Goal: Task Accomplishment & Management: Use online tool/utility

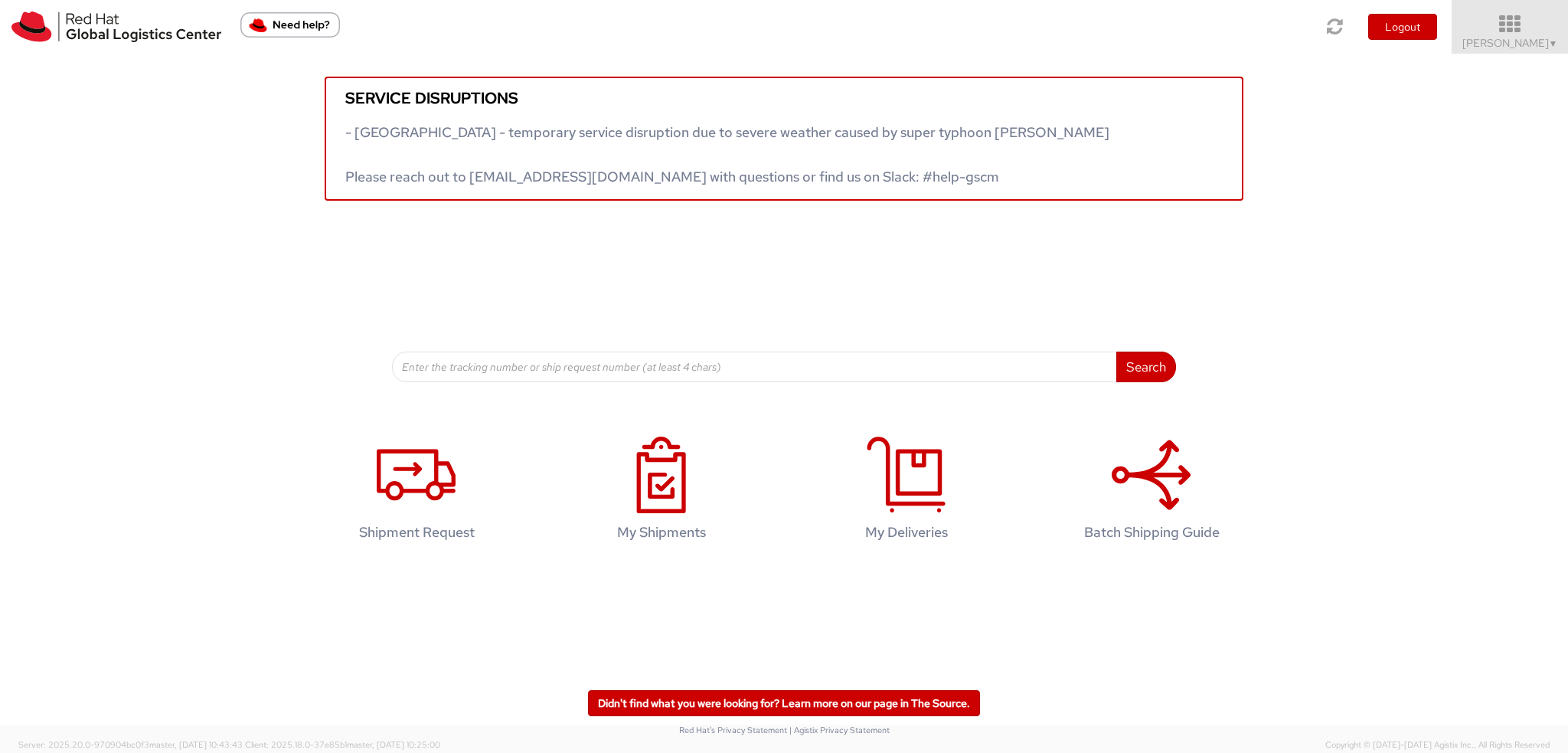
click at [1513, 40] on span "Kirk Newcross ▼" at bounding box center [1510, 43] width 96 height 14
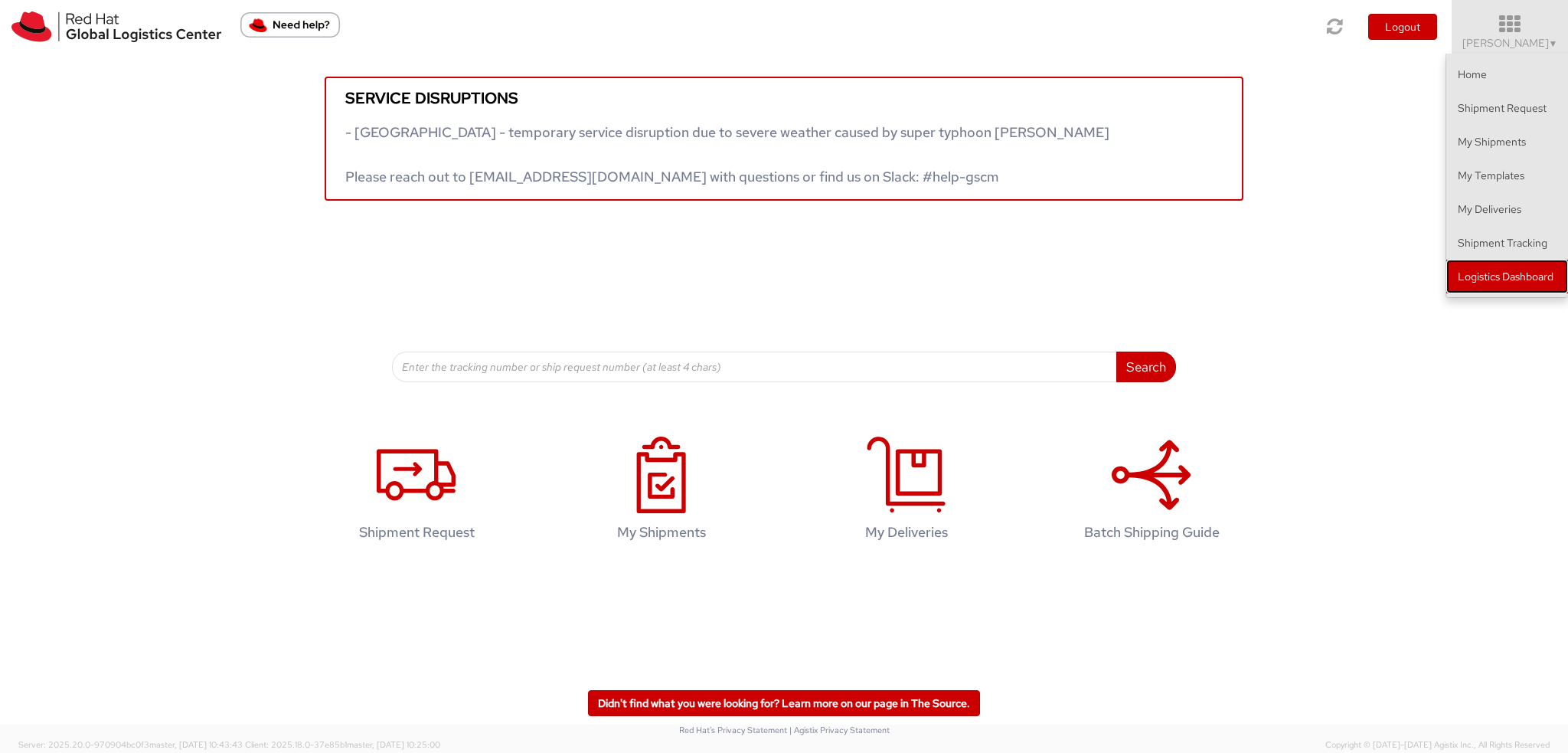
click at [1503, 284] on link "Logistics Dashboard" at bounding box center [1507, 275] width 122 height 34
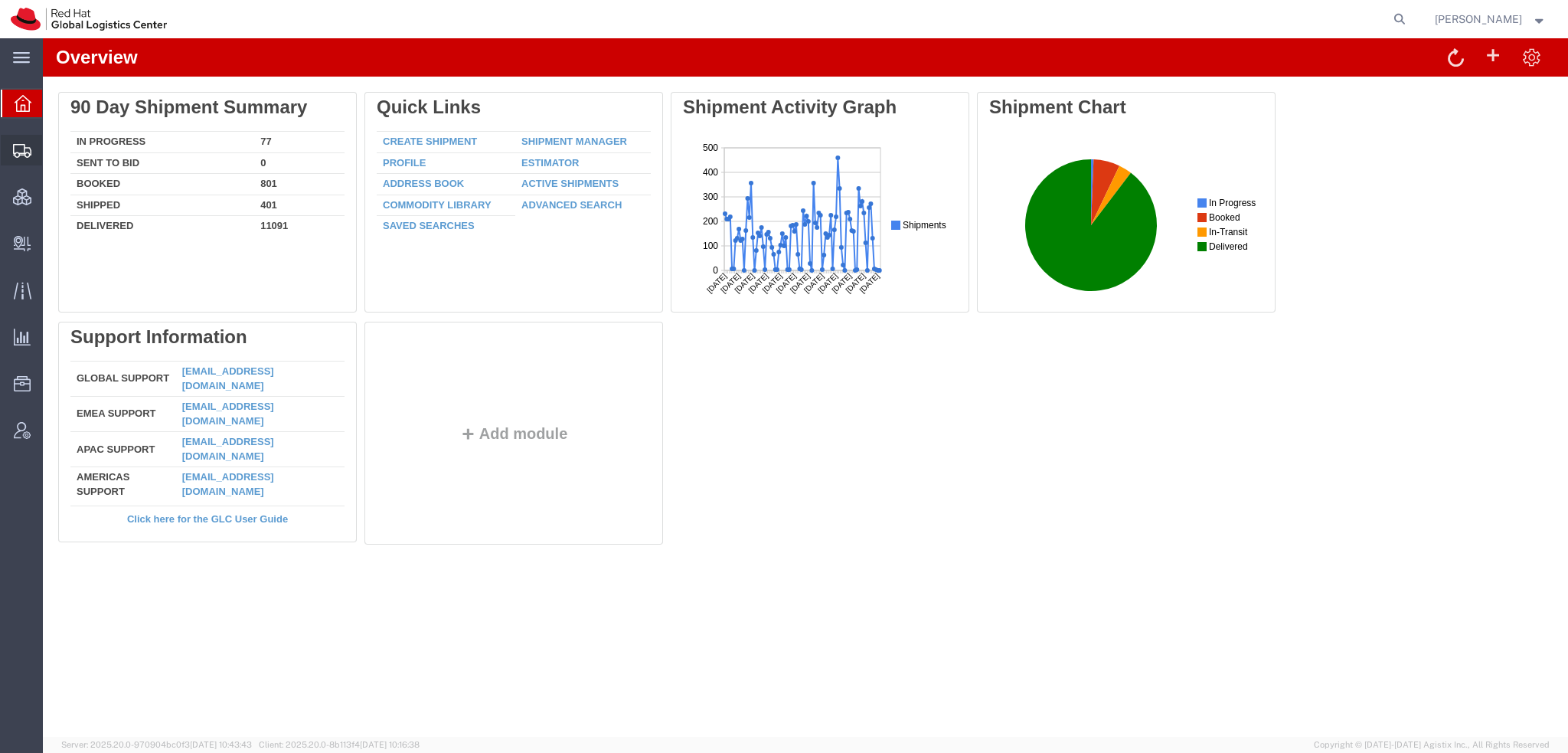
click at [0, 0] on span "Shipment Manager" at bounding box center [0, 0] width 0 height 0
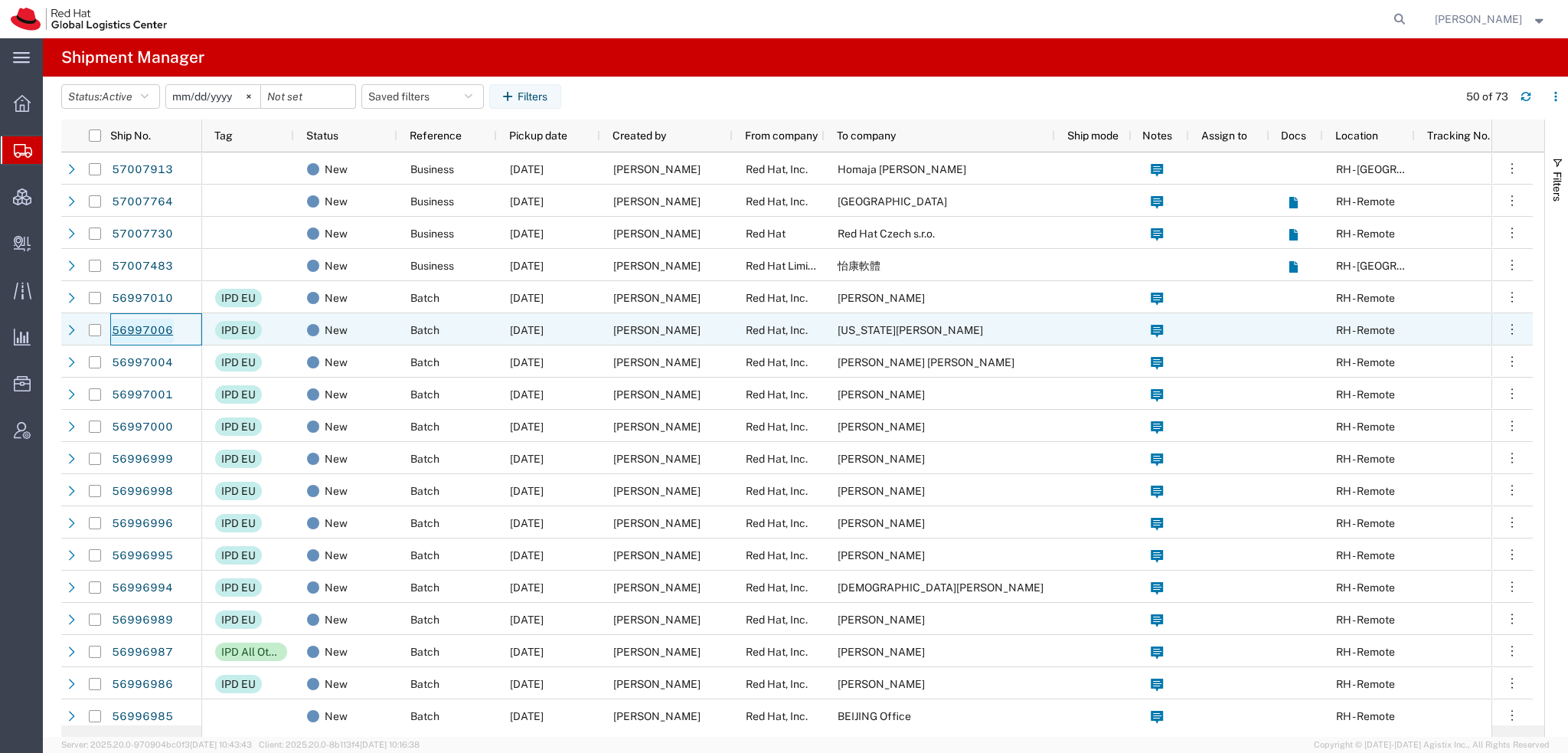
click at [152, 327] on link "56997006" at bounding box center [142, 330] width 63 height 24
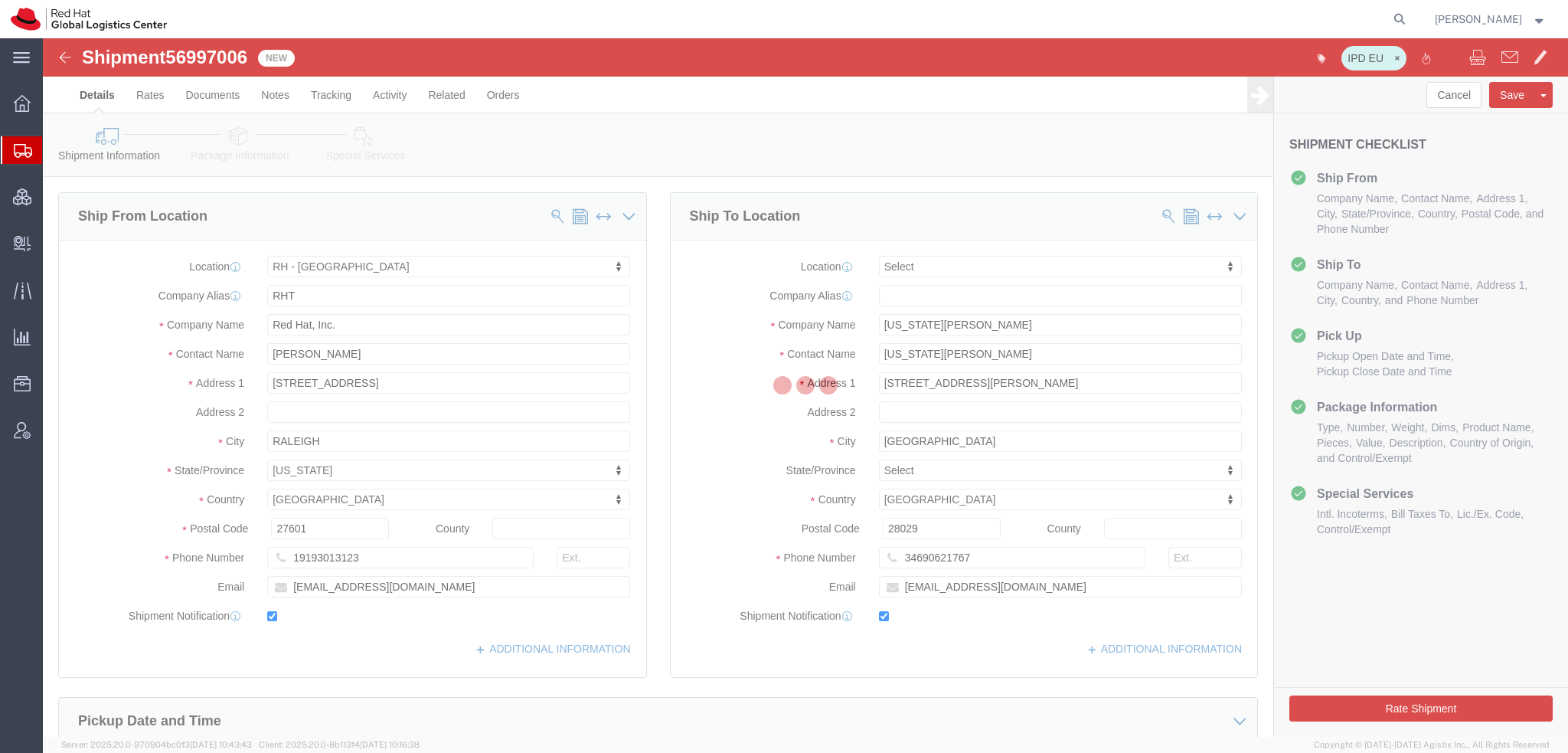
select select "38014"
select select
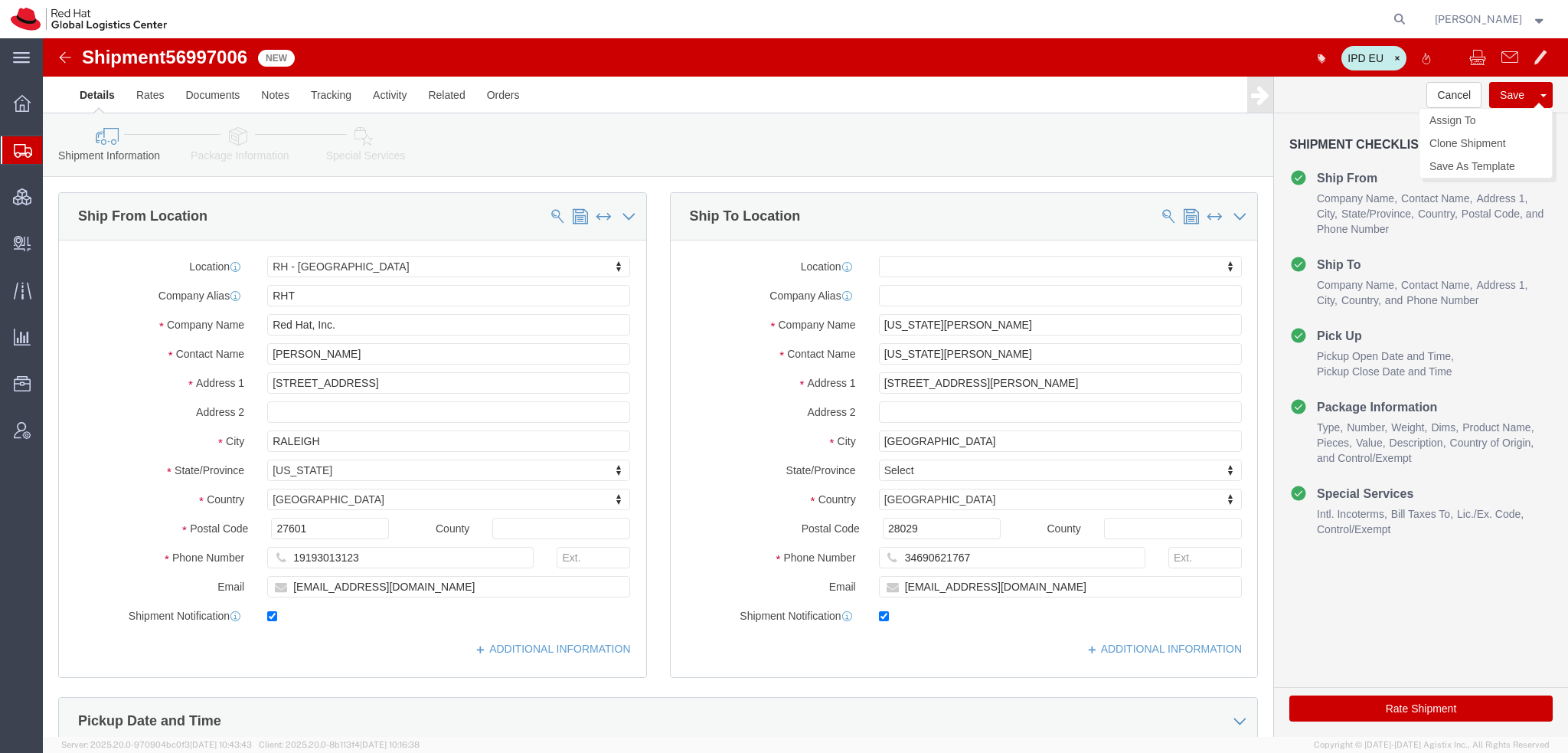
click button
click link "Clone Shipment"
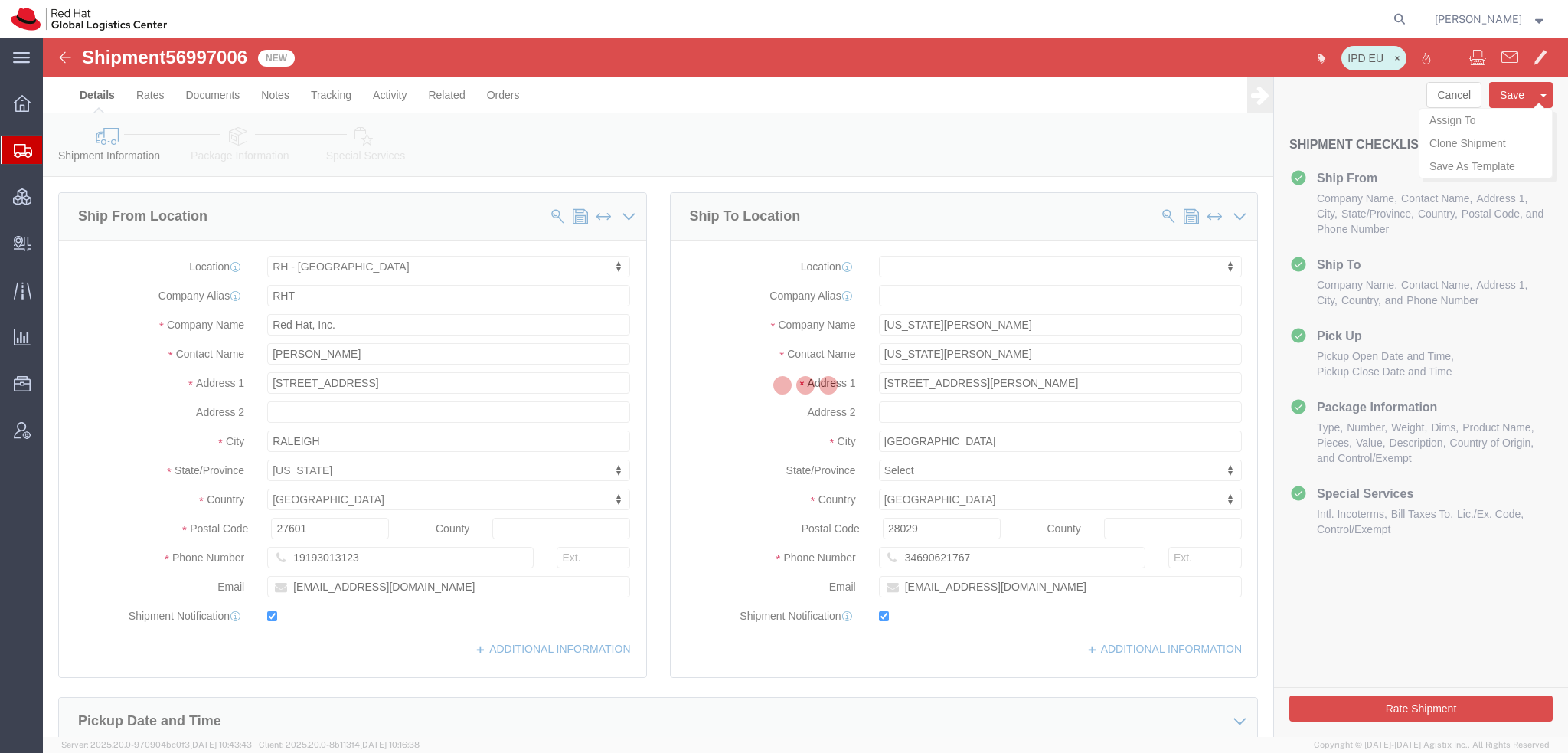
select select "38014"
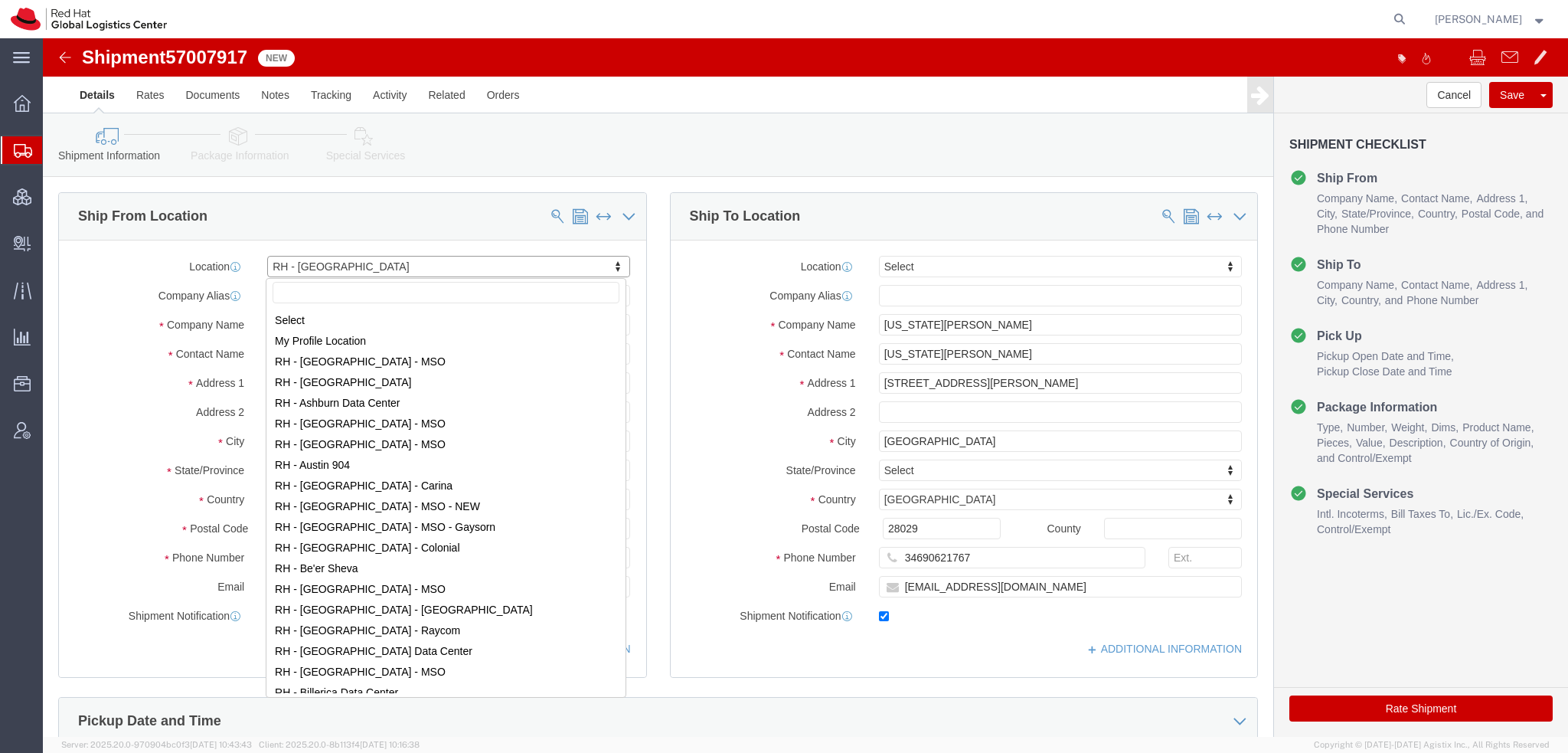
scroll to position [1821, 0]
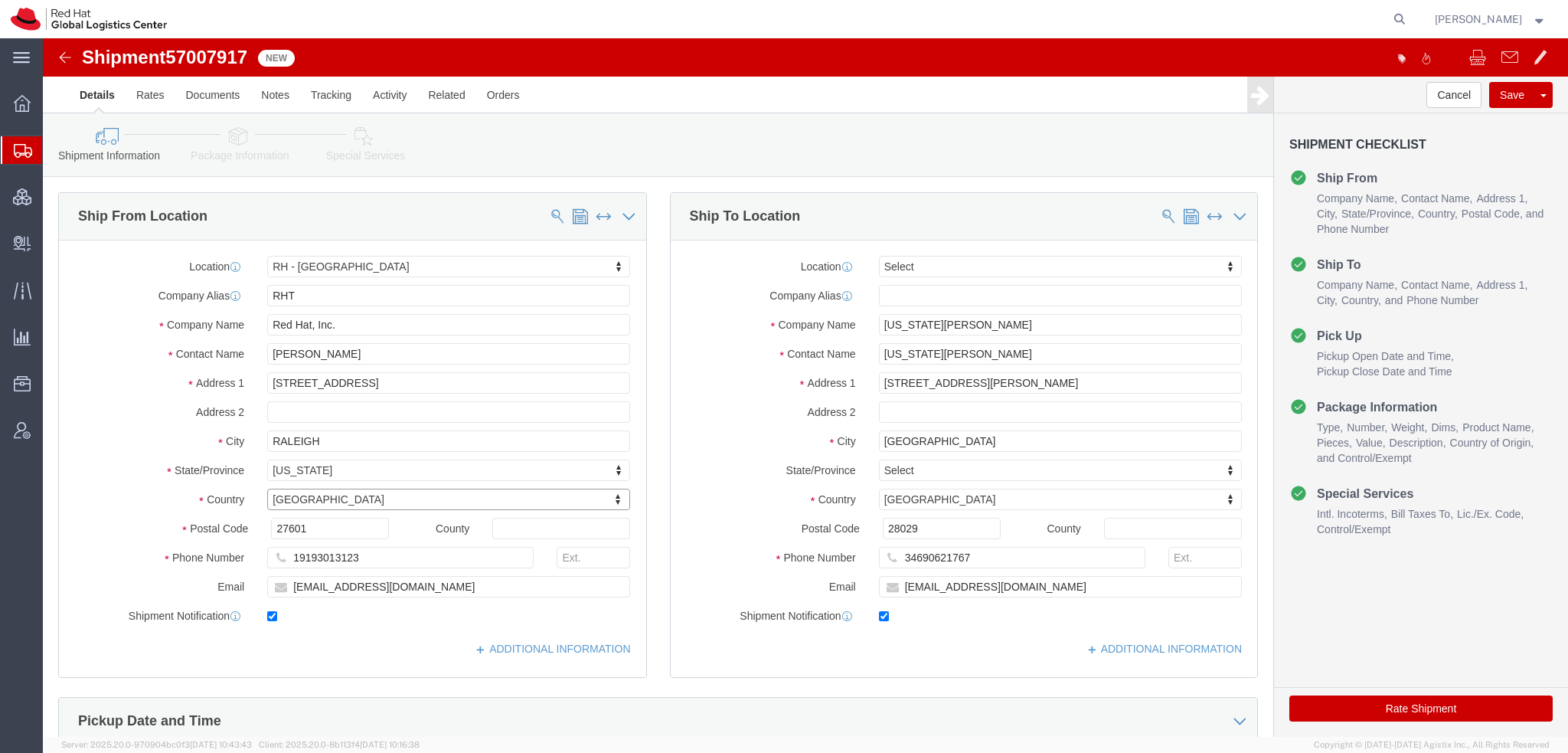
type input "t"
type input "th"
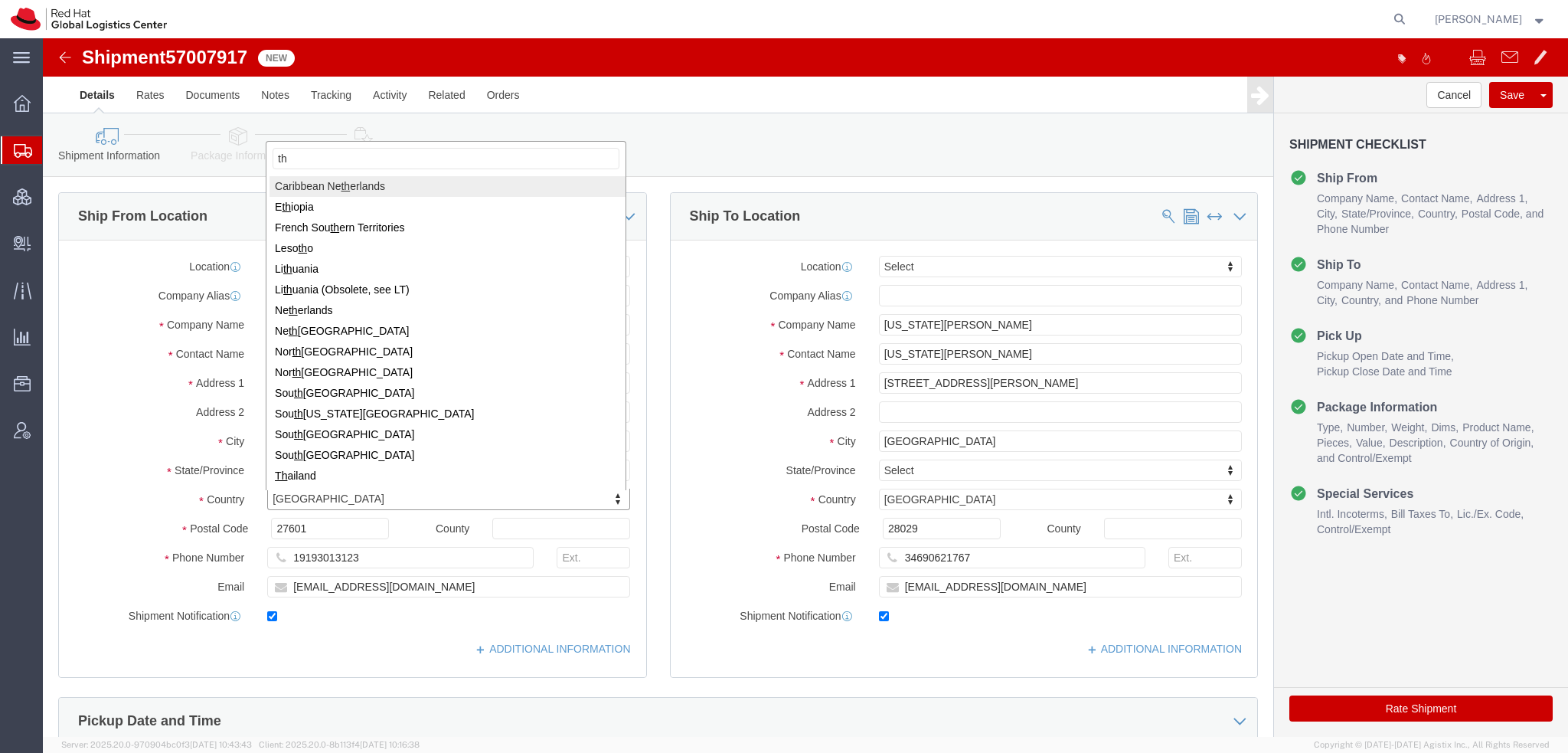
type input "tha"
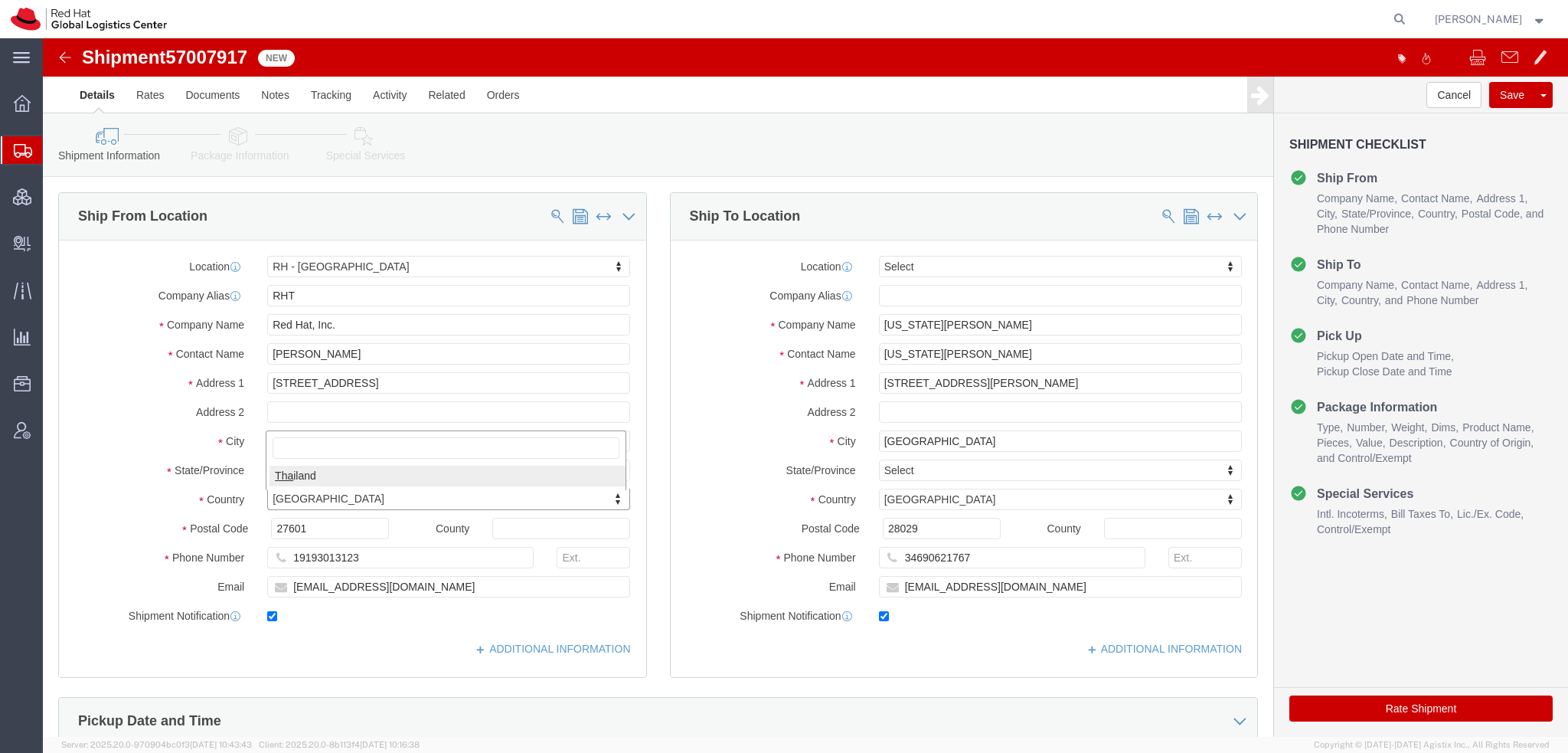
select select
select select "TH"
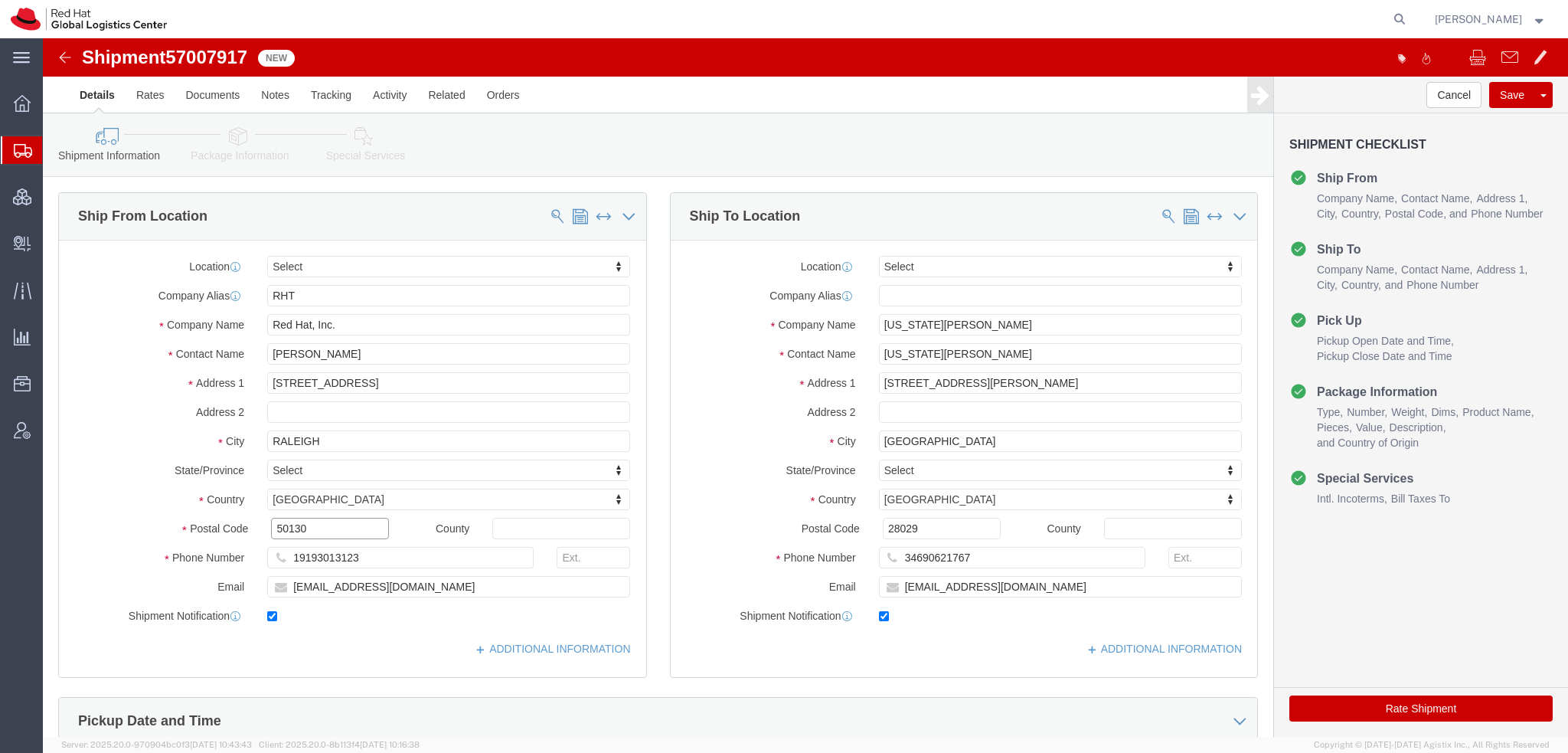
type input "50130"
drag, startPoint x: 291, startPoint y: 549, endPoint x: -501, endPoint y: 354, distance: 815.7
click html "Shipment 57007917 New Details Rates Documents Notes Tracking Activity Related O…"
type input "knewcros@redhat.com"
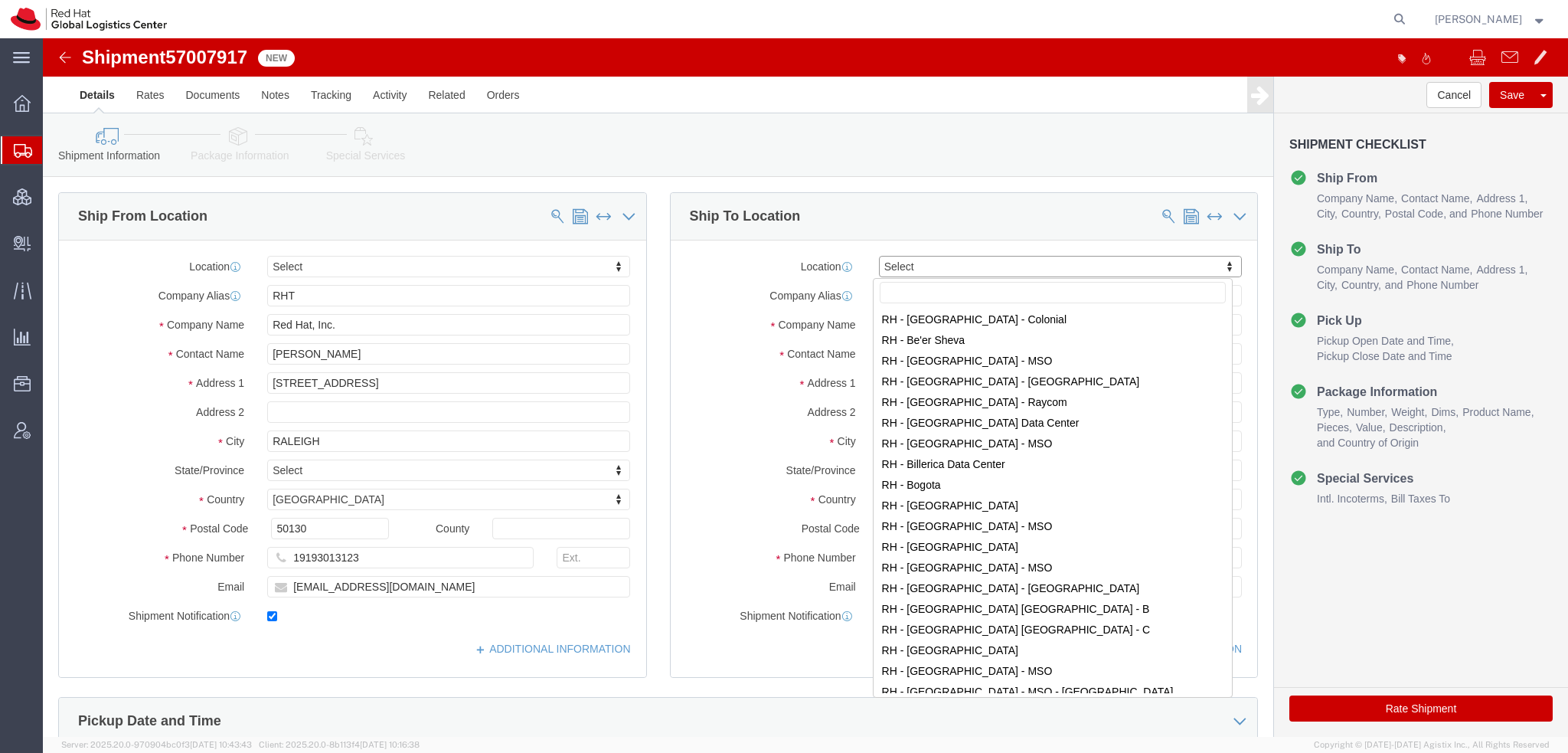
scroll to position [230, 0]
select select "47771"
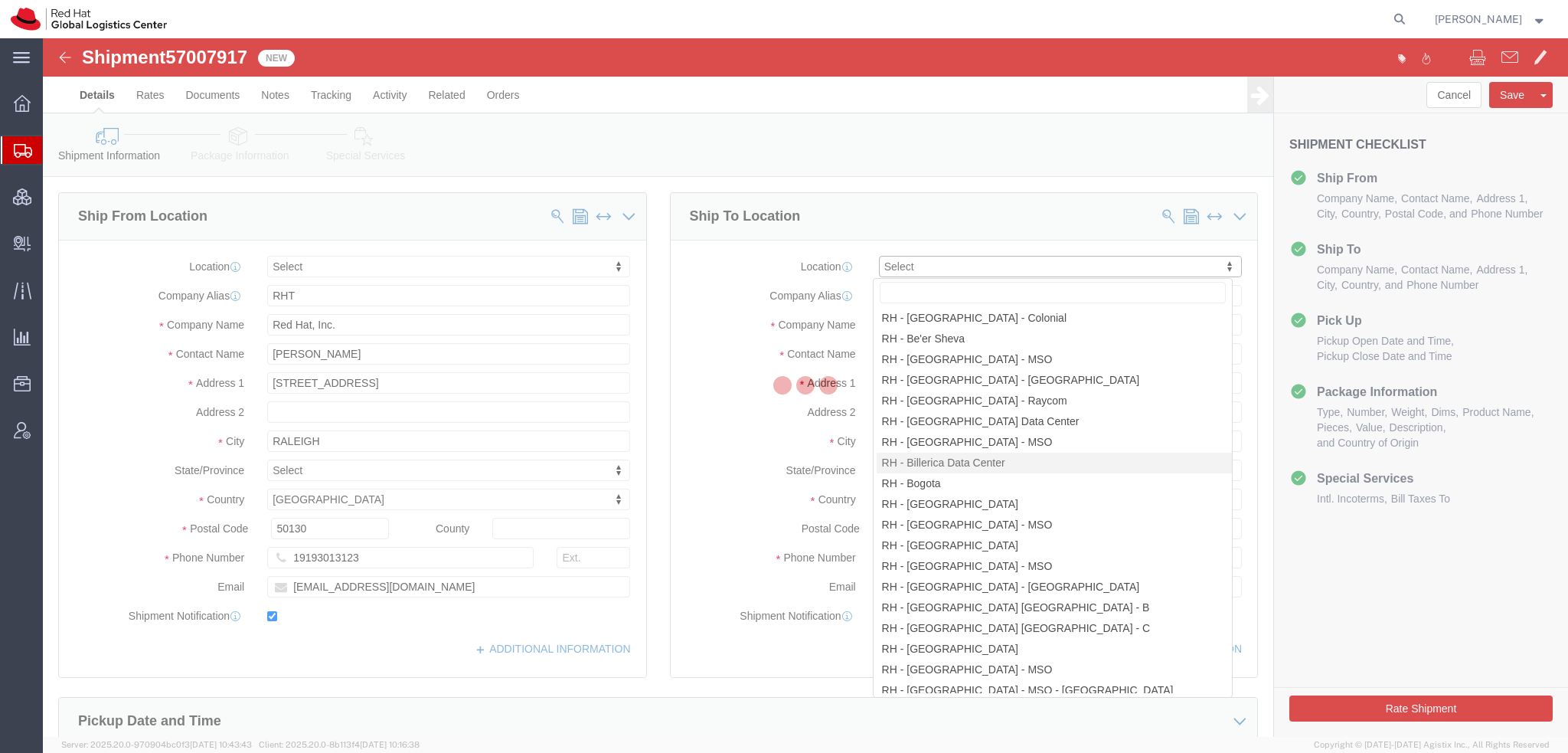
type input "BOS2"
type input "Equinix Data Center"
type input "41 Alexander Road, Floor 1"
type input "c/o Red Hat, Inc."
type input "BILLERICA"
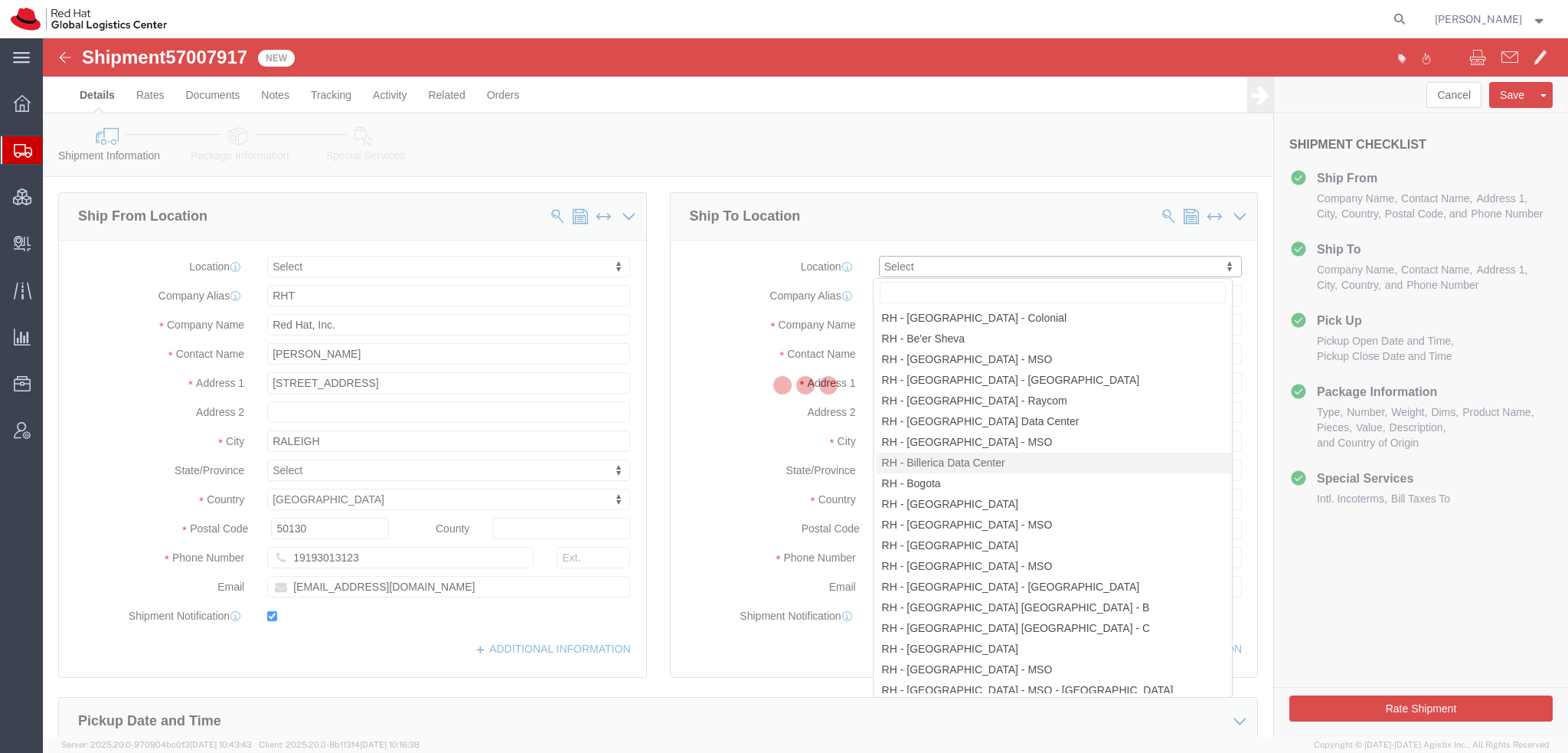
select select "US"
type input "01821"
type input "8663141558"
checkbox input "false"
select select "MA"
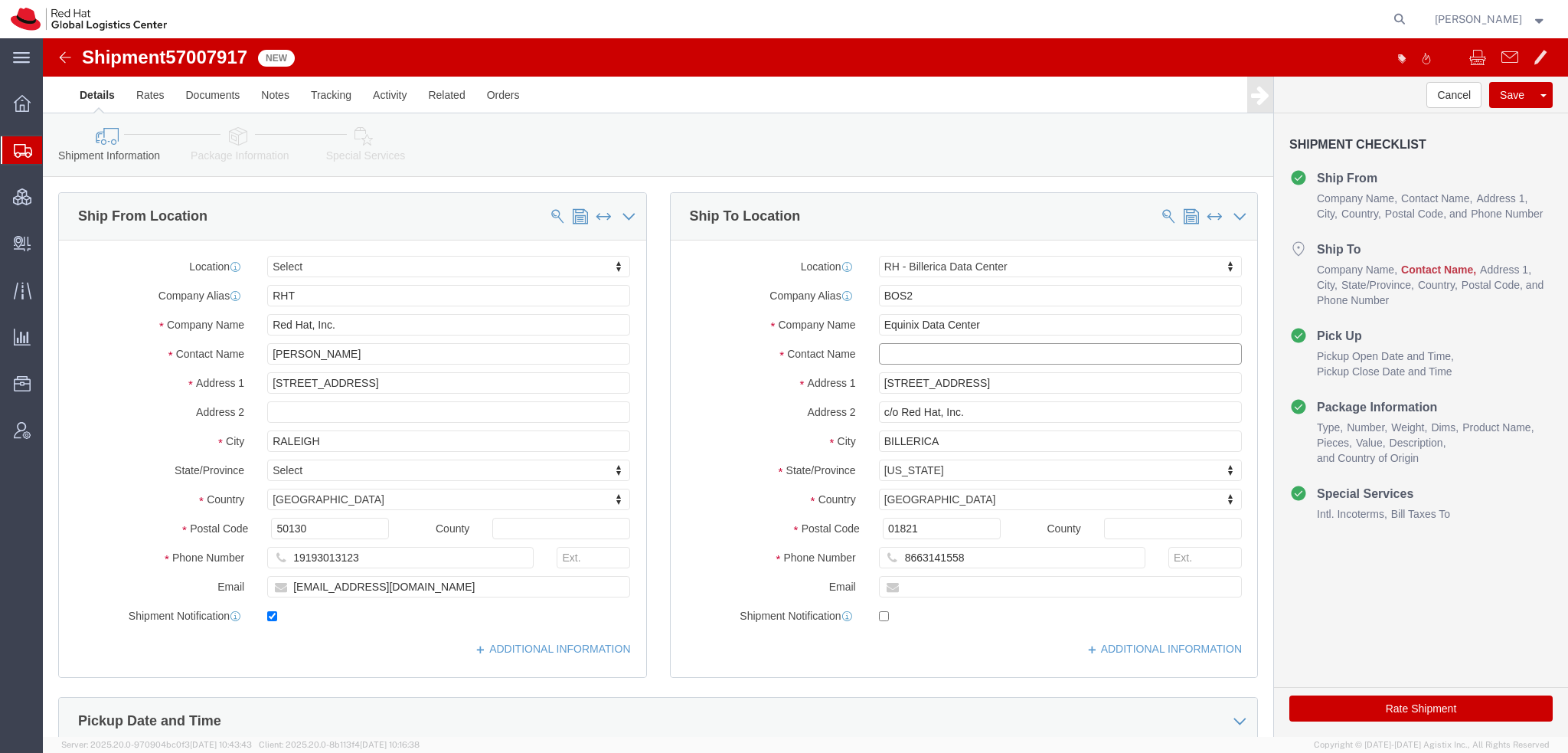
click input "text"
type input "kajsf;js"
click icon
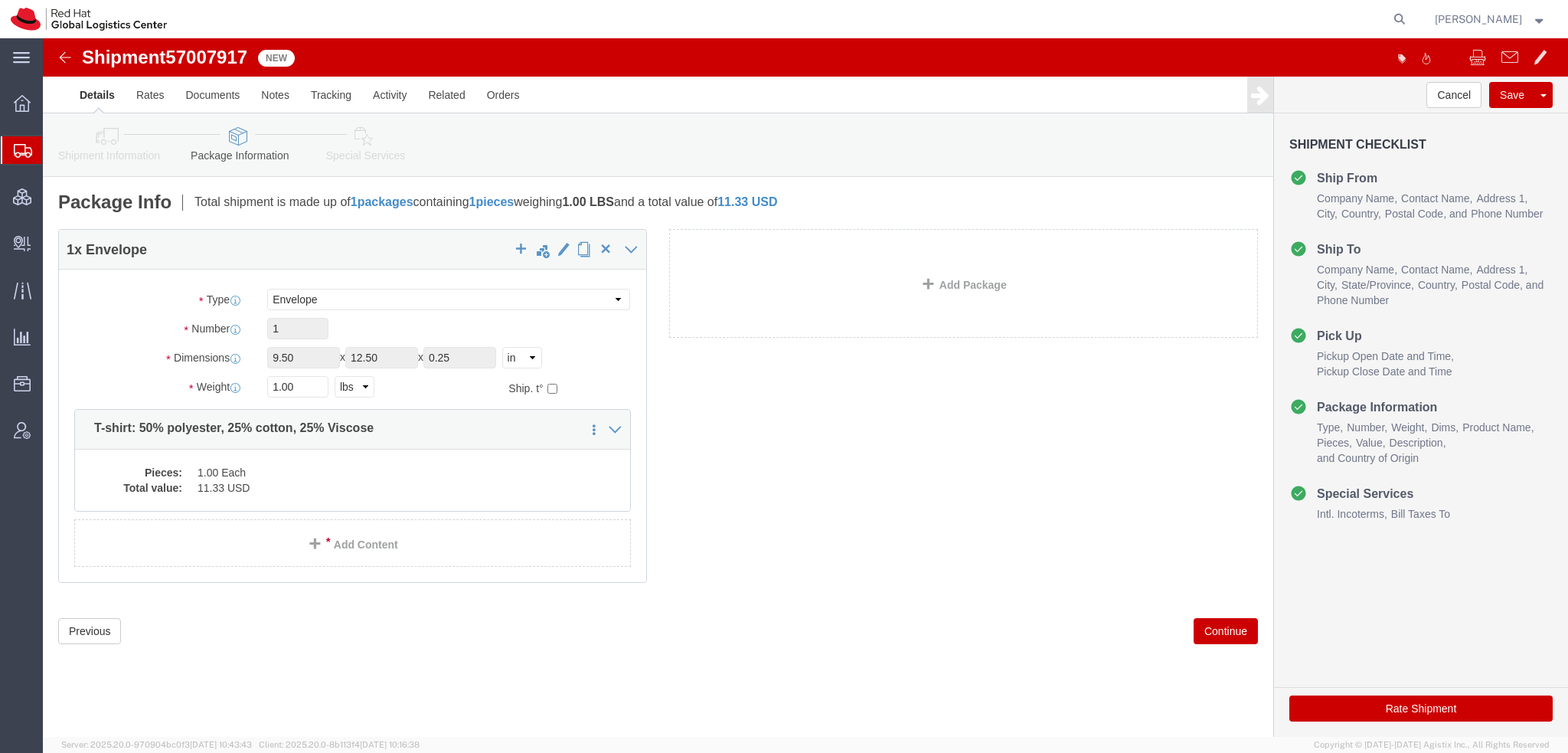
click div "Package Type Select Case(s) Crate(s) Envelope Large Box Medium Box PAK Skid(s) …"
click select "Select Case(s) Crate(s) Envelope Large Box Medium Box PAK Skid(s) Small Box Sma…"
select select "SKID"
click select "Select Case(s) Crate(s) Envelope Large Box Medium Box PAK Skid(s) Small Box Sma…"
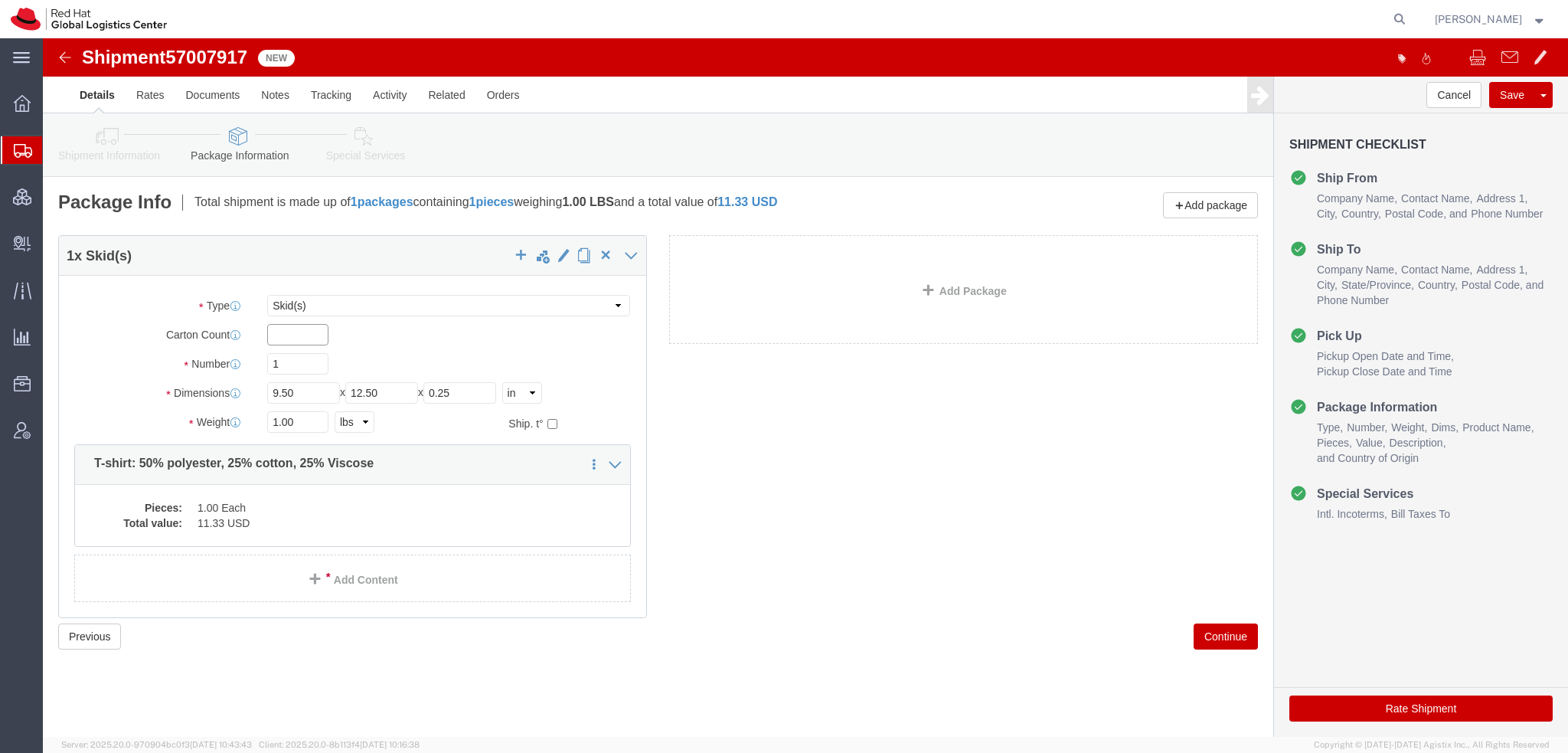
click input "text"
type input "3"
type input "91"
type input "22"
type input "15"
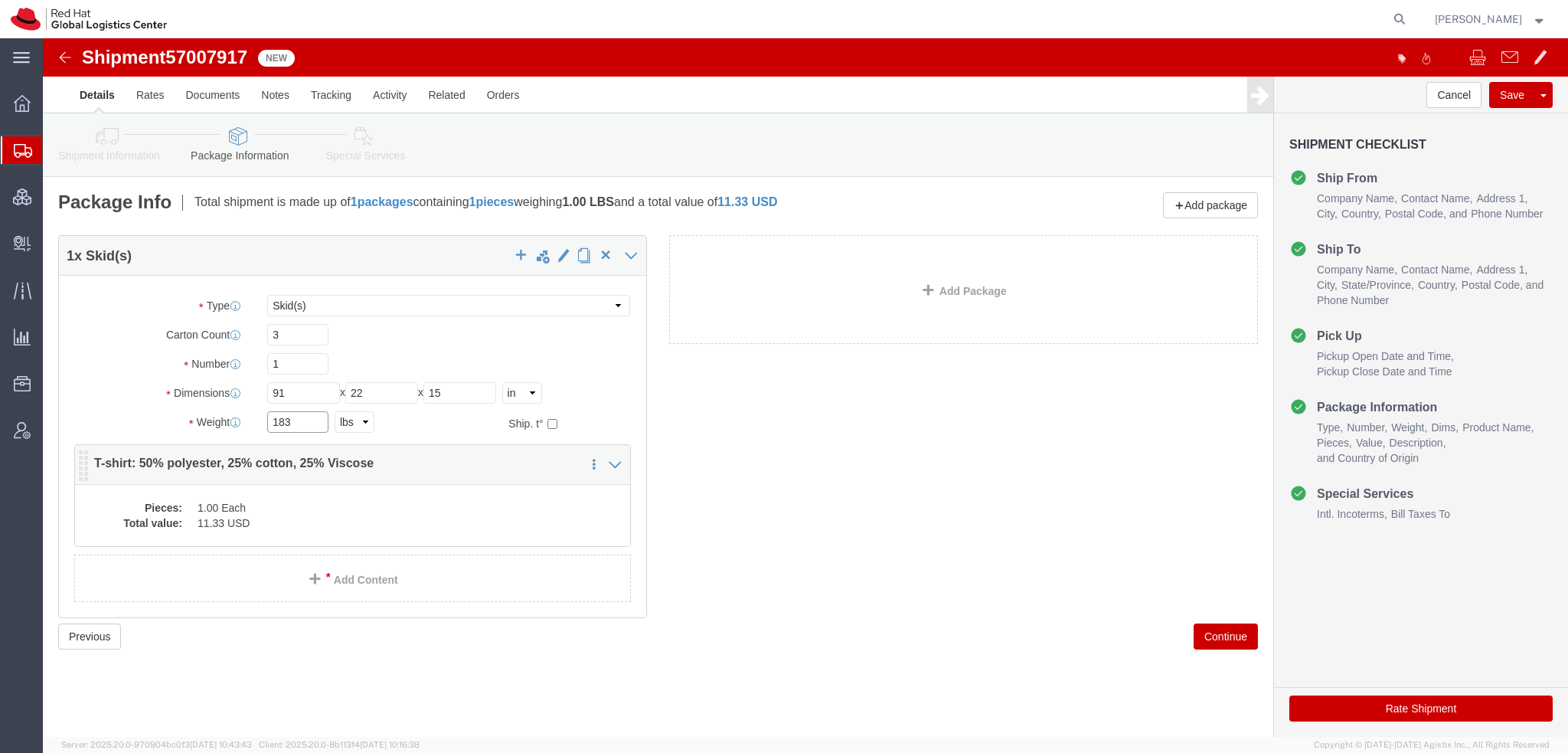
type input "183"
click dd "1.00 Each"
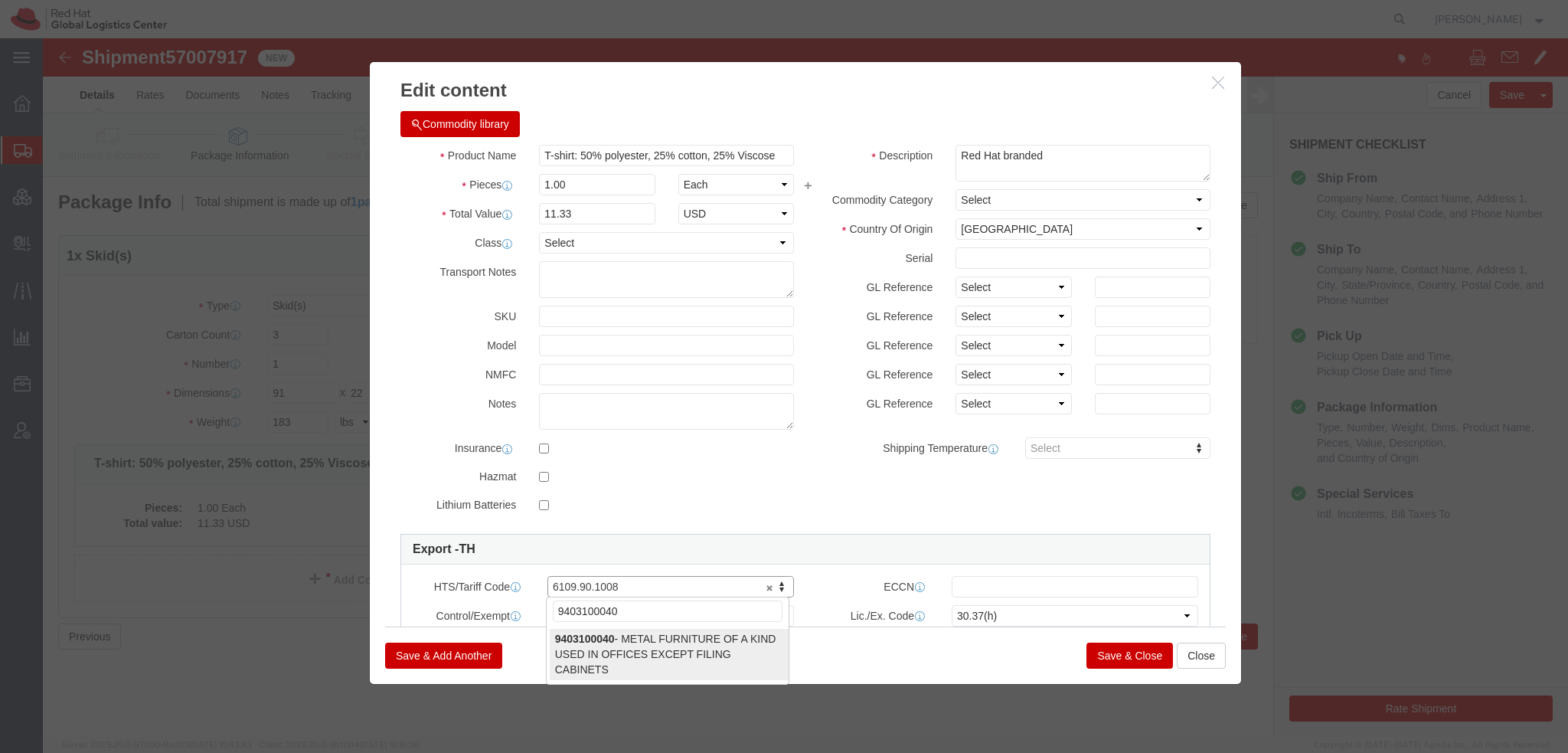
type input "9403100040"
click select "Select 30.2(d)(2) 30.36 30.37(a) 30.37(f) 30.37(g) 30.37(h) 30.37(i) 30.37(j) 3…"
select select "30.37(a)"
click select "Select 30.2(d)(2) 30.36 30.37(a) 30.37(f) 30.37(g) 30.37(h) 30.37(i) 30.37(j) 3…"
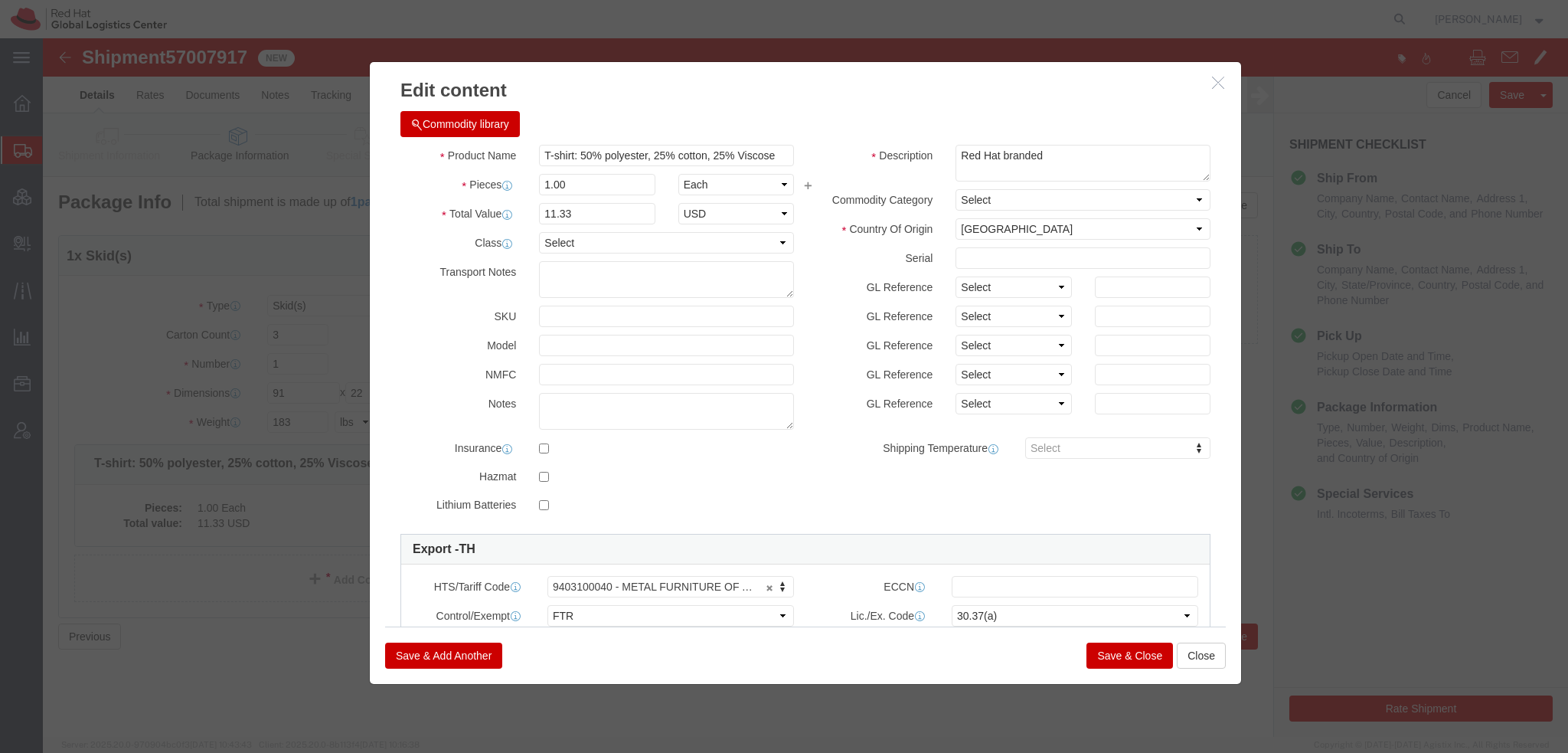
click button "Save & Close"
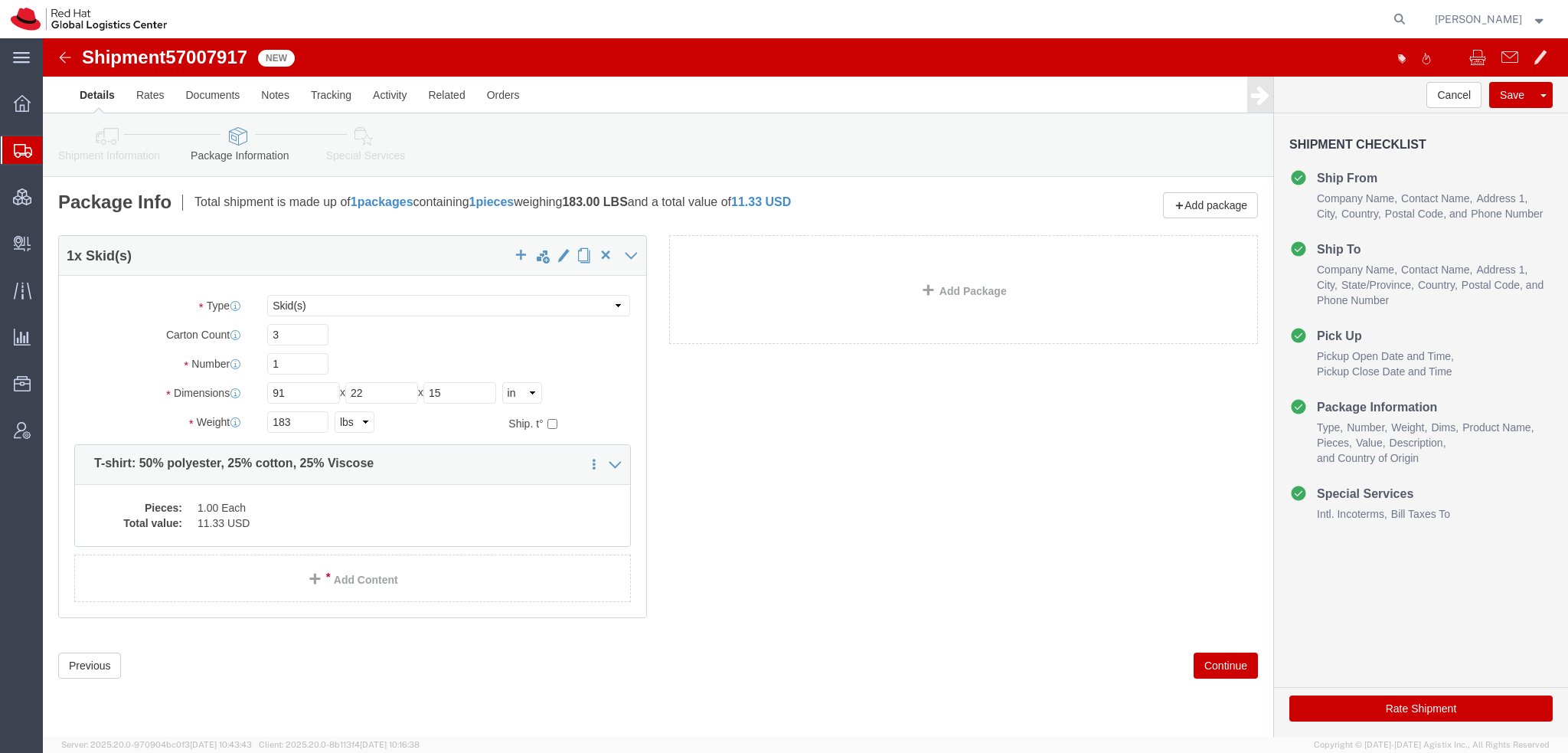
click link "Special Services"
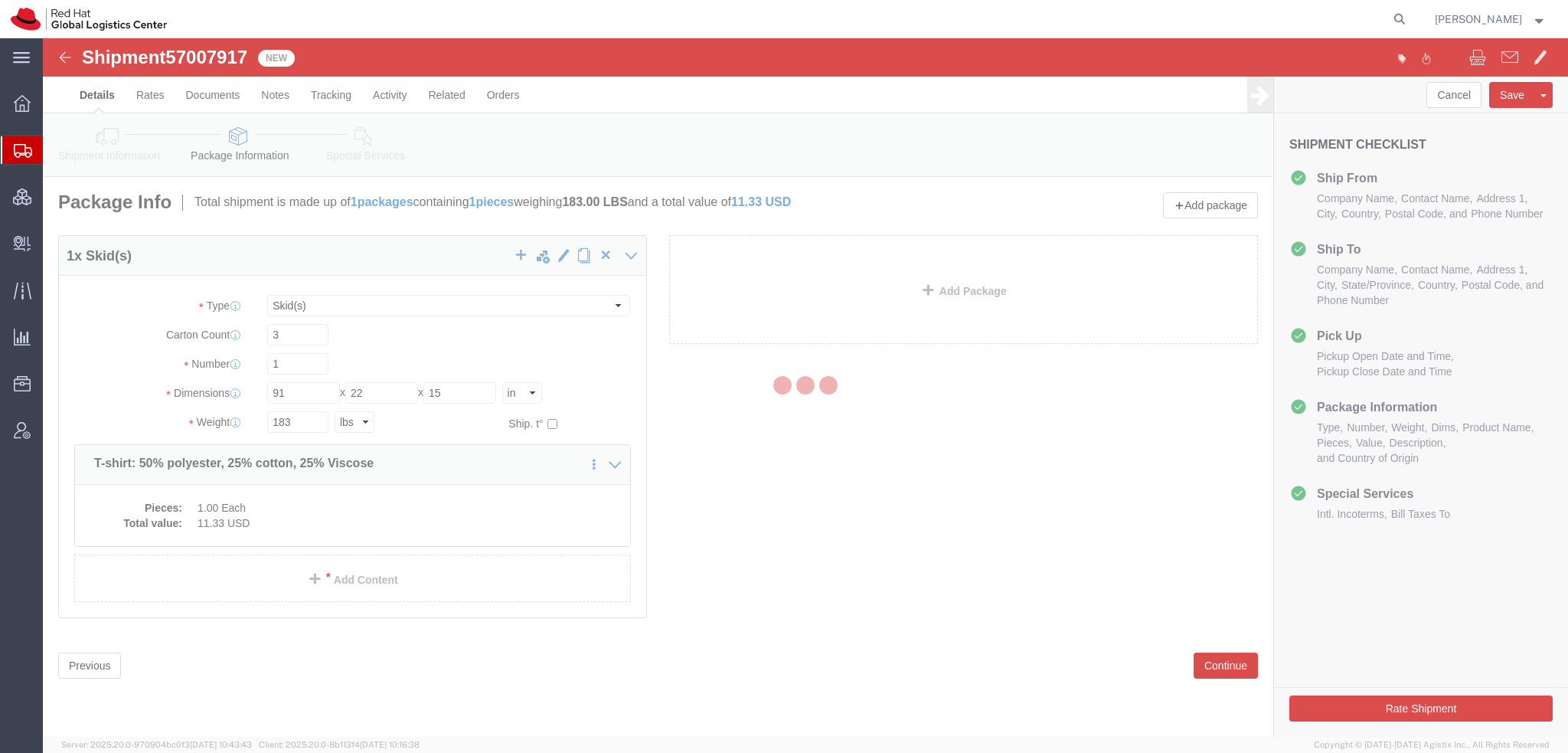
select select
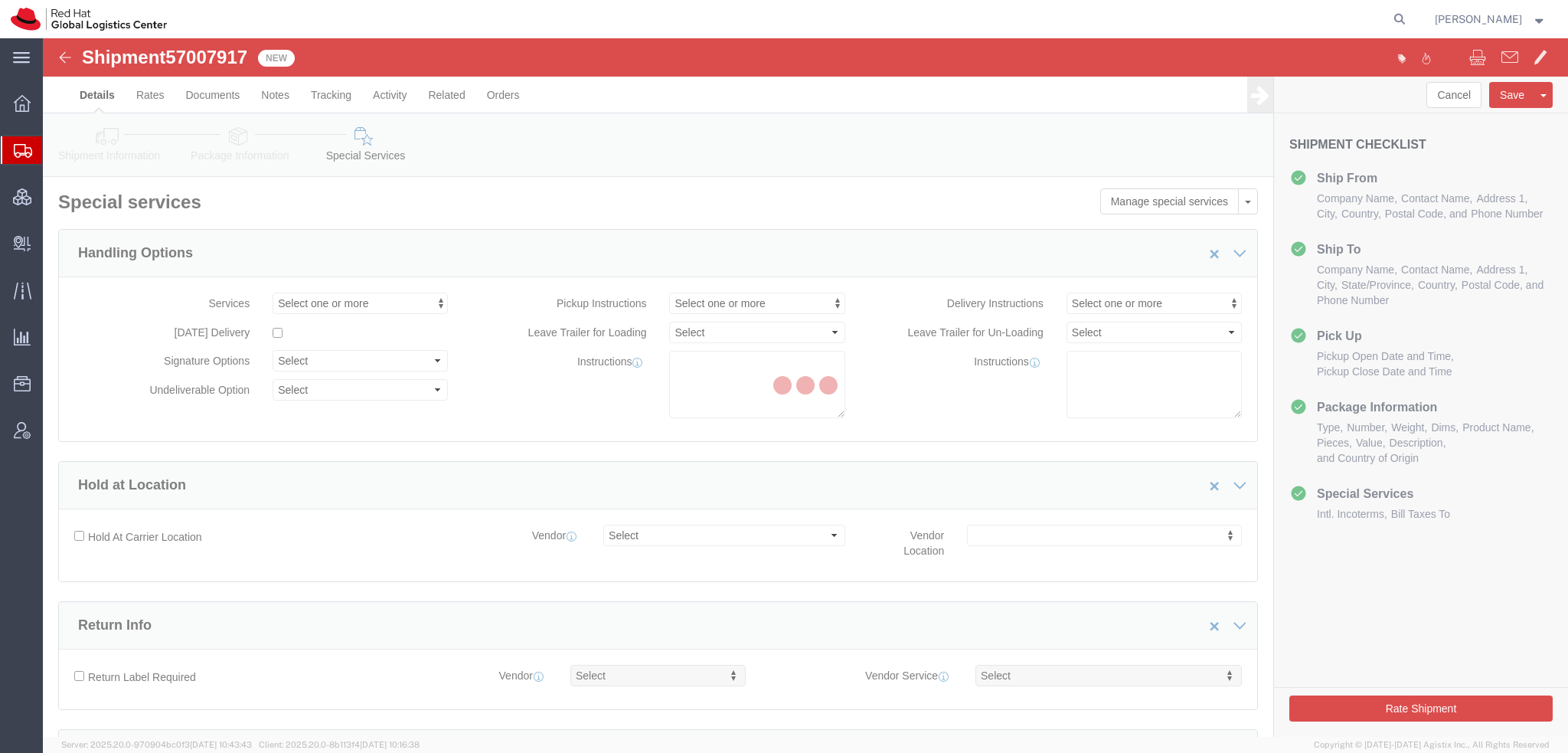
select select "COSTCENTER"
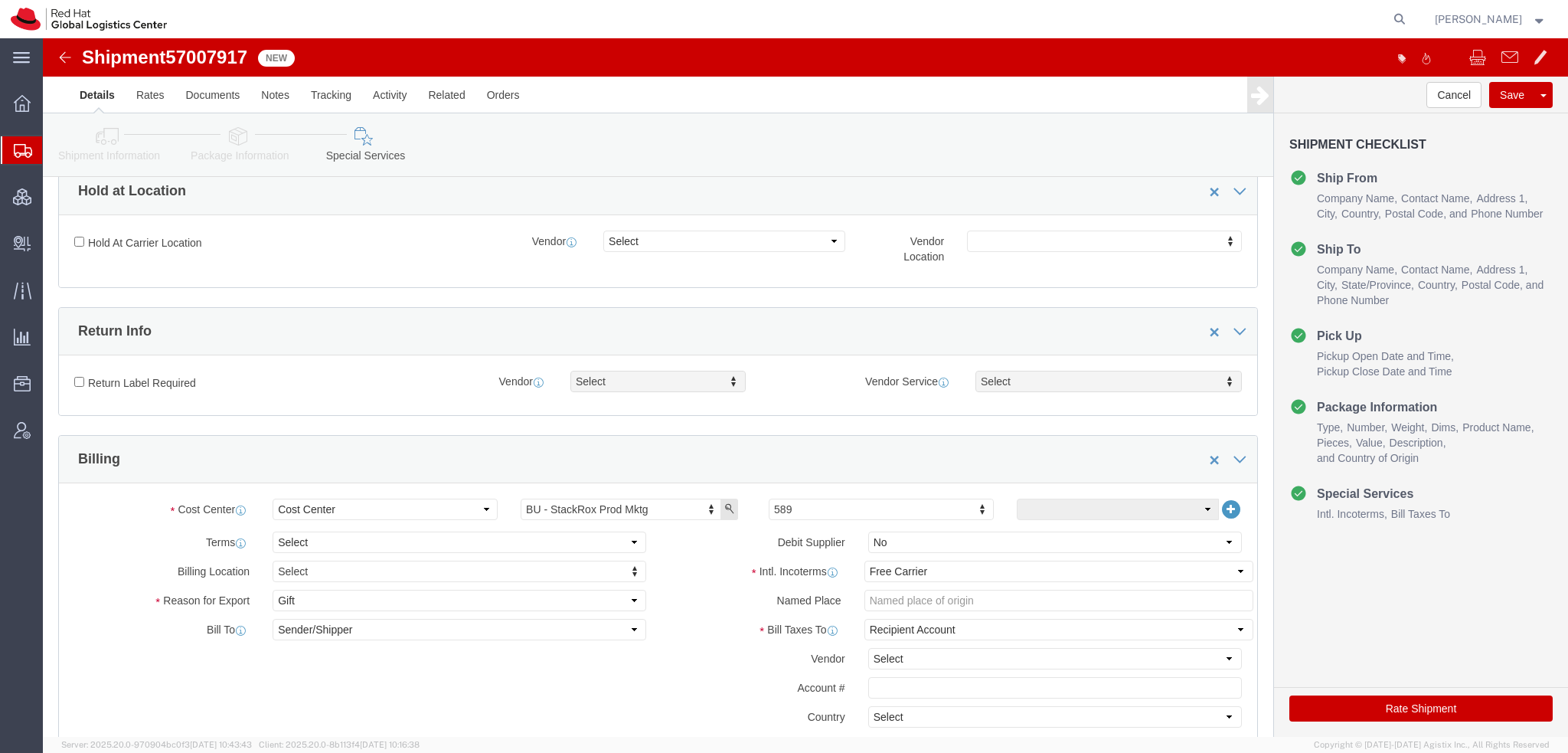
scroll to position [459, 0]
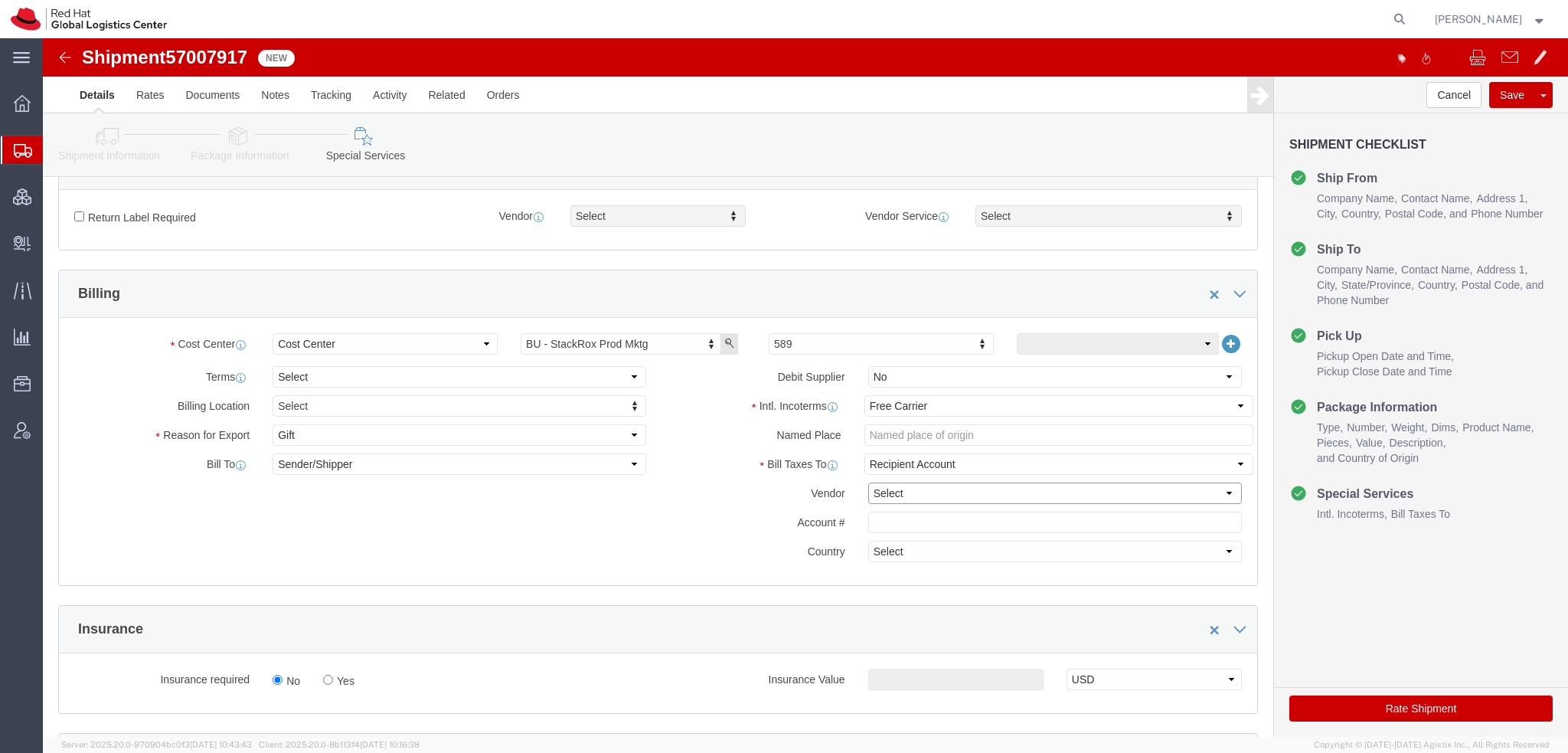
click select "Select DHL FedEx Express UPS"
select select "FedEx Express"
click select "Select DHL FedEx Express UPS"
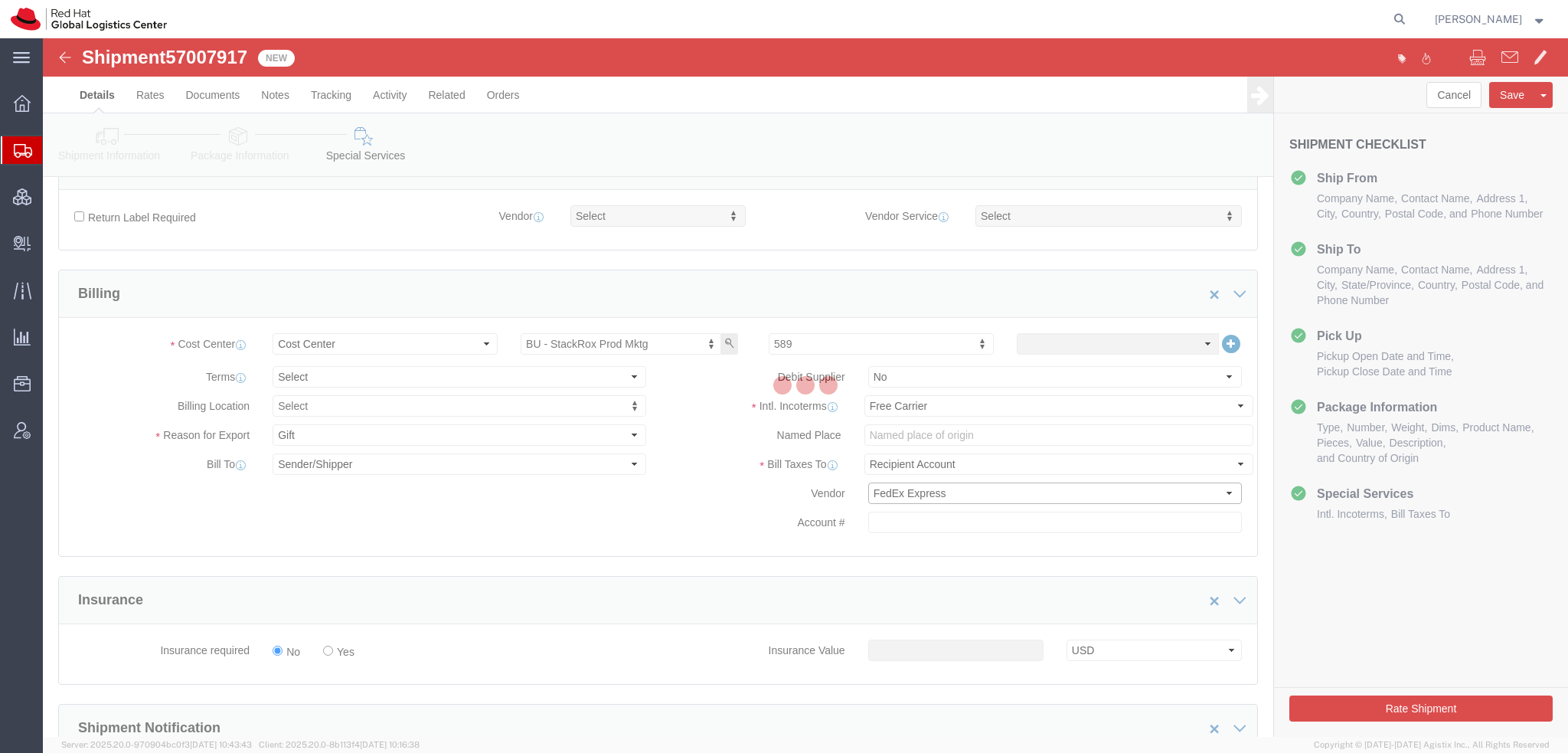
type input "342072682"
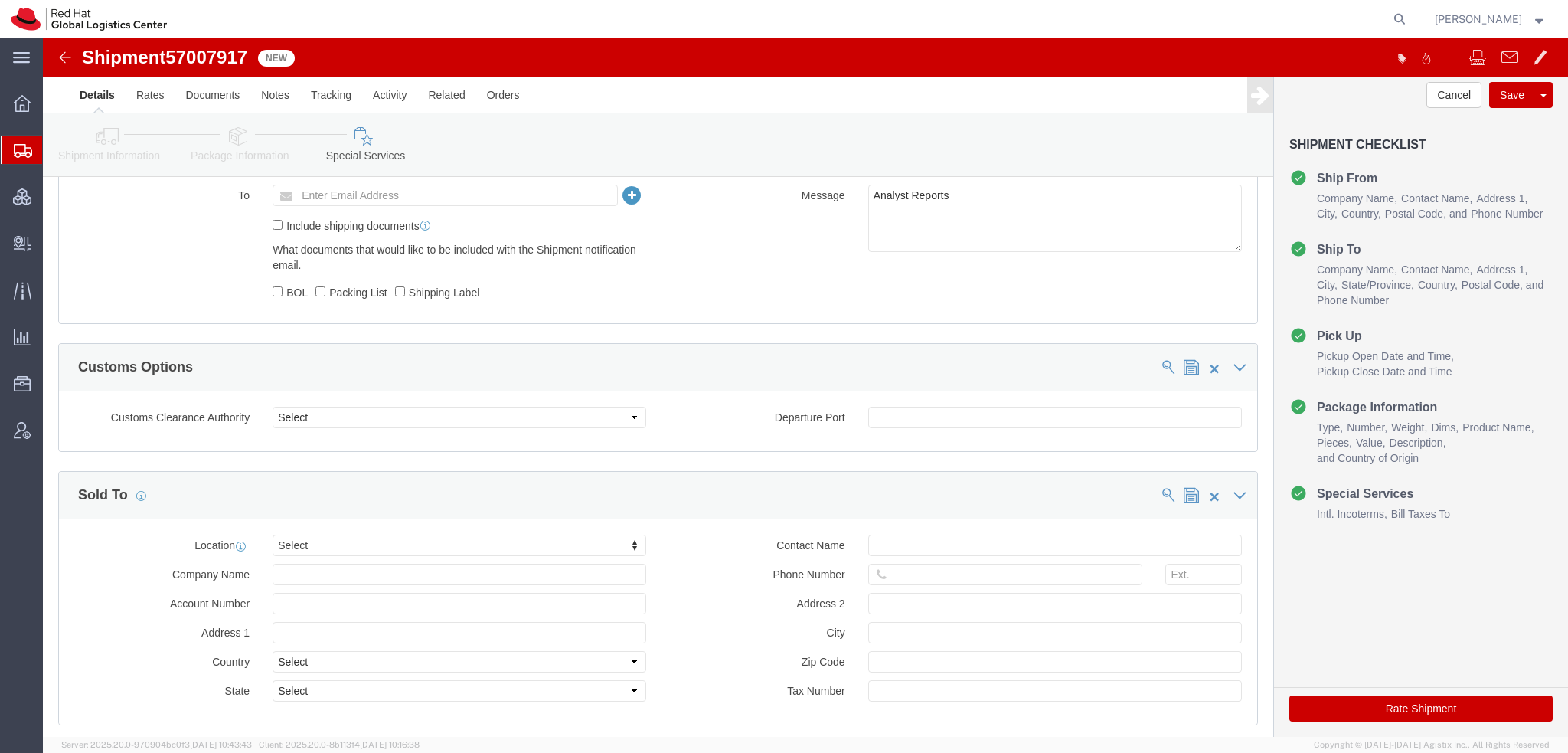
scroll to position [1138, 0]
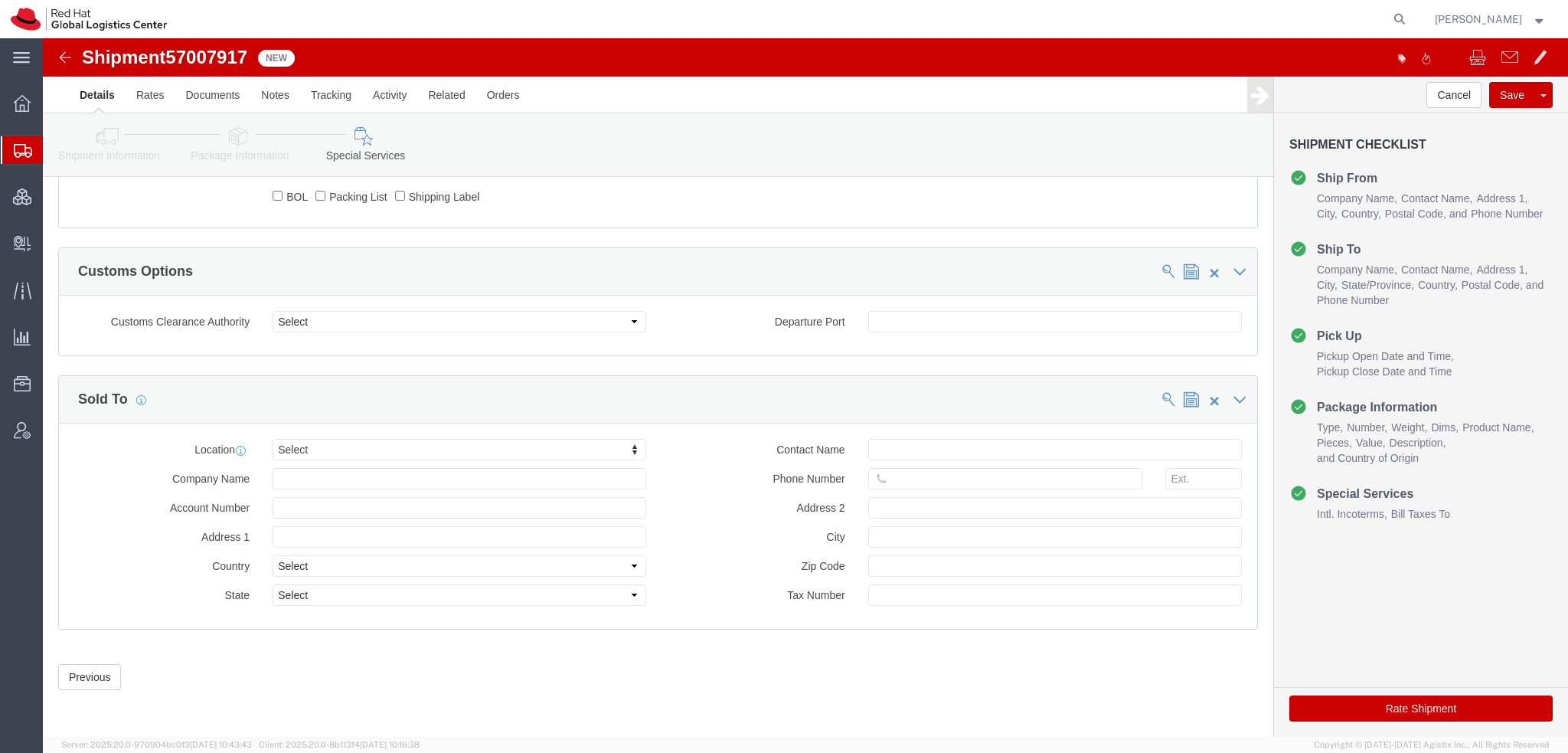
click button "Rate Shipment"
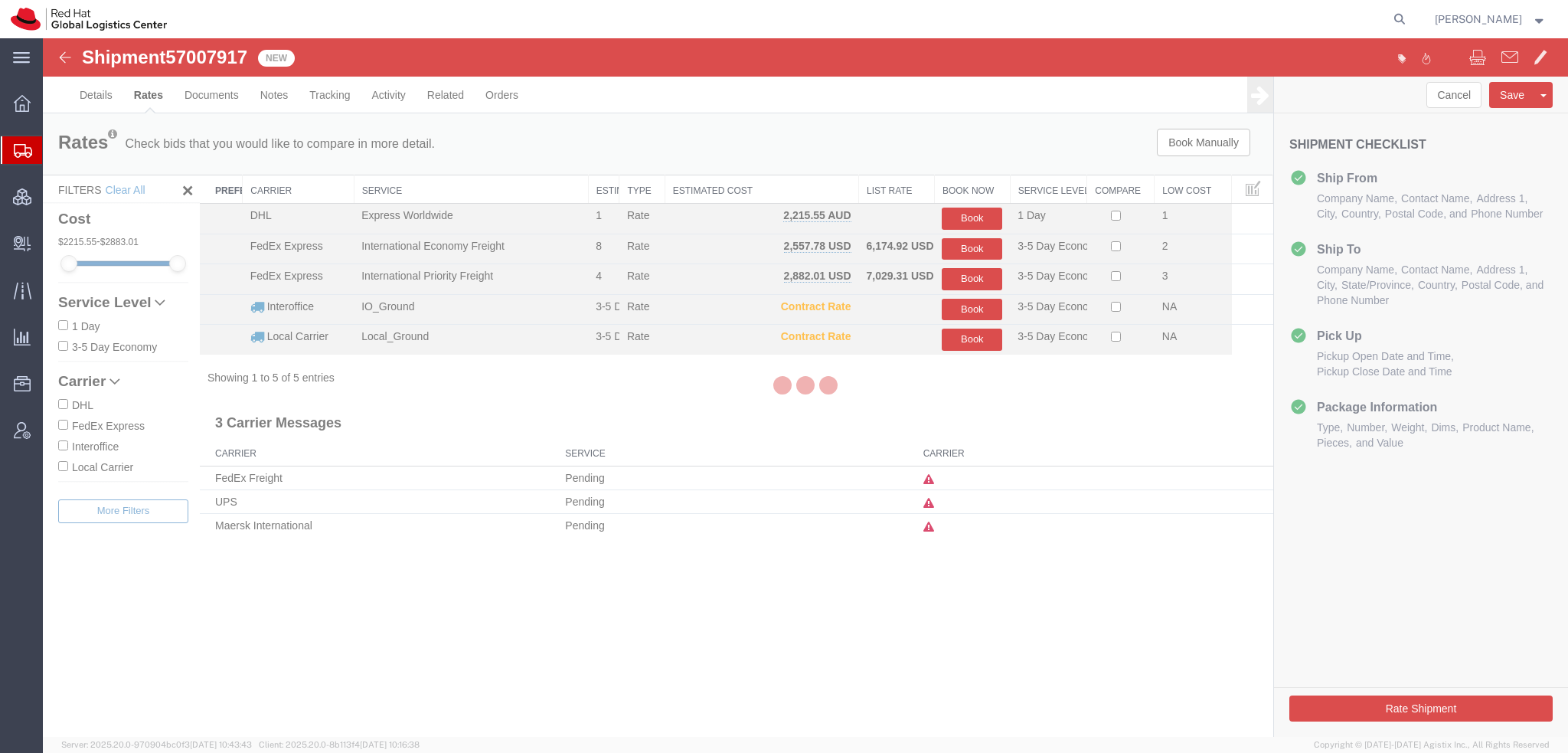
scroll to position [0, 0]
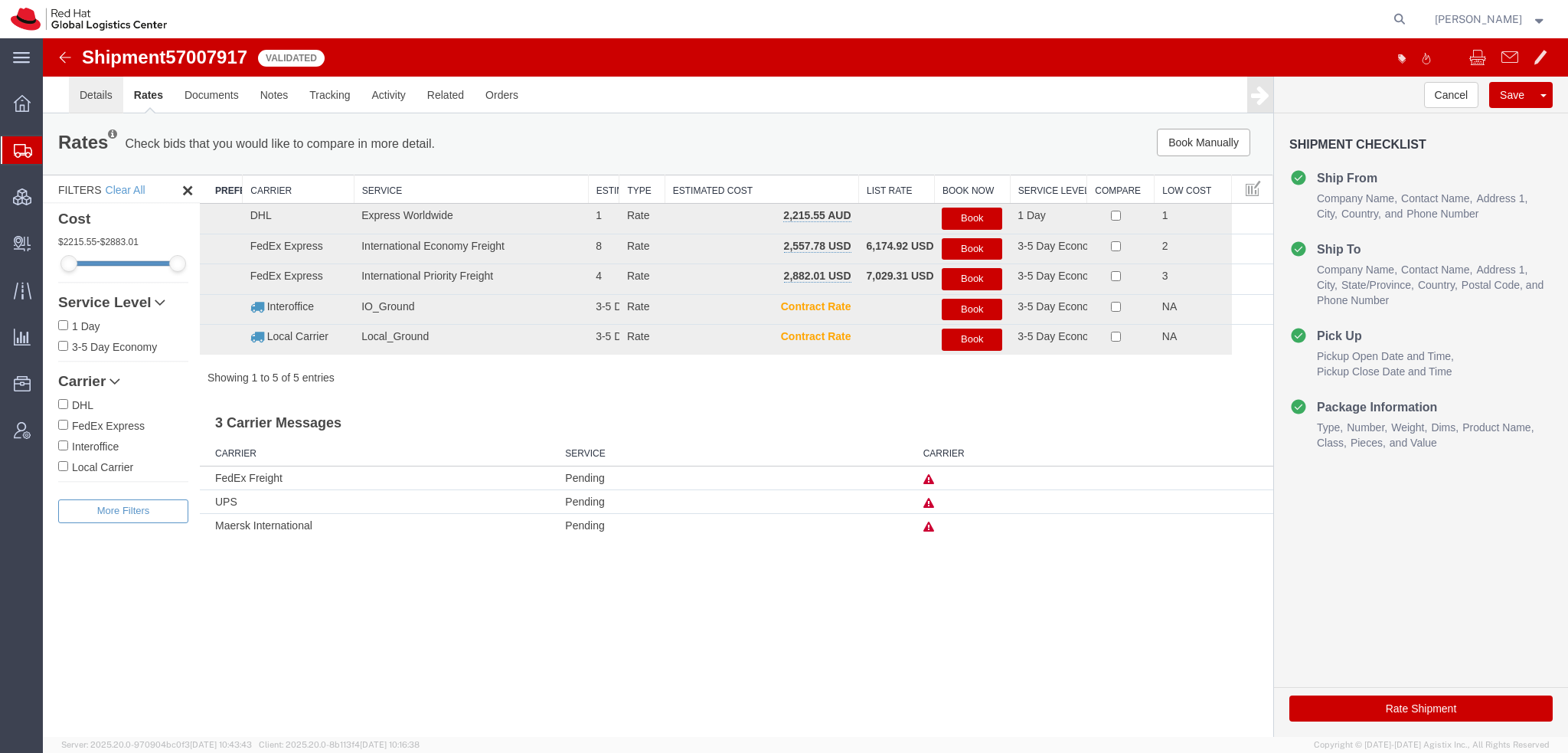
click at [86, 92] on link "Details" at bounding box center [96, 95] width 54 height 37
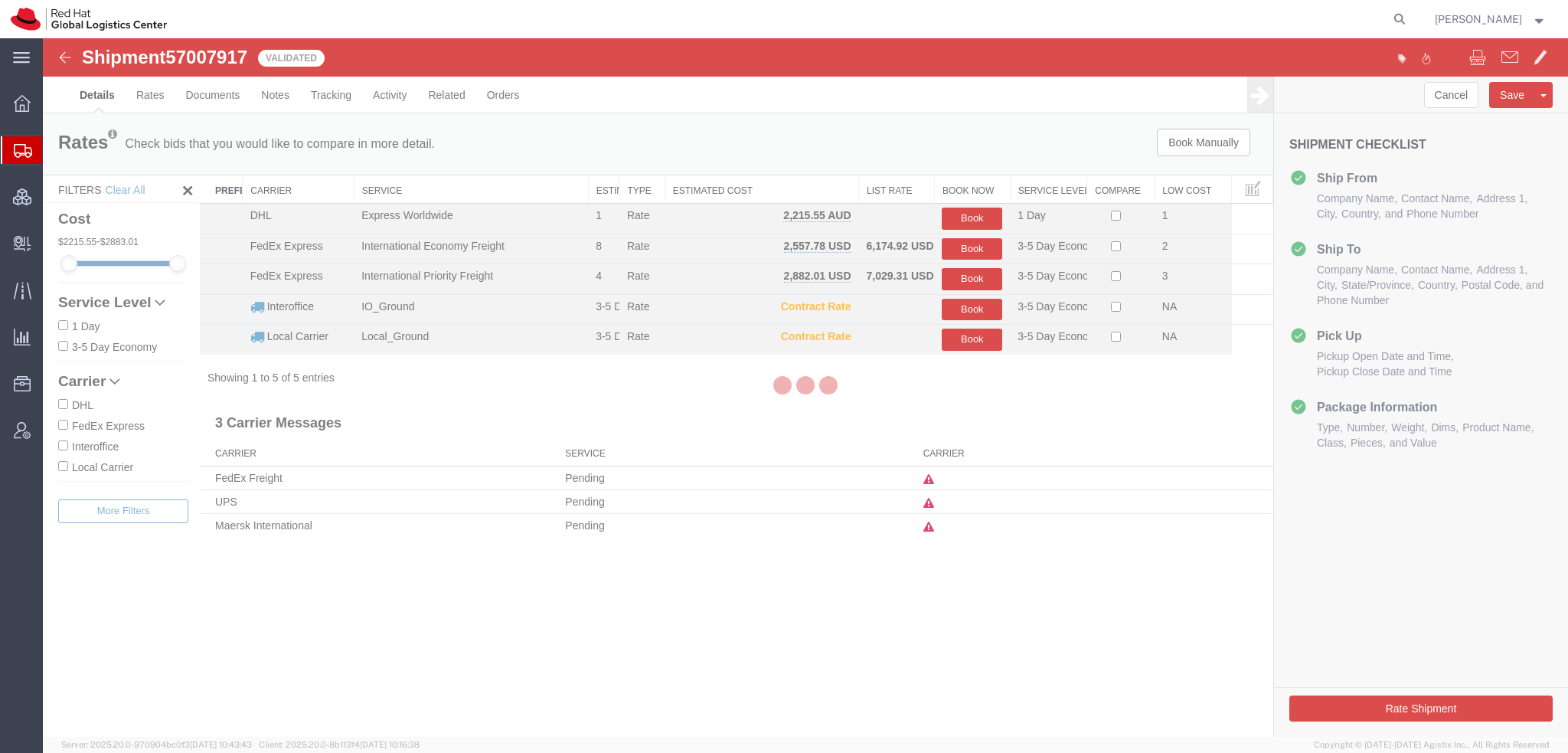
select select "47771"
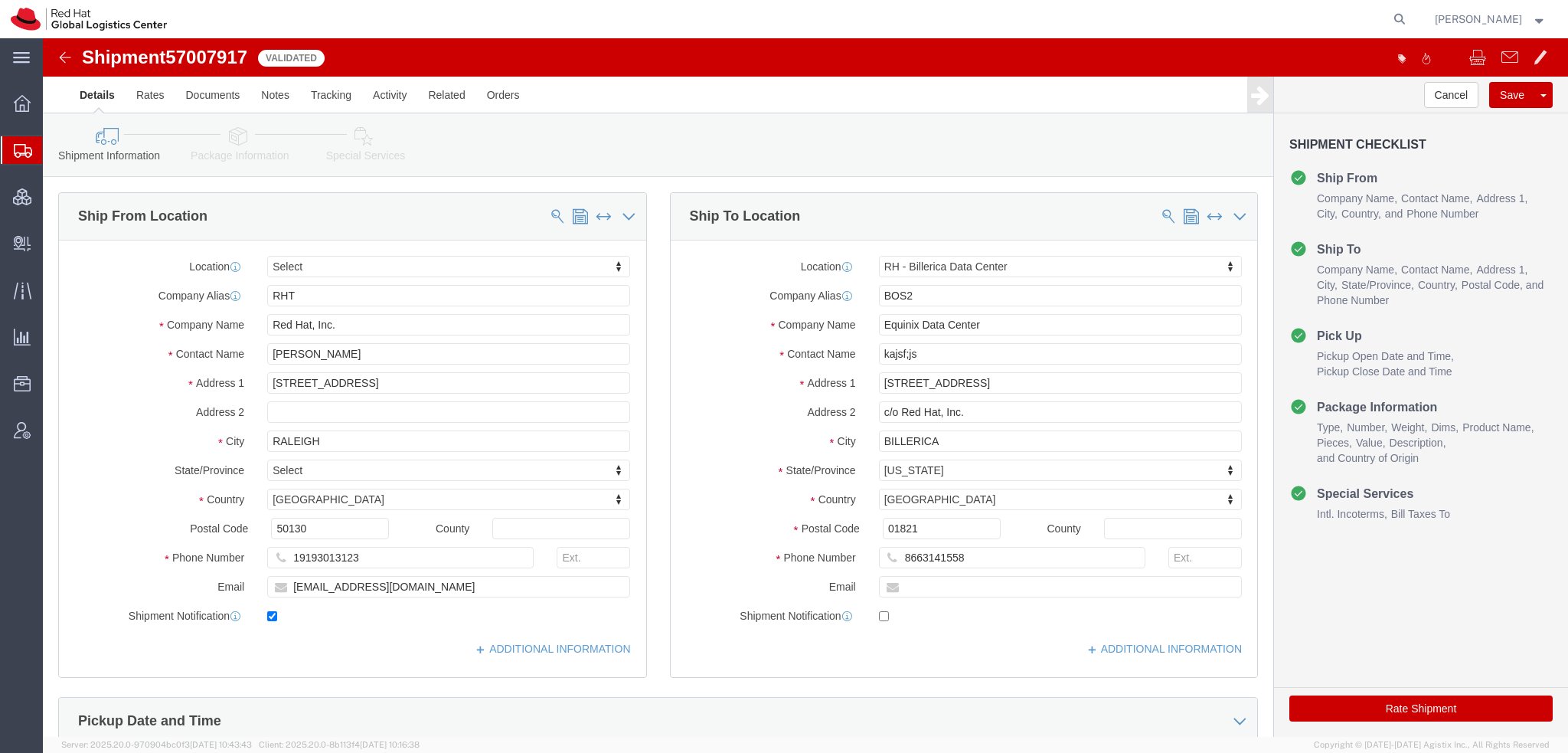
click icon
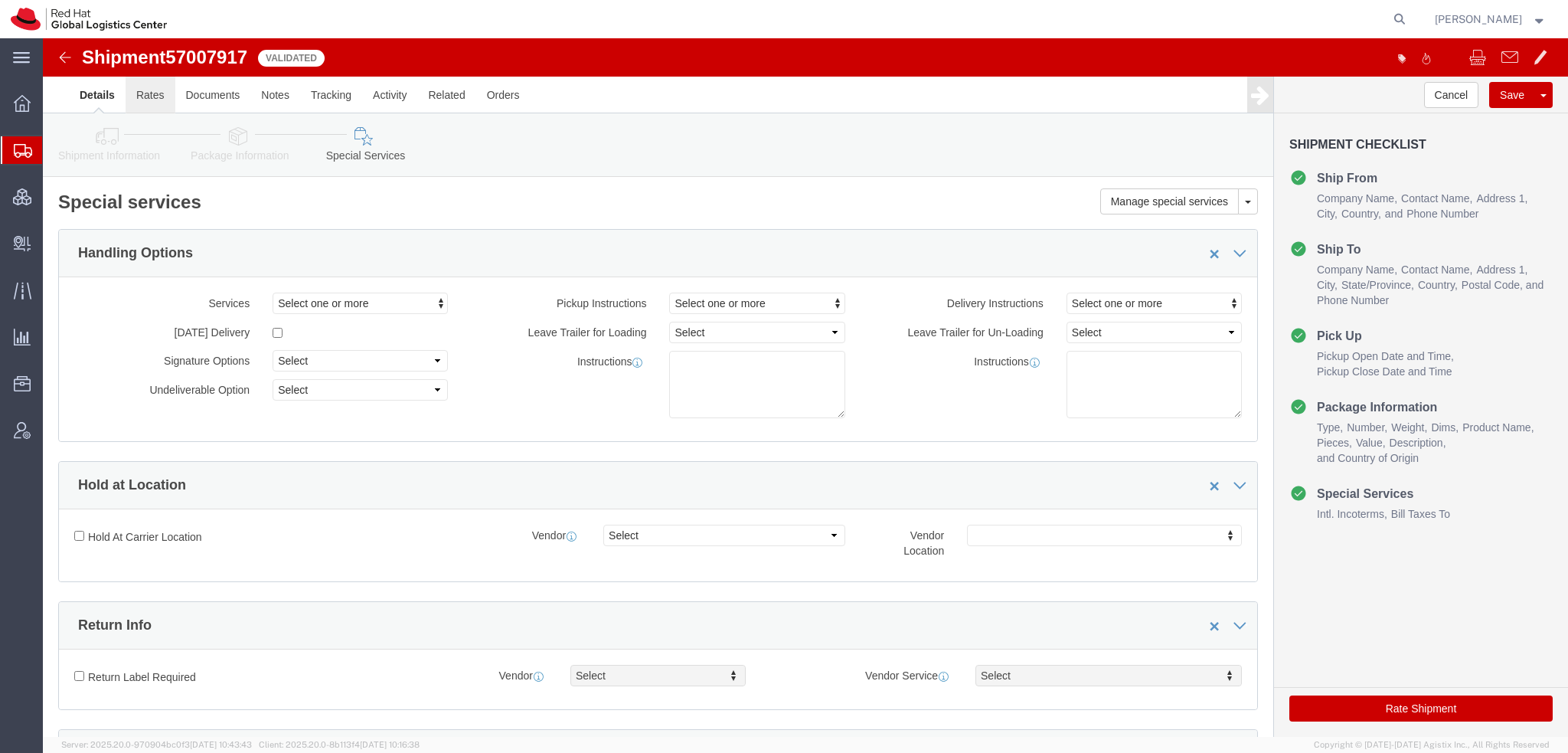
click link "Rates"
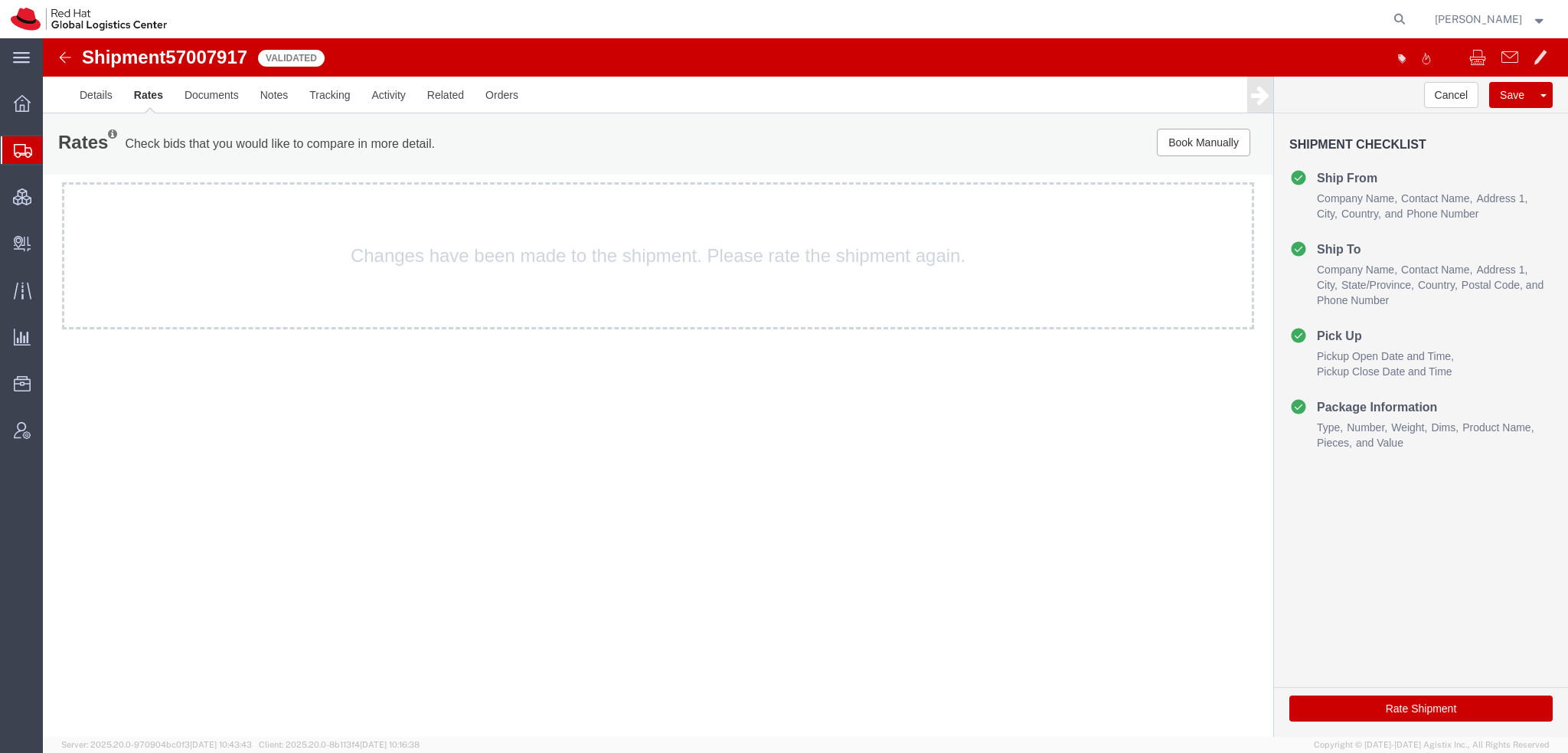
click at [1389, 700] on button "Rate Shipment" at bounding box center [1421, 708] width 263 height 26
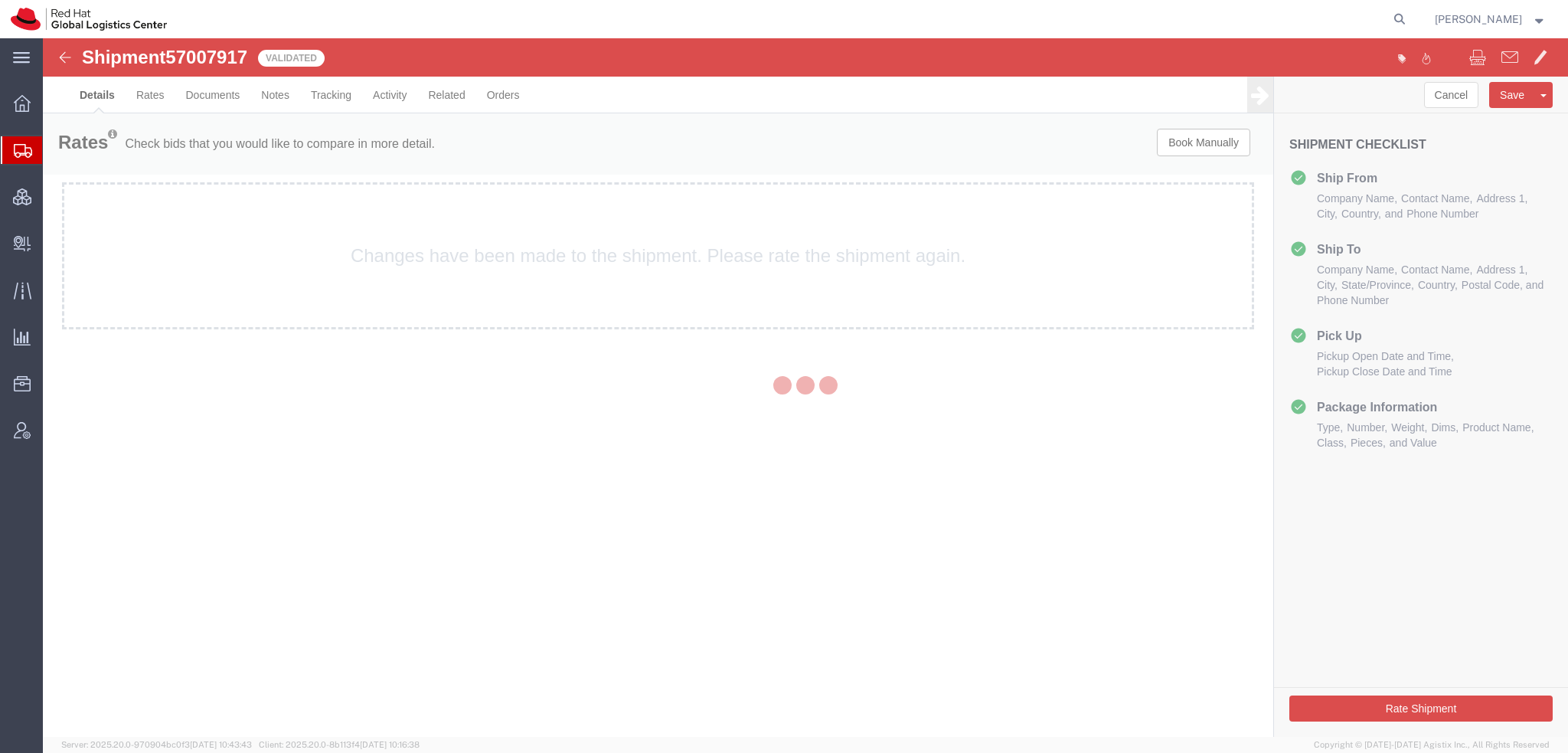
select select "47771"
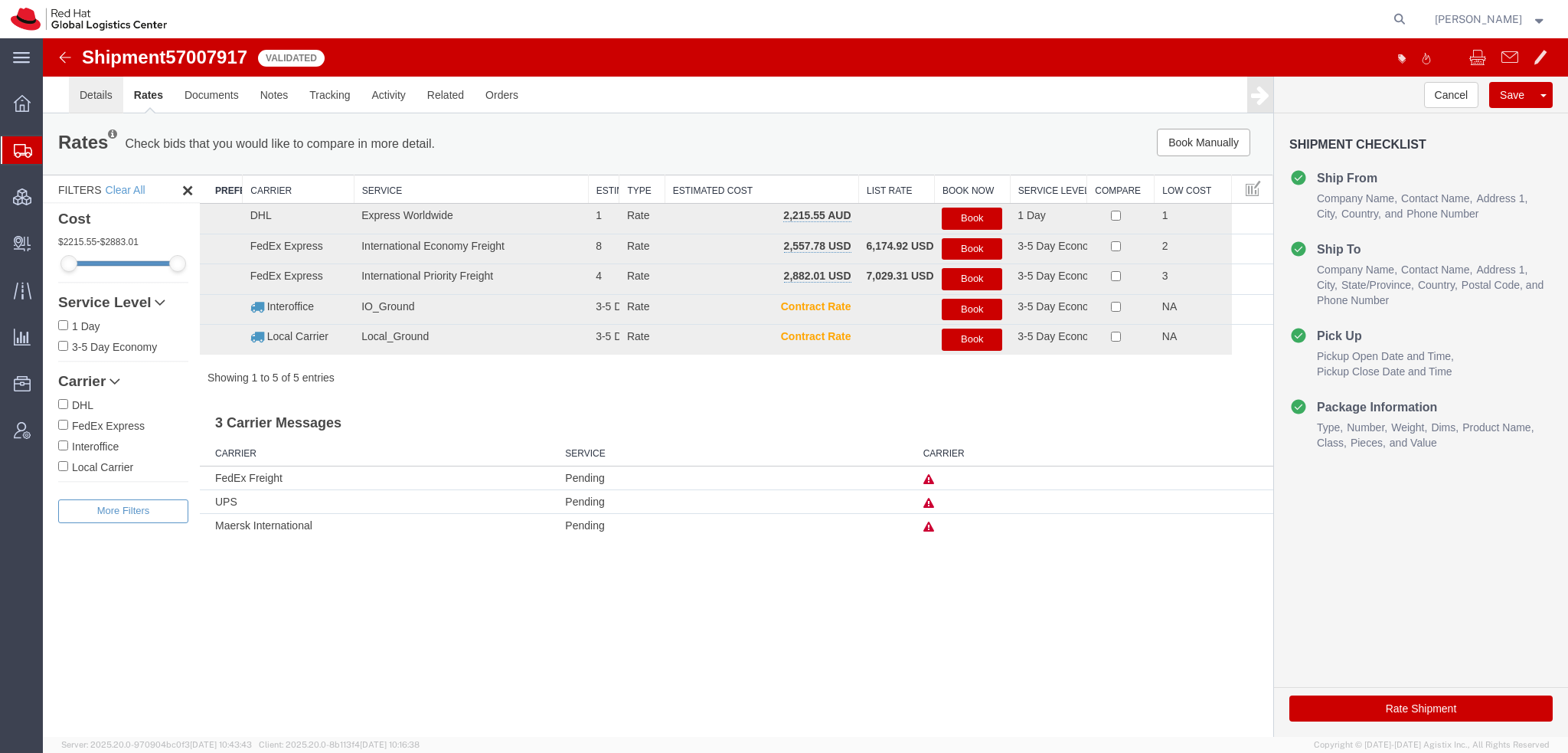
click at [89, 102] on link "Details" at bounding box center [96, 95] width 54 height 37
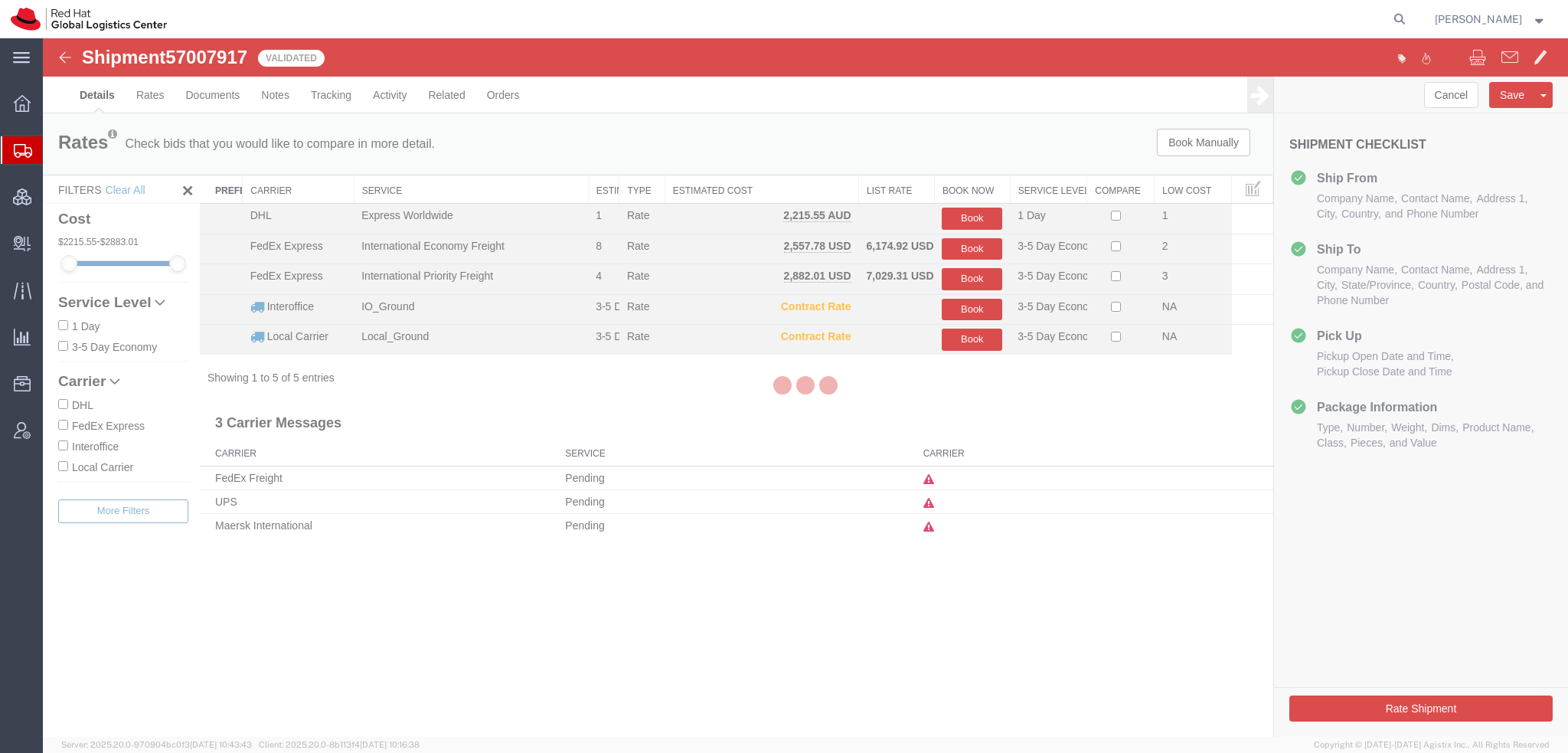
select select "47771"
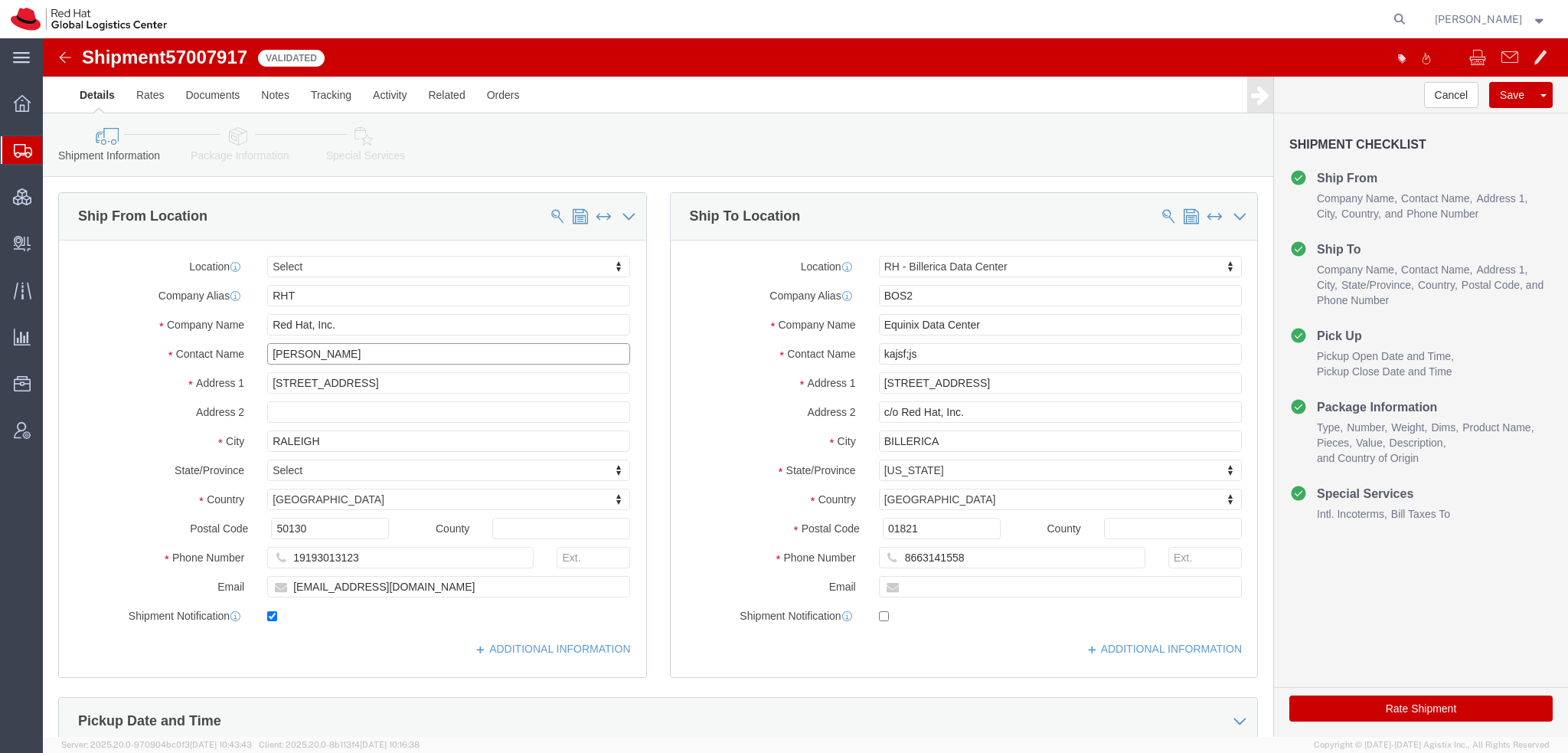
drag, startPoint x: 343, startPoint y: 321, endPoint x: 89, endPoint y: 307, distance: 254.4
click div "Contact Name Debbie Margulies"
type input "TEST`"
click button "Save"
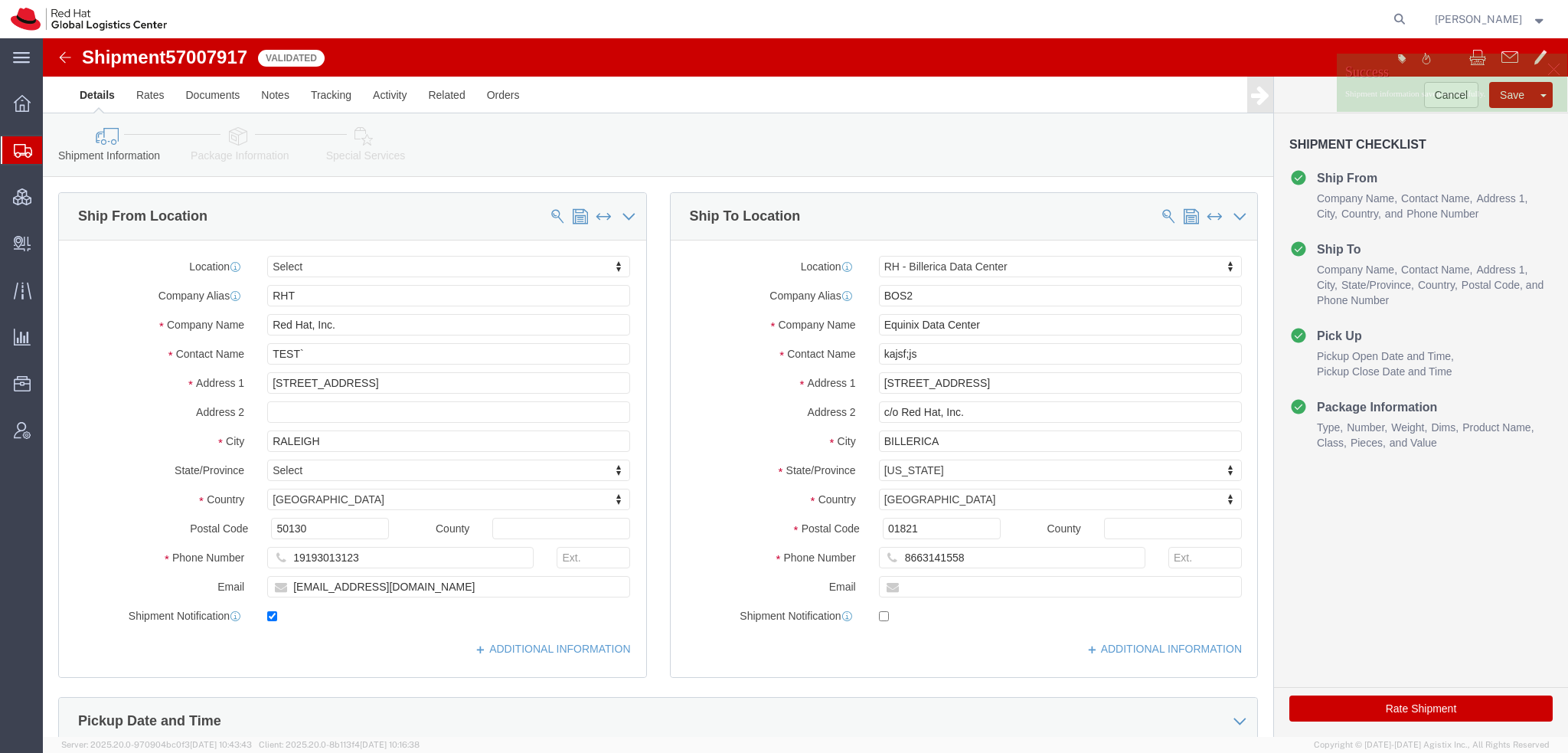
drag, startPoint x: 75, startPoint y: 167, endPoint x: 236, endPoint y: 11, distance: 224.2
click at [0, 0] on span "Shipment Manager" at bounding box center [0, 0] width 0 height 0
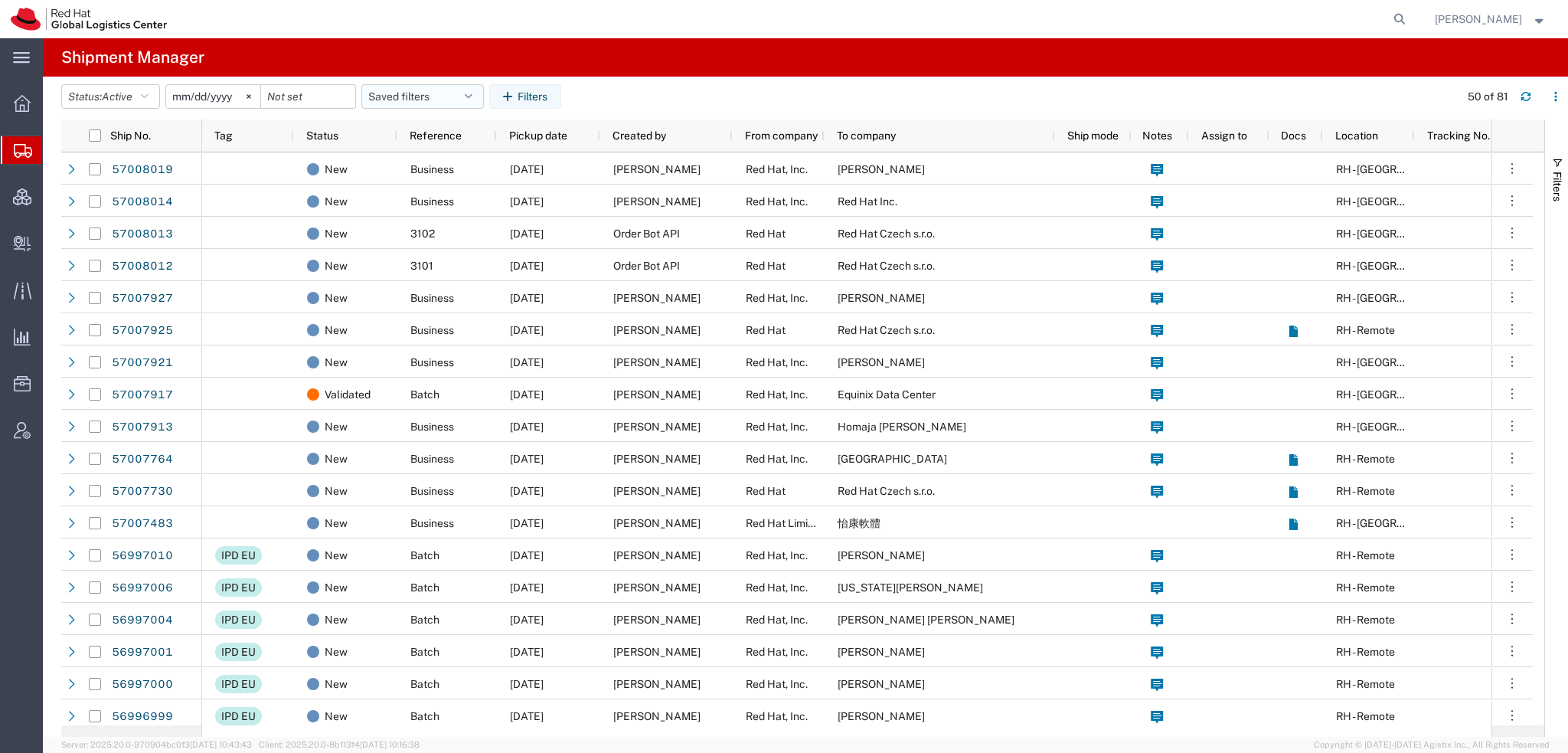
click at [484, 98] on button "Saved filters" at bounding box center [422, 96] width 123 height 24
click at [428, 159] on span "Americas" at bounding box center [464, 162] width 201 height 28
type input "2023-05-07"
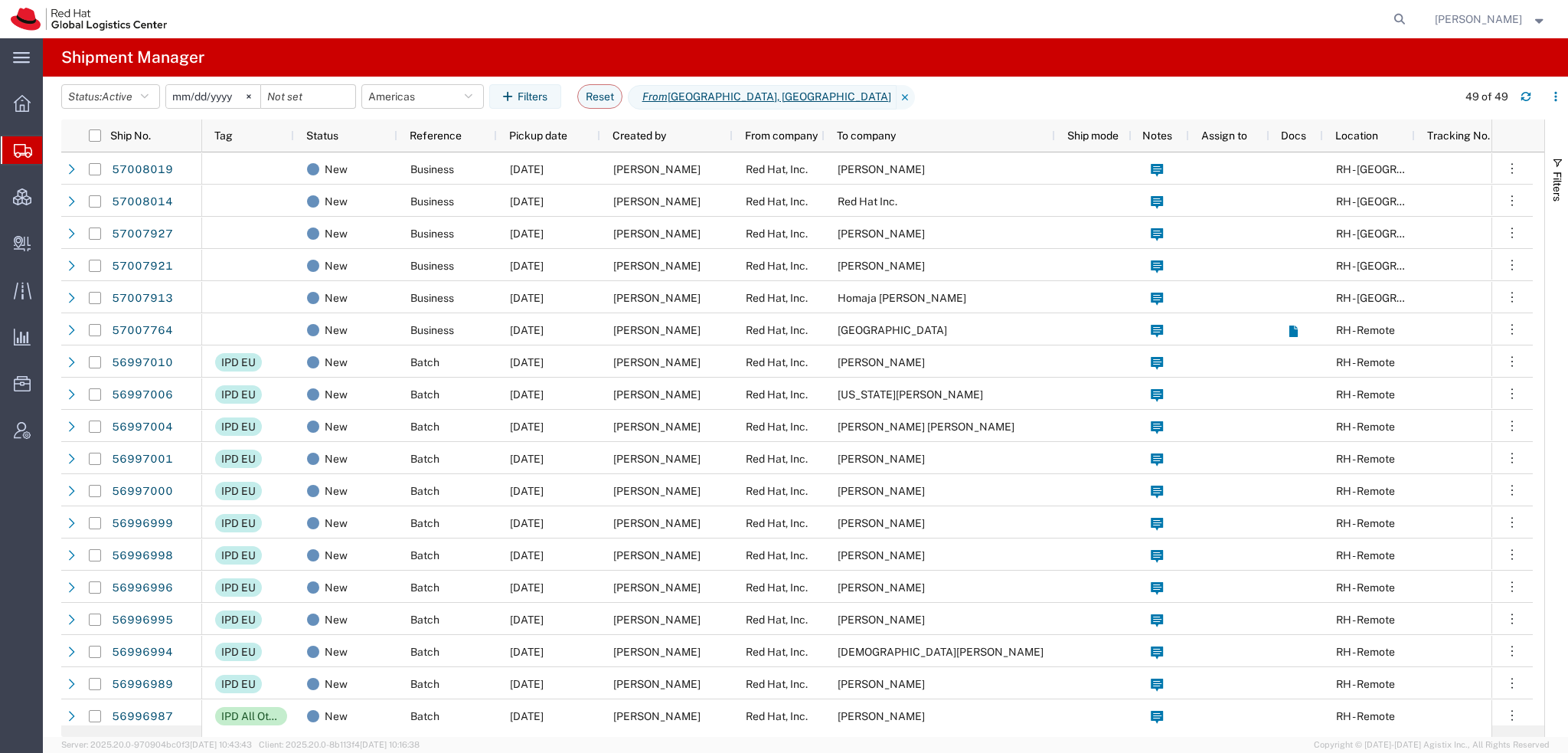
click at [1461, 19] on span "[PERSON_NAME]" at bounding box center [1478, 18] width 87 height 16
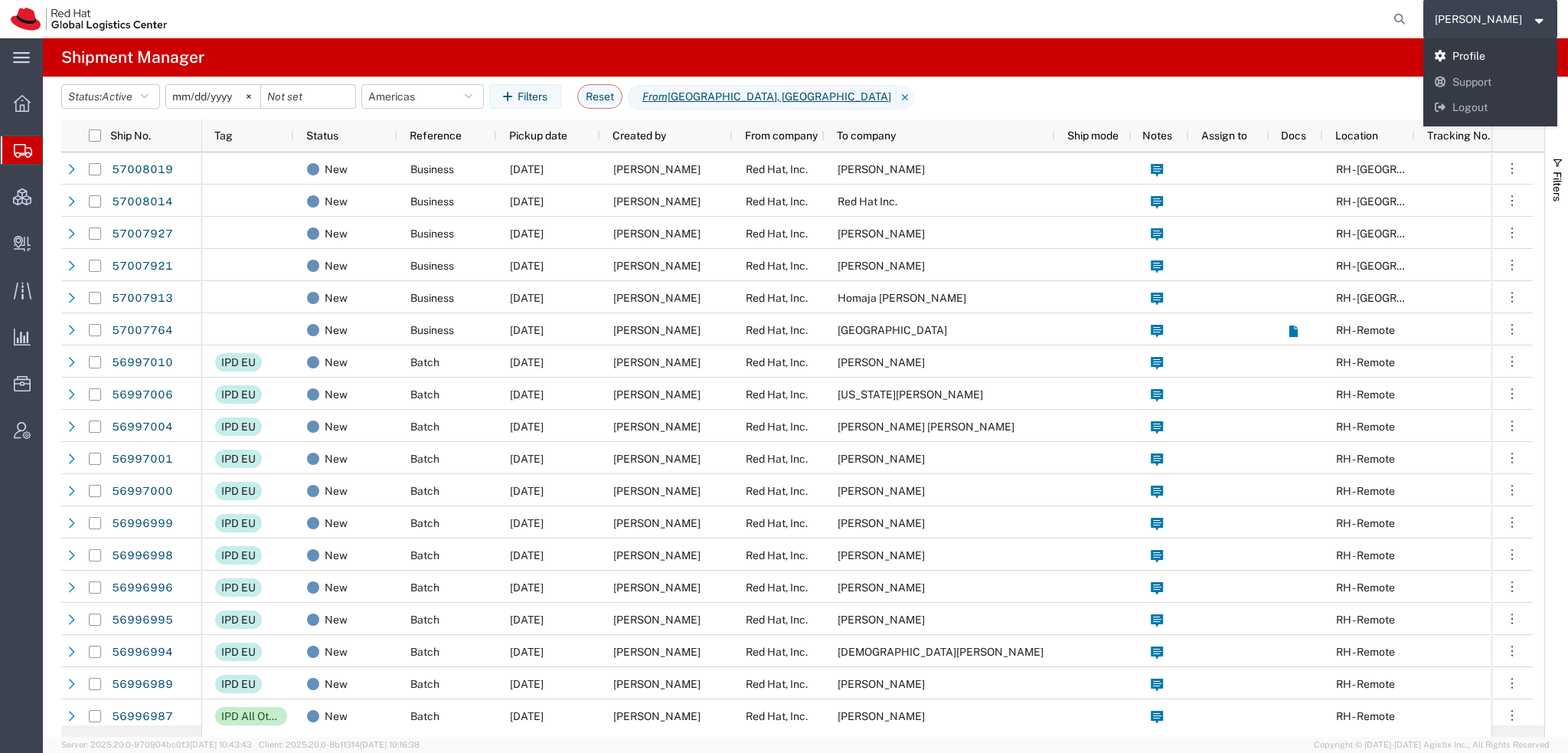
click at [1469, 51] on link "Profile" at bounding box center [1490, 56] width 134 height 26
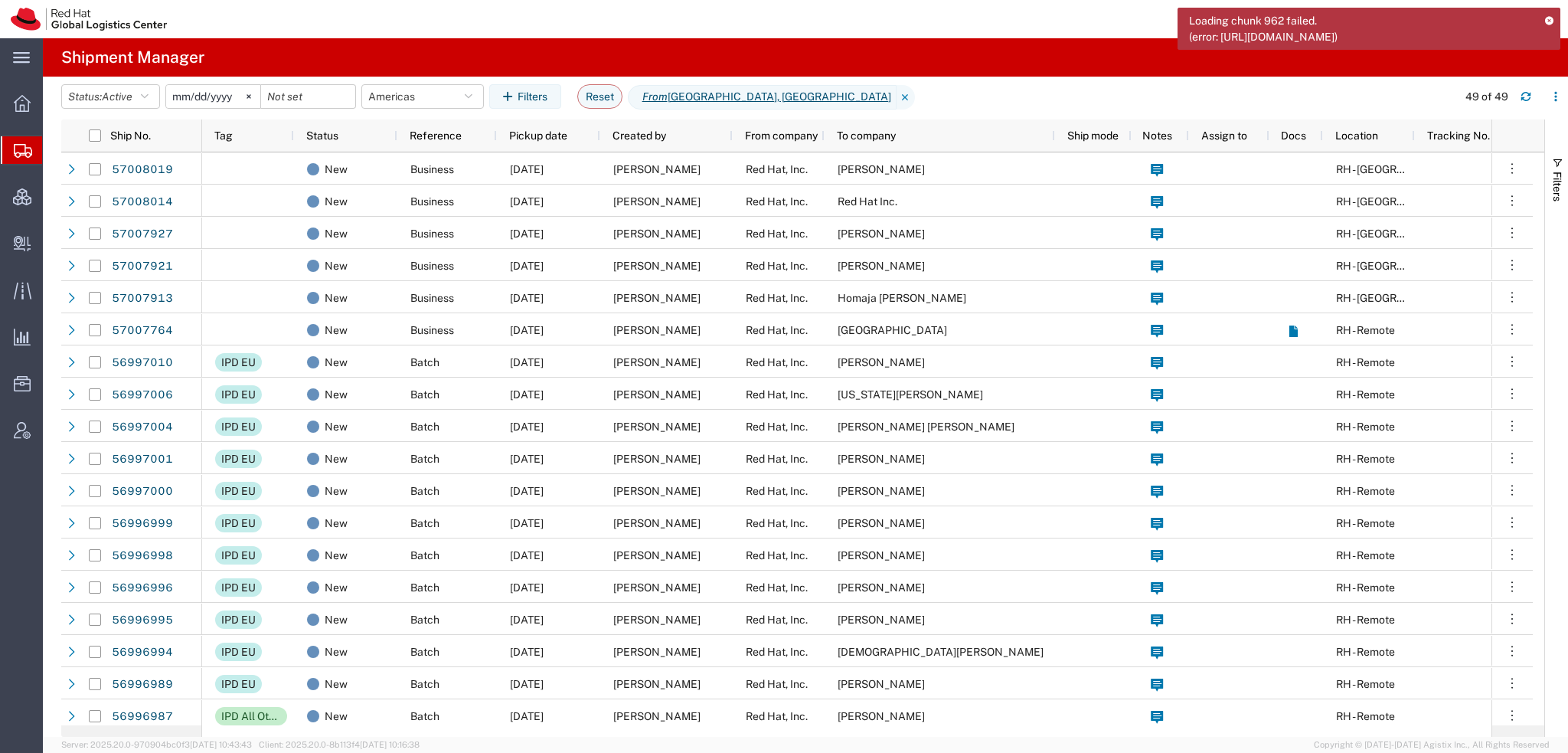
click at [1544, 17] on icon at bounding box center [1549, 20] width 11 height 9
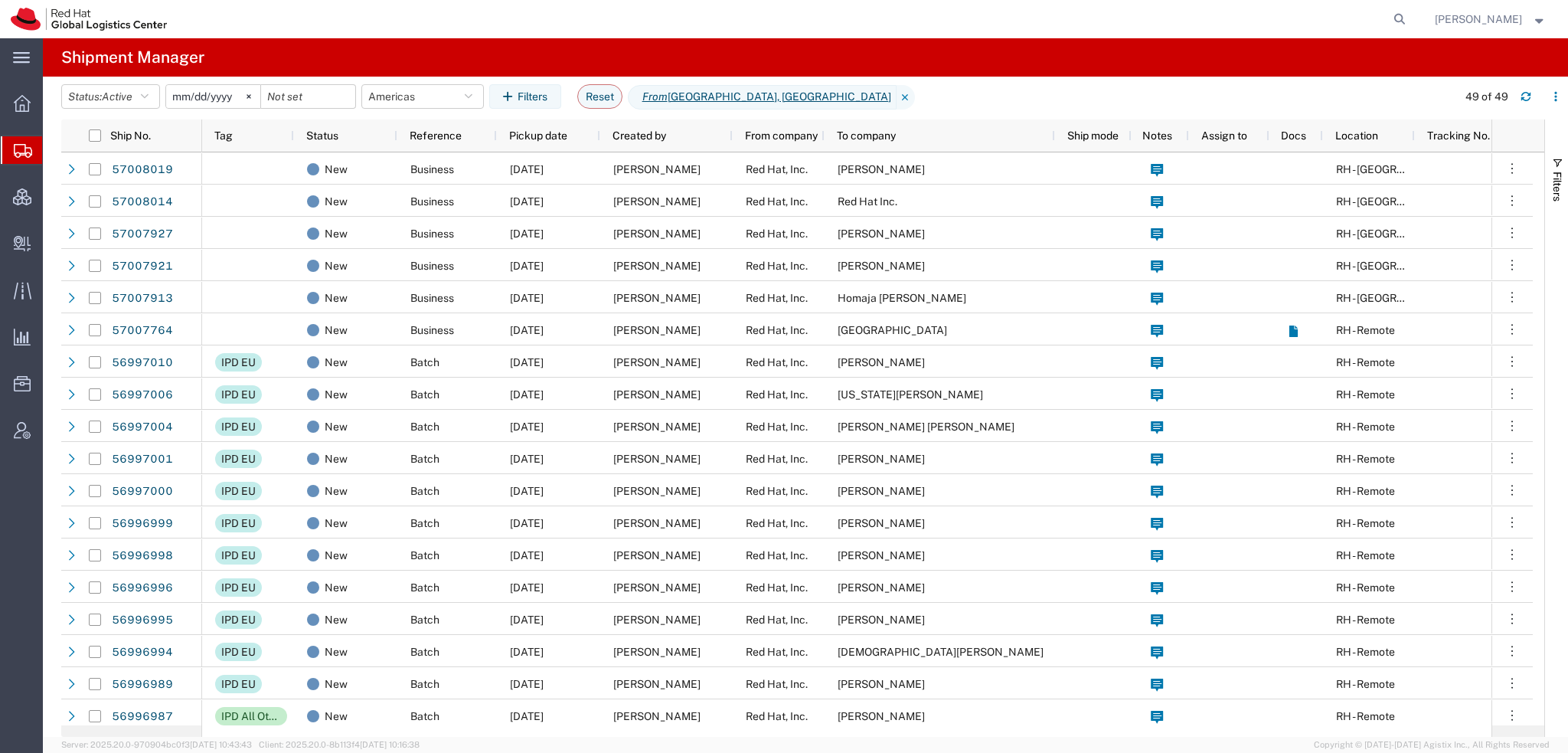
click at [1537, 17] on strong "button" at bounding box center [1540, 19] width 14 height 6
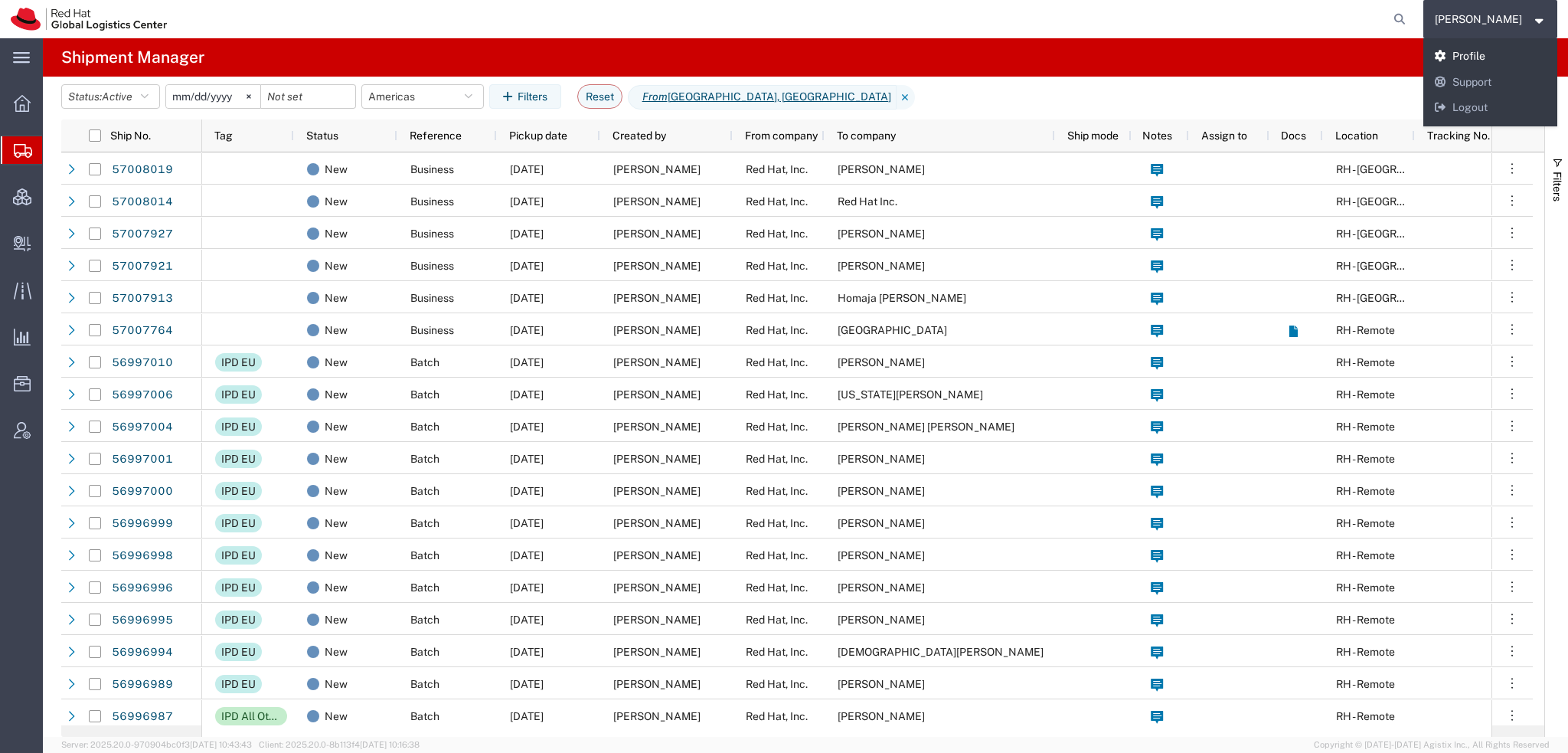
click at [1499, 56] on link "Profile" at bounding box center [1490, 56] width 134 height 26
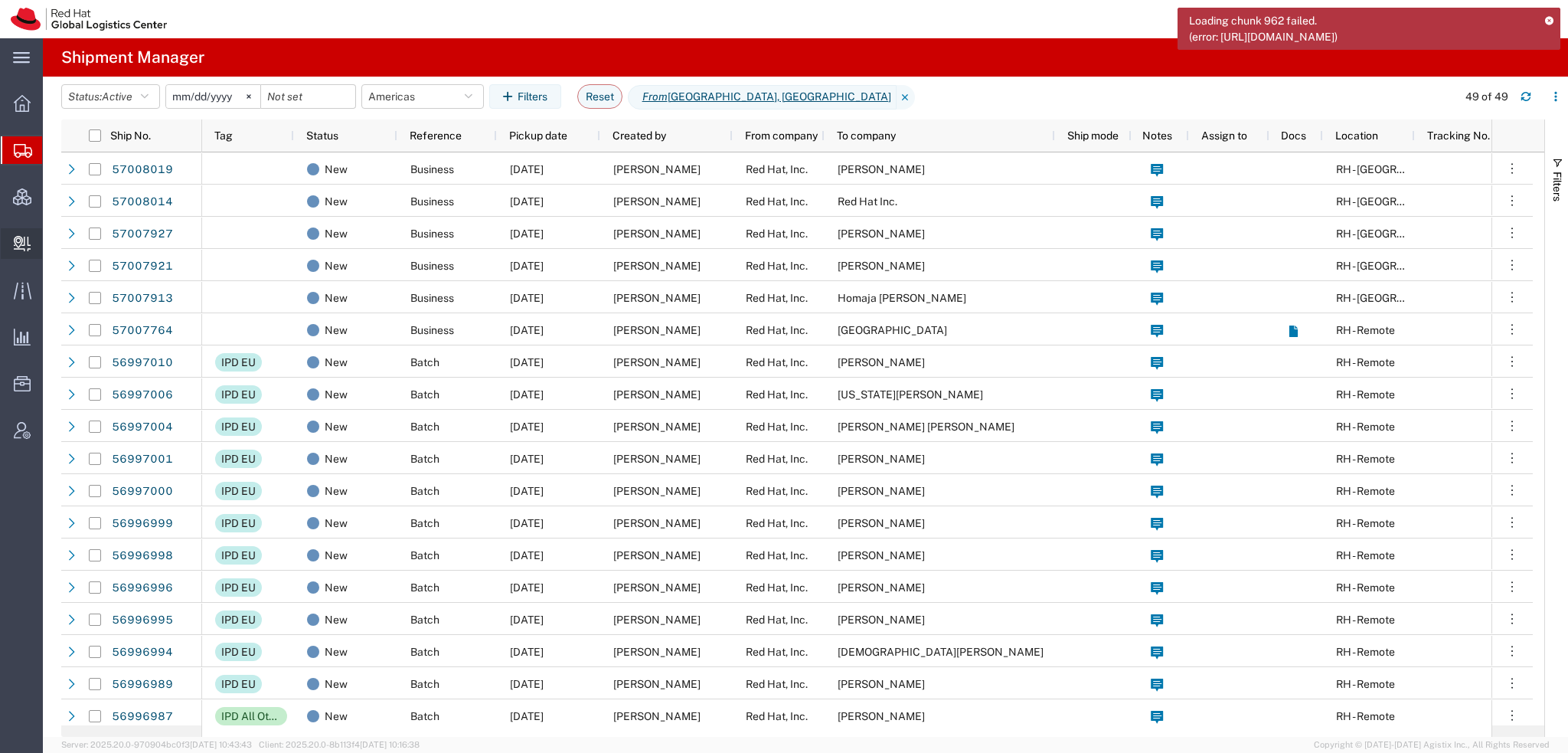
click at [0, 0] on span "Create Delivery" at bounding box center [0, 0] width 0 height 0
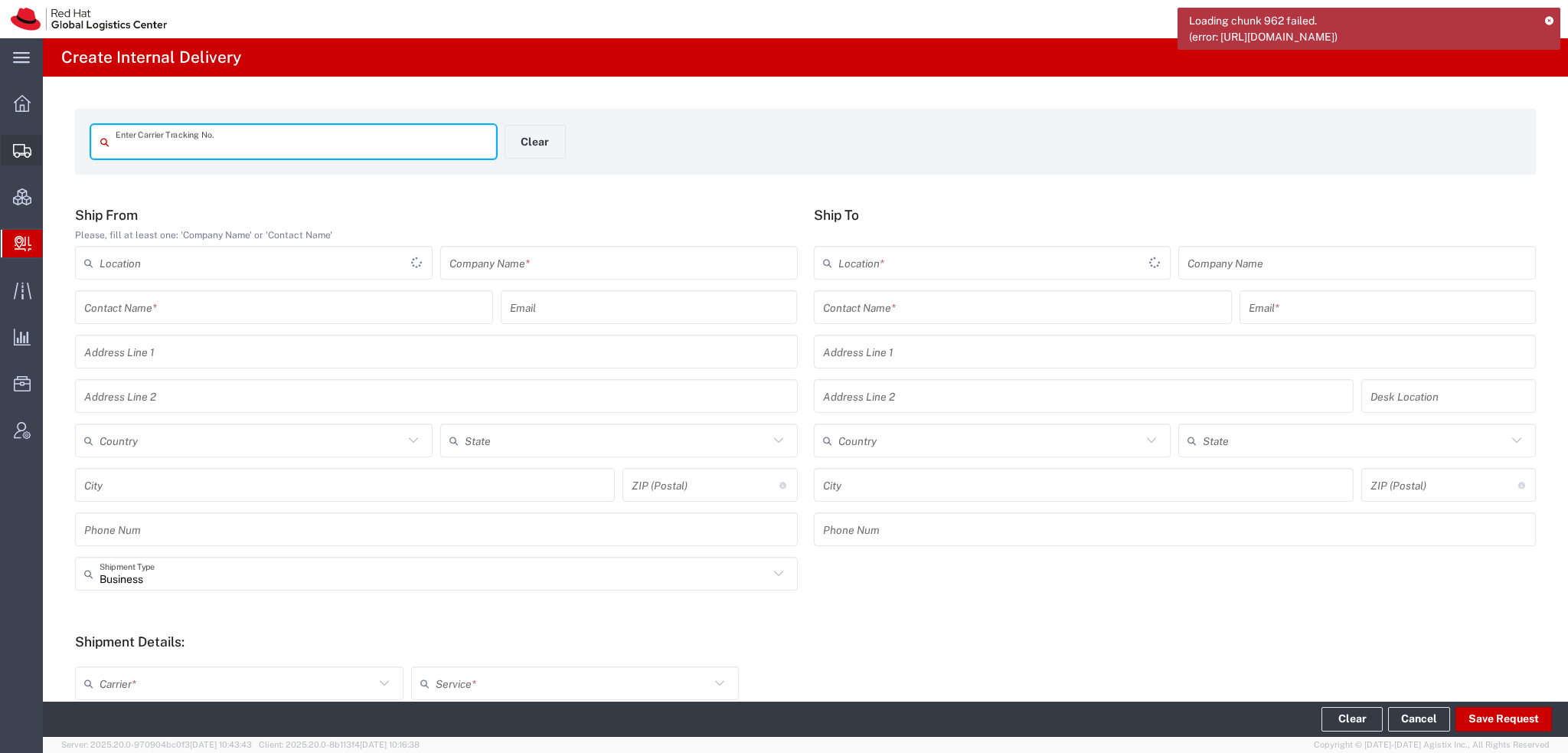
click at [0, 0] on span "Shipment Manager" at bounding box center [0, 0] width 0 height 0
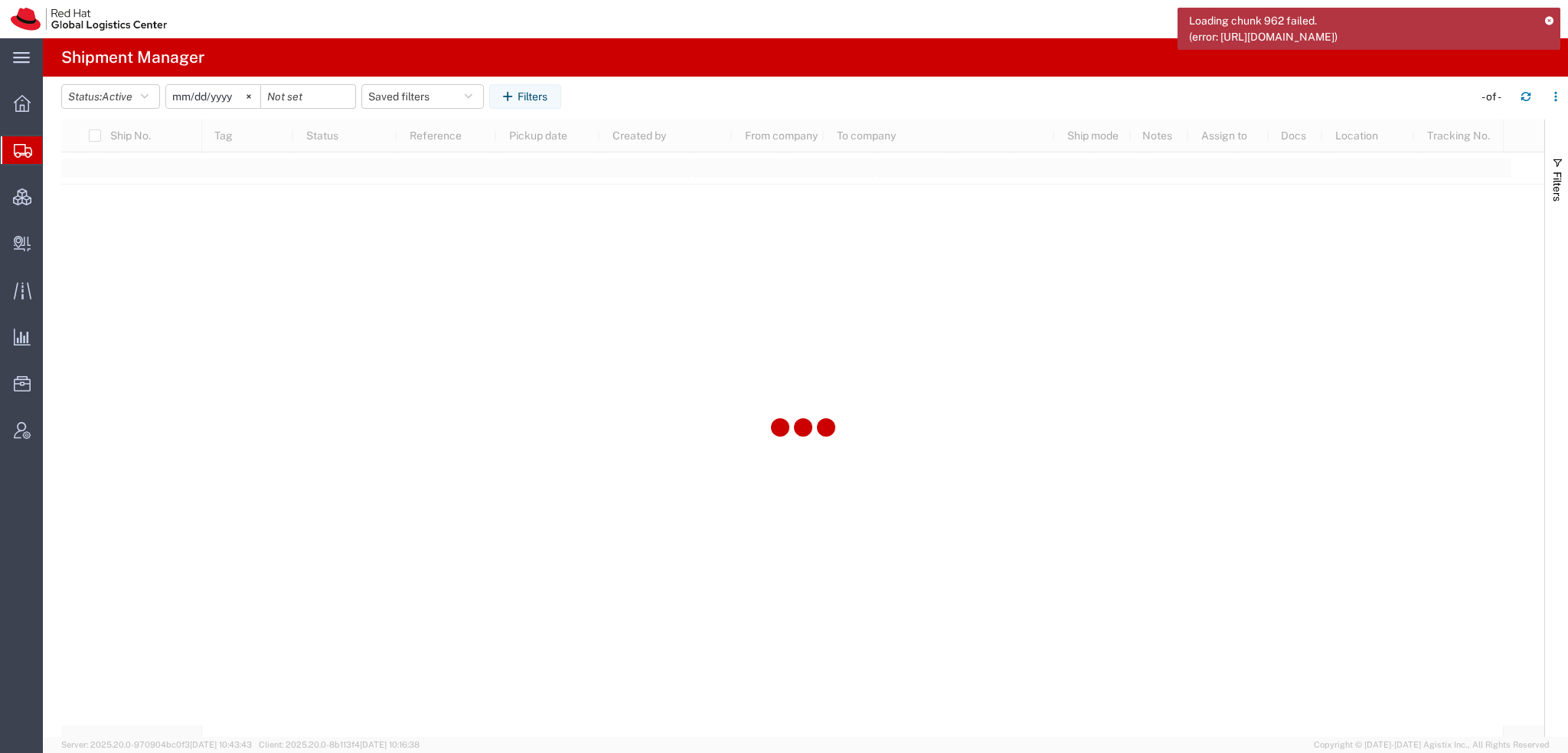
click at [1550, 17] on icon at bounding box center [1549, 20] width 11 height 9
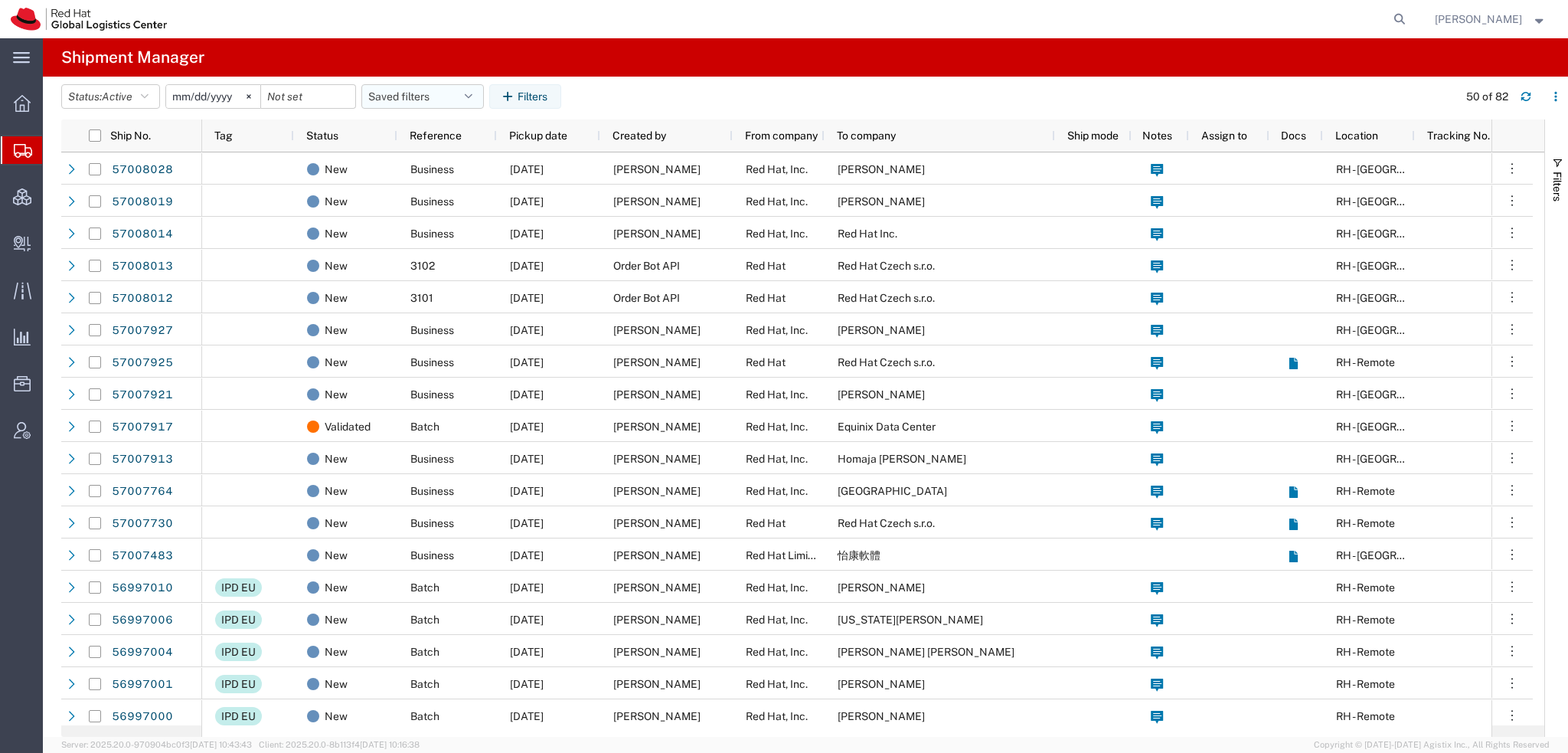
click at [472, 99] on icon "button" at bounding box center [469, 96] width 8 height 11
click at [425, 157] on span "Americas" at bounding box center [464, 162] width 201 height 28
type input "[DATE]"
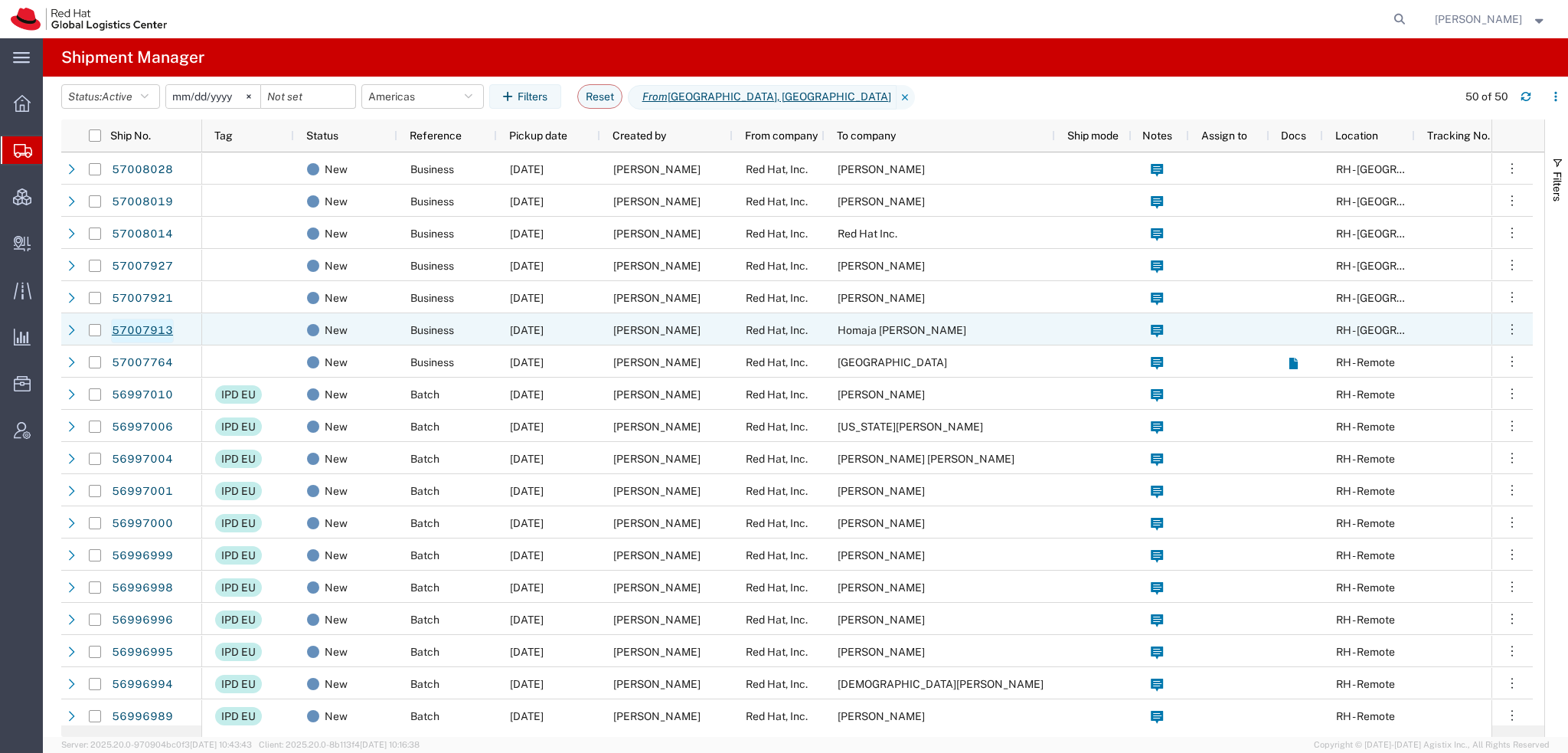
click at [138, 330] on link "57007913" at bounding box center [142, 330] width 63 height 24
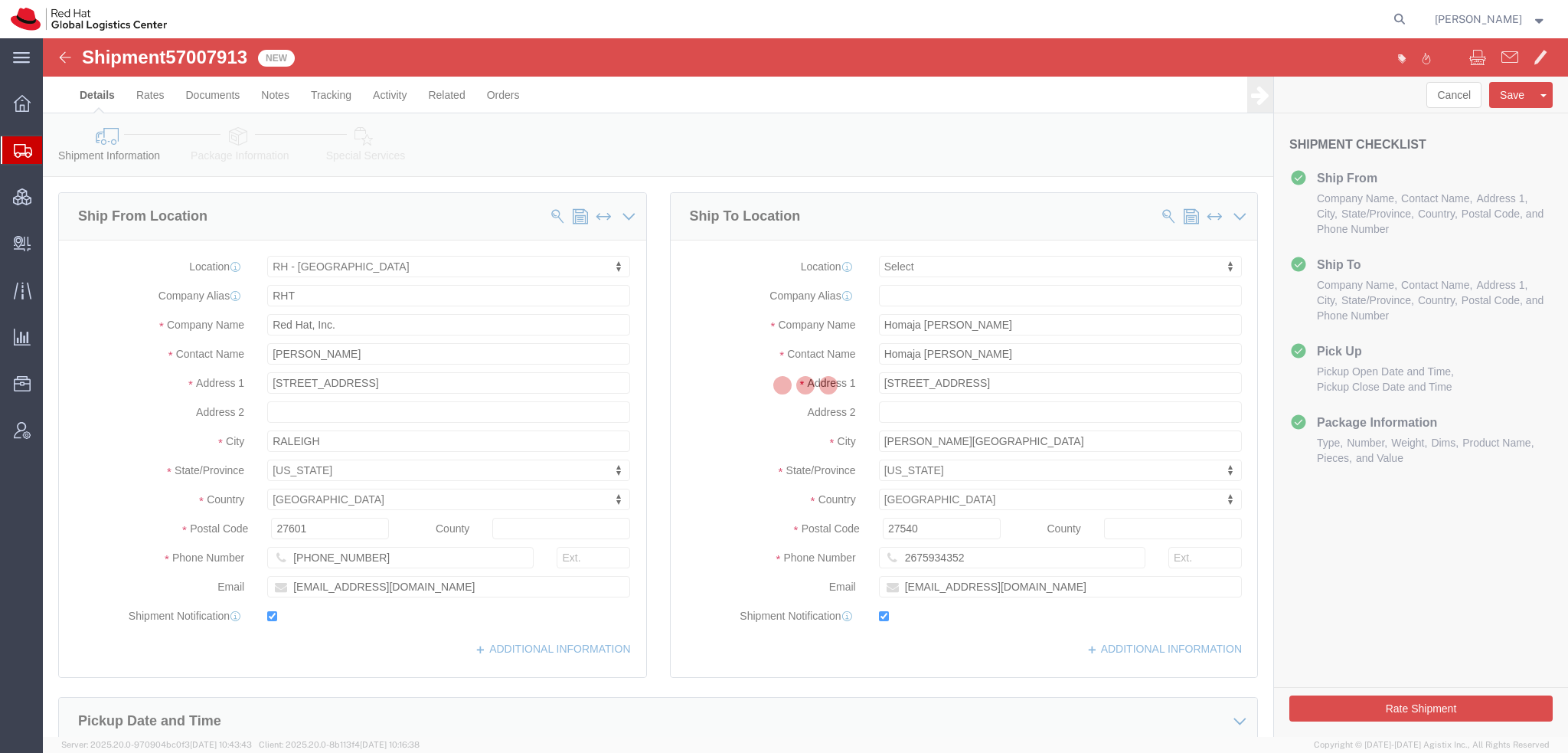
select select "38014"
select select
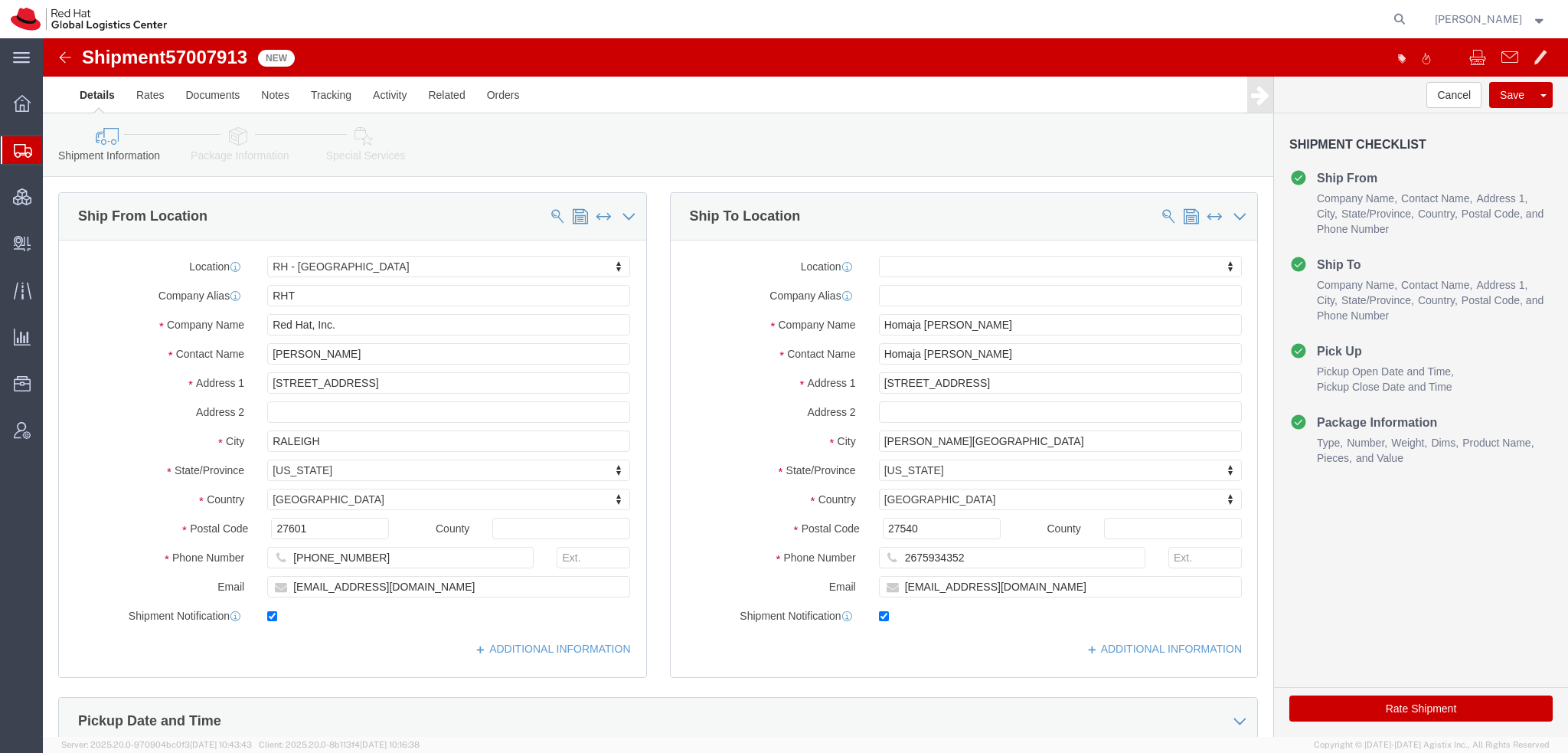
click icon
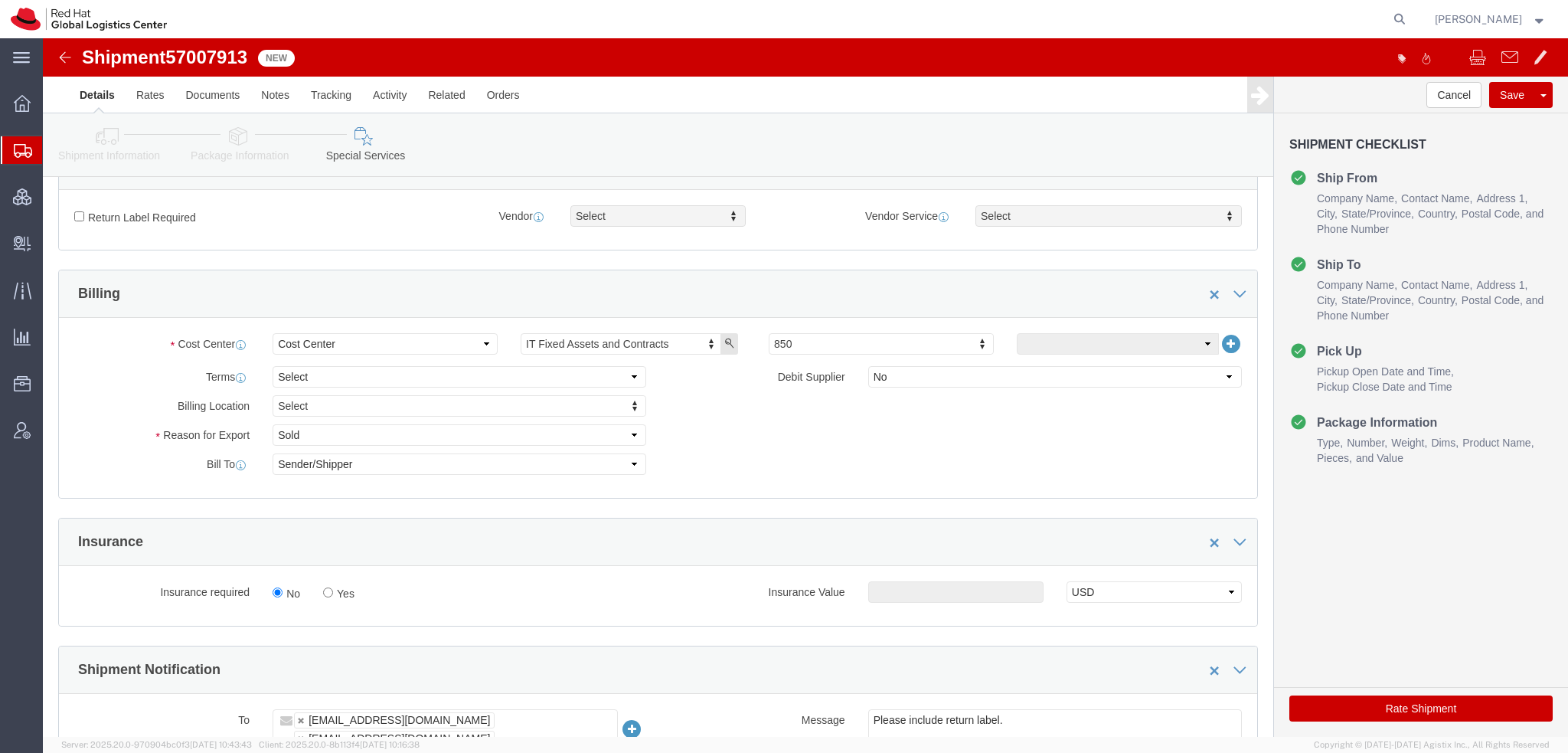
scroll to position [613, 0]
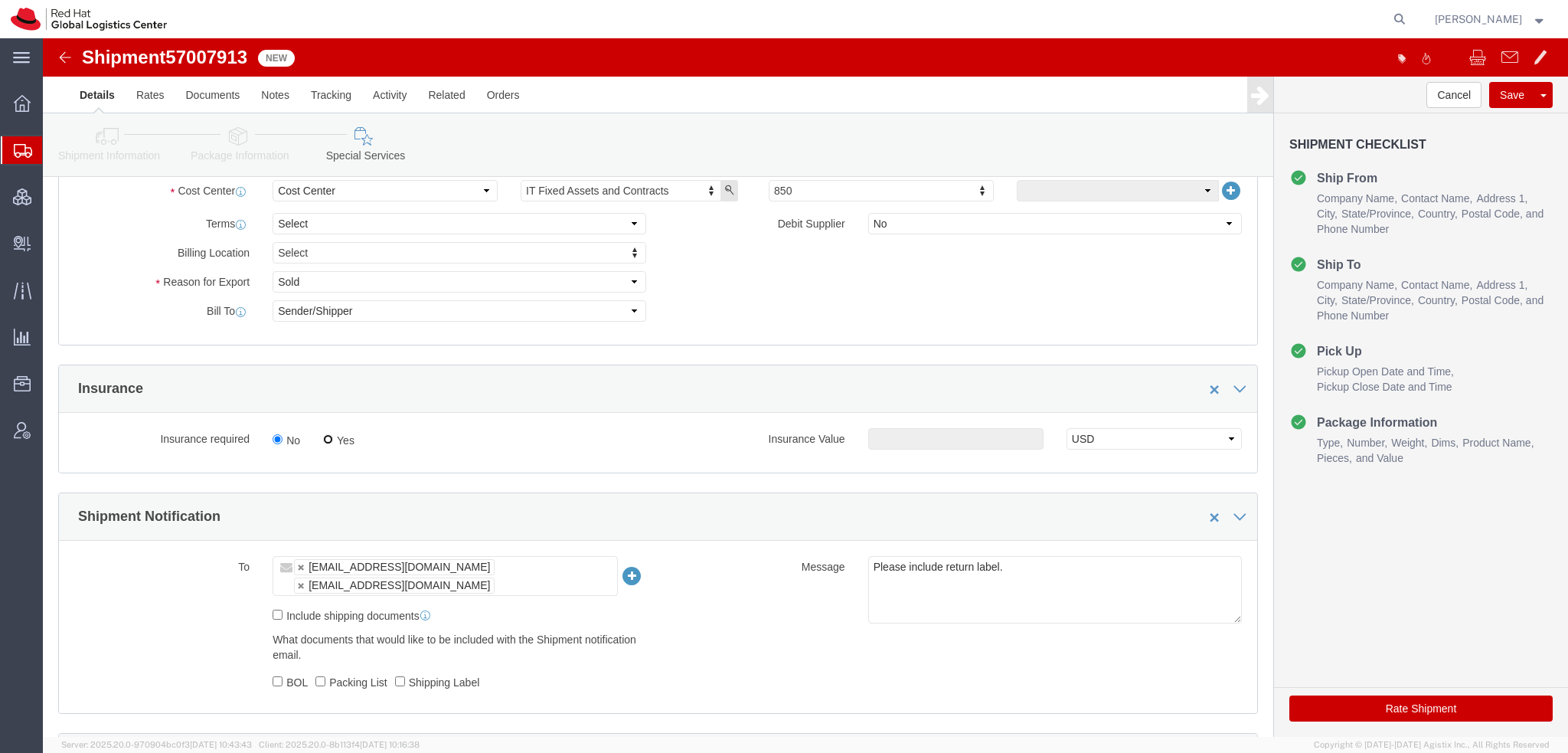
click input "Yes"
radio input "true"
drag, startPoint x: 888, startPoint y: 398, endPoint x: 921, endPoint y: 399, distance: 33.0
click input "text"
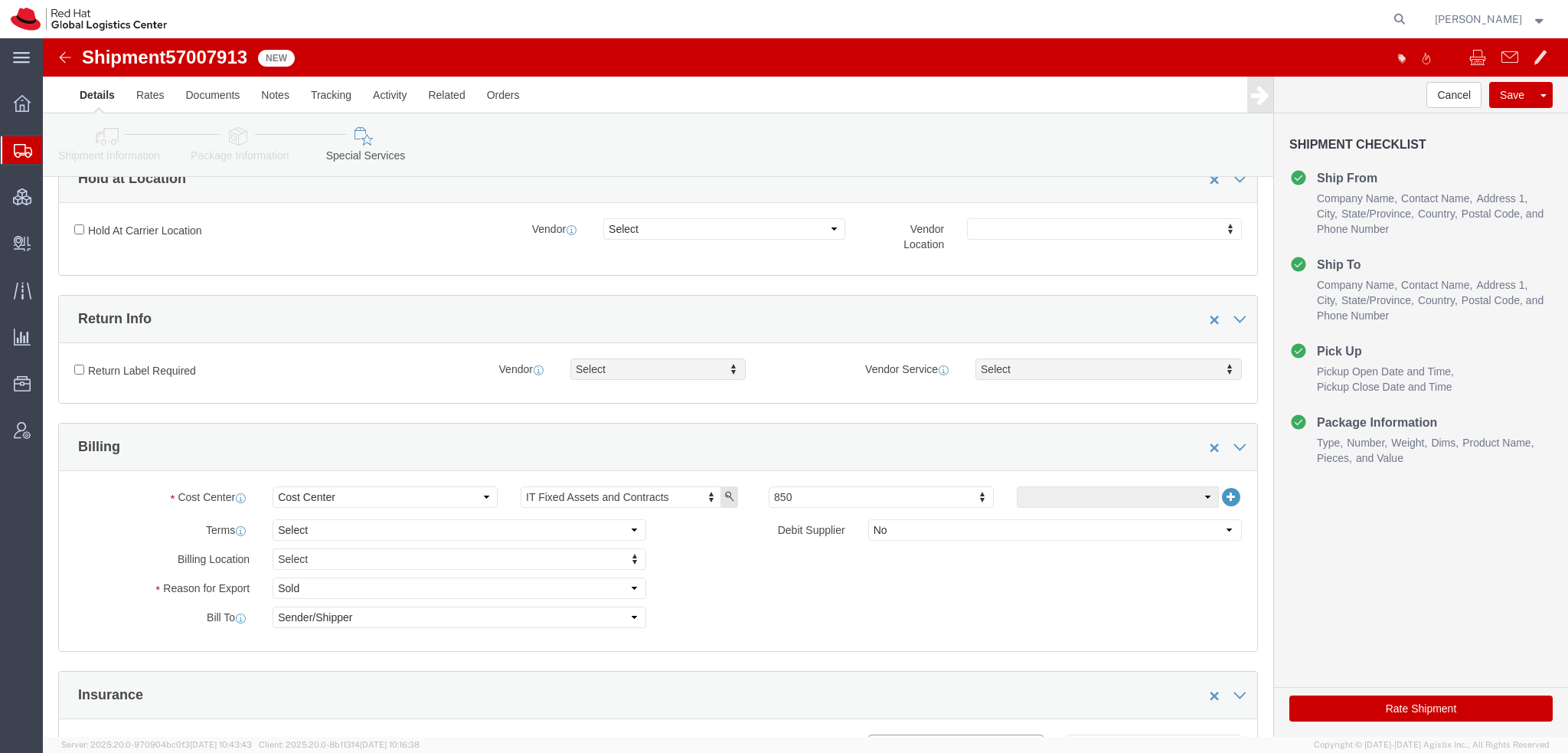
type input "500.00"
click input "Return Label Required"
checkbox input "true"
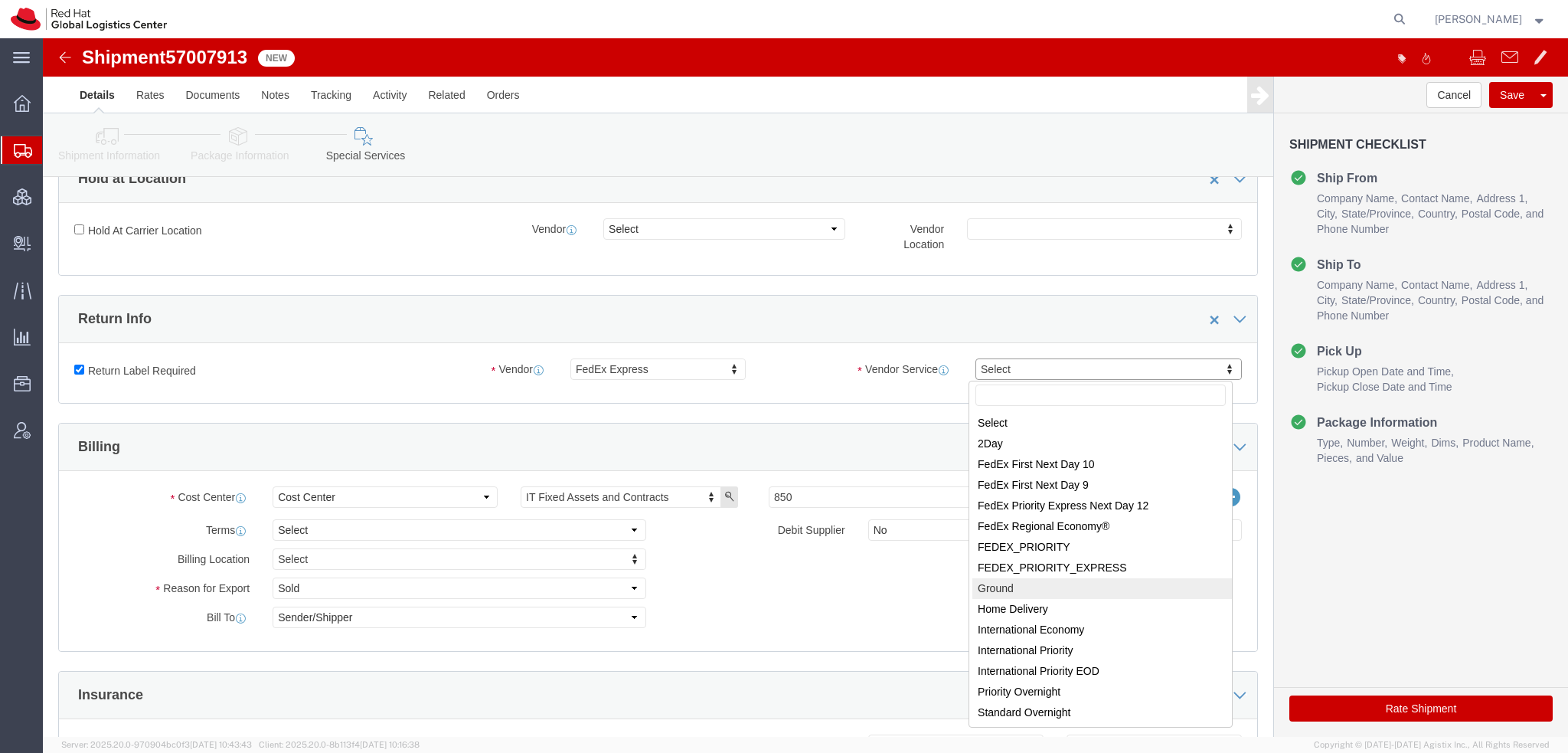
select select "12"
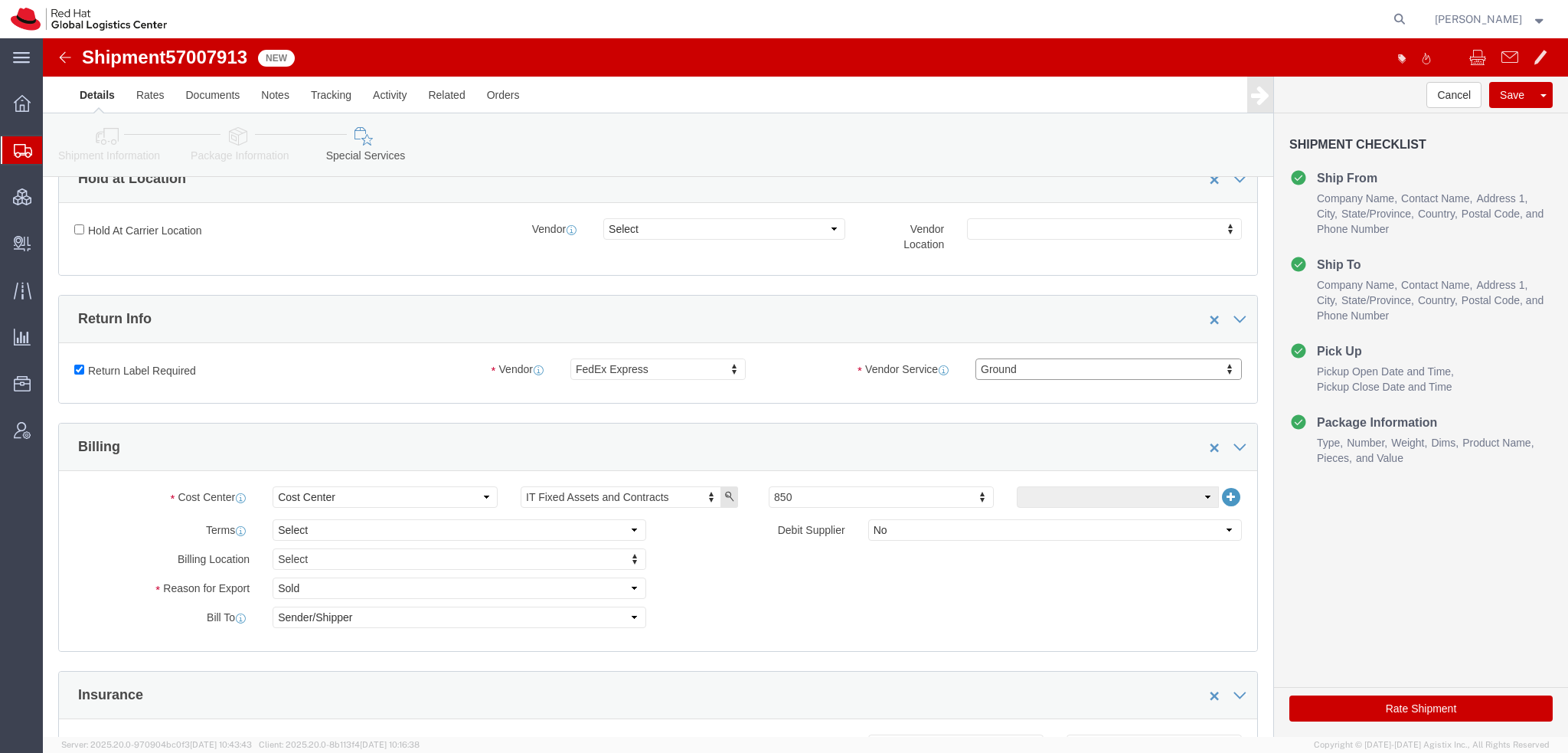
click button "Rate Shipment"
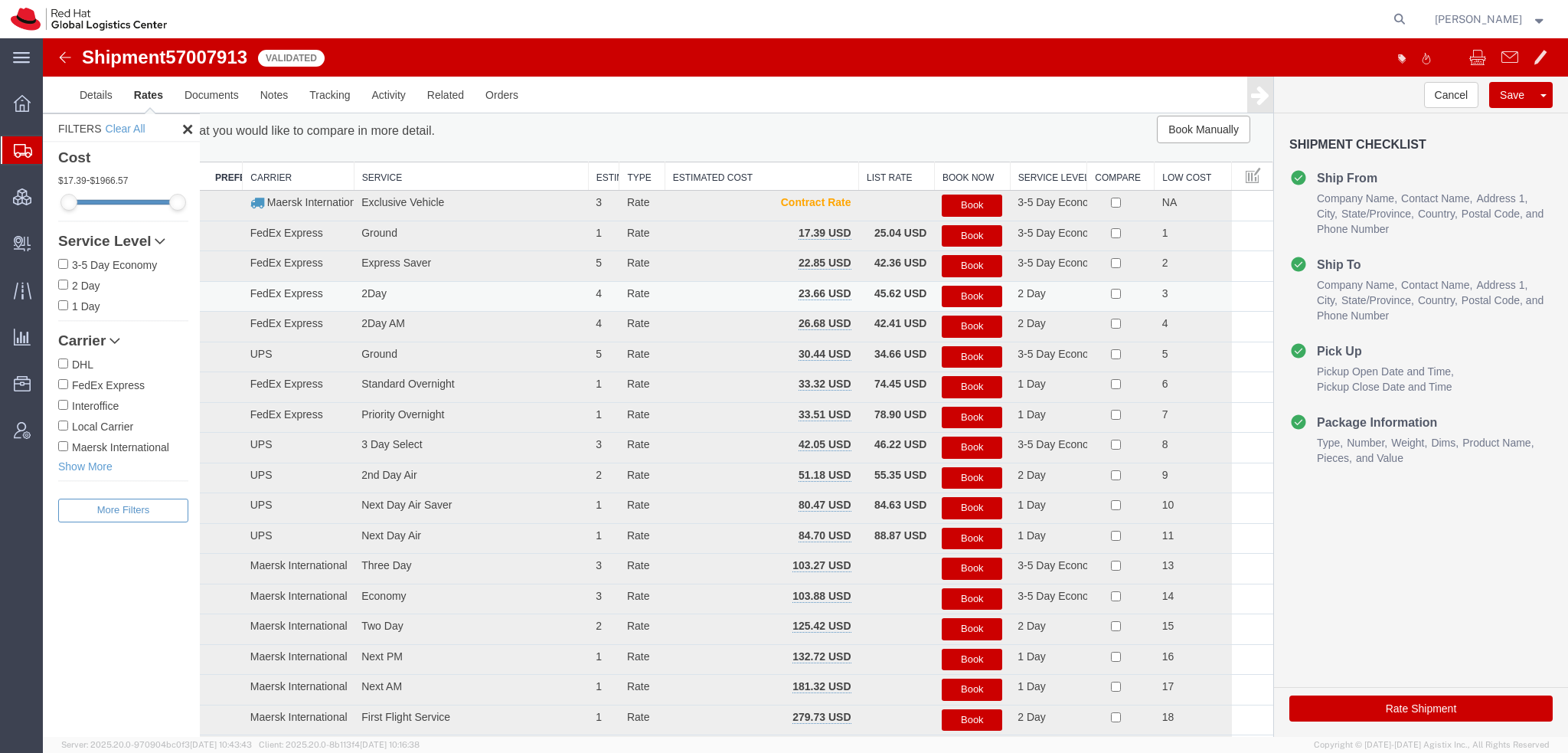
scroll to position [0, 0]
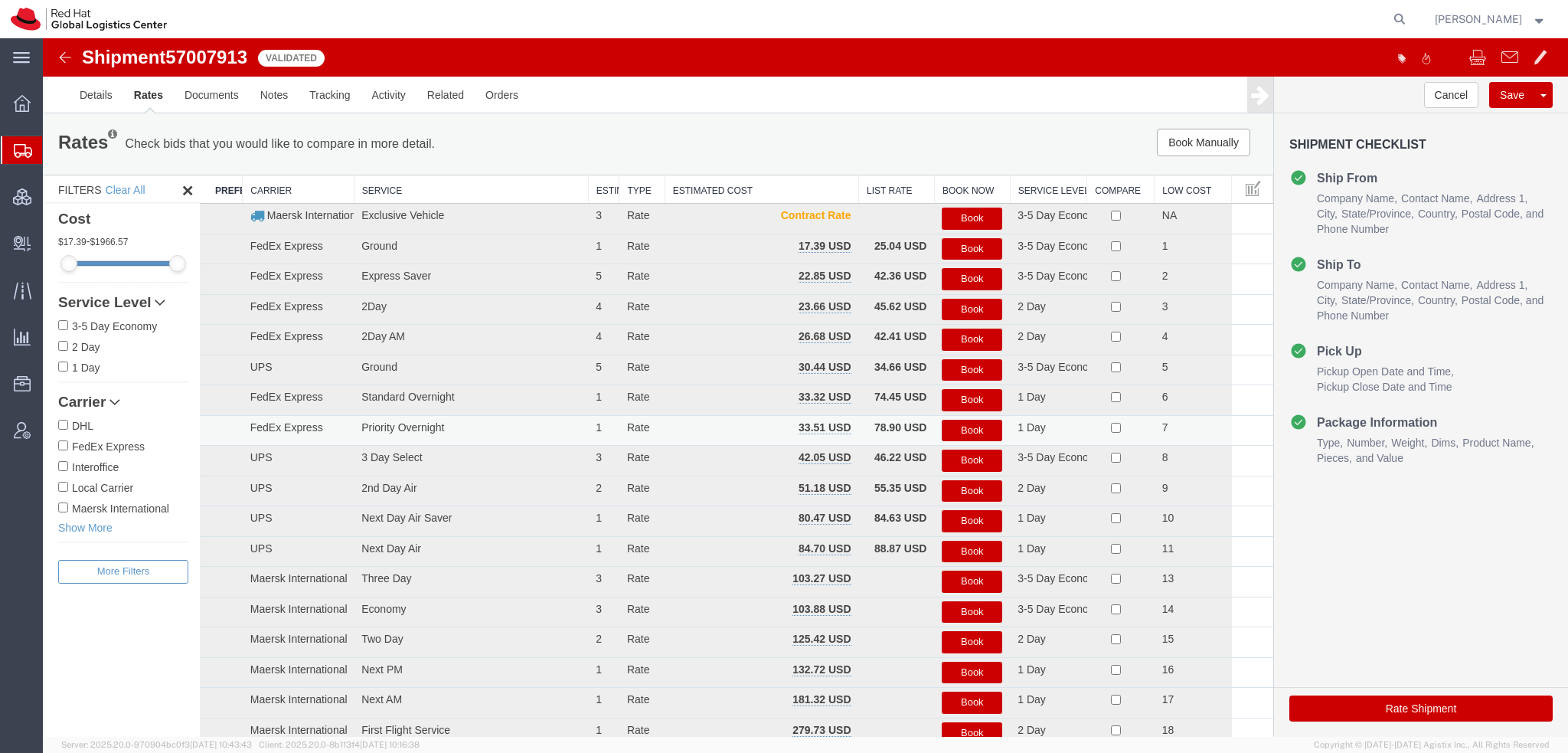
click at [973, 421] on button "Book" at bounding box center [972, 430] width 61 height 22
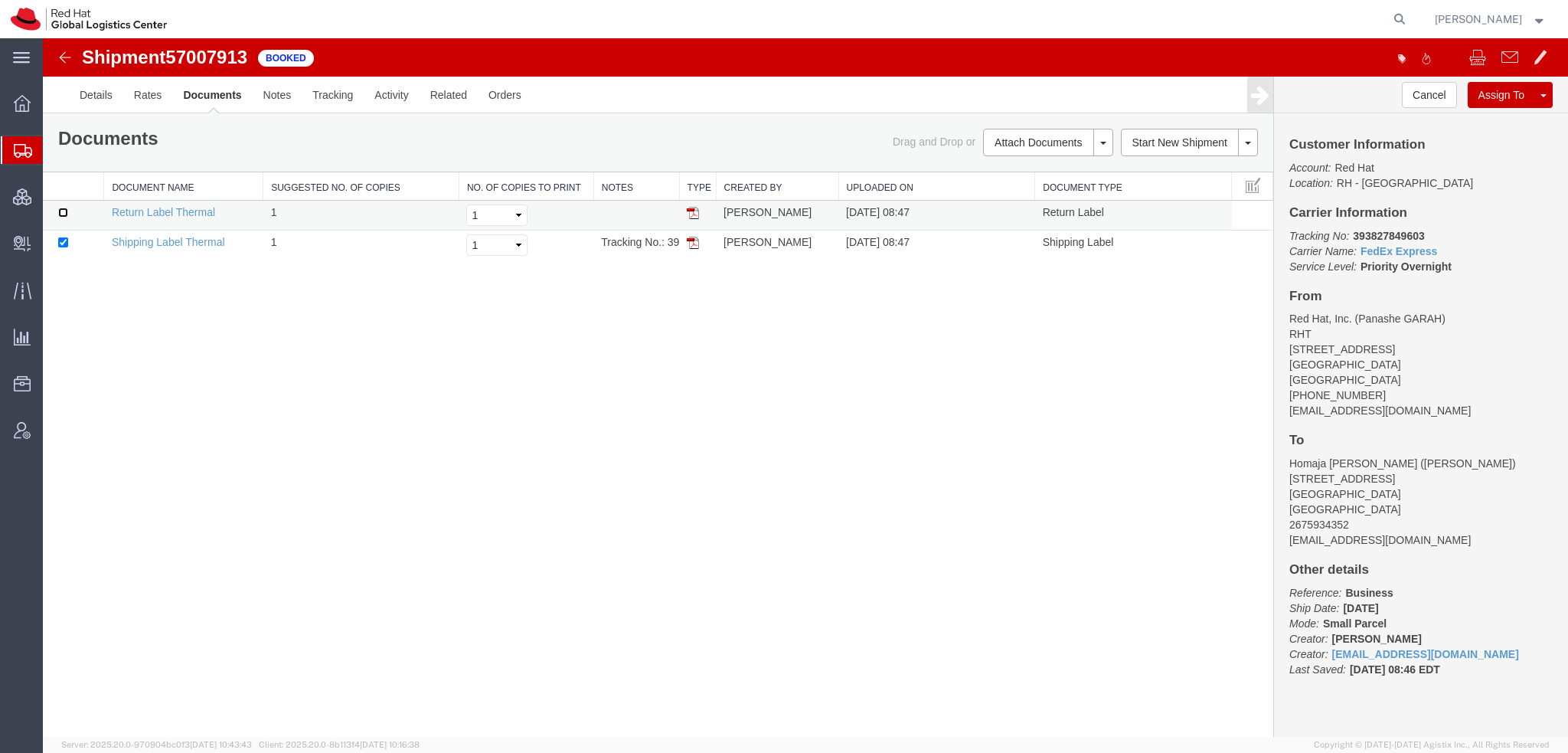
click at [62, 212] on input "checkbox" at bounding box center [63, 213] width 10 height 10
checkbox input "true"
click at [1018, 161] on link "Print Documents" at bounding box center [1046, 168] width 133 height 23
click at [0, 0] on span "Shipment Manager" at bounding box center [0, 0] width 0 height 0
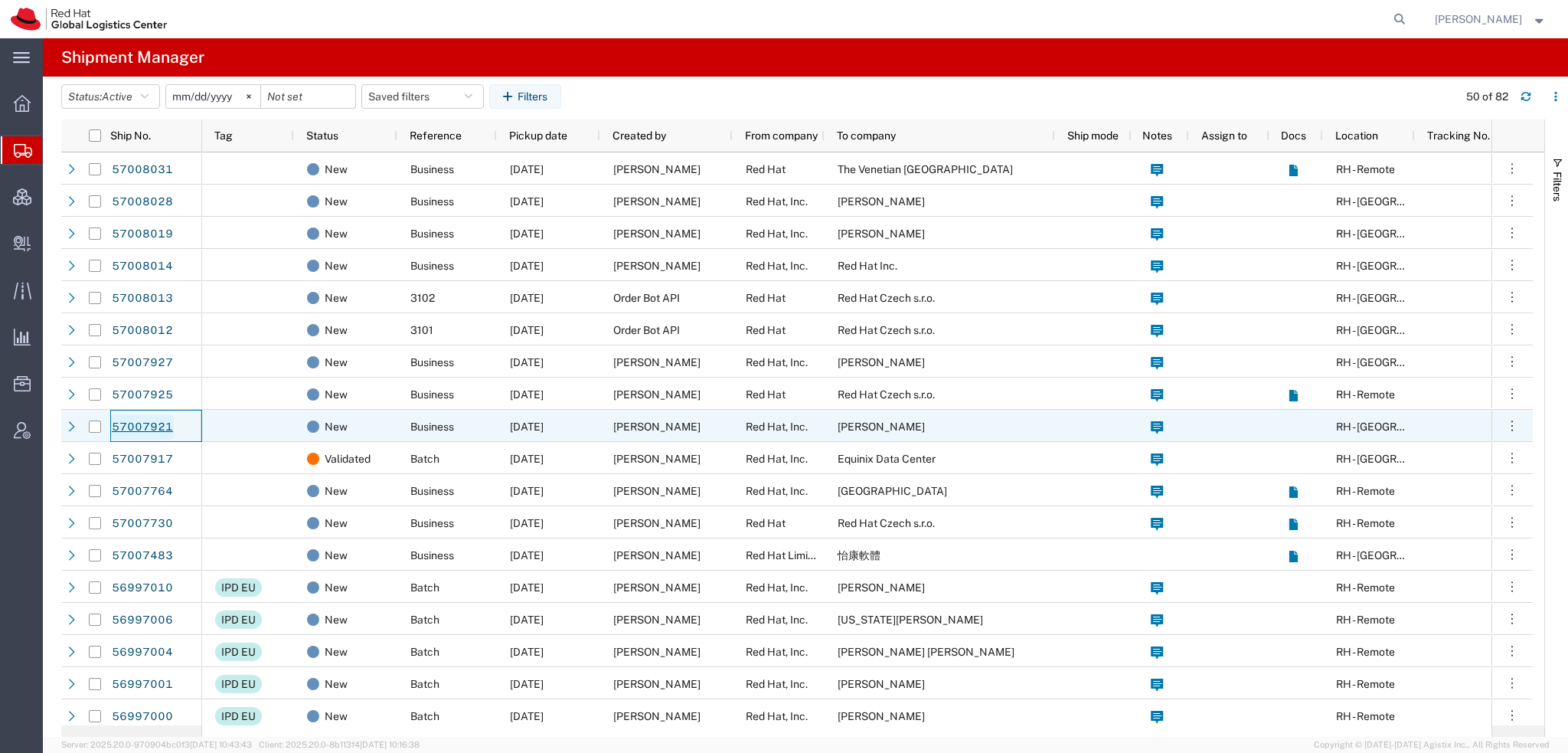
click at [131, 427] on link "57007921" at bounding box center [142, 426] width 63 height 24
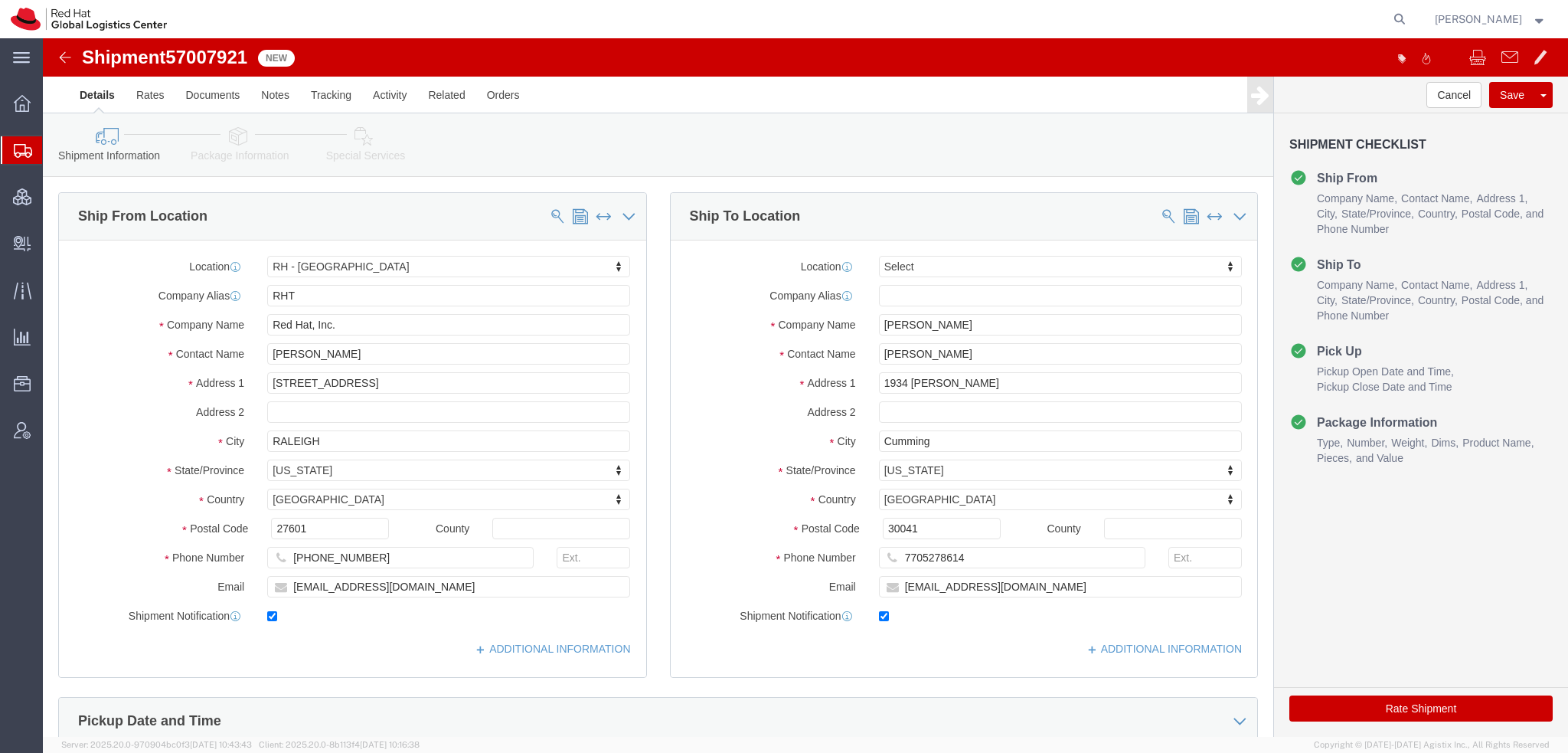
select select "38014"
select select
click link "Special Services"
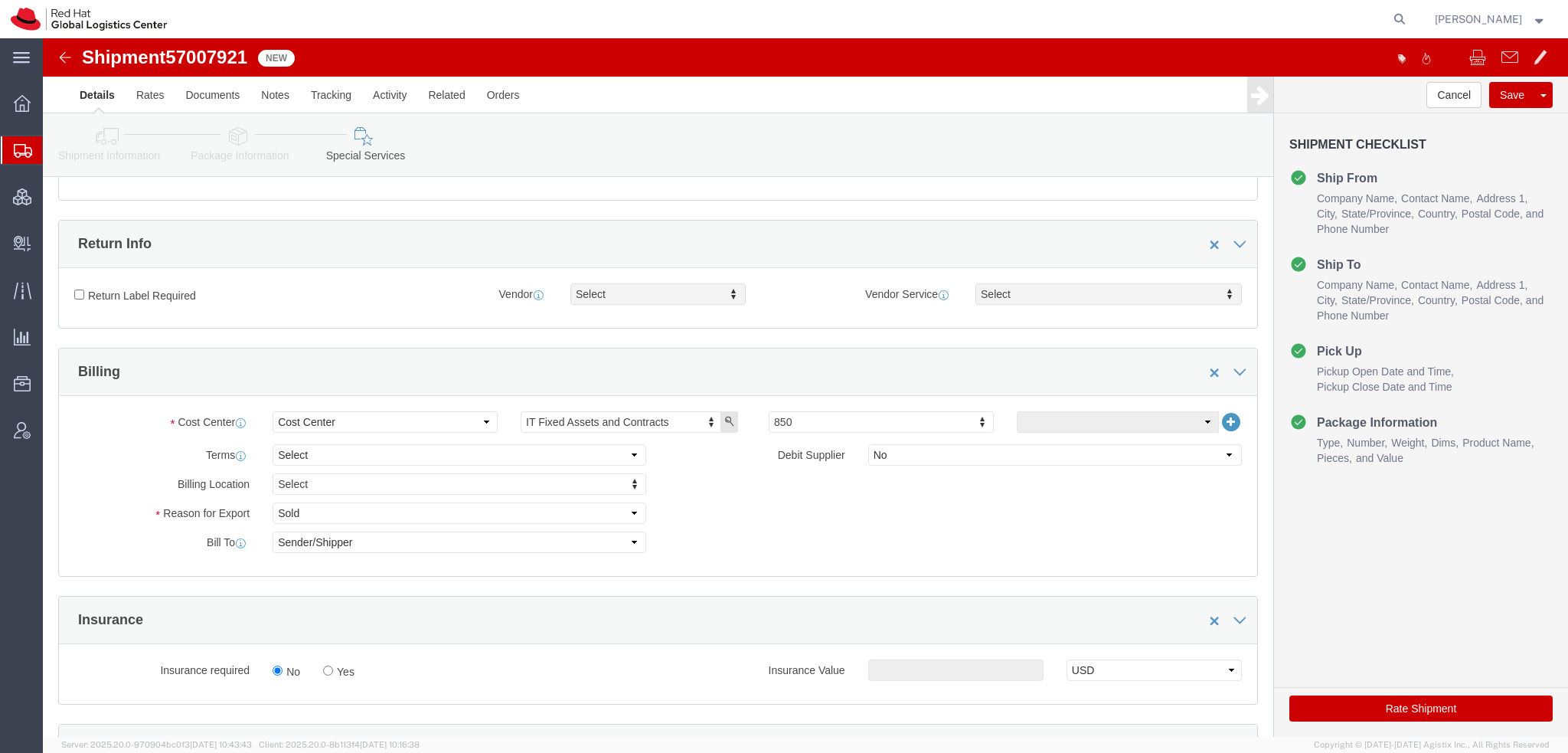
scroll to position [383, 0]
click input "Return Label Required"
checkbox input "true"
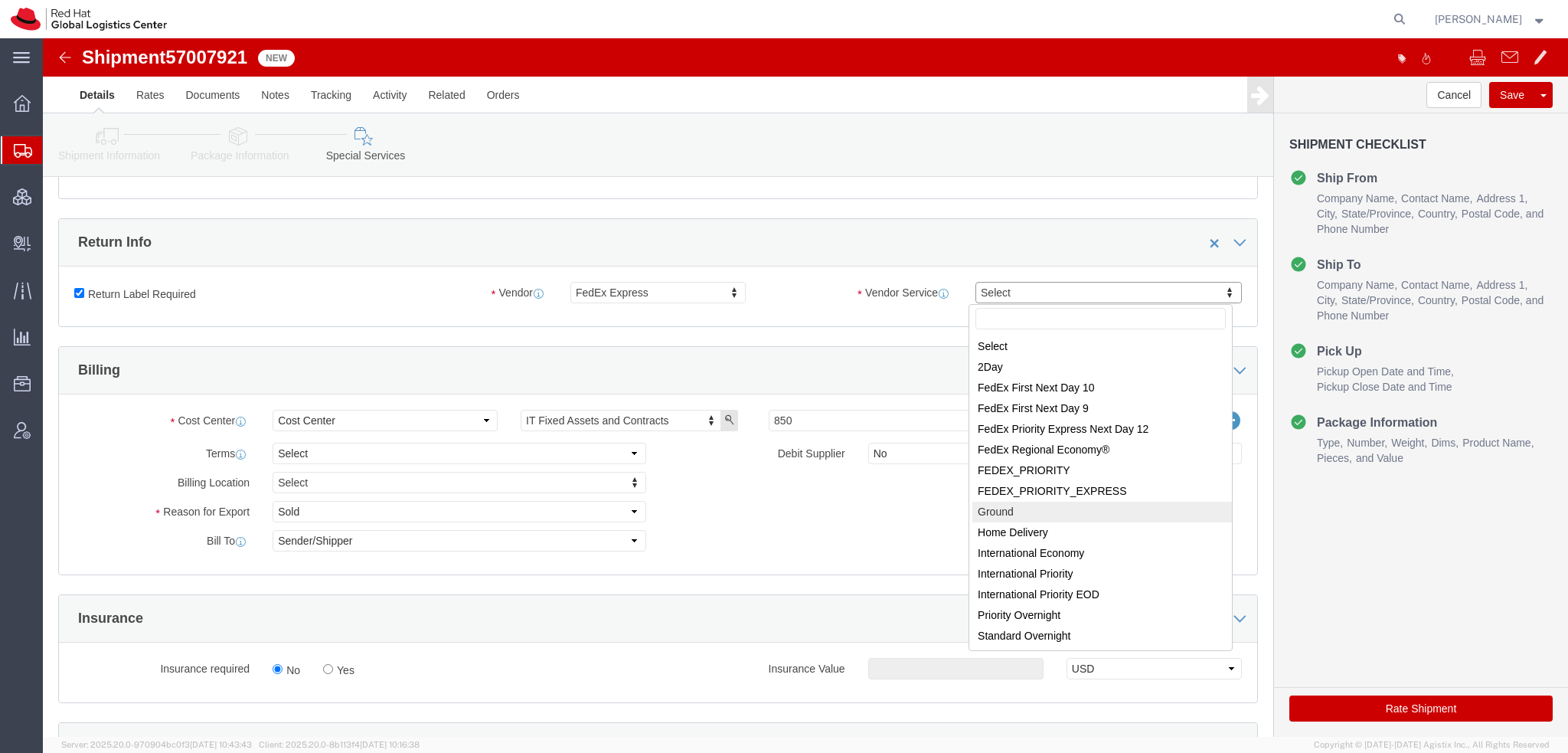
select select "12"
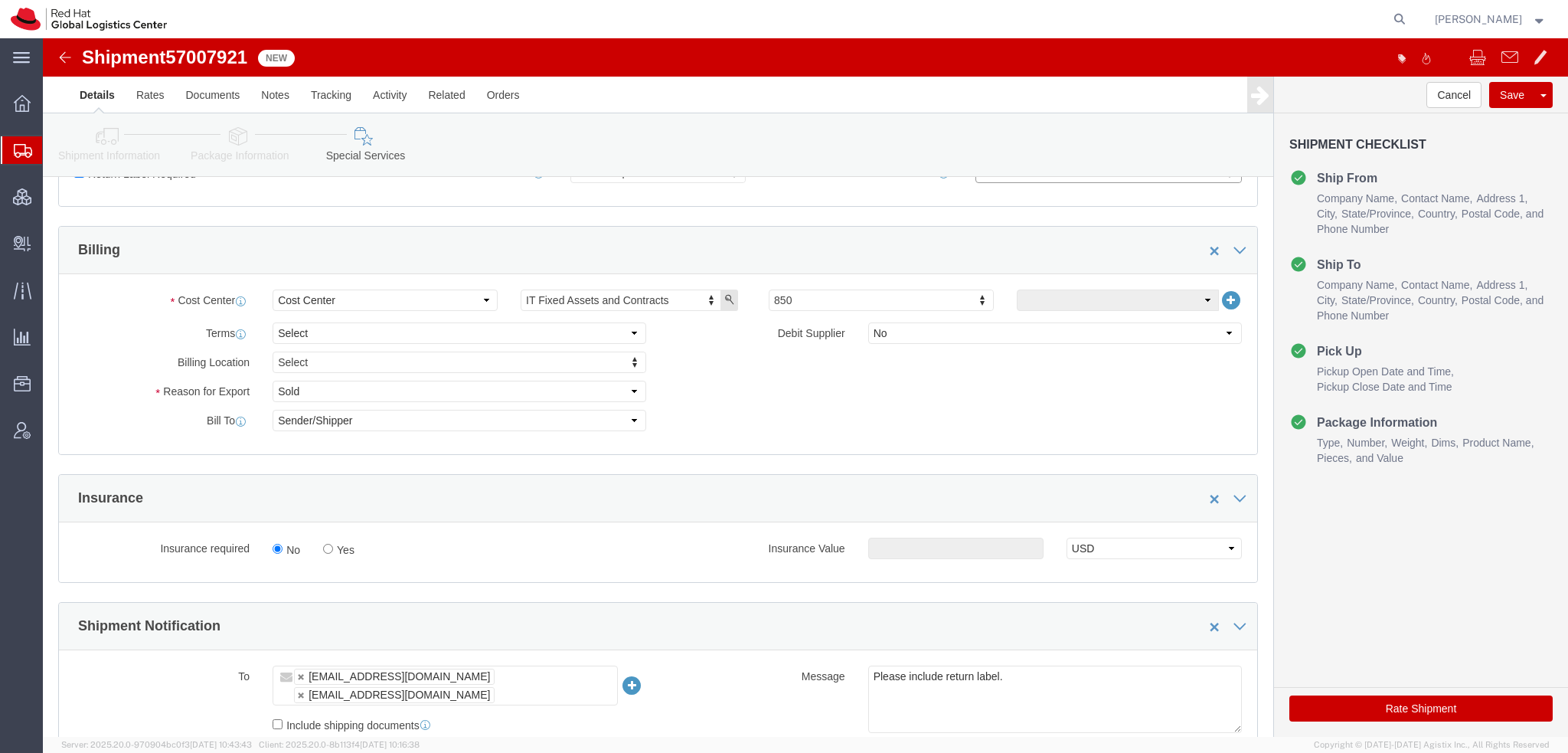
scroll to position [766, 0]
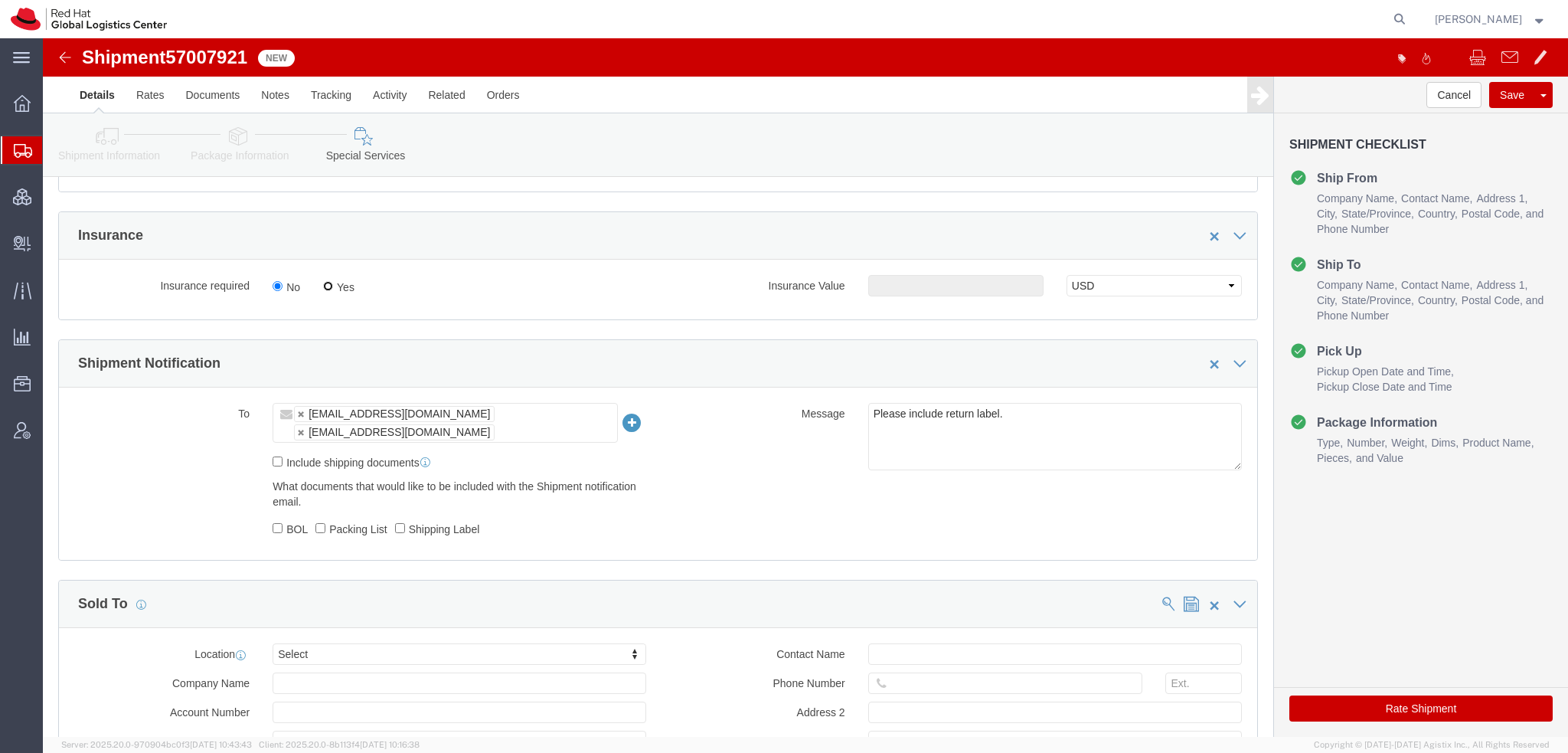
click input "Yes"
radio input "true"
click input "text"
type input "500.00"
click button "Rate Shipment"
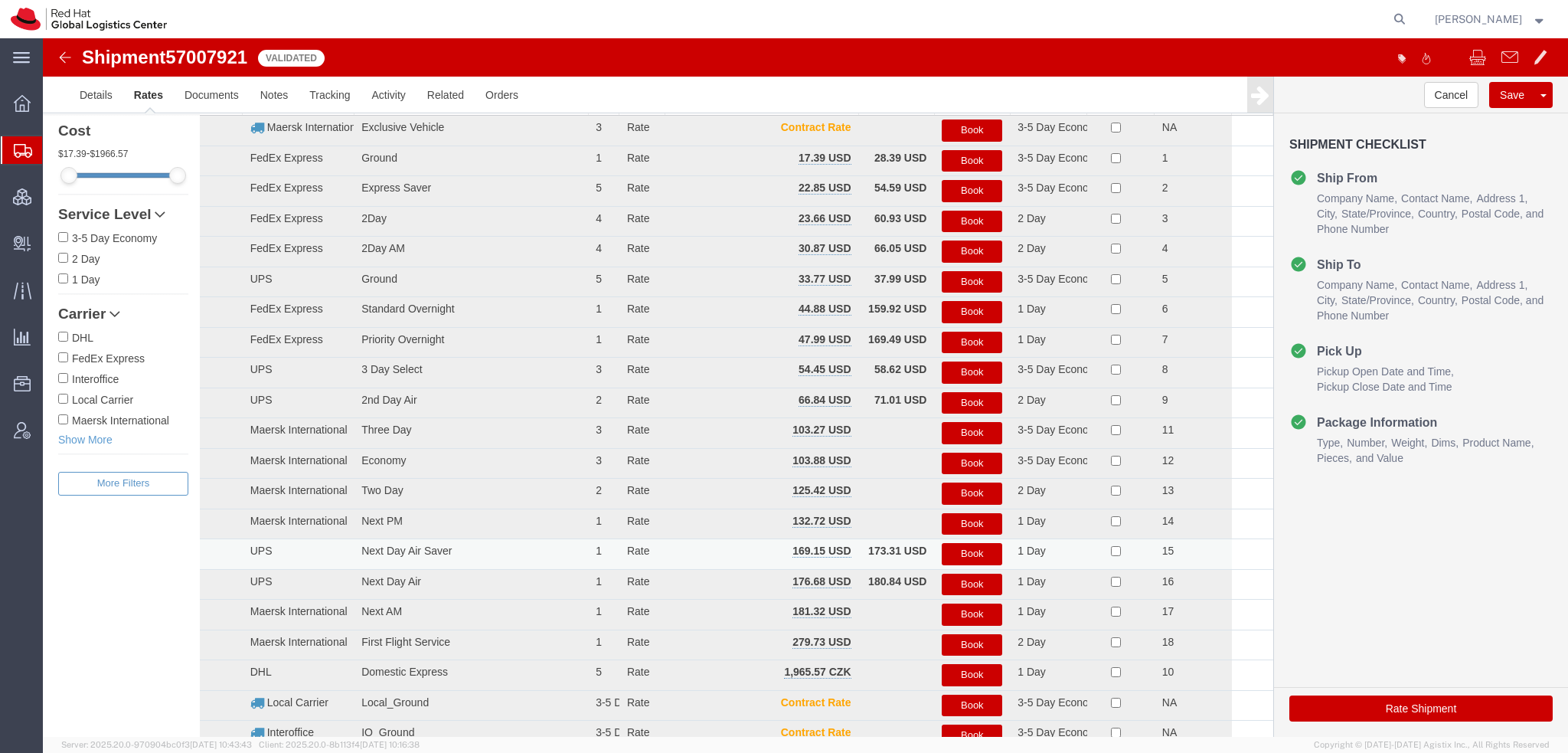
scroll to position [13, 0]
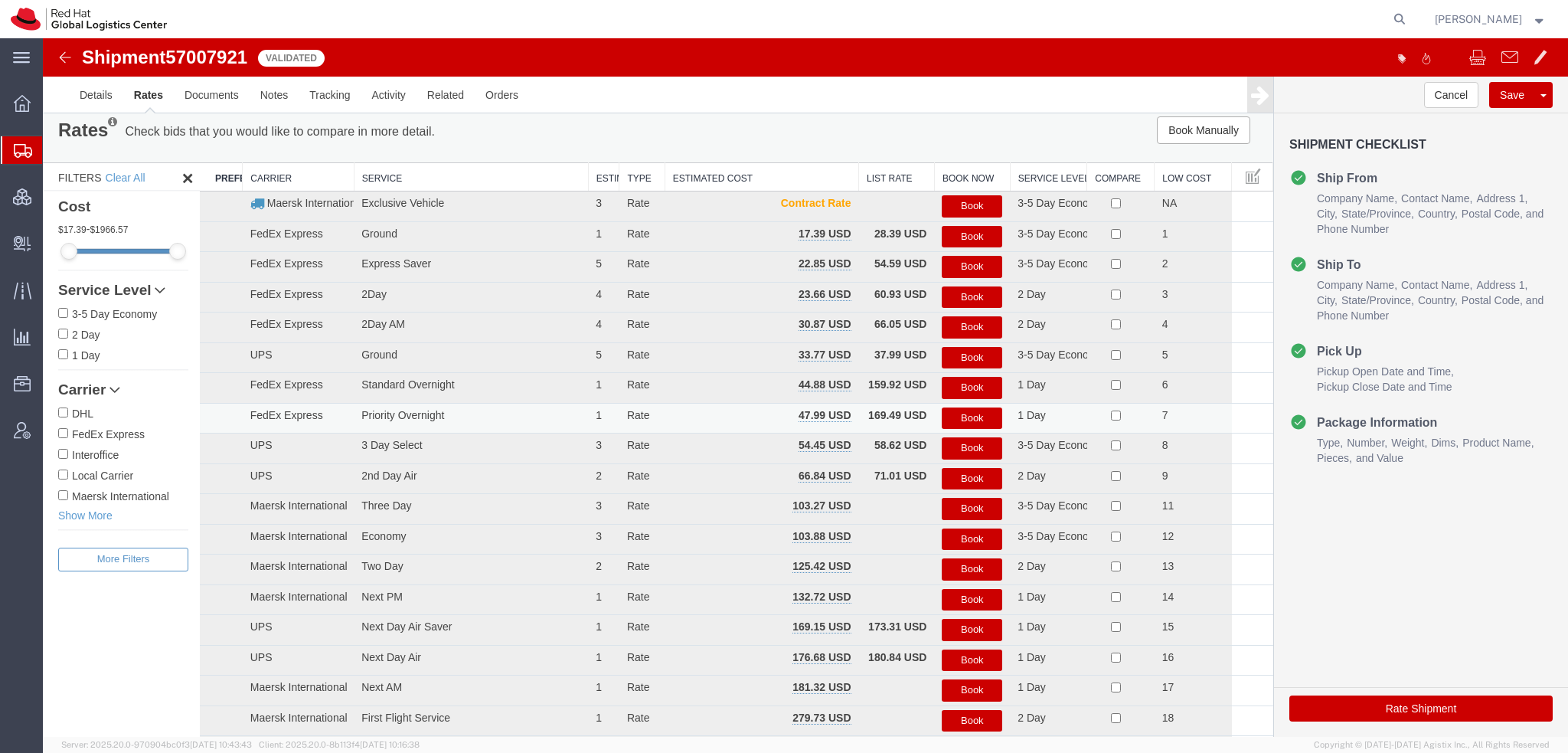
click at [957, 411] on button "Book" at bounding box center [972, 418] width 61 height 22
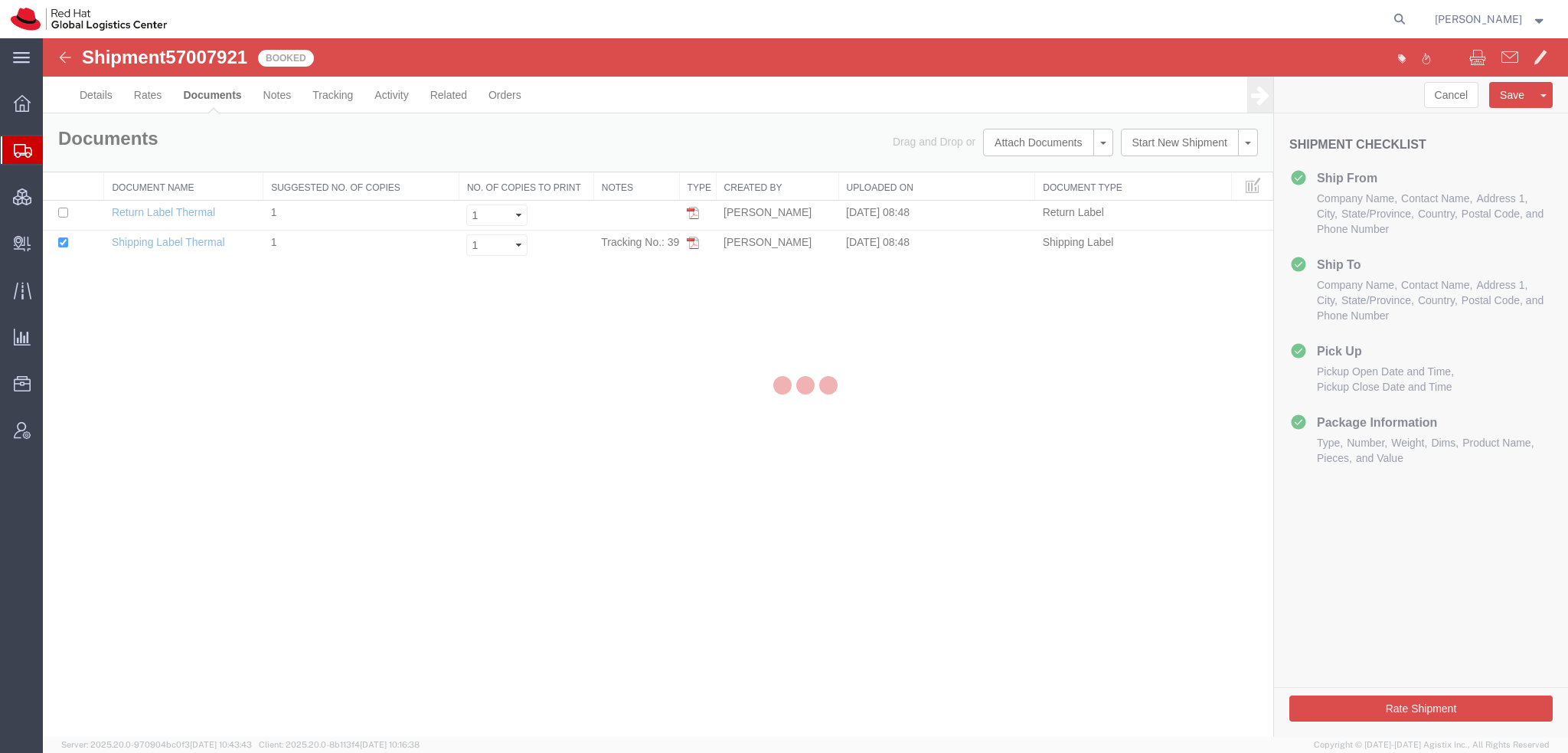
scroll to position [0, 0]
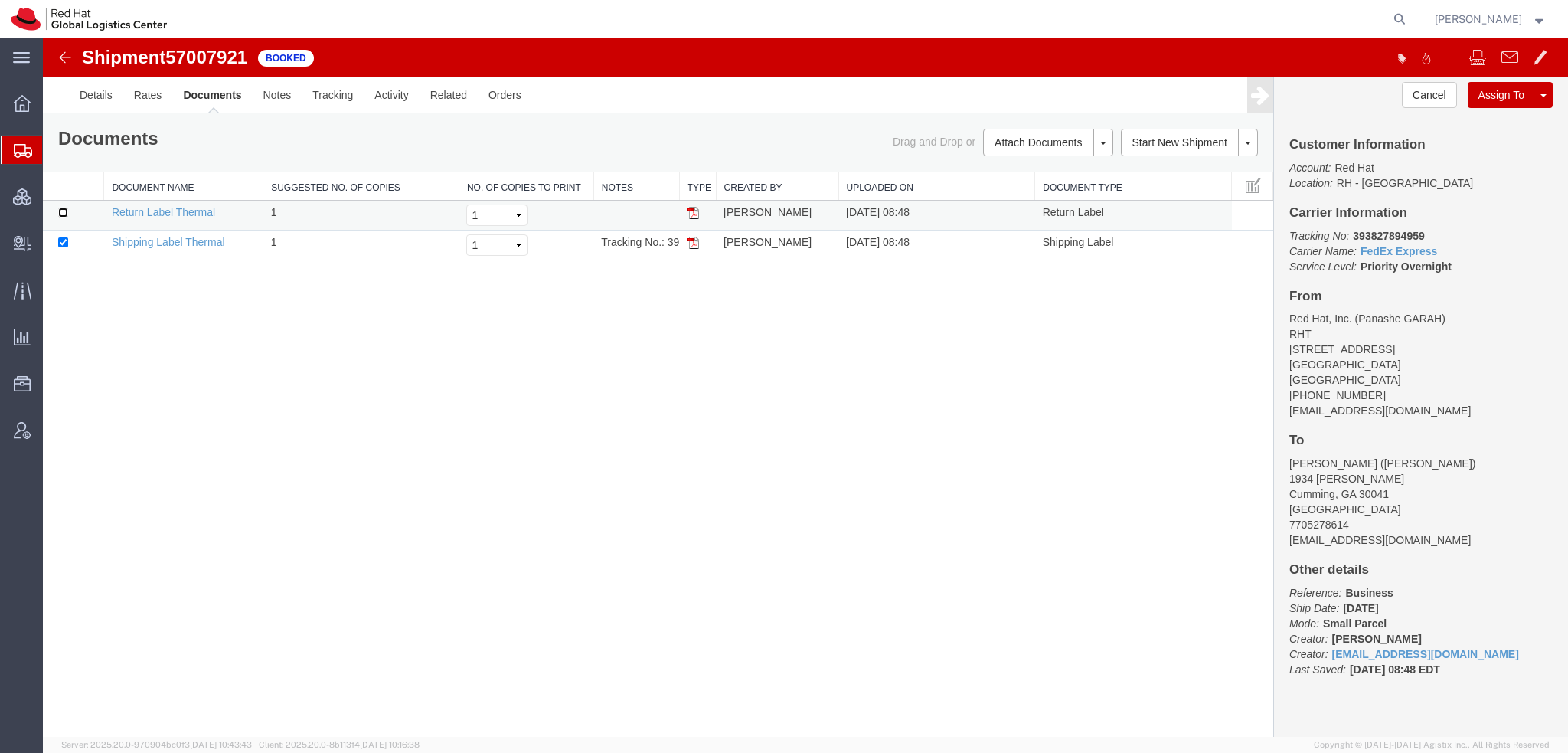
click at [64, 210] on input "checkbox" at bounding box center [63, 213] width 10 height 10
checkbox input "true"
click at [1049, 170] on link "Print Documents" at bounding box center [1046, 168] width 133 height 23
click at [0, 0] on span "Shipment Manager" at bounding box center [0, 0] width 0 height 0
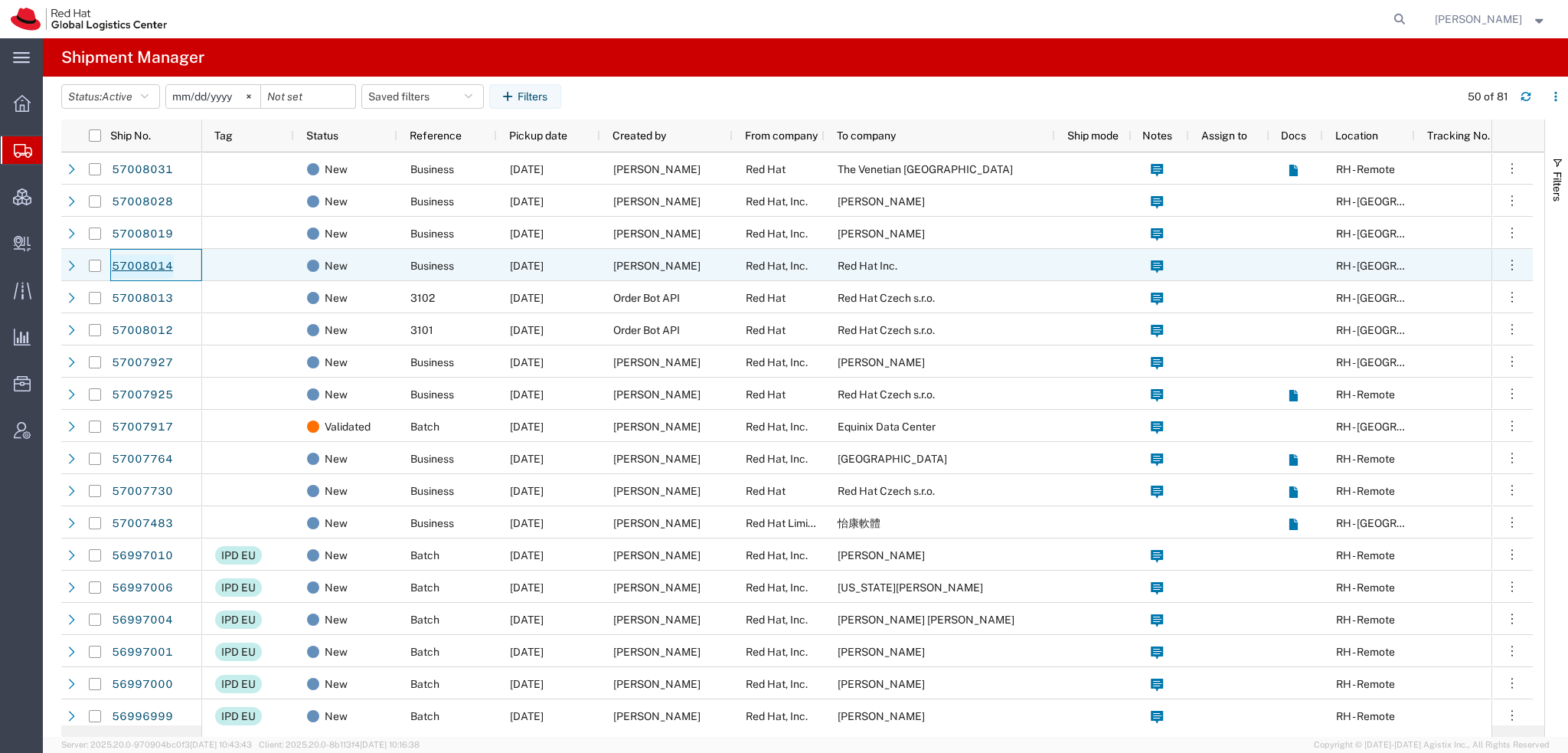
click at [151, 266] on link "57008014" at bounding box center [142, 266] width 63 height 24
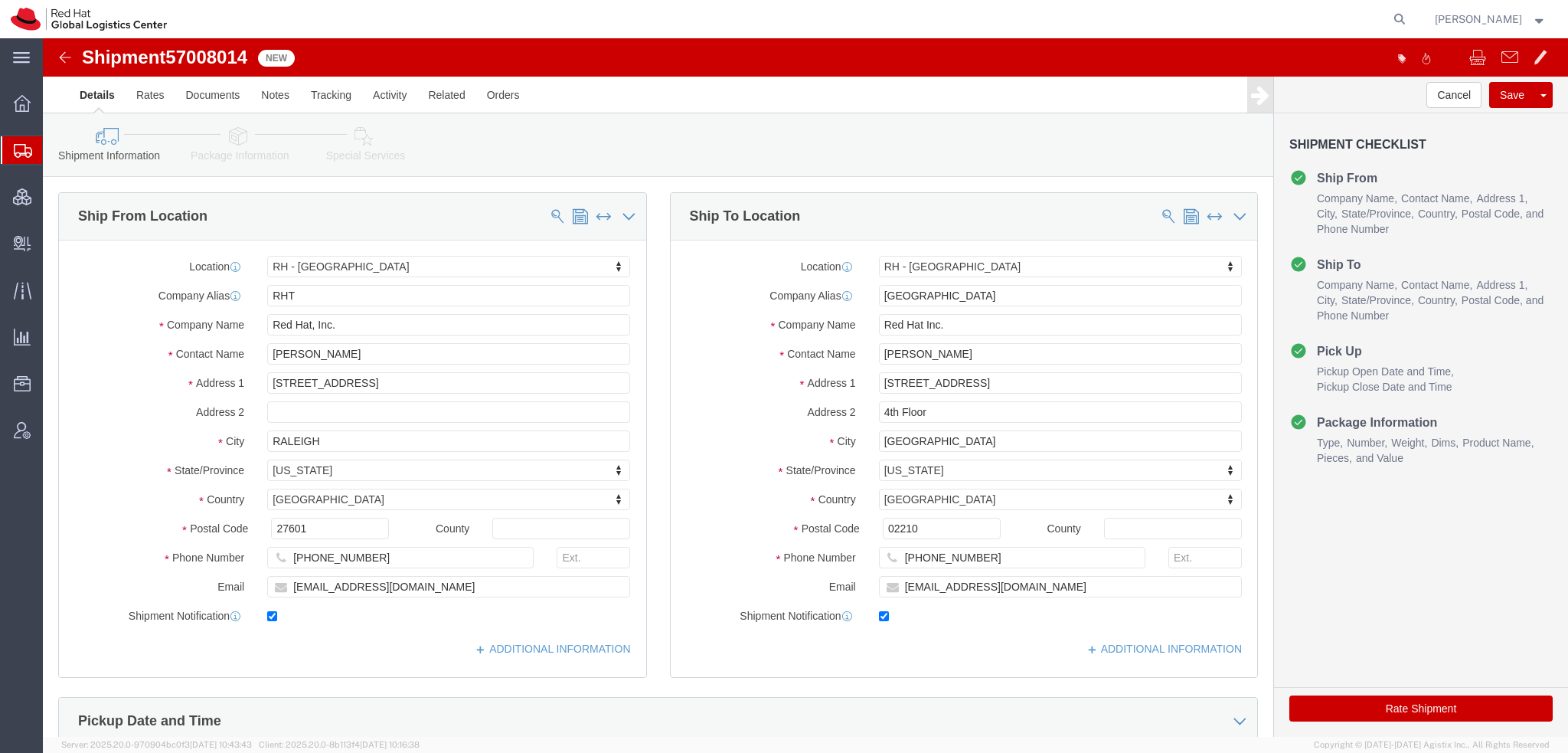
select select "38014"
select select "37929"
click icon
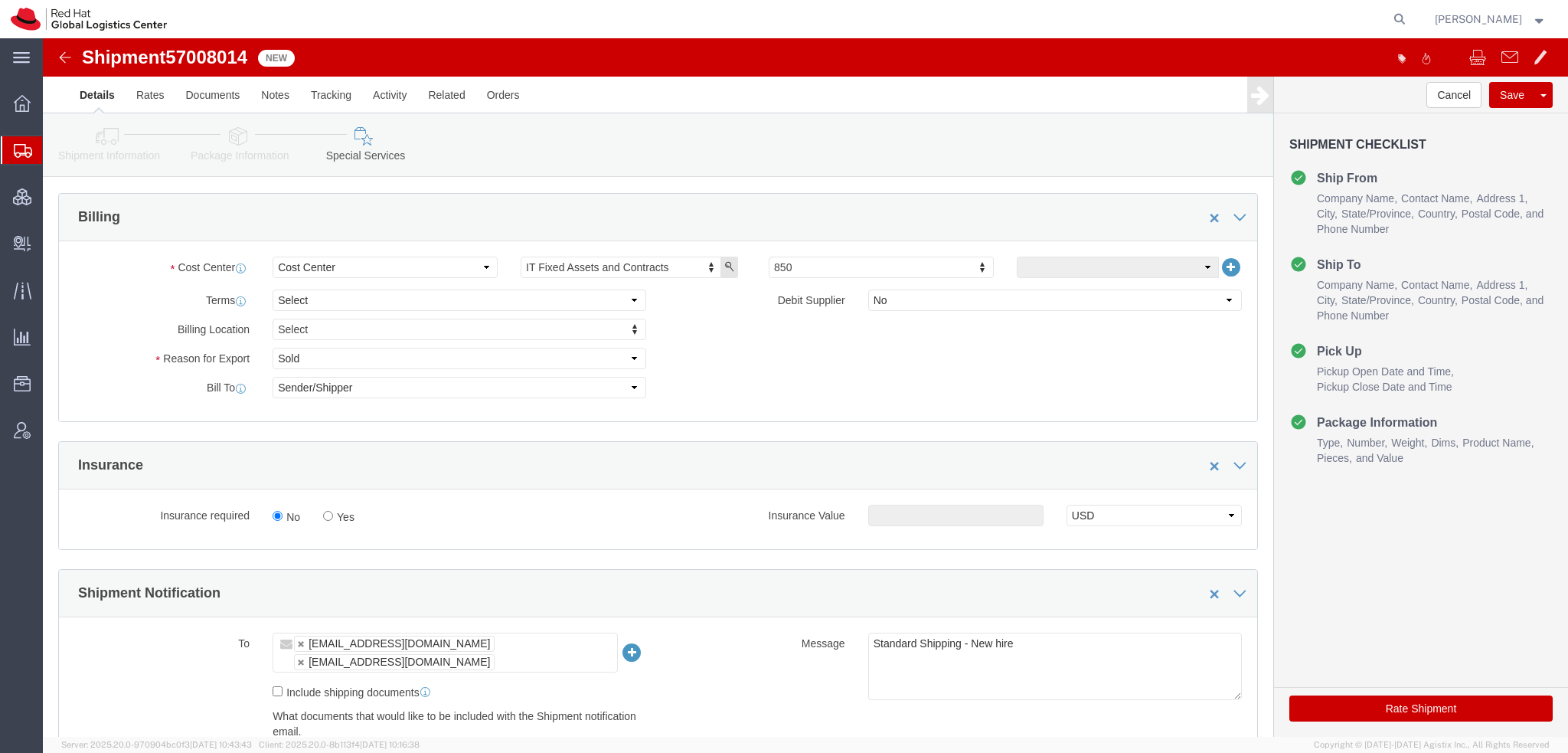
scroll to position [613, 0]
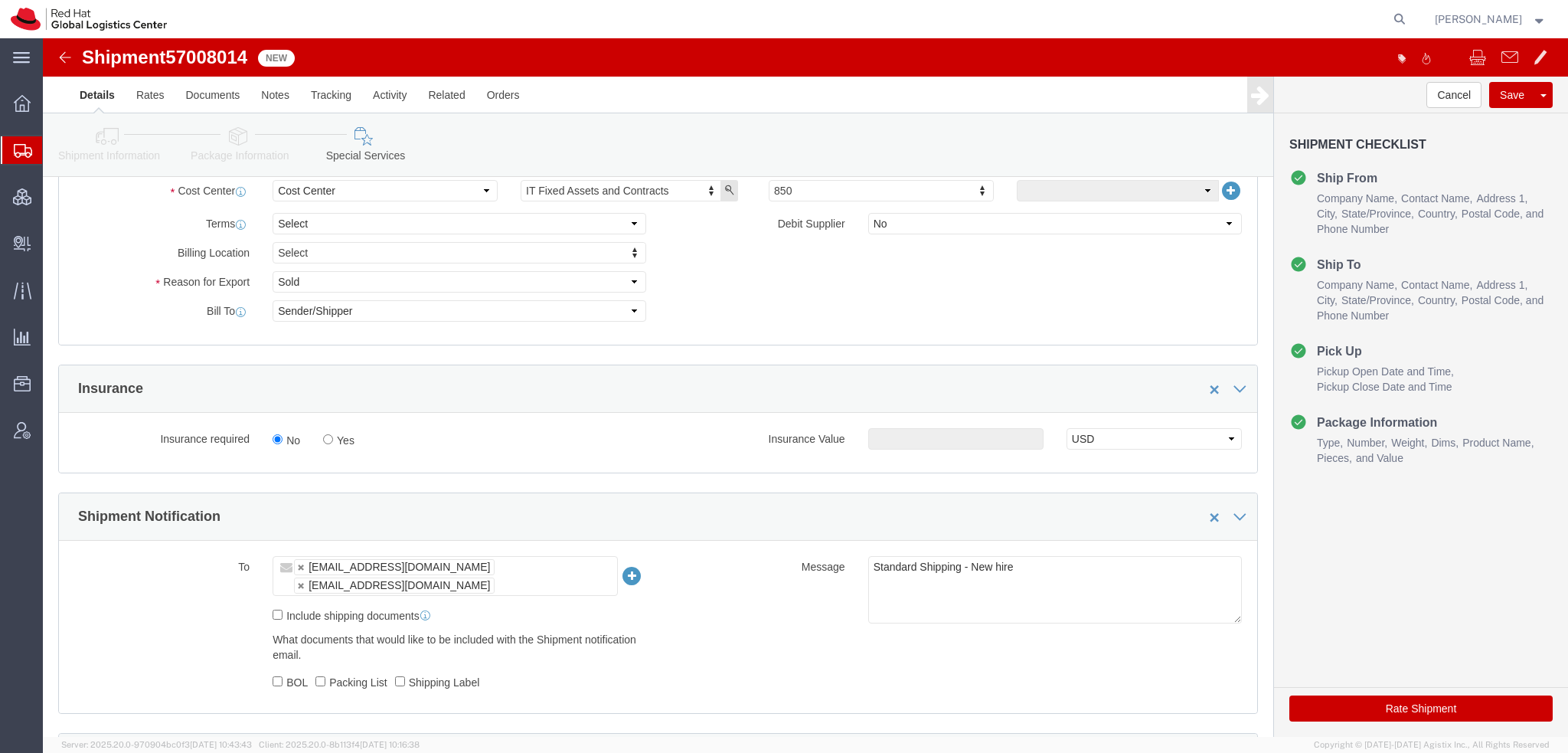
click button "Rate Shipment"
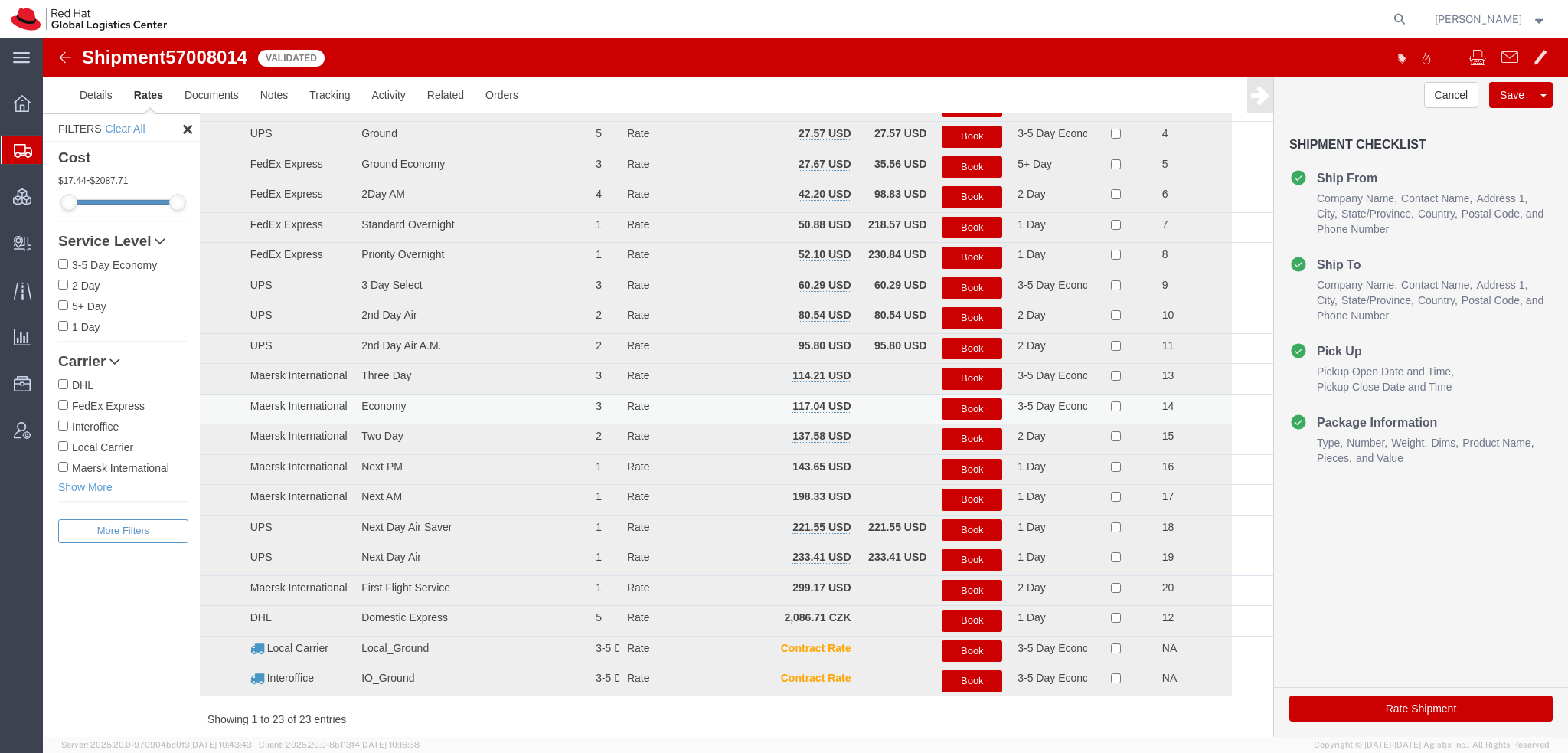
scroll to position [202, 0]
click at [968, 255] on button "Book" at bounding box center [972, 258] width 61 height 22
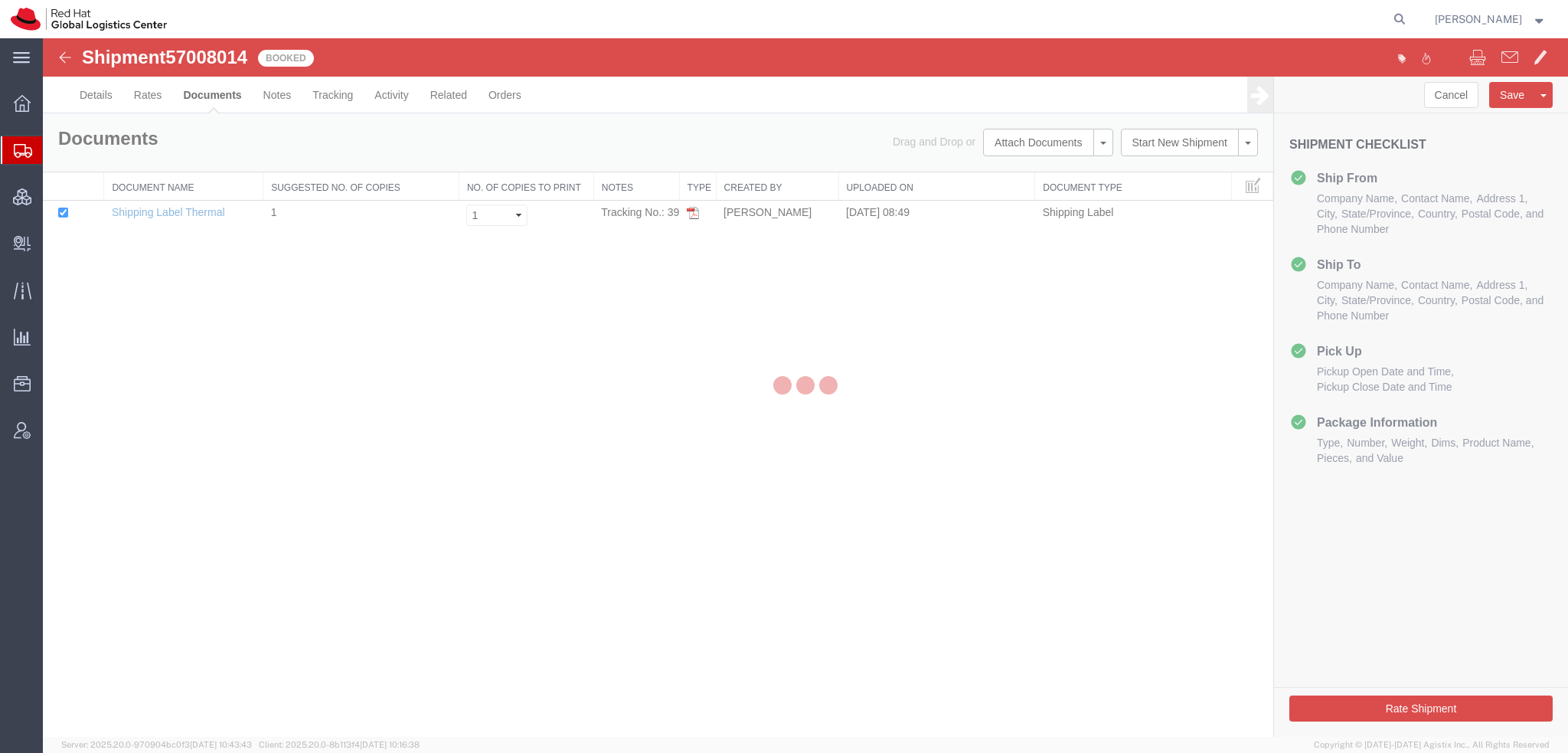
scroll to position [0, 0]
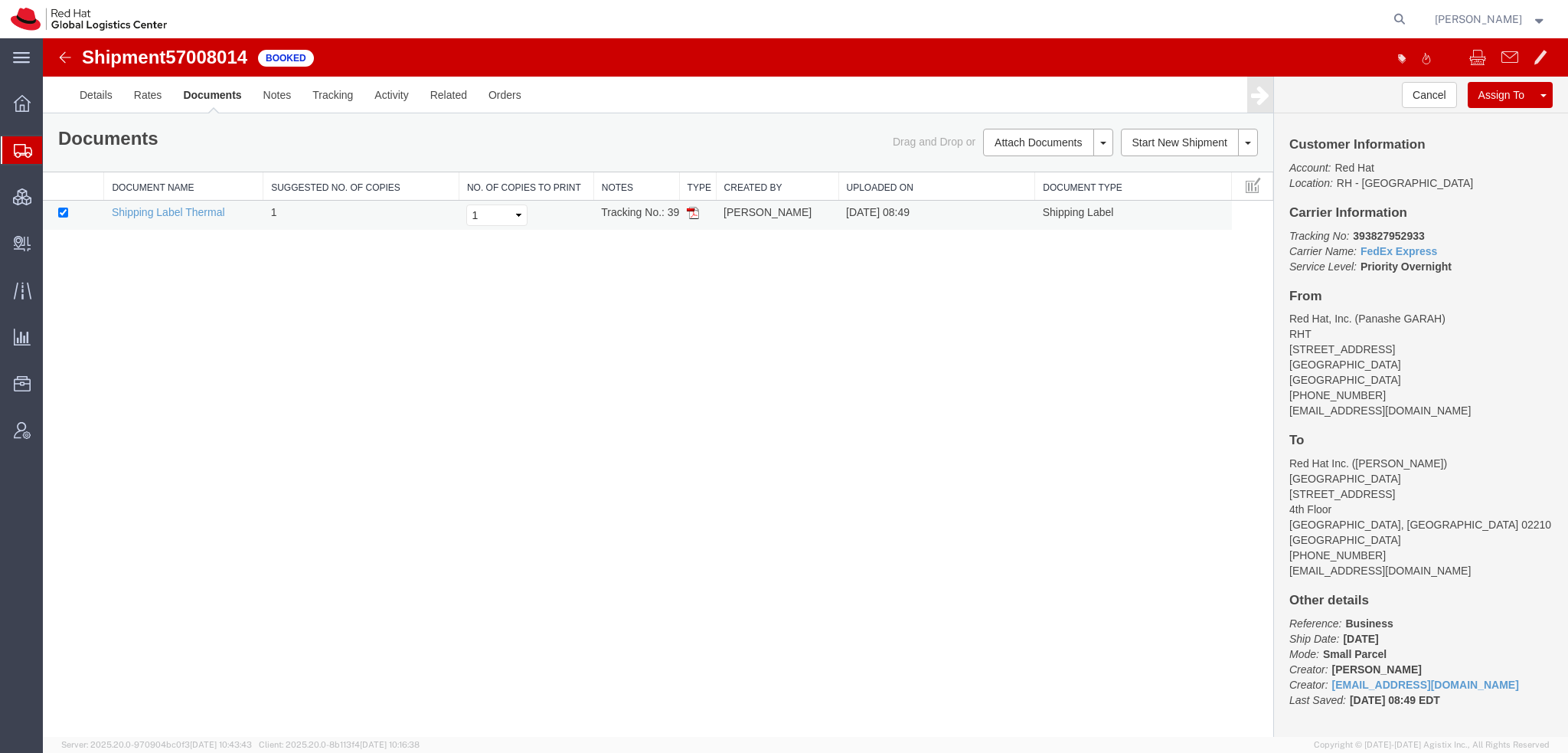
click at [694, 213] on img at bounding box center [692, 213] width 13 height 13
click at [0, 0] on span "Shipment Manager" at bounding box center [0, 0] width 0 height 0
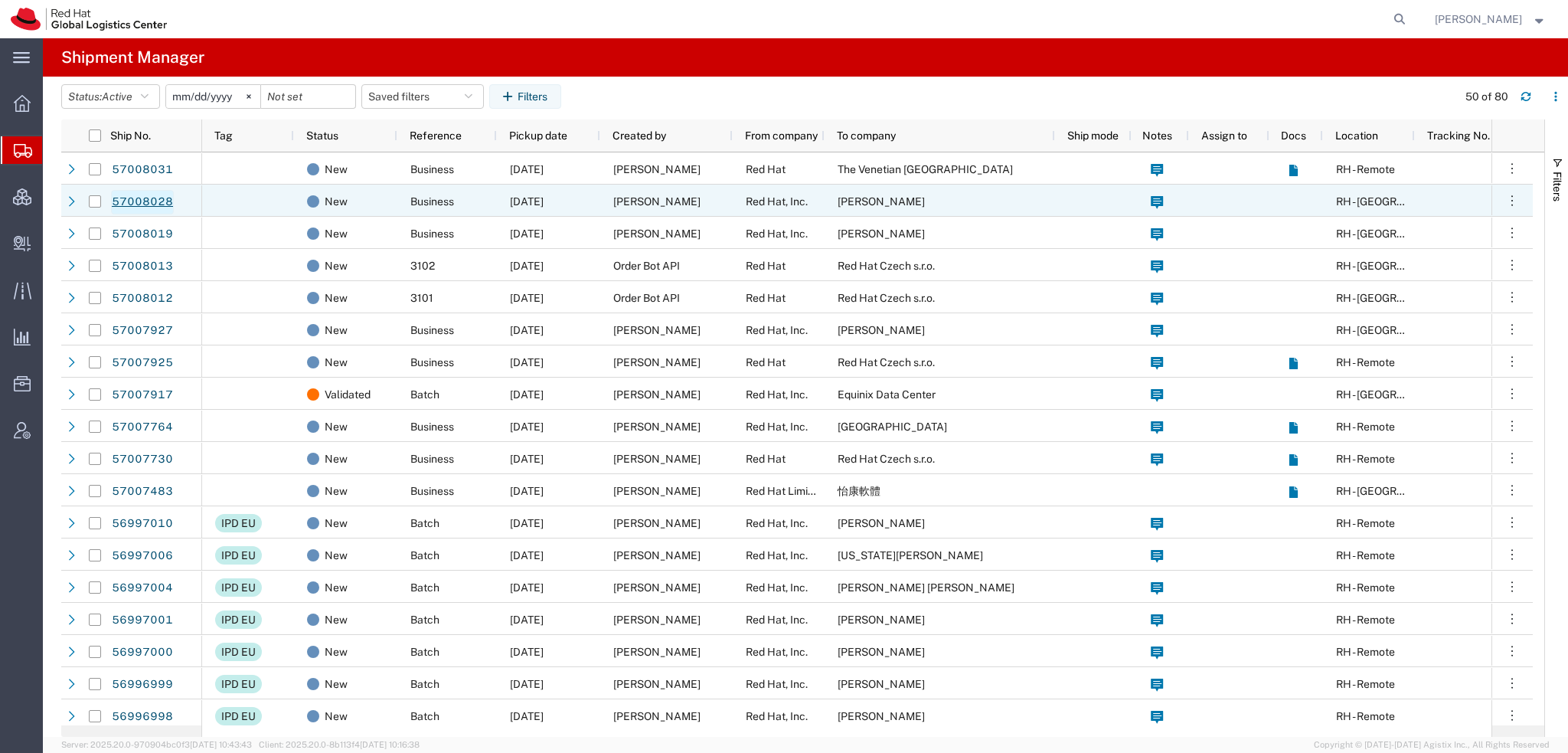
click at [134, 200] on link "57008028" at bounding box center [142, 201] width 63 height 24
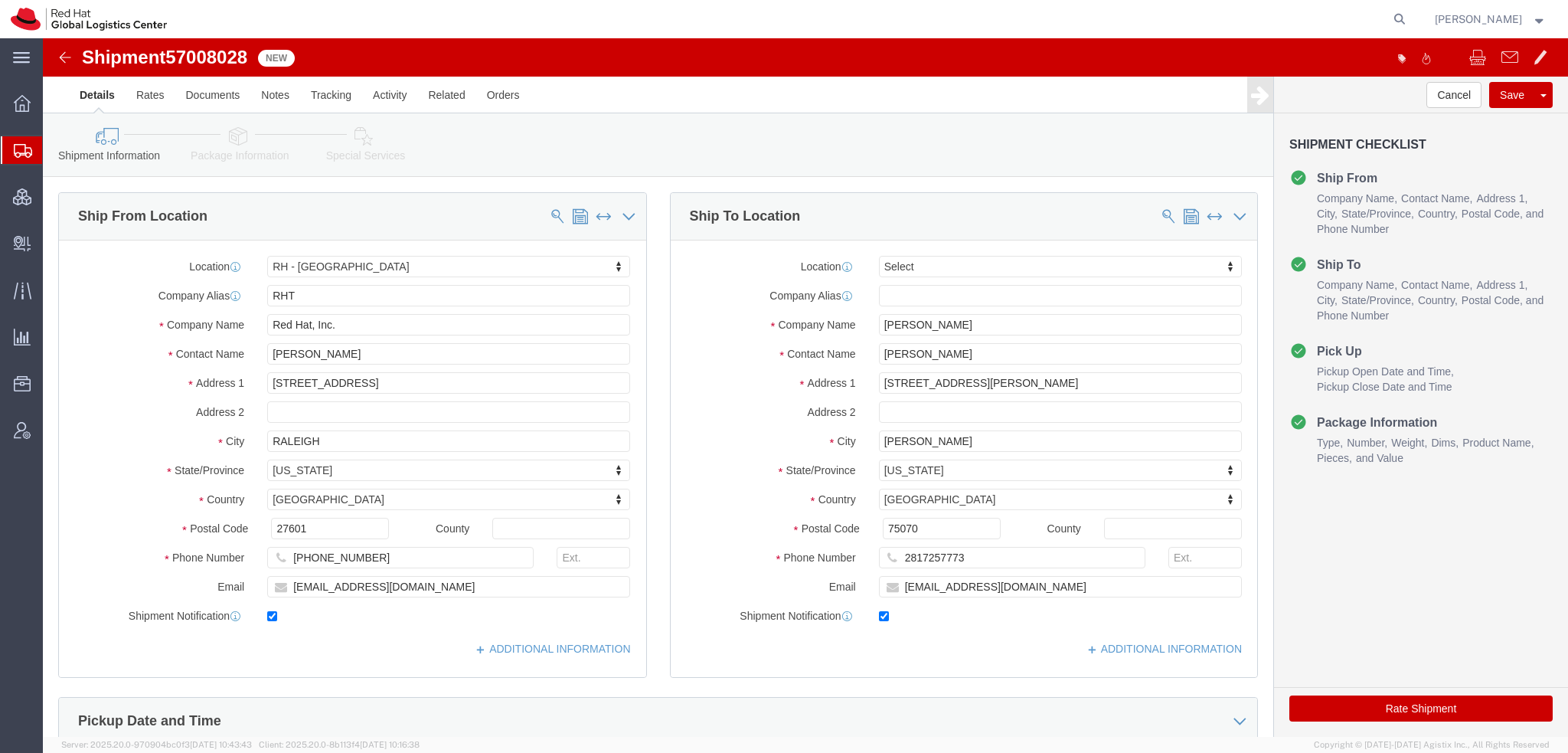
select select "38014"
select select
click icon
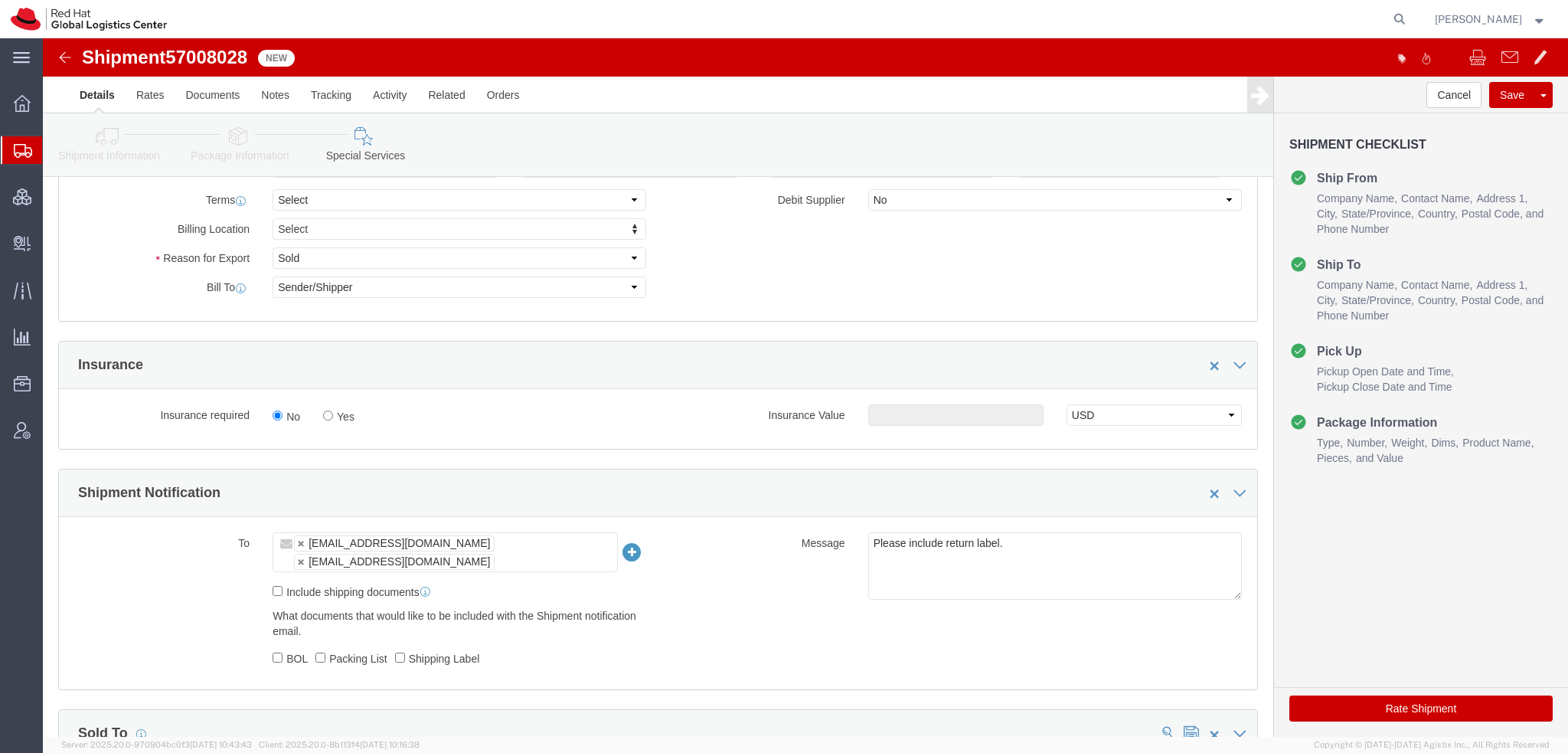
scroll to position [689, 0]
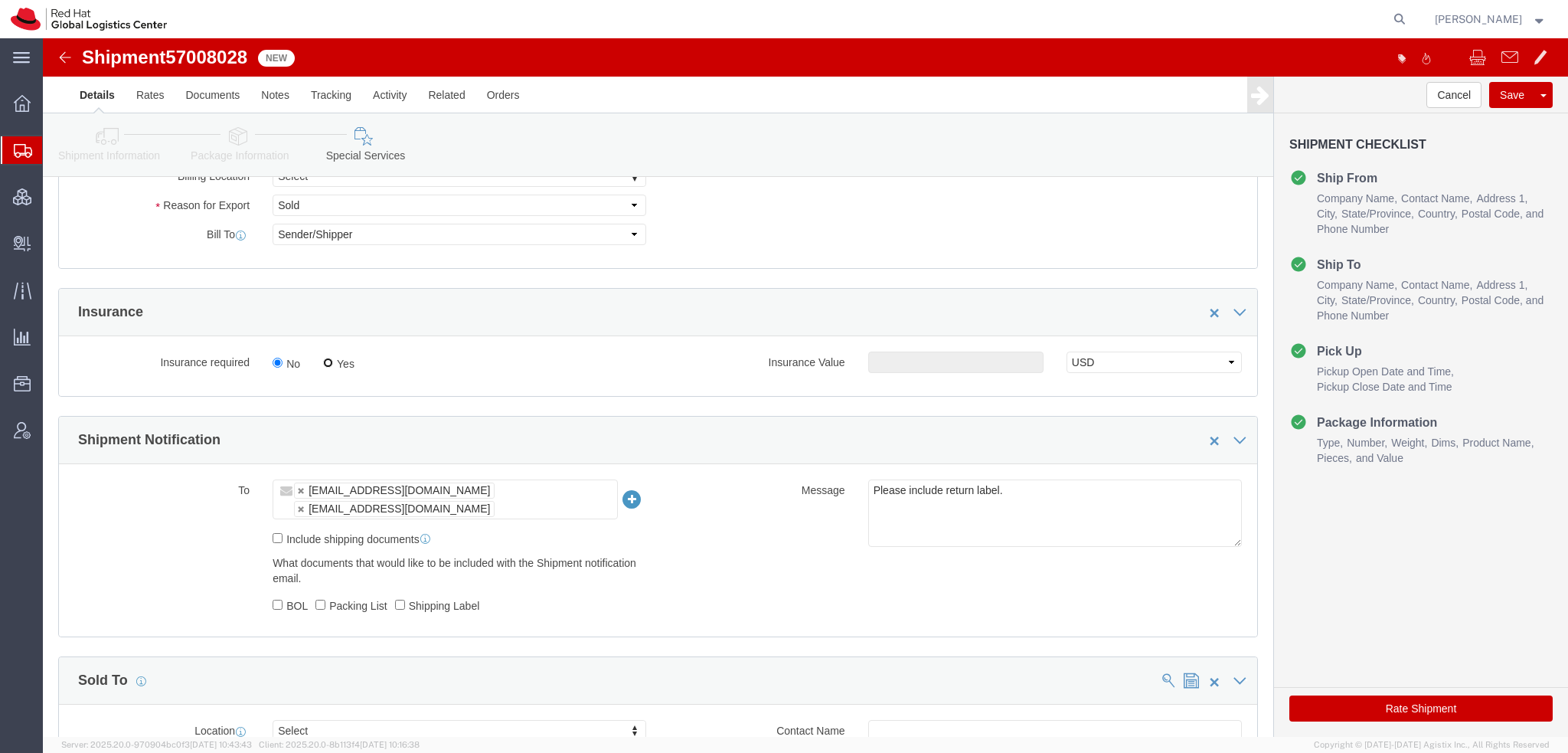
click input "Yes"
radio input "true"
click input "text"
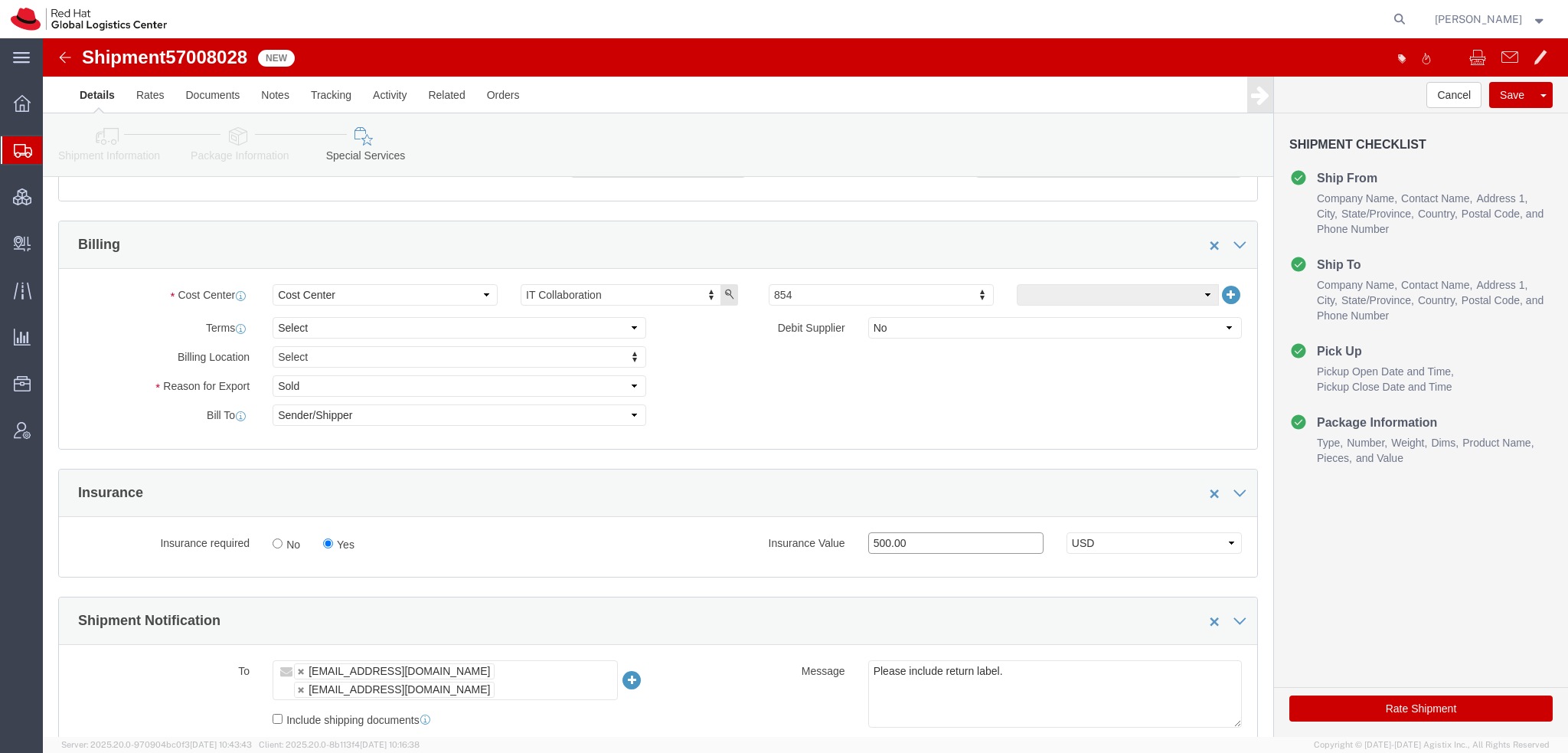
scroll to position [306, 0]
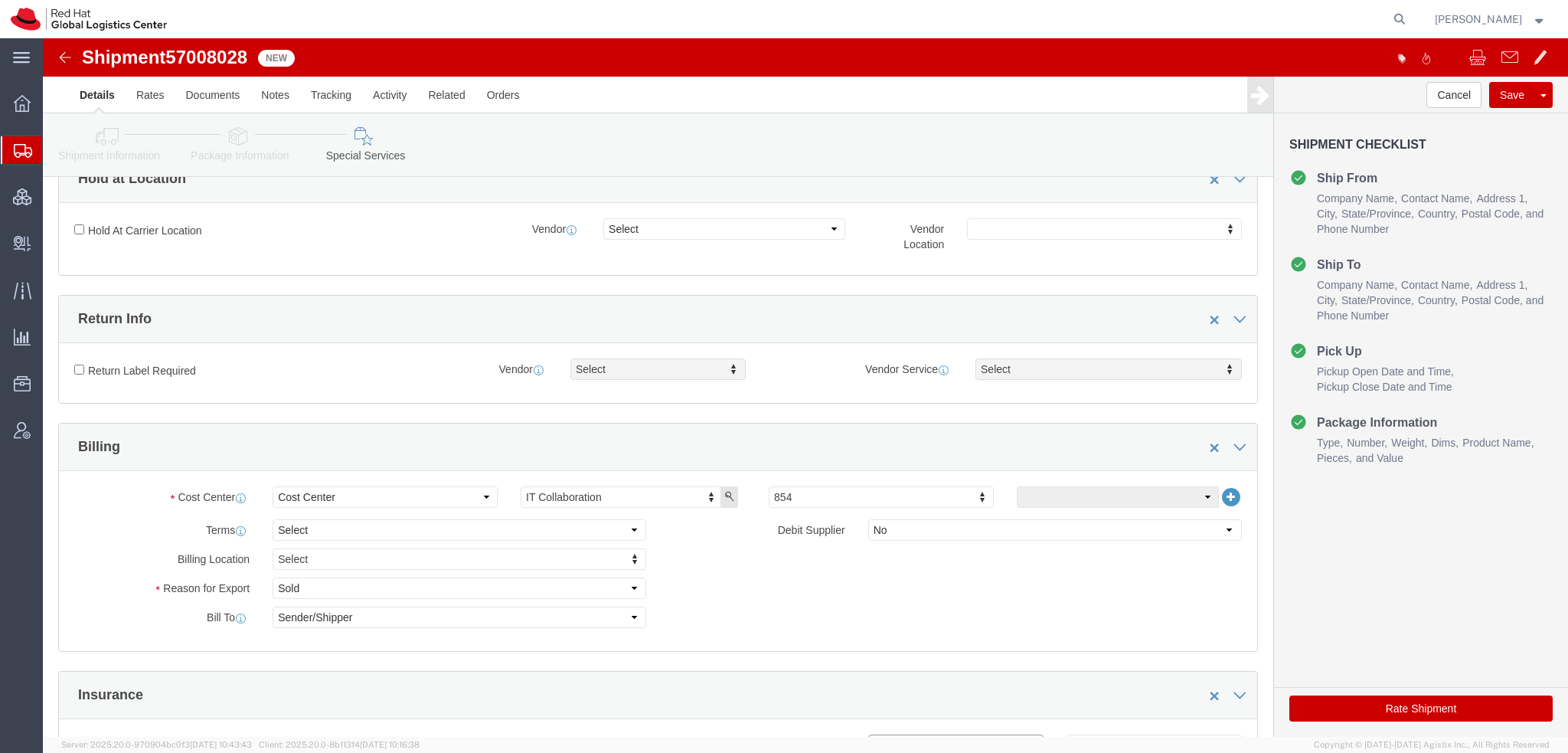
type input "500.00"
click input "Return Label Required"
checkbox input "true"
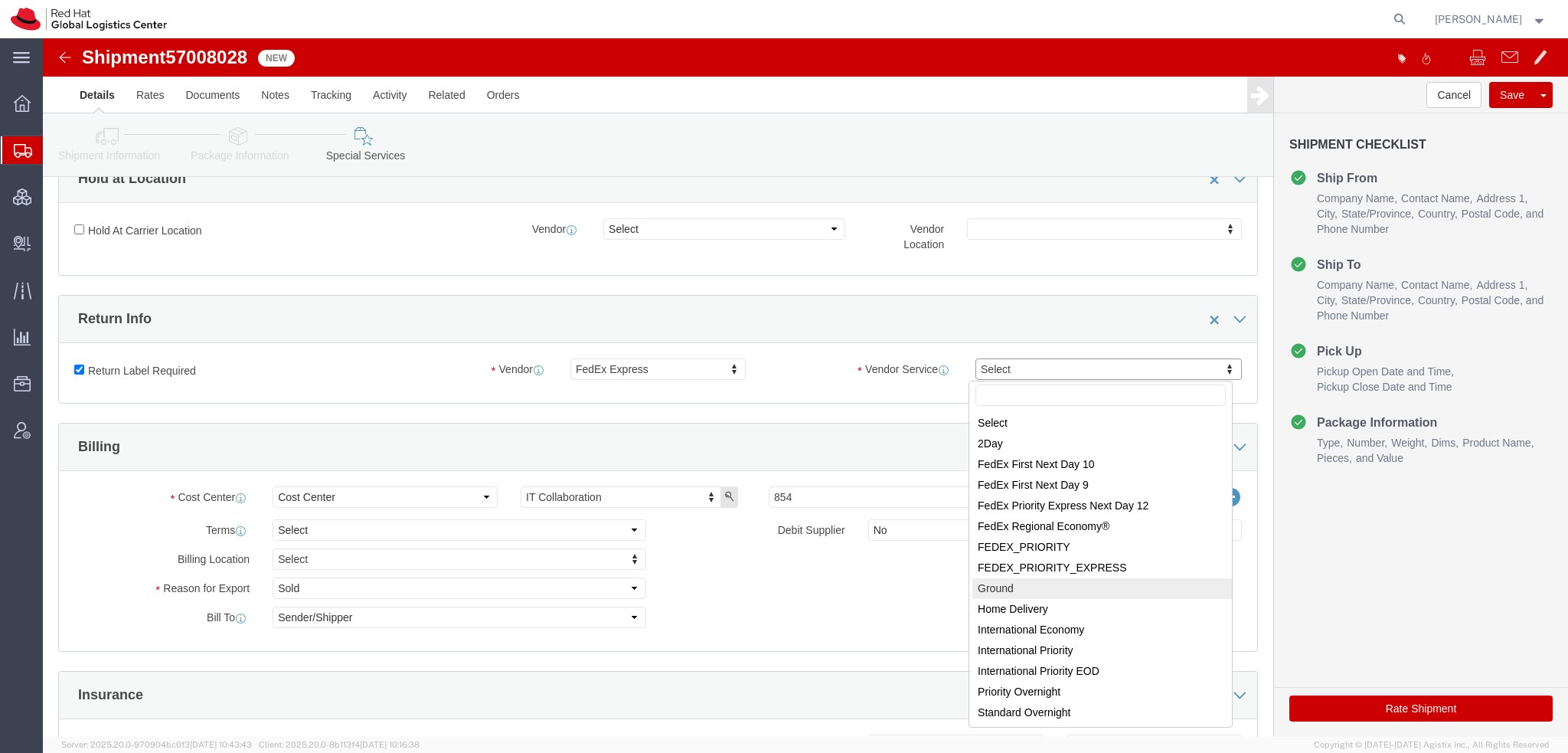
select select "12"
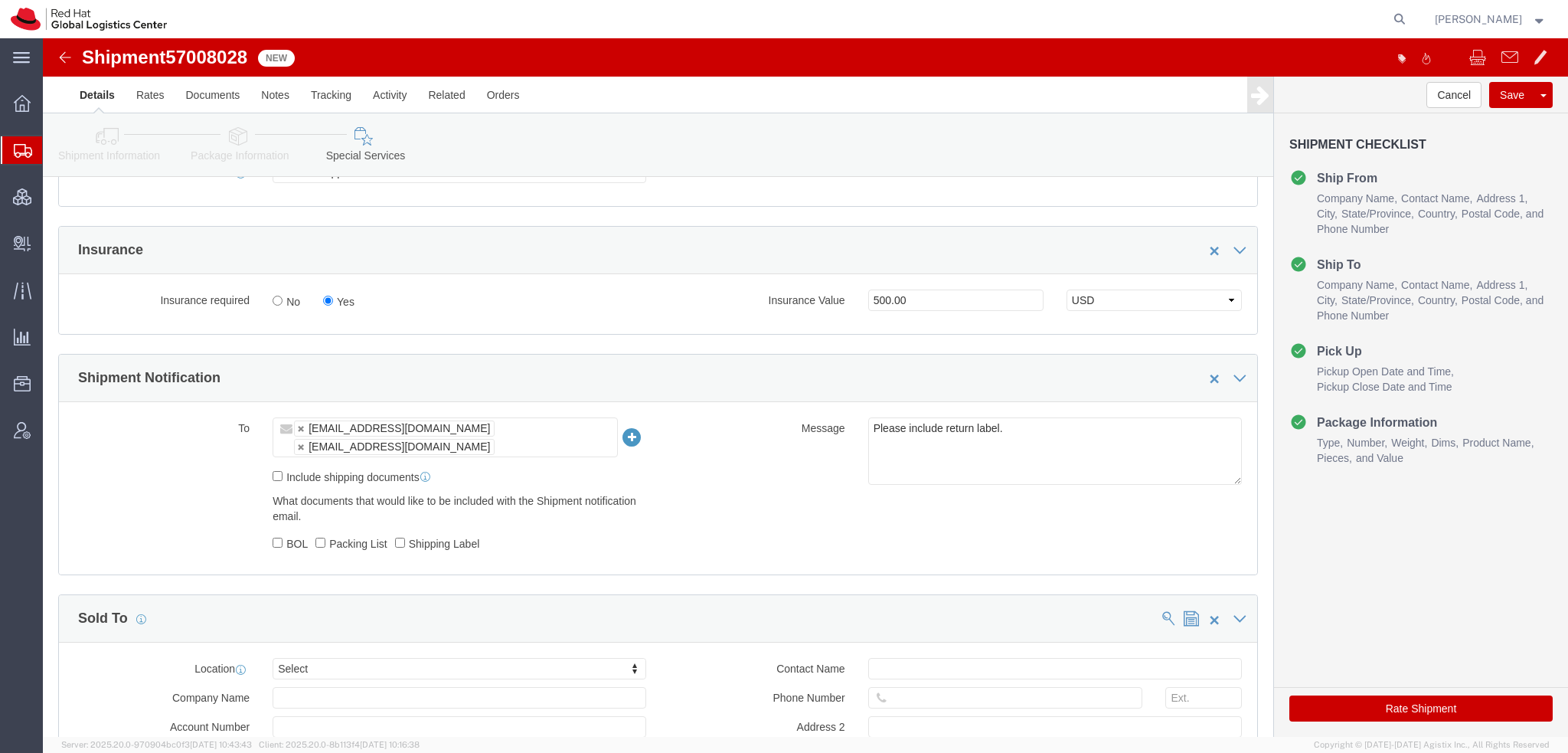
scroll to position [842, 0]
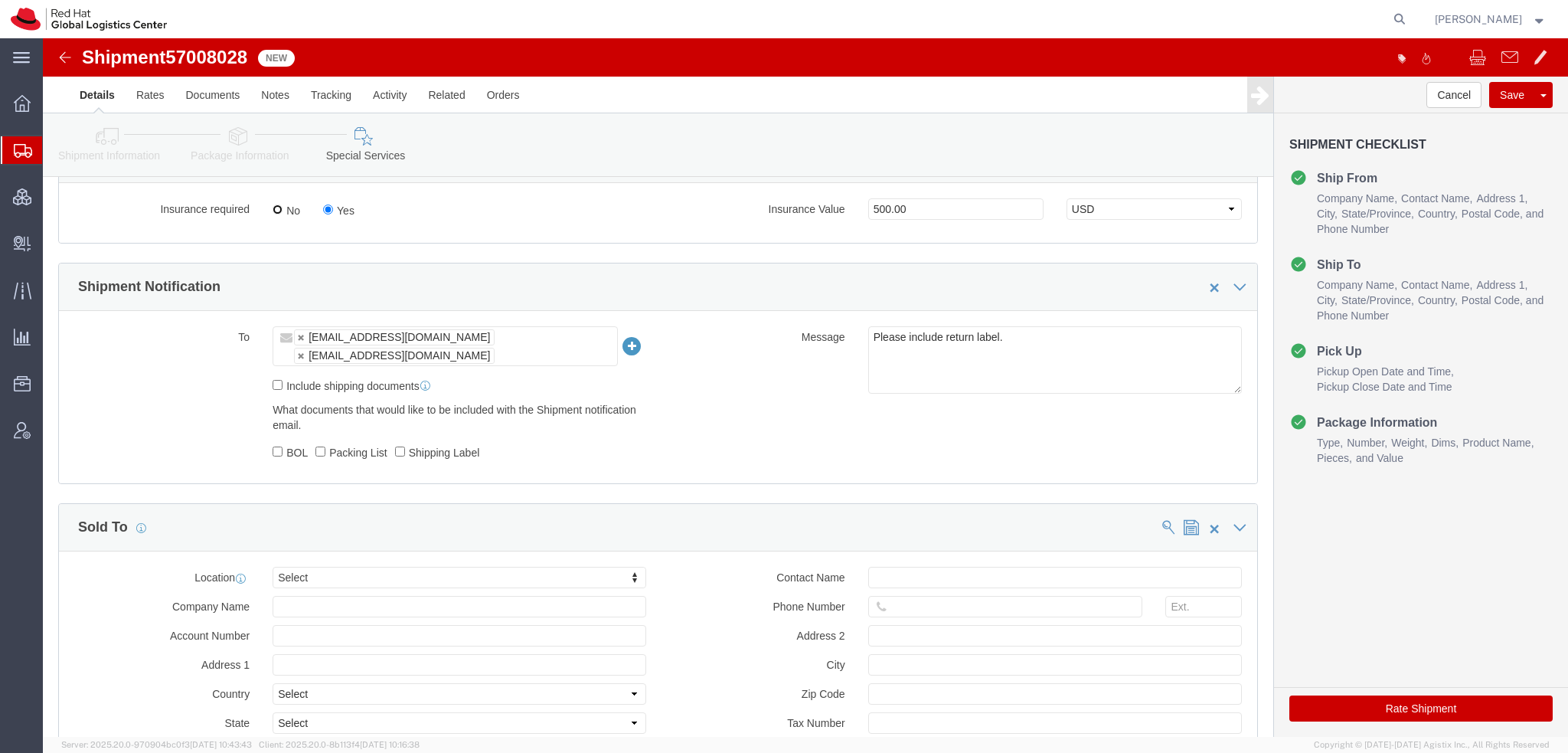
drag, startPoint x: 234, startPoint y: 173, endPoint x: 458, endPoint y: 217, distance: 228.3
click div "Manage special services Handling Options Documents Options Hold at Location Ret…"
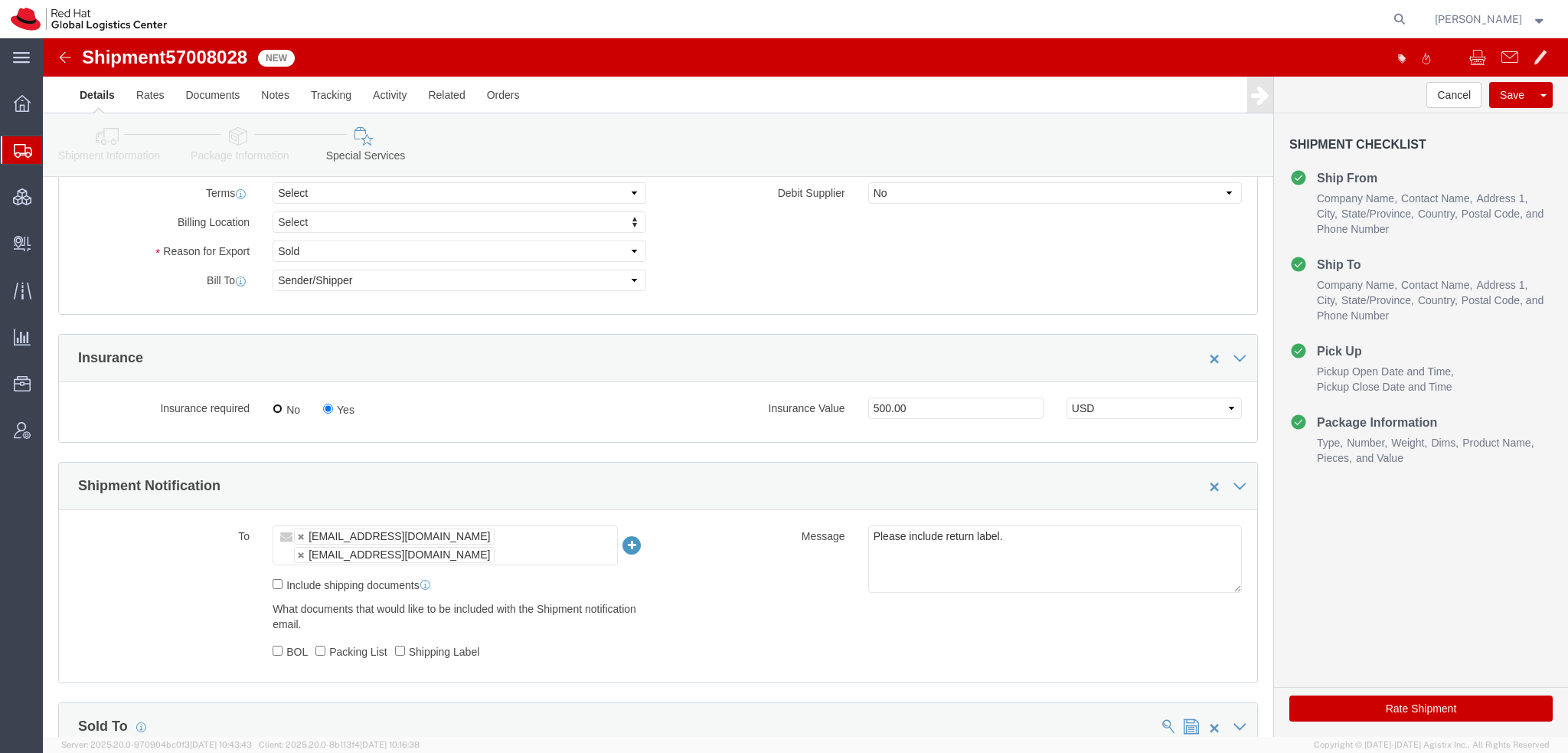
scroll to position [459, 0]
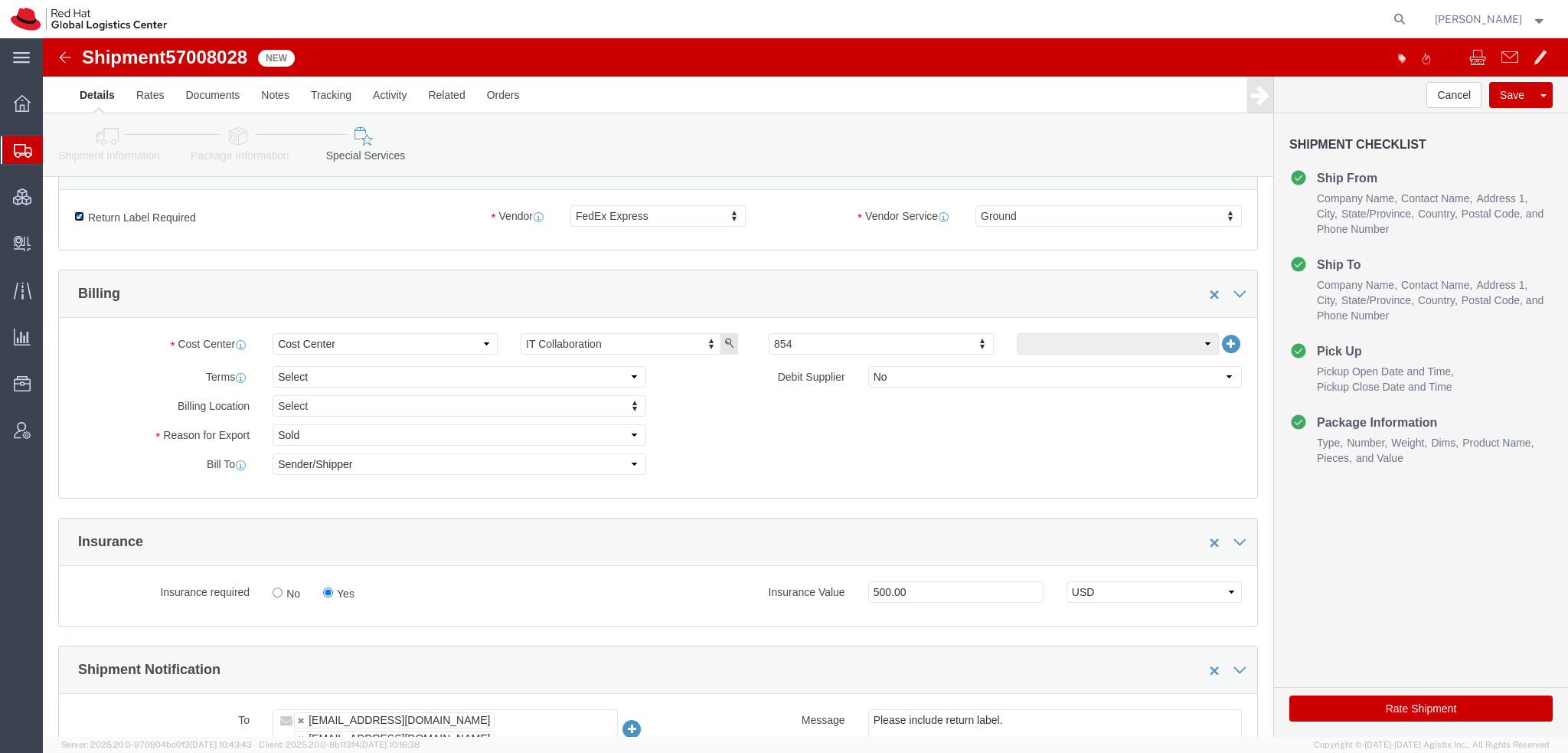
click input "Return Label Required"
checkbox input "false"
select select
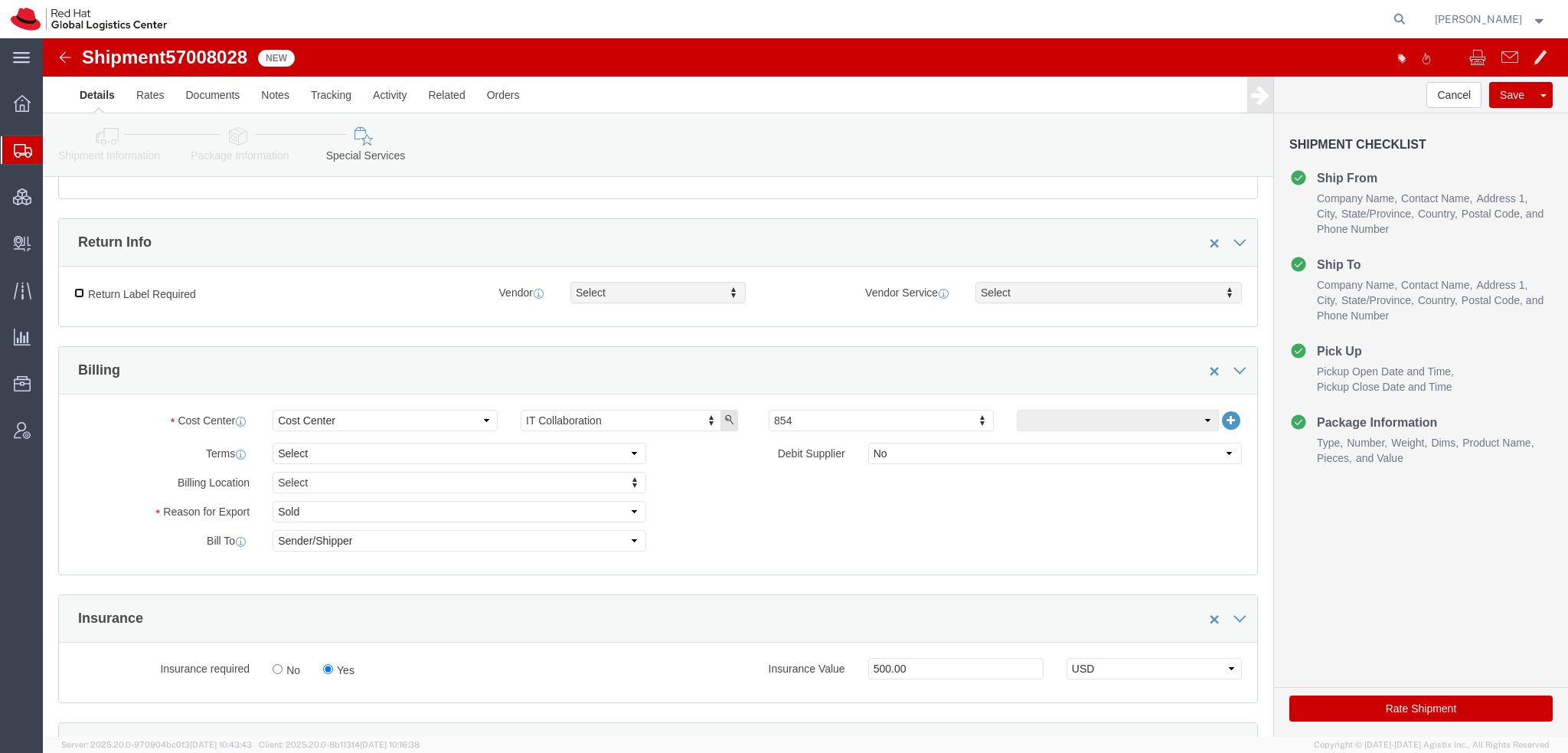
scroll to position [766, 0]
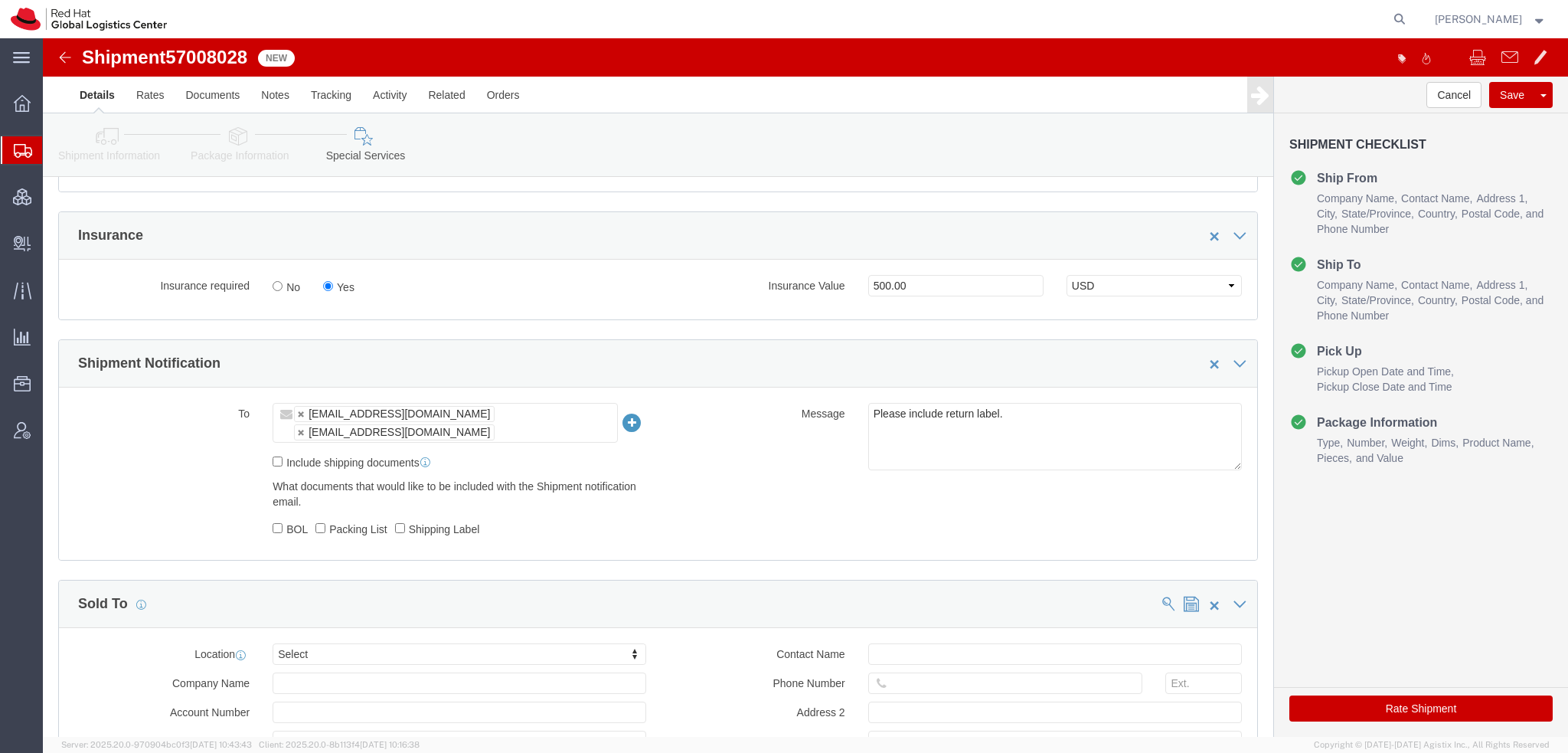
click button "Rate Shipment"
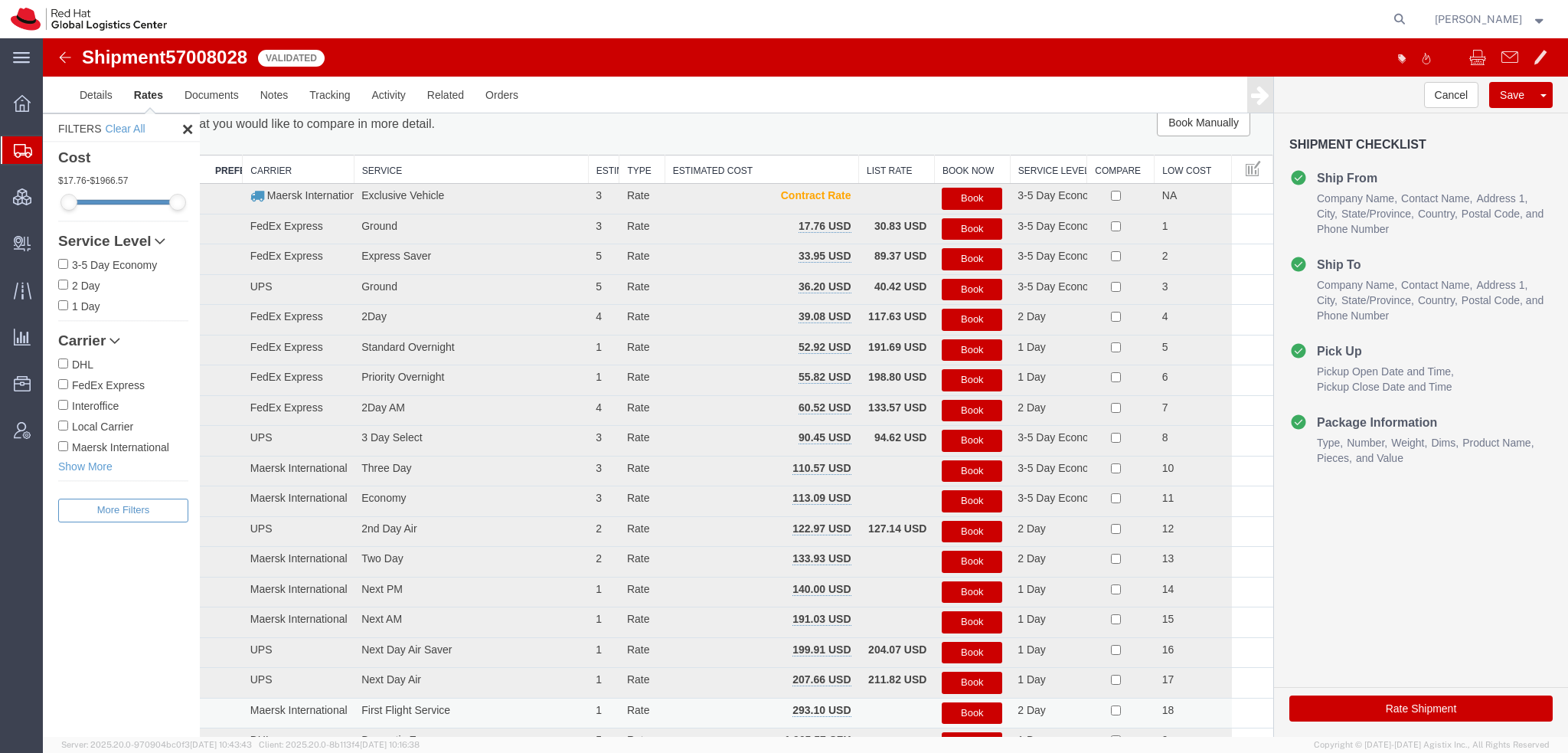
scroll to position [0, 0]
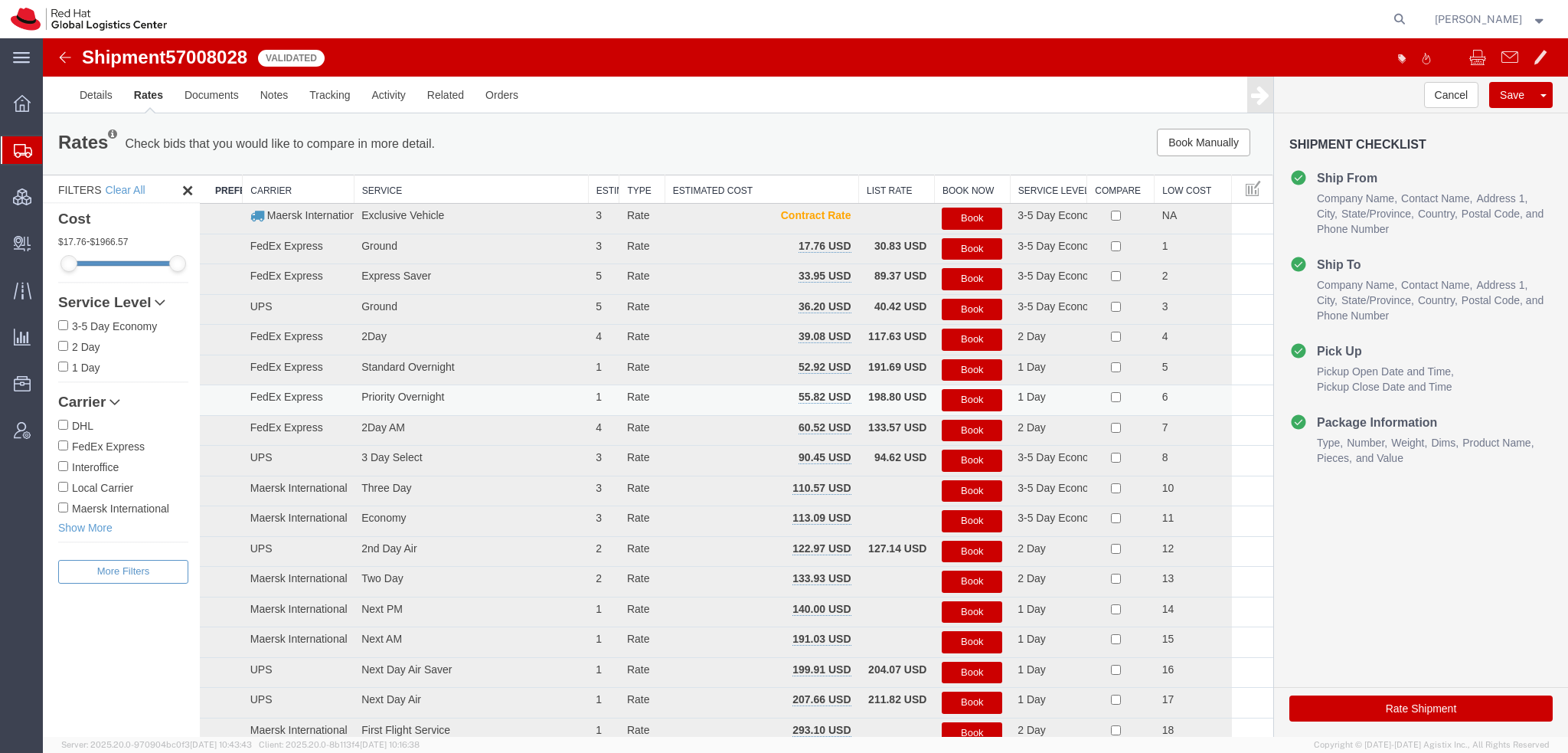
click at [973, 397] on button "Book" at bounding box center [972, 399] width 61 height 22
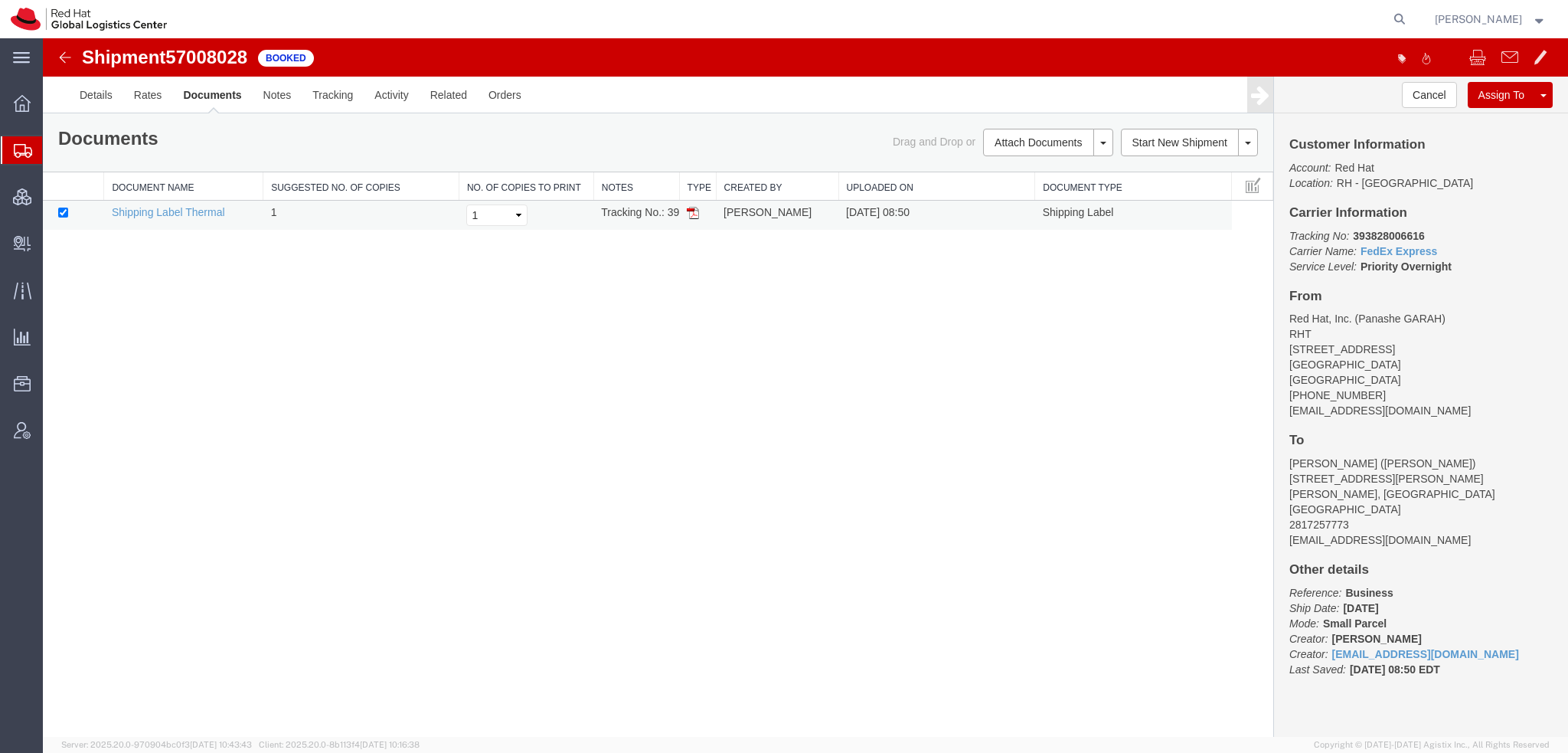
click at [689, 208] on img at bounding box center [692, 213] width 13 height 13
click at [0, 0] on span "Shipment Manager" at bounding box center [0, 0] width 0 height 0
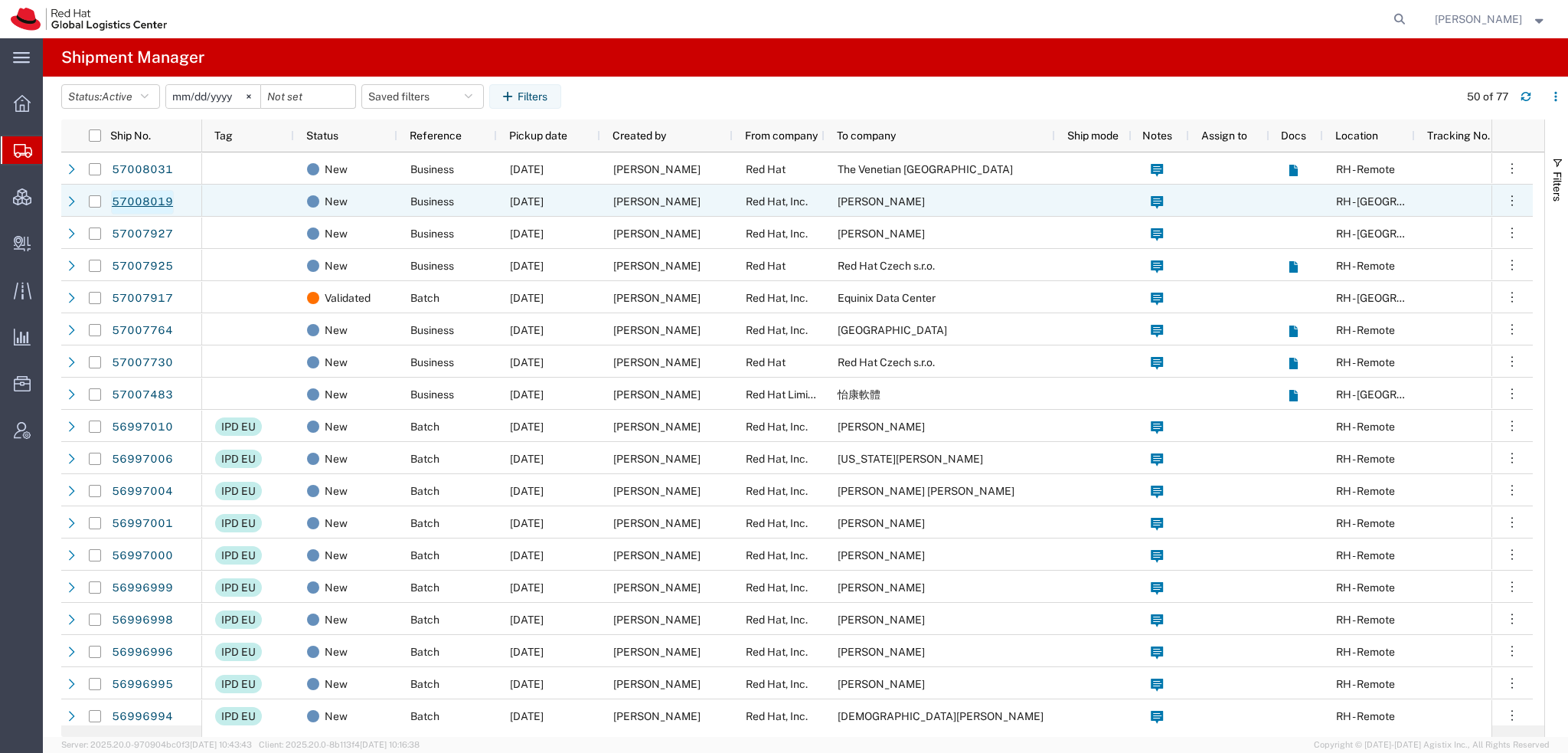
click at [153, 202] on link "57008019" at bounding box center [142, 201] width 63 height 24
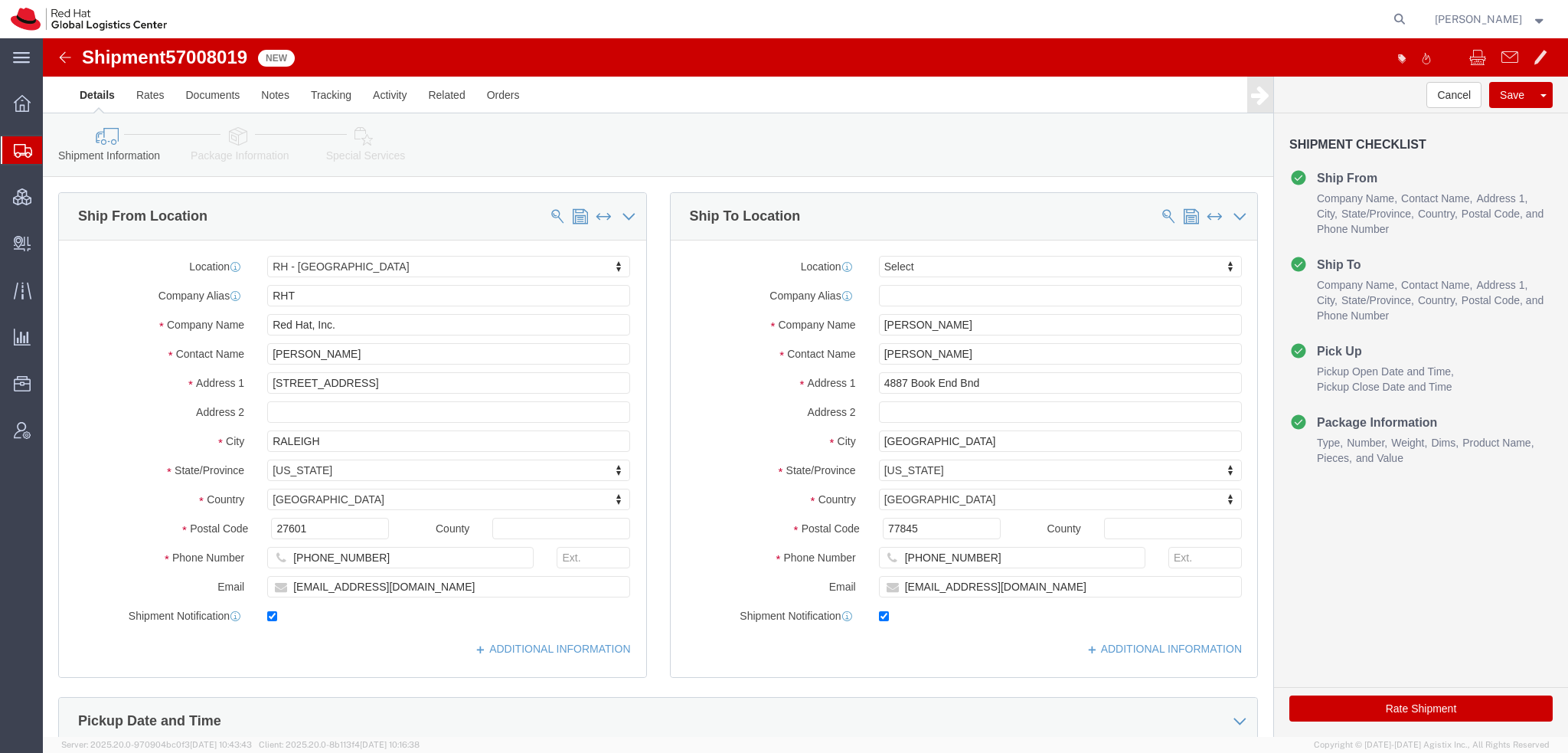
select select "38014"
select select
click icon
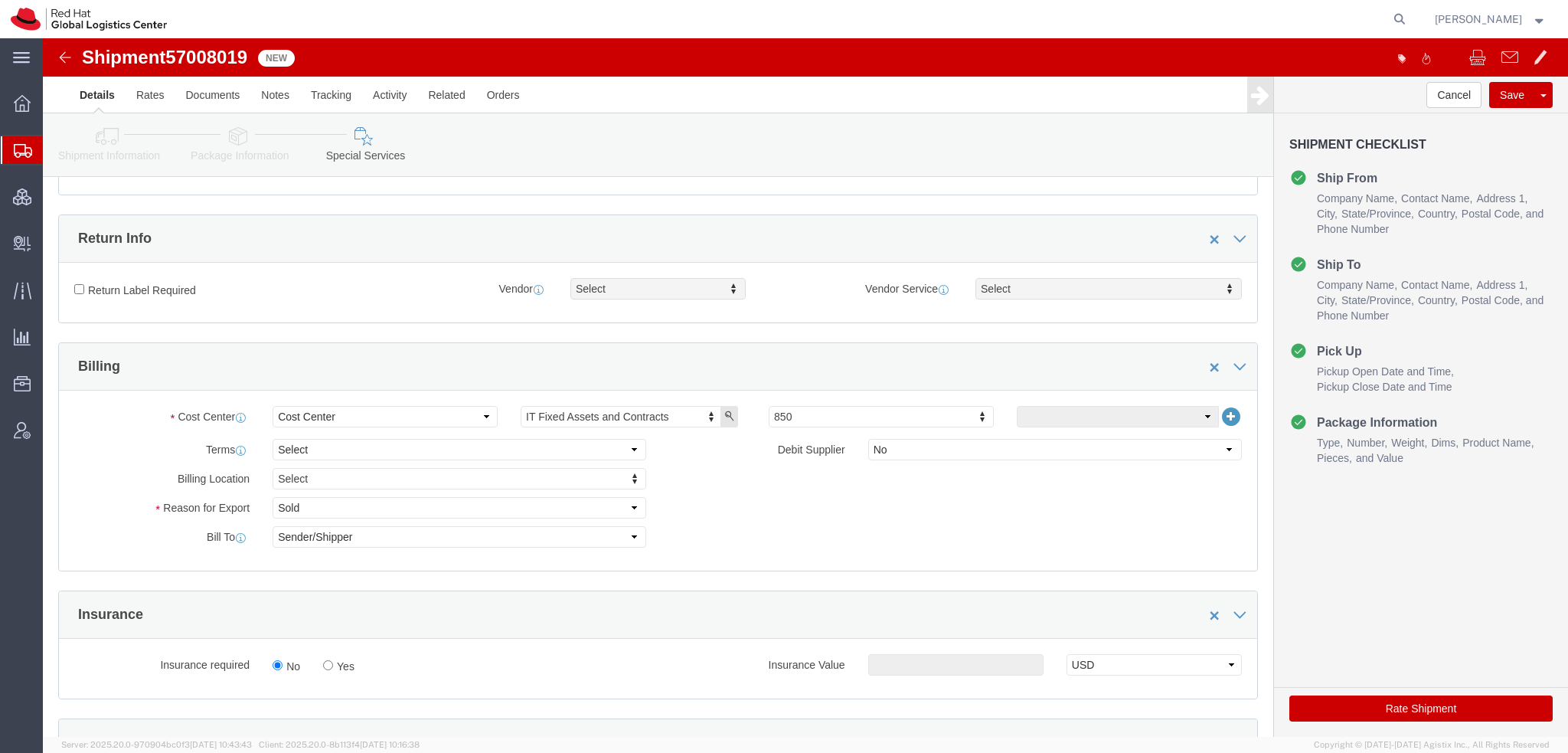
scroll to position [689, 0]
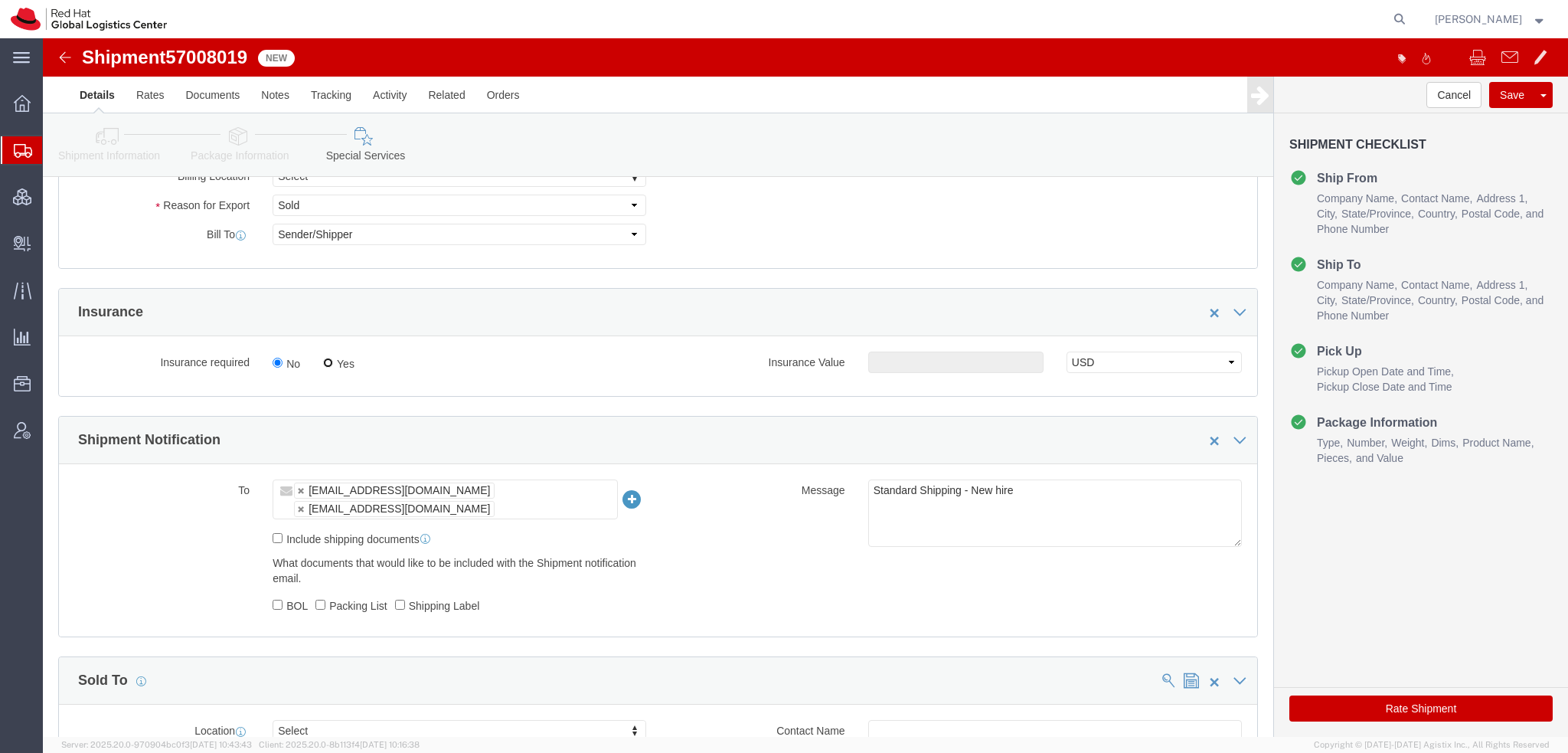
click input "Yes"
radio input "true"
click input "text"
type input "500.00"
click button "Rate Shipment"
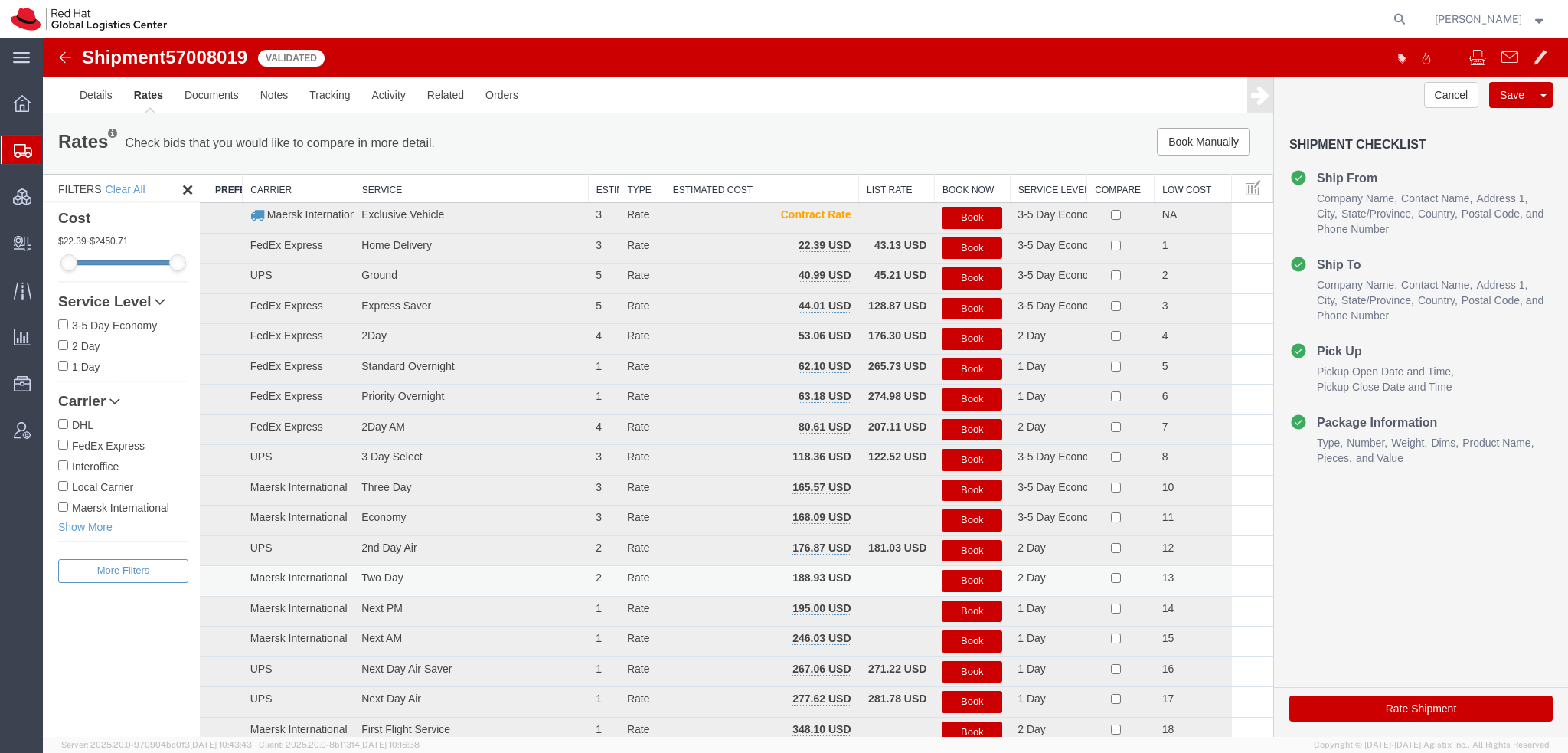
scroll to position [0, 0]
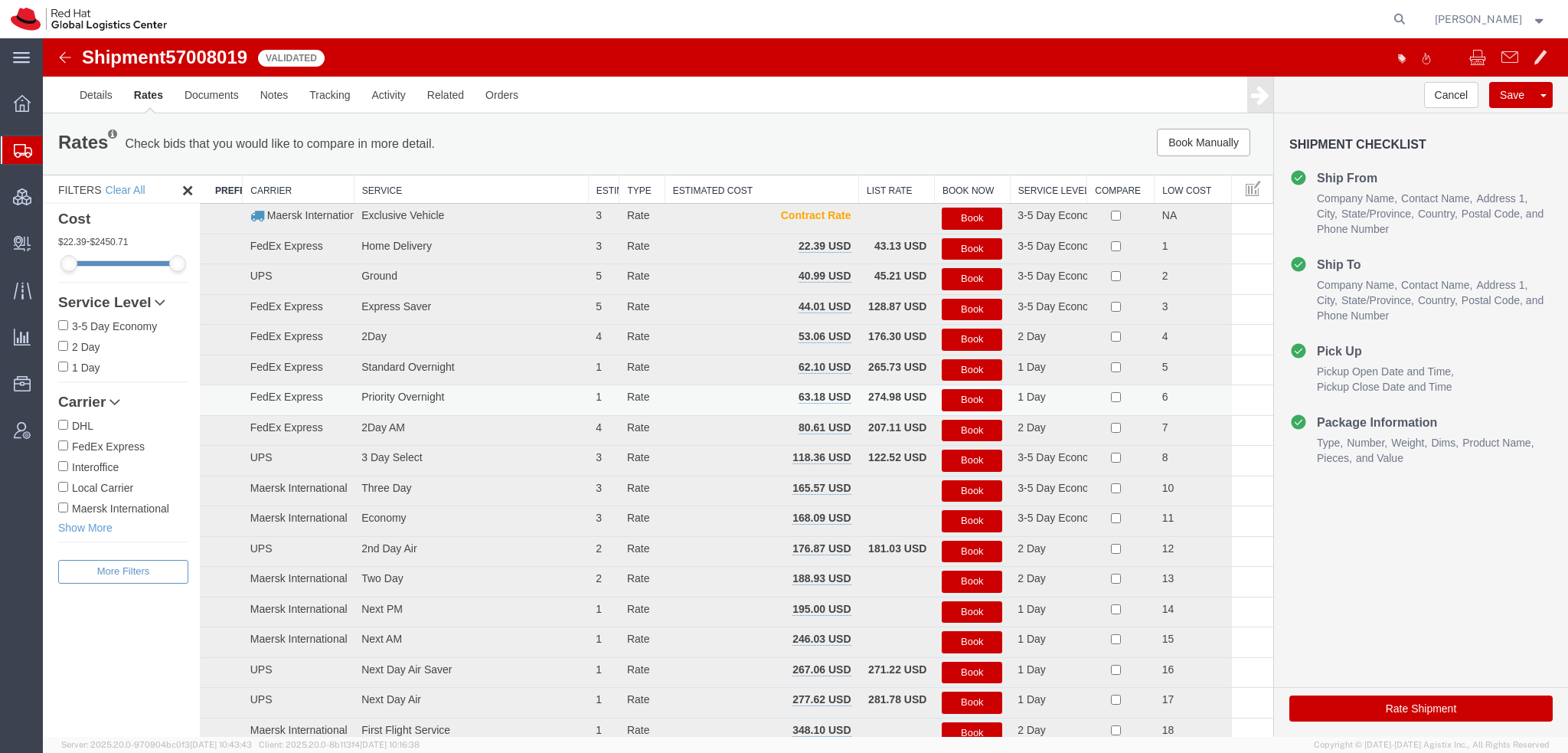
click at [971, 397] on button "Book" at bounding box center [972, 399] width 61 height 22
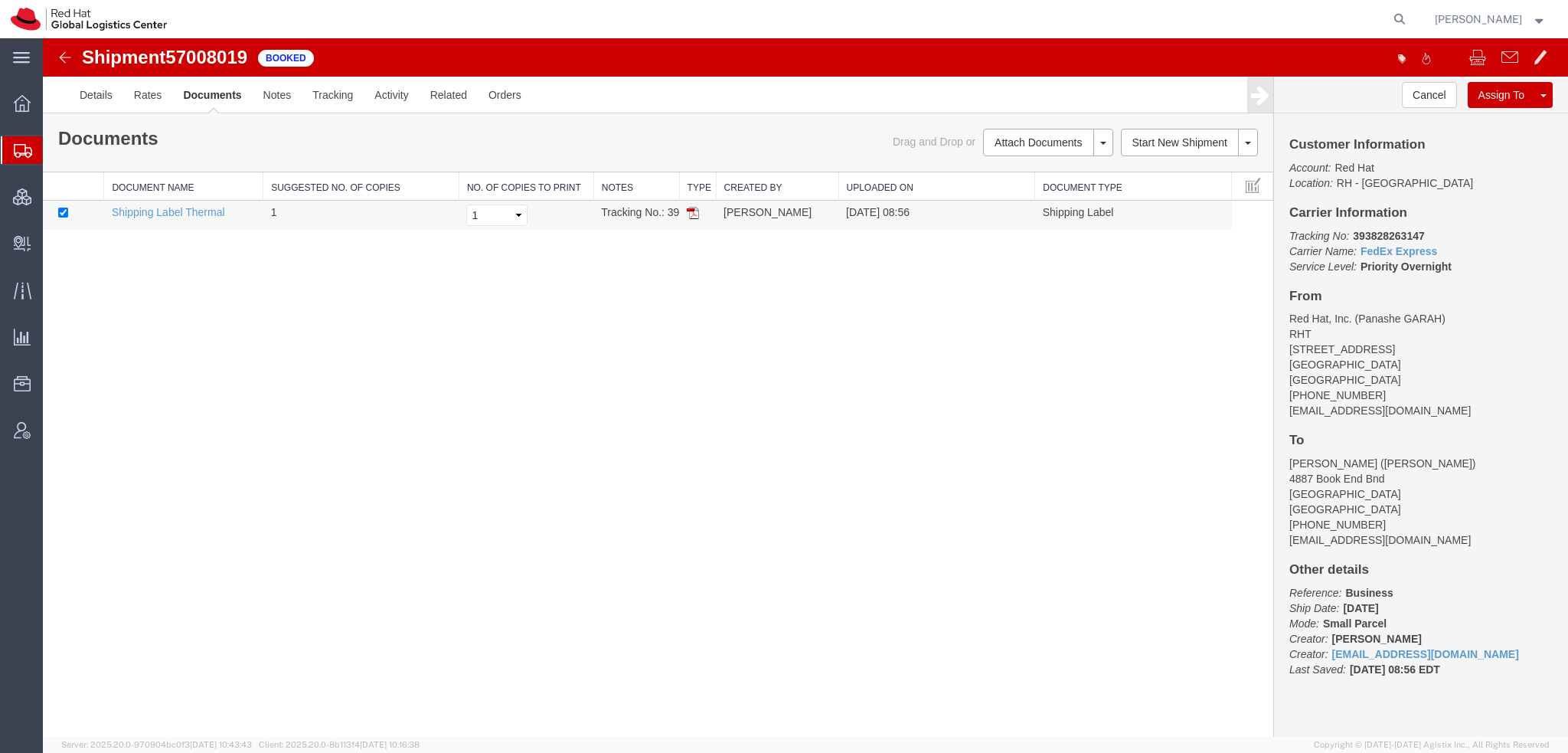
click at [695, 217] on img at bounding box center [692, 213] width 13 height 13
click at [0, 0] on span "Shipment Manager" at bounding box center [0, 0] width 0 height 0
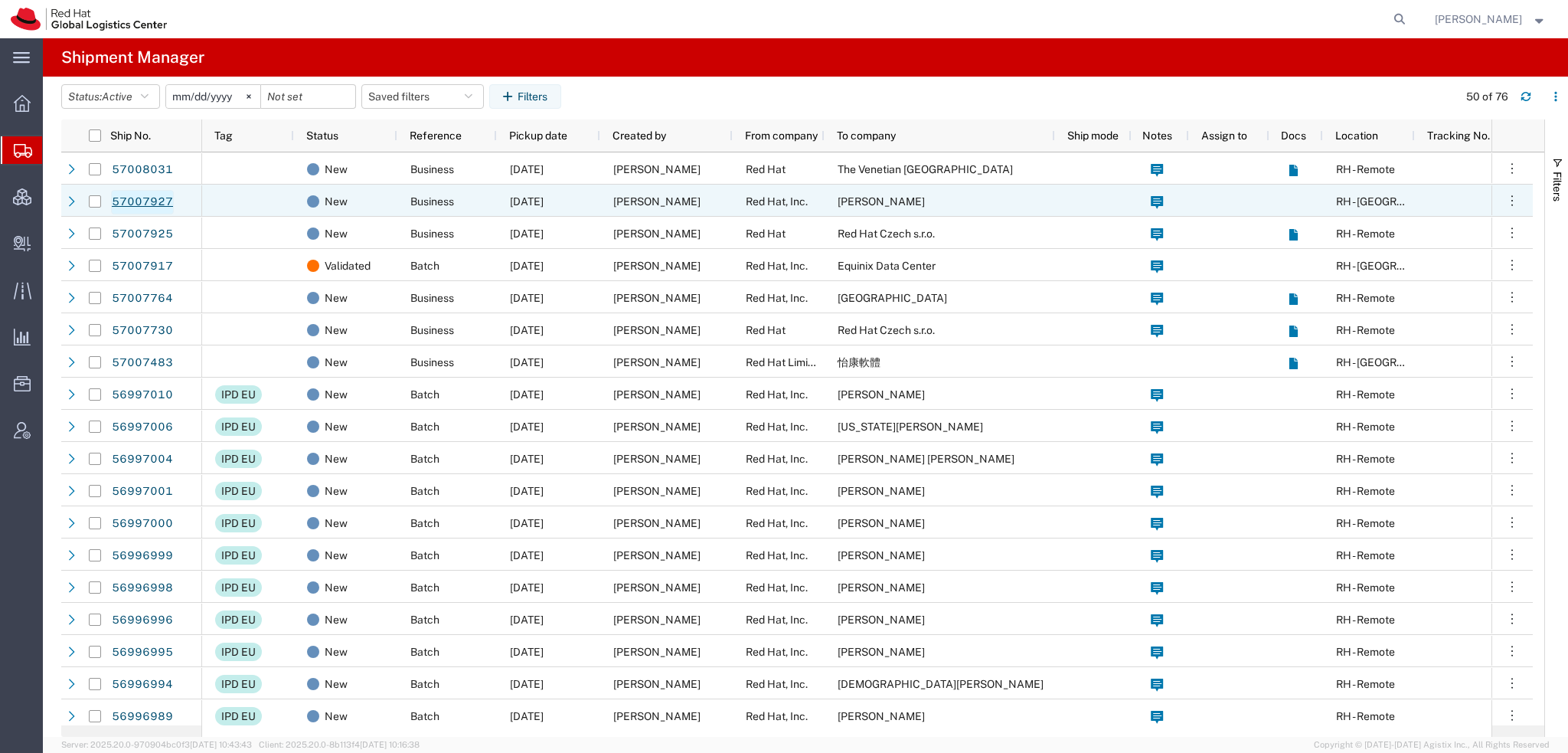
click at [124, 199] on link "57007927" at bounding box center [142, 201] width 63 height 24
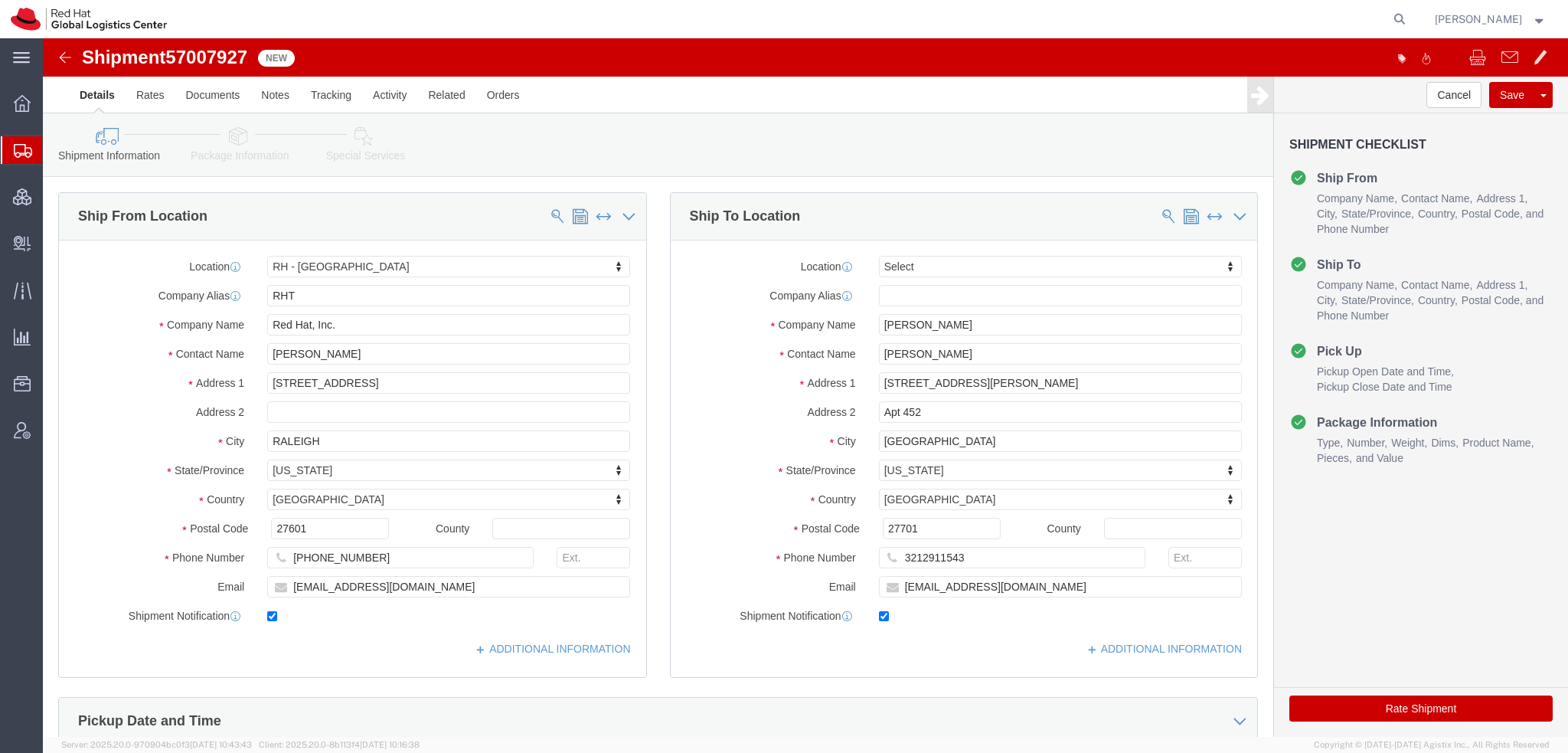
select select "38014"
select select
click icon
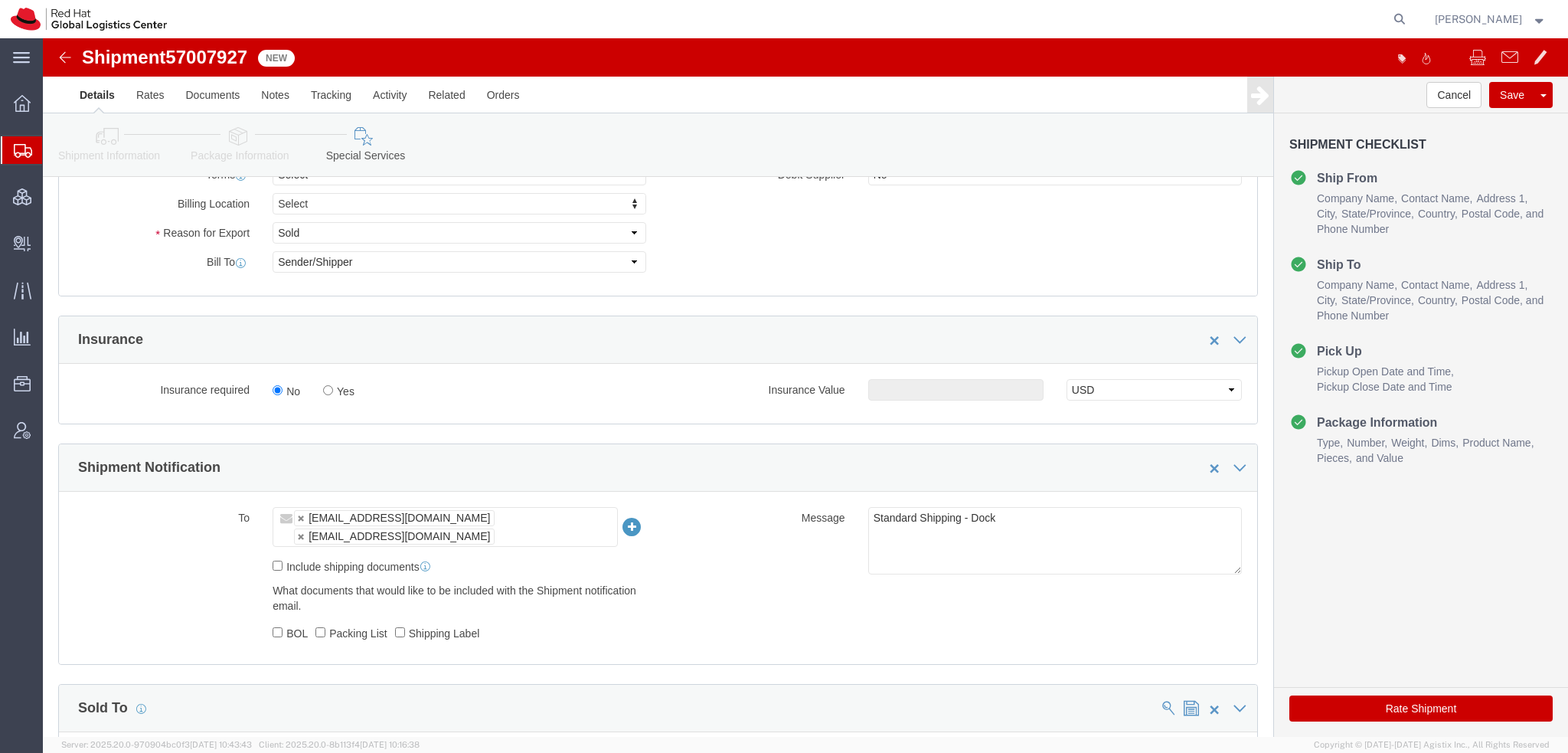
scroll to position [689, 0]
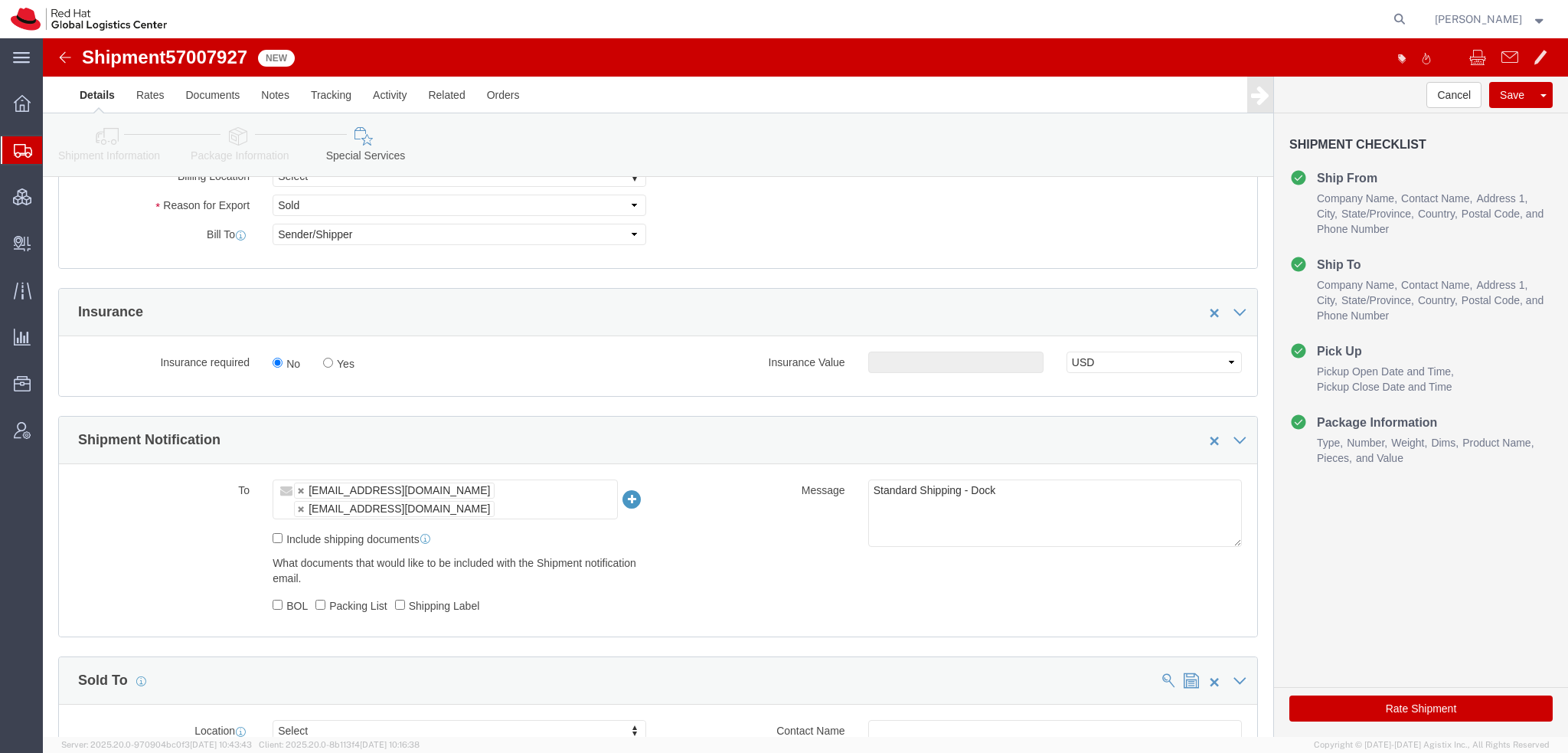
click icon
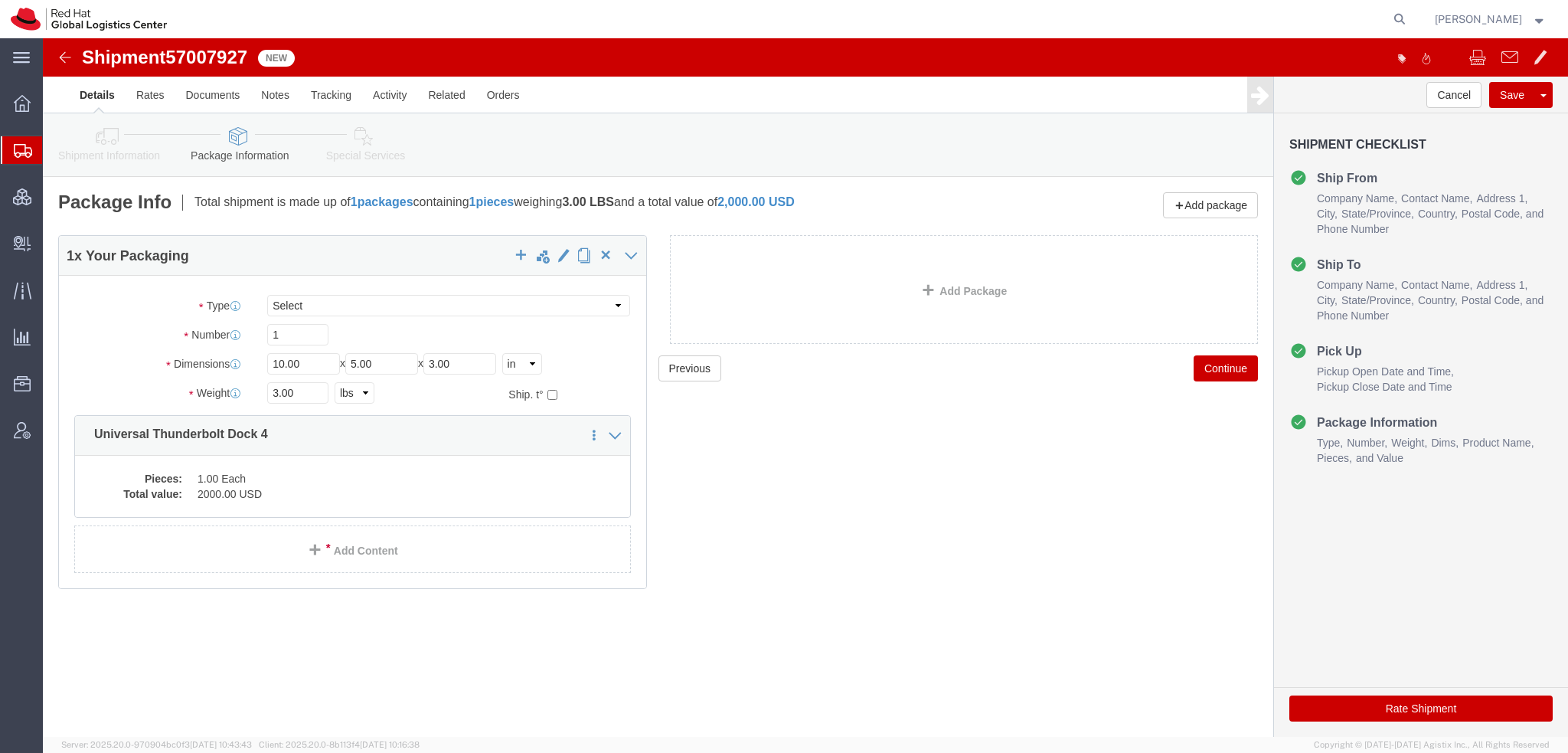
click icon
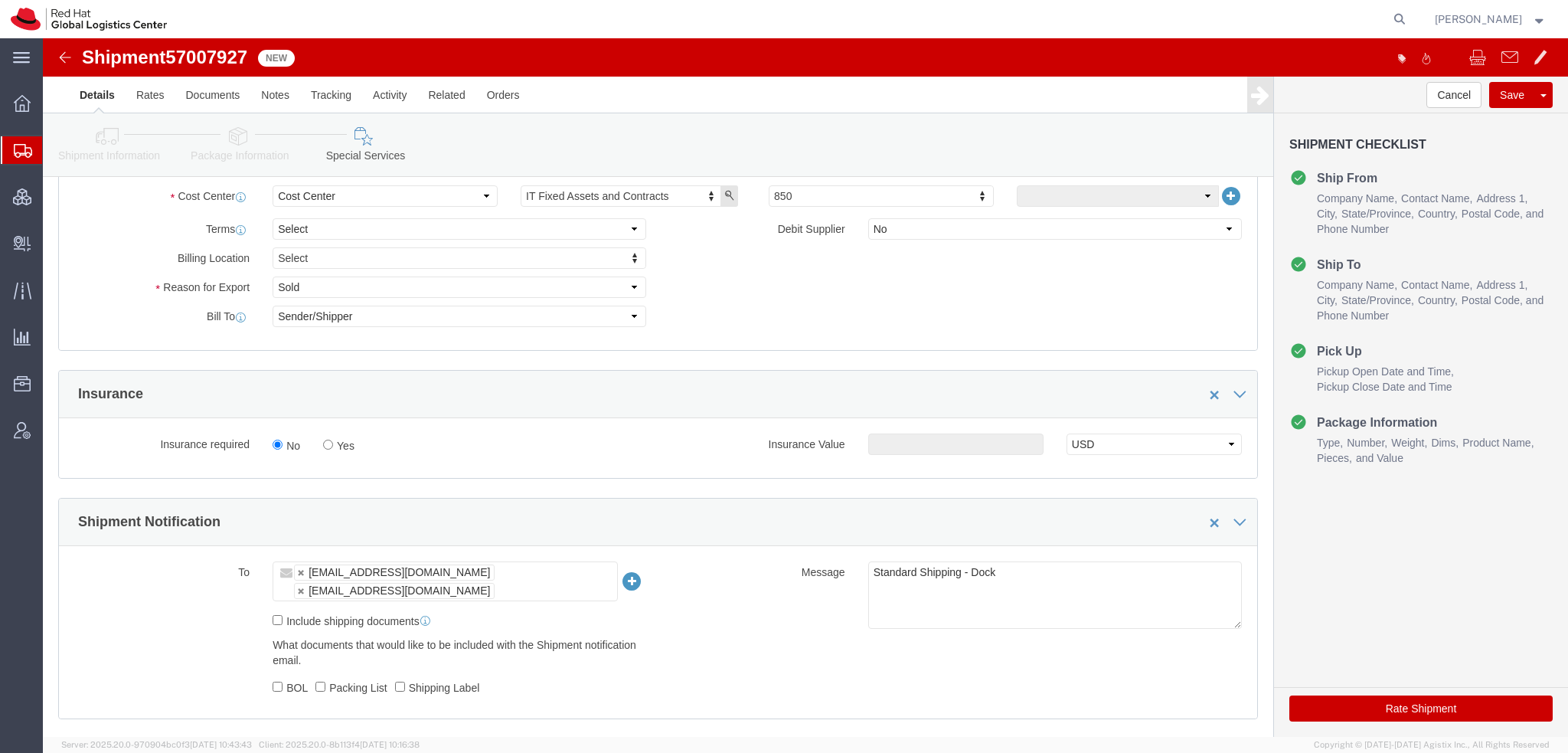
scroll to position [689, 0]
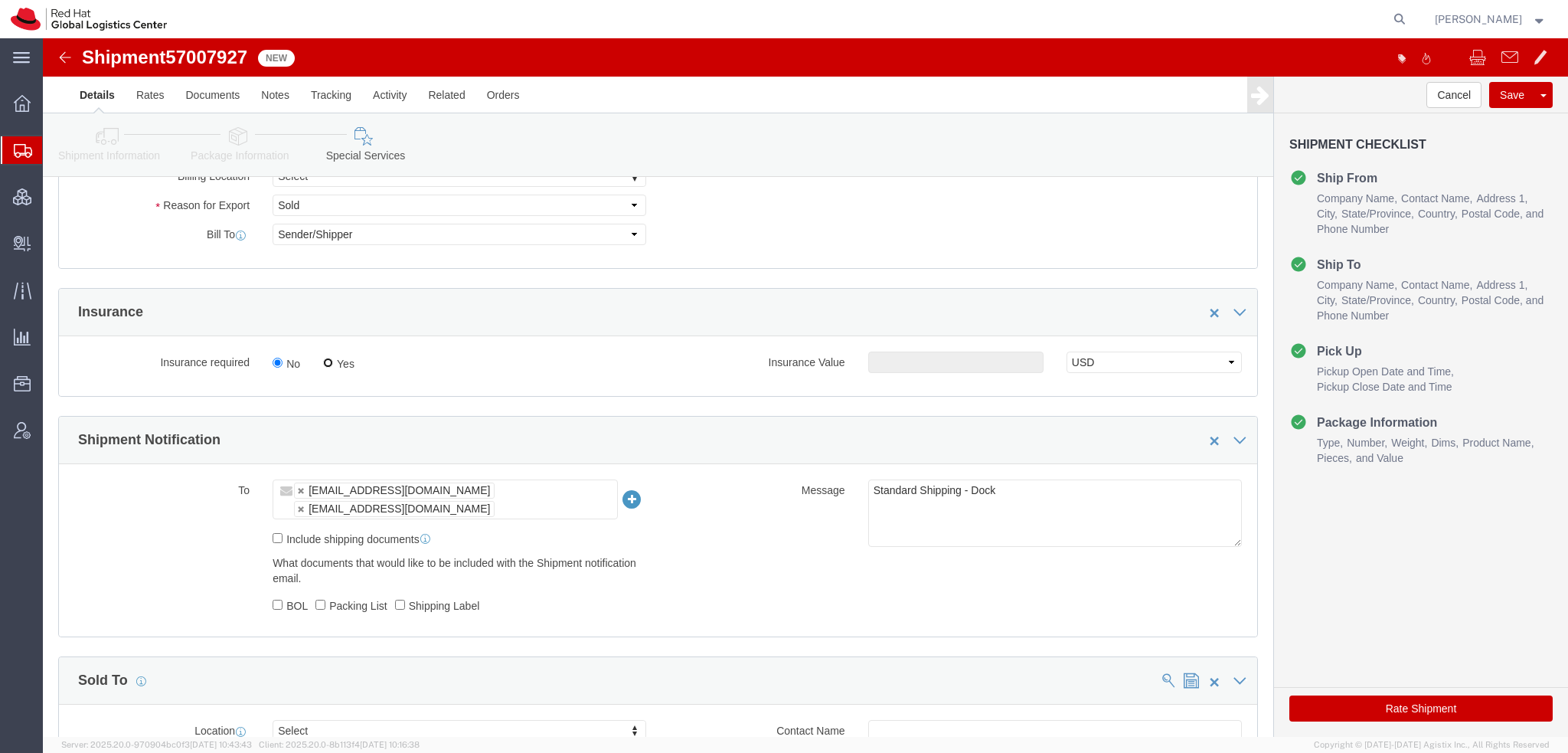
click input "Yes"
radio input "true"
drag, startPoint x: 904, startPoint y: 318, endPoint x: 922, endPoint y: 331, distance: 22.2
click input "text"
type input "500.00"
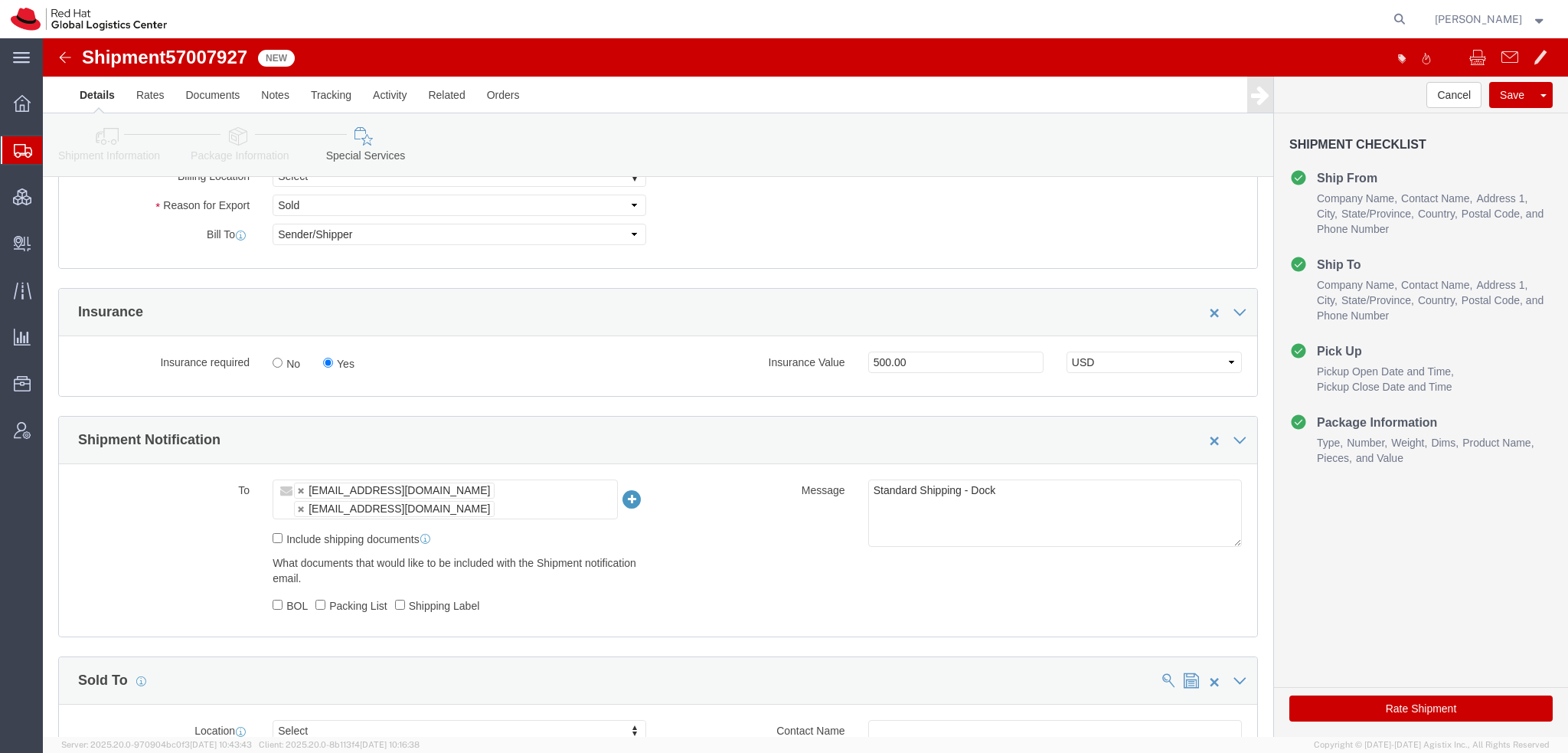
click button "Rate Shipment"
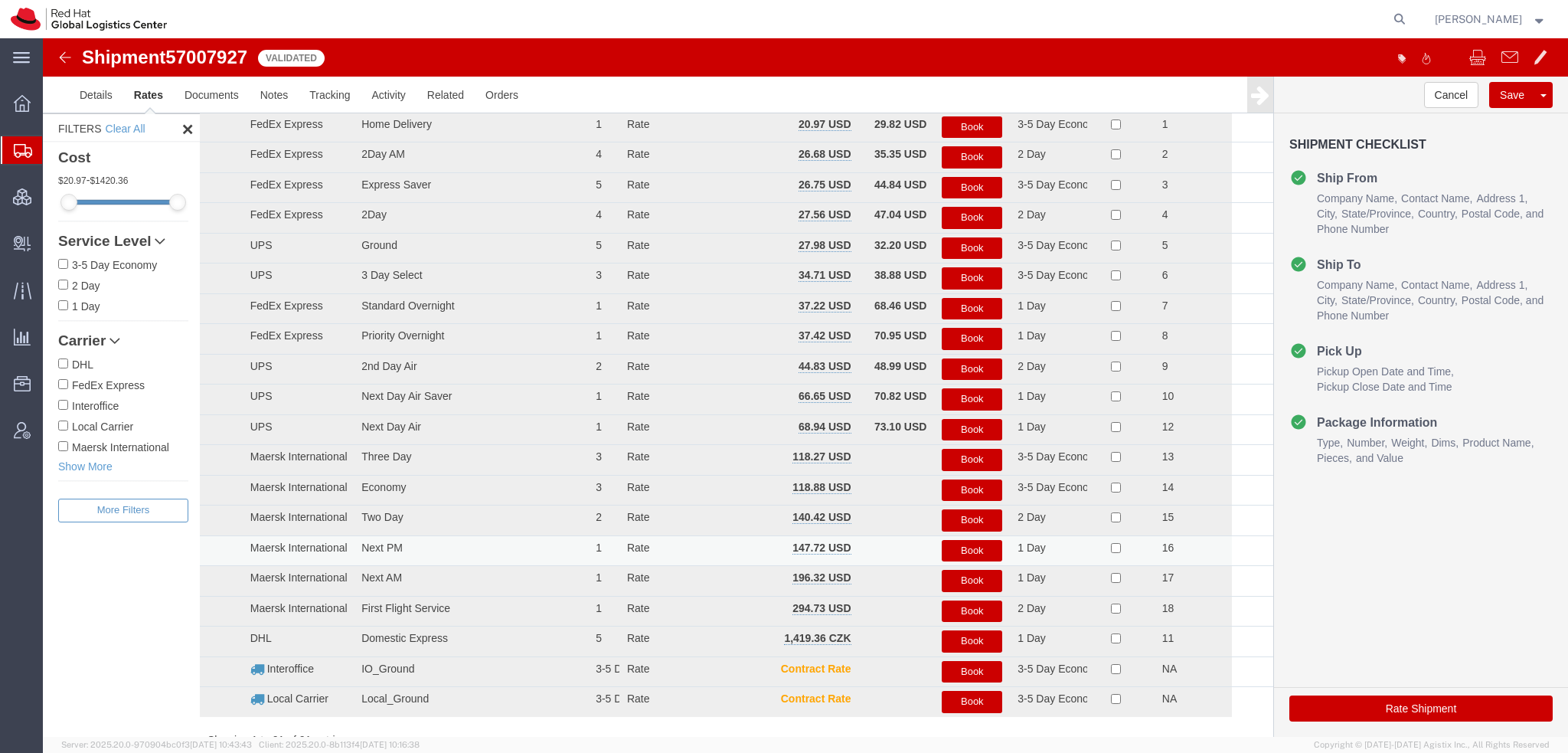
scroll to position [0, 0]
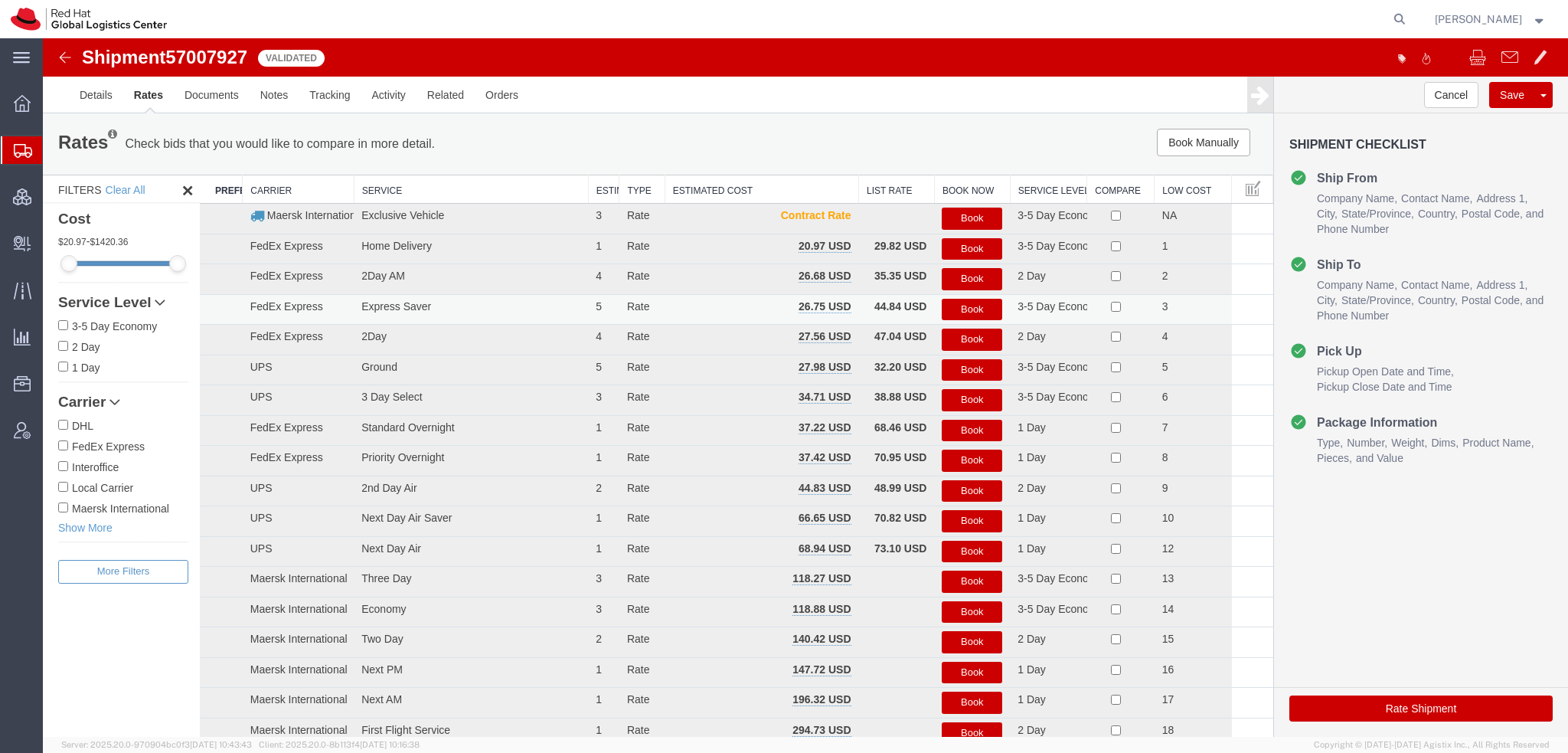
click at [977, 315] on button "Book" at bounding box center [972, 309] width 61 height 22
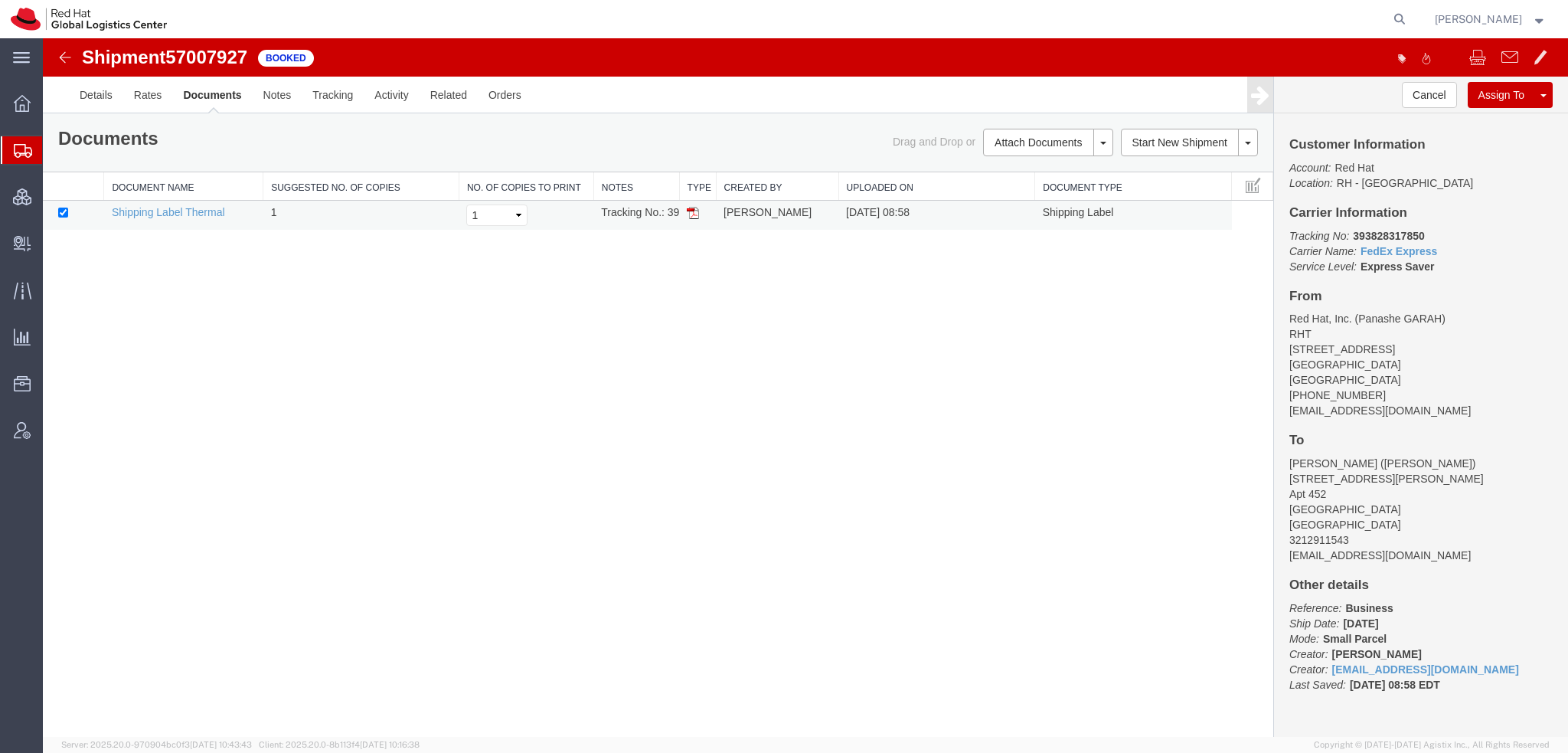
click at [692, 208] on img at bounding box center [692, 213] width 13 height 13
click at [0, 0] on span "Shipment Manager" at bounding box center [0, 0] width 0 height 0
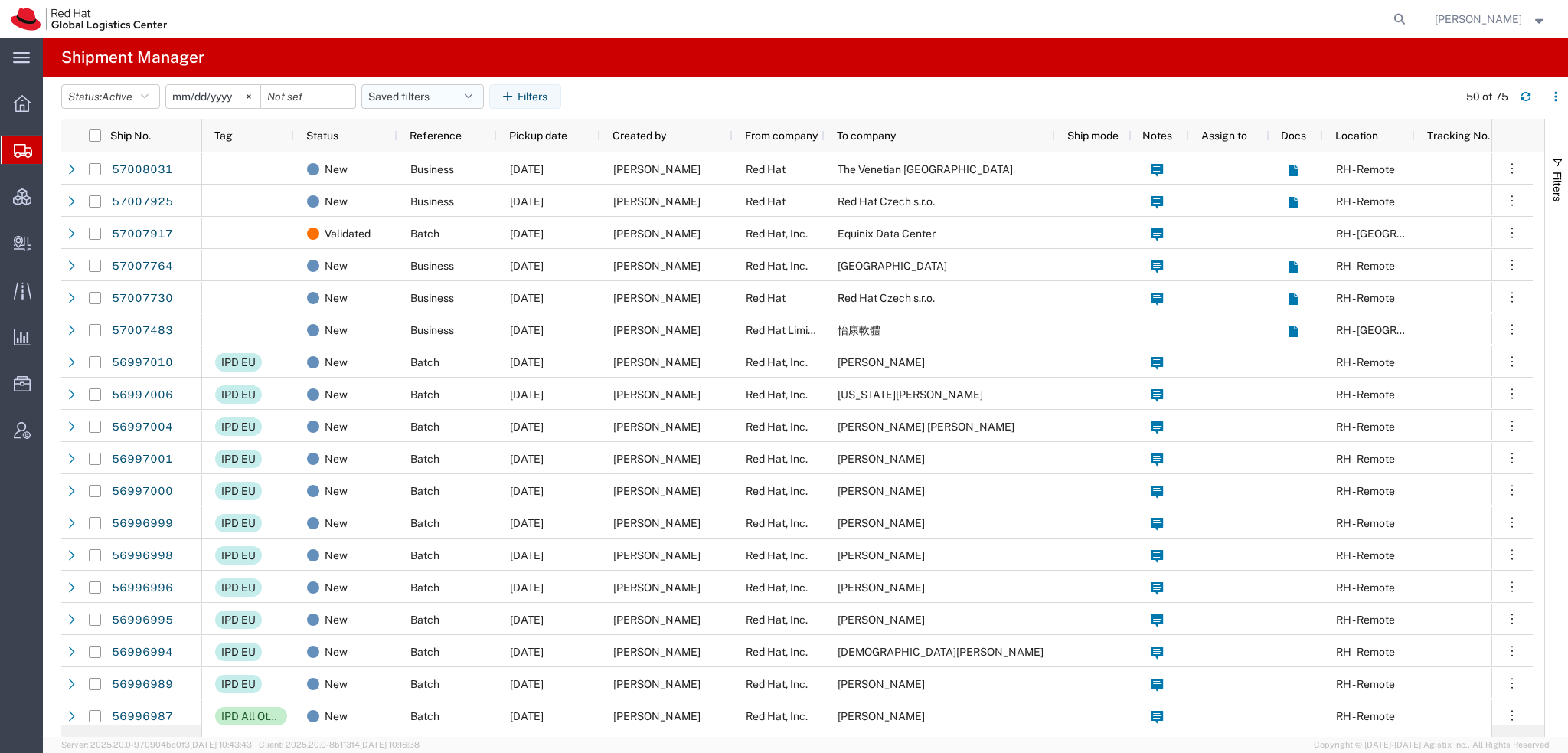
click at [480, 98] on button "Saved filters" at bounding box center [422, 96] width 123 height 24
click at [414, 165] on span "Americas" at bounding box center [464, 162] width 201 height 28
type input "[DATE]"
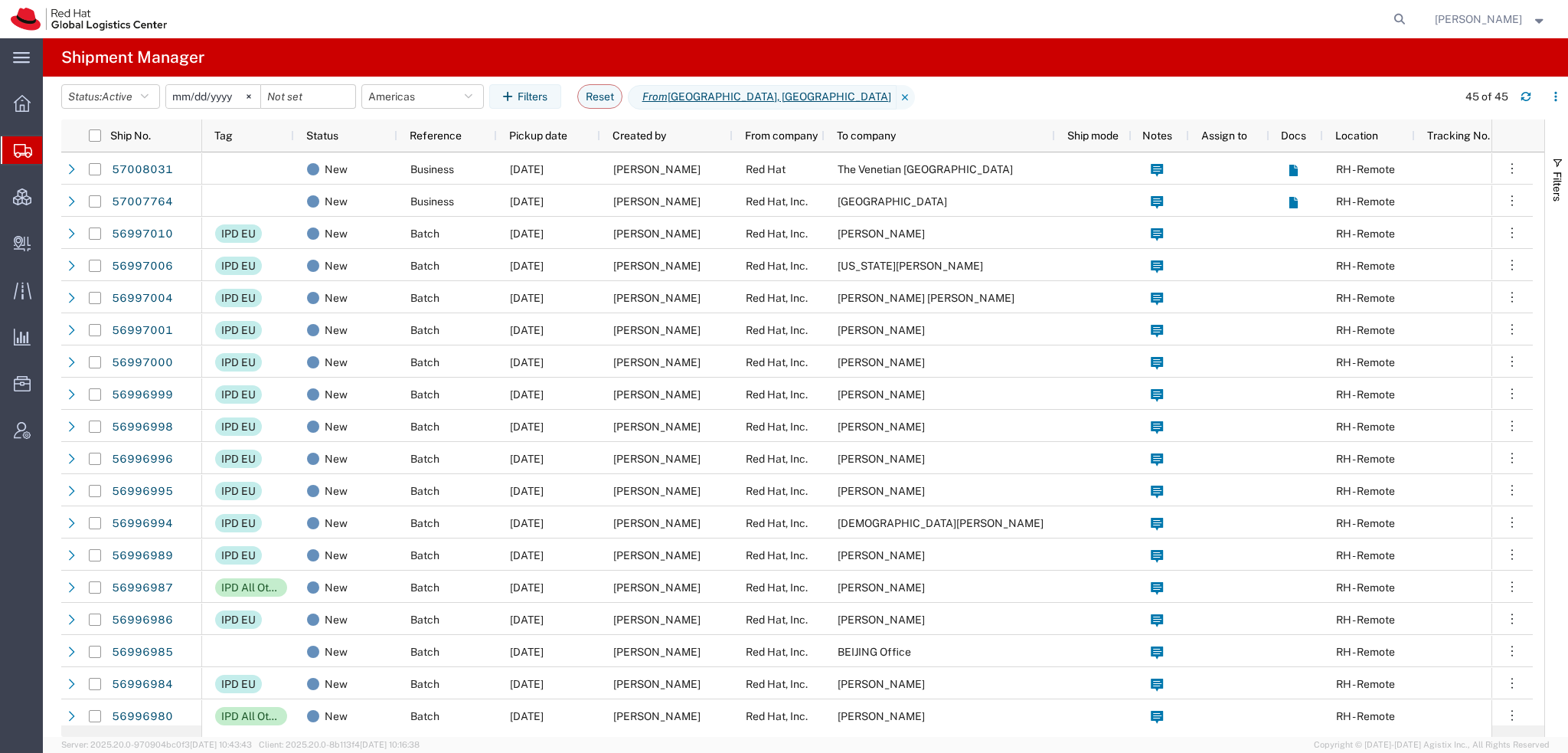
click at [1481, 22] on span "[PERSON_NAME]" at bounding box center [1478, 18] width 87 height 16
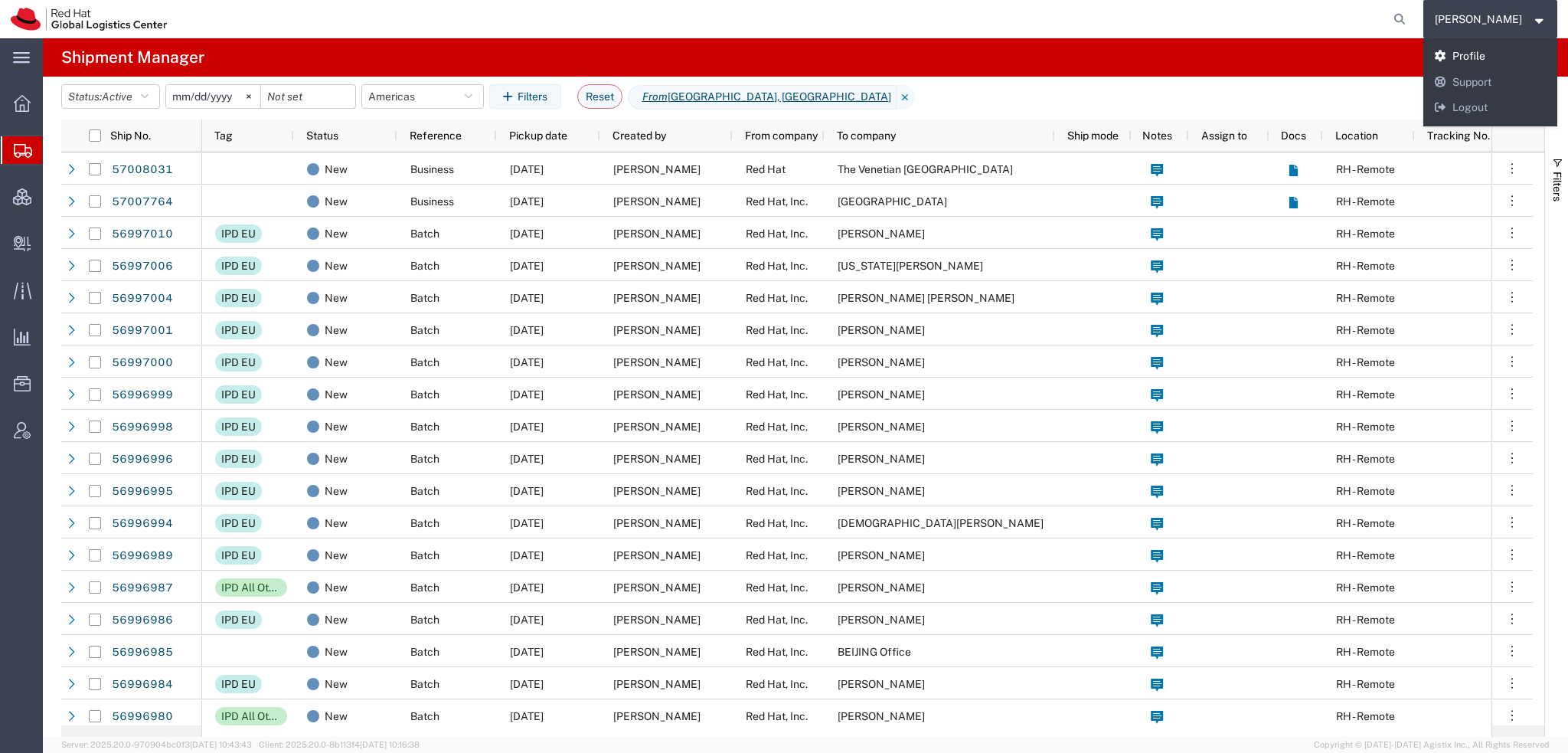
click at [1476, 53] on link "Profile" at bounding box center [1490, 56] width 134 height 26
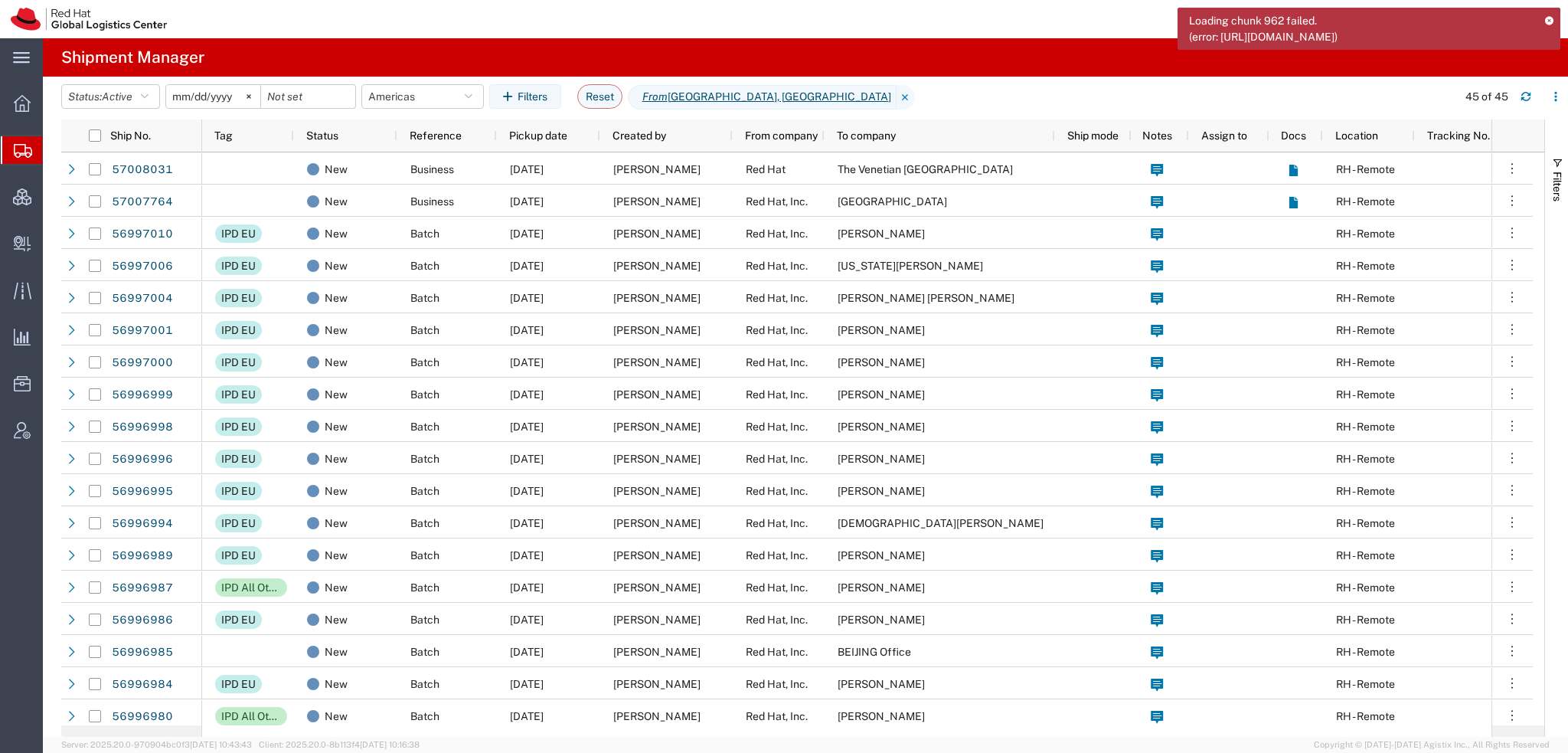
click at [1548, 20] on icon at bounding box center [1549, 20] width 11 height 9
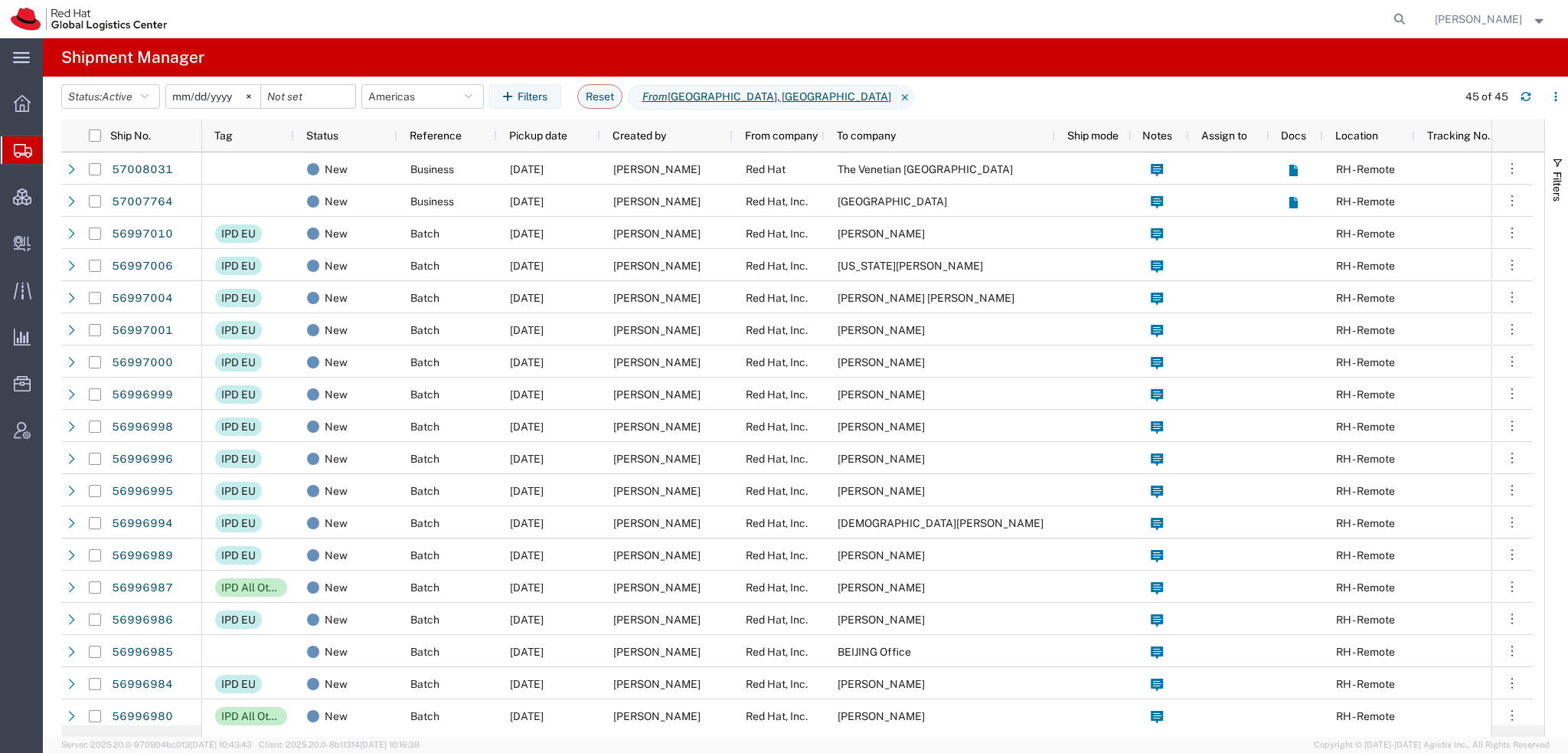
click at [1537, 20] on strong "button" at bounding box center [1540, 19] width 14 height 6
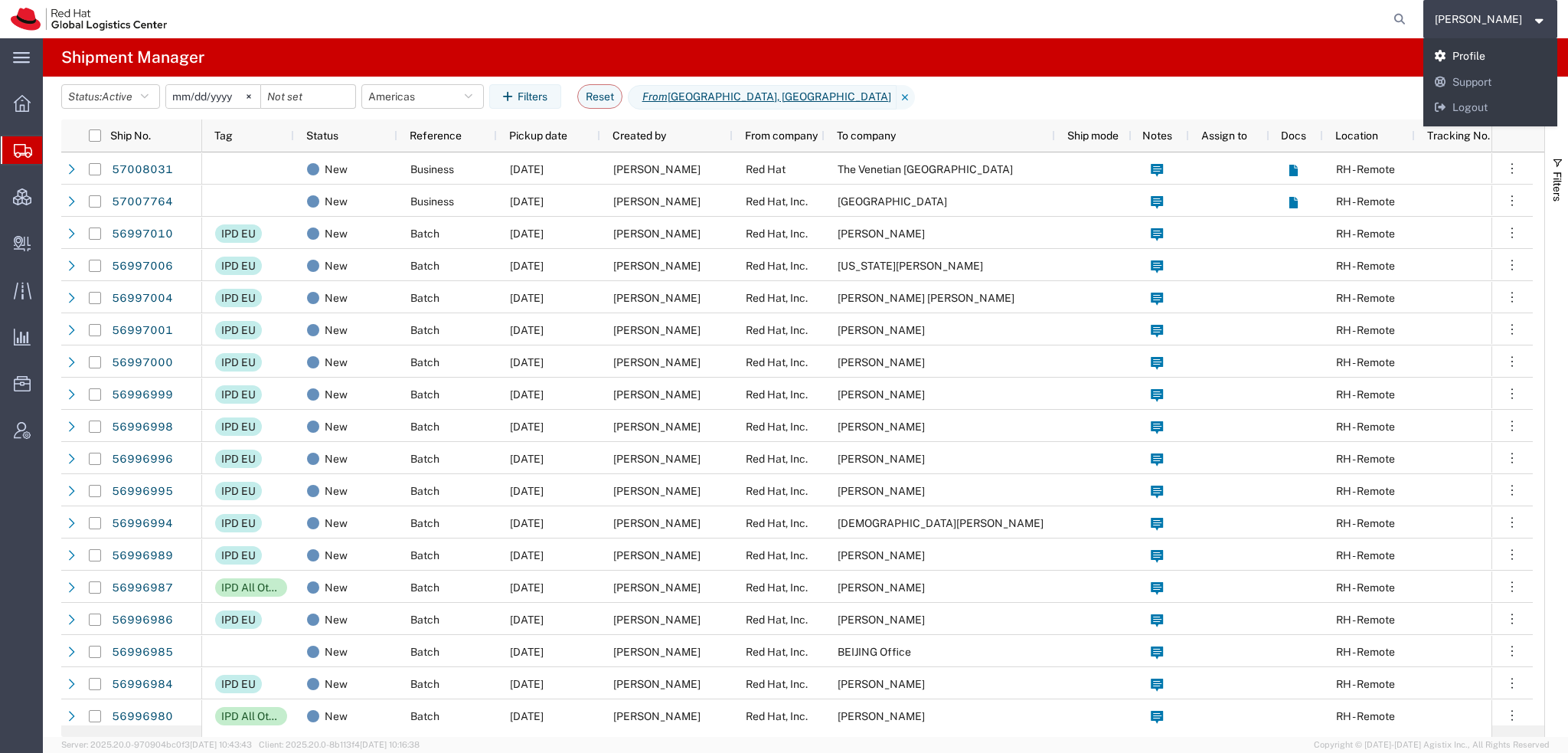
click at [1513, 53] on link "Profile" at bounding box center [1490, 56] width 134 height 26
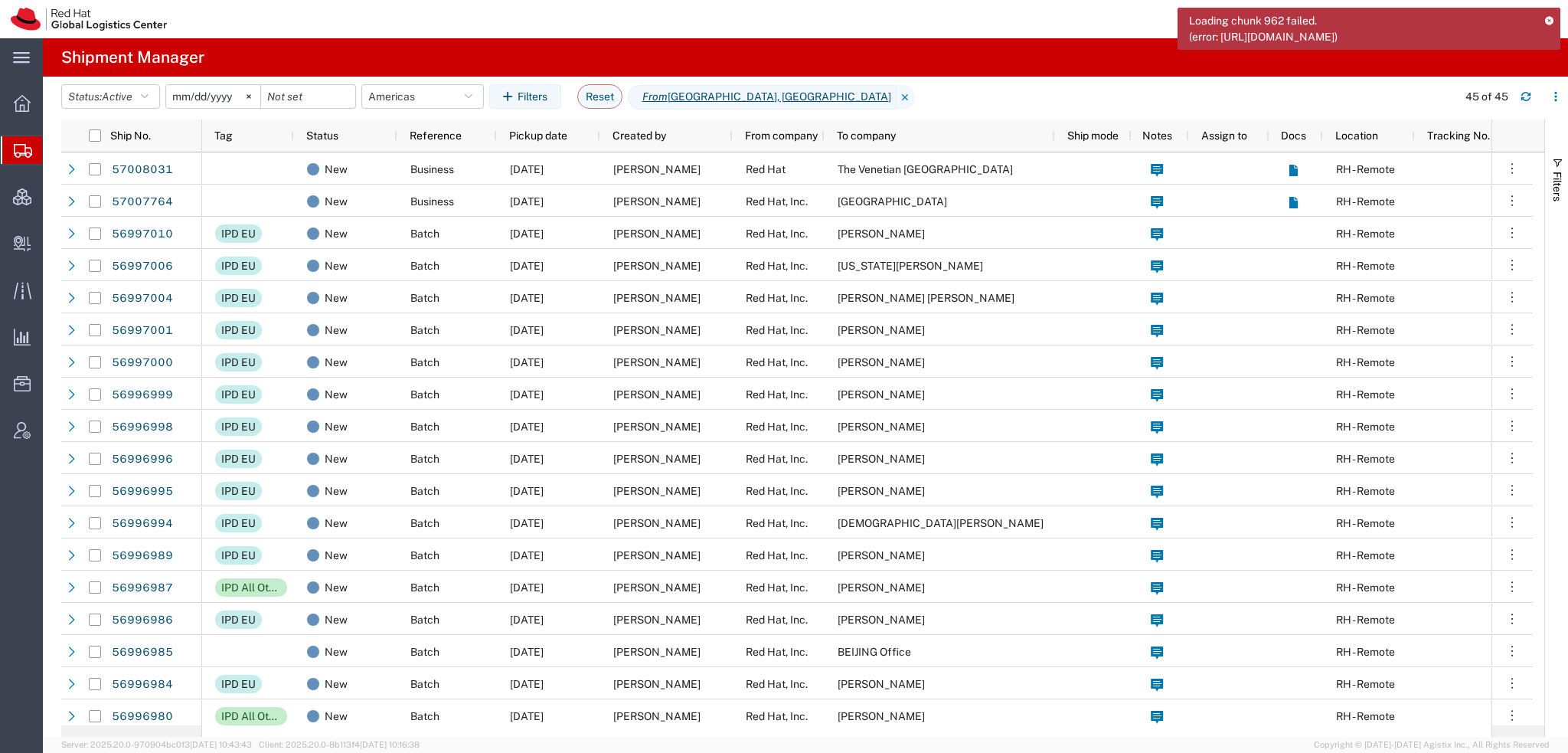
click at [1547, 14] on div "Loading chunk 962 failed. (error: https://fsapp.agistix.com/962.d2a11d2696a719c…" at bounding box center [1369, 29] width 383 height 43
click at [1549, 18] on icon at bounding box center [1549, 20] width 11 height 9
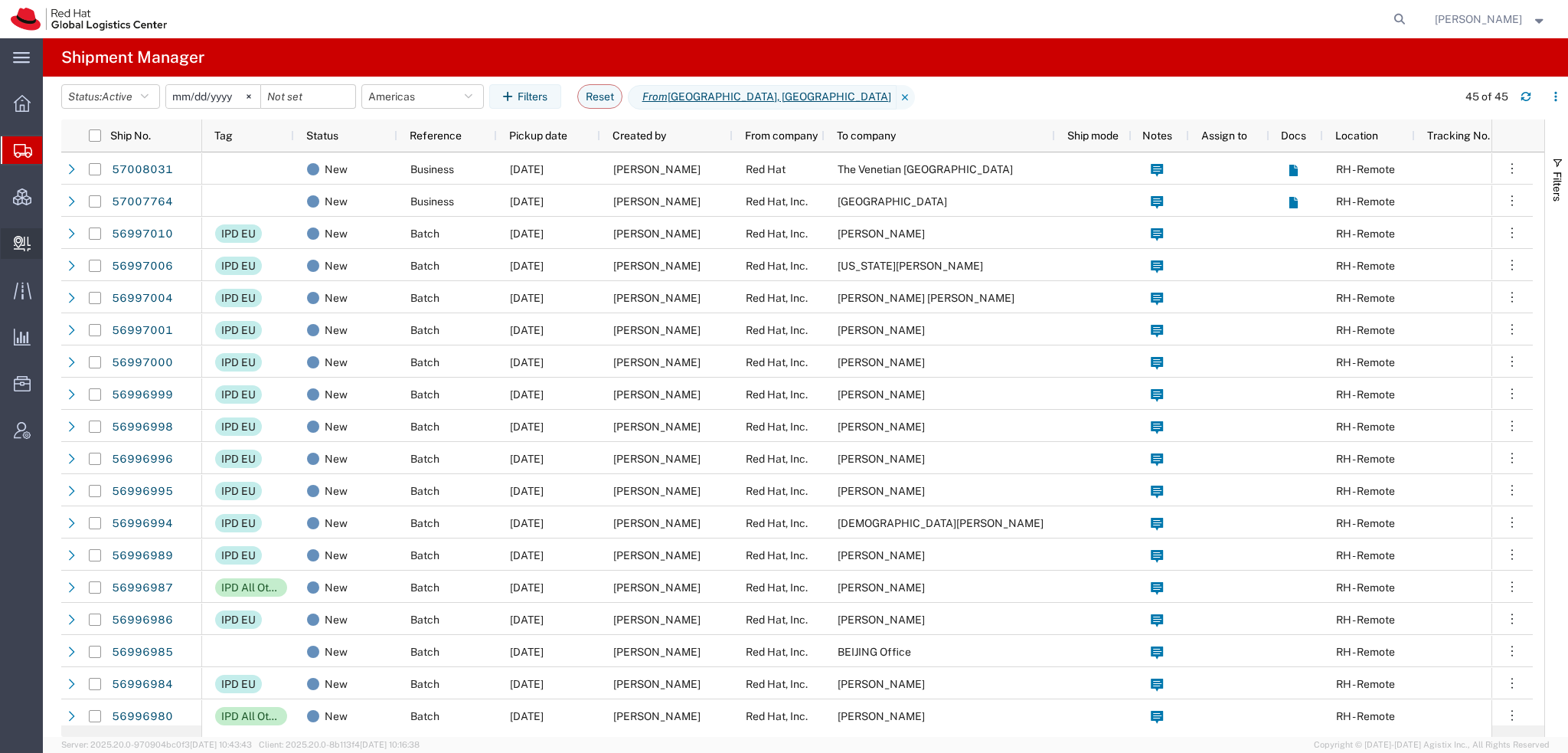
click at [0, 0] on span "Create Delivery" at bounding box center [0, 0] width 0 height 0
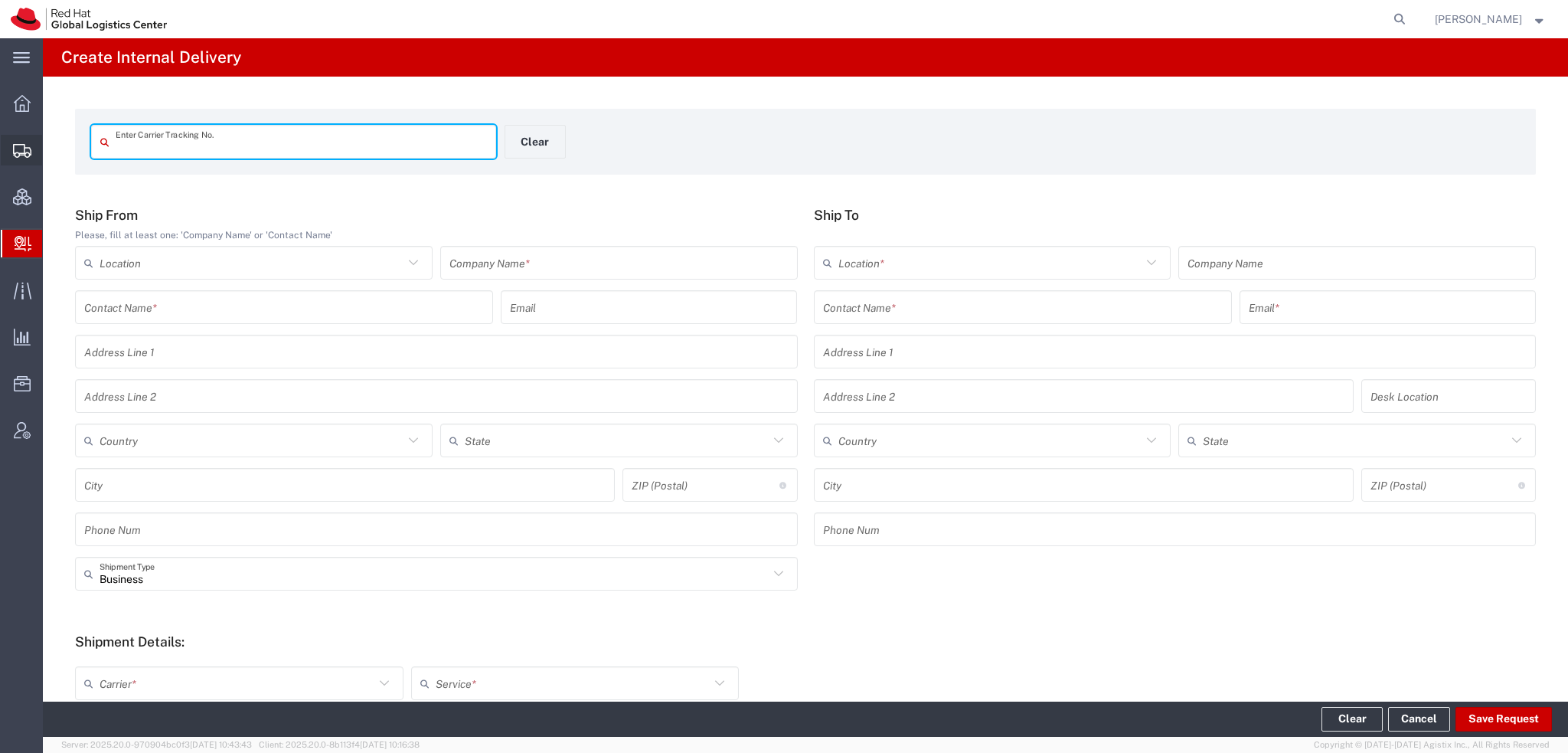
click at [0, 0] on span "Shipment Manager" at bounding box center [0, 0] width 0 height 0
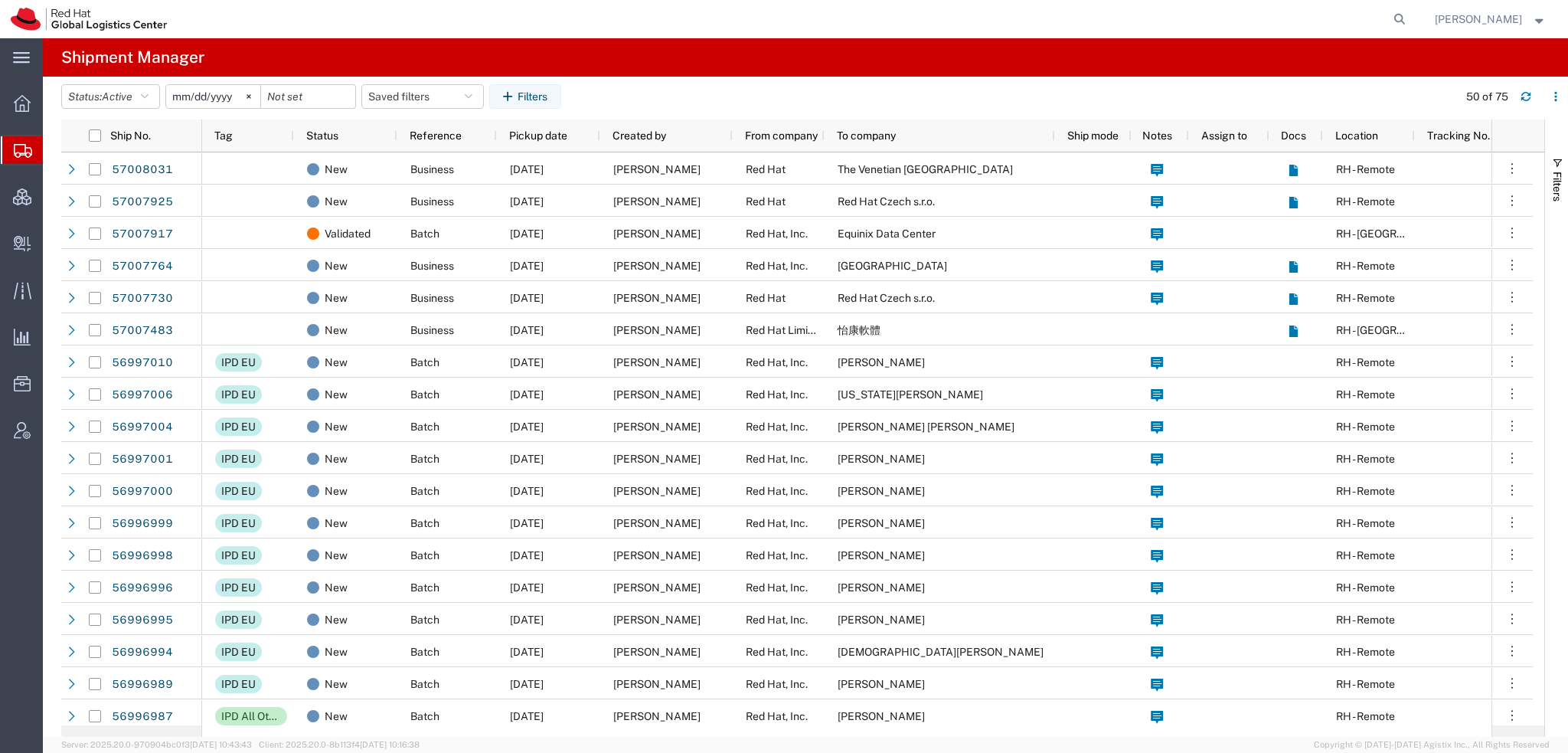
click at [1541, 20] on strong "button" at bounding box center [1540, 19] width 14 height 6
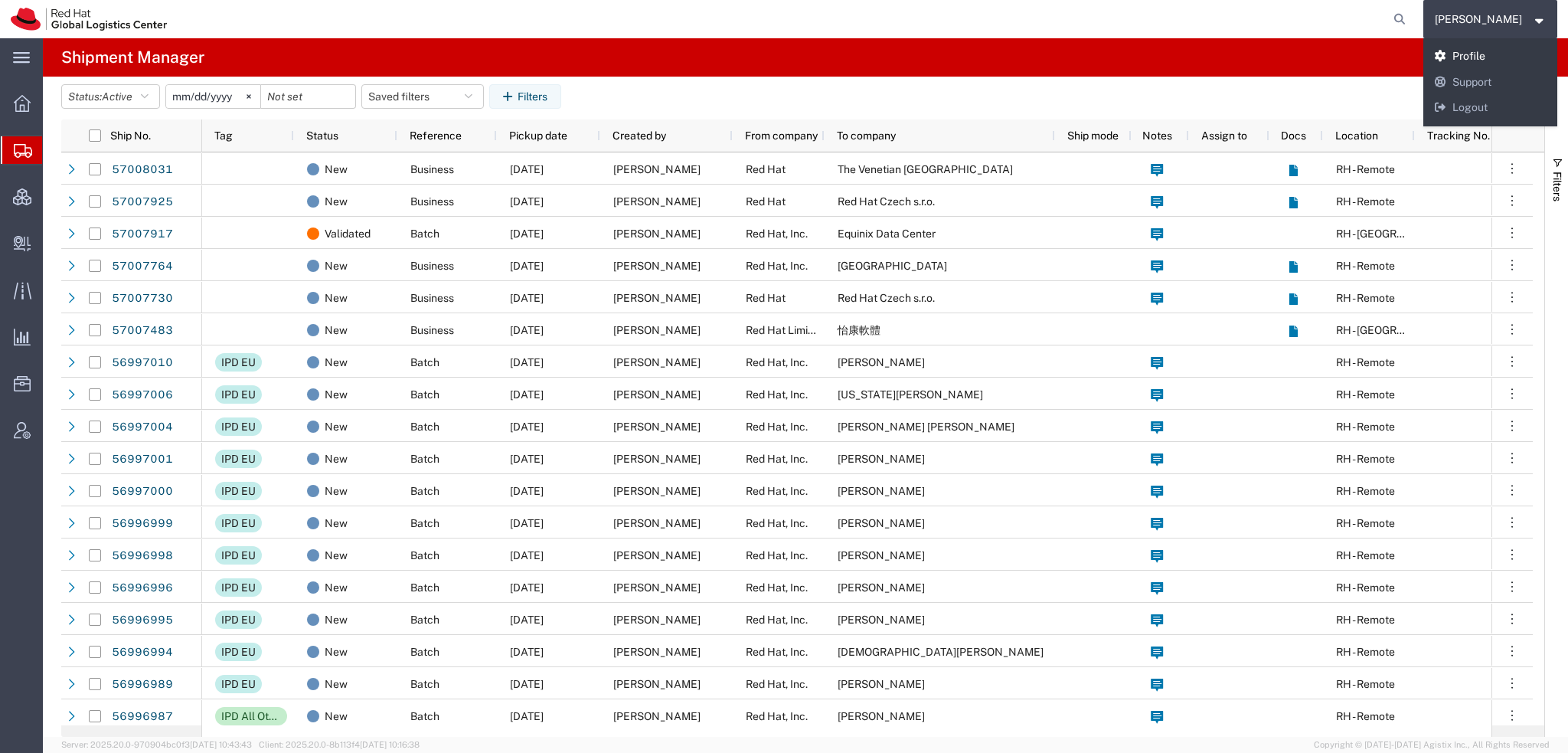
click at [1489, 57] on link "Profile" at bounding box center [1490, 56] width 134 height 26
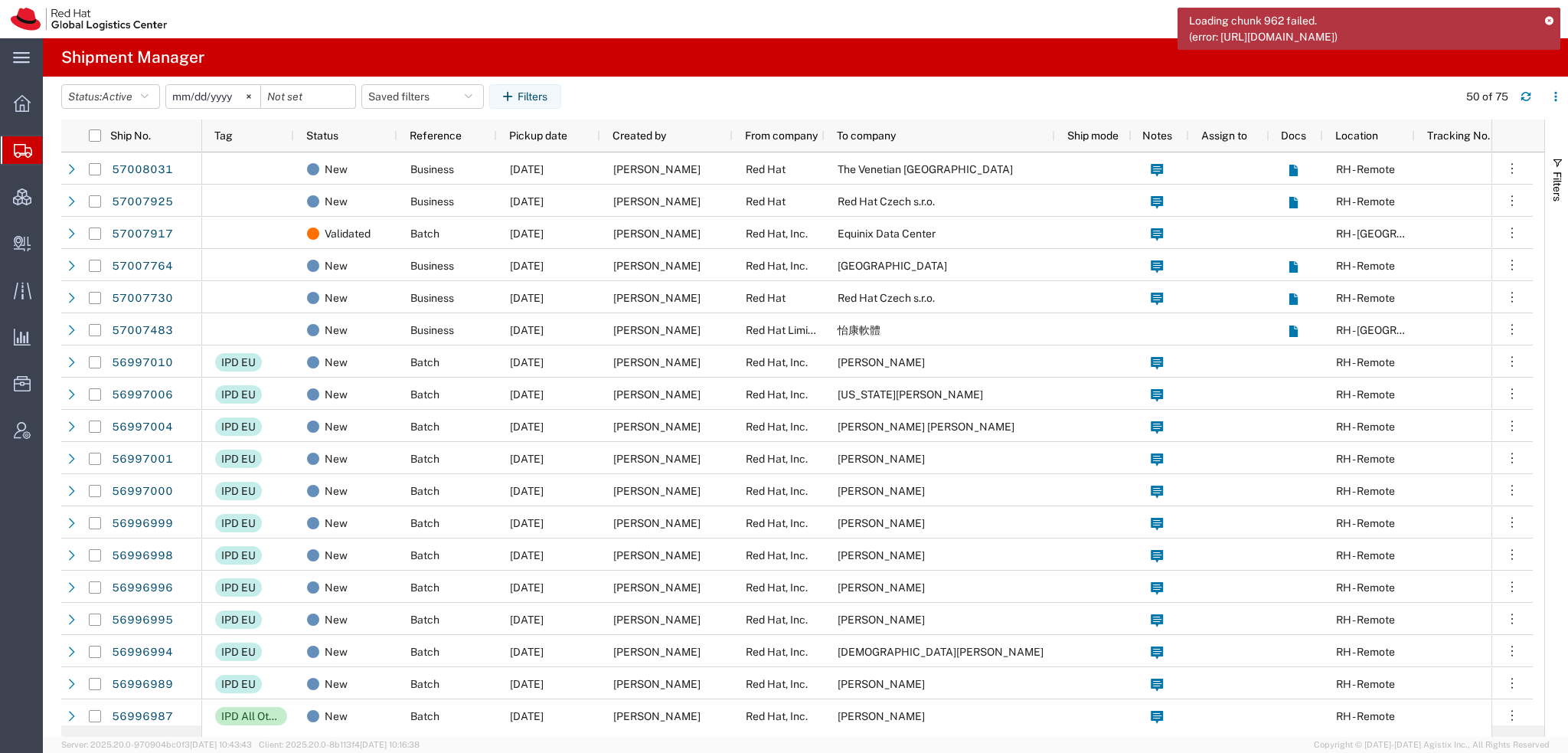
click at [1549, 17] on icon at bounding box center [1549, 20] width 11 height 9
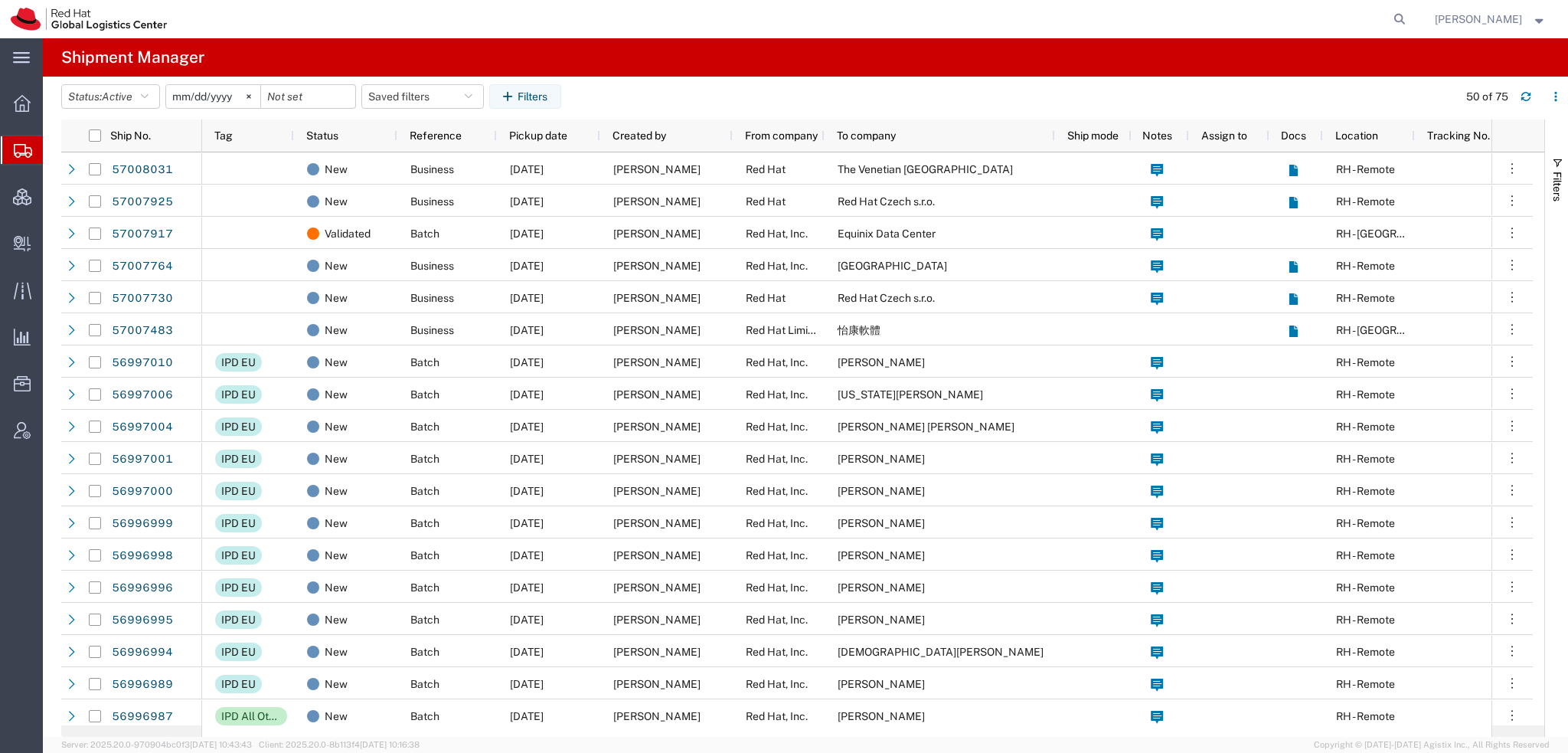
click at [1541, 24] on span "[PERSON_NAME]" at bounding box center [1491, 18] width 112 height 16
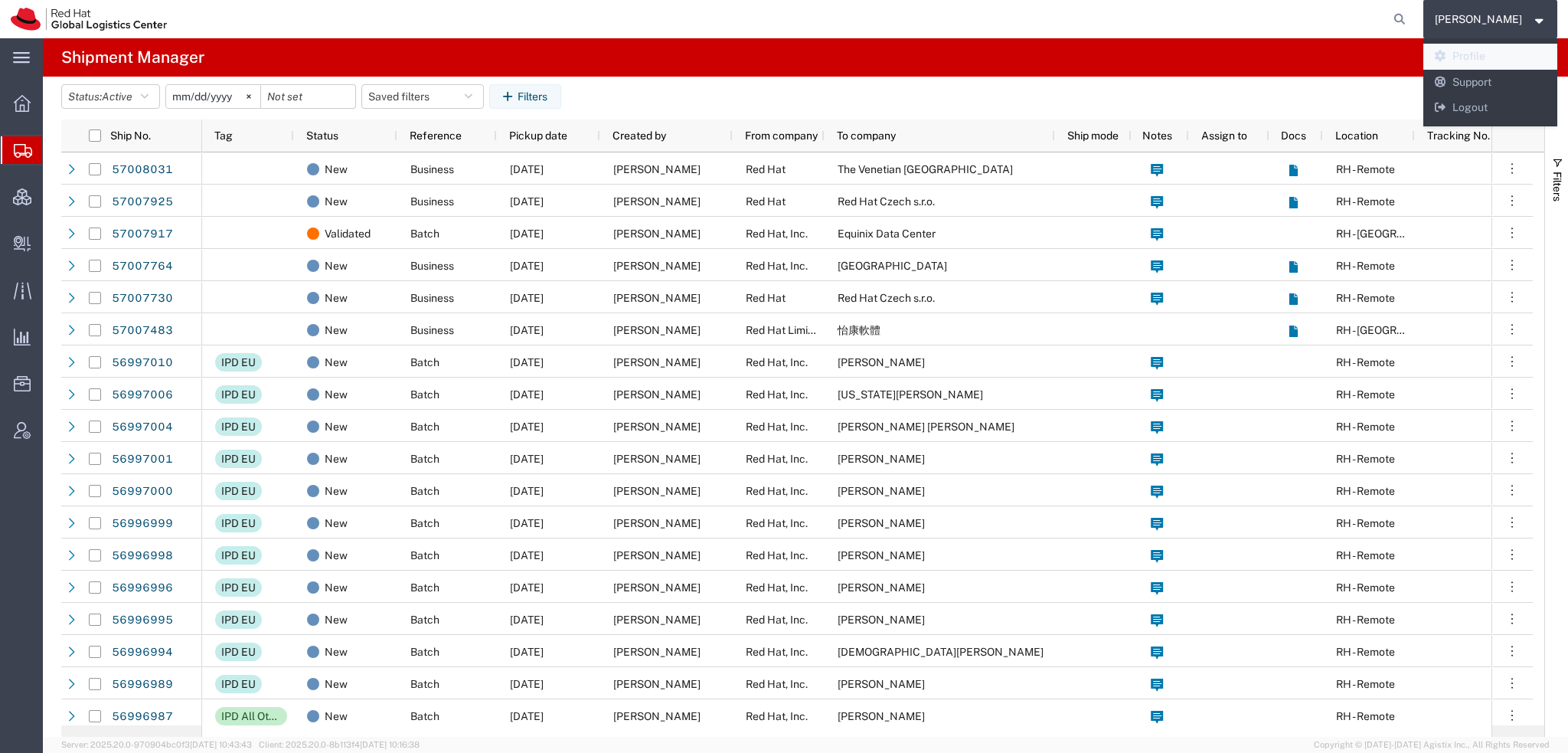
click at [1485, 58] on link "Profile" at bounding box center [1490, 56] width 134 height 26
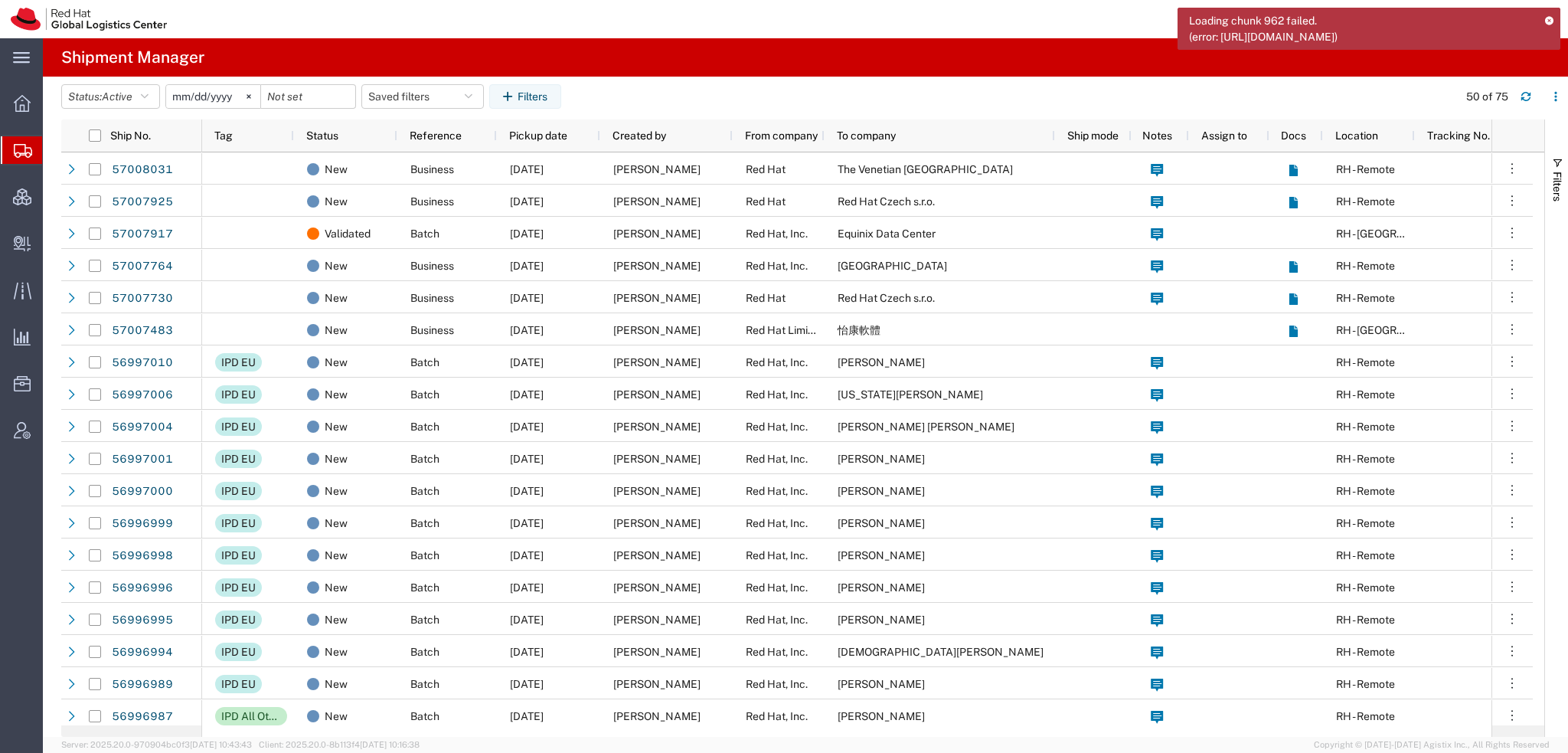
click at [1548, 18] on icon at bounding box center [1549, 20] width 11 height 9
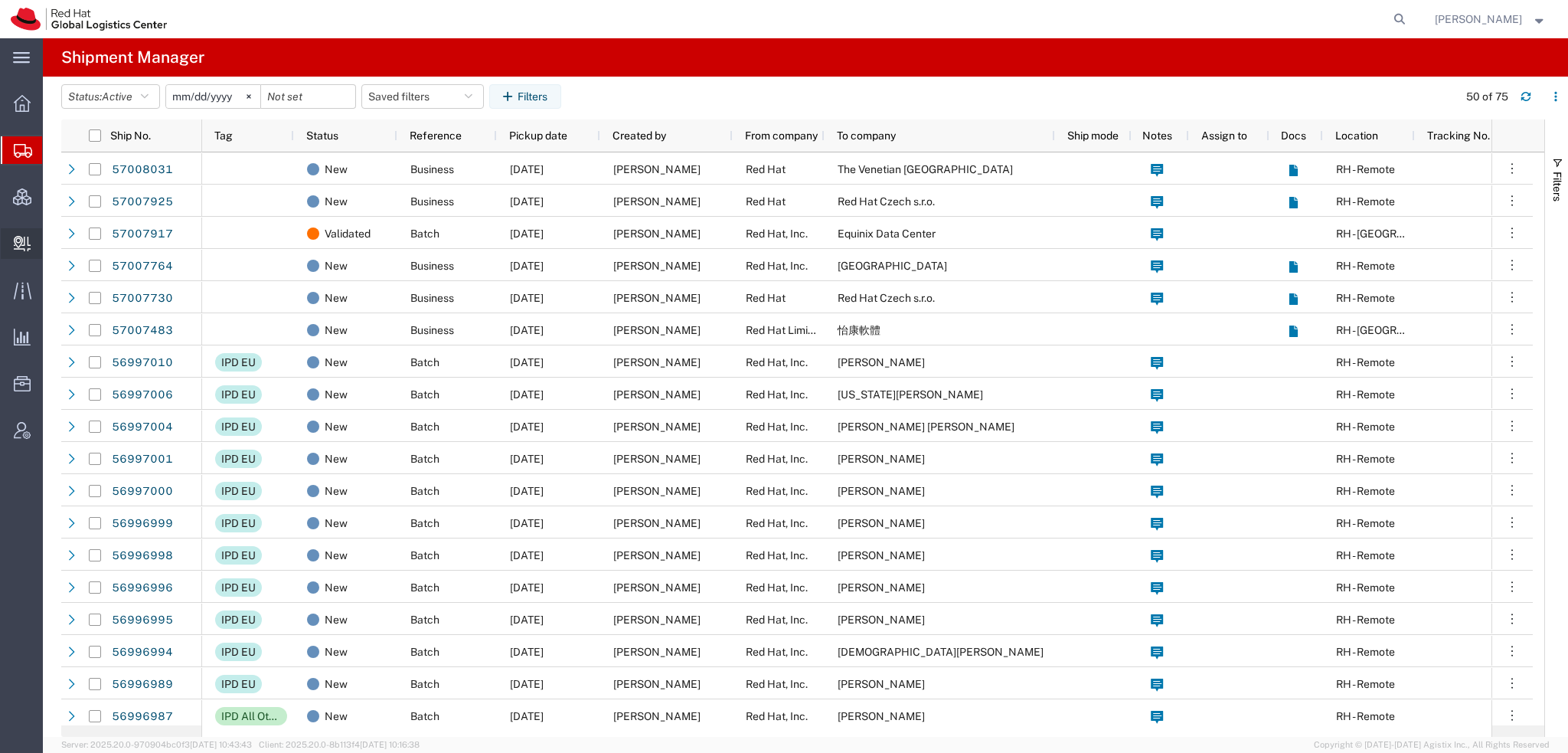
click at [0, 0] on span "Create Delivery" at bounding box center [0, 0] width 0 height 0
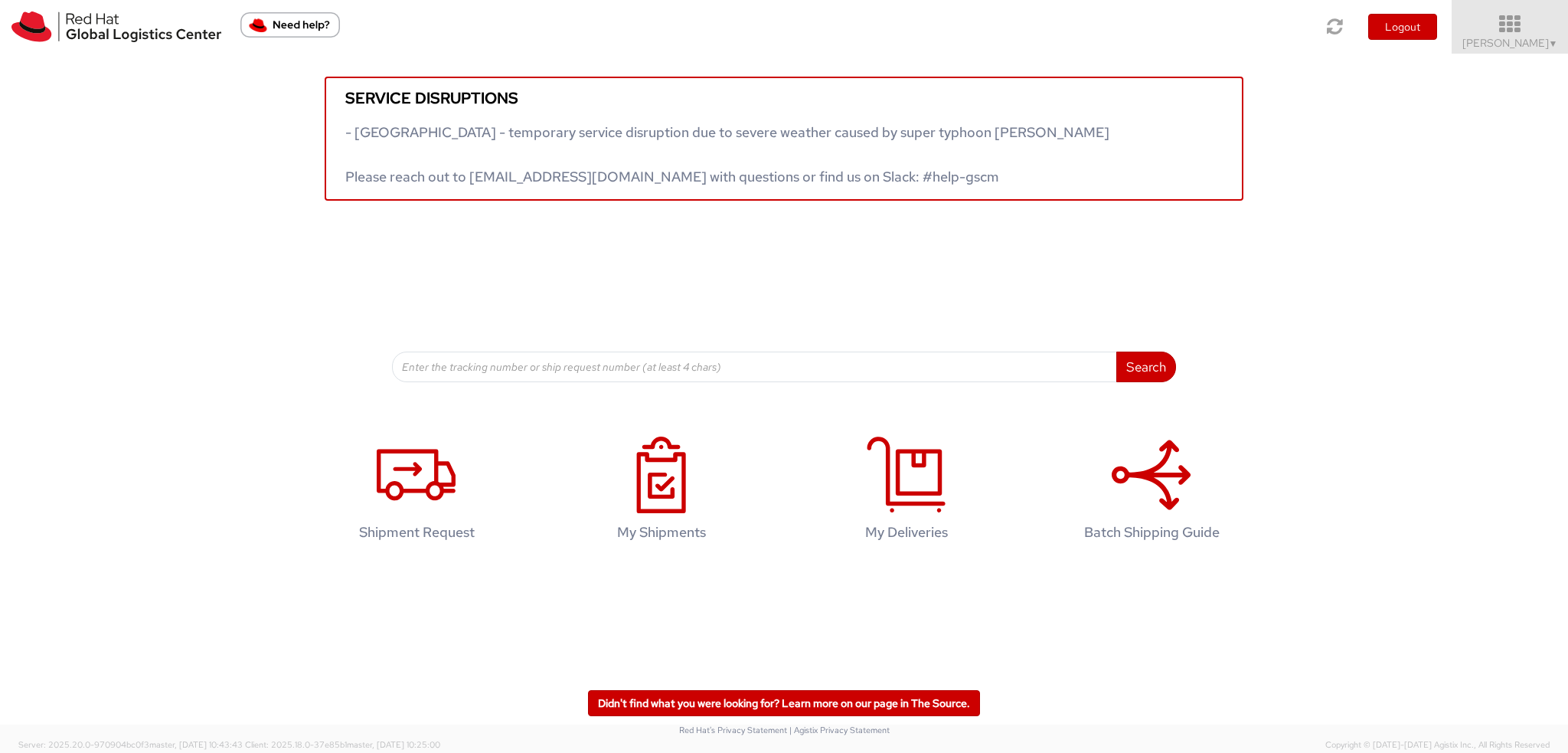
click at [1533, 40] on span "Kirk Newcross ▼" at bounding box center [1510, 43] width 96 height 14
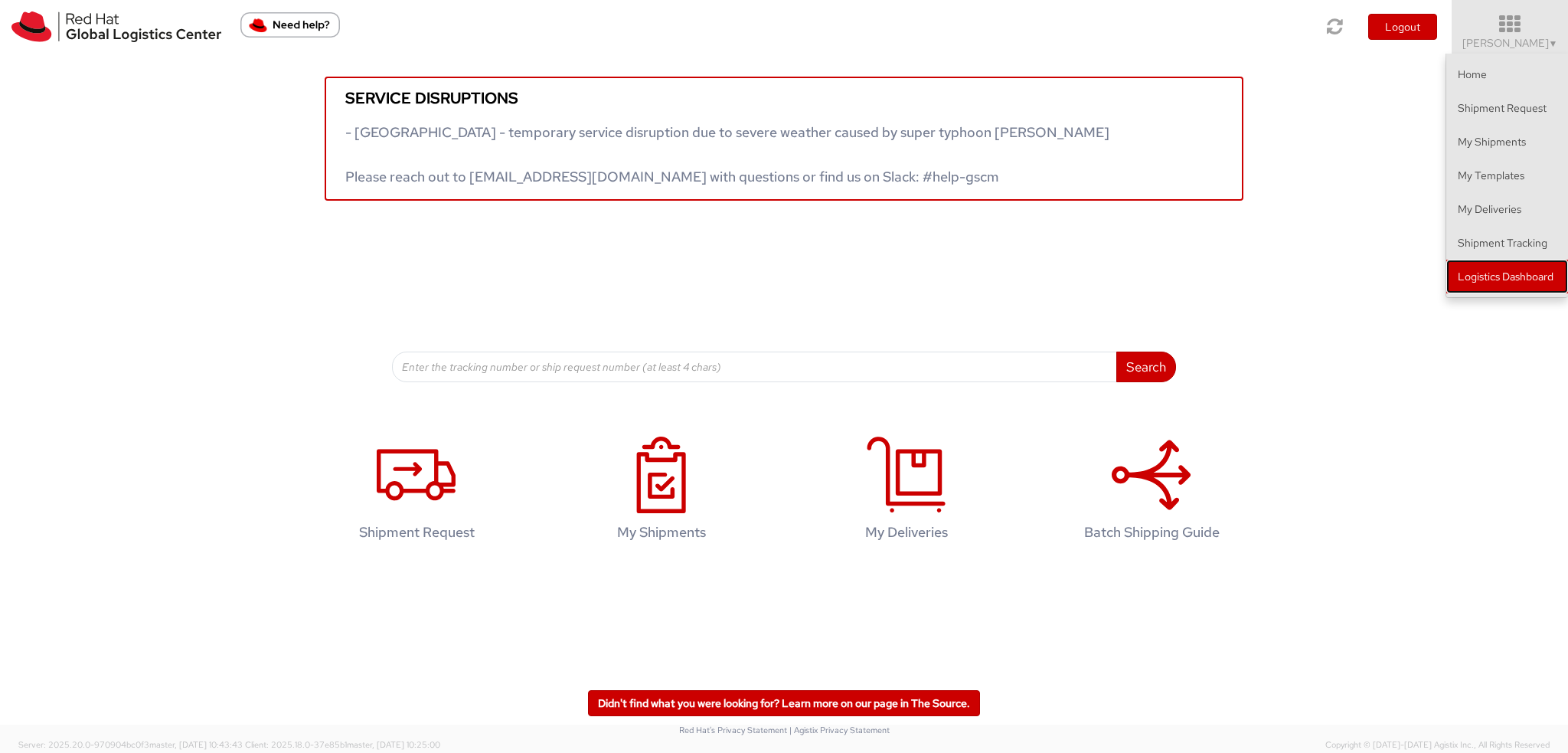
click at [1513, 285] on link "Logistics Dashboard" at bounding box center [1507, 275] width 122 height 34
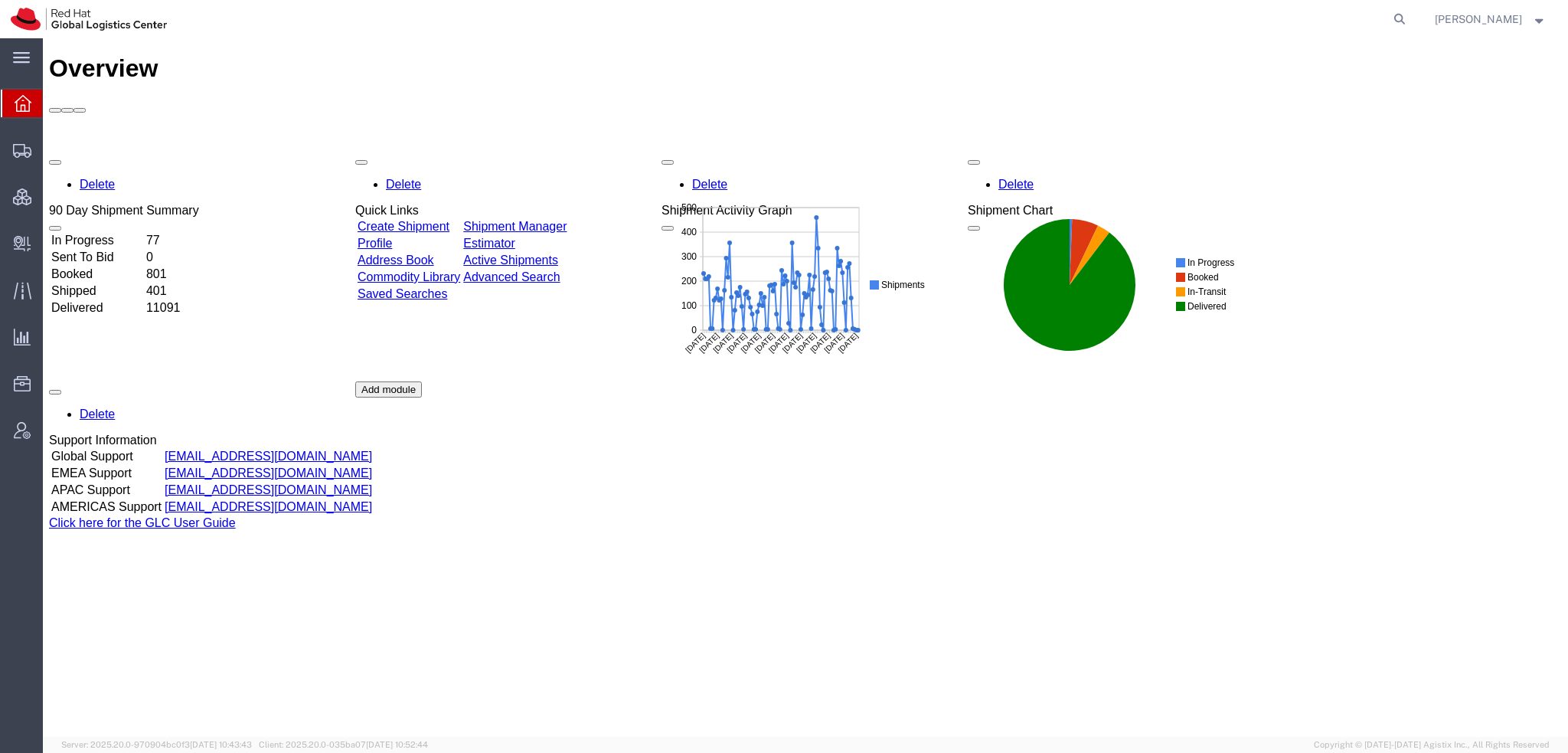
click at [1532, 24] on span "[PERSON_NAME]" at bounding box center [1491, 18] width 112 height 16
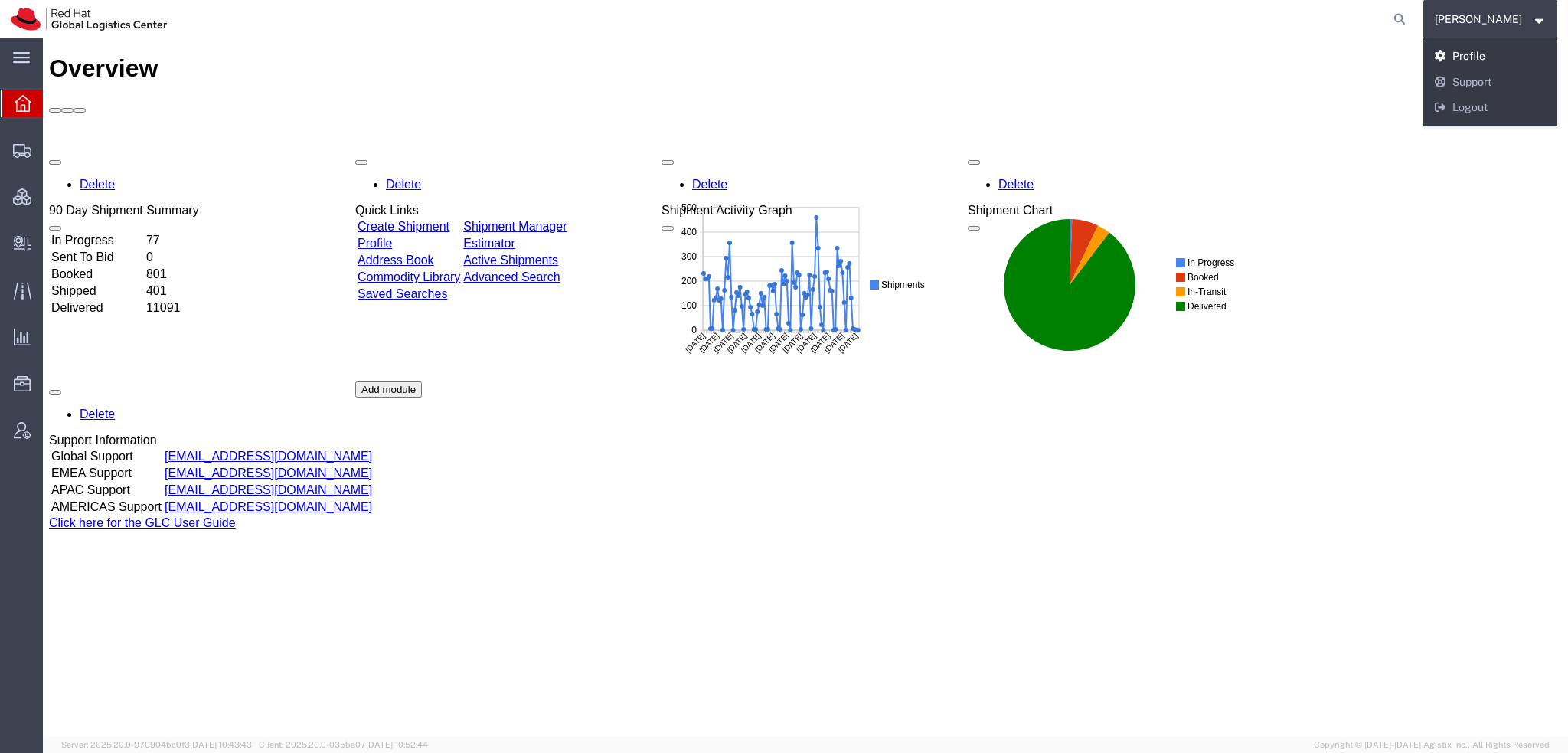
drag, startPoint x: 1501, startPoint y: 49, endPoint x: 1459, endPoint y: 13, distance: 55.3
click at [1501, 50] on link "Profile" at bounding box center [1490, 56] width 134 height 26
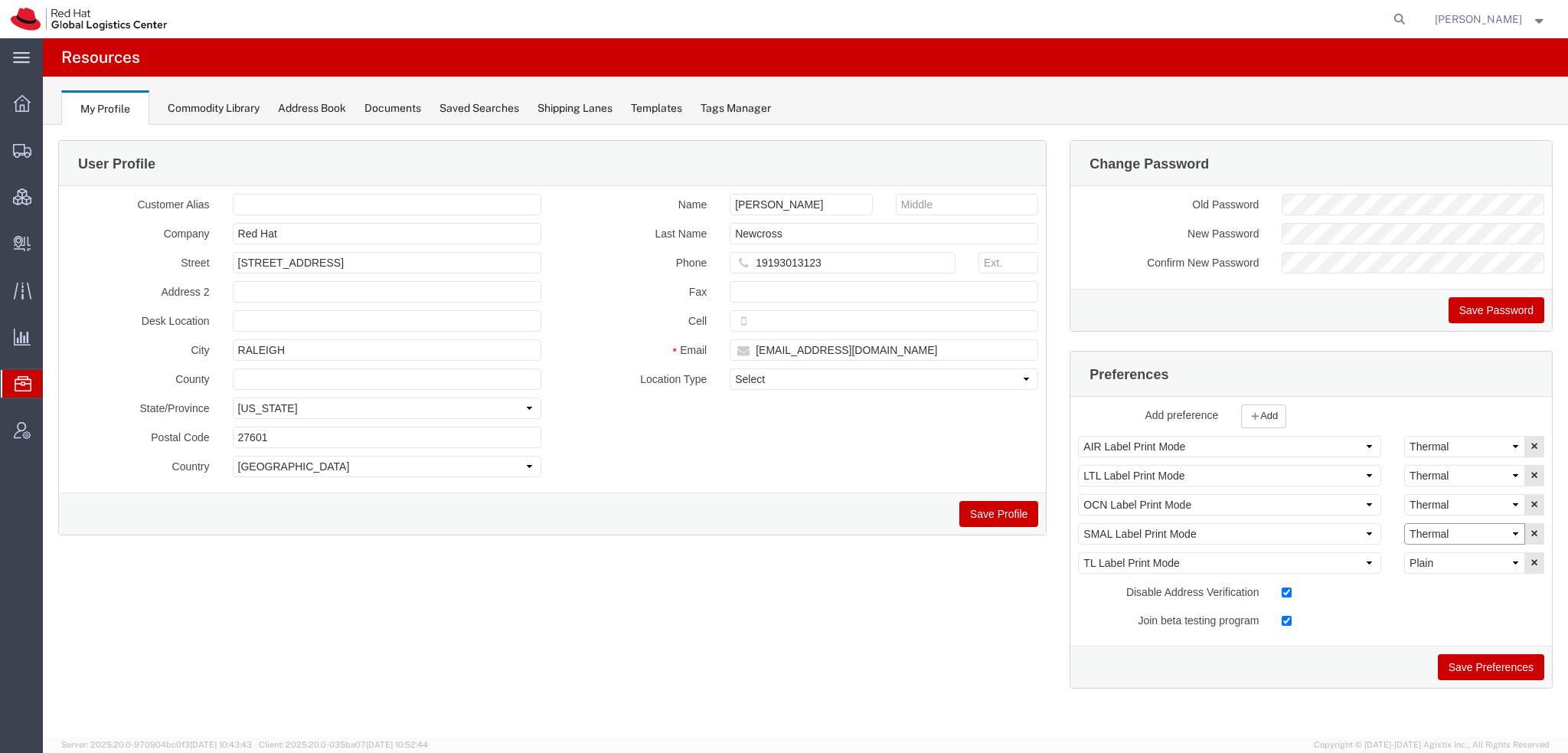
click at [1423, 535] on select "Select Plain Thermal" at bounding box center [1465, 534] width 121 height 21
select select "Plain"
click at [1405, 523] on select "Select Plain Thermal" at bounding box center [1465, 534] width 121 height 21
click at [1496, 662] on button "Save Preferences" at bounding box center [1491, 666] width 106 height 26
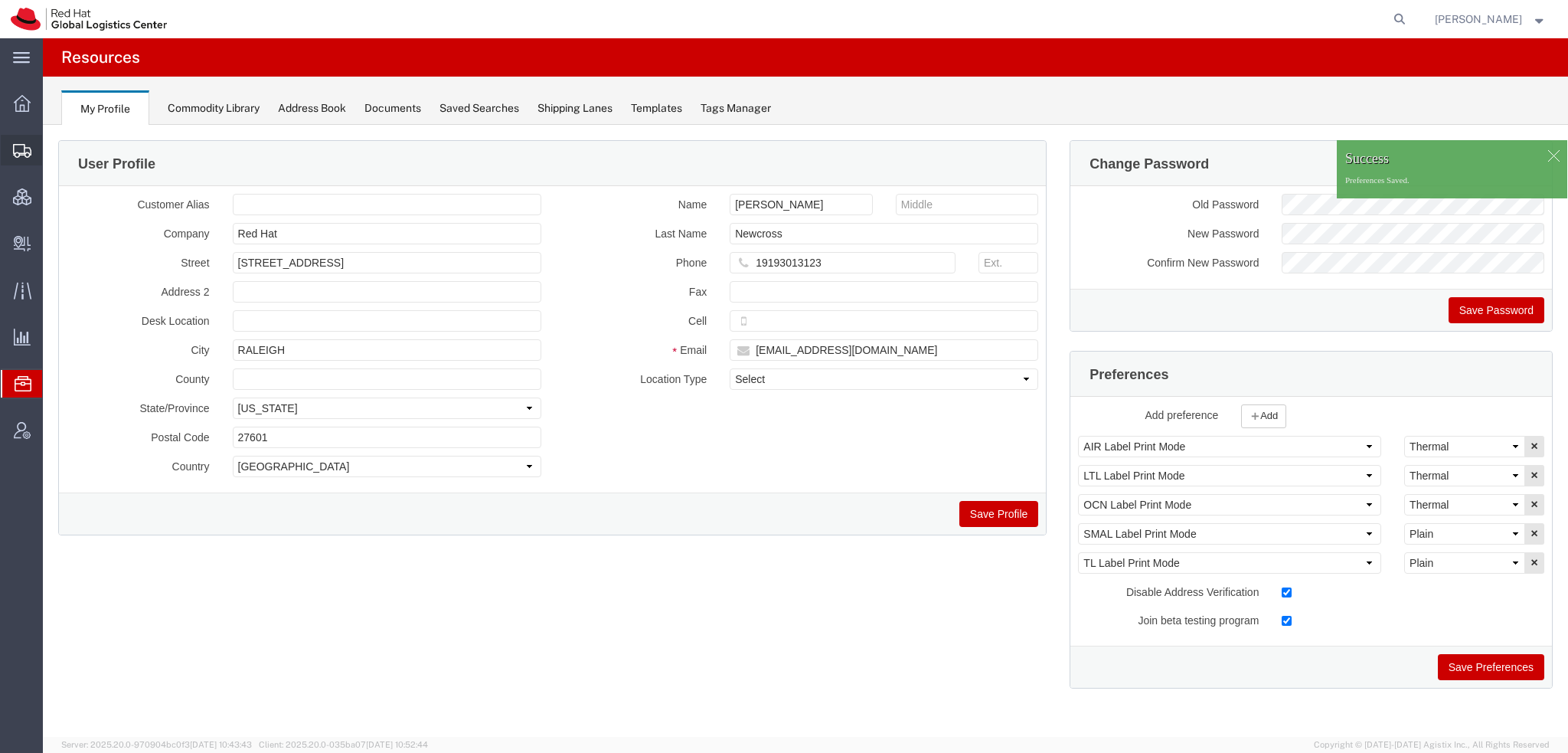
click at [0, 0] on span "Shipment Manager" at bounding box center [0, 0] width 0 height 0
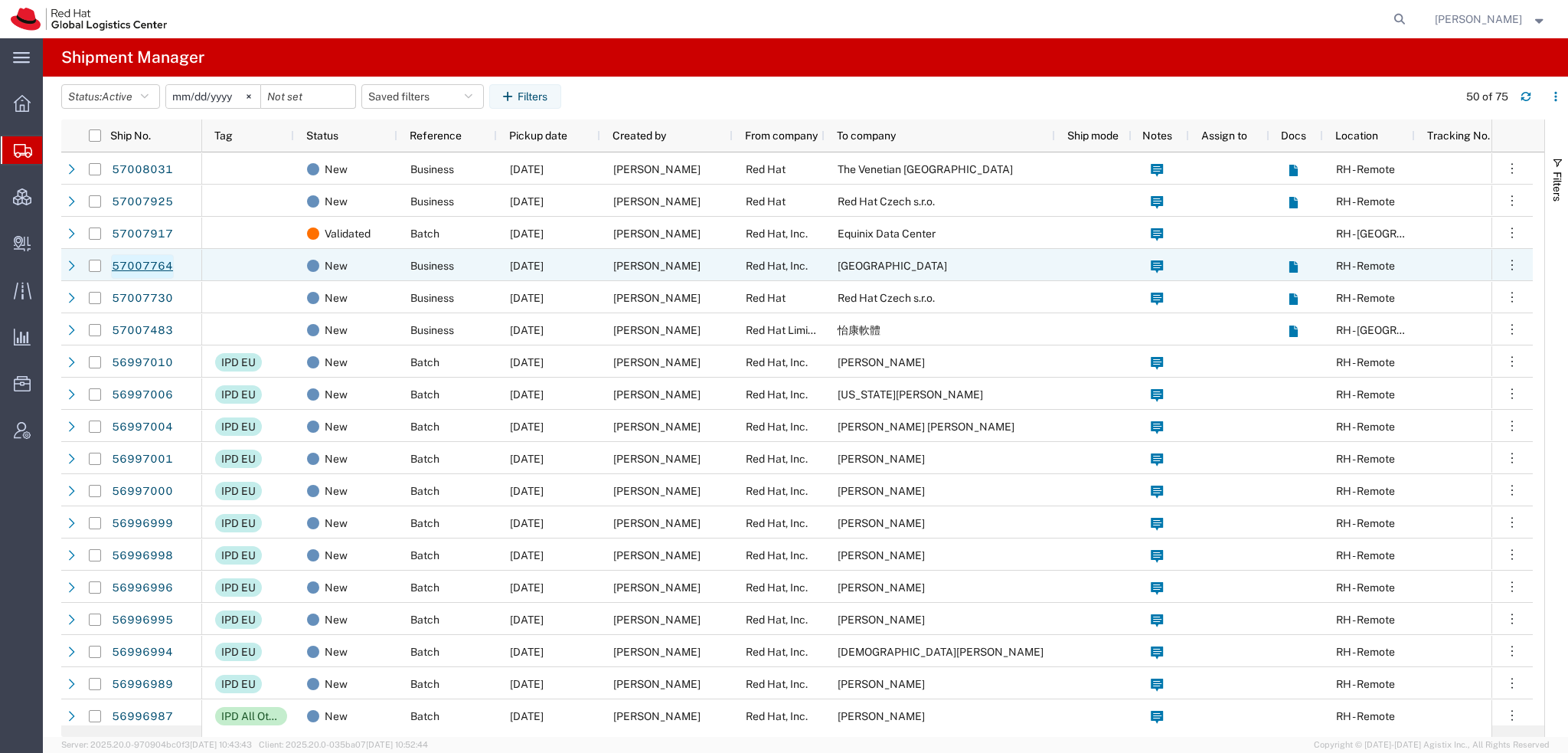
click at [139, 266] on link "57007764" at bounding box center [142, 266] width 63 height 24
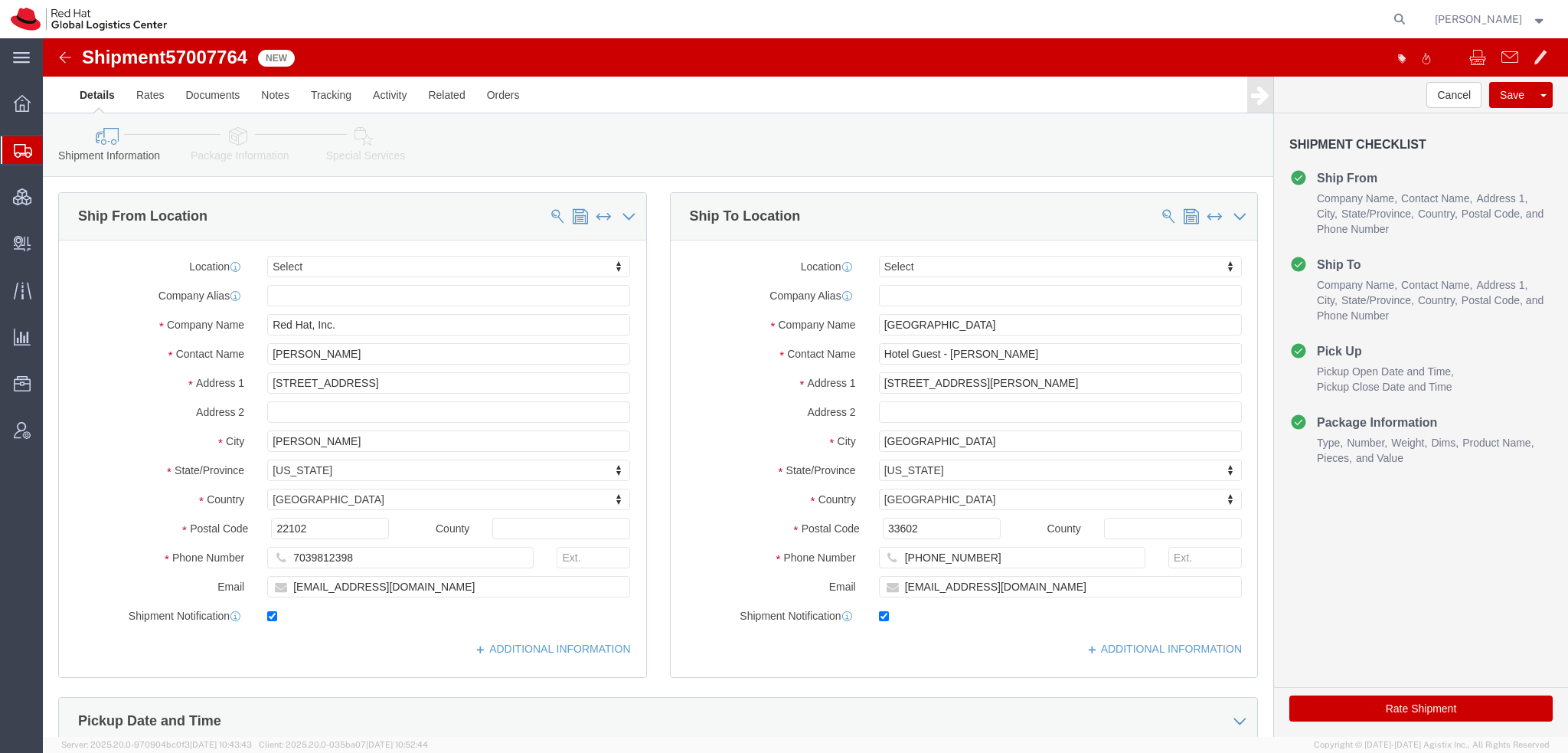
select select
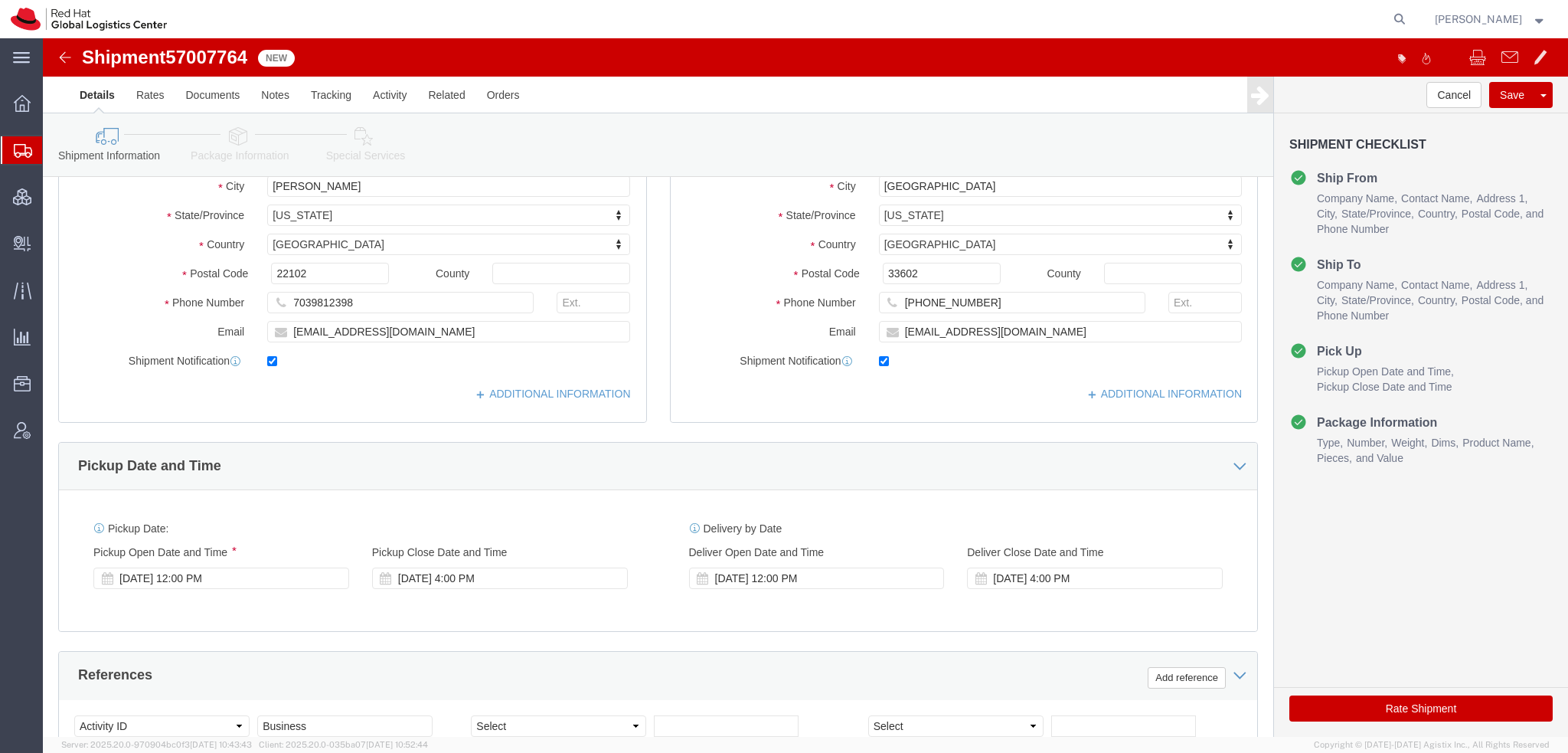
scroll to position [383, 0]
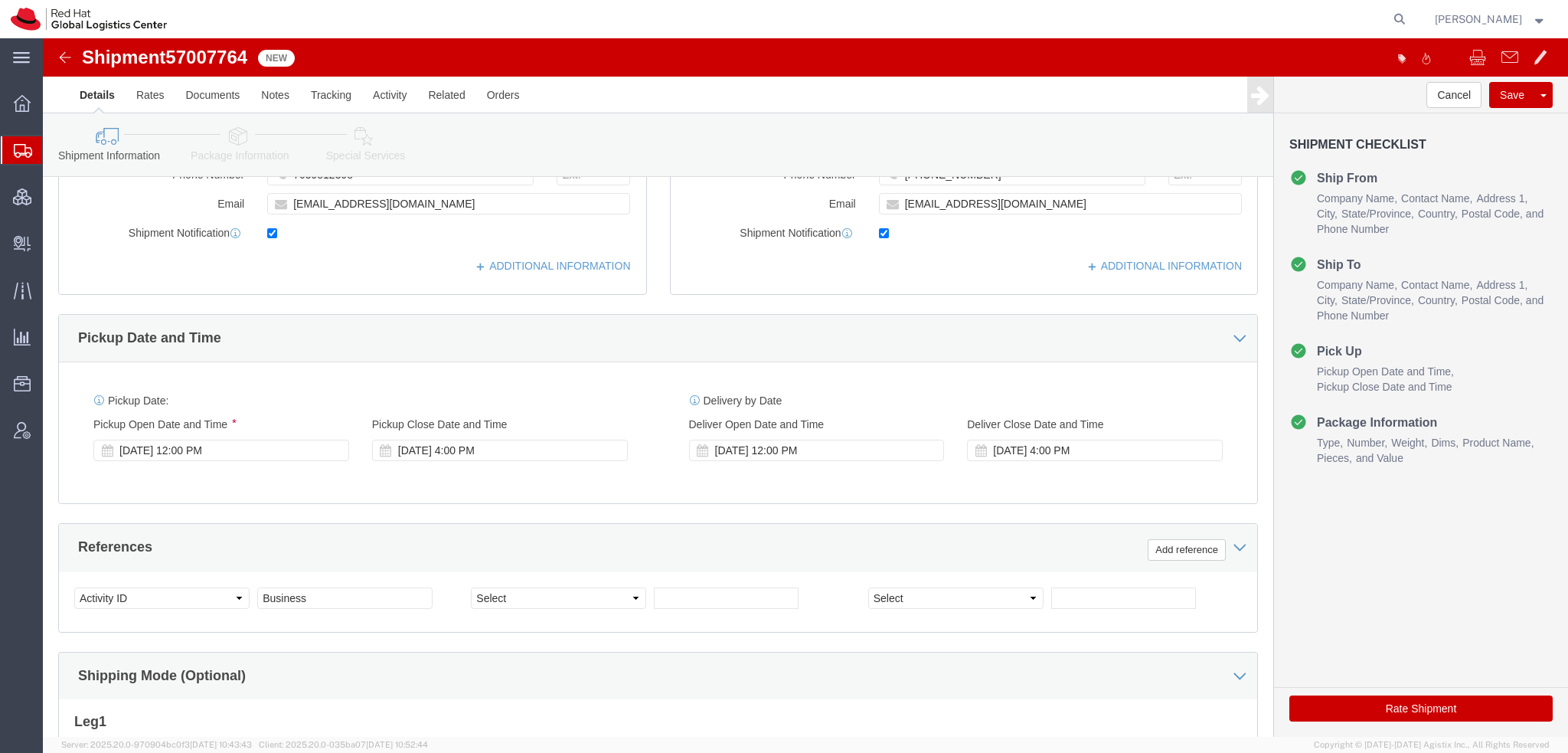
click icon
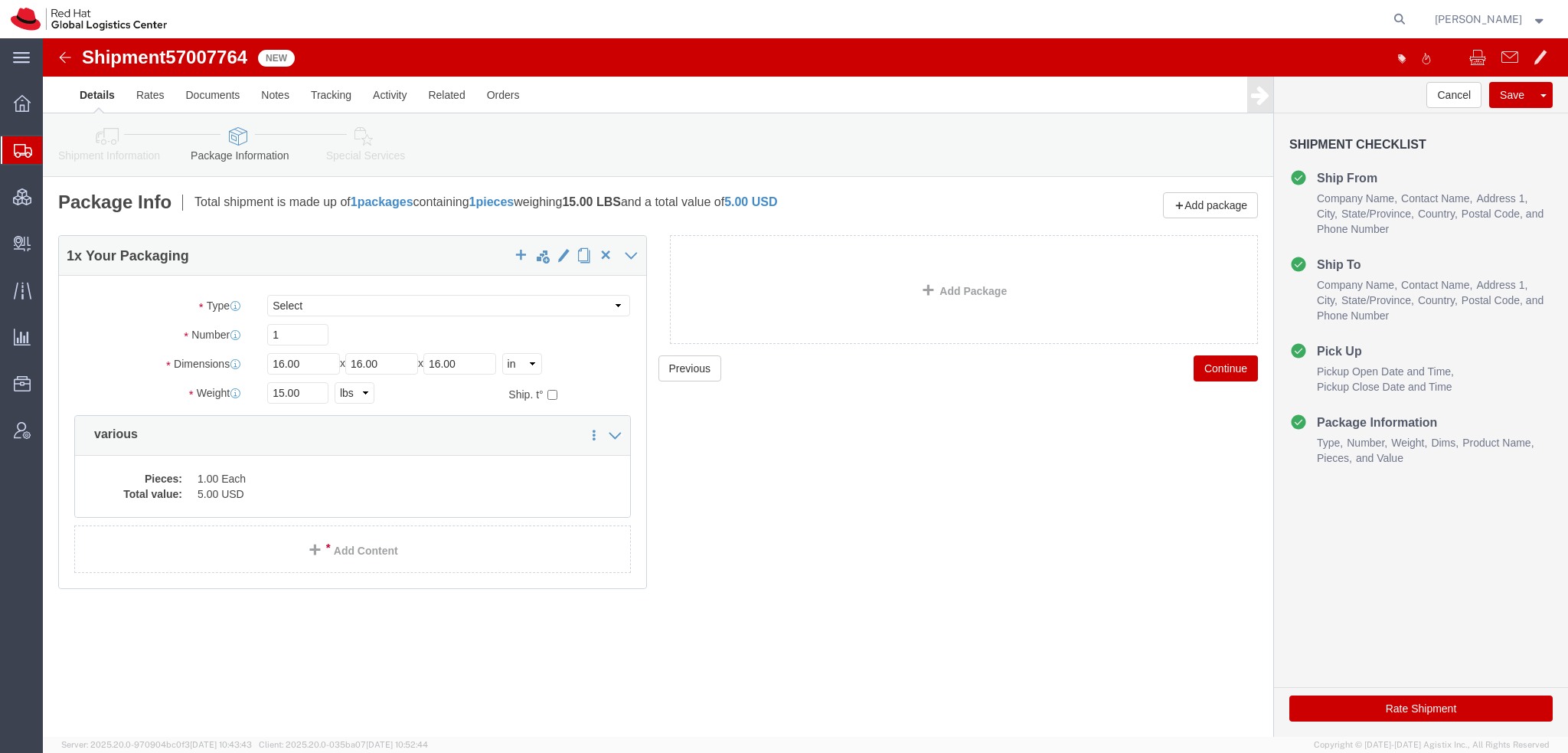
click icon
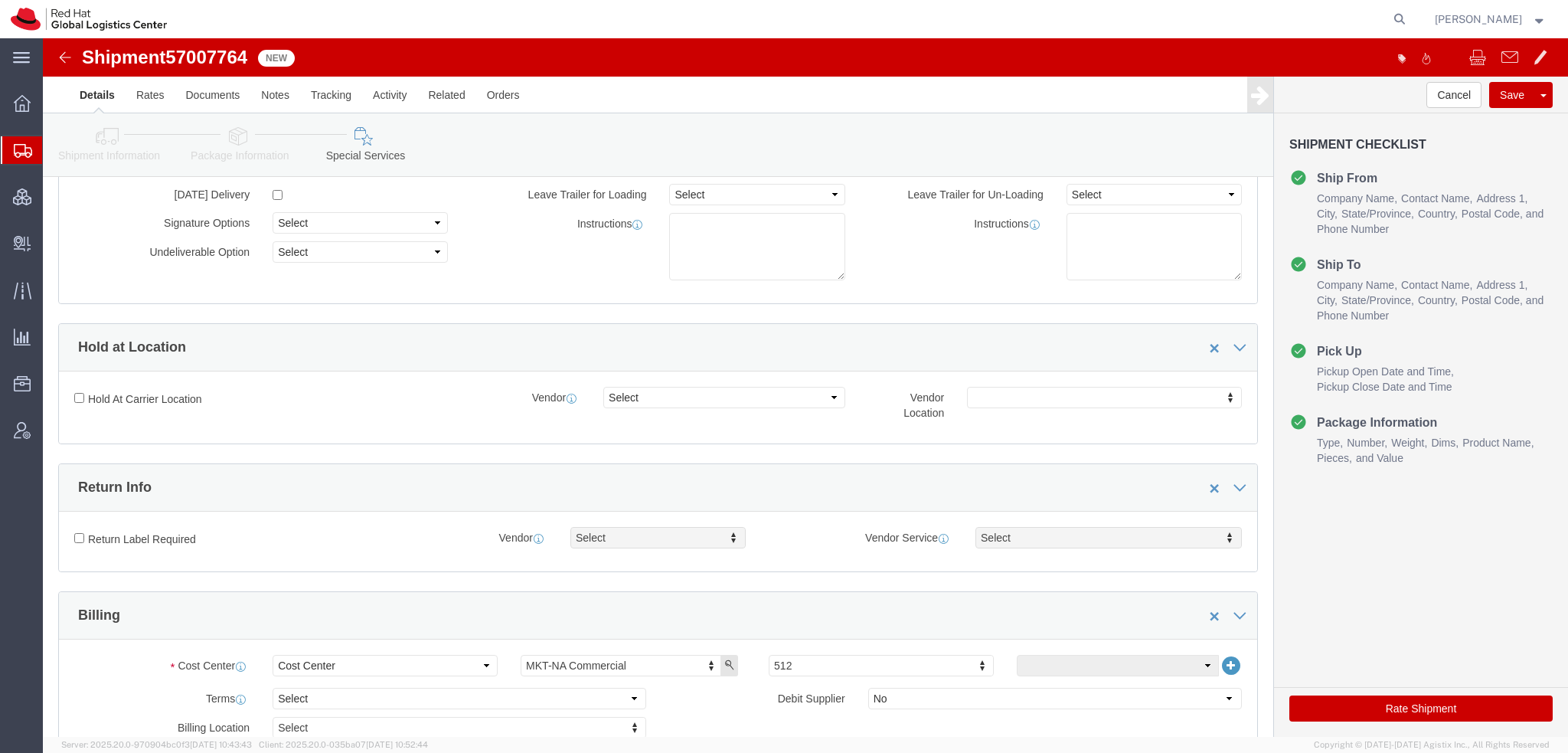
scroll to position [459, 0]
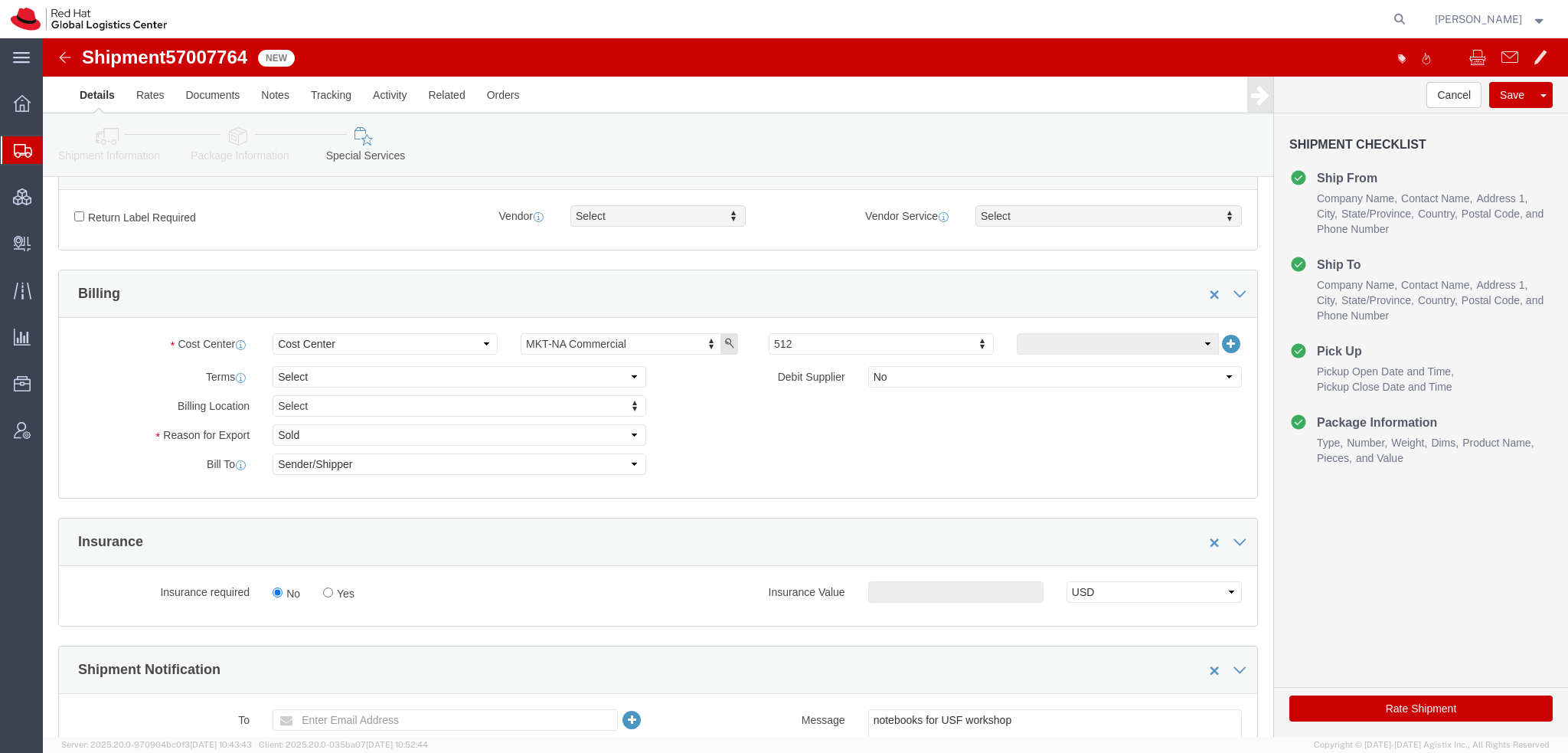
click button "Rate Shipment"
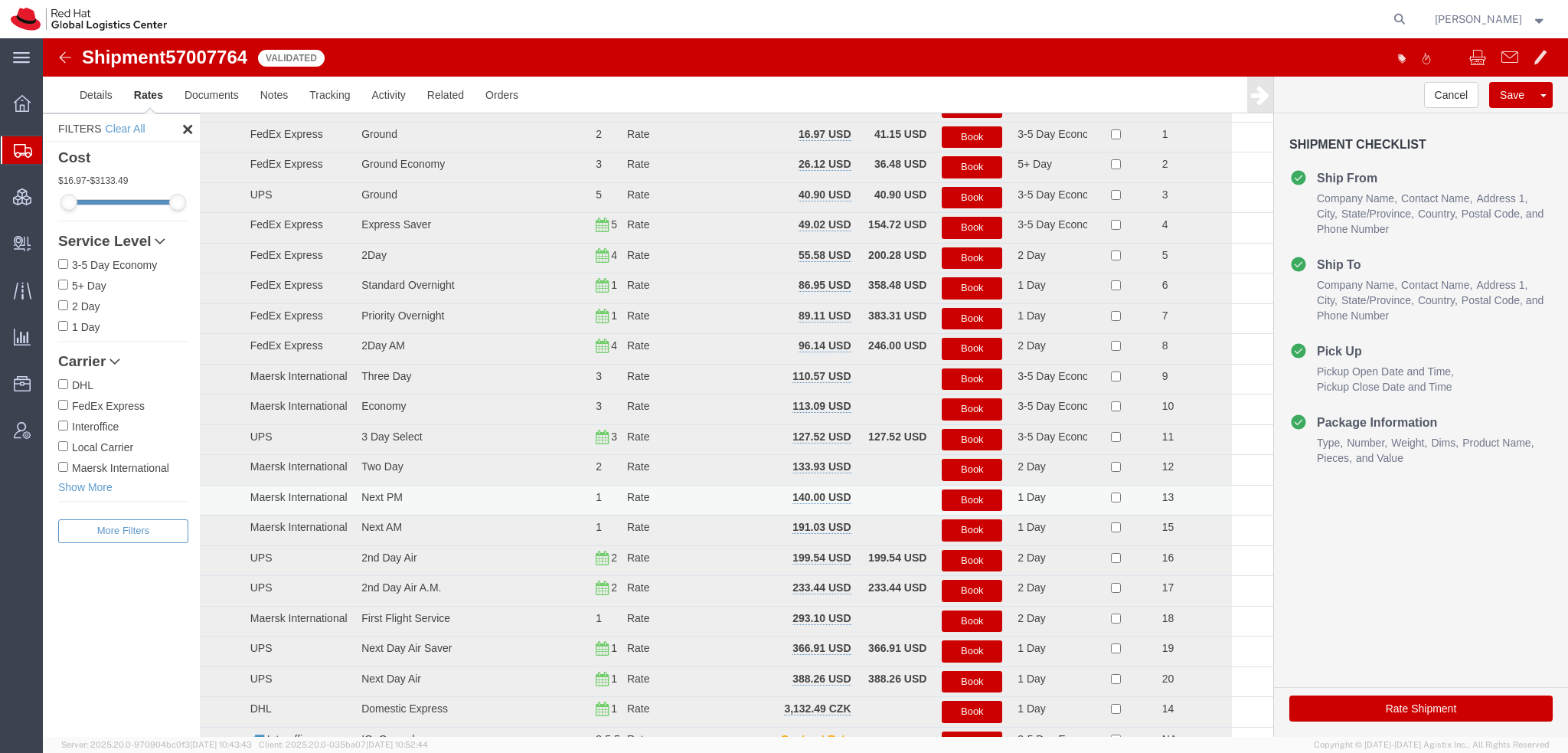
scroll to position [49, 0]
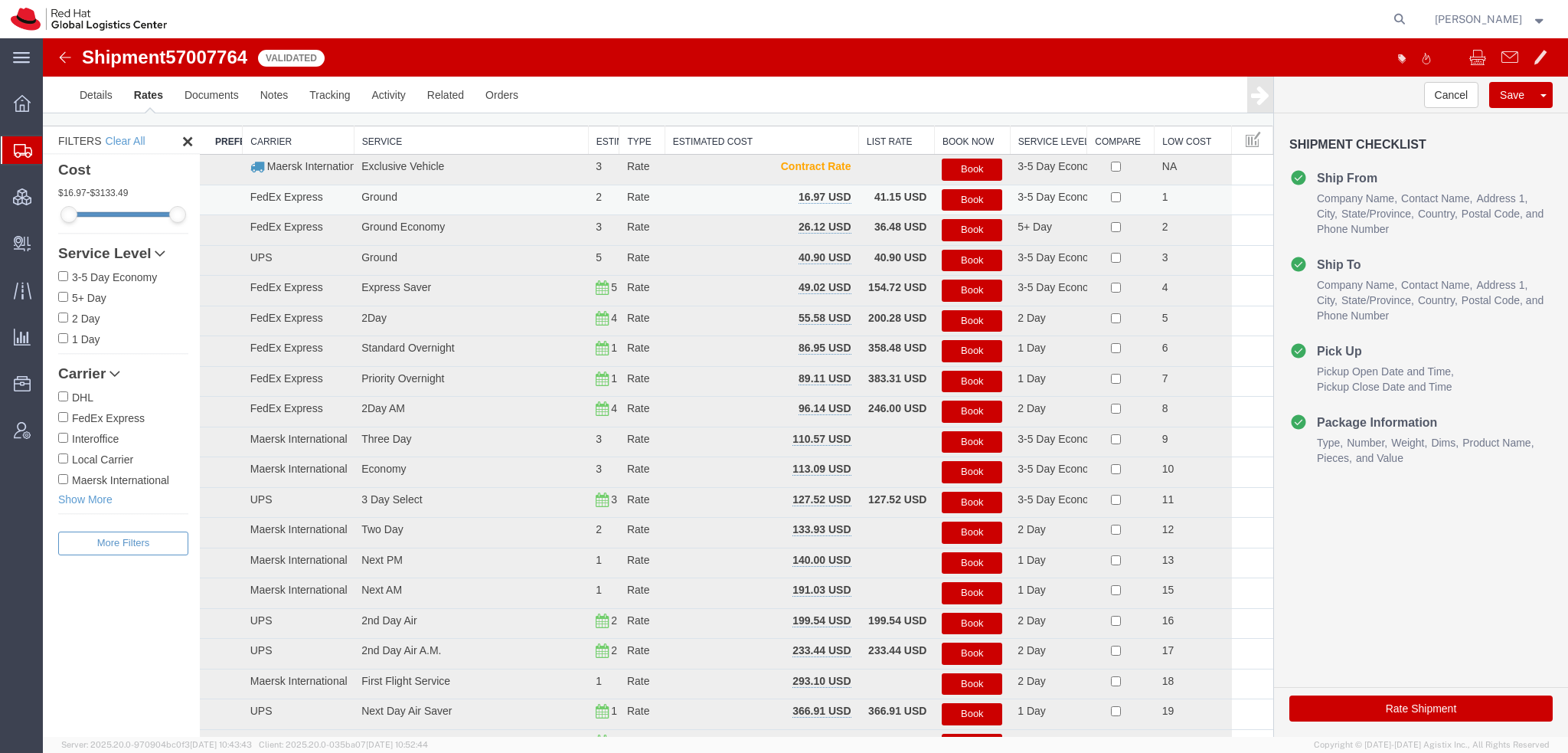
click at [973, 202] on button "Book" at bounding box center [972, 200] width 61 height 22
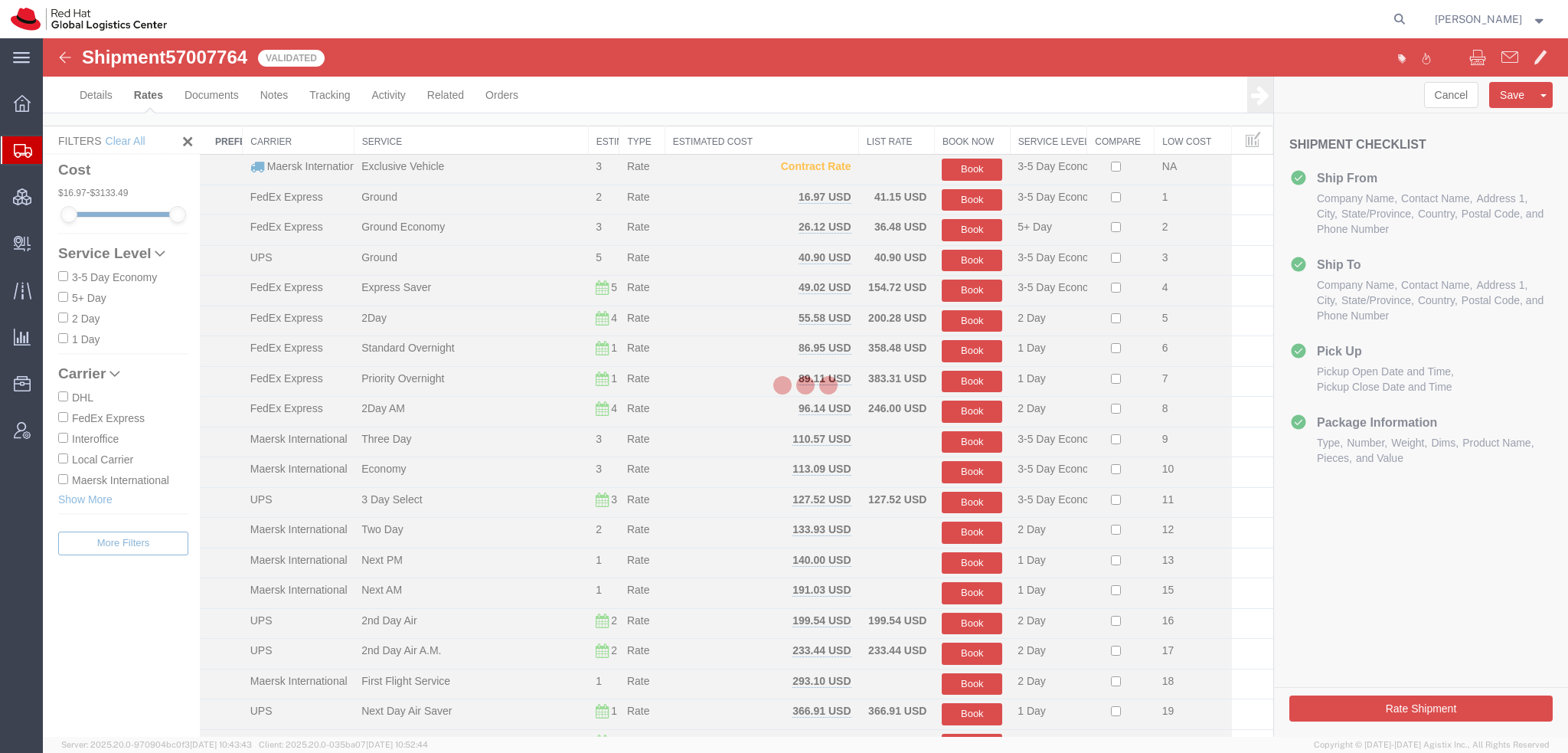
scroll to position [0, 0]
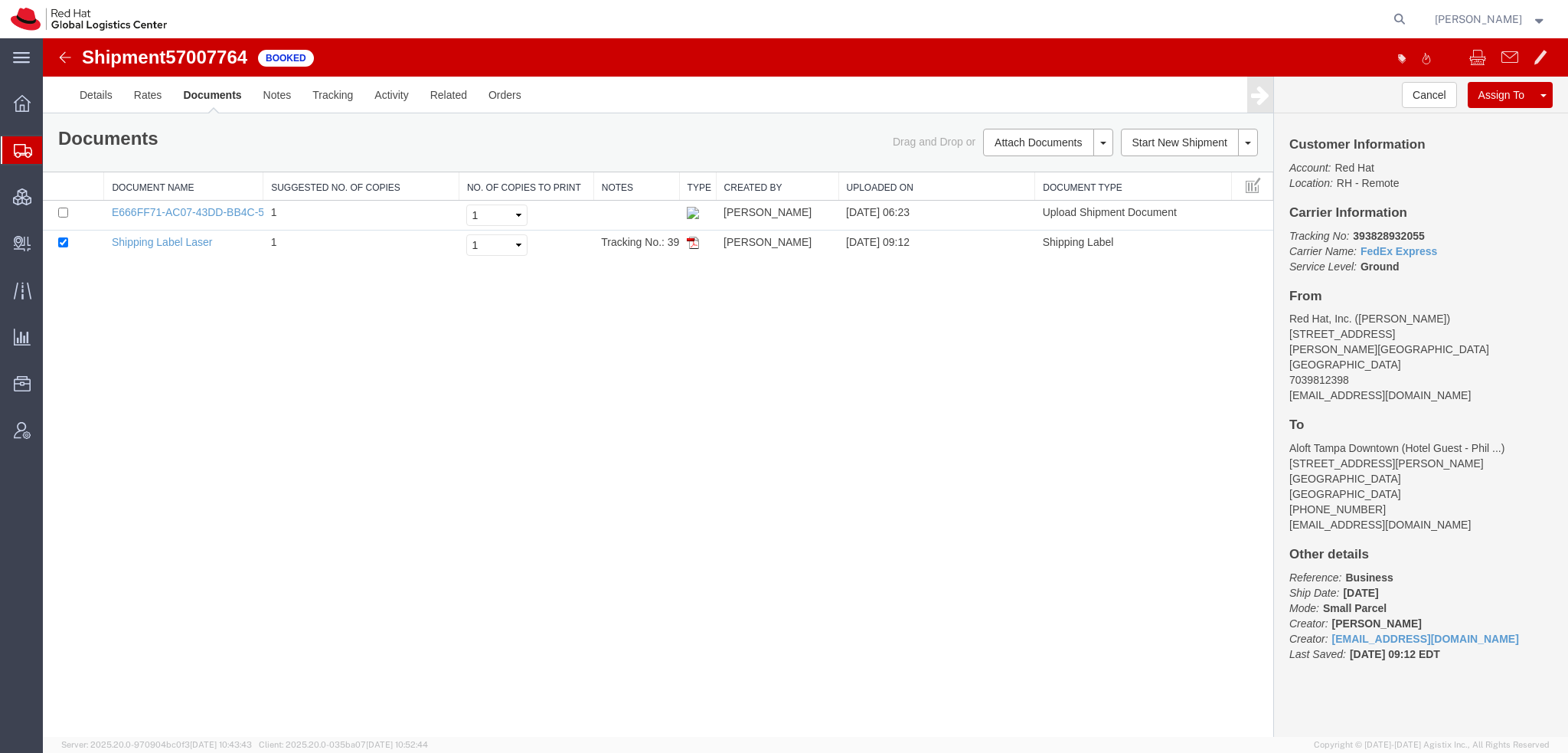
click at [43, 39] on link "Email Documents" at bounding box center [43, 39] width 0 height 0
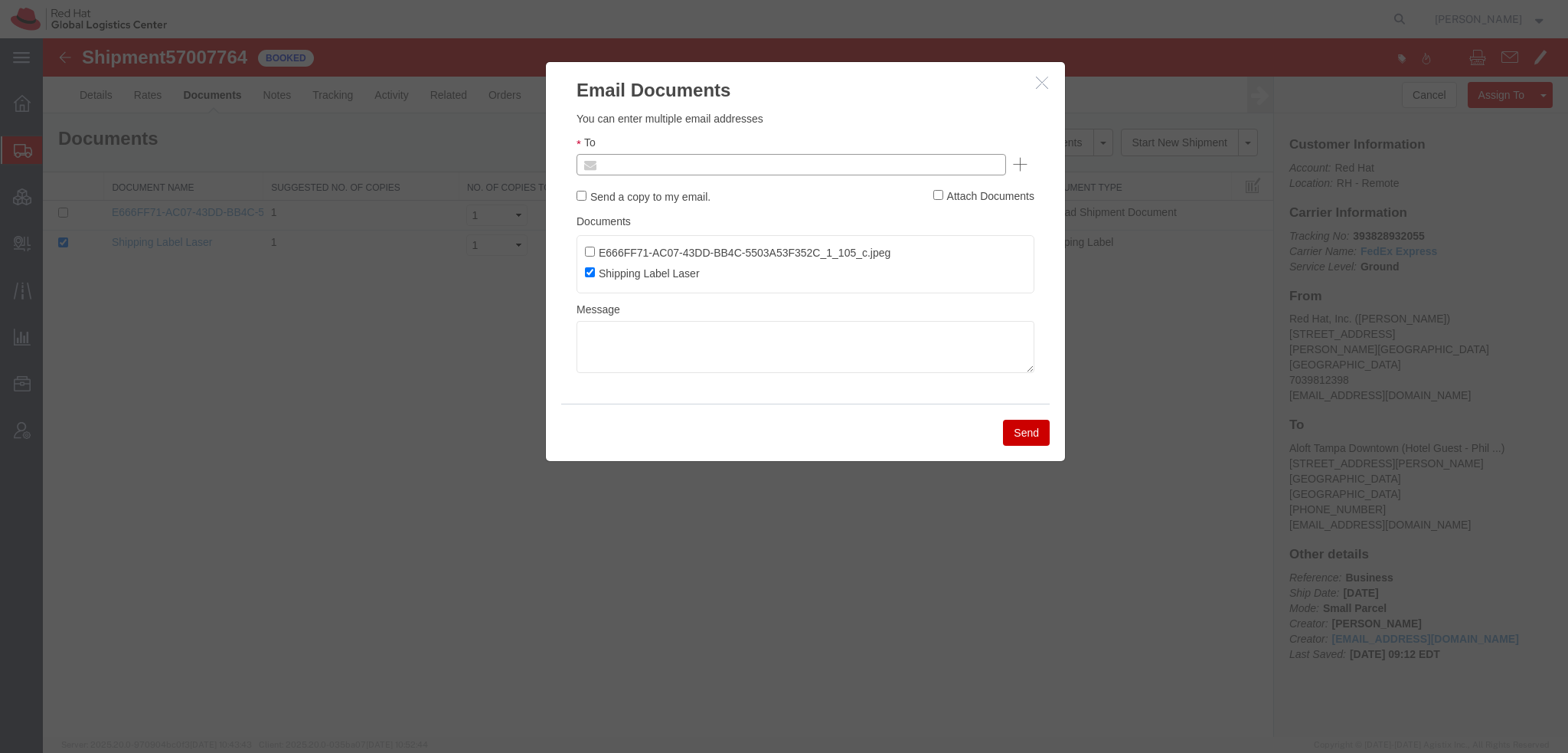
click at [733, 167] on input "text" at bounding box center [687, 164] width 179 height 20
type input "lburwel"
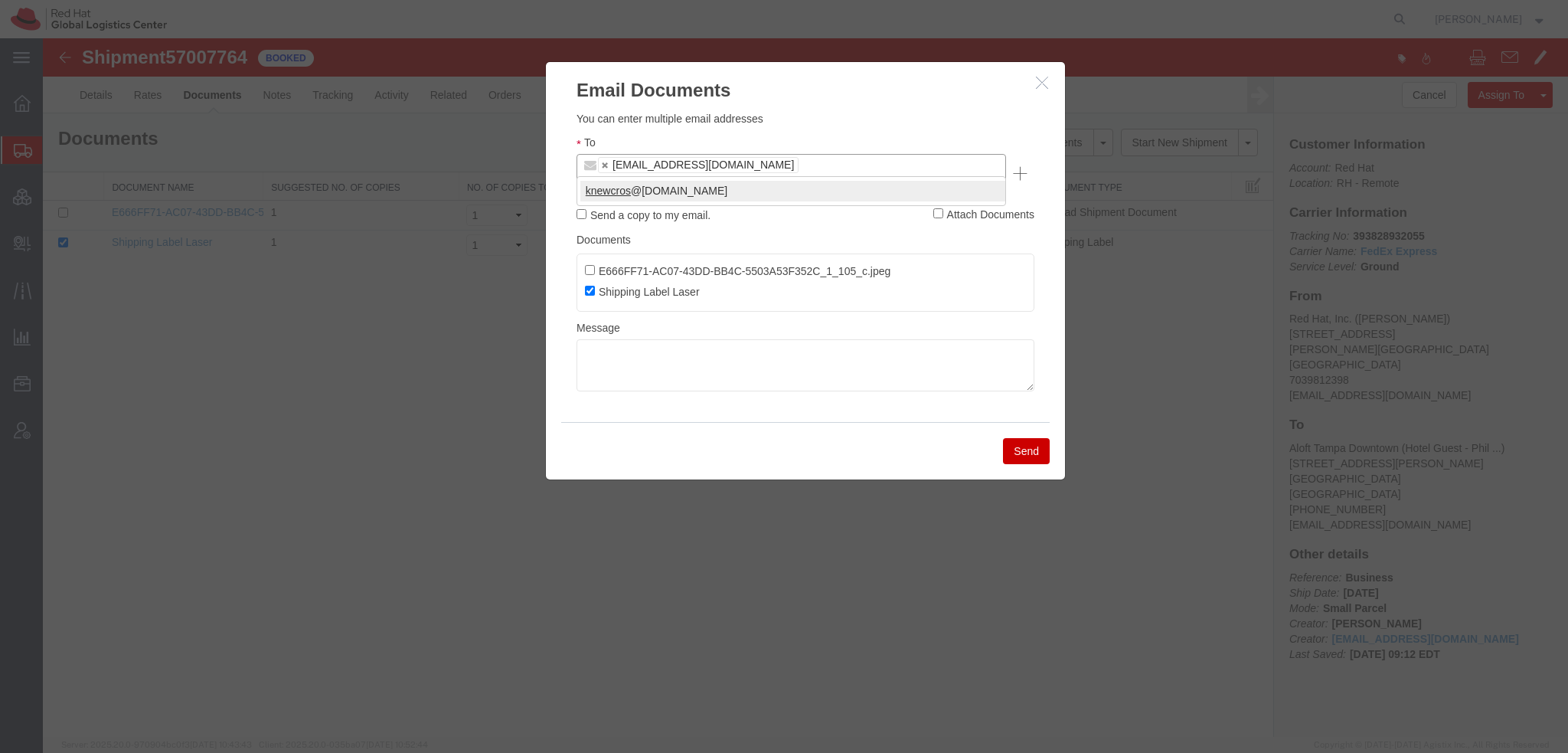
type input "knewcros"
click at [1026, 438] on button "Send" at bounding box center [1027, 450] width 46 height 26
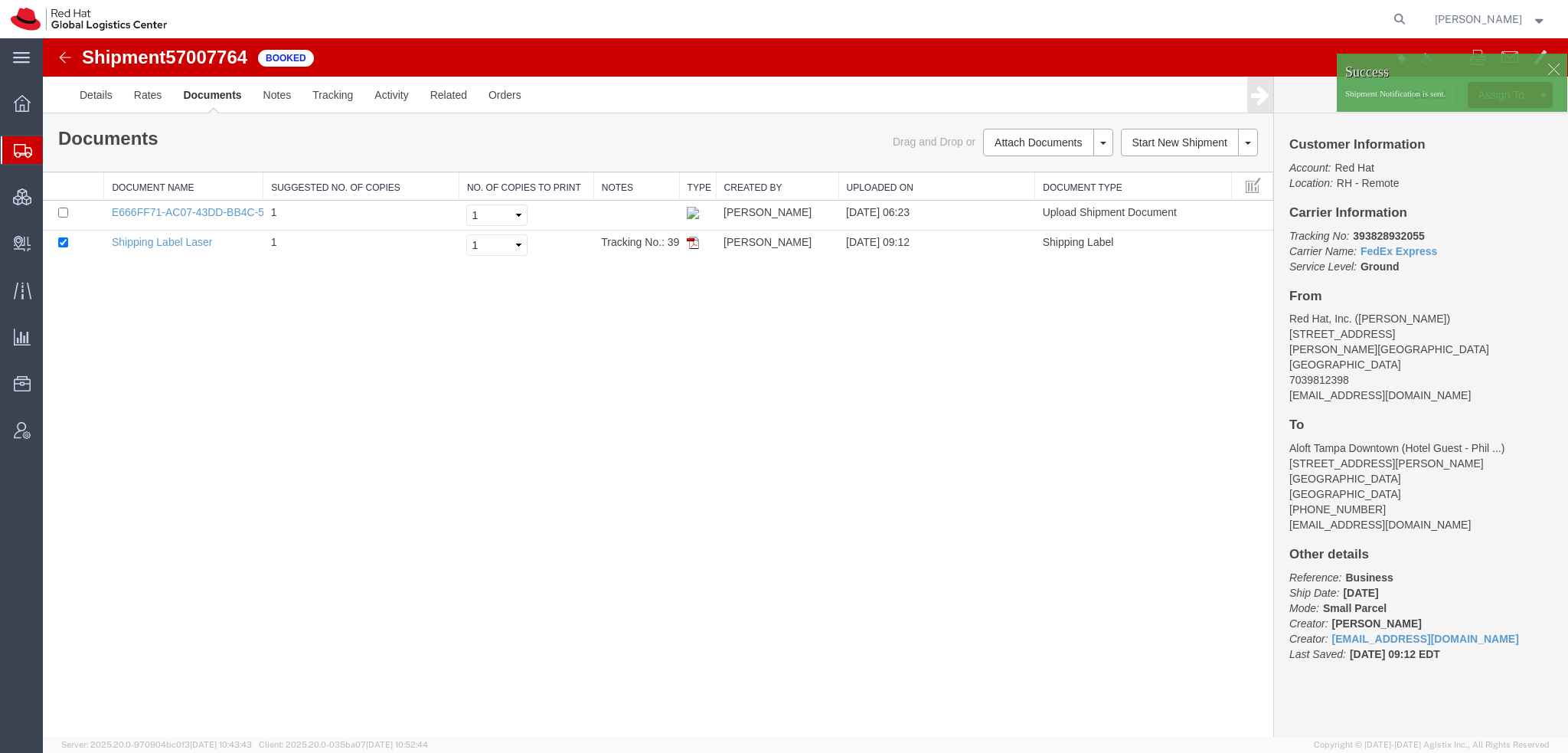
click at [0, 0] on span "Shipment Manager" at bounding box center [0, 0] width 0 height 0
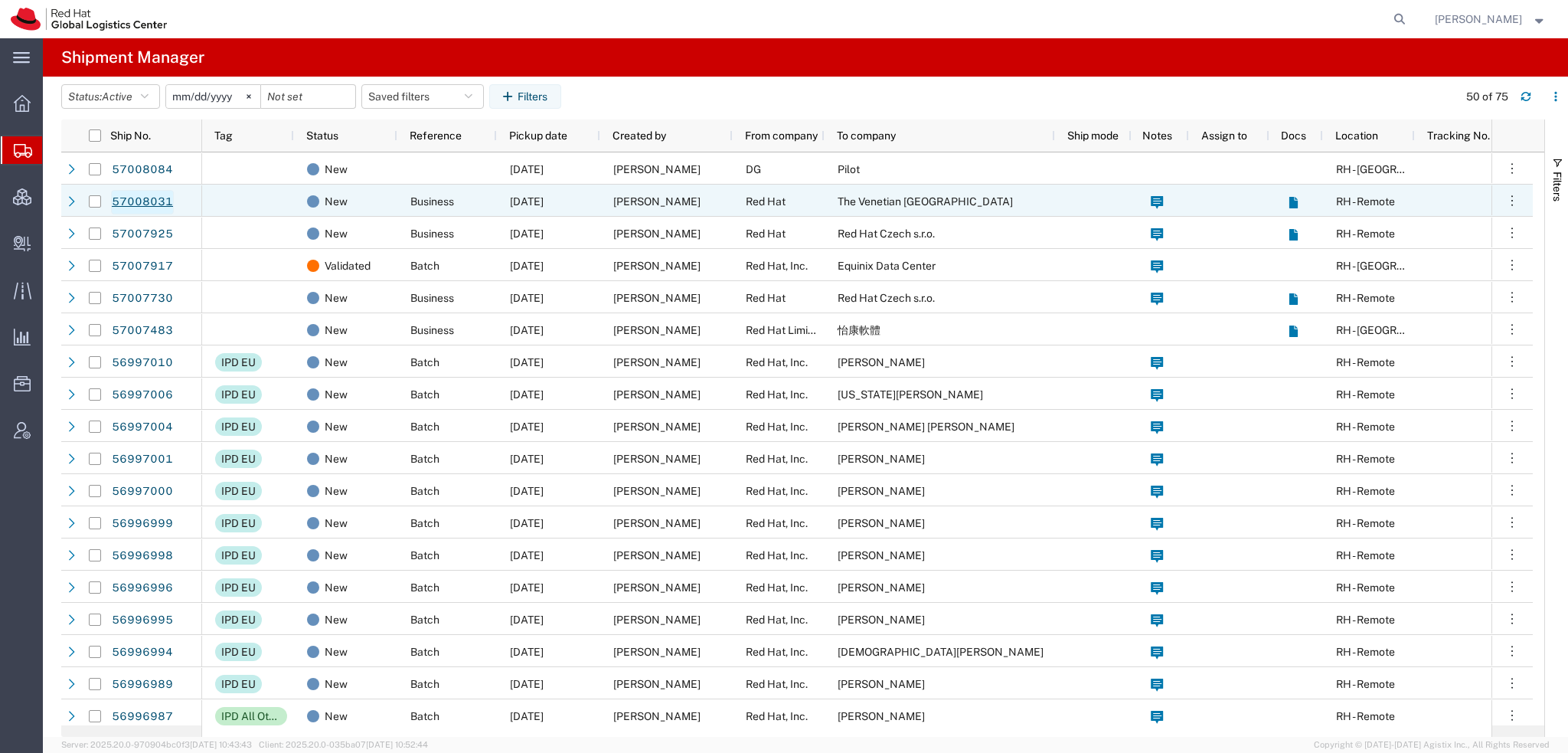
click at [138, 203] on link "57008031" at bounding box center [142, 201] width 63 height 24
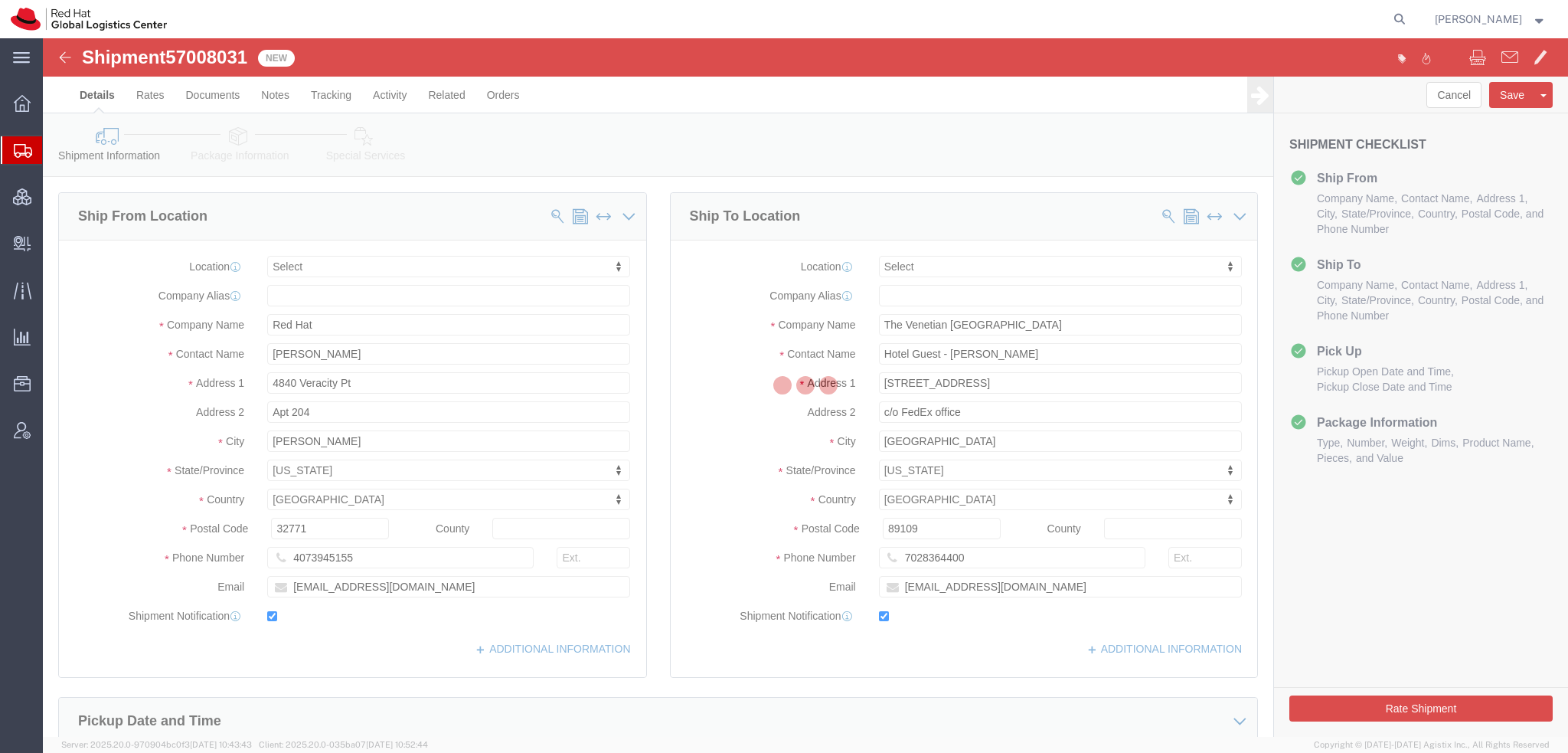
select select
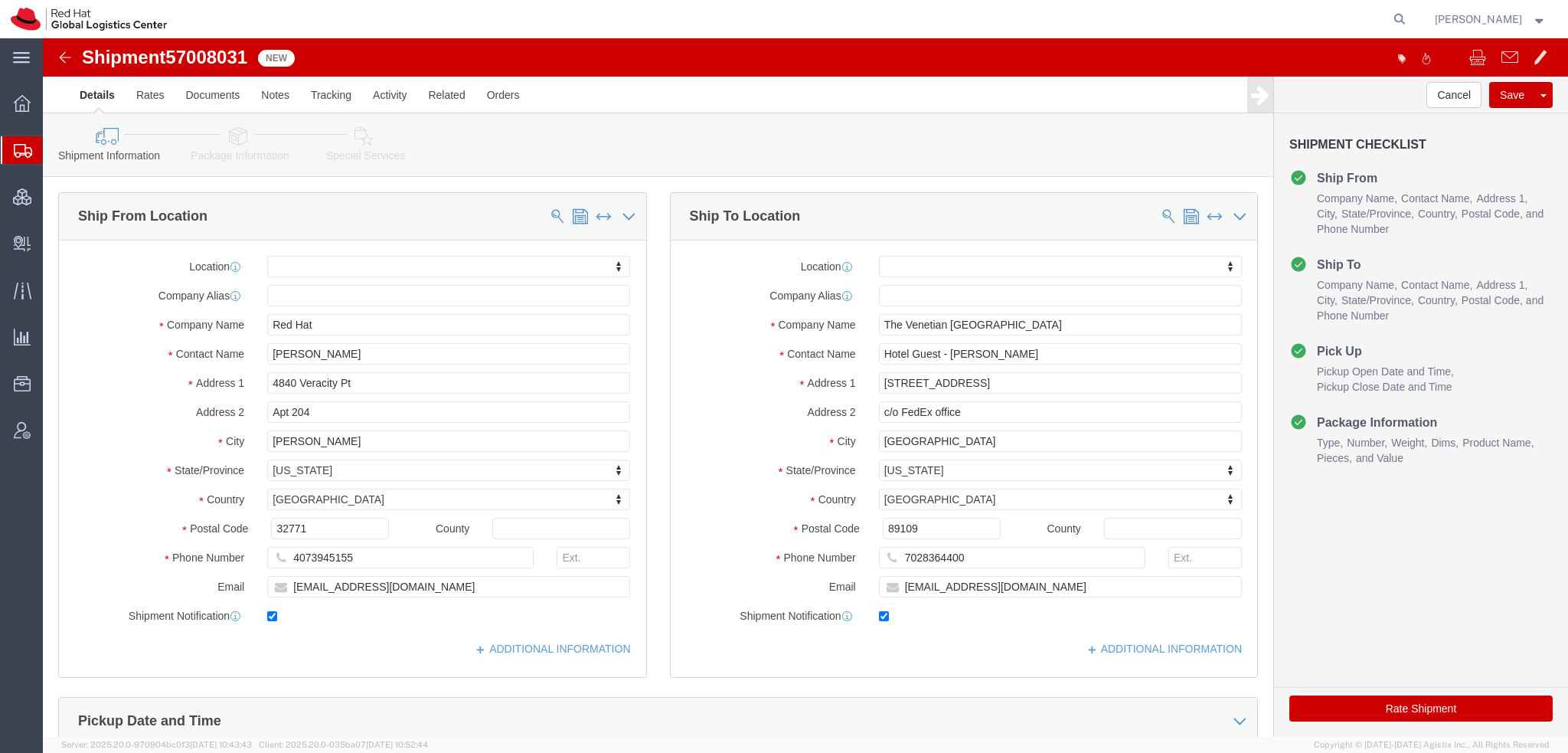
scroll to position [306, 0]
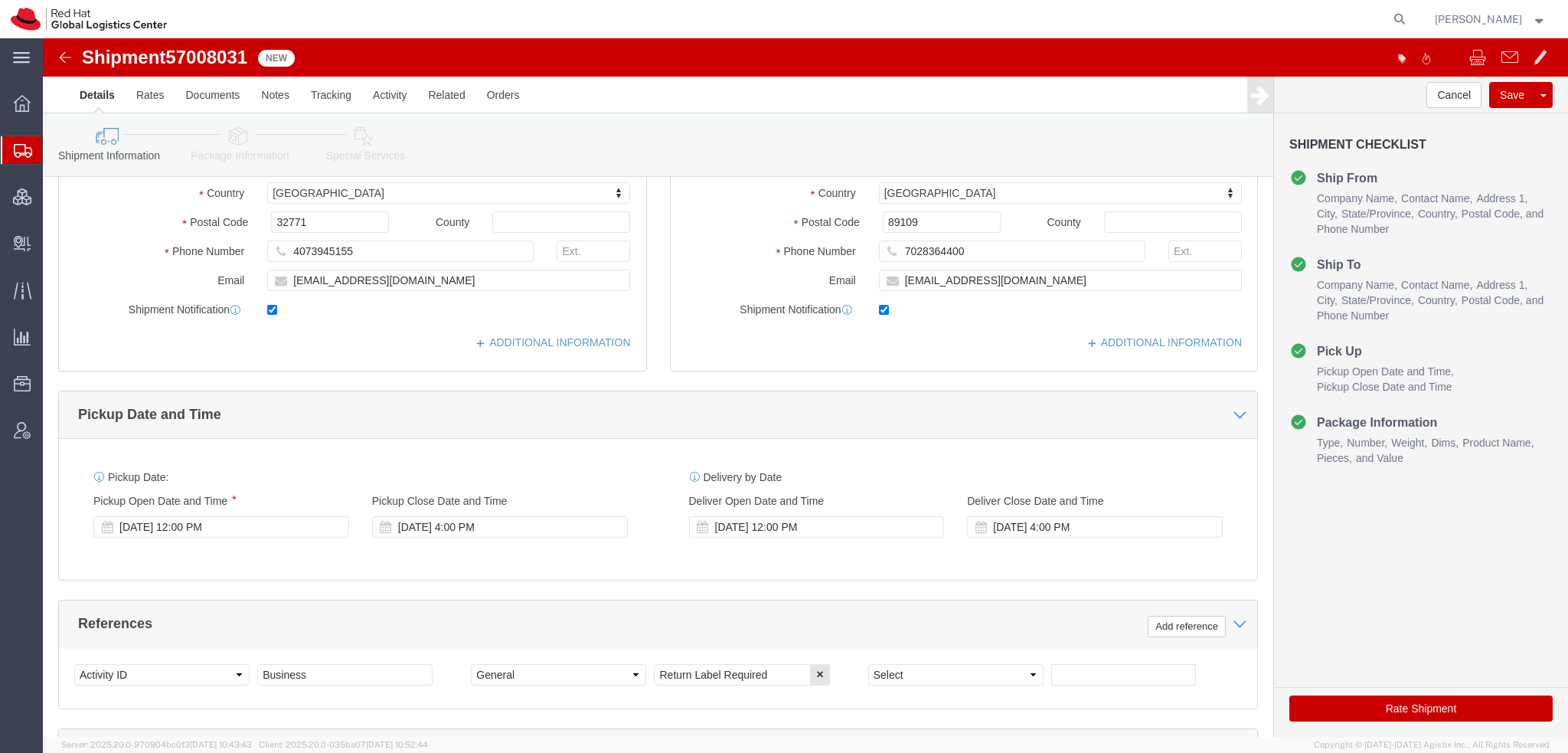
click icon
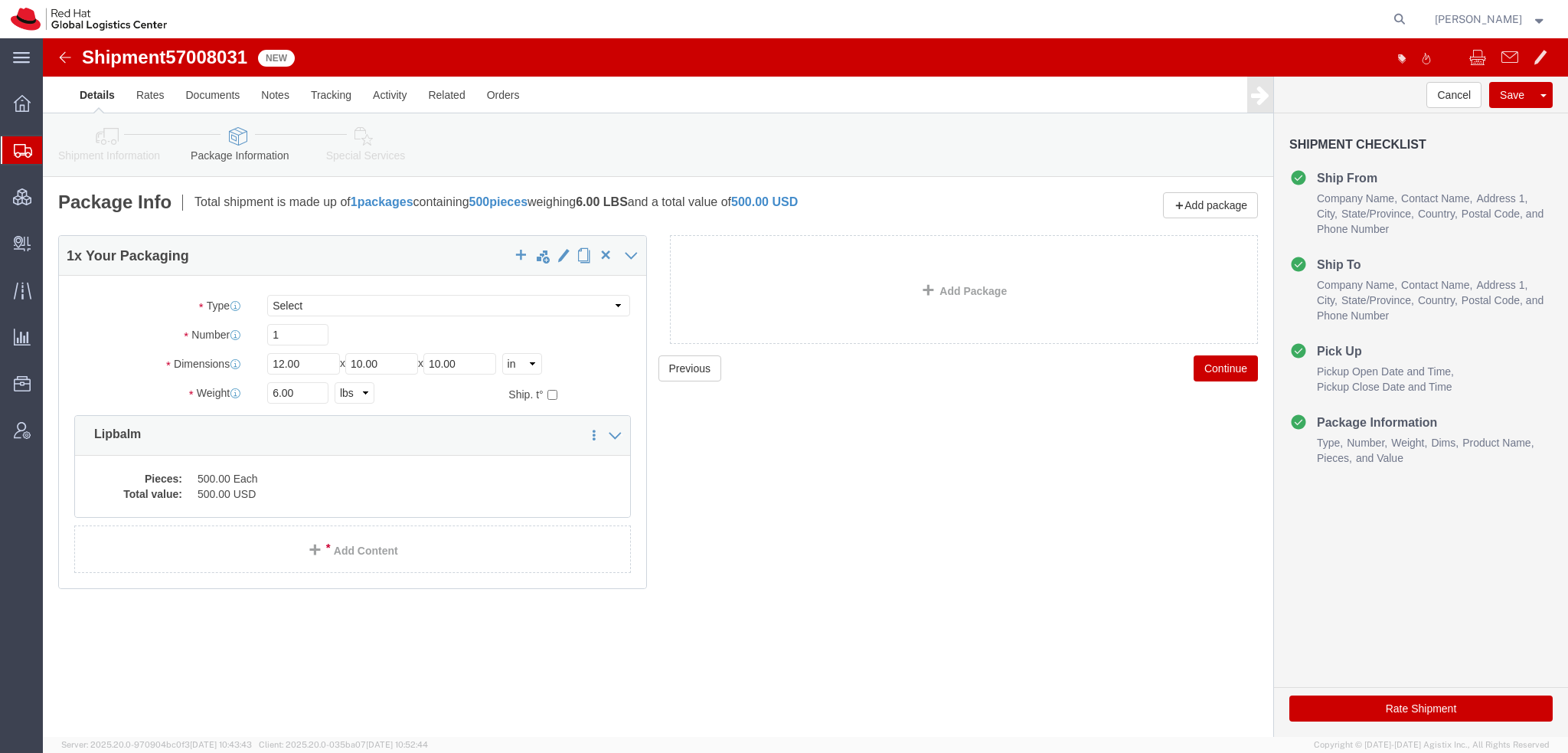
click icon
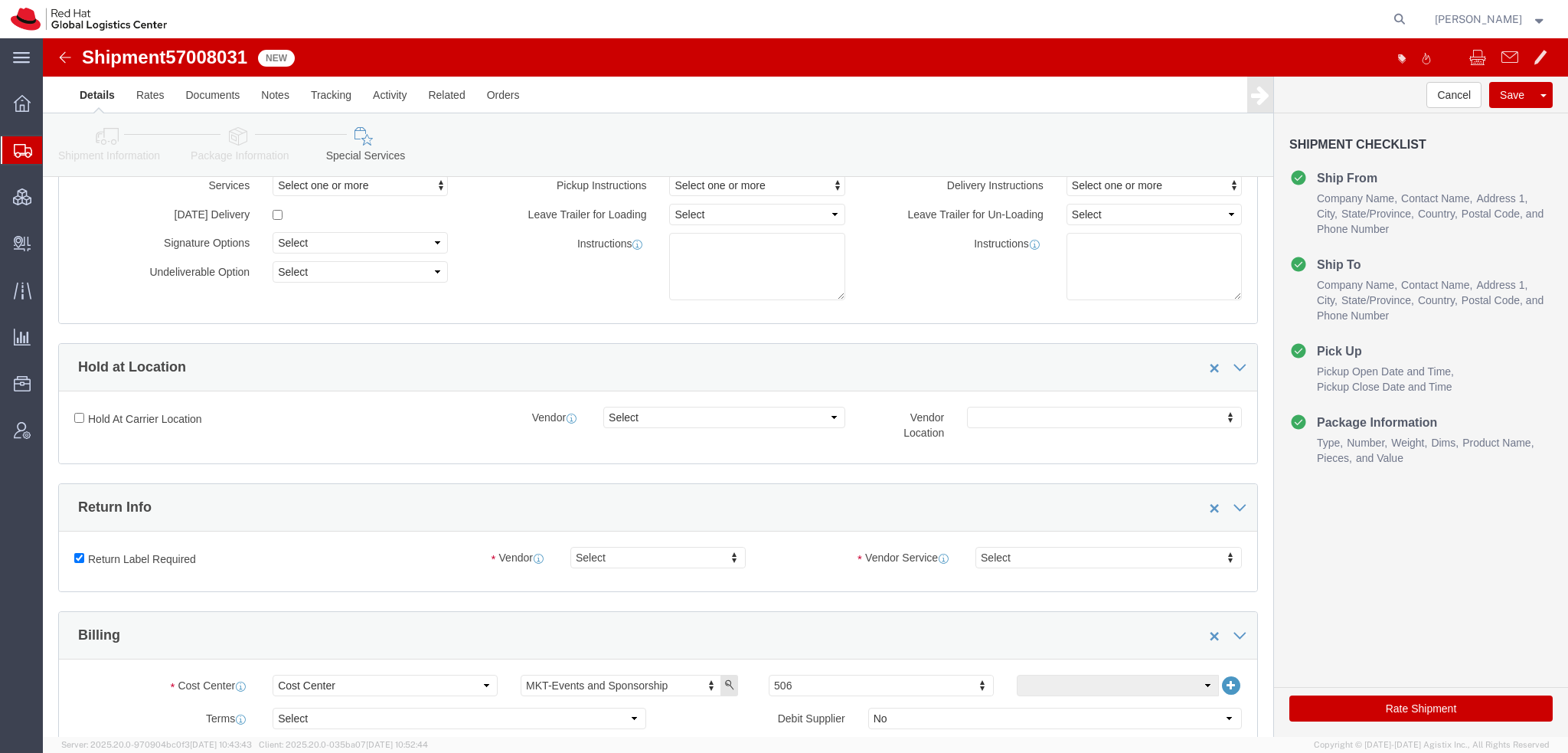
scroll to position [306, 0]
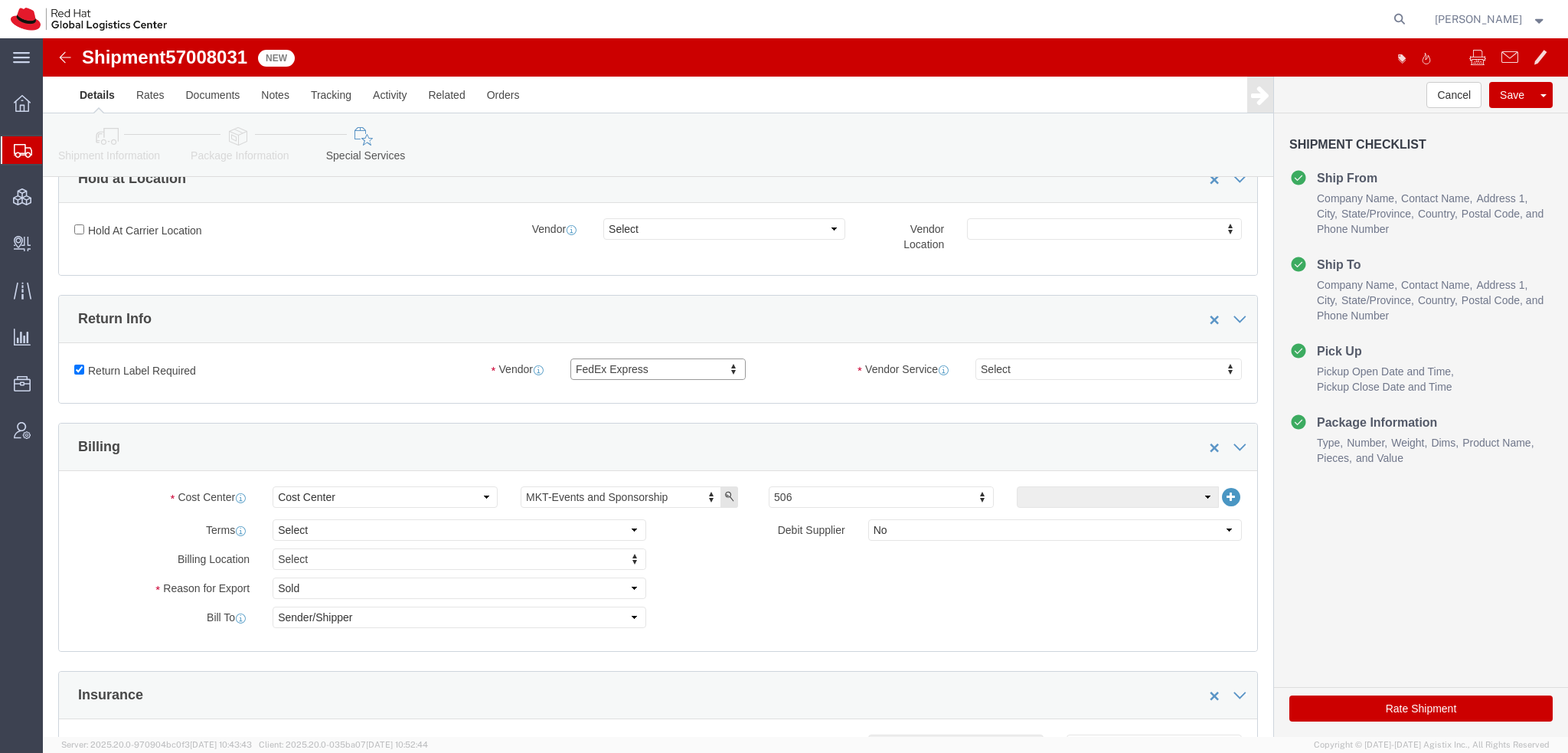
click icon
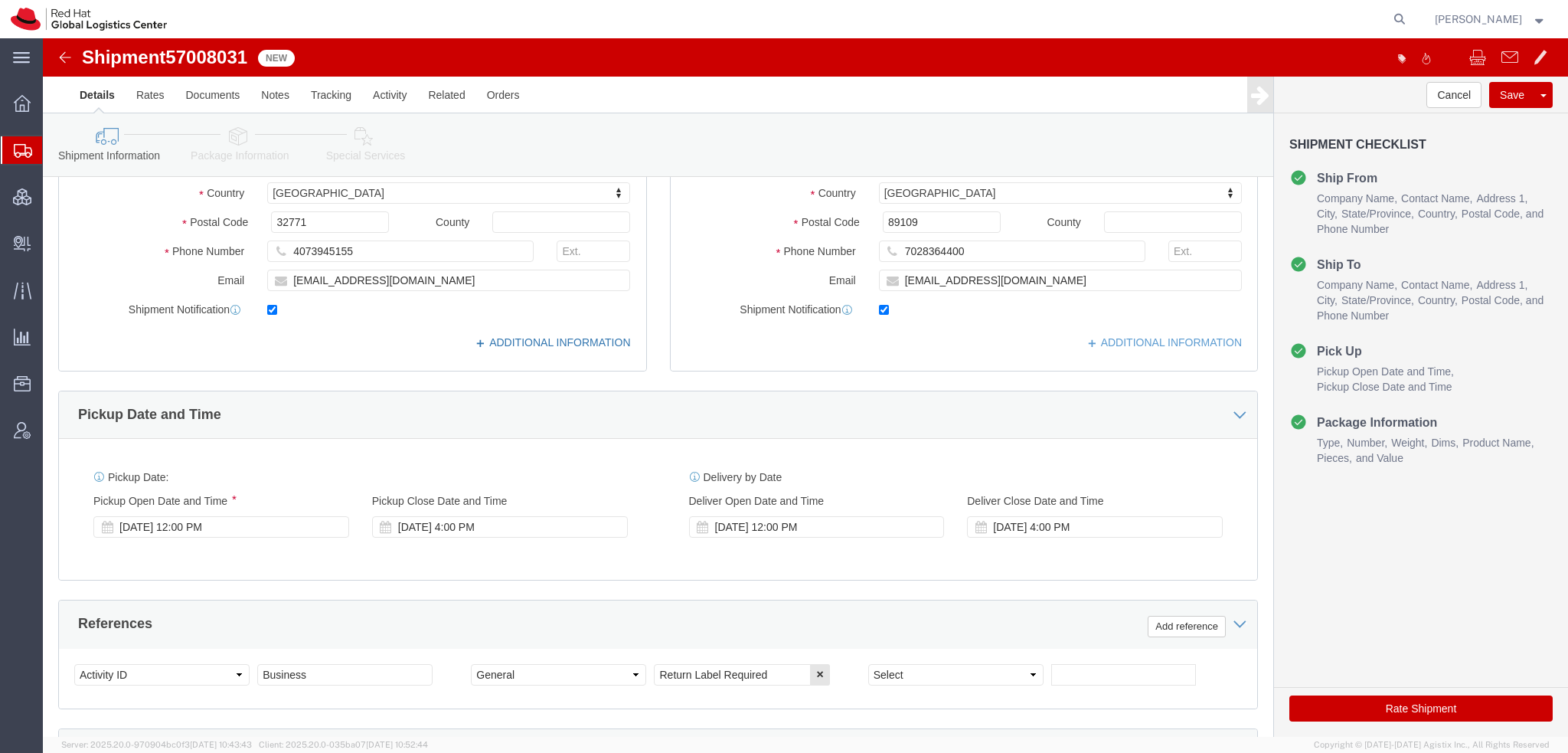
click icon
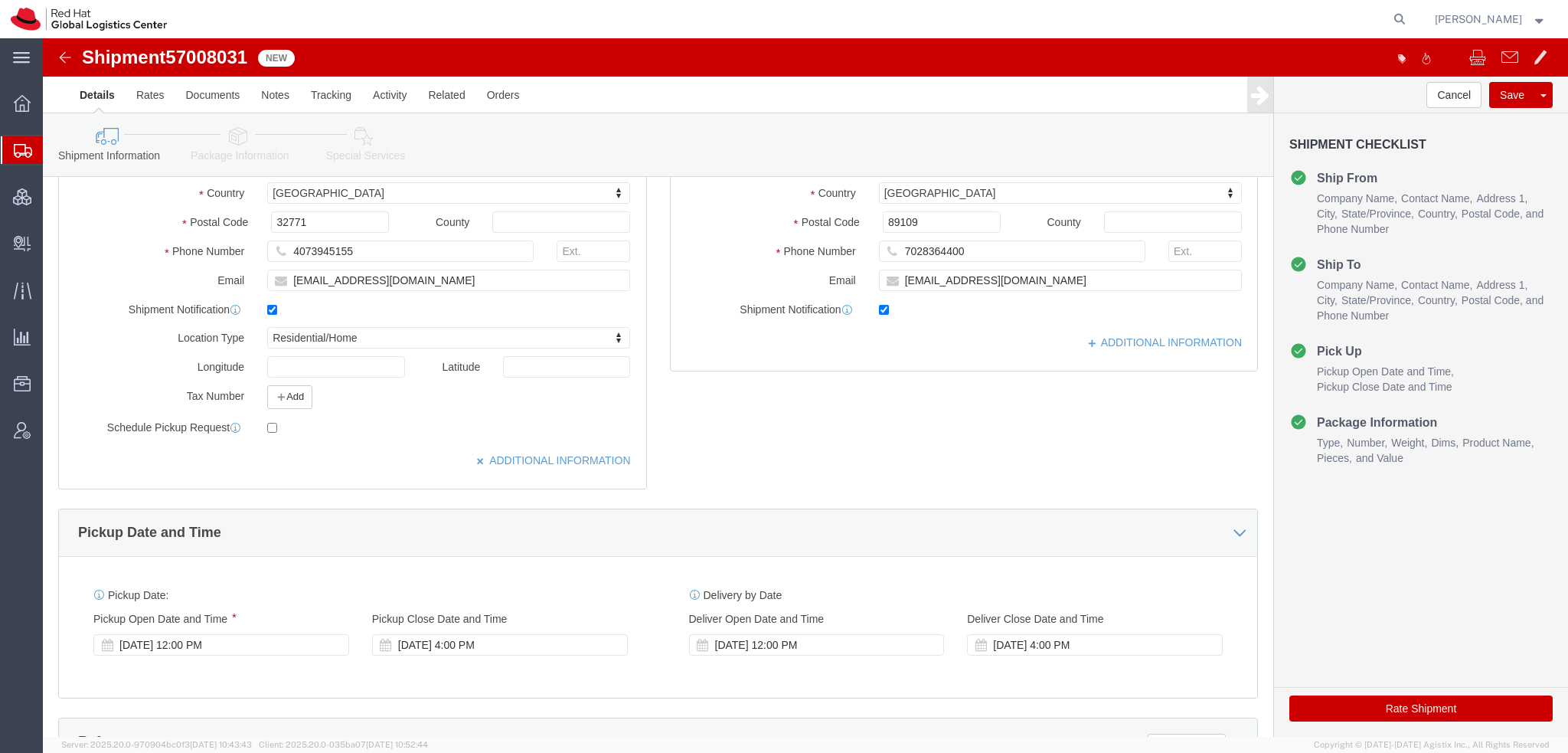
click link "Special Services"
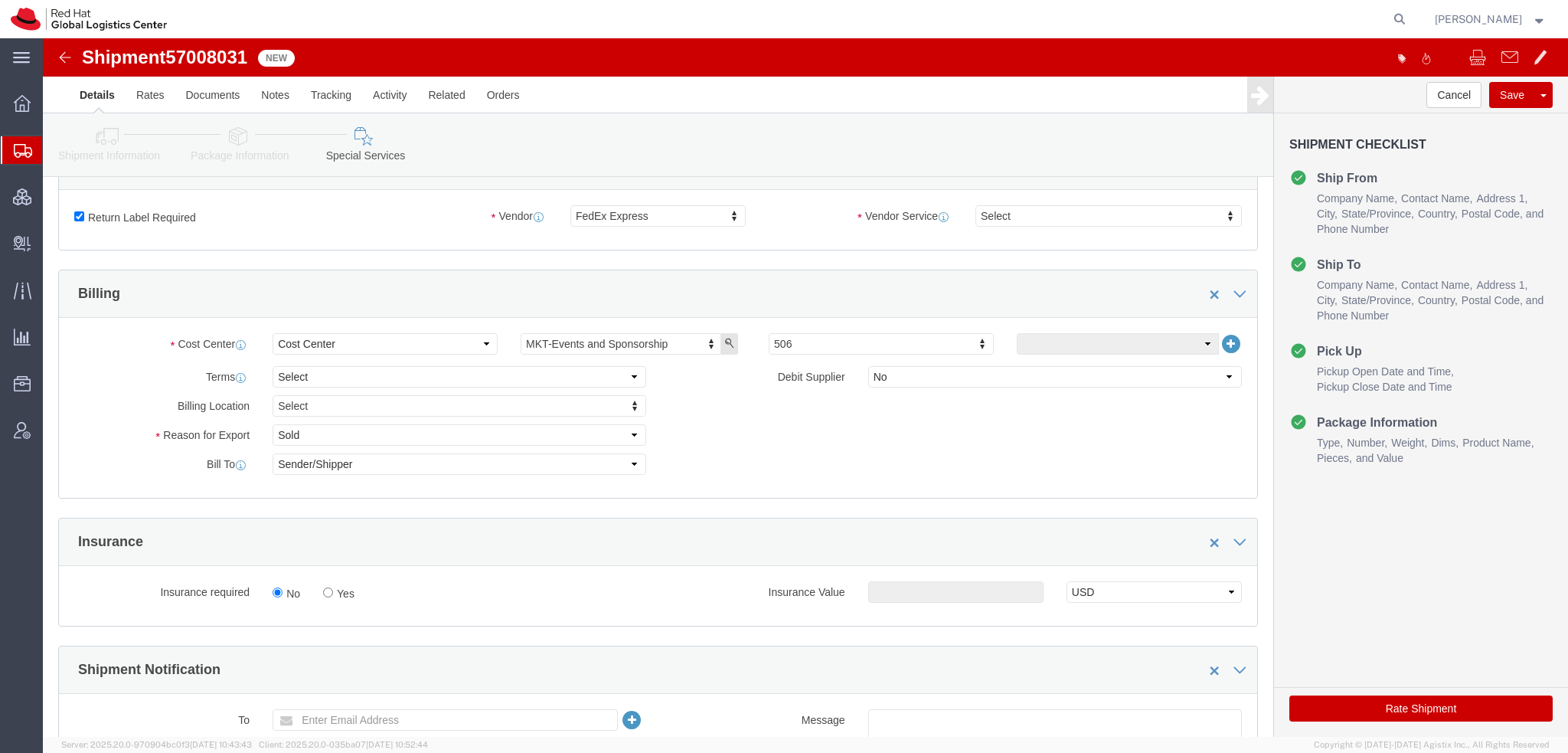
scroll to position [383, 0]
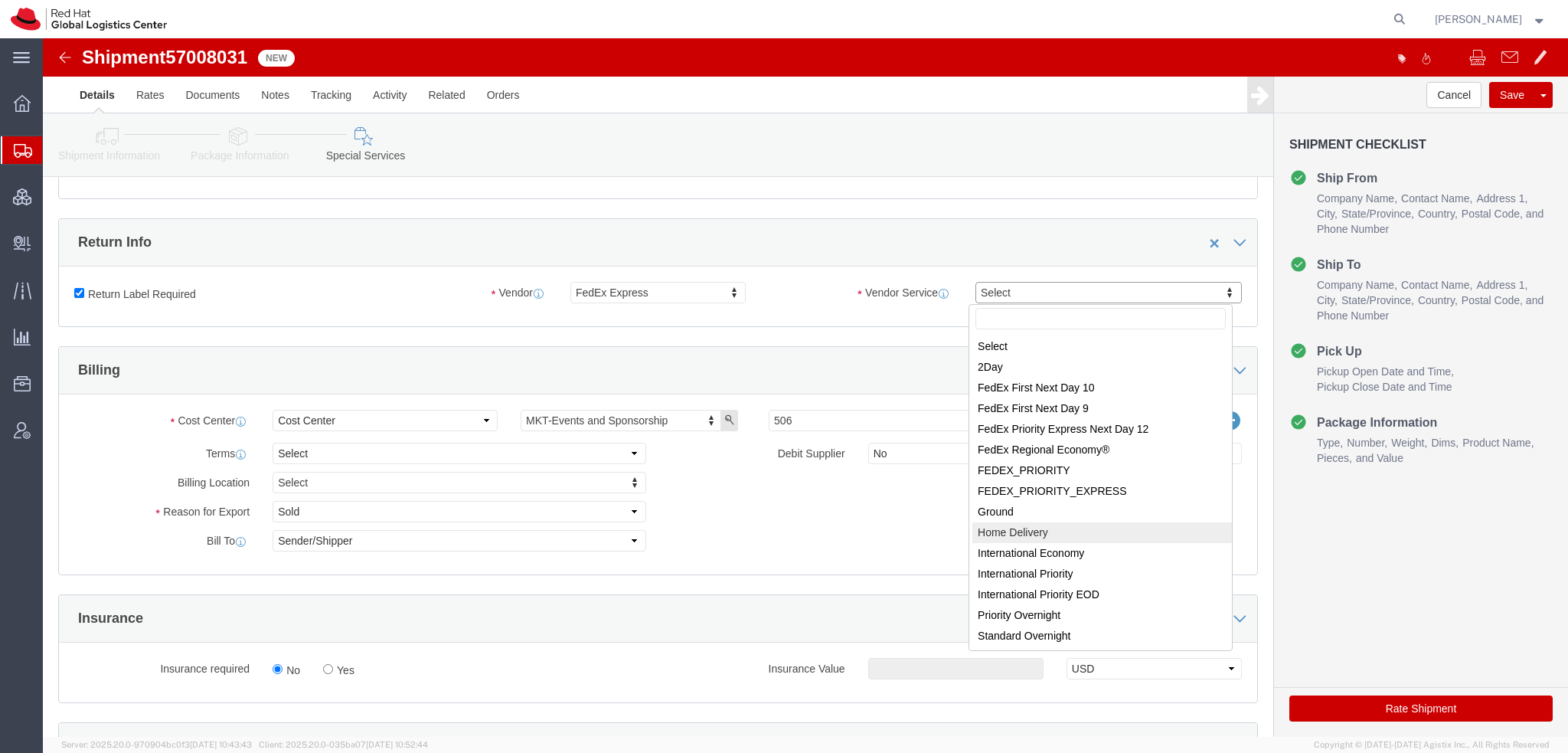
select select "13"
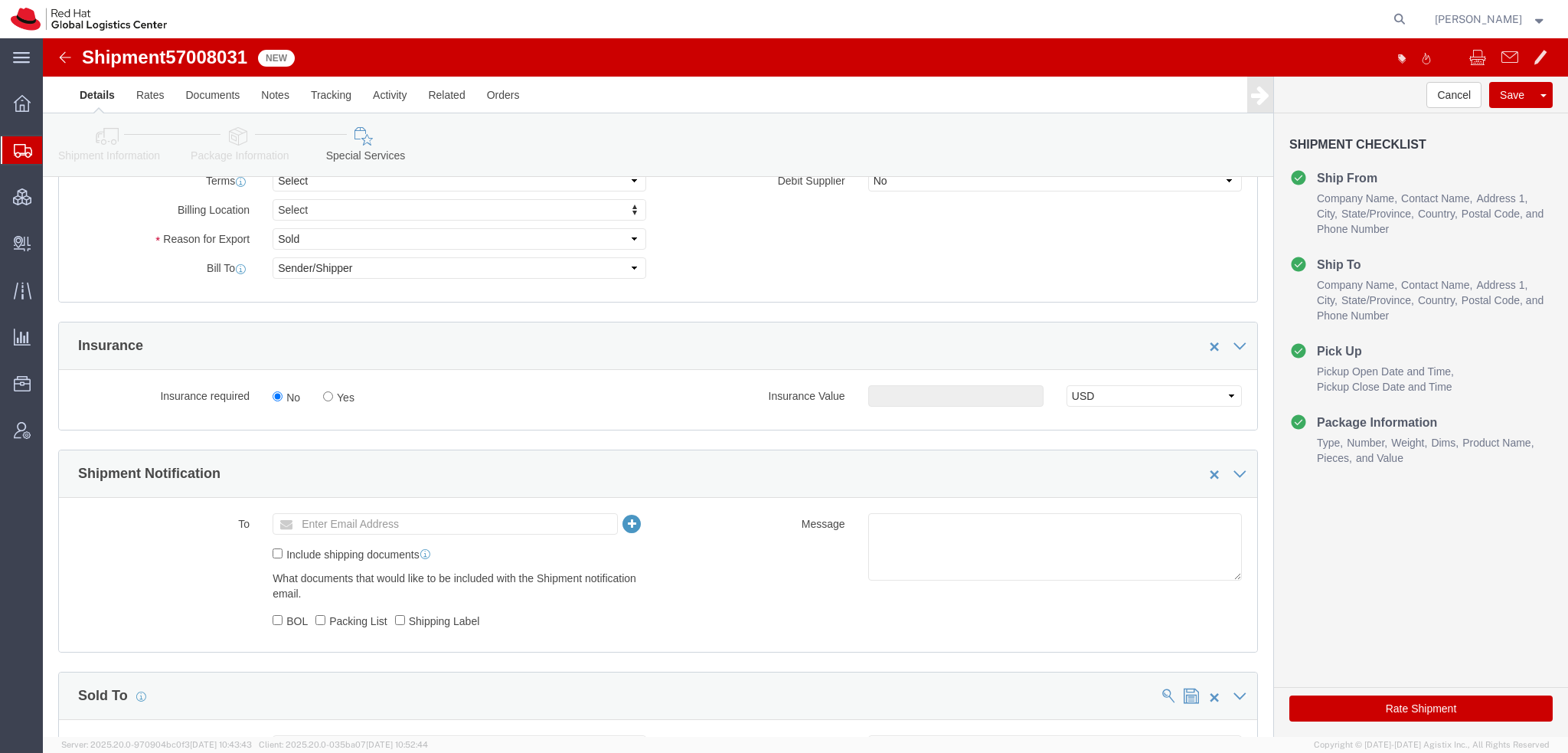
scroll to position [689, 0]
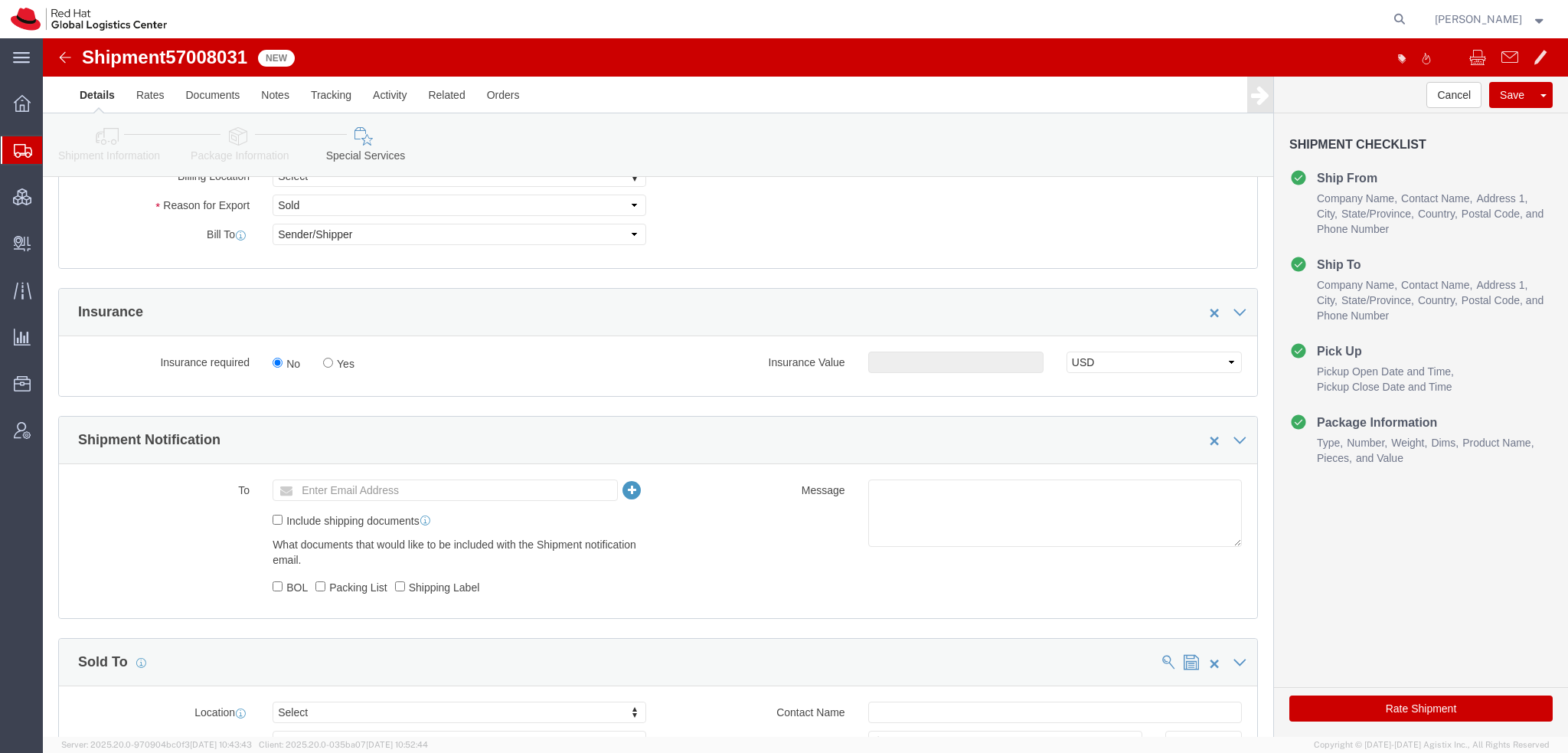
click div "Rate Shipment"
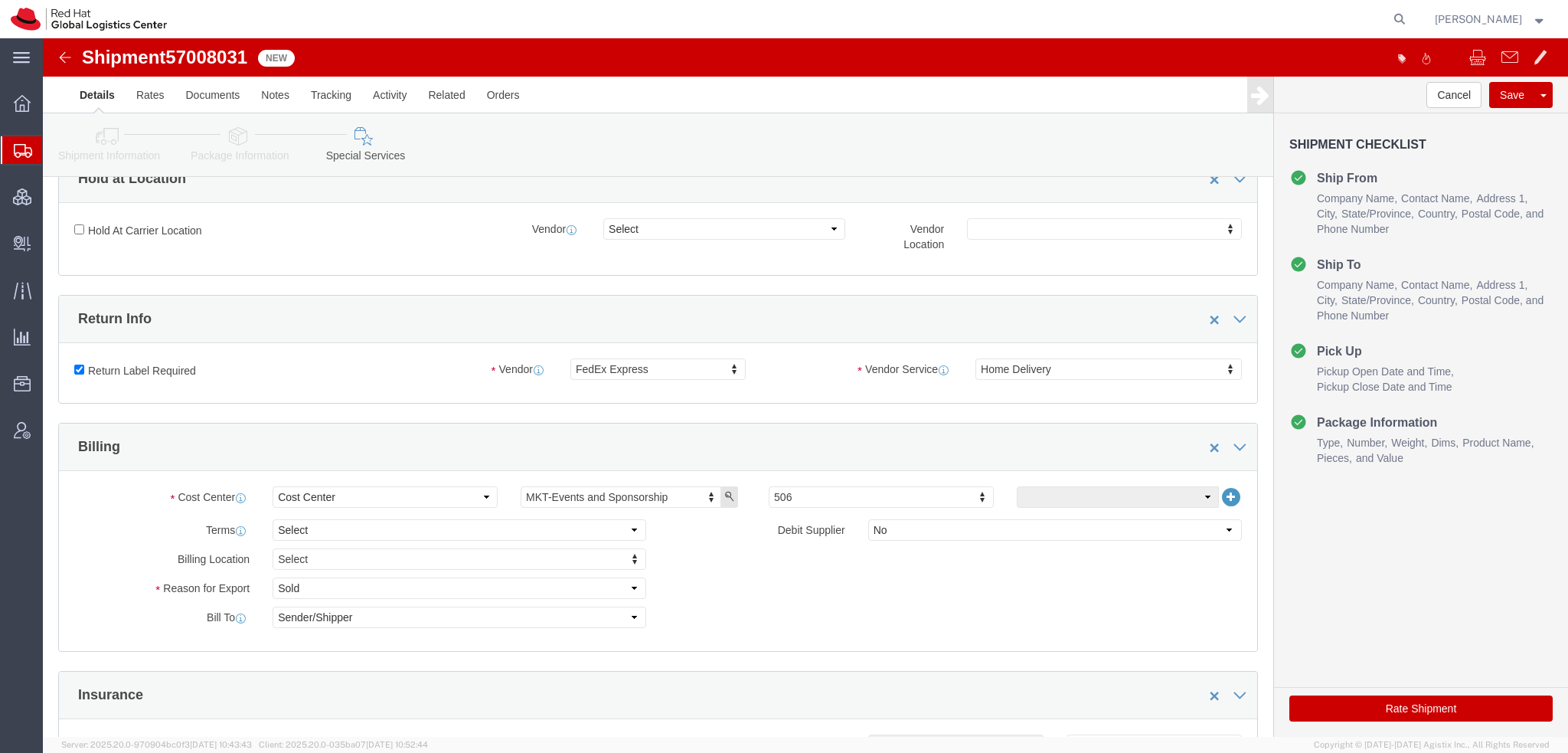
scroll to position [383, 0]
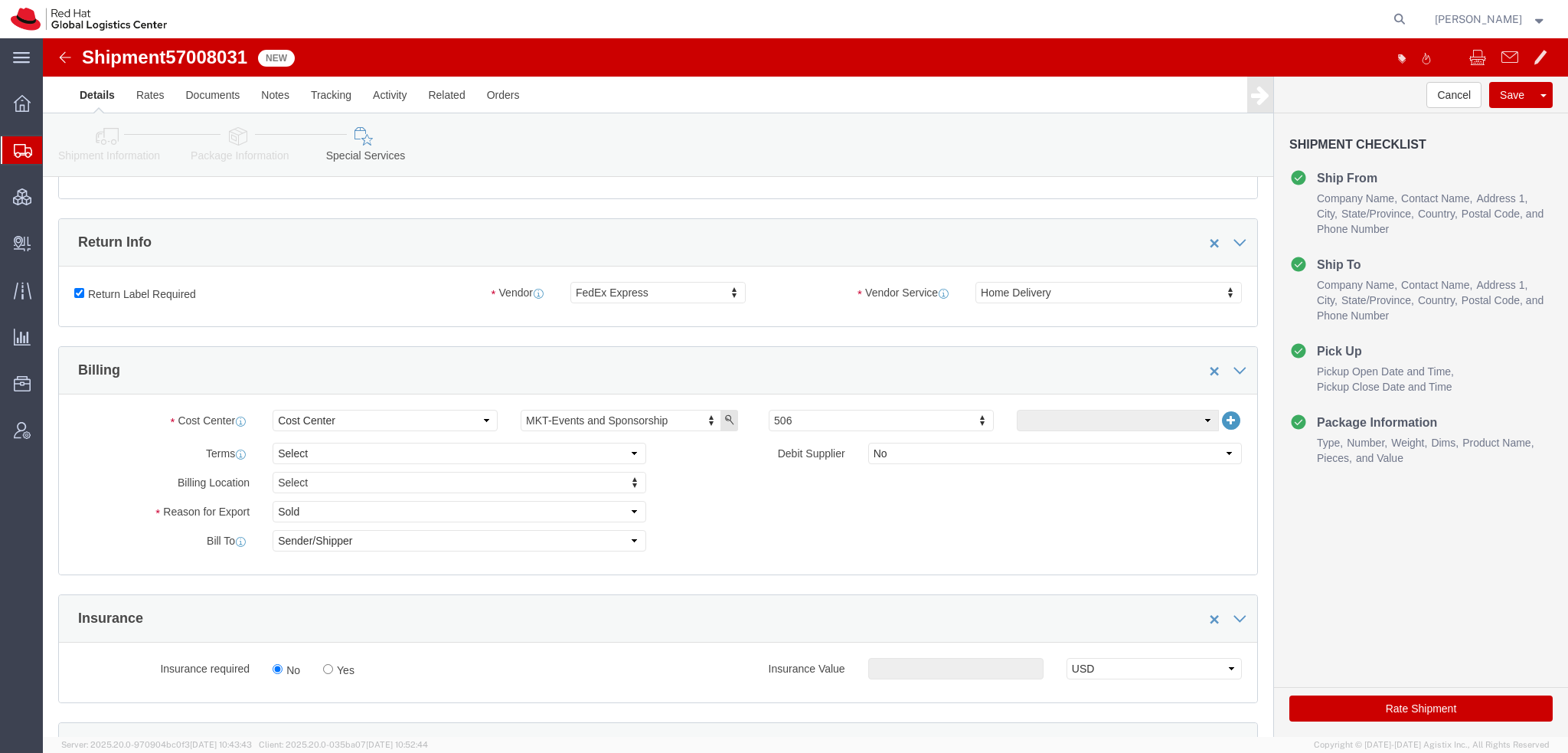
click button "Rate Shipment"
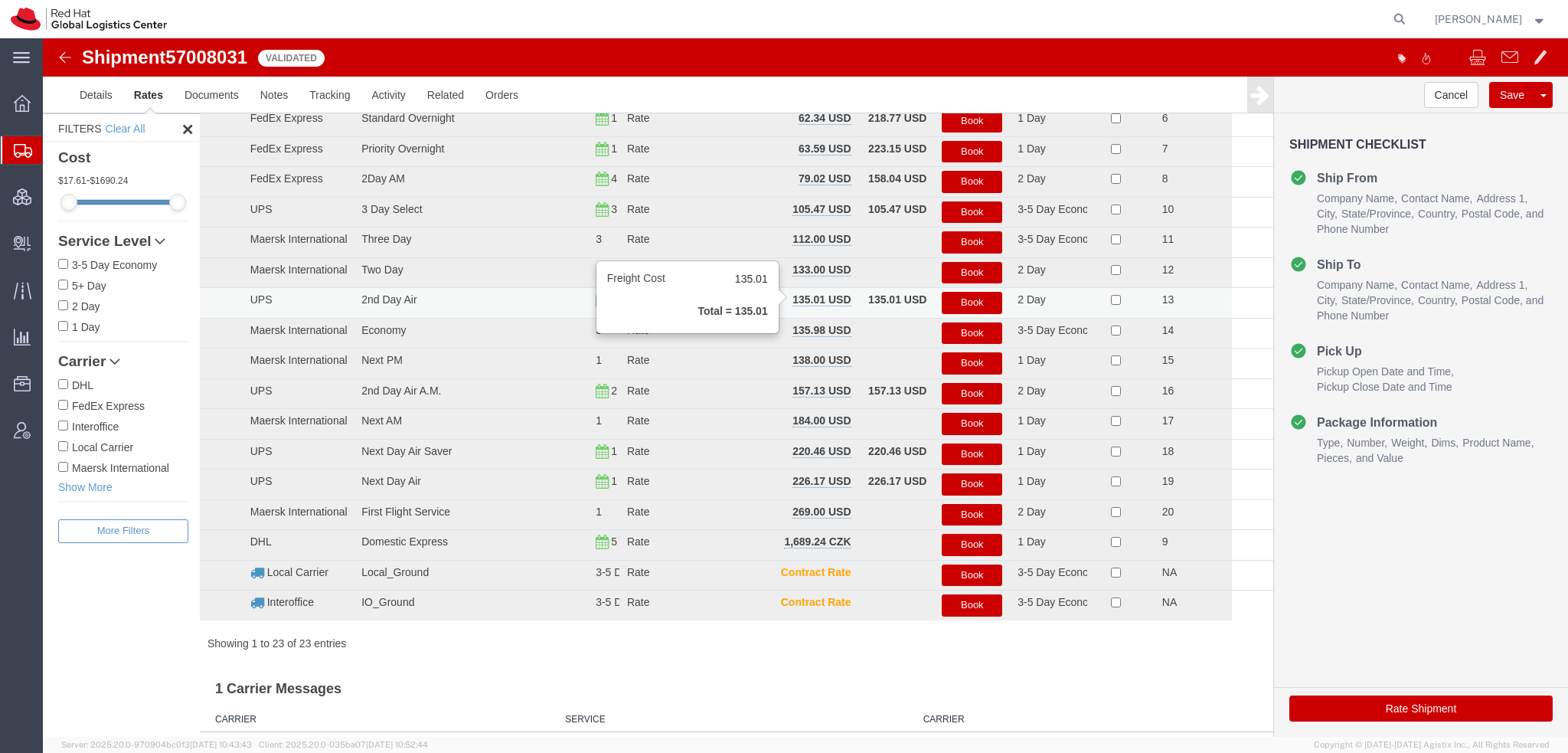
scroll to position [0, 0]
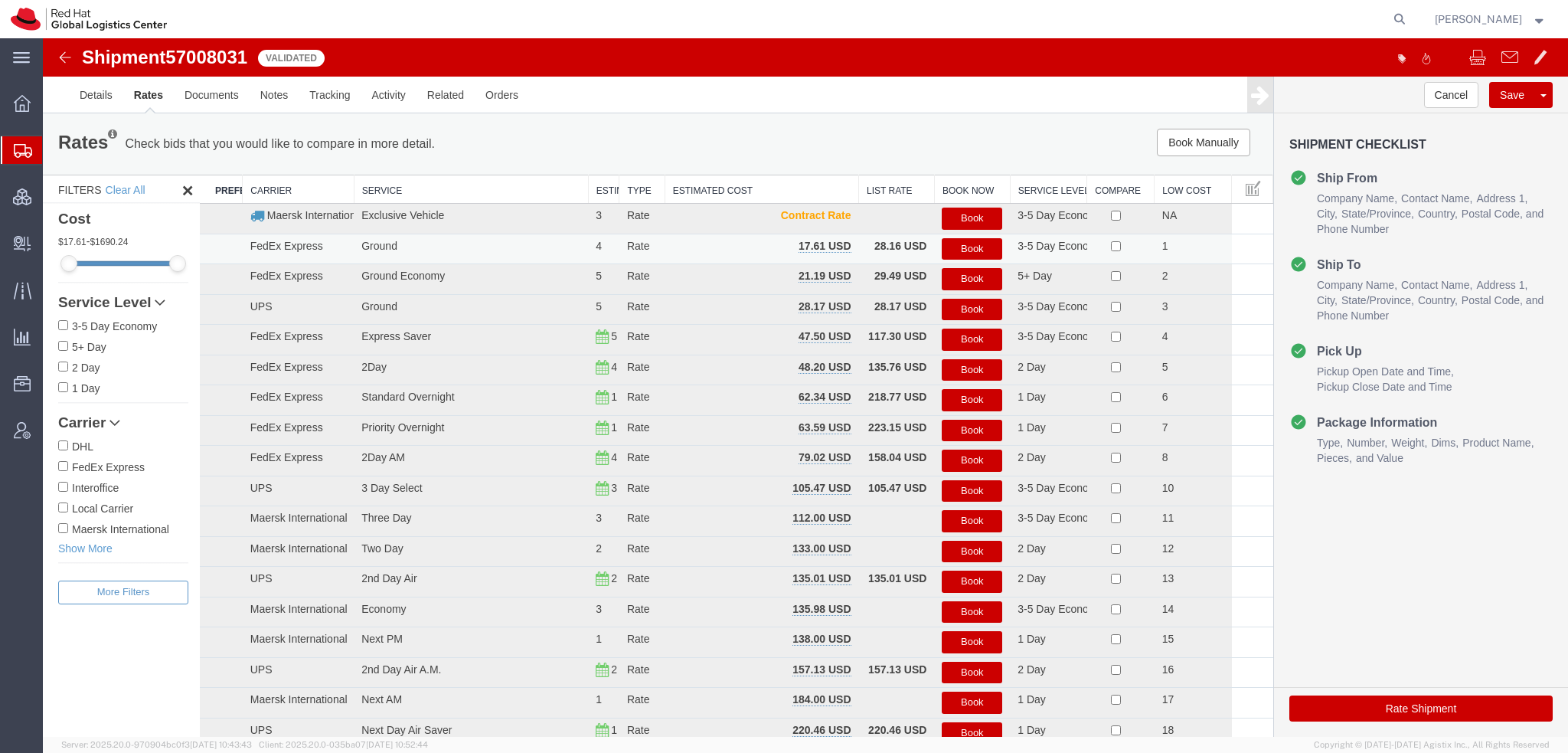
click at [950, 246] on button "Book" at bounding box center [972, 248] width 61 height 22
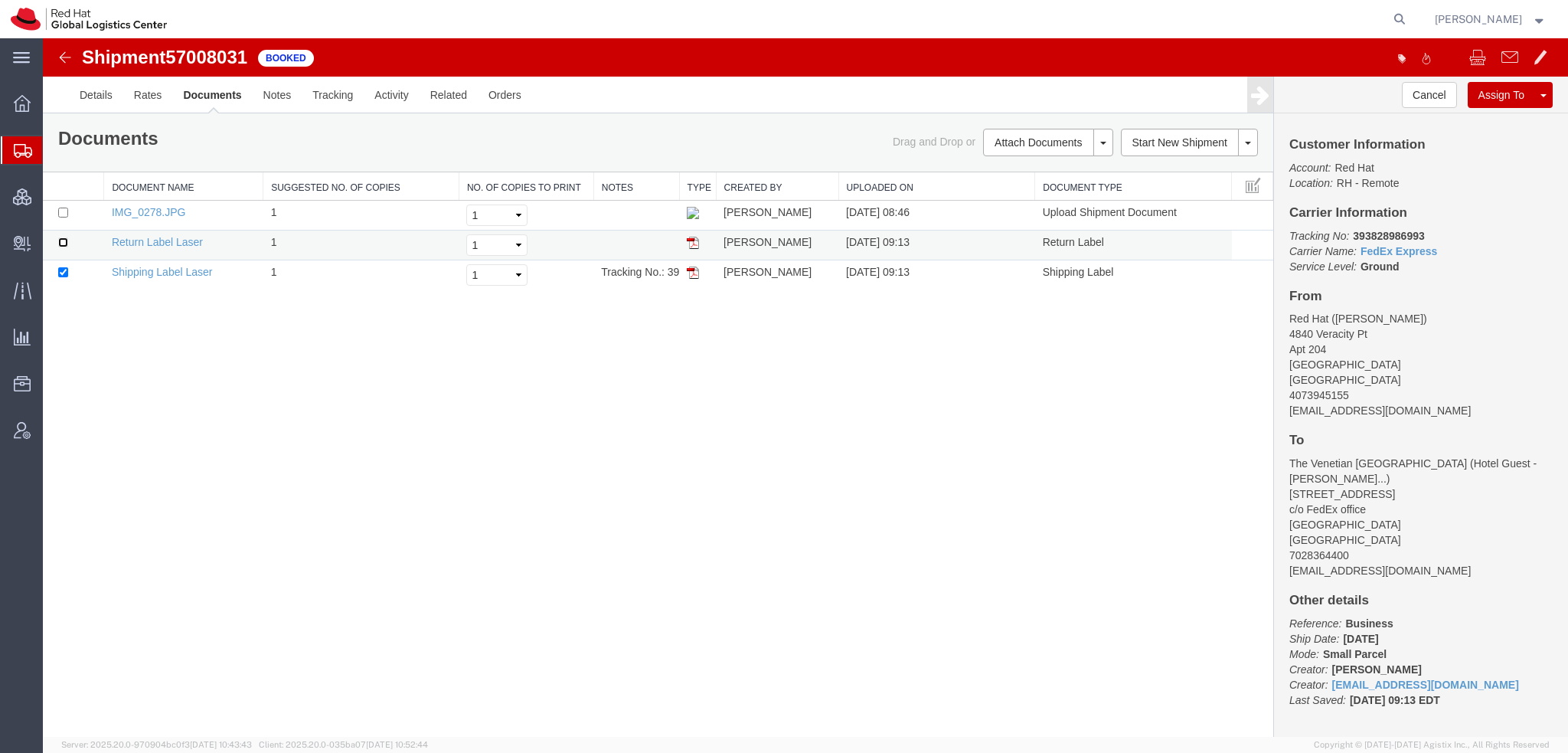
click at [61, 239] on input "checkbox" at bounding box center [63, 243] width 10 height 10
checkbox input "true"
click at [1023, 189] on link "Email Documents" at bounding box center [1046, 191] width 133 height 23
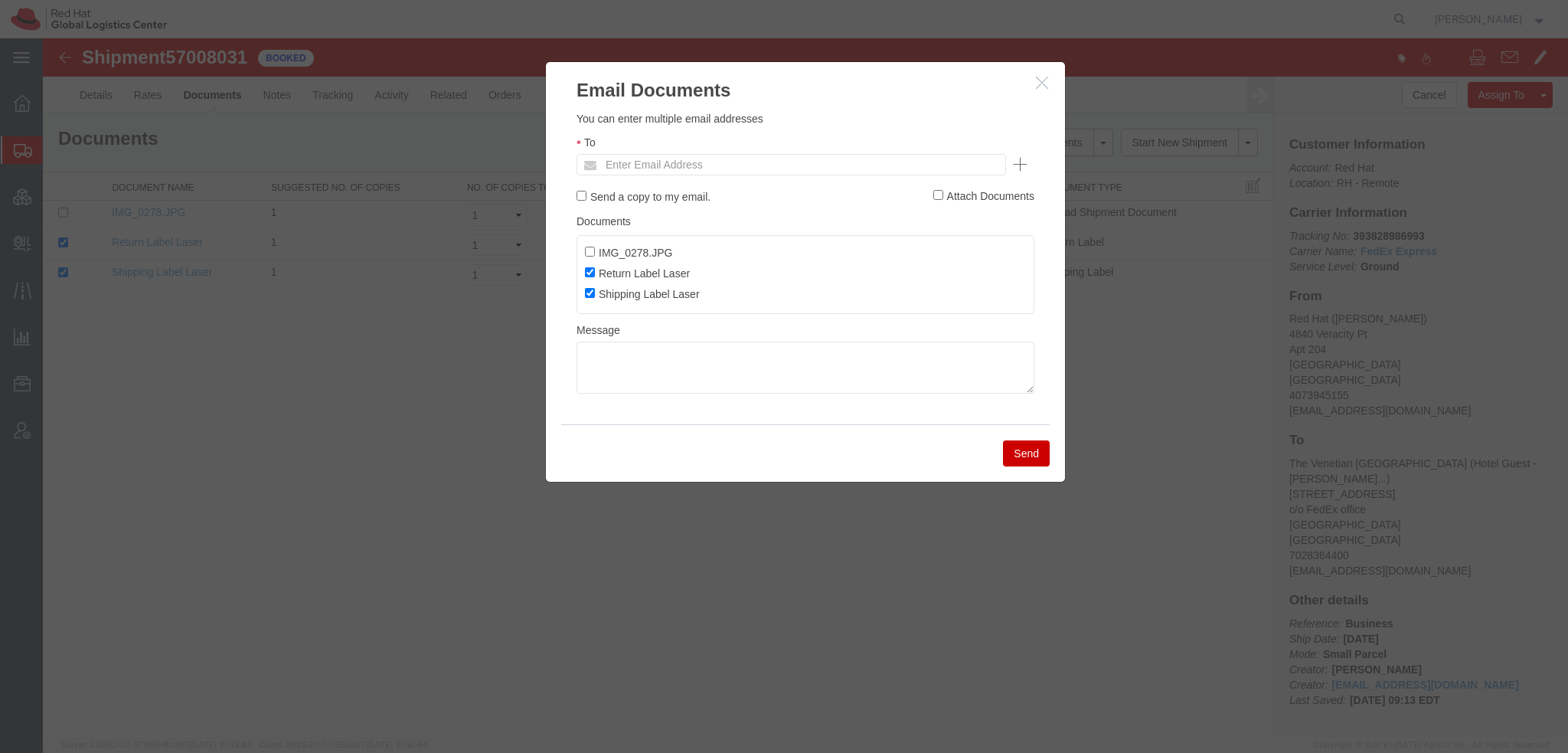
click at [870, 170] on ul "Enter Email Address" at bounding box center [791, 164] width 429 height 21
type input "alync"
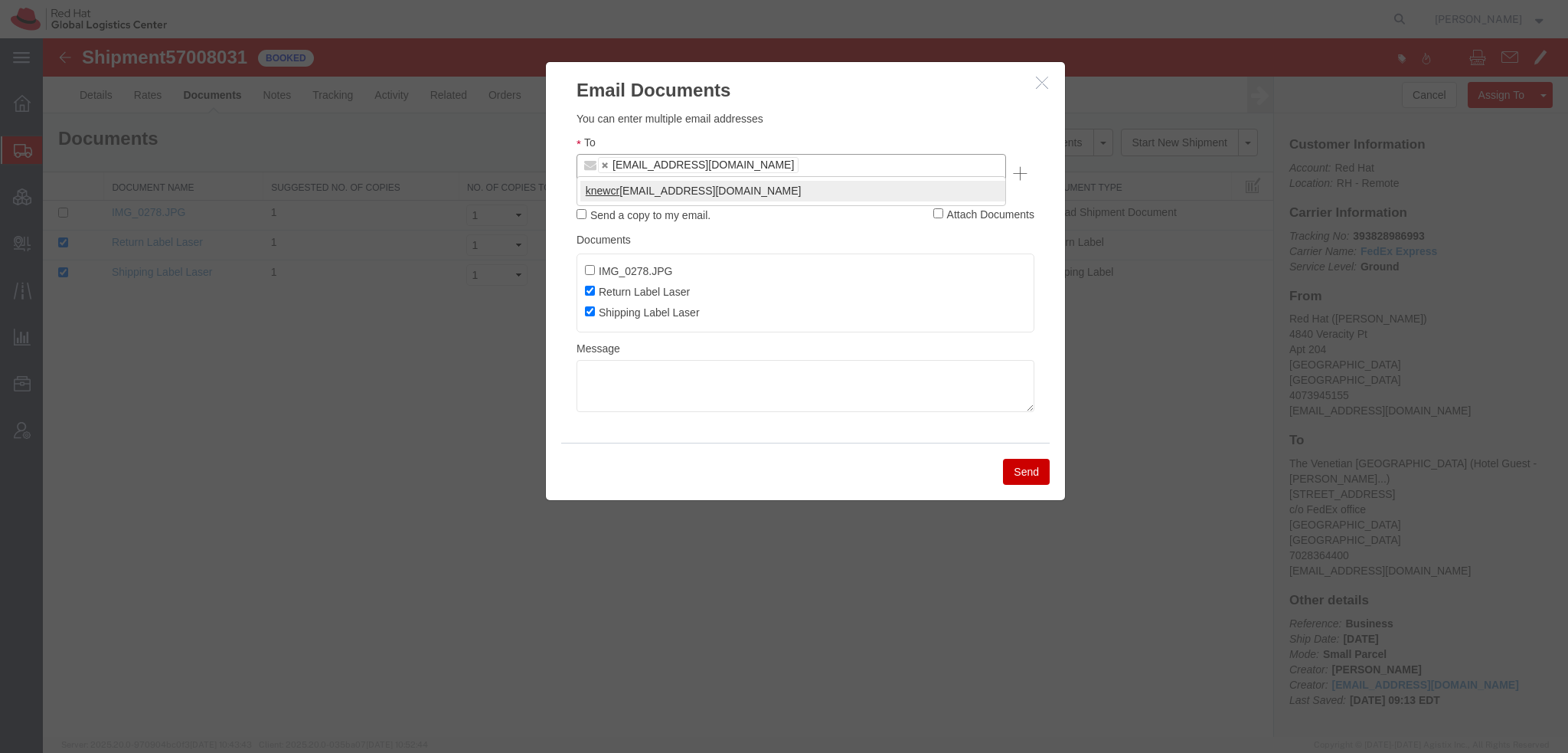
type input "knewcr"
click at [1025, 458] on button "Send" at bounding box center [1027, 471] width 46 height 26
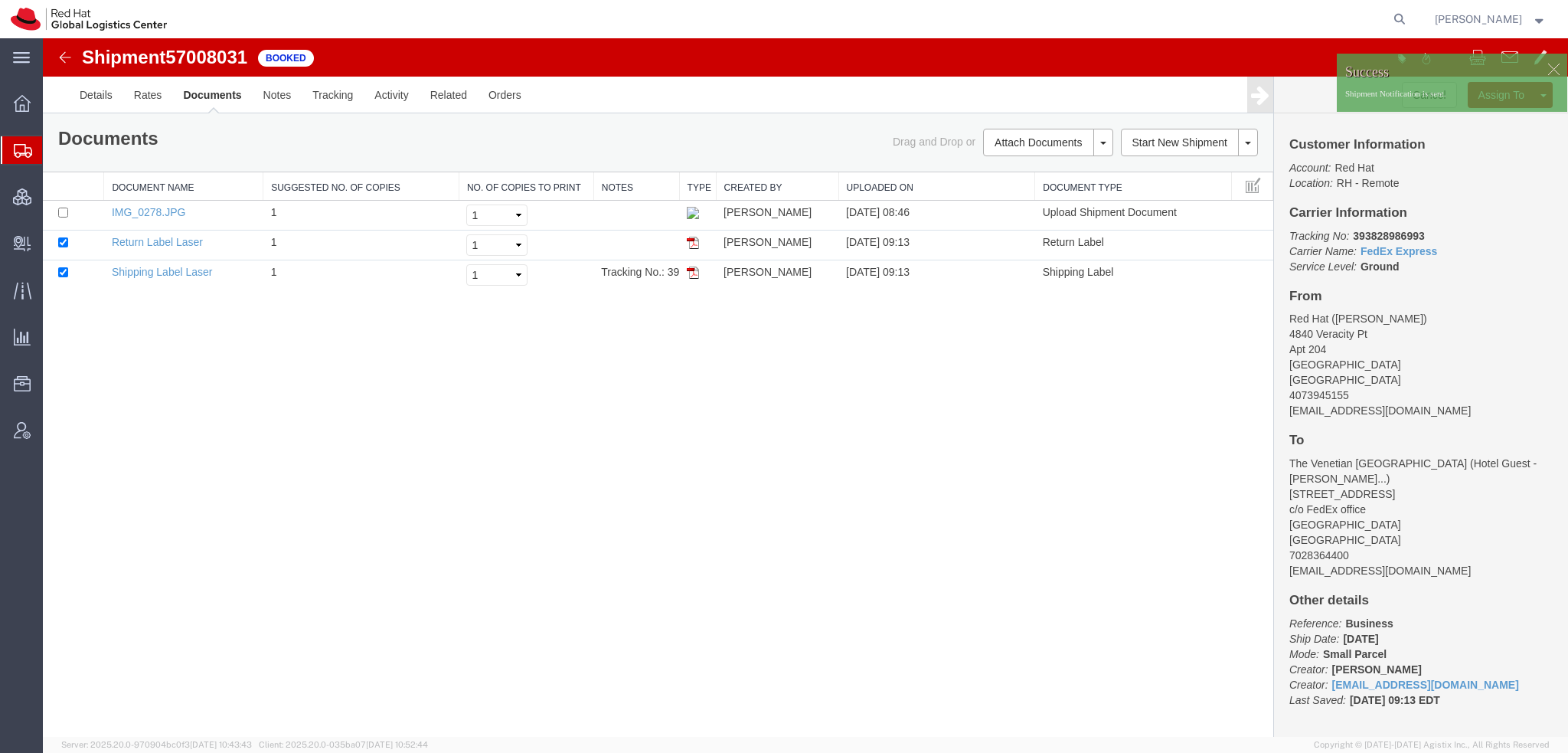
click at [0, 0] on span "Shipment Manager" at bounding box center [0, 0] width 0 height 0
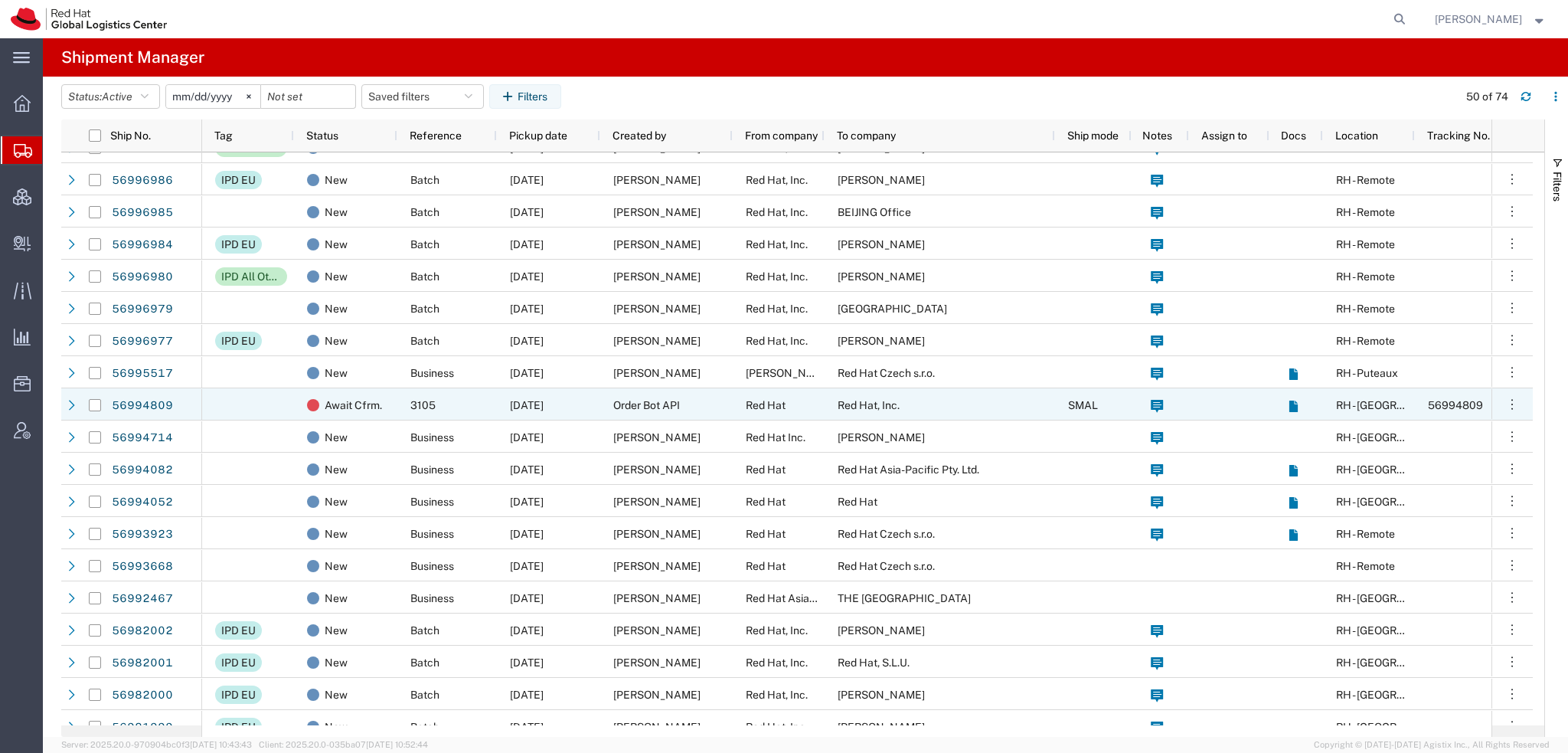
scroll to position [766, 0]
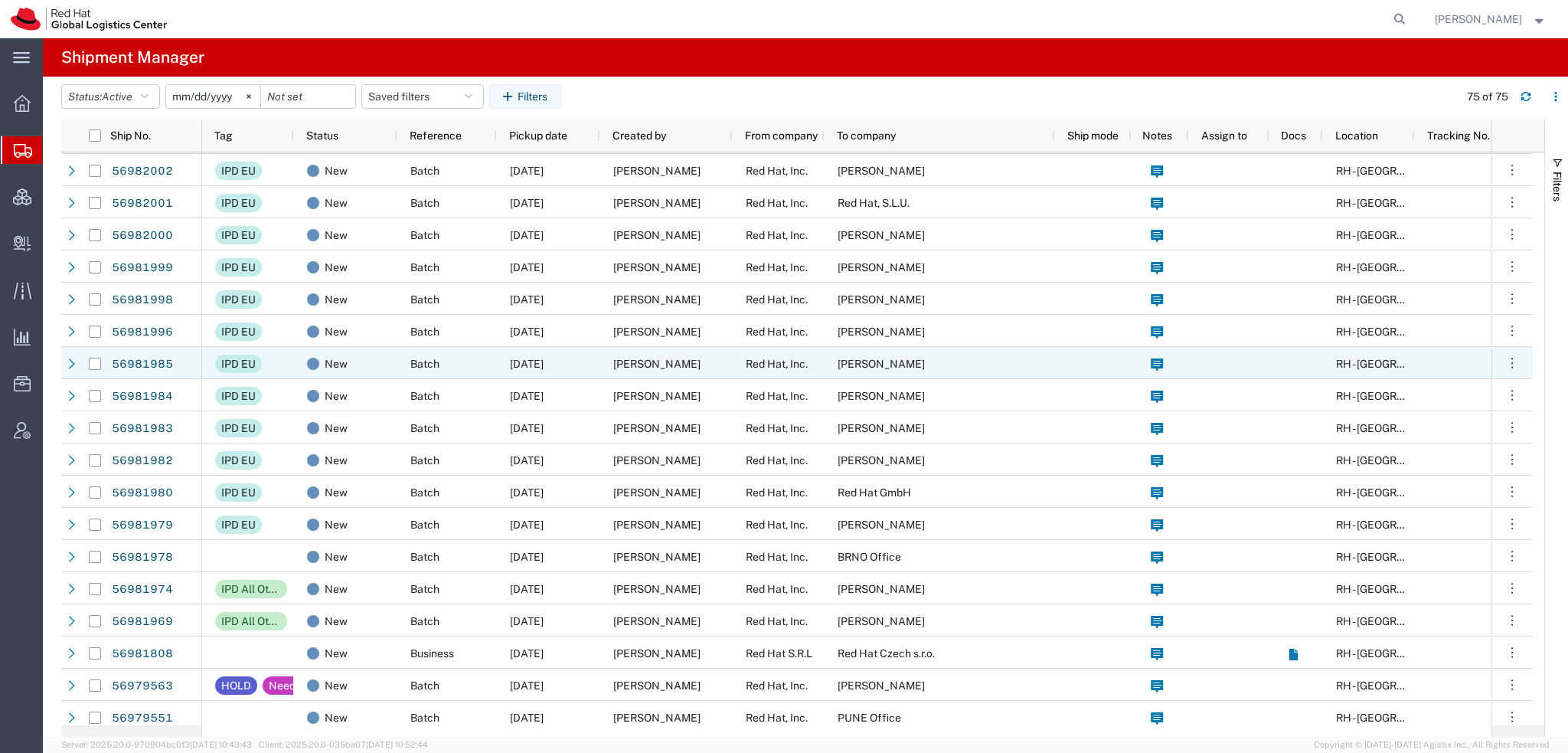
scroll to position [1148, 0]
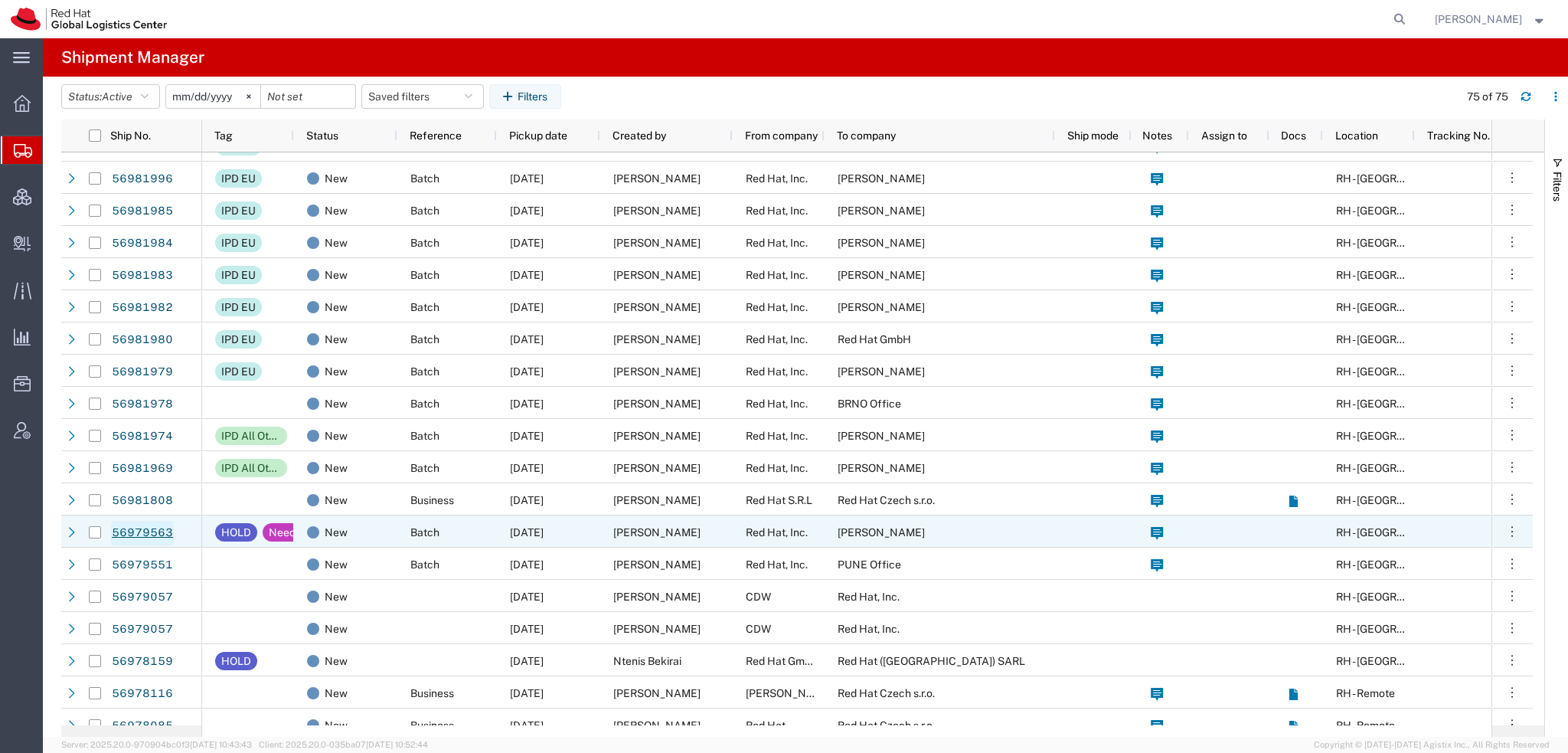
click at [157, 536] on link "56979563" at bounding box center [142, 533] width 63 height 24
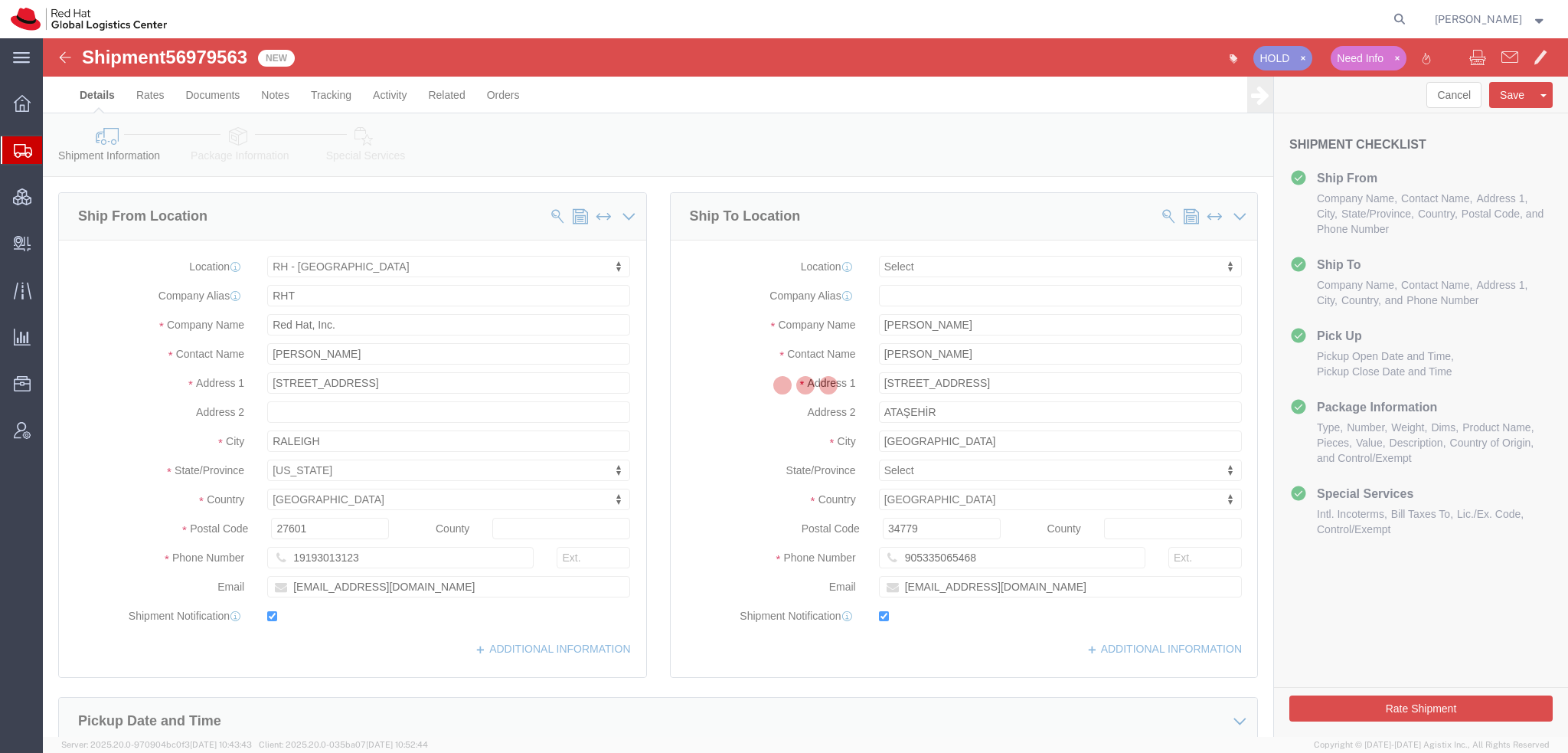
select select "38014"
select select
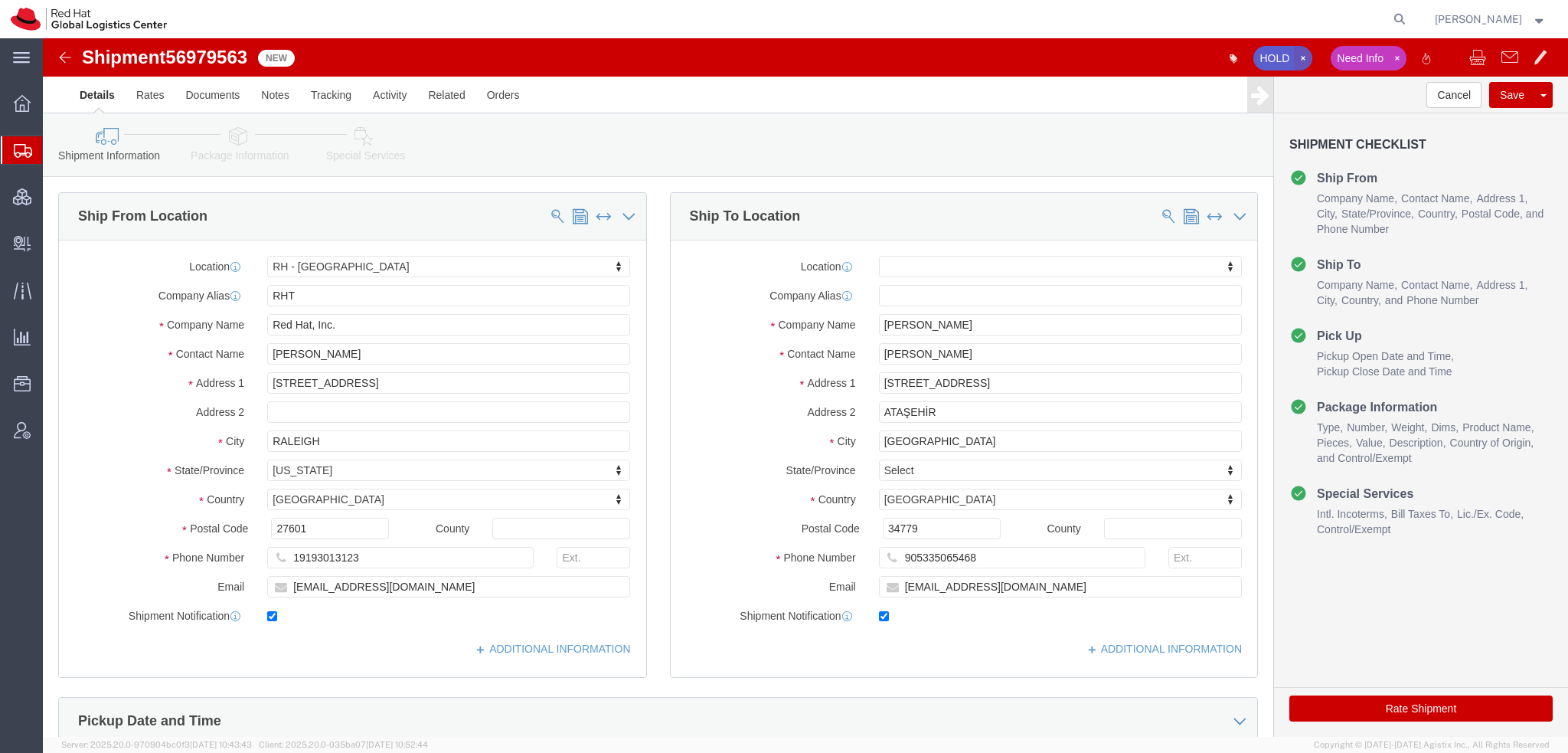
click icon "button"
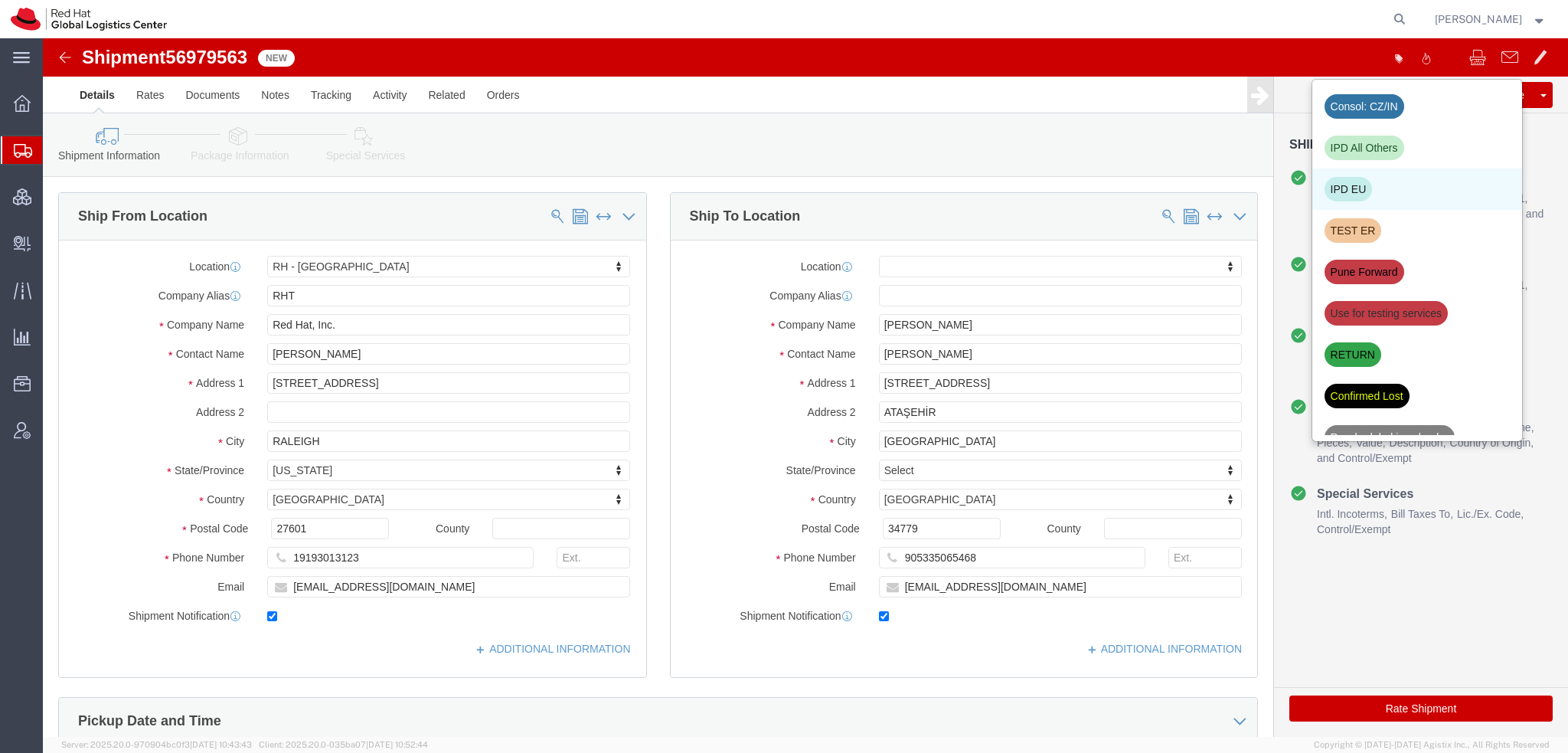
click div "IPD EU"
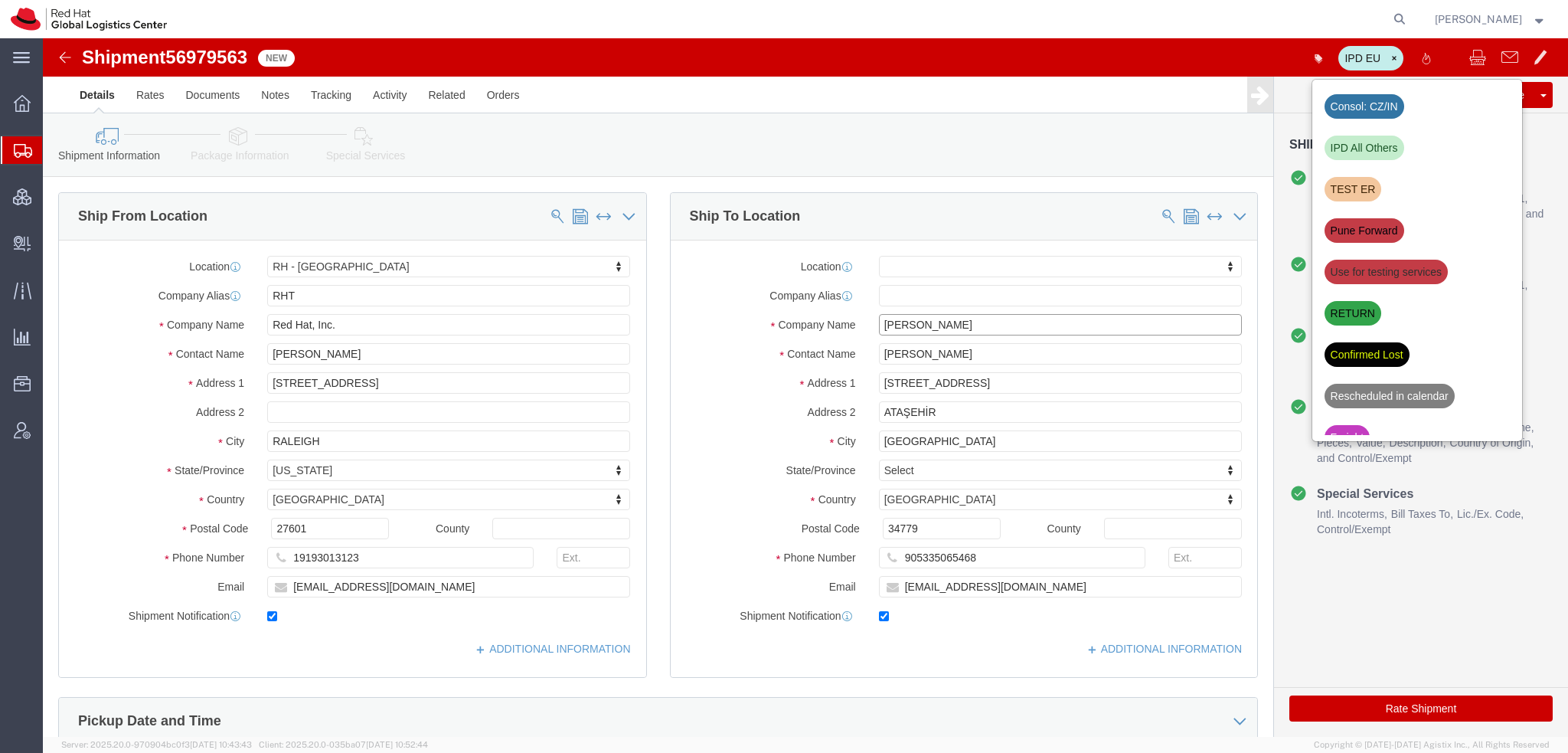
drag, startPoint x: 925, startPoint y: 289, endPoint x: 107, endPoint y: 96, distance: 840.5
click div "Shipment Information Package Information Special Services Please fix the follow…"
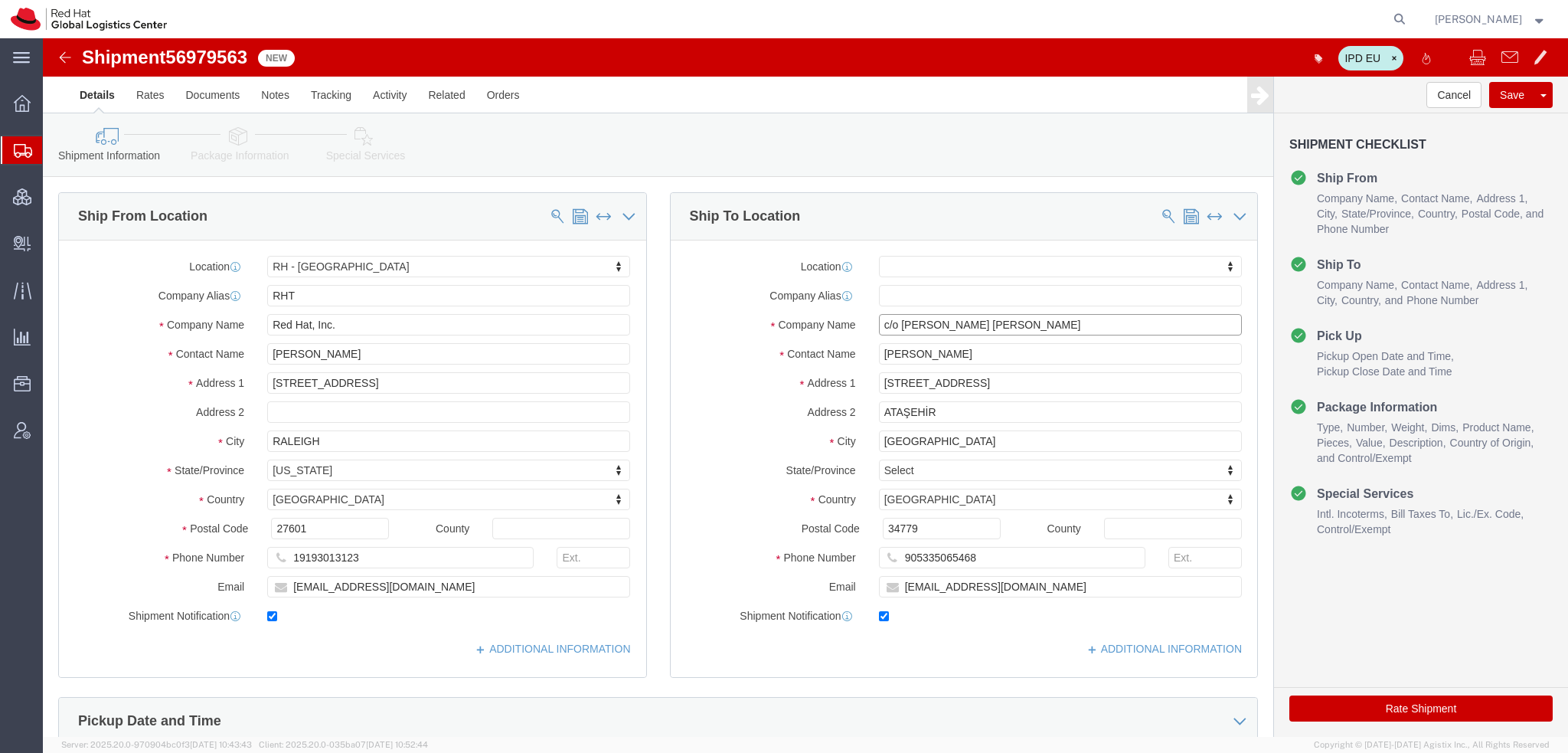
type input "c/o Helena Charuta"
type input "Ul. Gdanska 43 m 1"
type input "Rumia"
type input "p"
type input "po"
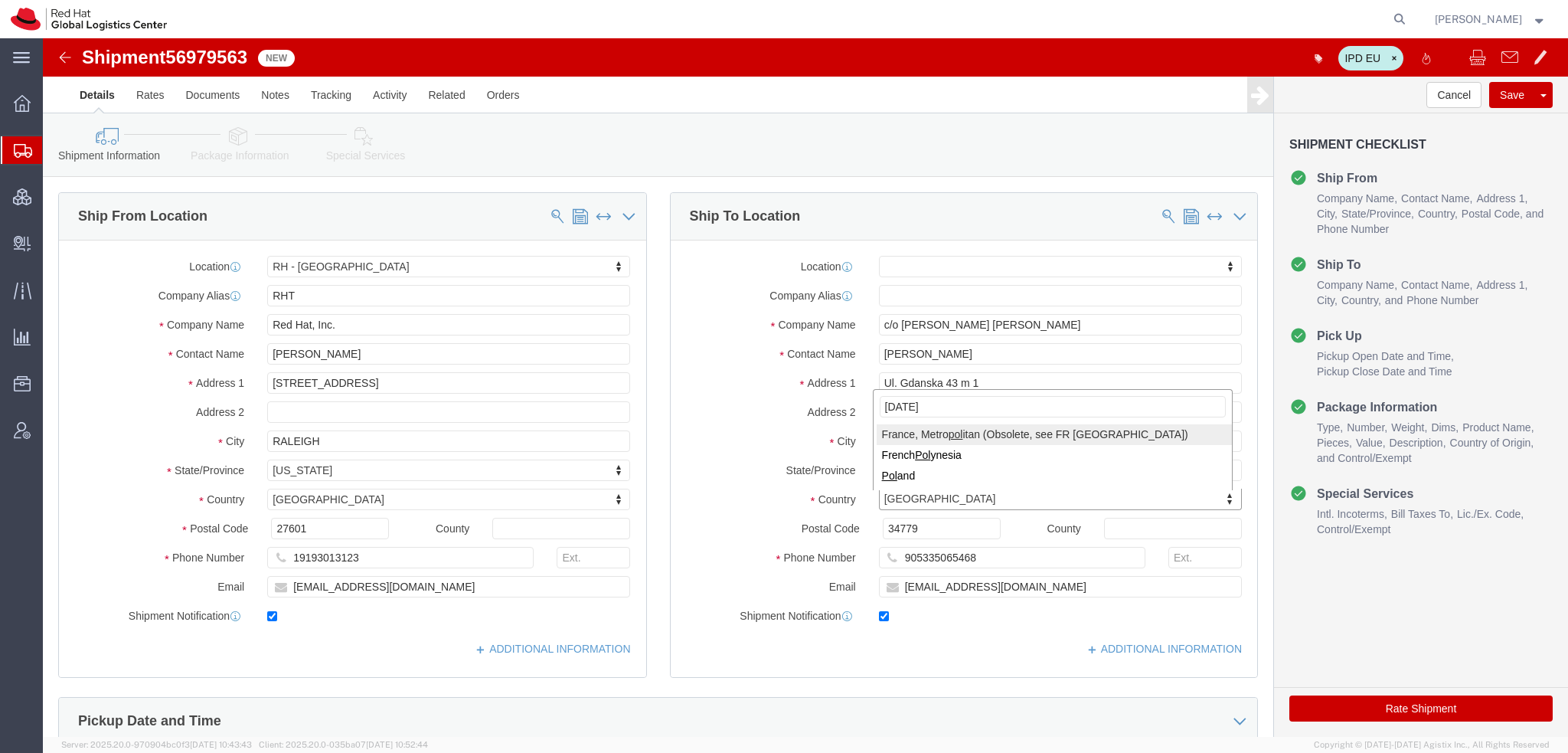
type input "polan"
type input "84-30"
click icon
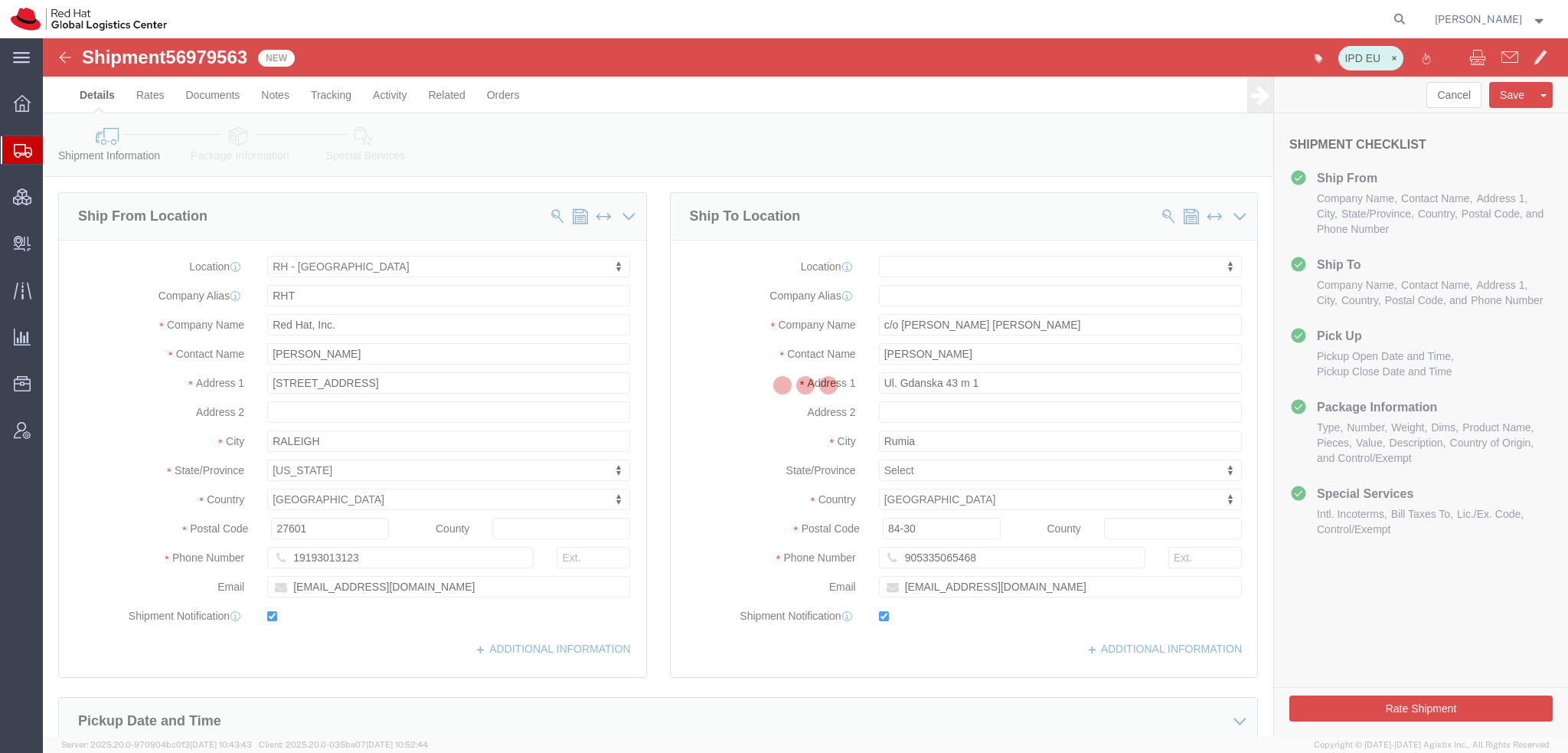
select select
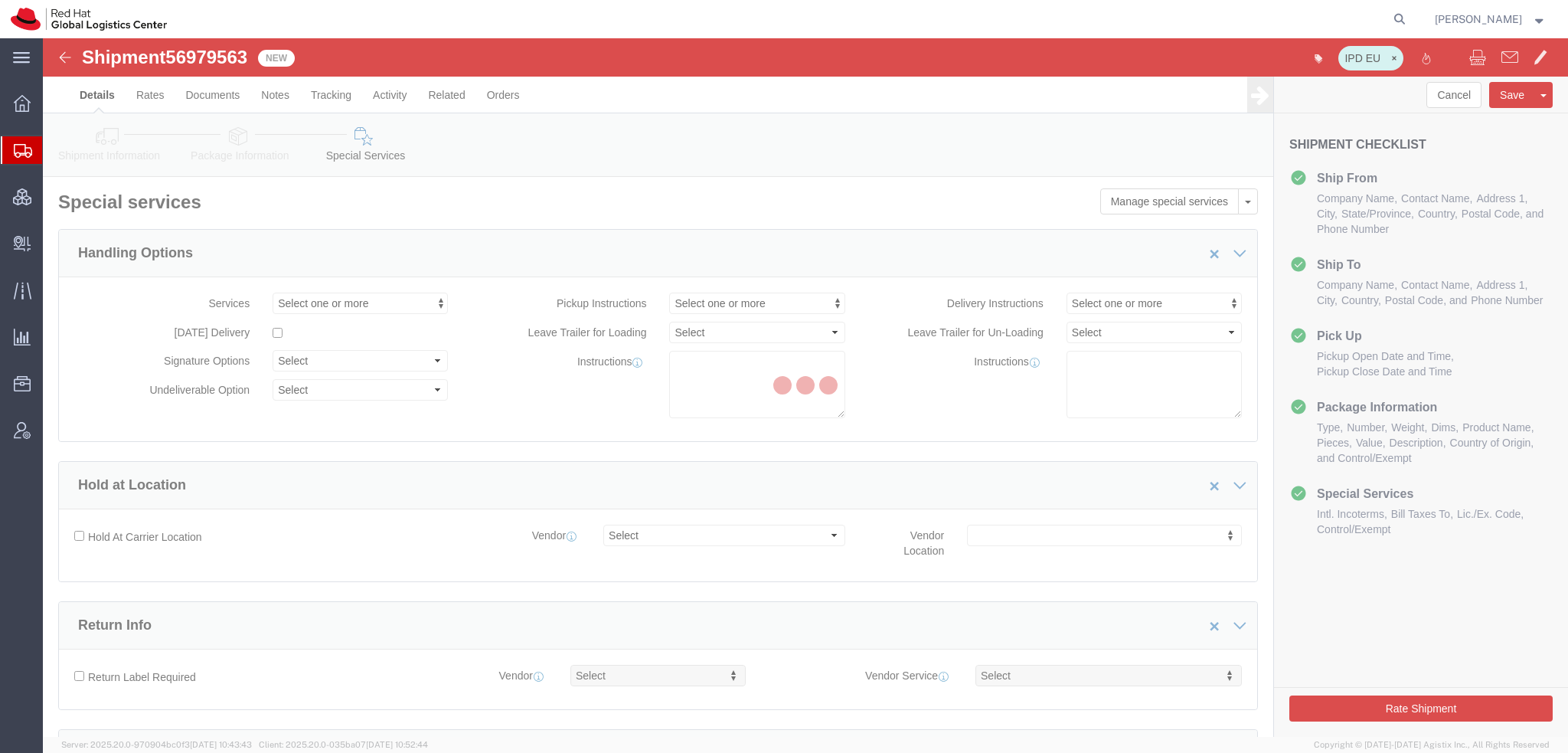
select select "COSTCENTER"
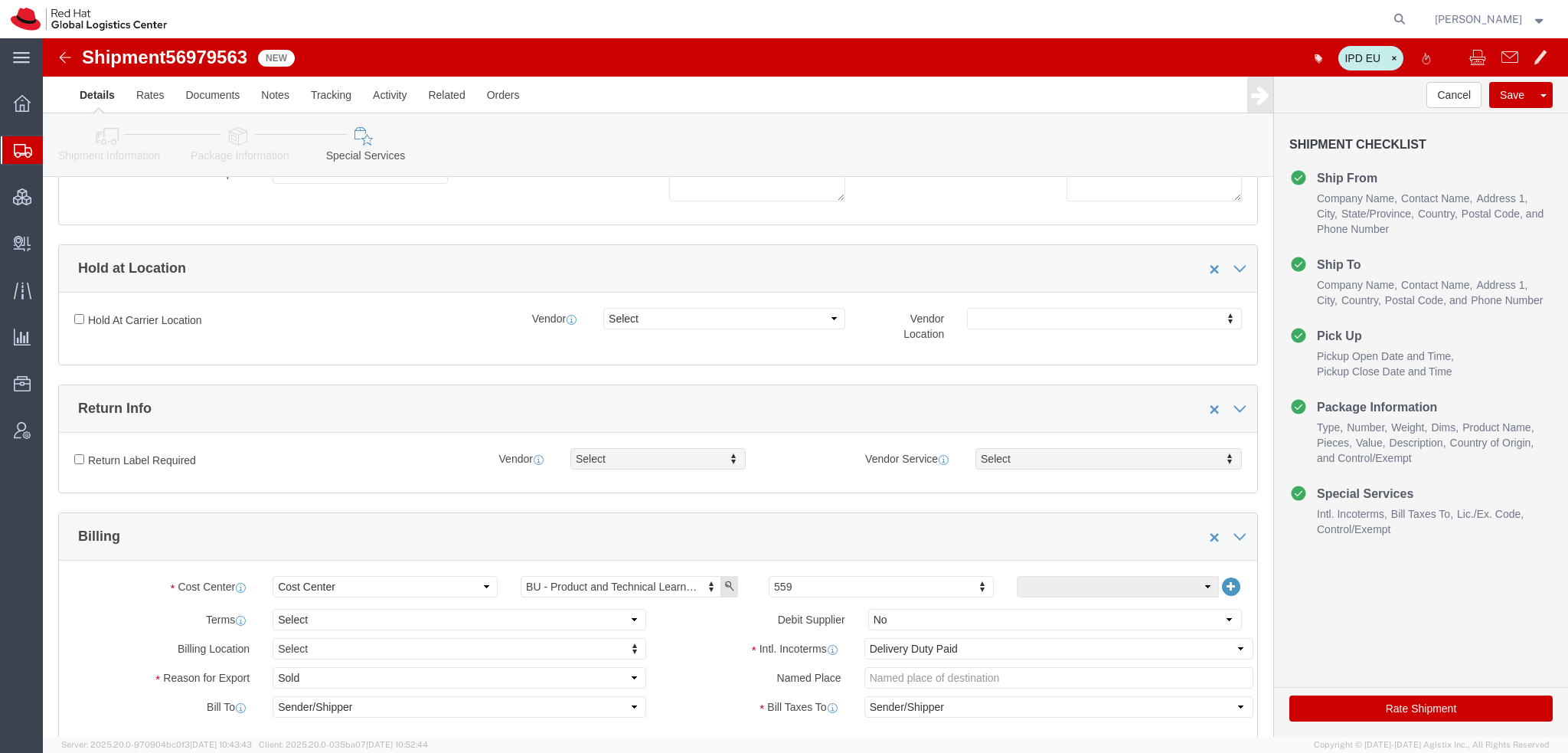
scroll to position [459, 0]
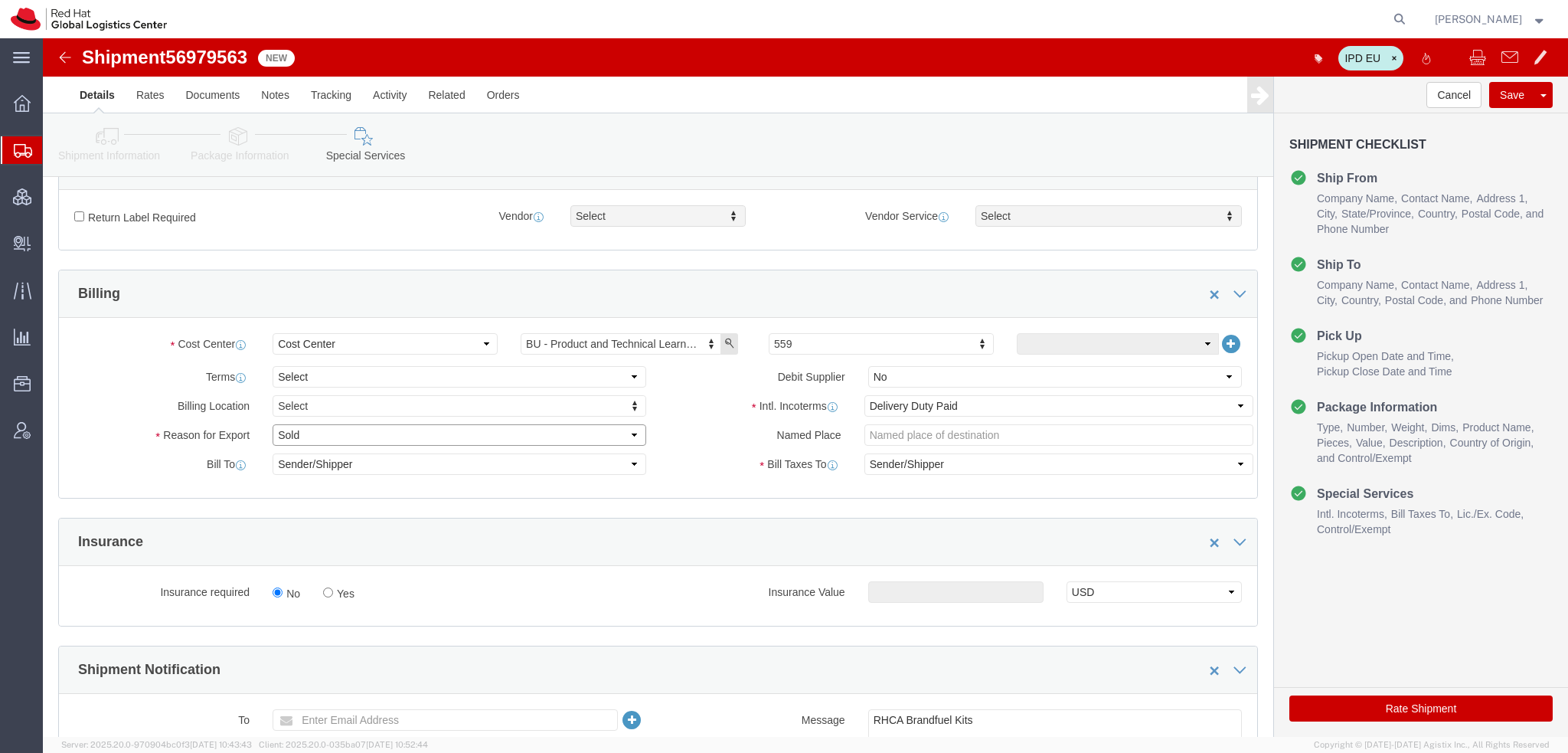
click select "Select Gift Personal Effects Repair/Warranty Return Sample Sold Temporary/Not S…"
select select "GIFT"
click select "Select Gift Personal Effects Repair/Warranty Return Sample Sold Temporary/Not S…"
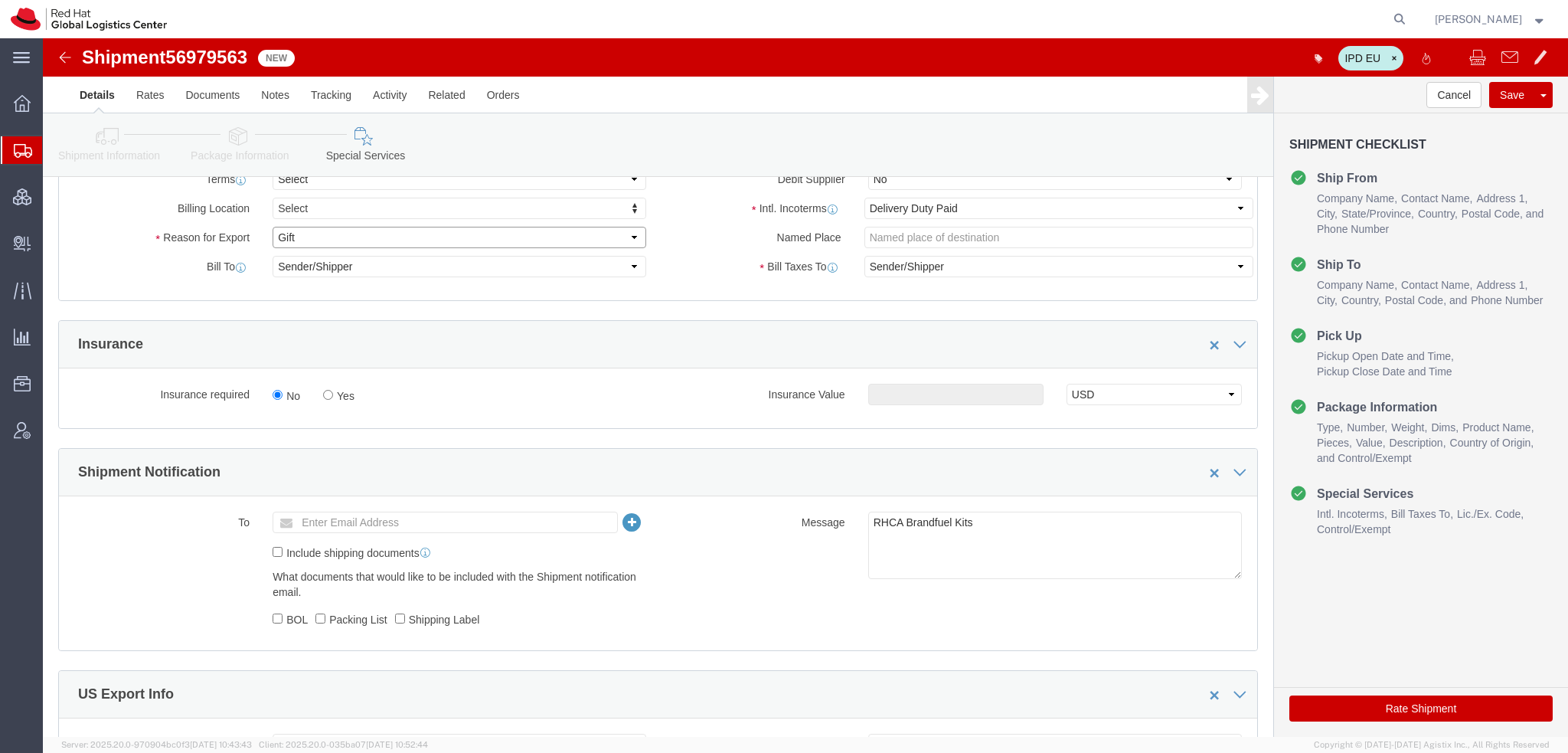
scroll to position [918, 0]
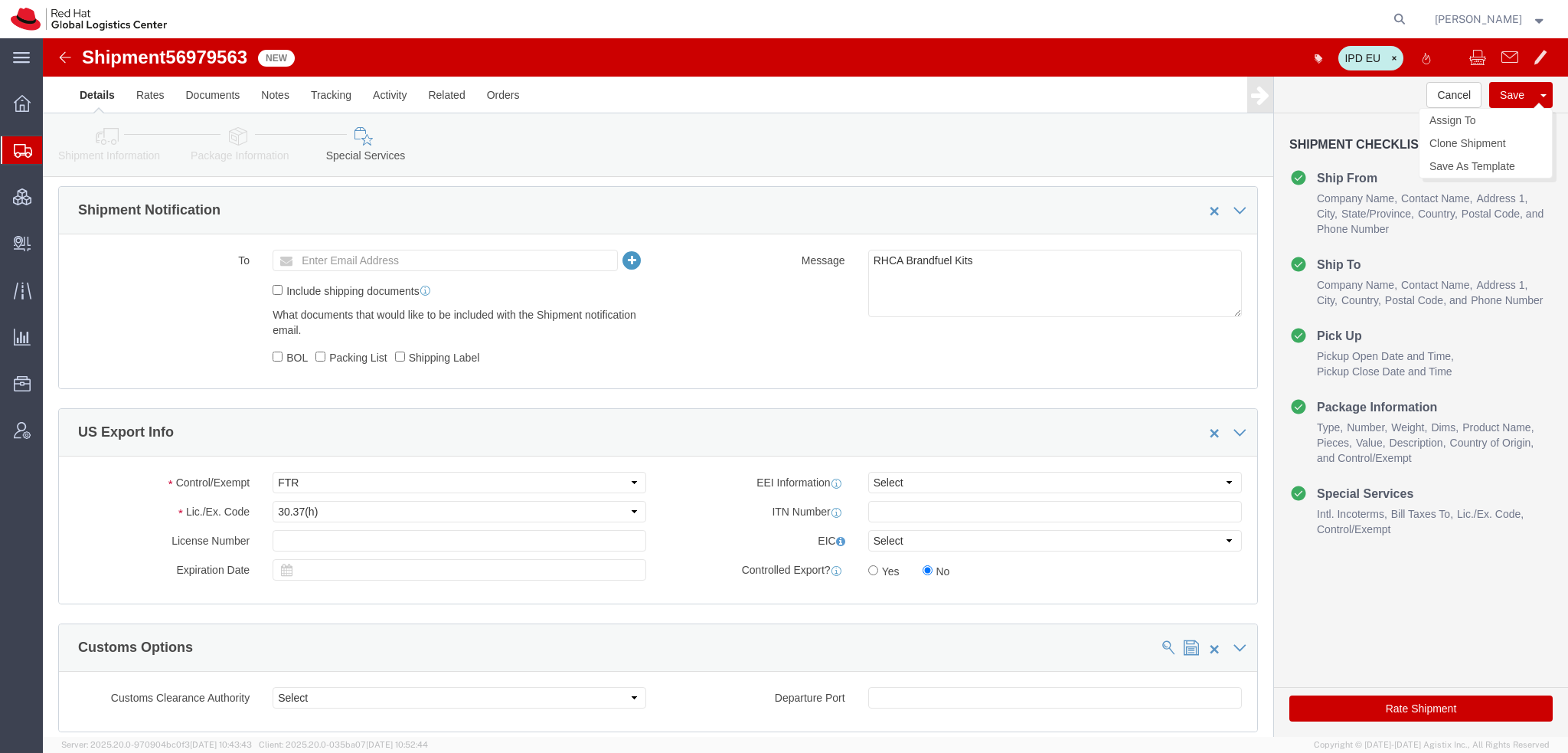
click button "Save"
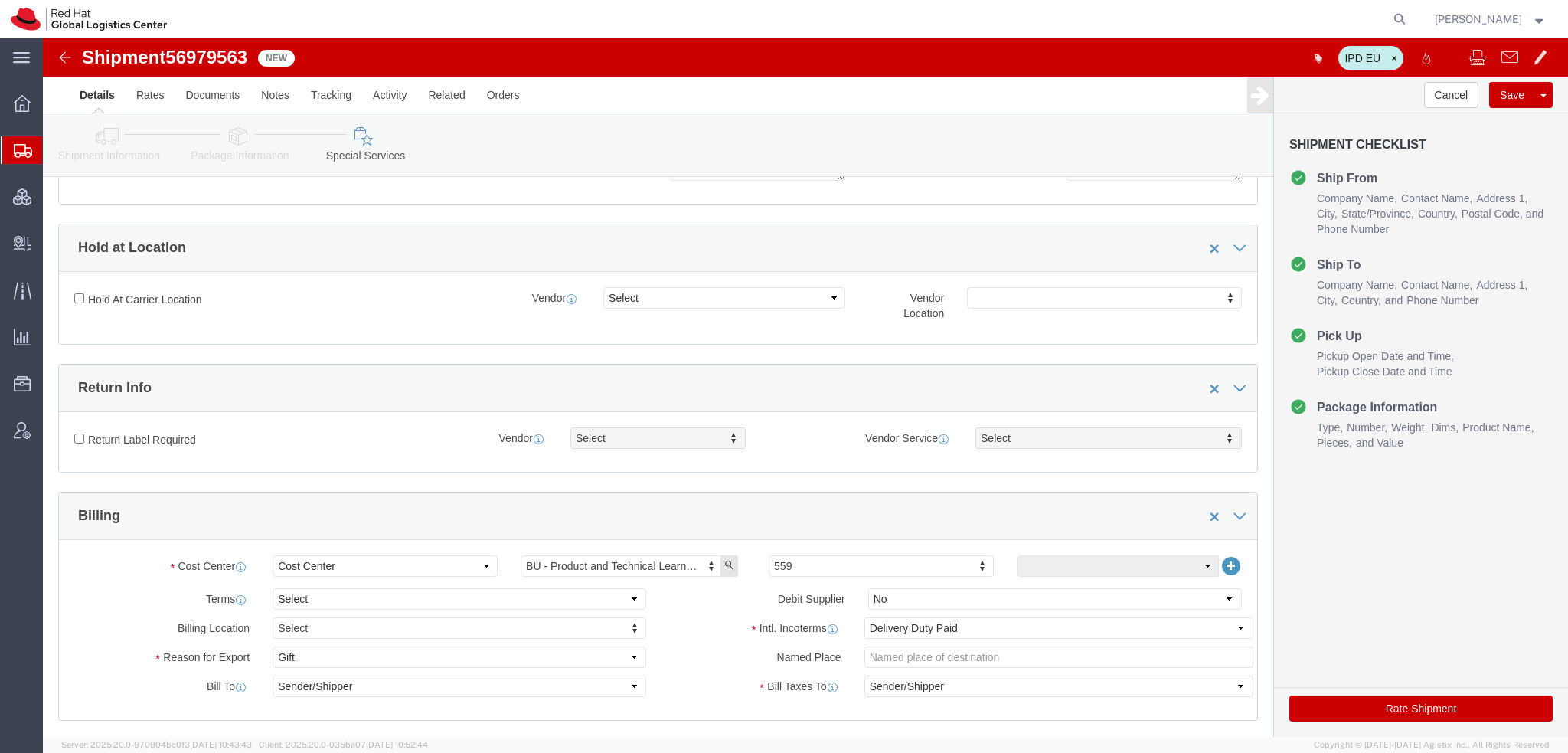
scroll to position [0, 0]
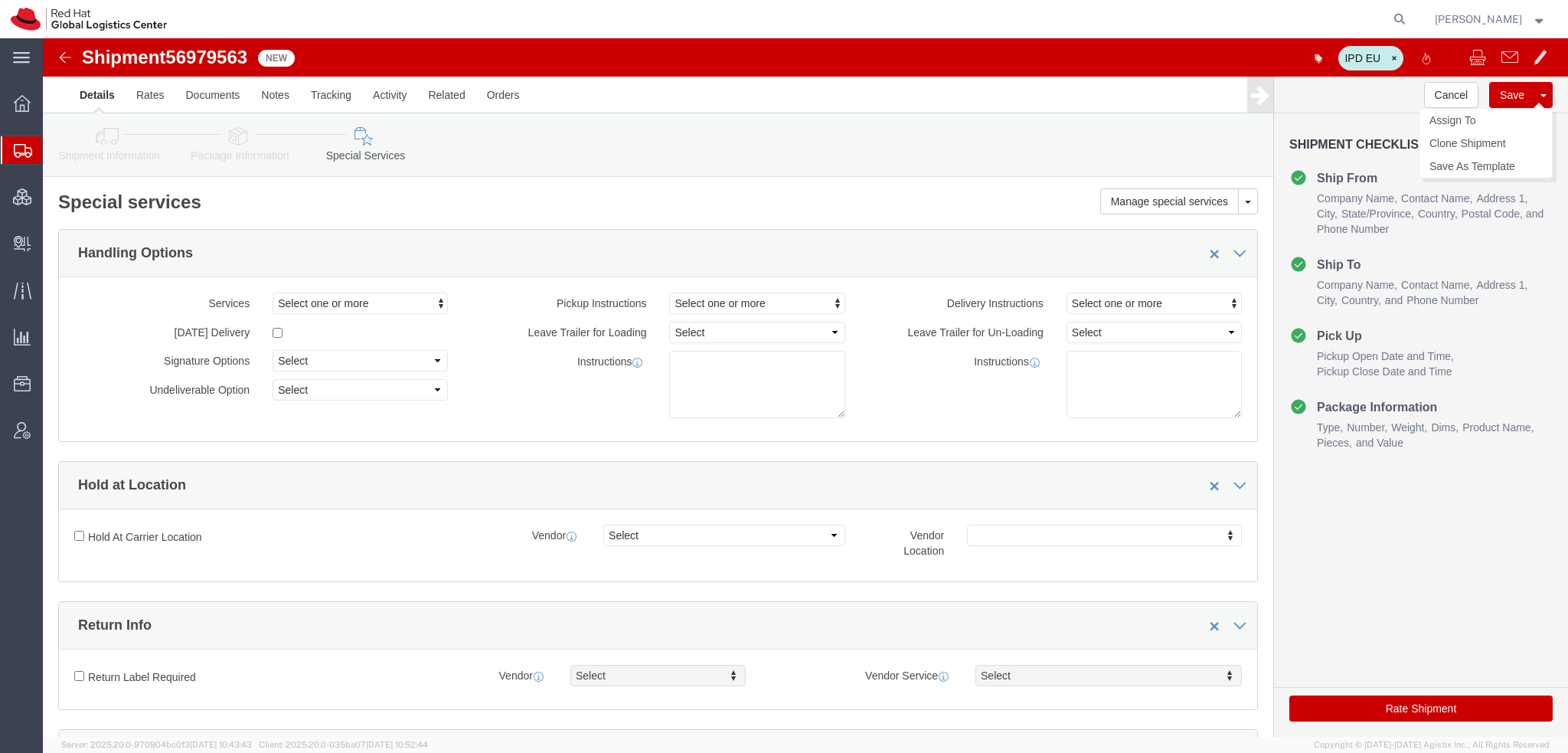
click button "Save"
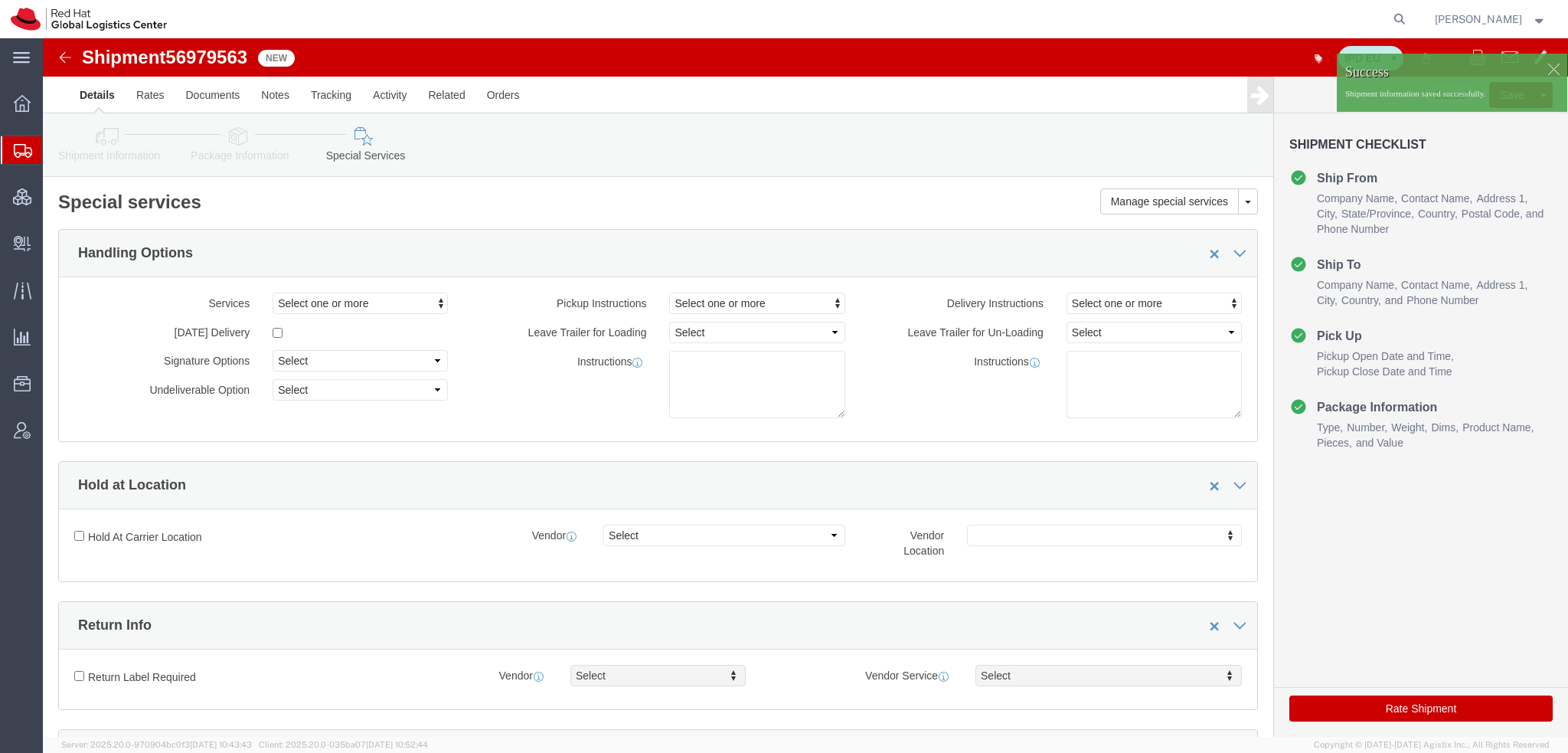
click at [0, 0] on span "Shipment Manager" at bounding box center [0, 0] width 0 height 0
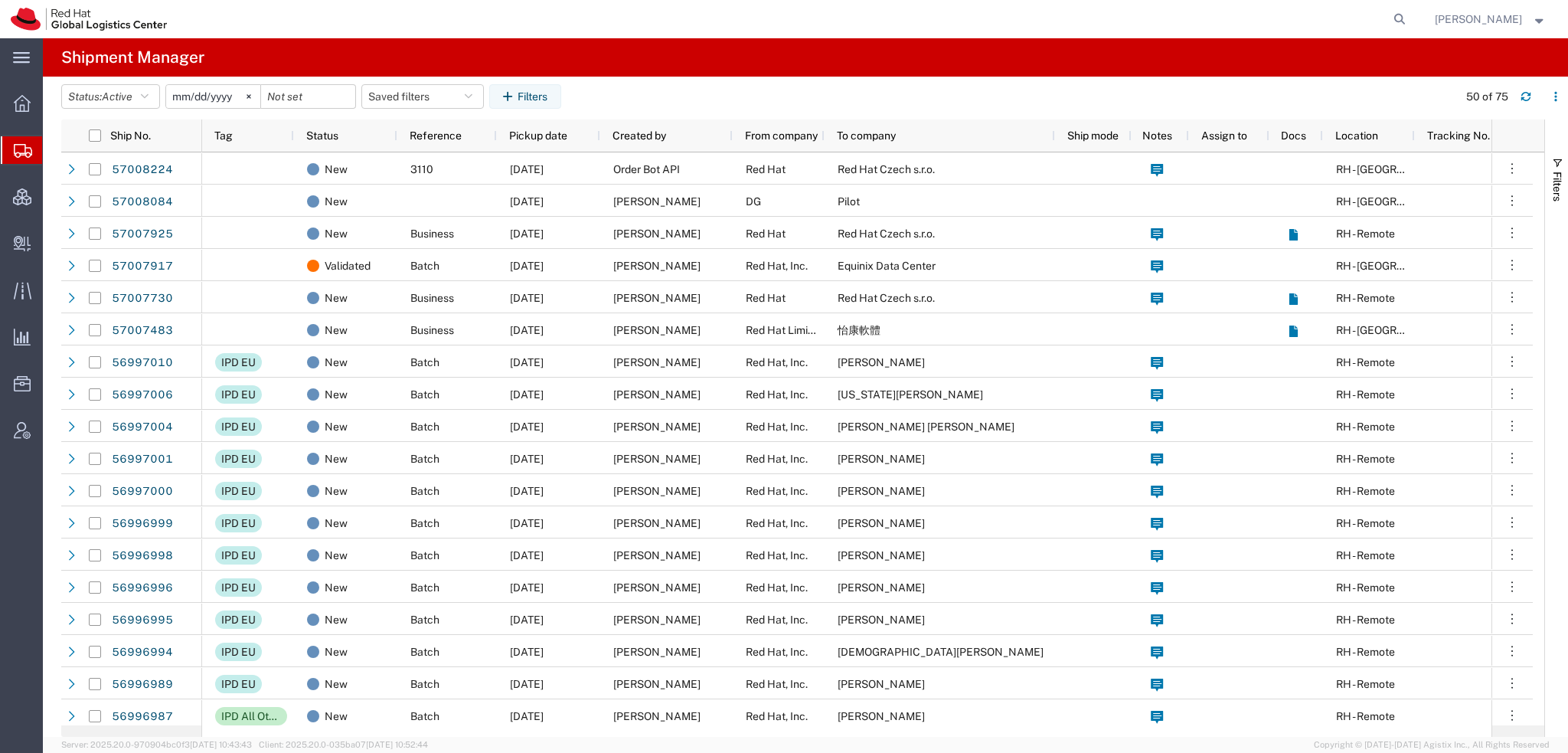
click at [1525, 18] on span "[PERSON_NAME]" at bounding box center [1491, 18] width 112 height 16
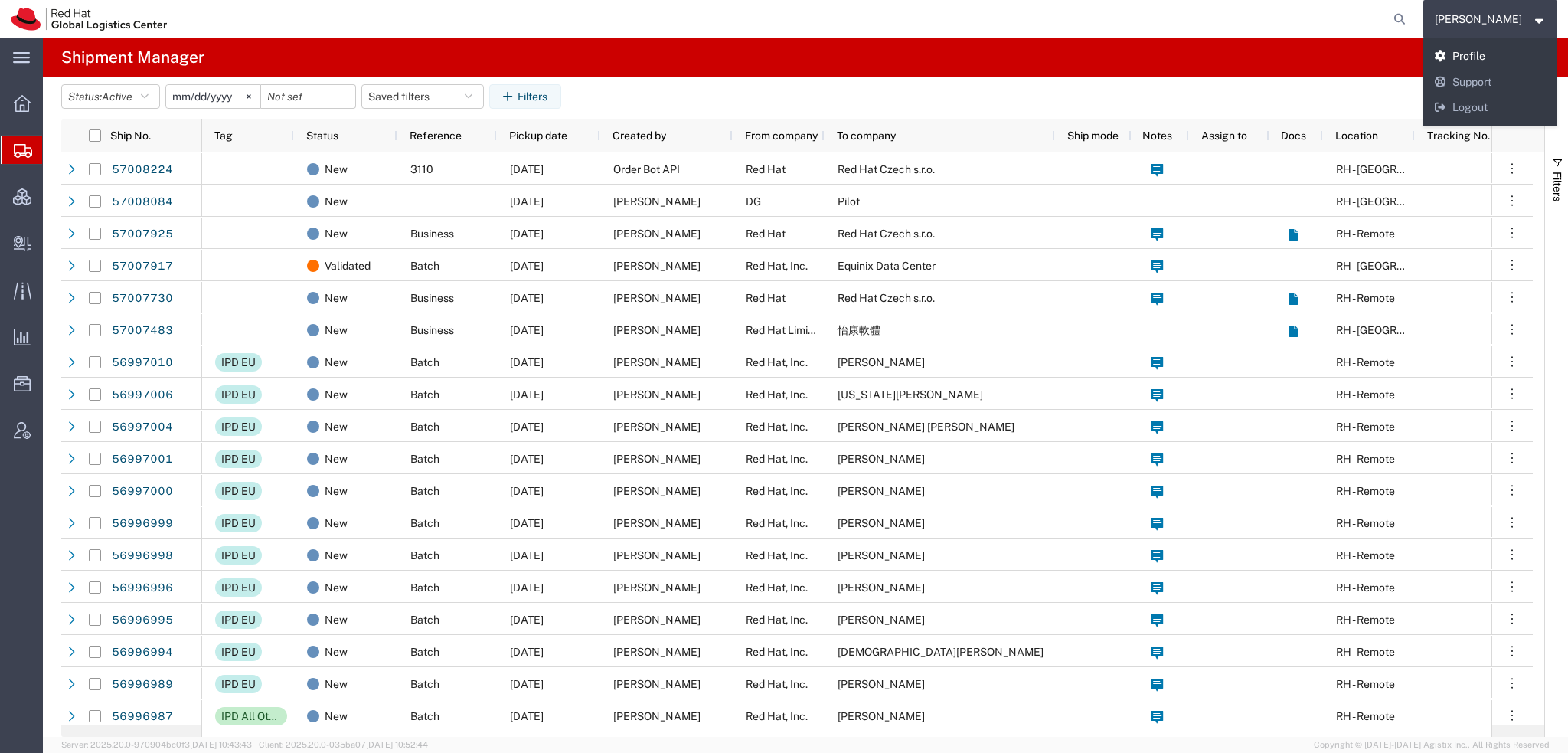
click at [1481, 52] on link "Profile" at bounding box center [1490, 56] width 134 height 26
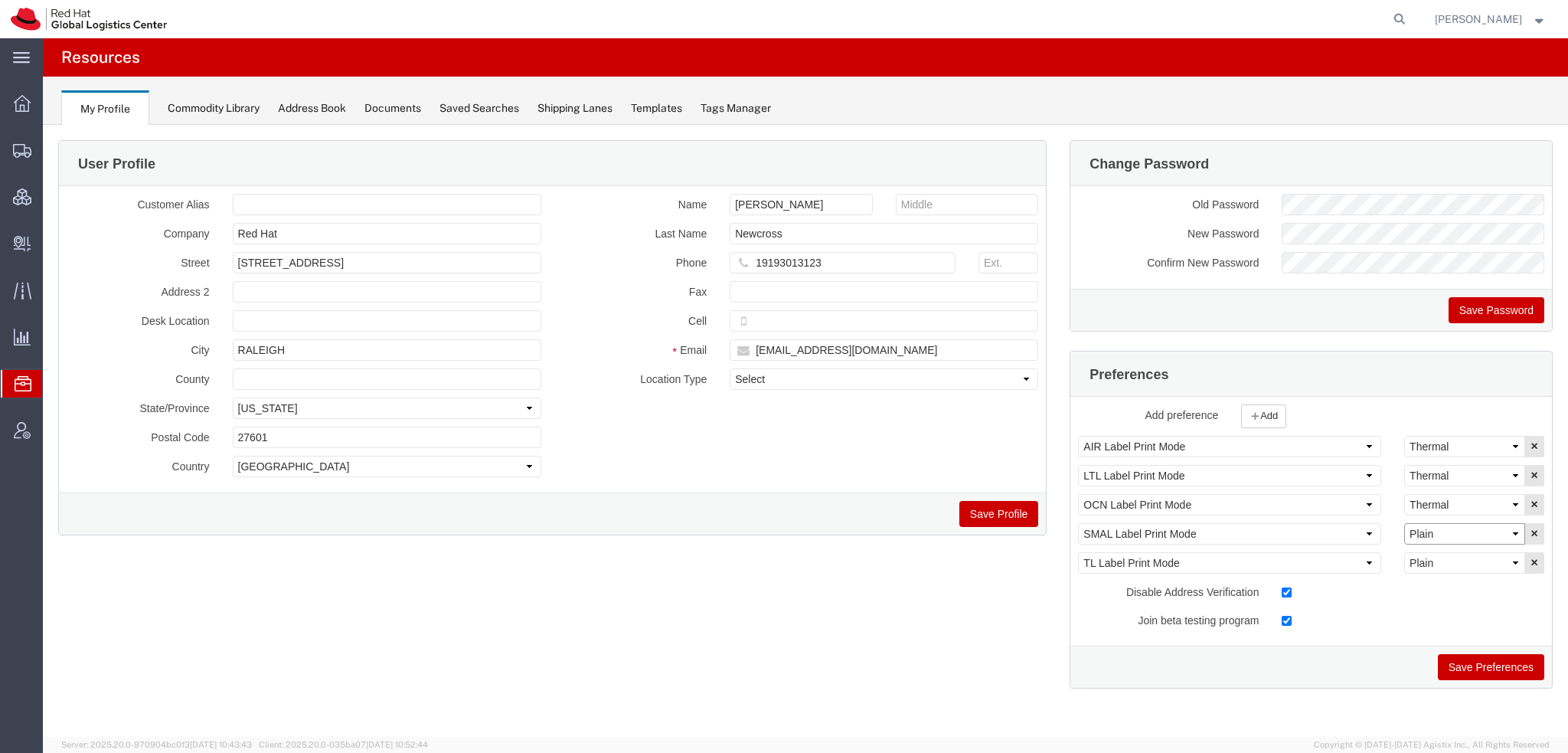
click at [1461, 528] on select "Select Plain Thermal" at bounding box center [1465, 534] width 121 height 21
select select "Thermal"
click at [1405, 523] on select "Select Plain Thermal" at bounding box center [1465, 534] width 121 height 21
click at [1484, 674] on button "Save Preferences" at bounding box center [1491, 666] width 106 height 26
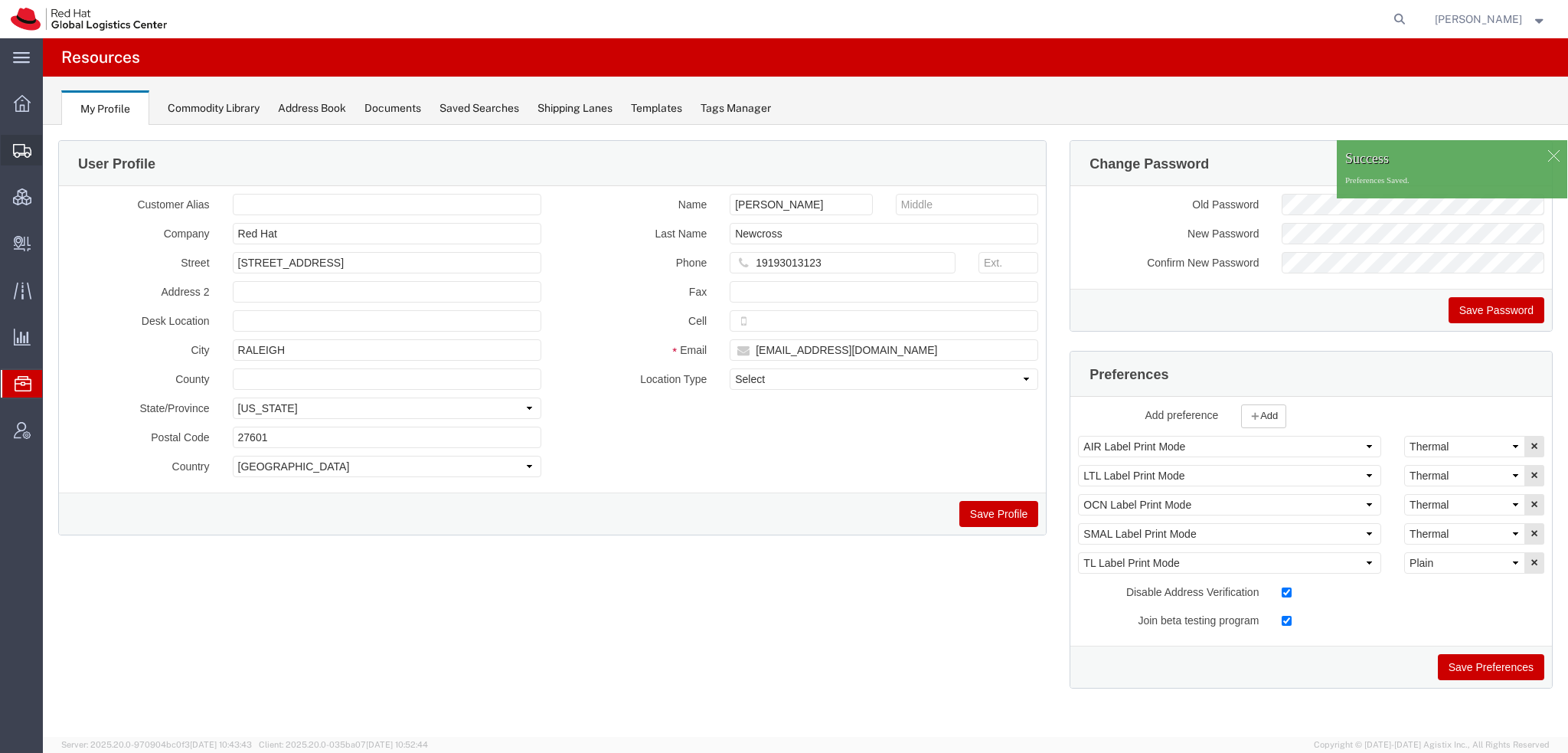
click at [0, 0] on span "Shipment Manager" at bounding box center [0, 0] width 0 height 0
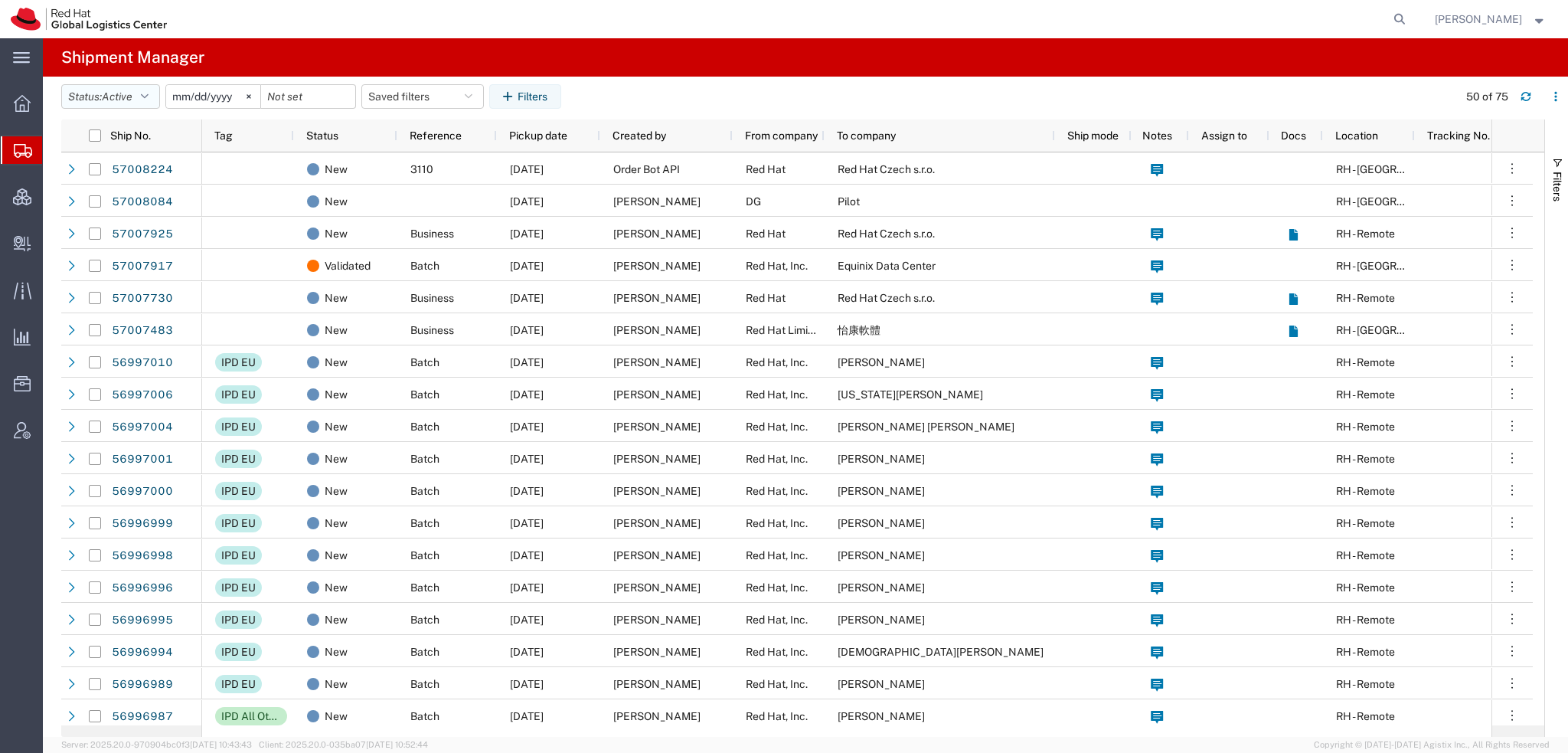
click at [147, 91] on icon "button" at bounding box center [145, 96] width 8 height 11
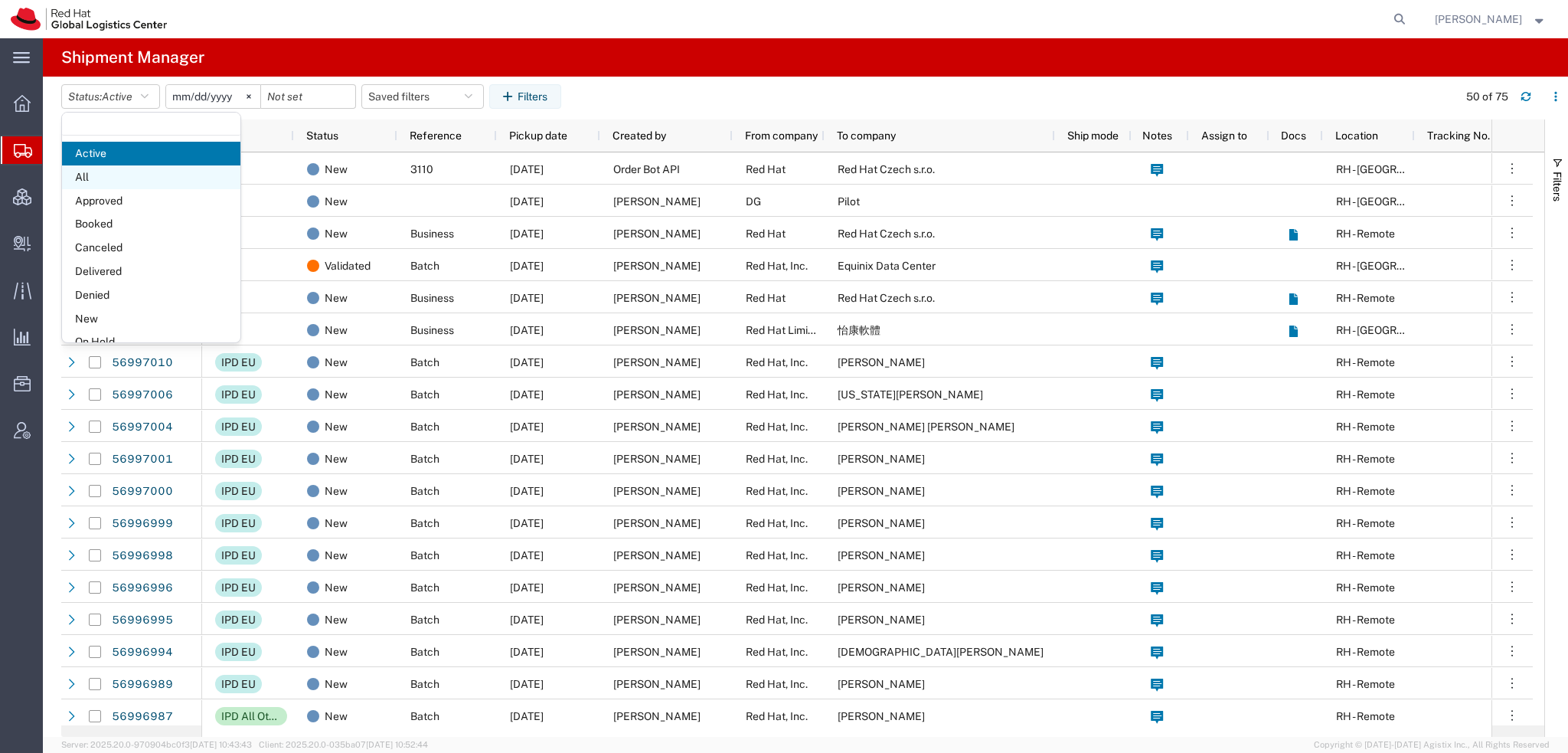
click at [110, 179] on span "All" at bounding box center [151, 177] width 179 height 24
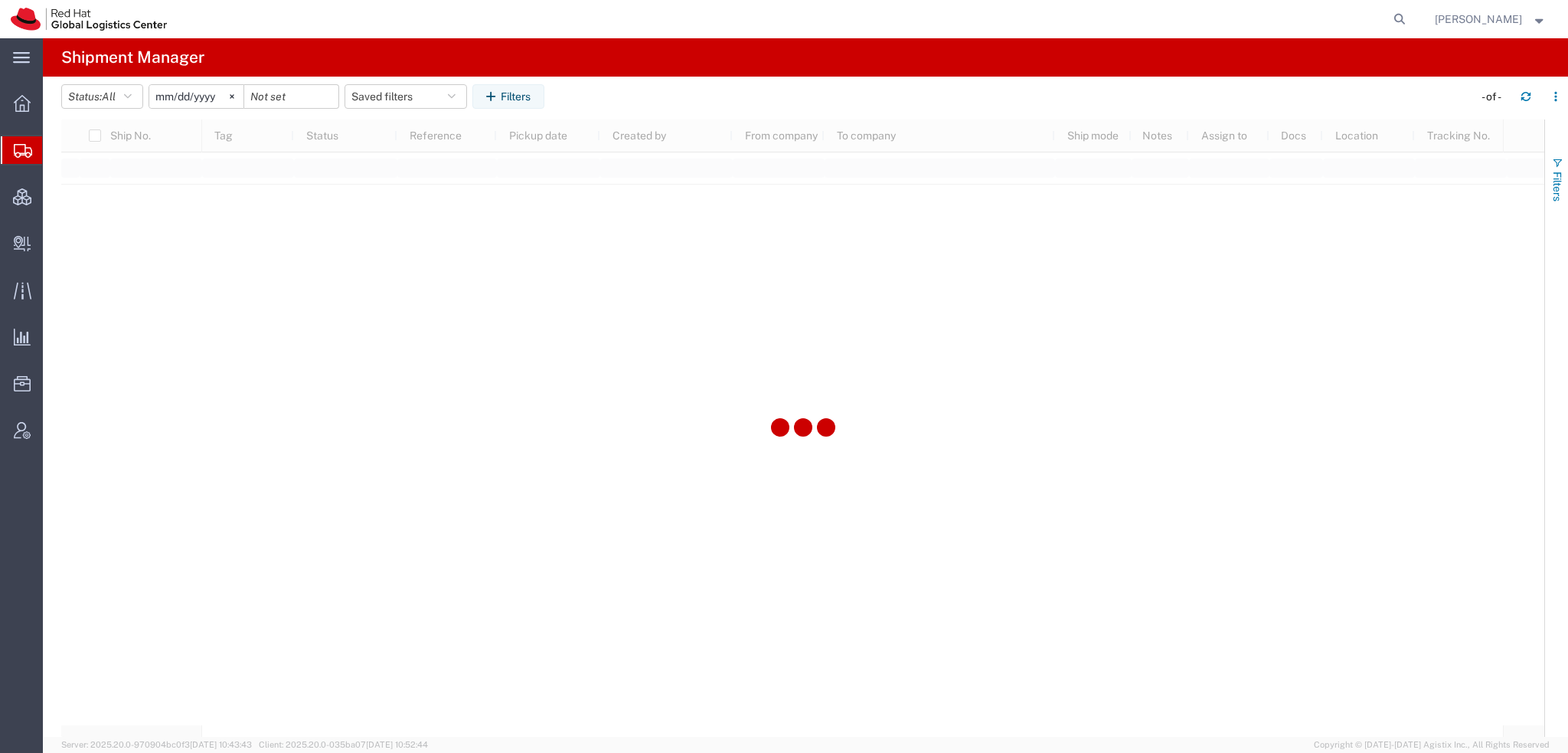
click at [1554, 167] on span "button" at bounding box center [1557, 162] width 13 height 13
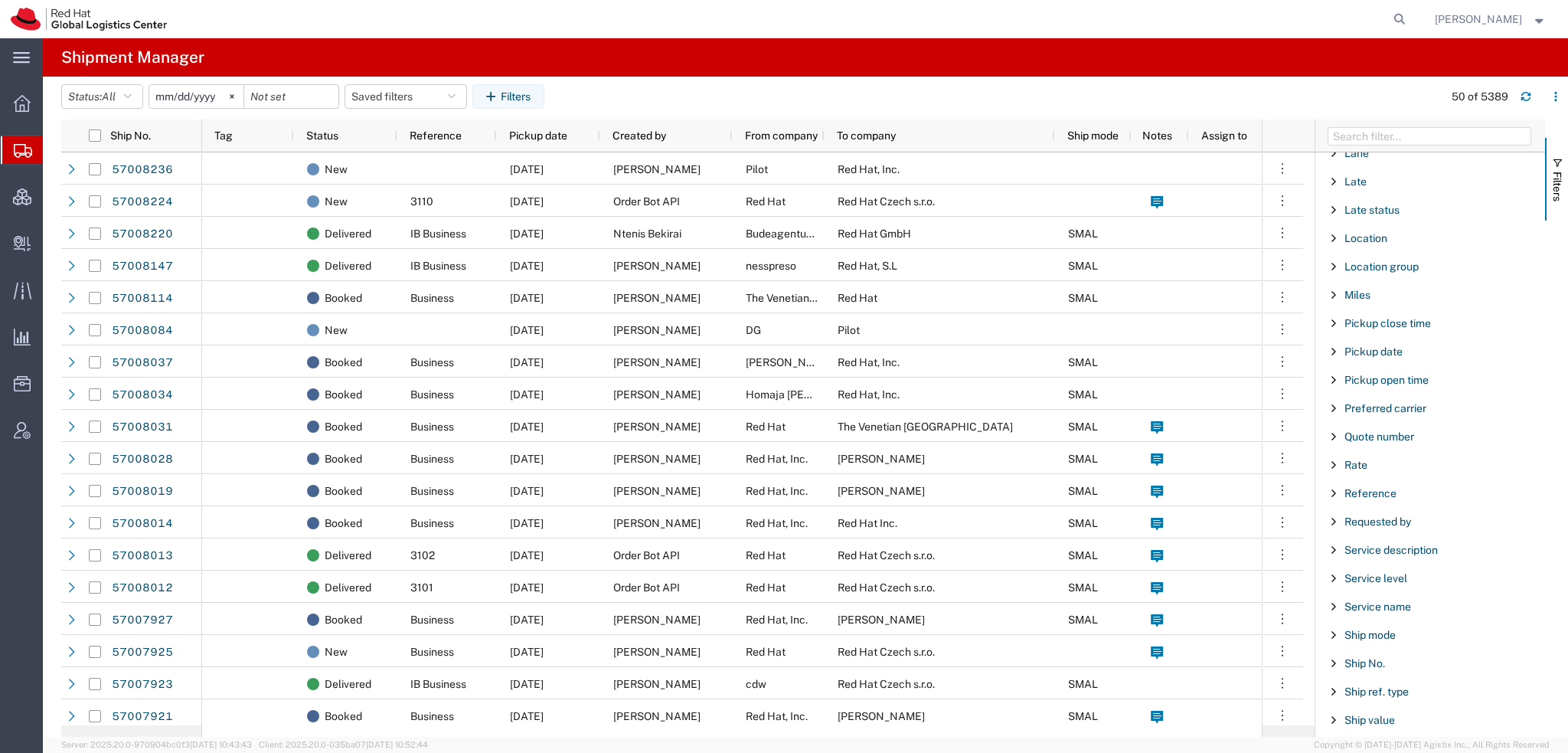
scroll to position [1275, 0]
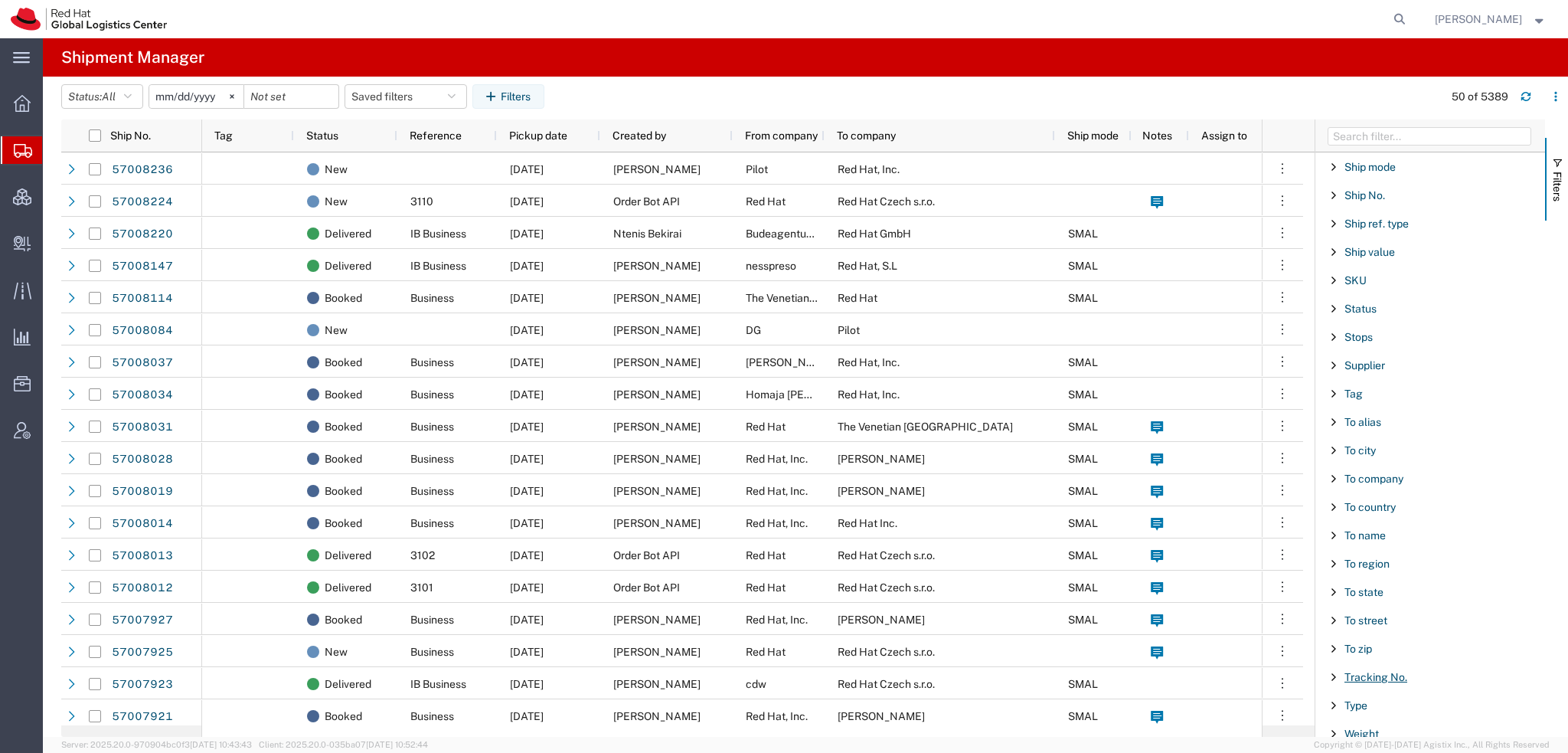
click at [1390, 671] on span "Tracking No." at bounding box center [1376, 677] width 63 height 13
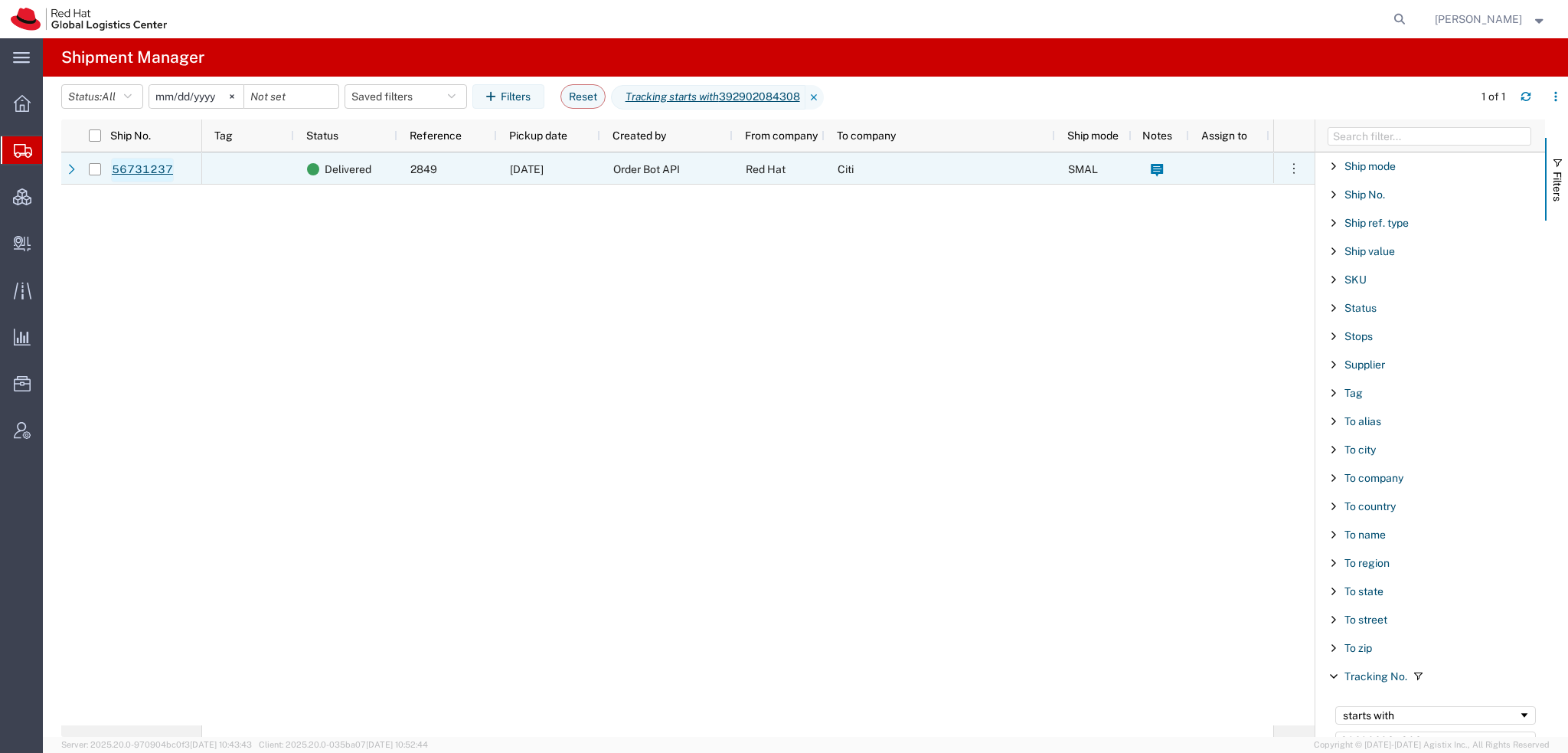
type input "392902084308"
click at [142, 169] on link "56731237" at bounding box center [142, 169] width 63 height 24
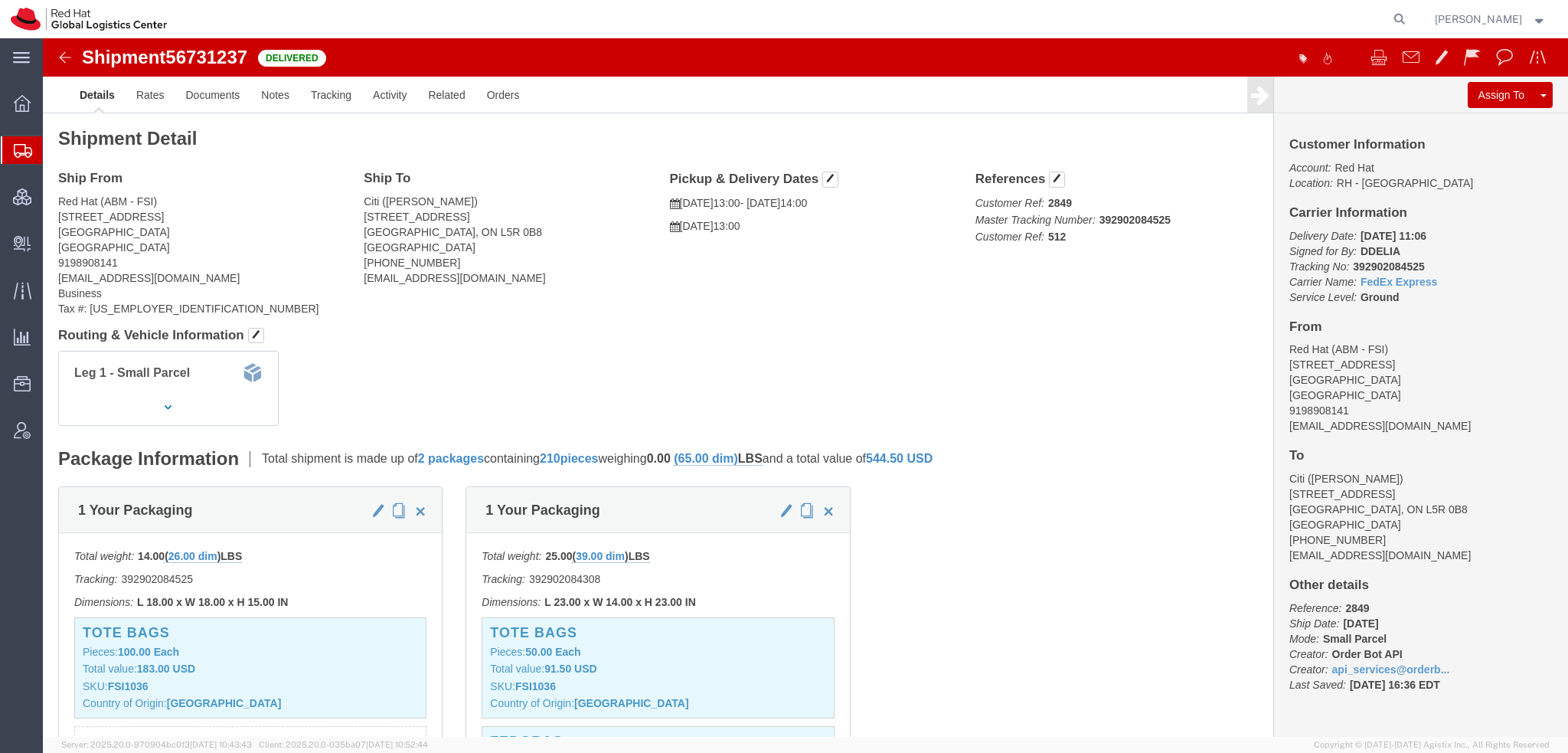
click at [0, 0] on span "Shipment Manager" at bounding box center [0, 0] width 0 height 0
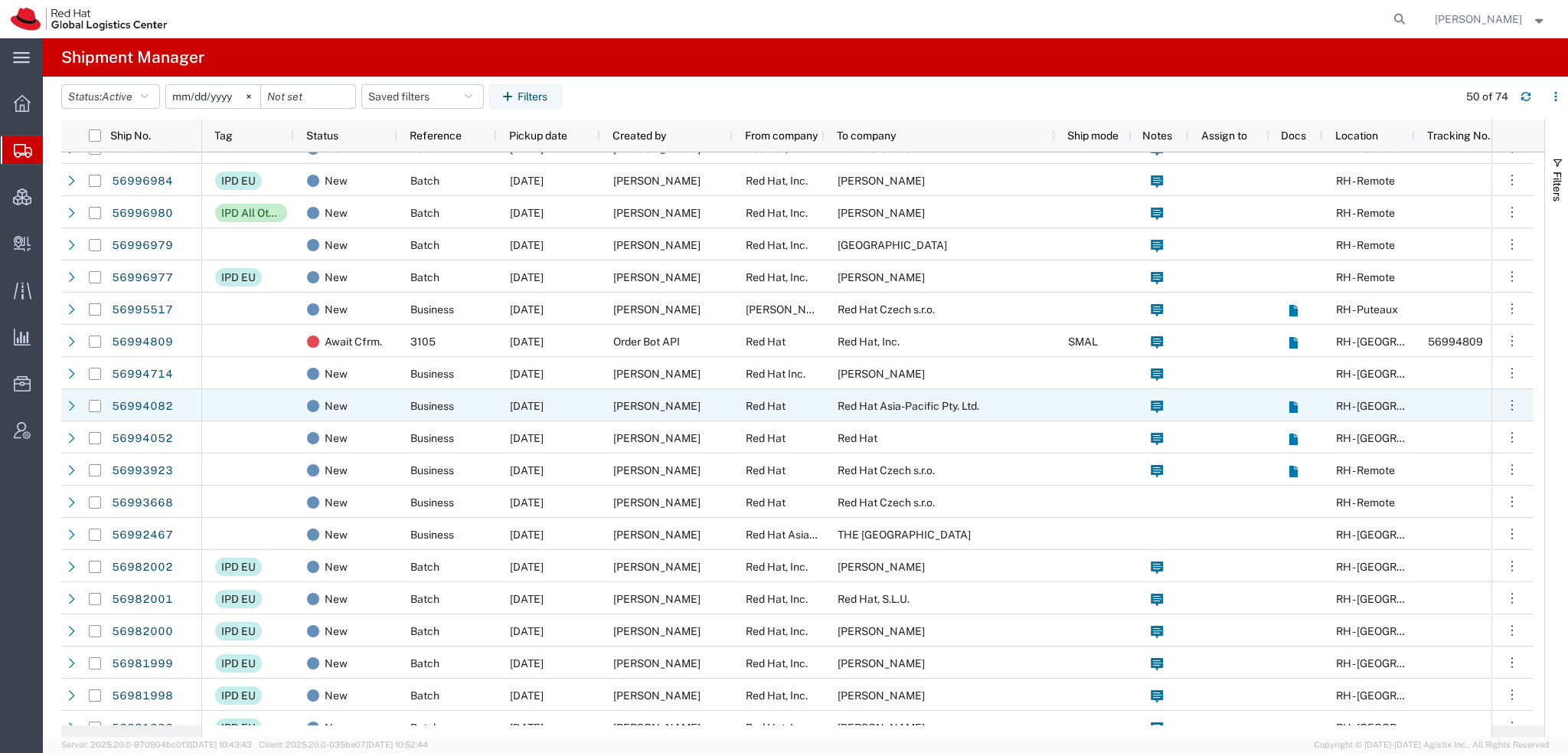
scroll to position [766, 0]
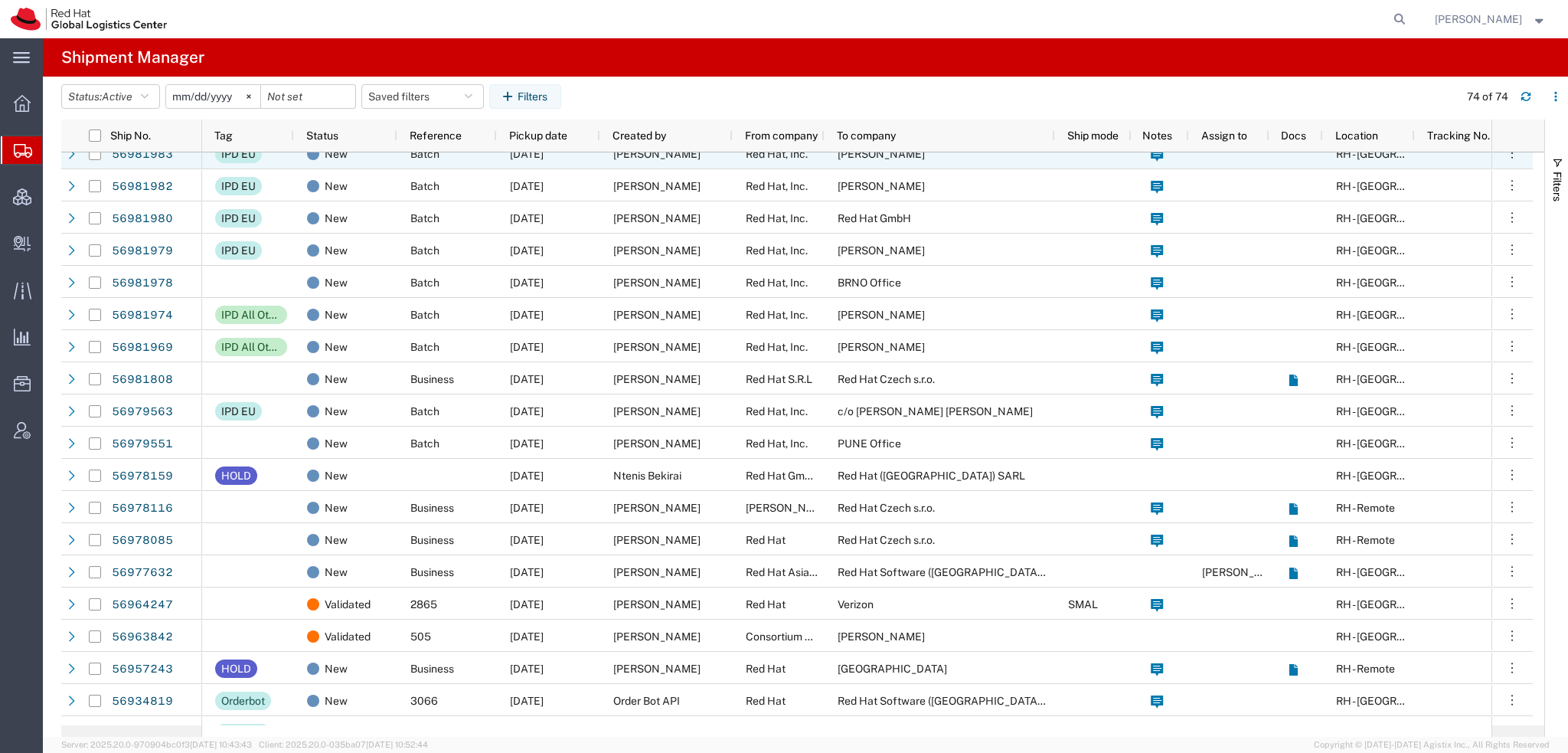
scroll to position [1301, 0]
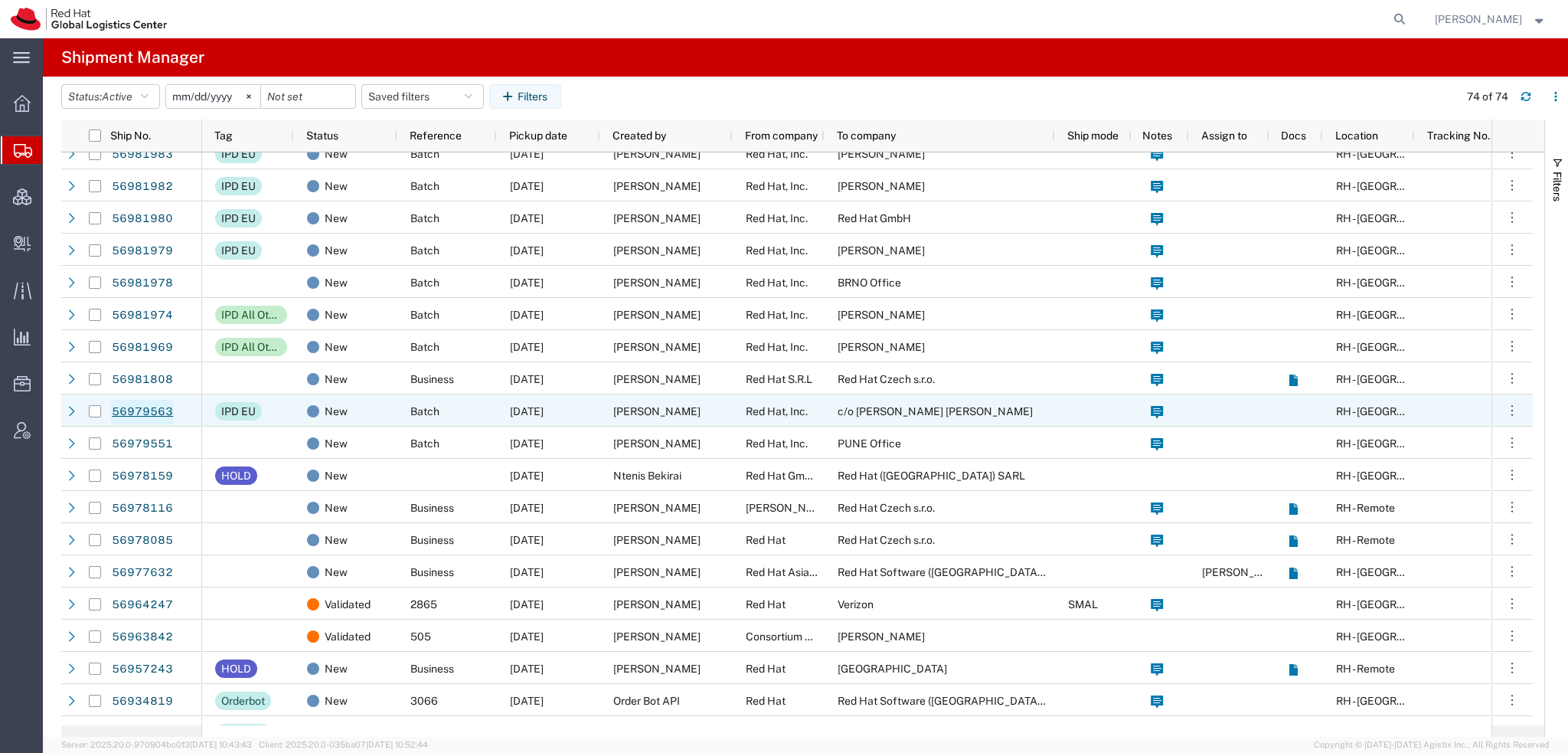
click at [127, 407] on link "56979563" at bounding box center [142, 411] width 63 height 24
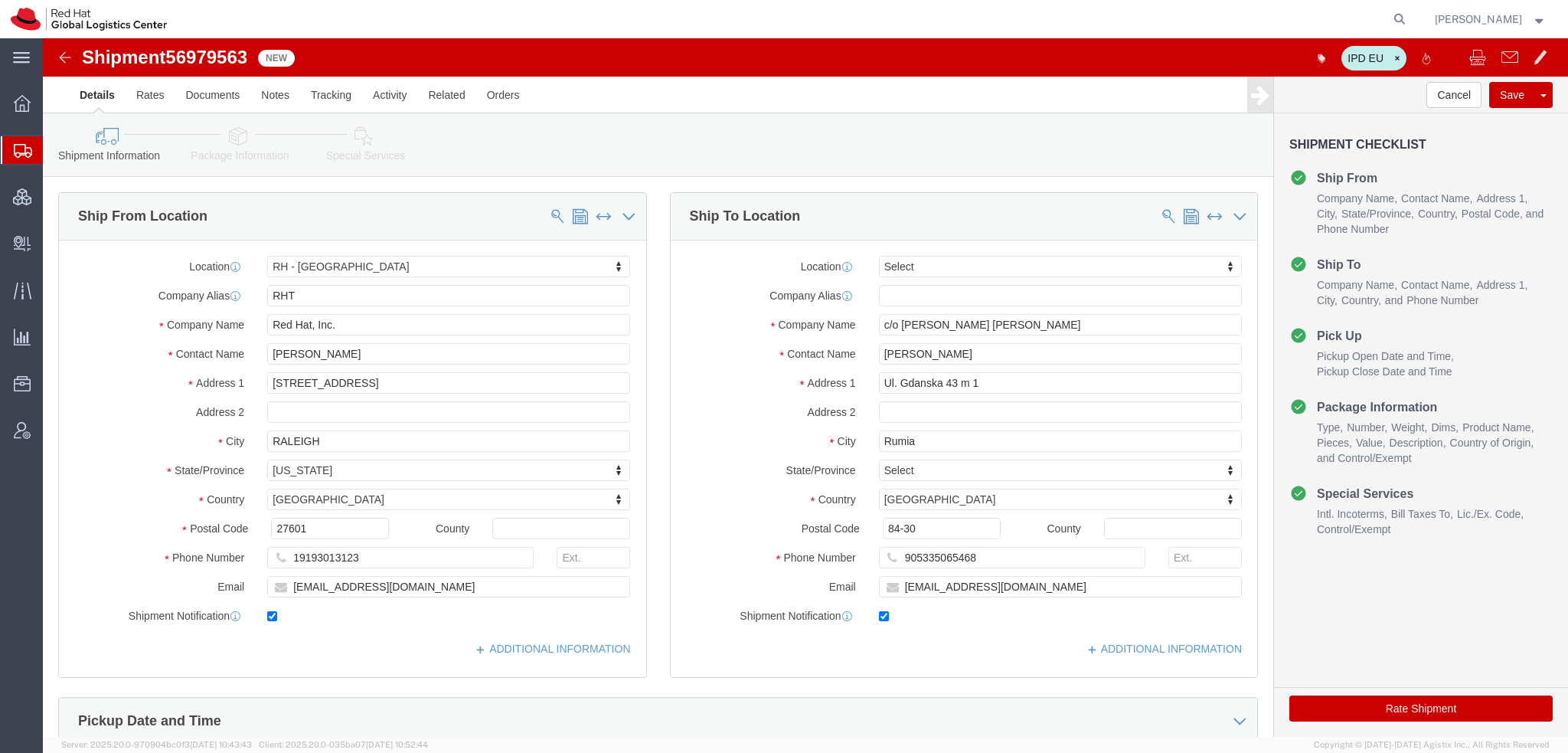
select select "38014"
select select
drag, startPoint x: 993, startPoint y: 555, endPoint x: 238, endPoint y: 392, distance: 772.4
click div "Ship From Location Location RH - Raleigh My Profile Location RH - Amsterdam - M…"
paste input "48721576521"
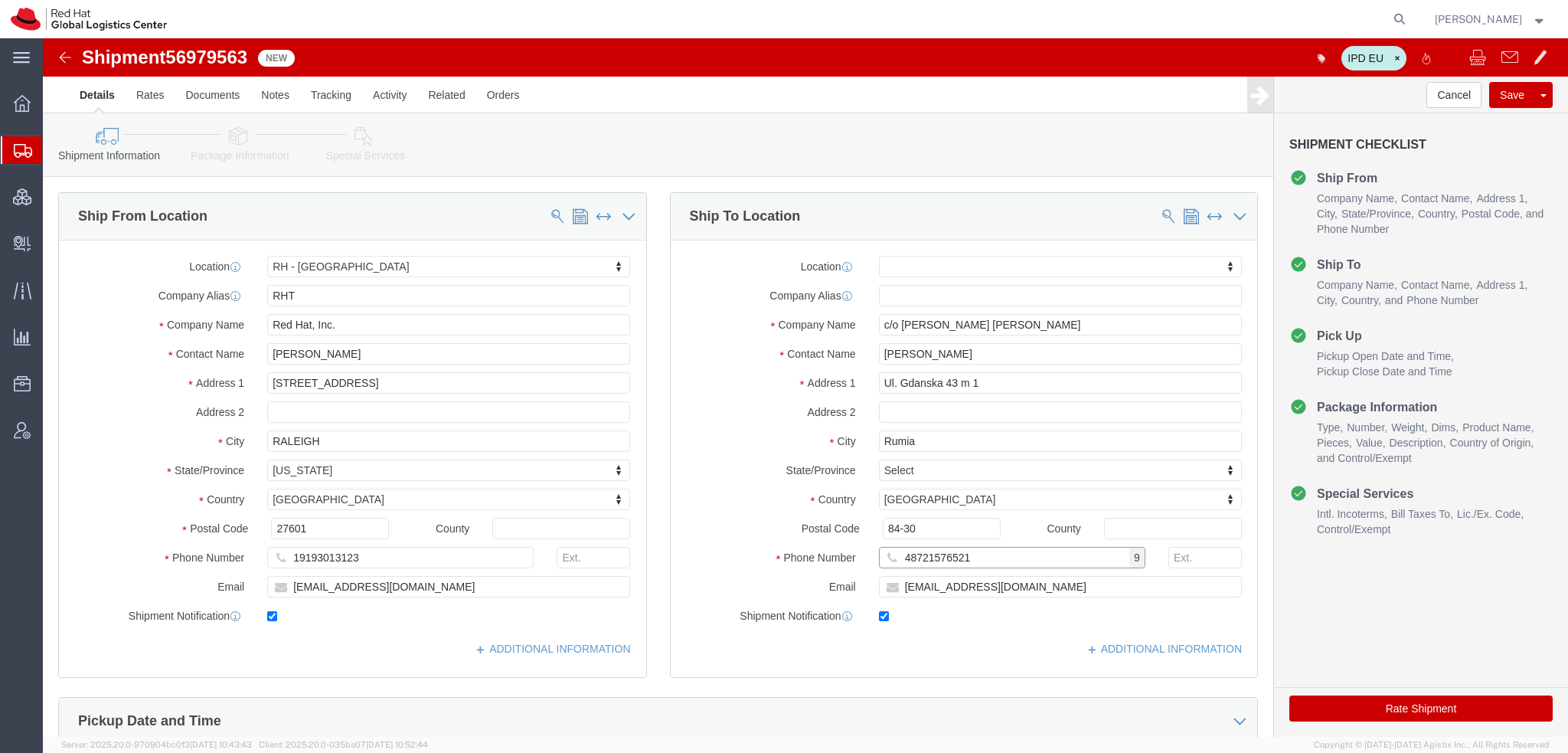
type input "48721576521"
click input "84-30"
type input "84-230"
click button "Save"
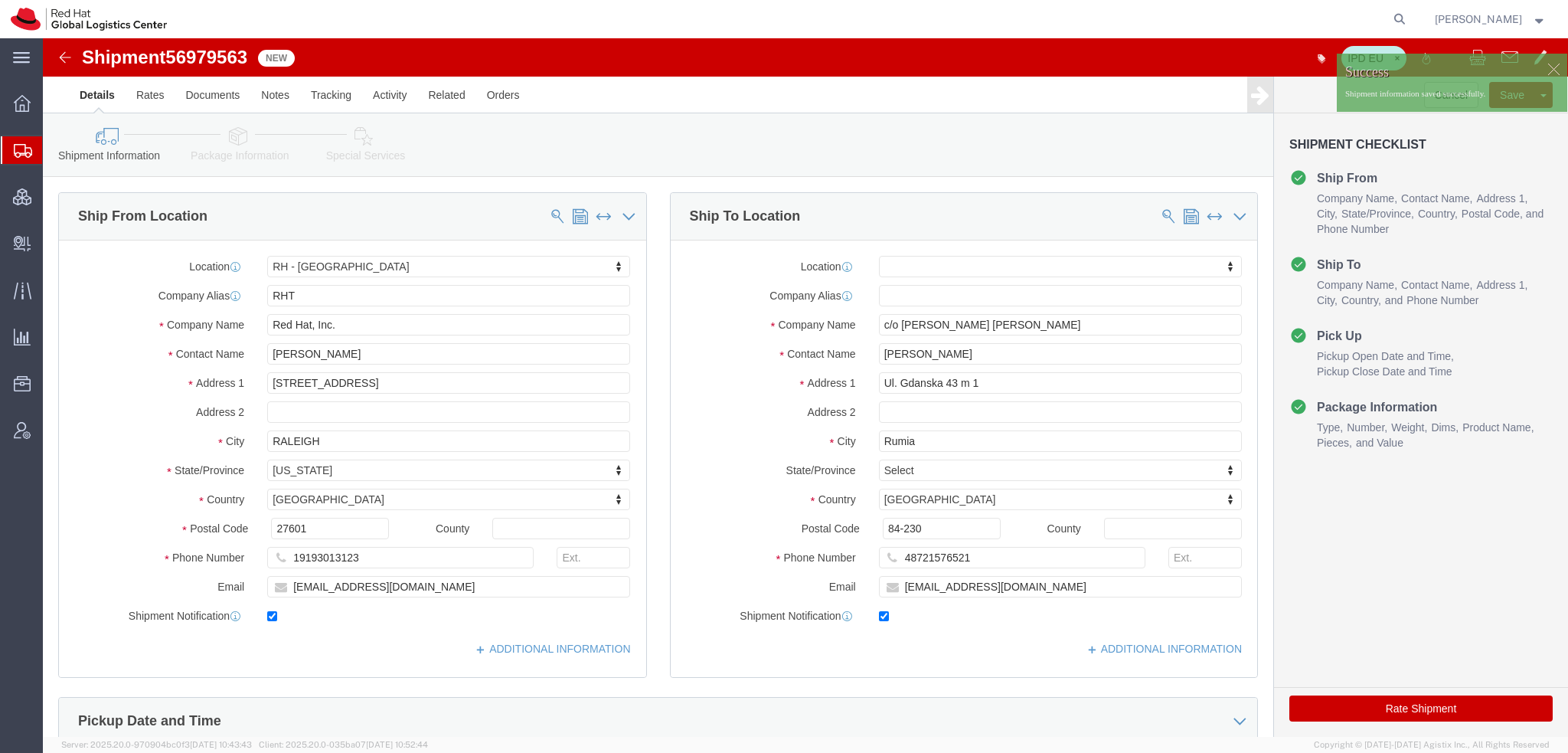
click at [0, 0] on span "Shipment Manager" at bounding box center [0, 0] width 0 height 0
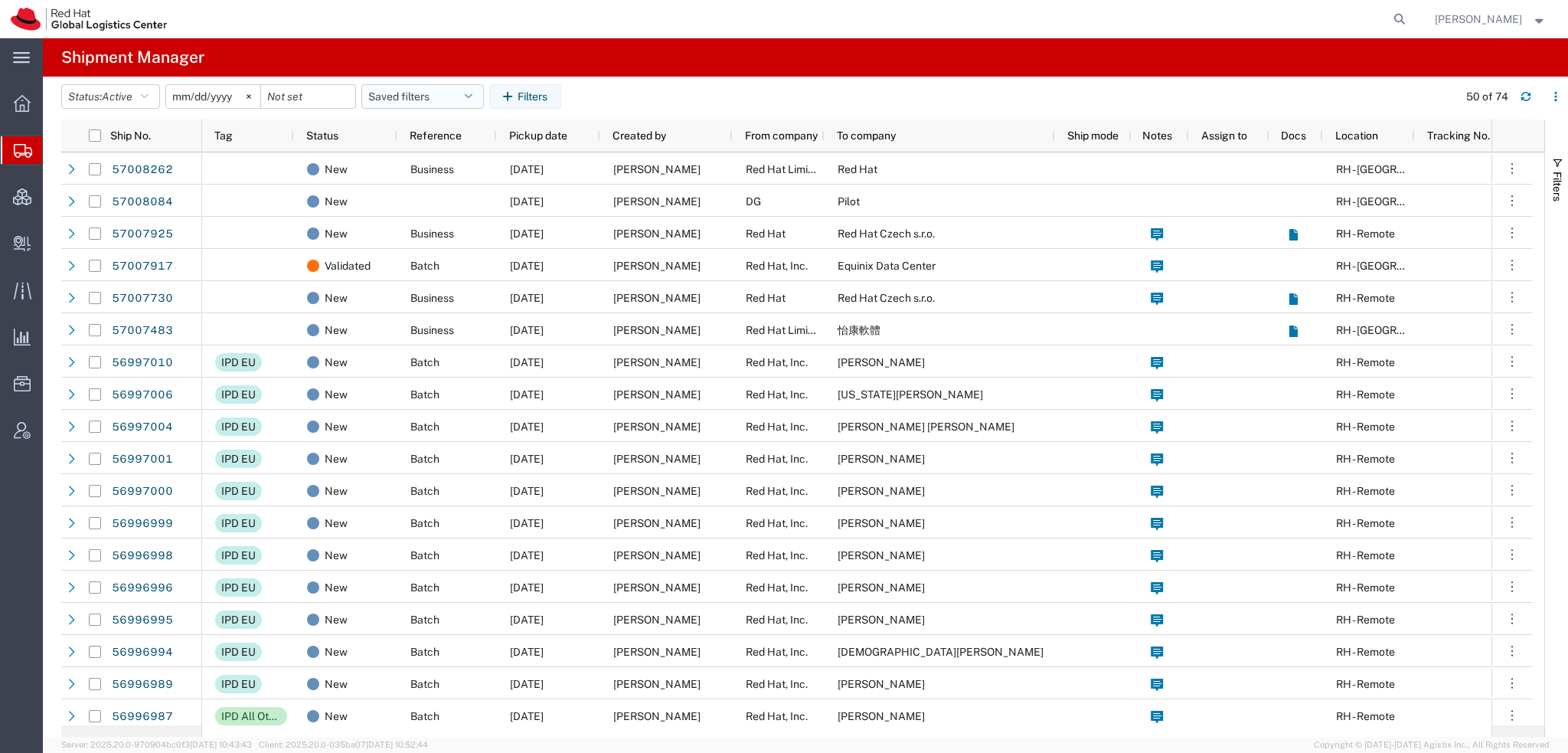
click at [468, 89] on button "Saved filters" at bounding box center [422, 96] width 123 height 24
click at [432, 160] on span "Americas" at bounding box center [464, 162] width 201 height 28
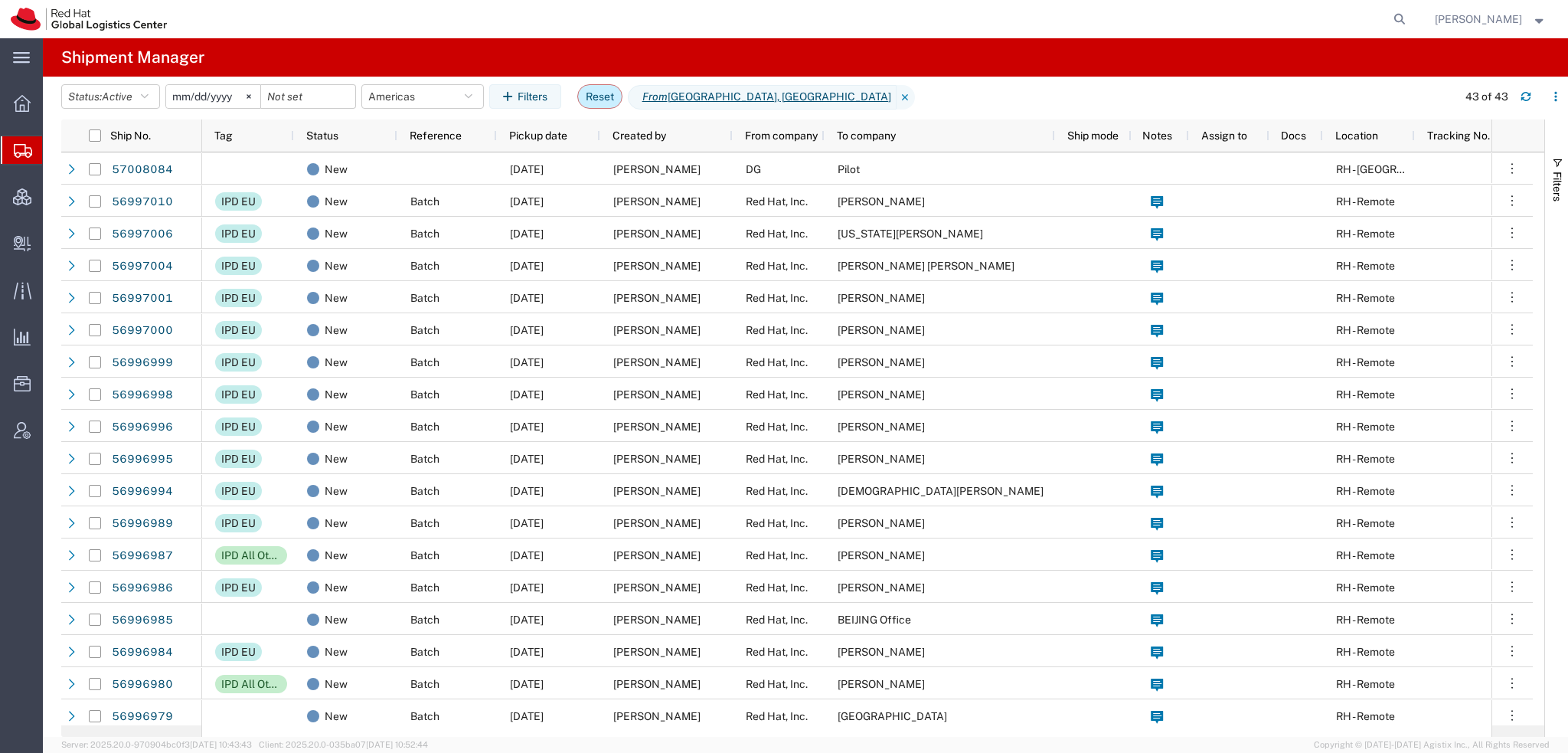
click at [605, 98] on button "Reset" at bounding box center [599, 96] width 45 height 24
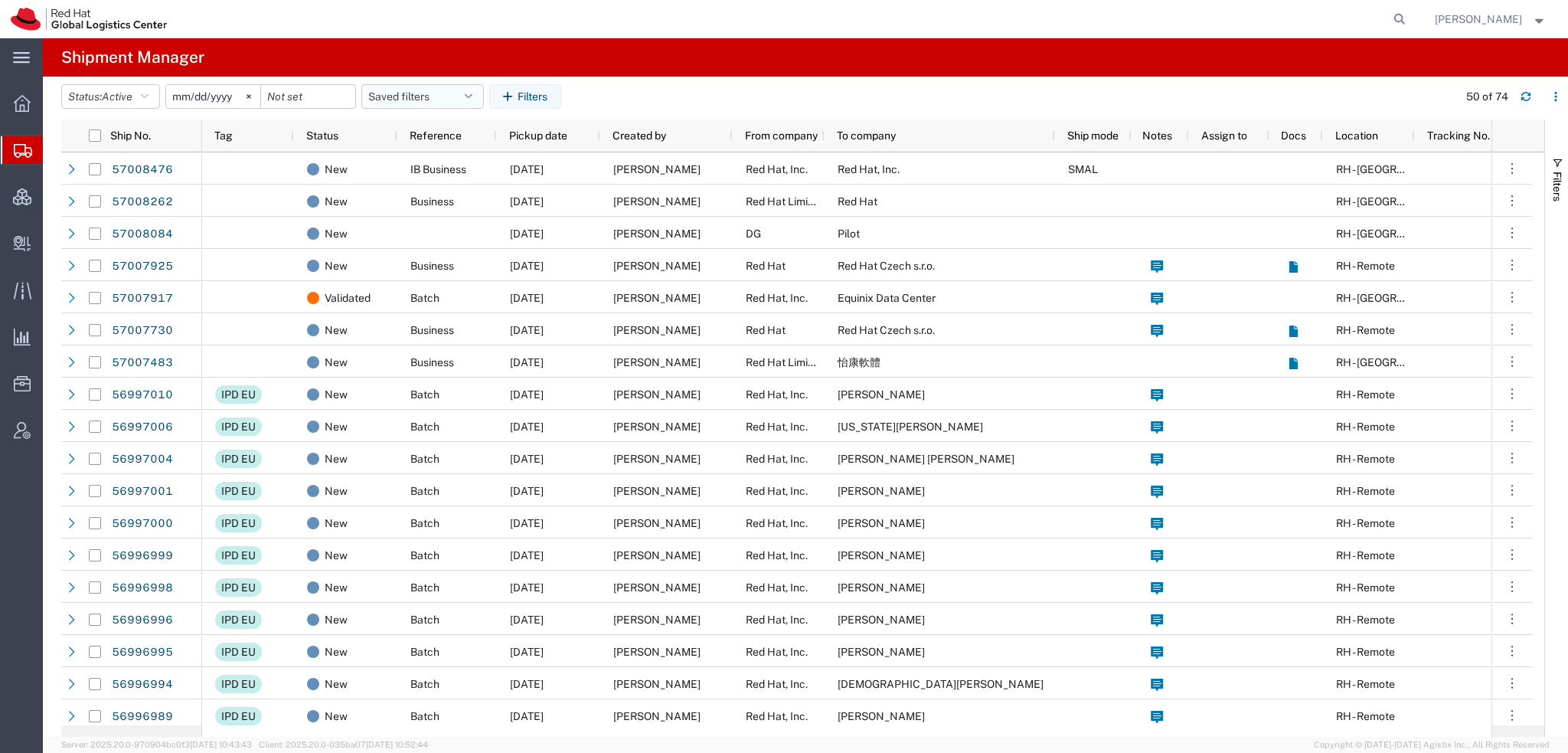
click at [477, 103] on button "Saved filters" at bounding box center [422, 96] width 123 height 24
click at [440, 166] on span "Americas" at bounding box center [464, 162] width 201 height 28
type input "2023-05-07"
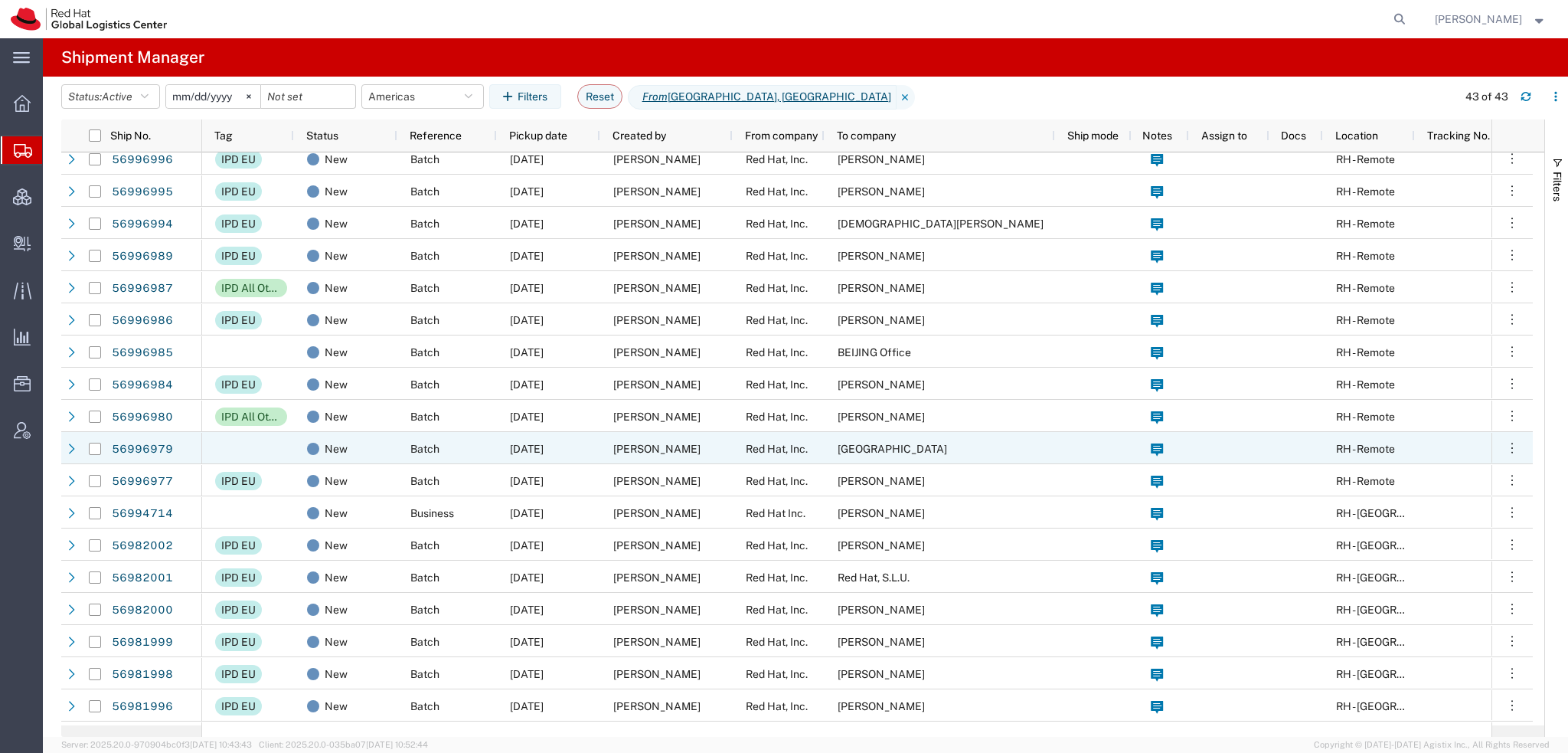
scroll to position [383, 0]
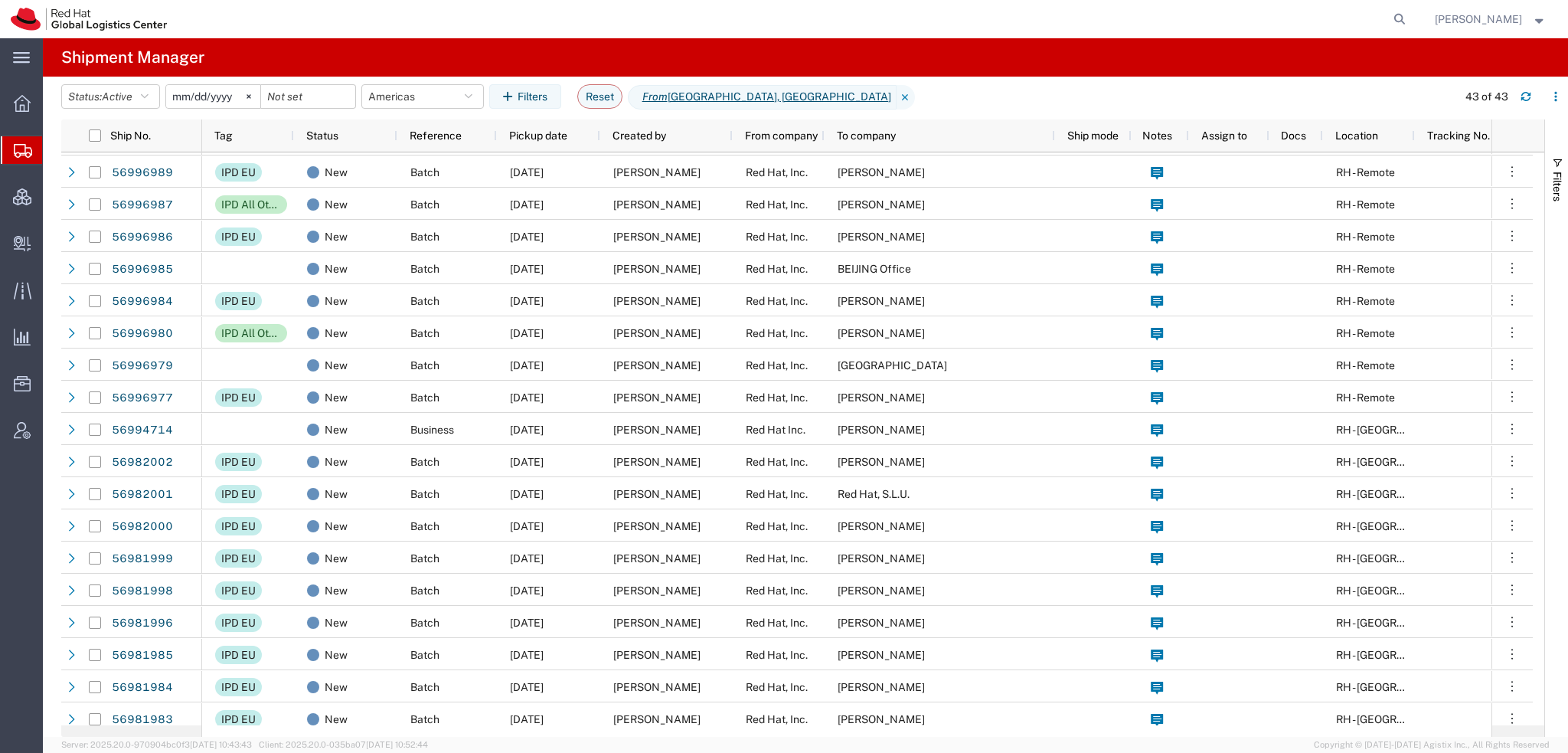
click at [1506, 15] on span "[PERSON_NAME]" at bounding box center [1478, 18] width 87 height 16
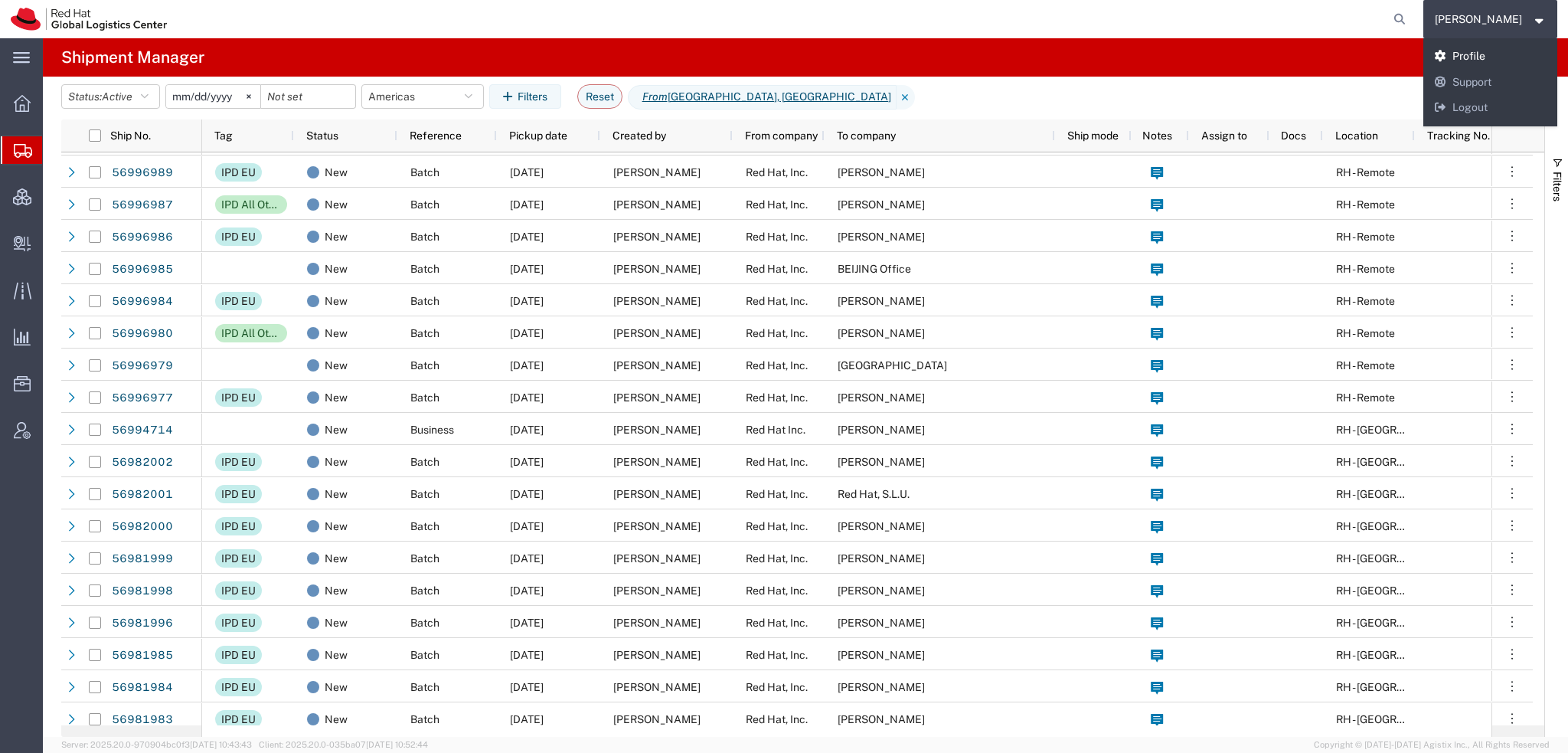
click at [1511, 57] on link "Profile" at bounding box center [1490, 56] width 134 height 26
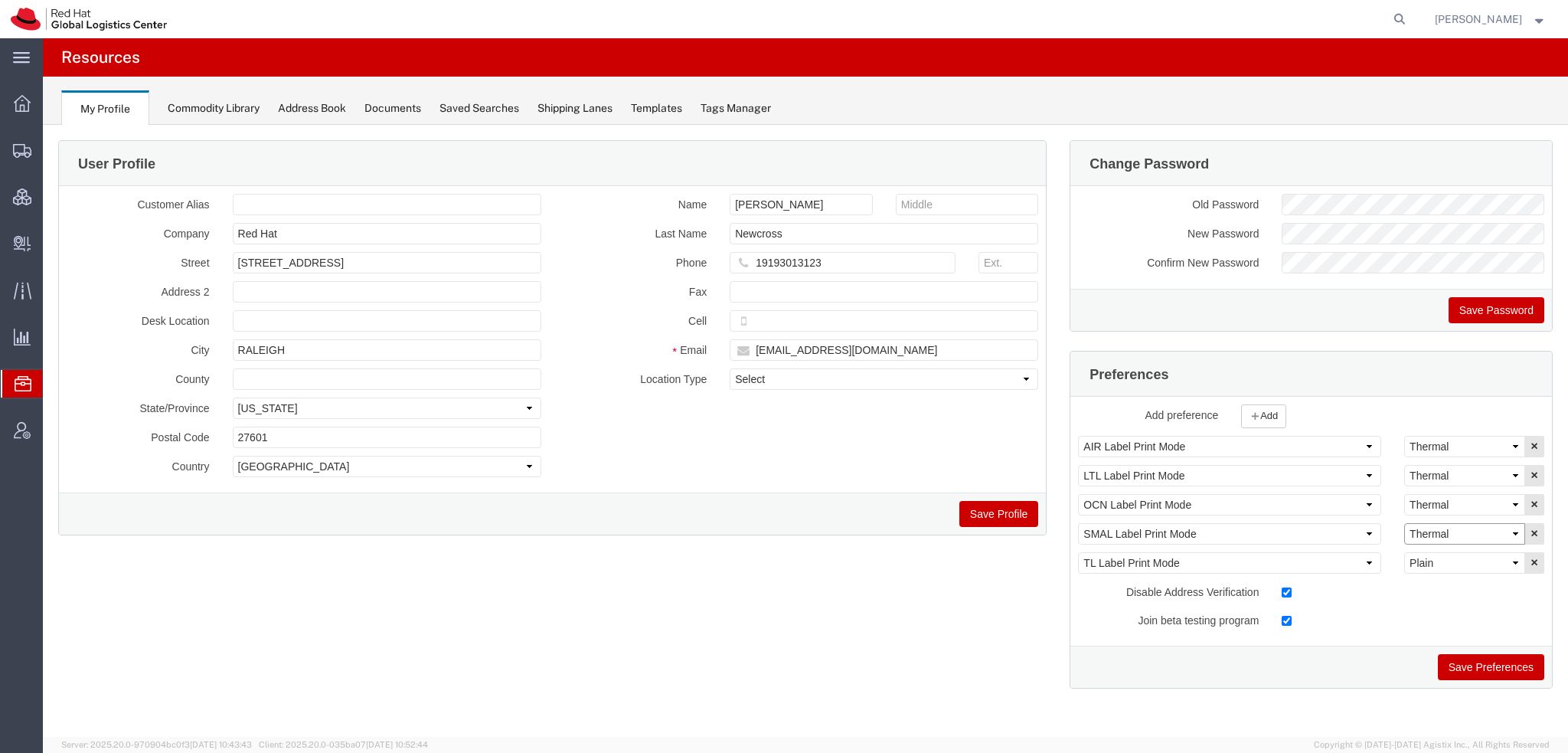
click at [1463, 529] on select "Select Plain Thermal" at bounding box center [1465, 534] width 121 height 21
select select "Plain"
click at [1405, 523] on select "Select Plain Thermal" at bounding box center [1465, 534] width 121 height 21
click at [1486, 663] on button "Save Preferences" at bounding box center [1491, 666] width 106 height 26
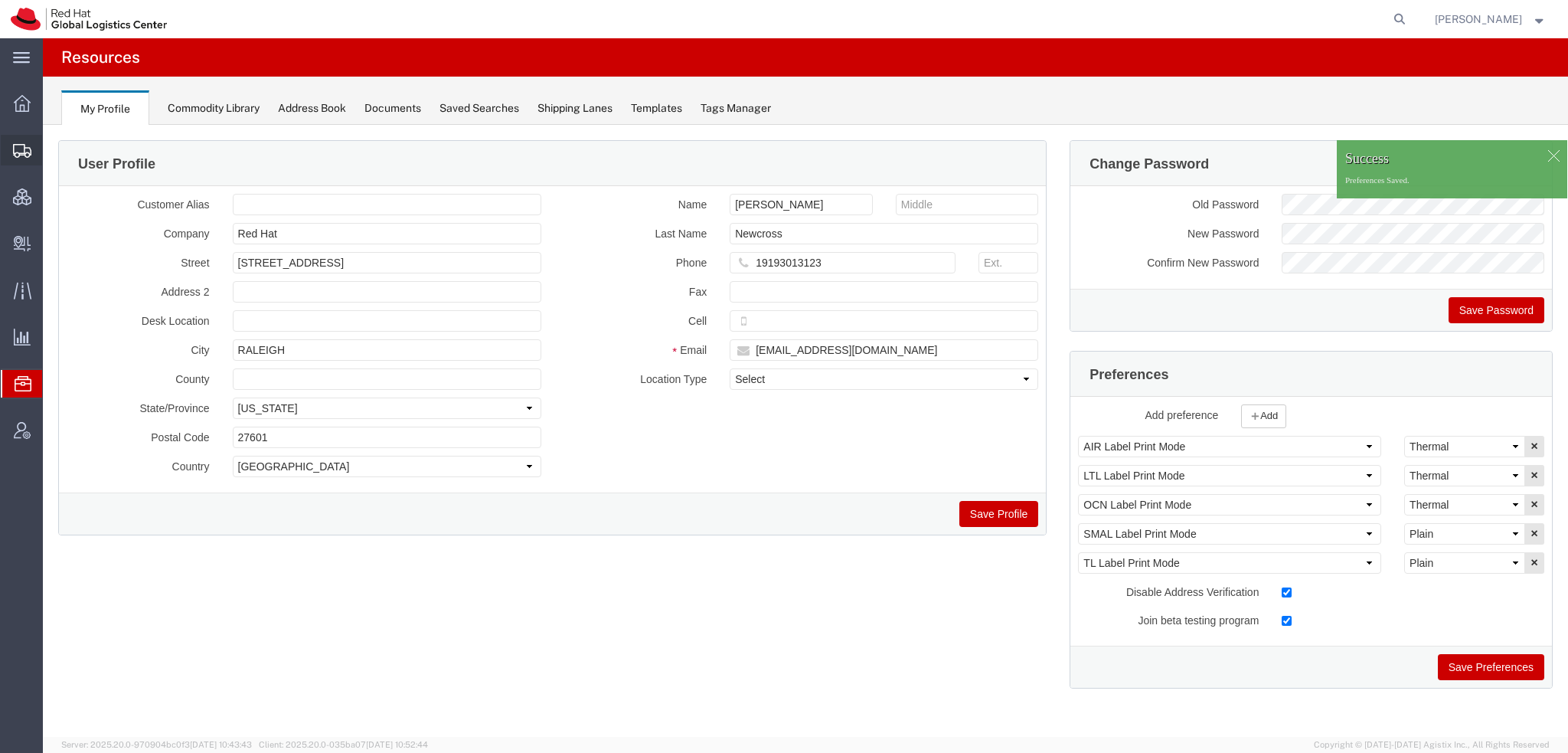
click at [0, 0] on span "Shipment Manager" at bounding box center [0, 0] width 0 height 0
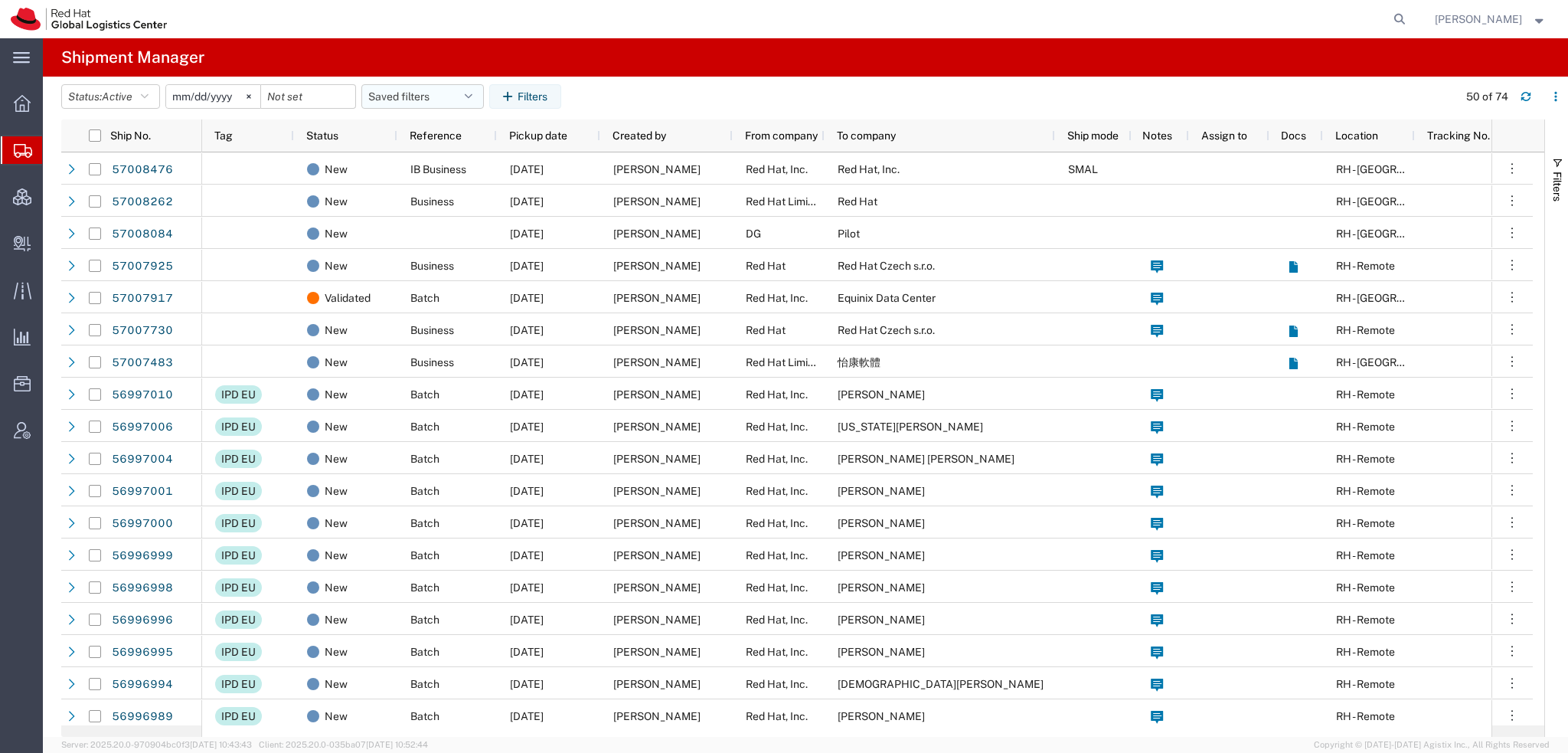
click at [462, 98] on button "Saved filters" at bounding box center [422, 96] width 123 height 24
click at [414, 162] on span "Americas" at bounding box center [464, 162] width 201 height 28
type input "[DATE]"
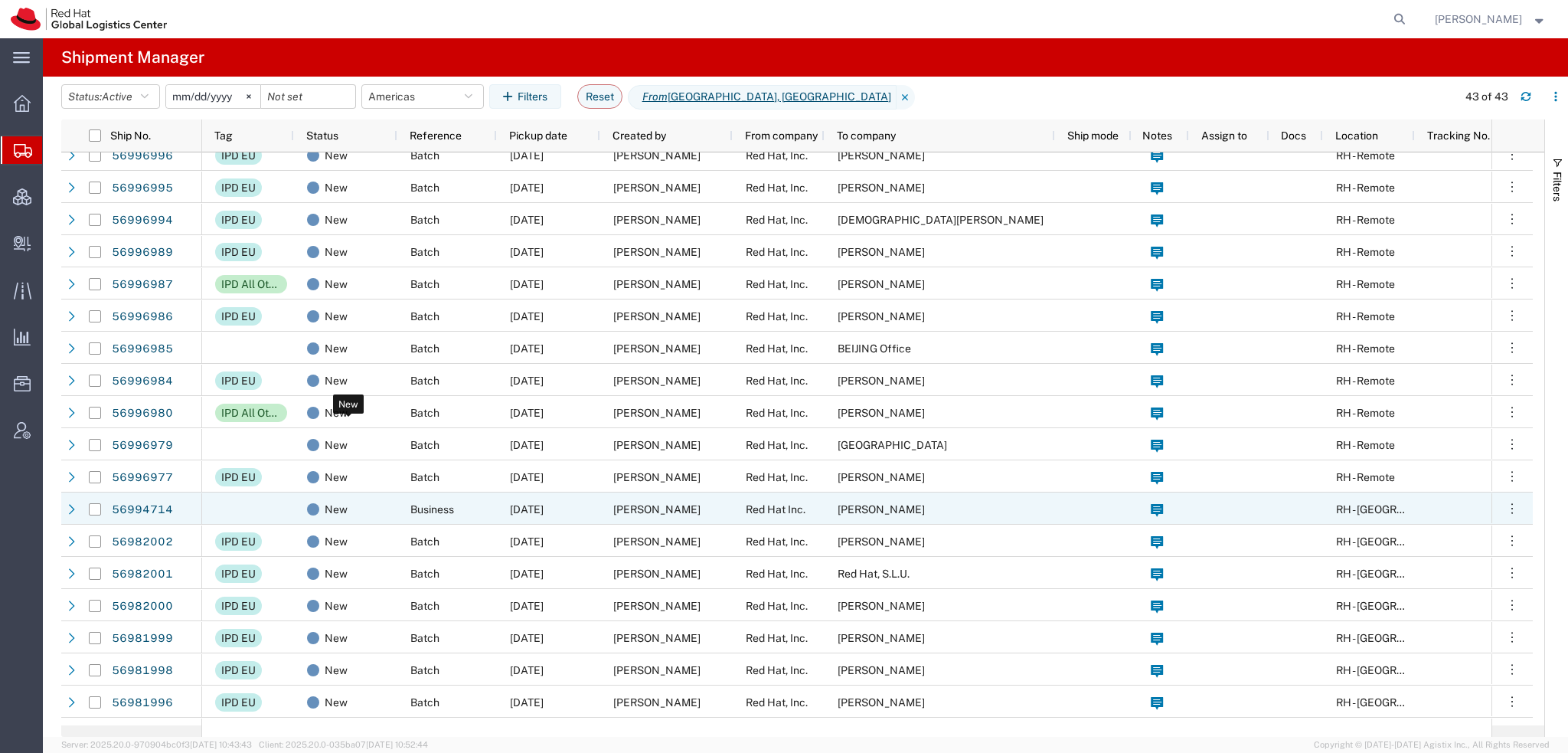
scroll to position [383, 0]
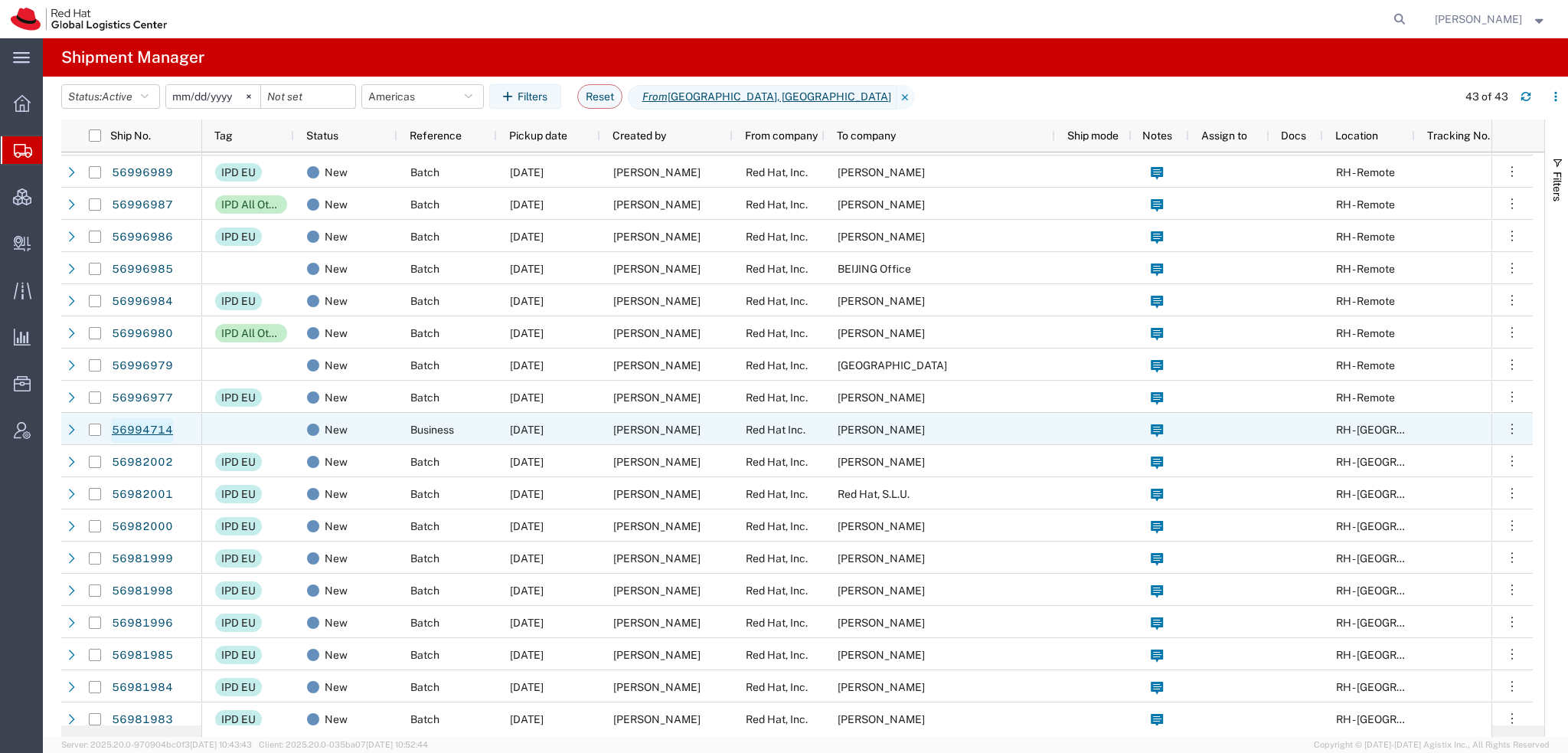
click at [150, 428] on link "56994714" at bounding box center [142, 429] width 63 height 24
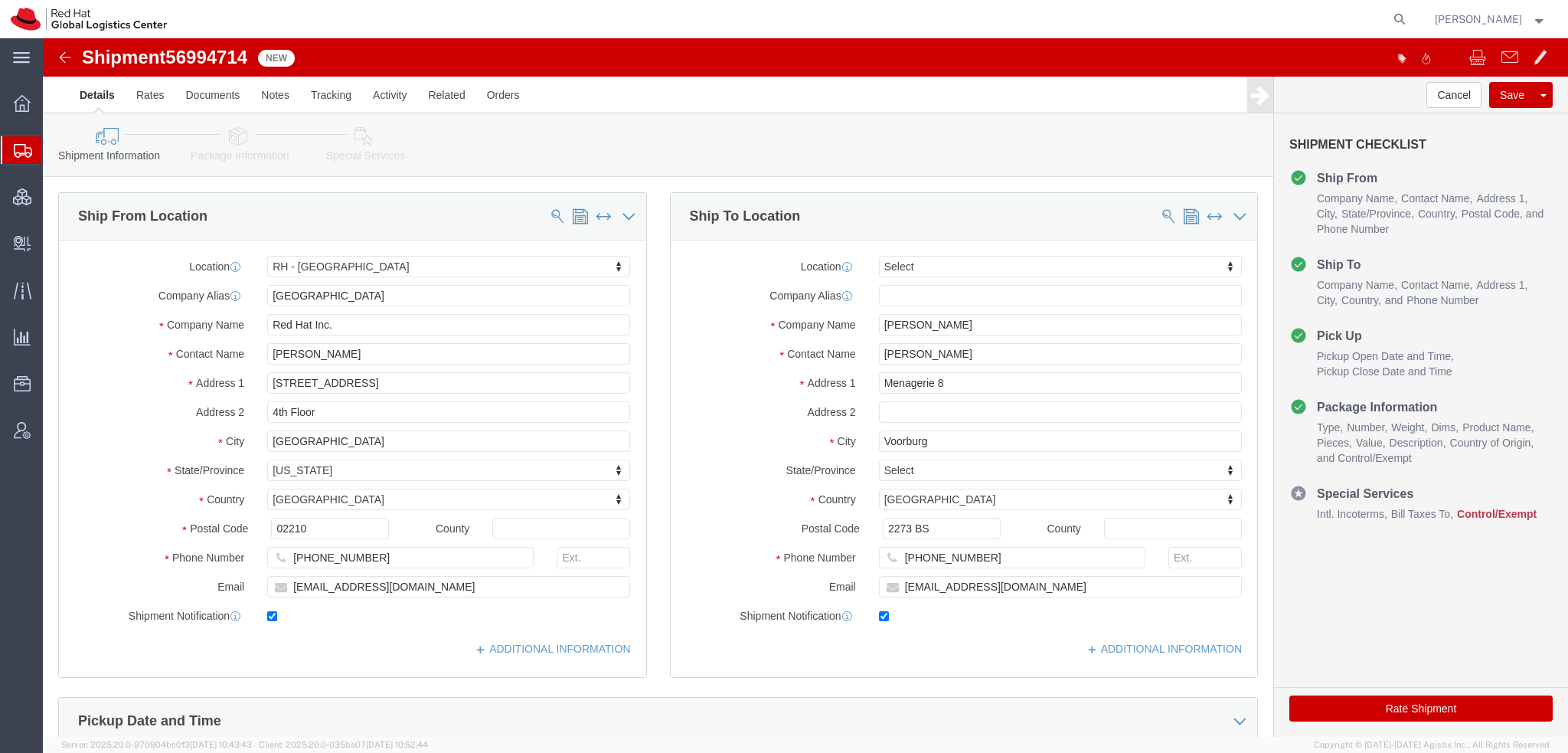
select select "37929"
select select
click input "rbinkhor@redhat.com"
type input "rbinkhor@redhat.com, emealogistics@redhat.com"
click link "ADDITIONAL INFORMATION"
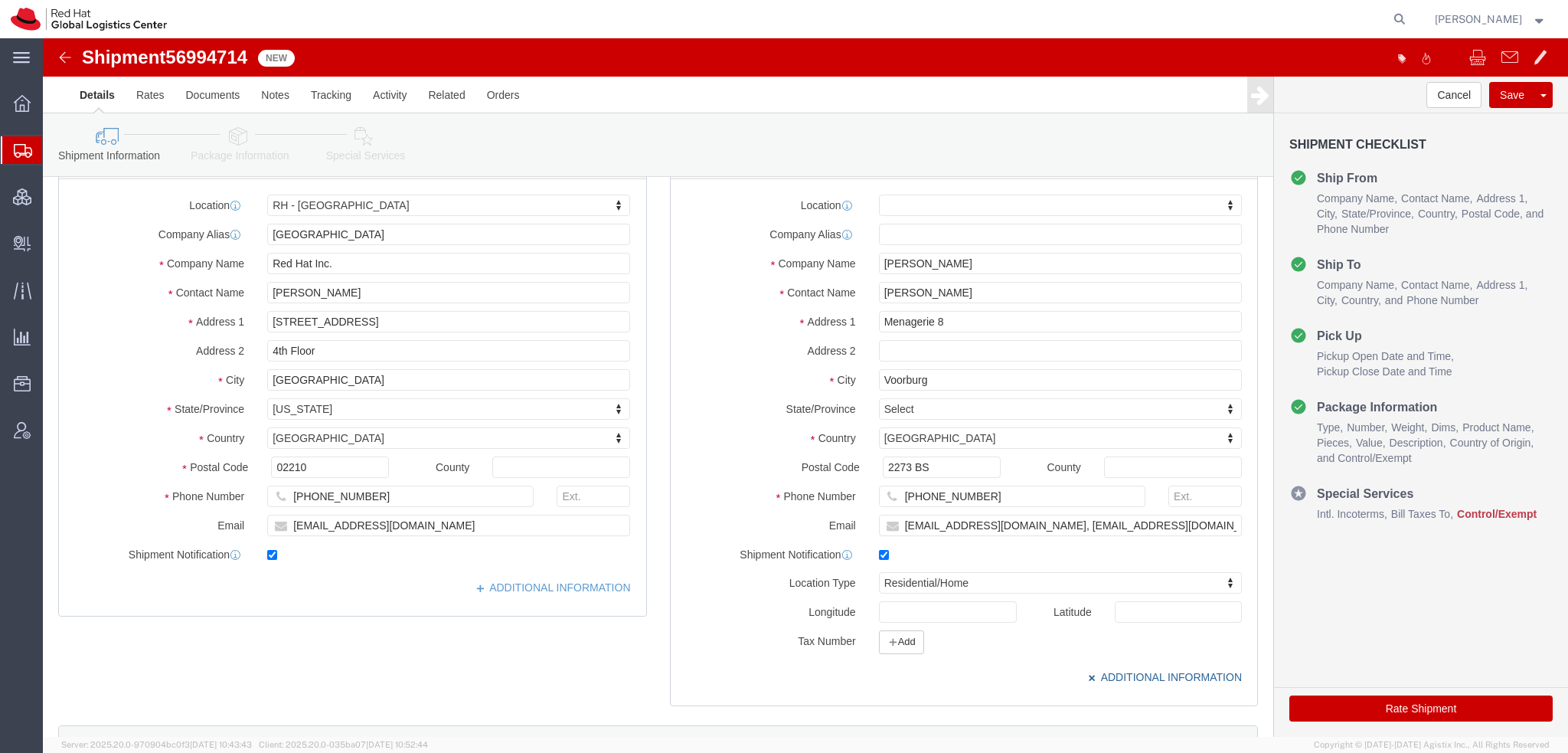
scroll to position [230, 0]
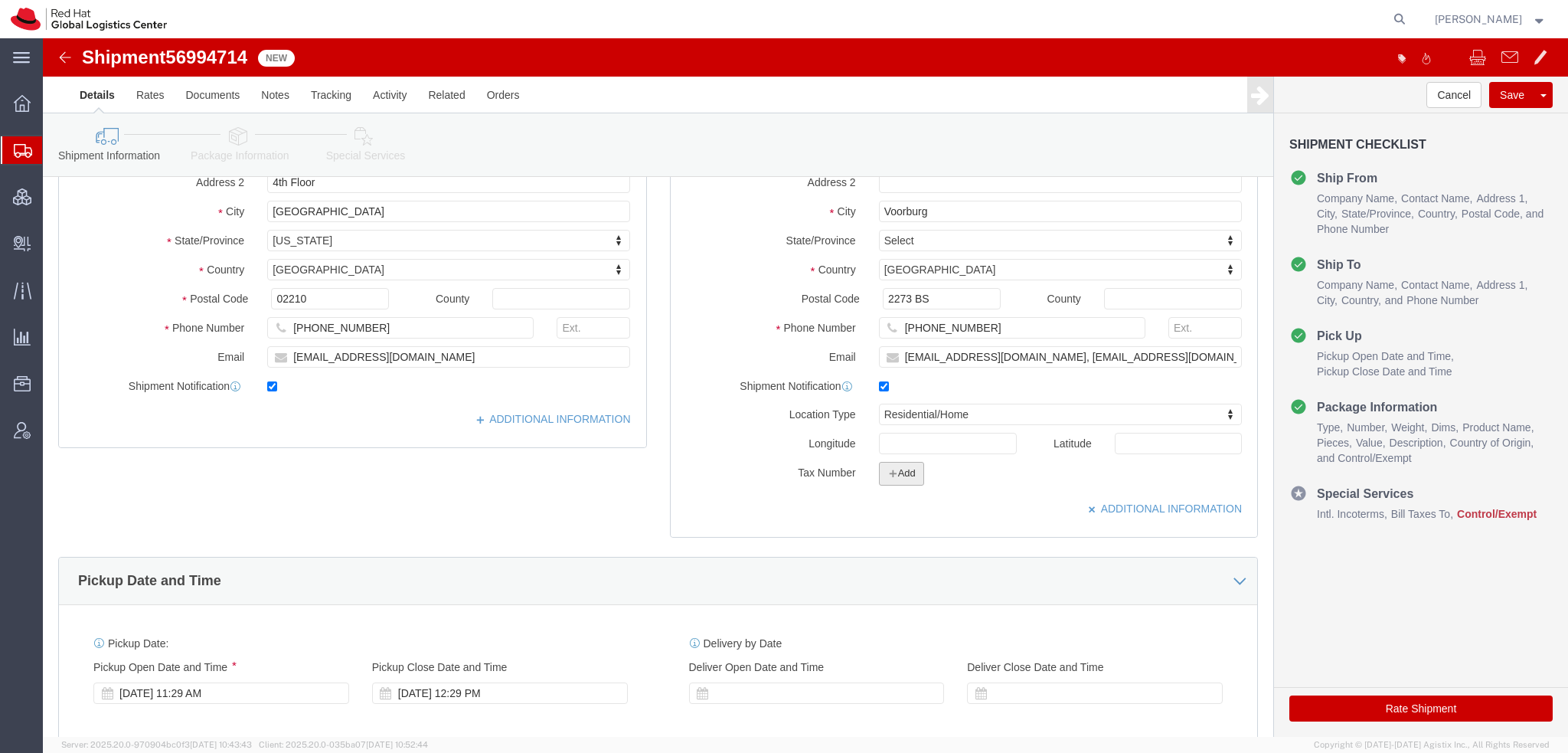
click button "Add"
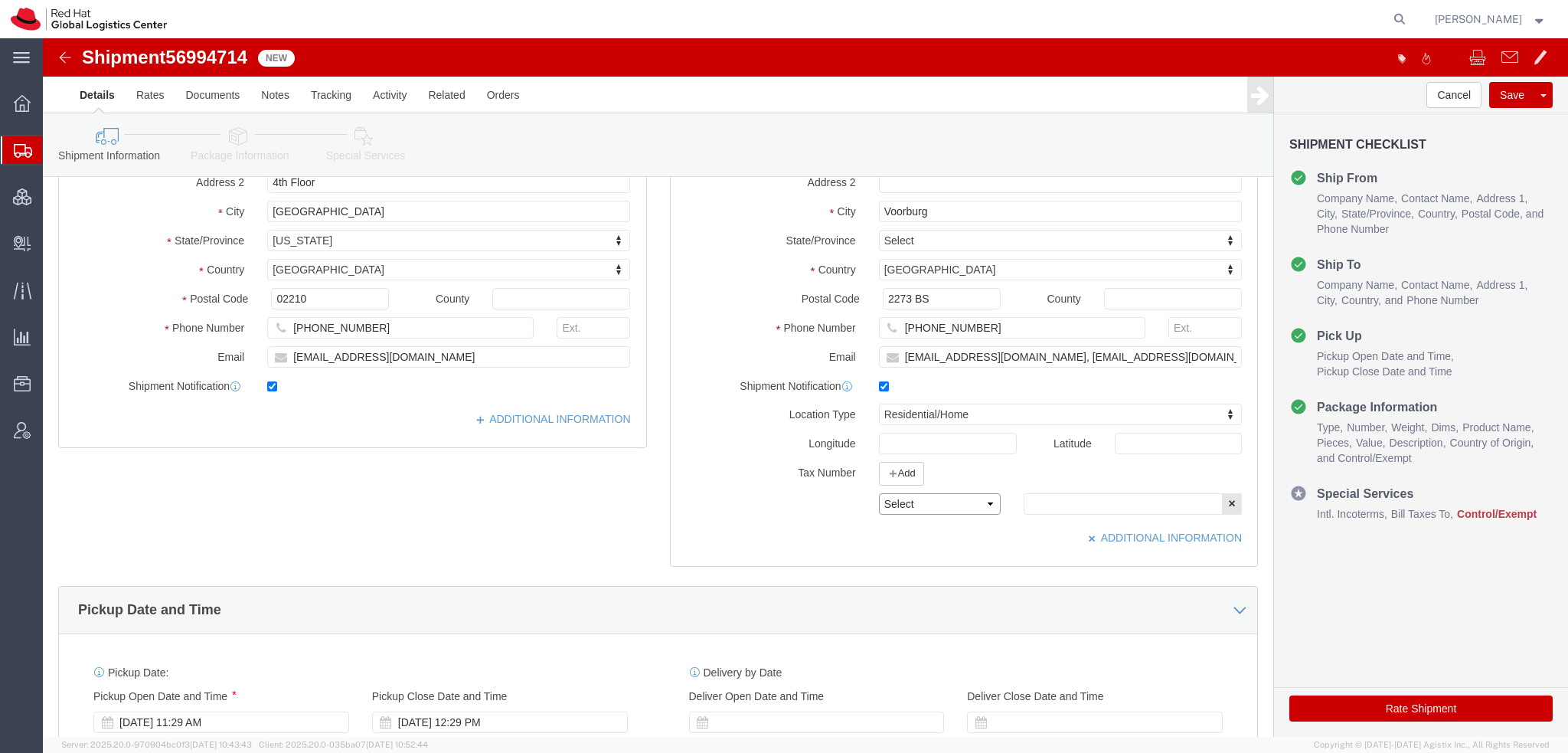
click select "Select EIN EORI TIN VAT Other"
select select "EORI"
click select "Select EIN EORI TIN VAT Other"
click input "text"
paste input "NL814819308"
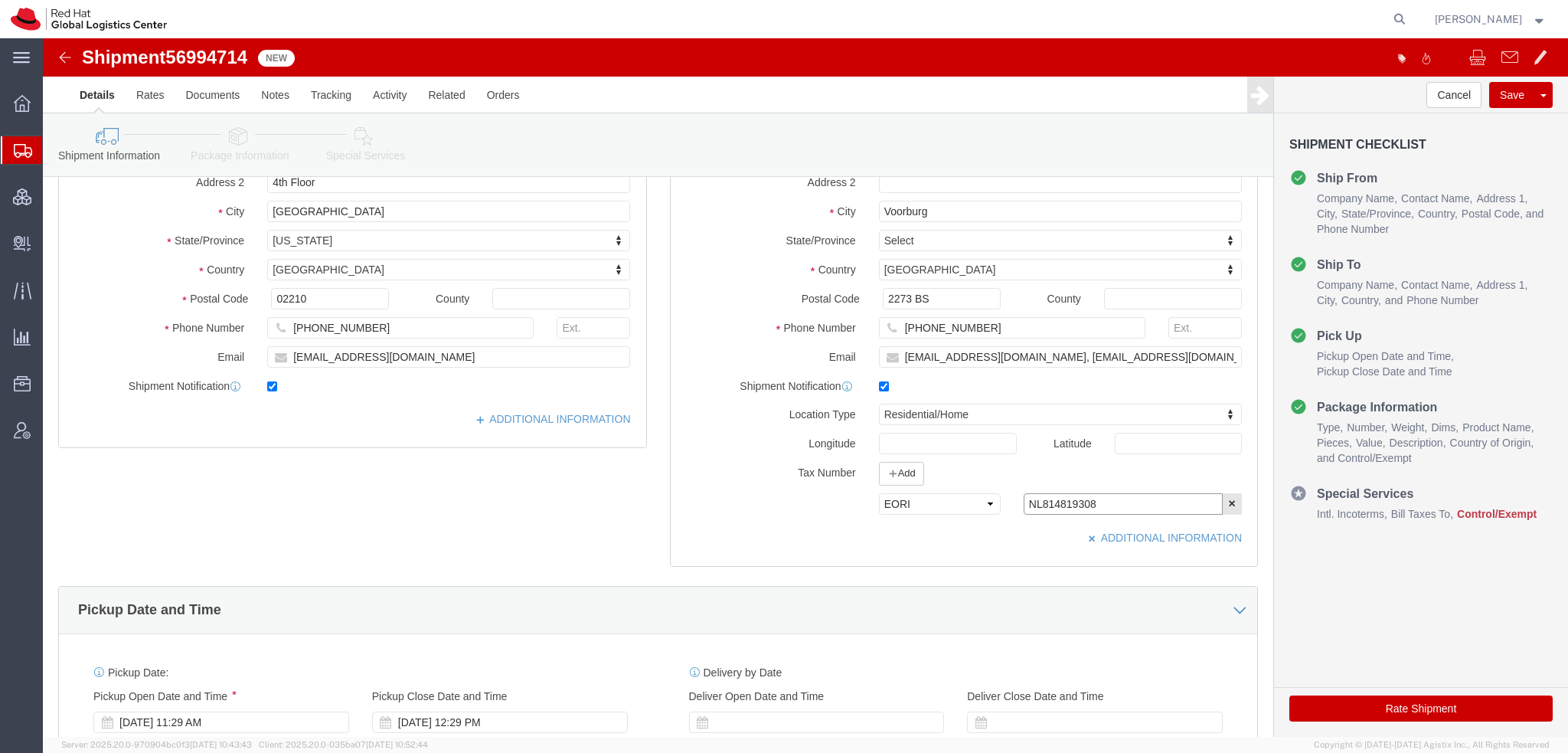
type input "NL814819308"
click icon
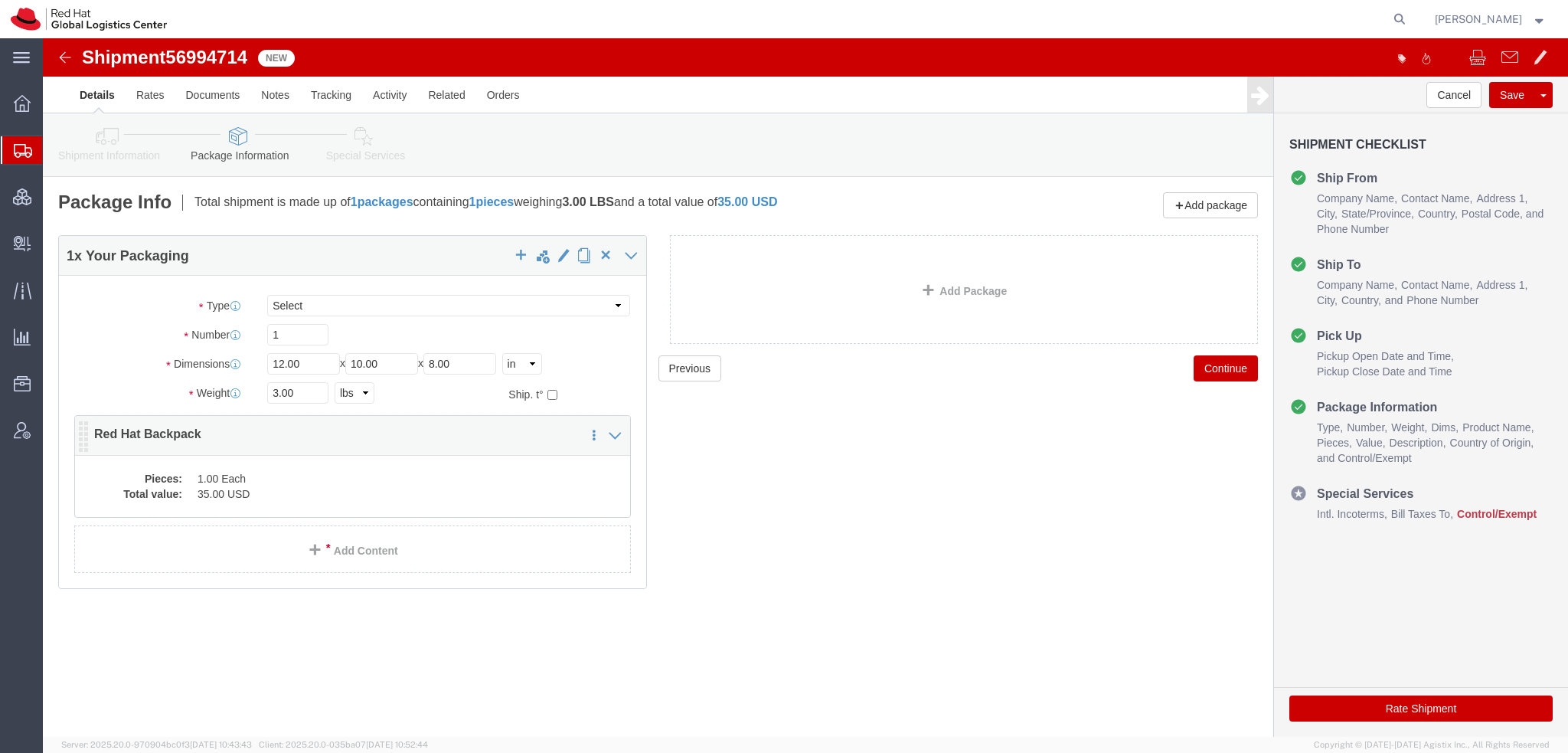
click dd "1.00 Each"
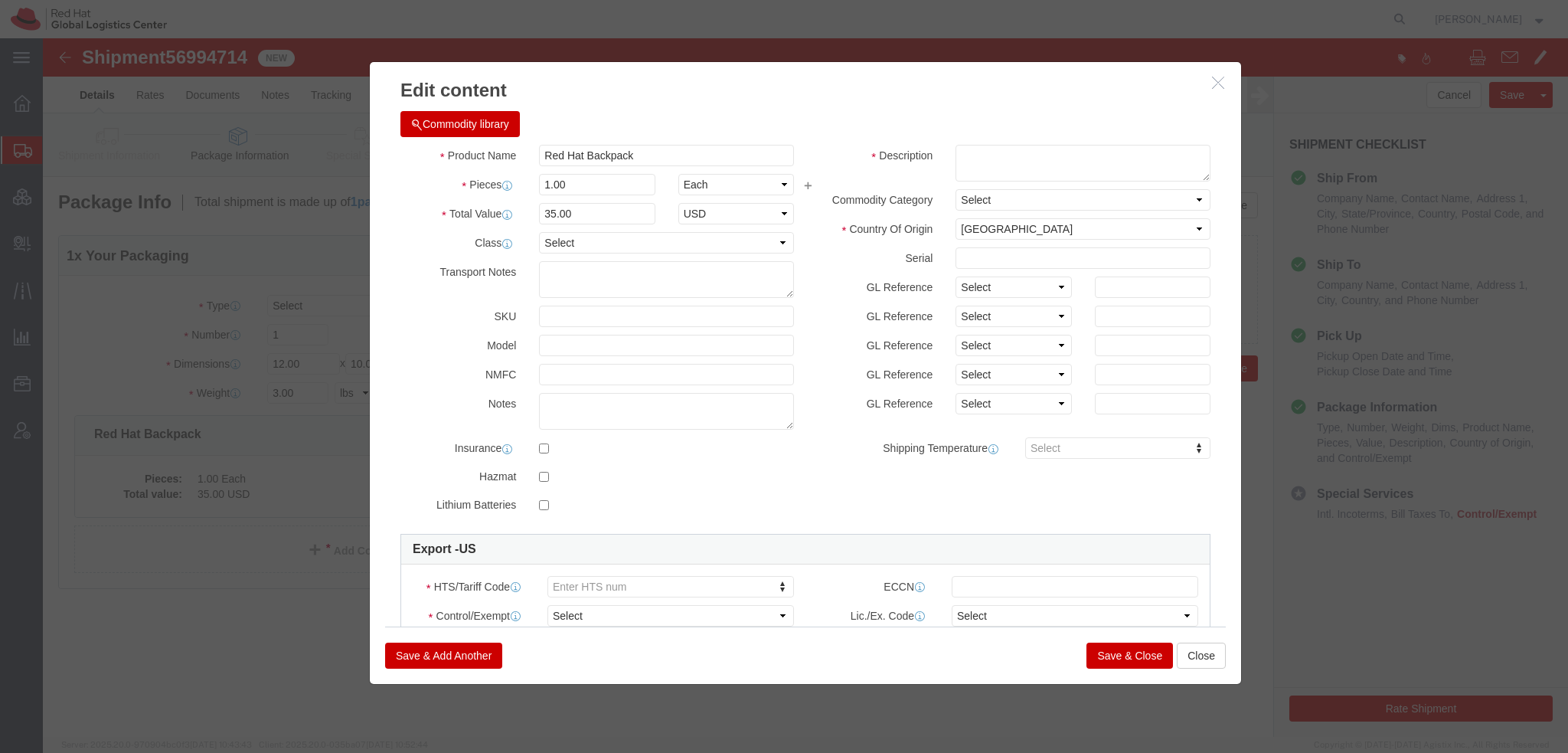
click button "Commodity library"
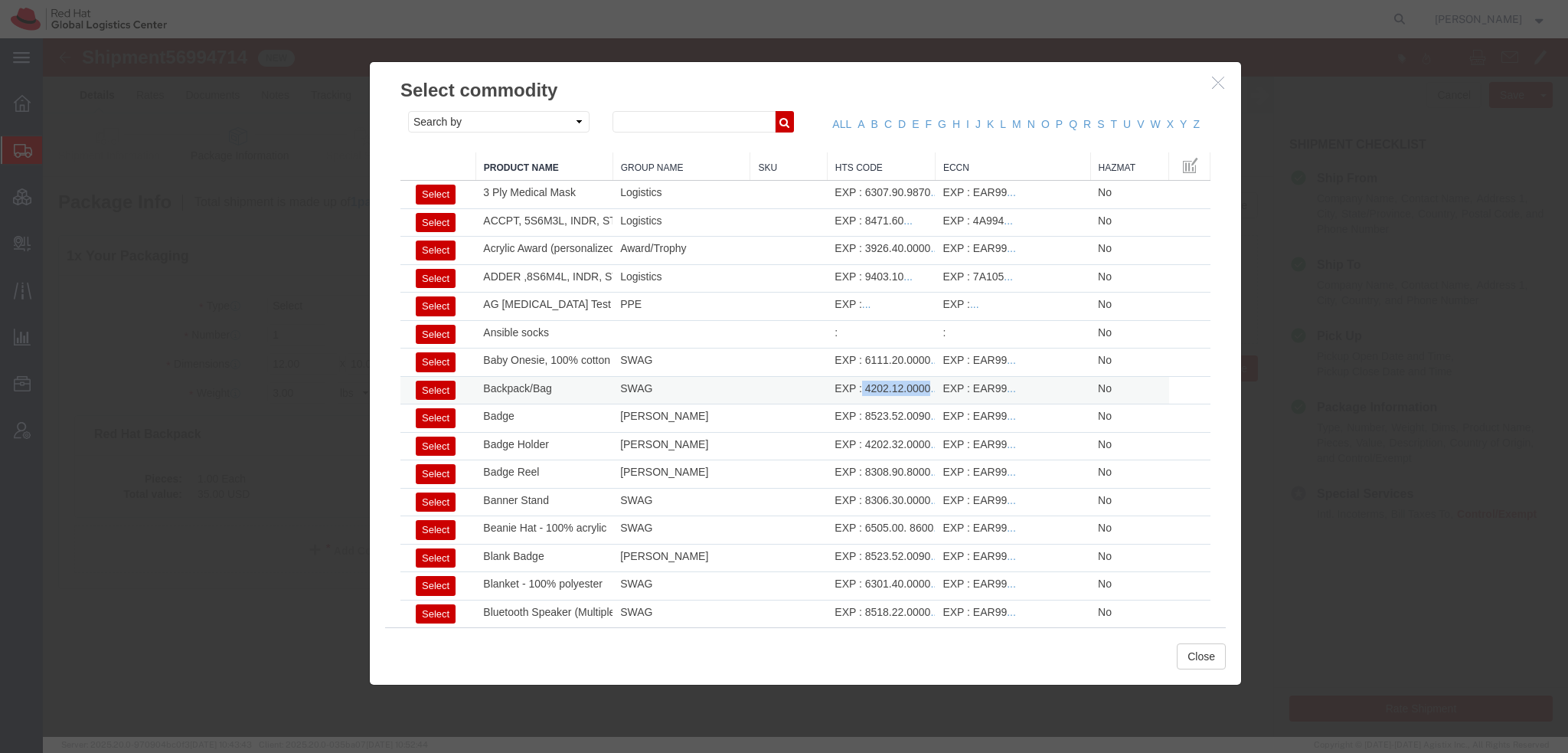
drag, startPoint x: 815, startPoint y: 349, endPoint x: 882, endPoint y: 344, distance: 67.2
click div "EXP : 4202.12.0000 ..."
copy div "4202.12.0000"
click button "Close"
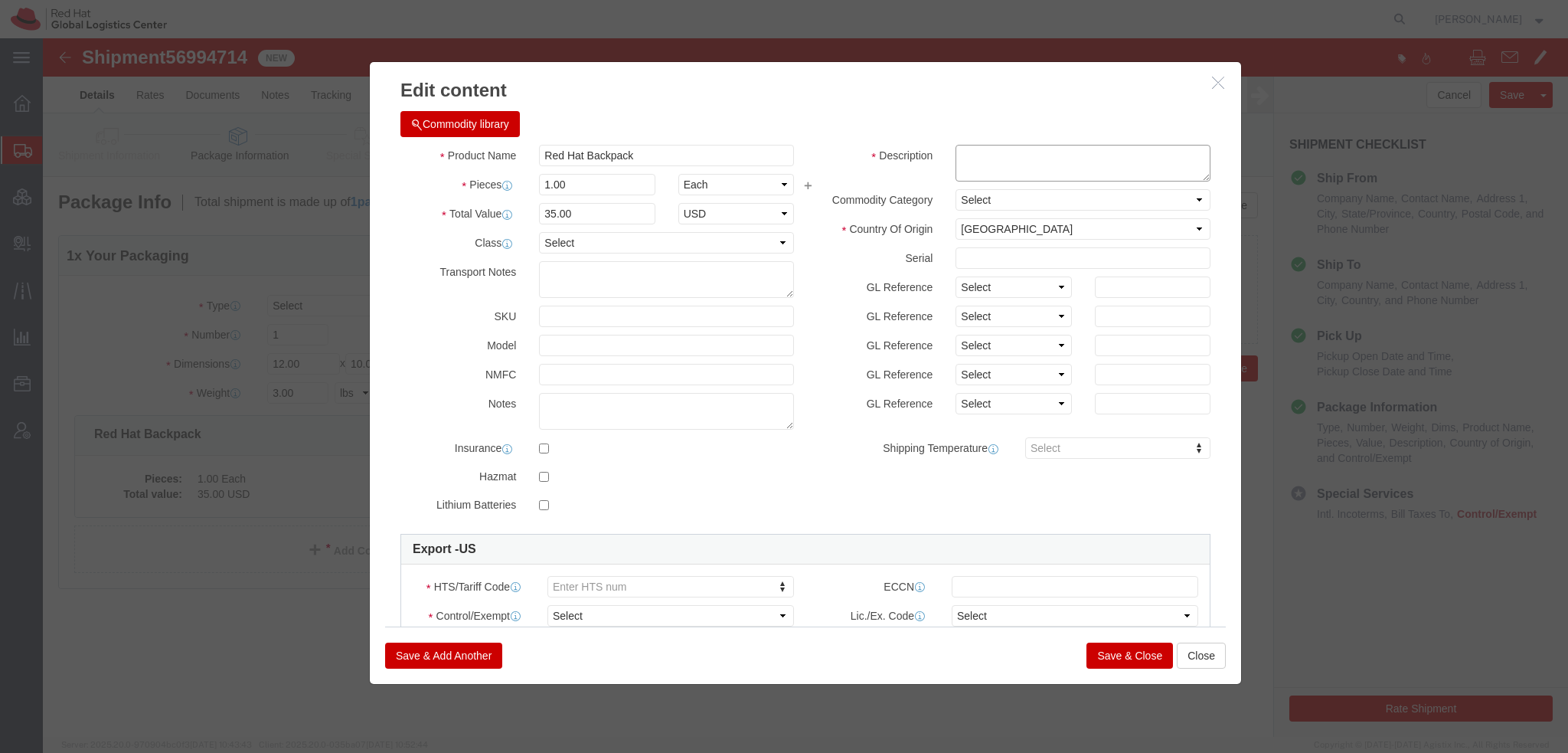
click textarea
type textarea "Red Hat branded"
select select "CN"
type input "4202.12.0000"
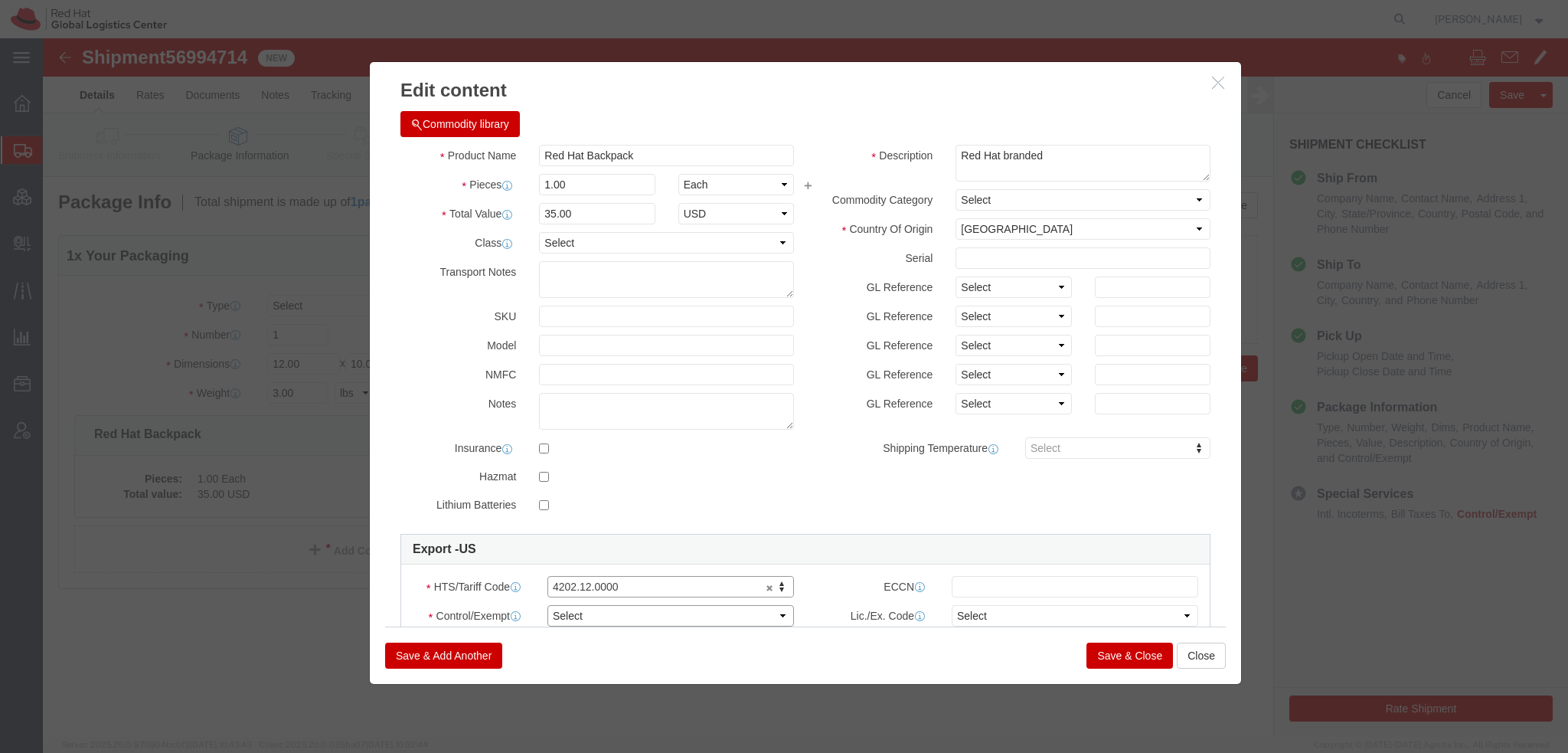
click select "Select ATF BIS DEA EPA FDA FTR ITAR OFAC Other (OPA)"
select select "FTR"
click select "Select ATF BIS DEA EPA FDA FTR ITAR OFAC Other (OPA)"
click select "Select 30.2(d)(2) 30.36 30.37(a) 30.37(f) 30.37(g) 30.37(h) 30.37(i) 30.37(j) 3…"
select select "30.37(h)"
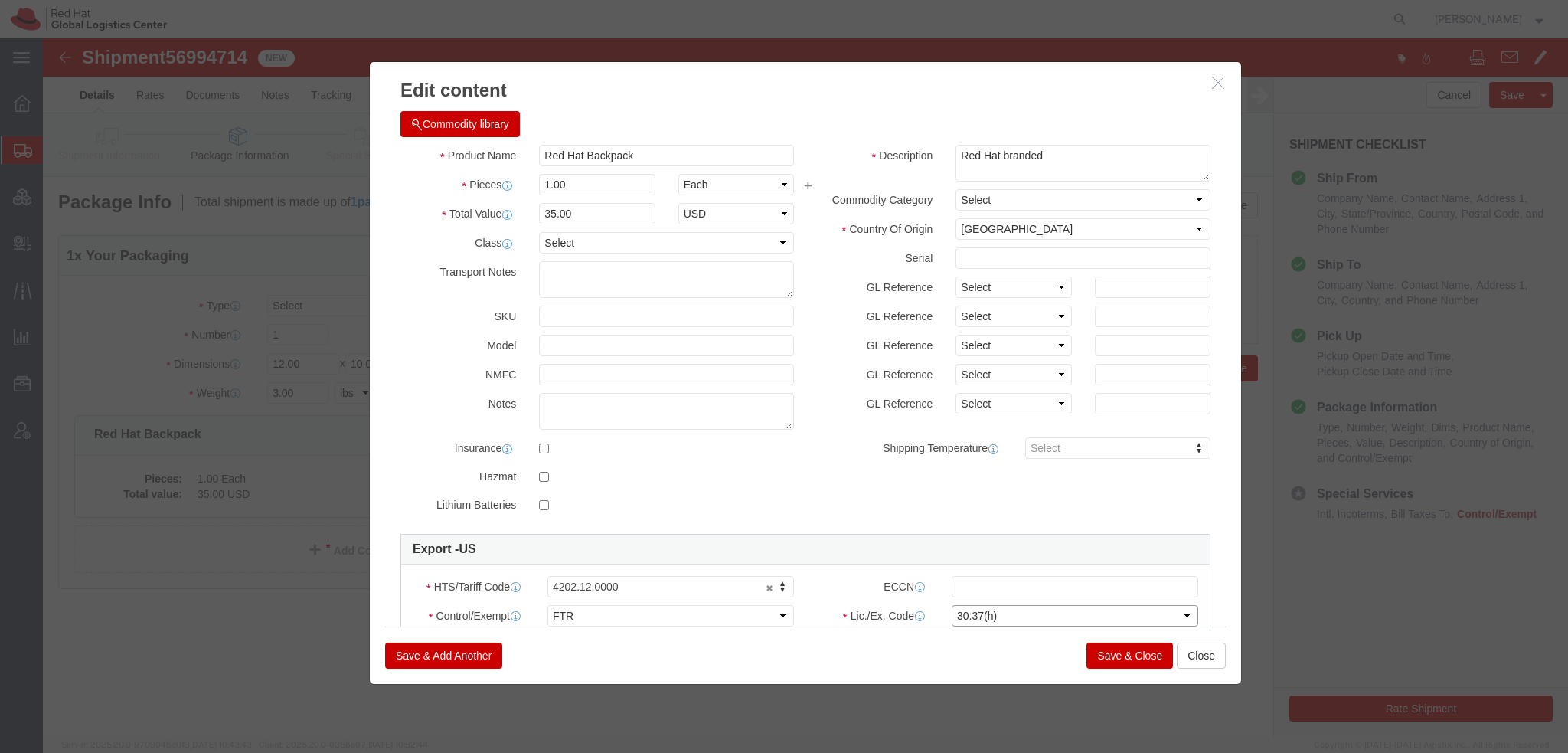
click select "Select 30.2(d)(2) 30.36 30.37(a) 30.37(f) 30.37(g) 30.37(h) 30.37(i) 30.37(j) 3…"
click select "Select Afghanistan Åland Islands Albania Algeria American Samoa Andorra Angola …"
select select "US"
click select "Select Afghanistan Åland Islands Albania Algeria American Samoa Andorra Angola …"
click button "Save & Close"
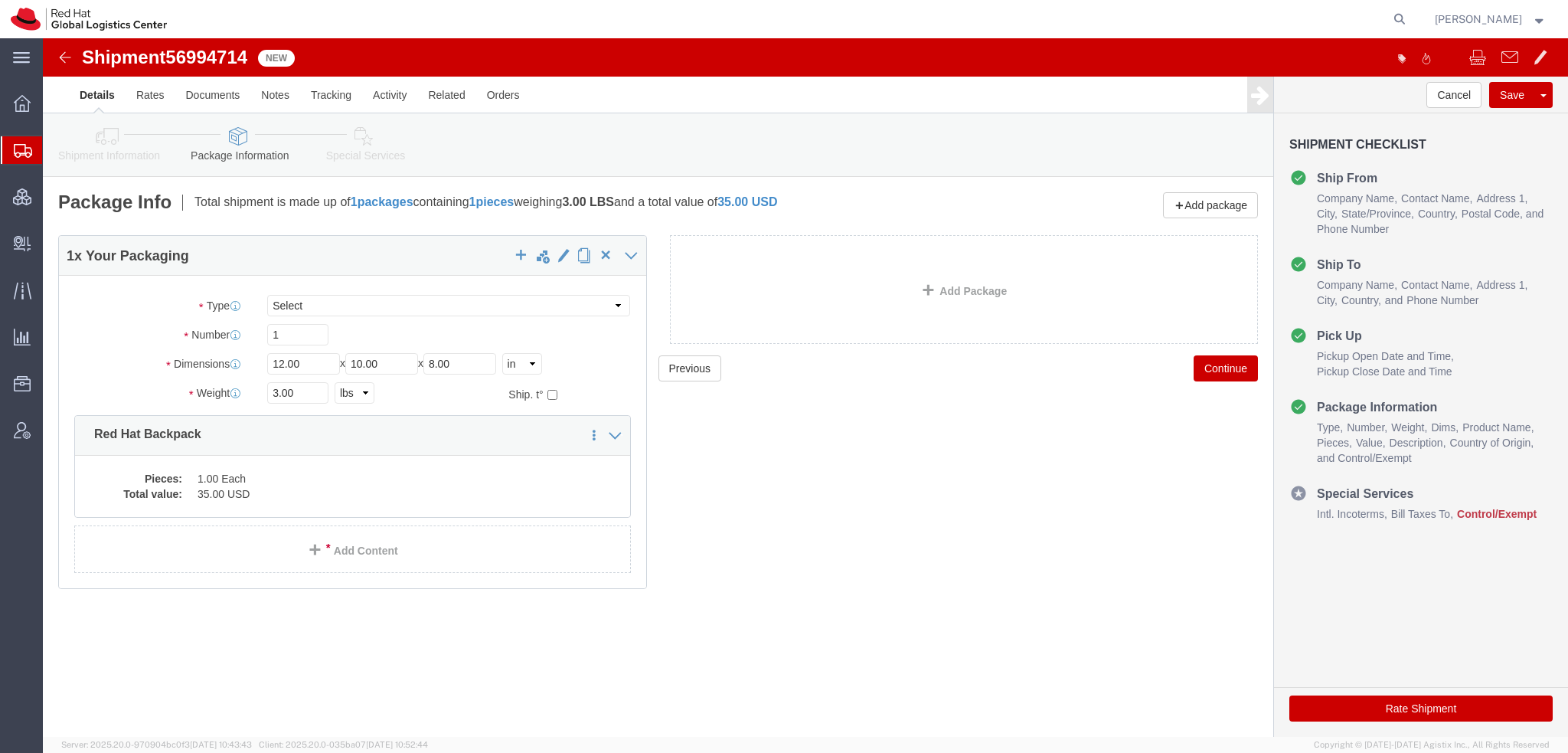
click icon
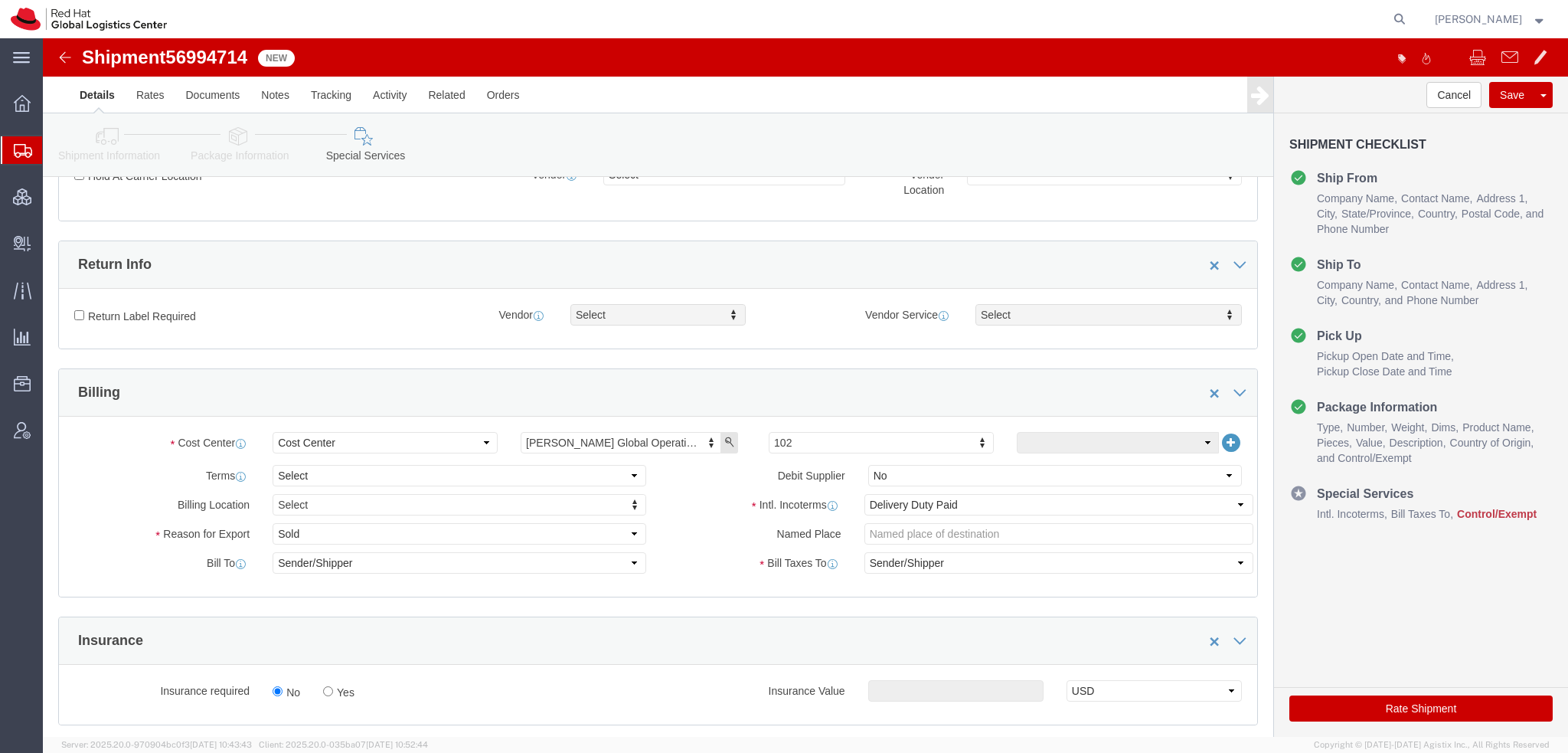
scroll to position [459, 0]
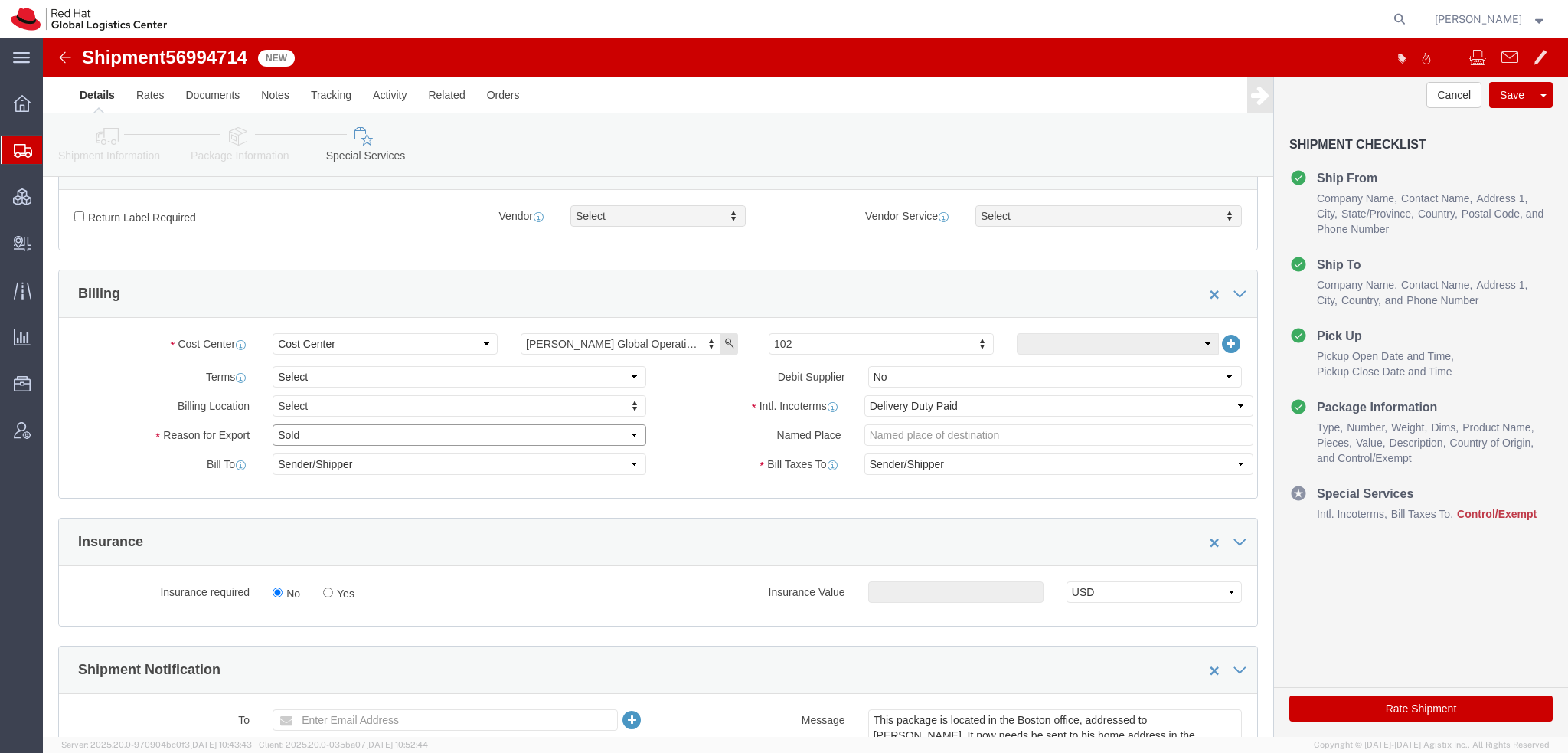
click select "Select Gift Personal Effects Repair/Warranty Return Sample Sold Temporary/Not S…"
select select "GIFT"
click select "Select Gift Personal Effects Repair/Warranty Return Sample Sold Temporary/Not S…"
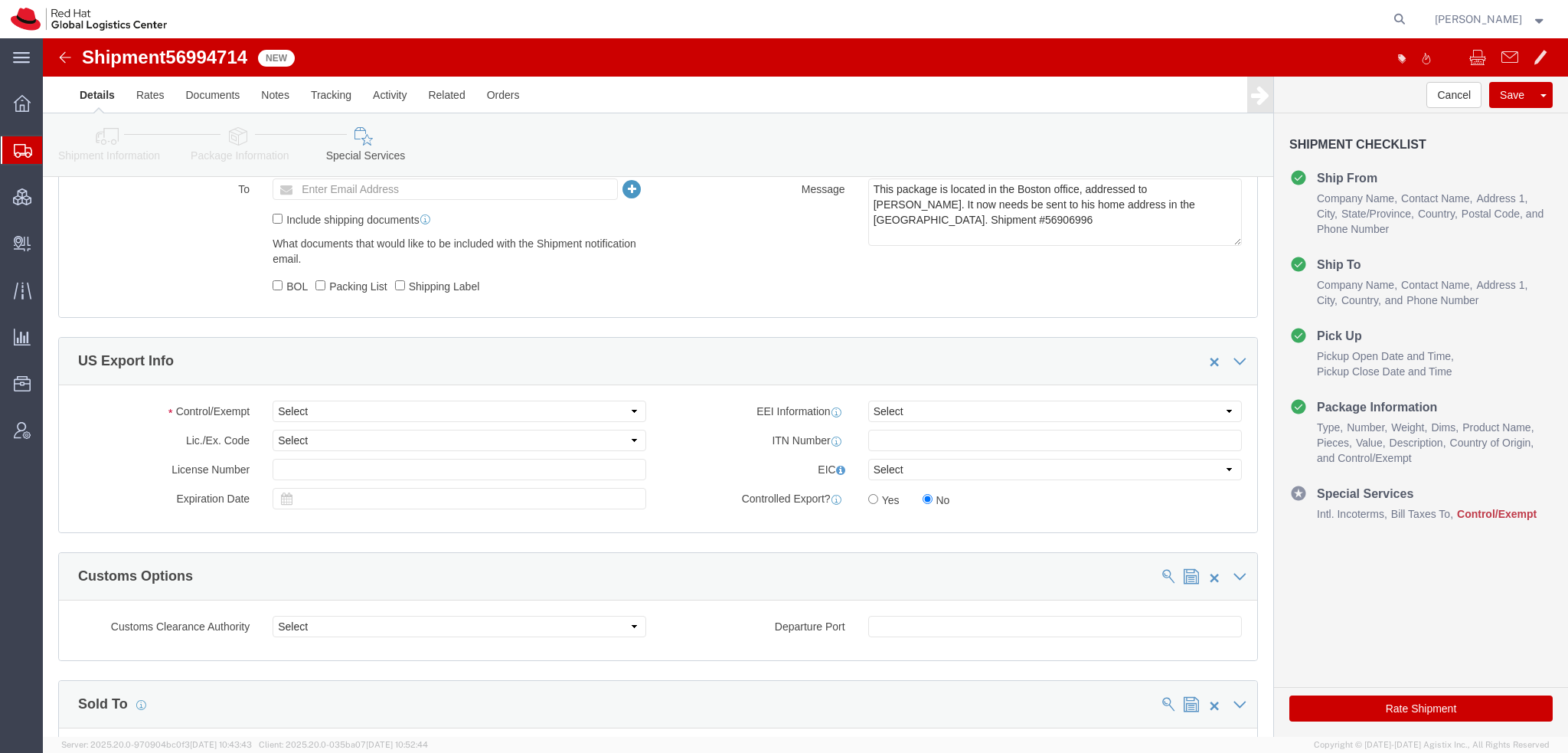
scroll to position [996, 0]
drag, startPoint x: 830, startPoint y: 180, endPoint x: 881, endPoint y: 176, distance: 51.2
click textarea "This package is located in the Boston office, addressed to Robert Binkhorst. It…"
click select "Select ATF BIS DEA EPA FDA FTR ITAR OFAC Other (OPA)"
select select "FTR"
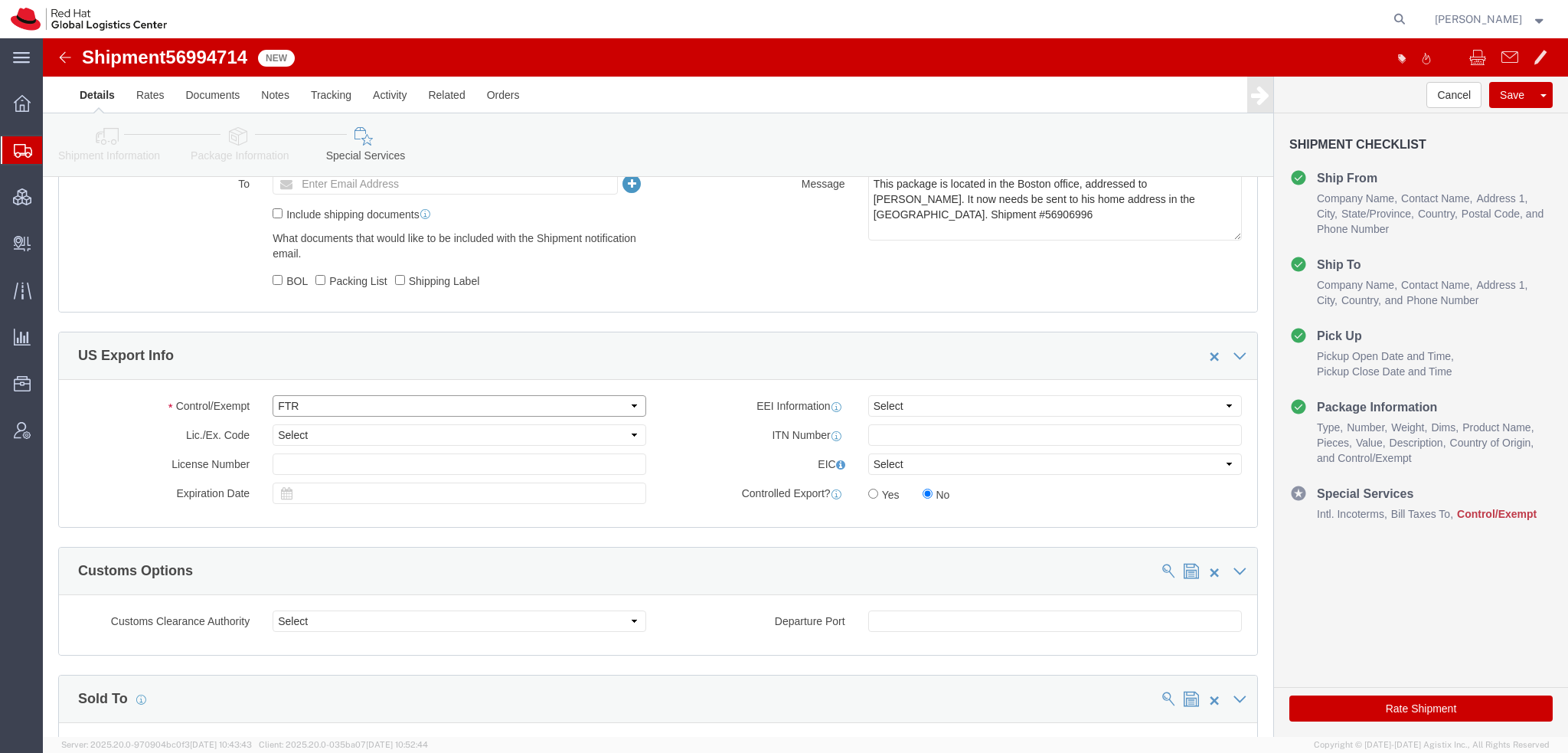
click select "Select ATF BIS DEA EPA FDA FTR ITAR OFAC Other (OPA)"
click select "Select 30.2(d)(2) 30.36 30.37(a) 30.37(f) 30.37(g) 30.37(h) 30.37(i) 30.37(j) 3…"
select select "30.37(h)"
click select "Select 30.2(d)(2) 30.36 30.37(a) 30.37(f) 30.37(g) 30.37(h) 30.37(i) 30.37(j) 3…"
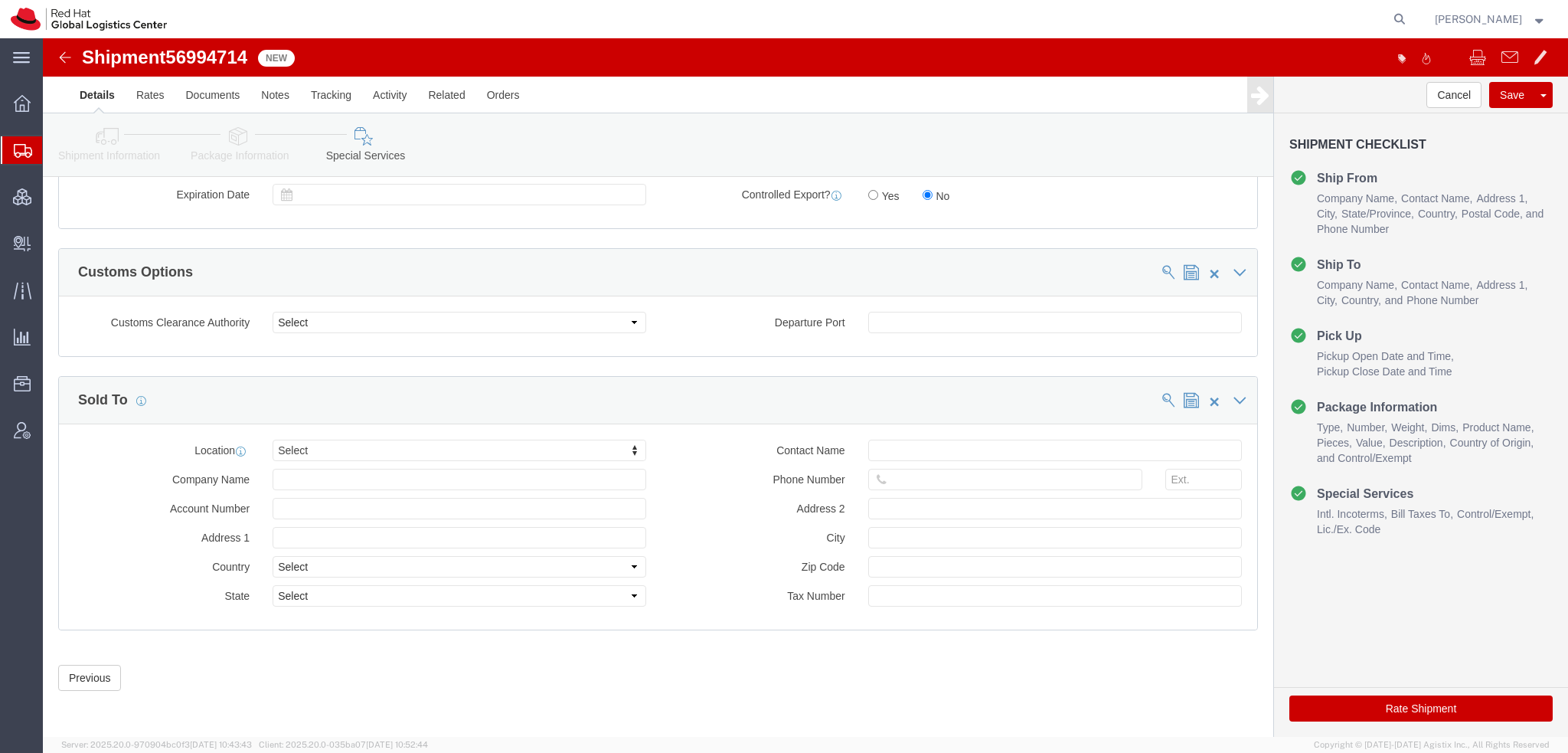
scroll to position [1294, 0]
click input "text"
paste input "978-392-1000"
type input "978-392-1000"
click button "Save"
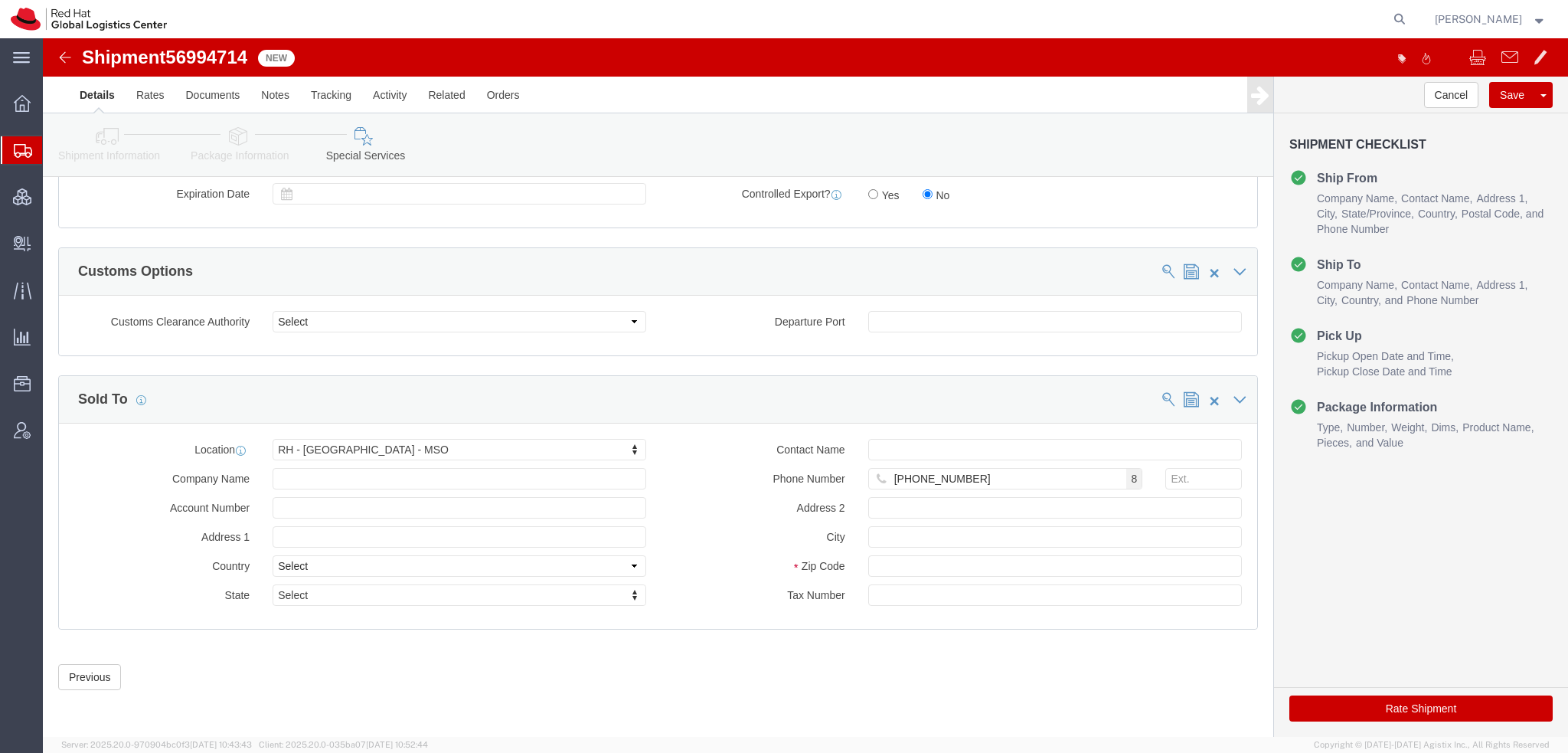
scroll to position [912, 0]
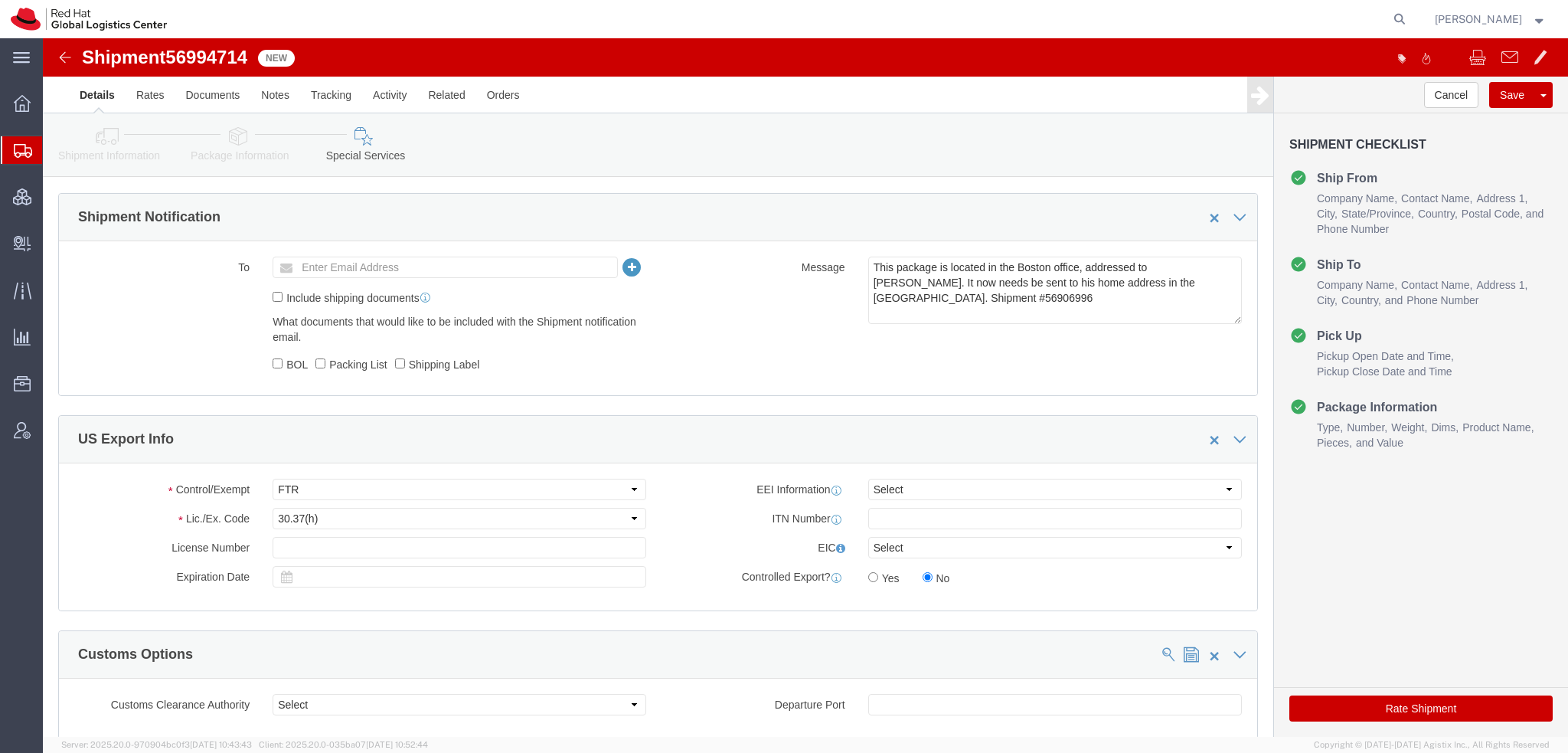
click icon
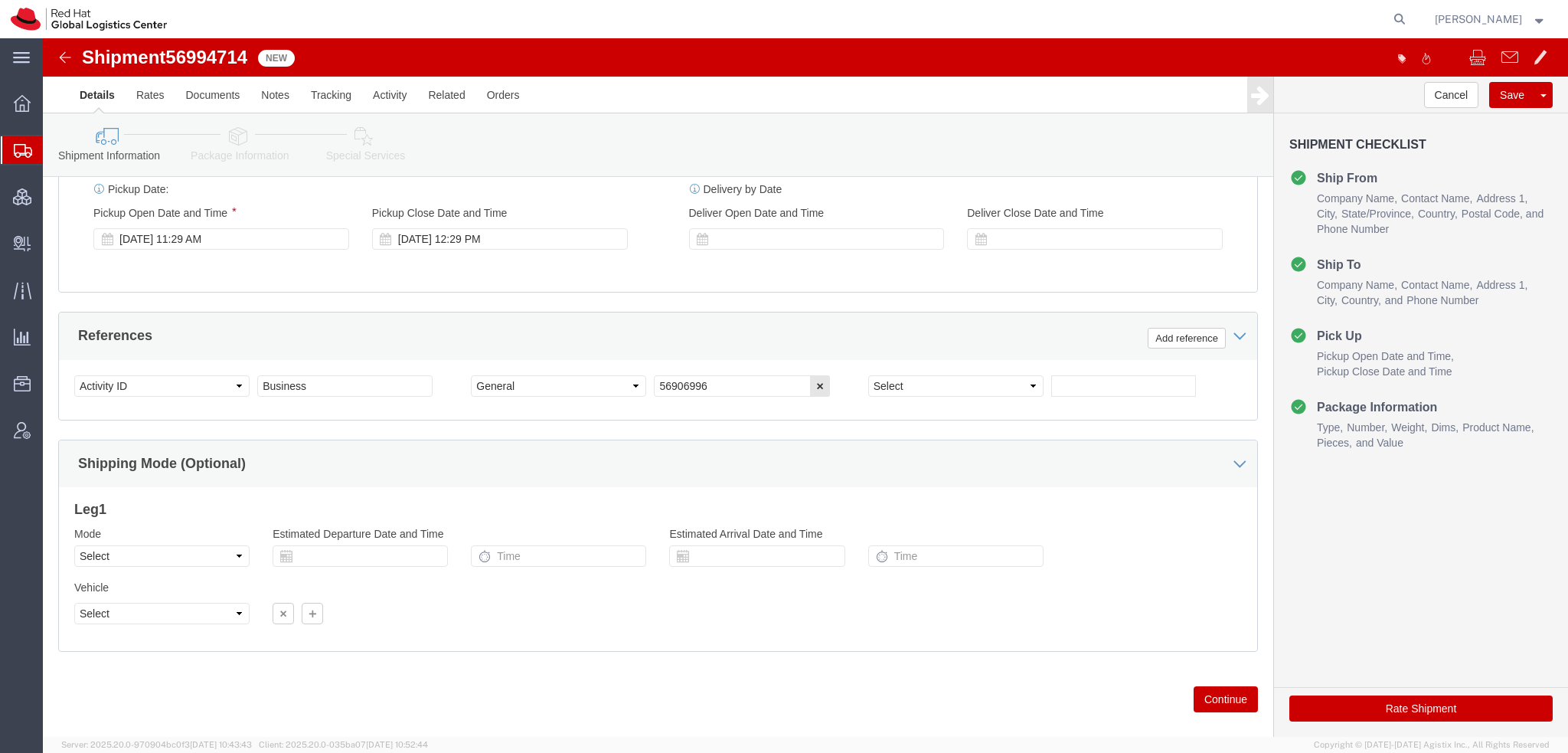
scroll to position [198, 0]
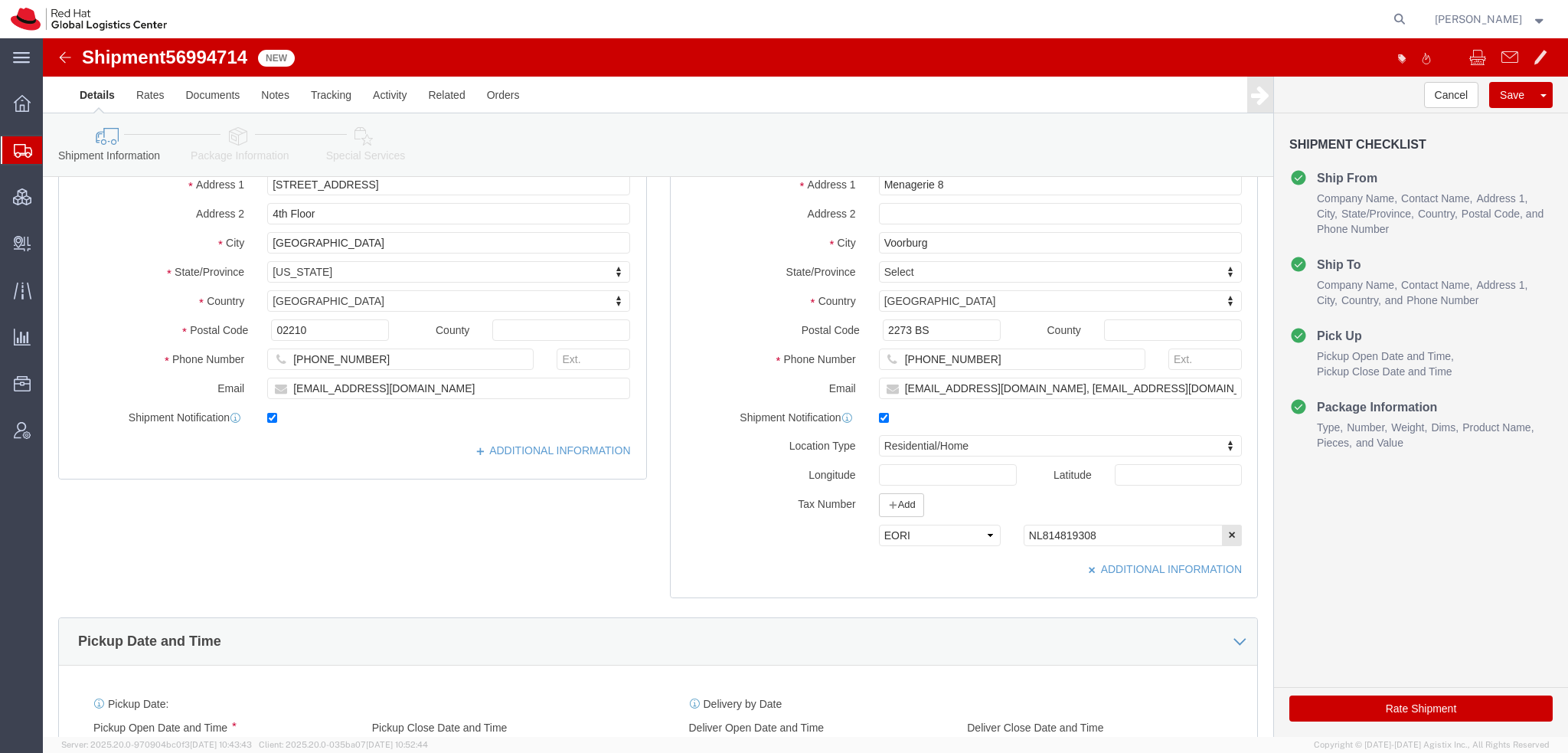
click icon
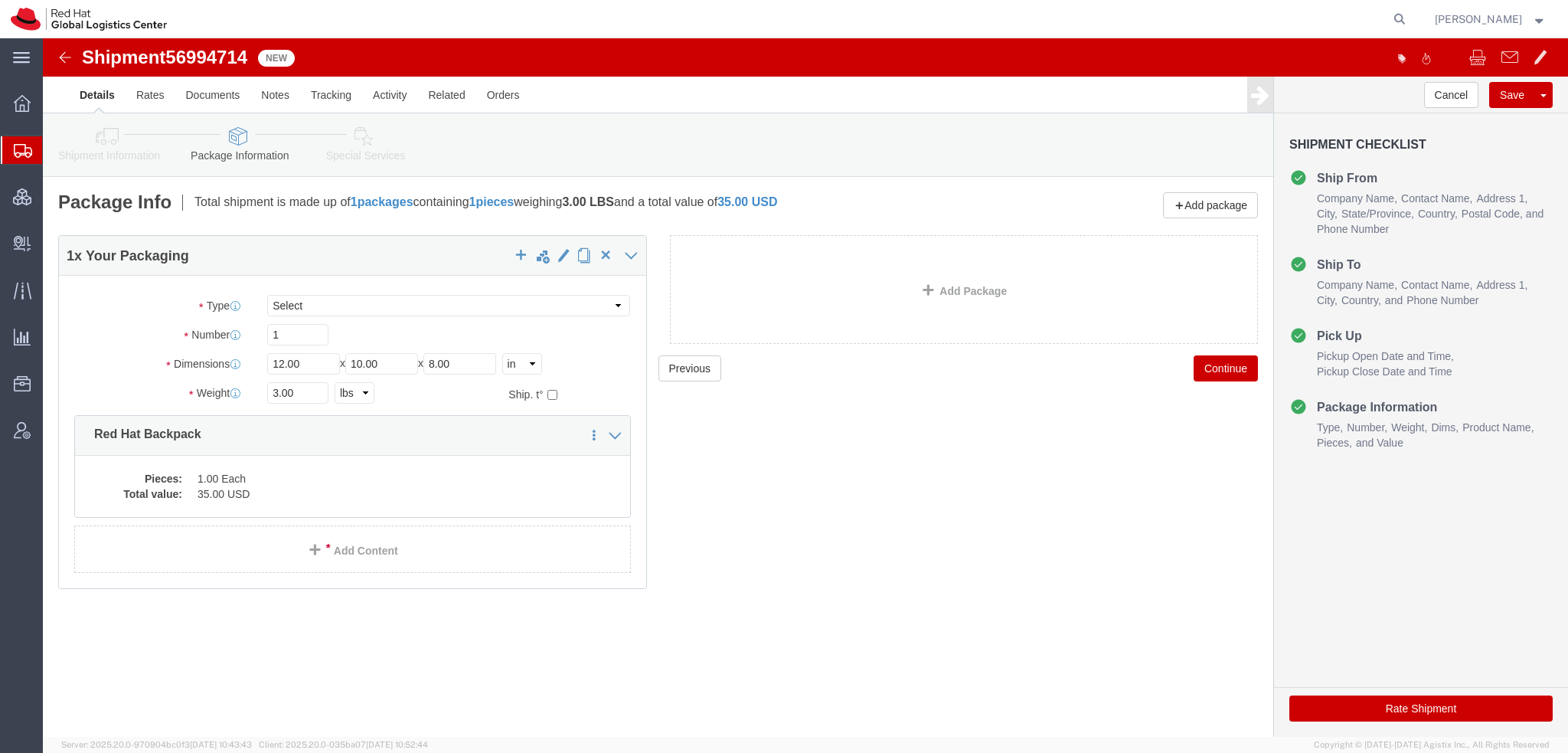
click button "Rate Shipment"
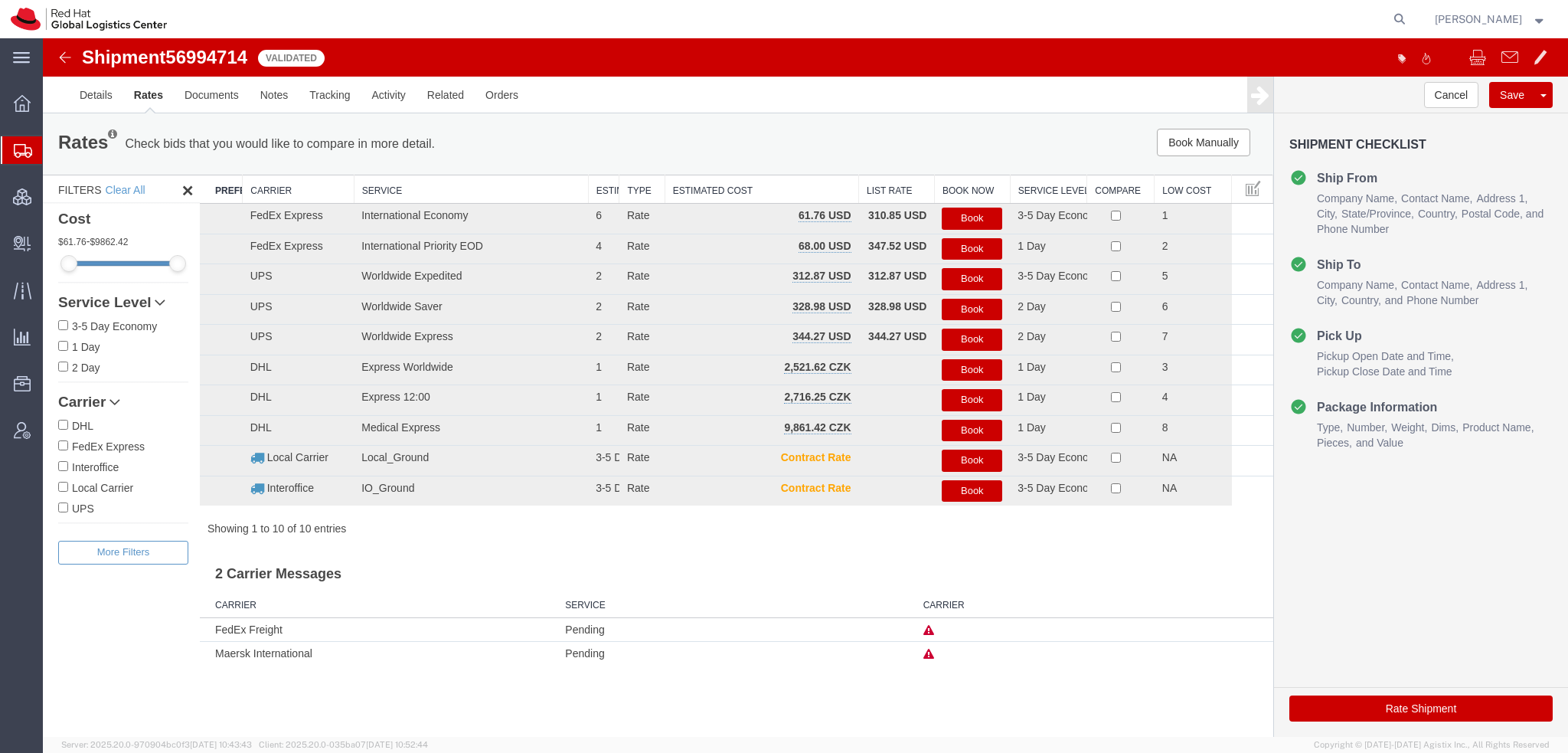
click at [977, 216] on button "Book" at bounding box center [972, 218] width 61 height 22
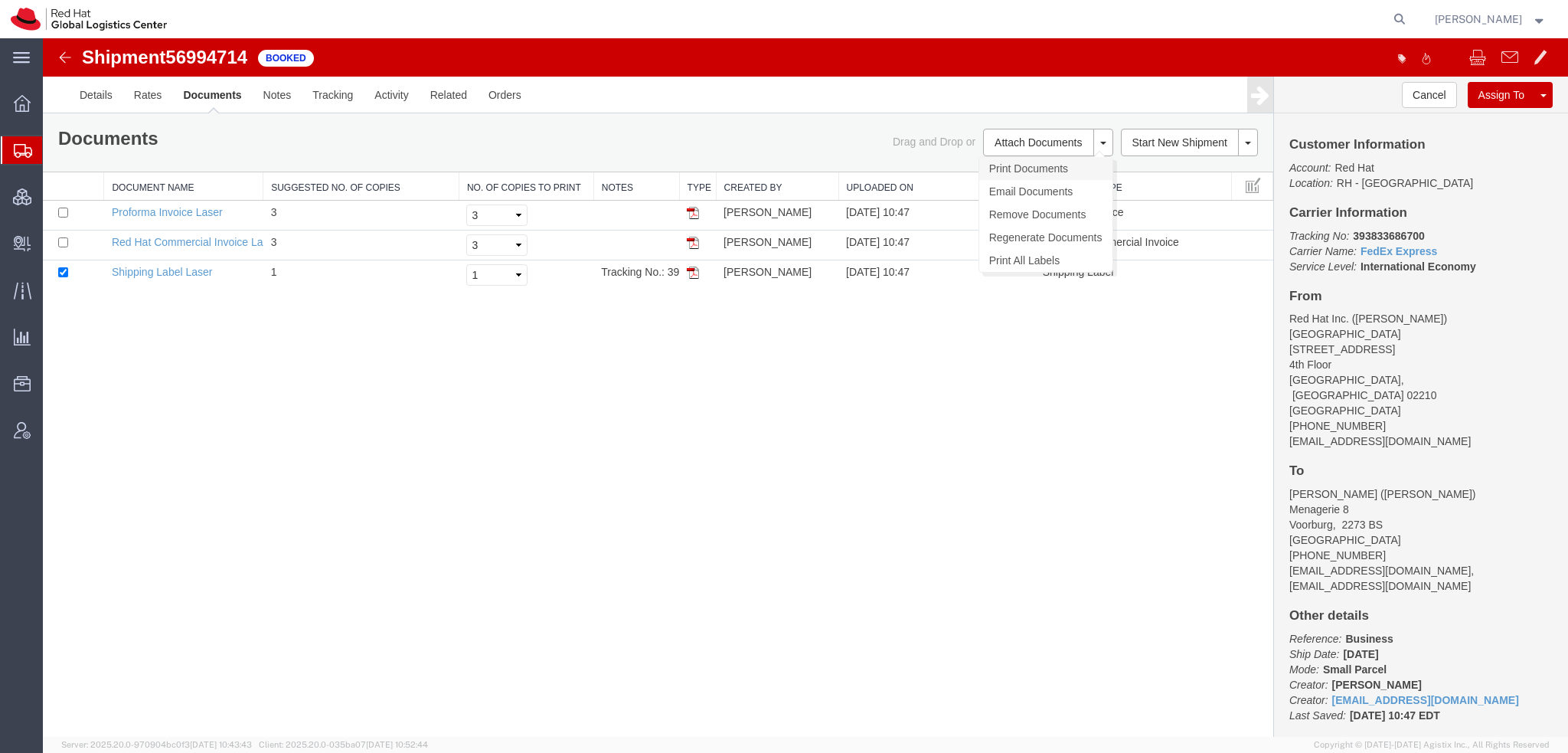
click at [1034, 163] on link "Print Documents" at bounding box center [1046, 168] width 133 height 23
click at [0, 0] on span "Shipment Manager" at bounding box center [0, 0] width 0 height 0
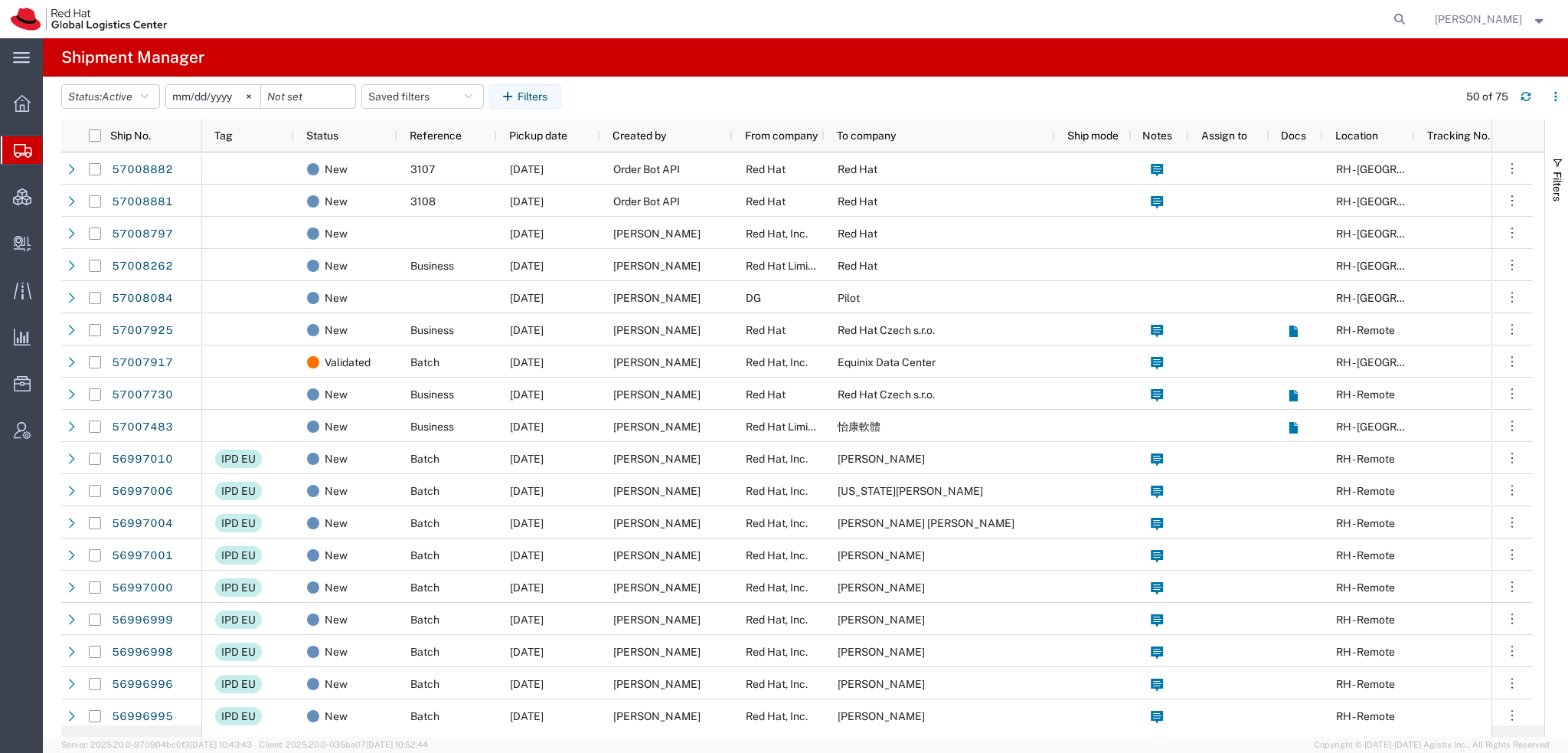
click at [1505, 19] on span "[PERSON_NAME]" at bounding box center [1478, 18] width 87 height 16
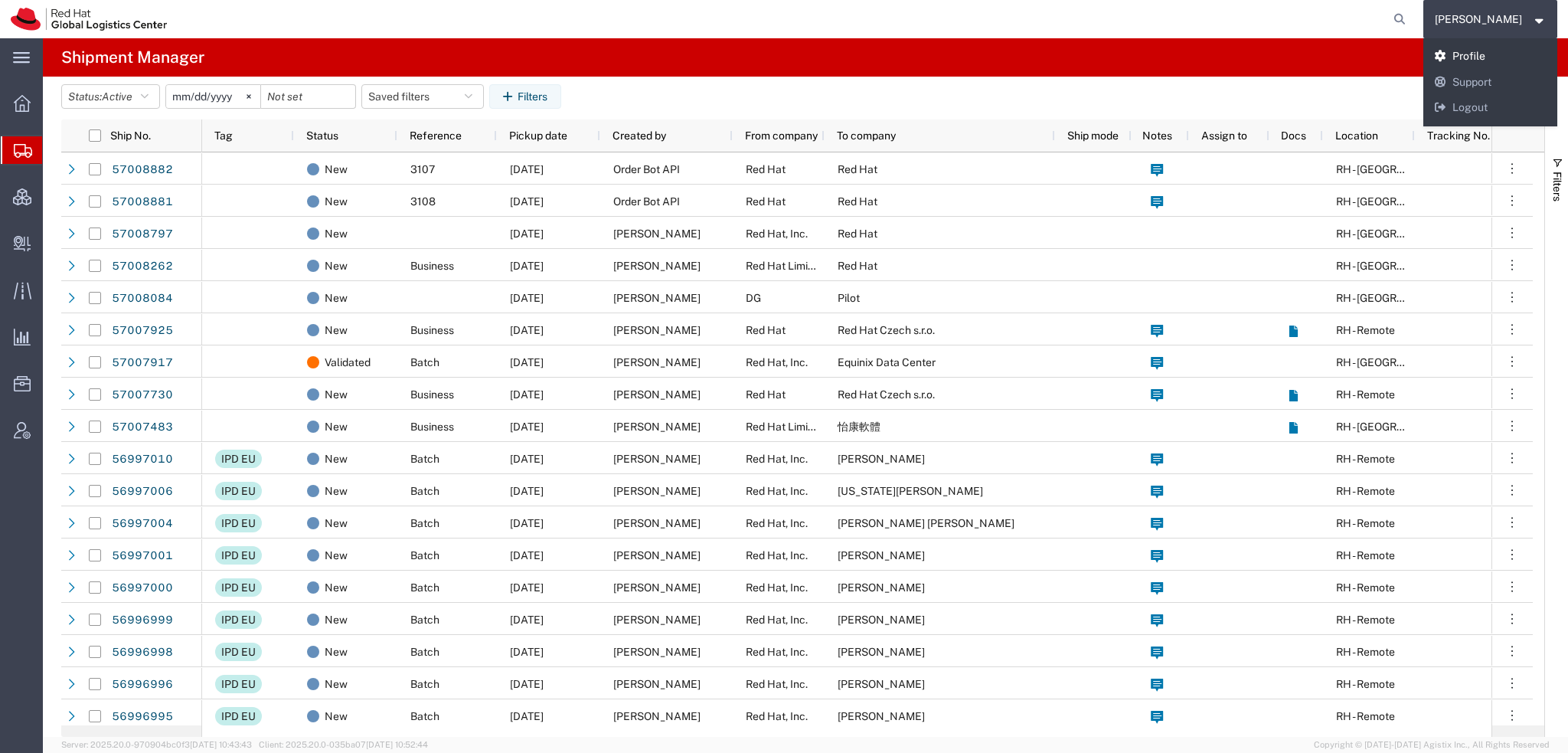
click at [1489, 51] on link "Profile" at bounding box center [1490, 56] width 134 height 26
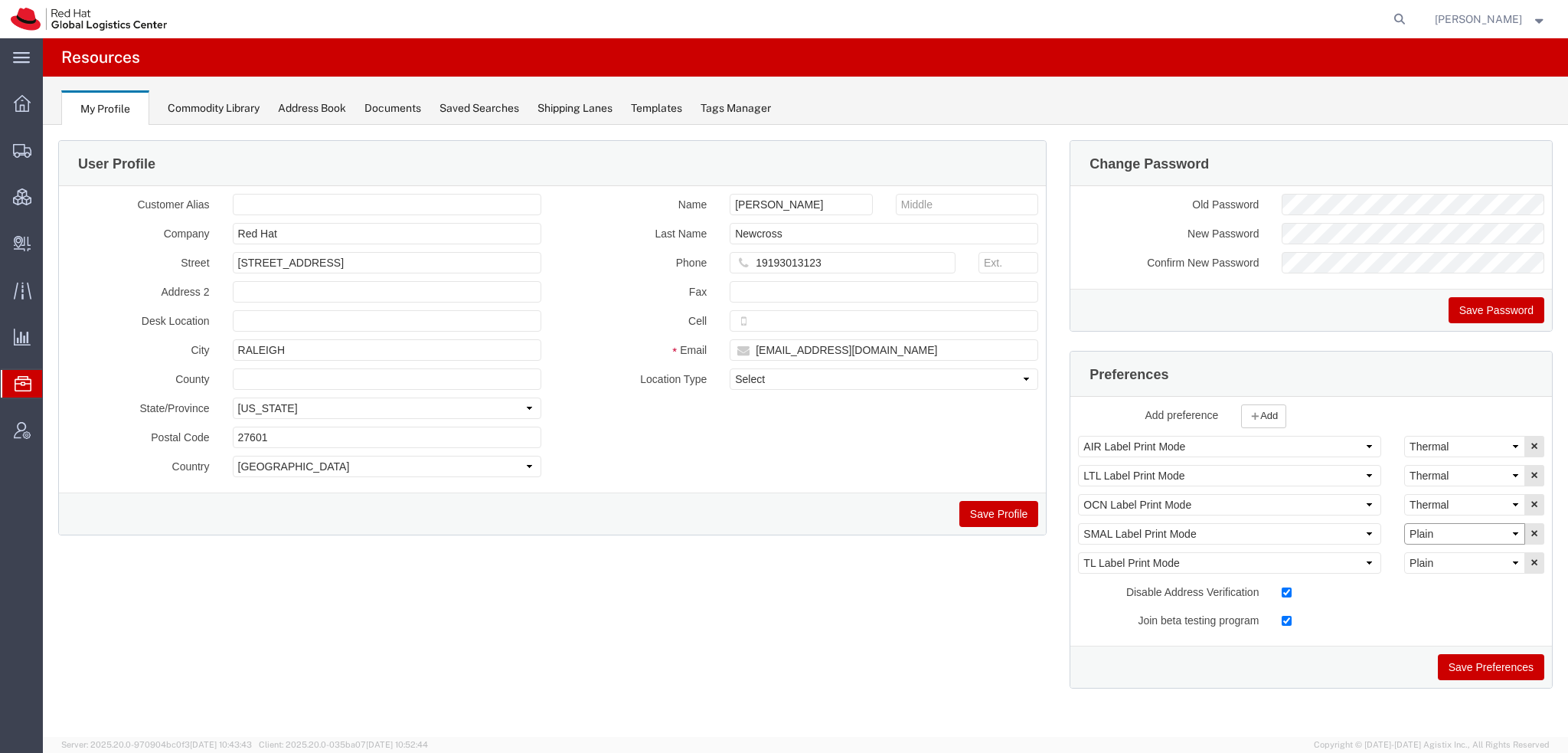
click at [1415, 532] on select "Select Plain Thermal" at bounding box center [1465, 534] width 121 height 21
select select "Thermal"
click at [1405, 523] on select "Select Plain Thermal" at bounding box center [1465, 534] width 121 height 21
click at [1471, 670] on button "Save Preferences" at bounding box center [1491, 666] width 106 height 26
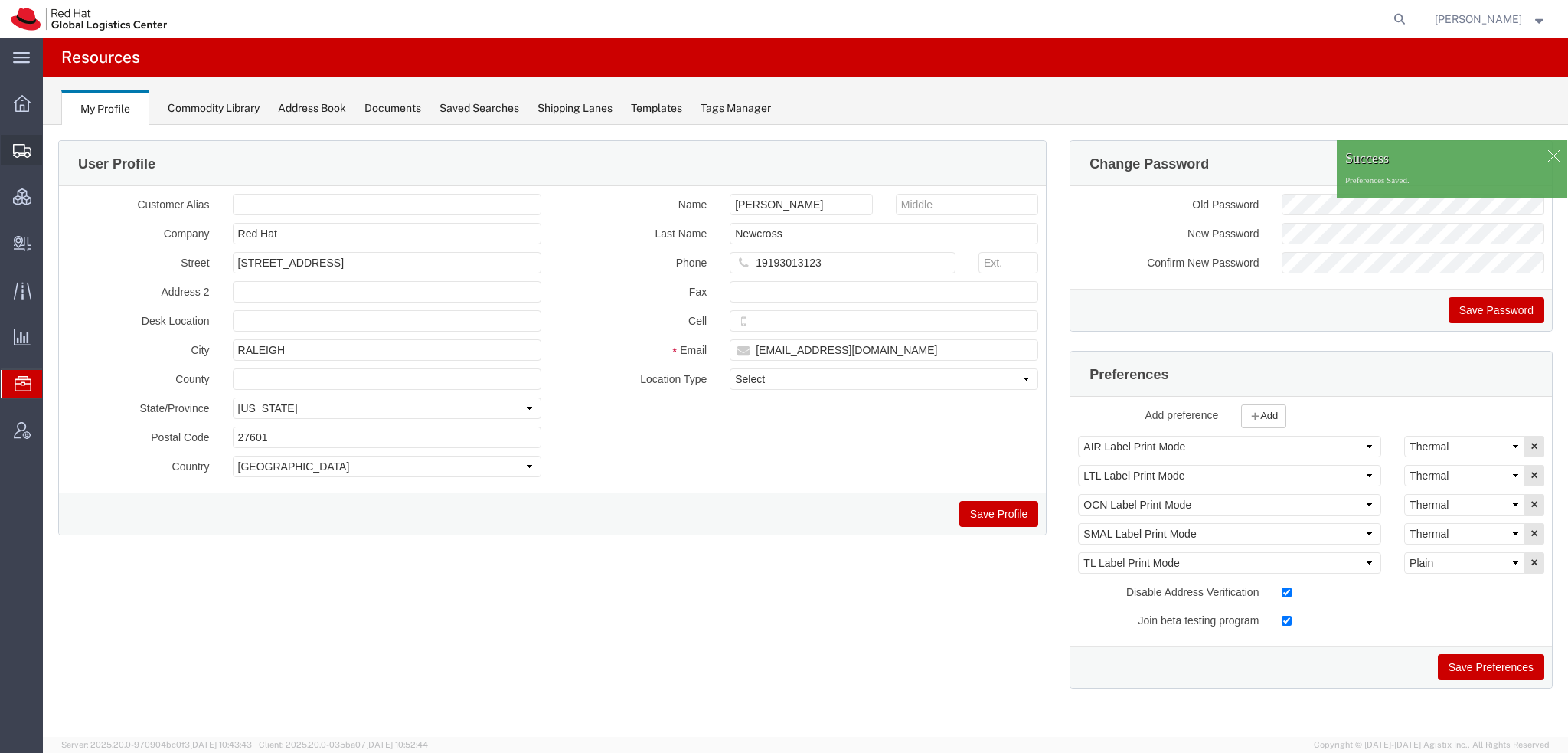
click at [0, 0] on span "Shipment Manager" at bounding box center [0, 0] width 0 height 0
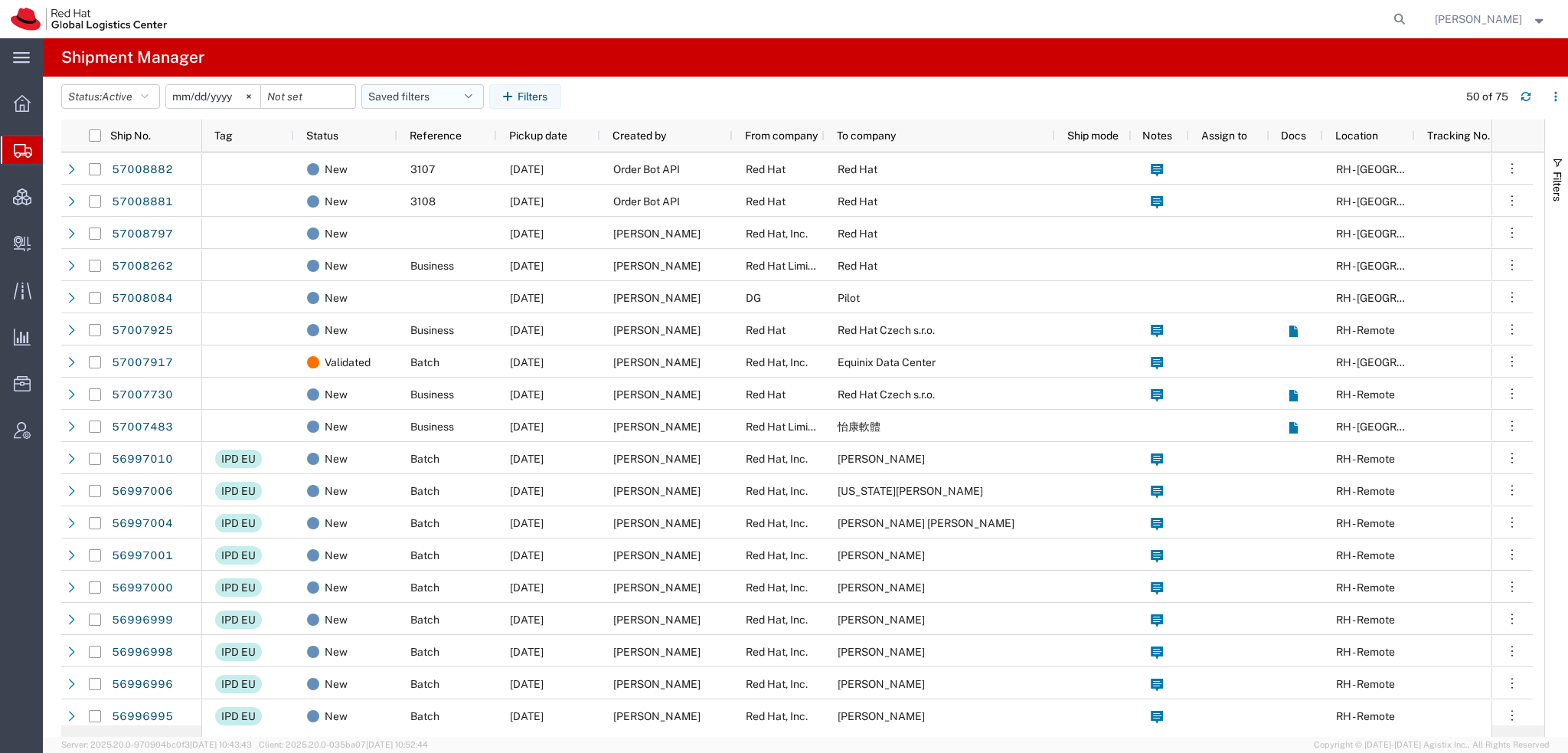
click at [468, 88] on button "Saved filters" at bounding box center [422, 96] width 123 height 24
click at [399, 161] on span "Americas" at bounding box center [464, 162] width 201 height 28
type input "[DATE]"
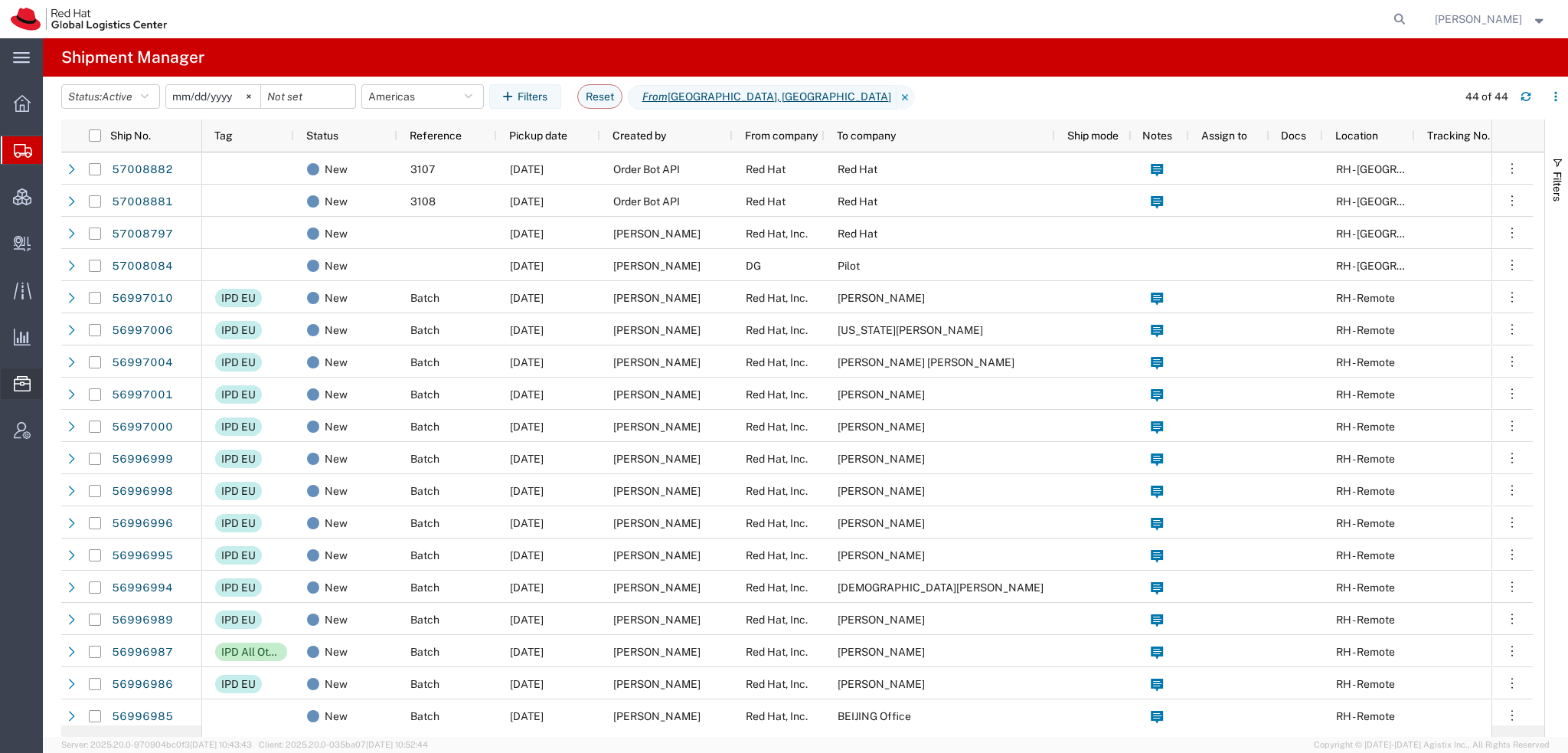
click at [0, 0] on span "Commodity Library" at bounding box center [0, 0] width 0 height 0
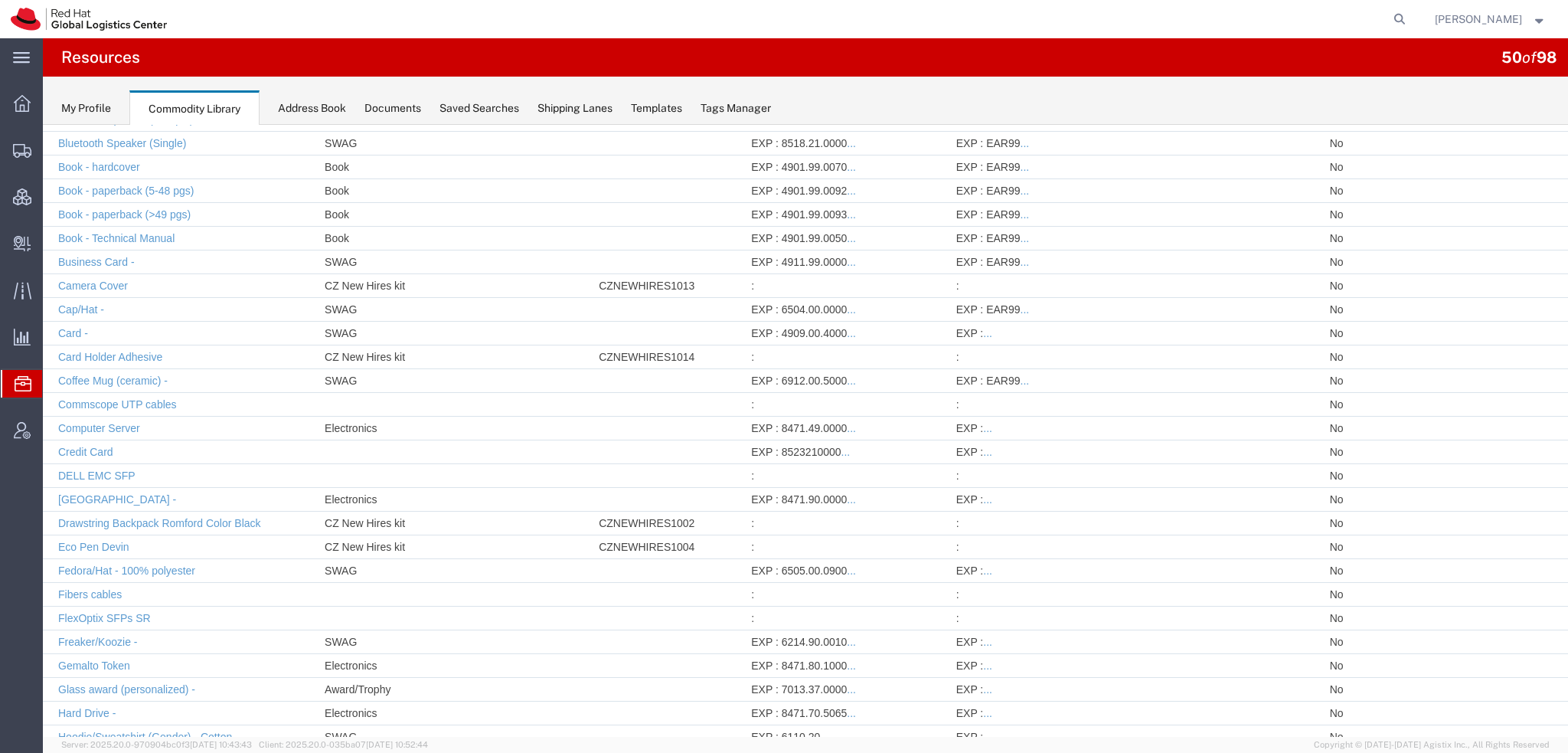
scroll to position [459, 0]
click at [92, 635] on link "Freaker/Koozie -" at bounding box center [98, 641] width 79 height 13
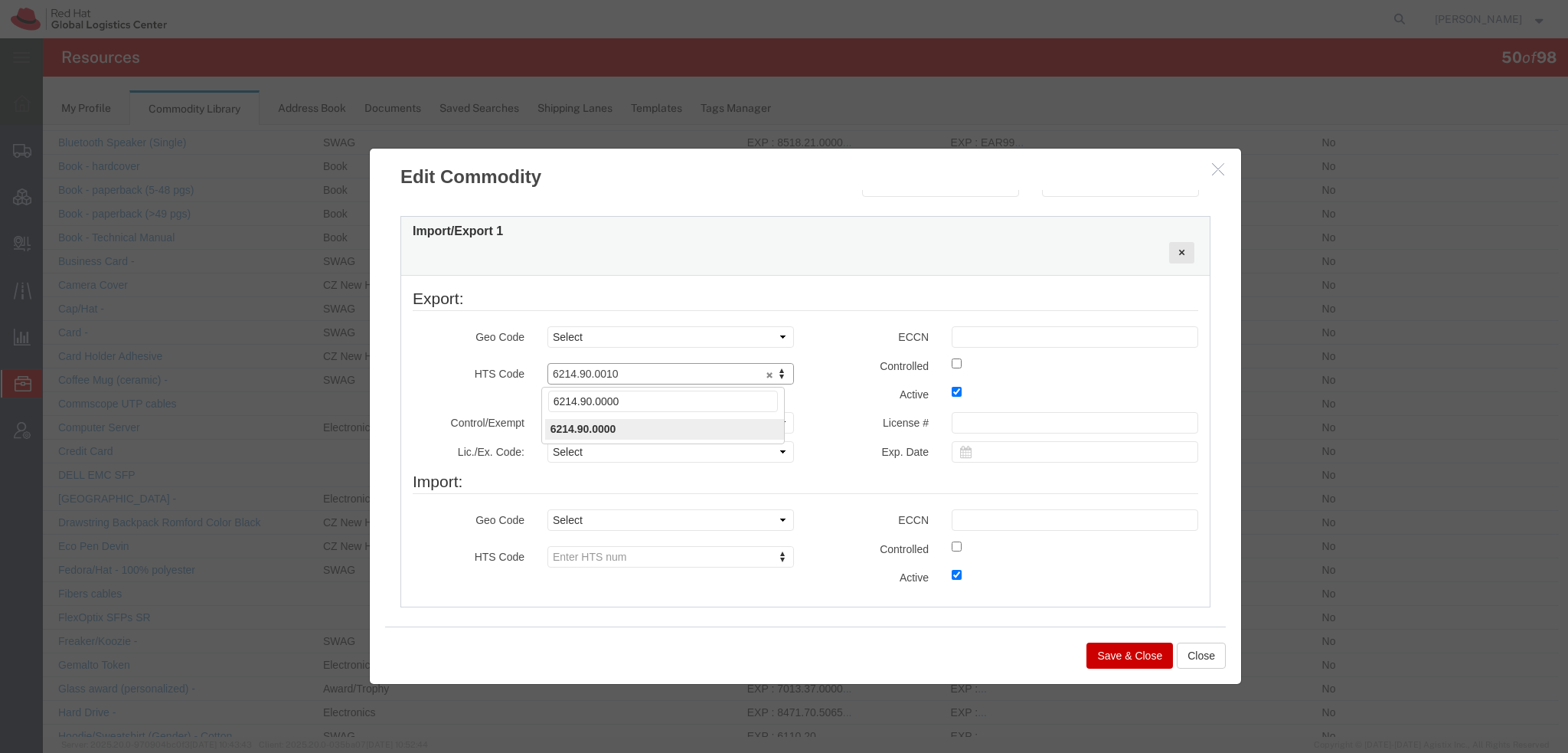
type input "6214.90.0000"
click at [1143, 651] on button "Save & Close" at bounding box center [1129, 654] width 86 height 26
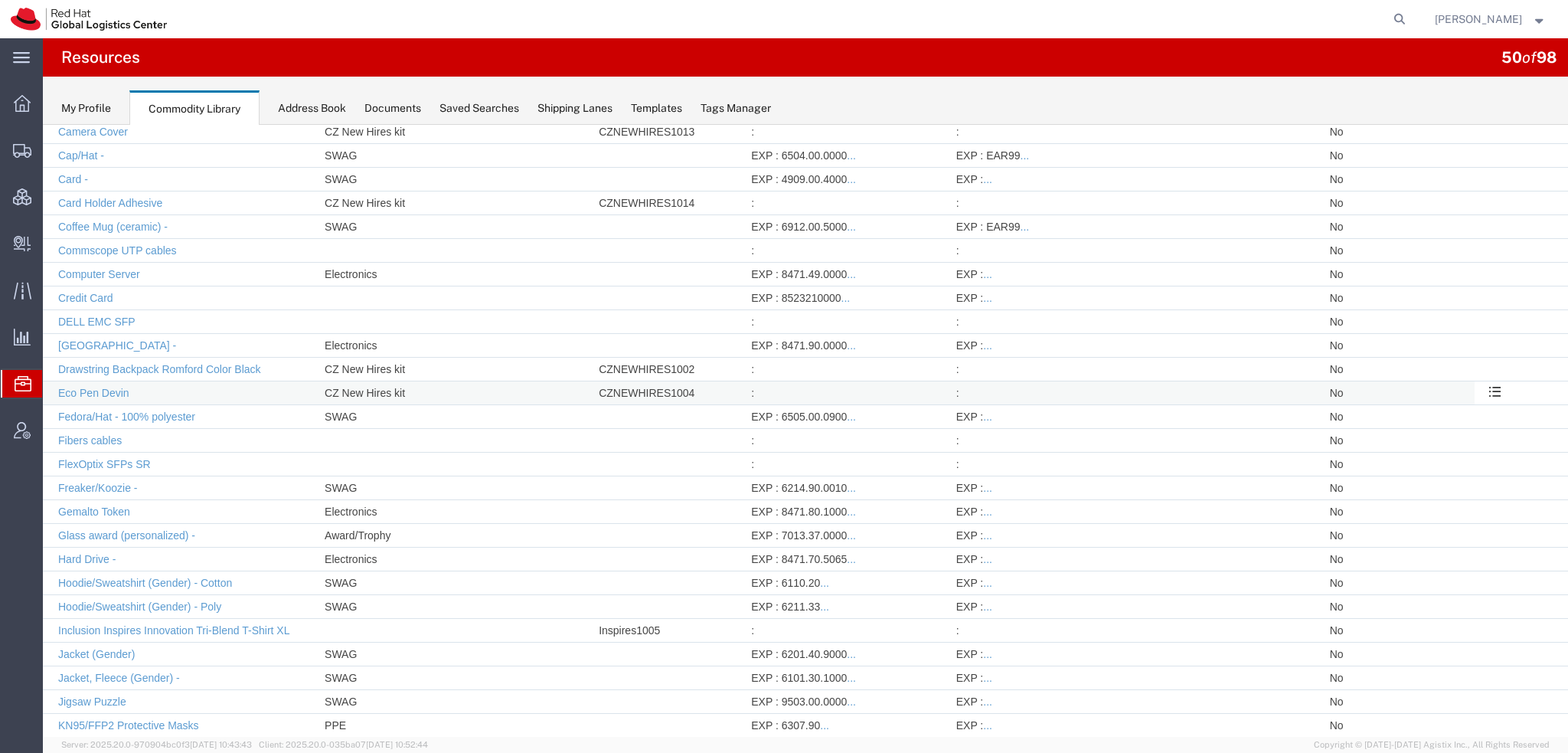
scroll to position [668, 0]
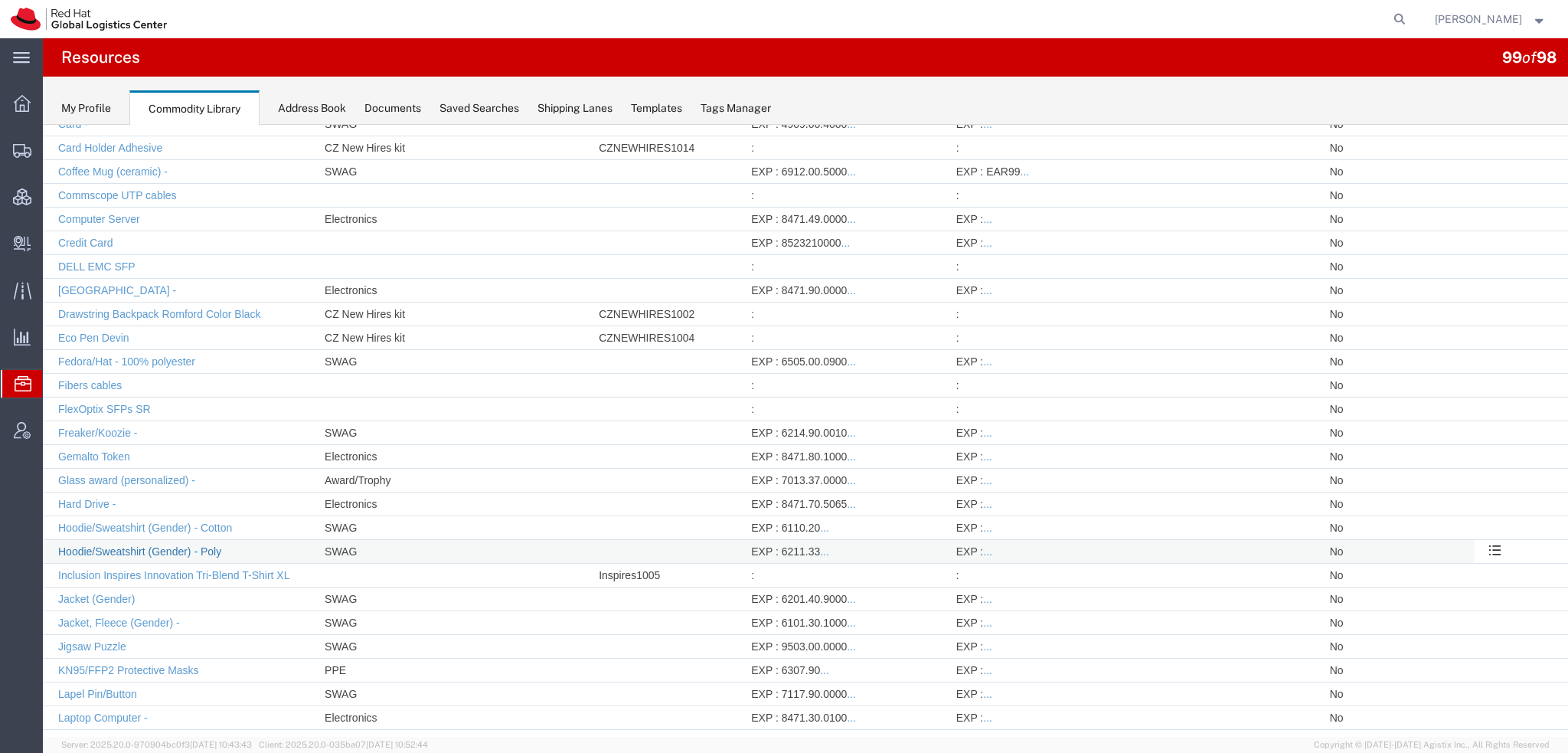
click at [178, 545] on link "Hoodie/Sweatshirt (Gender) - Poly" at bounding box center [139, 551] width 163 height 13
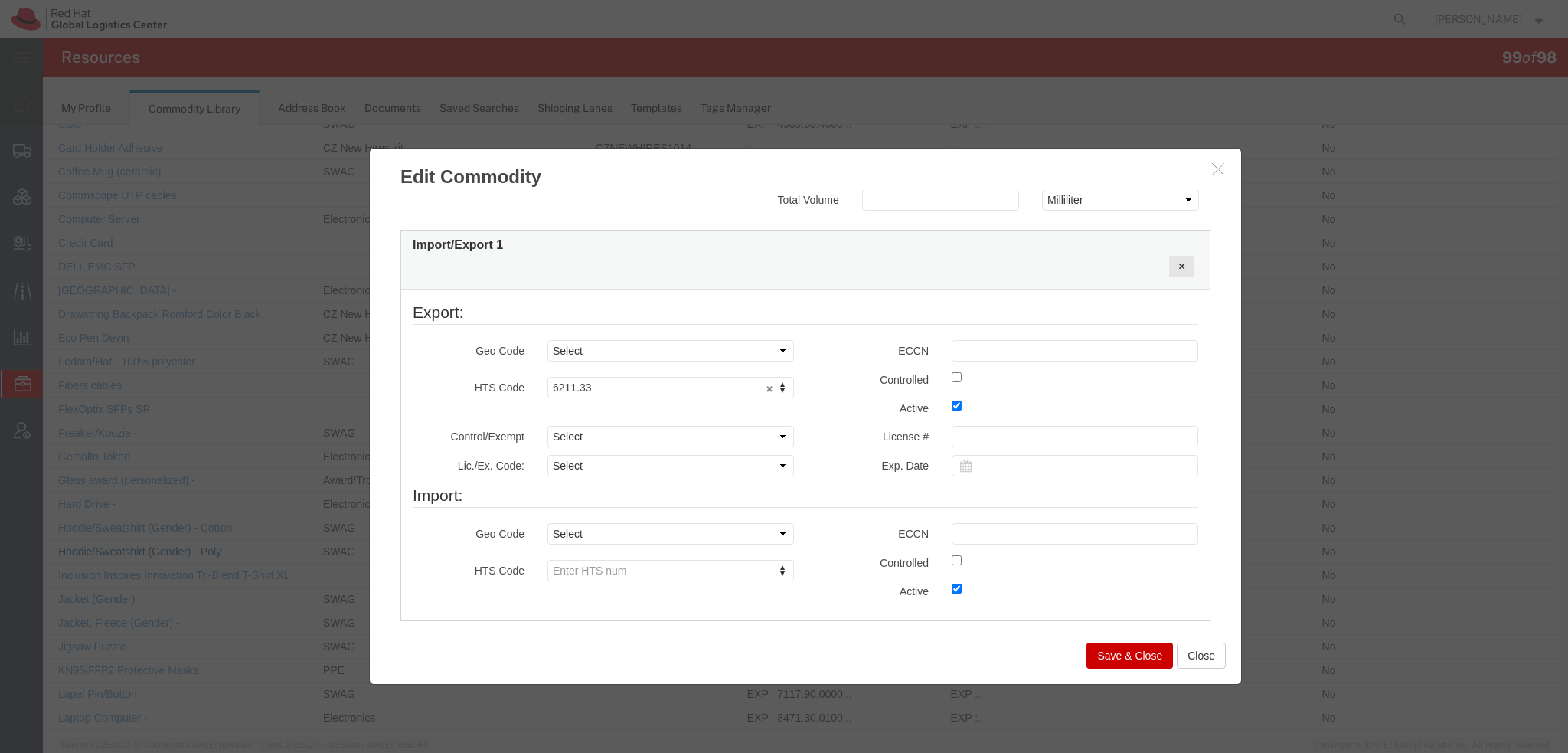
scroll to position [459, 0]
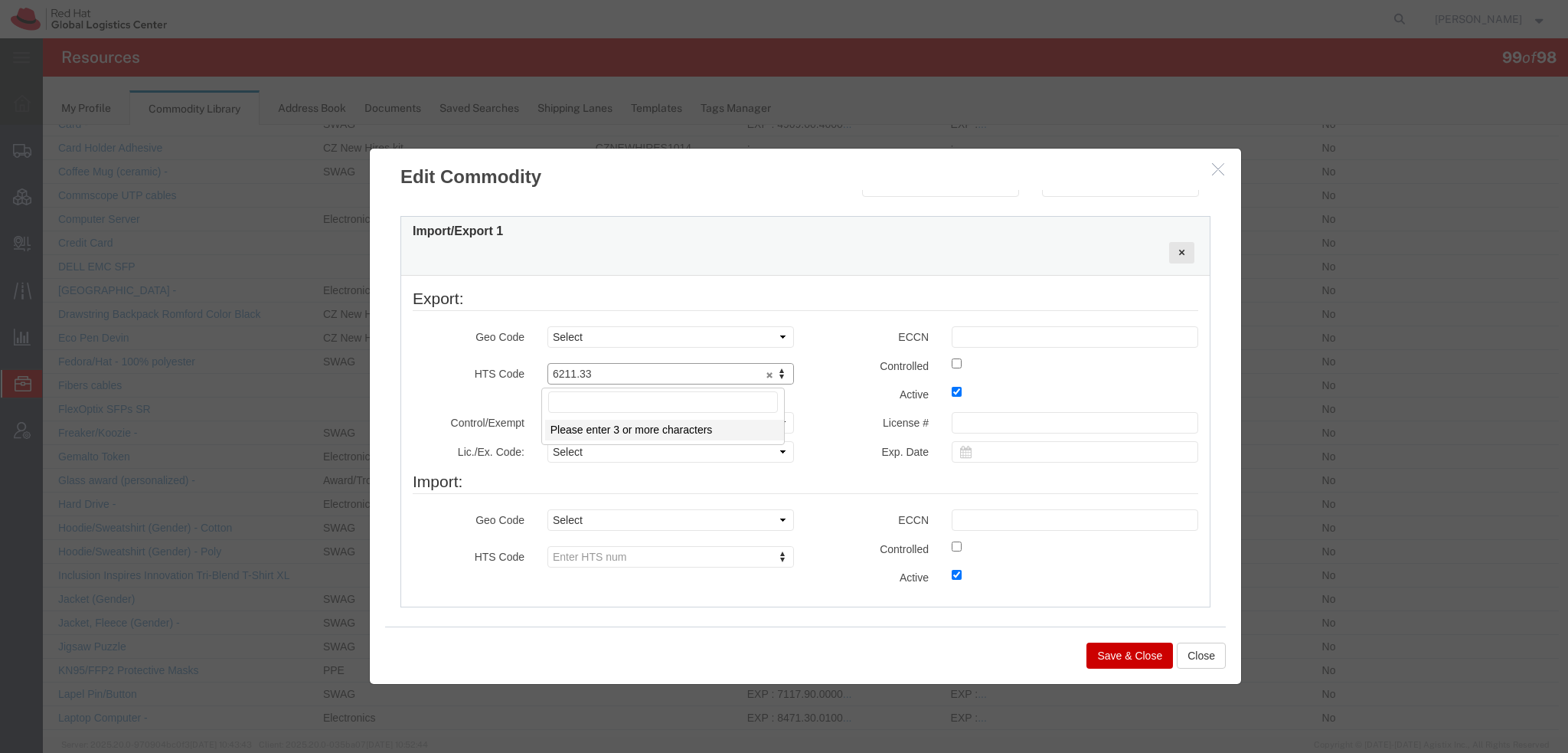
type input "6"
click at [1209, 660] on button "Close" at bounding box center [1201, 654] width 49 height 26
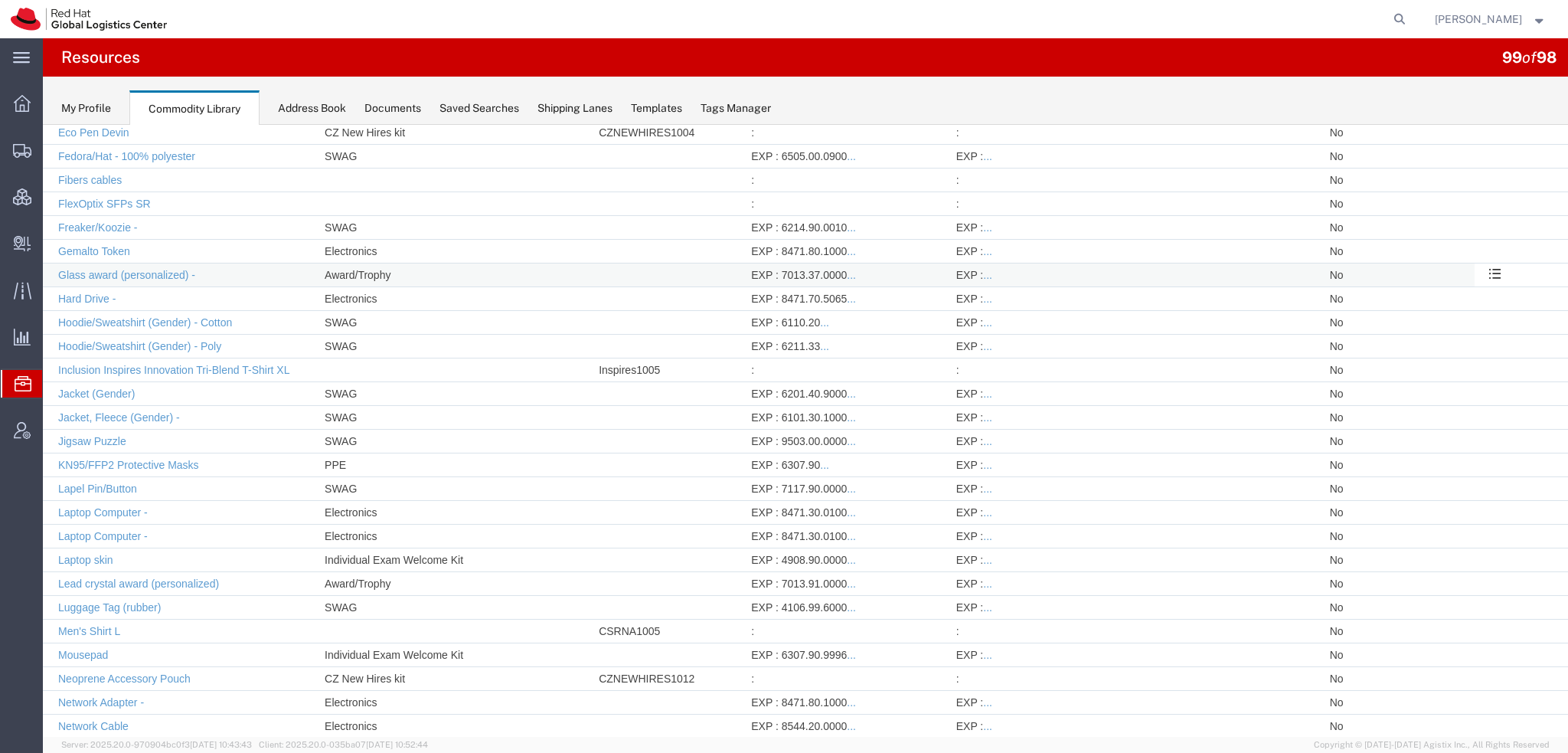
scroll to position [897, 0]
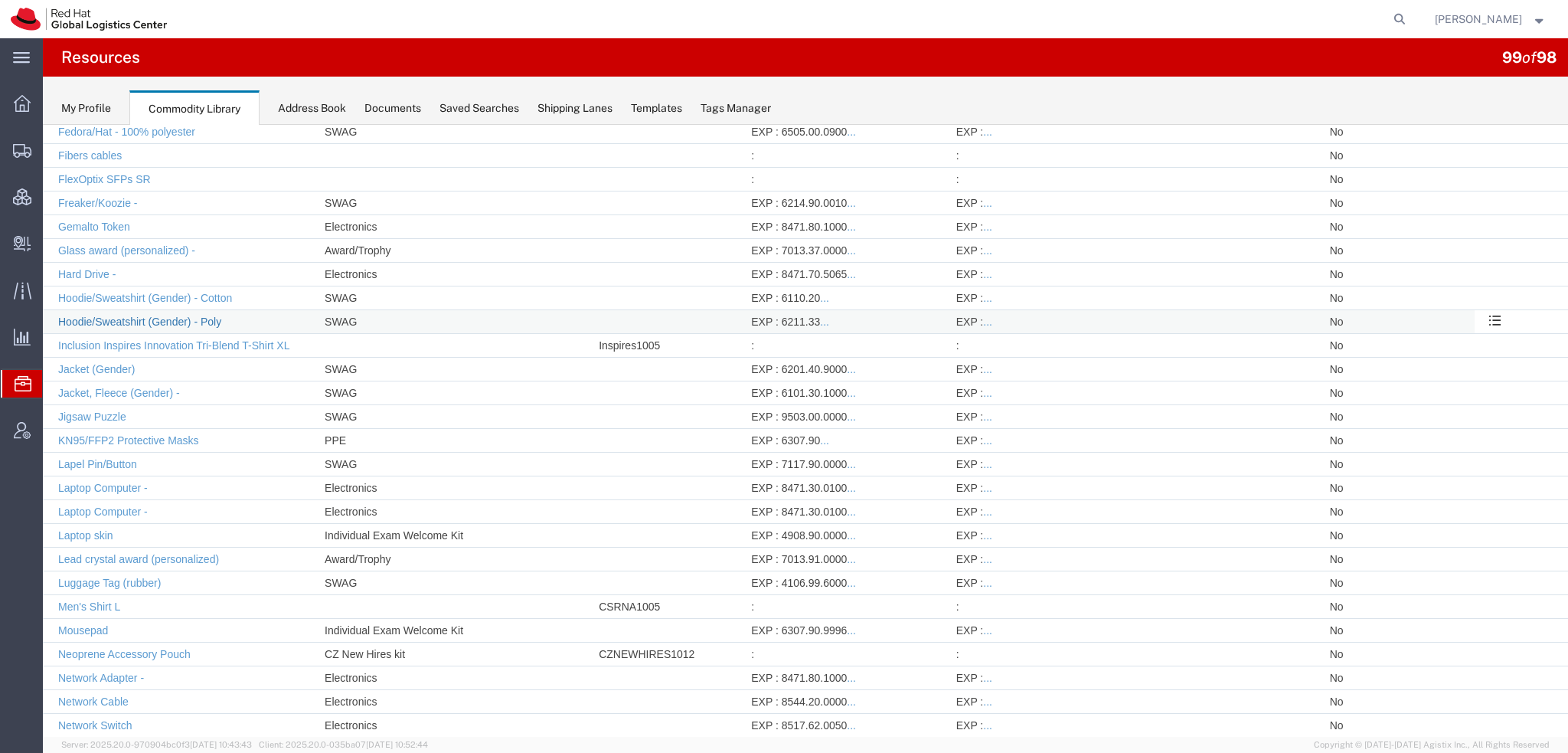
click at [153, 315] on link "Hoodie/Sweatshirt (Gender) - Poly" at bounding box center [139, 321] width 163 height 13
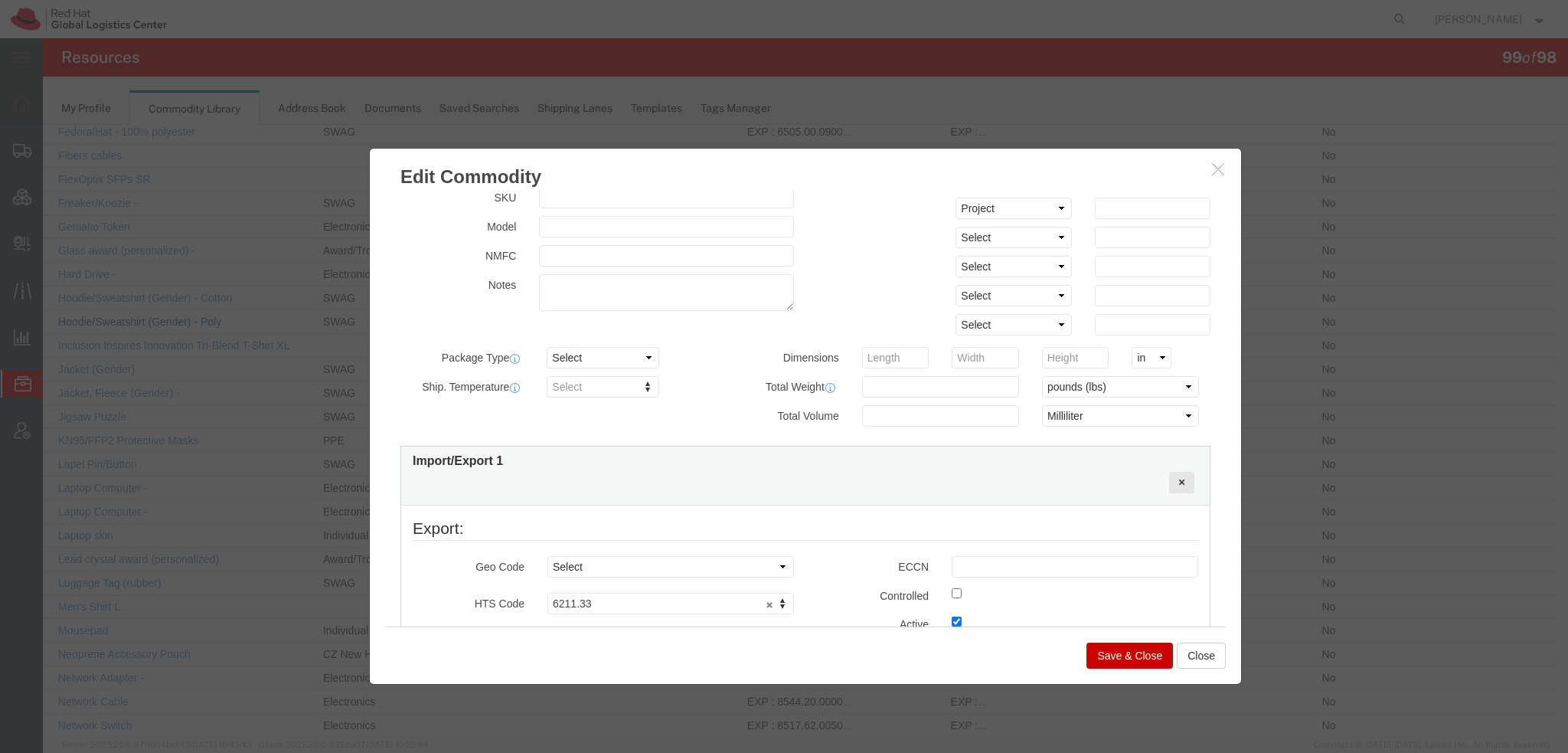
scroll to position [459, 0]
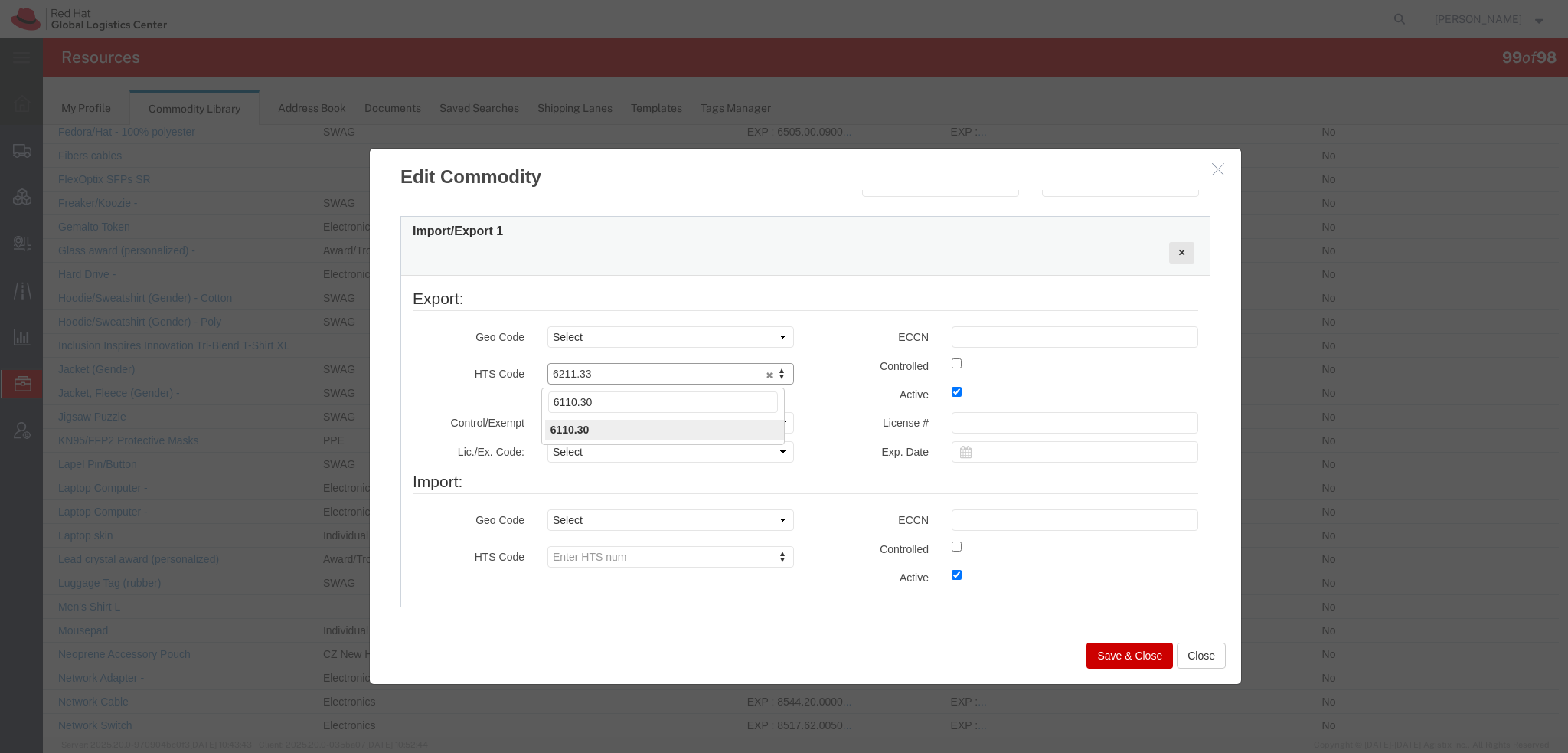
type input "6110.30"
click at [1109, 651] on button "Save & Close" at bounding box center [1129, 654] width 86 height 26
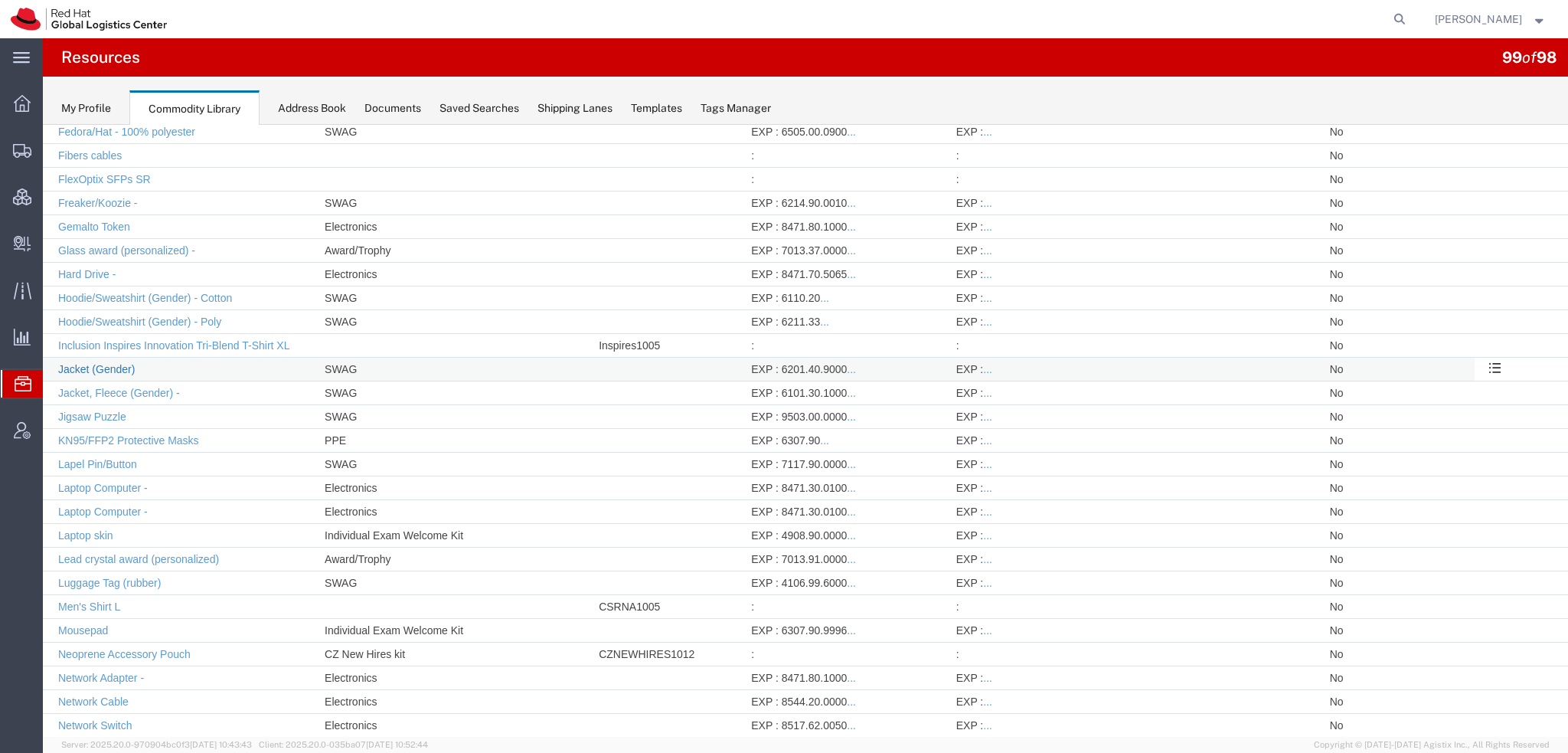
click at [107, 362] on link "Jacket (Gender)" at bounding box center [96, 368] width 76 height 13
click at [107, 357] on div at bounding box center [805, 430] width 1525 height 612
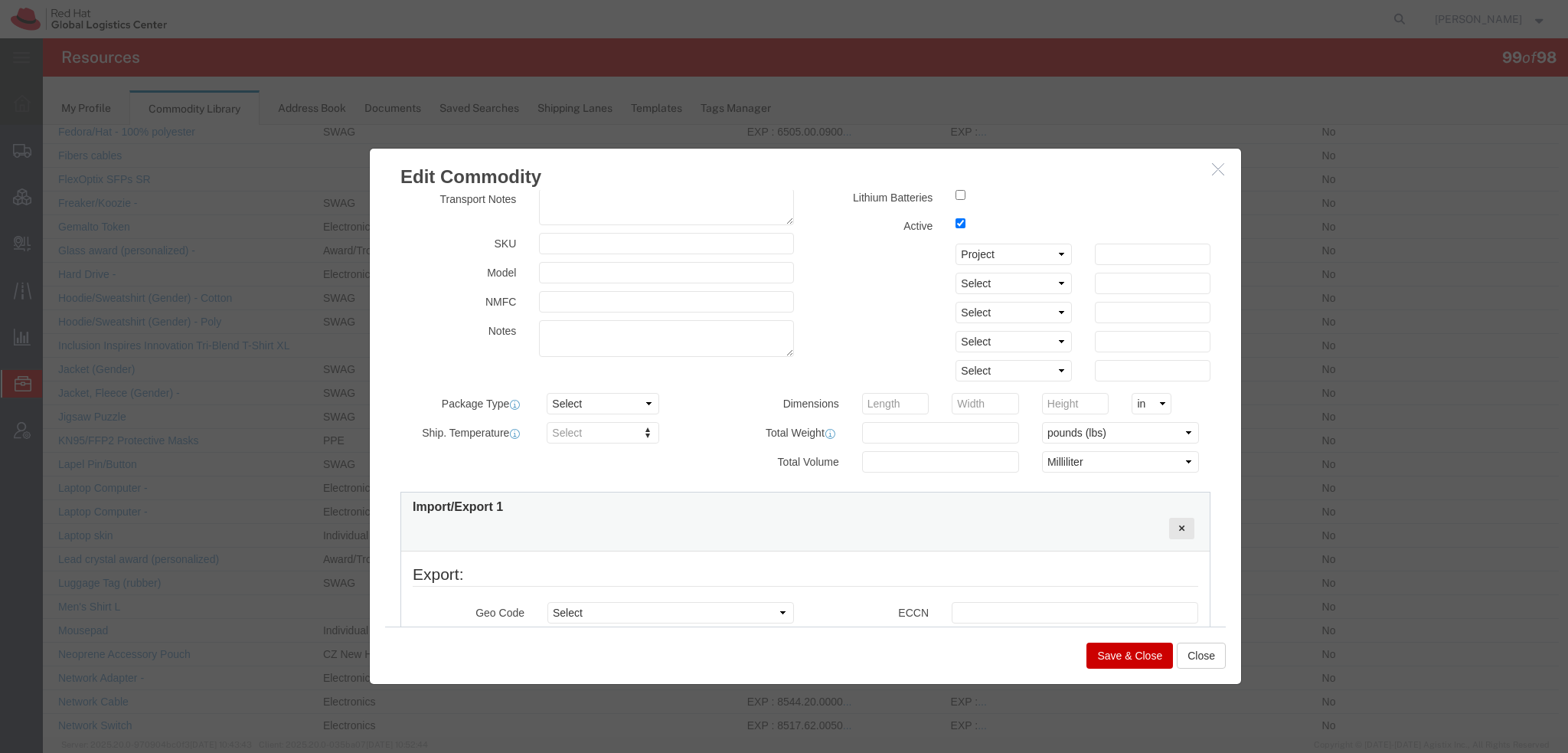
scroll to position [306, 0]
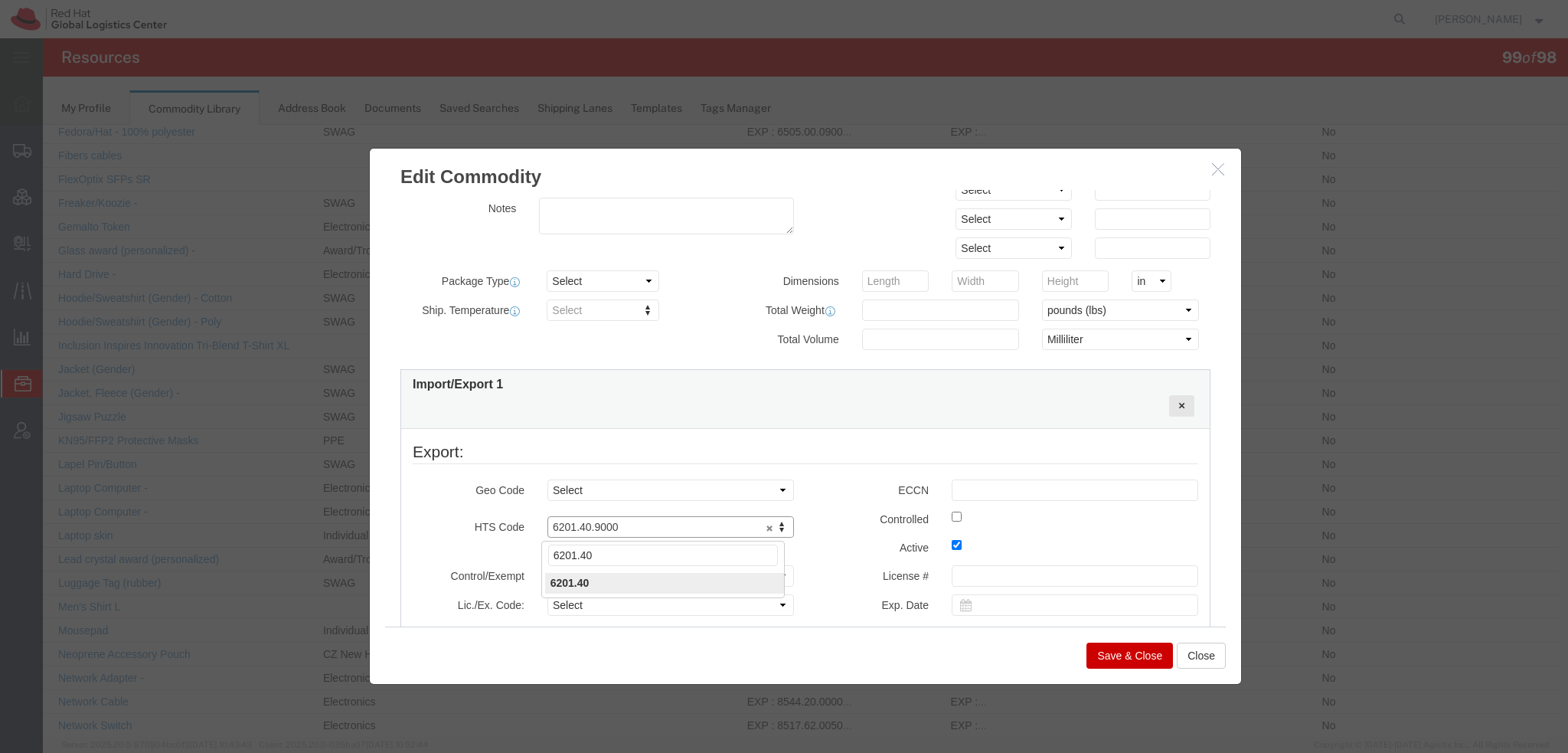
type input "6201.40"
click at [1110, 650] on button "Save & Close" at bounding box center [1129, 654] width 86 height 26
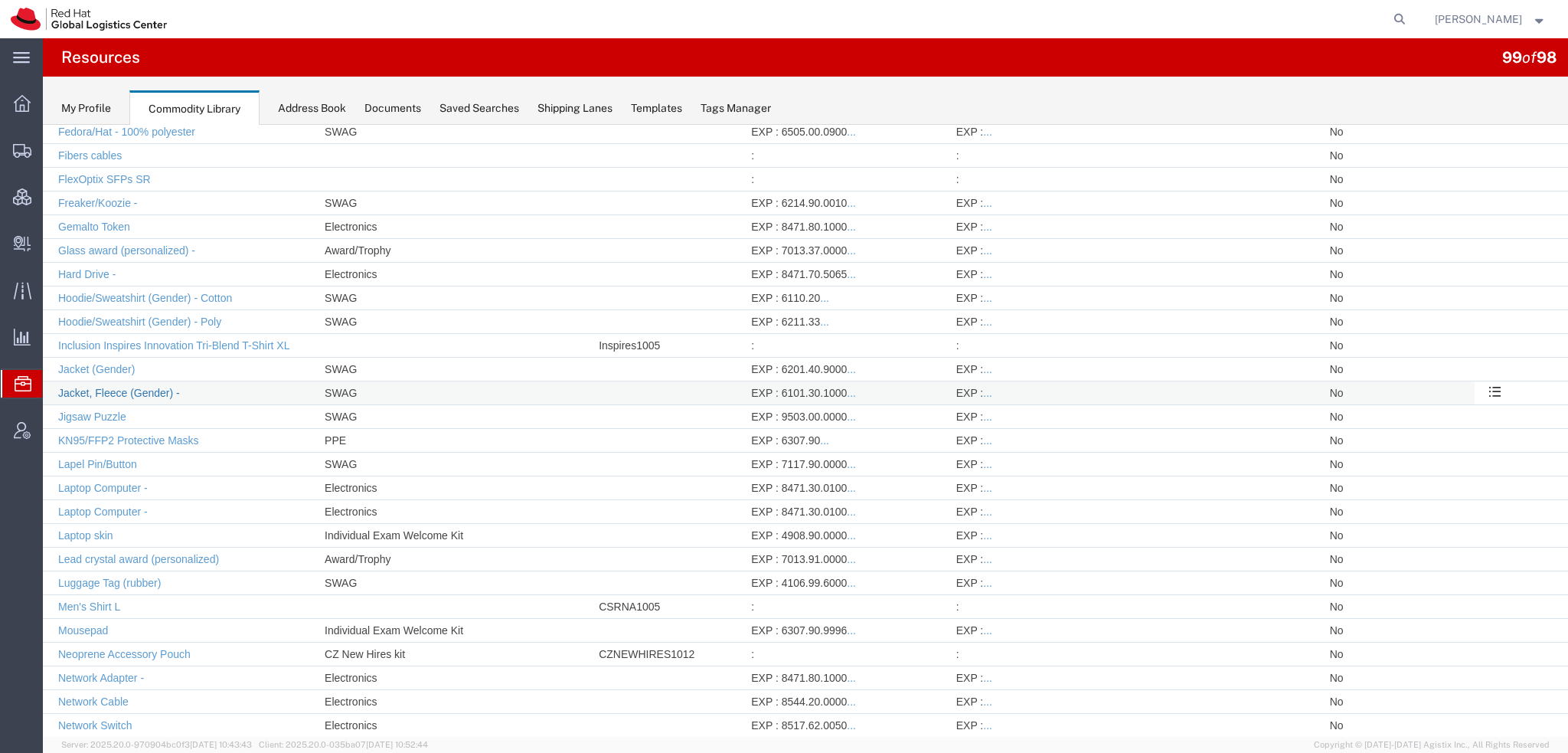
click at [126, 387] on link "Jacket, Fleece (Gender) -" at bounding box center [119, 392] width 122 height 13
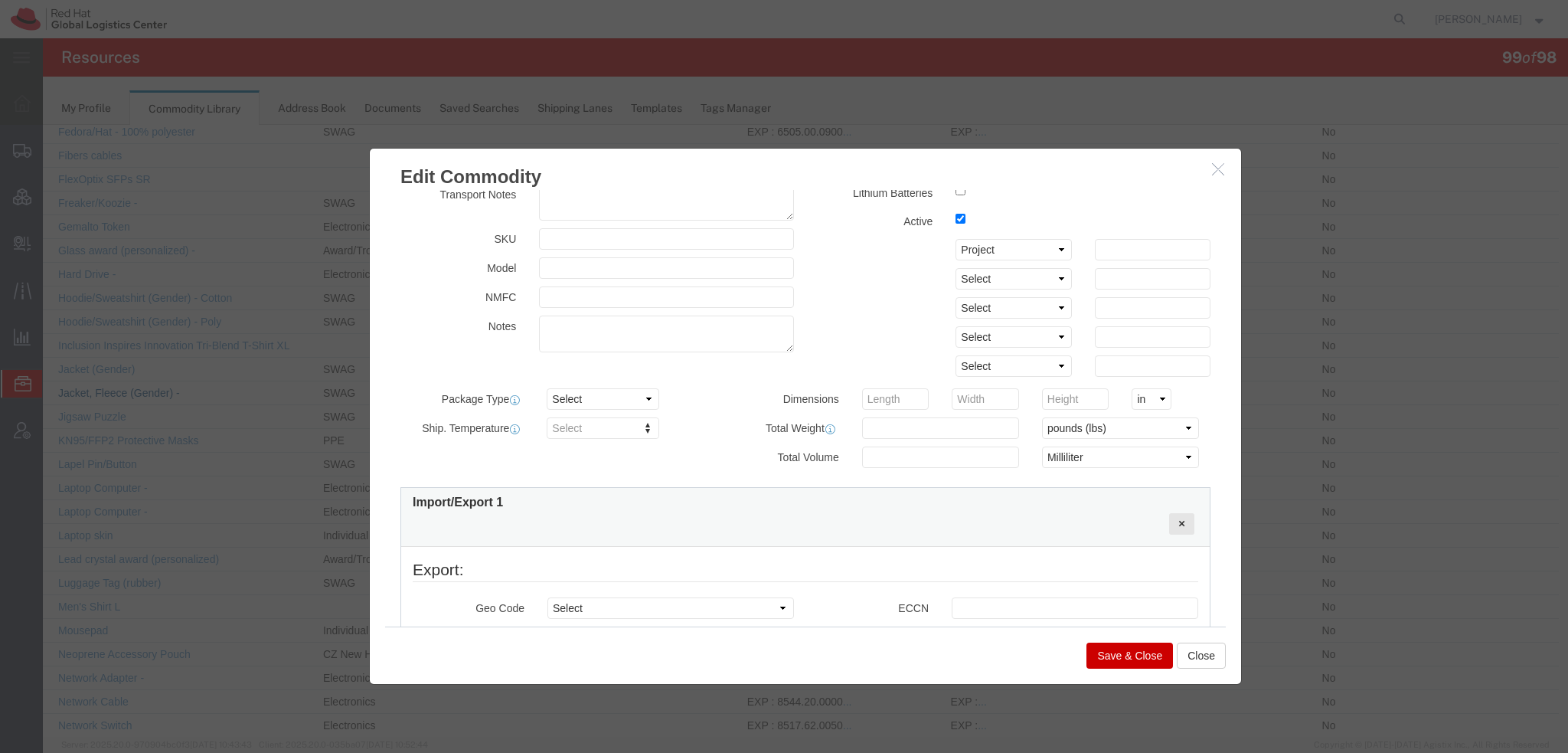
scroll to position [383, 0]
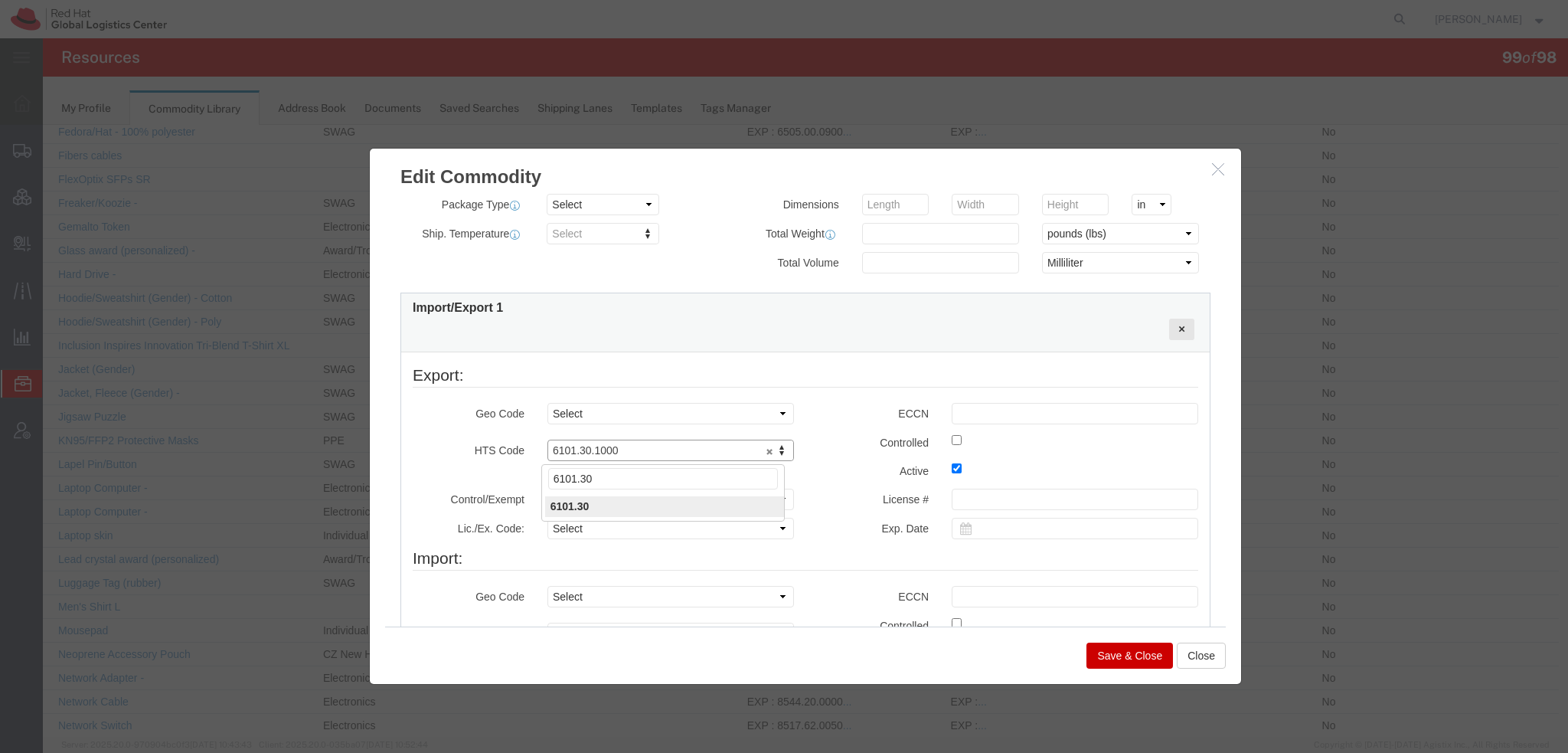
type input "6101.30"
click at [1141, 654] on button "Save & Close" at bounding box center [1129, 654] width 86 height 26
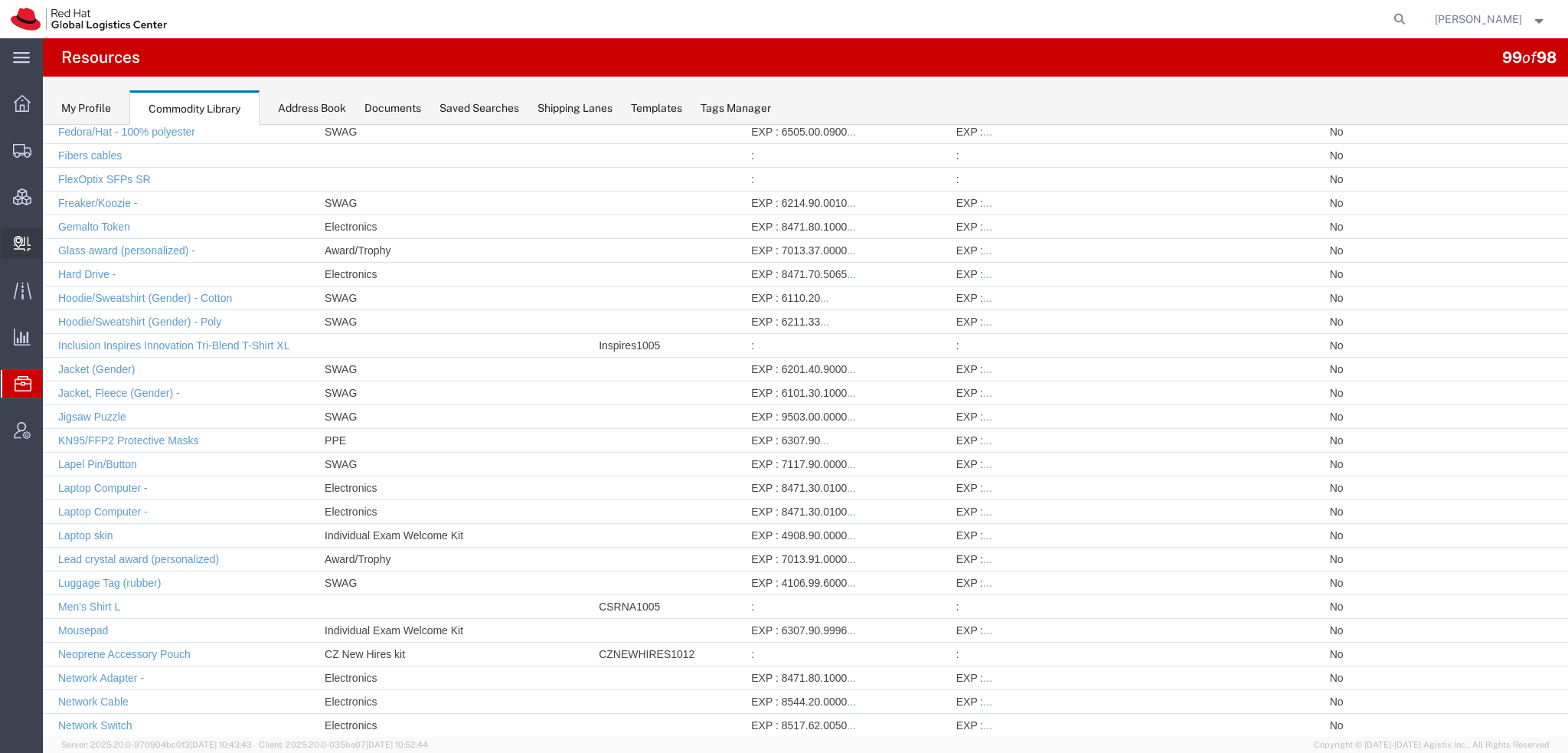
click at [0, 0] on span "Create Delivery" at bounding box center [0, 0] width 0 height 0
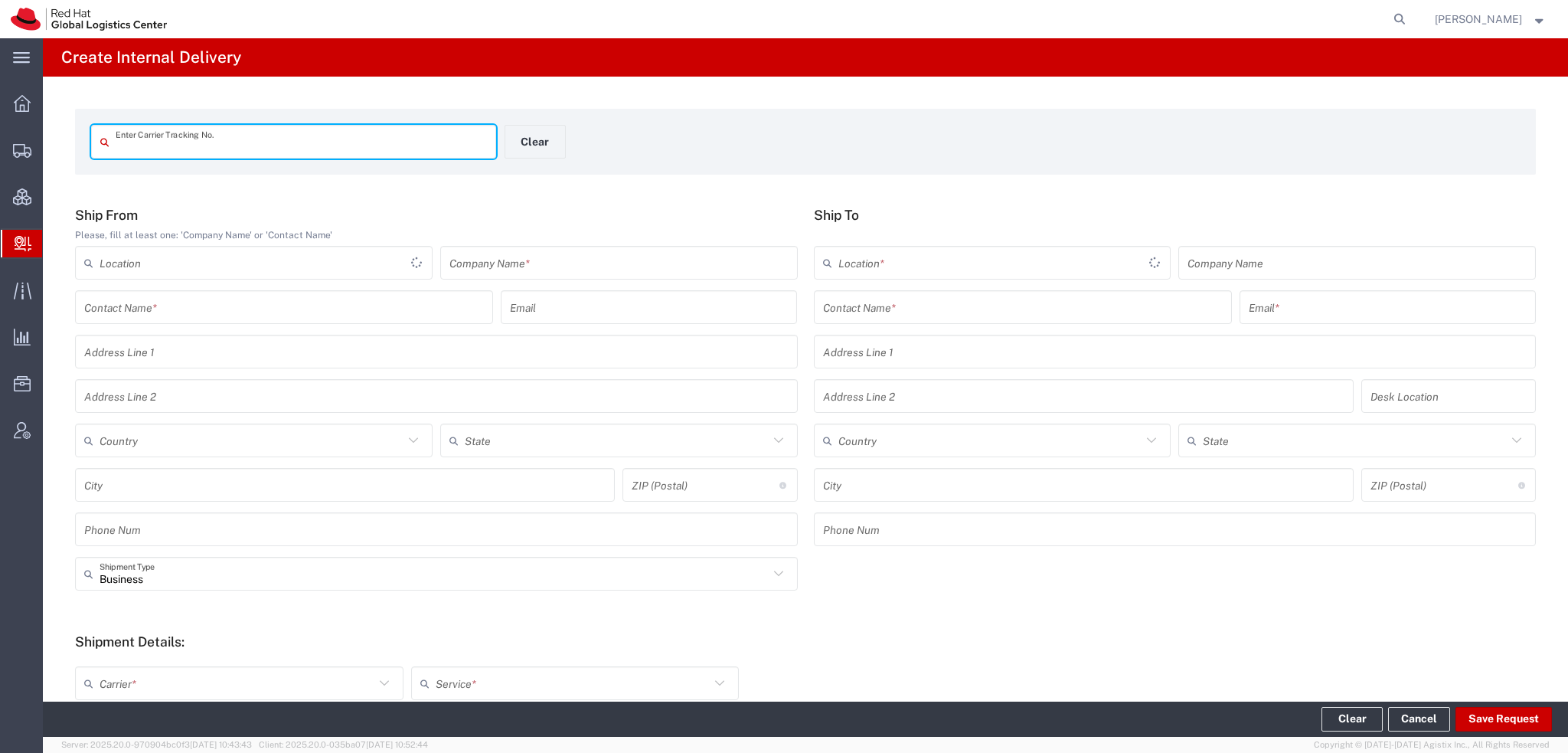
click at [196, 138] on input "text" at bounding box center [302, 142] width 371 height 27
type input "393561994710"
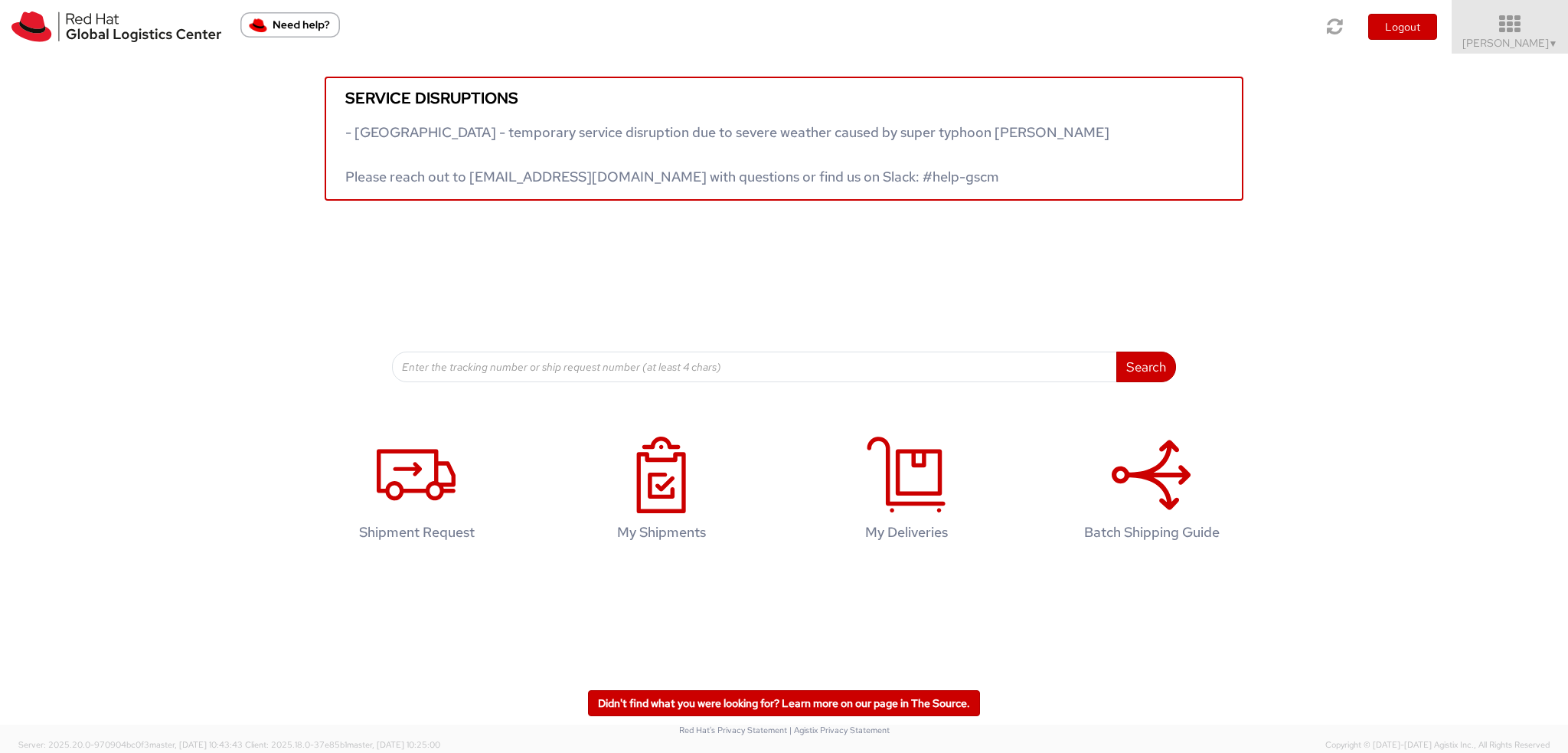
click at [1534, 38] on span "Kirk Newcross ▼" at bounding box center [1510, 43] width 96 height 14
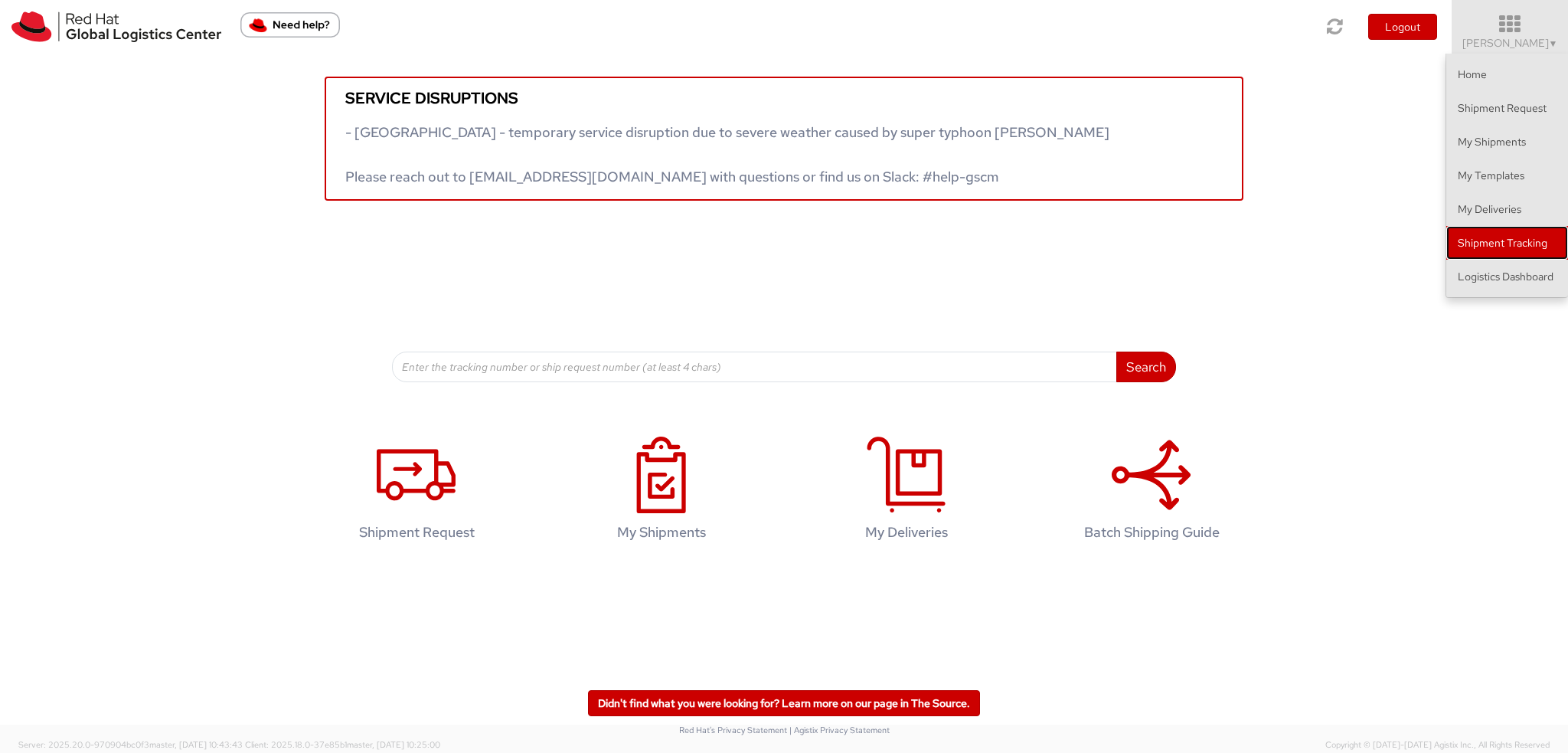
click at [1483, 239] on link "Shipment Tracking" at bounding box center [1507, 243] width 122 height 34
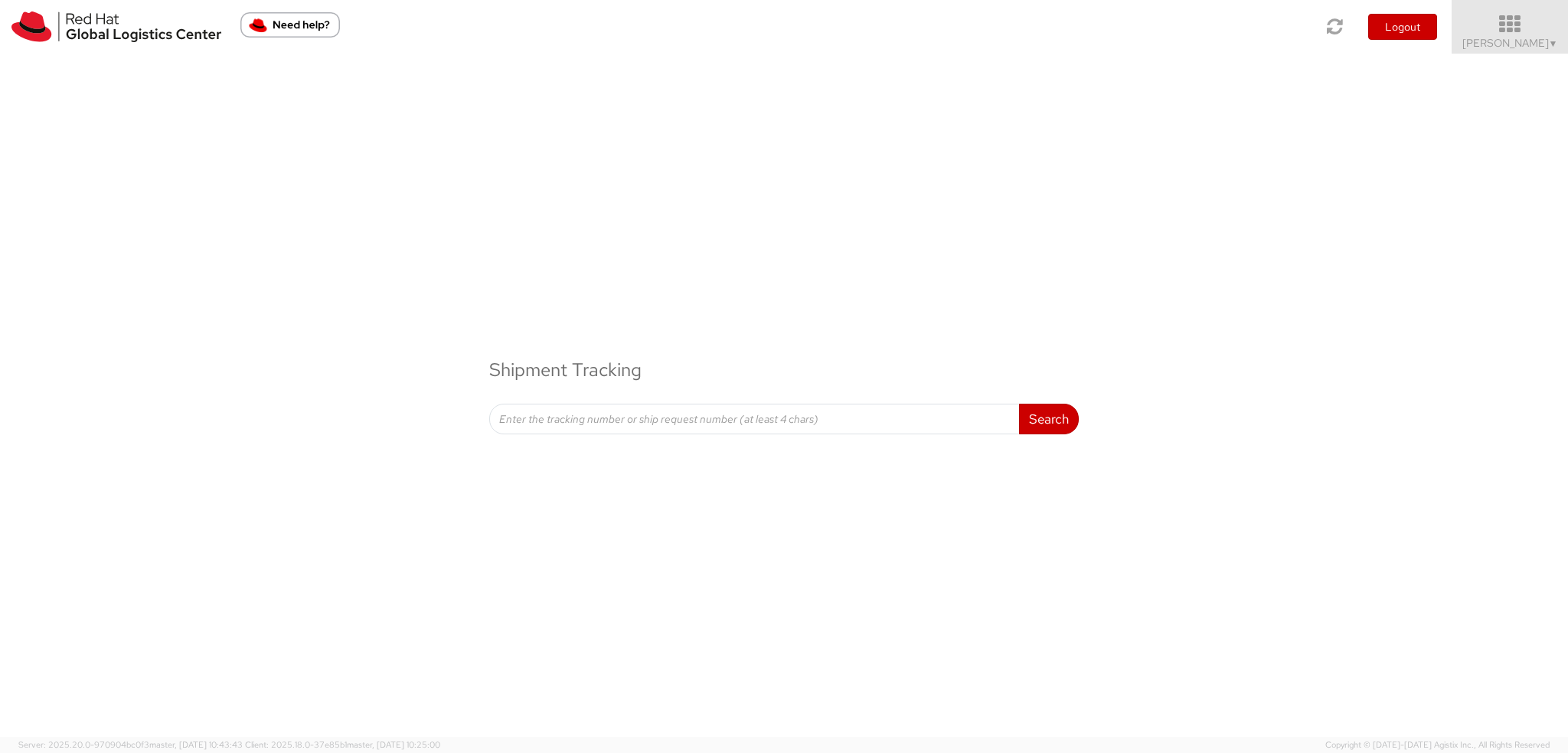
click at [1536, 43] on span "[PERSON_NAME] ▼" at bounding box center [1510, 43] width 96 height 14
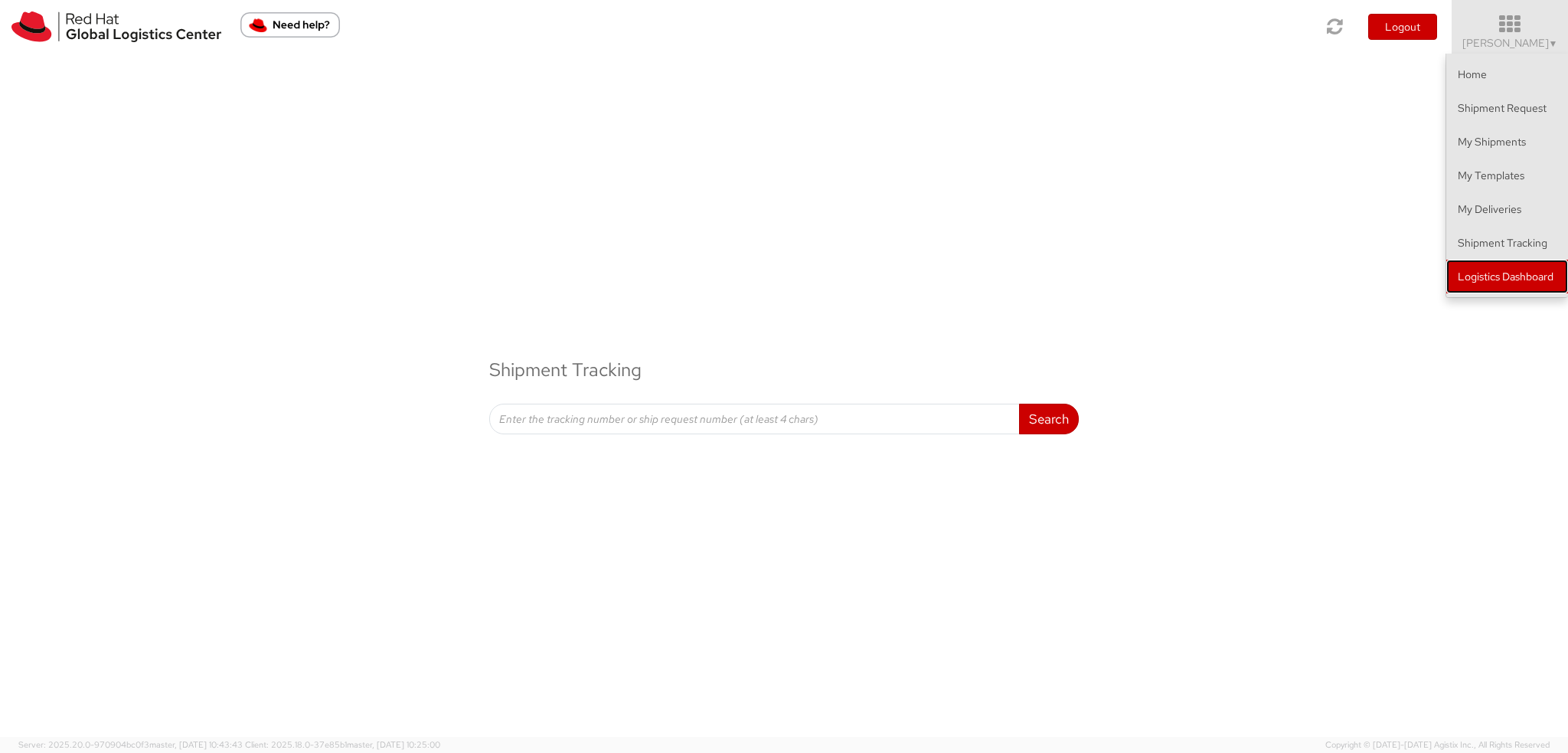
click at [1490, 275] on link "Logistics Dashboard" at bounding box center [1507, 275] width 122 height 34
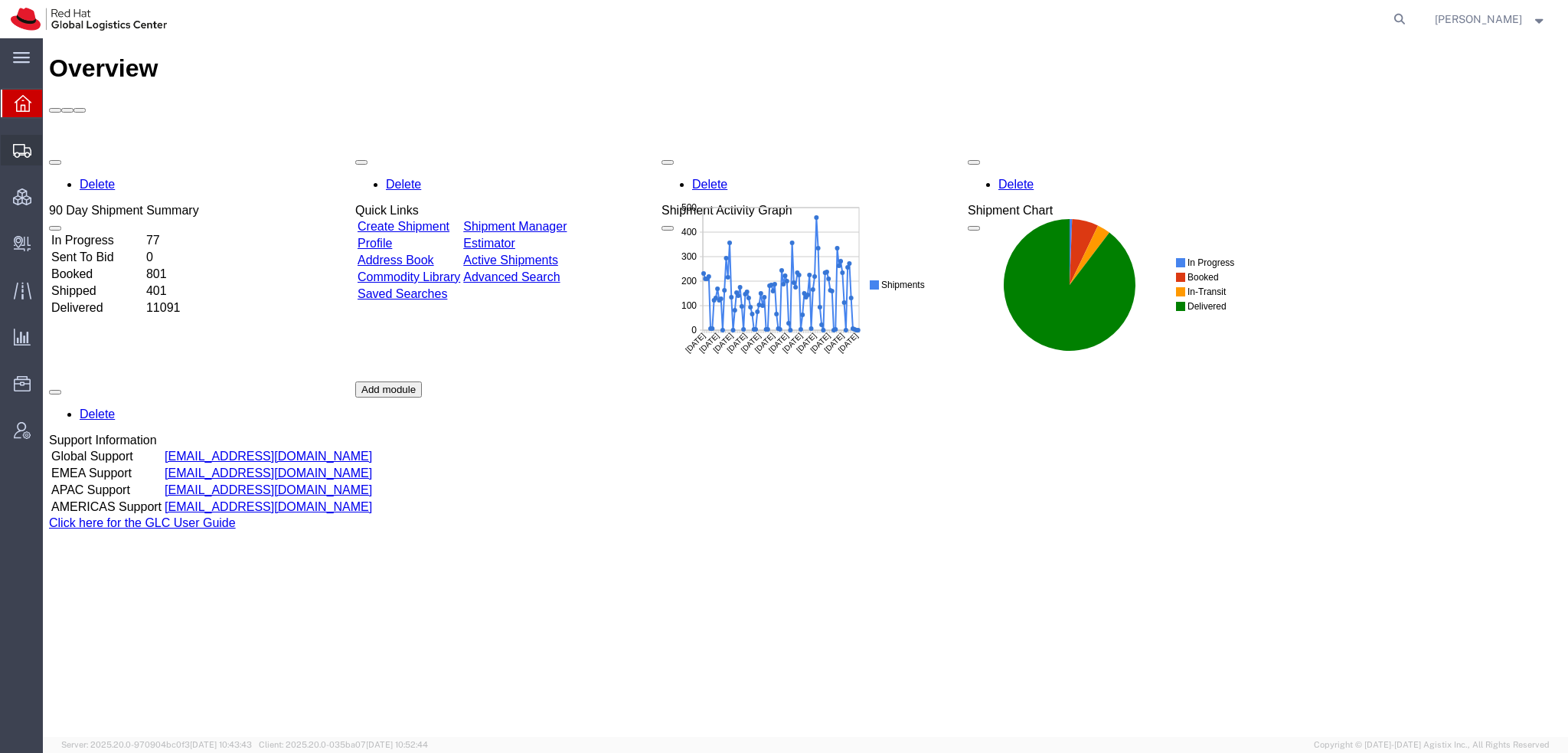
click at [0, 0] on span "Shipment Manager" at bounding box center [0, 0] width 0 height 0
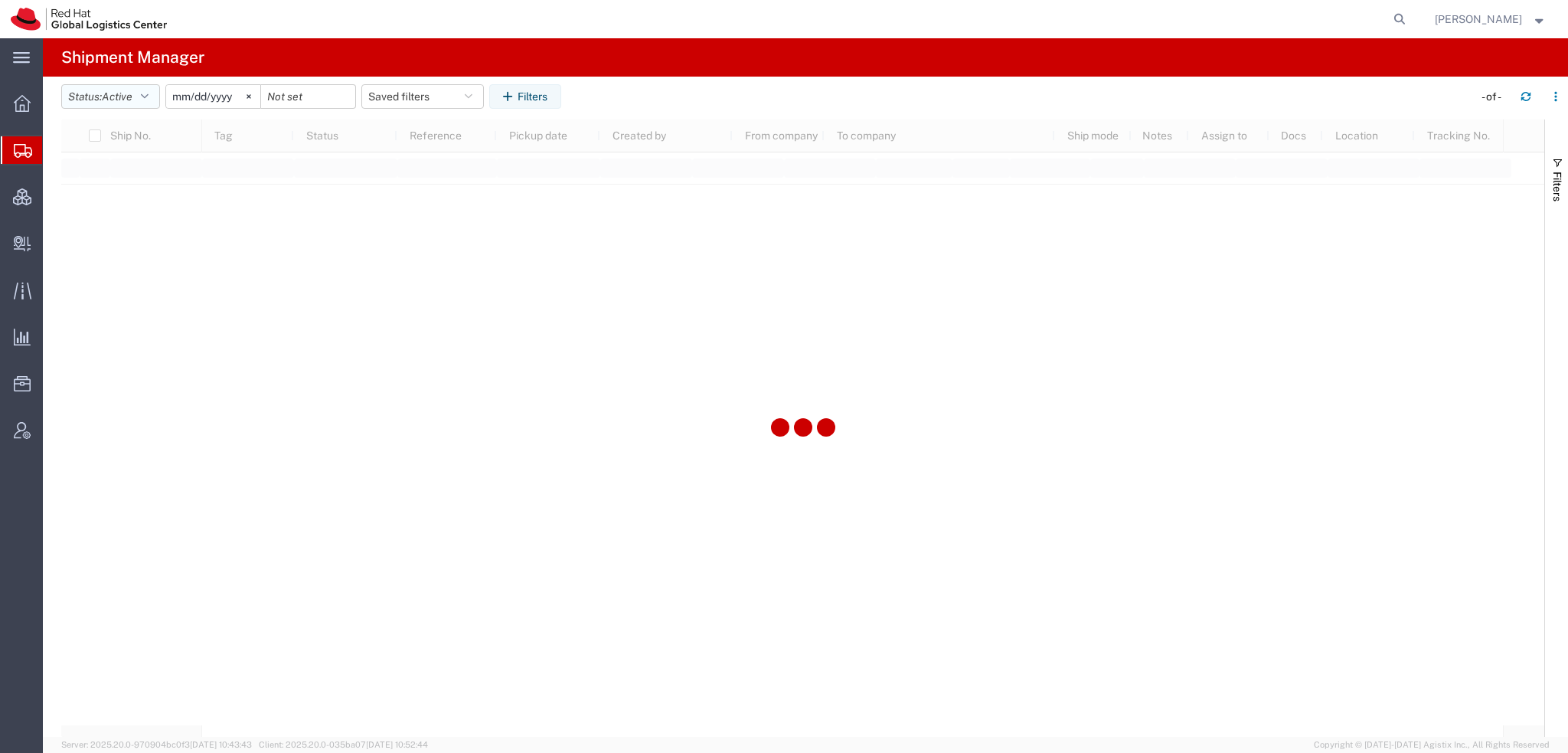
click at [141, 95] on button "Status: Active" at bounding box center [110, 96] width 99 height 24
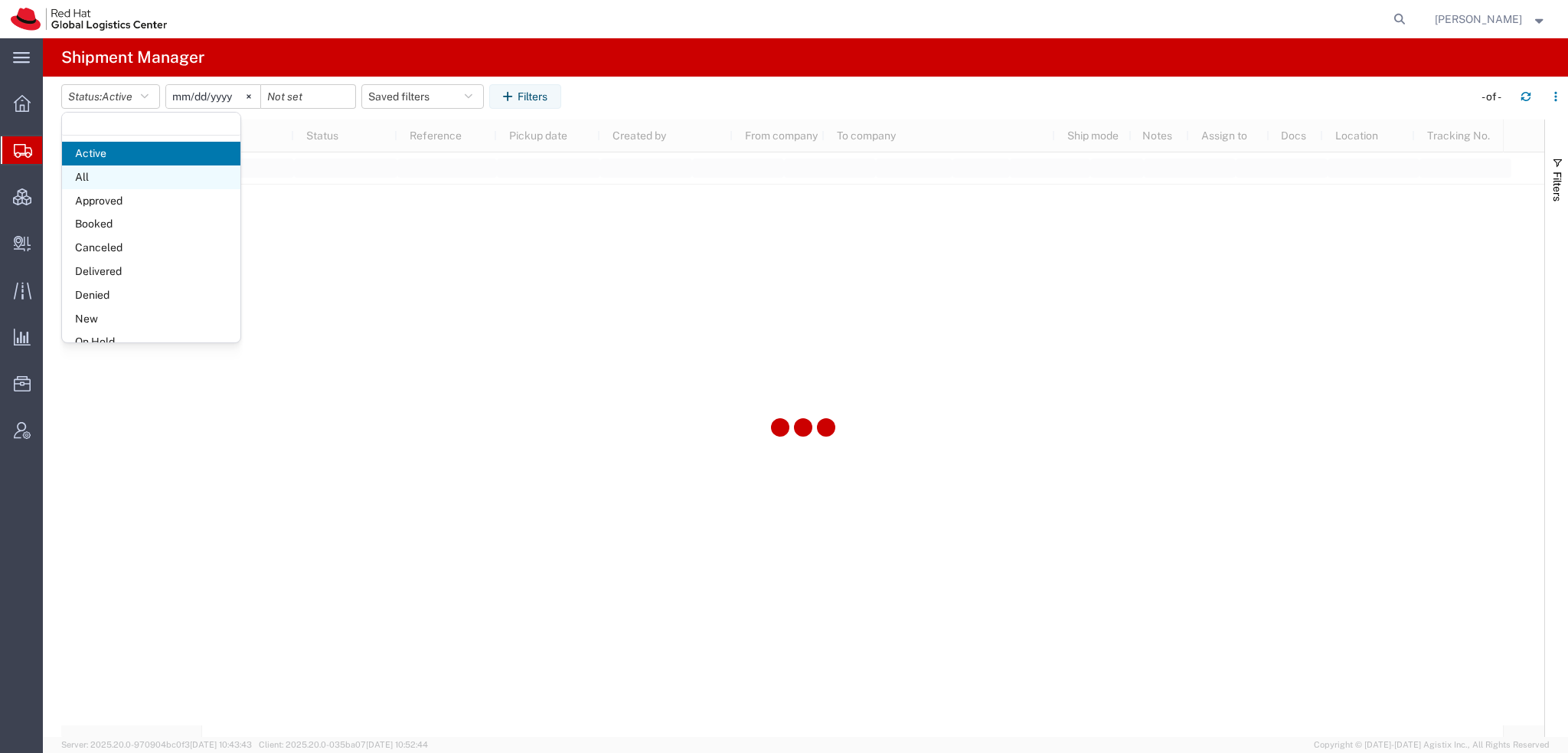
click at [109, 174] on span "All" at bounding box center [151, 177] width 179 height 24
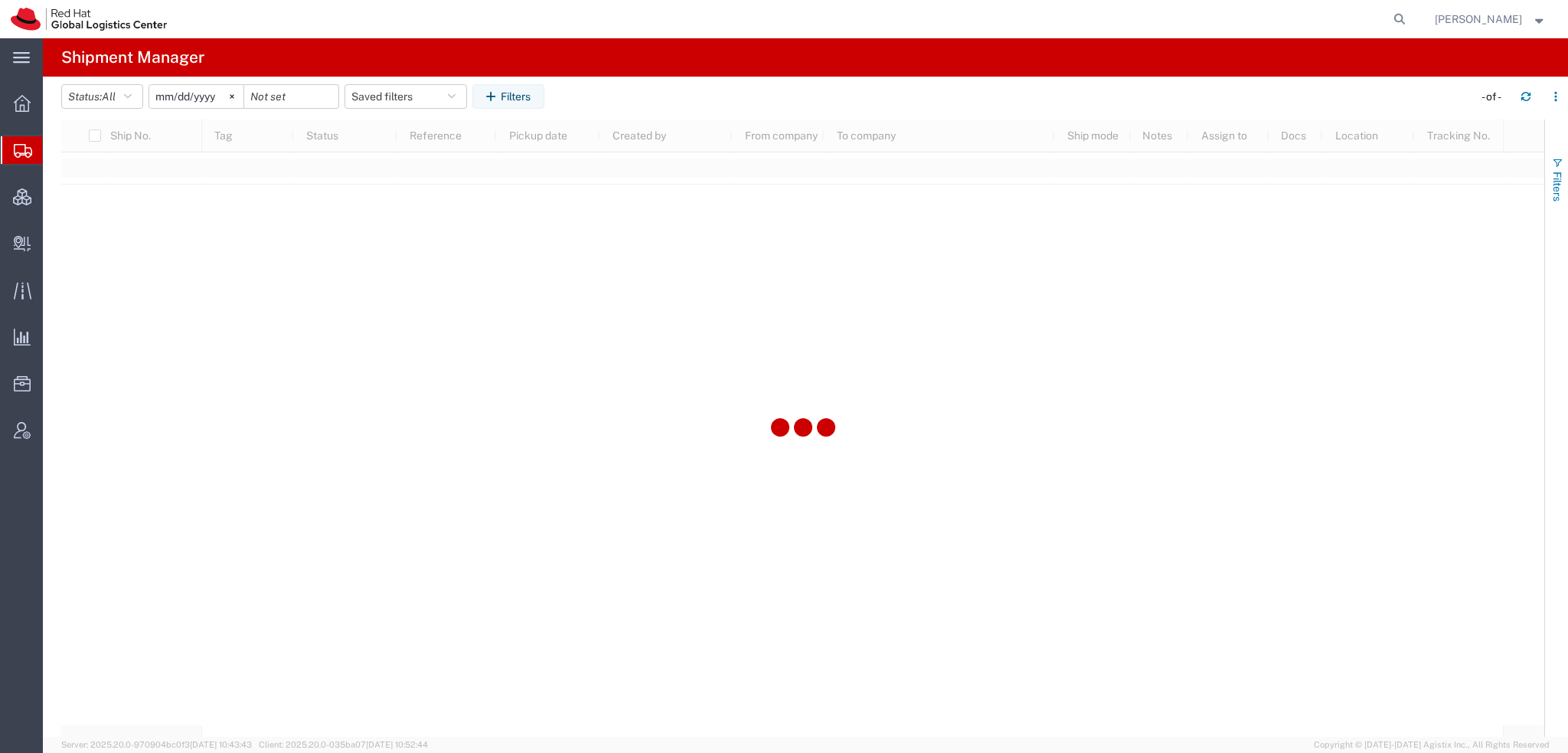
click at [1559, 192] on span "Filters" at bounding box center [1557, 186] width 13 height 30
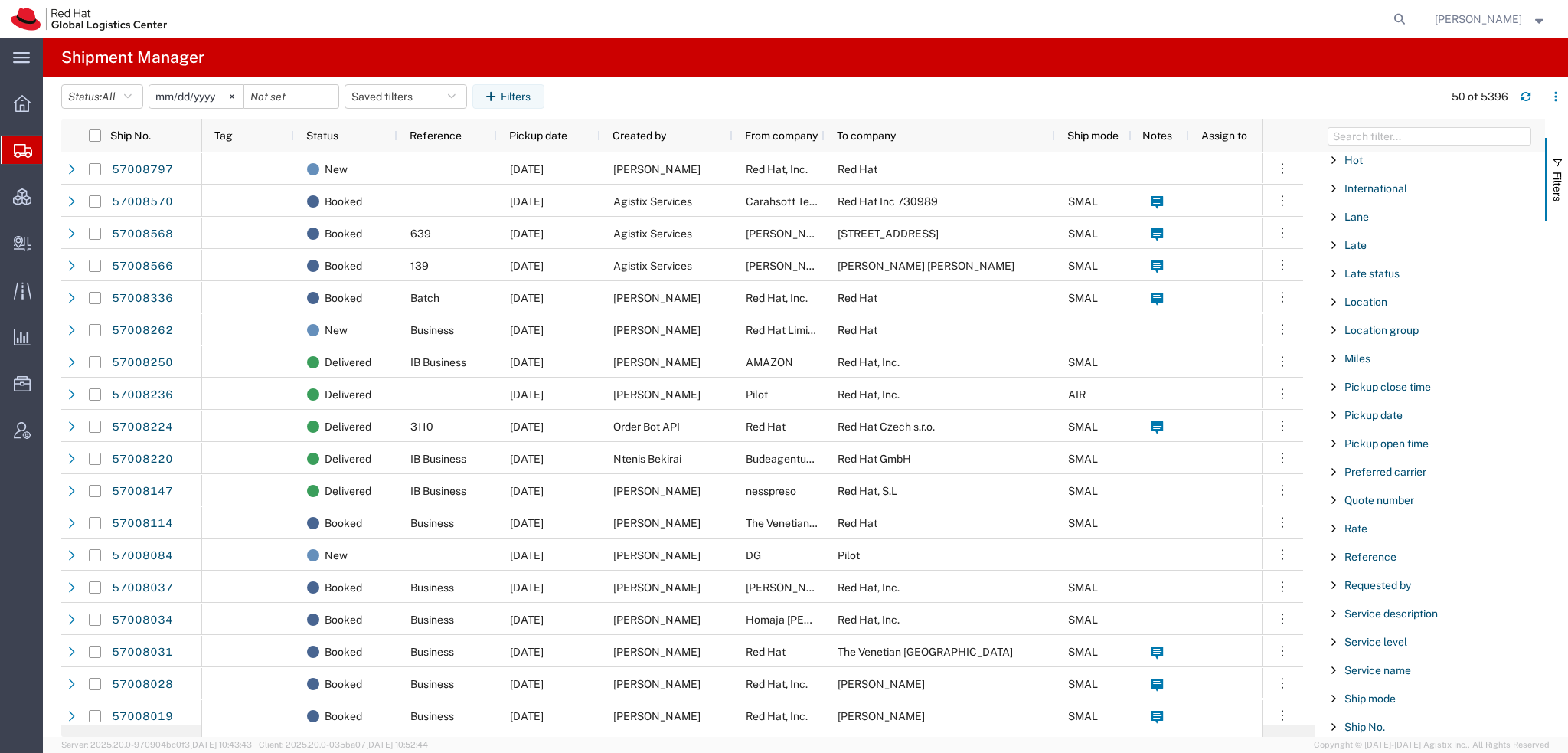
scroll to position [1275, 0]
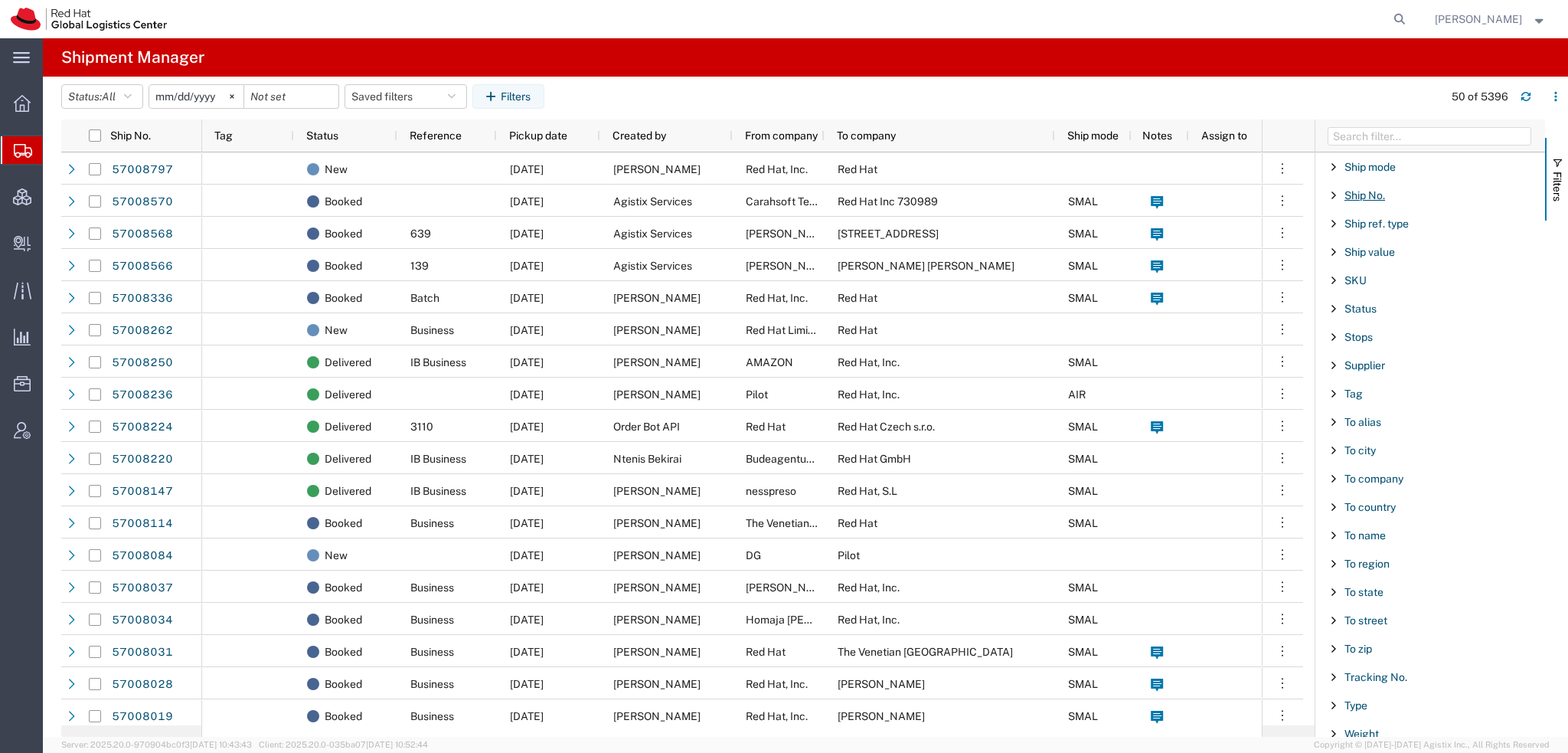
click at [1380, 189] on span "Ship No." at bounding box center [1365, 195] width 41 height 13
click at [1381, 250] on input "Filter Value" at bounding box center [1436, 259] width 201 height 18
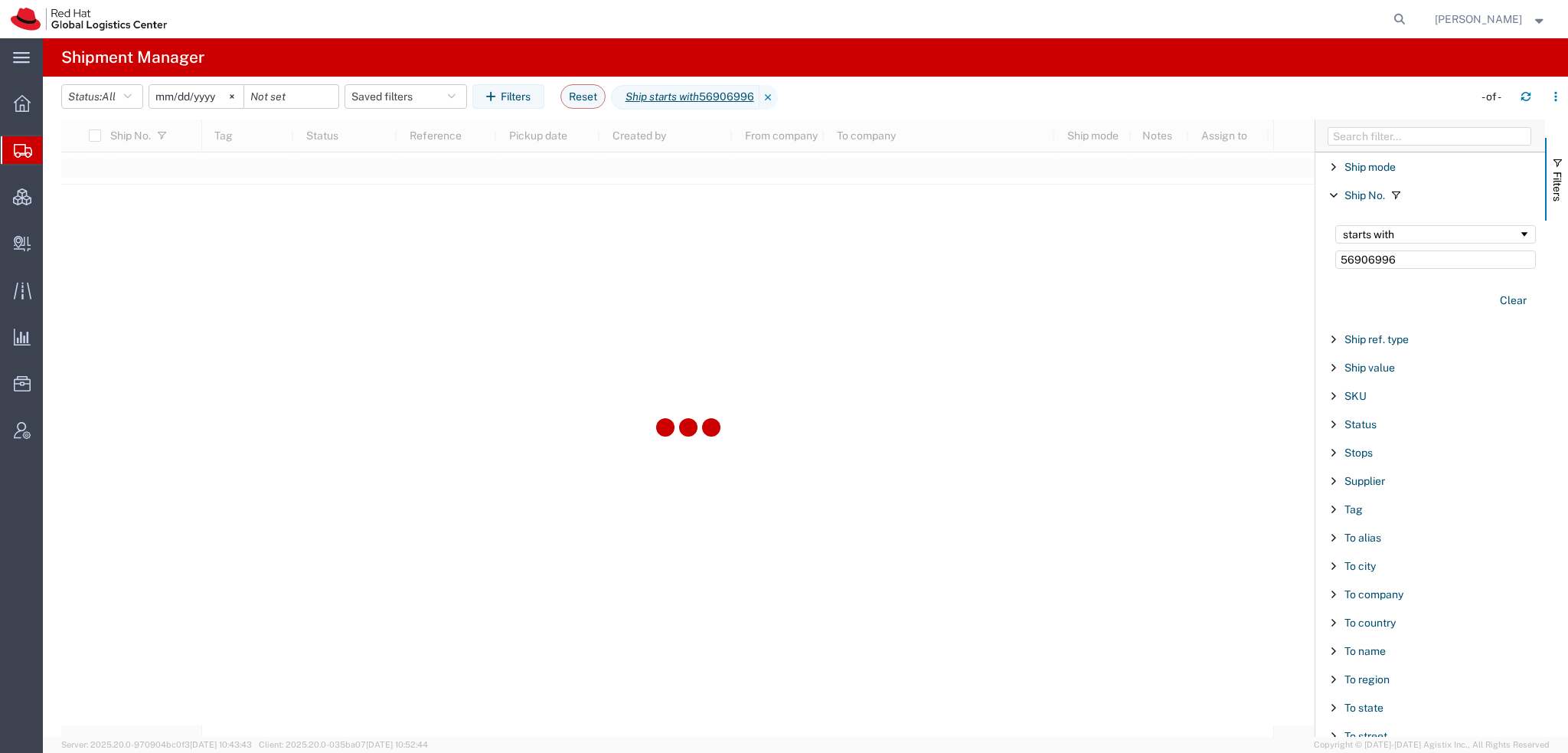
type input "56906996"
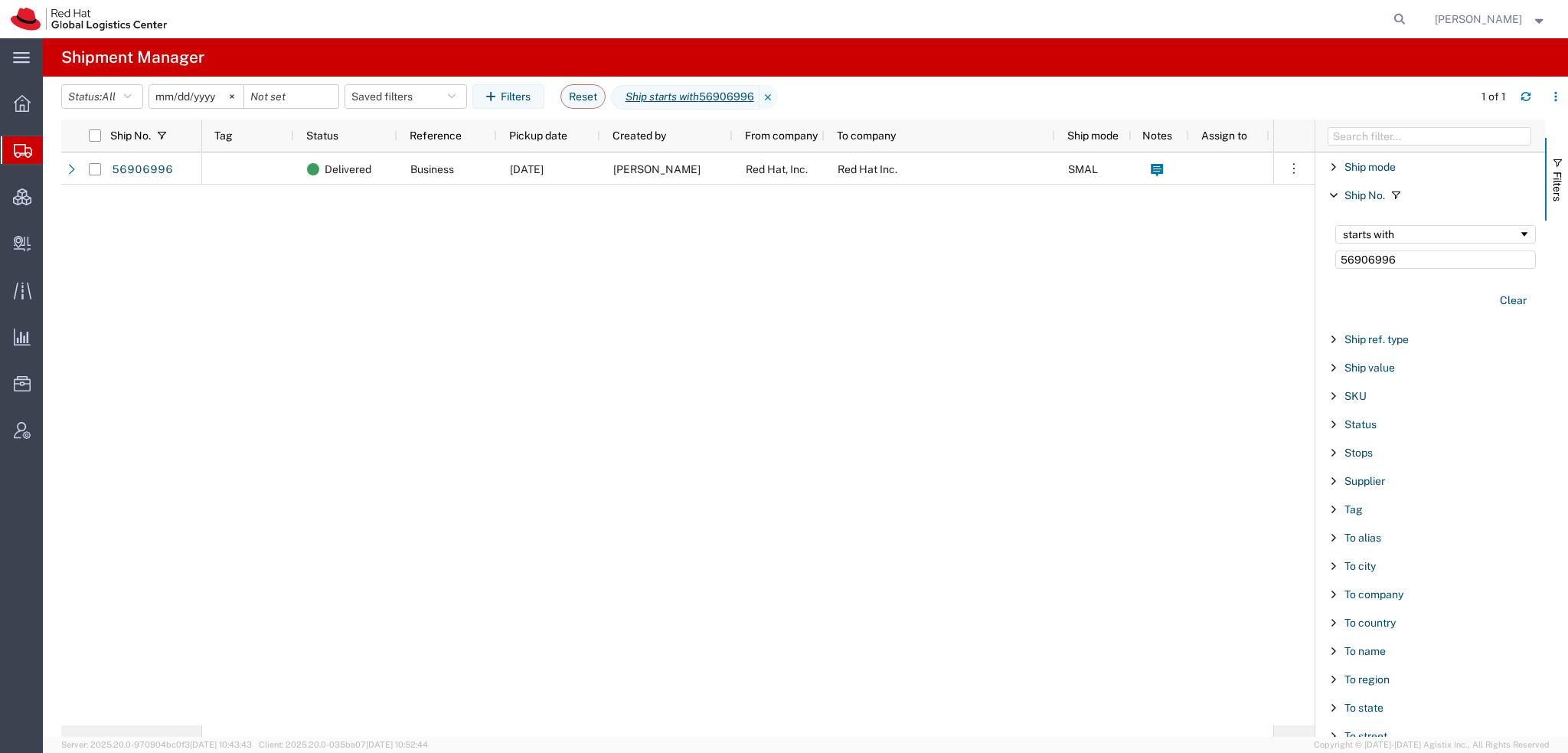
click at [166, 92] on input "[DATE]" at bounding box center [195, 97] width 94 height 23
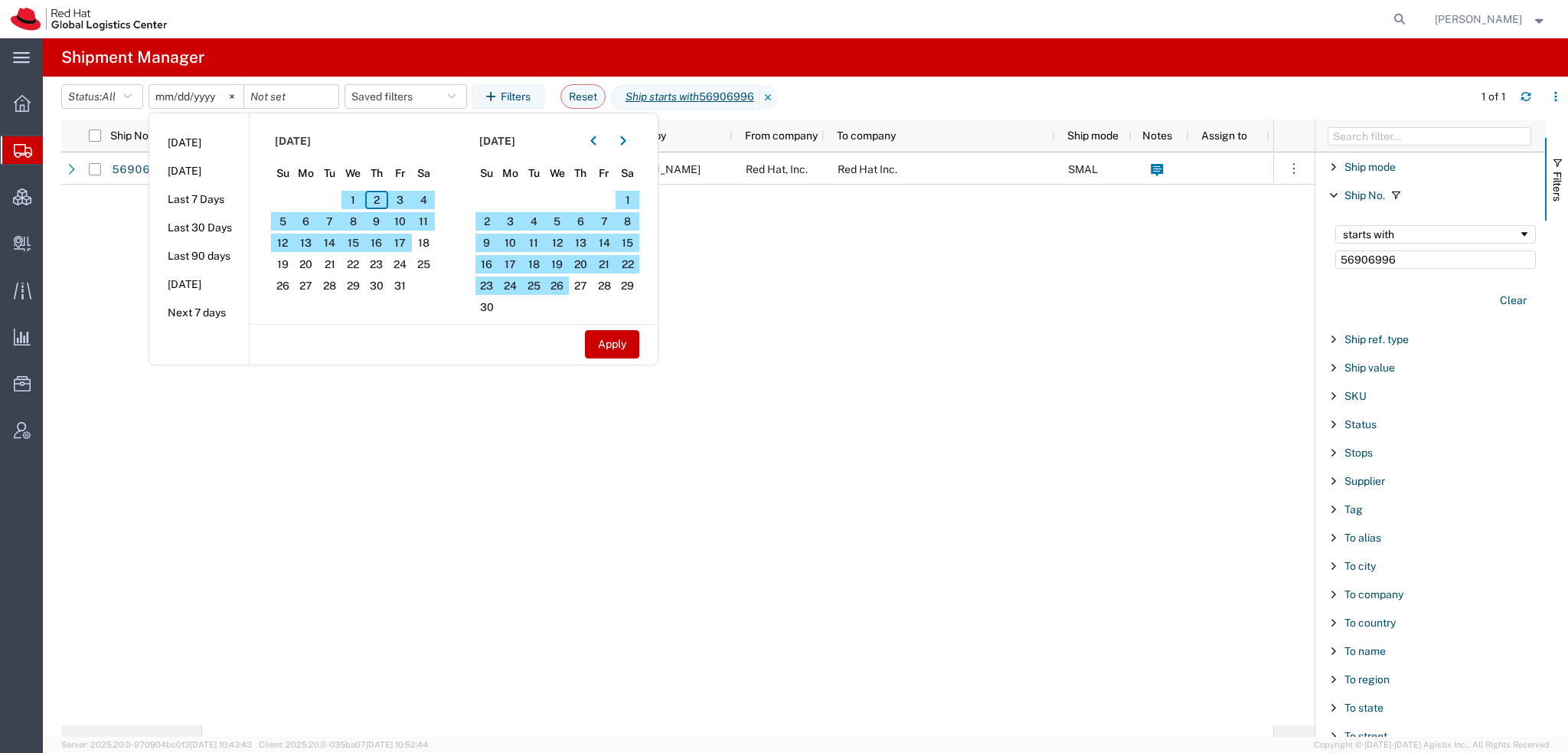
click at [808, 326] on div "Delivered Business 09/23/2025 Phoebe Ortega Red Hat, Inc. Red Hat Inc. SMAL RH …" at bounding box center [738, 439] width 1071 height 572
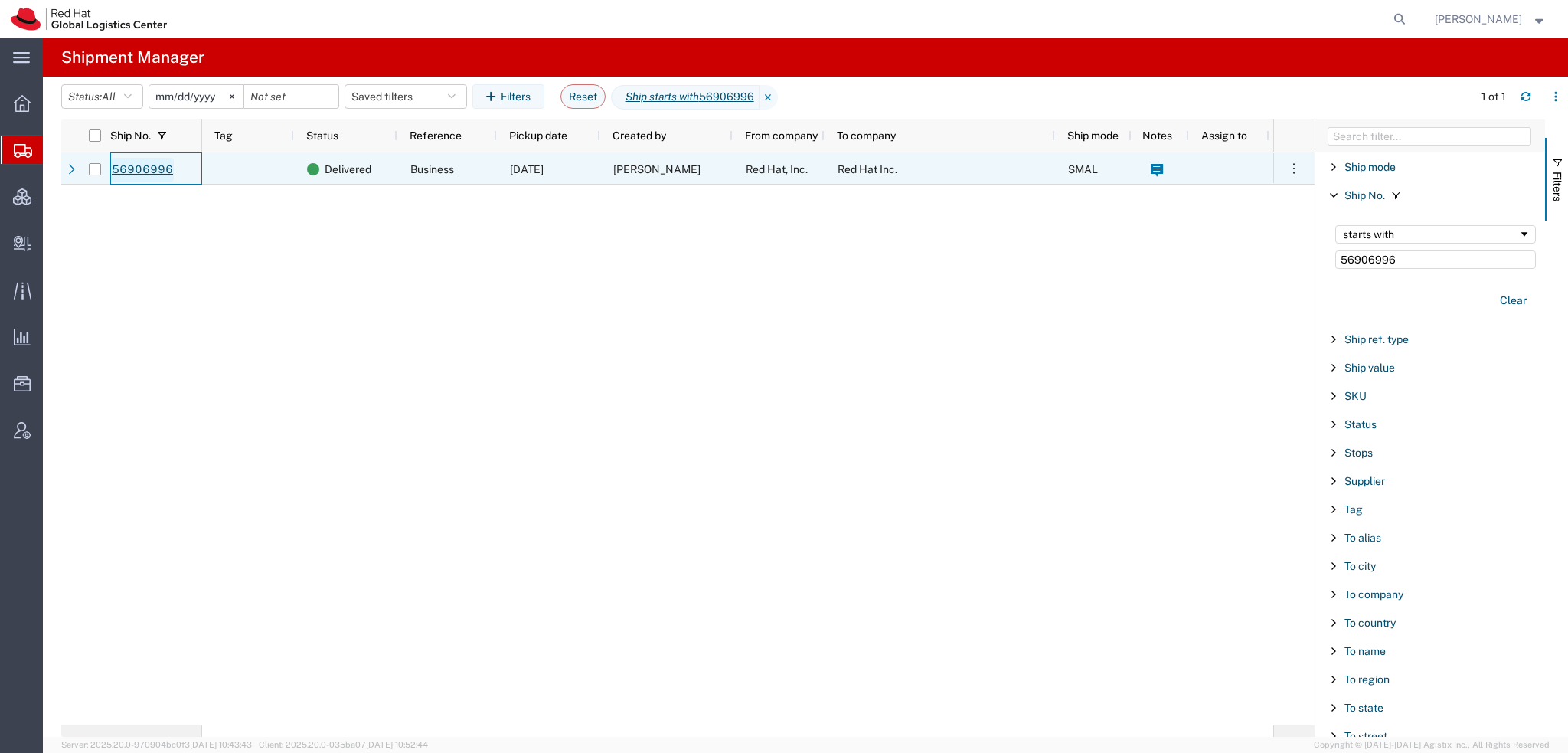
click at [134, 171] on link "56906996" at bounding box center [142, 169] width 63 height 24
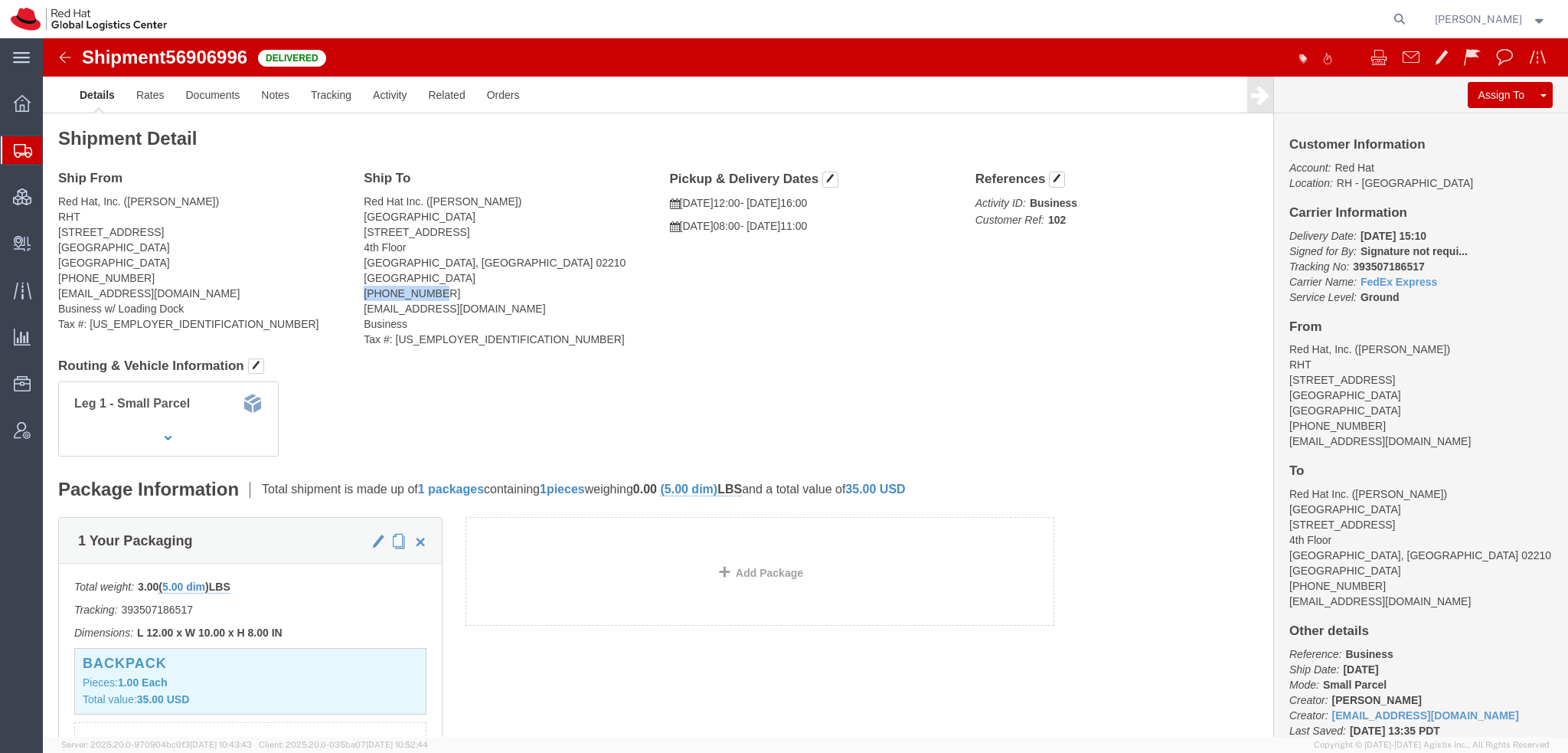
drag, startPoint x: 320, startPoint y: 256, endPoint x: 386, endPoint y: 254, distance: 66.0
click address "Red Hat Inc. (Robert Binkhorst) BOSTON 300 A St. 4th Floor BOSTON, MA 02210 Uni…"
copy address "978-392-1000"
drag, startPoint x: 1371, startPoint y: 227, endPoint x: 1301, endPoint y: 226, distance: 70.0
click b "393507186517"
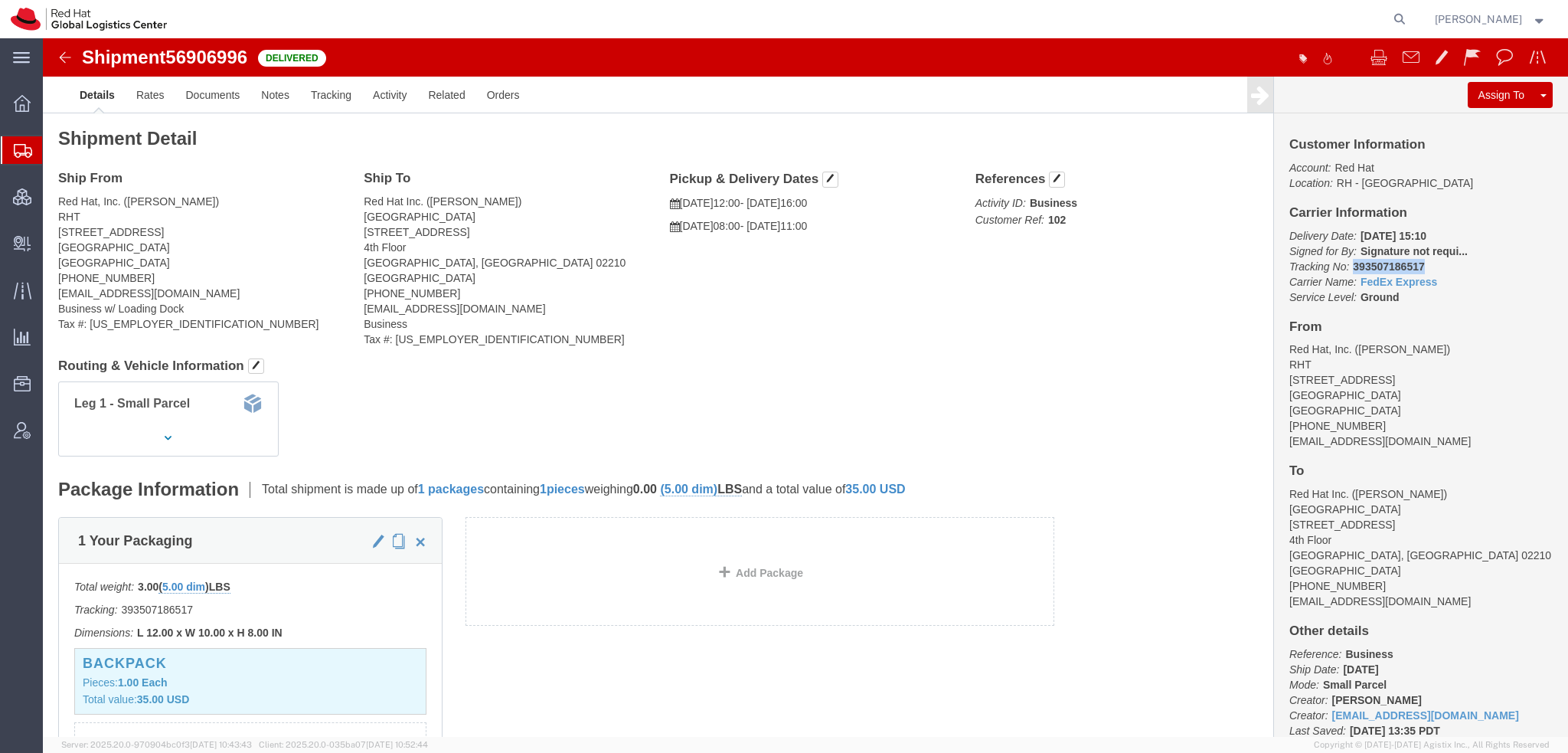
copy b "393507186517"
click at [0, 0] on span "Create Delivery" at bounding box center [0, 0] width 0 height 0
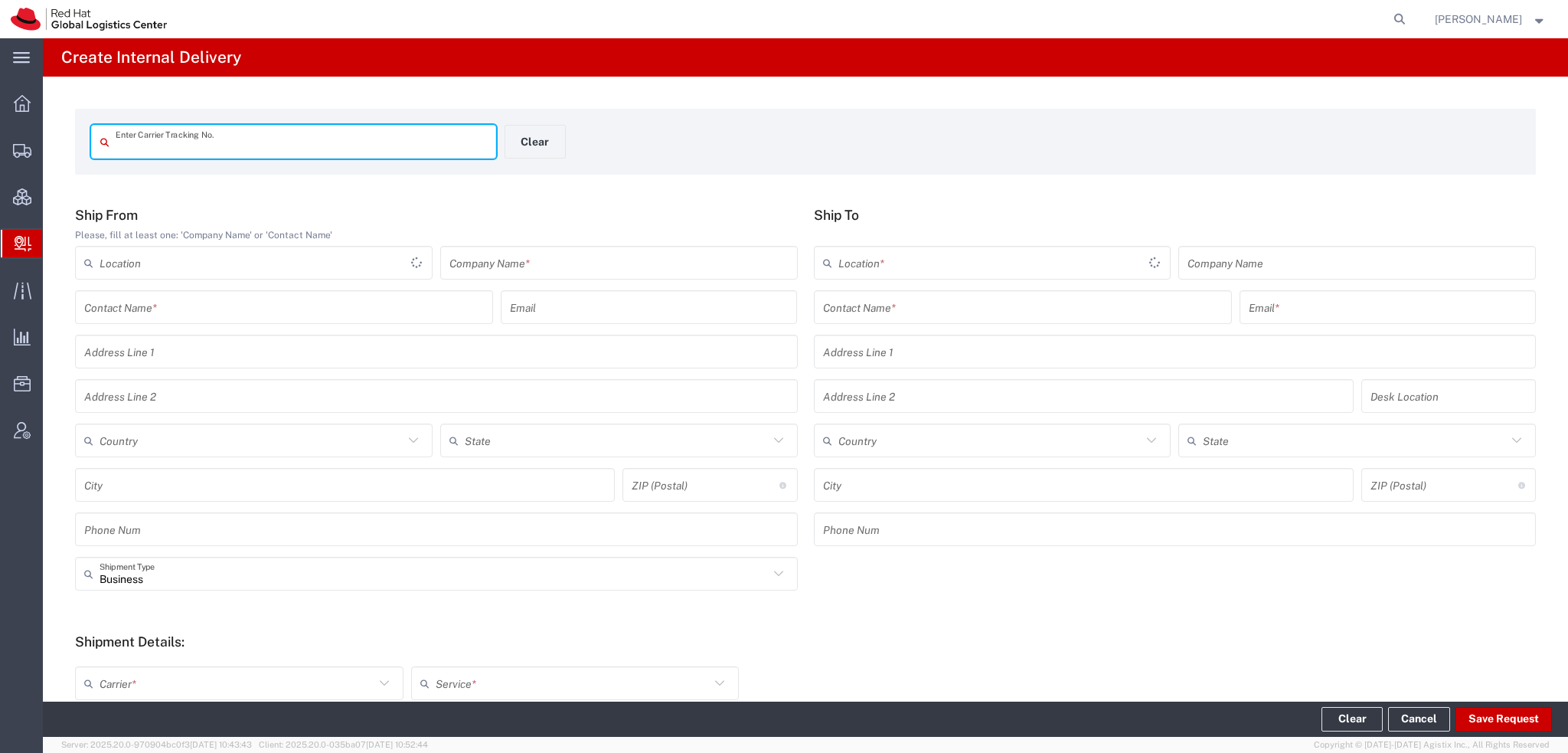
click at [165, 143] on input "text" at bounding box center [302, 142] width 371 height 27
type input "393507186517"
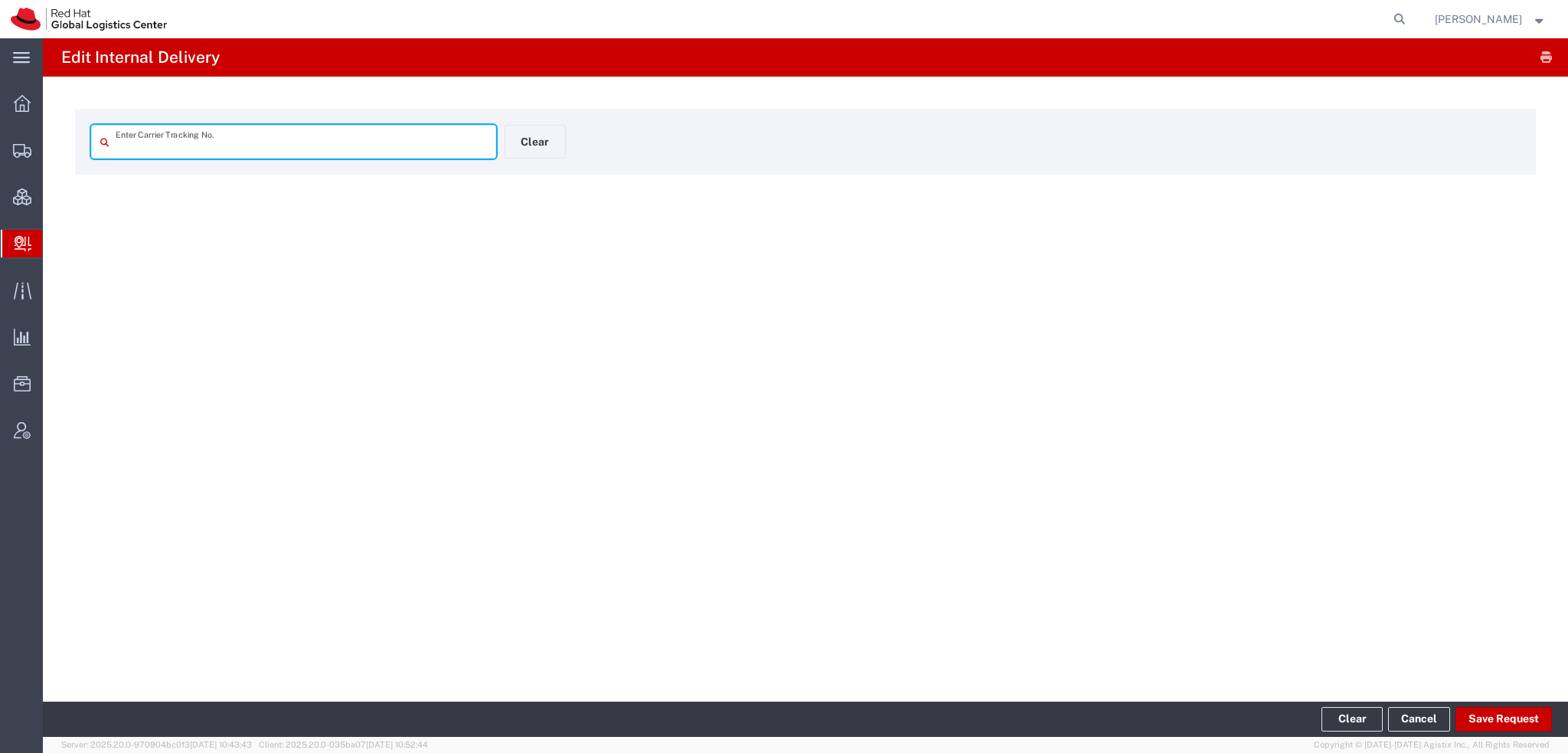
type input "393507186517"
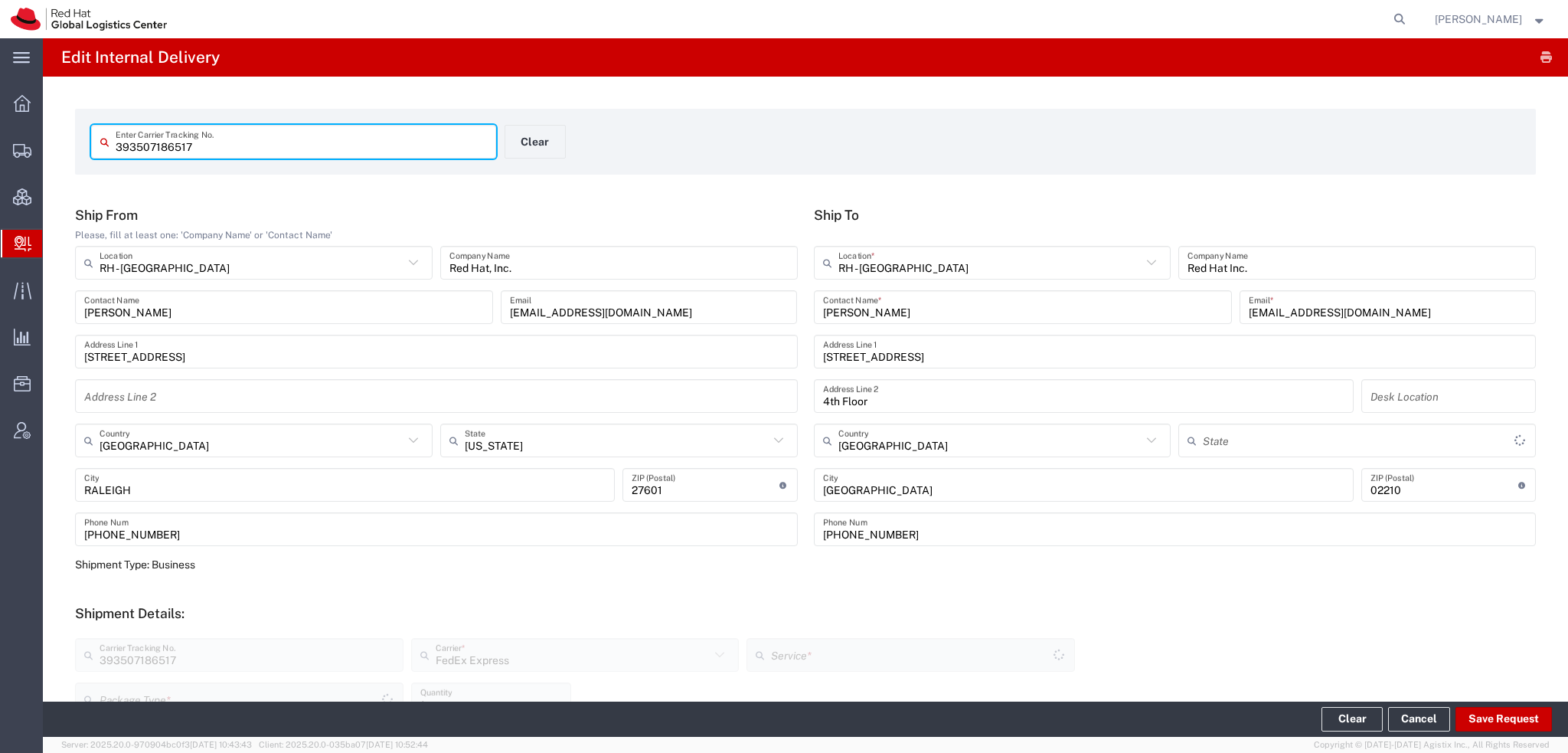
type input "Your Packaging"
type input "Ground"
type input "Massachusetts"
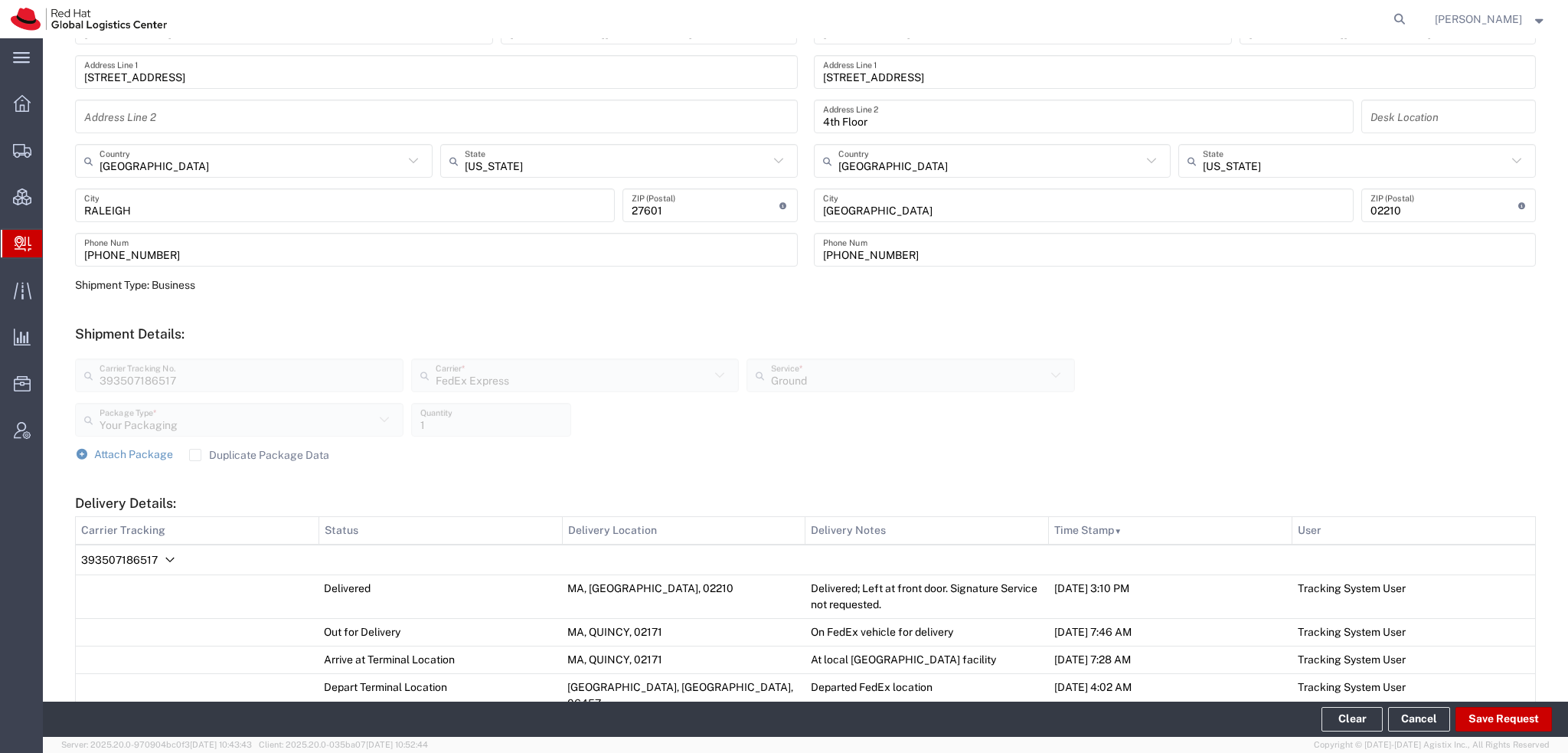
scroll to position [306, 0]
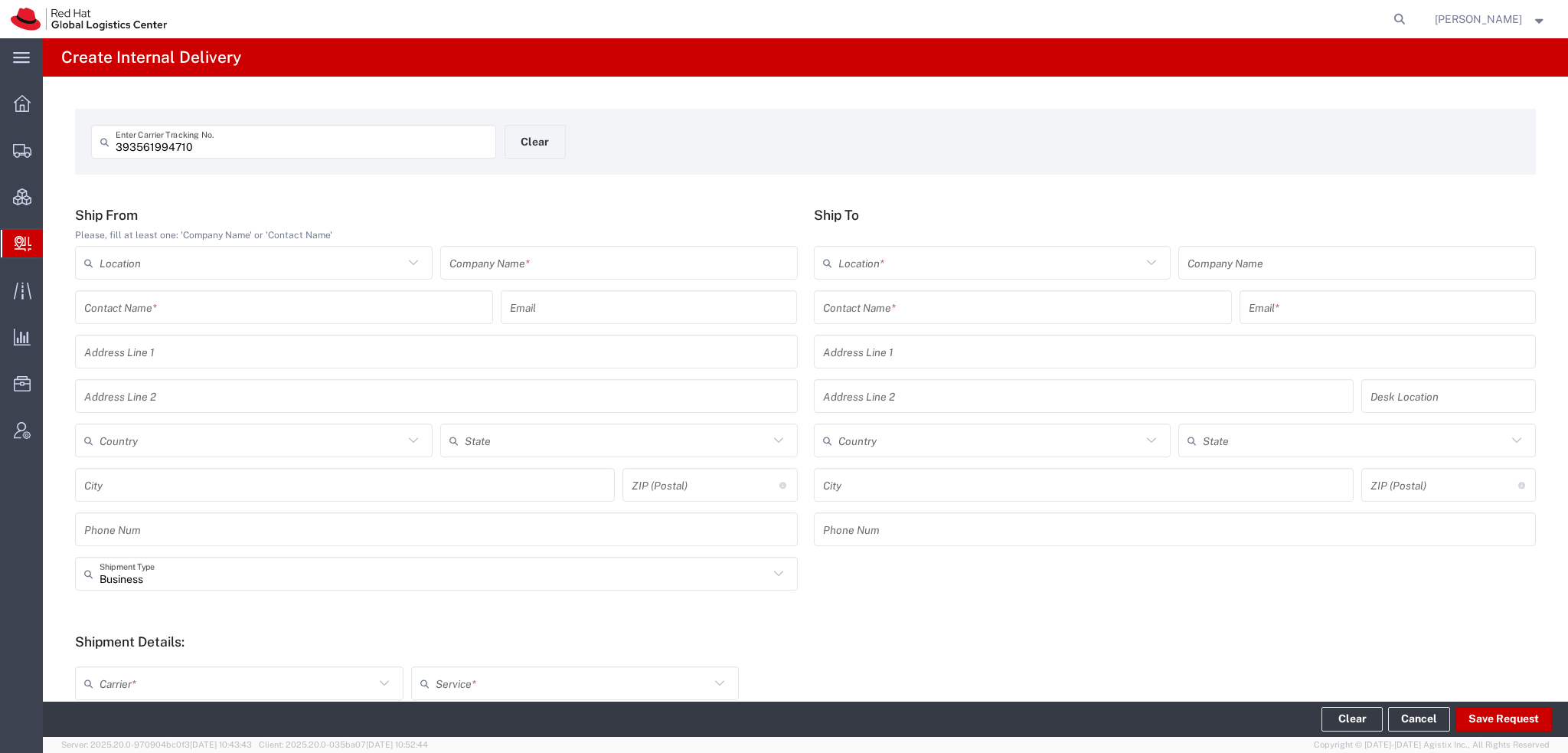
click at [220, 135] on input "393561994710" at bounding box center [302, 142] width 371 height 27
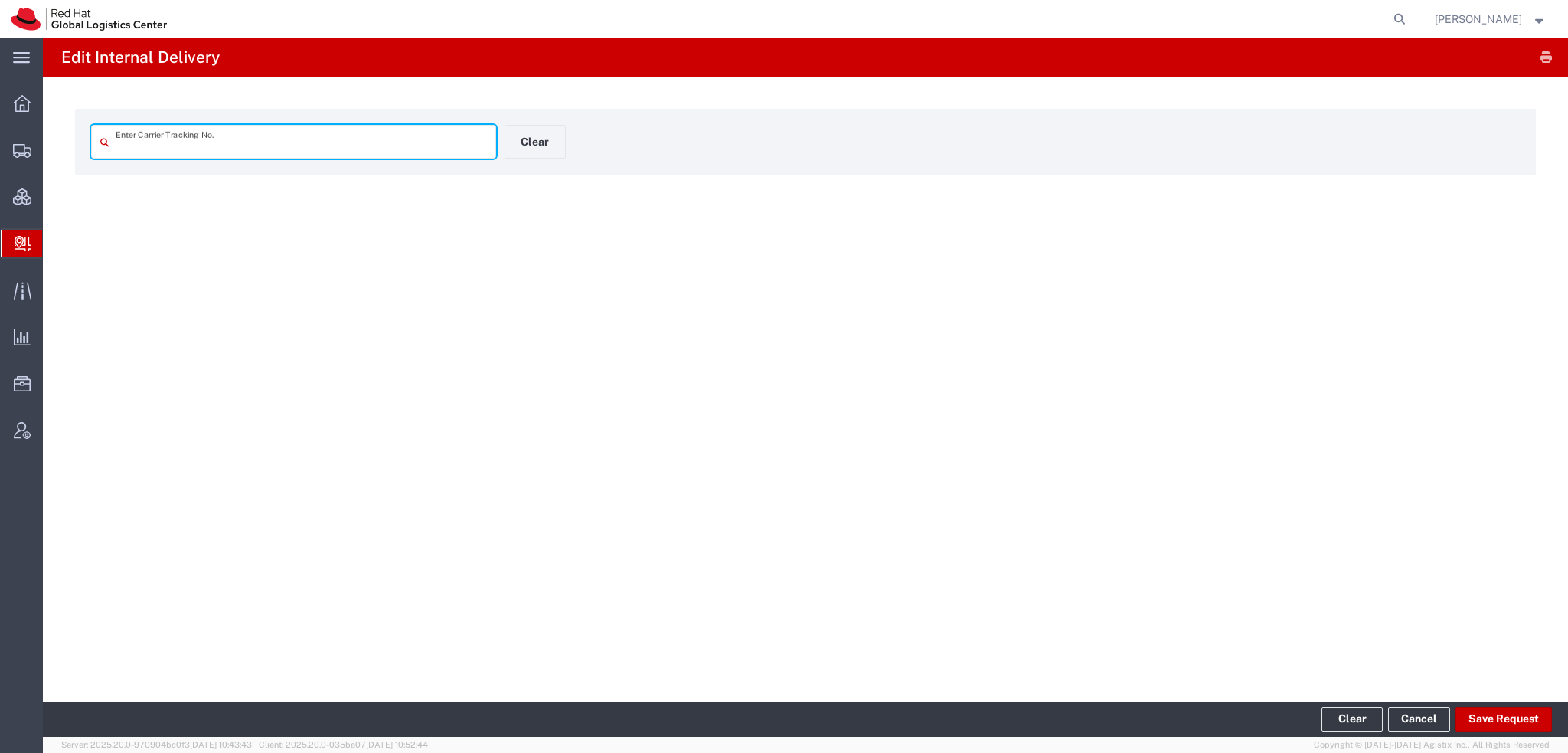
type input "393561994710"
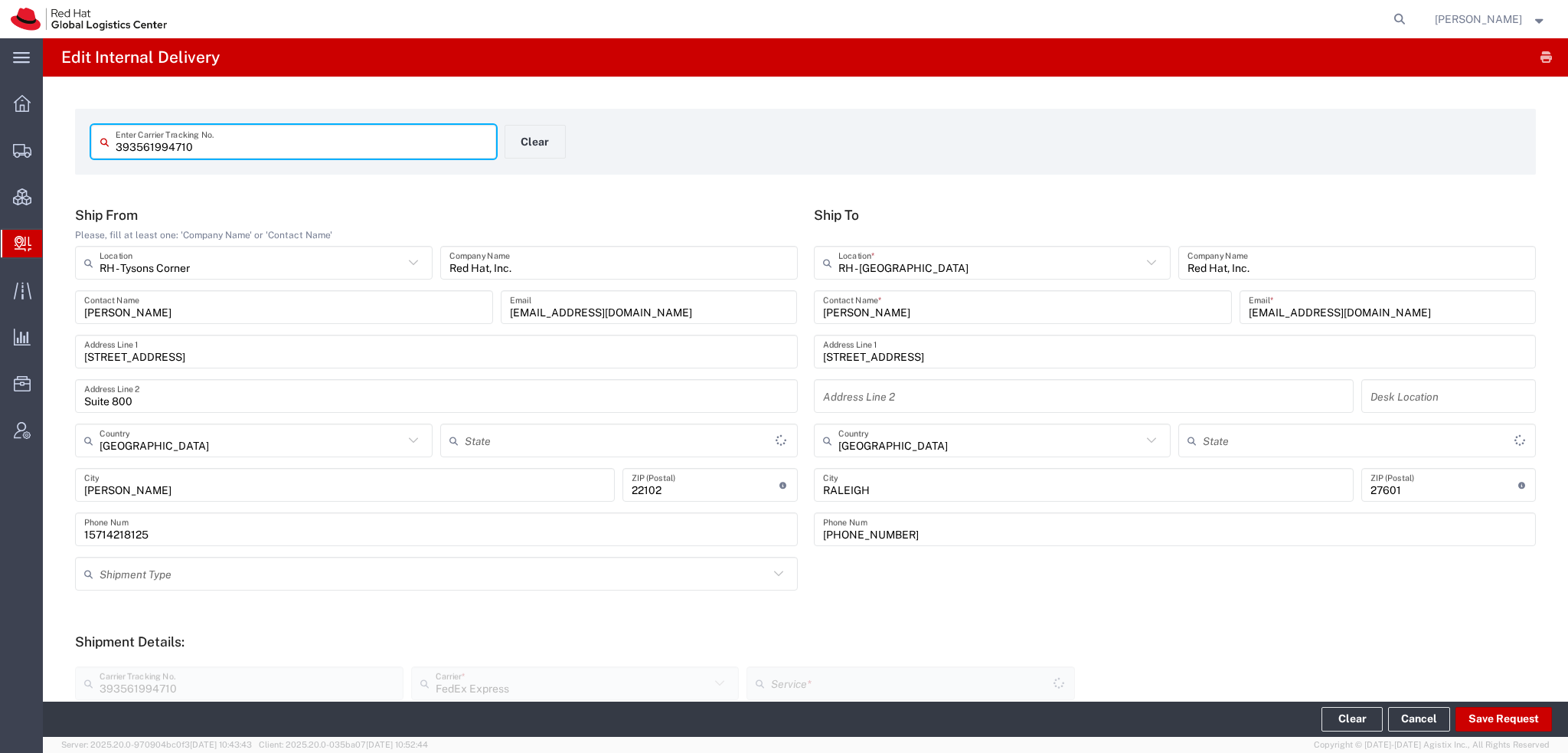
type input "[US_STATE]"
type input "Your Packaging"
type input "2Day"
type input "[US_STATE]"
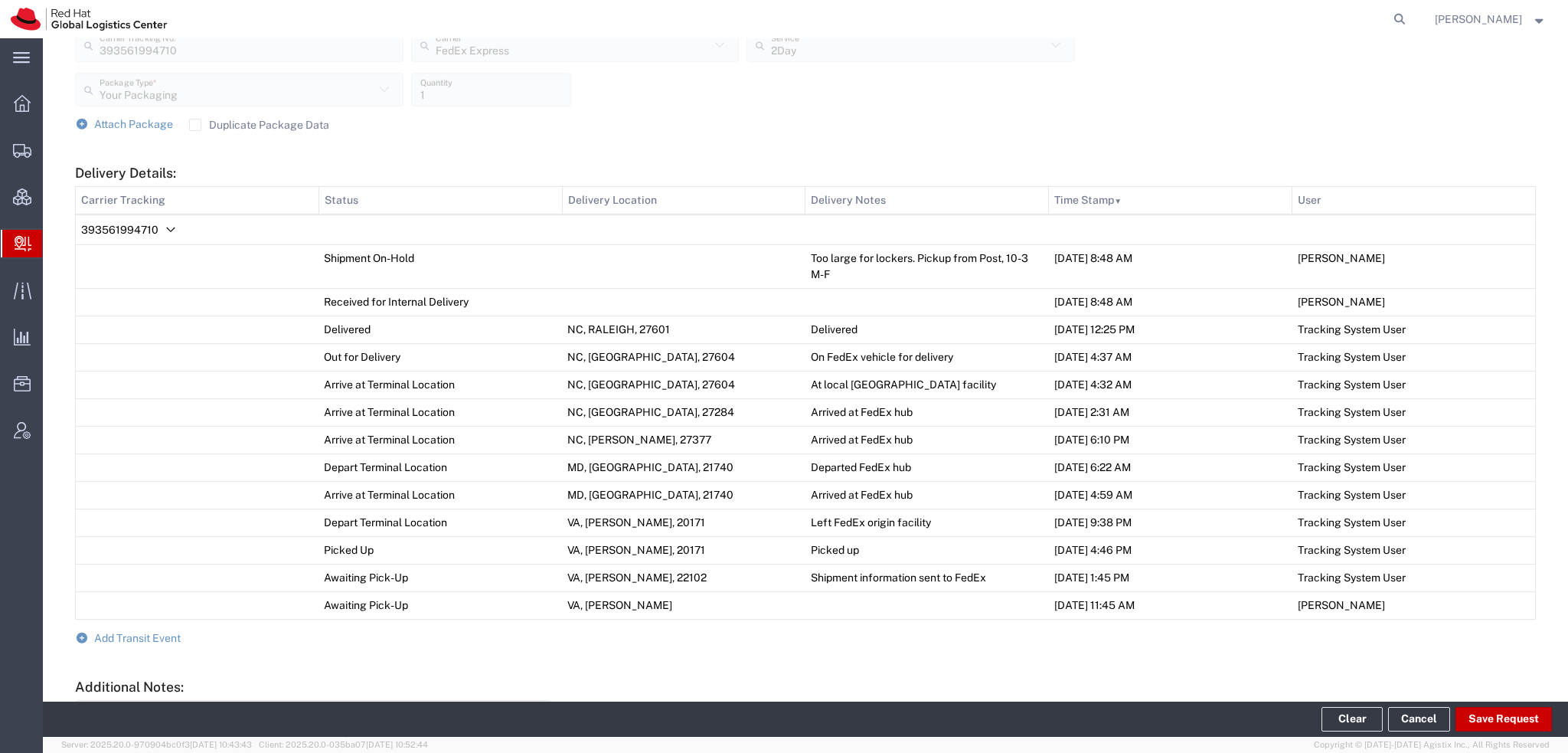
scroll to position [786, 0]
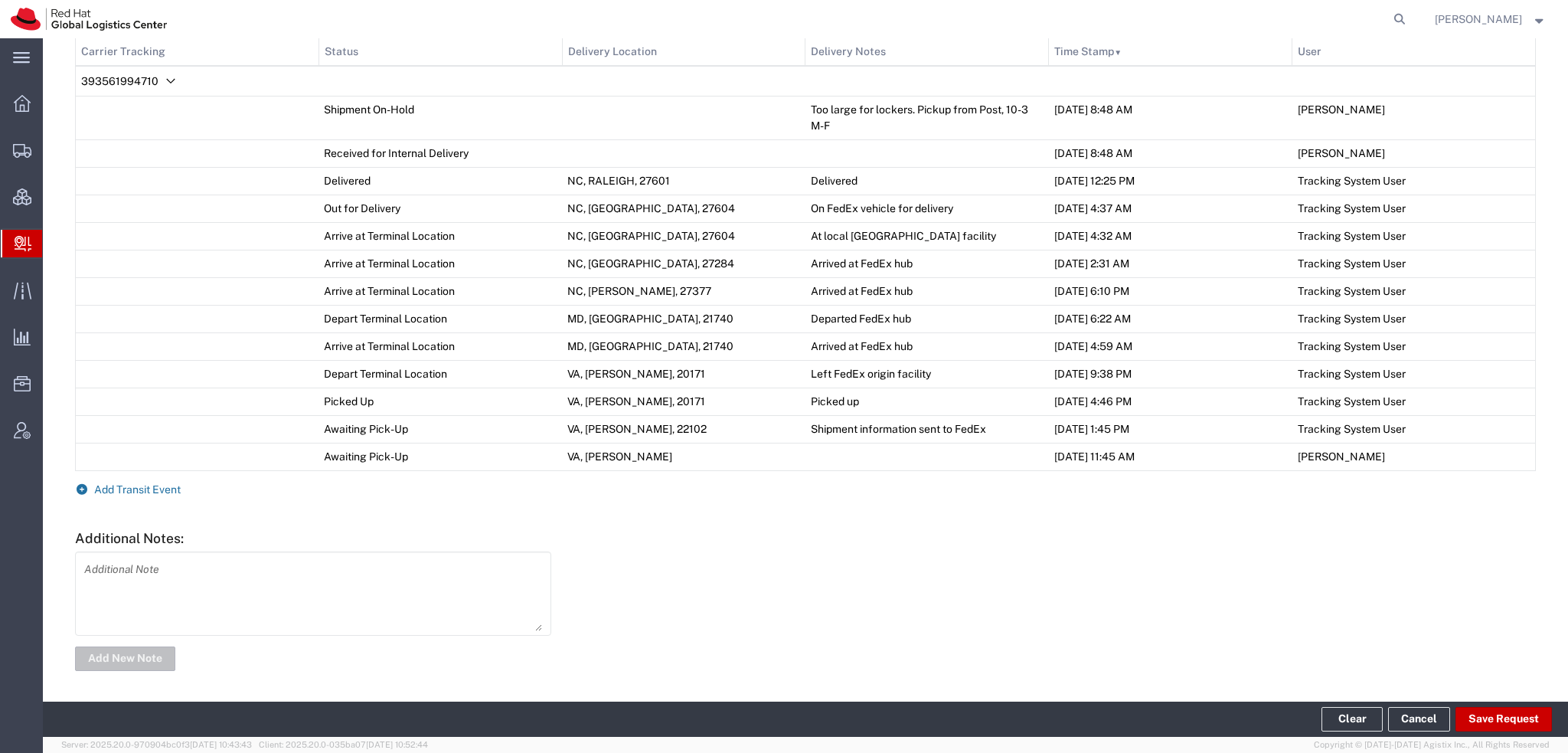
click at [147, 484] on span "Add Transit Event" at bounding box center [136, 489] width 86 height 13
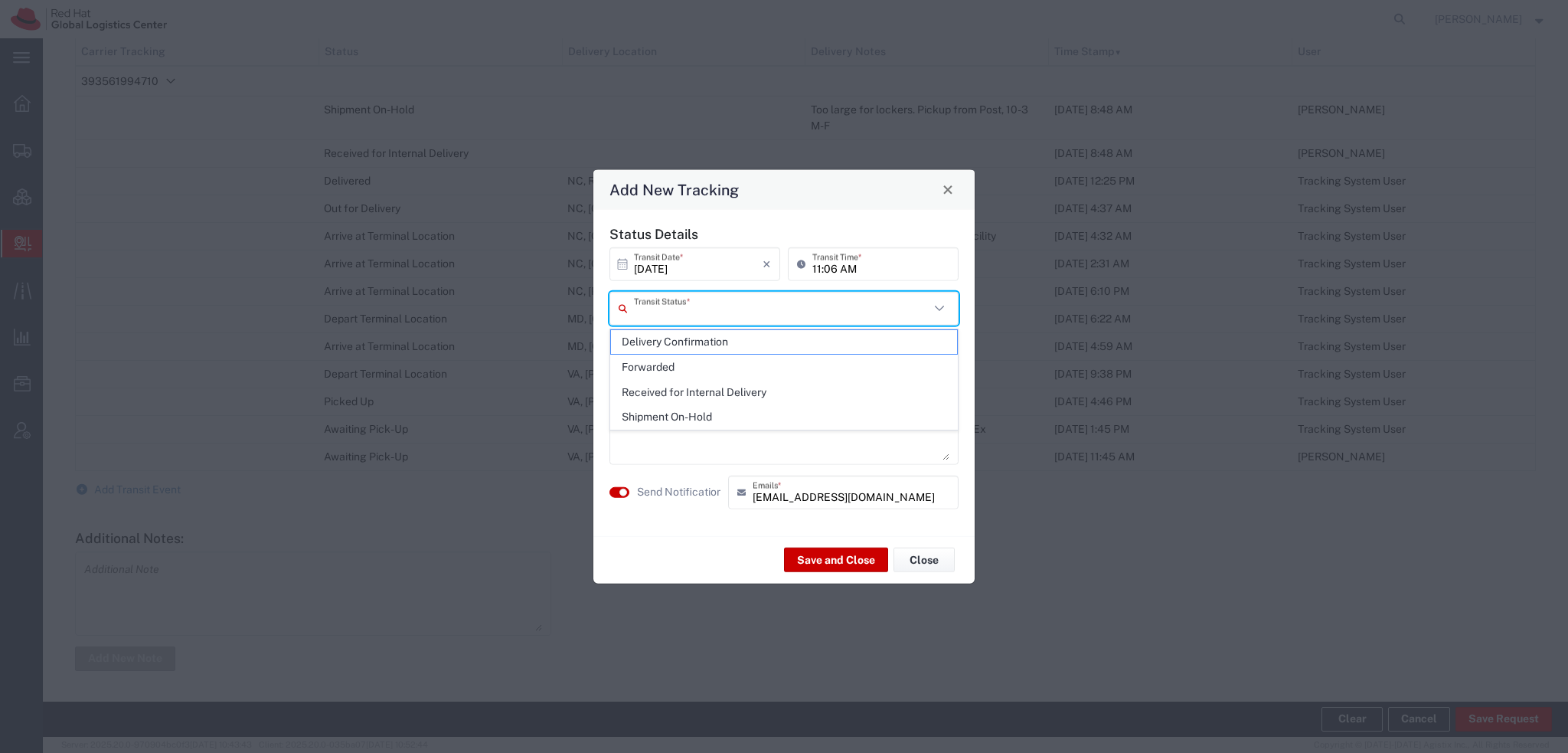
click at [693, 307] on input "text" at bounding box center [782, 308] width 296 height 27
click at [677, 341] on span "Delivery Confirmation" at bounding box center [784, 341] width 346 height 24
type input "Delivery Confirmation"
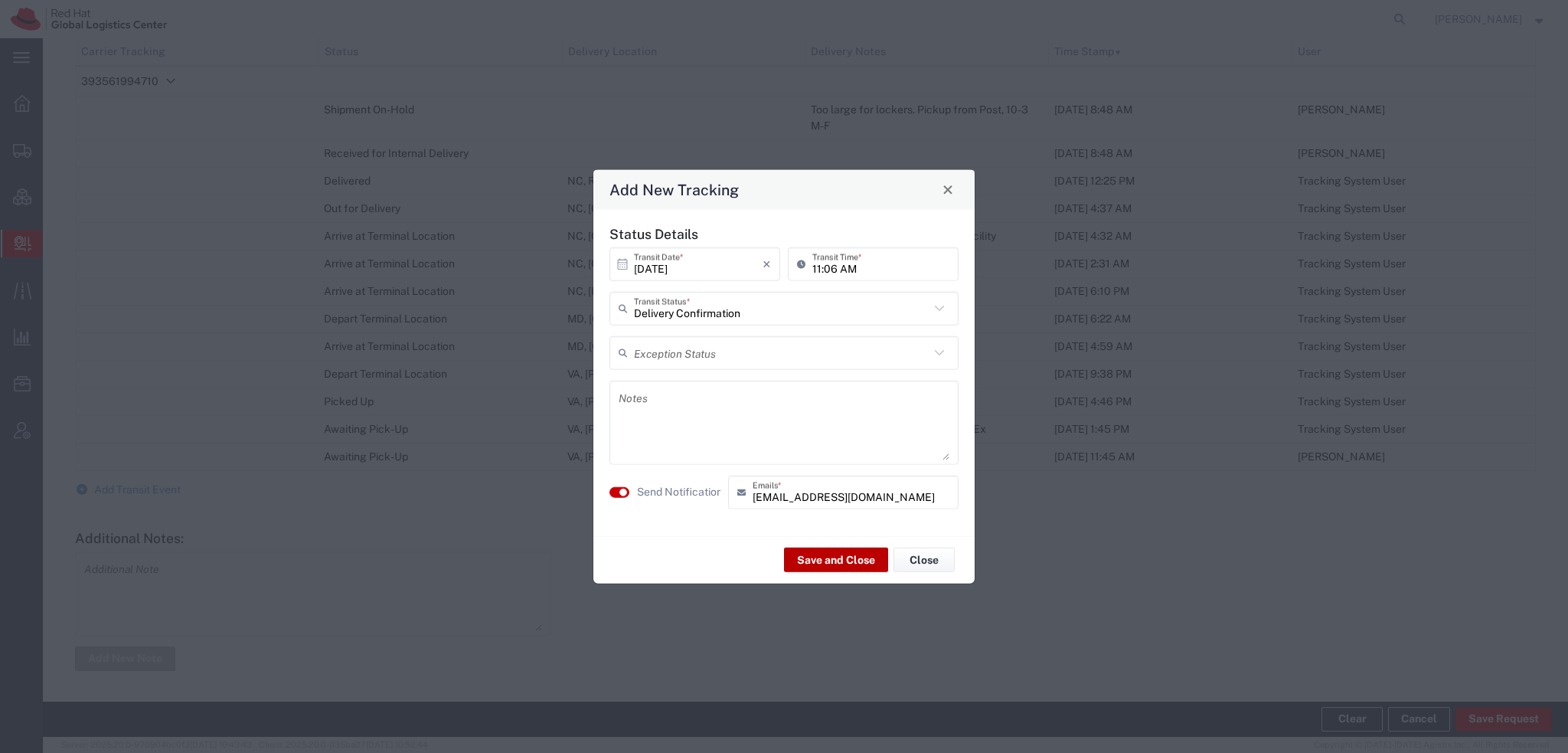
click at [830, 560] on button "Save and Close" at bounding box center [836, 559] width 104 height 24
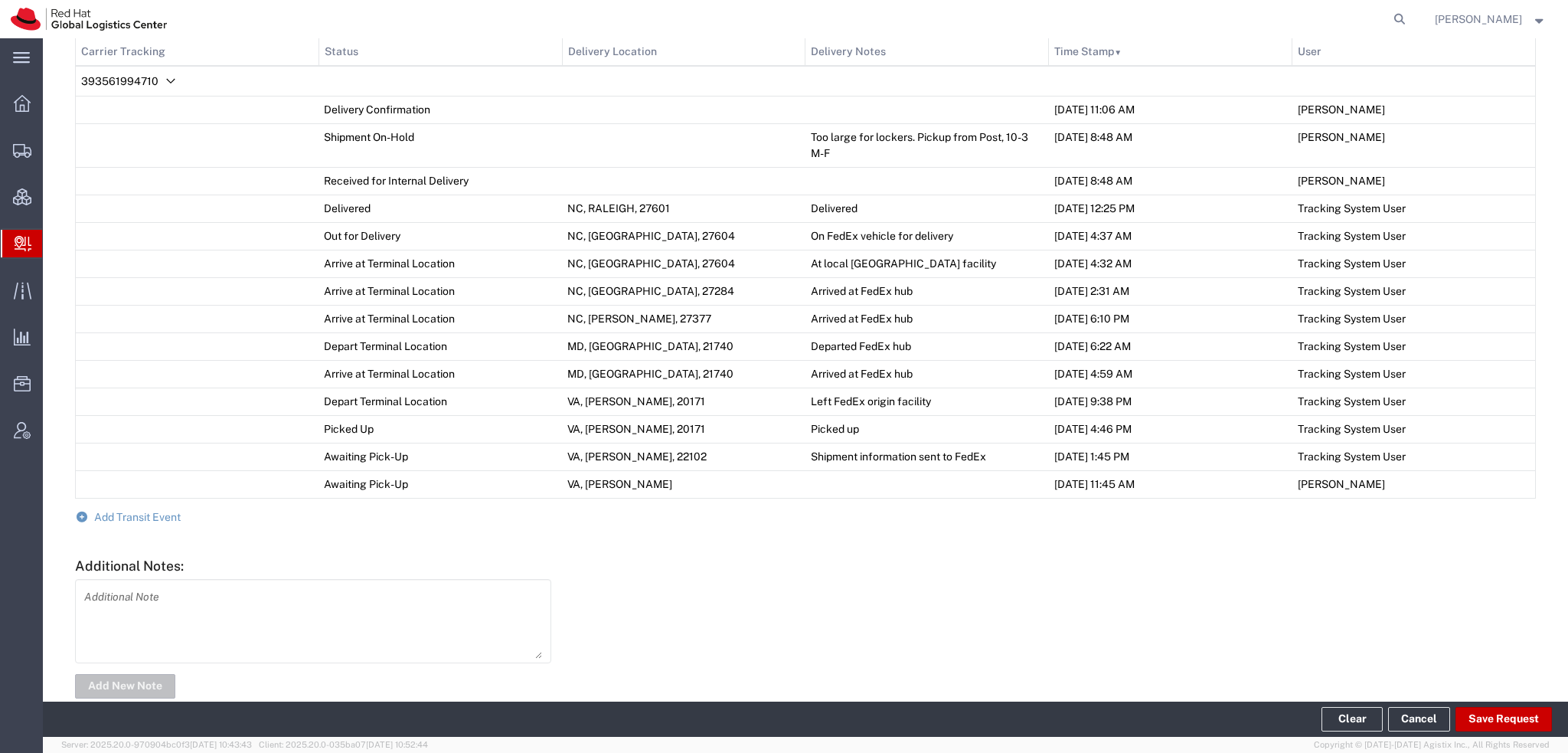
click at [0, 0] on span "Create Delivery" at bounding box center [0, 0] width 0 height 0
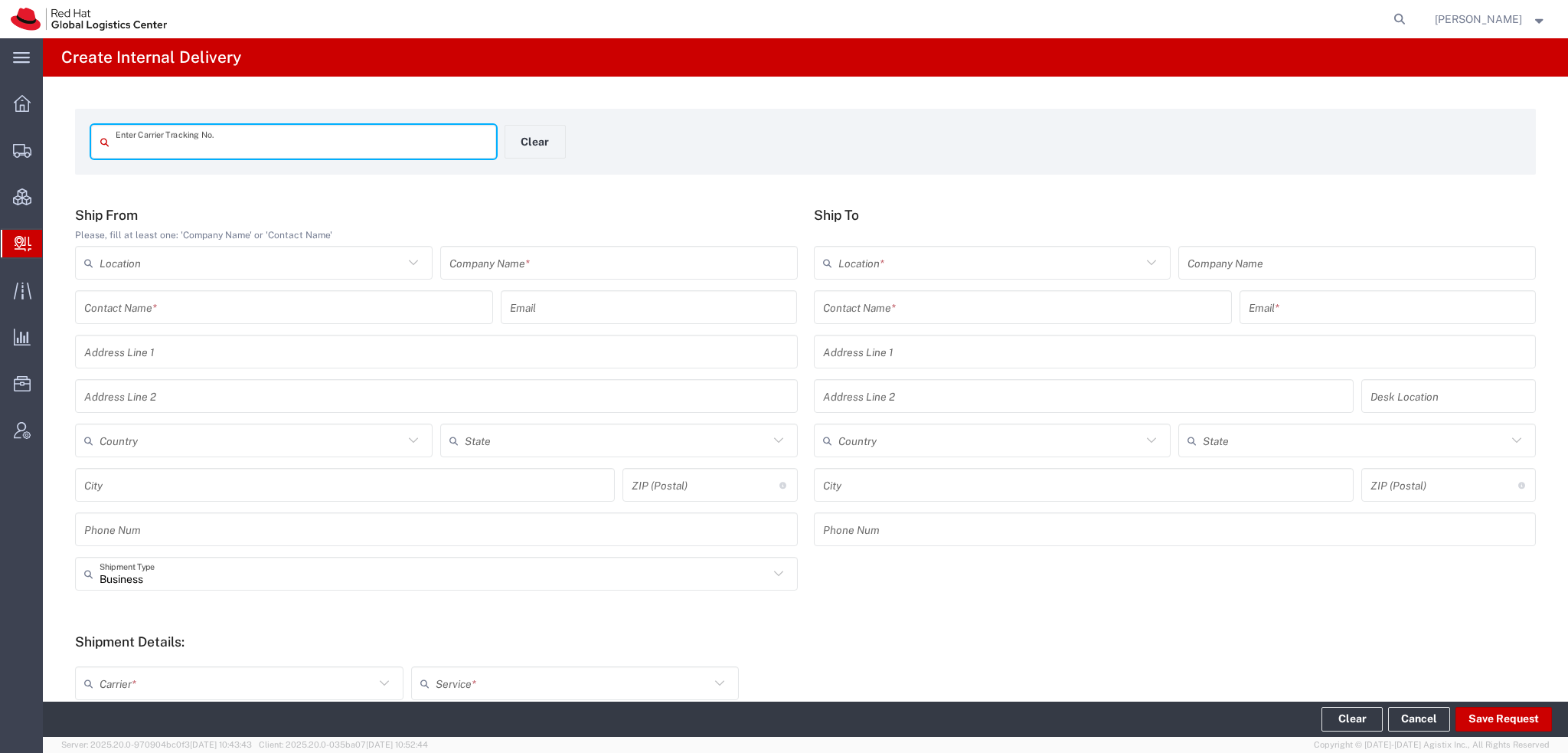
click at [190, 137] on input "text" at bounding box center [302, 142] width 371 height 27
type input "393561994710"
click at [218, 139] on input "393561994710" at bounding box center [302, 142] width 371 height 27
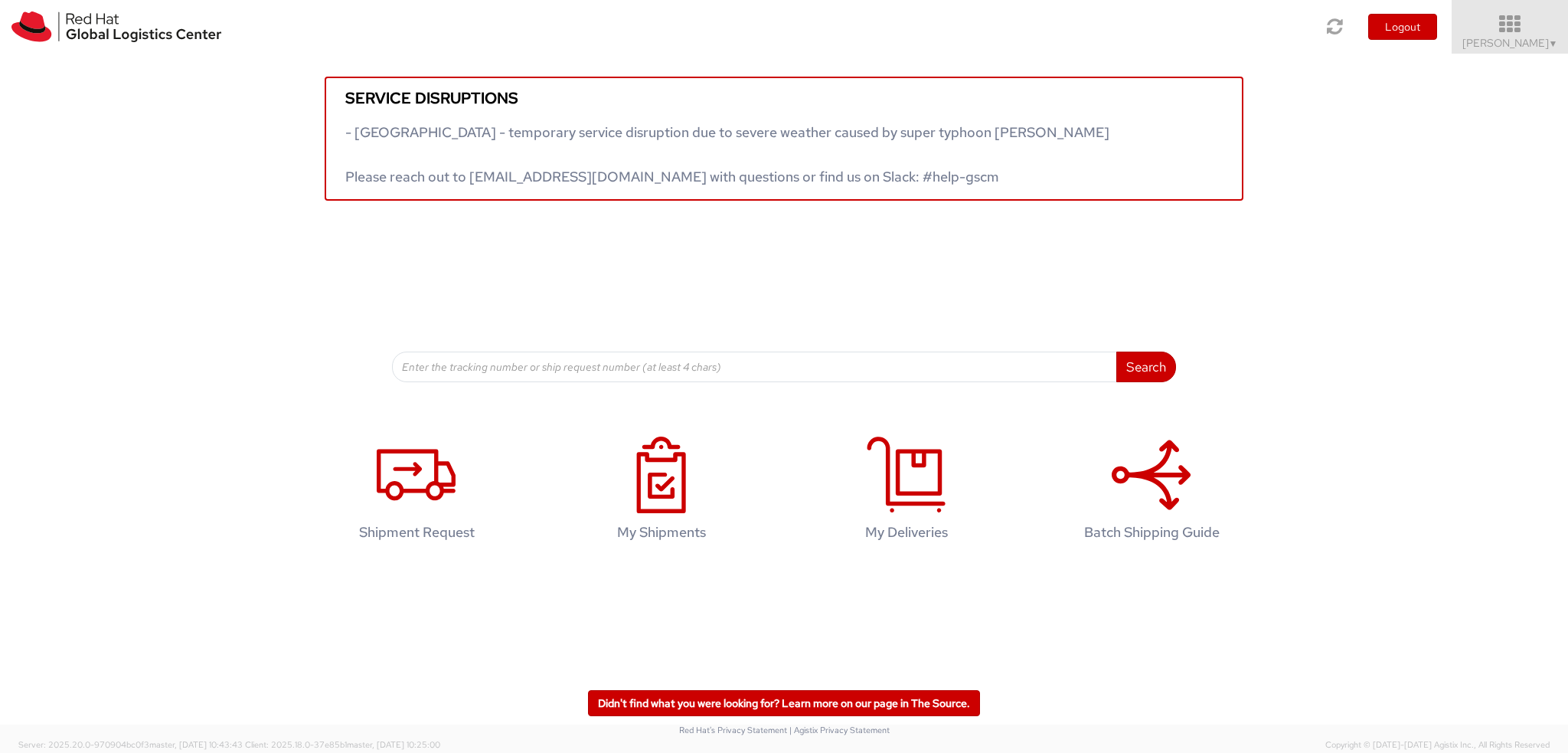
click at [1519, 39] on span "[PERSON_NAME] ▼" at bounding box center [1510, 43] width 96 height 14
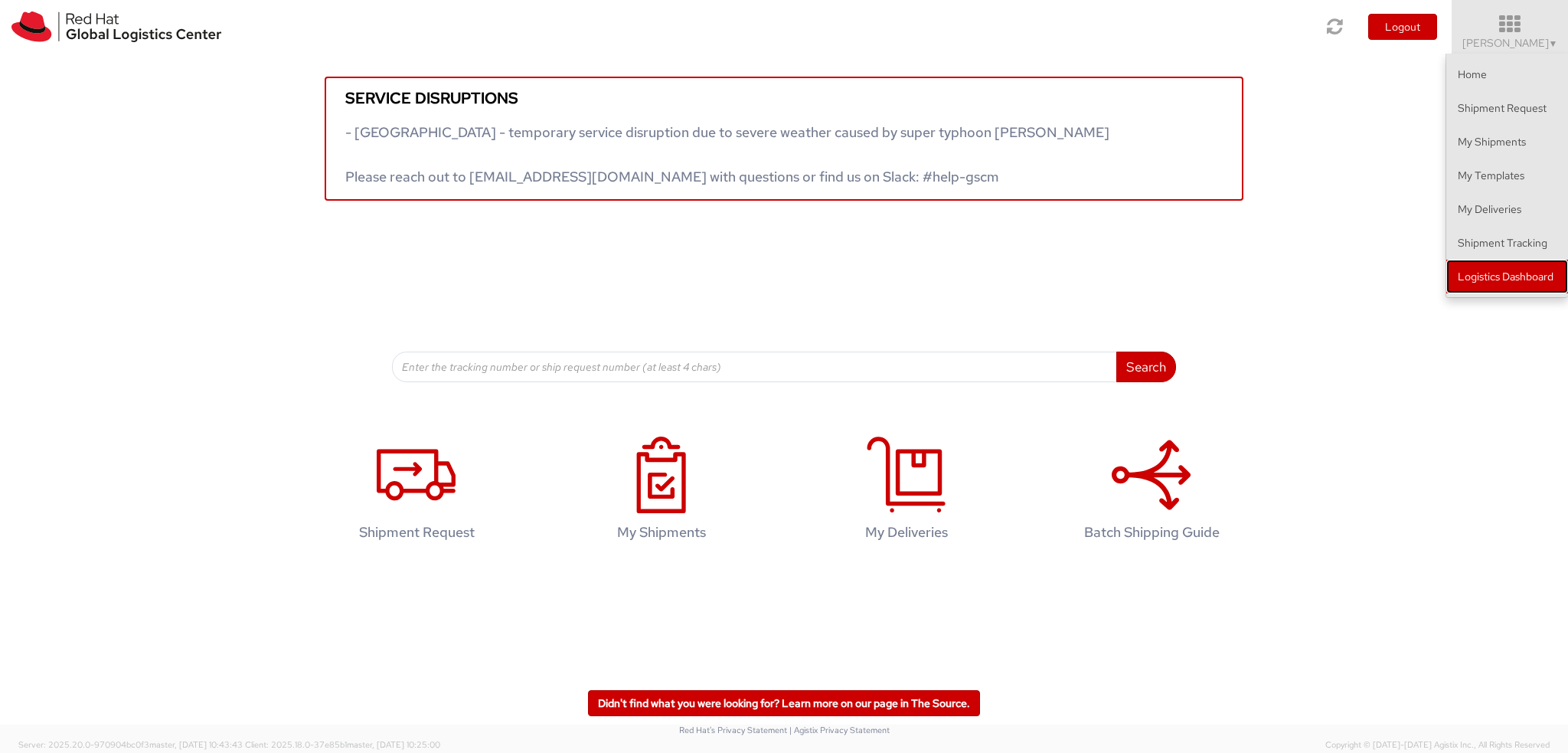
click at [1507, 285] on link "Logistics Dashboard" at bounding box center [1507, 275] width 122 height 34
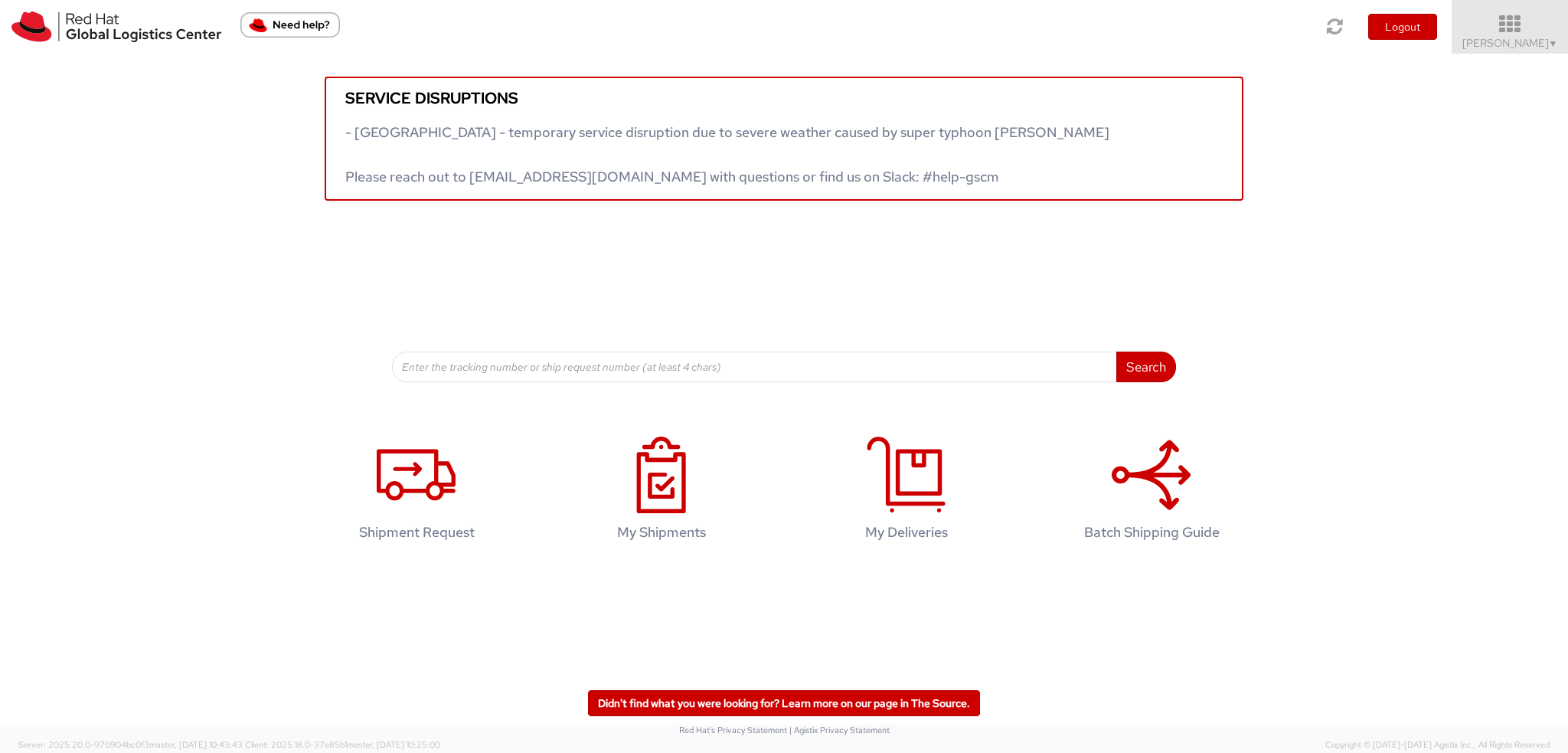
click at [1542, 47] on span "[PERSON_NAME] ▼" at bounding box center [1510, 43] width 96 height 14
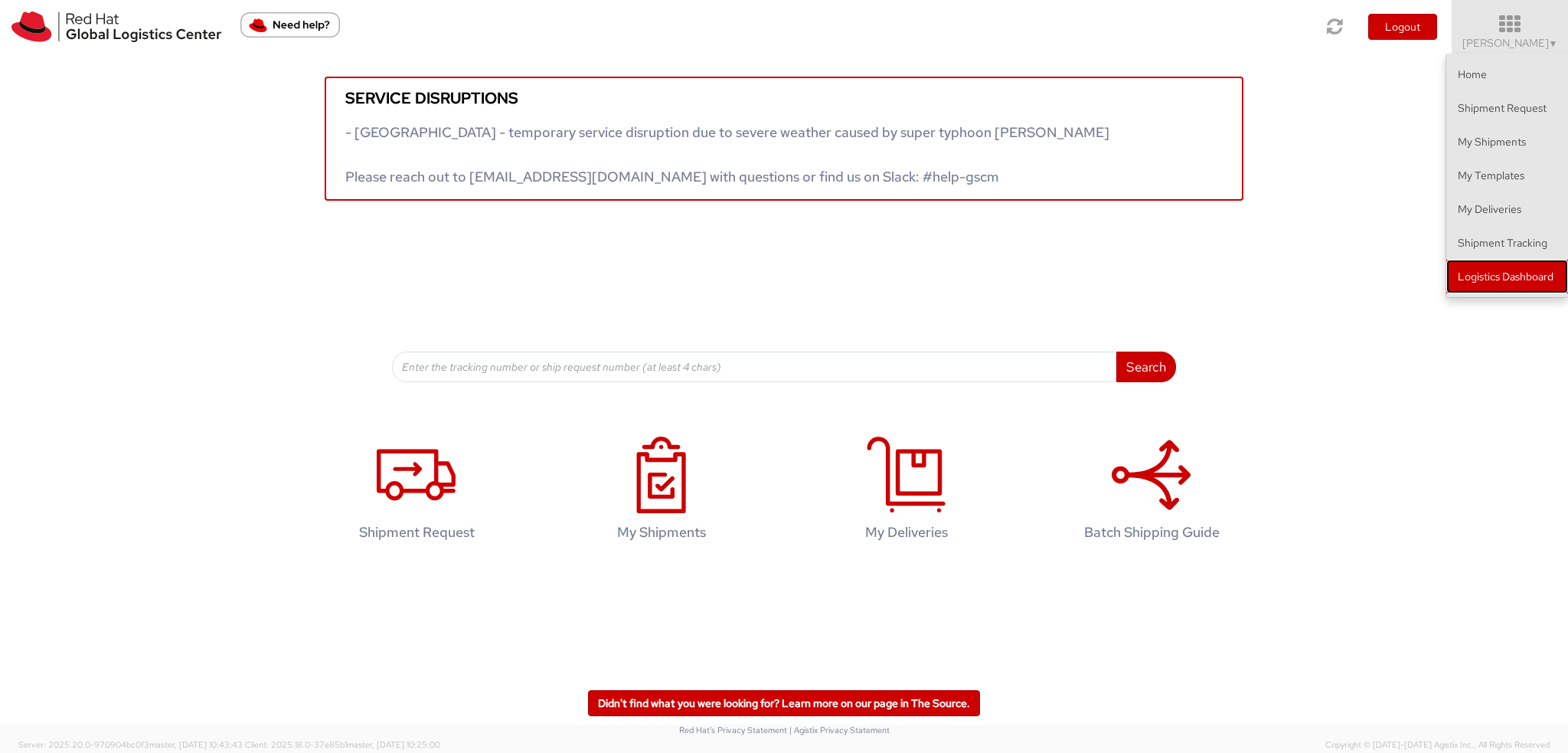
click at [1495, 277] on link "Logistics Dashboard" at bounding box center [1507, 275] width 122 height 34
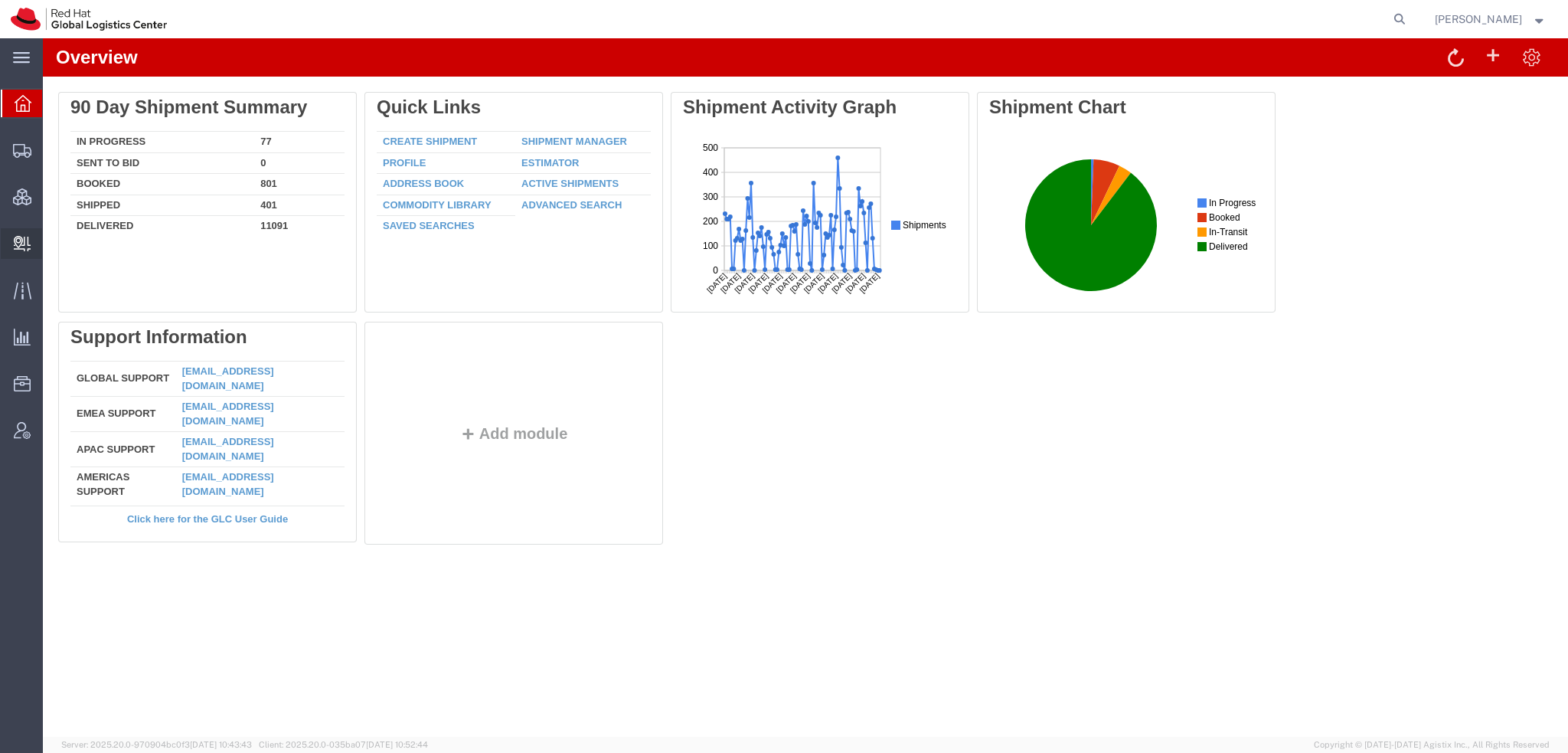
click at [0, 0] on span "Create Delivery" at bounding box center [0, 0] width 0 height 0
click at [35, 153] on div at bounding box center [22, 150] width 43 height 31
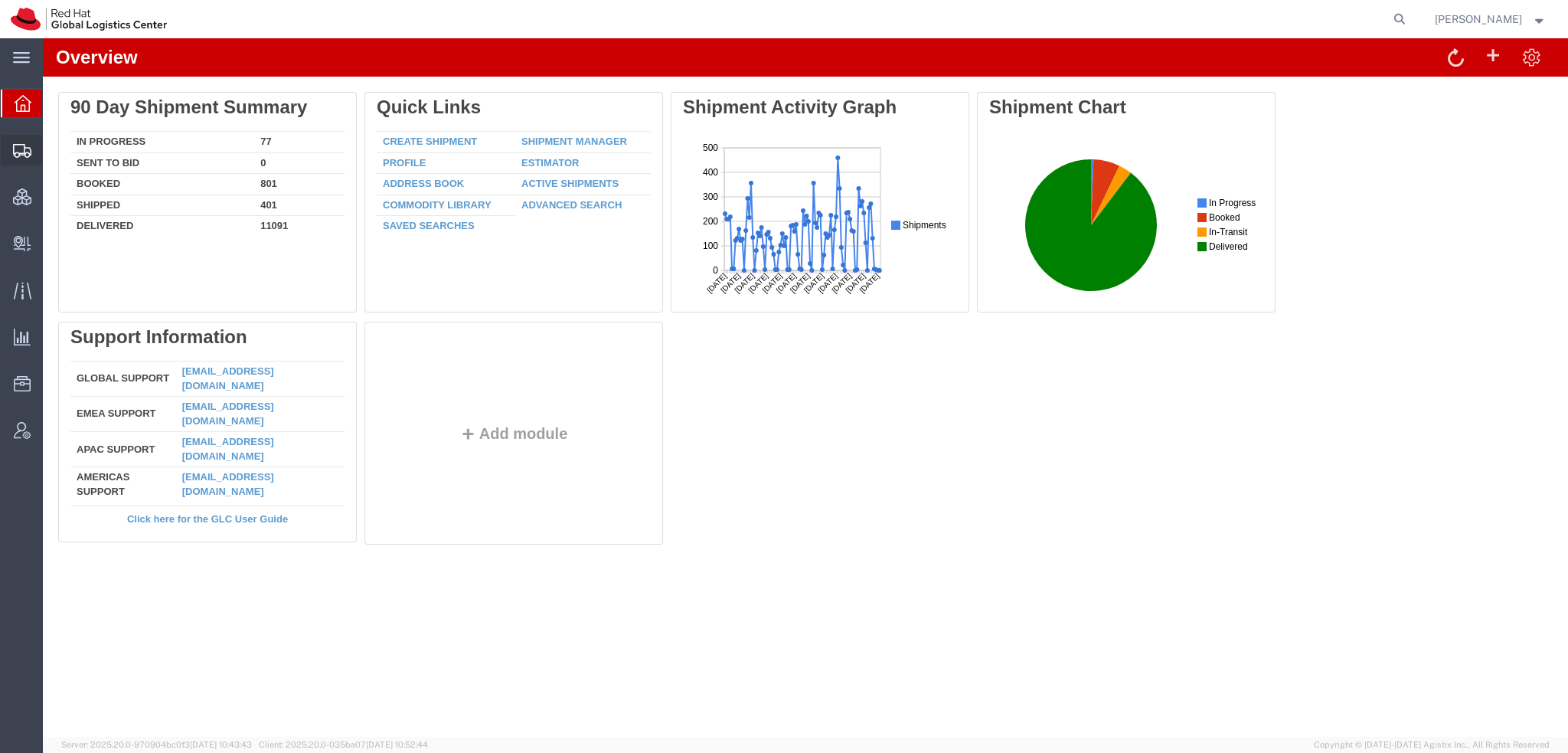
click at [0, 0] on span "Shipment Manager" at bounding box center [0, 0] width 0 height 0
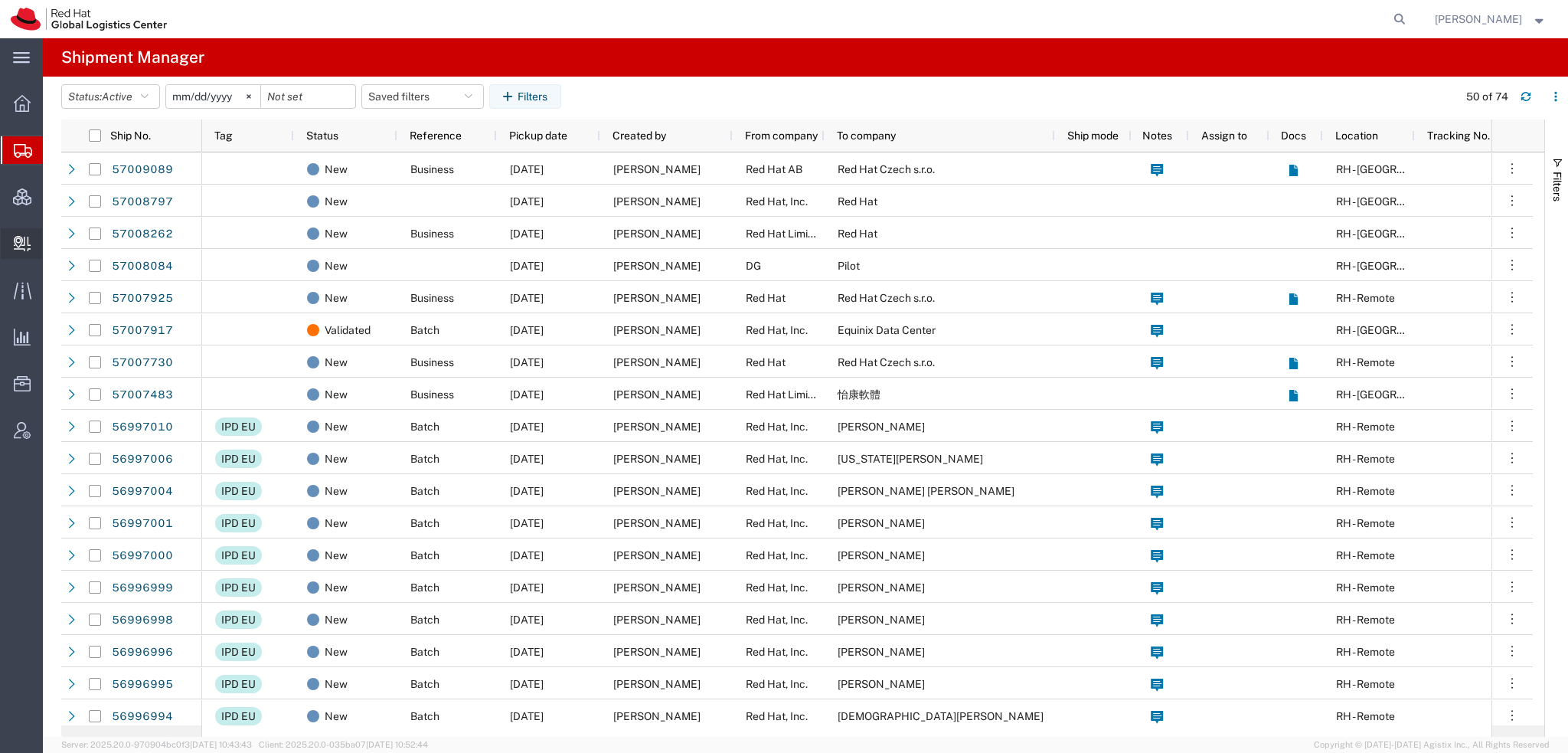
click at [0, 0] on span "Create Delivery" at bounding box center [0, 0] width 0 height 0
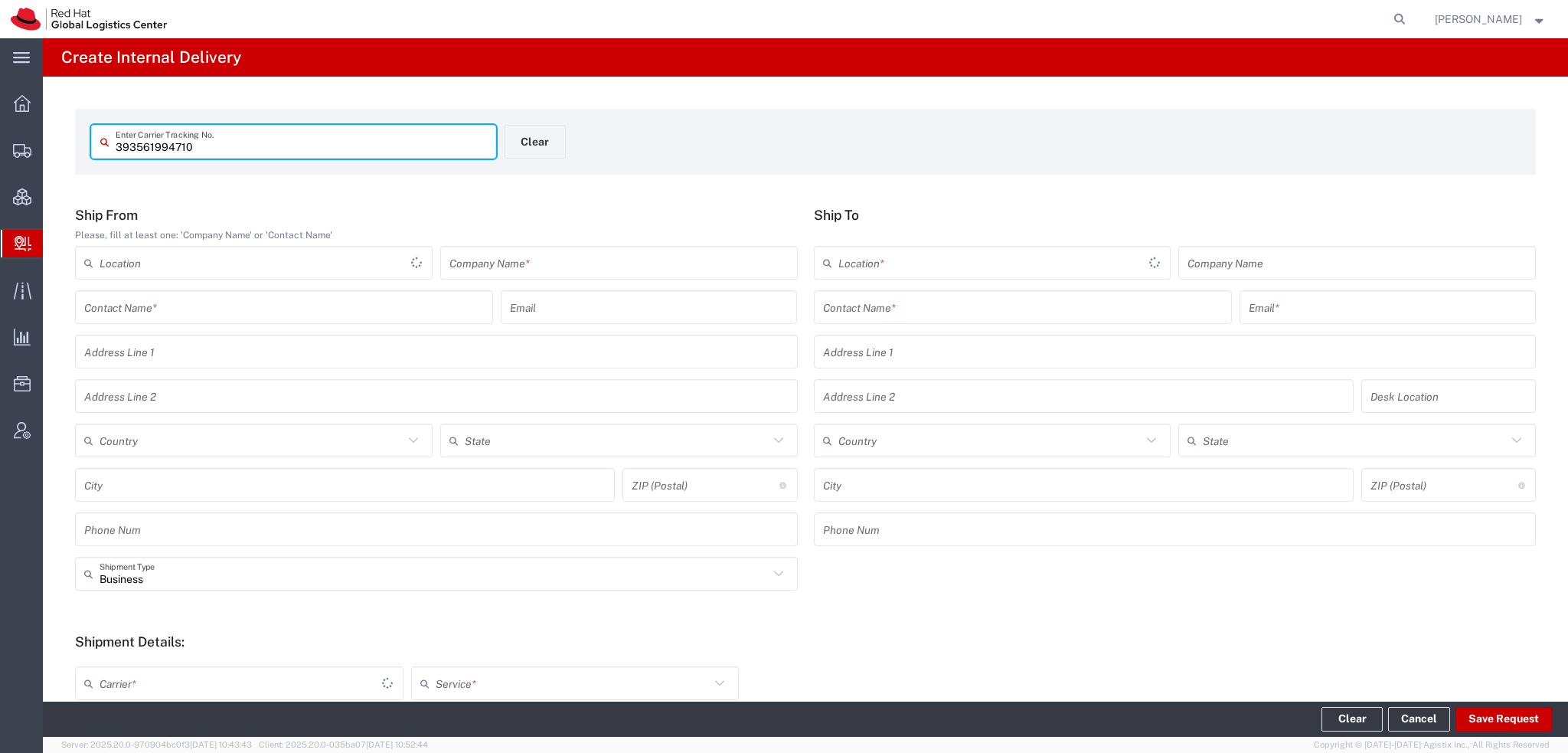
type input "393561994710"
click at [278, 146] on input "393561994710" at bounding box center [302, 142] width 371 height 27
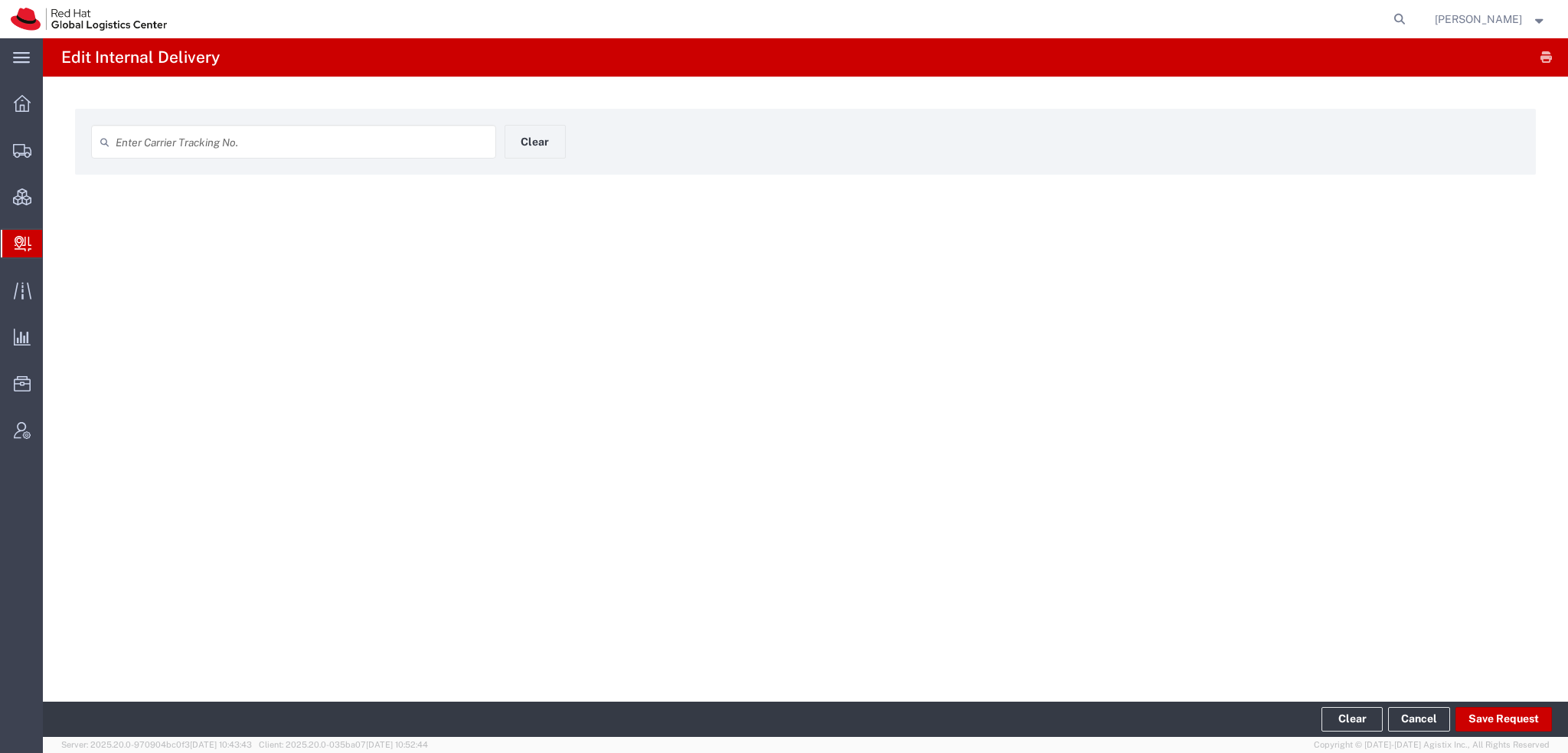
type input "393561994710"
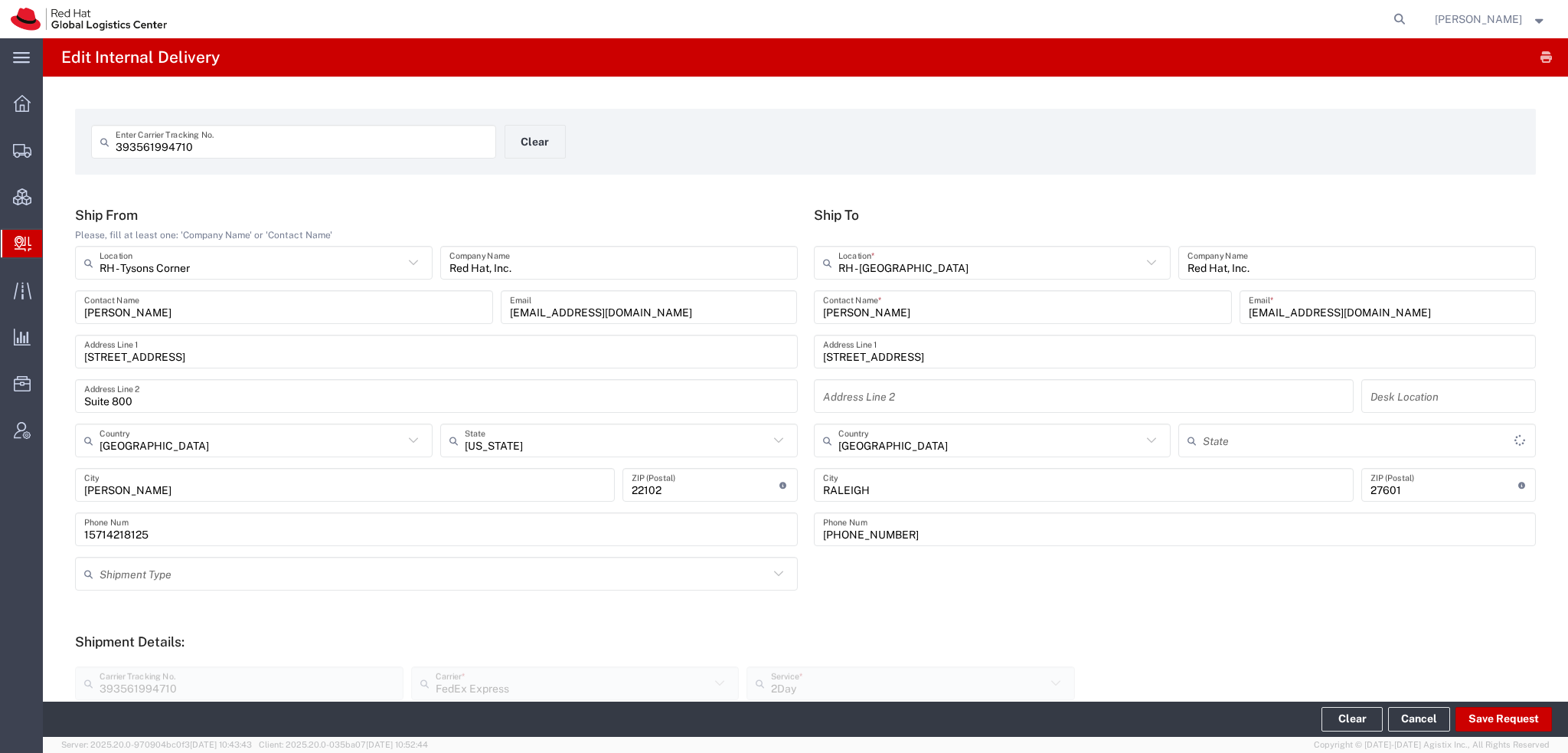
type input "[US_STATE]"
click at [521, 145] on button "Clear" at bounding box center [535, 141] width 61 height 34
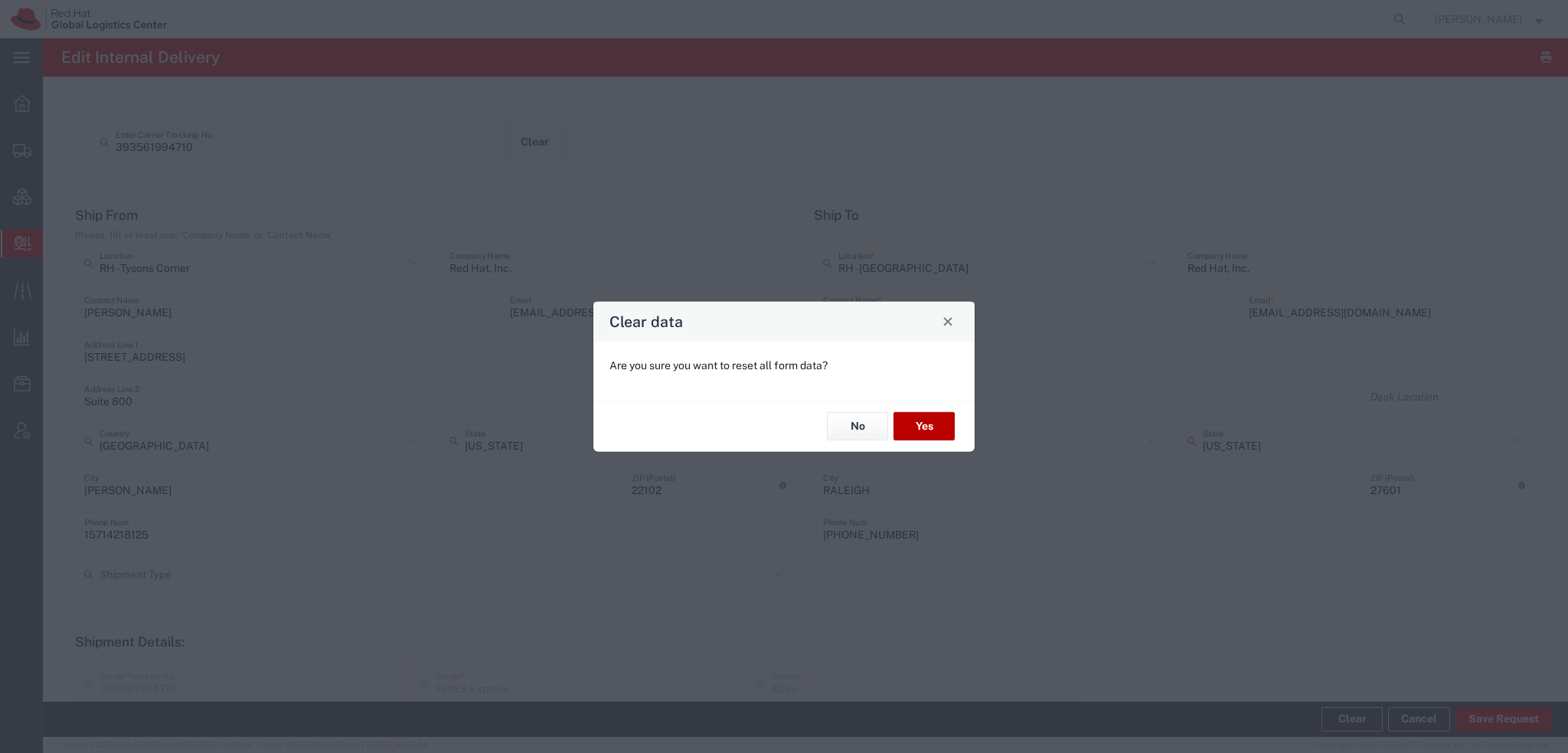
click at [925, 437] on button "Yes" at bounding box center [923, 425] width 61 height 28
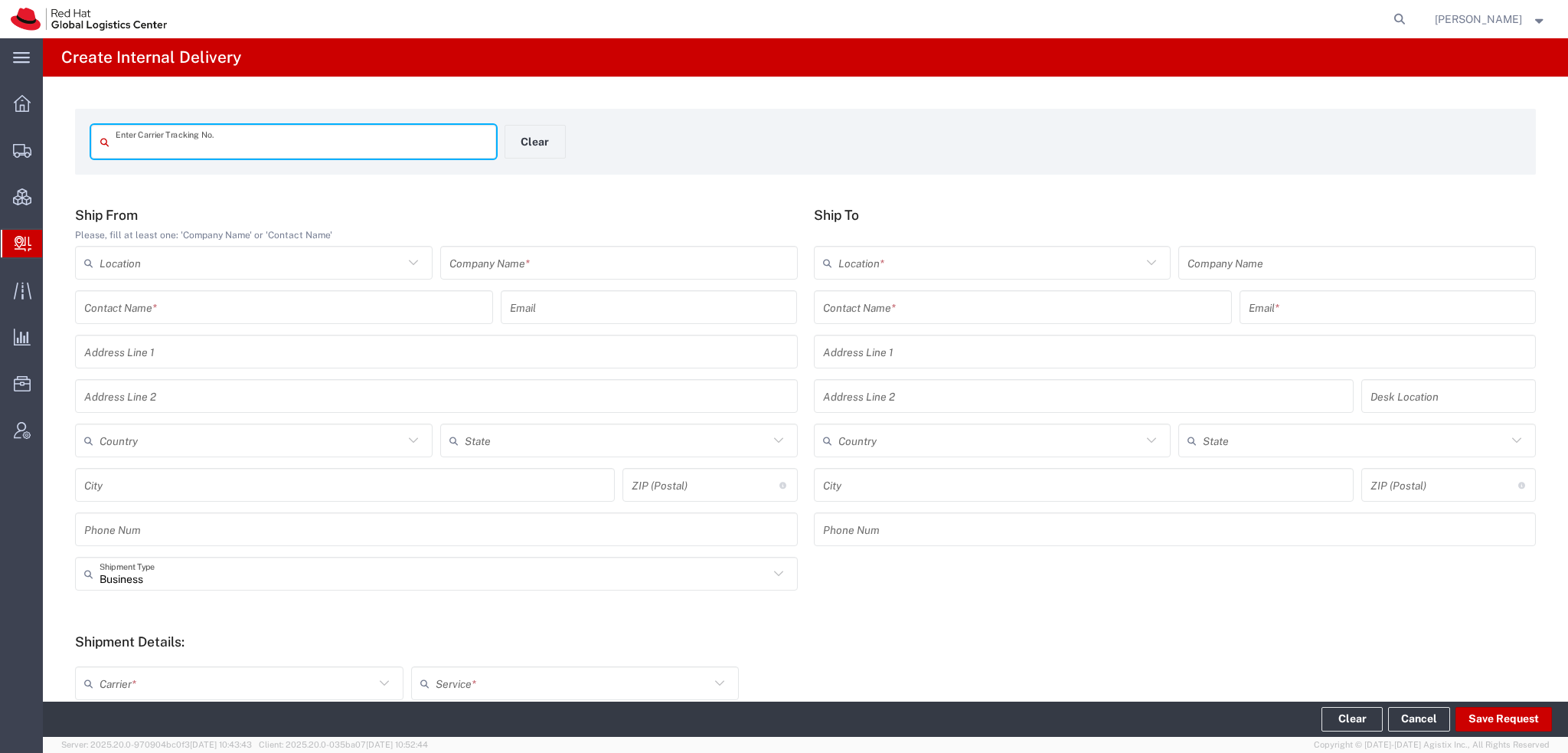
click at [247, 142] on input "text" at bounding box center [302, 142] width 371 height 27
type input "393546876795"
click at [247, 141] on input "393546876795" at bounding box center [302, 142] width 371 height 27
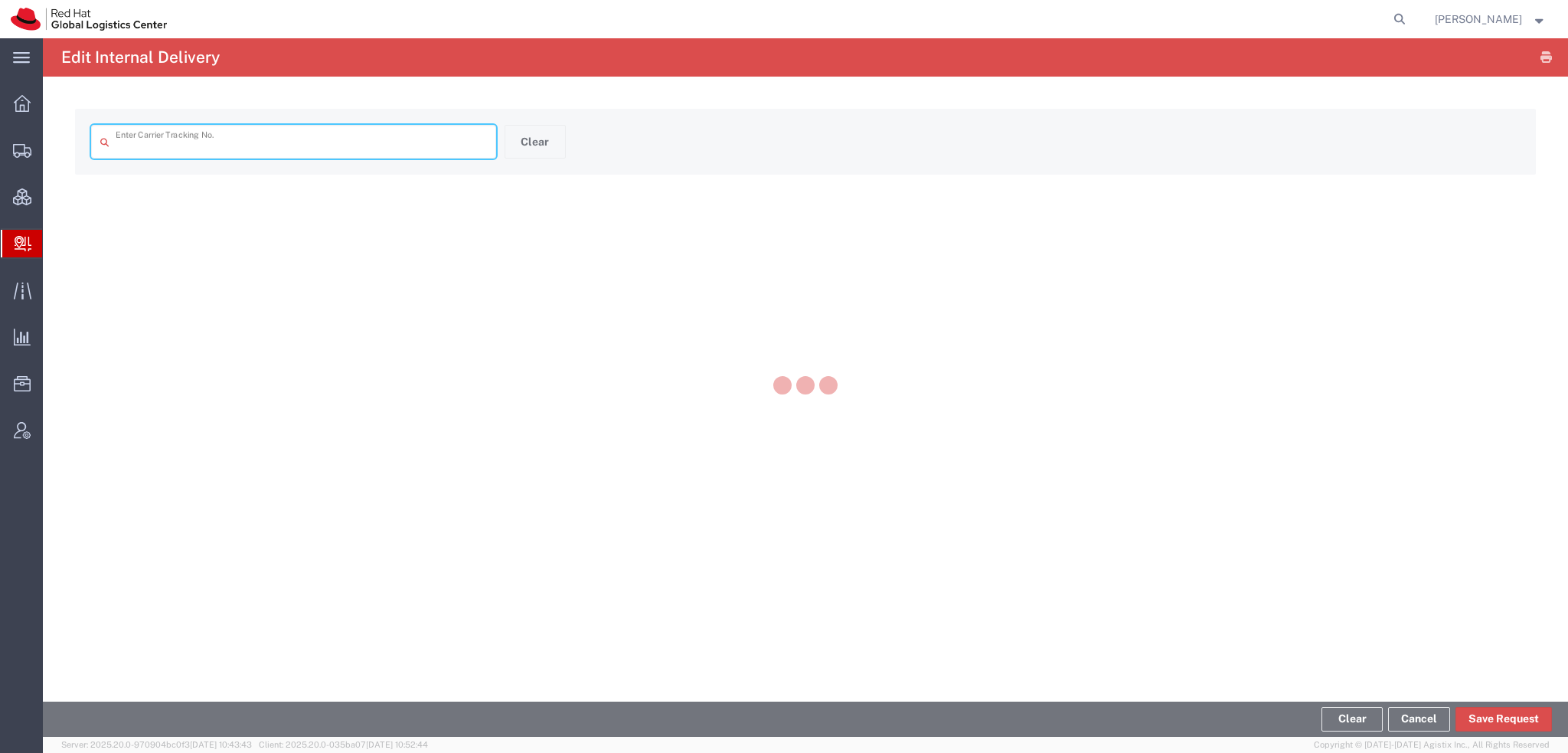
type input "393546876795"
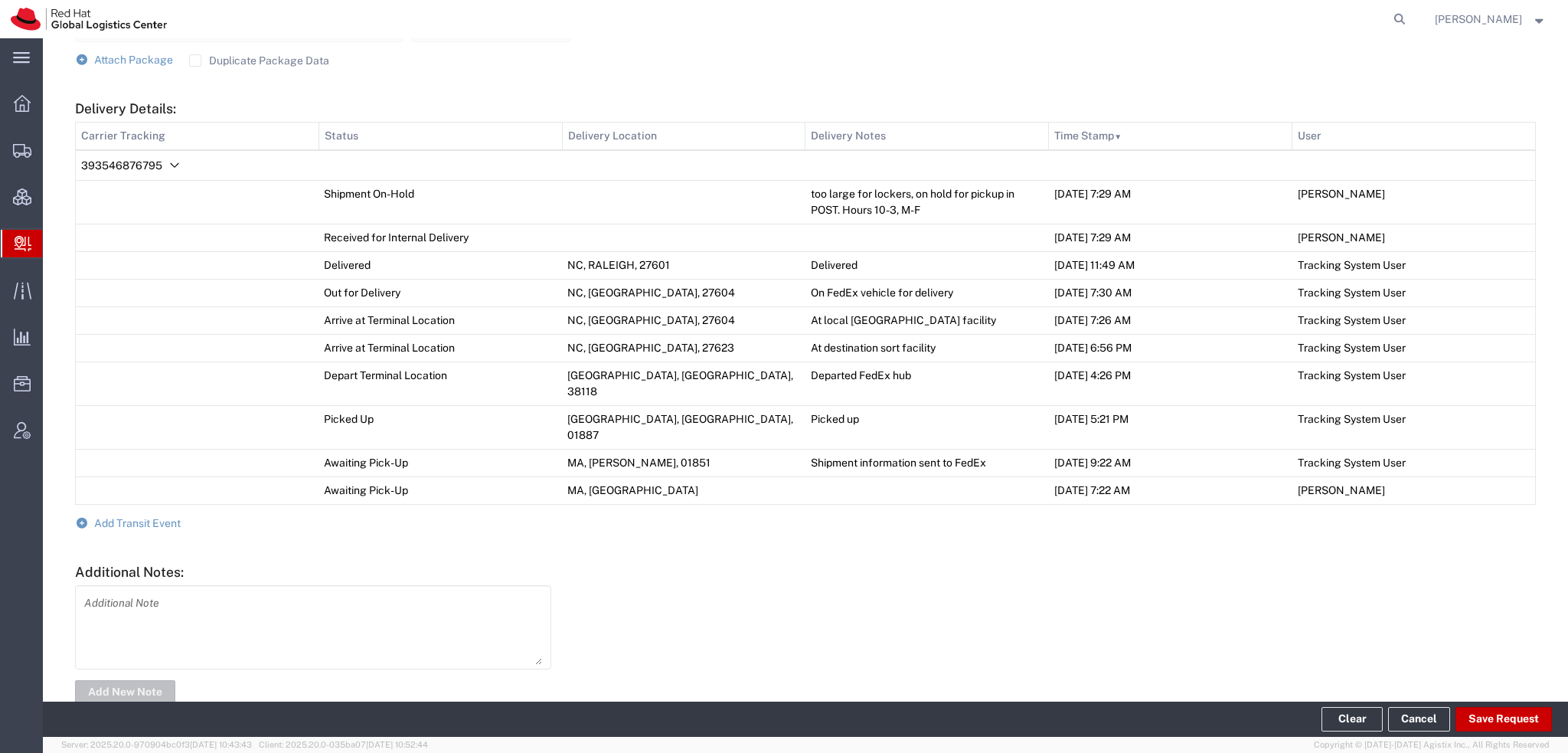
scroll to position [704, 0]
click at [153, 515] on span "Add Transit Event" at bounding box center [136, 521] width 86 height 13
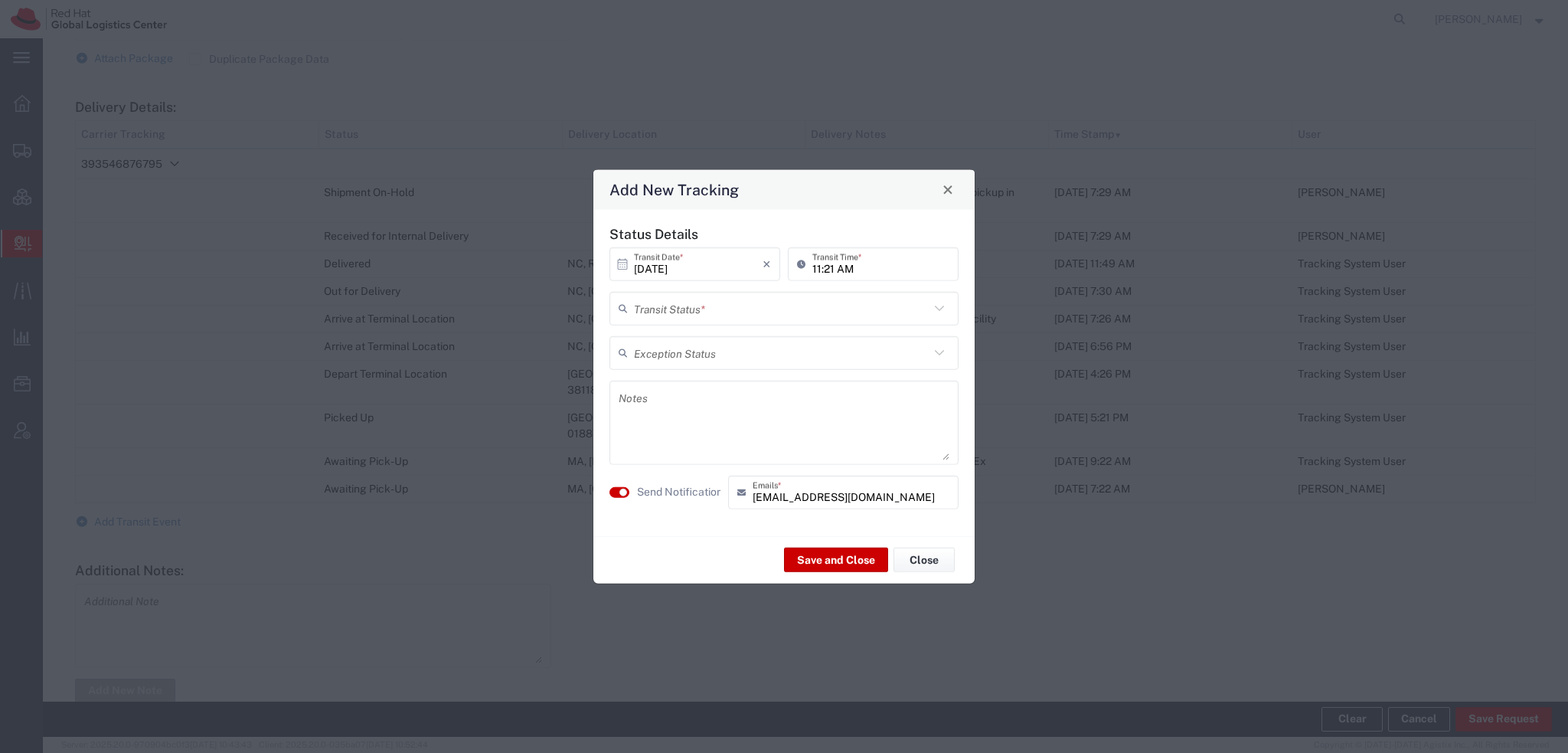
click at [786, 308] on input "text" at bounding box center [782, 308] width 296 height 27
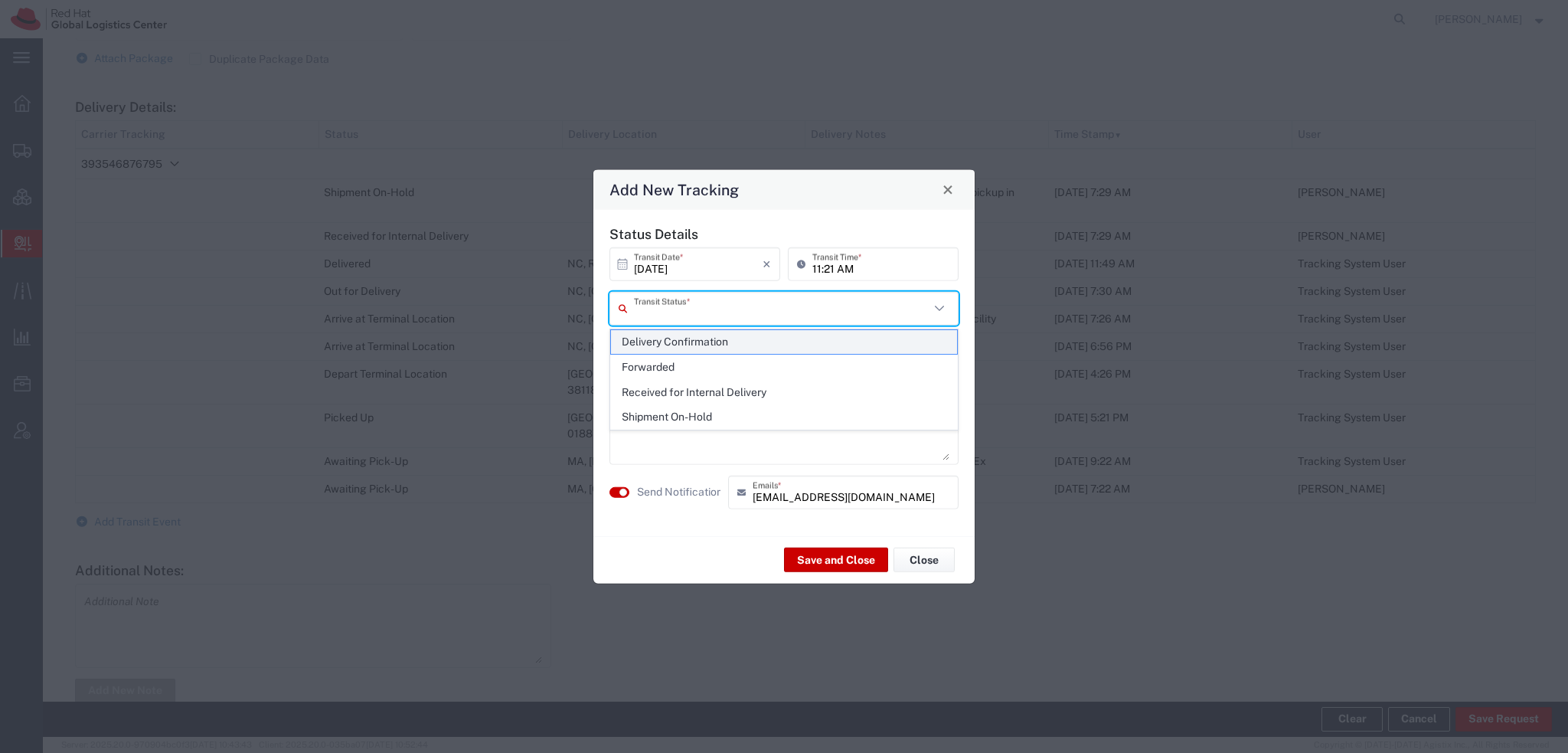
click at [693, 348] on span "Delivery Confirmation" at bounding box center [784, 341] width 346 height 24
type input "Delivery Confirmation"
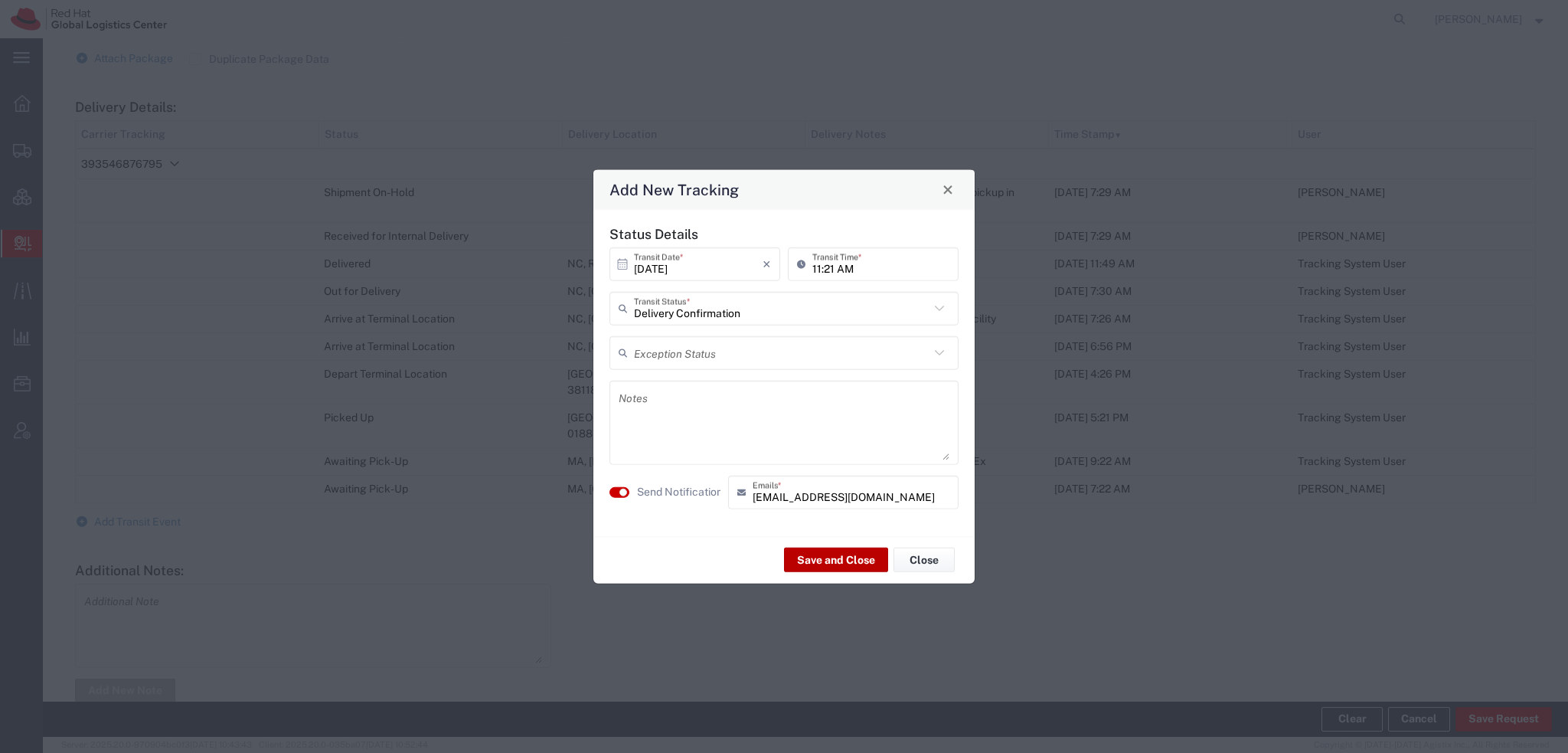
click at [837, 558] on button "Save and Close" at bounding box center [836, 559] width 104 height 24
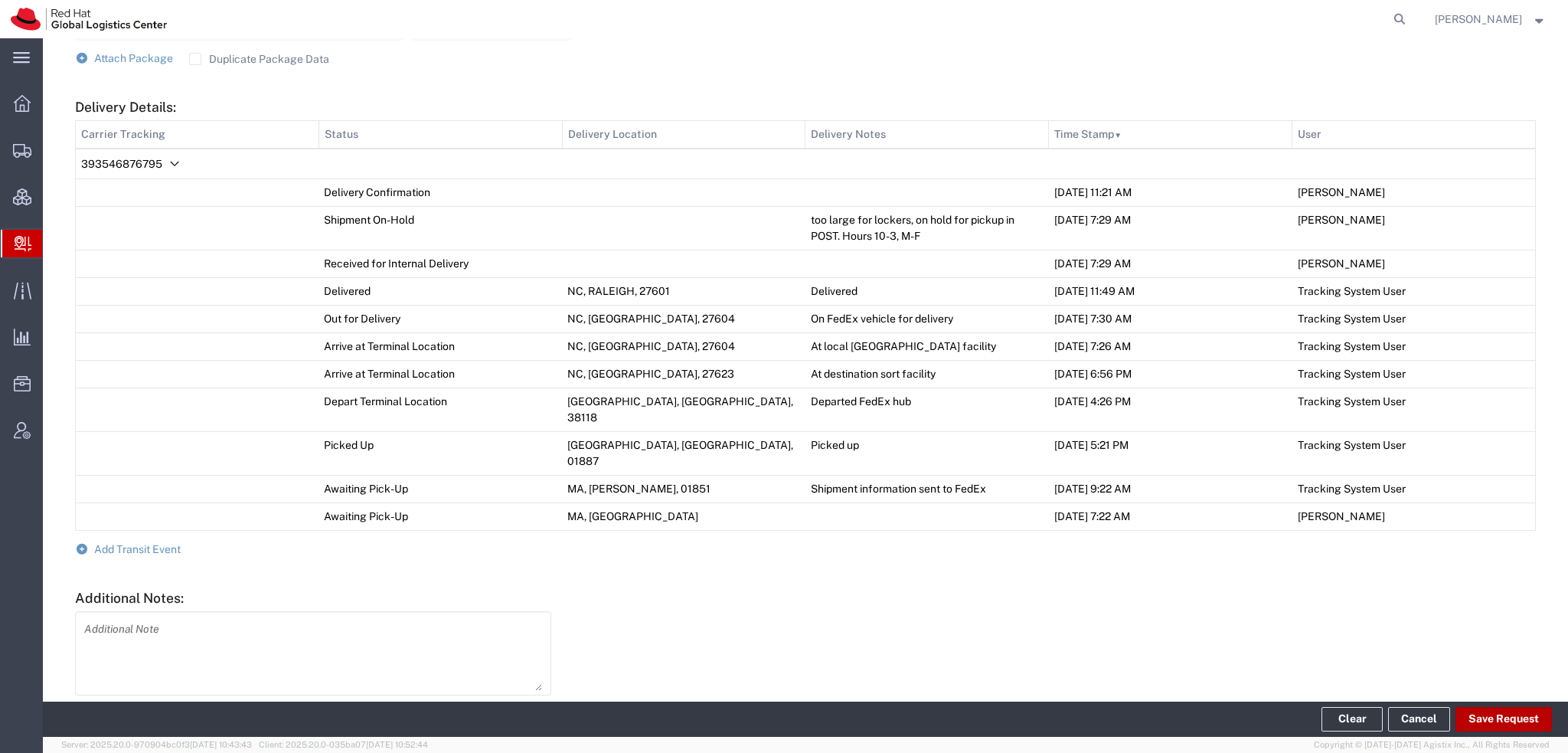
click at [1500, 708] on button "Save Request" at bounding box center [1504, 718] width 97 height 24
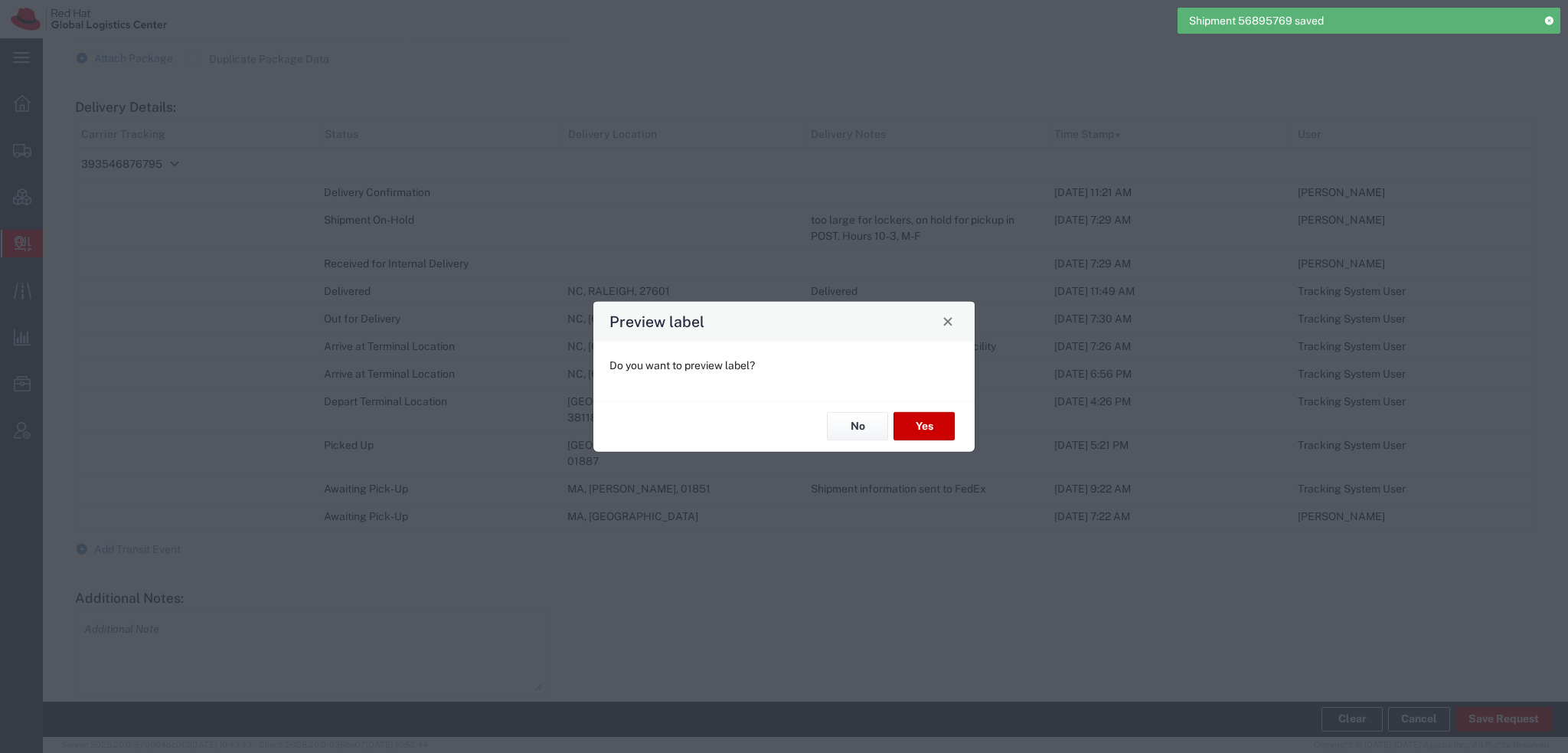
type input "Your Packaging"
type input "2Day"
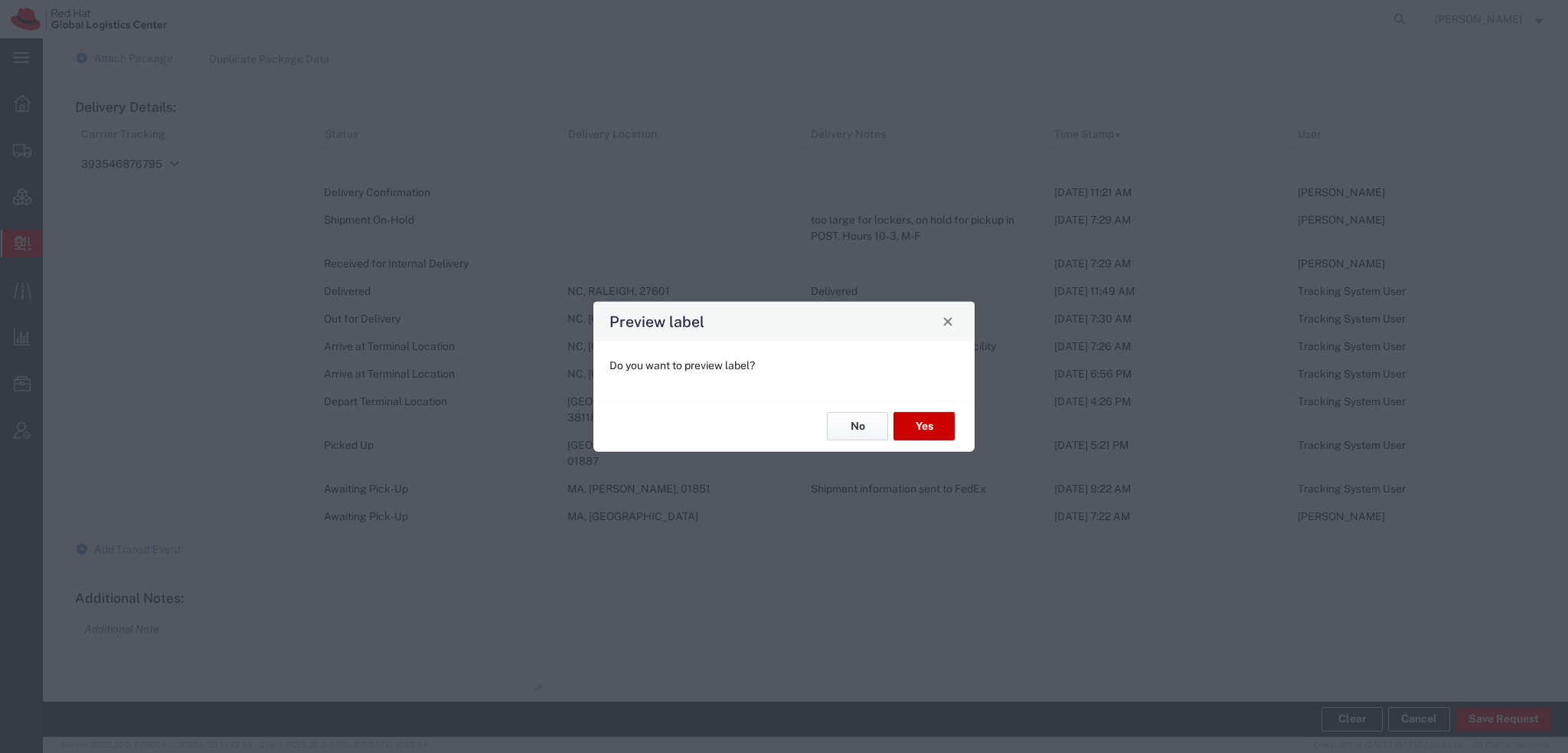
click at [842, 424] on button "No" at bounding box center [857, 425] width 61 height 28
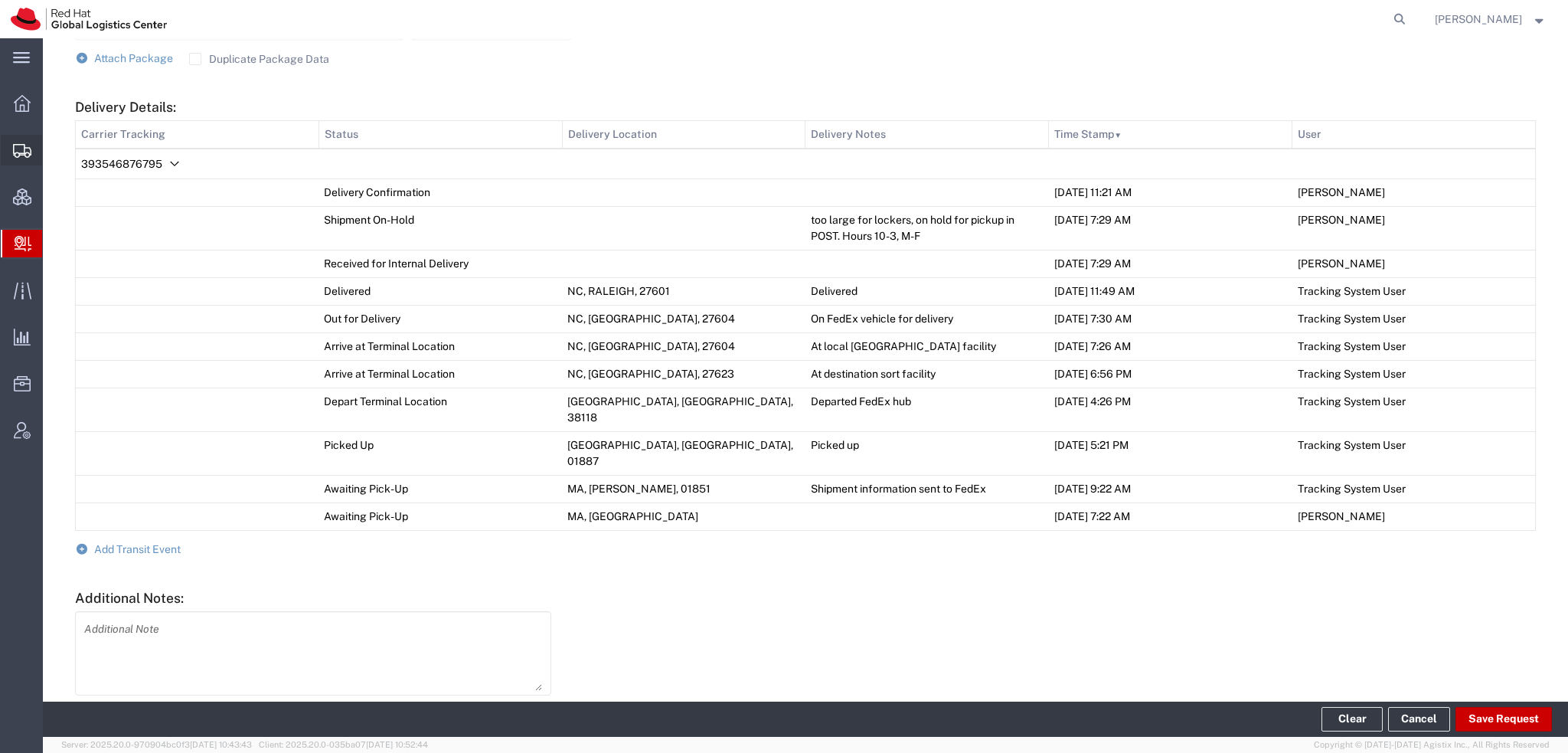
click at [0, 0] on span "Shipment Manager" at bounding box center [0, 0] width 0 height 0
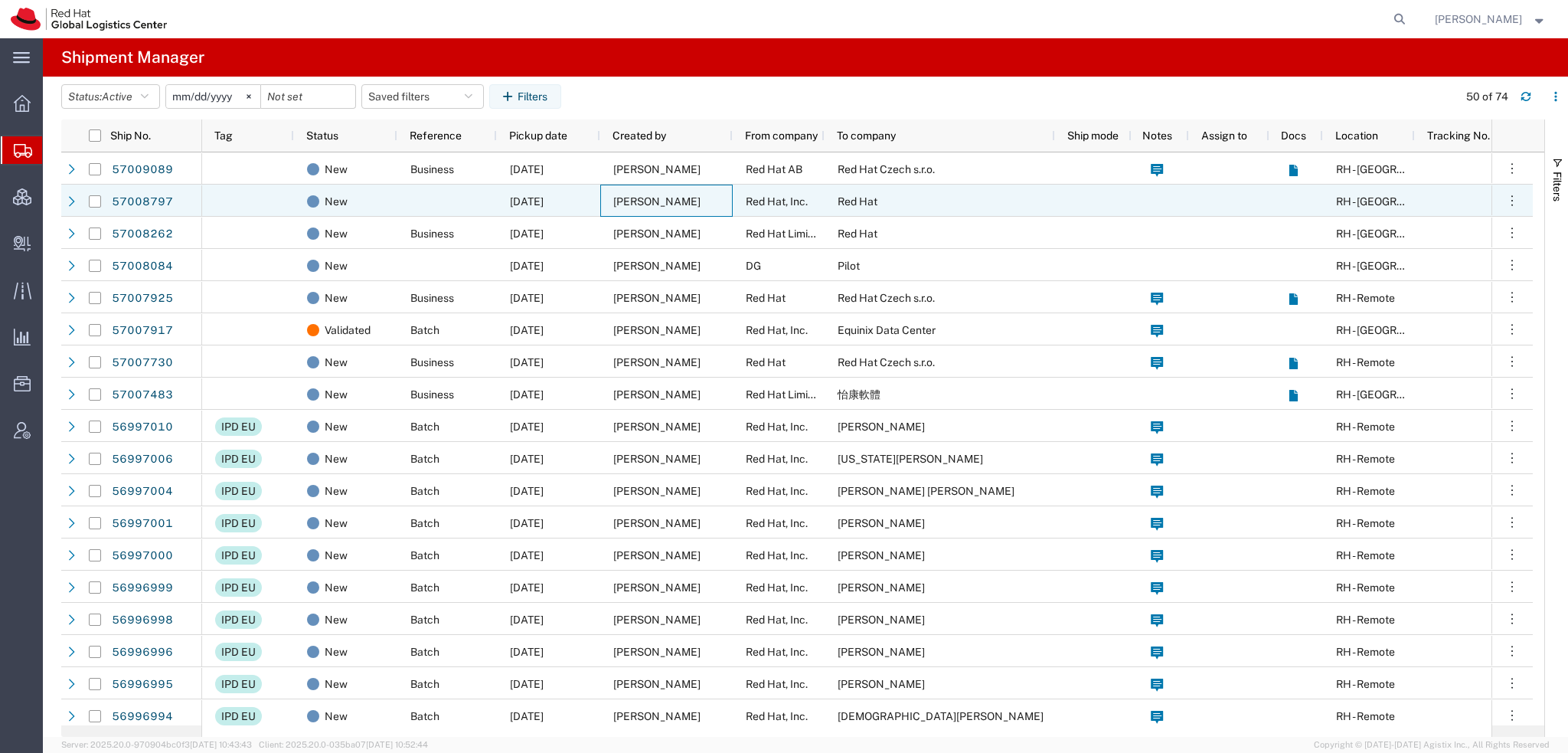
click at [701, 203] on span "[PERSON_NAME]" at bounding box center [656, 201] width 87 height 13
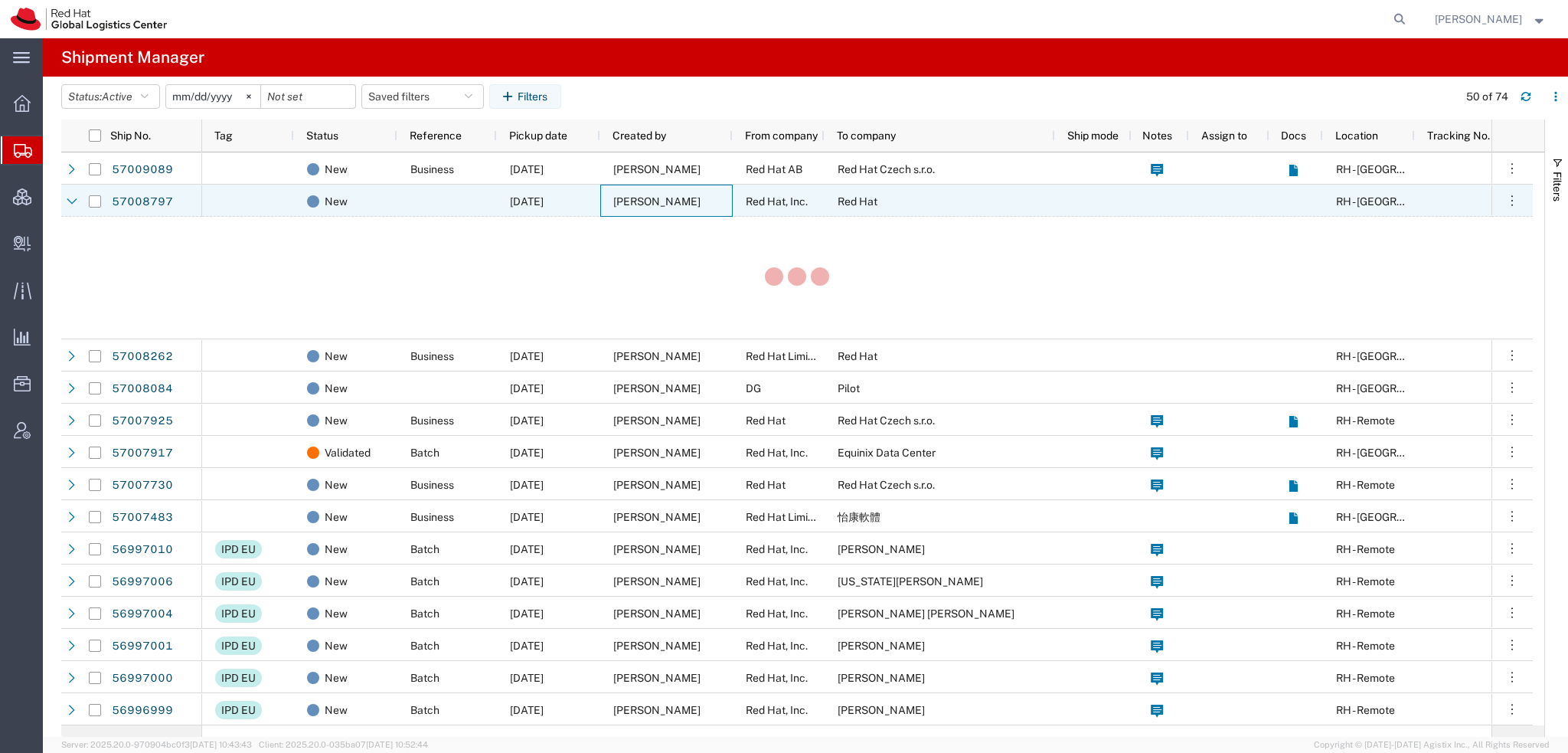
click at [701, 203] on span "[PERSON_NAME]" at bounding box center [656, 201] width 87 height 13
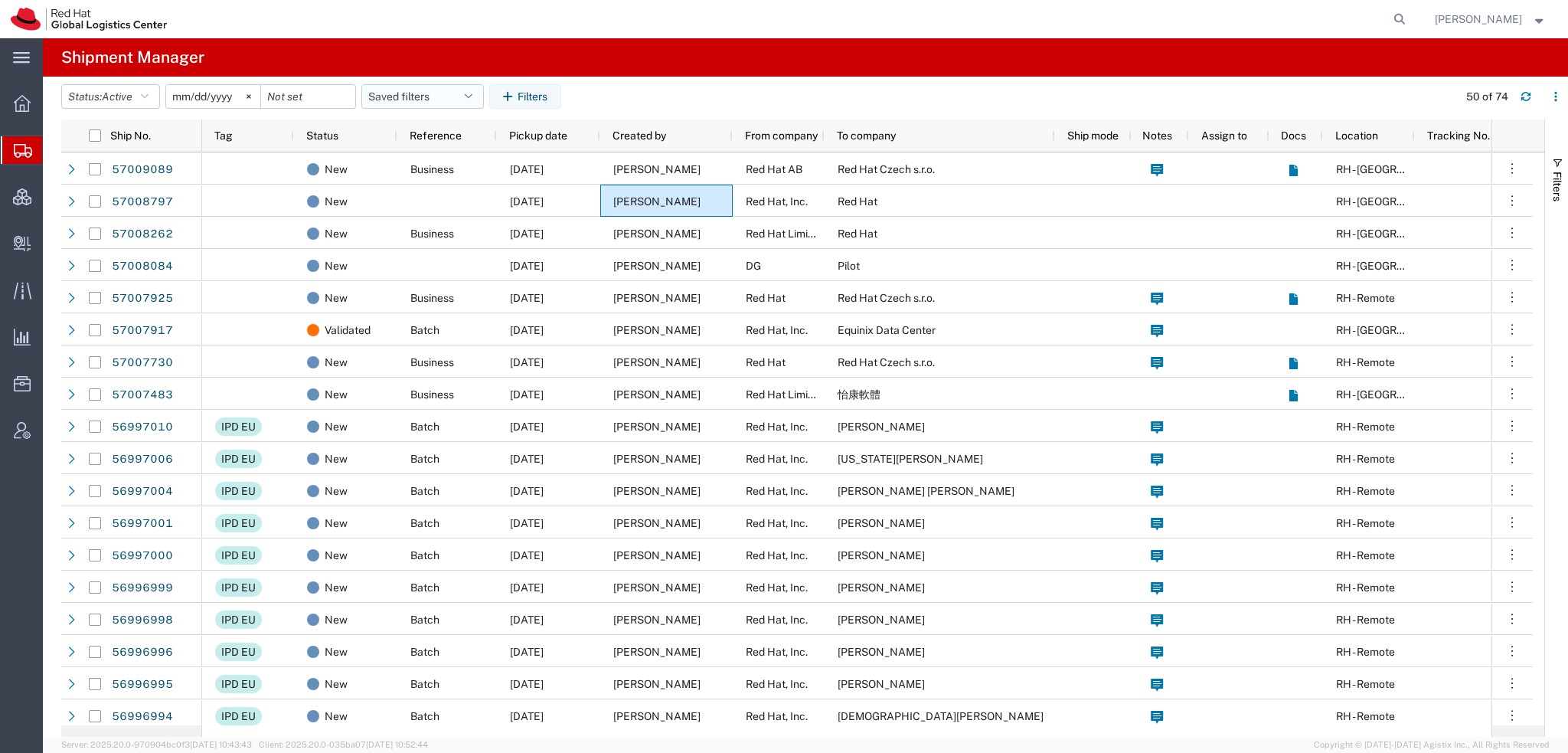
click at [466, 87] on button "Saved filters" at bounding box center [422, 96] width 123 height 24
click at [473, 97] on icon "button" at bounding box center [469, 96] width 8 height 11
click at [709, 67] on agx-page-header "Shipment Manager" at bounding box center [805, 58] width 1525 height 39
click at [470, 91] on button "Saved filters" at bounding box center [422, 96] width 123 height 24
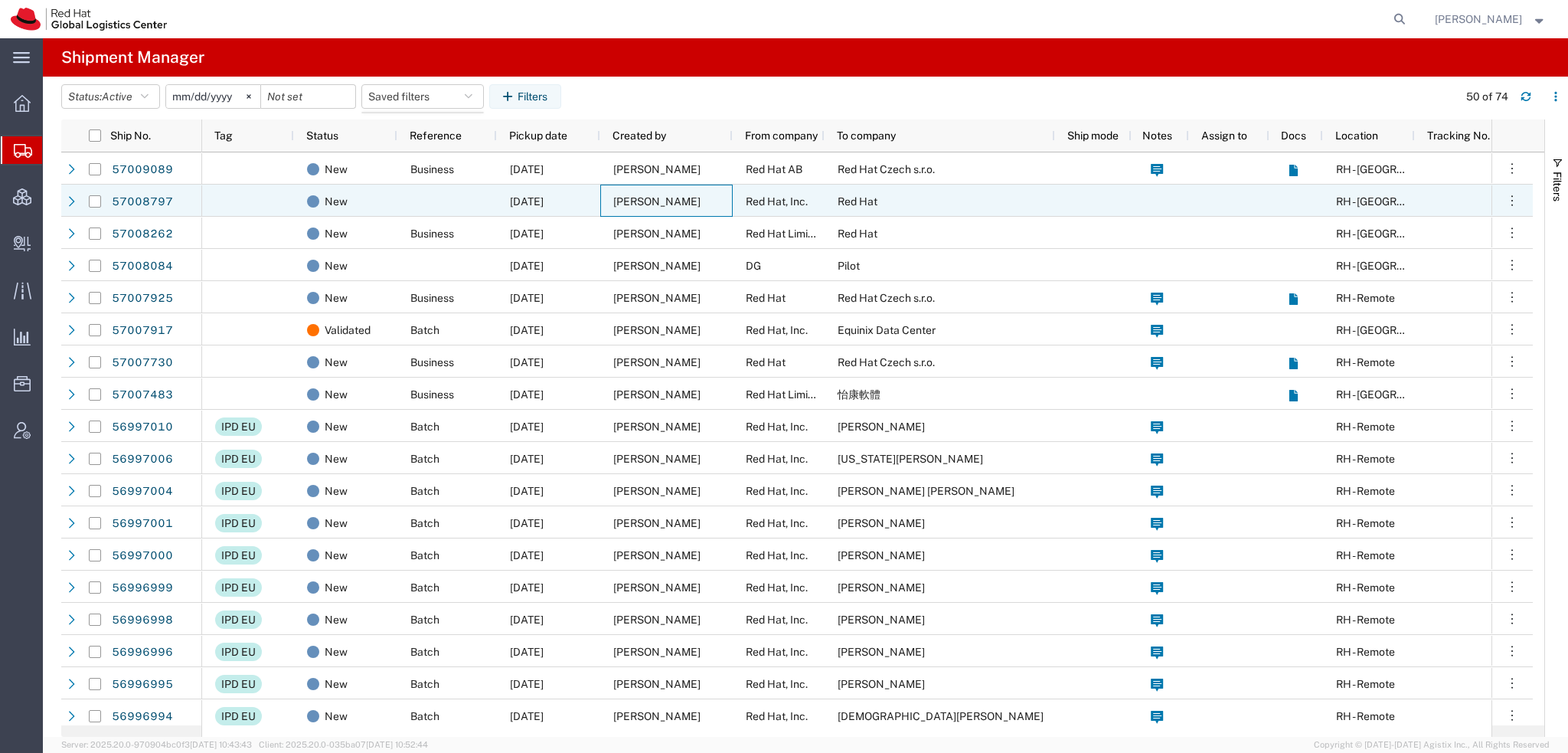
click at [719, 202] on div "[PERSON_NAME]" at bounding box center [666, 200] width 132 height 32
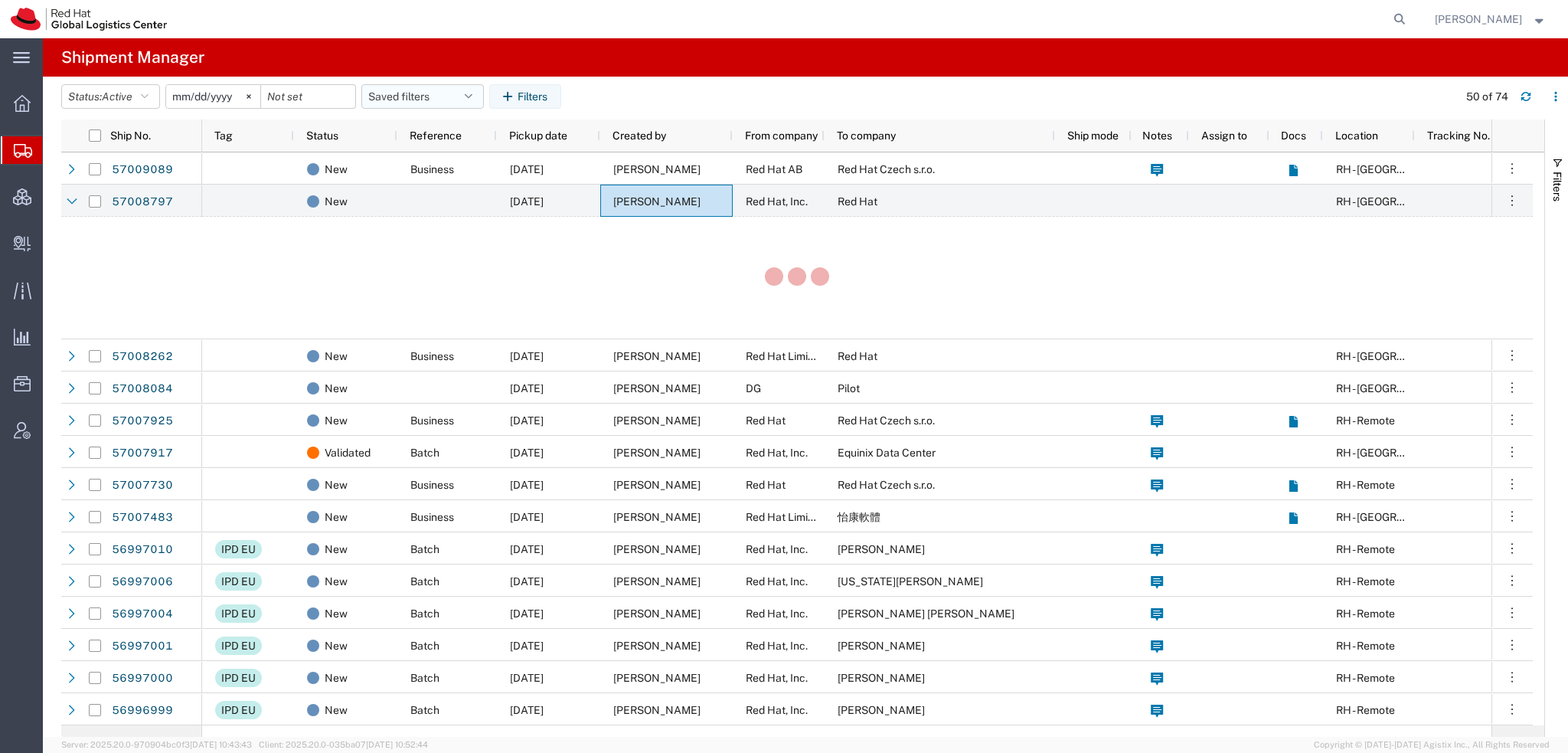
click at [472, 94] on icon "button" at bounding box center [469, 96] width 8 height 11
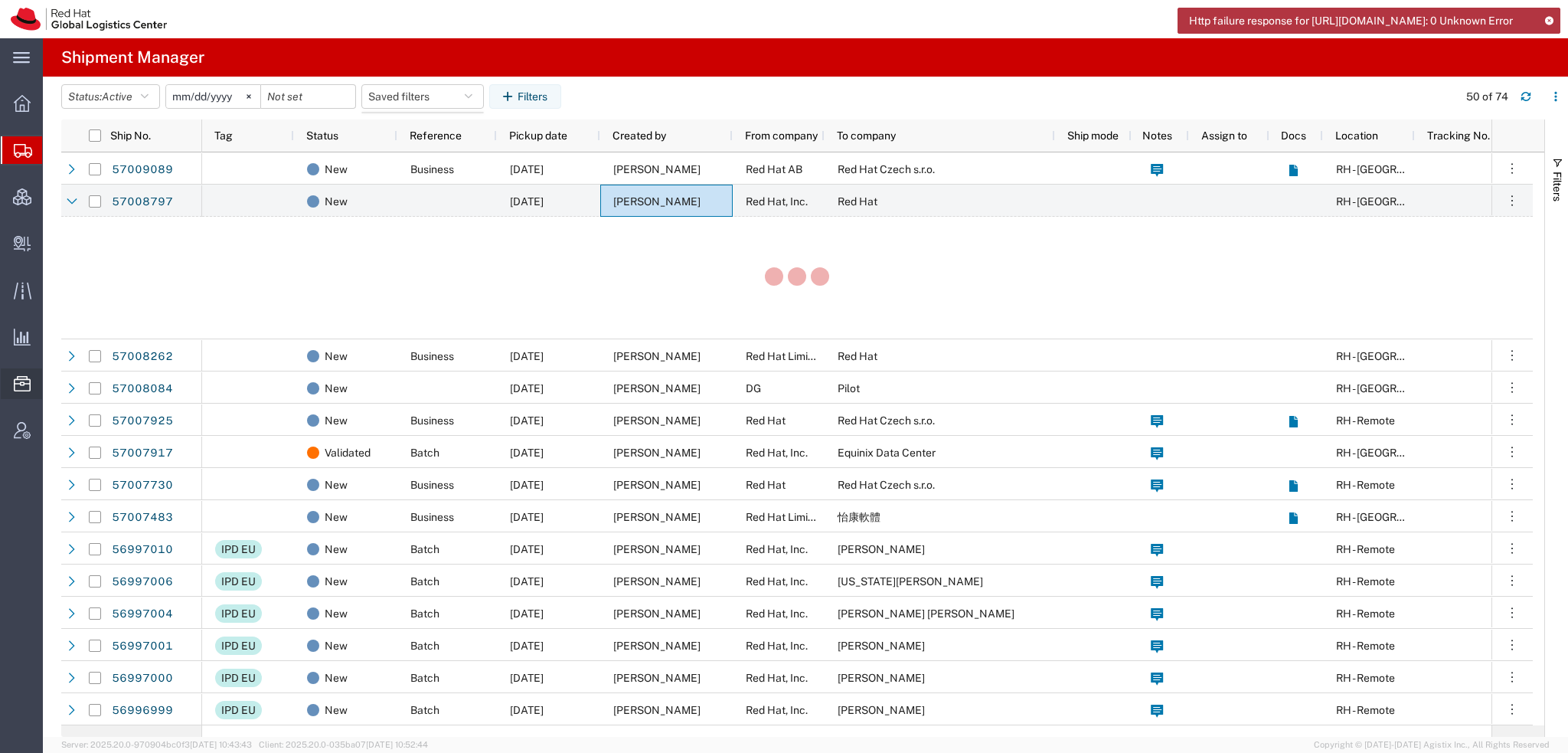
click at [0, 0] on span "Commodity Library" at bounding box center [0, 0] width 0 height 0
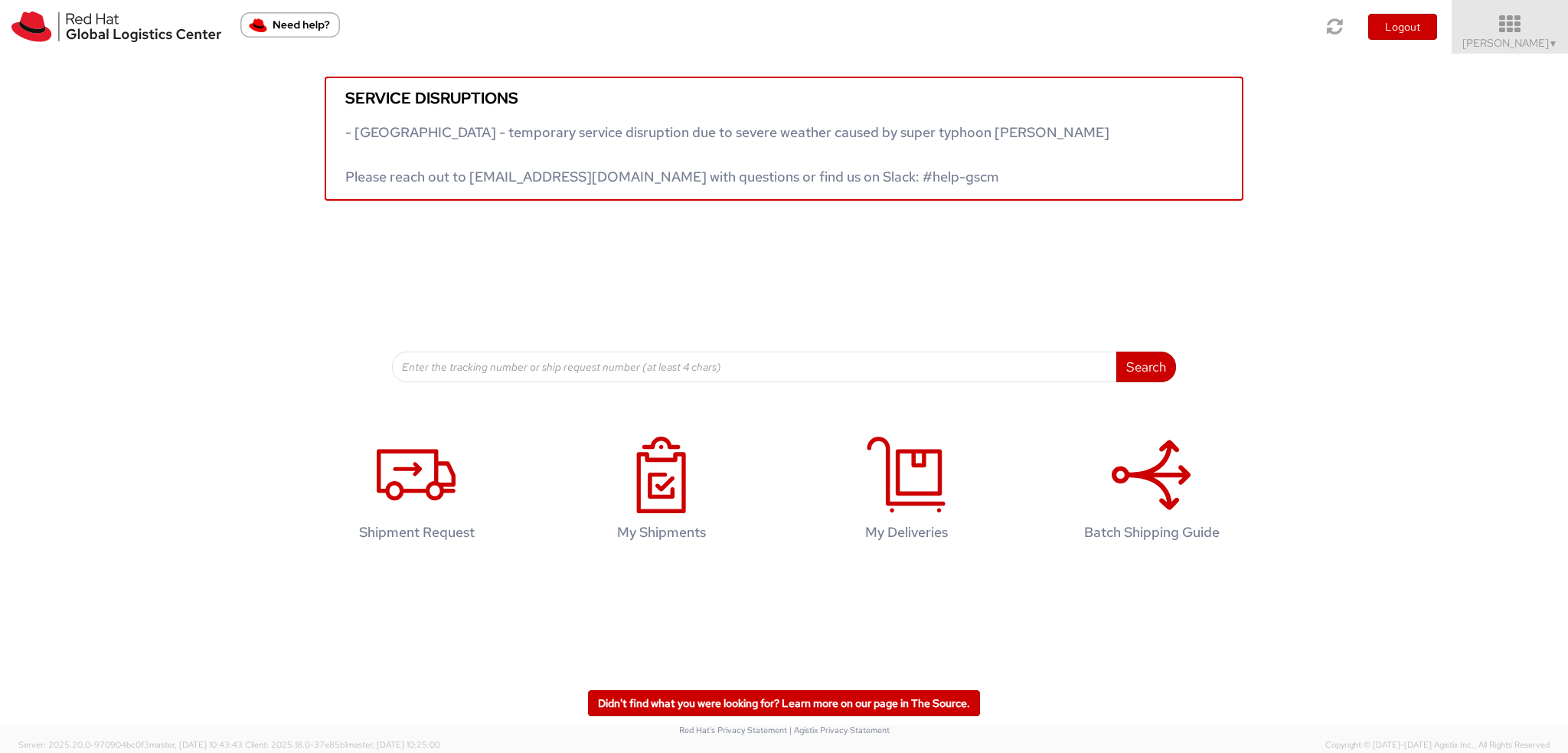
click at [1507, 36] on span "[PERSON_NAME] ▼" at bounding box center [1510, 43] width 96 height 14
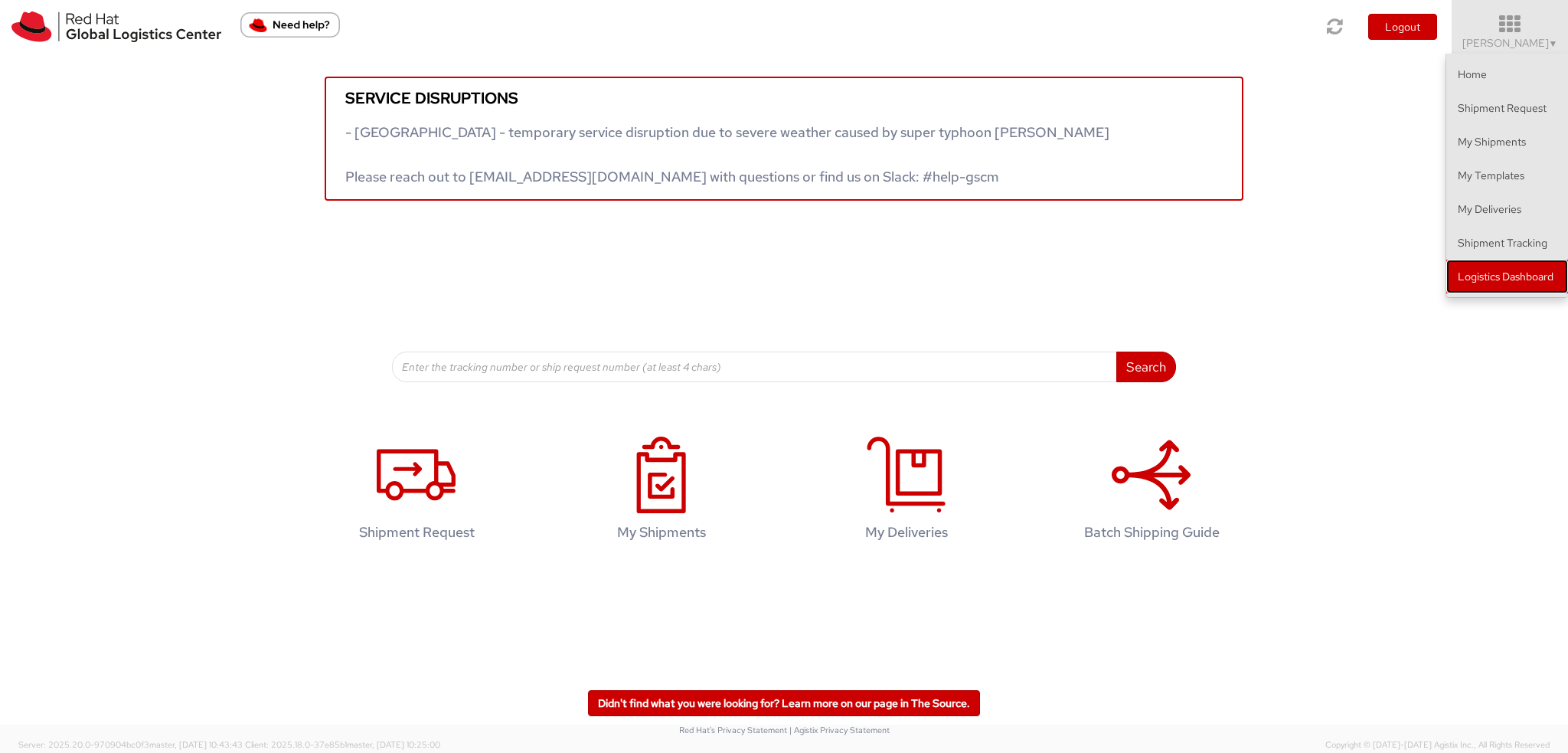
click at [1507, 277] on link "Logistics Dashboard" at bounding box center [1507, 275] width 122 height 34
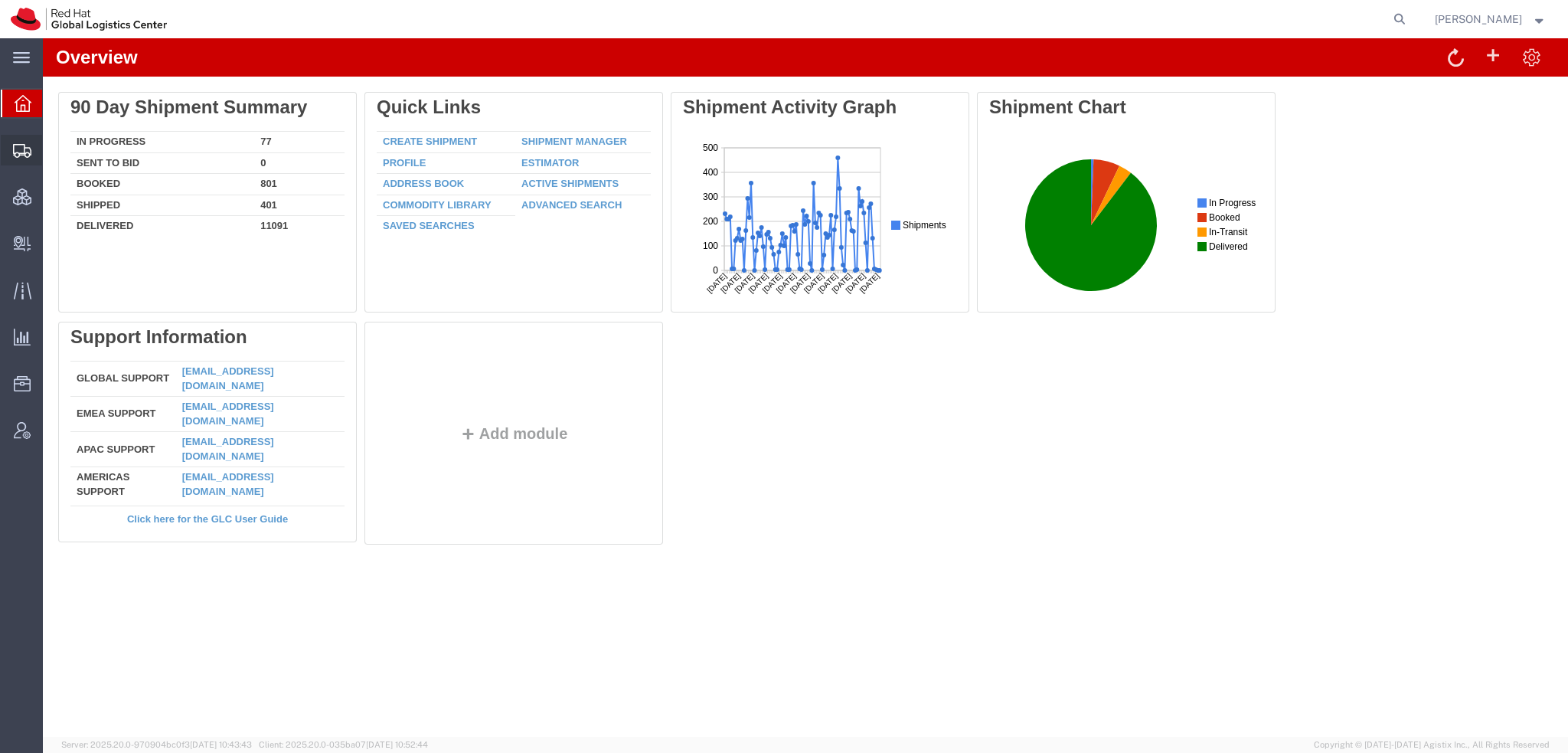
click at [0, 0] on span "Shipment Manager" at bounding box center [0, 0] width 0 height 0
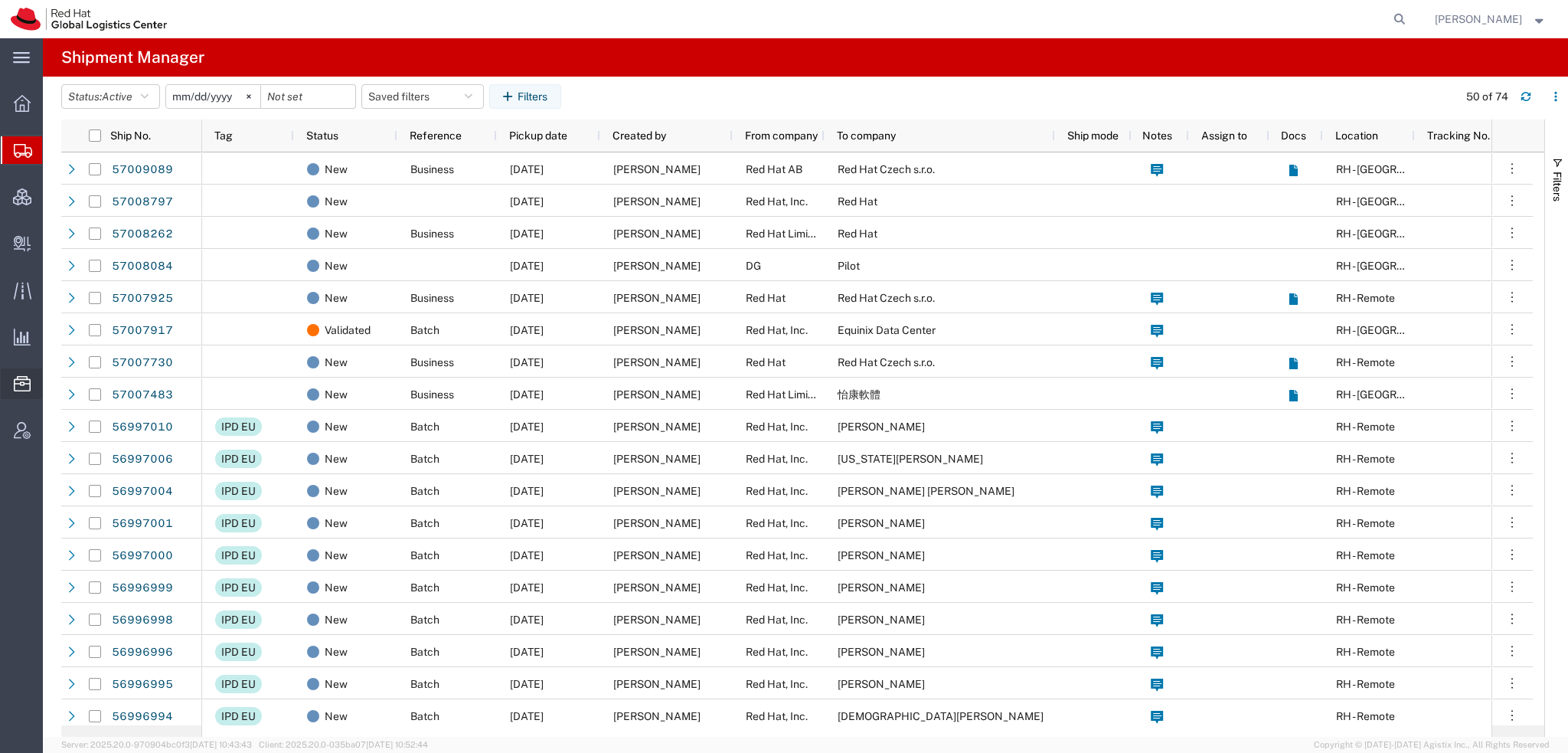
click at [0, 0] on span "Commodity Library" at bounding box center [0, 0] width 0 height 0
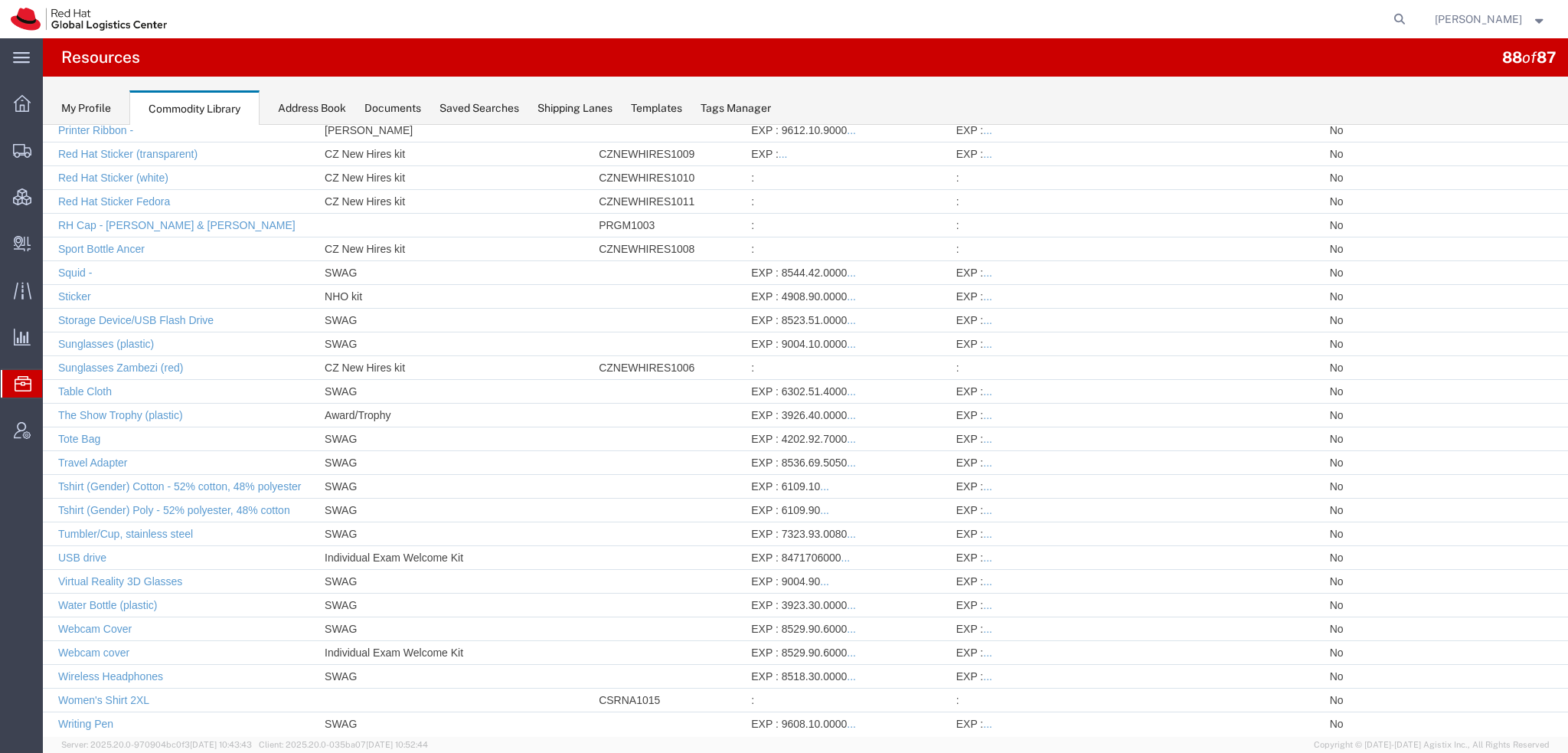
scroll to position [1564, 0]
click at [1468, 735] on link "Deactivate Commodity" at bounding box center [1444, 746] width 132 height 23
click at [0, 0] on span "Shipment Manager" at bounding box center [0, 0] width 0 height 0
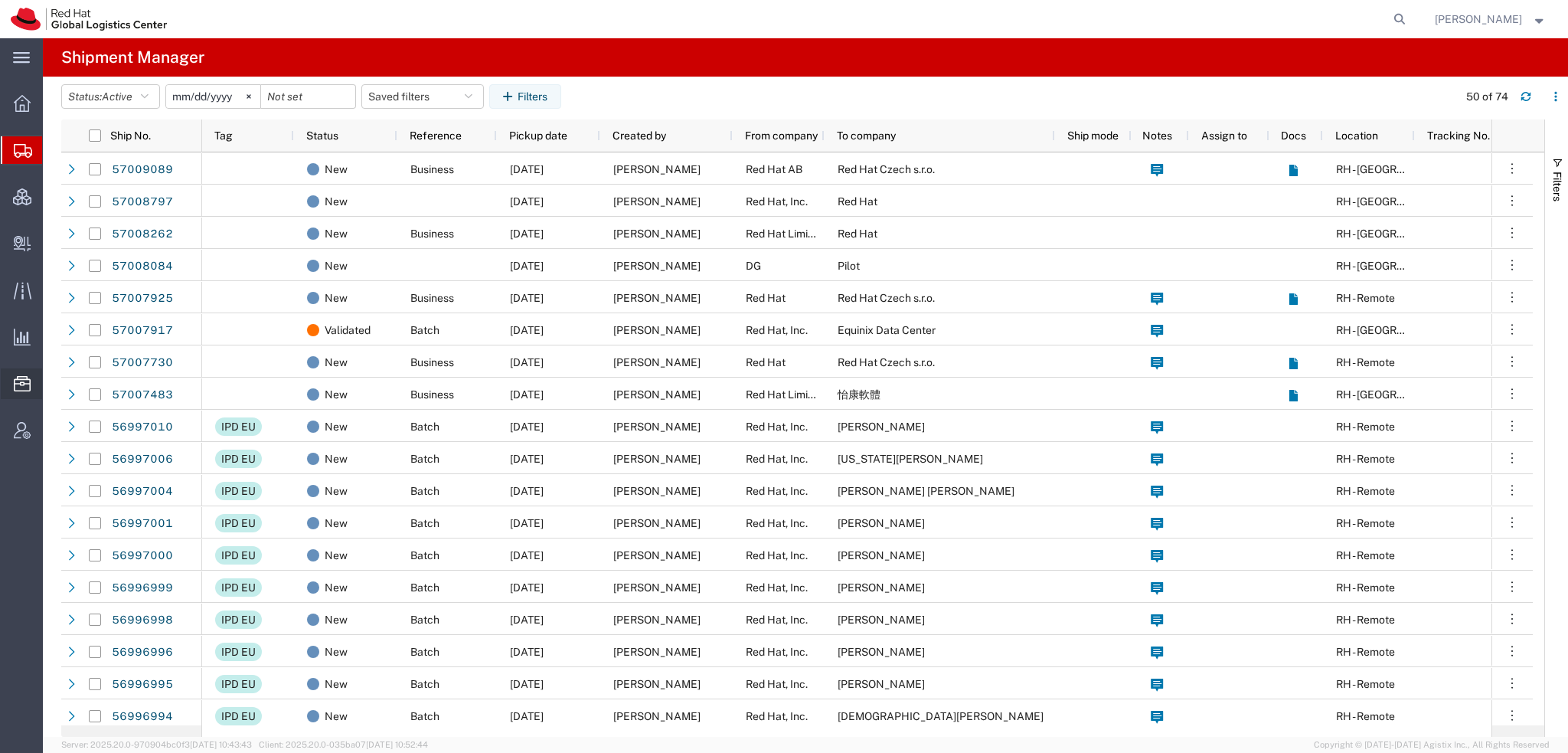
click at [0, 0] on span "Commodity Library" at bounding box center [0, 0] width 0 height 0
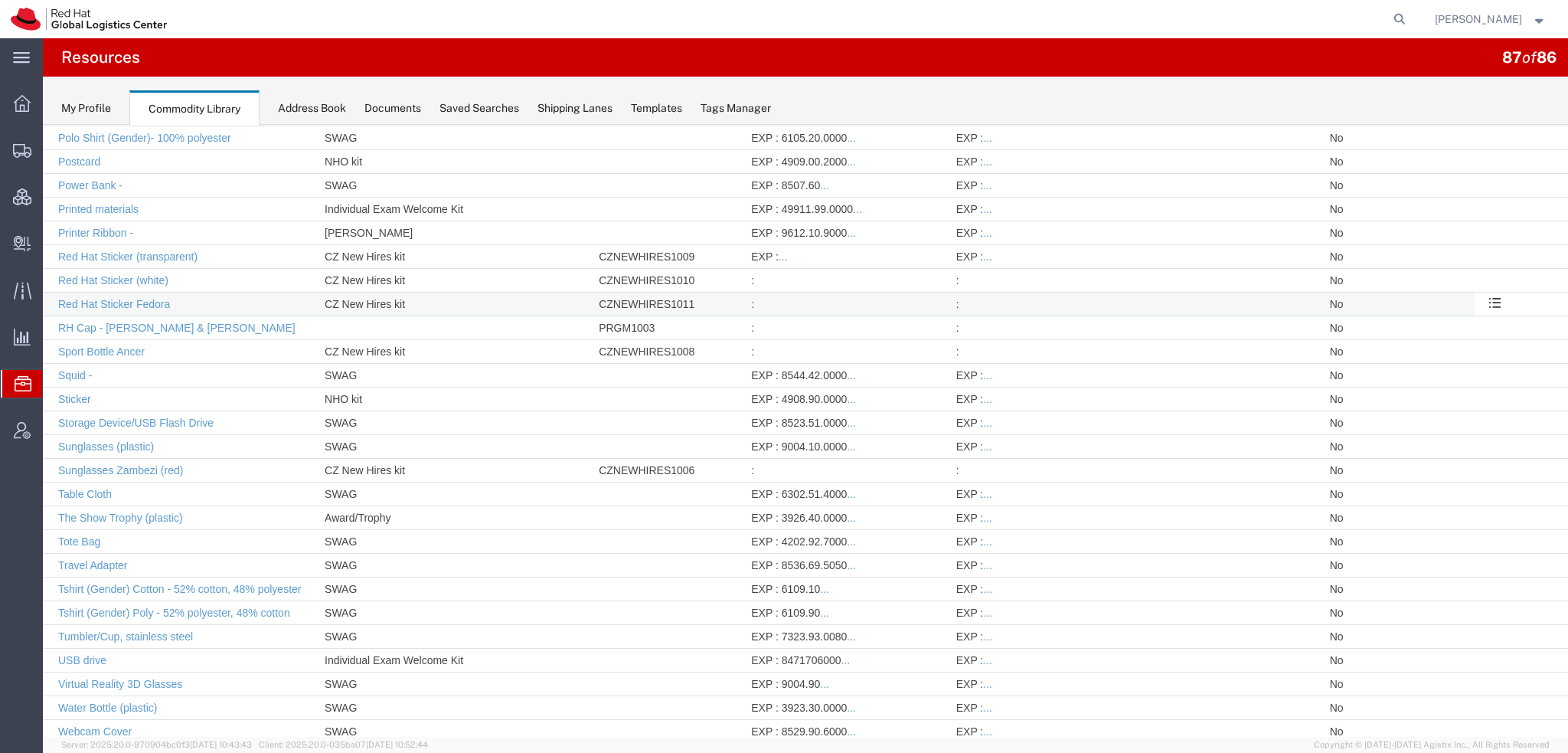
scroll to position [1541, 0]
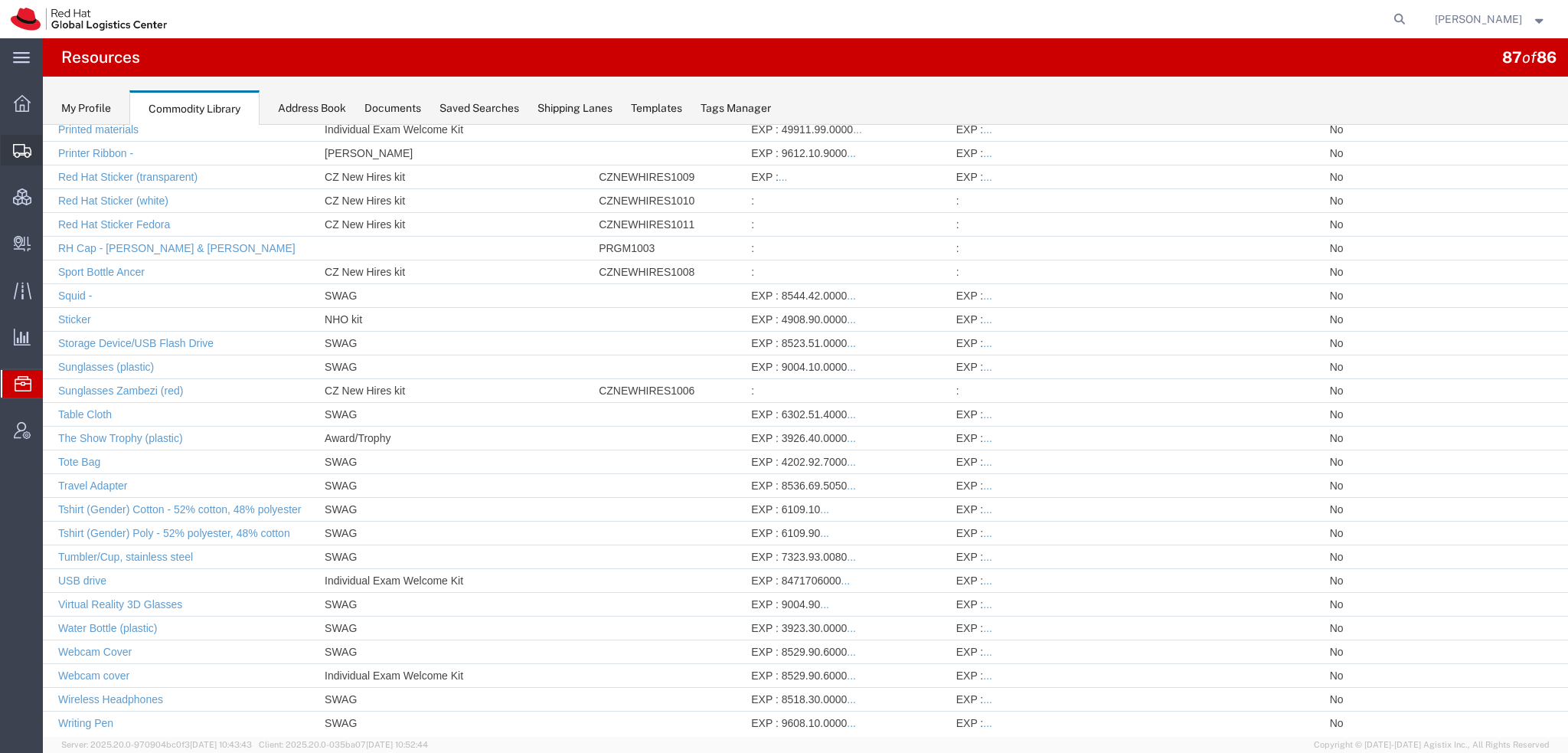
click at [0, 0] on span "Shipment Manager" at bounding box center [0, 0] width 0 height 0
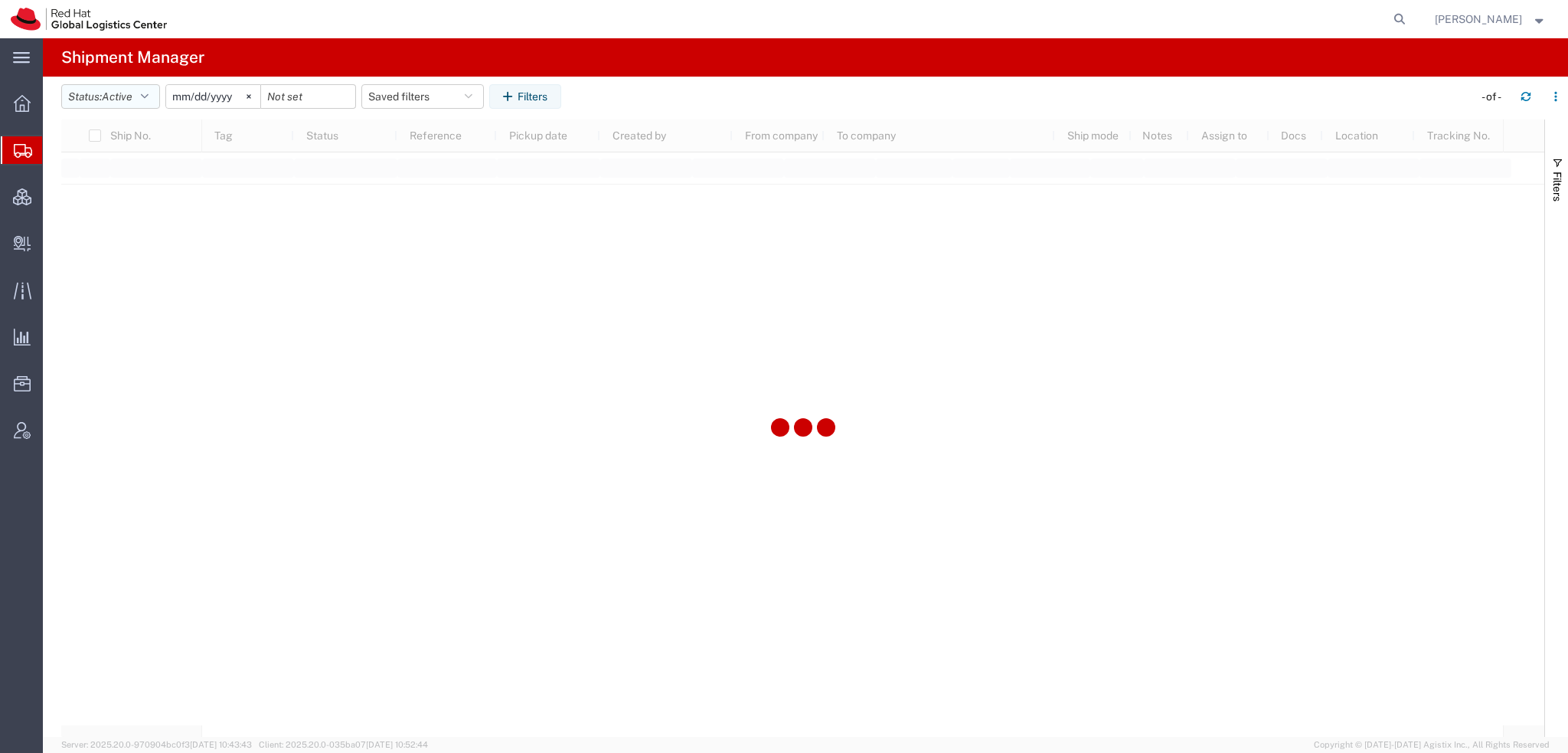
drag, startPoint x: 118, startPoint y: 100, endPoint x: 108, endPoint y: 102, distance: 10.2
click at [118, 100] on span "Active" at bounding box center [117, 96] width 31 height 13
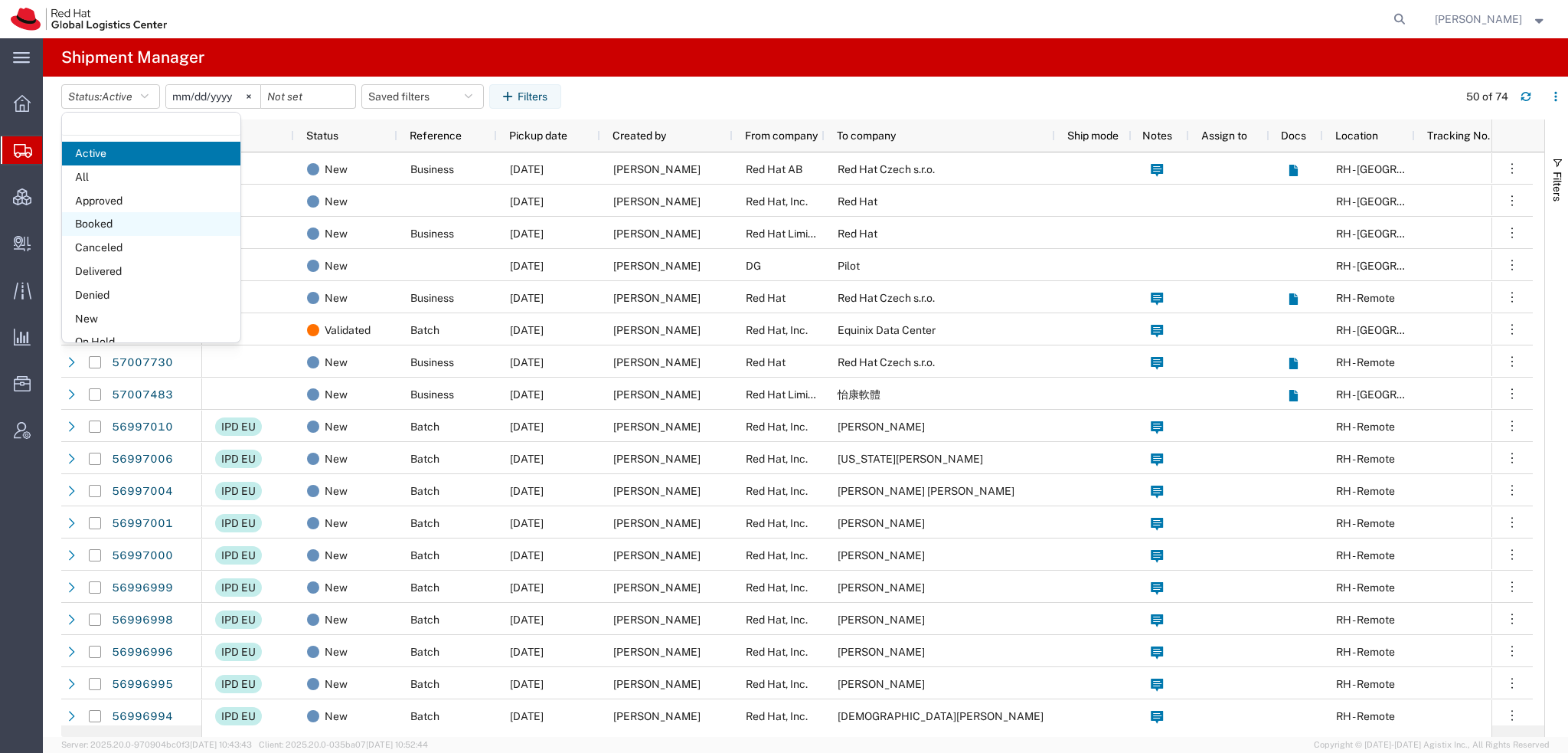
click at [92, 222] on span "Booked" at bounding box center [151, 223] width 179 height 24
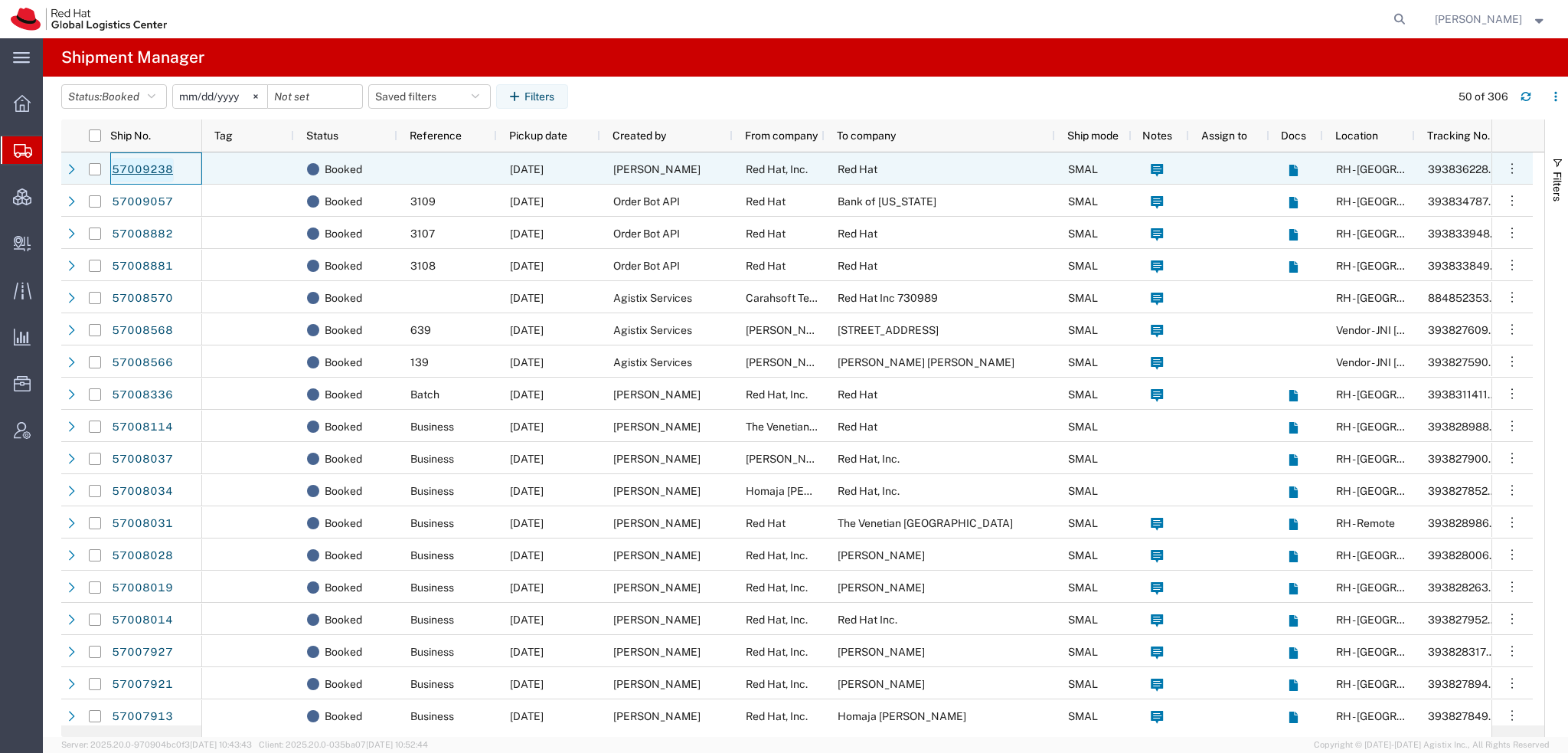
click at [147, 167] on link "57009238" at bounding box center [142, 169] width 63 height 24
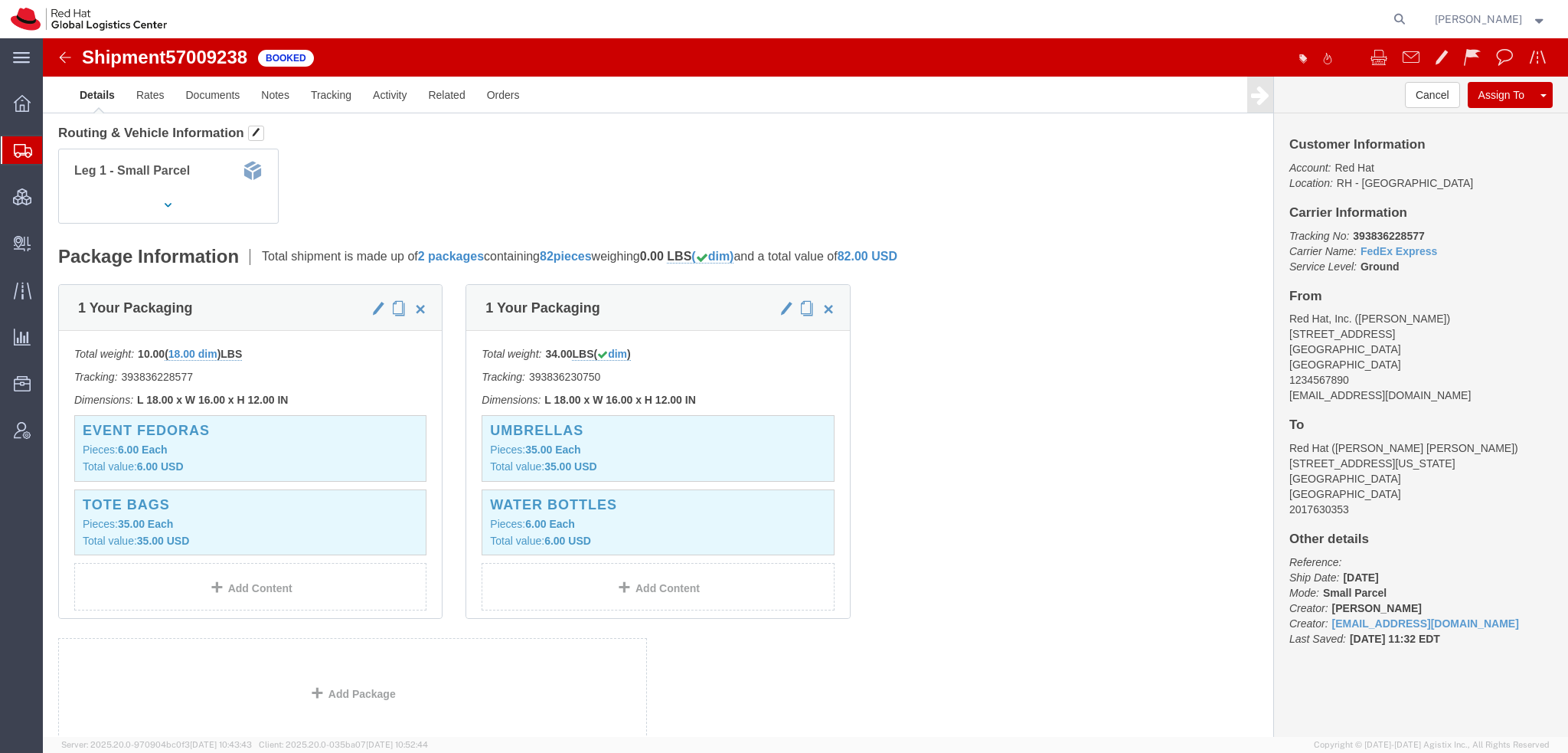
scroll to position [230, 0]
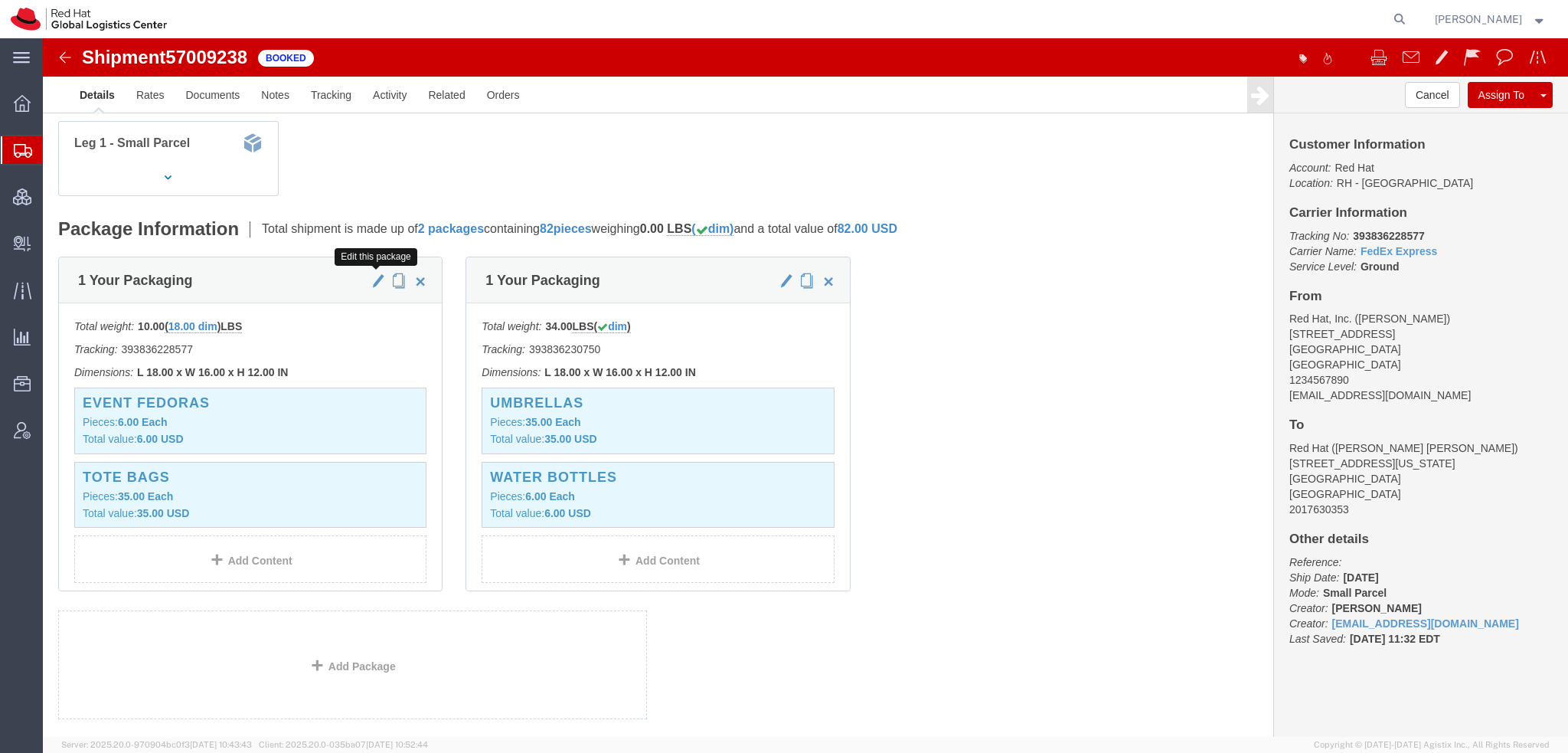
click span "button"
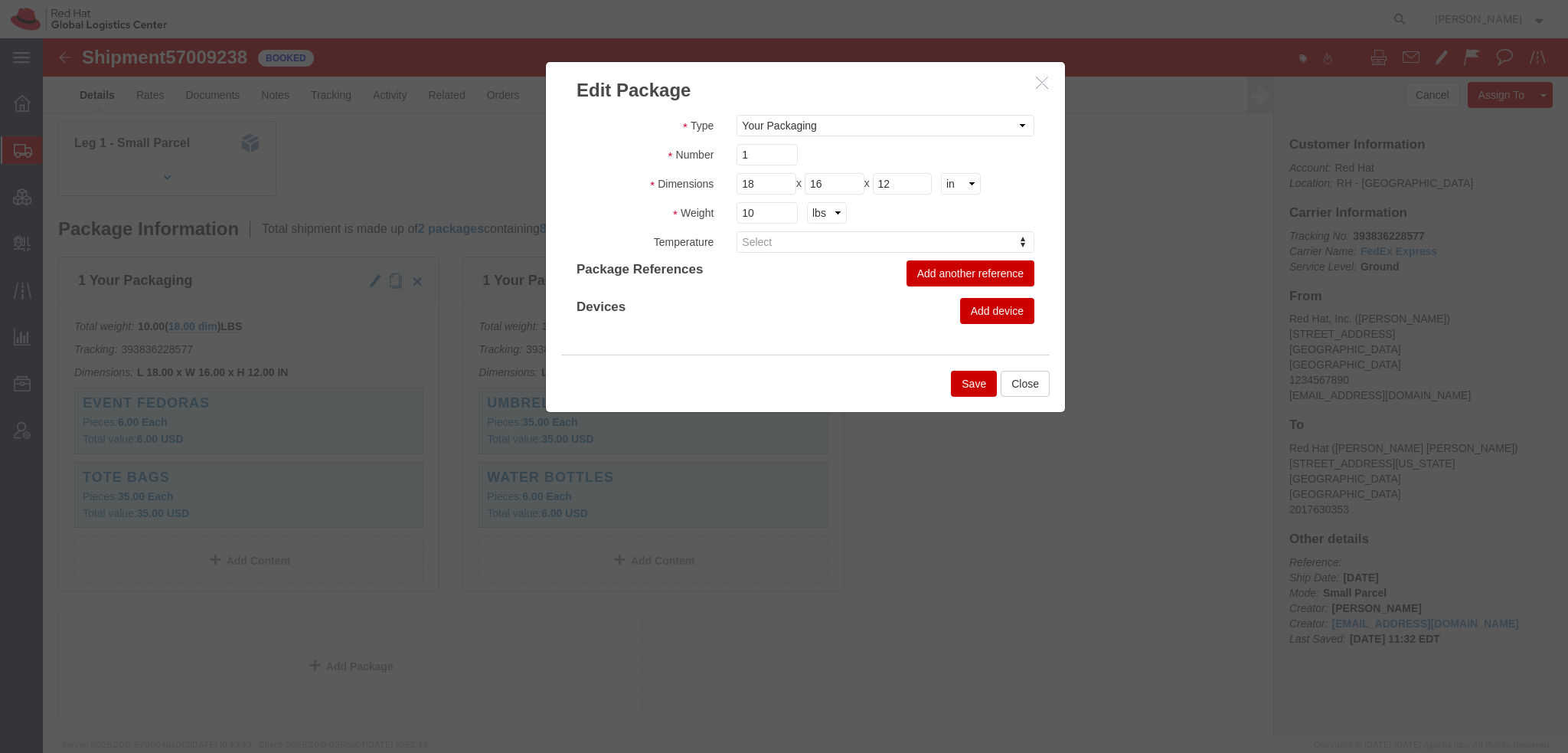
click icon "button"
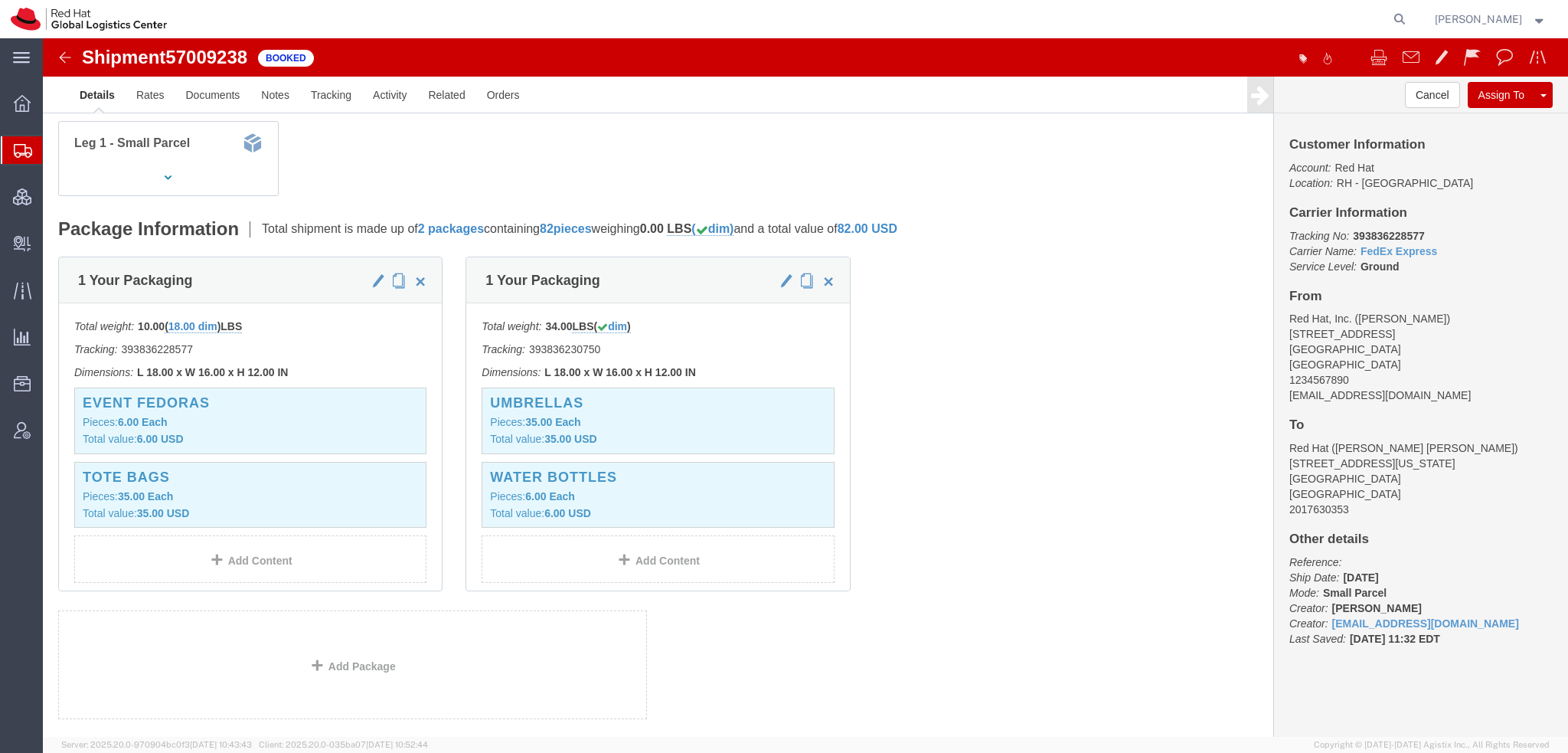
scroll to position [0, 0]
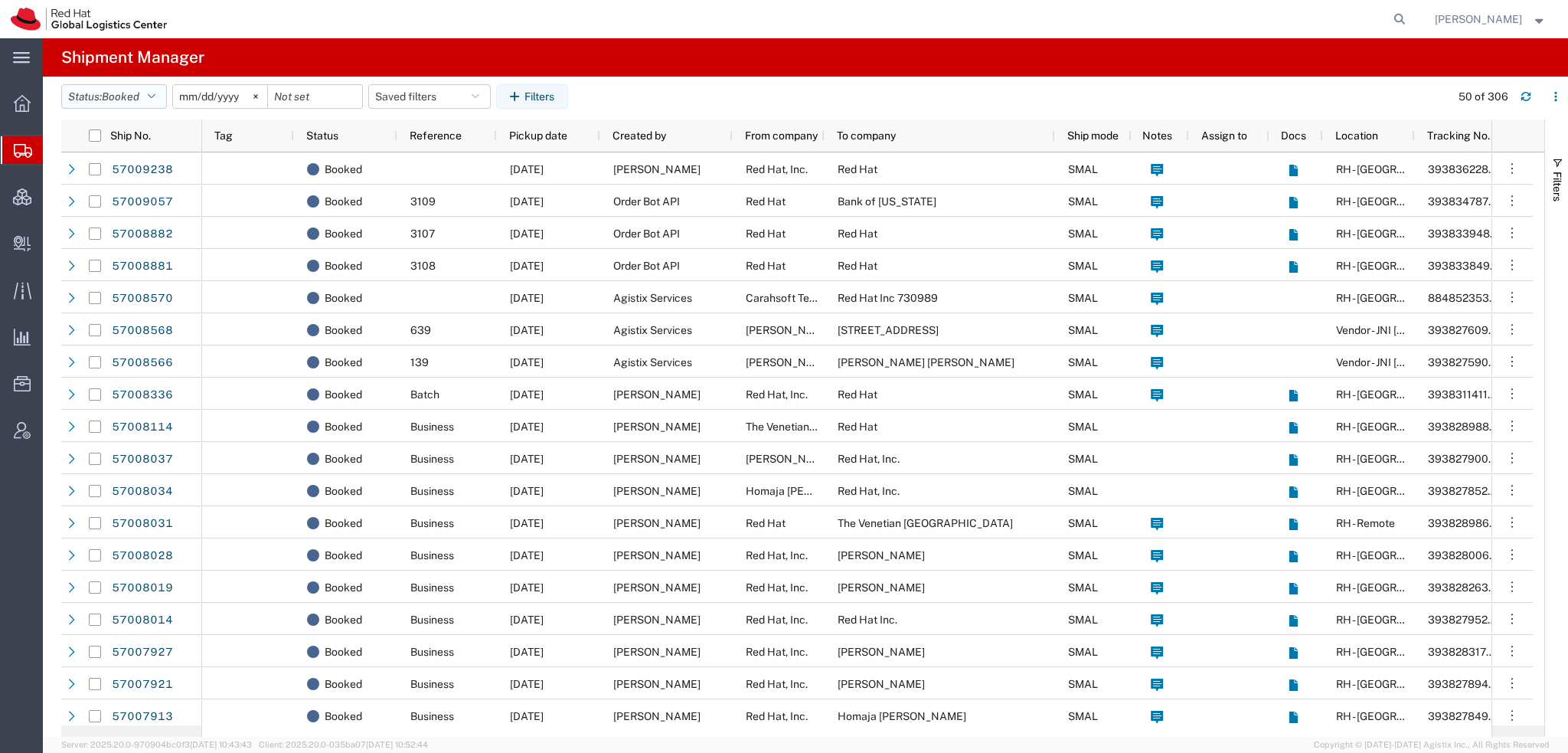
click at [147, 94] on button "Status: Booked" at bounding box center [113, 96] width 105 height 24
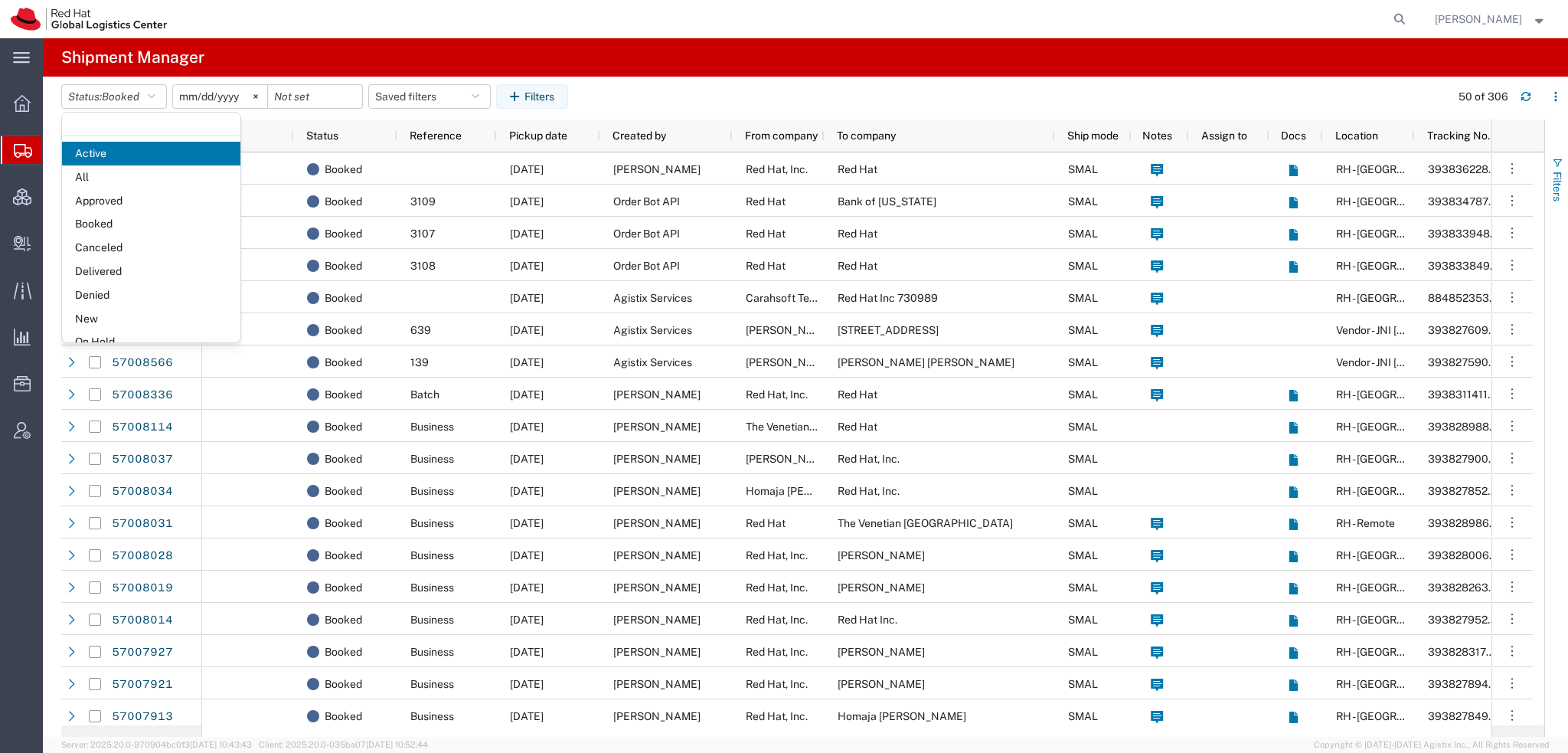
click at [1555, 172] on span "Filters" at bounding box center [1557, 186] width 13 height 30
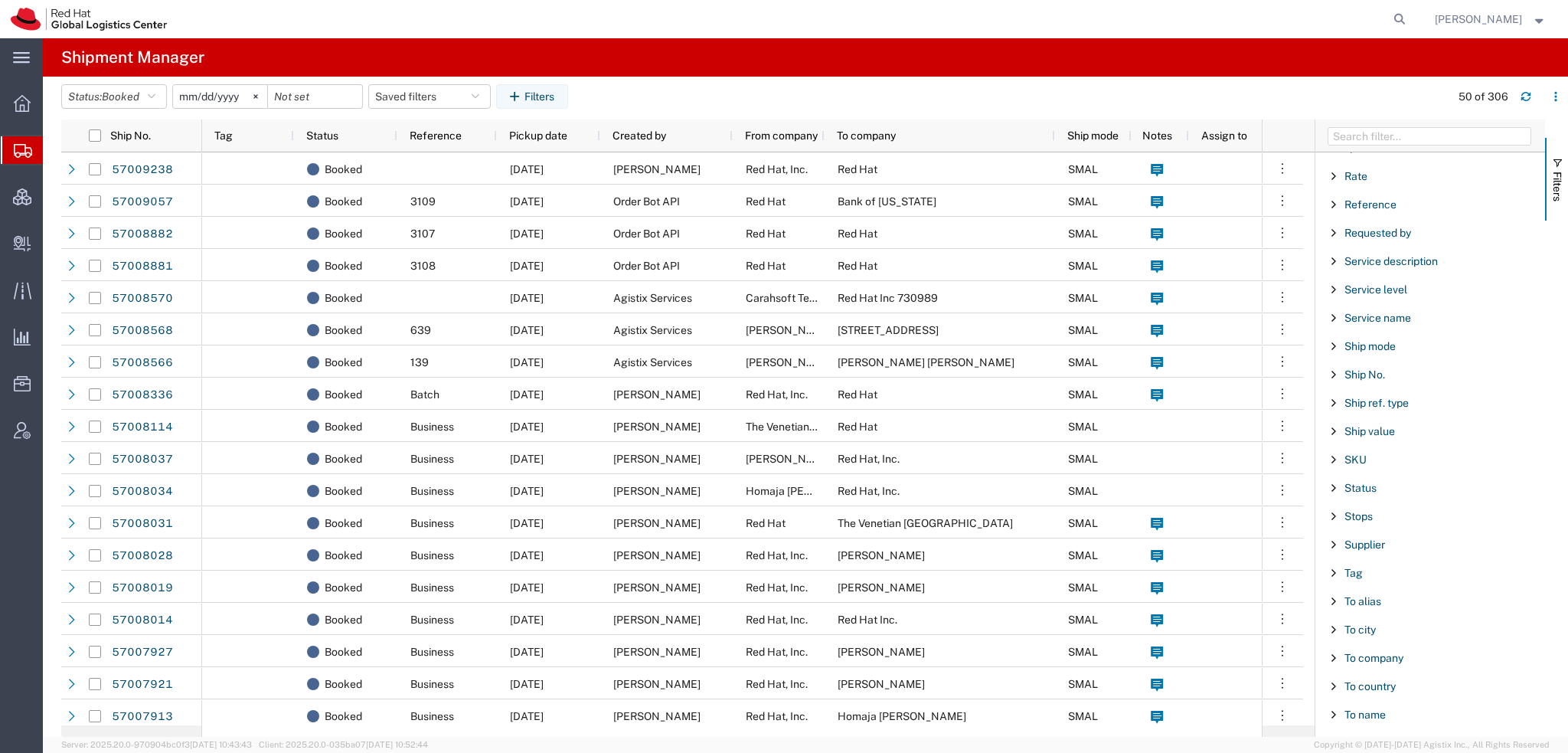
scroll to position [1275, 0]
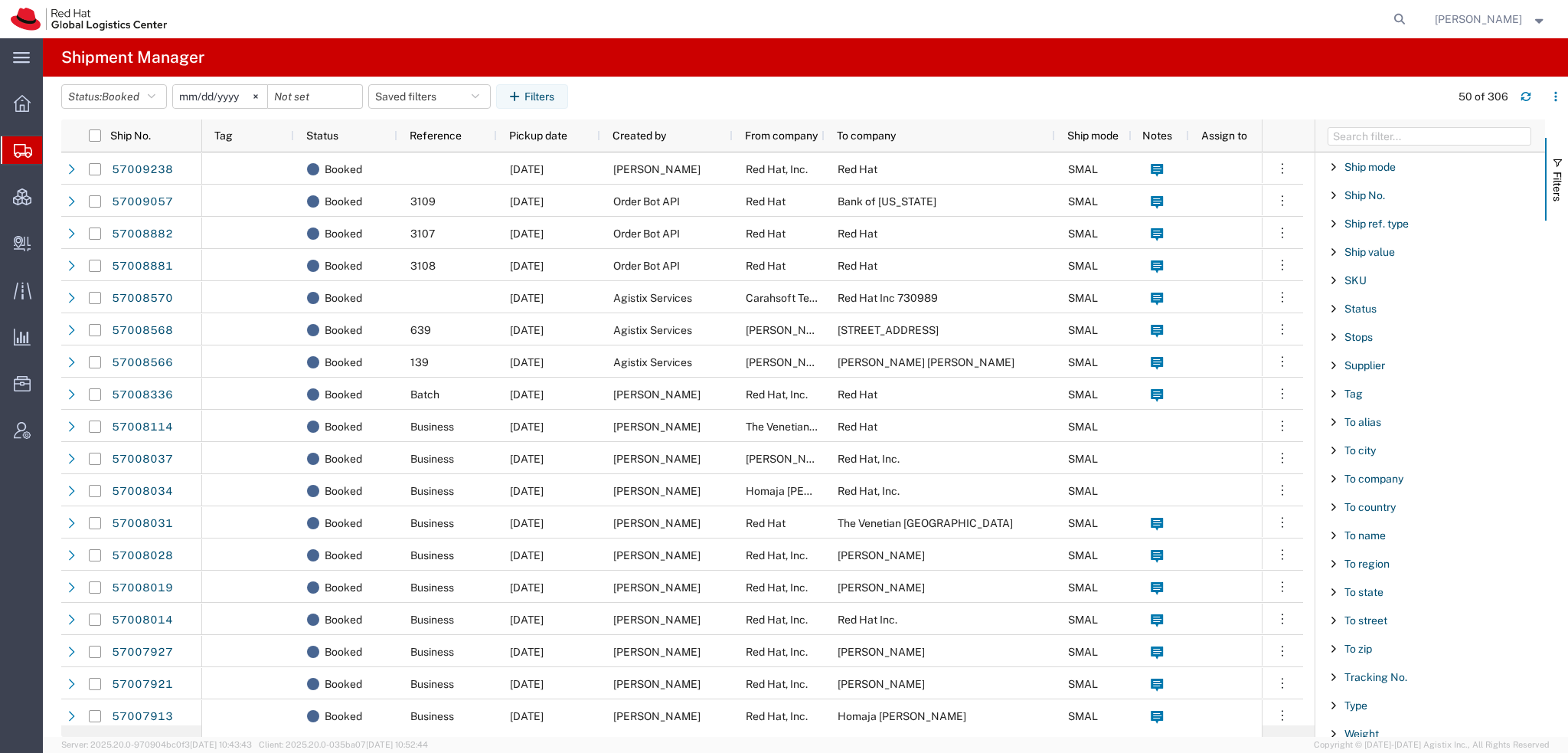
click at [1330, 671] on span "Filter List 66 Filters" at bounding box center [1333, 677] width 13 height 13
click at [1384, 732] on input "Filter Value" at bounding box center [1436, 740] width 201 height 18
click at [1360, 735] on input "Filter Value" at bounding box center [1436, 740] width 201 height 18
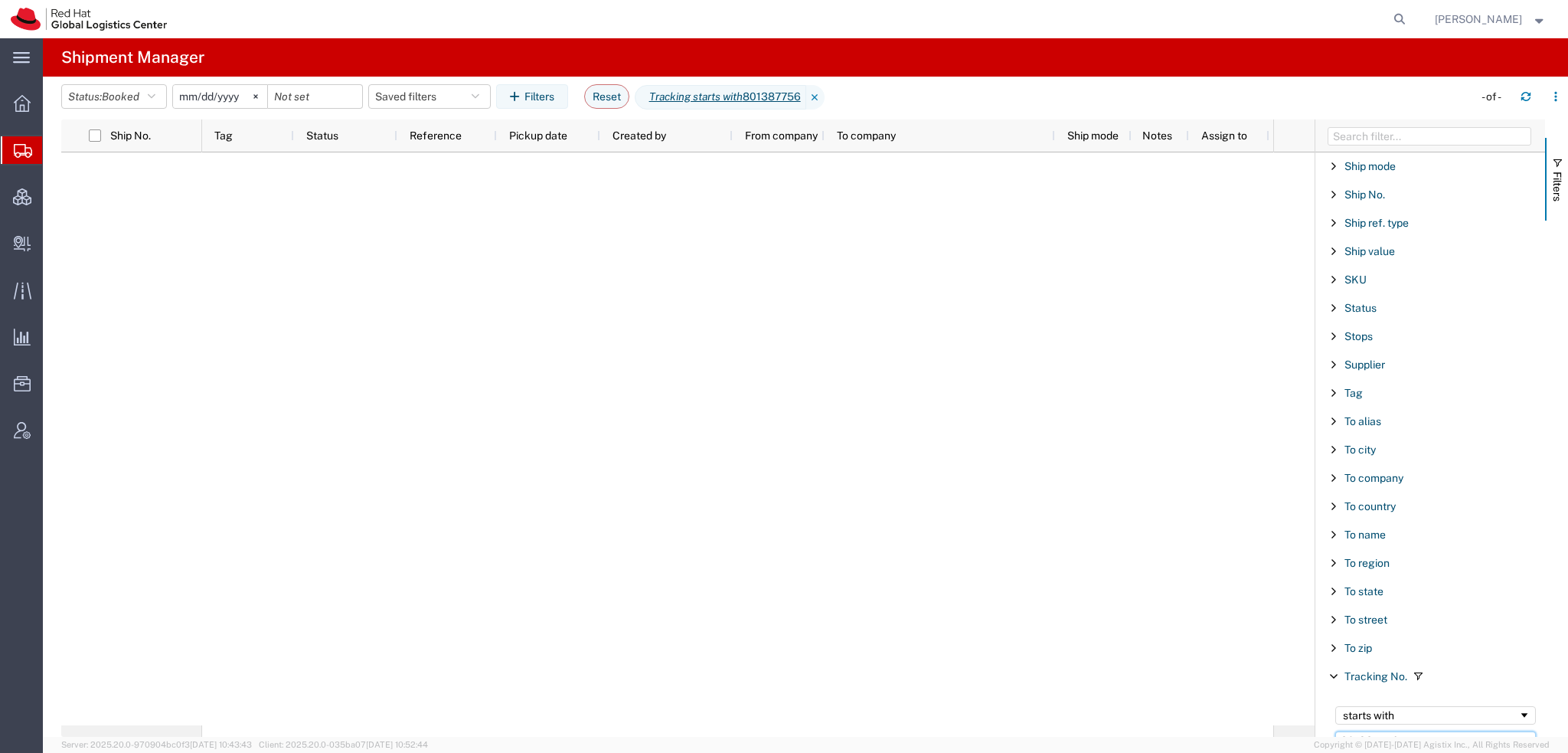
type input "801387756"
click at [189, 100] on input "2025-09-02" at bounding box center [219, 97] width 94 height 23
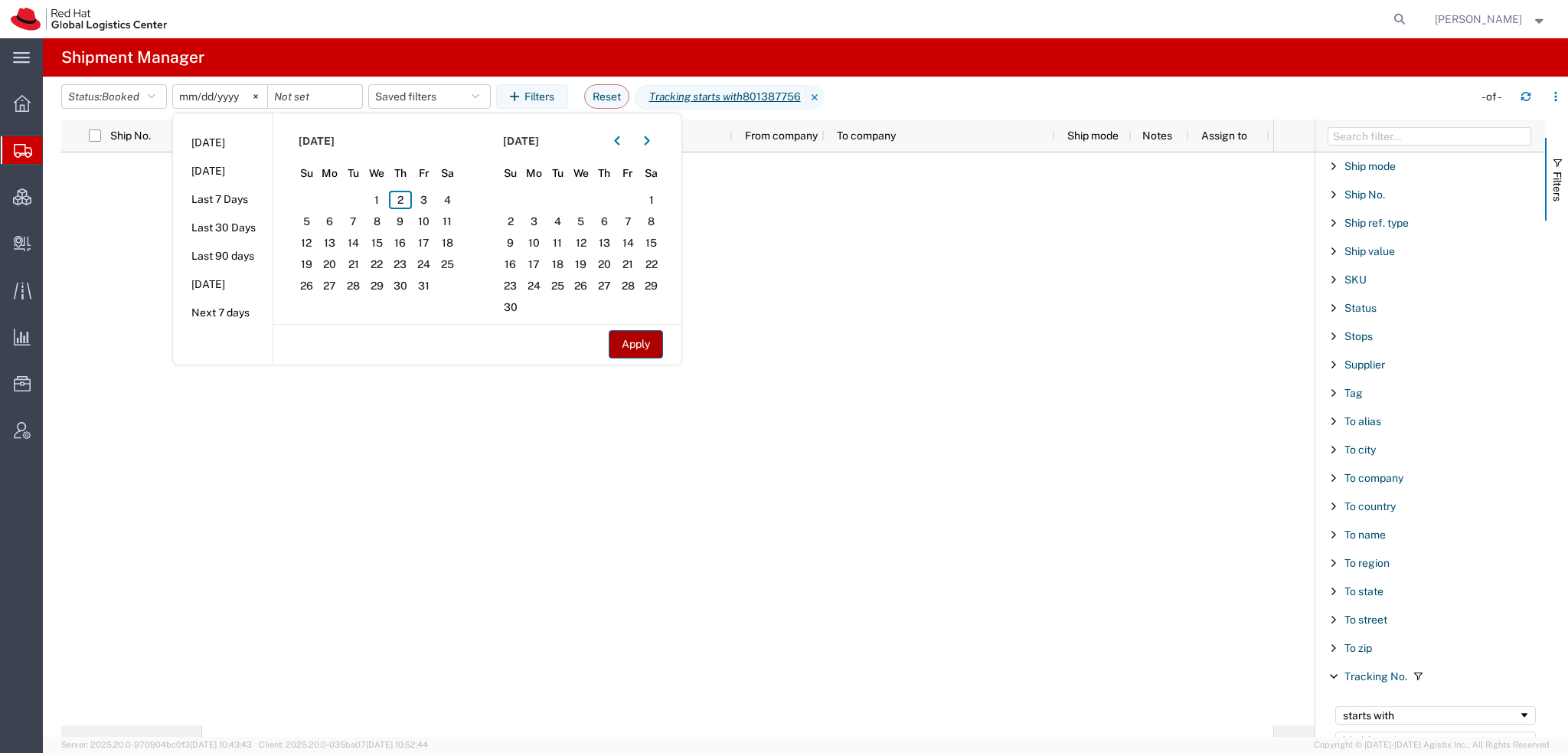
click at [634, 340] on button "Apply" at bounding box center [636, 343] width 54 height 28
type input "2025-06-01"
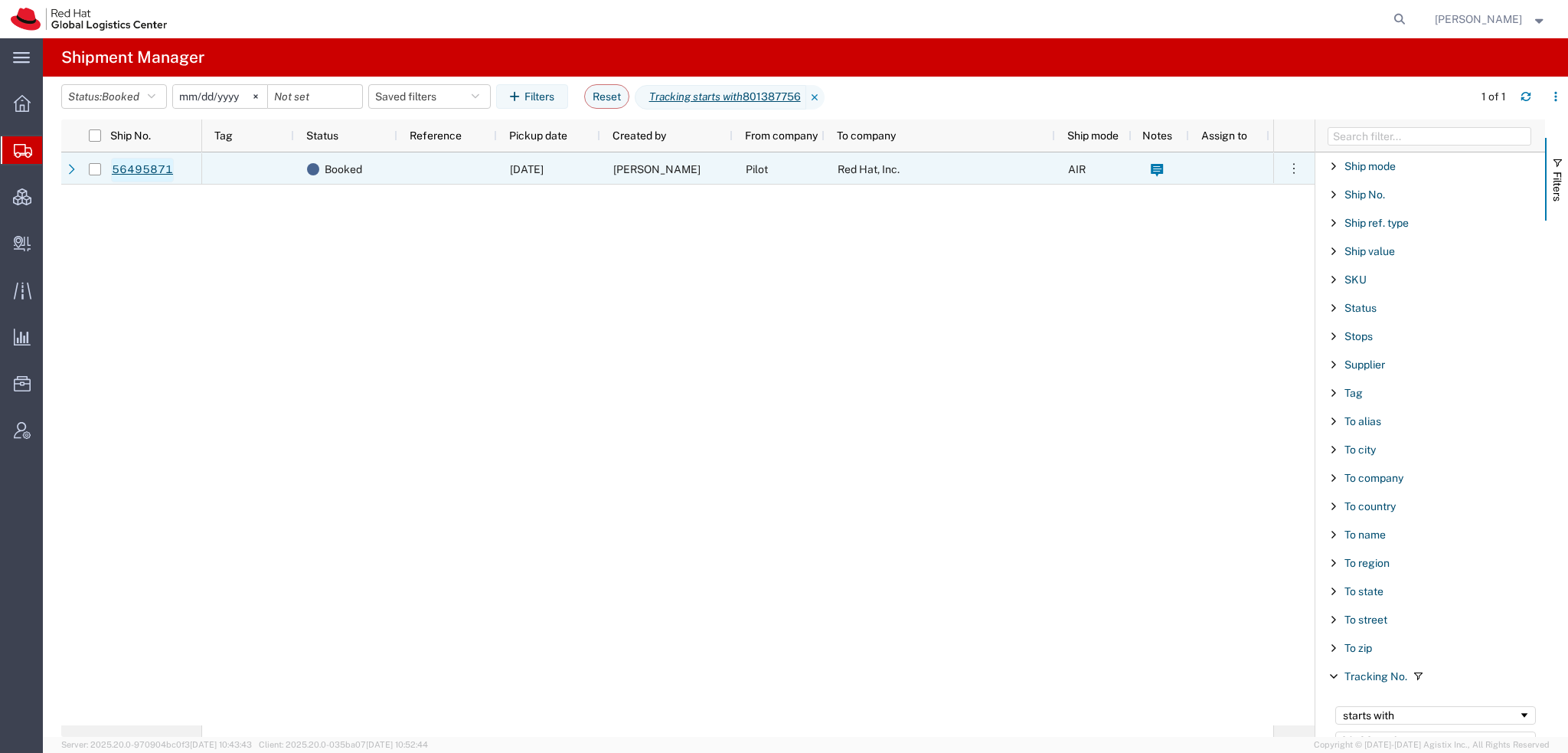
click at [150, 169] on link "56495871" at bounding box center [142, 169] width 63 height 24
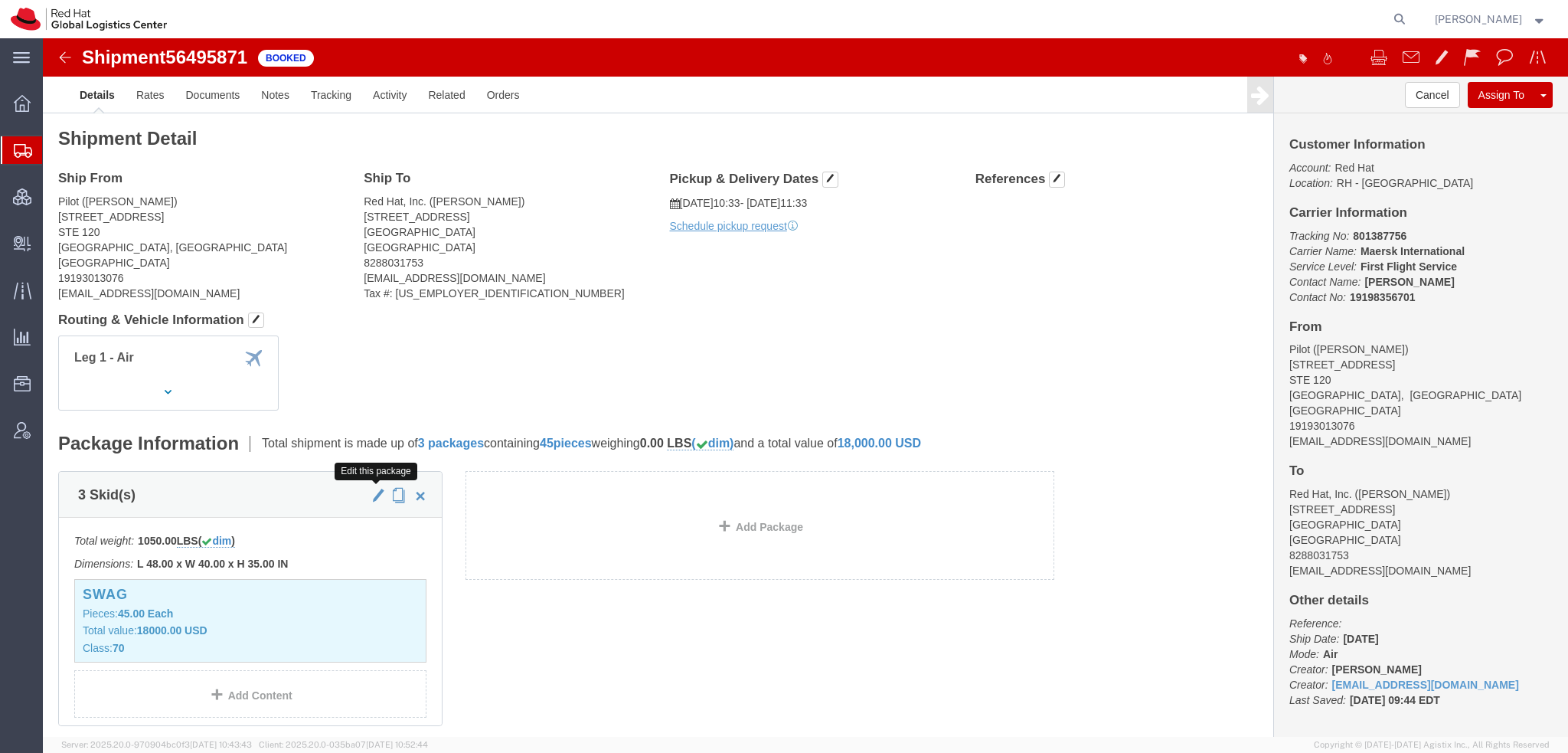
click span "button"
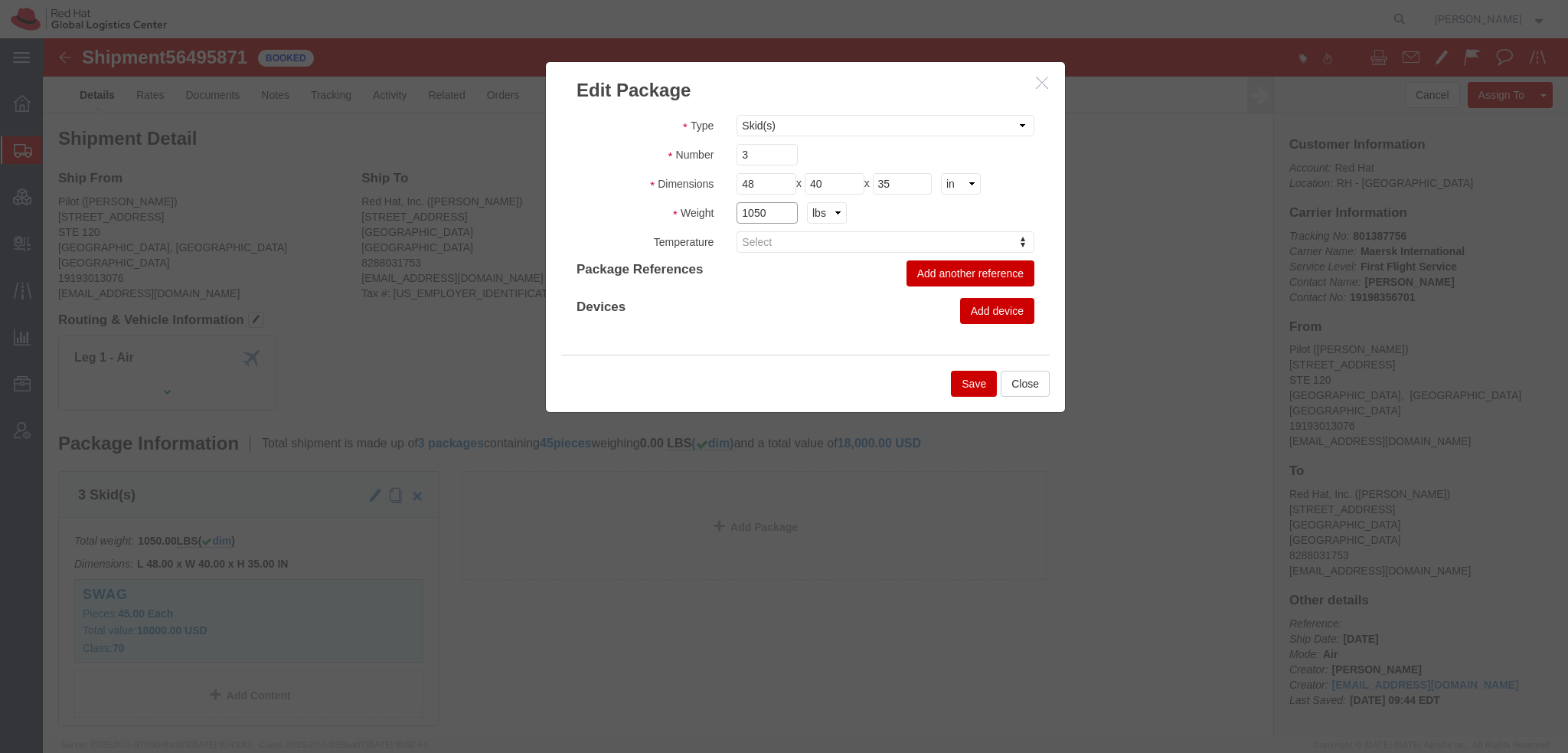
drag, startPoint x: 740, startPoint y: 175, endPoint x: 37, endPoint y: 63, distance: 711.9
click div "Edit Package Type Case(s) Crate(s) Large Box Medium Box PAK Skid(s) Small Box S…"
type input "1"
type input "1152"
click button "Save"
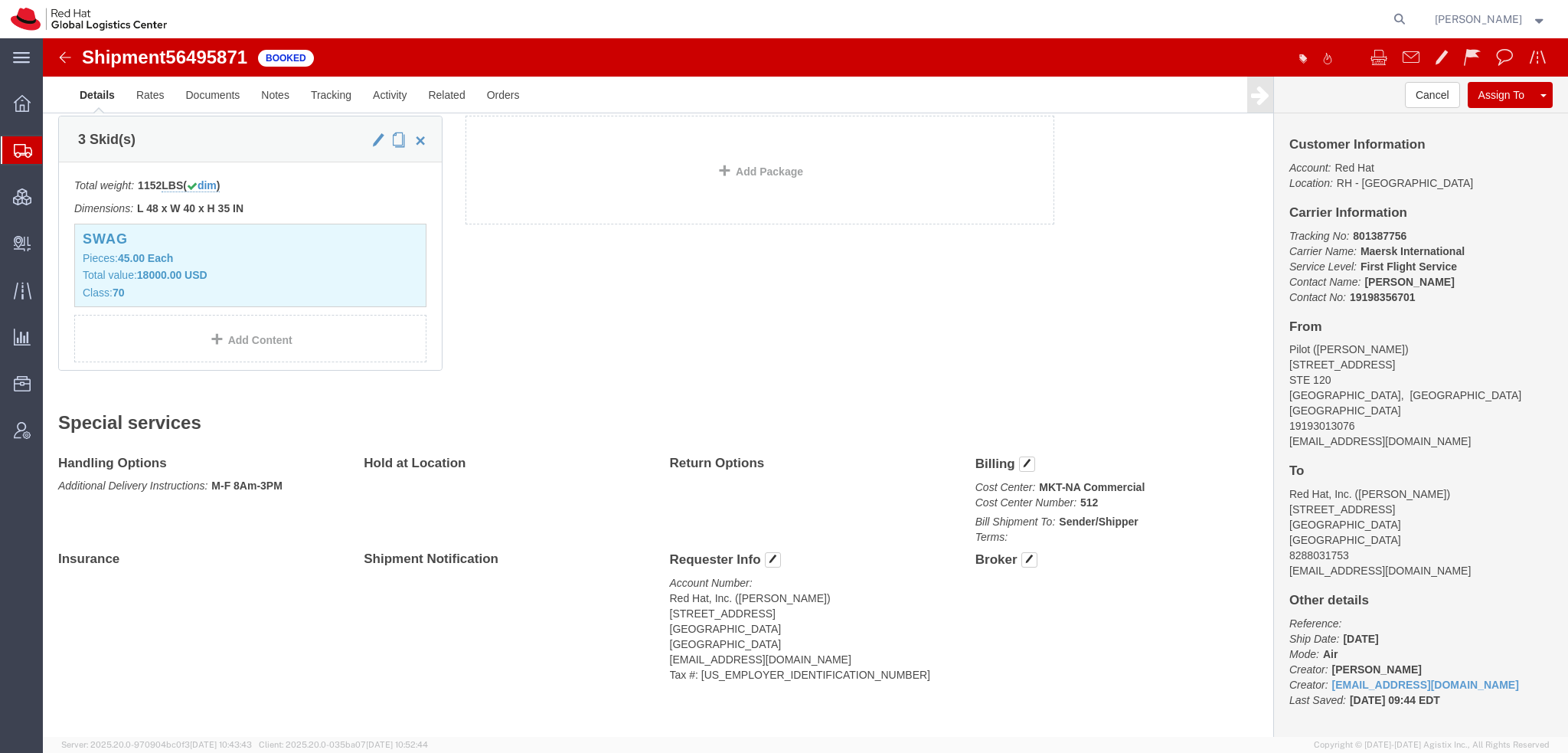
scroll to position [357, 0]
drag, startPoint x: 110, startPoint y: 181, endPoint x: 120, endPoint y: 183, distance: 10.2
click at [0, 0] on span "Shipment Manager" at bounding box center [0, 0] width 0 height 0
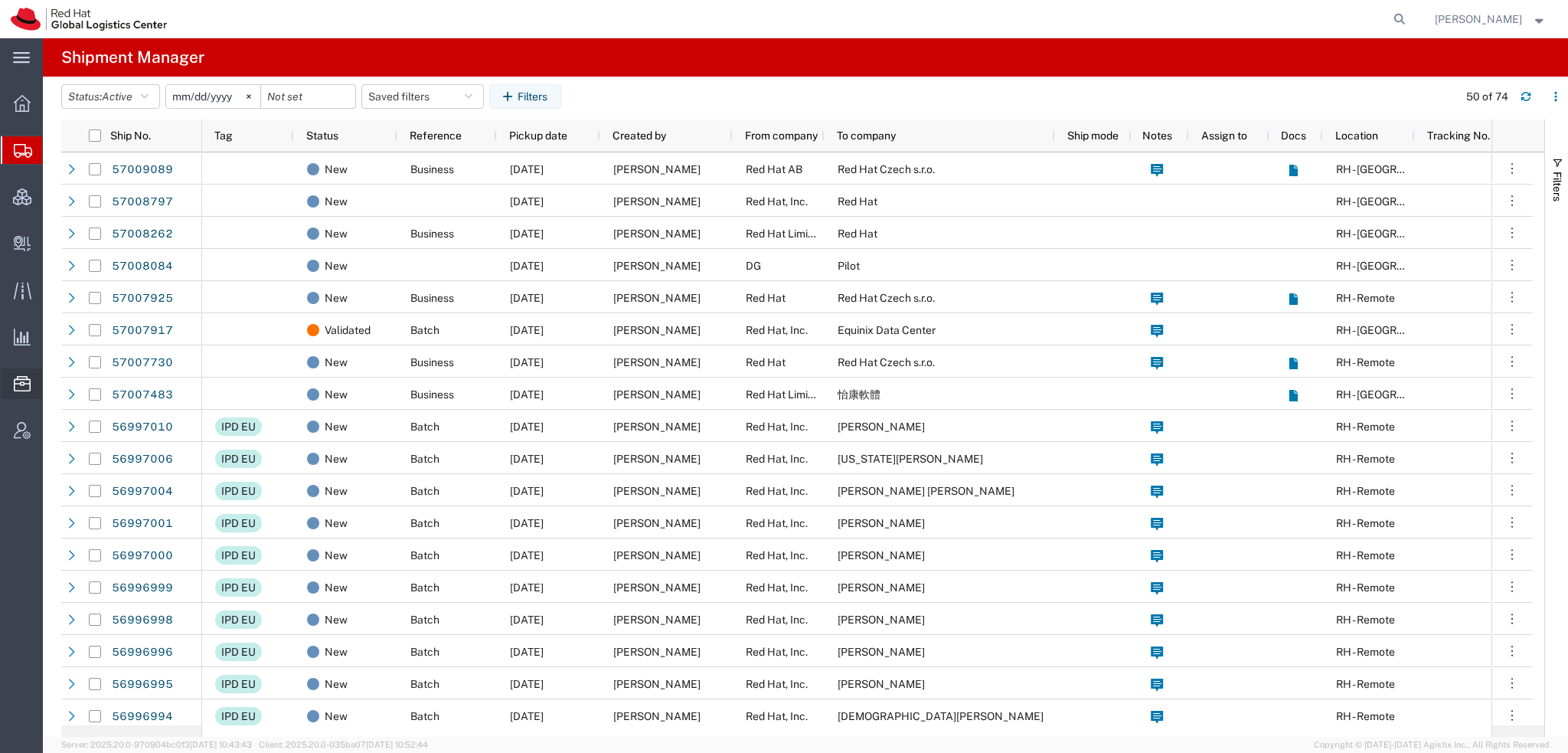
click at [0, 0] on span "Commodity Library" at bounding box center [0, 0] width 0 height 0
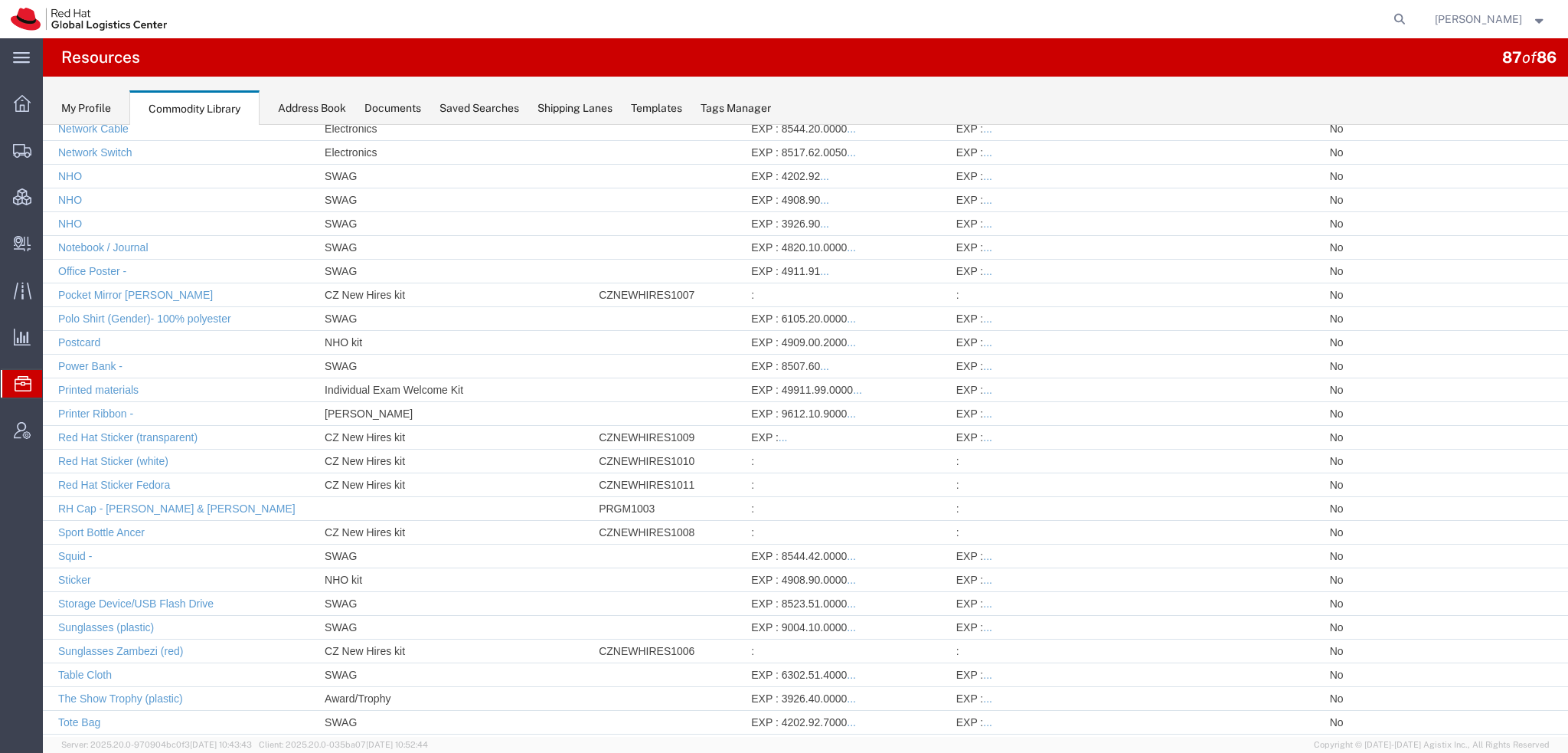
scroll to position [1356, 0]
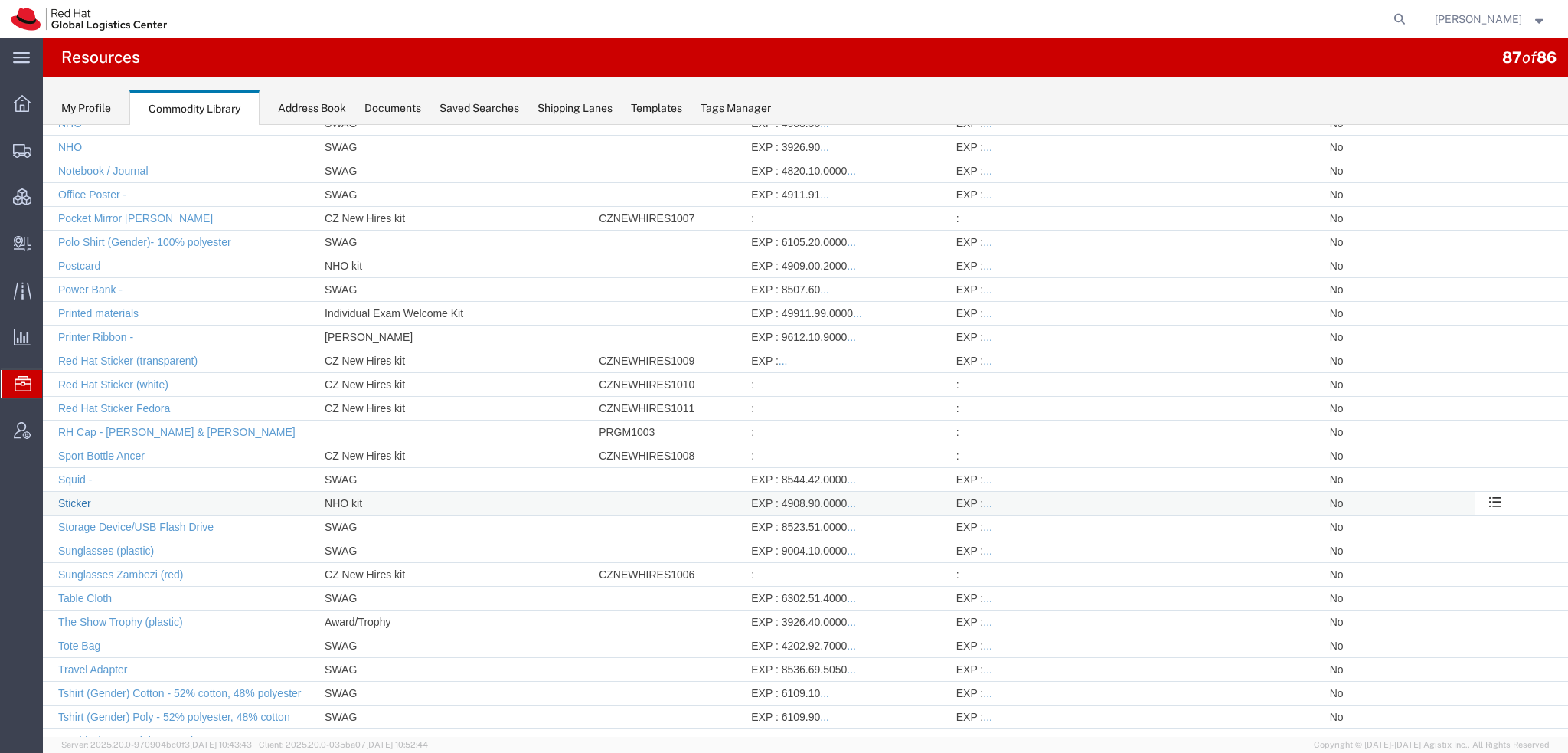
click at [72, 497] on link "Sticker" at bounding box center [74, 503] width 33 height 13
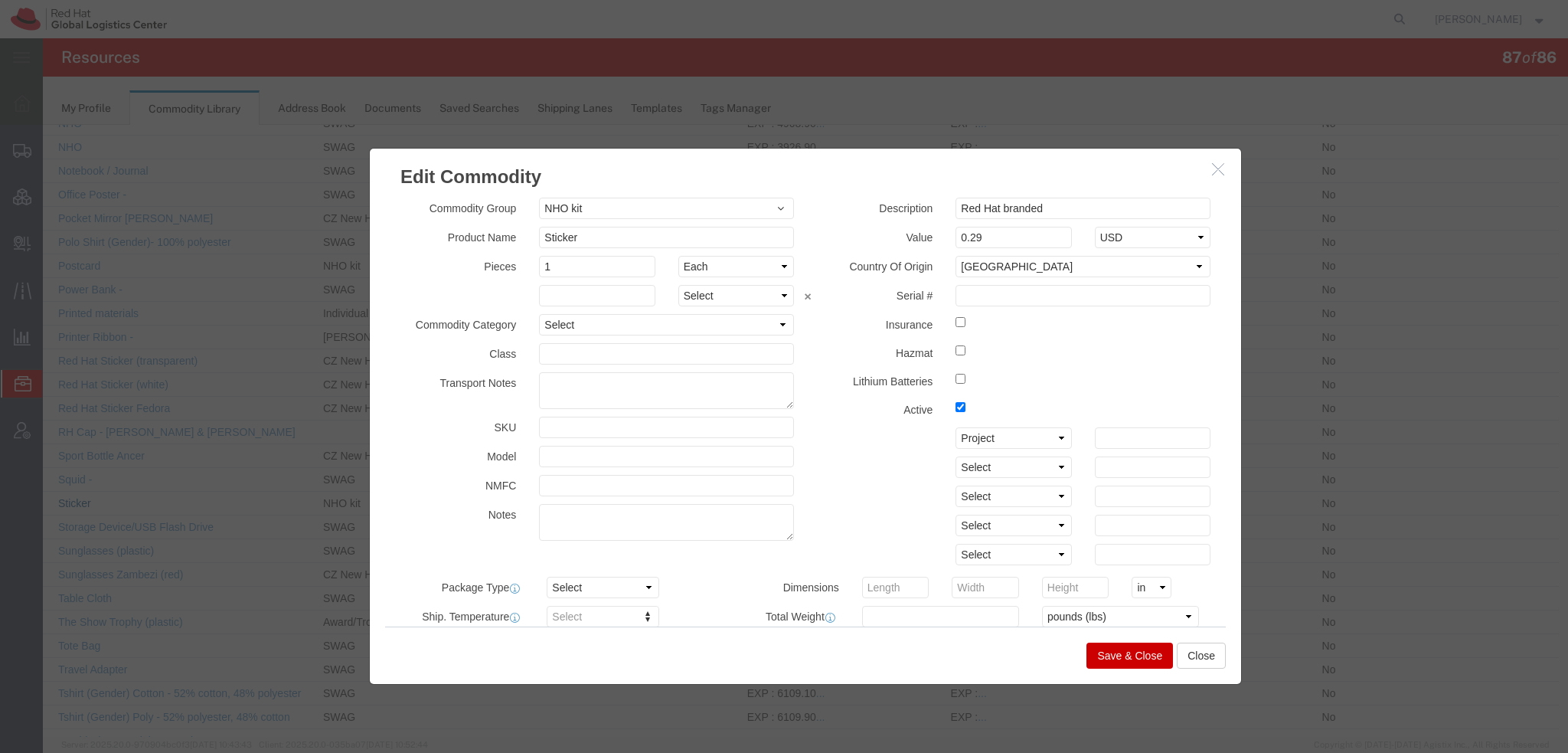
scroll to position [306, 0]
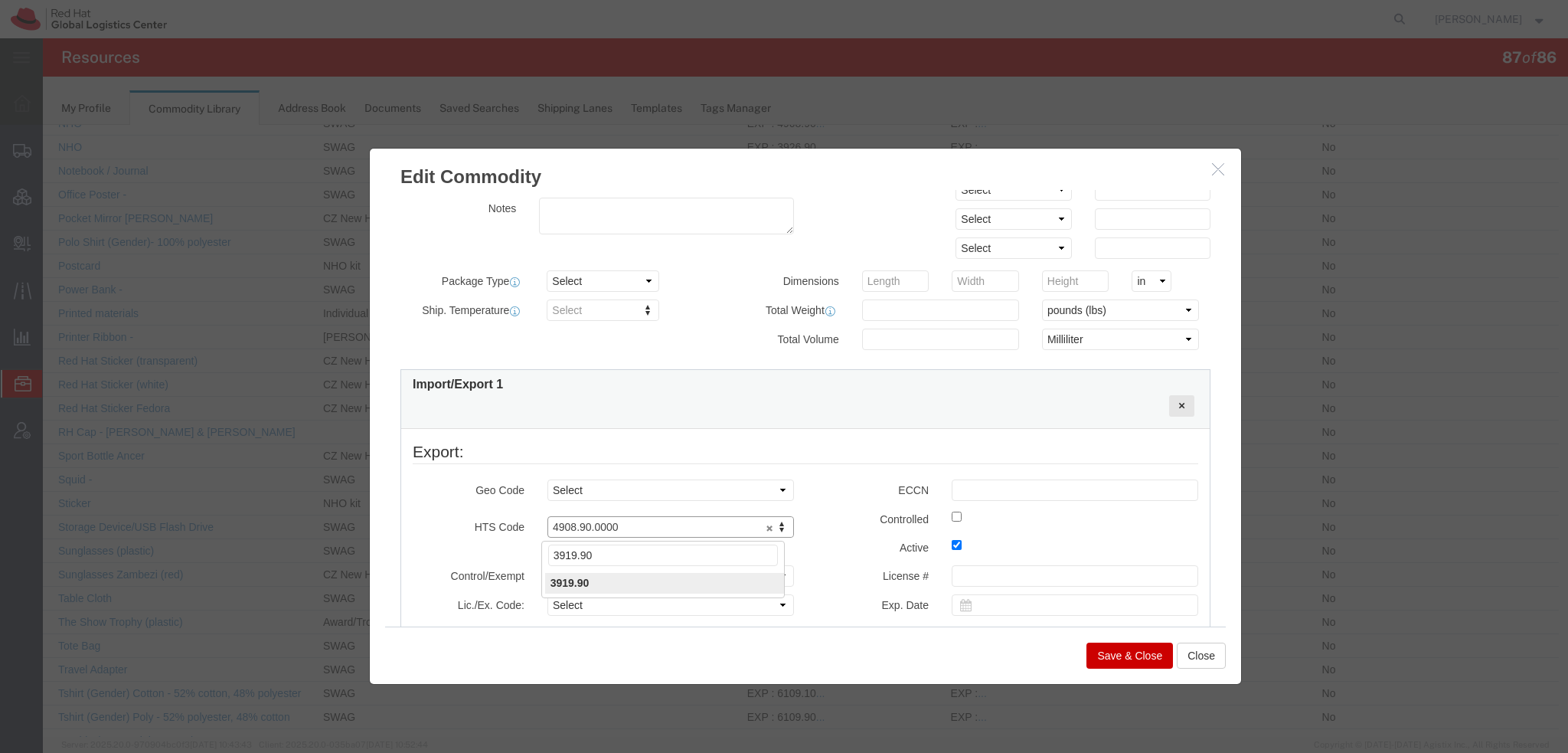
type input "3919.90"
click at [1142, 657] on button "Save & Close" at bounding box center [1129, 654] width 86 height 26
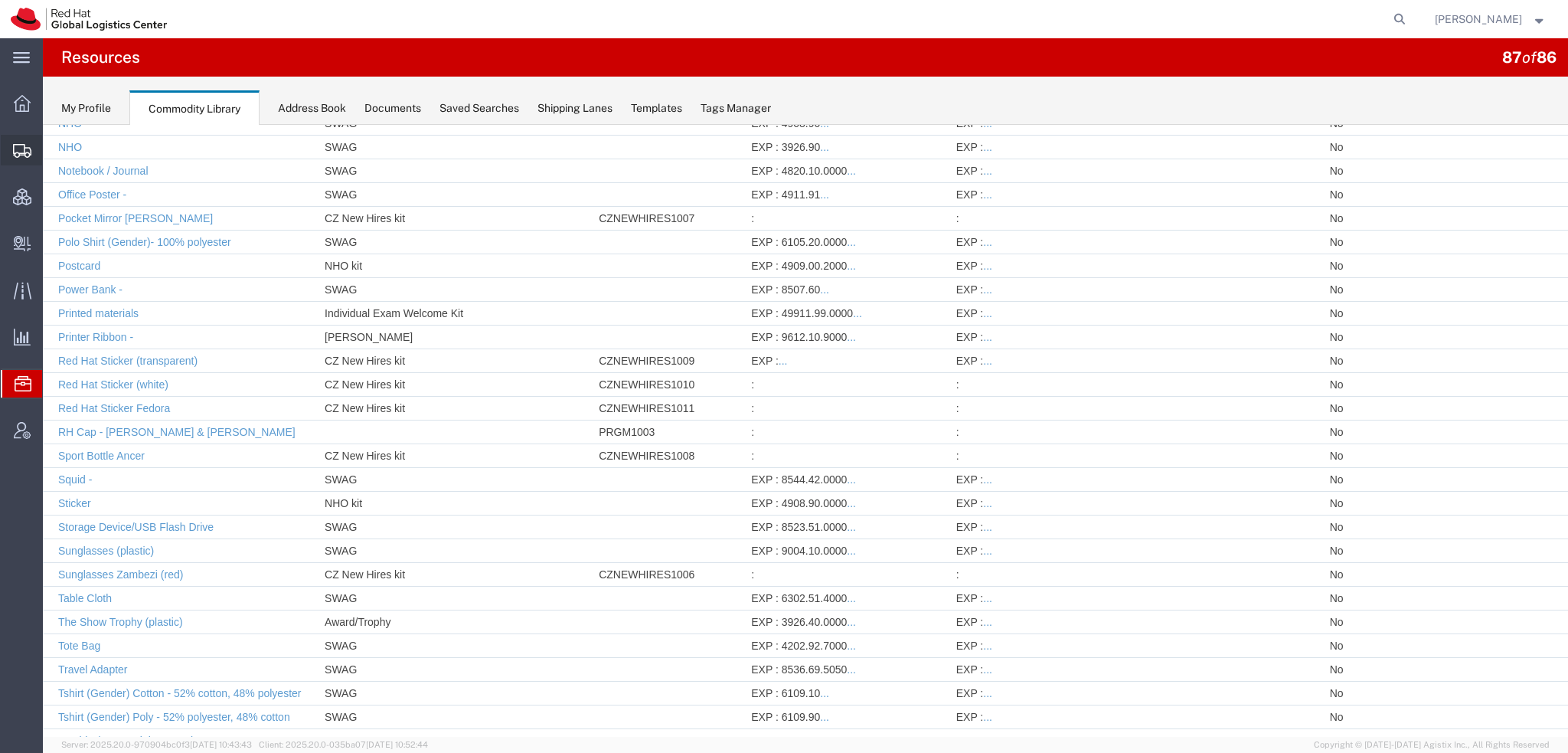
click at [0, 0] on span "Shipment Manager" at bounding box center [0, 0] width 0 height 0
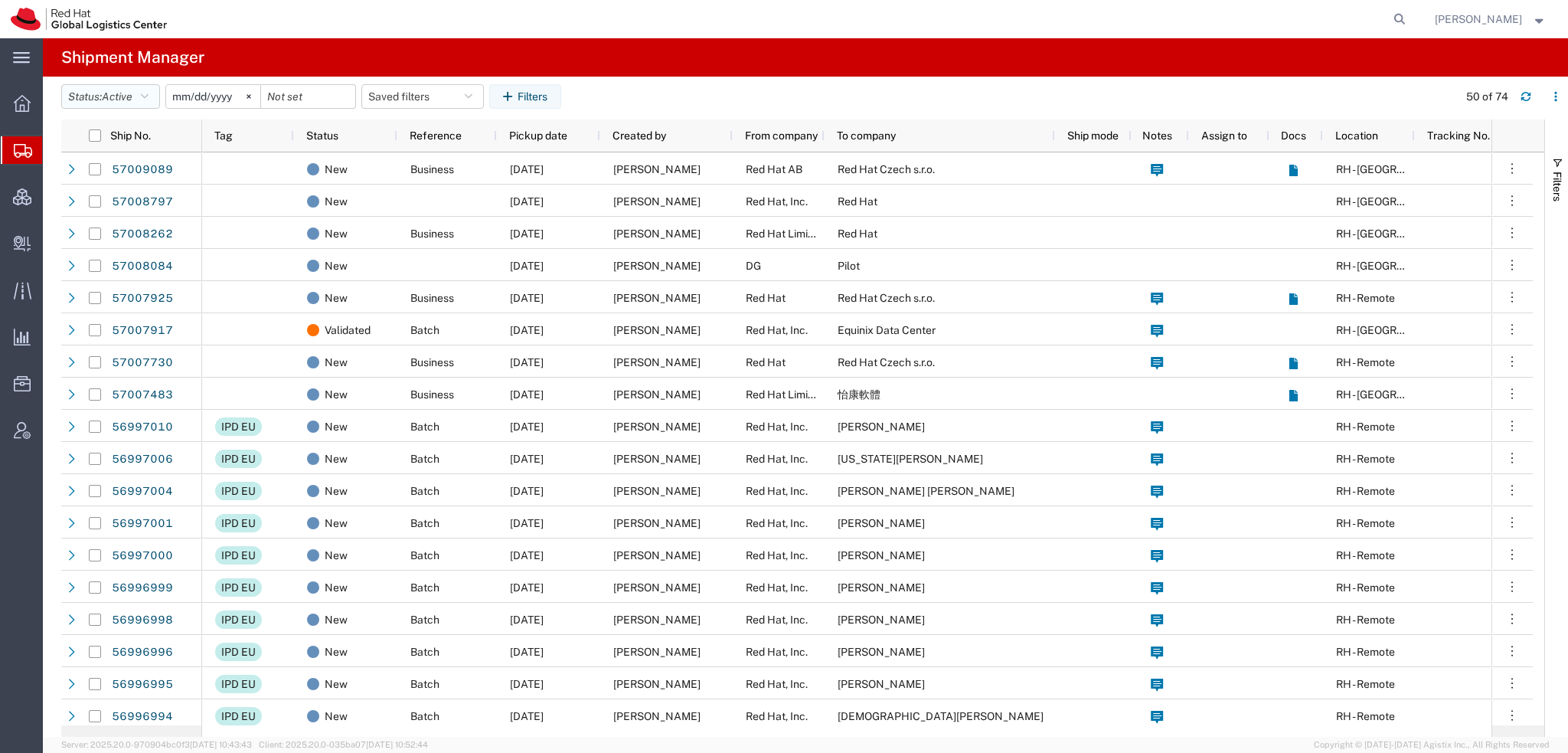
click at [155, 97] on button "Status: Active" at bounding box center [110, 96] width 99 height 24
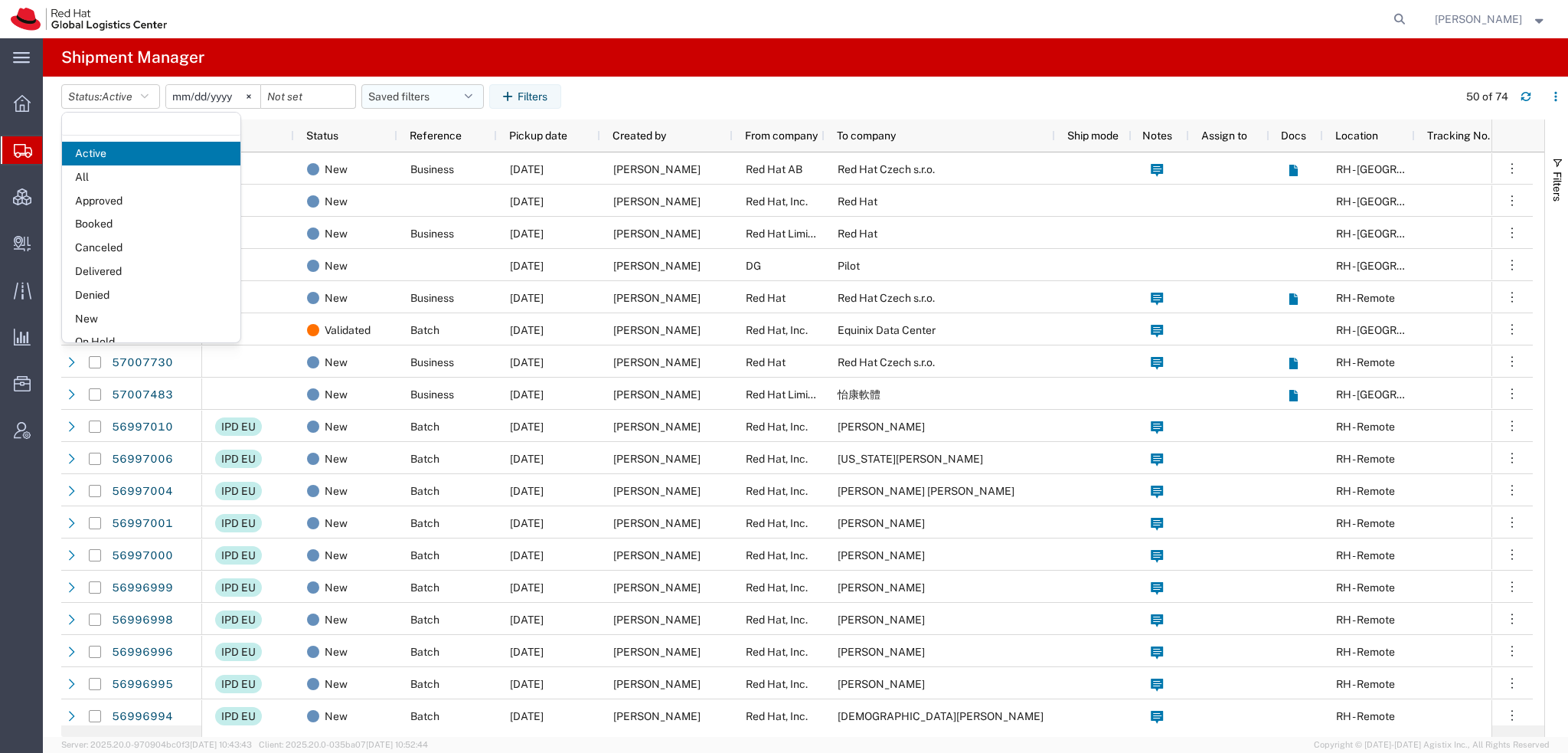
click at [480, 95] on button "Saved filters" at bounding box center [422, 96] width 123 height 24
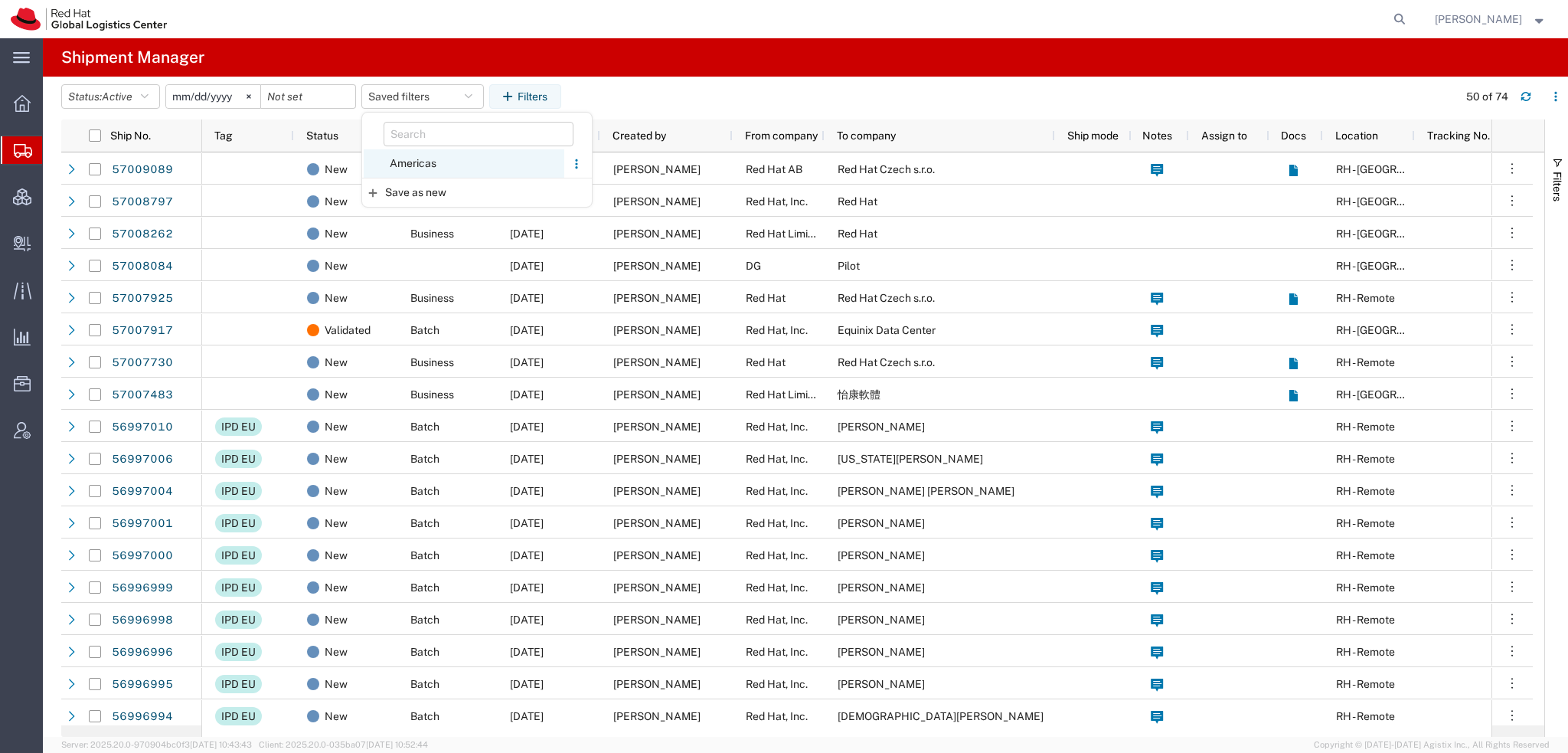
click at [427, 168] on span "Americas" at bounding box center [464, 162] width 201 height 28
type input "[DATE]"
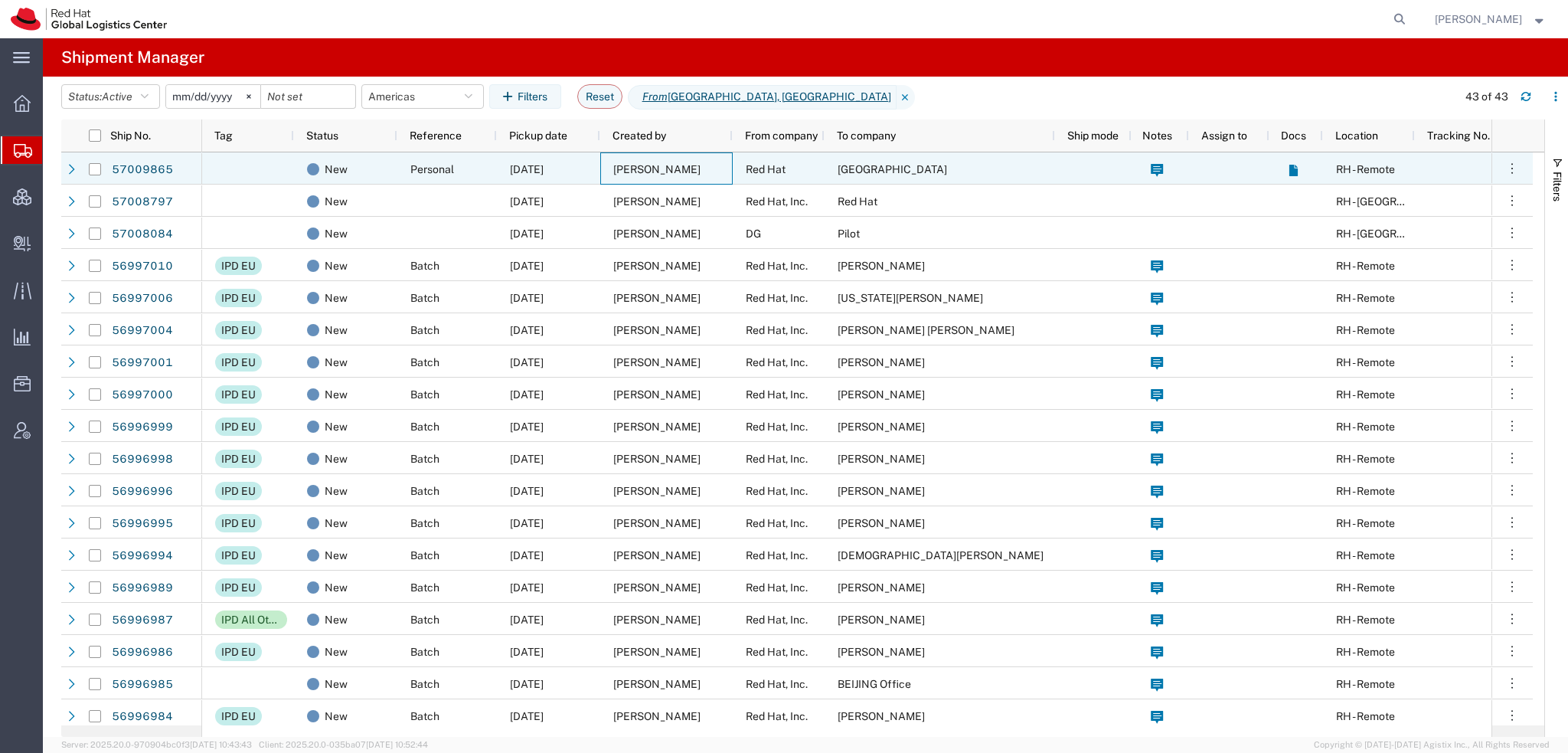
click at [670, 164] on span "Michael McNeill" at bounding box center [656, 169] width 87 height 13
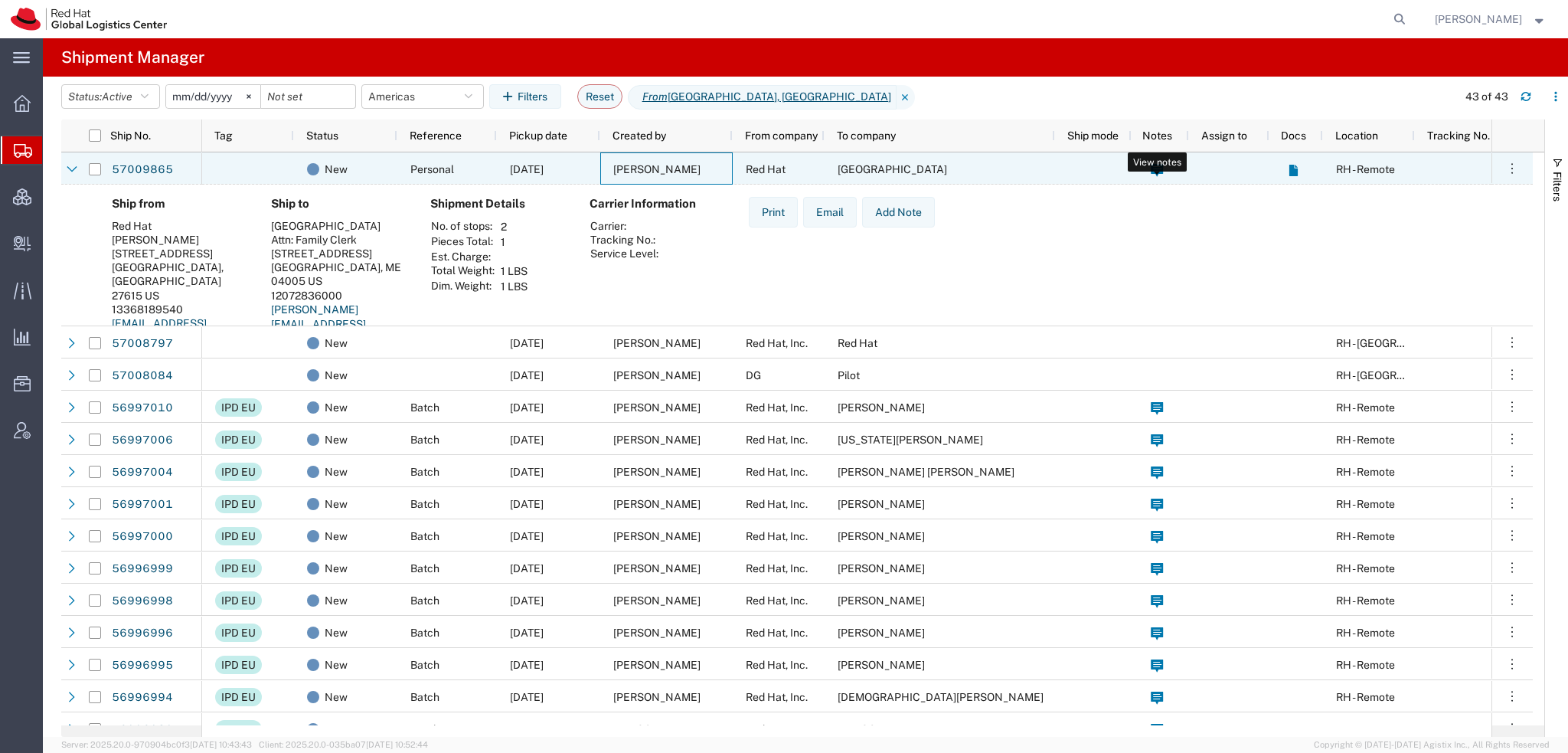
click at [1153, 160] on svg-icon at bounding box center [1156, 168] width 13 height 32
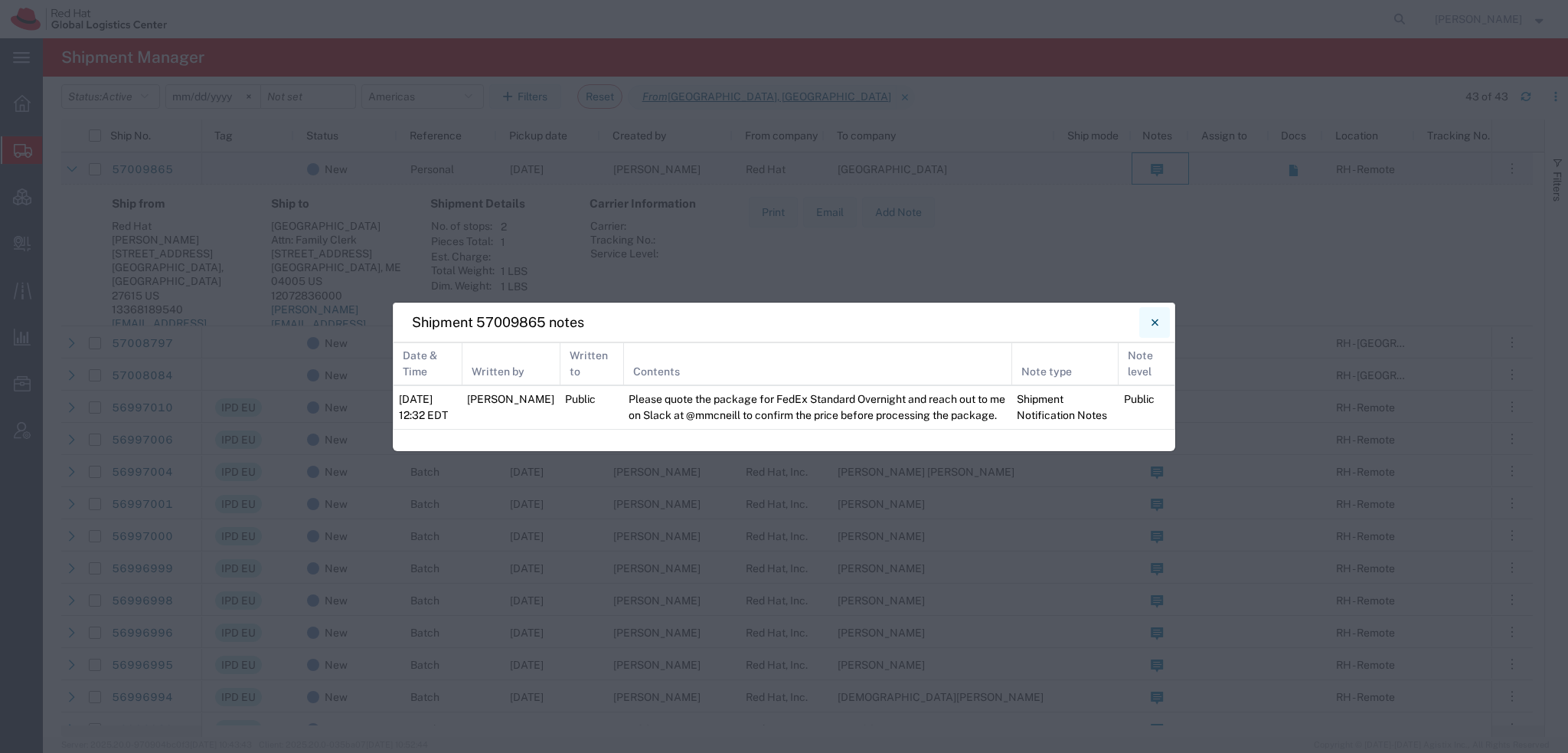
click at [1161, 324] on button "Close" at bounding box center [1154, 323] width 31 height 31
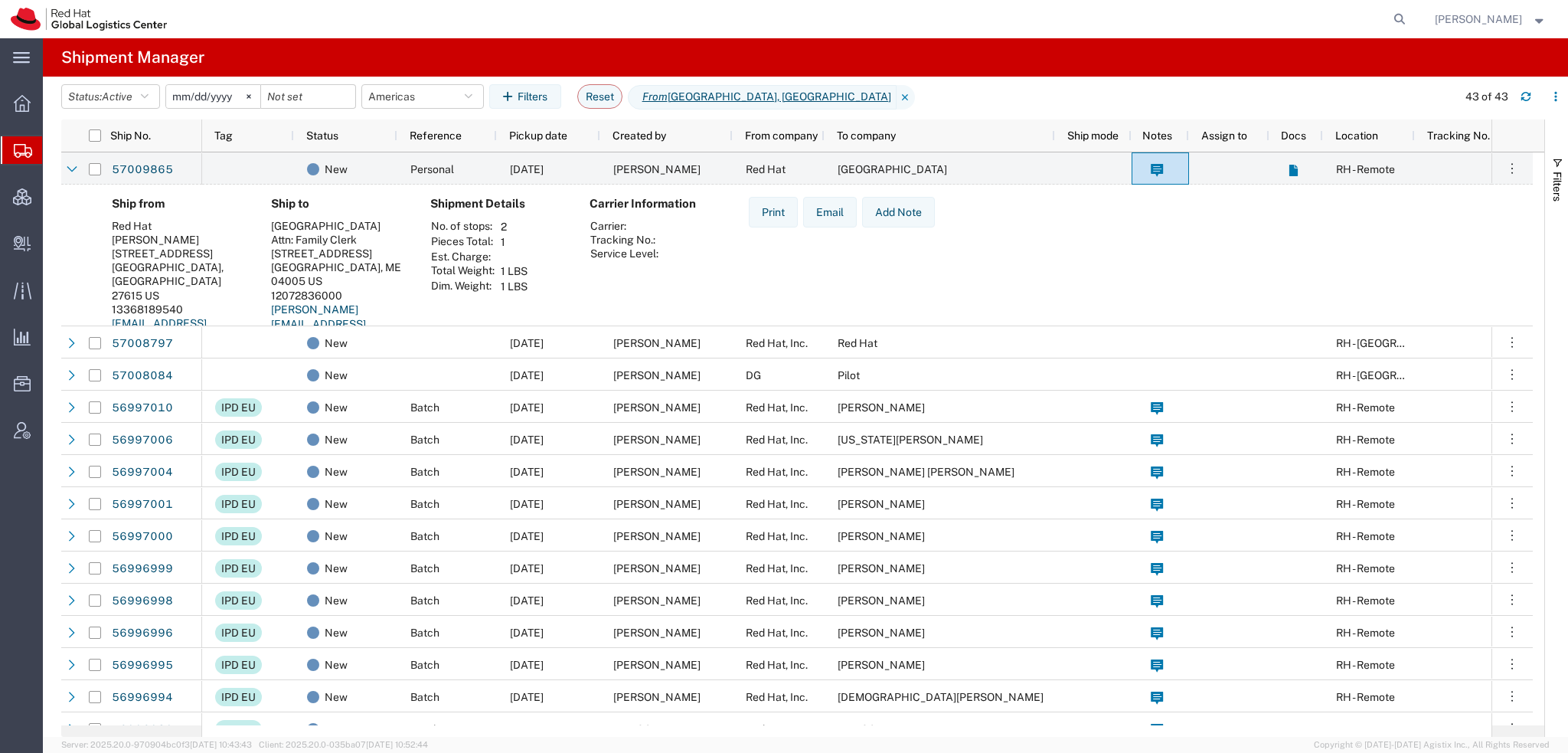
click at [1498, 17] on span "[PERSON_NAME]" at bounding box center [1478, 18] width 87 height 16
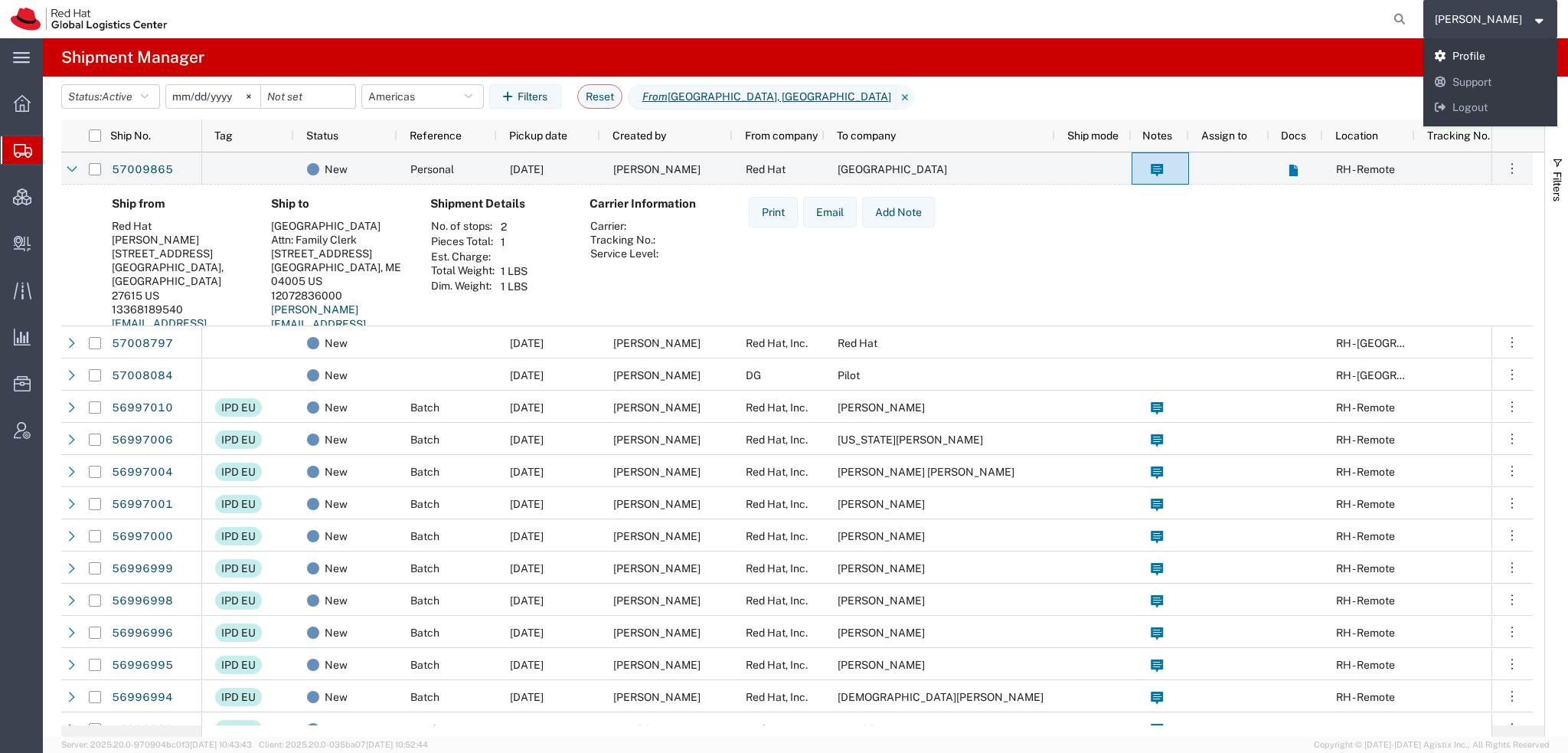
click at [1494, 60] on link "Profile" at bounding box center [1490, 56] width 134 height 26
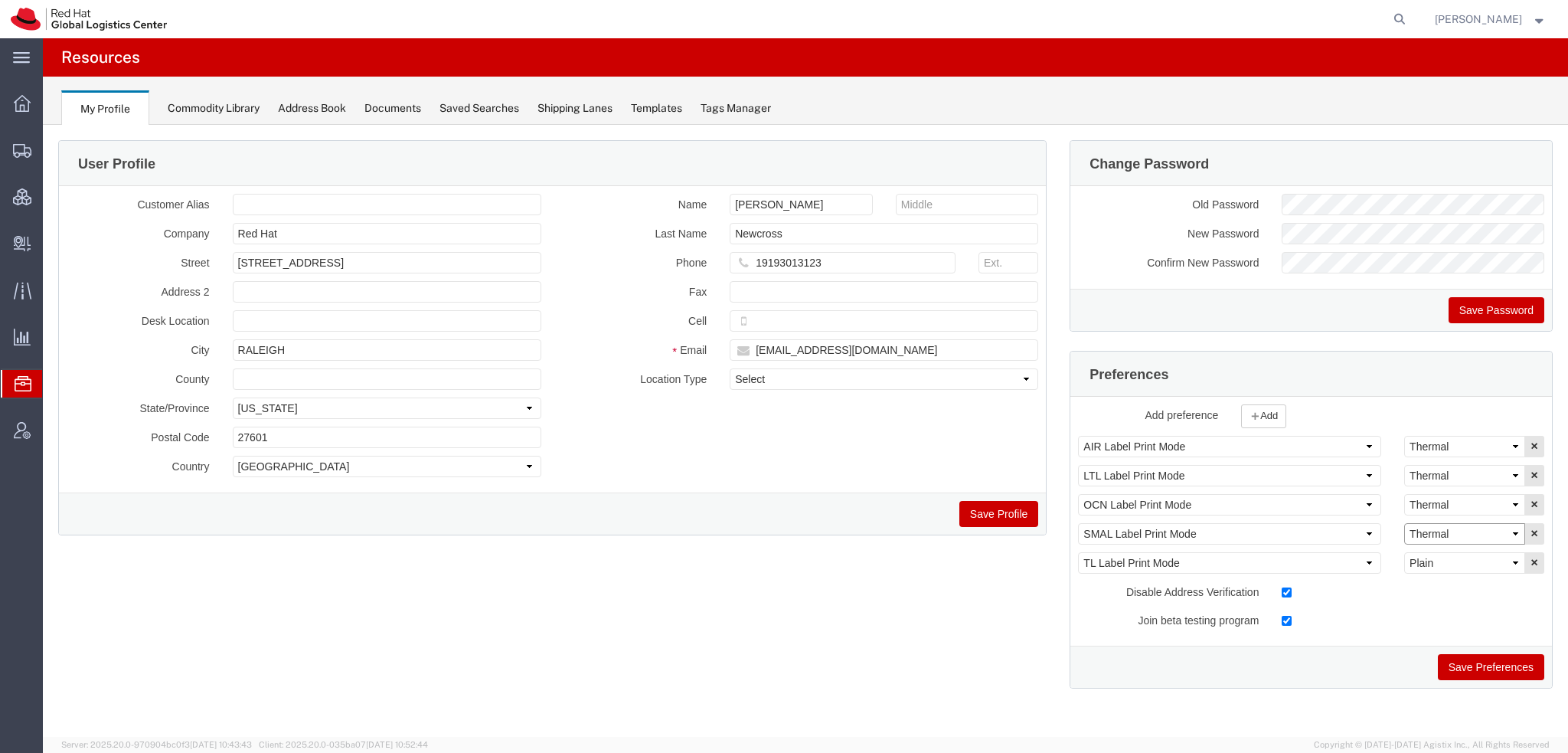
click at [1464, 536] on select "Select Plain Thermal" at bounding box center [1465, 534] width 121 height 21
select select "Plain"
click at [1405, 523] on select "Select Plain Thermal" at bounding box center [1465, 534] width 121 height 21
click at [1493, 671] on button "Save Preferences" at bounding box center [1491, 666] width 106 height 26
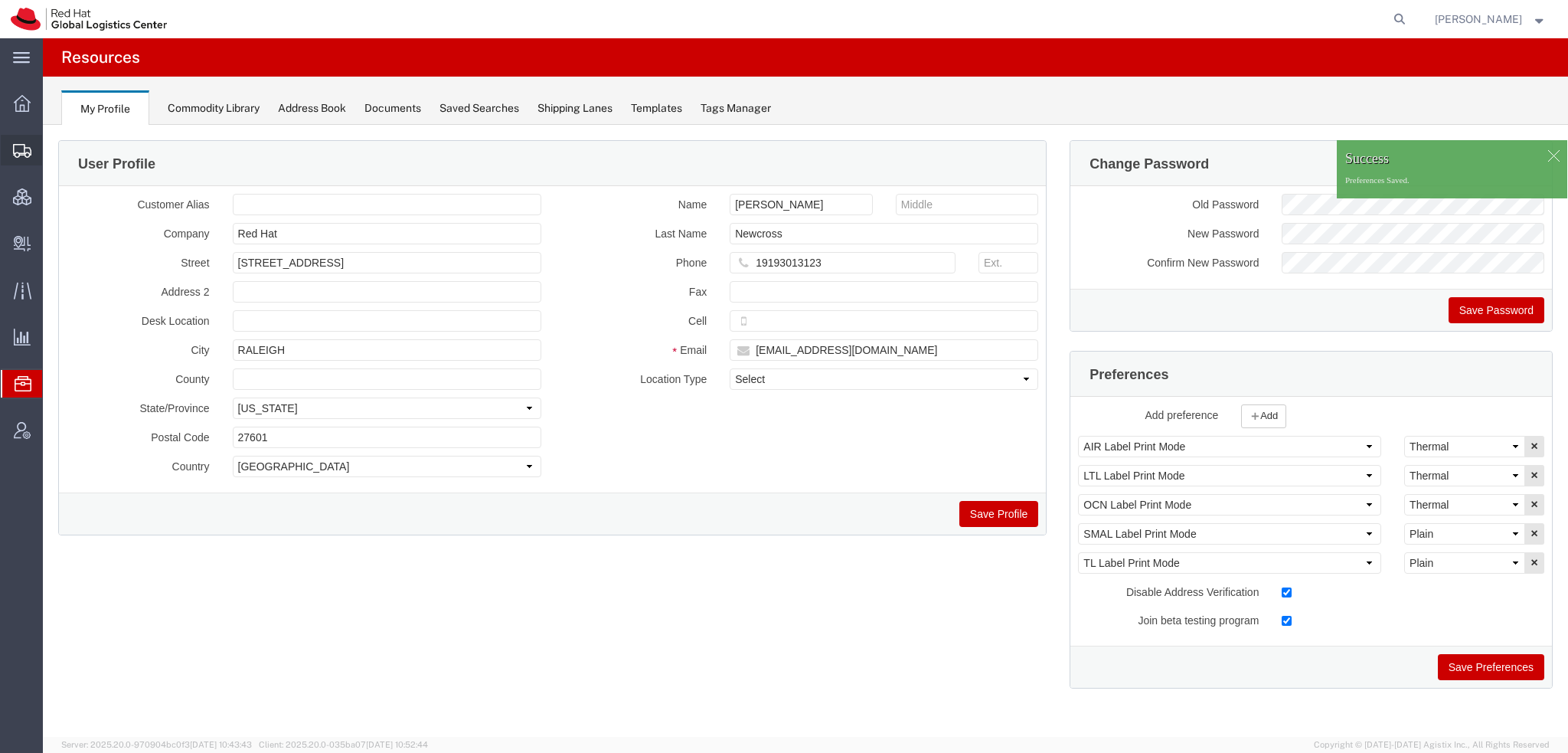
click at [0, 0] on span "Shipment Manager" at bounding box center [0, 0] width 0 height 0
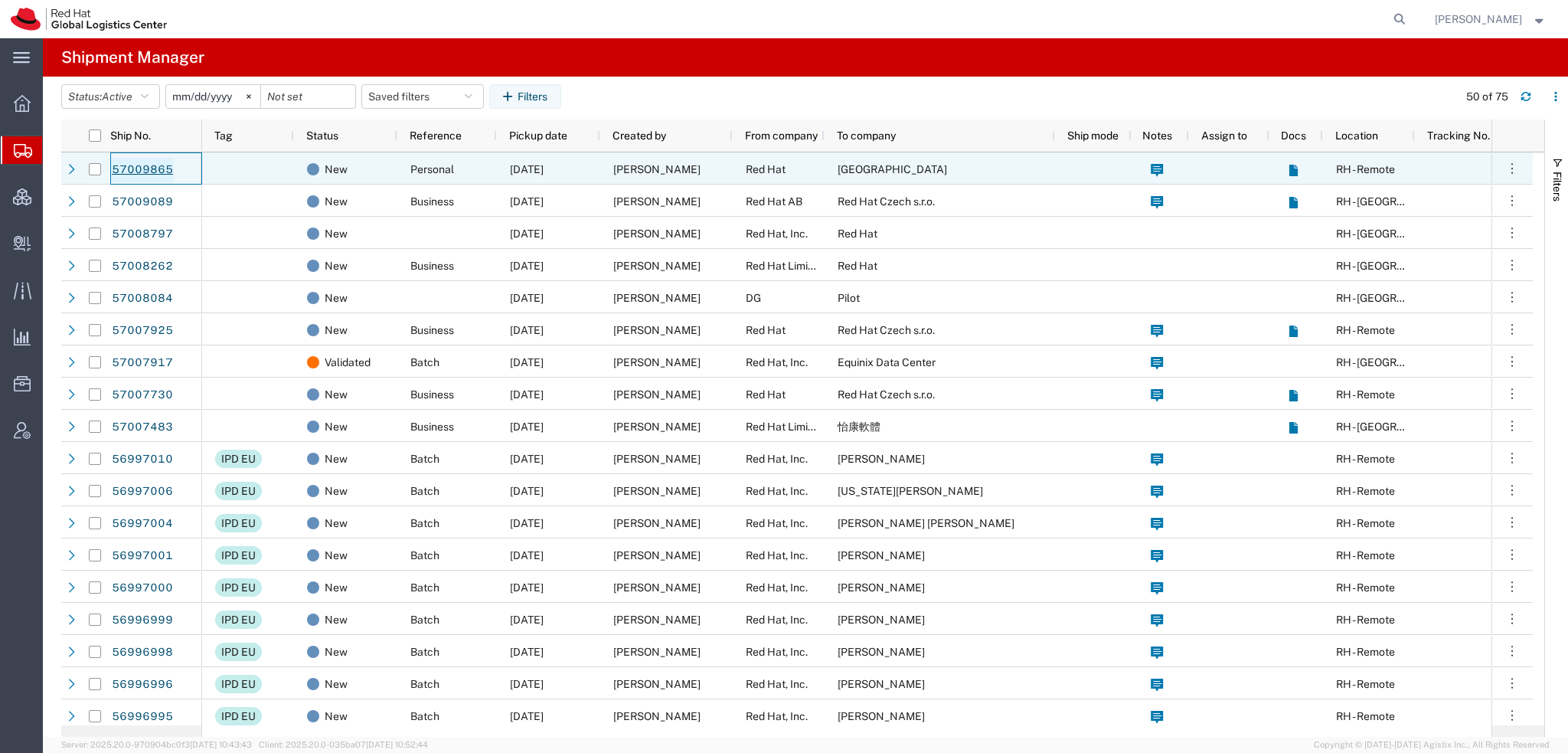
click at [126, 164] on link "57009865" at bounding box center [142, 169] width 63 height 24
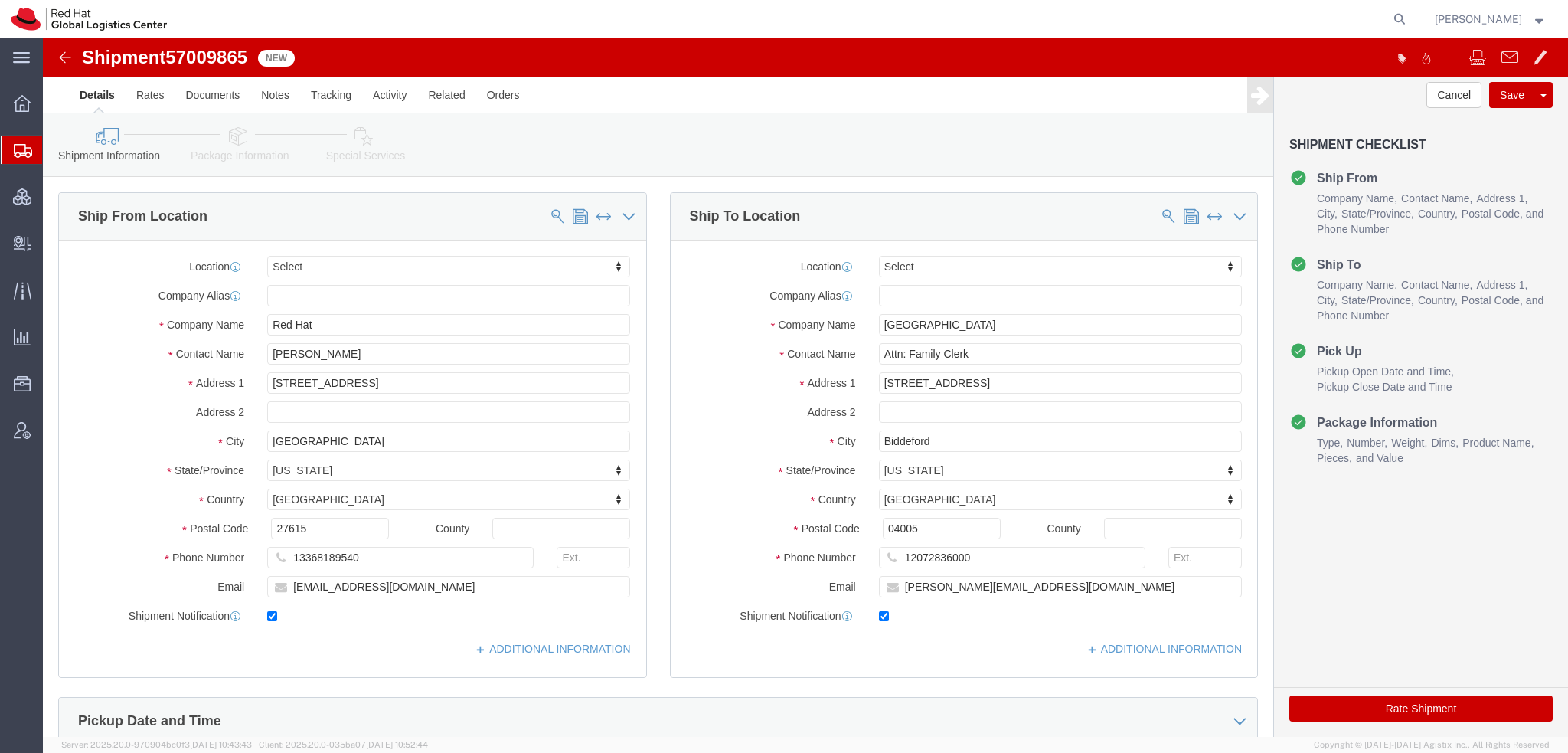
select select
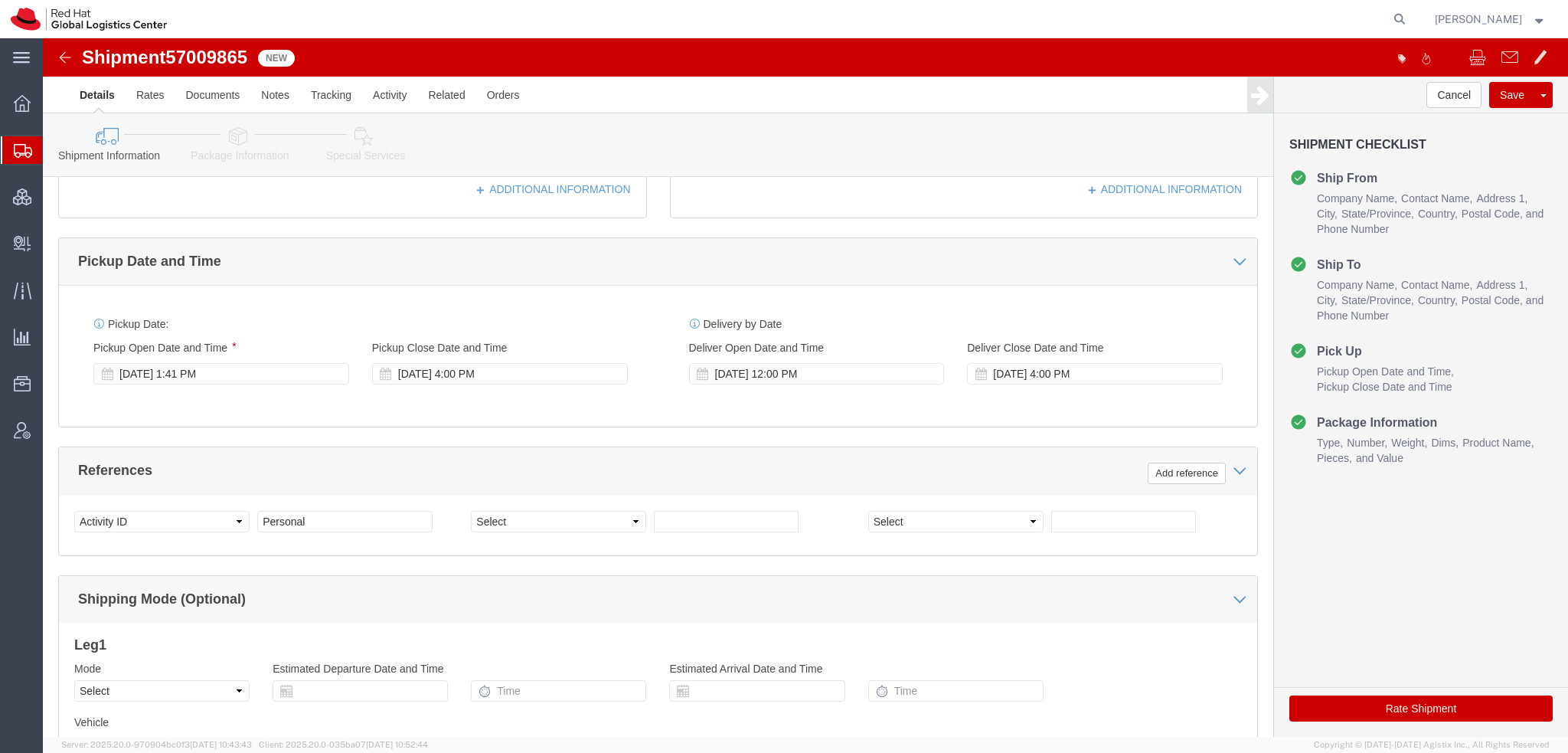
click icon
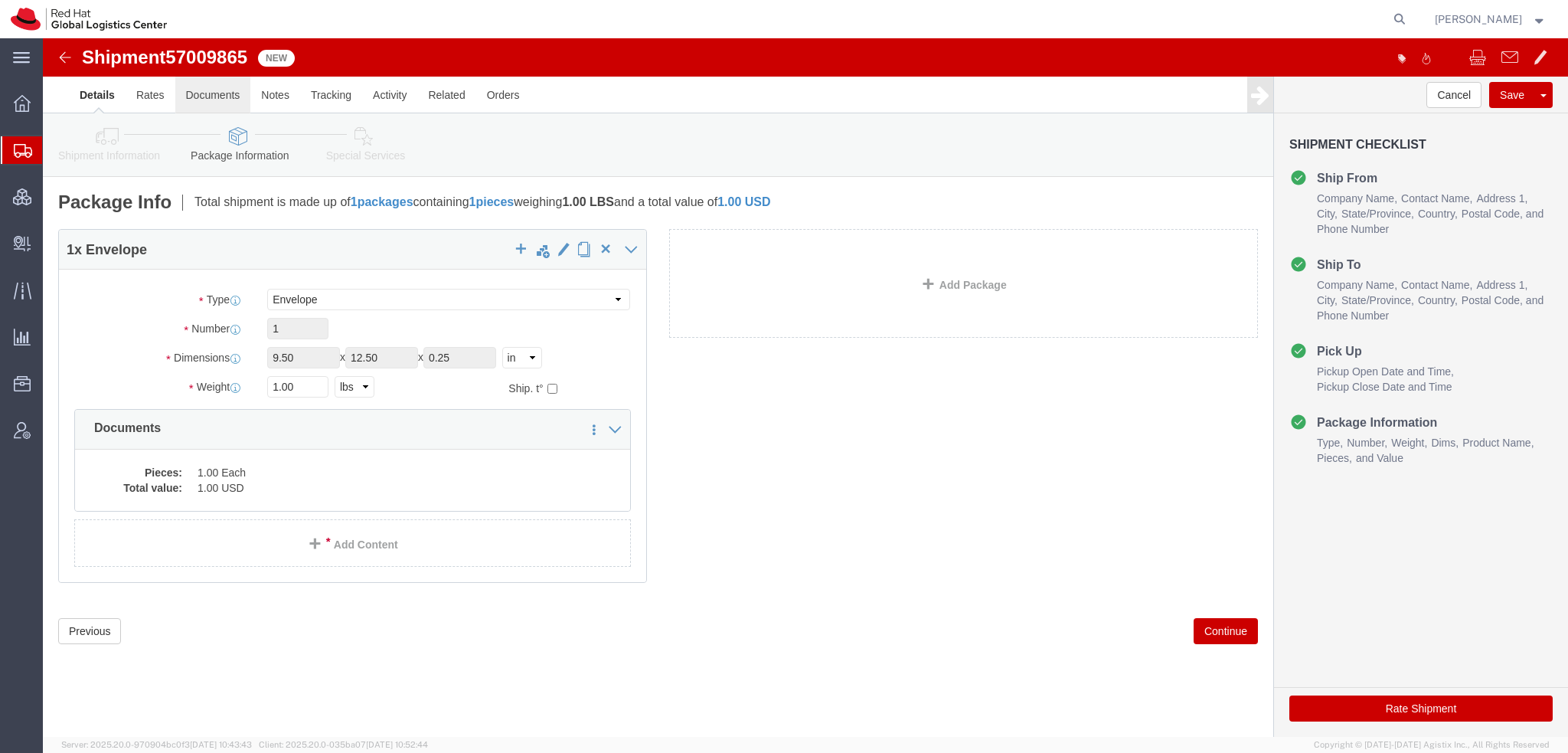
click link "Documents"
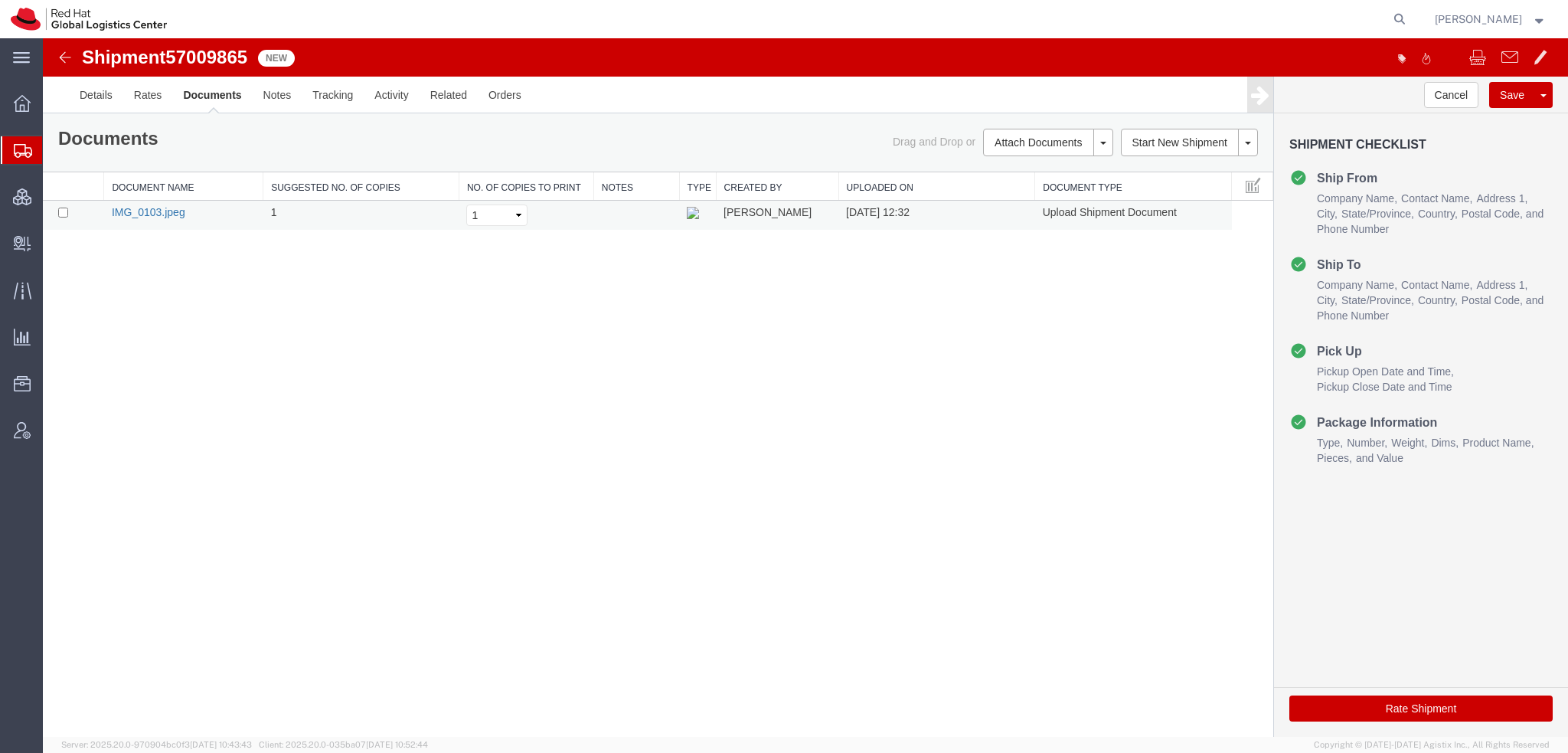
click at [149, 210] on link "IMG_0103.jpeg" at bounding box center [149, 212] width 73 height 13
click at [1437, 710] on button "Rate Shipment" at bounding box center [1421, 708] width 263 height 26
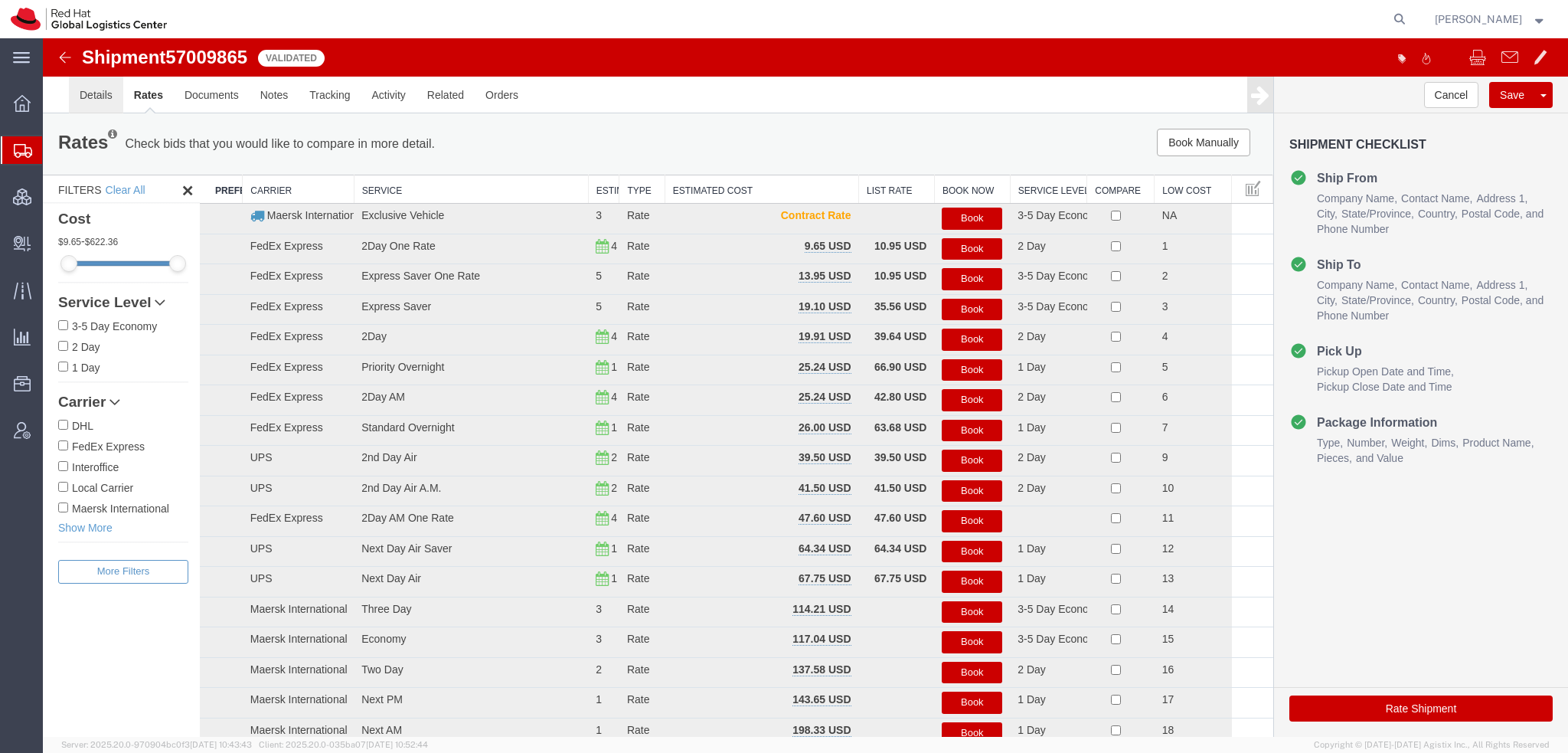
click at [73, 98] on link "Details" at bounding box center [96, 95] width 54 height 37
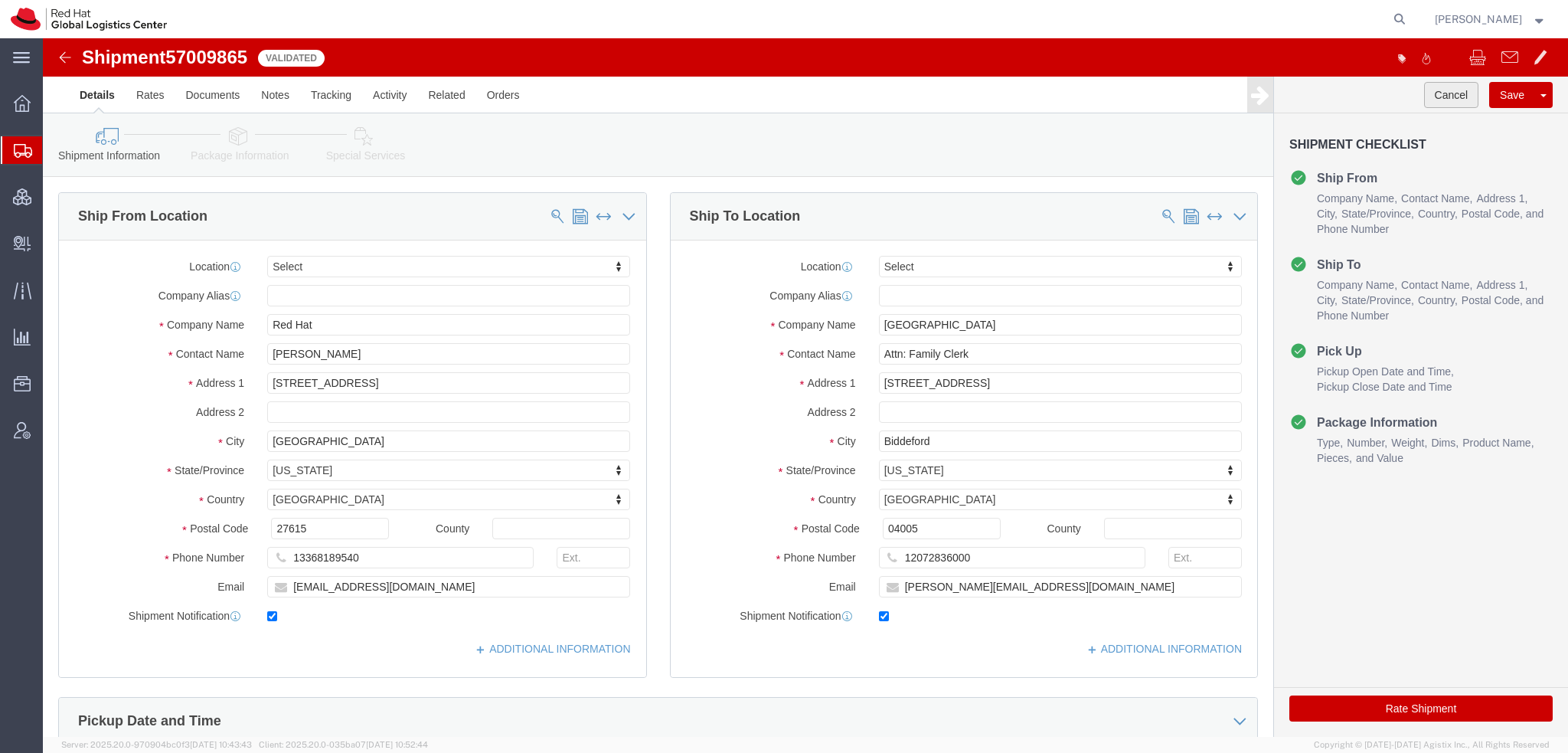
click button "Cancel"
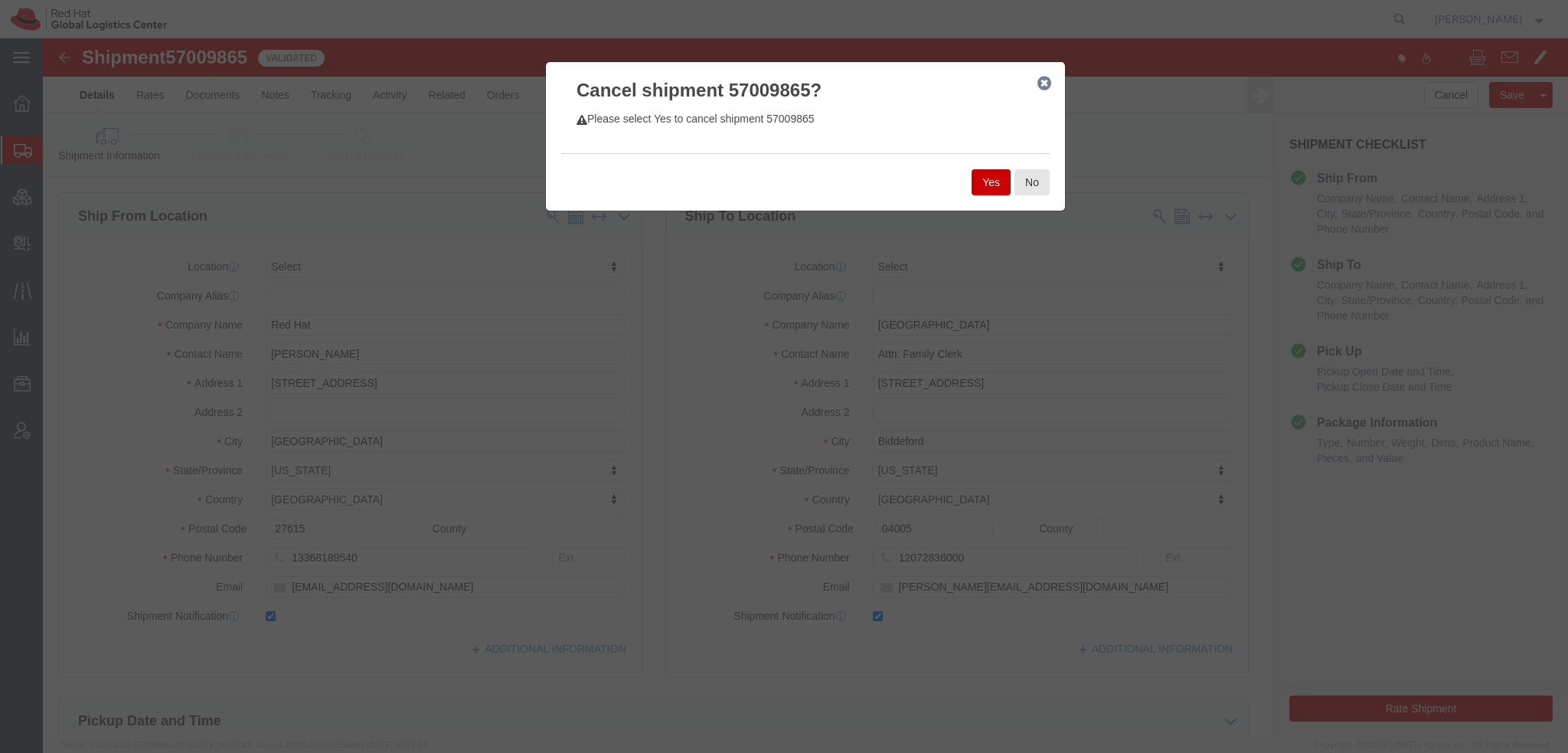
click button "Yes"
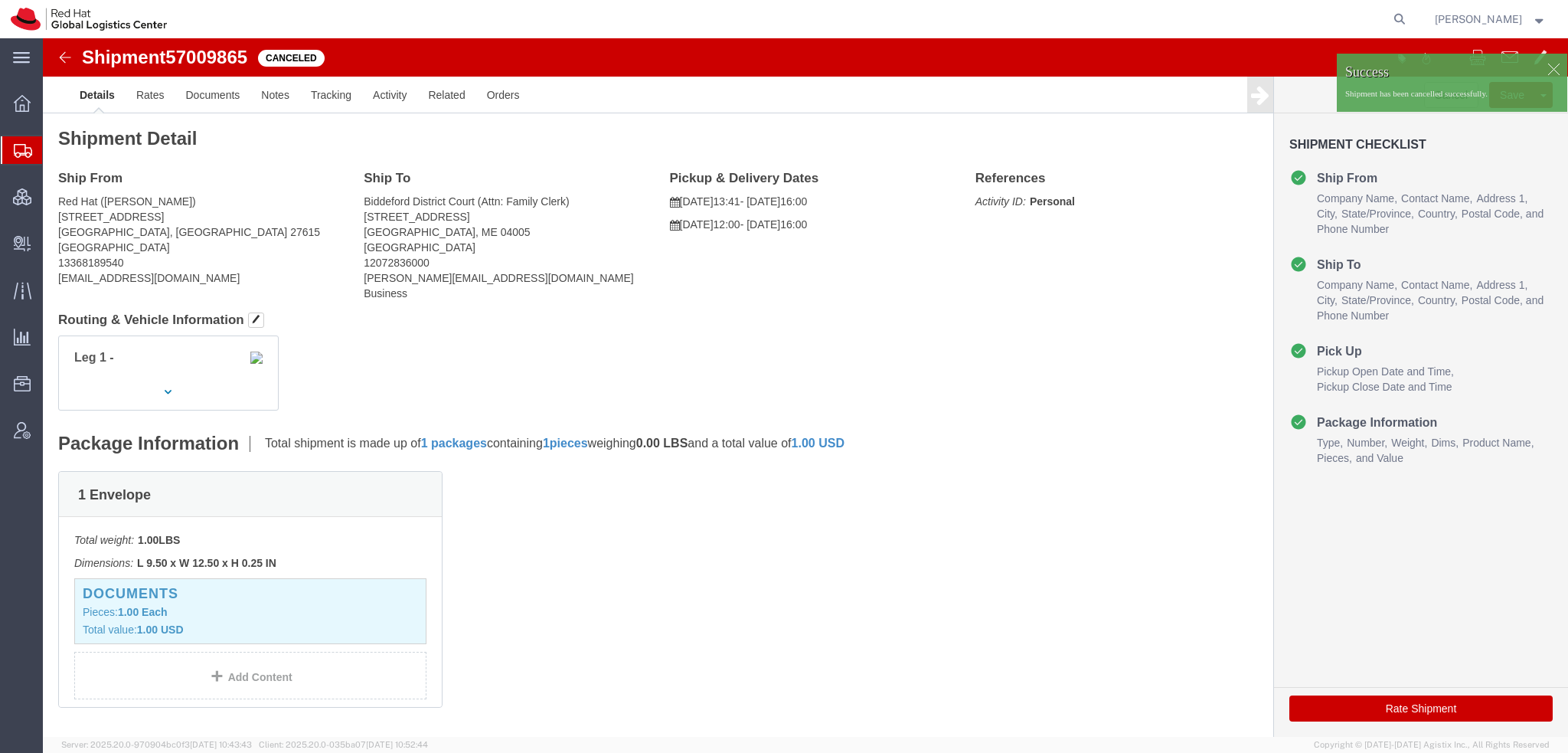
drag, startPoint x: 72, startPoint y: 170, endPoint x: 79, endPoint y: 179, distance: 11.4
click at [0, 0] on span "Shipment Manager" at bounding box center [0, 0] width 0 height 0
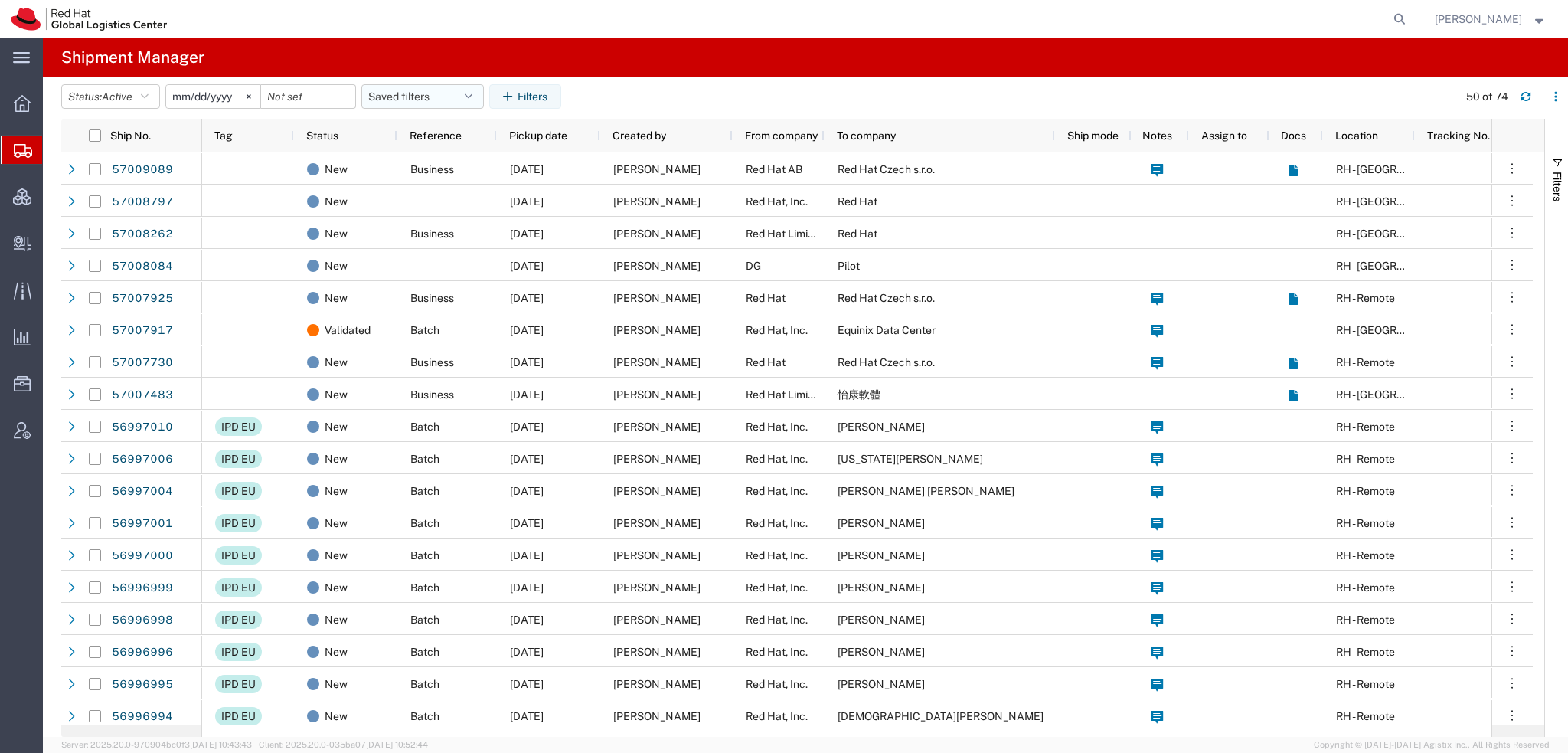
click at [458, 100] on button "Saved filters" at bounding box center [422, 96] width 123 height 24
click at [393, 153] on span "Americas" at bounding box center [464, 162] width 201 height 28
type input "[DATE]"
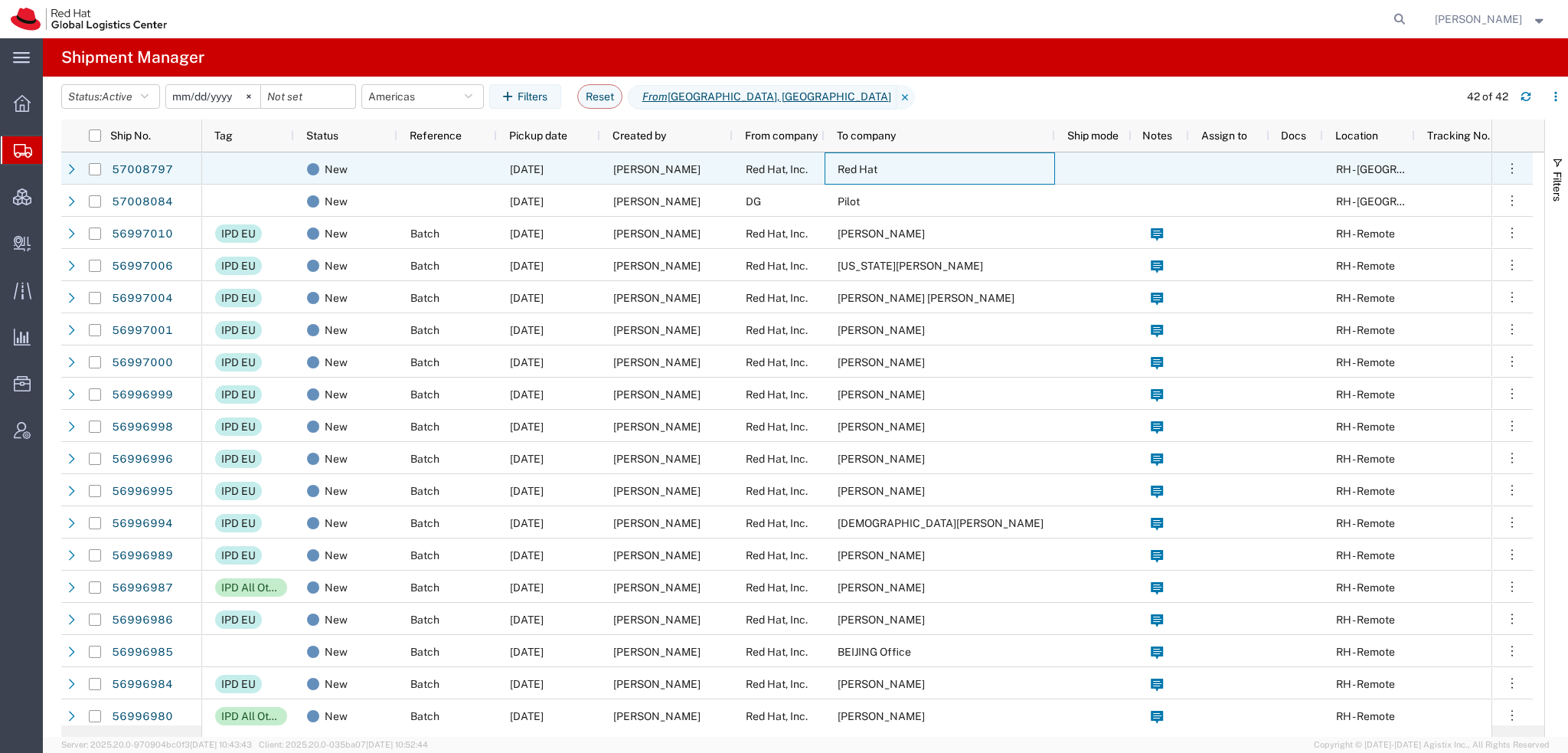
click at [856, 175] on div "Red Hat" at bounding box center [940, 168] width 230 height 32
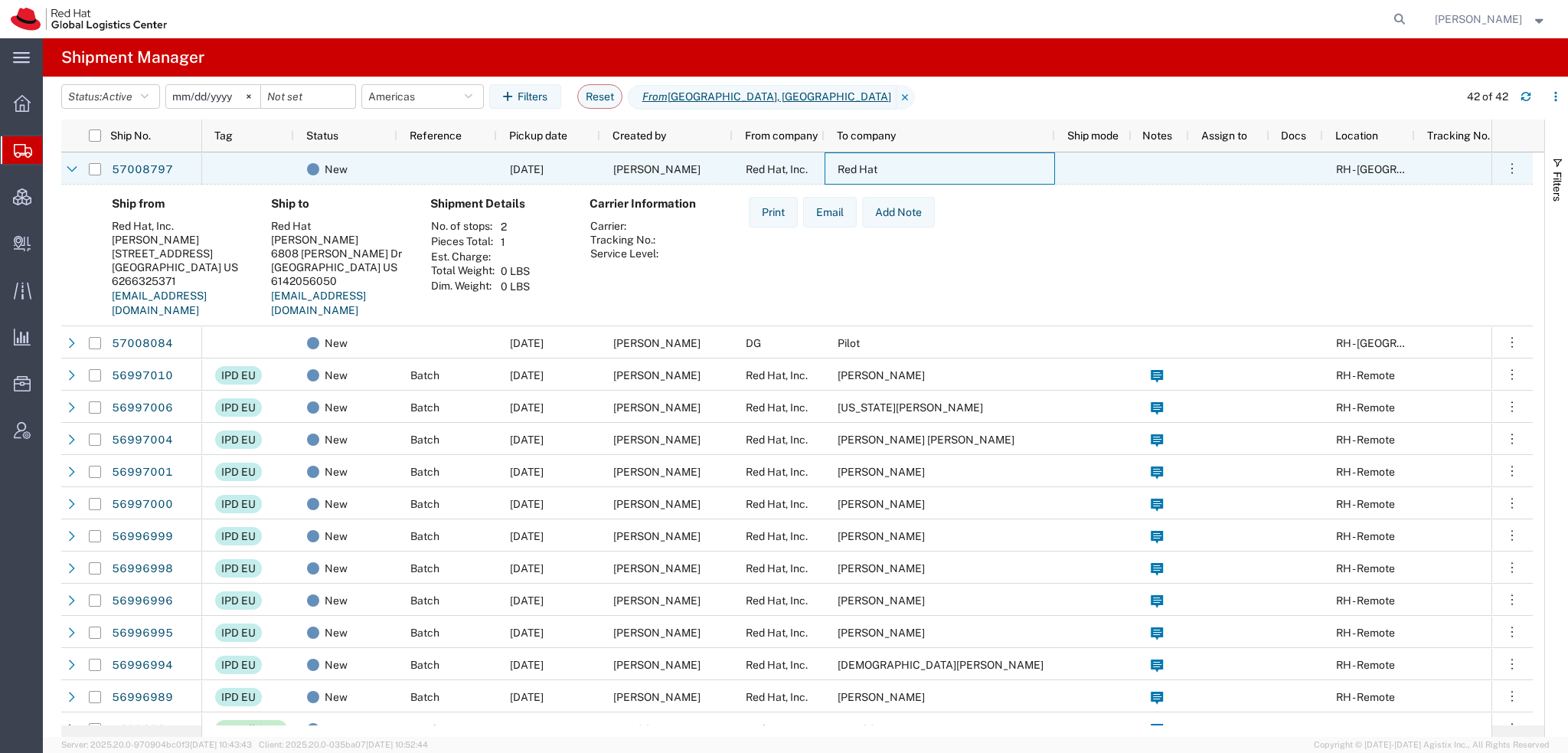
click at [856, 175] on div "Red Hat" at bounding box center [940, 168] width 230 height 32
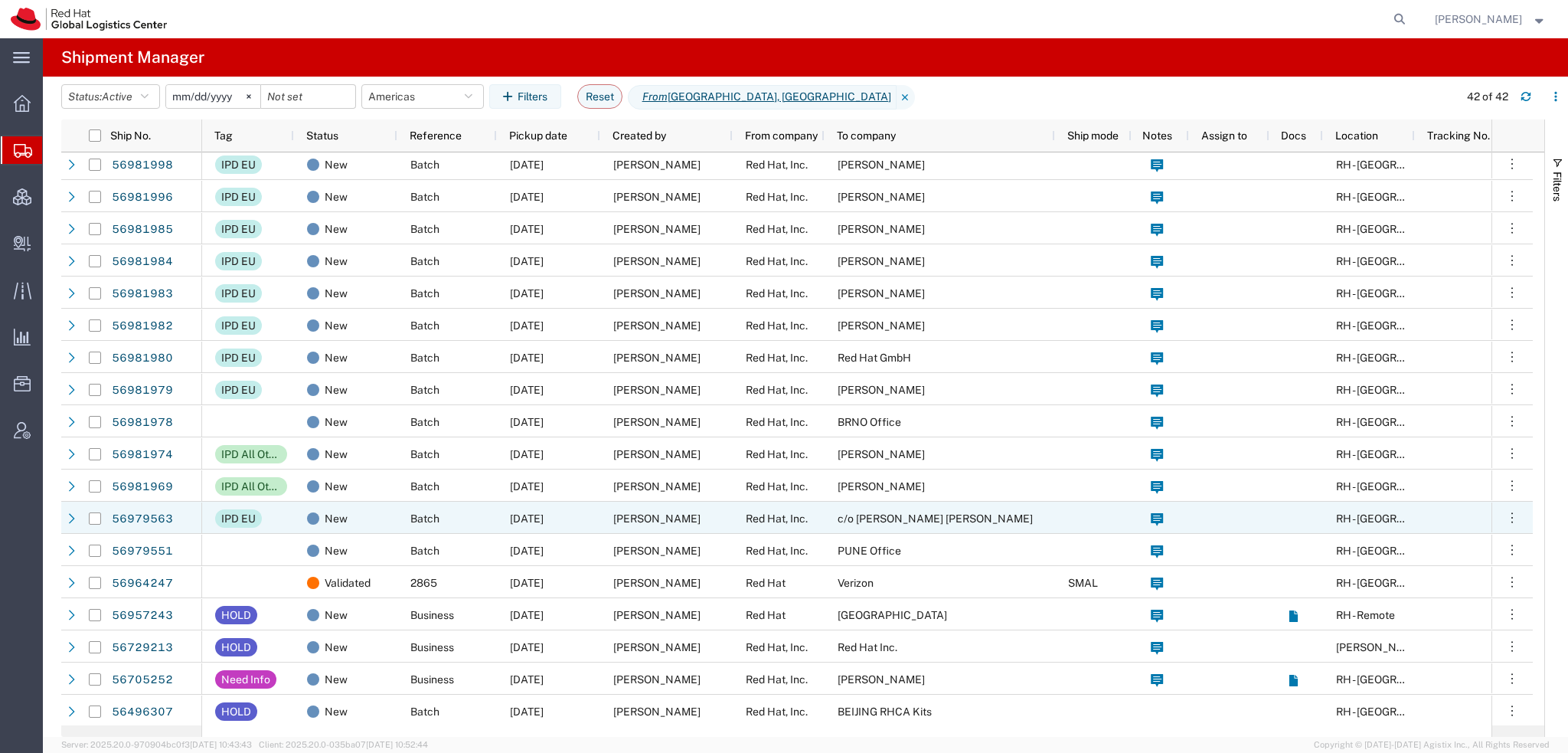
scroll to position [778, 0]
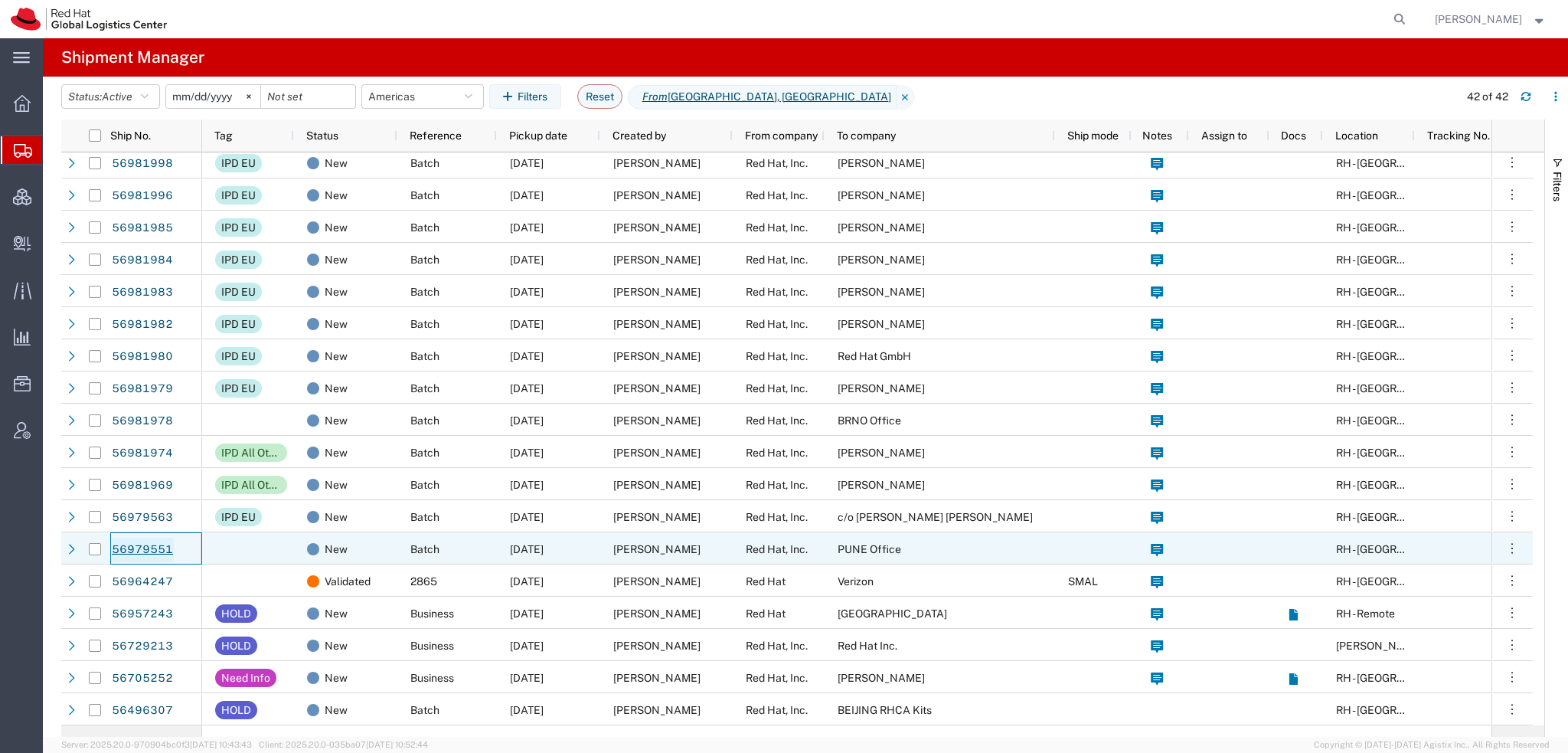
click at [125, 547] on link "56979551" at bounding box center [142, 549] width 63 height 24
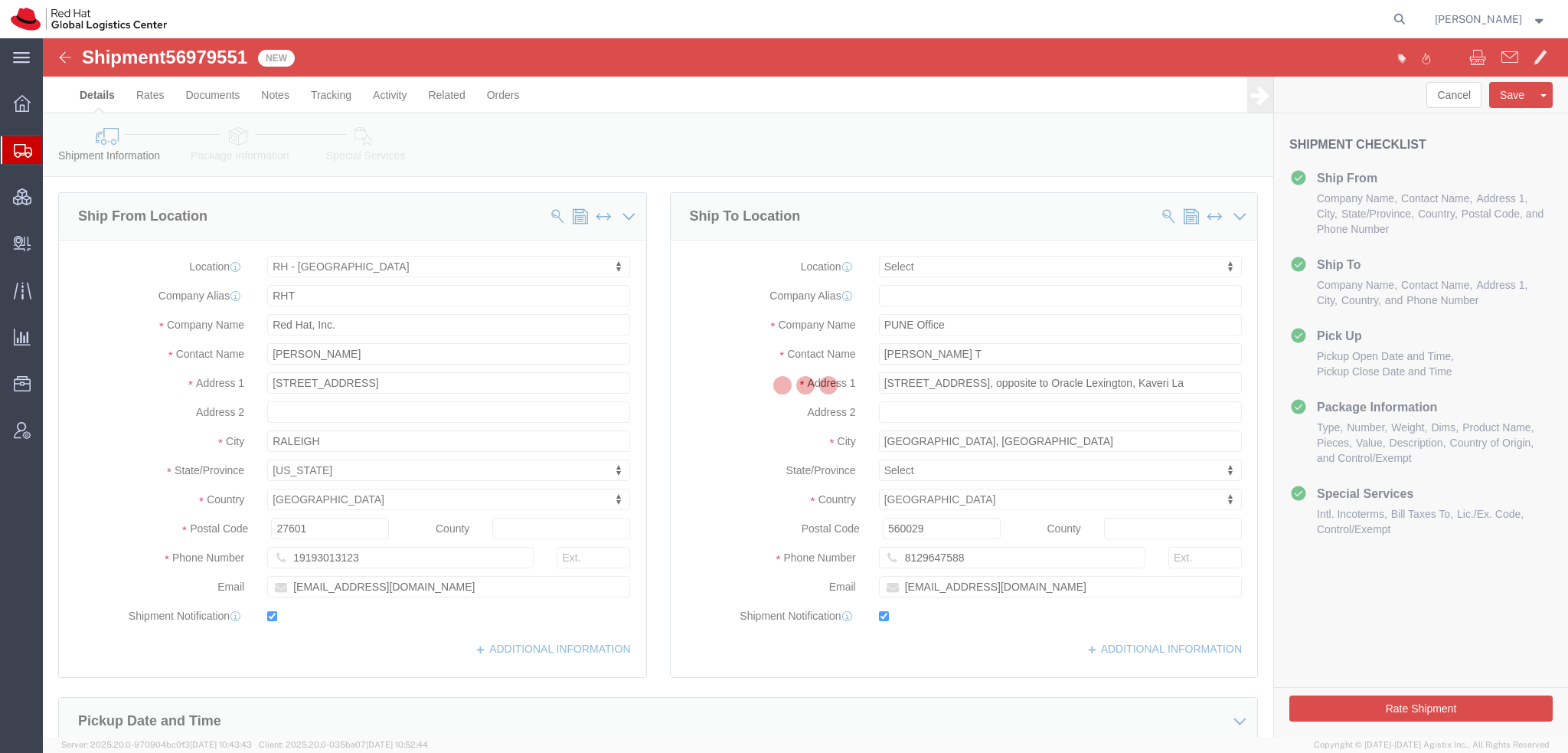
select select "38014"
select select
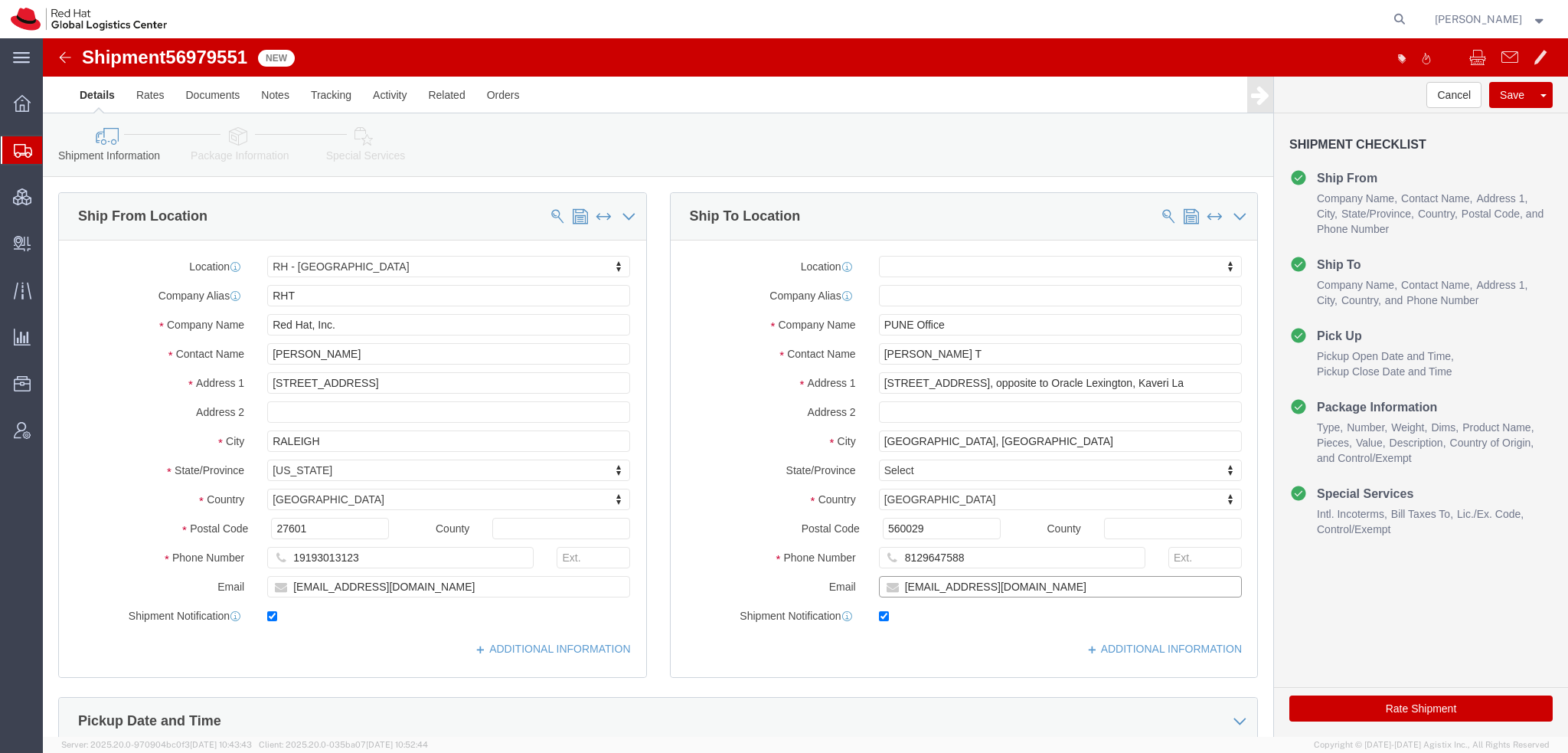
drag, startPoint x: 933, startPoint y: 547, endPoint x: 75, endPoint y: 399, distance: 870.7
click div "Ship From Location Location RH - Raleigh My Profile Location RH - Amsterdam - M…"
type input "[EMAIL_ADDRESS][DOMAIN_NAME]"
drag, startPoint x: 285, startPoint y: 553, endPoint x: -43, endPoint y: 450, distance: 343.8
click html "Shipment 56979551 New Details Rates Documents Notes Tracking Activity Related O…"
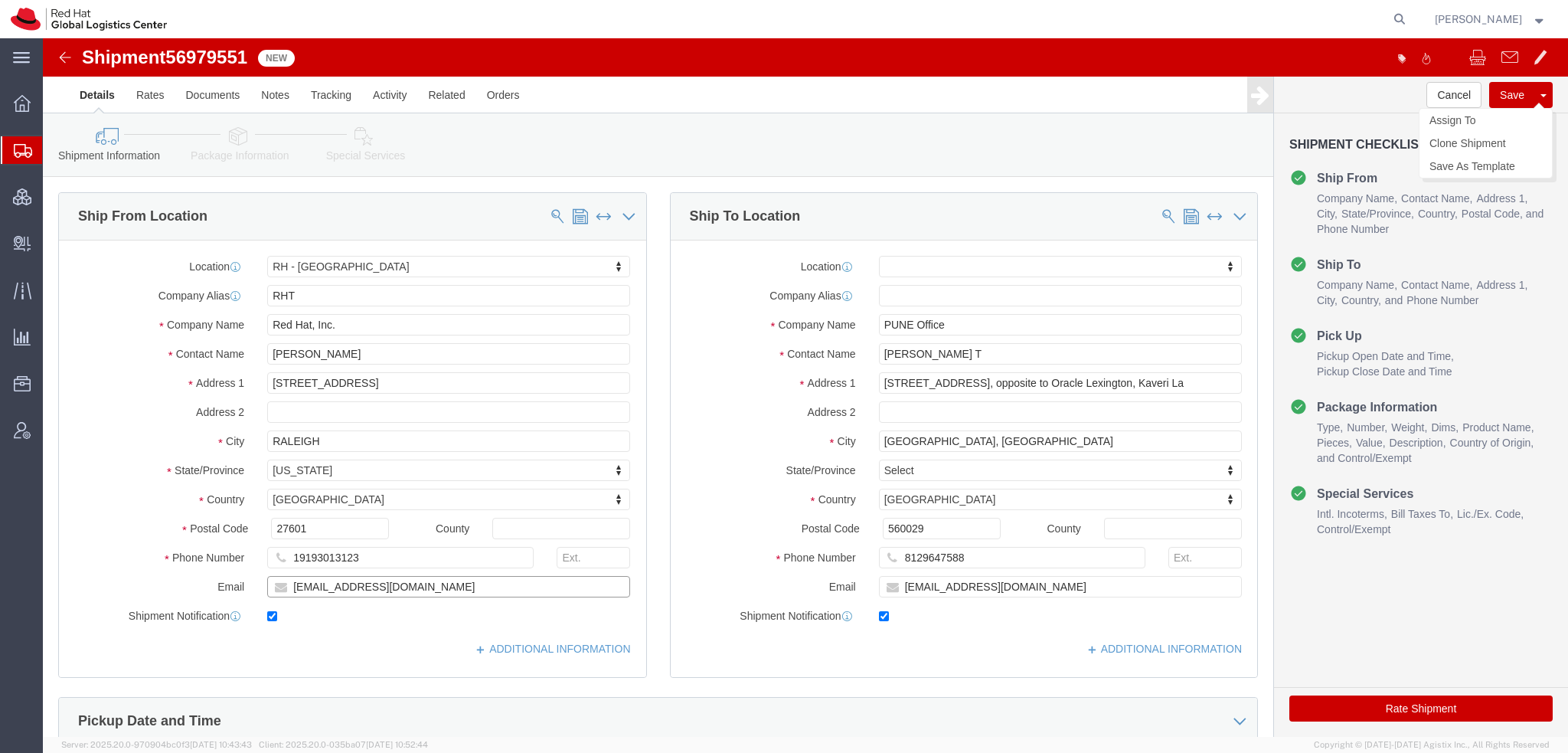
type input "[EMAIL_ADDRESS][DOMAIN_NAME]"
click button "Save"
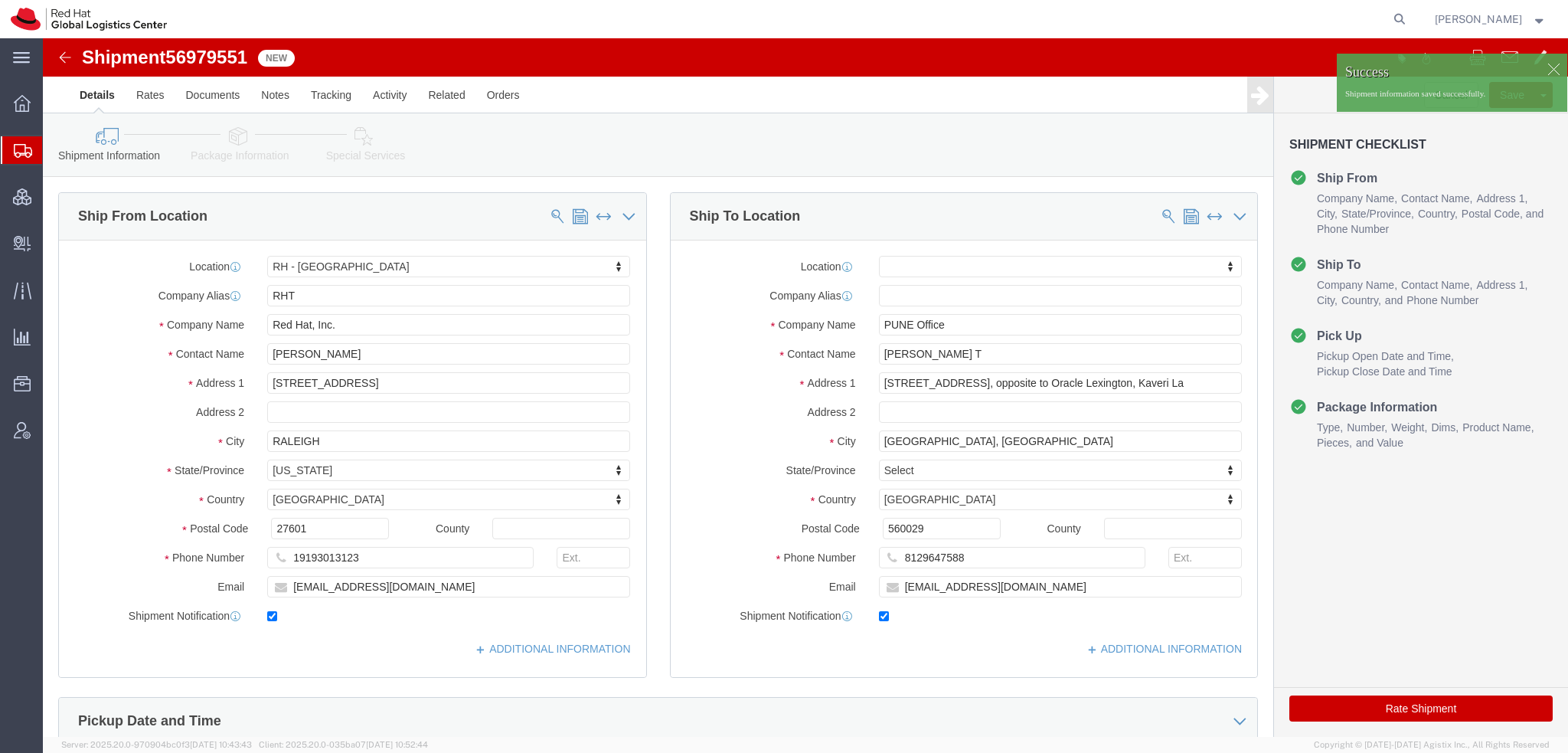
drag, startPoint x: 1503, startPoint y: 26, endPoint x: 1495, endPoint y: 28, distance: 8.2
click div
click p "Shipment information saved successfully."
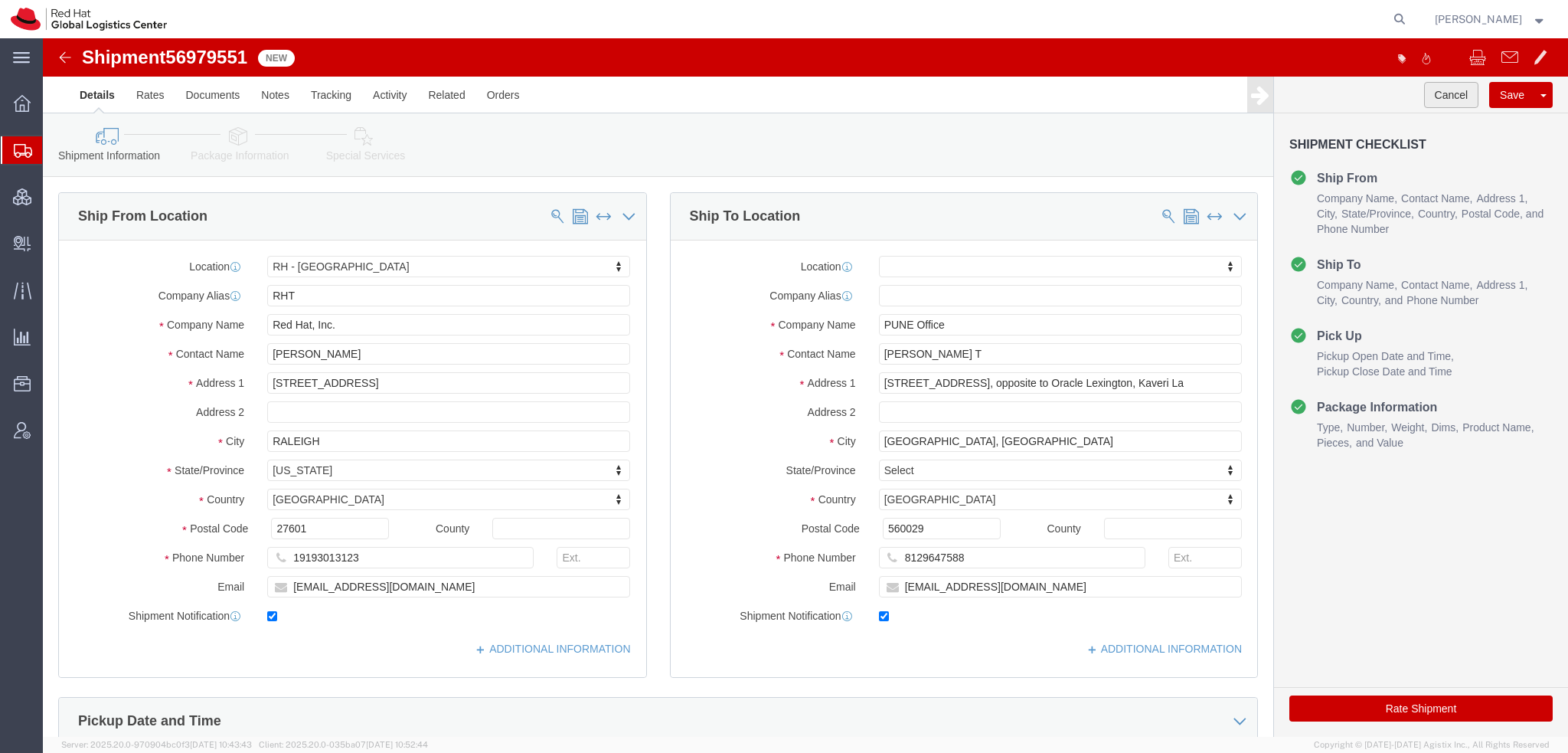
click button "Cancel"
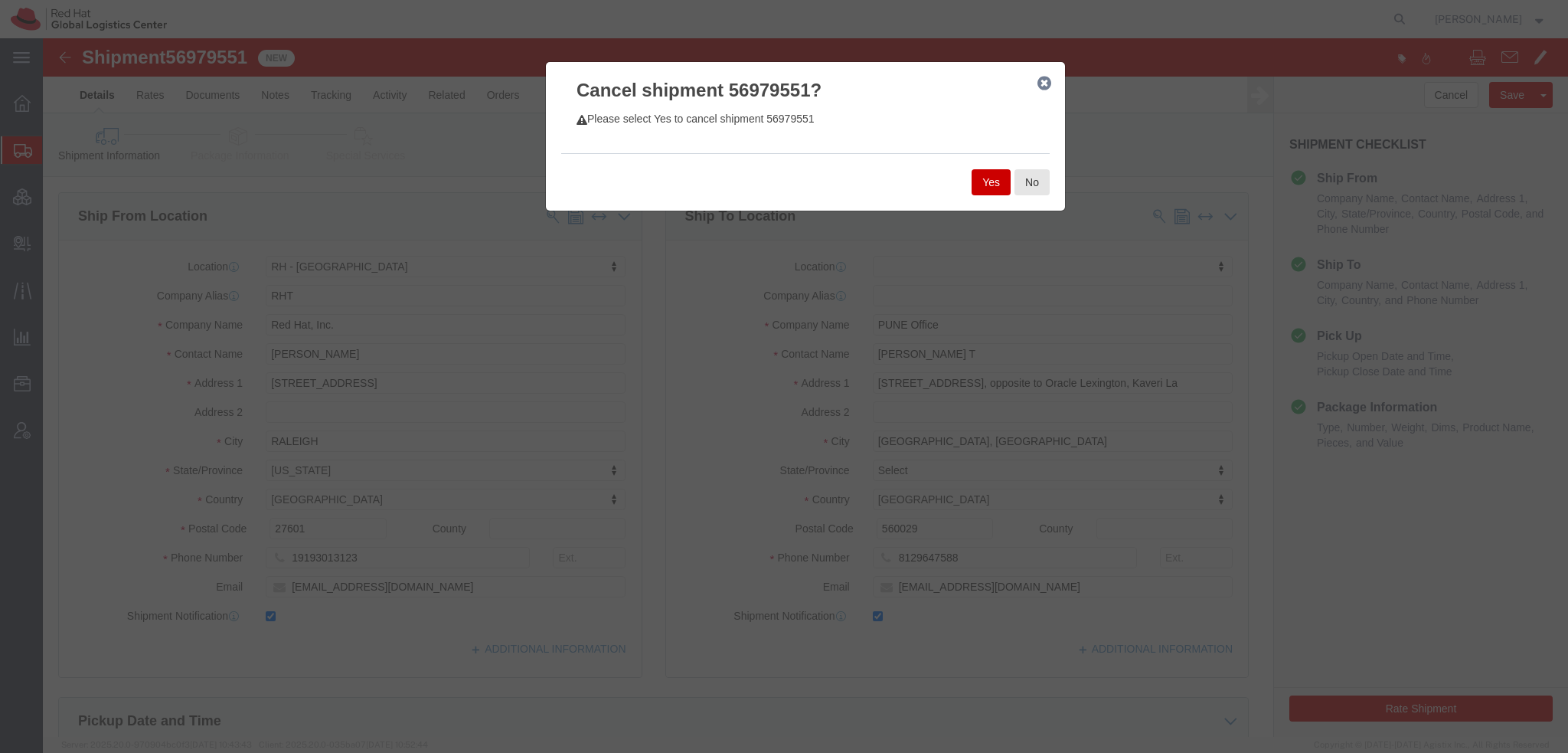
click button "Yes"
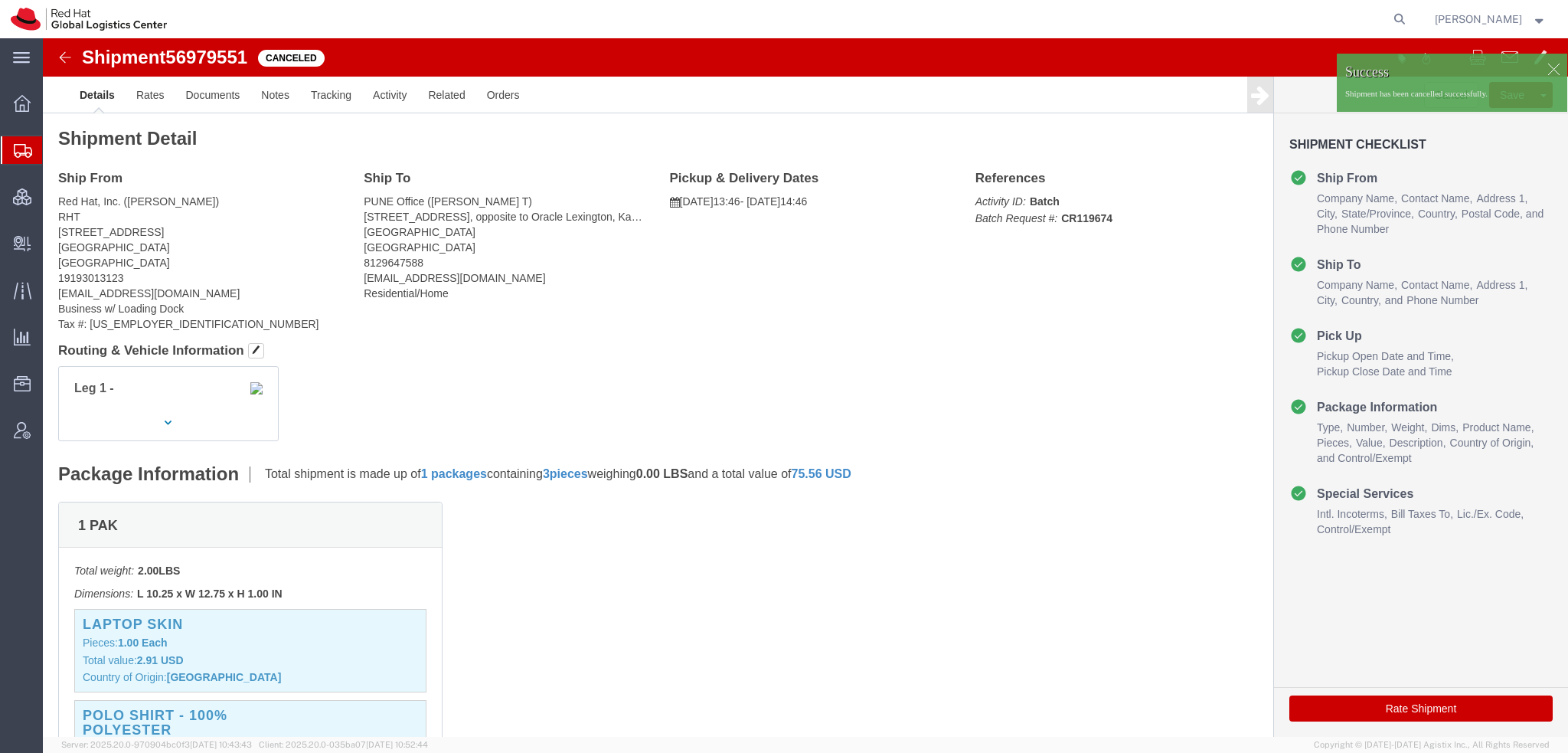
click h4 "Ship From"
click at [1531, 20] on span "[PERSON_NAME]" at bounding box center [1491, 18] width 112 height 16
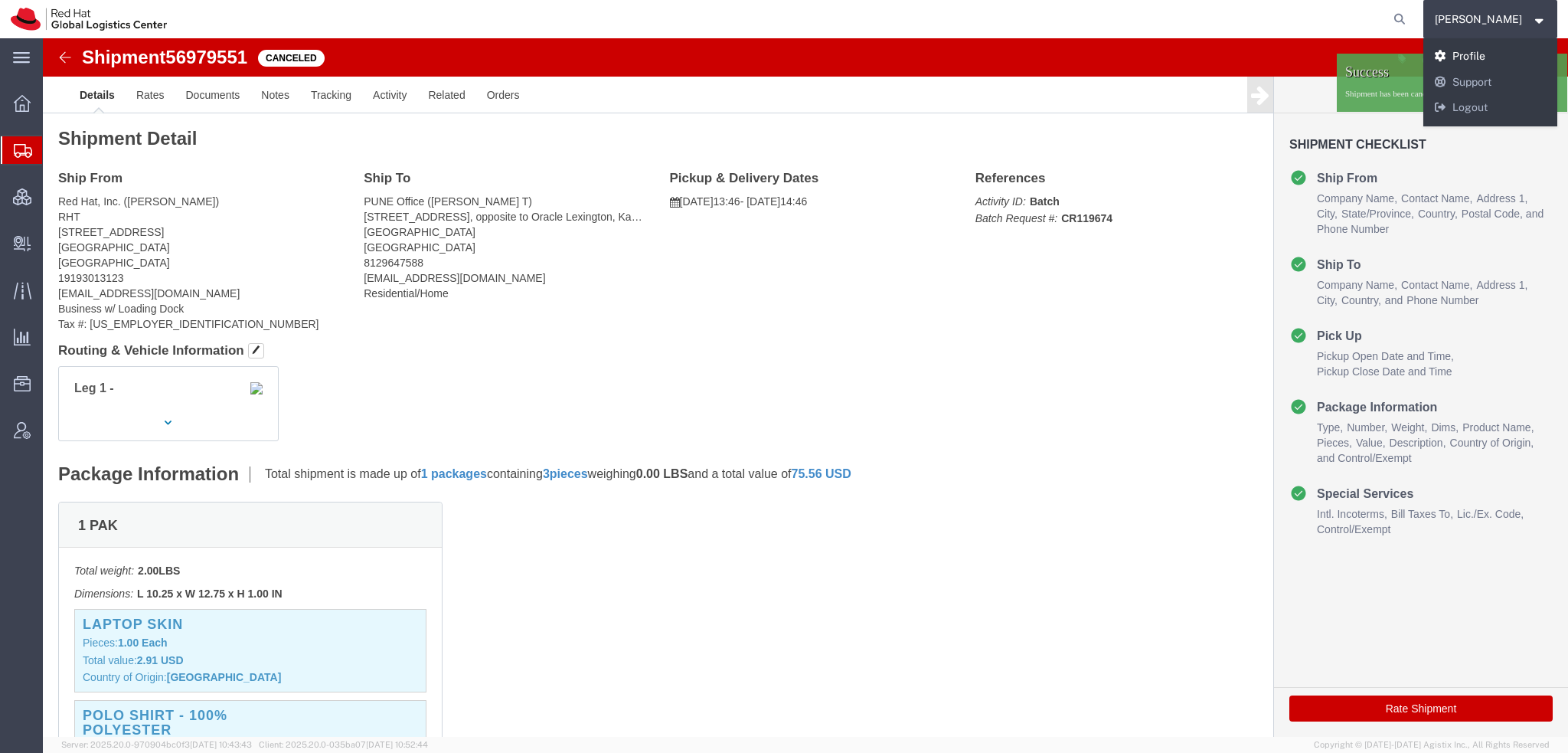
click at [1493, 56] on link "Profile" at bounding box center [1490, 56] width 134 height 26
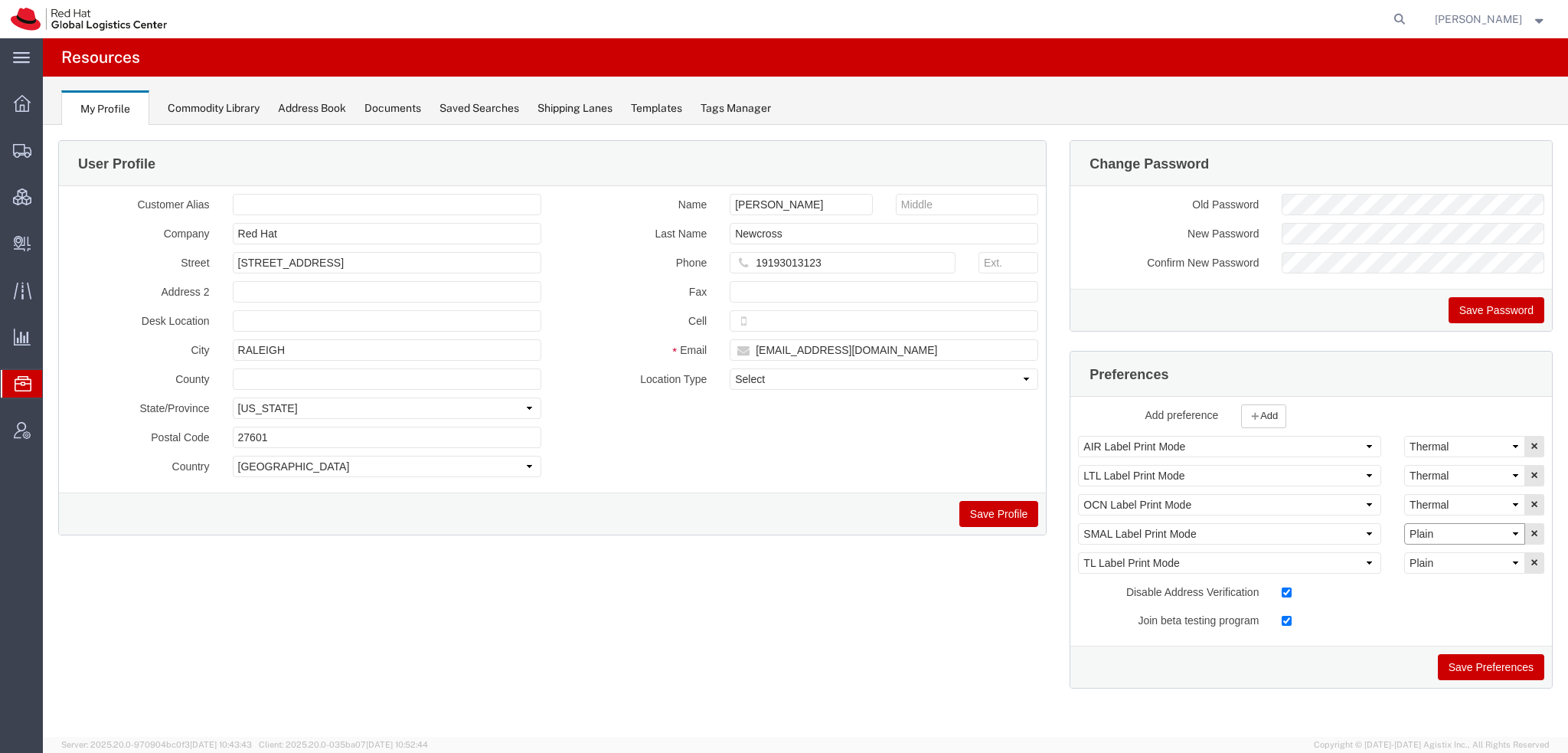
click at [1435, 523] on select "Select Plain Thermal" at bounding box center [1465, 534] width 121 height 21
select select "Thermal"
click at [1405, 523] on select "Select Plain Thermal" at bounding box center [1465, 534] width 121 height 21
click at [1480, 660] on button "Save Preferences" at bounding box center [1491, 666] width 106 height 26
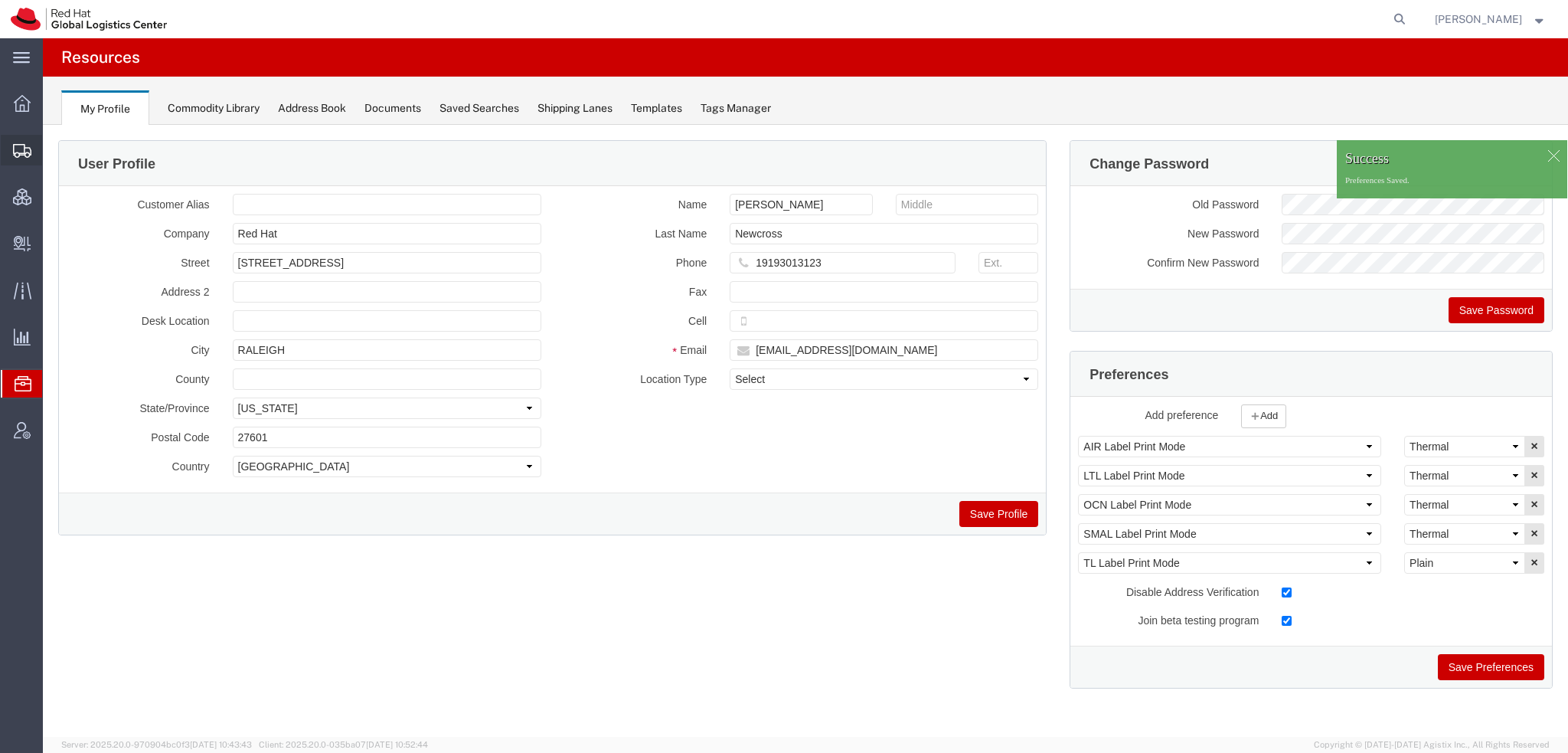
click at [0, 0] on span "Shipment Manager" at bounding box center [0, 0] width 0 height 0
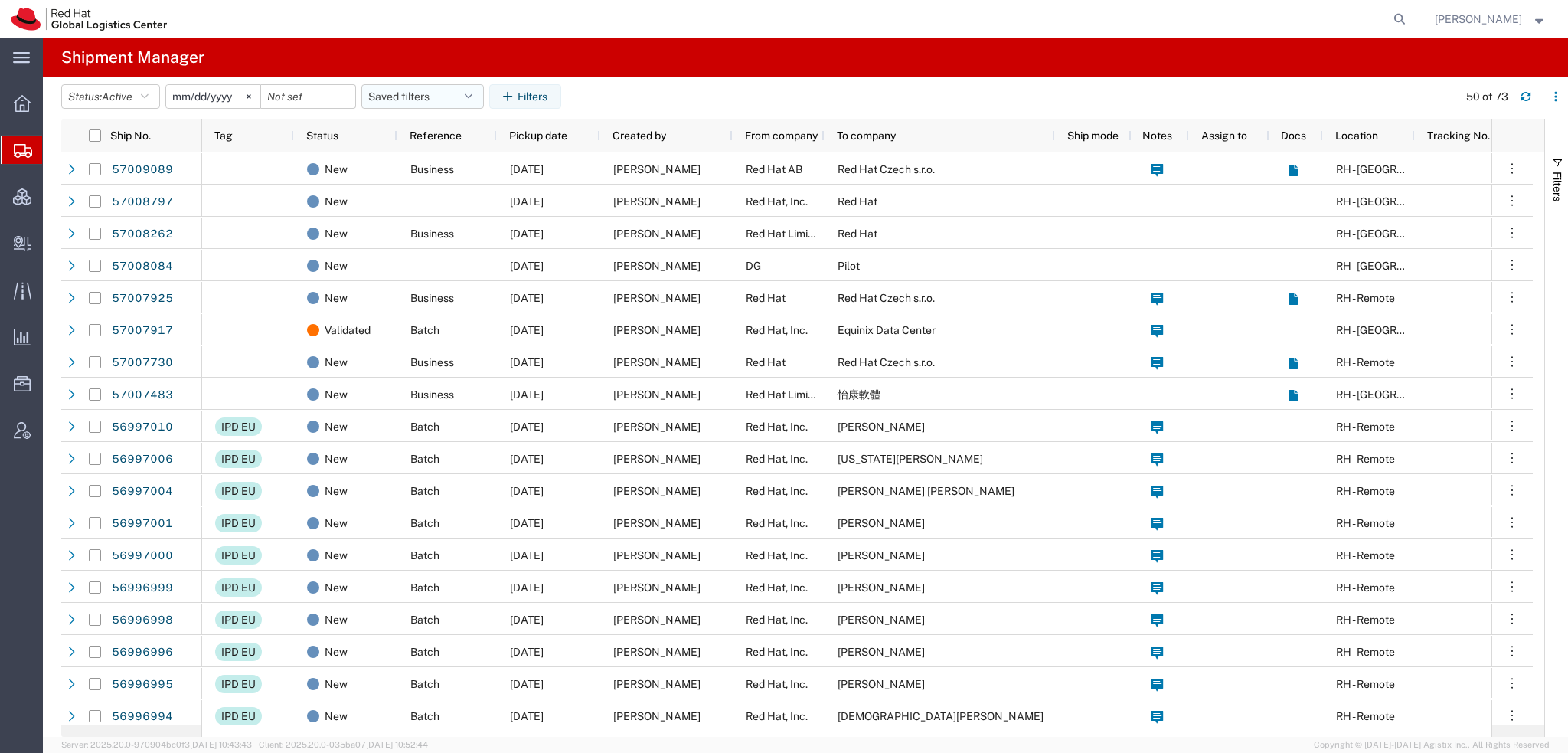
click at [479, 99] on button "Saved filters" at bounding box center [422, 96] width 123 height 24
click at [418, 159] on span "Americas" at bounding box center [464, 162] width 201 height 28
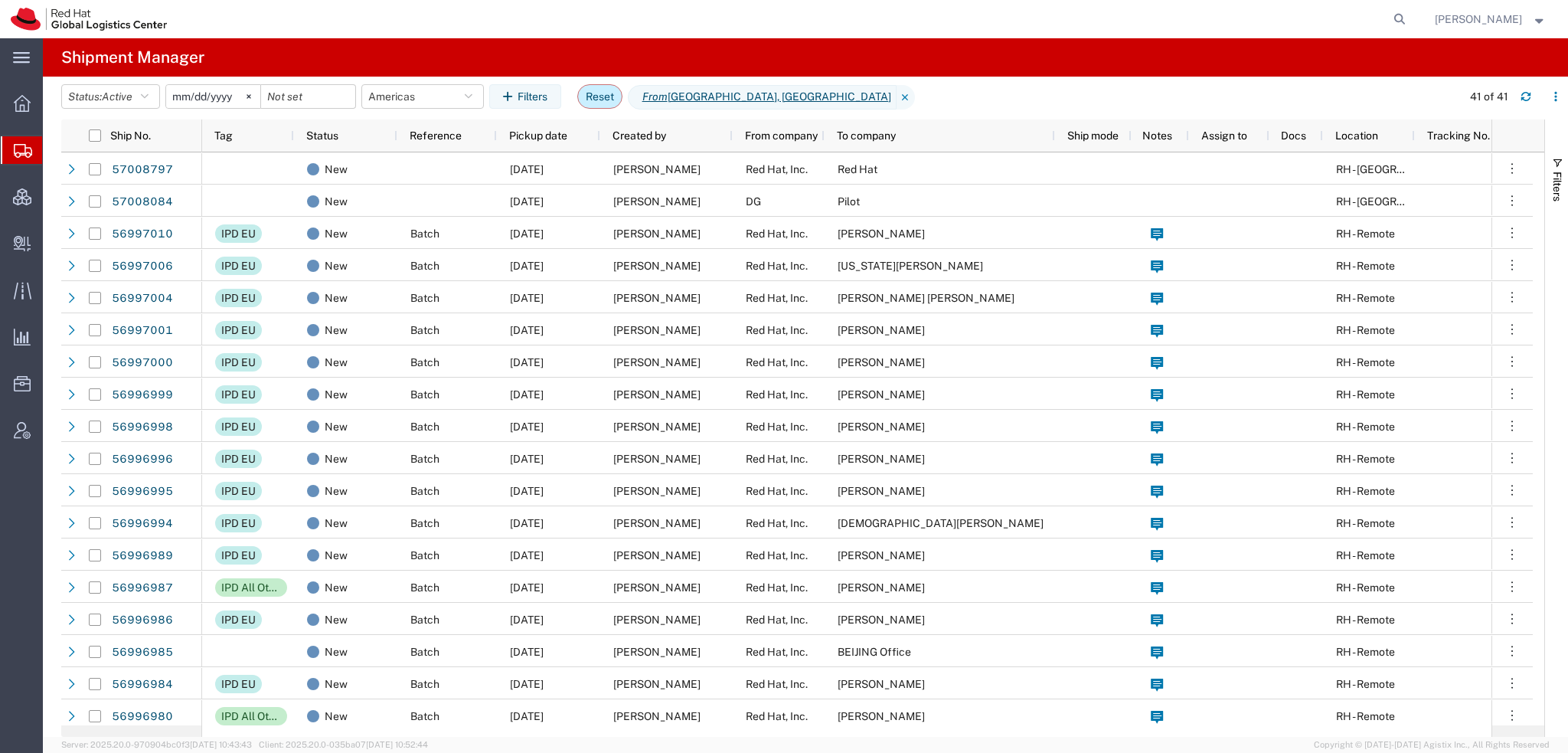
click at [596, 98] on button "Reset" at bounding box center [599, 96] width 45 height 24
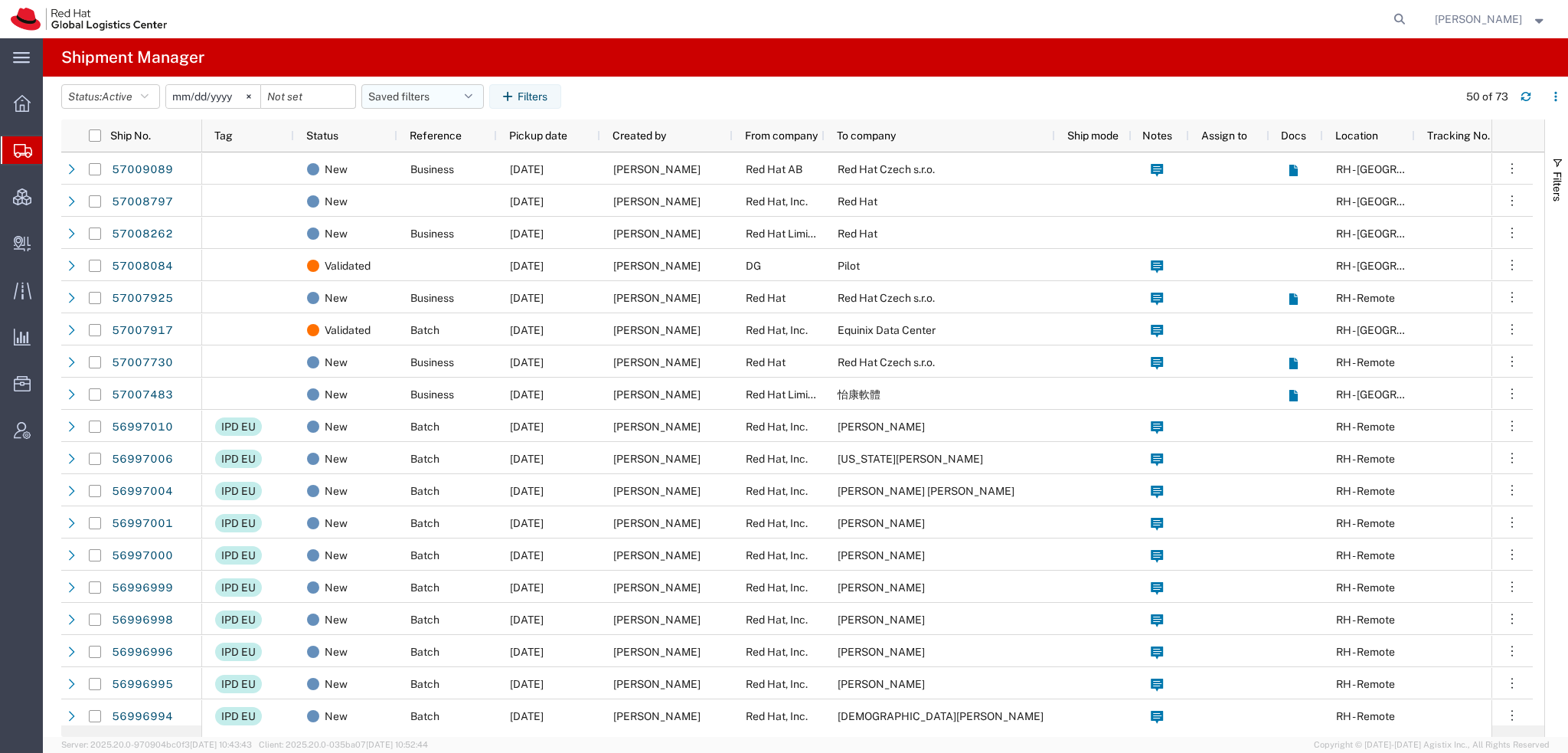
click at [468, 91] on button "Saved filters" at bounding box center [422, 96] width 123 height 24
drag, startPoint x: 418, startPoint y: 157, endPoint x: 428, endPoint y: 171, distance: 17.2
click at [418, 158] on span "Americas" at bounding box center [464, 162] width 201 height 28
type input "[DATE]"
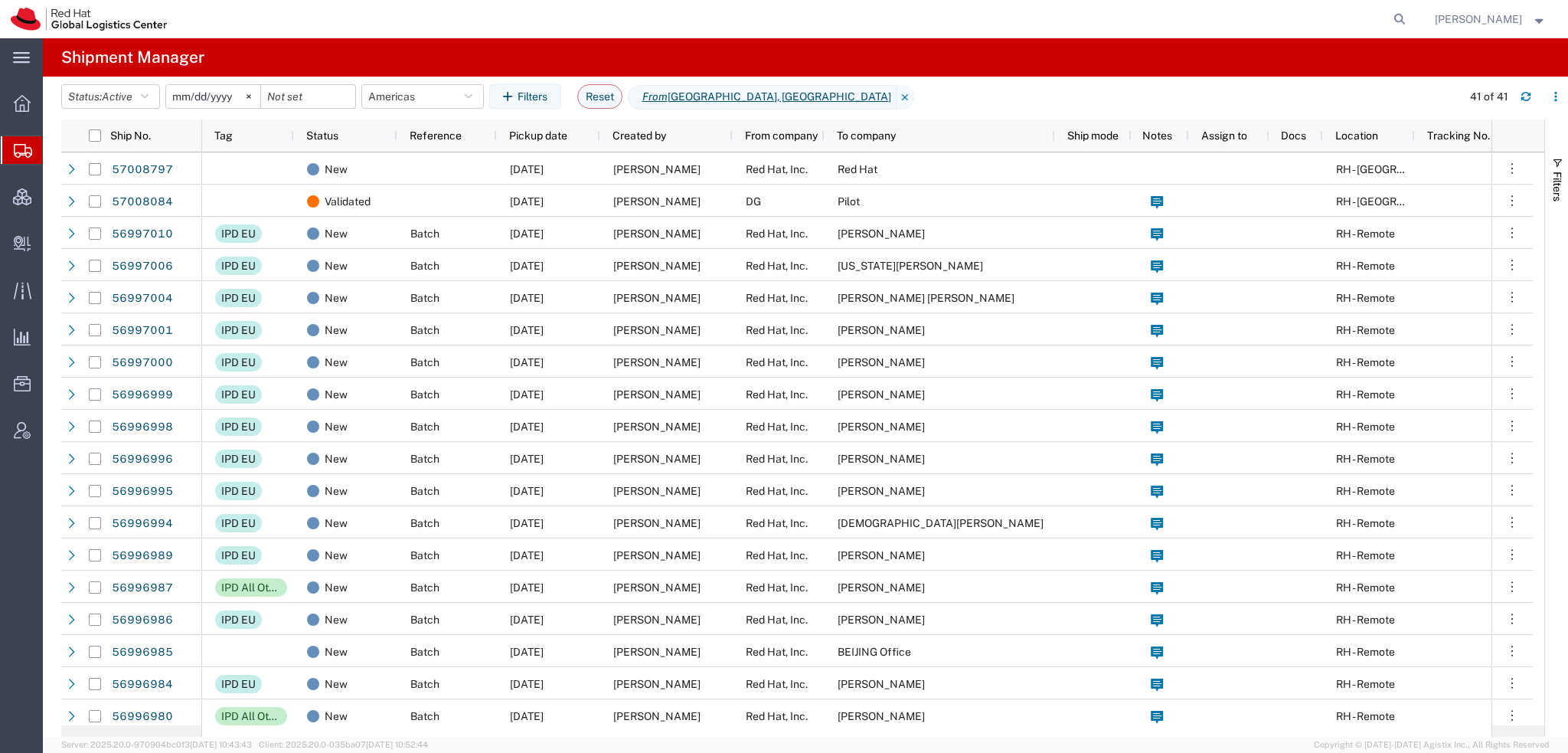
click at [1482, 16] on span "[PERSON_NAME]" at bounding box center [1478, 18] width 87 height 16
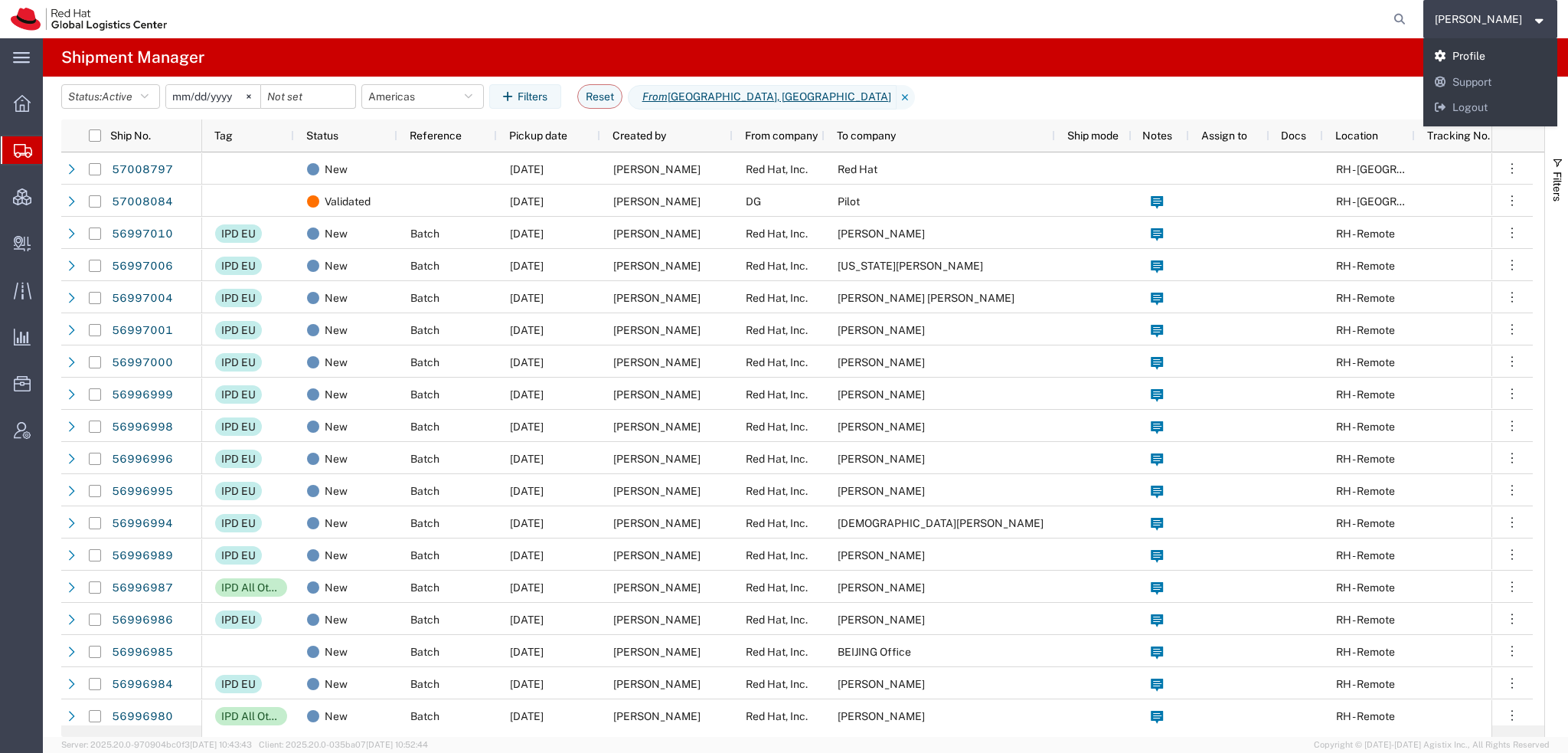
click at [1480, 57] on link "Profile" at bounding box center [1490, 56] width 134 height 26
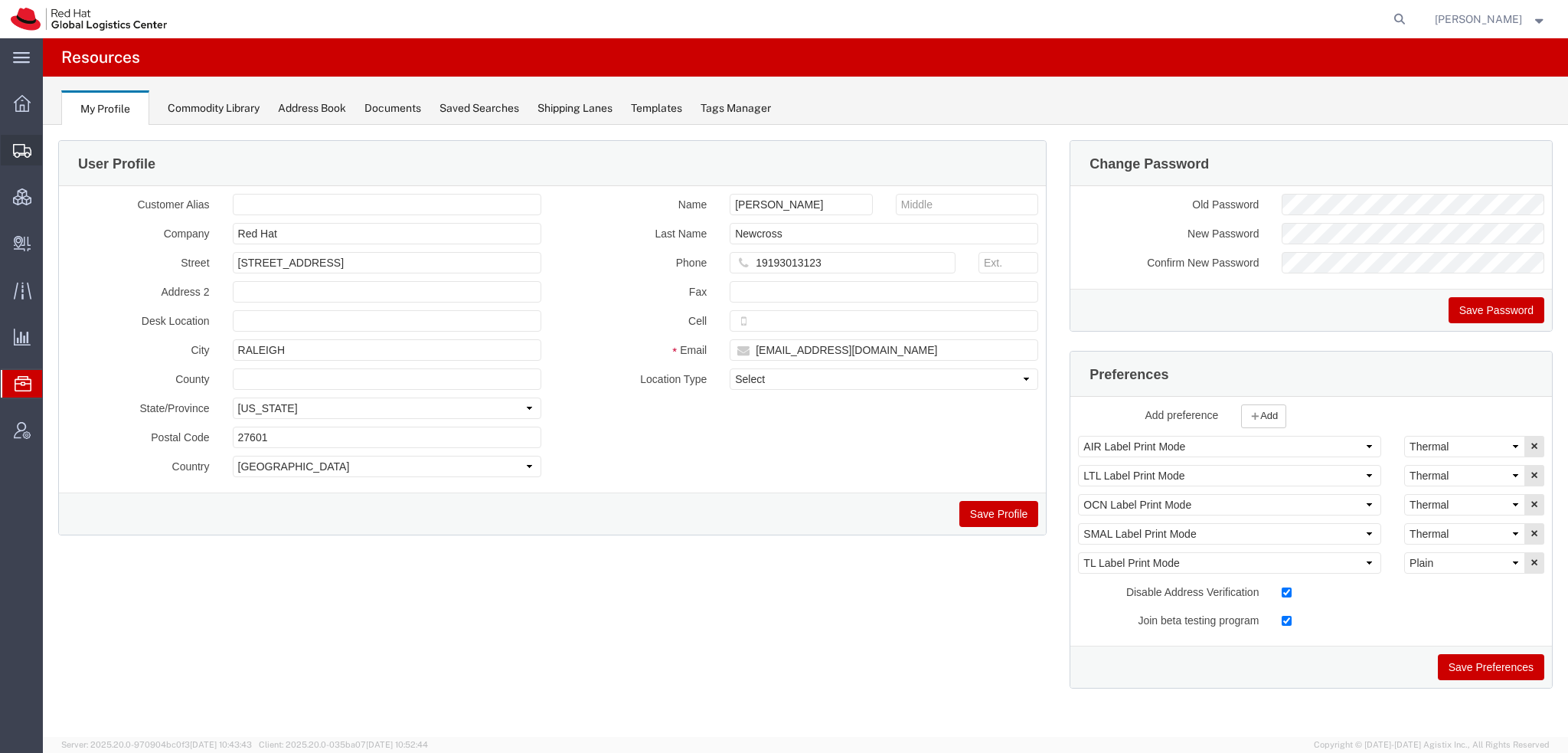
click at [0, 0] on span "Shipment Manager" at bounding box center [0, 0] width 0 height 0
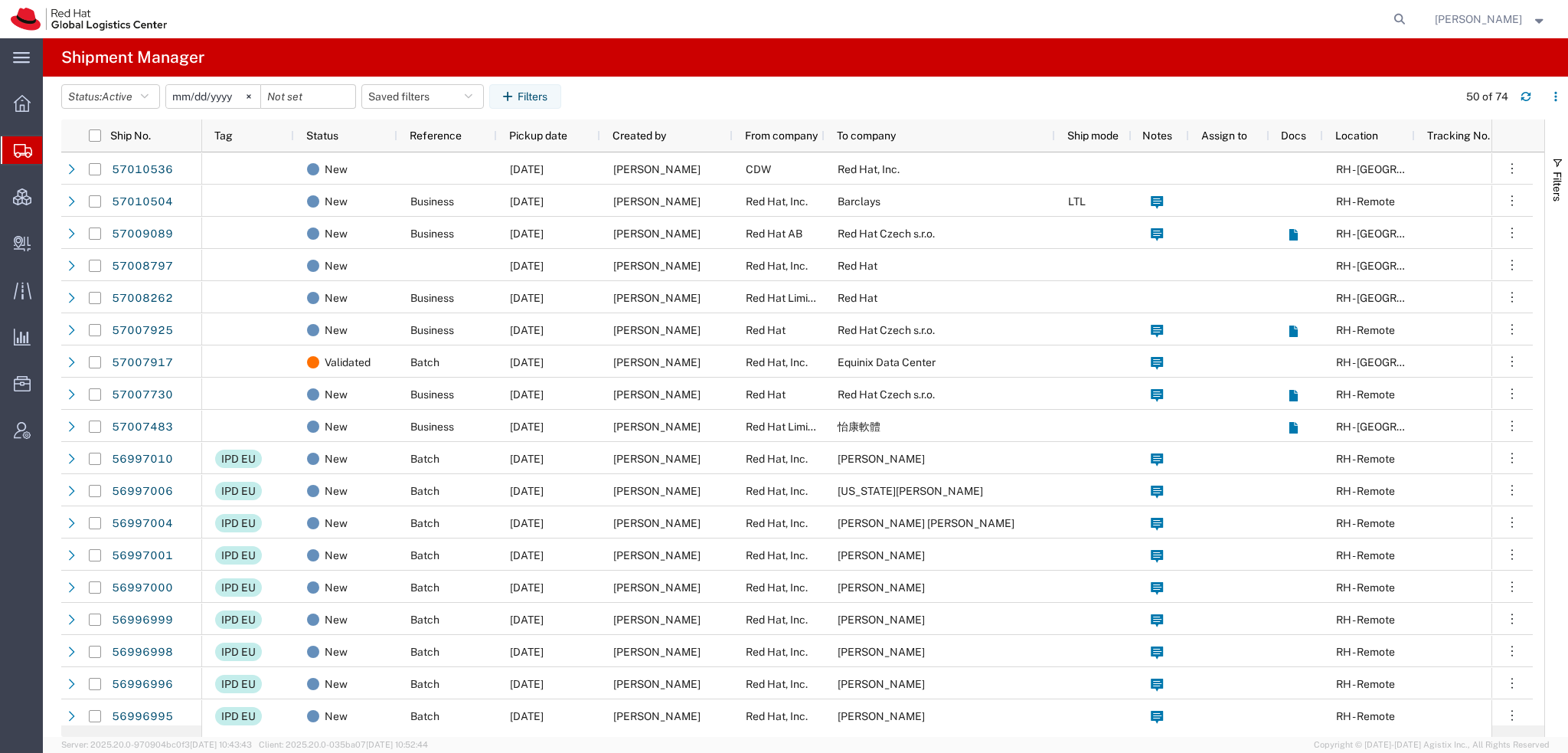
click at [1521, 28] on button "[PERSON_NAME]" at bounding box center [1490, 18] width 113 height 18
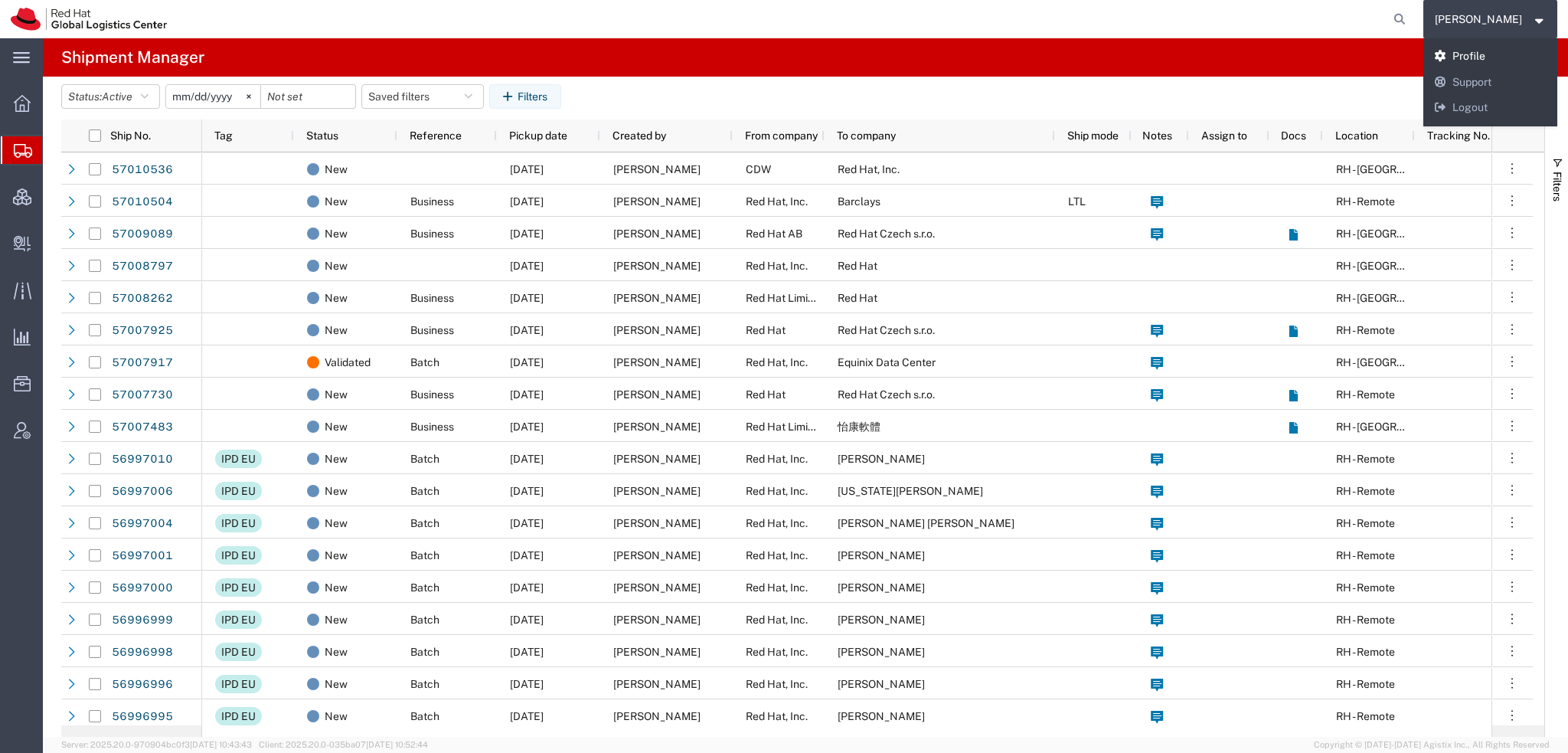
click at [1502, 53] on link "Profile" at bounding box center [1490, 56] width 134 height 26
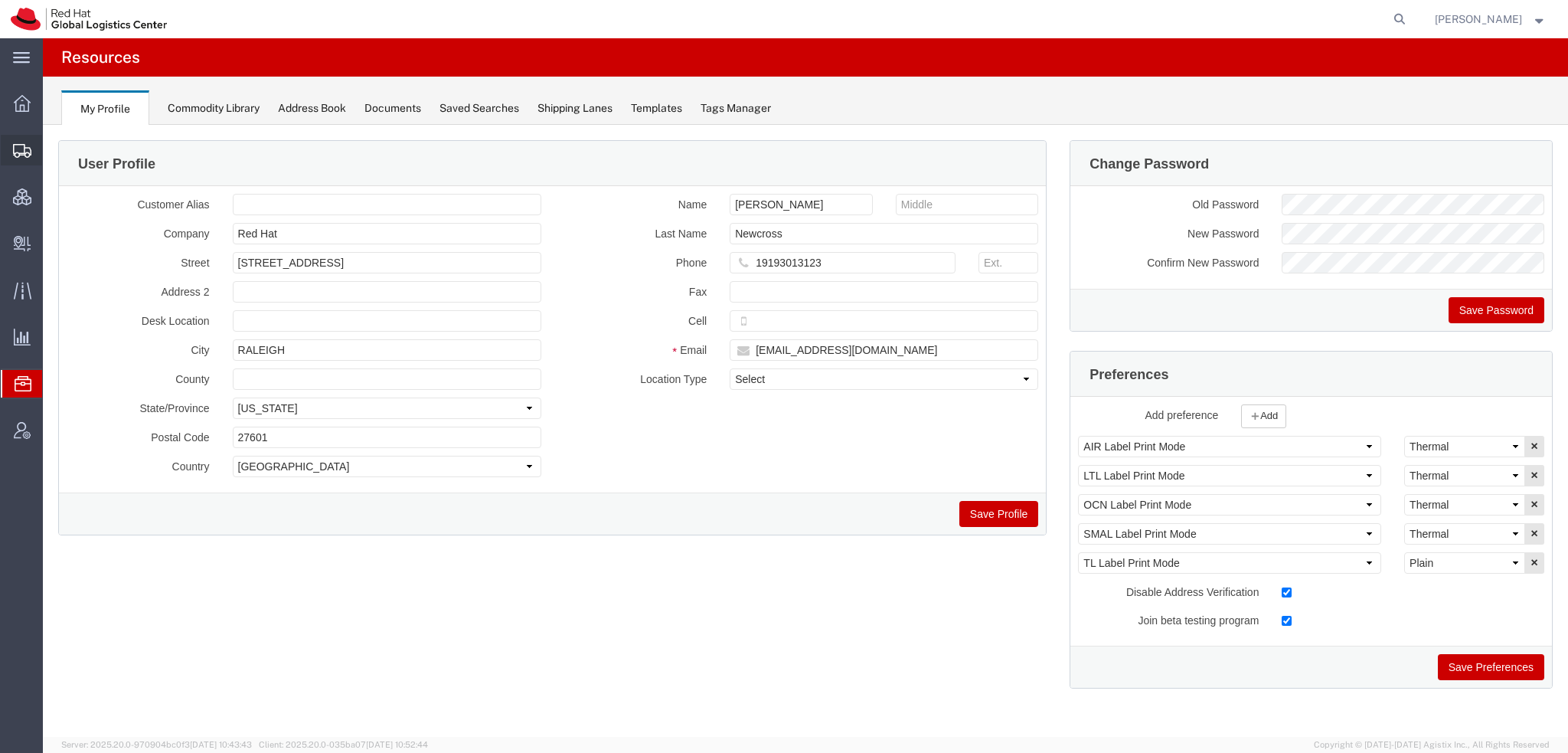
click at [0, 0] on span "Shipment Manager" at bounding box center [0, 0] width 0 height 0
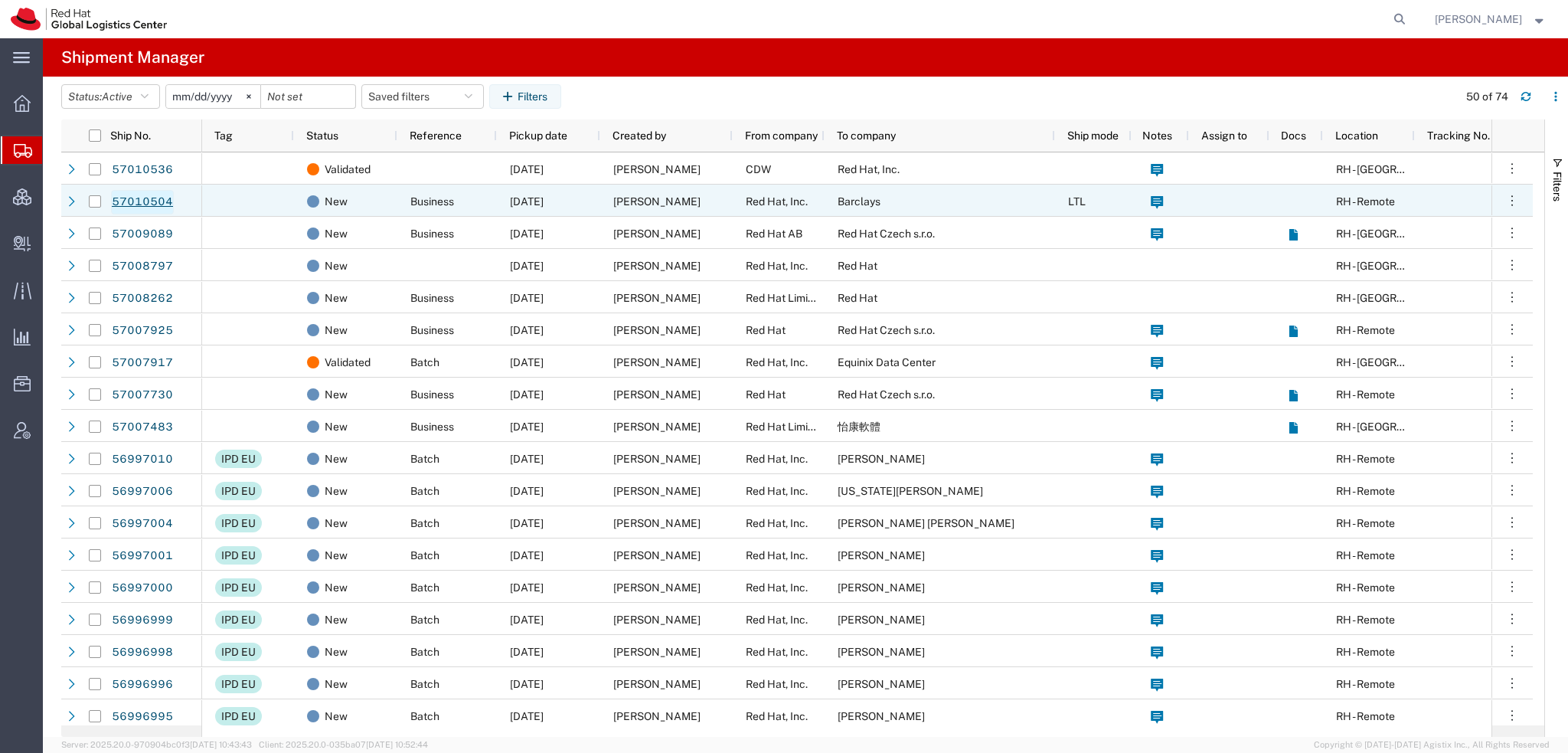
click at [138, 198] on link "57010504" at bounding box center [142, 201] width 63 height 24
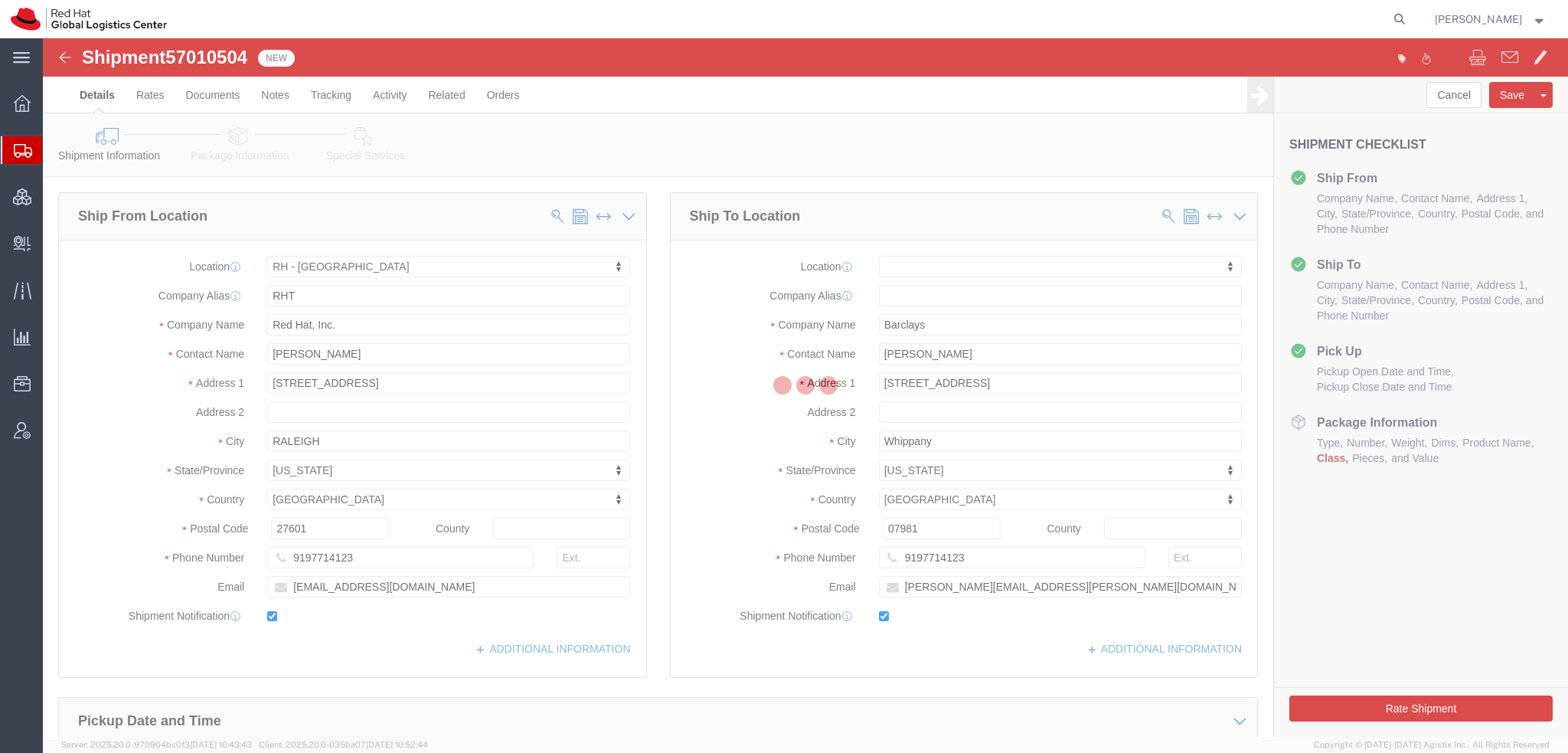
select select "38014"
select select
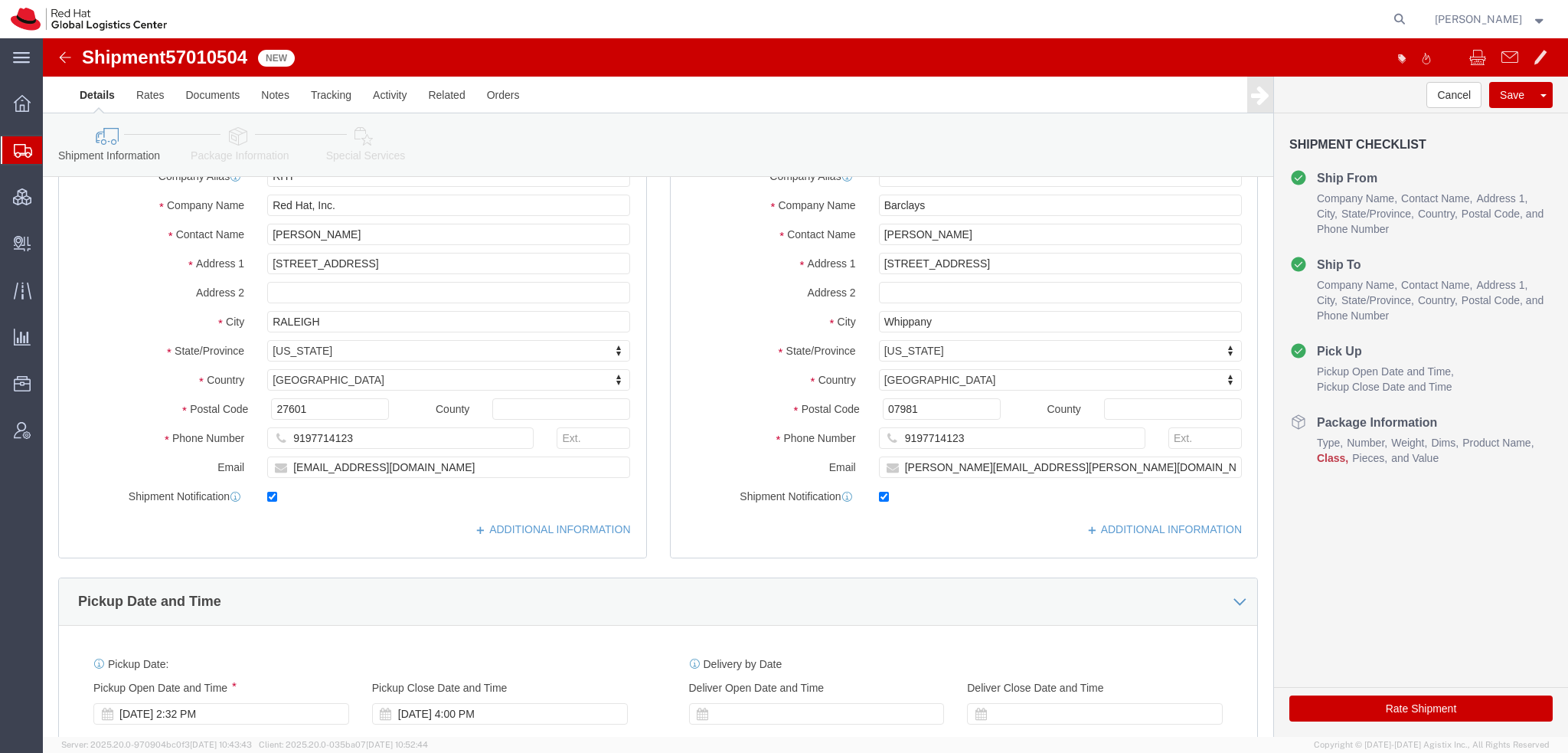
scroll to position [383, 0]
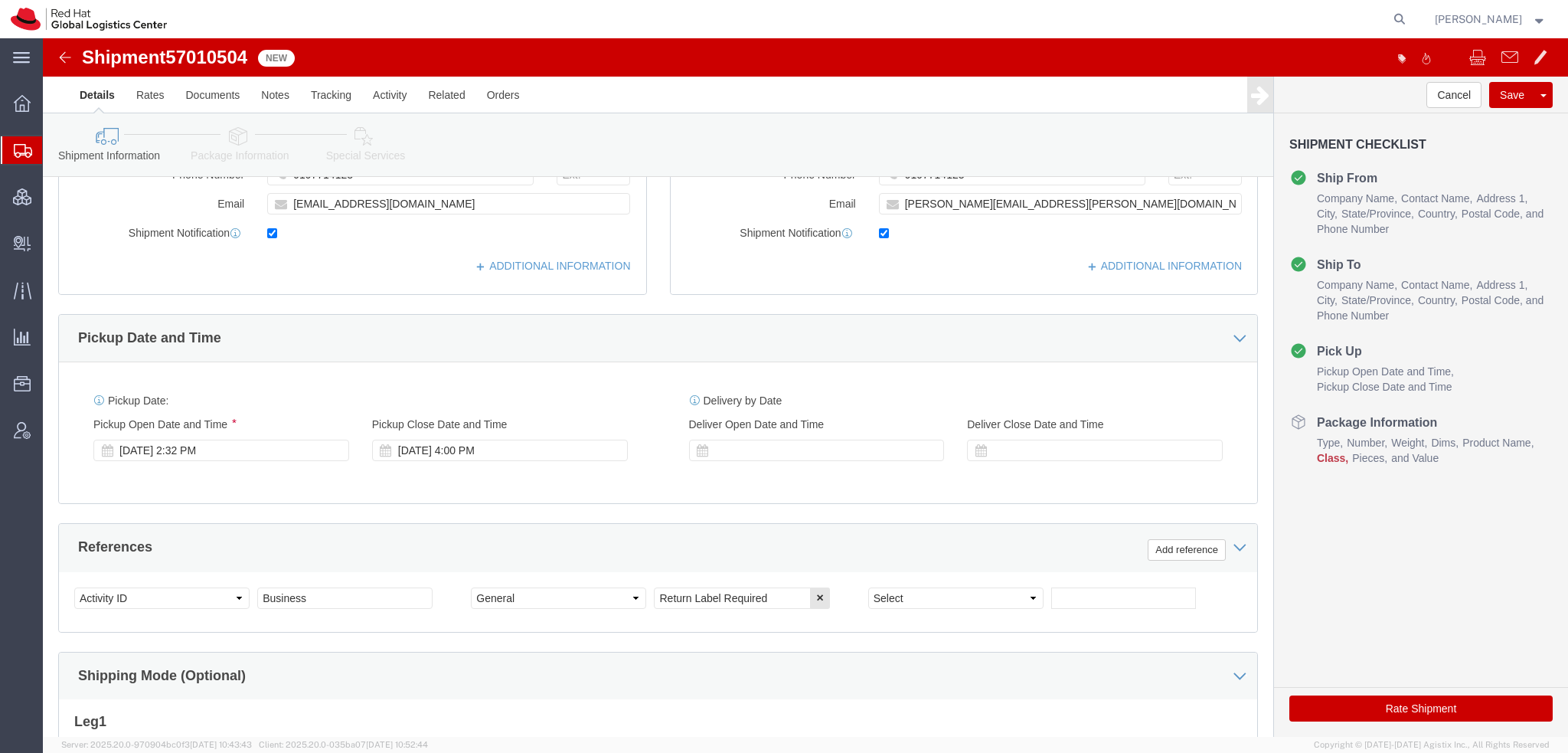
click icon
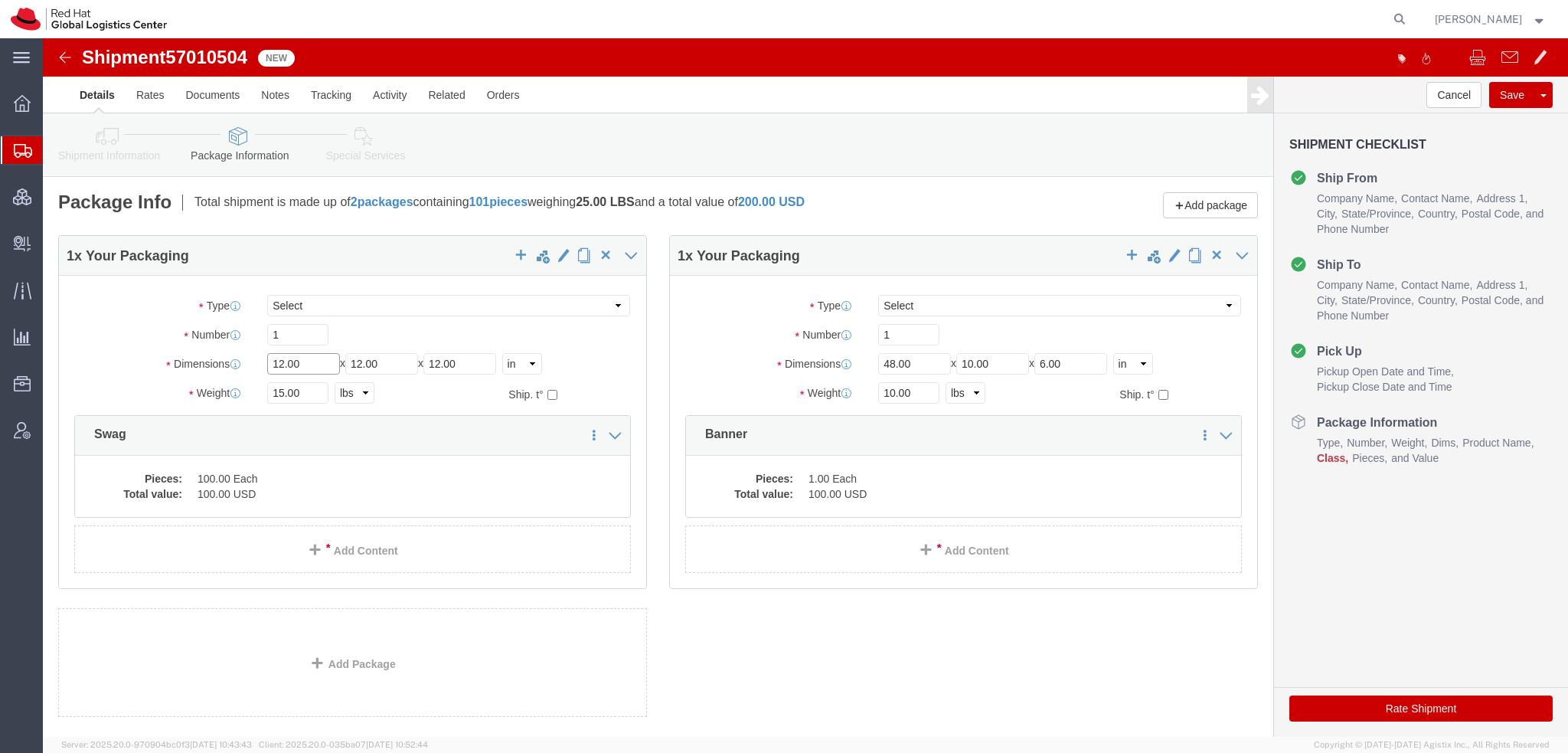
drag, startPoint x: 273, startPoint y: 329, endPoint x: -43, endPoint y: 230, distance: 331.1
click html "Shipment 57010504 New Details Rates Documents Notes Tracking Activity Related O…"
type input "18"
type input "11"
type input "12"
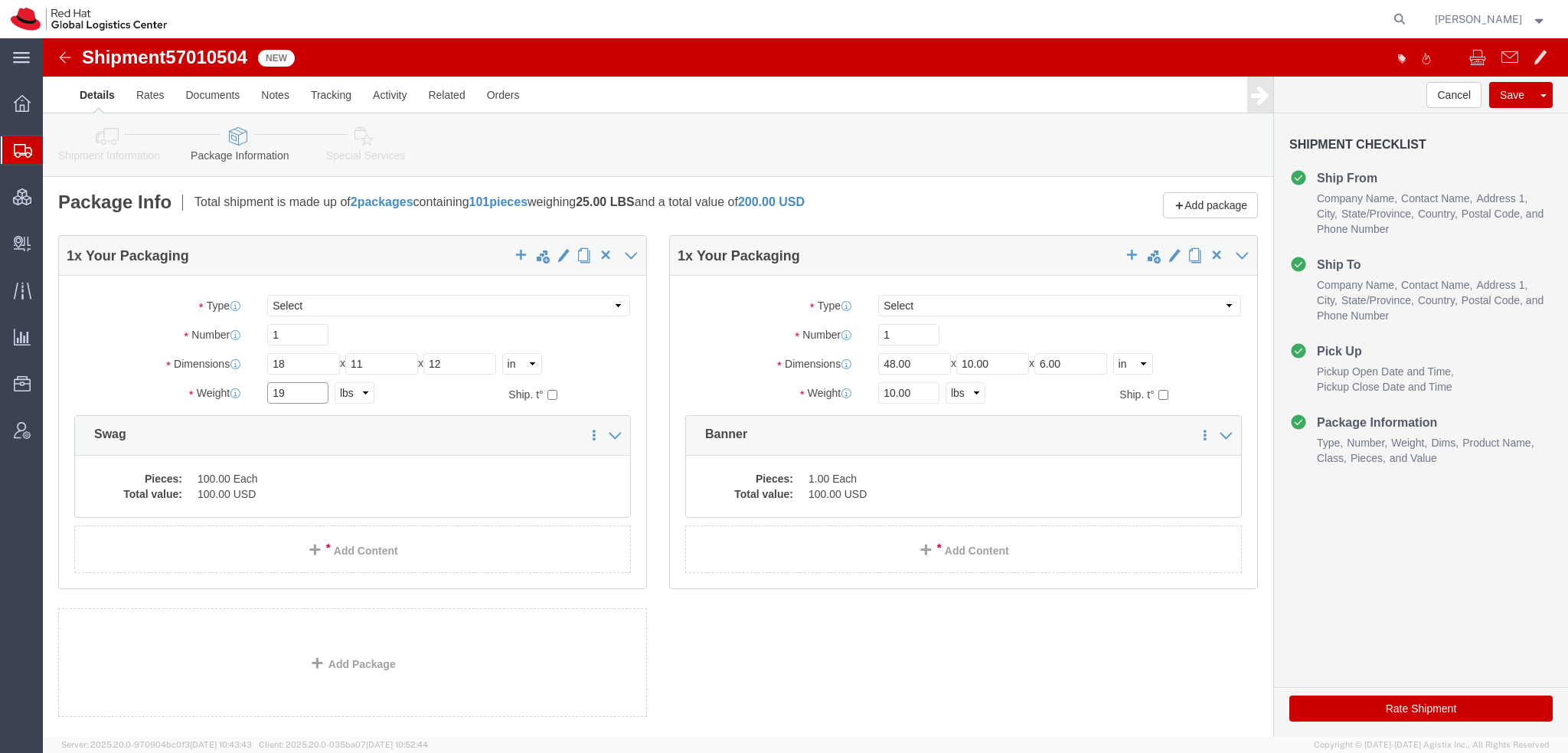
type input "19"
drag, startPoint x: 879, startPoint y: 322, endPoint x: 275, endPoint y: 186, distance: 619.1
click div "1 x Your Packaging Package Type Select Case(s) Crate(s) Large Box Medium Box PA…"
type input "20"
type input "9"
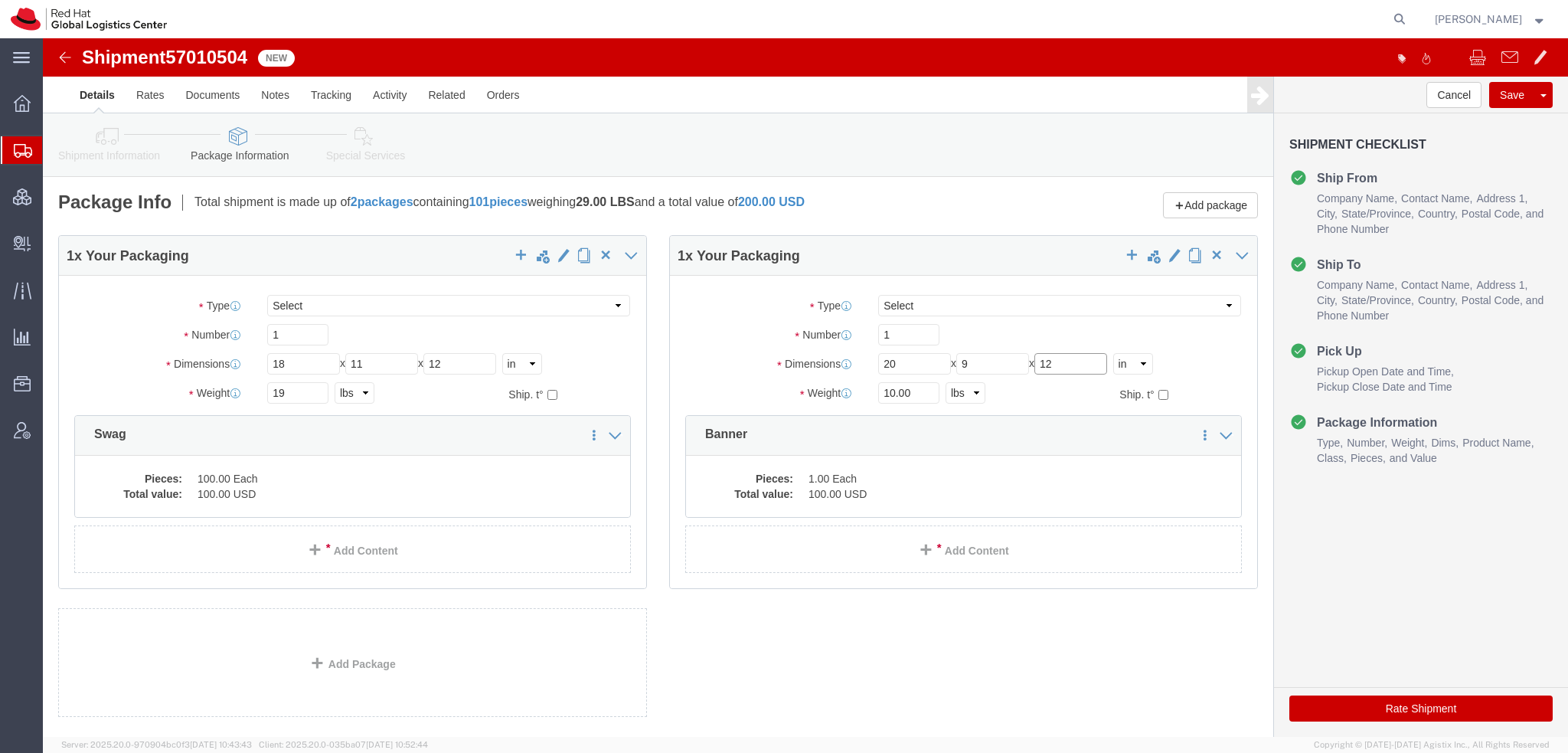
type input "12"
type input "7"
click span "button"
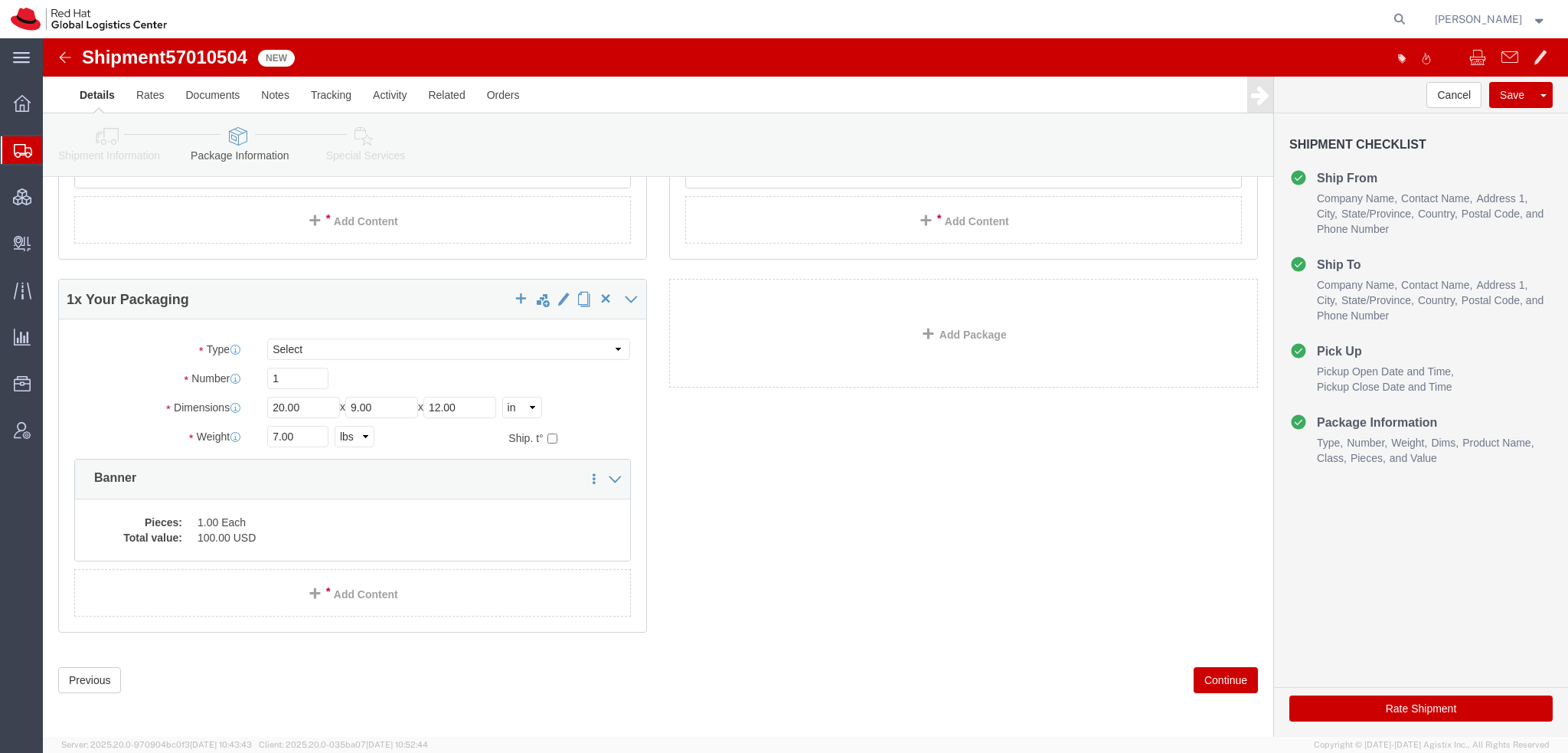
scroll to position [333, 0]
drag, startPoint x: 264, startPoint y: 359, endPoint x: -43, endPoint y: 302, distance: 312.2
click html "Shipment 57010504 New Details Rates Documents Notes Tracking Activity Related O…"
type input "36"
type input "10"
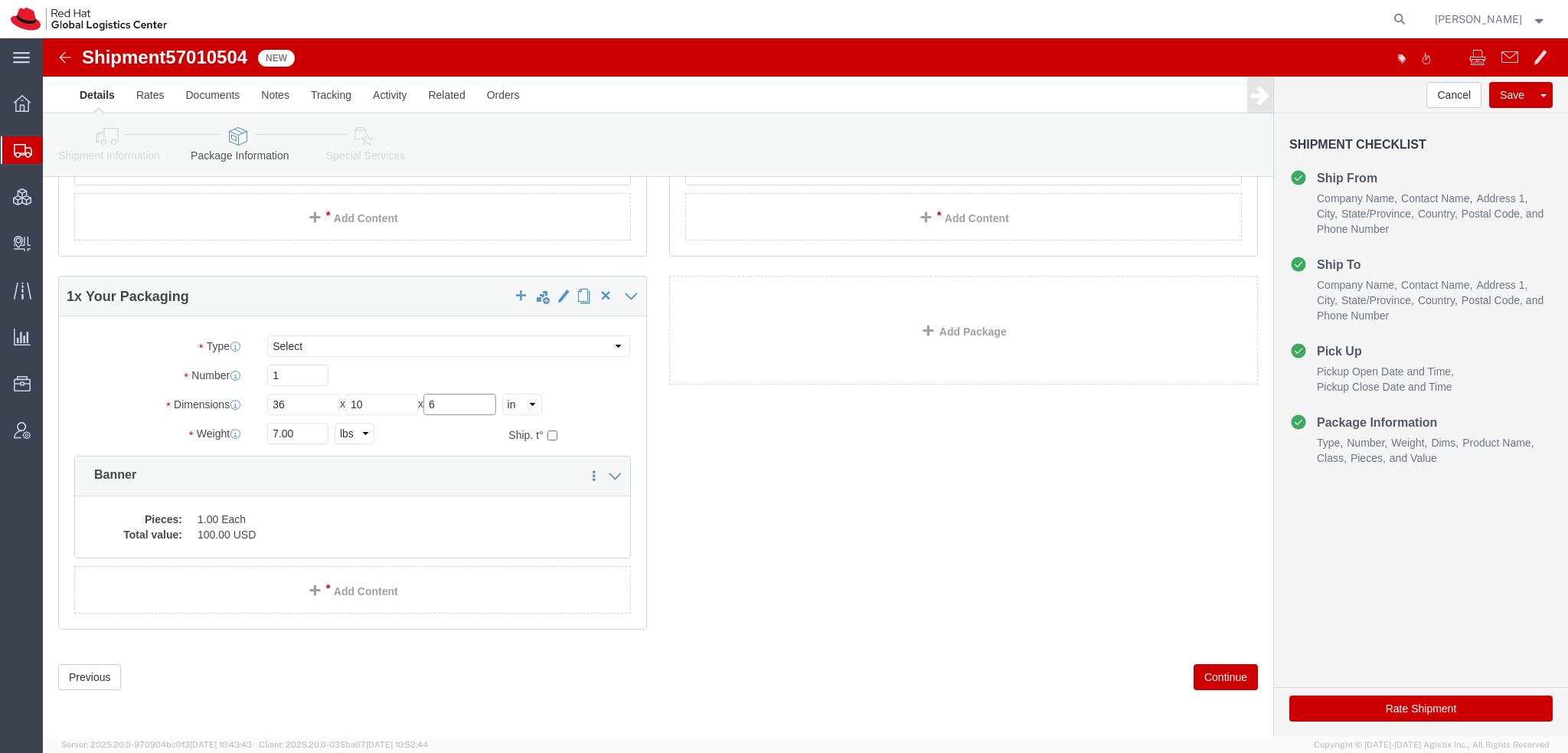
type input "6"
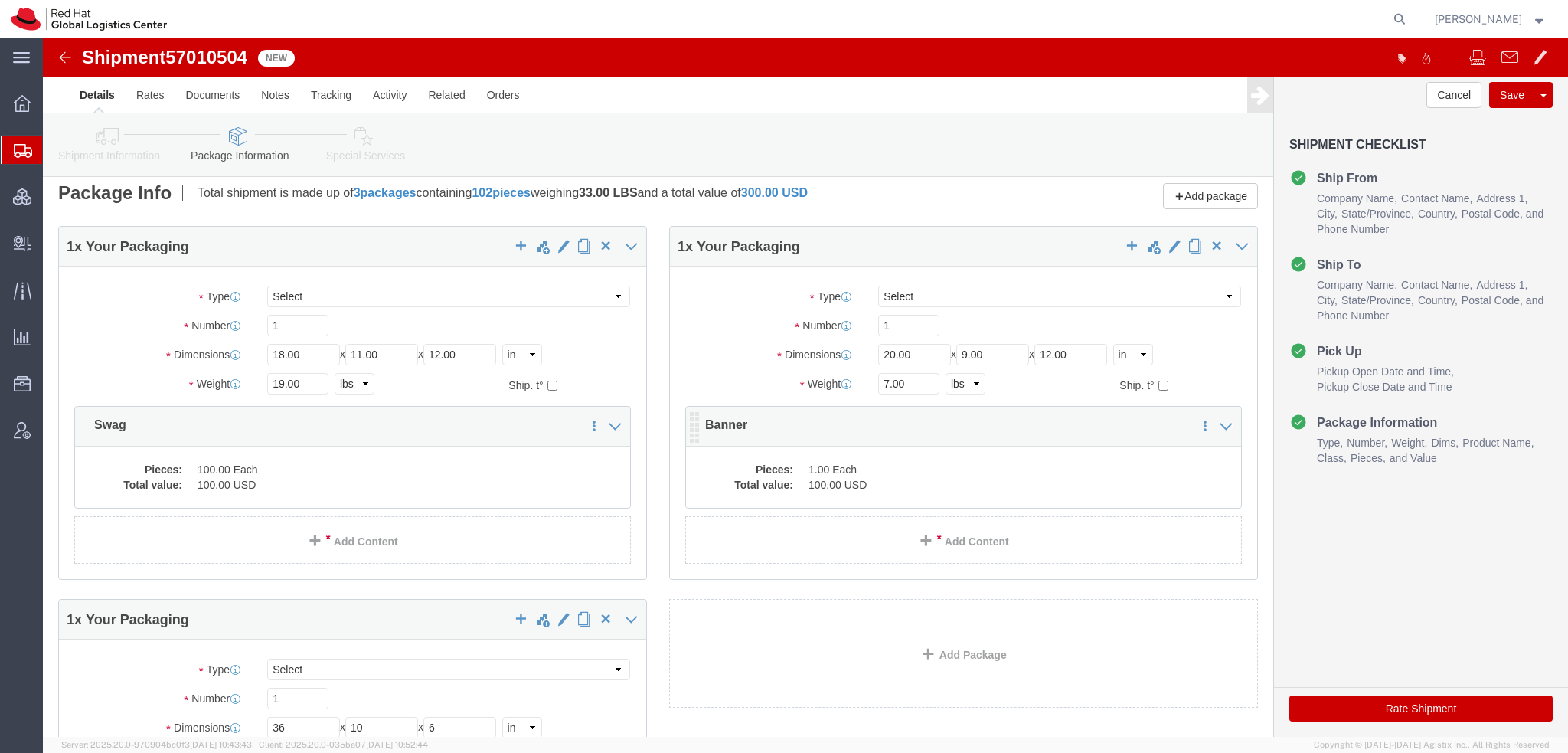
scroll to position [0, 0]
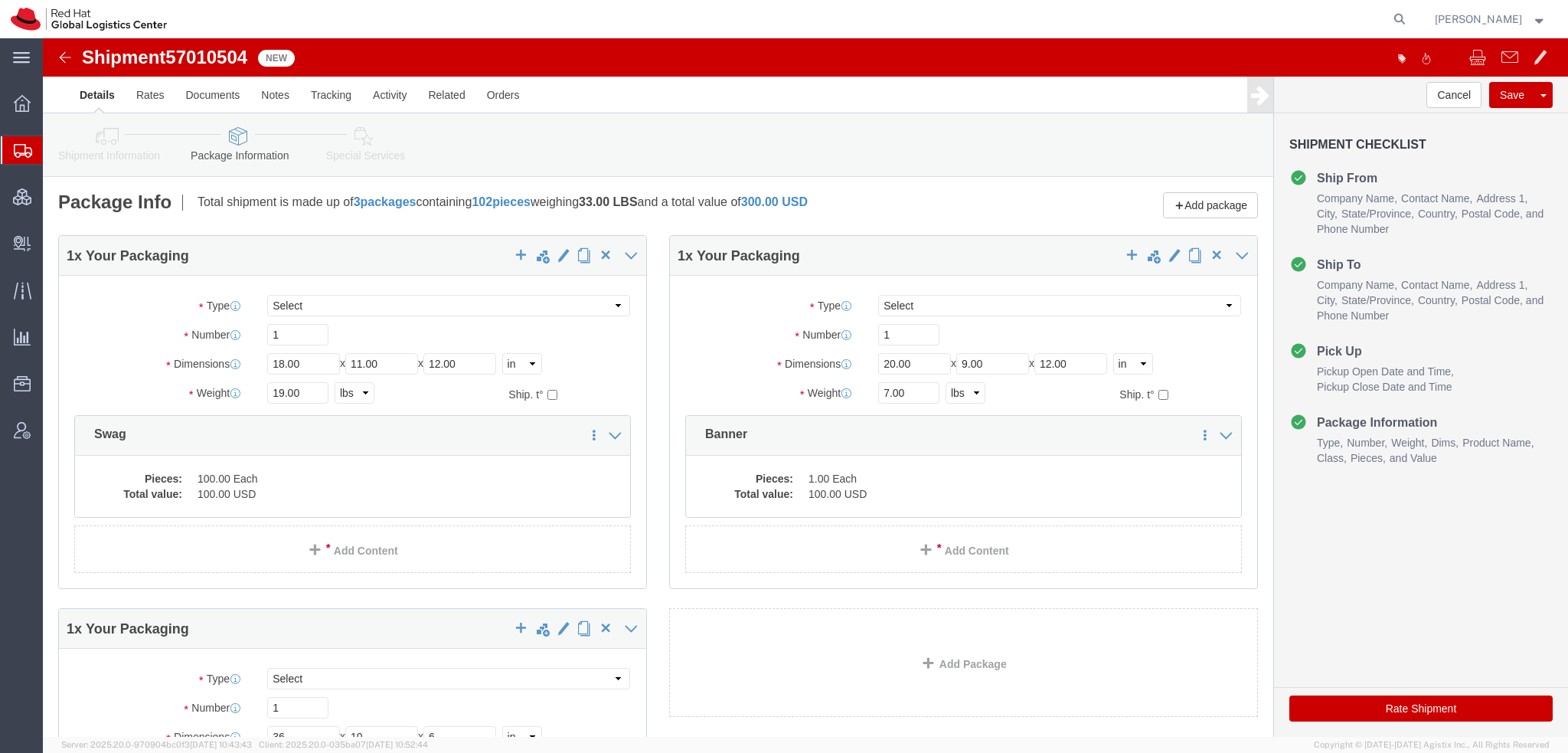
type input "11"
click icon
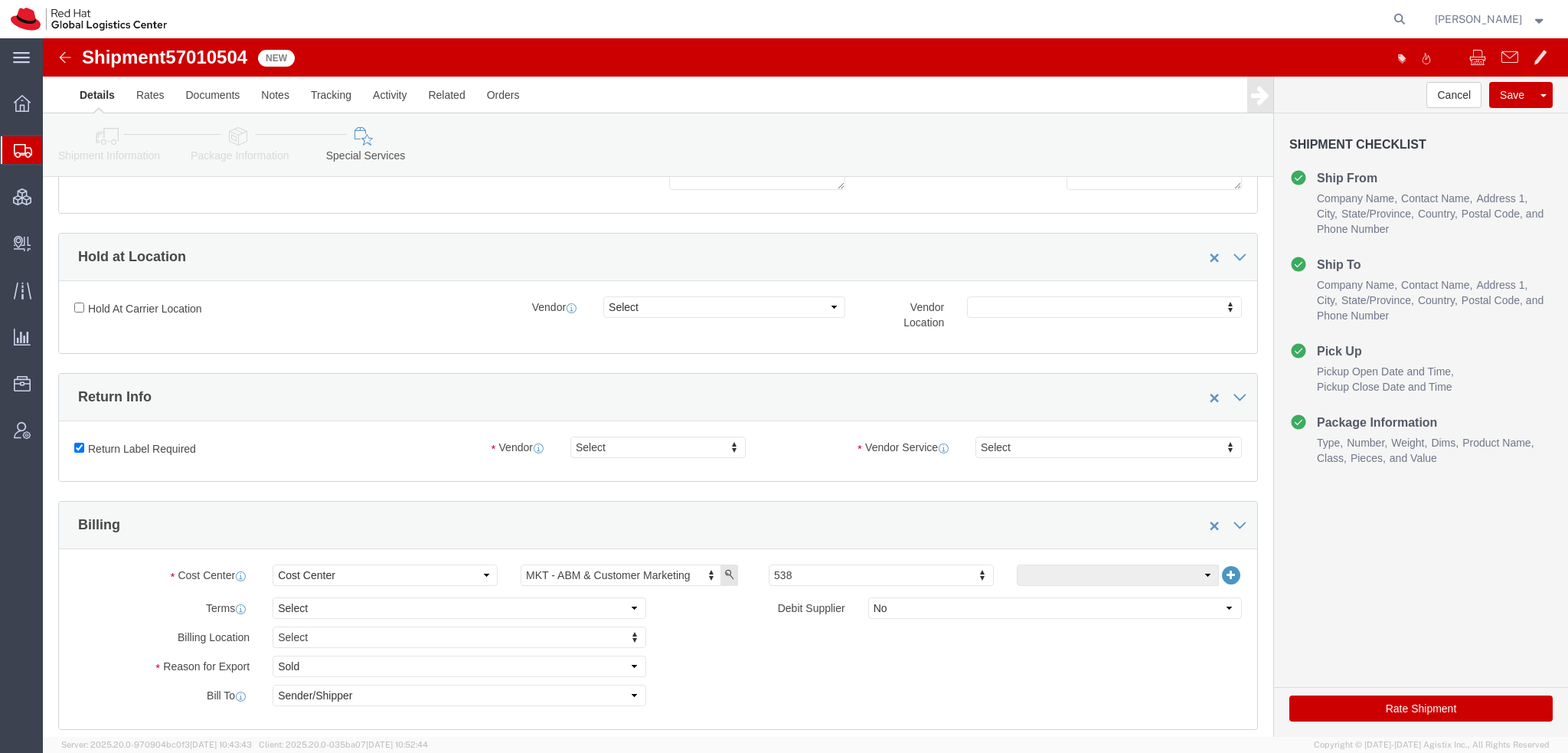
scroll to position [459, 0]
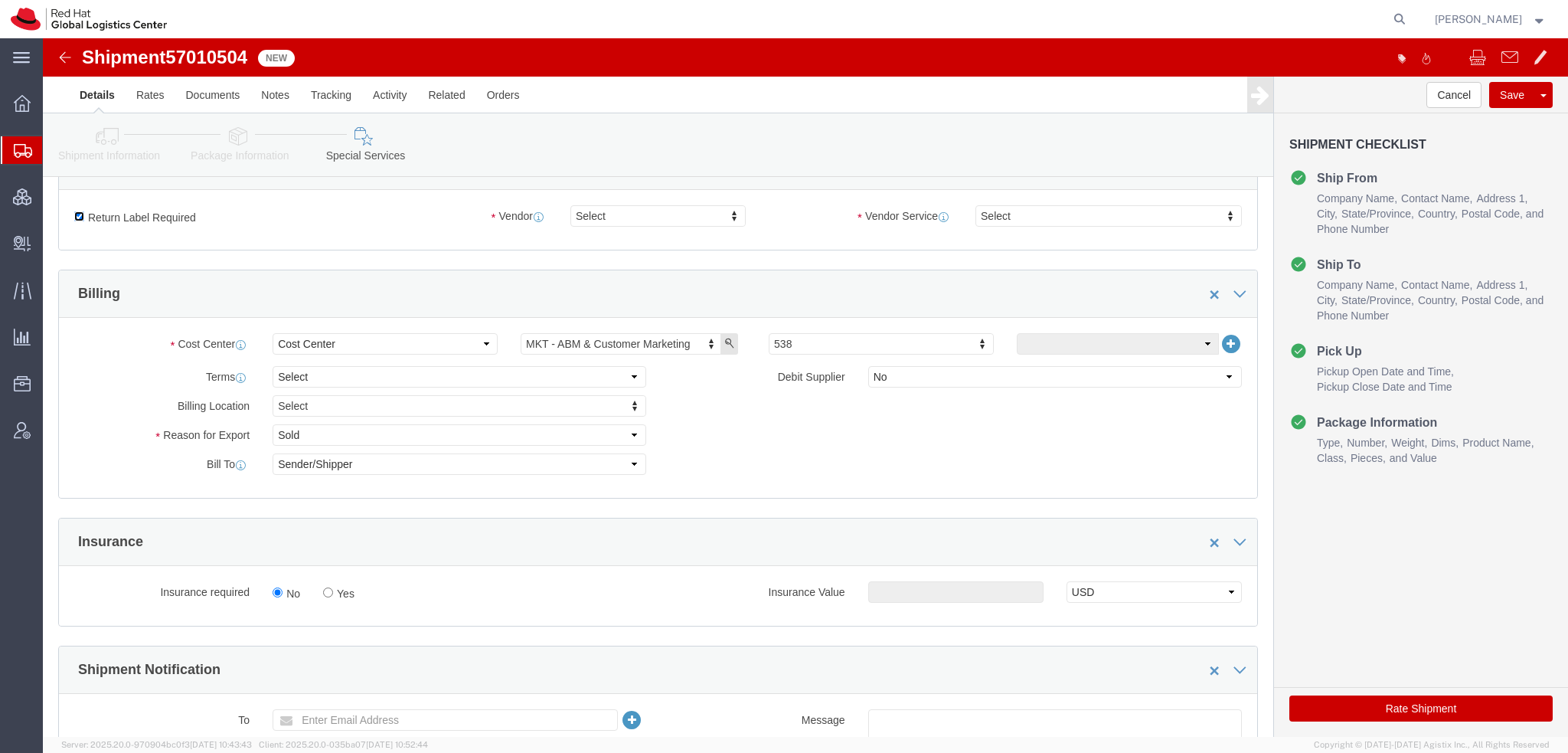
click input "Return Label Required"
checkbox input "false"
click button "Rate Shipment"
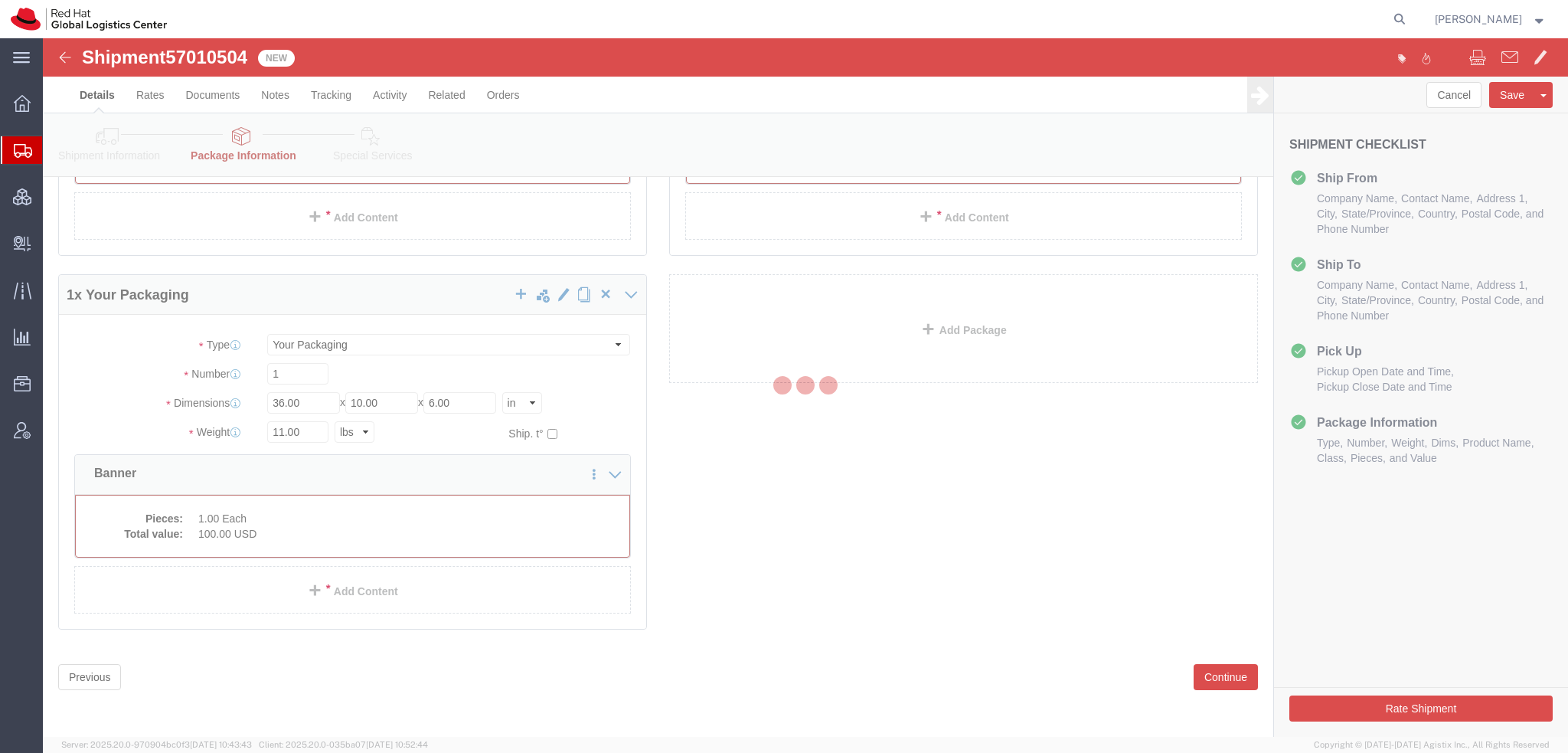
scroll to position [0, 0]
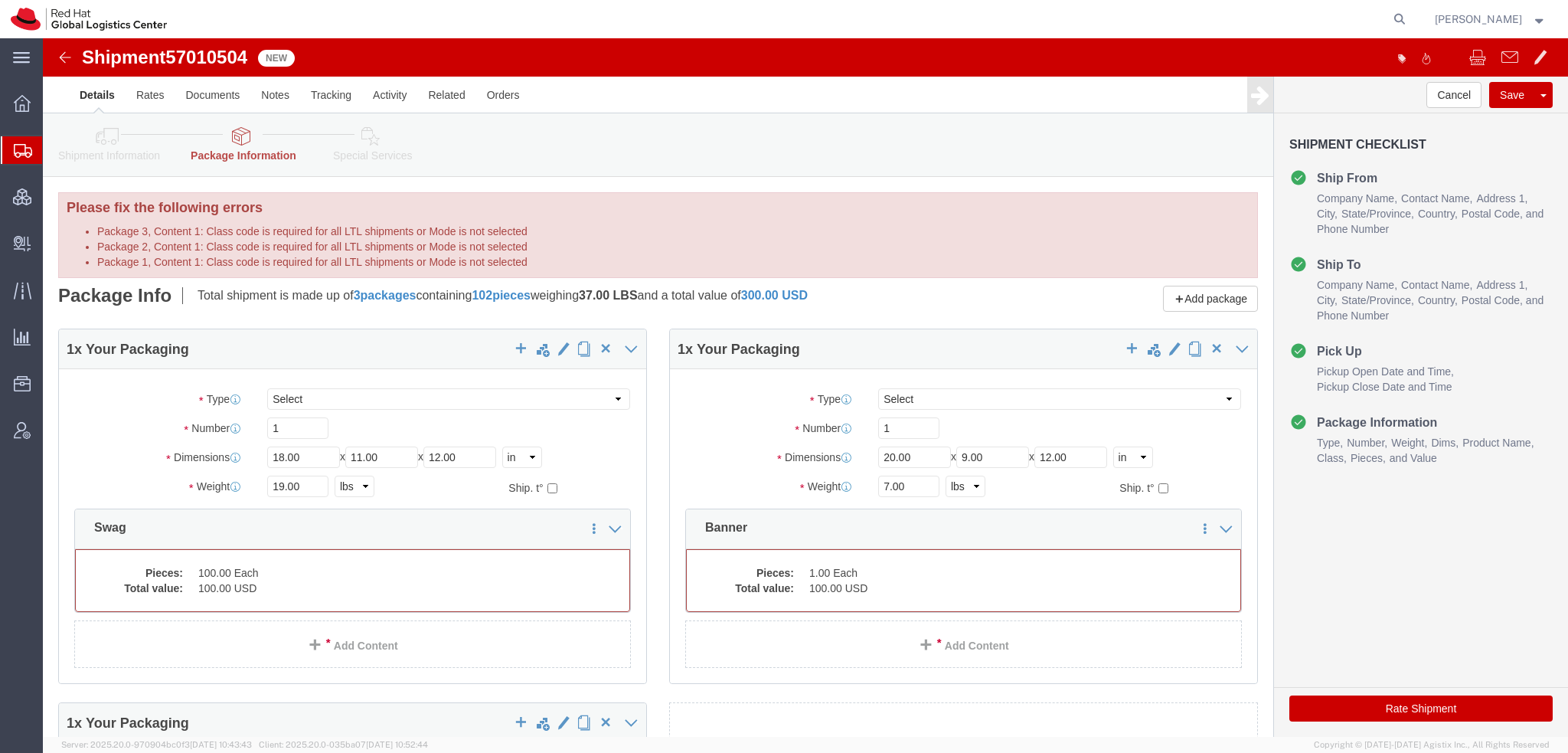
click icon
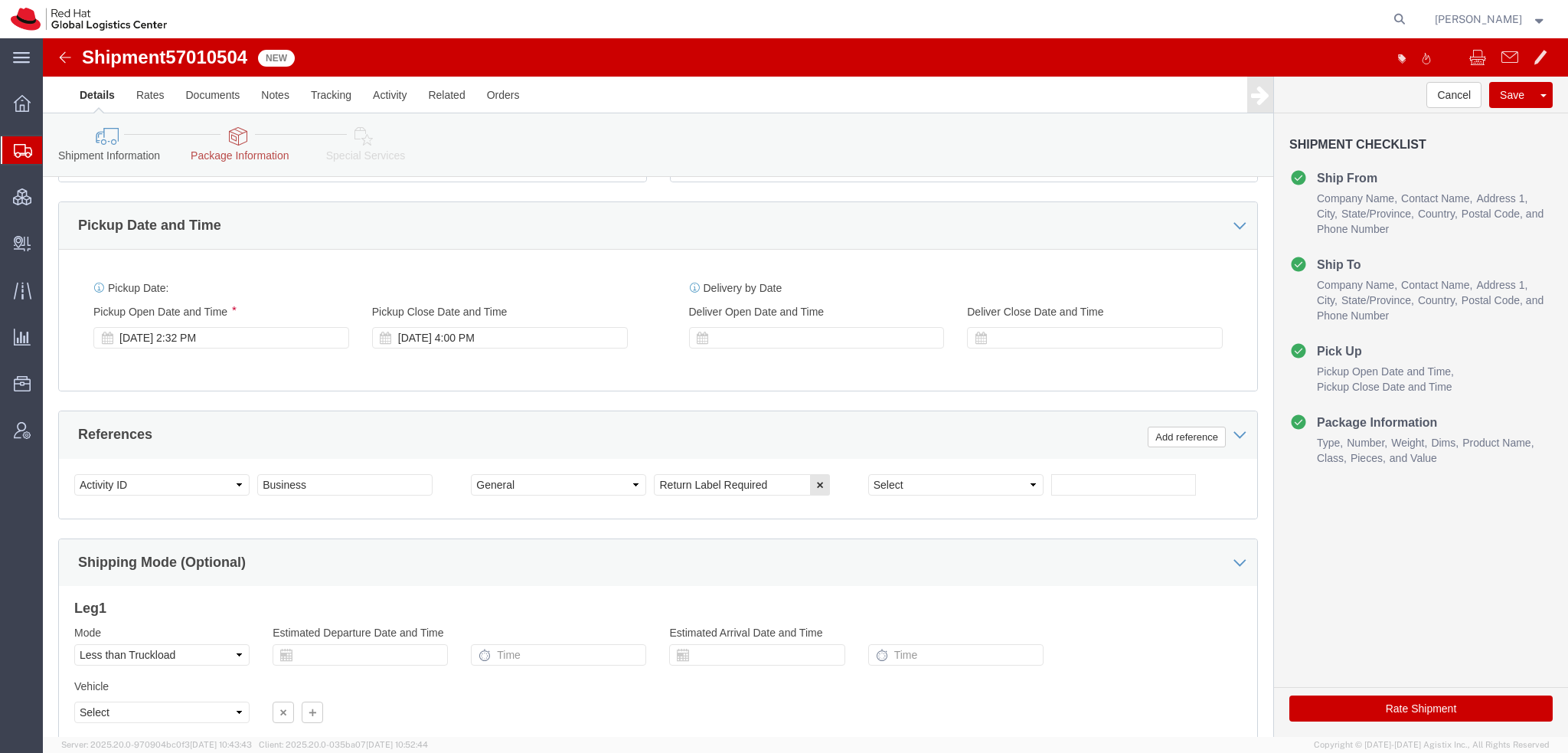
scroll to position [709, 0]
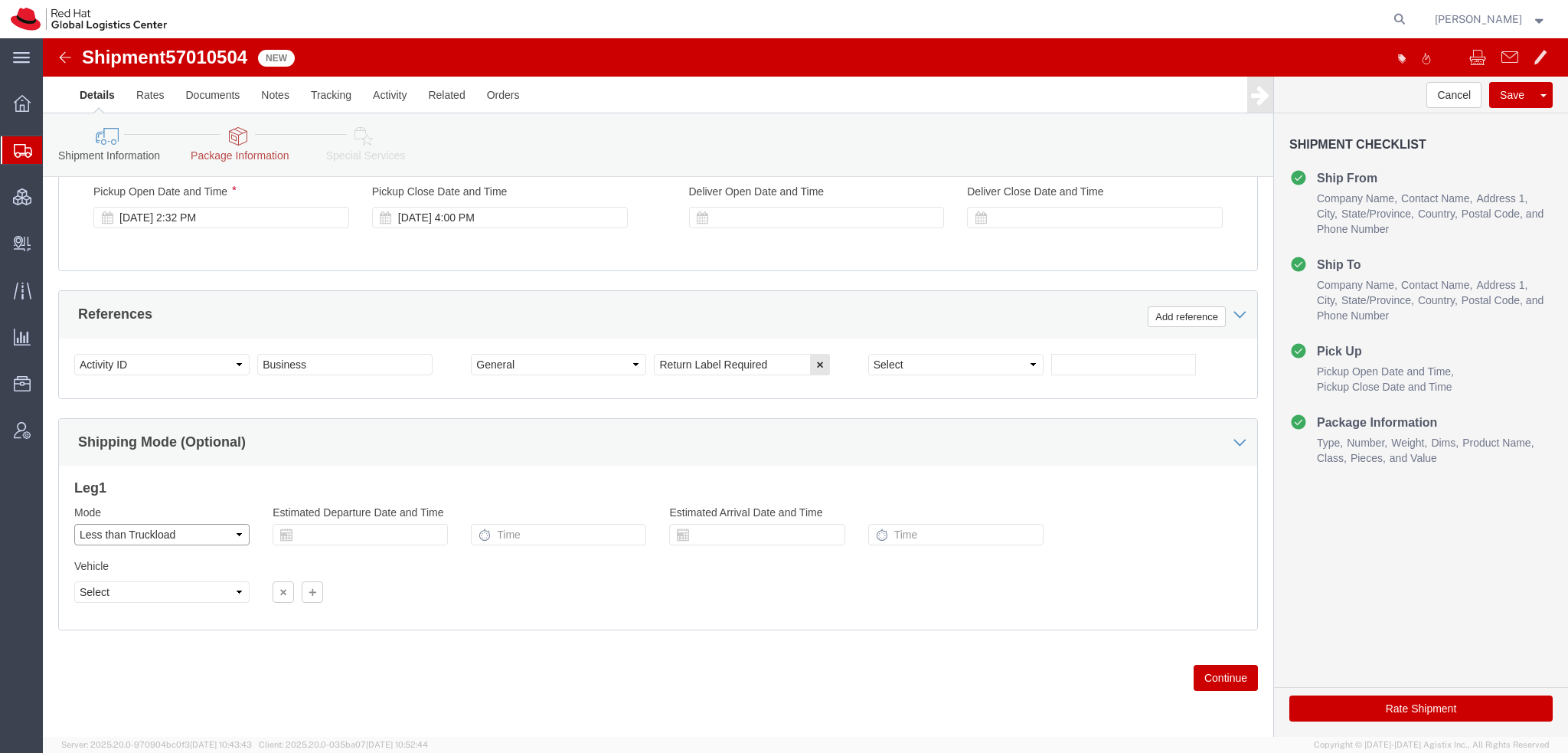
click select "Select Air Less than Truckload Multi-Leg Ocean Freight Rail Small Parcel Truckl…"
select select
click select "Select Air Less than Truckload Multi-Leg Ocean Freight Rail Small Parcel Truckl…"
click button "Save"
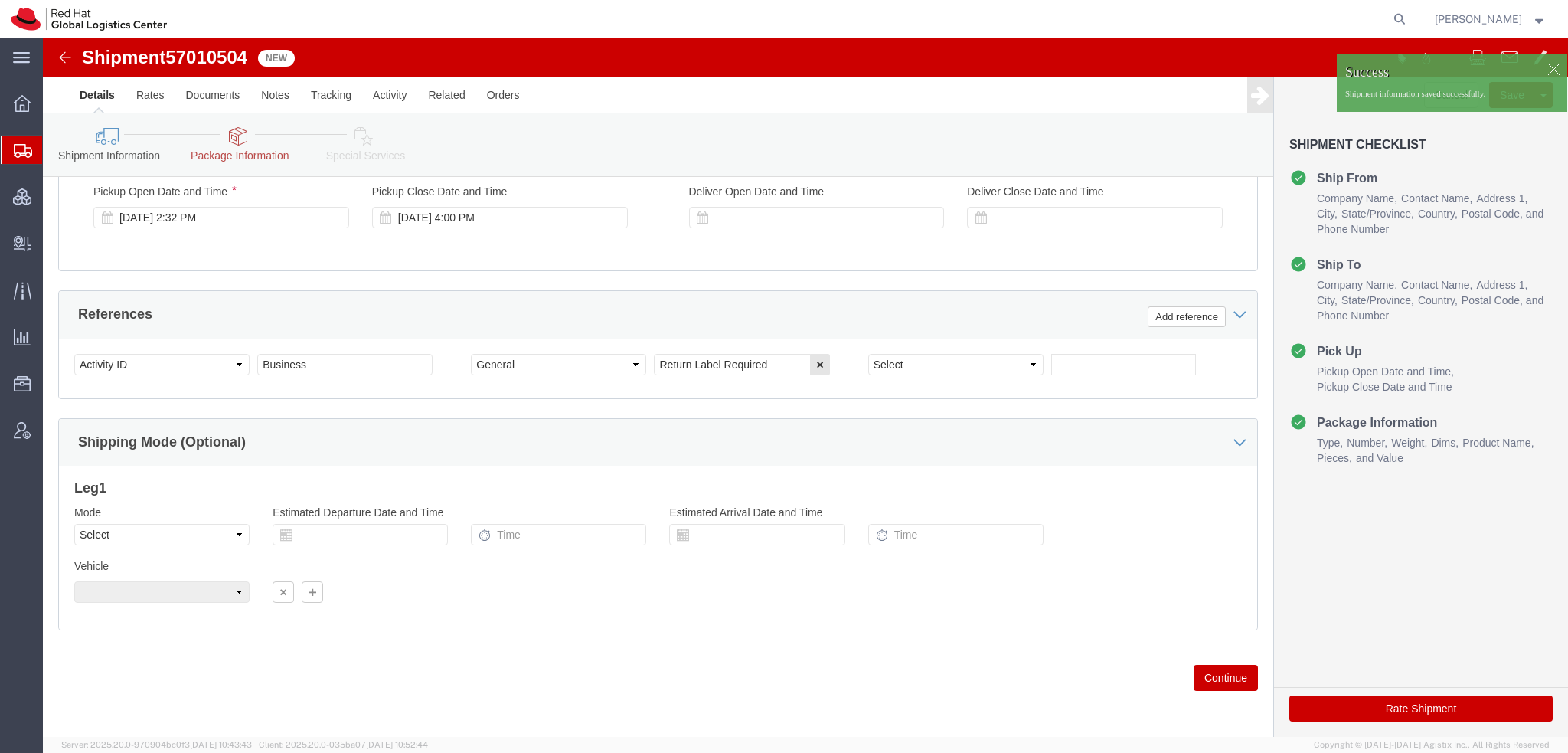
click button "Rate Shipment"
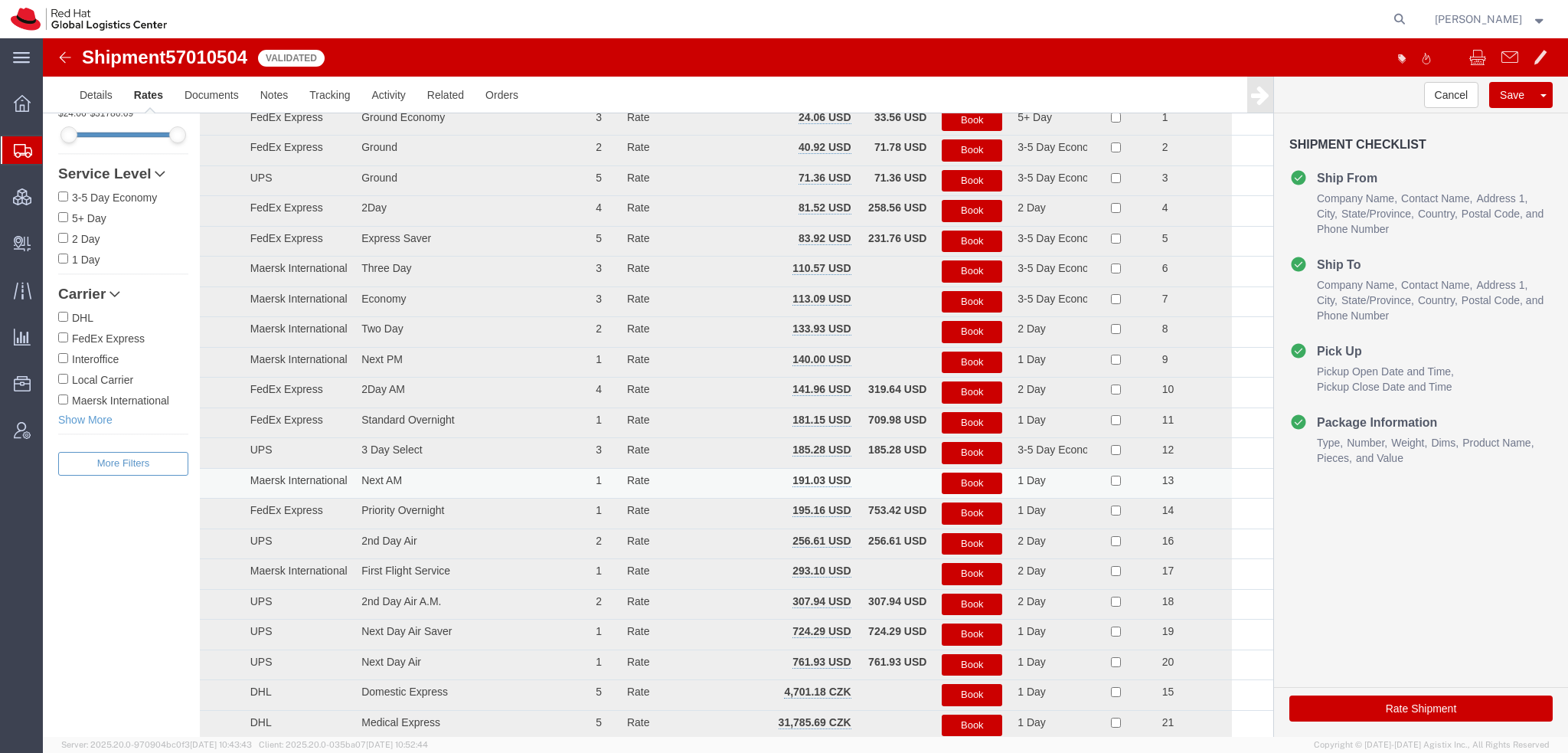
scroll to position [0, 0]
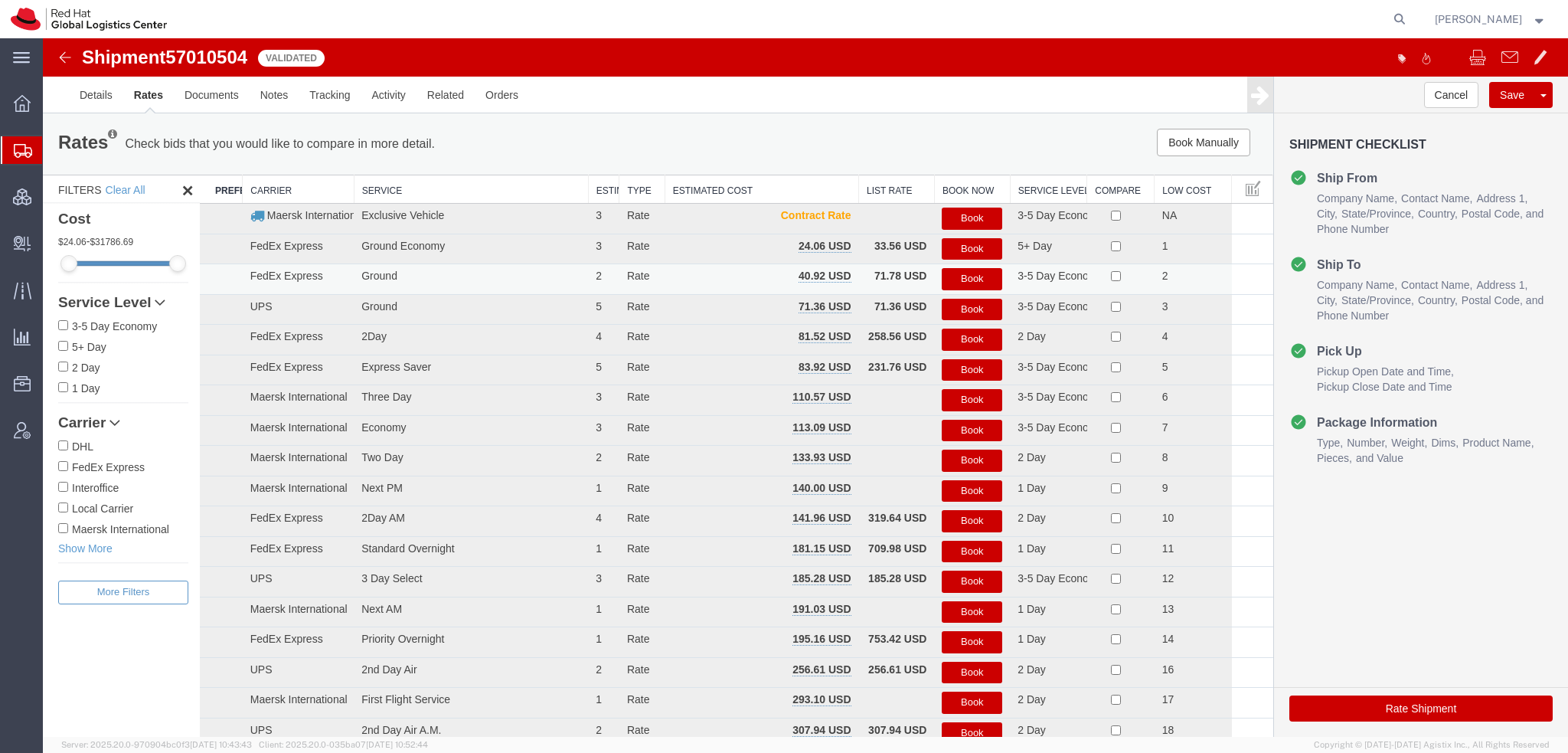
click at [975, 275] on button "Book" at bounding box center [972, 278] width 61 height 22
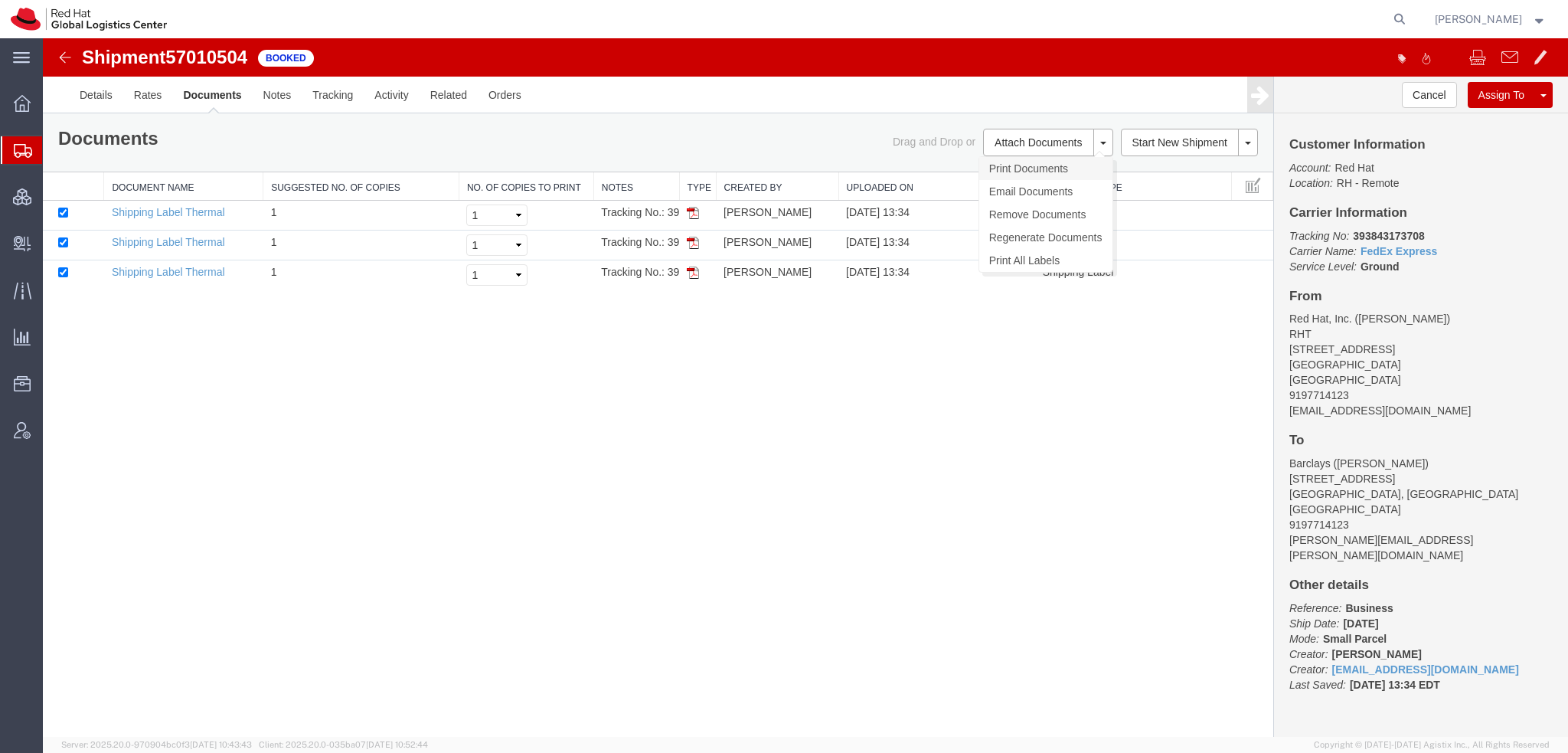
click at [1037, 166] on link "Print Documents" at bounding box center [1046, 168] width 133 height 23
click at [1489, 122] on link "Clone Shipment" at bounding box center [1485, 120] width 132 height 23
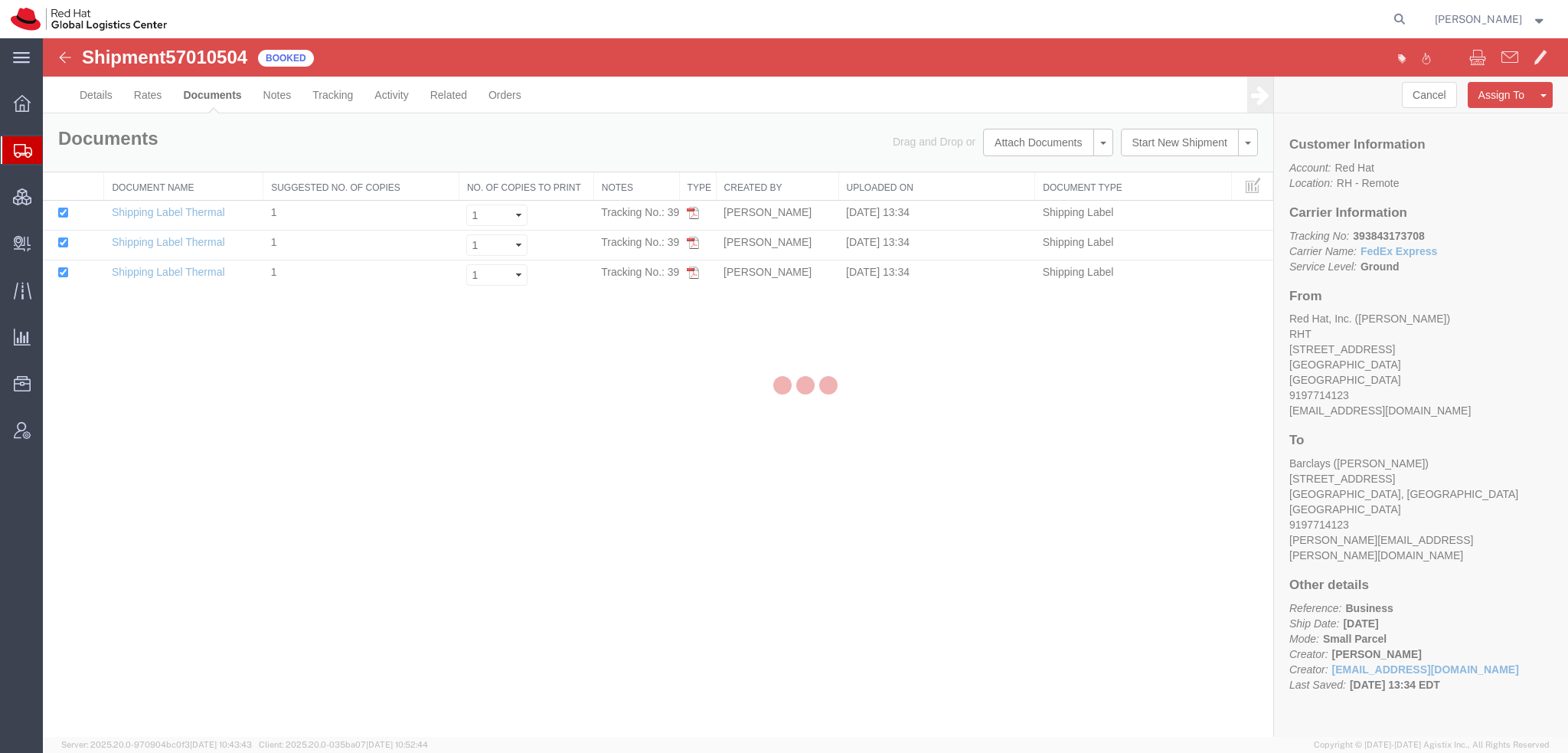
select select "38014"
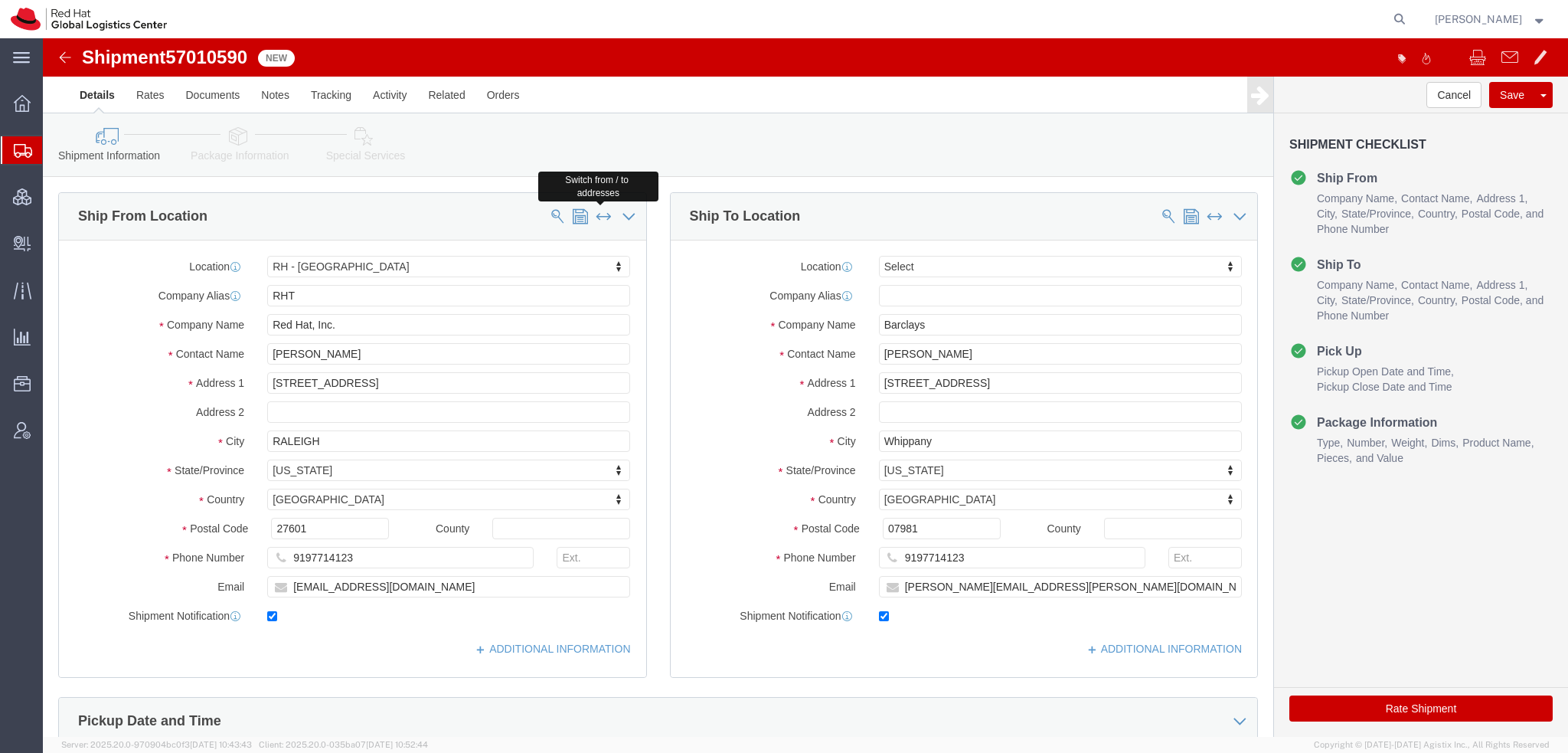
click span
select select
type input "Barclays"
type input "Onkar Hardikar"
type input "400 Jefferson Park"
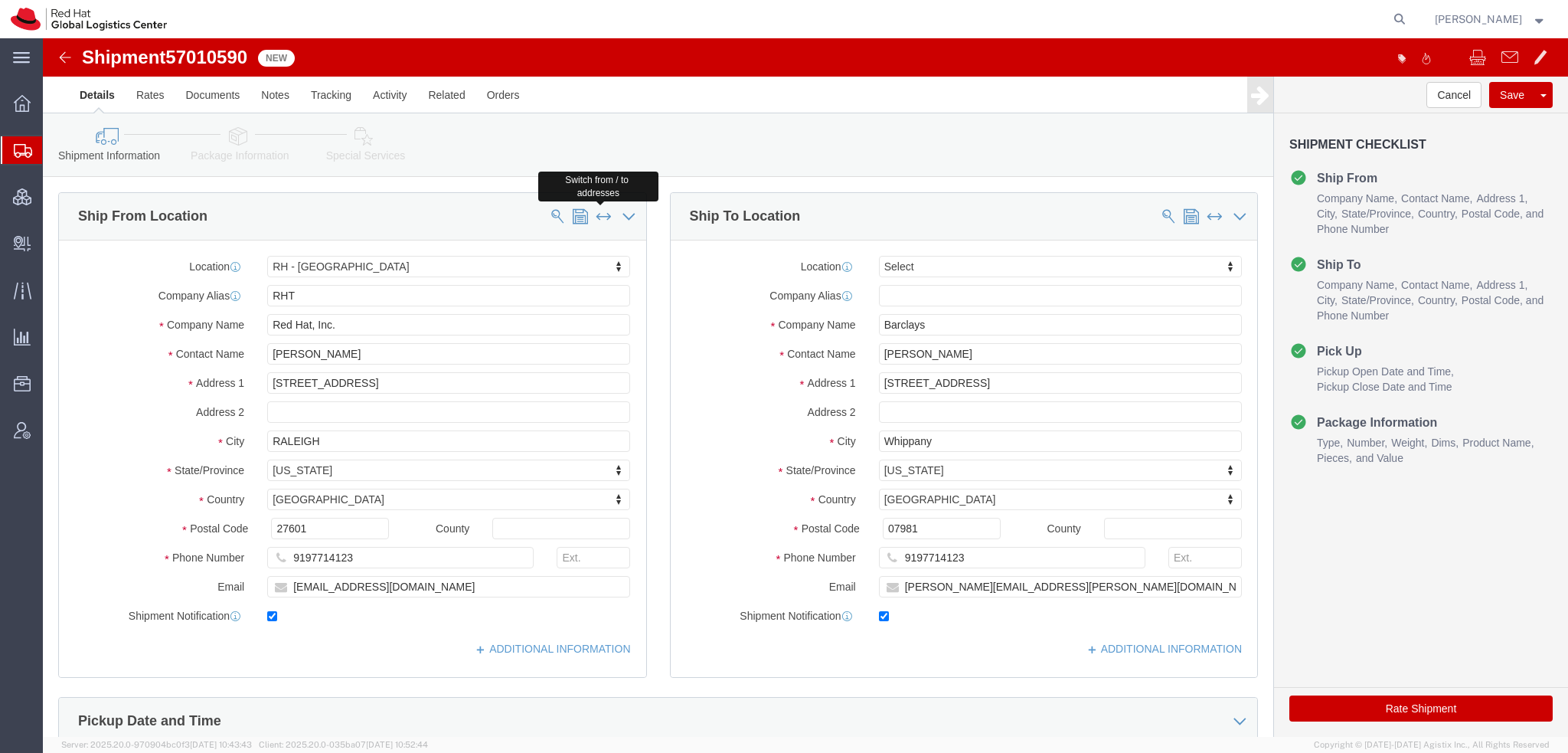
type input "Whippany"
select select "NJ"
type input "07981"
type input "onkar.hardikar@barclays.com"
select select "38014"
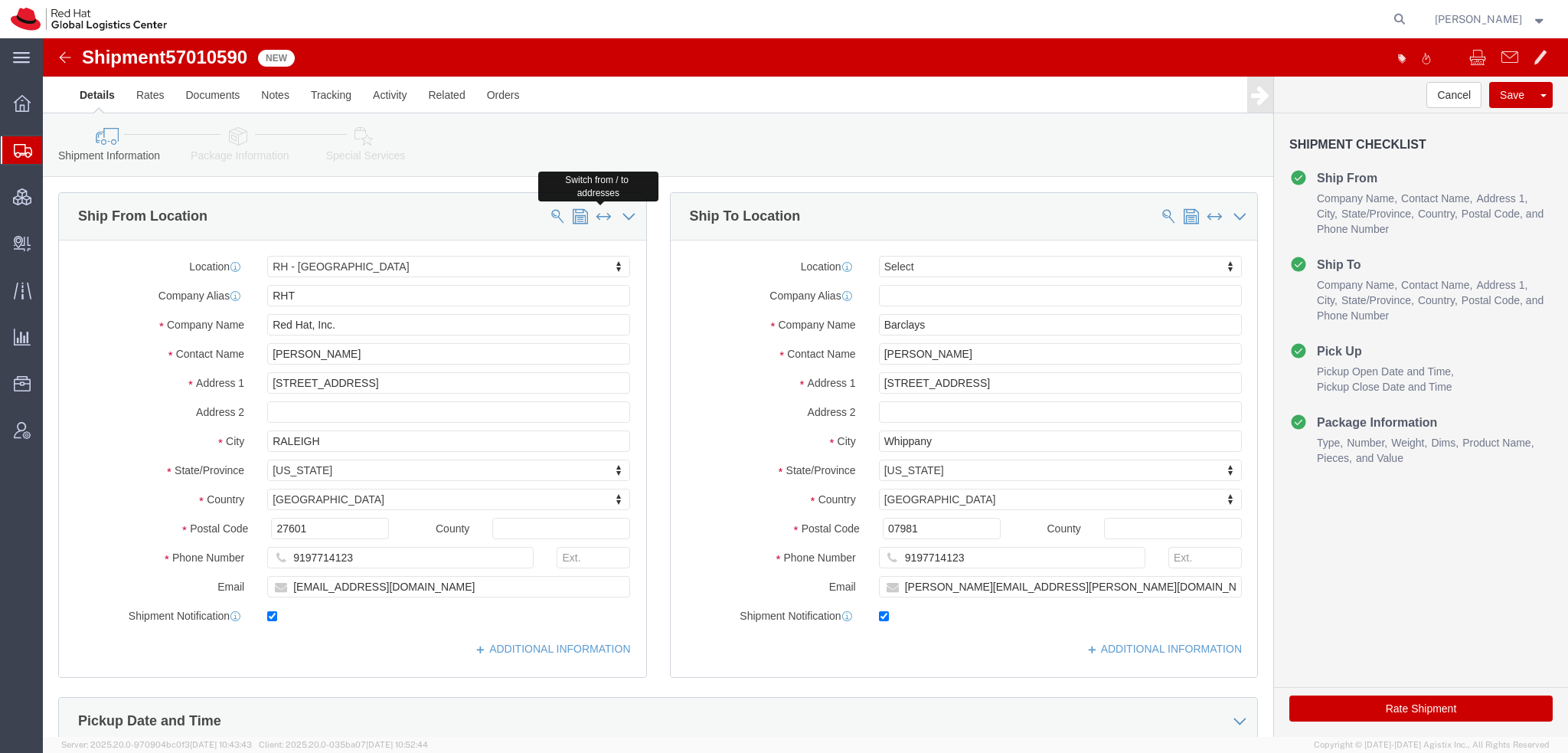
type input "RHT"
type input "Red Hat, Inc."
type input "Kristin Simora"
type input "[STREET_ADDRESS]"
type input "RALEIGH"
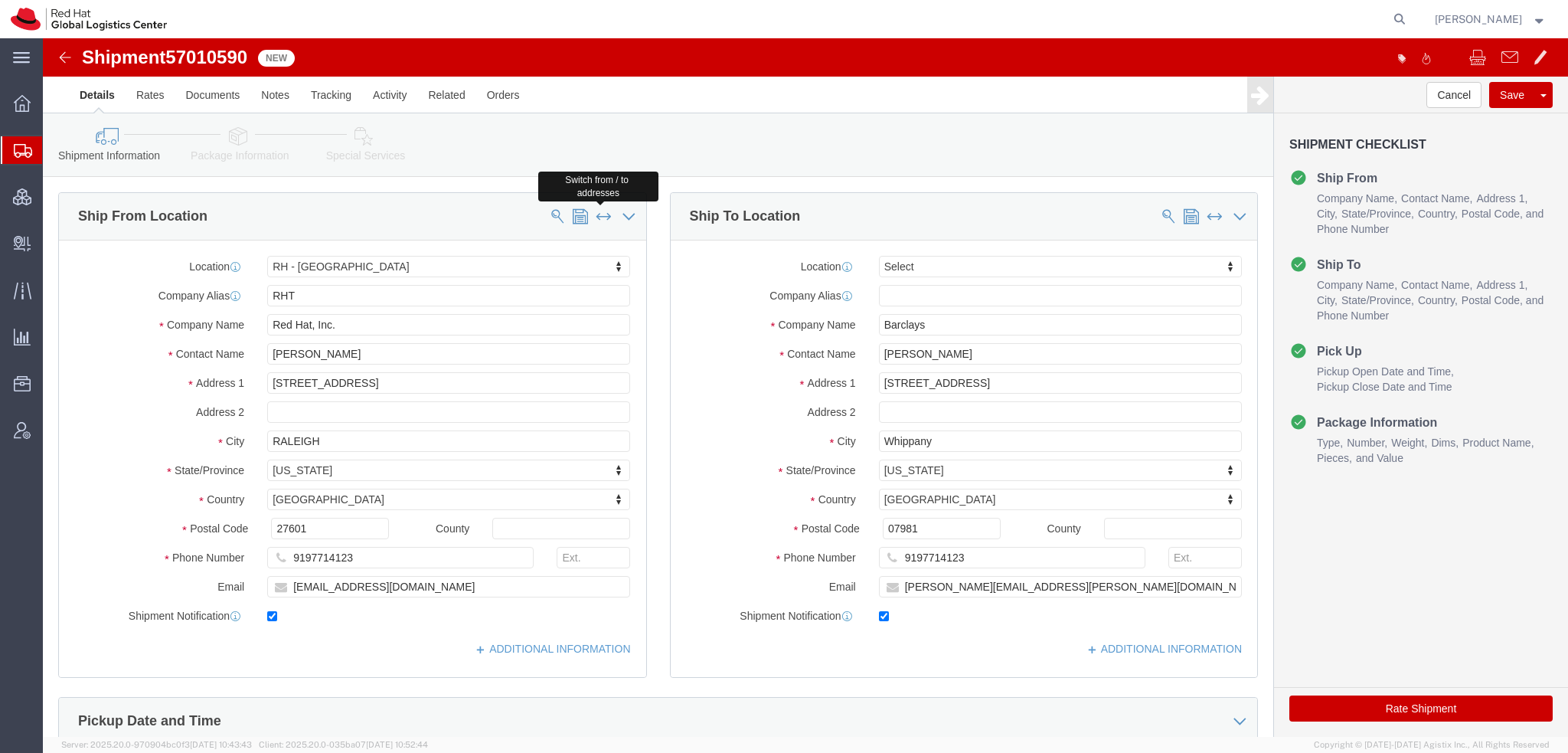
select select "NC"
type input "27601"
type input "ksimora@redhat.com"
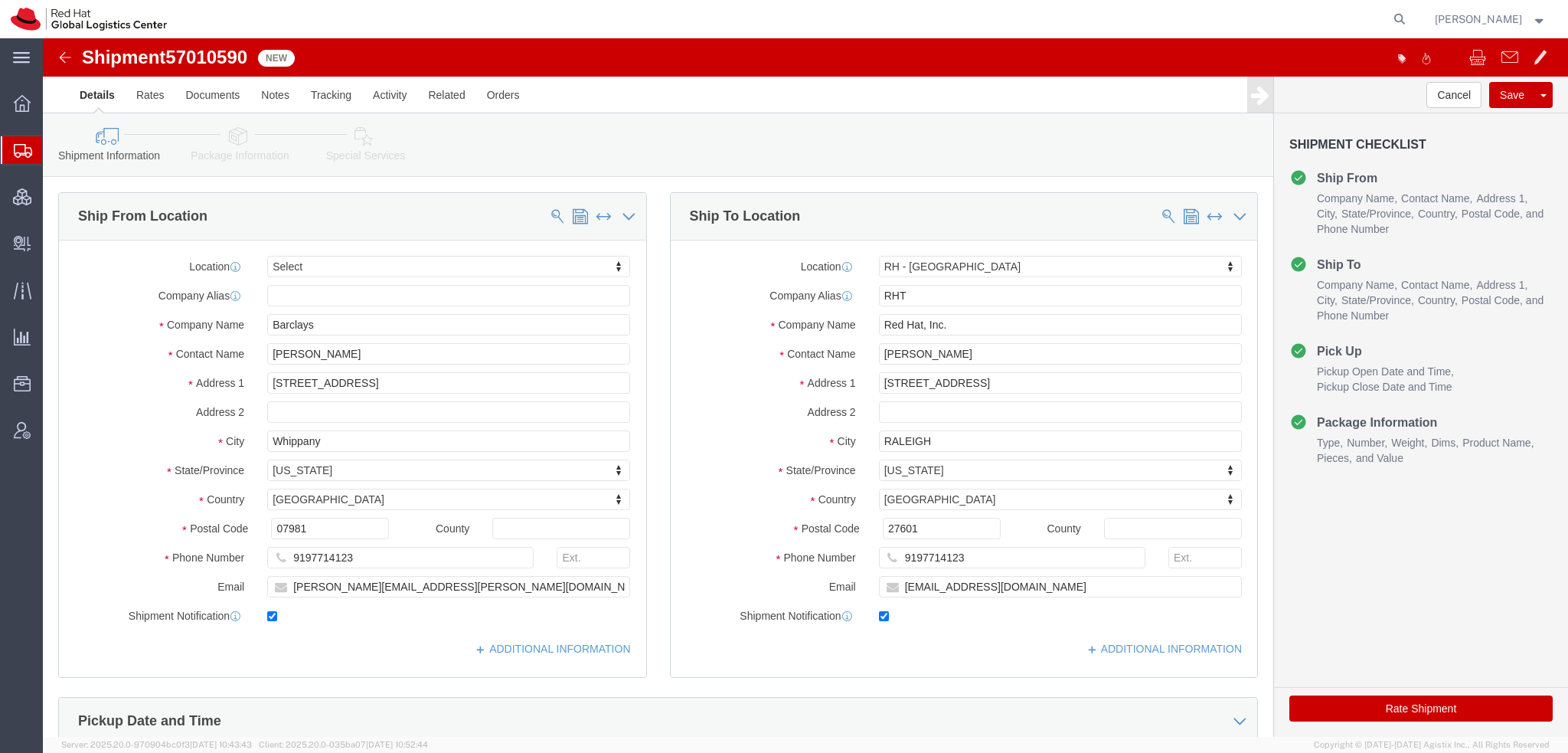
click icon
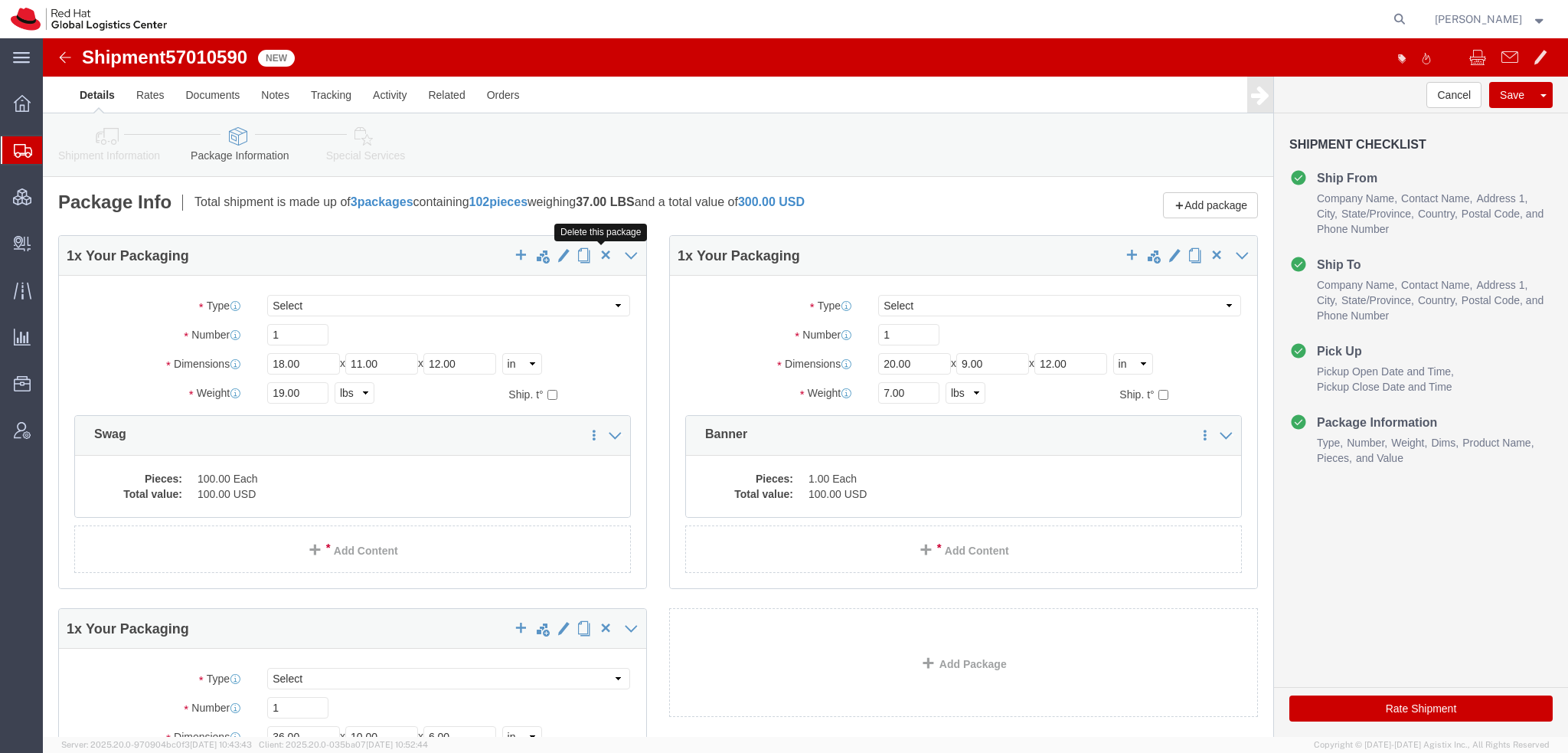
click span "button"
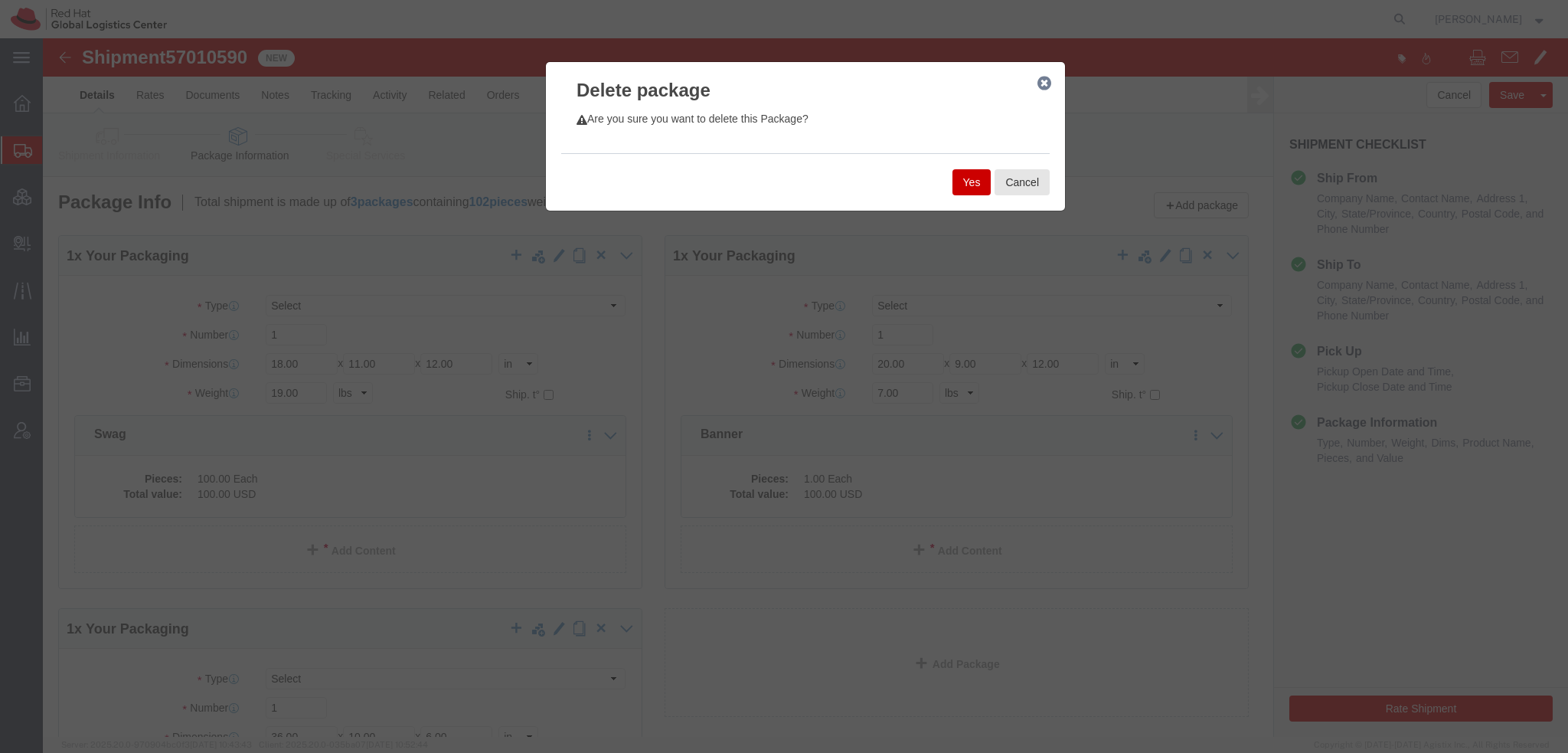
click button "Yes"
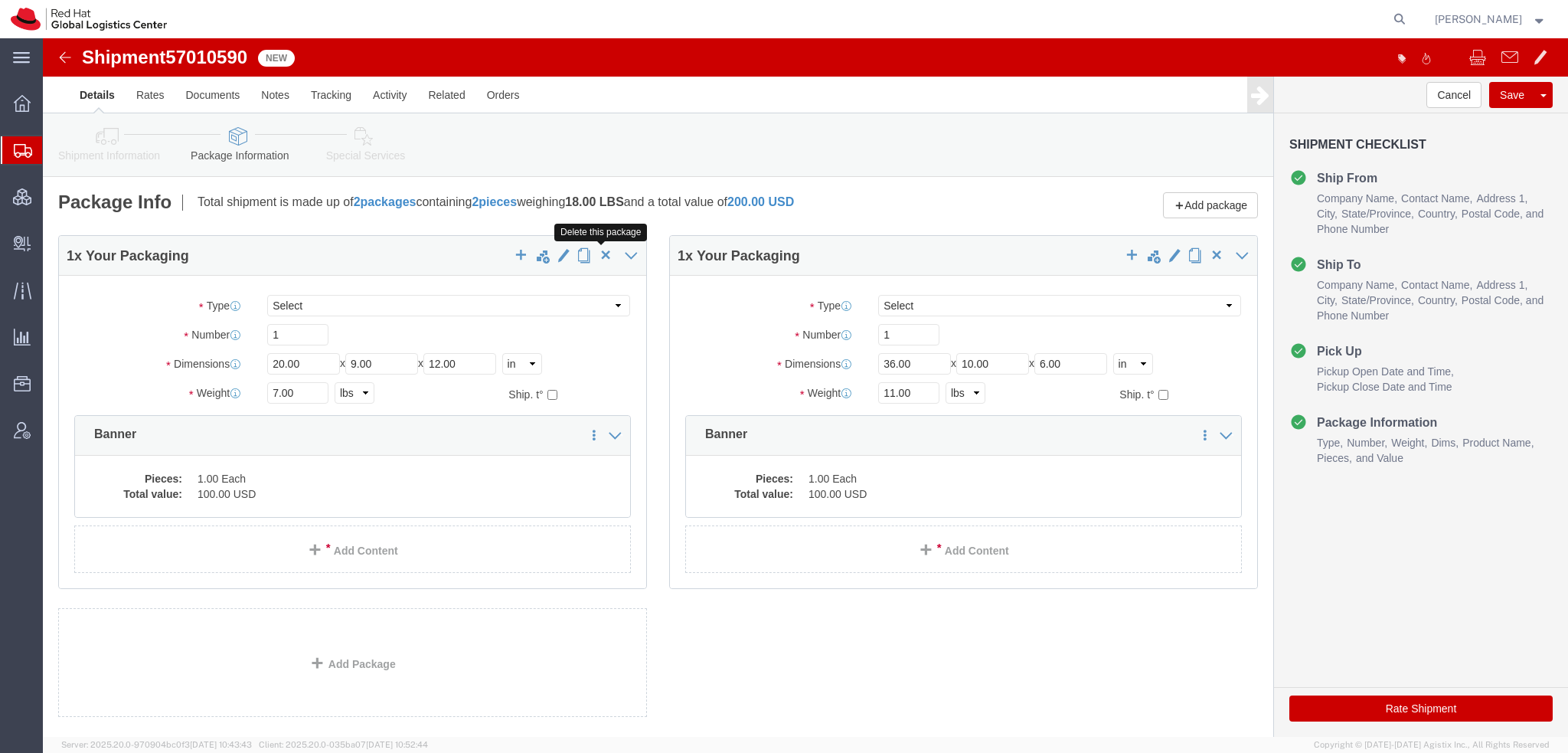
click span "button"
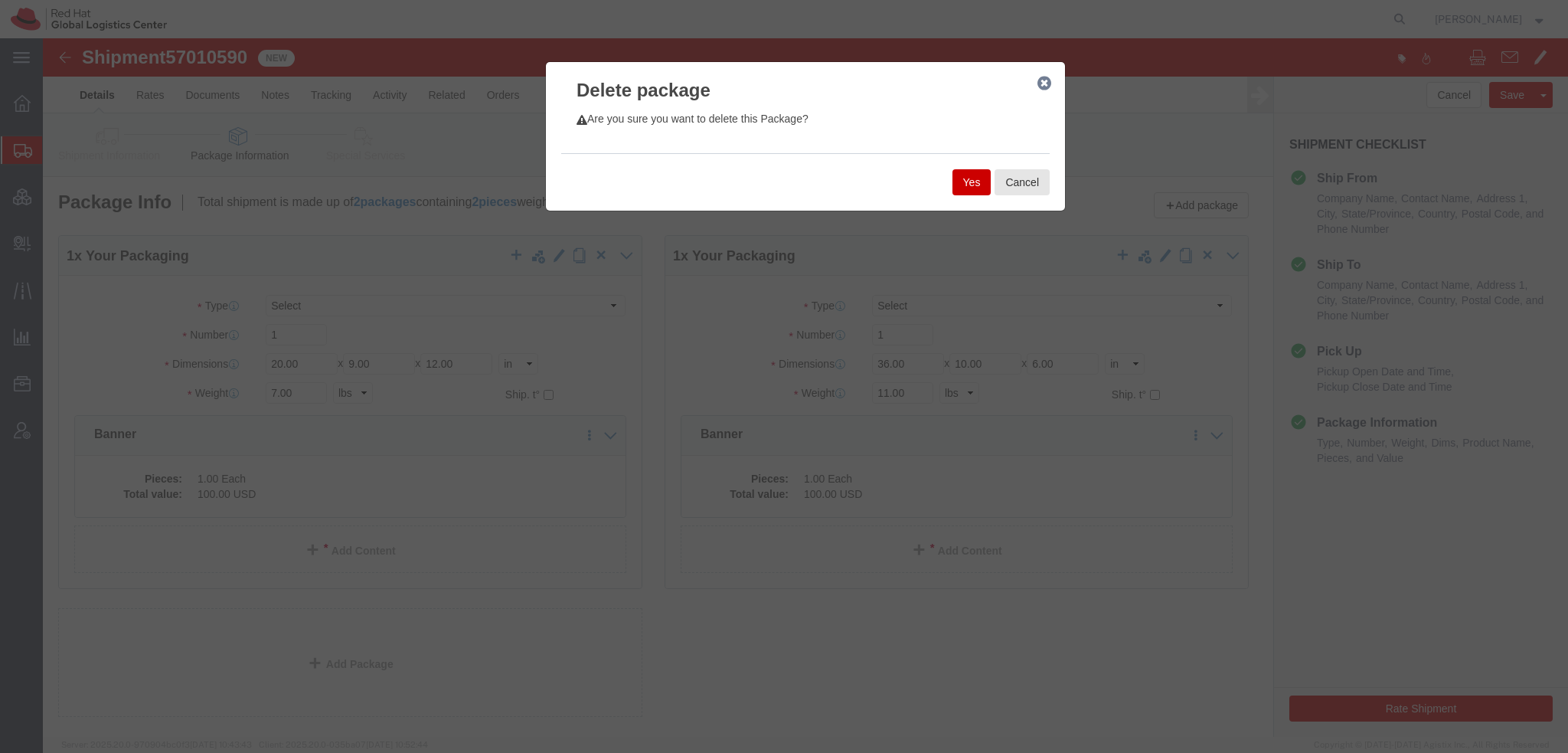
click button "Yes"
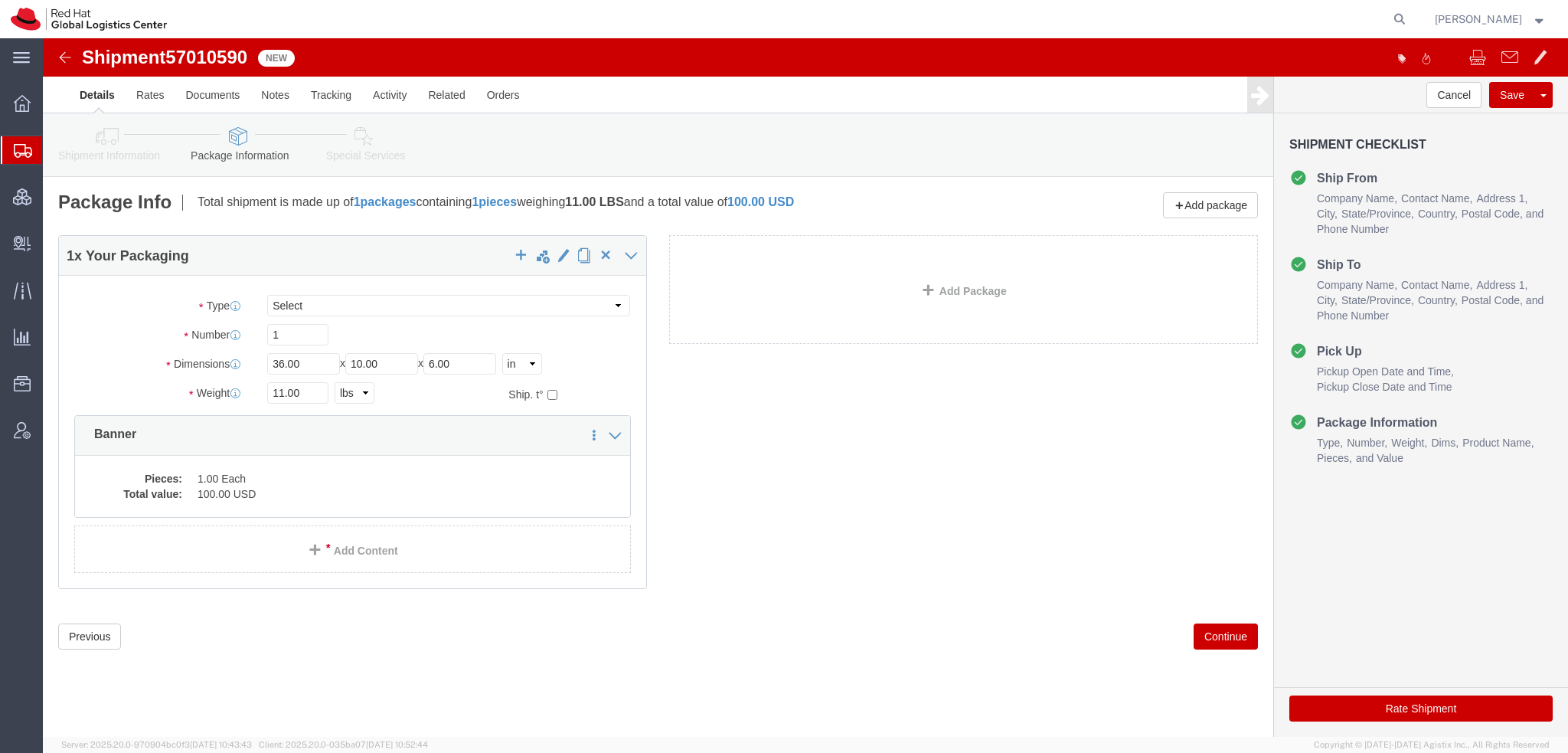
click button "Rate Shipment"
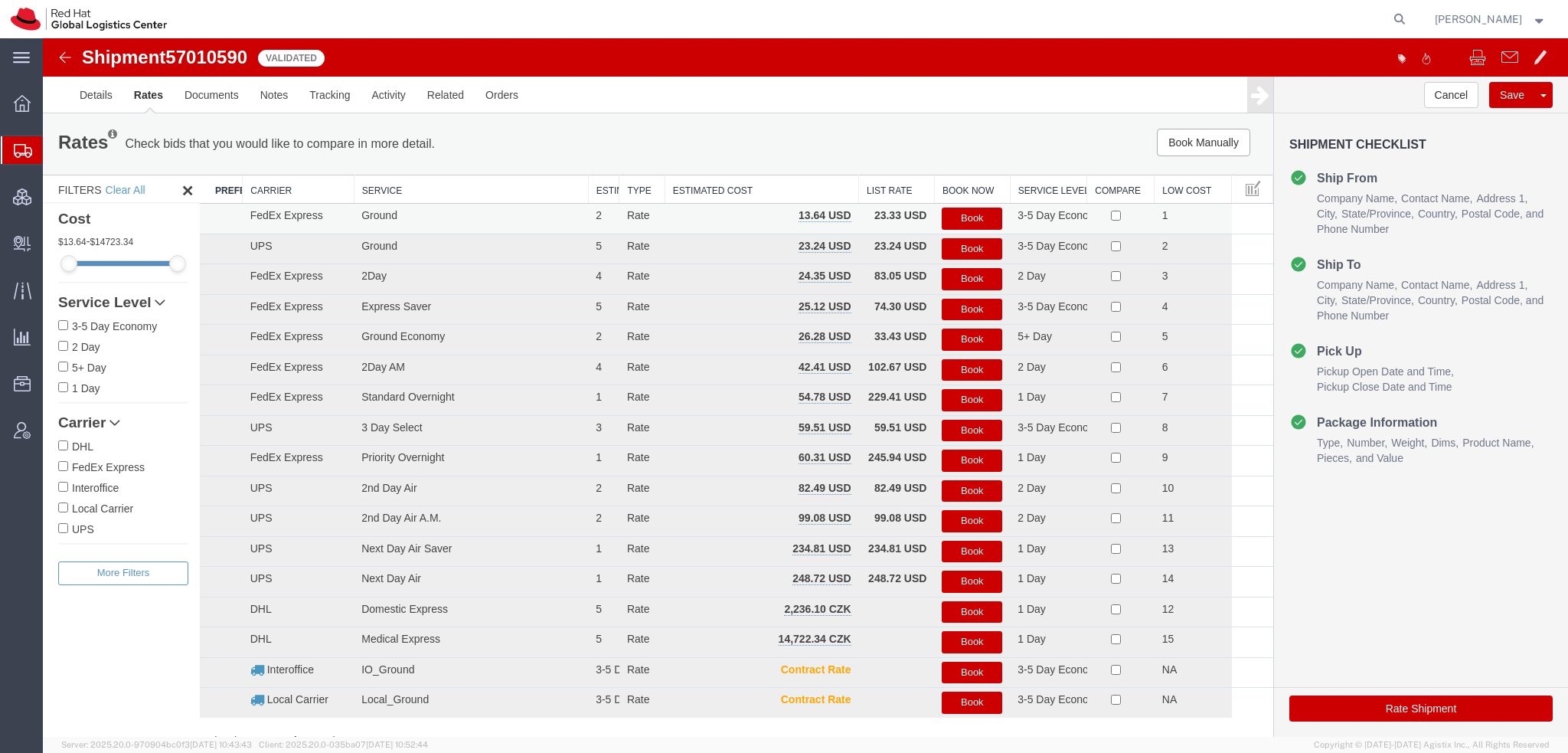
click at [966, 216] on button "Book" at bounding box center [972, 218] width 61 height 22
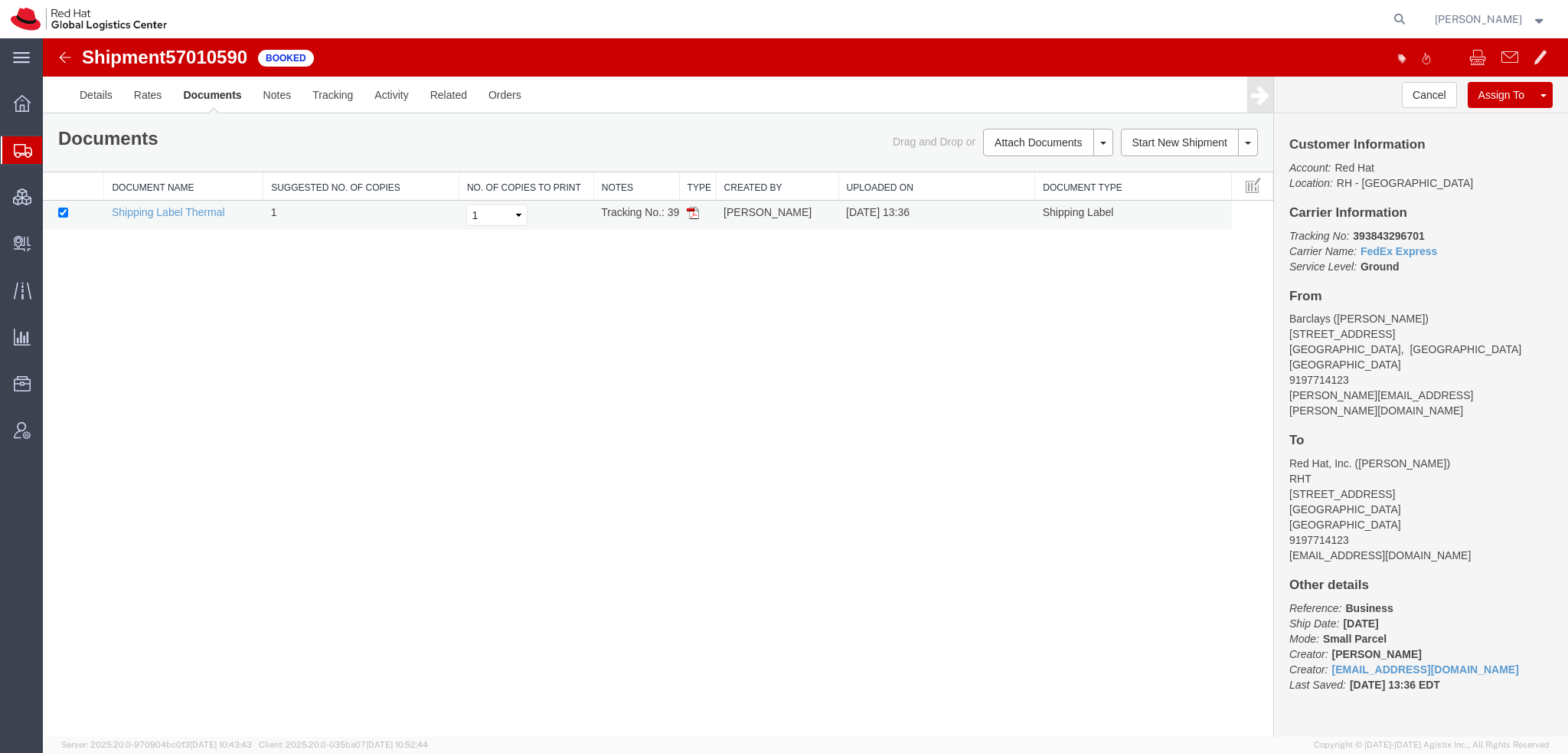
click at [695, 209] on img at bounding box center [692, 213] width 13 height 13
drag, startPoint x: 68, startPoint y: 174, endPoint x: 175, endPoint y: 31, distance: 178.6
click at [0, 0] on span "Shipment Manager" at bounding box center [0, 0] width 0 height 0
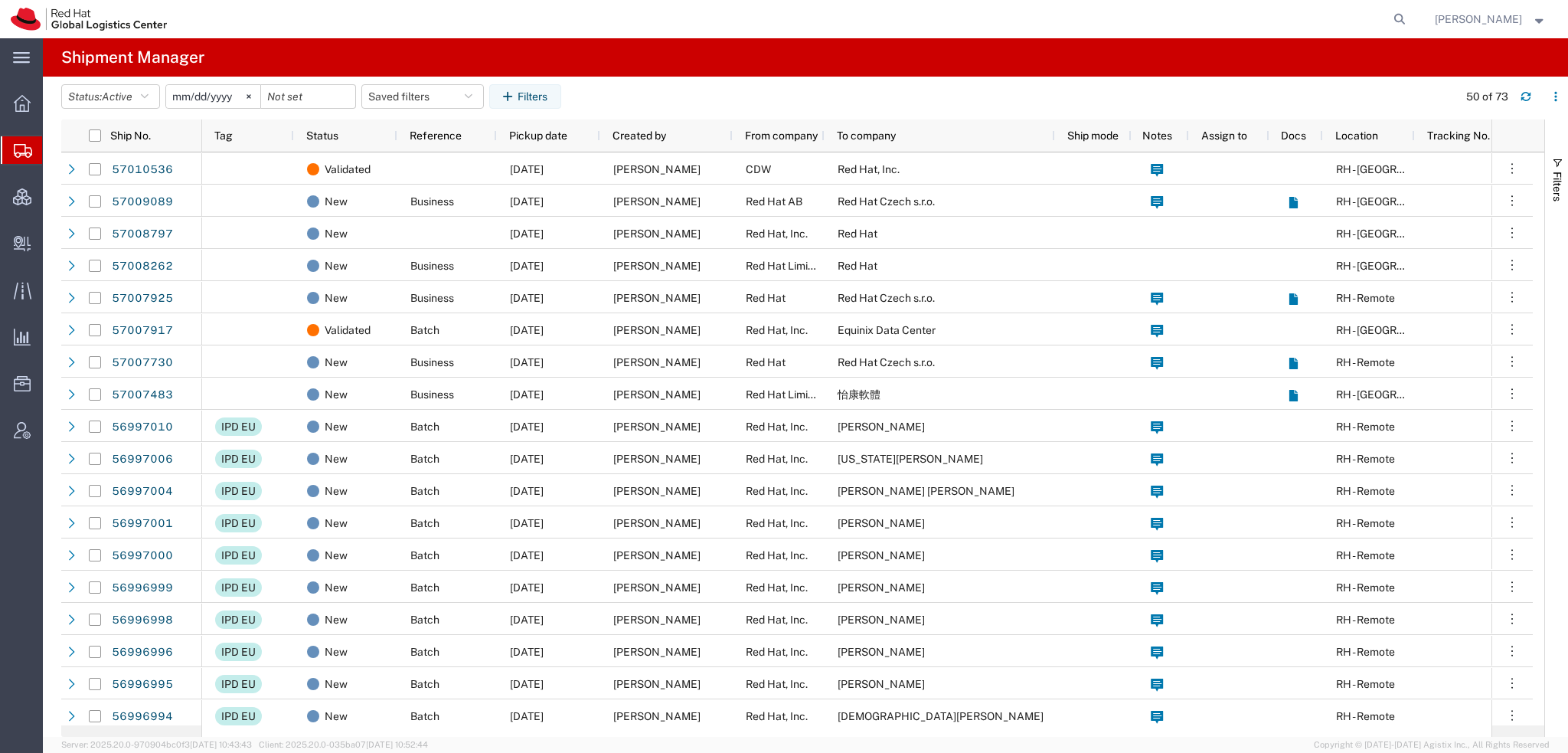
click at [1521, 13] on span "[PERSON_NAME]" at bounding box center [1478, 18] width 87 height 16
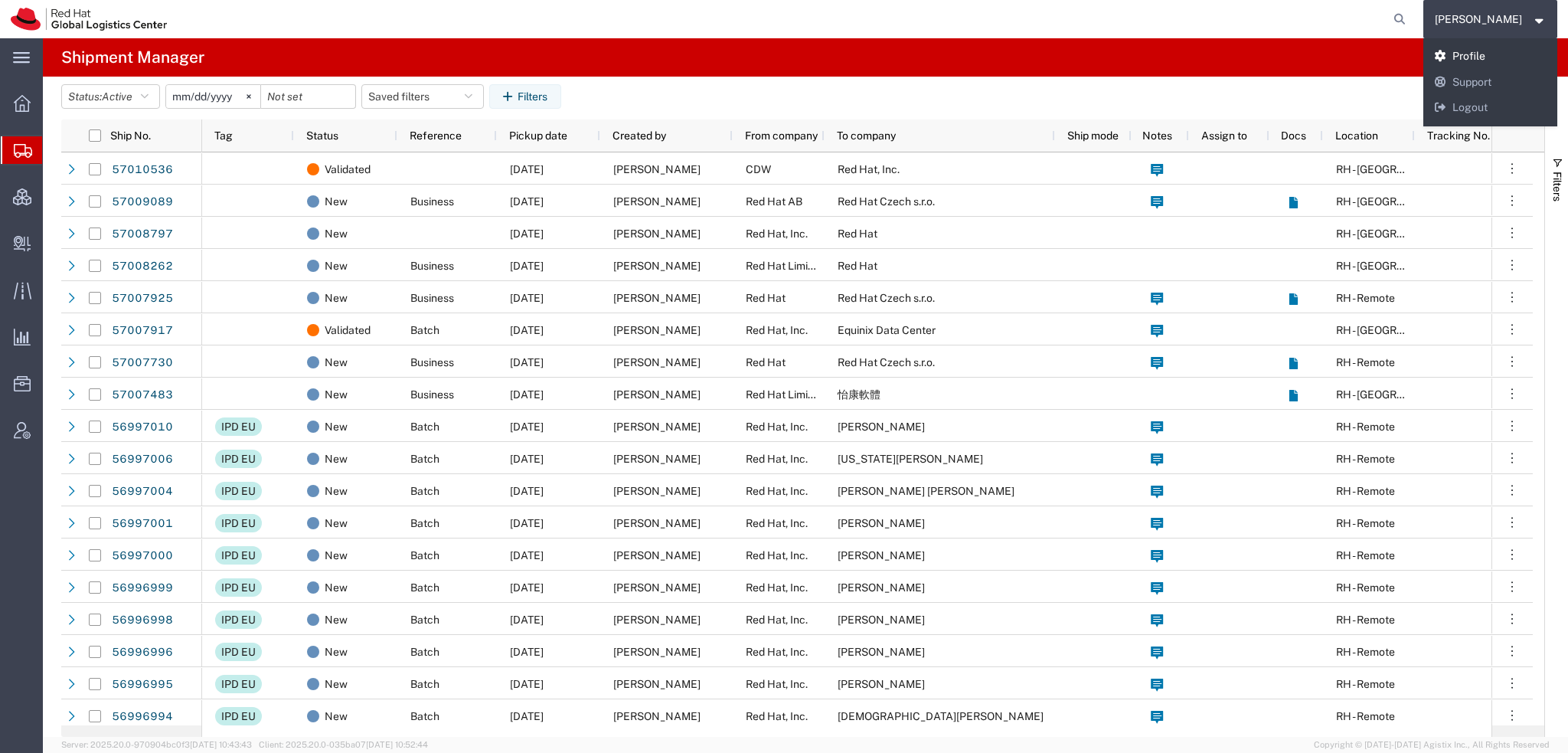
click at [1499, 56] on link "Profile" at bounding box center [1490, 56] width 134 height 26
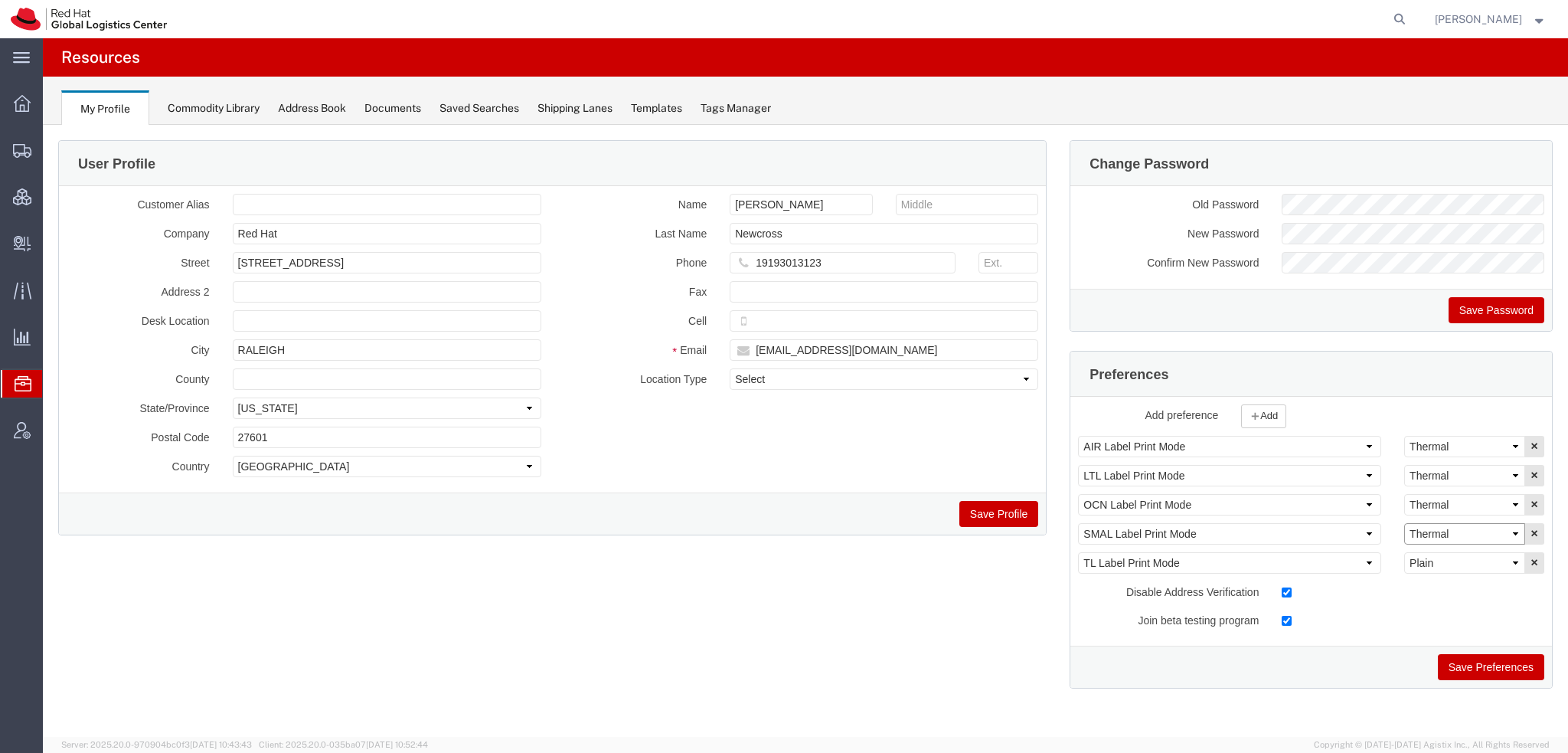
click at [1474, 529] on select "Select Plain Thermal" at bounding box center [1465, 534] width 121 height 21
select select "Plain"
click at [1405, 523] on select "Select Plain Thermal" at bounding box center [1465, 534] width 121 height 21
click at [1482, 667] on button "Save Preferences" at bounding box center [1491, 666] width 106 height 26
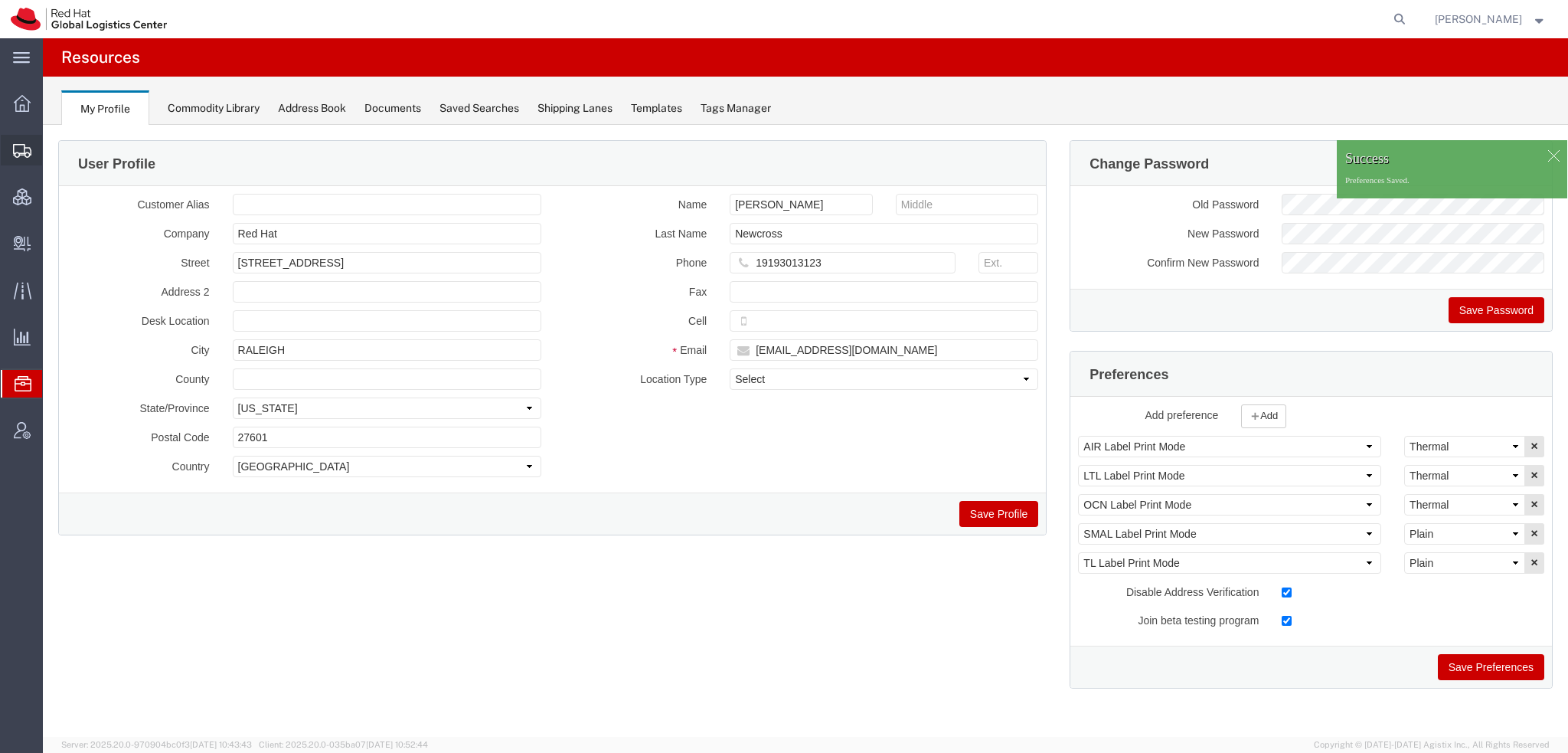
click at [0, 0] on span "Shipment Manager" at bounding box center [0, 0] width 0 height 0
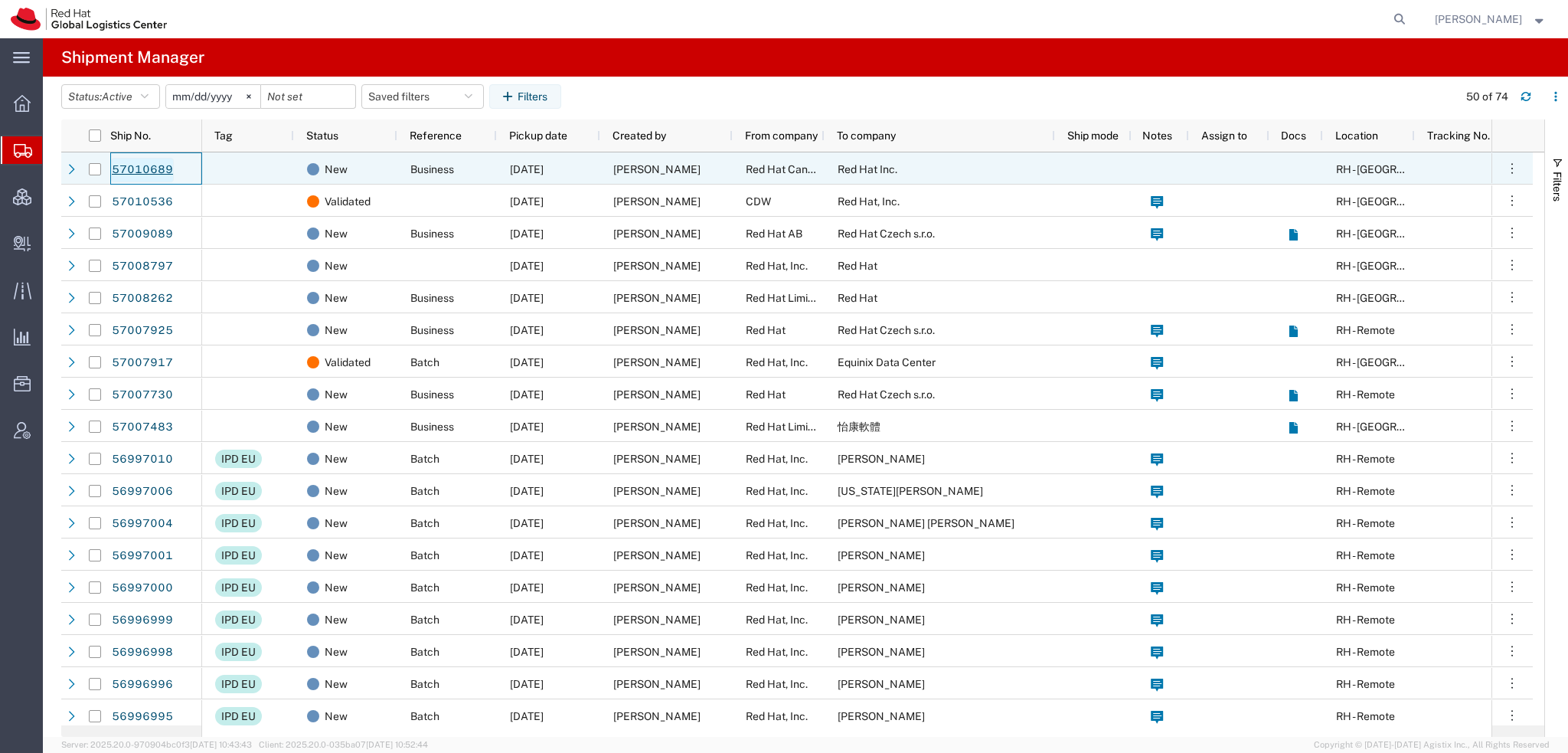
click at [142, 171] on link "57010689" at bounding box center [142, 169] width 63 height 24
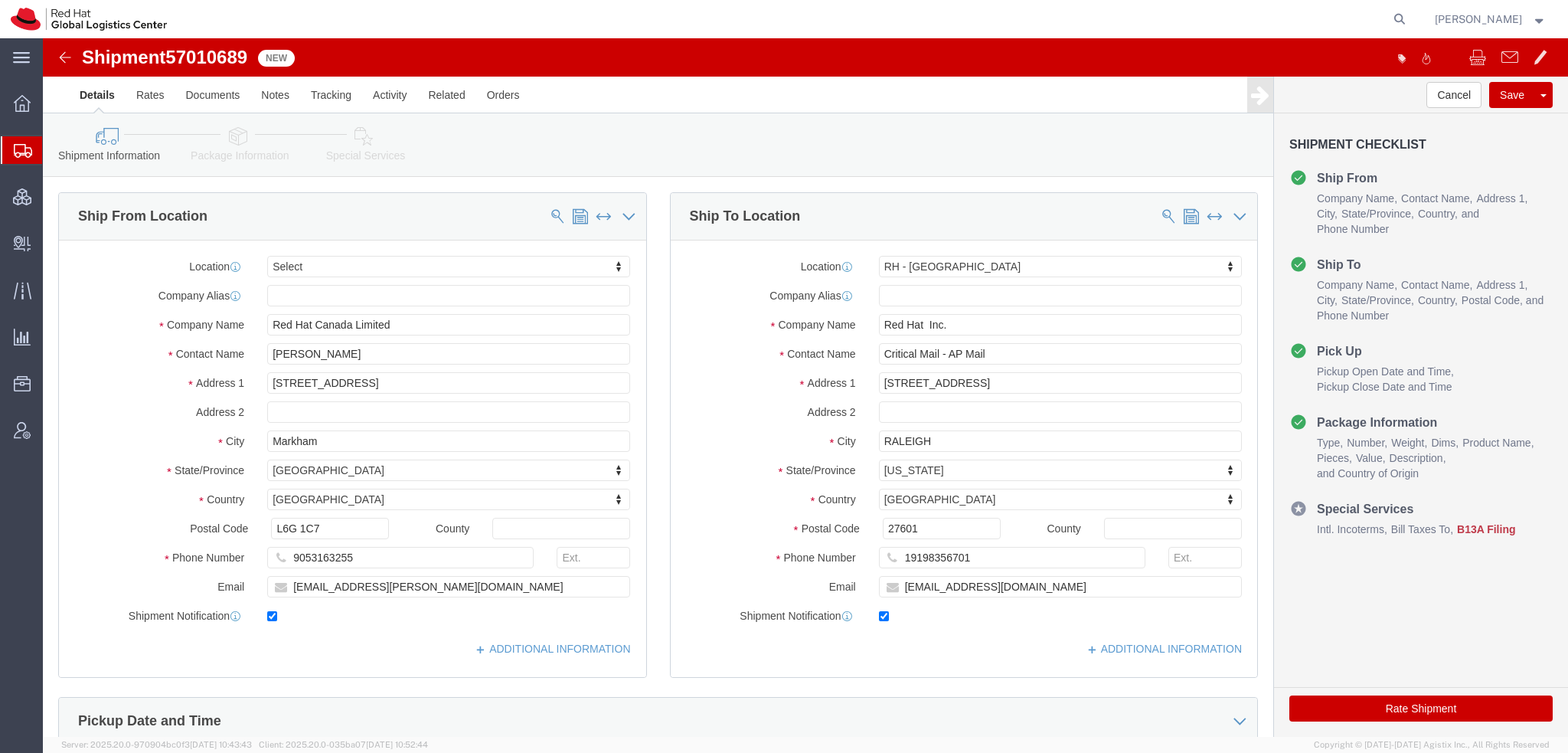
select select
select select "38014"
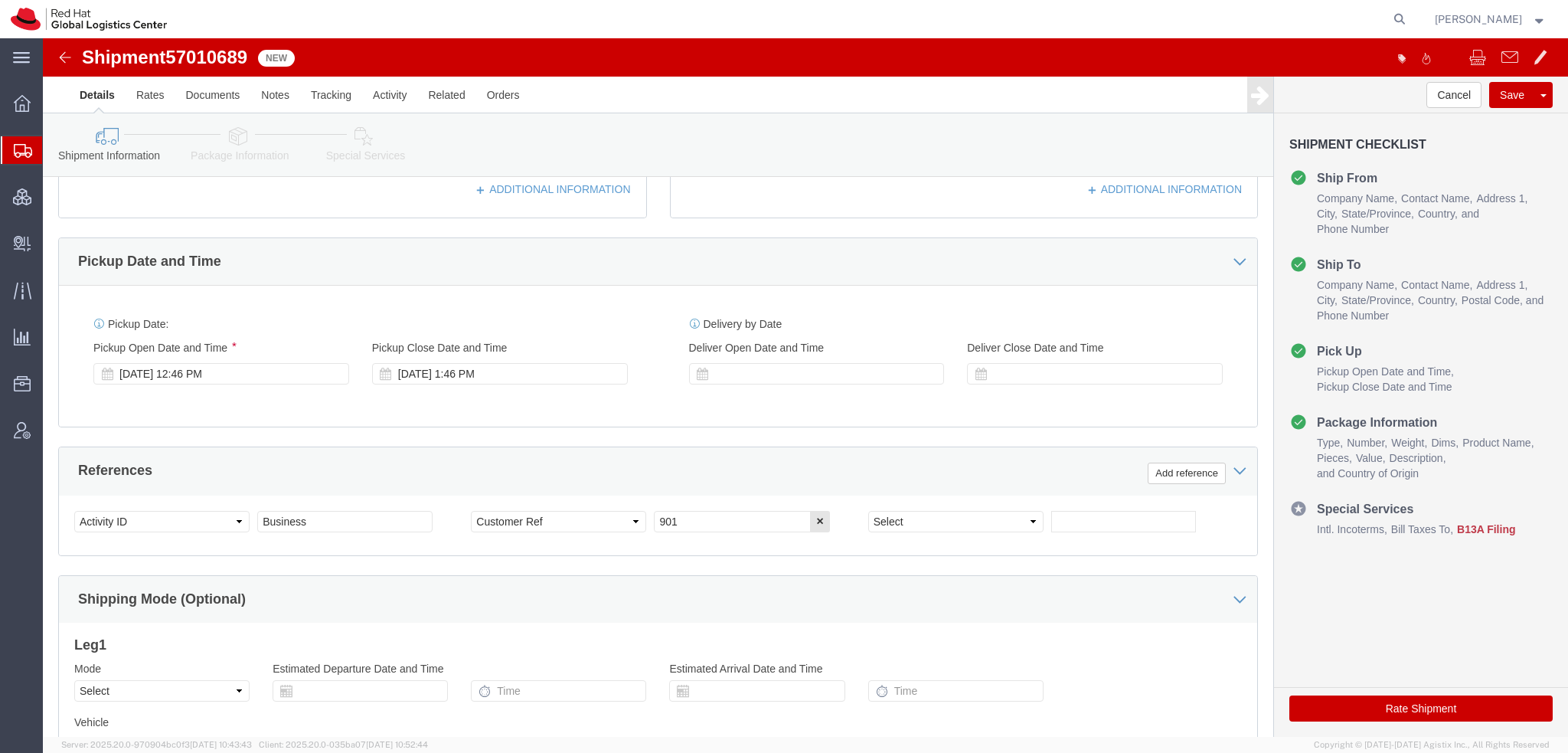
click icon
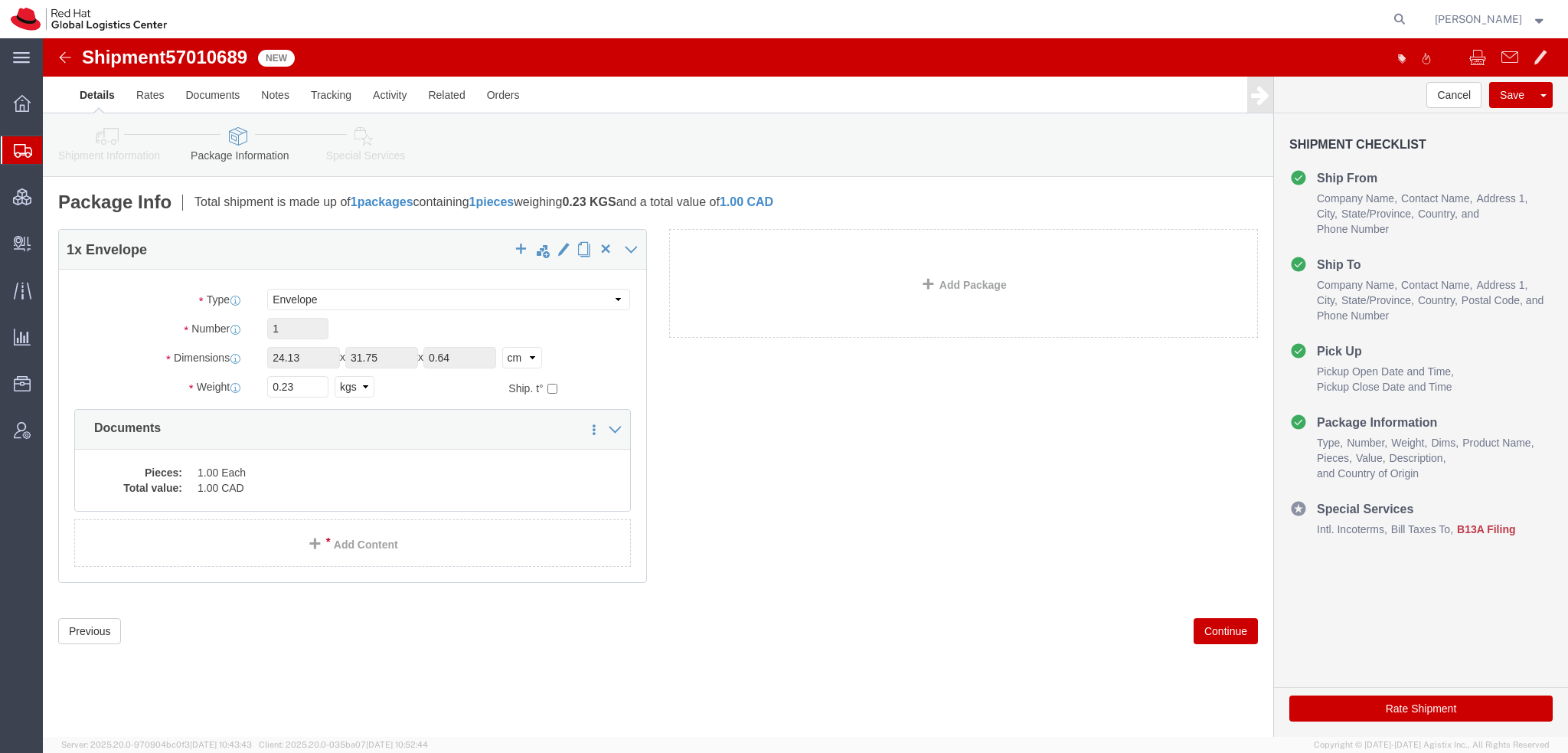
click icon
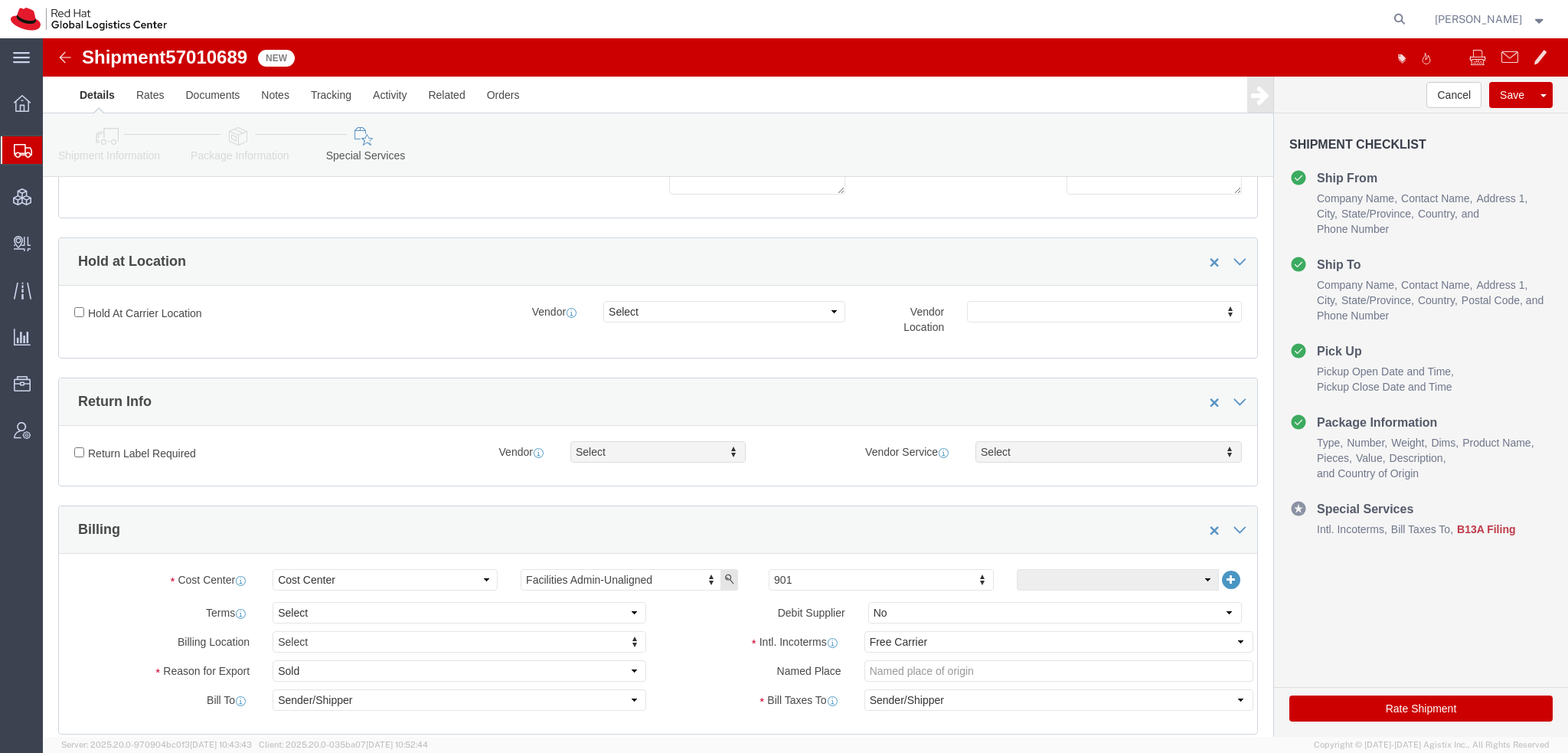
scroll to position [459, 0]
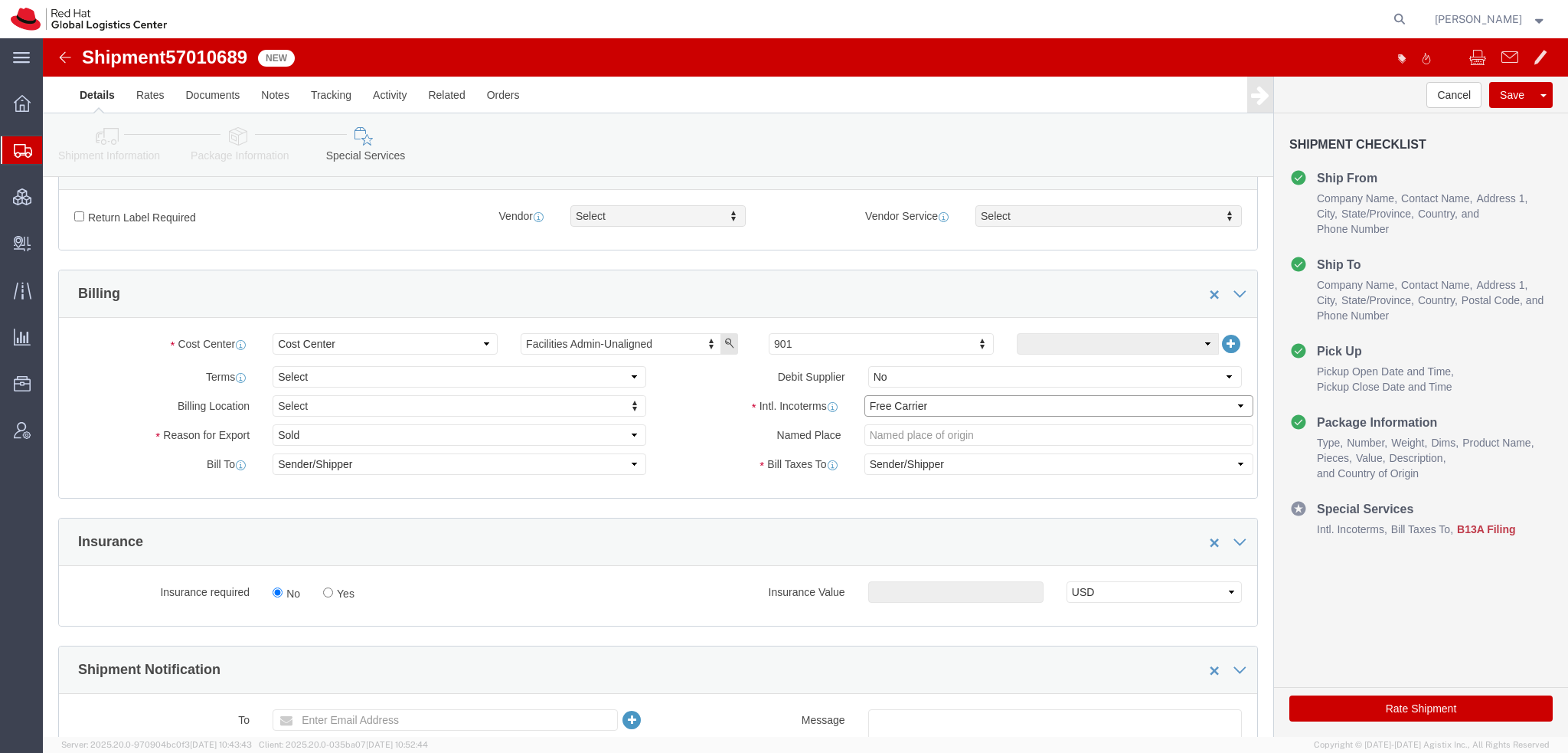
click select "Select Carriage Insurance Paid Carriage Paid To Cost and Freight Cost Insurance…"
click label "Named Place"
click select "Select Recipient Account Sender/Shipper Third Party Account"
select select "RCPN"
click select "Select Recipient Account Sender/Shipper Third Party Account"
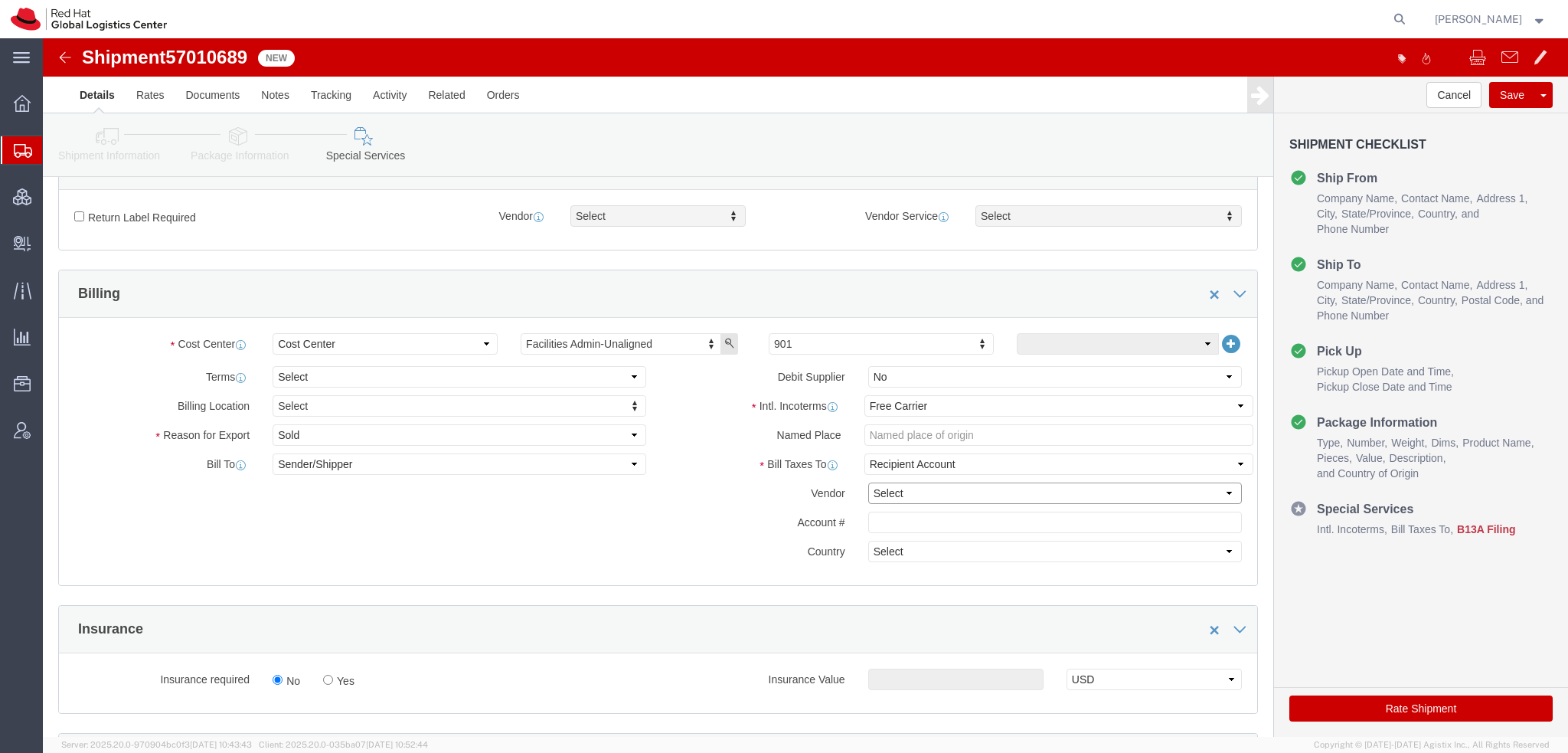
click select "Select DHL FedEx Express UPS"
select select "FedEx Express"
click select "Select DHL FedEx Express UPS"
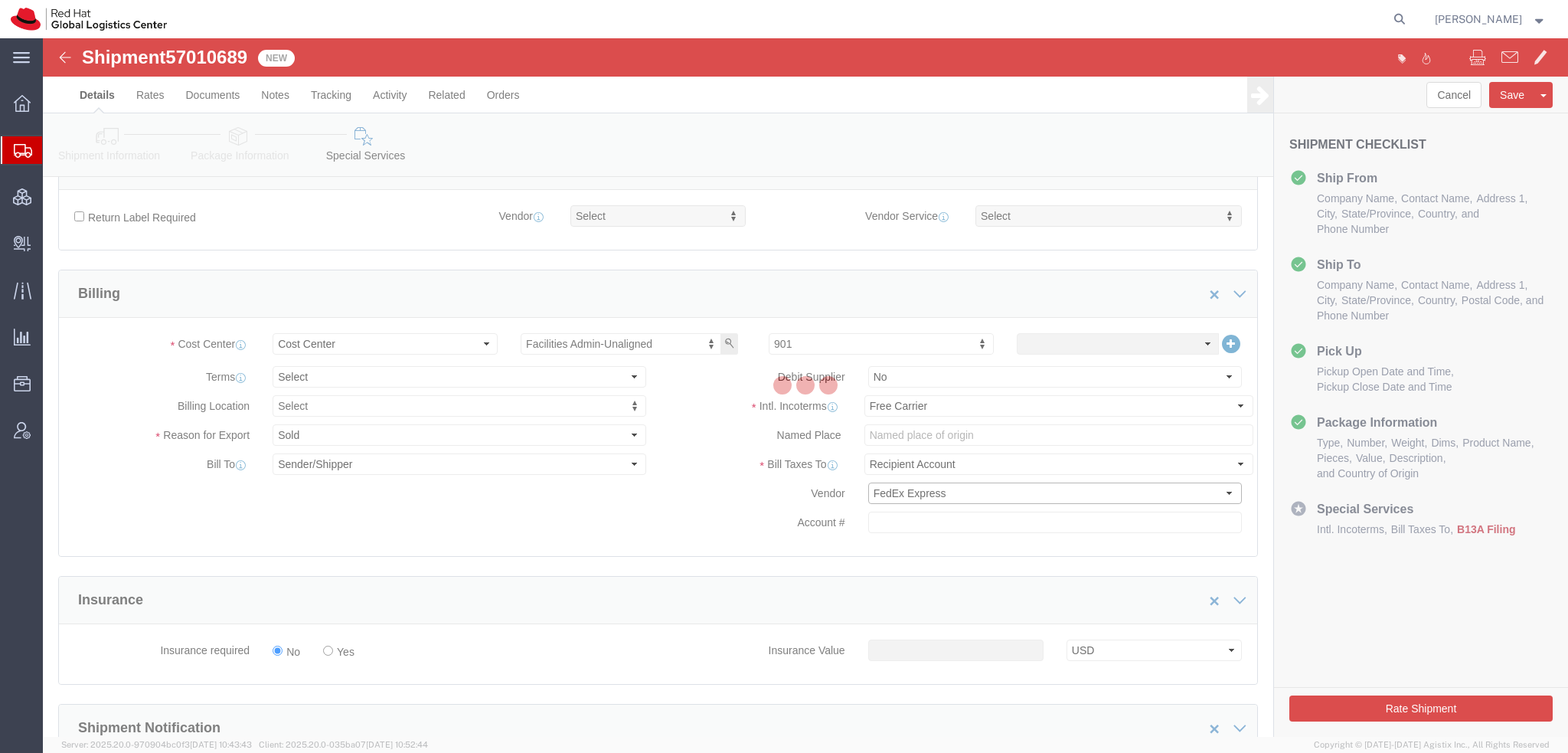
type input "342072682"
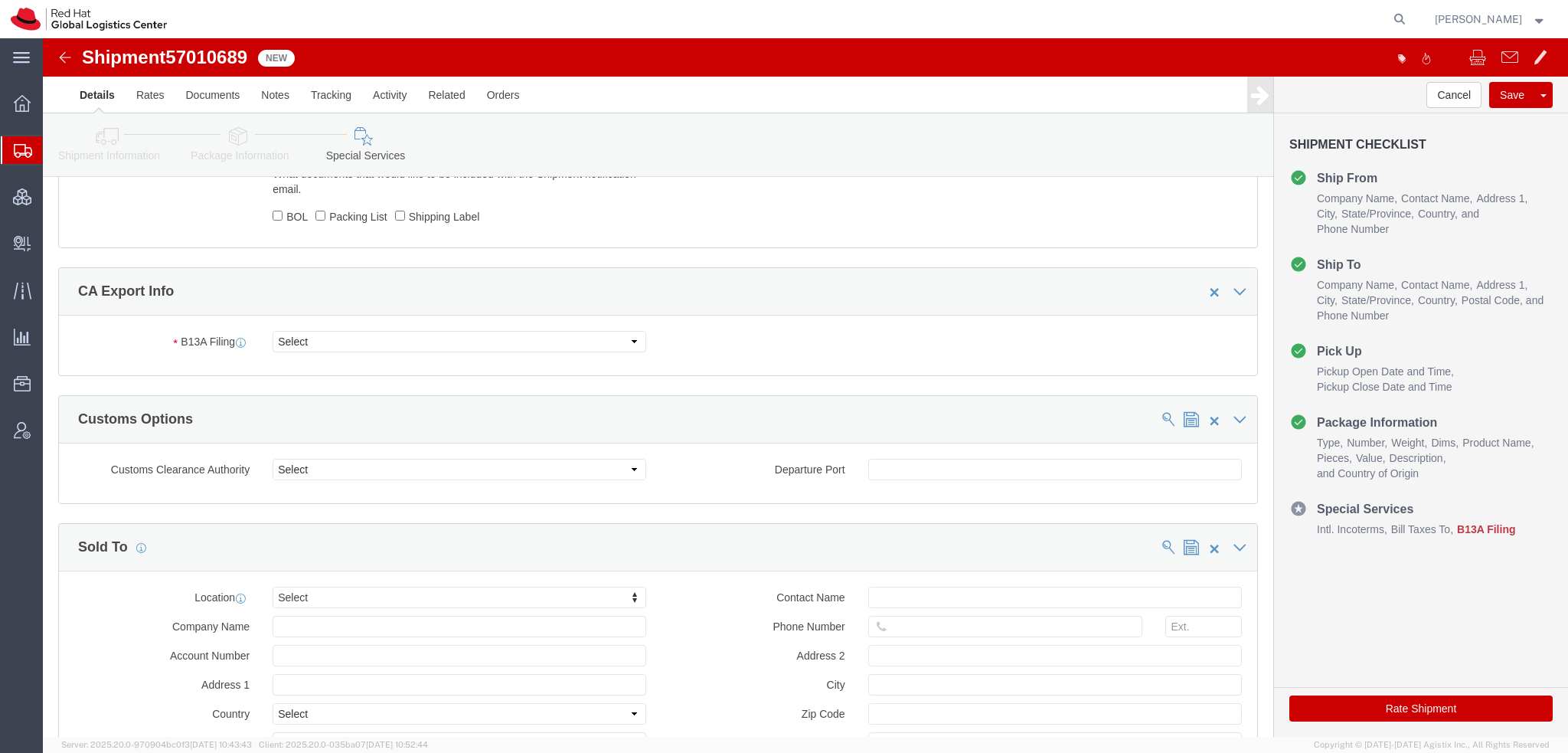
scroll to position [1148, 0]
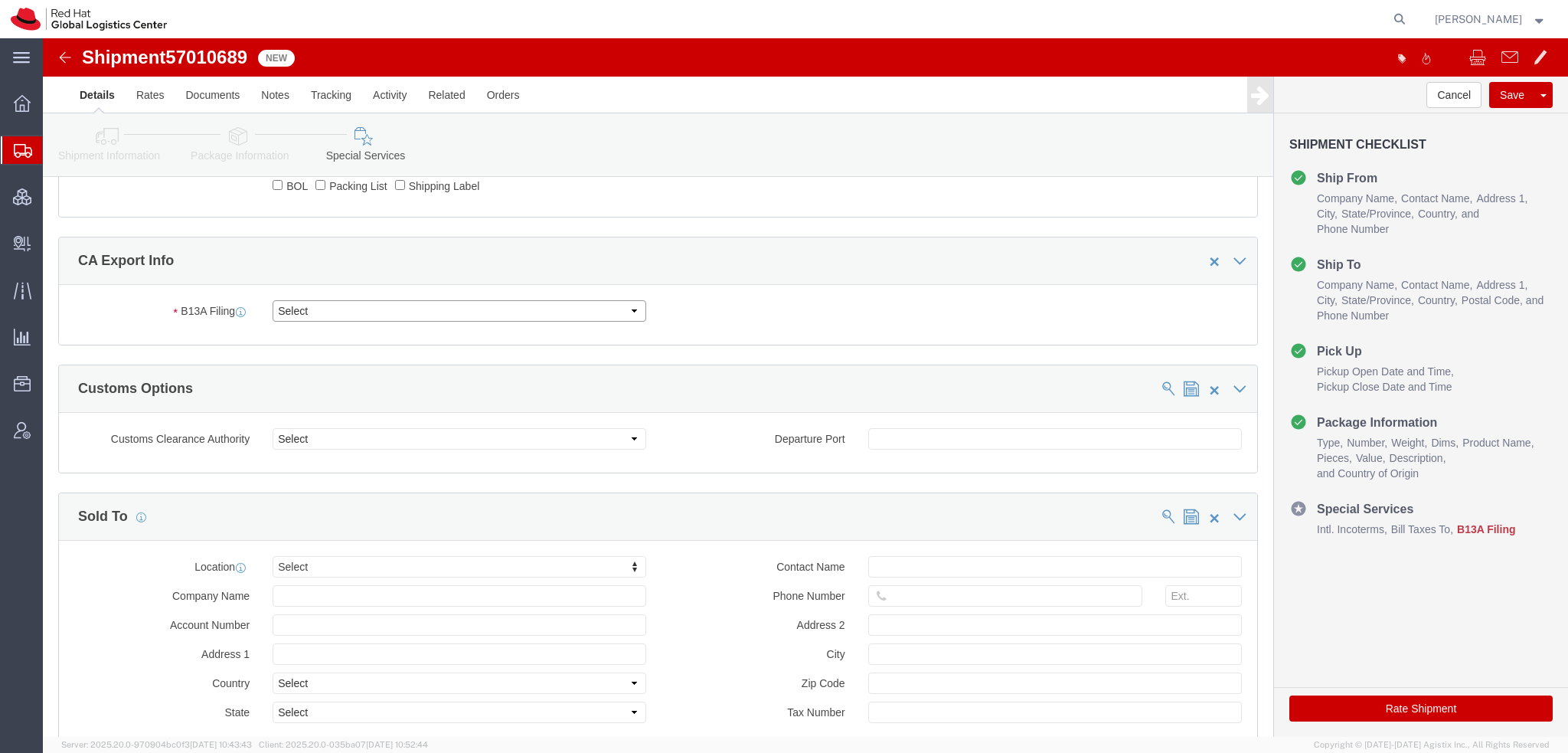
click select "Select Filed Electronically Manually Attached Not Required Summary Reporting"
select select "NOT_REQUIRED"
click select "Select Filed Electronically Manually Attached Not Required Summary Reporting"
click div "B13A Filing Select Filed Electronically Manually Attached Not Required Summary …"
click select "Select 01 02 03 04 05 06 07 08 10 11 12 13 14 15 16"
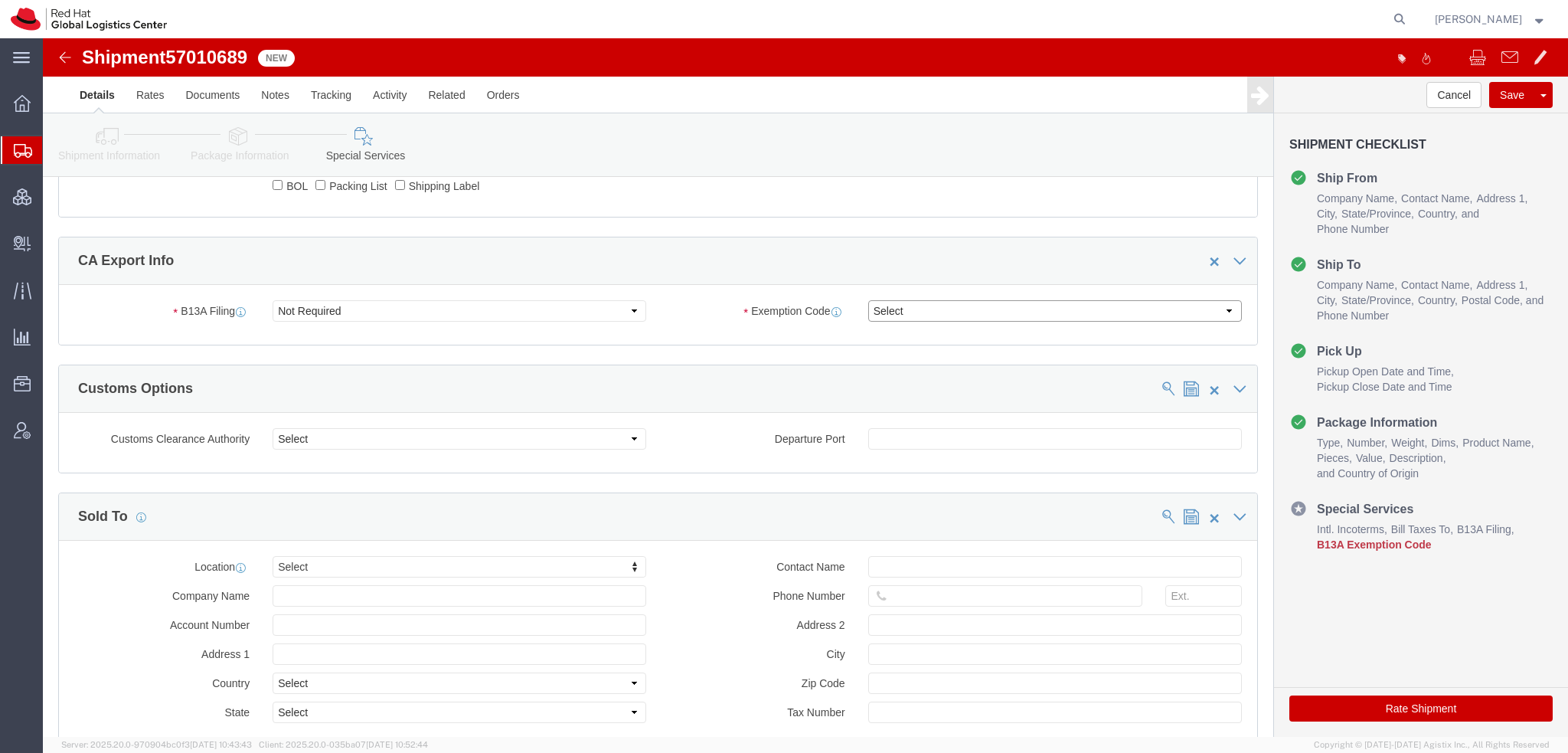
select select "01"
click select "Select 01 02 03 04 05 06 07 08 10 11 12 13 14 15 16"
drag, startPoint x: 1327, startPoint y: 668, endPoint x: 562, endPoint y: 256, distance: 868.9
click button "Rate Shipment"
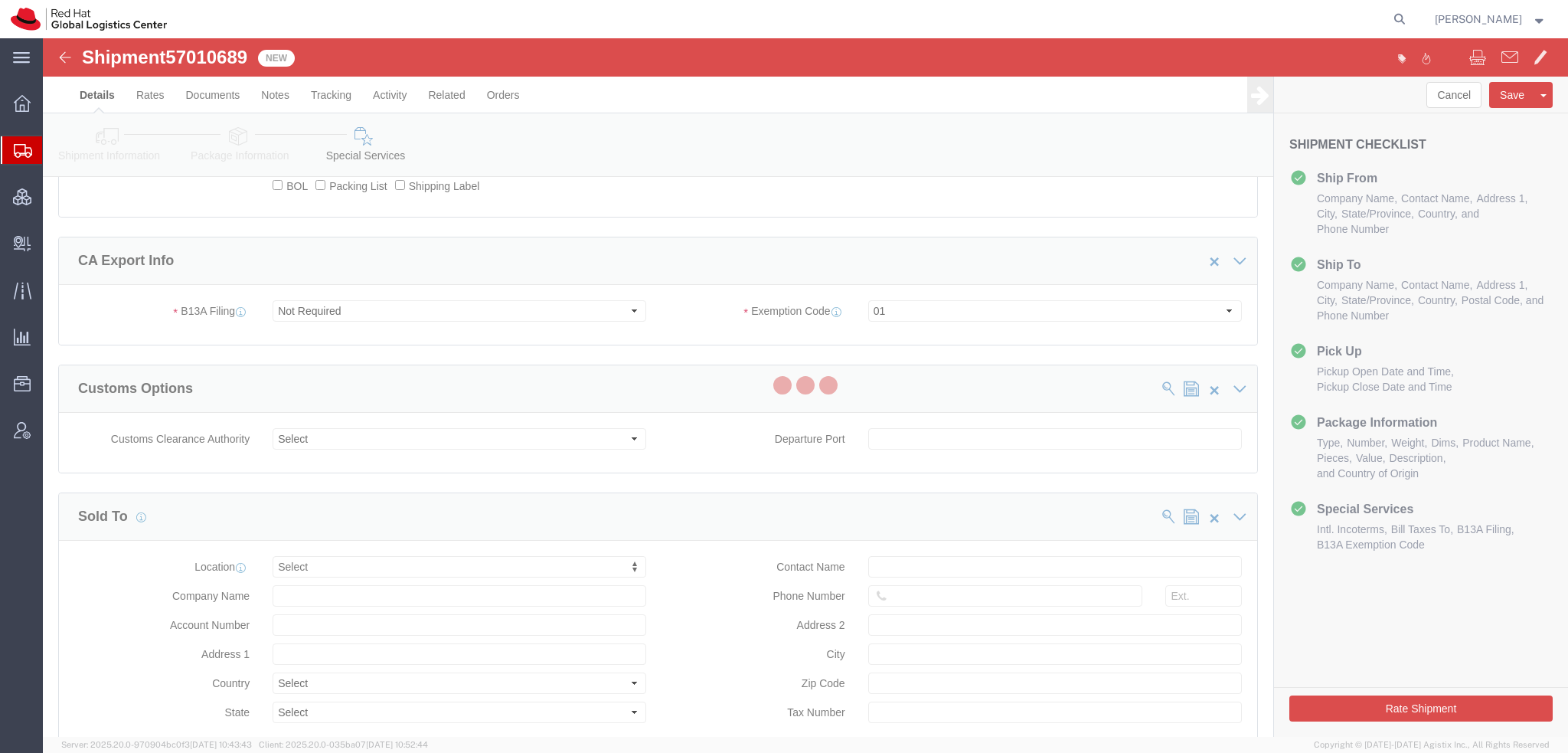
scroll to position [68, 0]
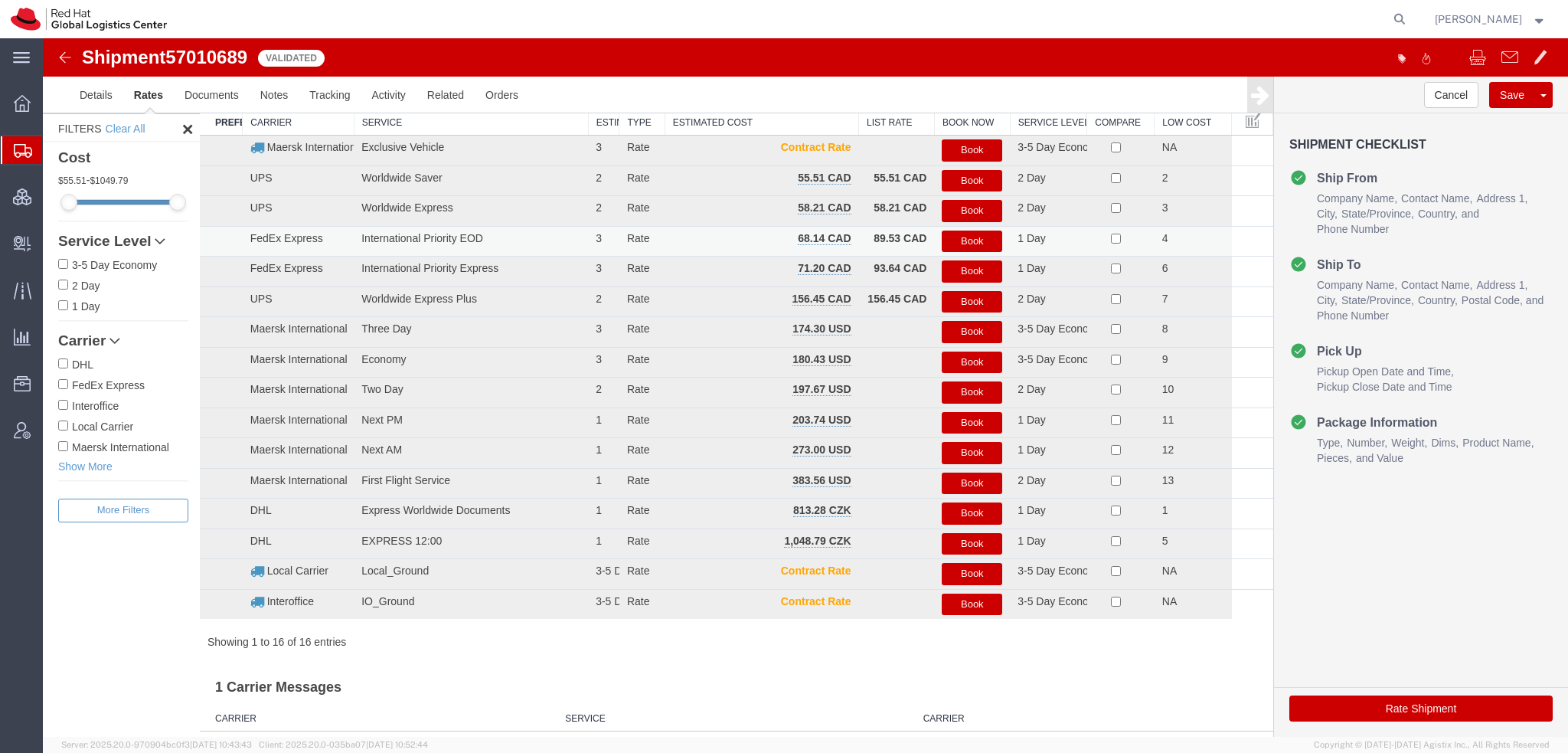
click at [960, 232] on button "Book" at bounding box center [972, 241] width 61 height 22
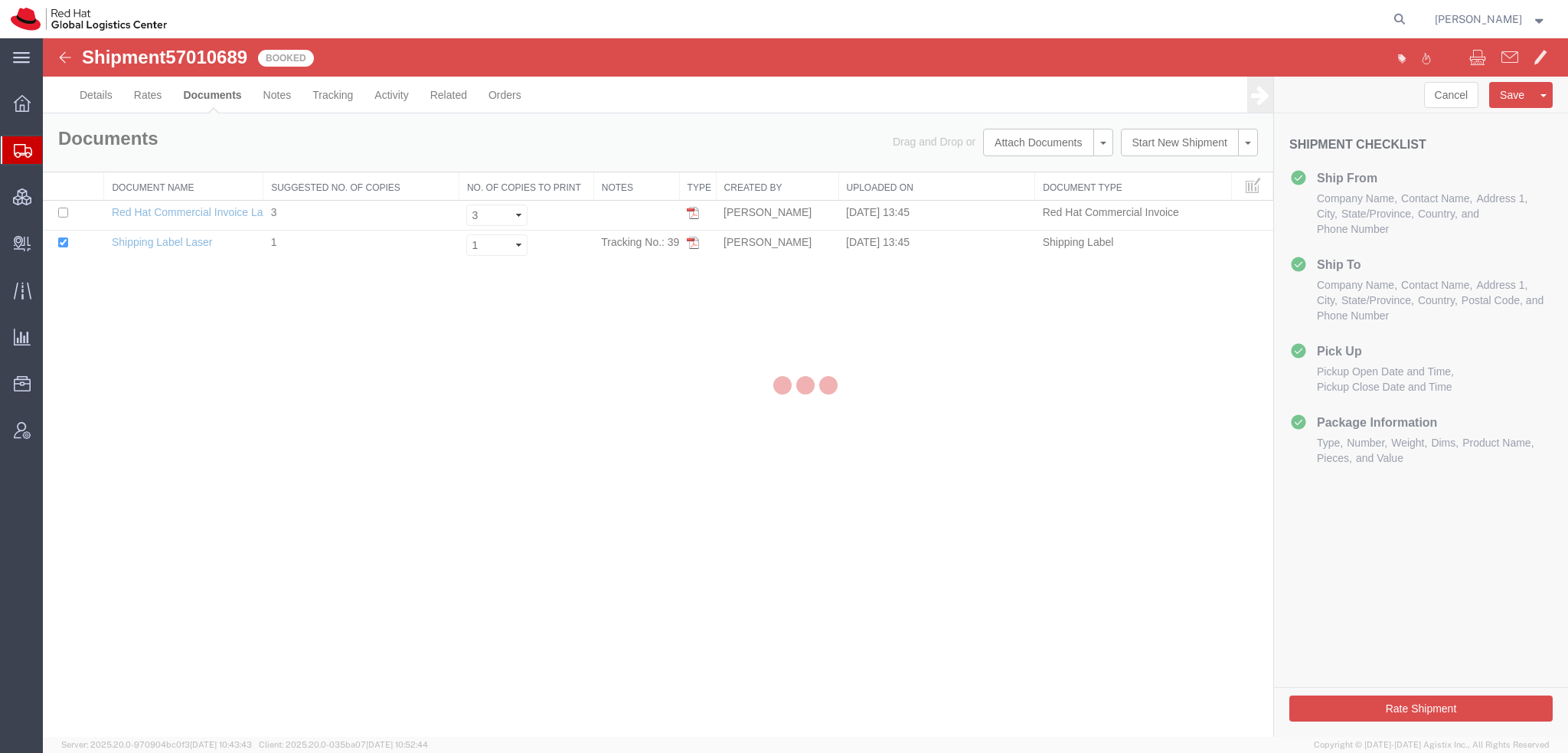
scroll to position [0, 0]
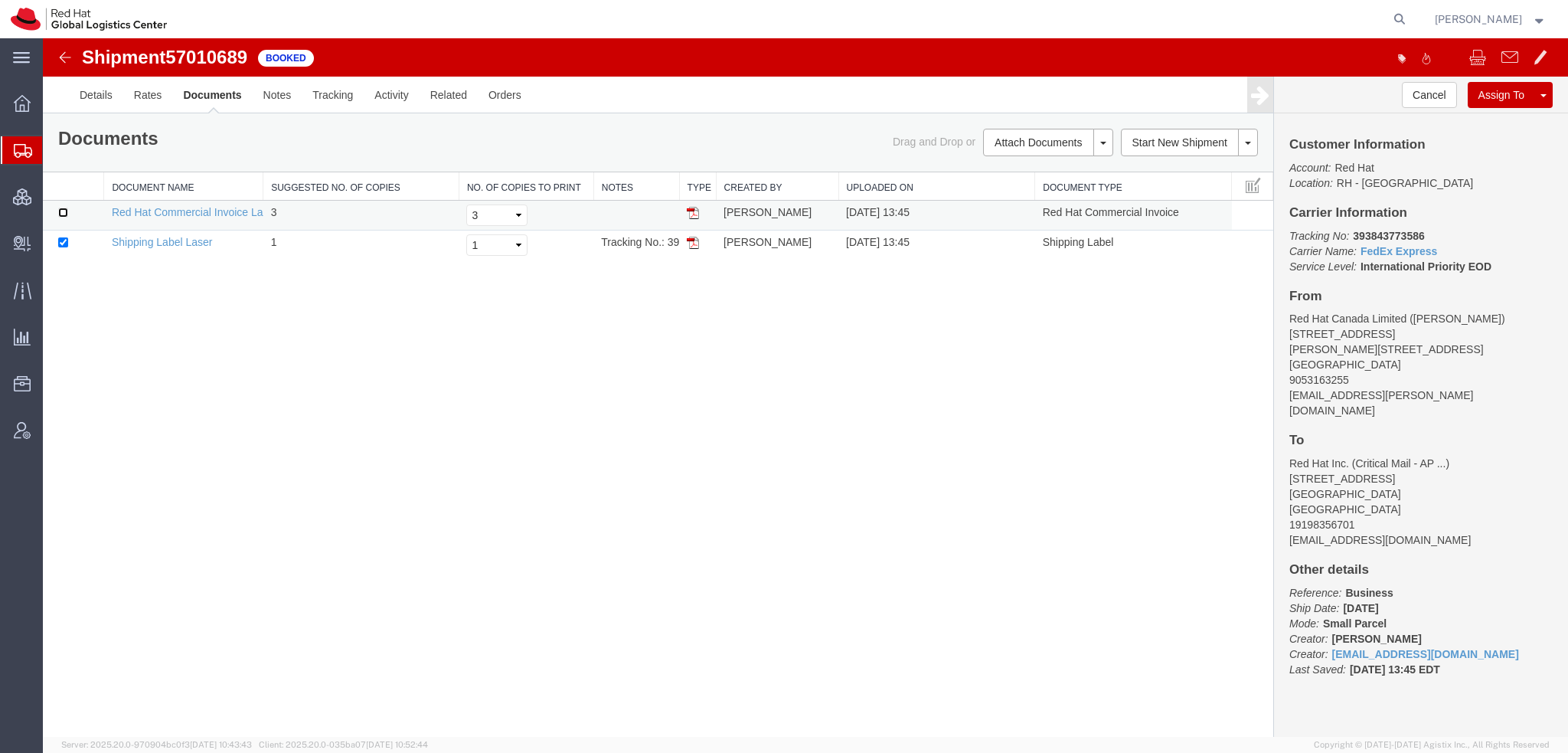
click at [65, 213] on input "checkbox" at bounding box center [63, 213] width 10 height 10
checkbox input "true"
click at [1030, 167] on link "Print Documents" at bounding box center [1046, 168] width 133 height 23
click at [98, 94] on link "Details" at bounding box center [96, 95] width 54 height 37
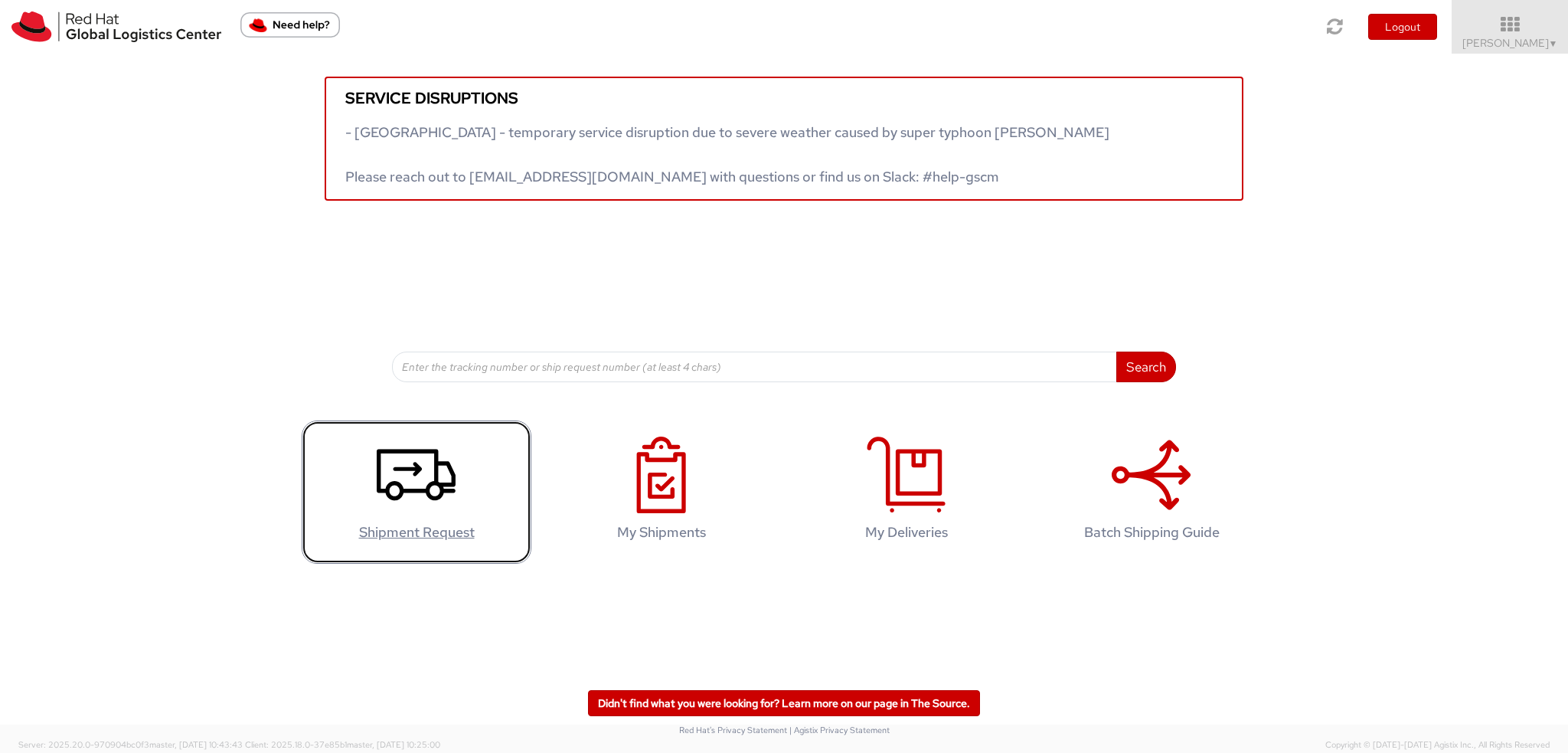
click at [427, 480] on icon at bounding box center [417, 474] width 79 height 76
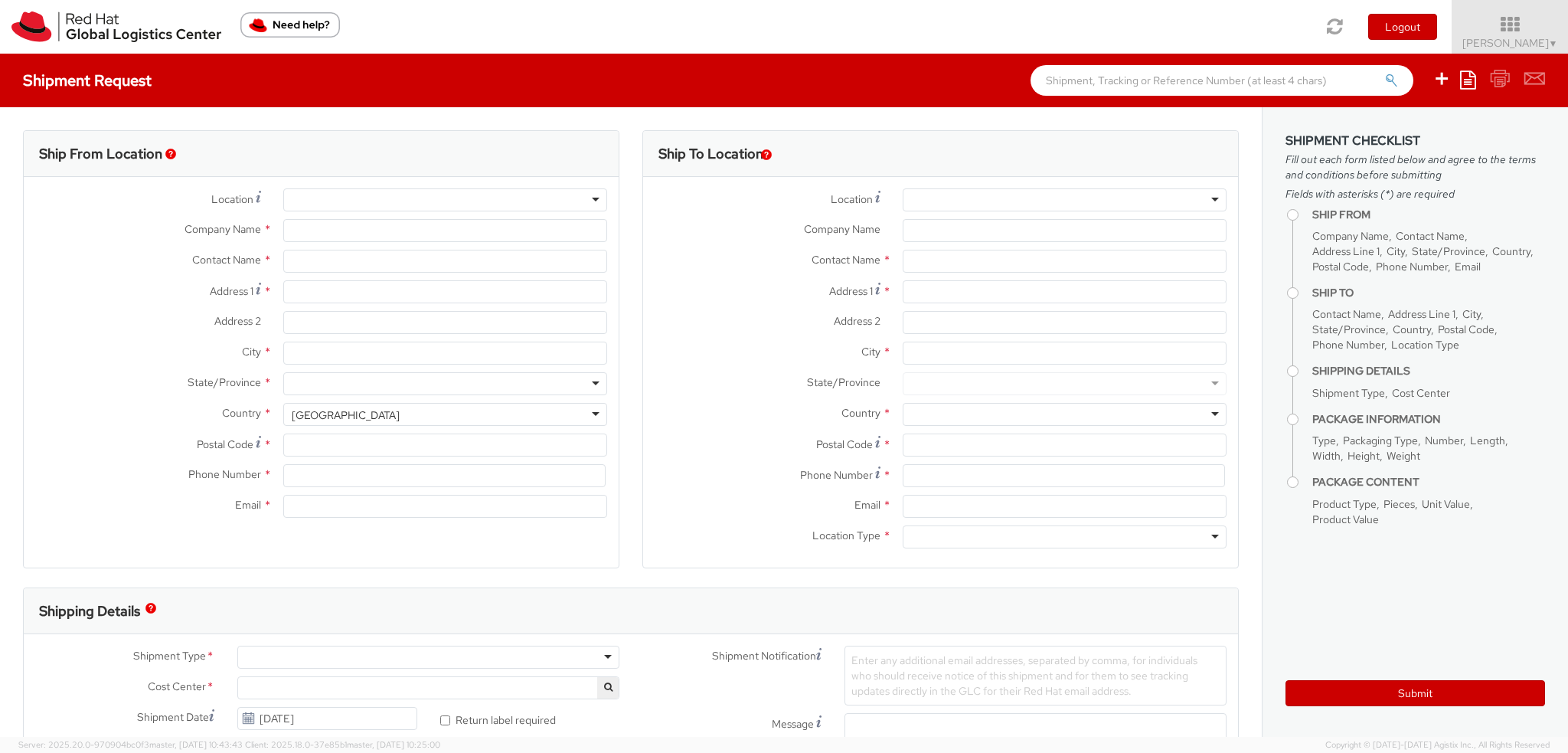
select select "901"
select select
click at [1475, 82] on icon at bounding box center [1467, 79] width 16 height 18
type input "Red Hat, Inc."
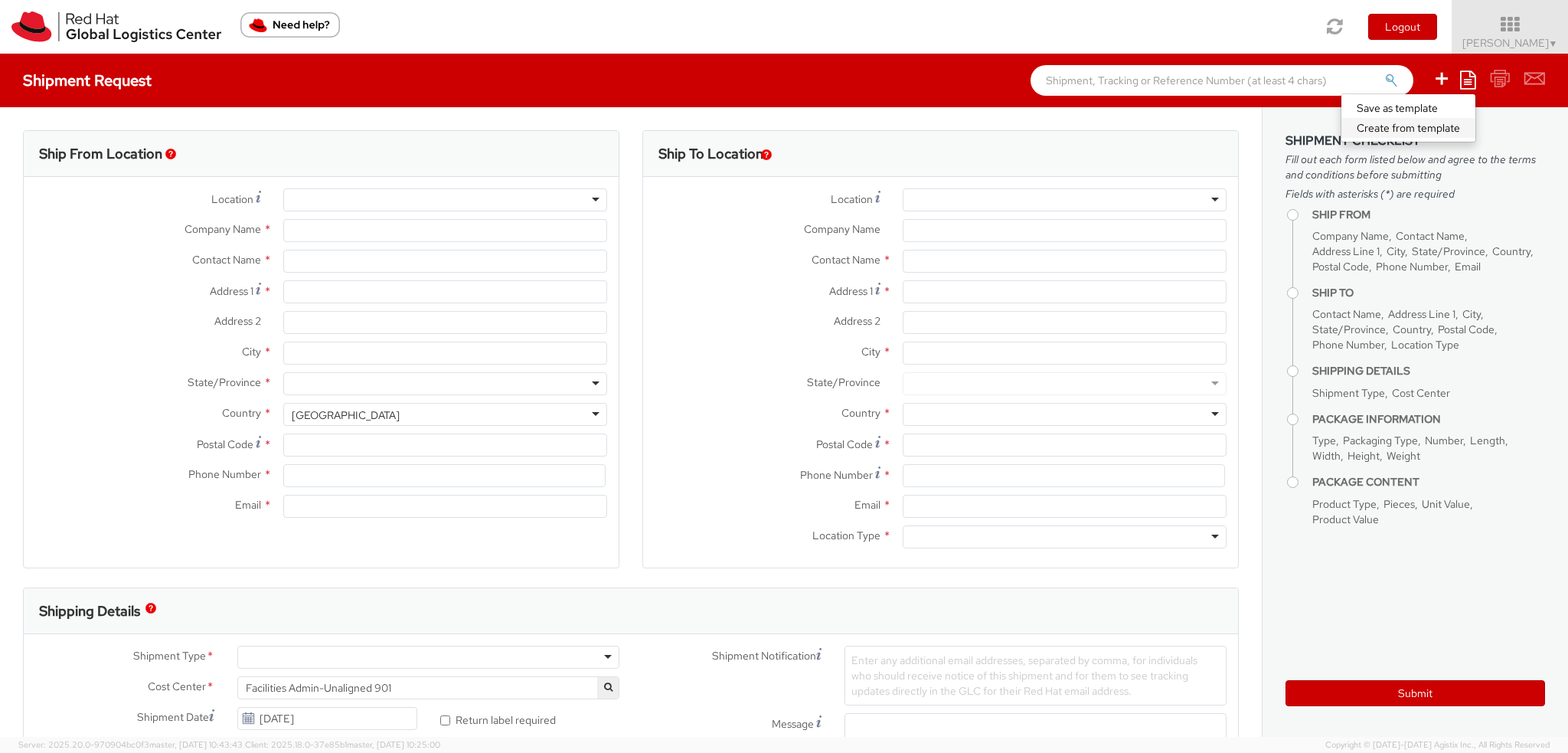
type input "[PERSON_NAME]"
type input "[STREET_ADDRESS]"
type input "RALEIGH"
type input "27601"
type input "19193013123"
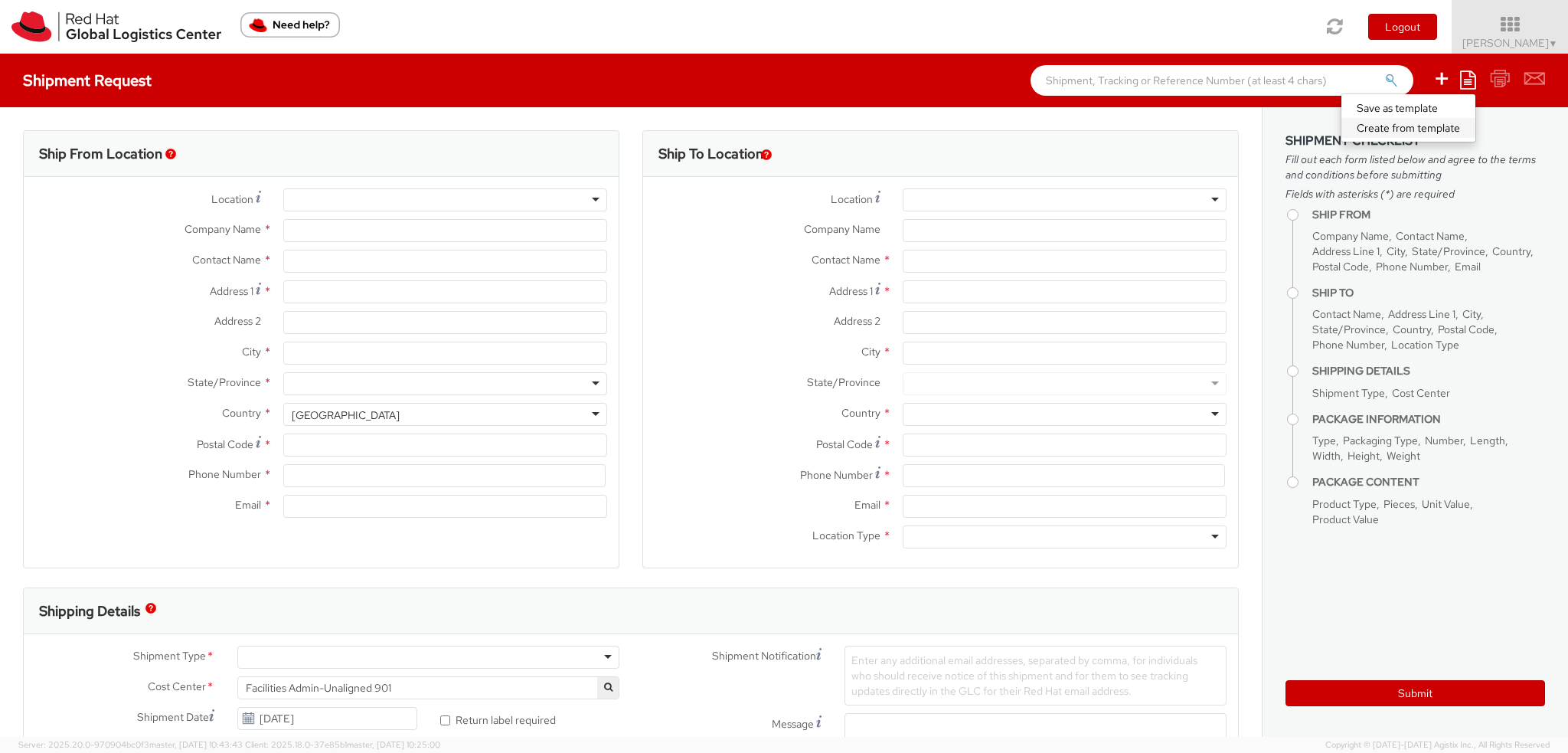
type input "[EMAIL_ADDRESS][DOMAIN_NAME]"
click at [1439, 130] on link "Create from template" at bounding box center [1408, 128] width 134 height 20
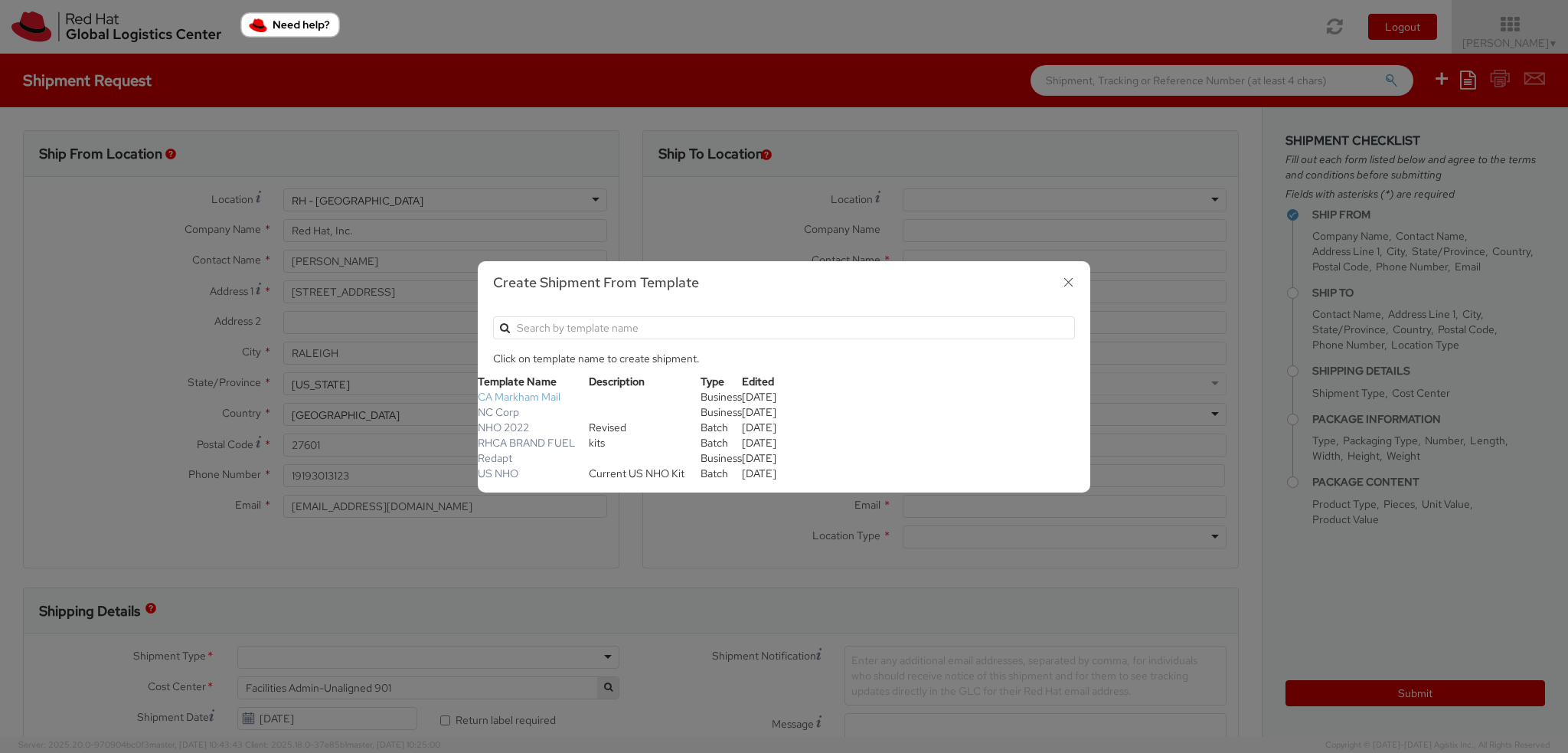
click at [511, 393] on link "CA Markham Mail" at bounding box center [519, 396] width 83 height 14
type input "Red Hat Canada Limited"
type input "[PERSON_NAME]"
type input "[STREET_ADDRESS]"
type input "Markham"
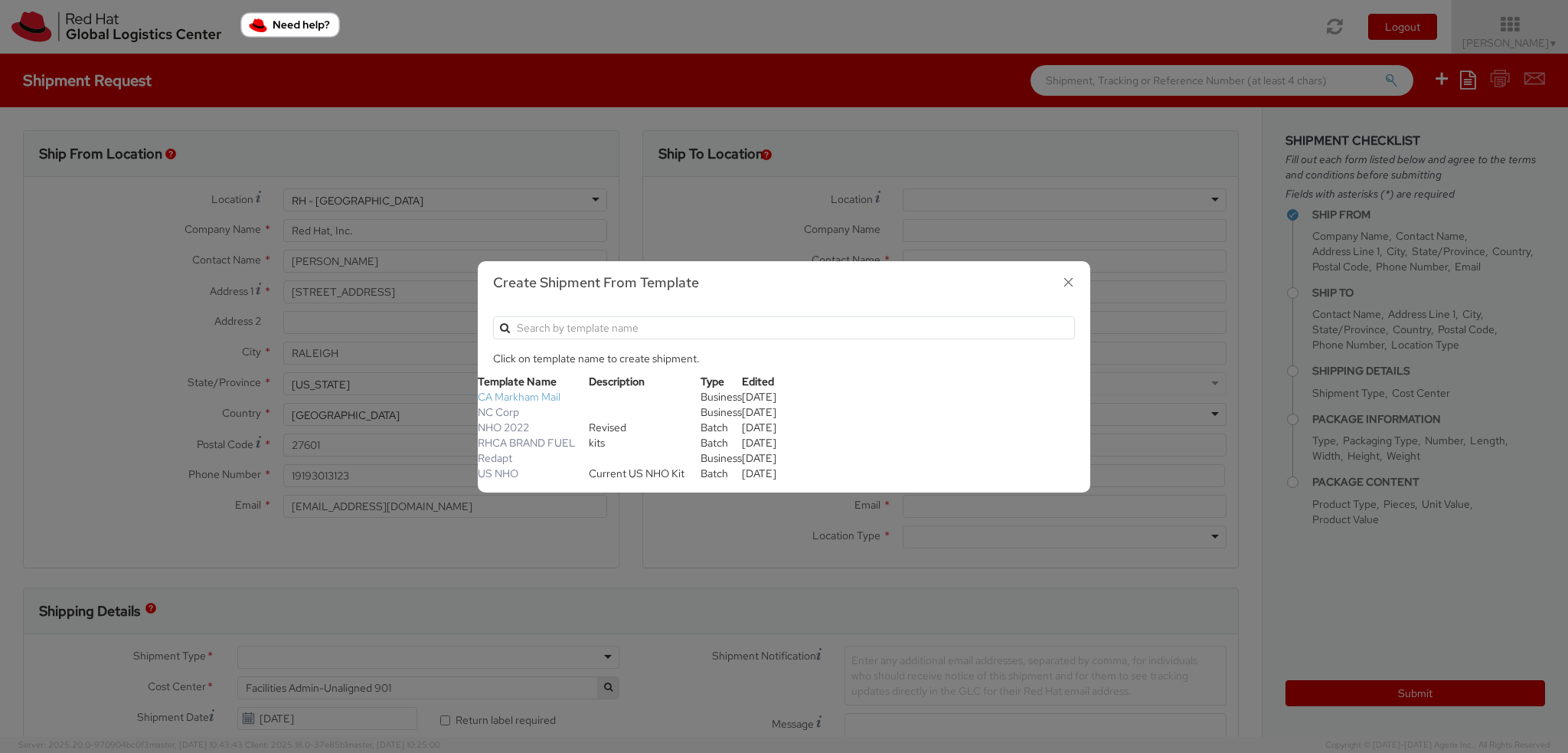
type input "9053163255"
type input "[EMAIL_ADDRESS][PERSON_NAME][DOMAIN_NAME]"
type input "Red Hat Inc."
type input "Critical Mail - AP Mail"
type input "[STREET_ADDRESS]"
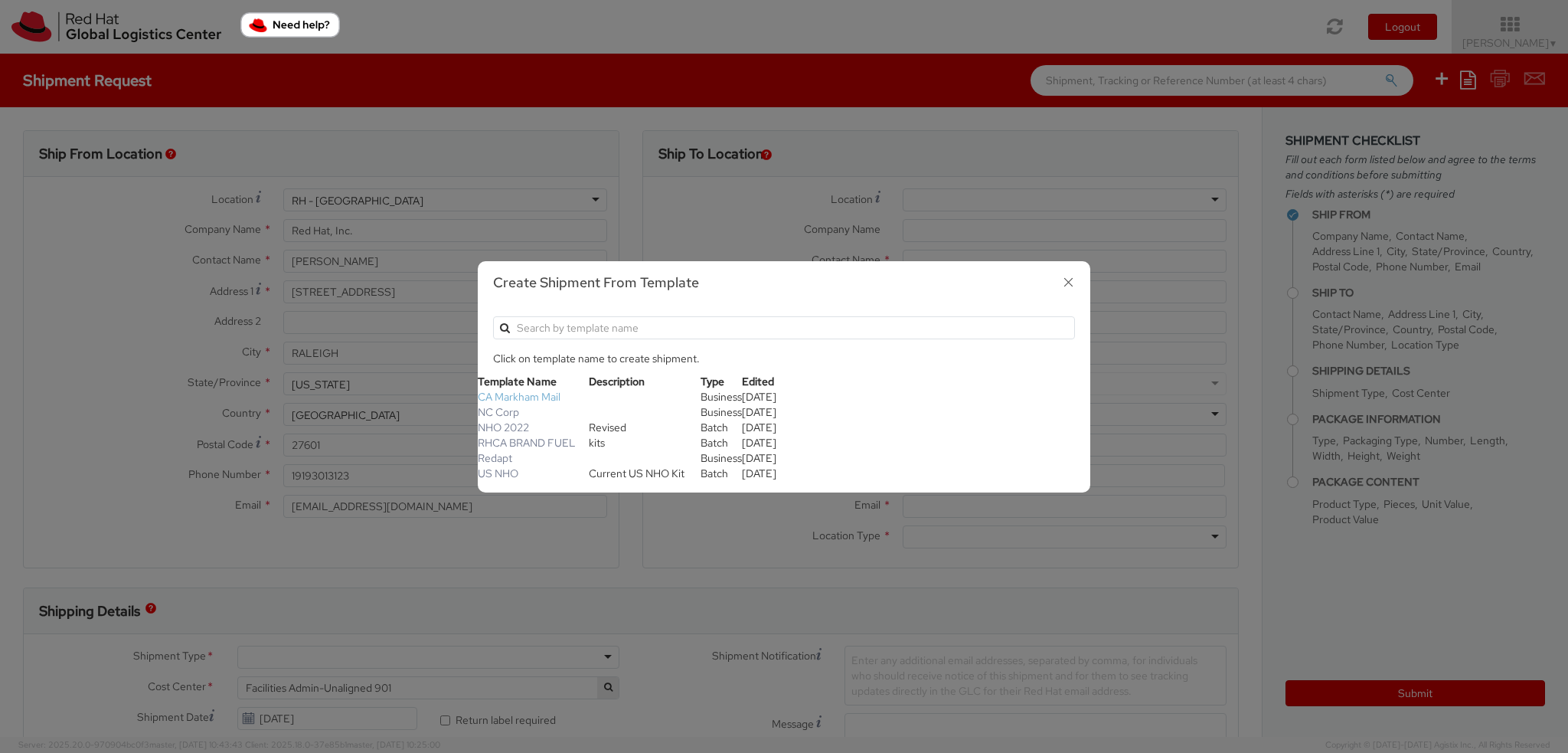
type input "RALEIGH"
type input "27601"
type input "19198356701"
type input "[EMAIL_ADDRESS][DOMAIN_NAME]"
type input "901"
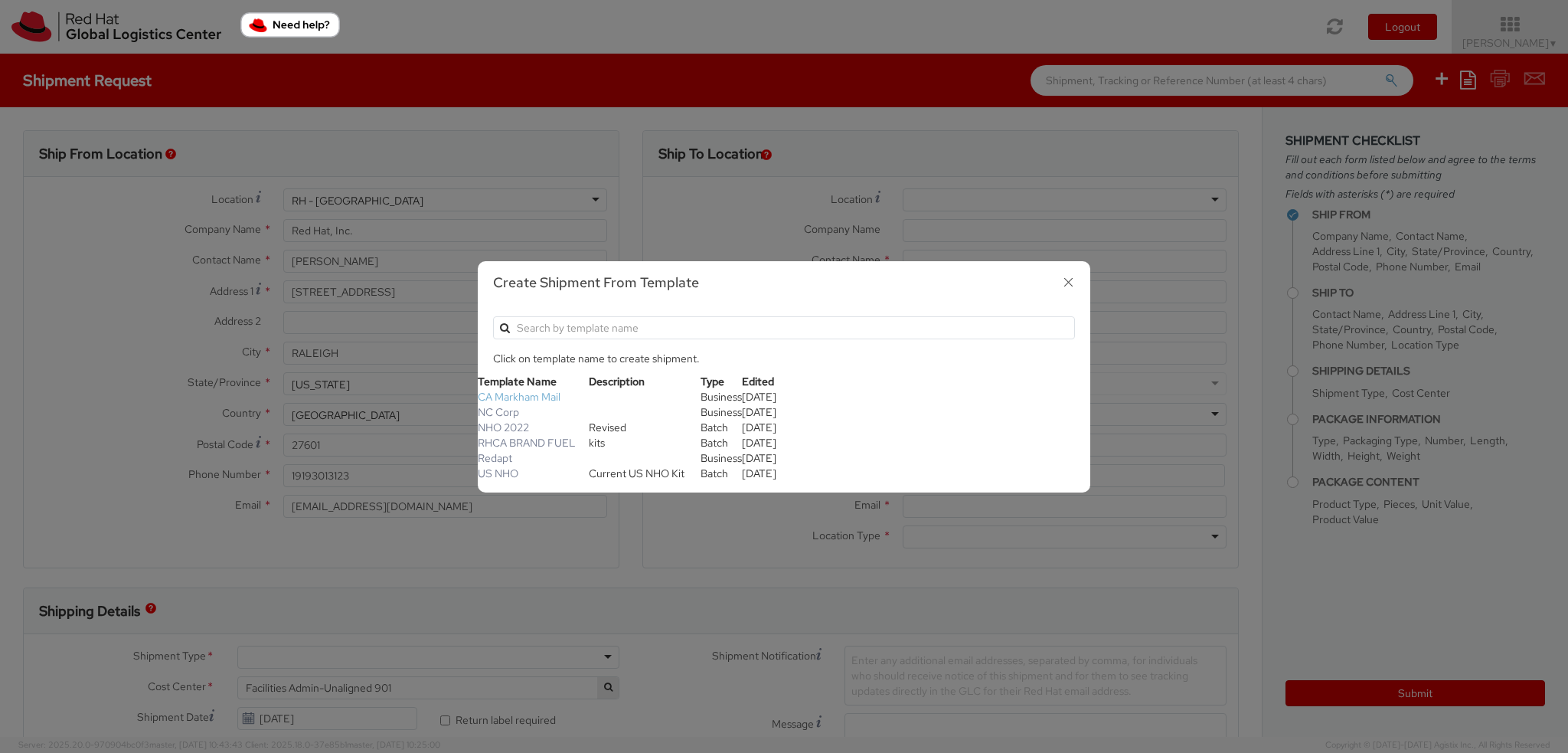
select select "DOCUMENT"
type input "1"
type input "24.13"
type input "31.75"
type input "0.64"
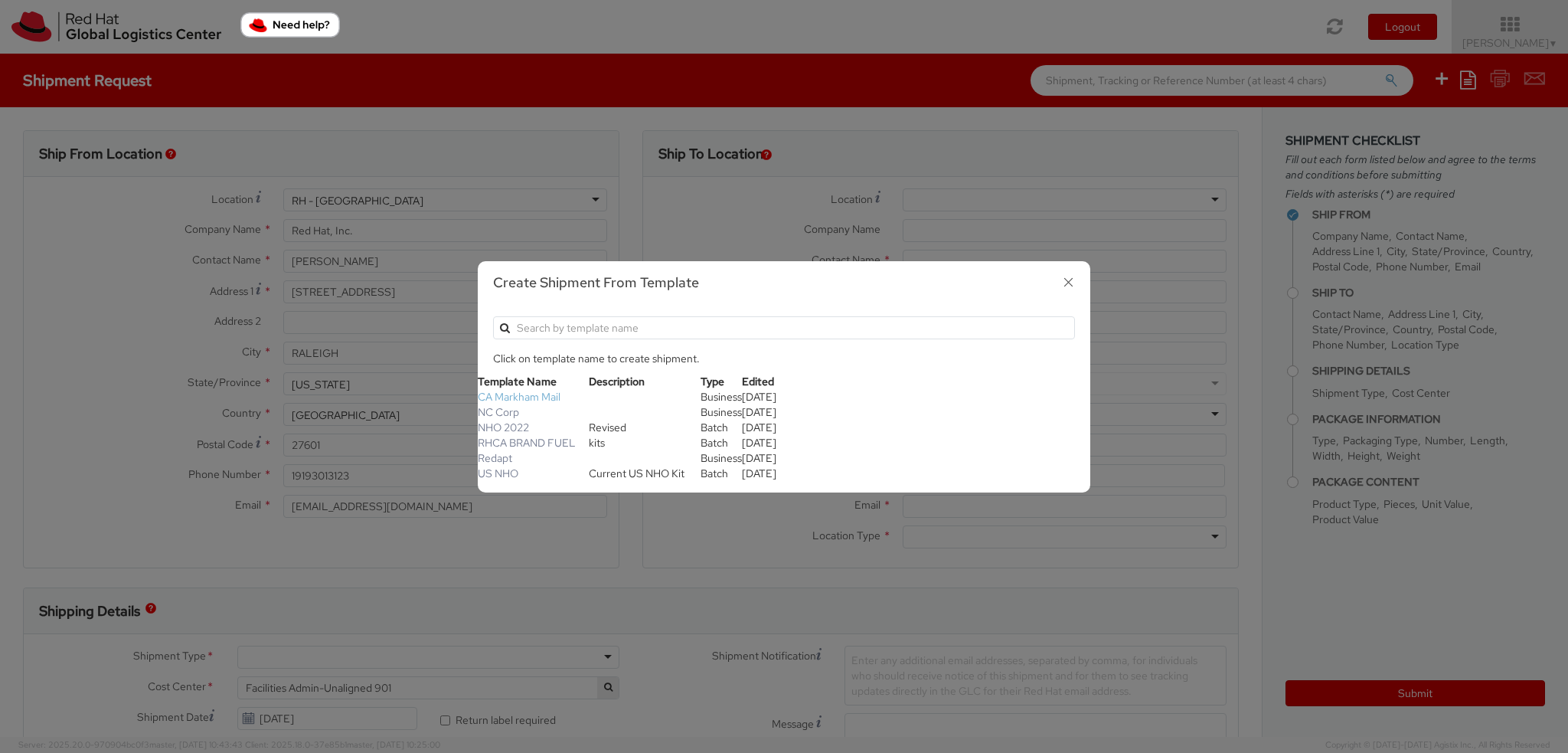
select select "CM"
type input "0.23"
select select "KGS"
type input "Documents"
select select "DOCUMENT"
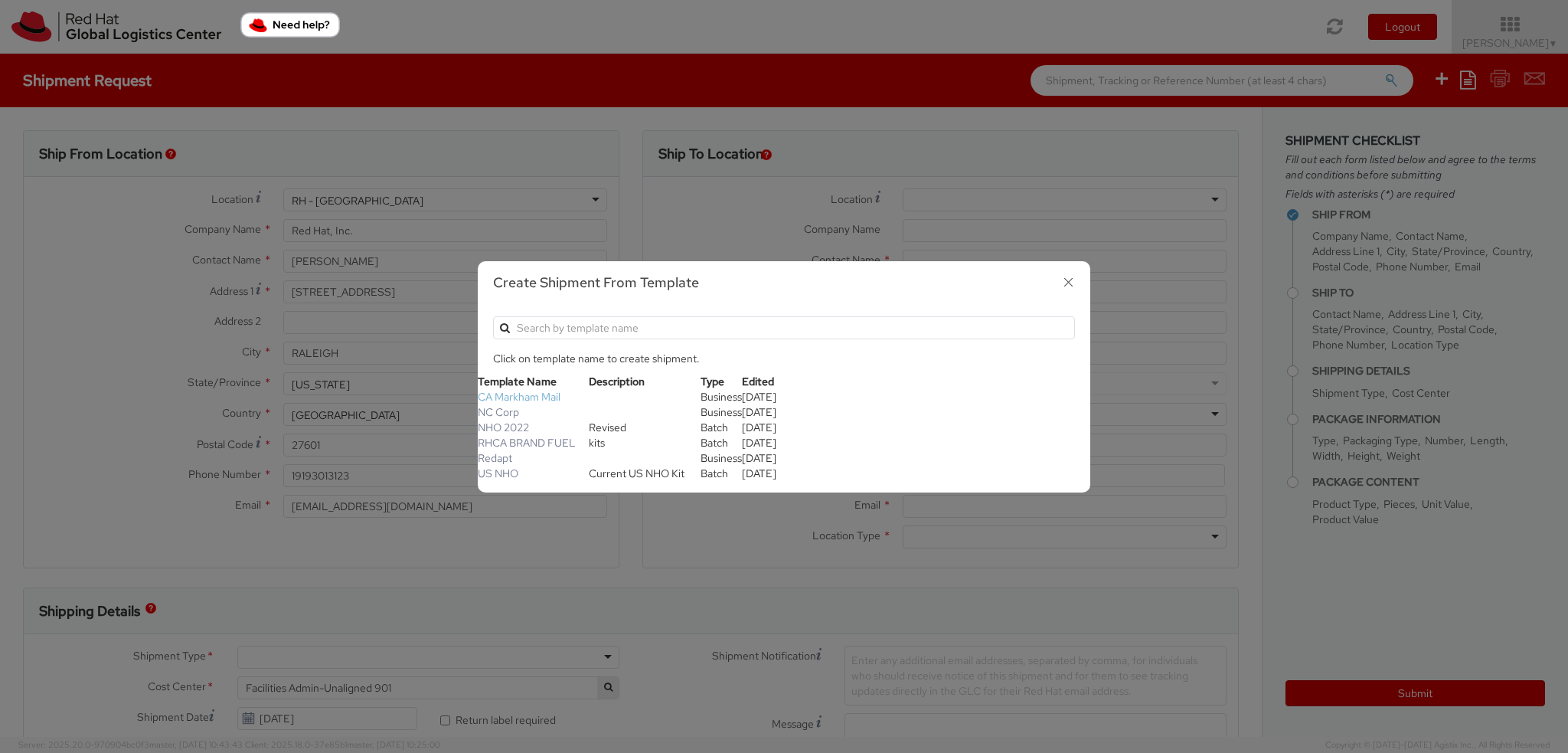
type input "1.00"
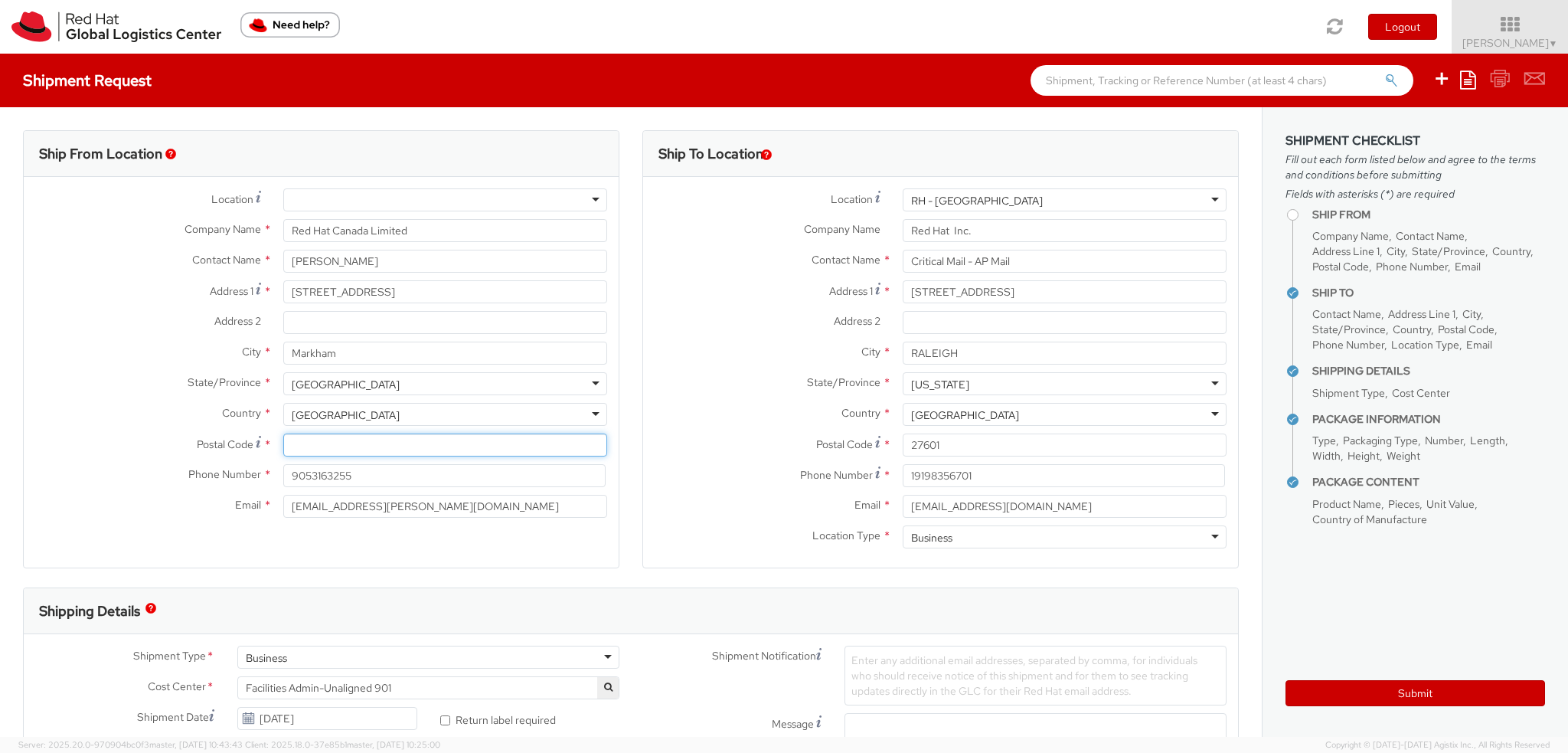
click at [377, 447] on input "Postal Code *" at bounding box center [445, 445] width 324 height 23
paste input "L6G 1C7"
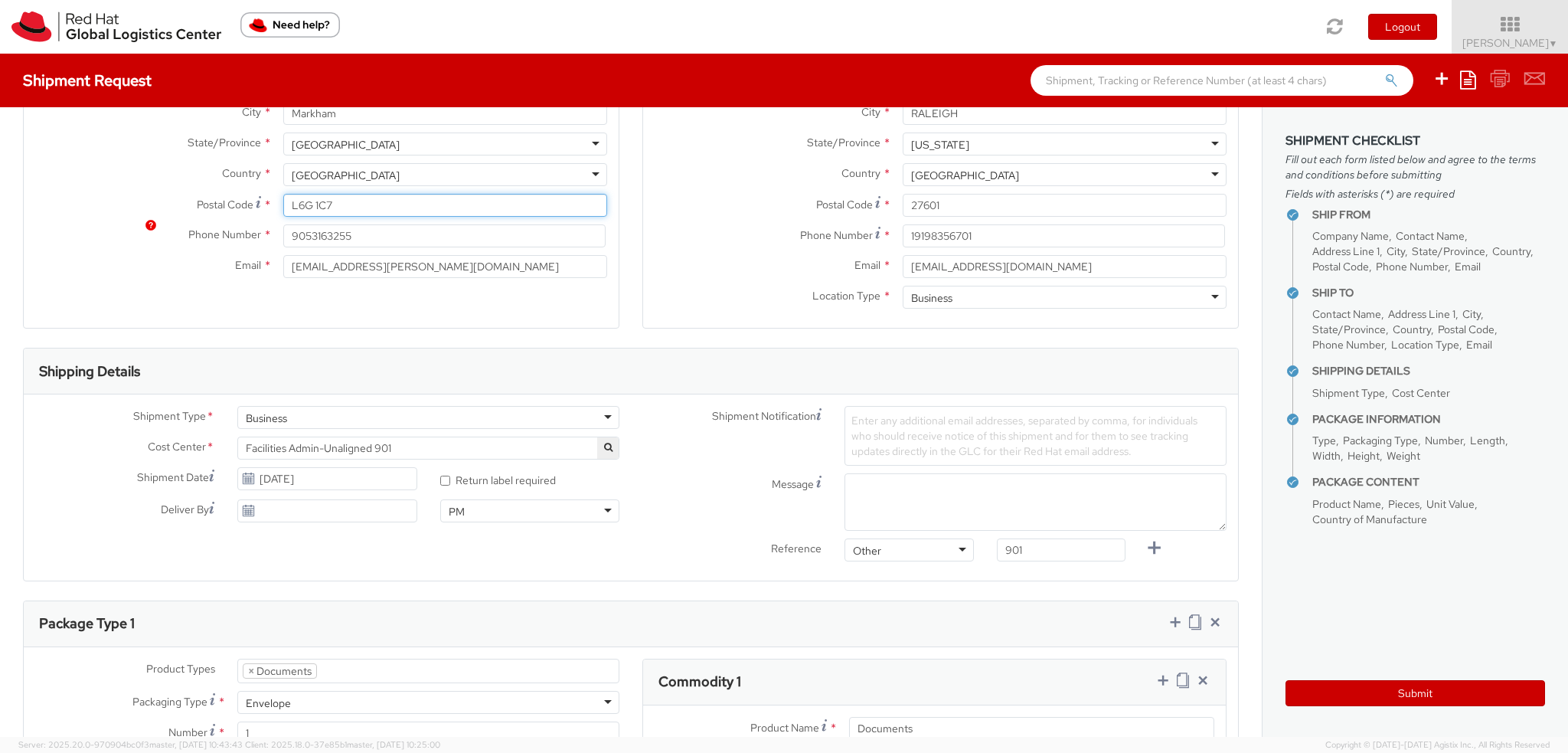
scroll to position [383, 0]
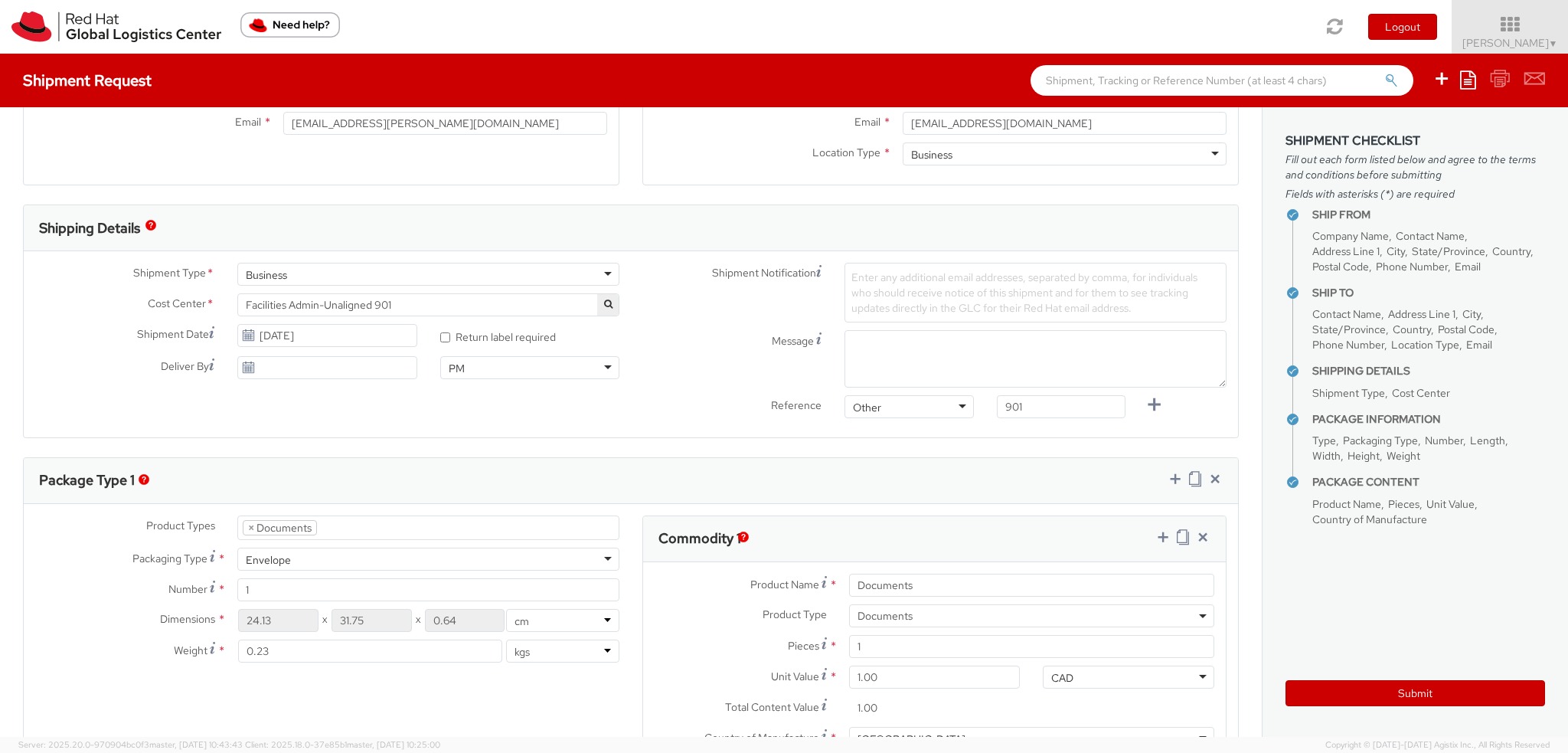
type input "L6G 1C7"
click at [264, 336] on input "[DATE]" at bounding box center [327, 335] width 179 height 23
click at [390, 407] on td "3" at bounding box center [397, 410] width 28 height 23
type input "[DATE]"
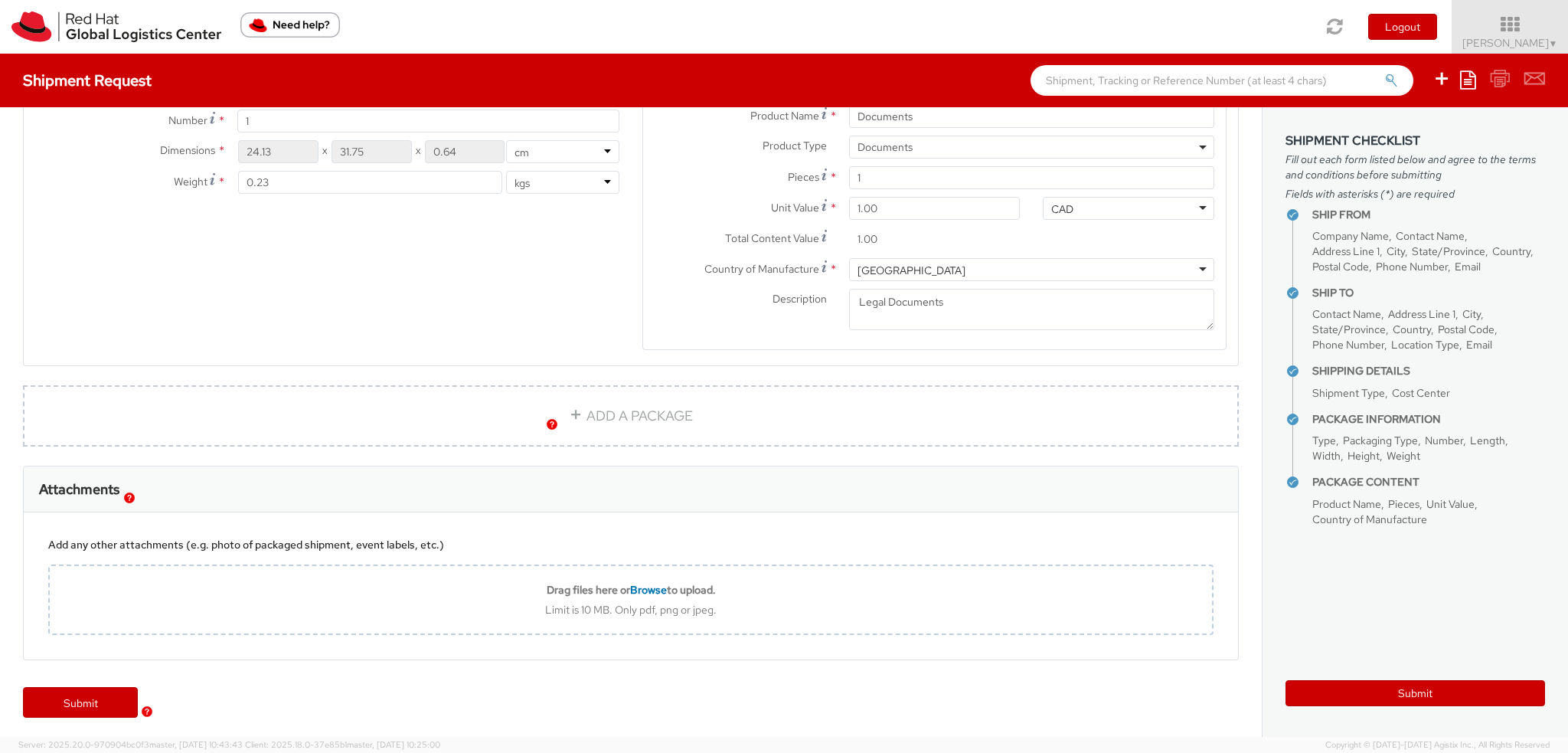
scroll to position [852, 0]
click at [101, 704] on link "Submit" at bounding box center [80, 702] width 115 height 31
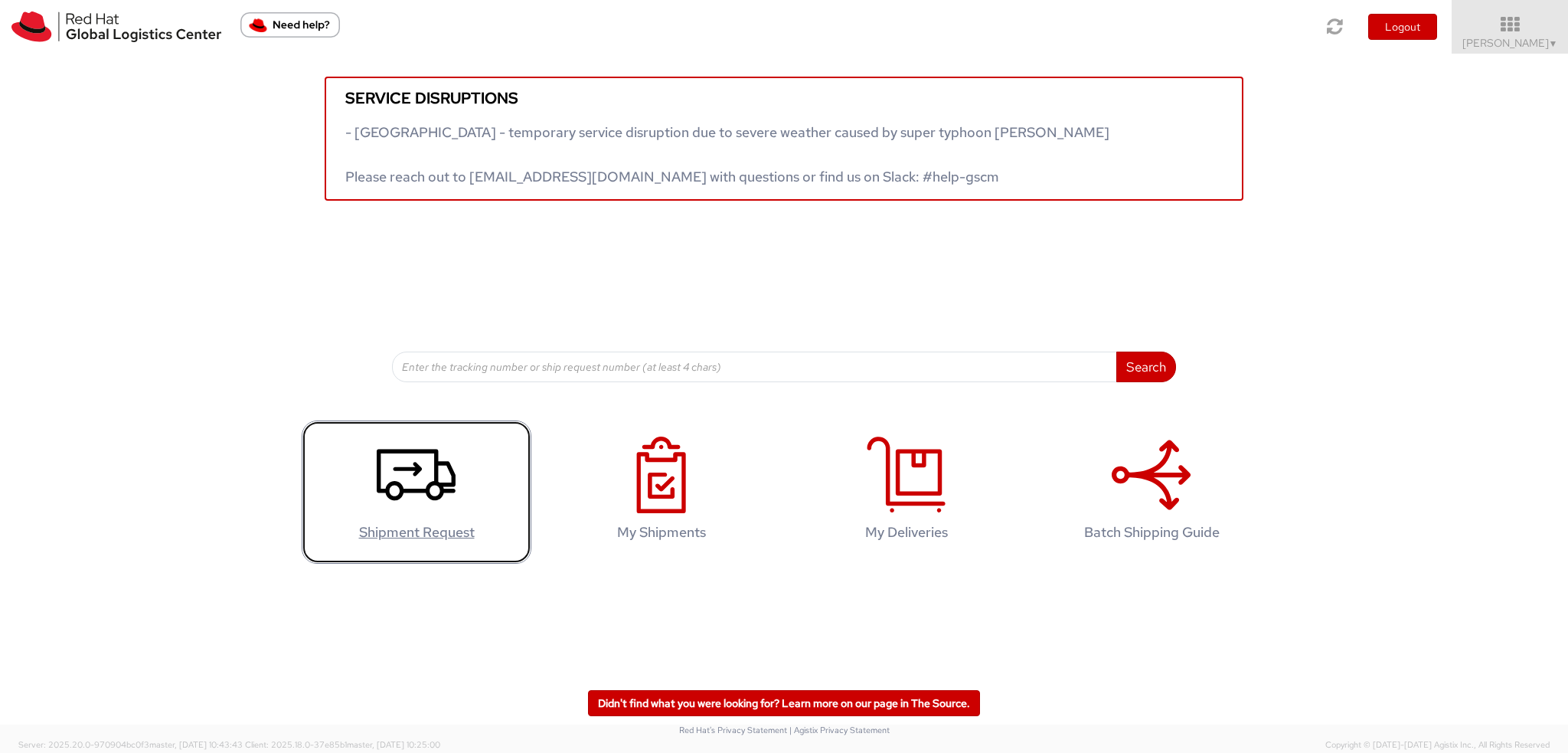
click at [448, 465] on use at bounding box center [417, 474] width 79 height 51
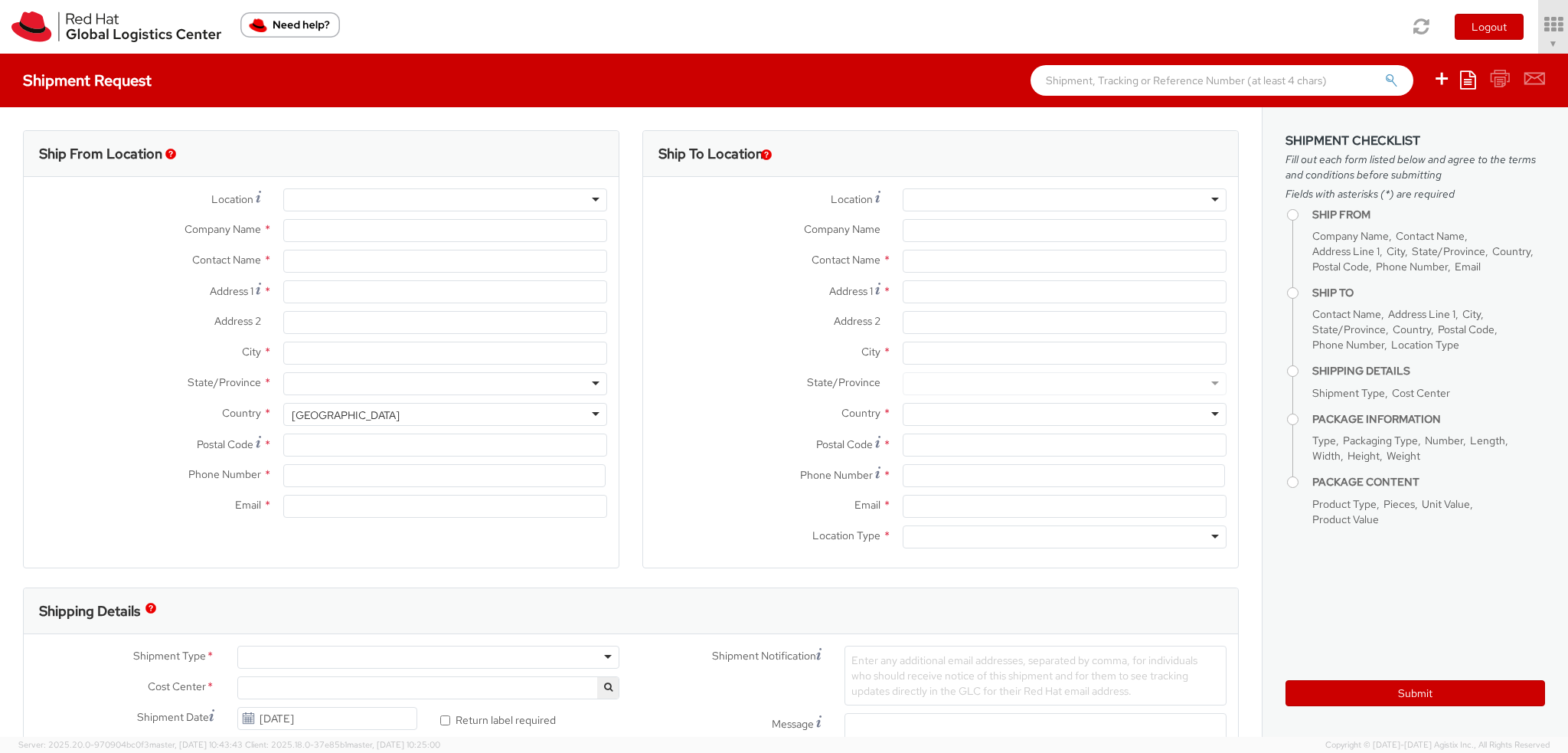
type input "Red Hat, Inc."
type input "[PERSON_NAME]"
type input "[STREET_ADDRESS]"
type input "RALEIGH"
type input "27601"
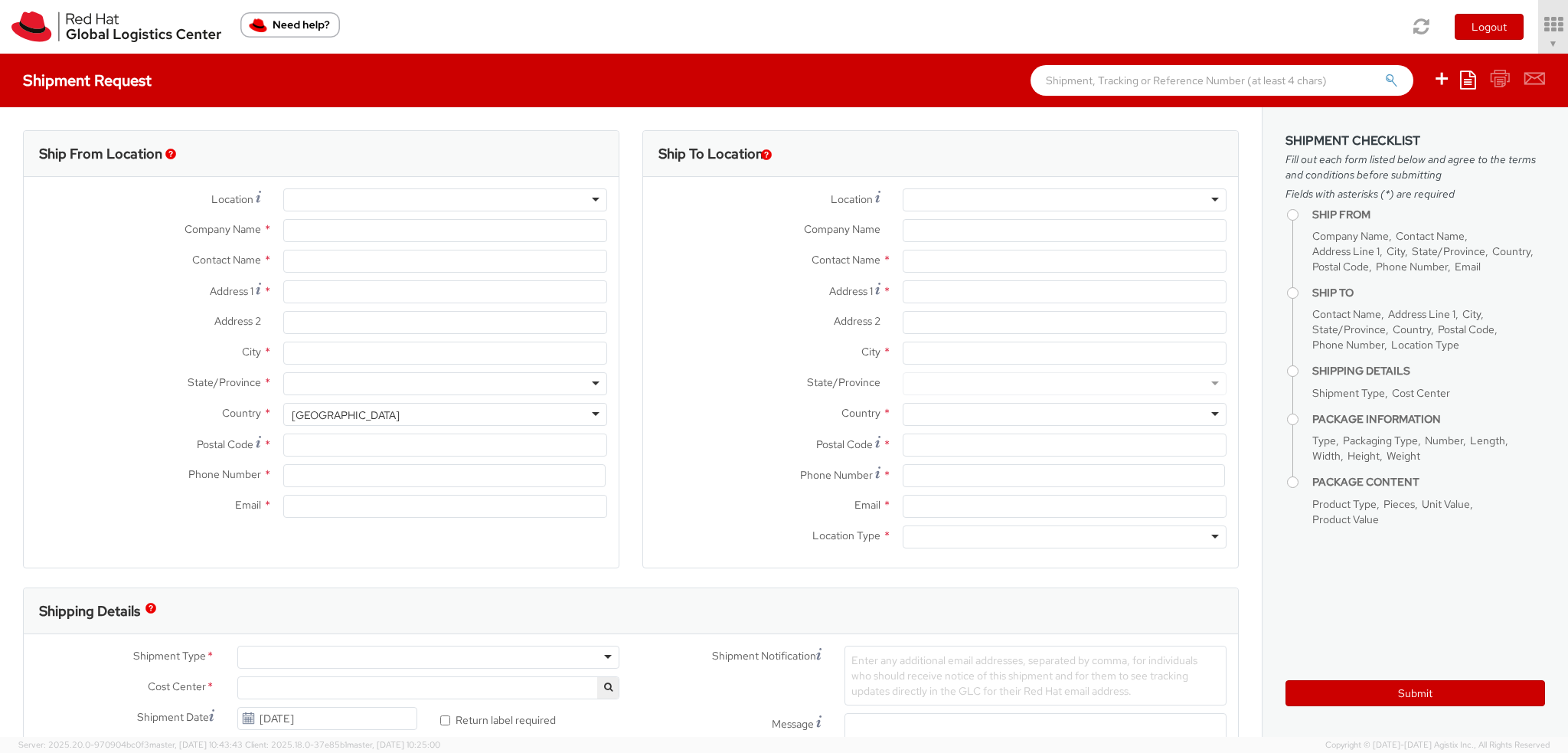
type input "19193013123"
type input "[EMAIL_ADDRESS][DOMAIN_NAME]"
select select "901"
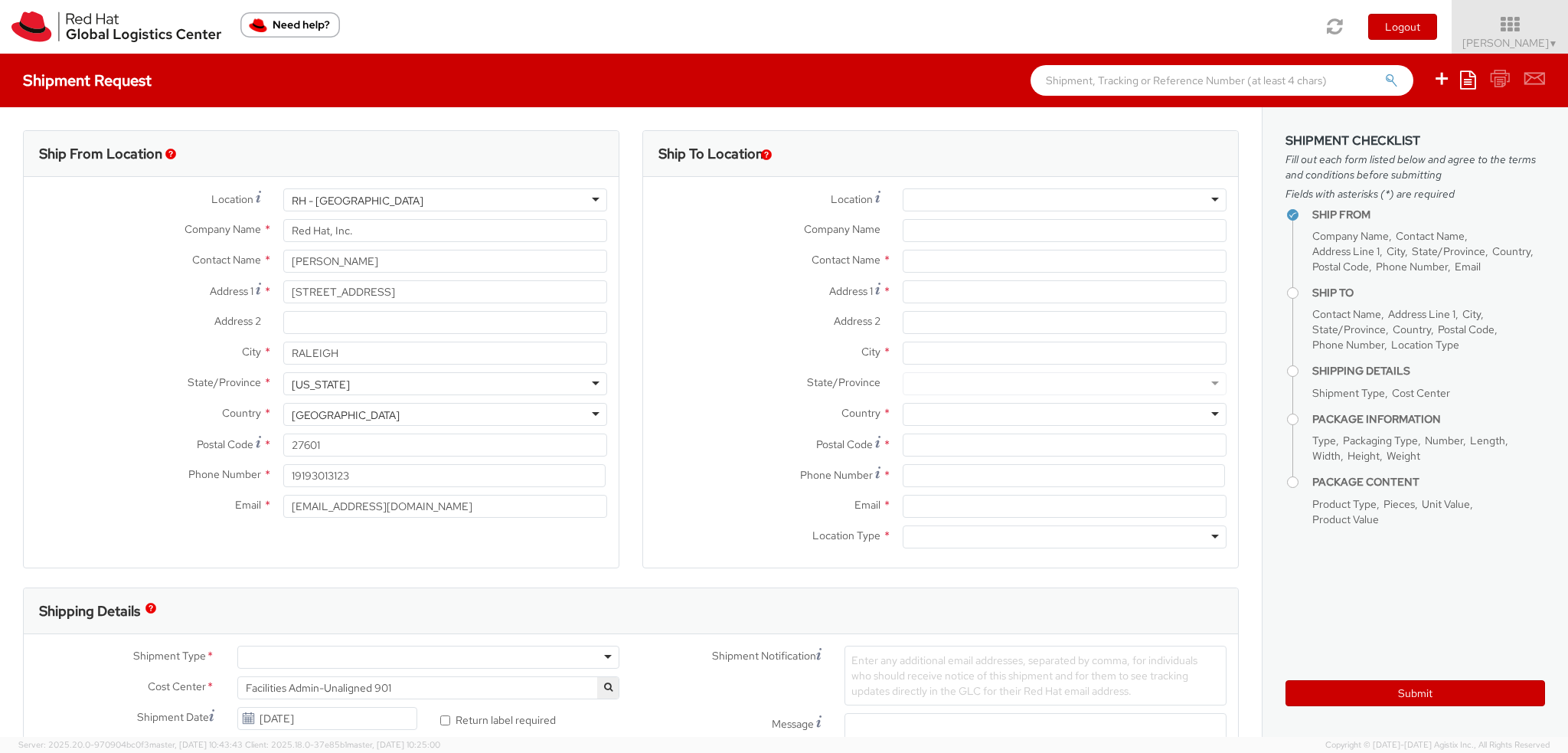
select select
click at [1204, 198] on div at bounding box center [1064, 200] width 324 height 23
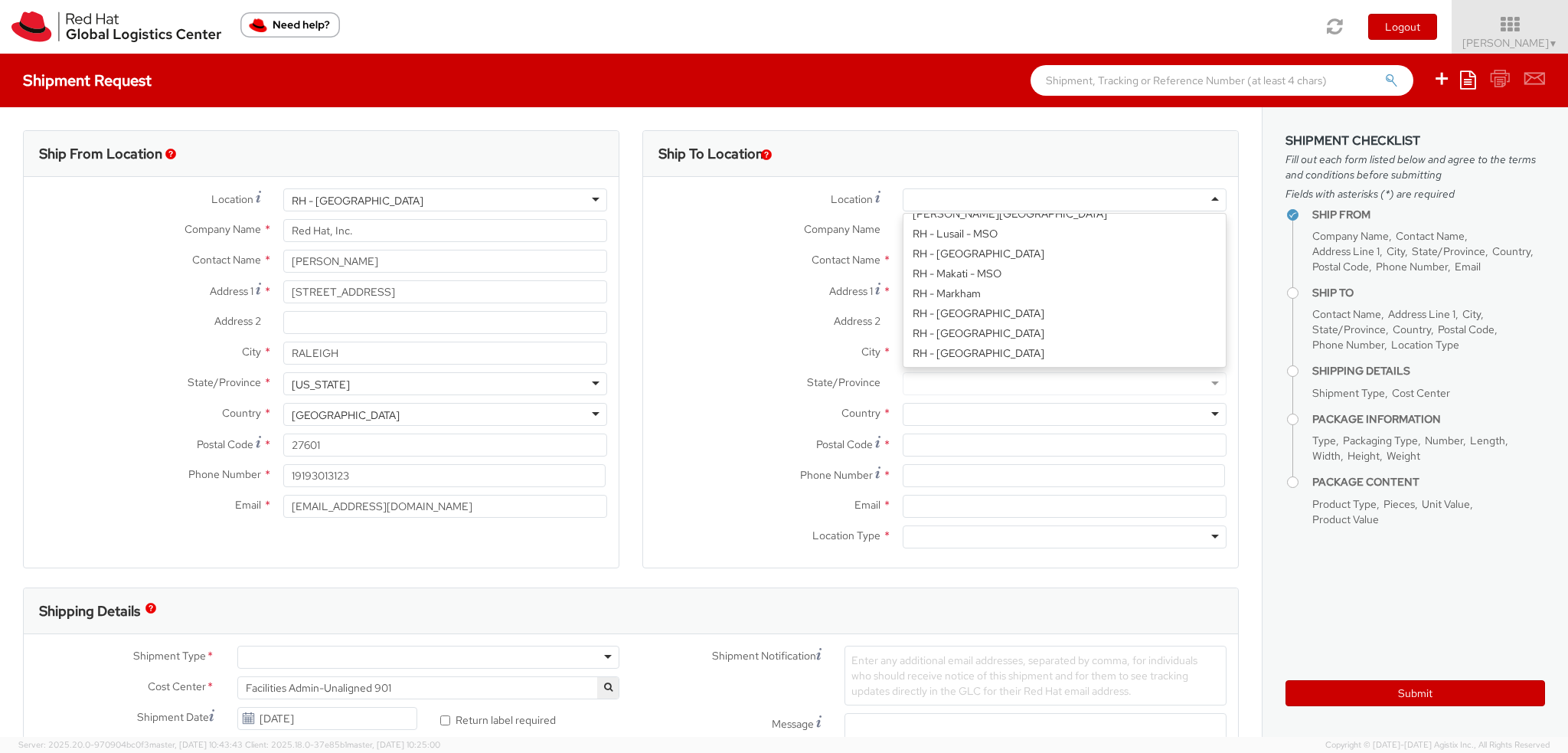
scroll to position [1455, 0]
type input "Red Hat Canada Limited"
type input "[STREET_ADDRESS]"
type input "MARKHAM"
type input "L6G 1C7"
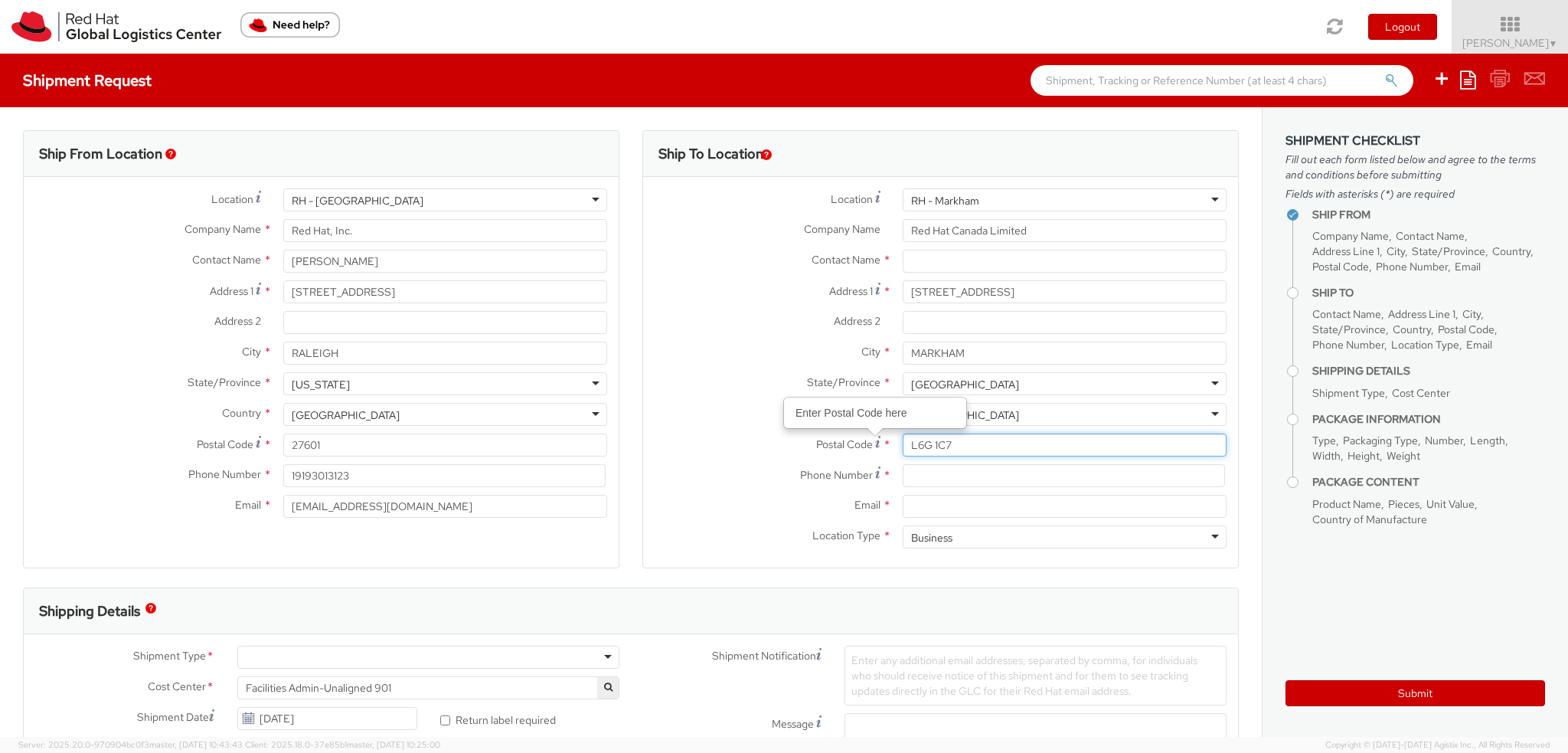
drag, startPoint x: 954, startPoint y: 437, endPoint x: 359, endPoint y: 312, distance: 608.0
click at [525, 360] on div "Ship From Location Location * [GEOGRAPHIC_DATA] - [GEOGRAPHIC_DATA] [GEOGRAPHIC…" at bounding box center [630, 359] width 1238 height 457
click at [1541, 43] on span "[PERSON_NAME] ▼" at bounding box center [1510, 43] width 96 height 14
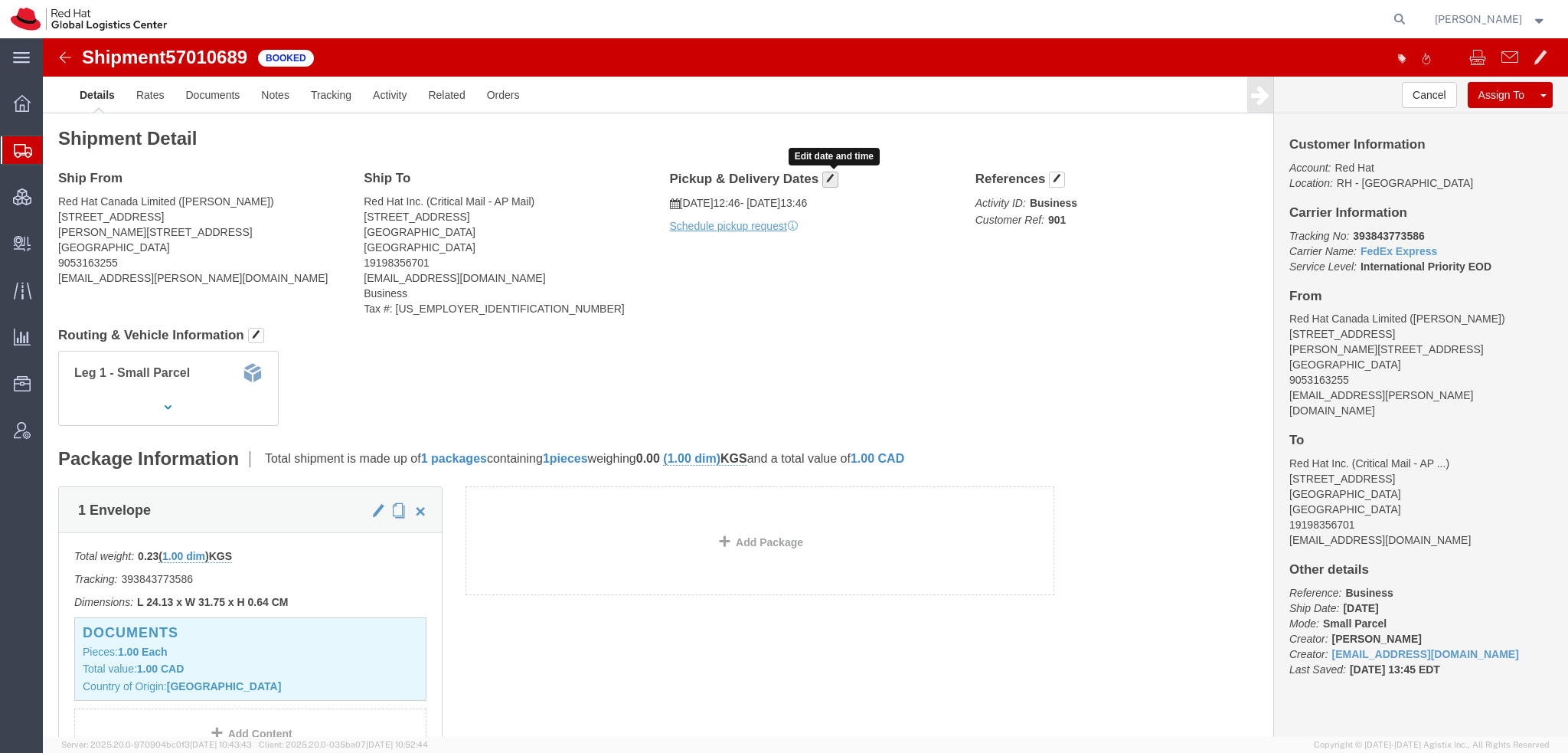
click span "button"
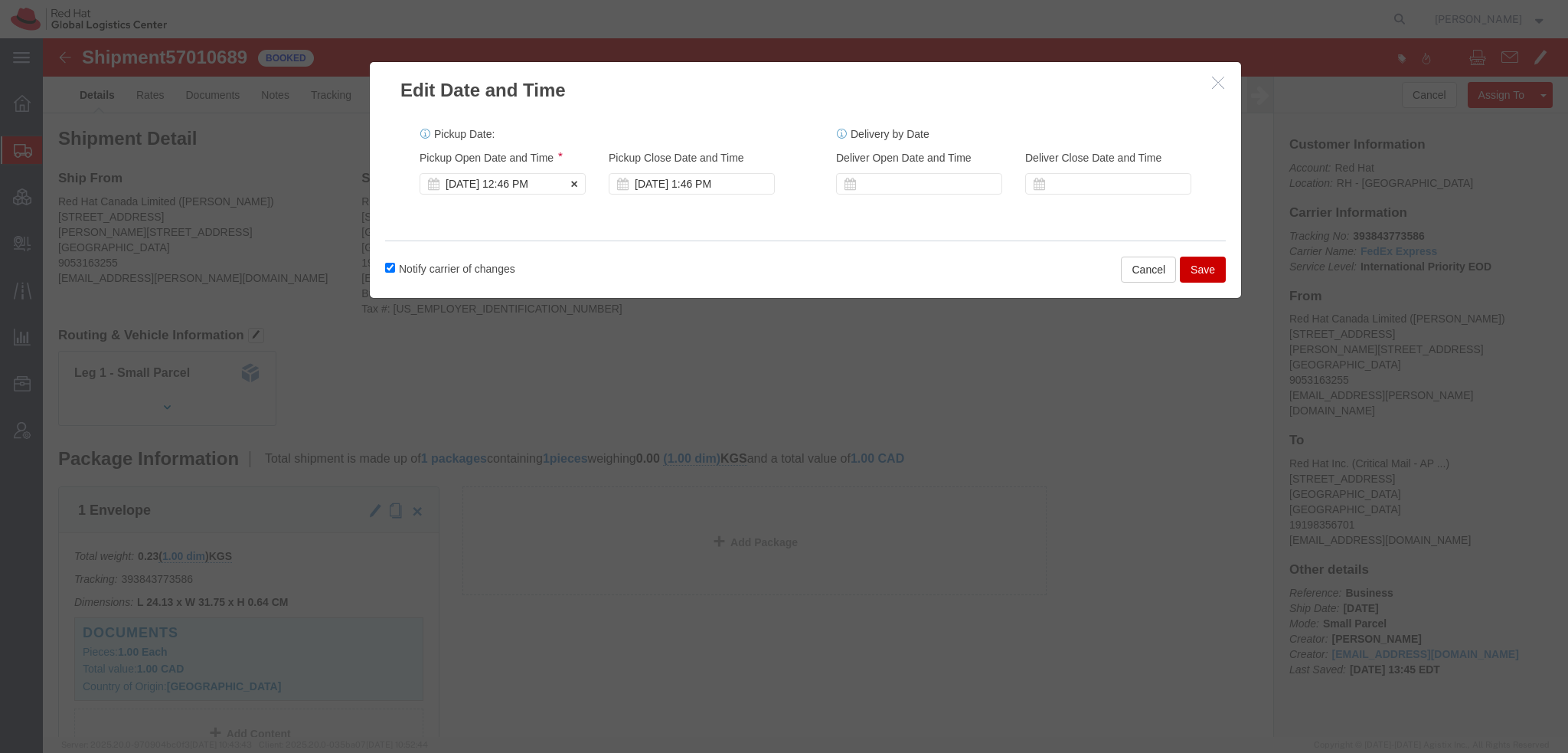
click div "[DATE] 12:46 PM"
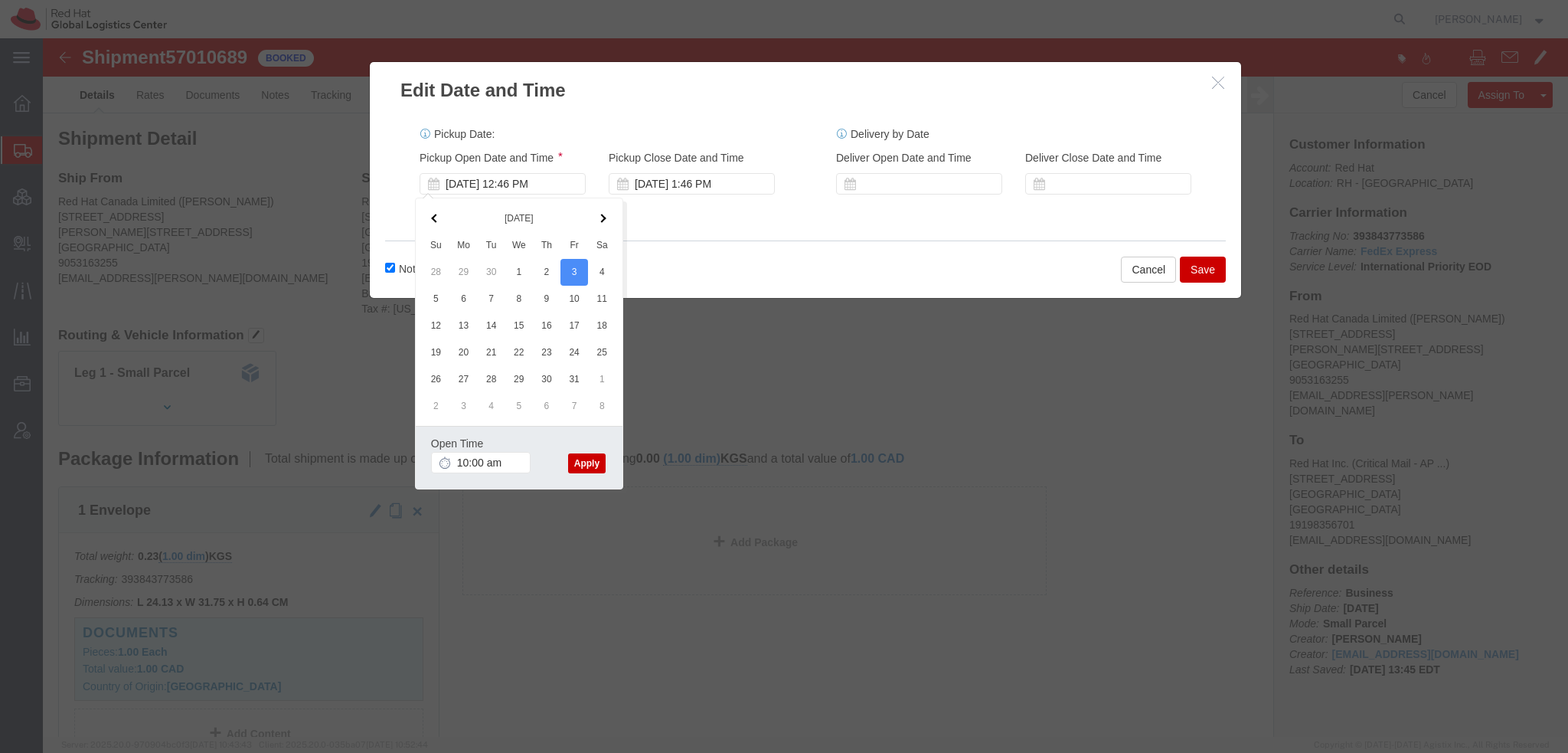
type input "10:00 AM"
click button "Apply"
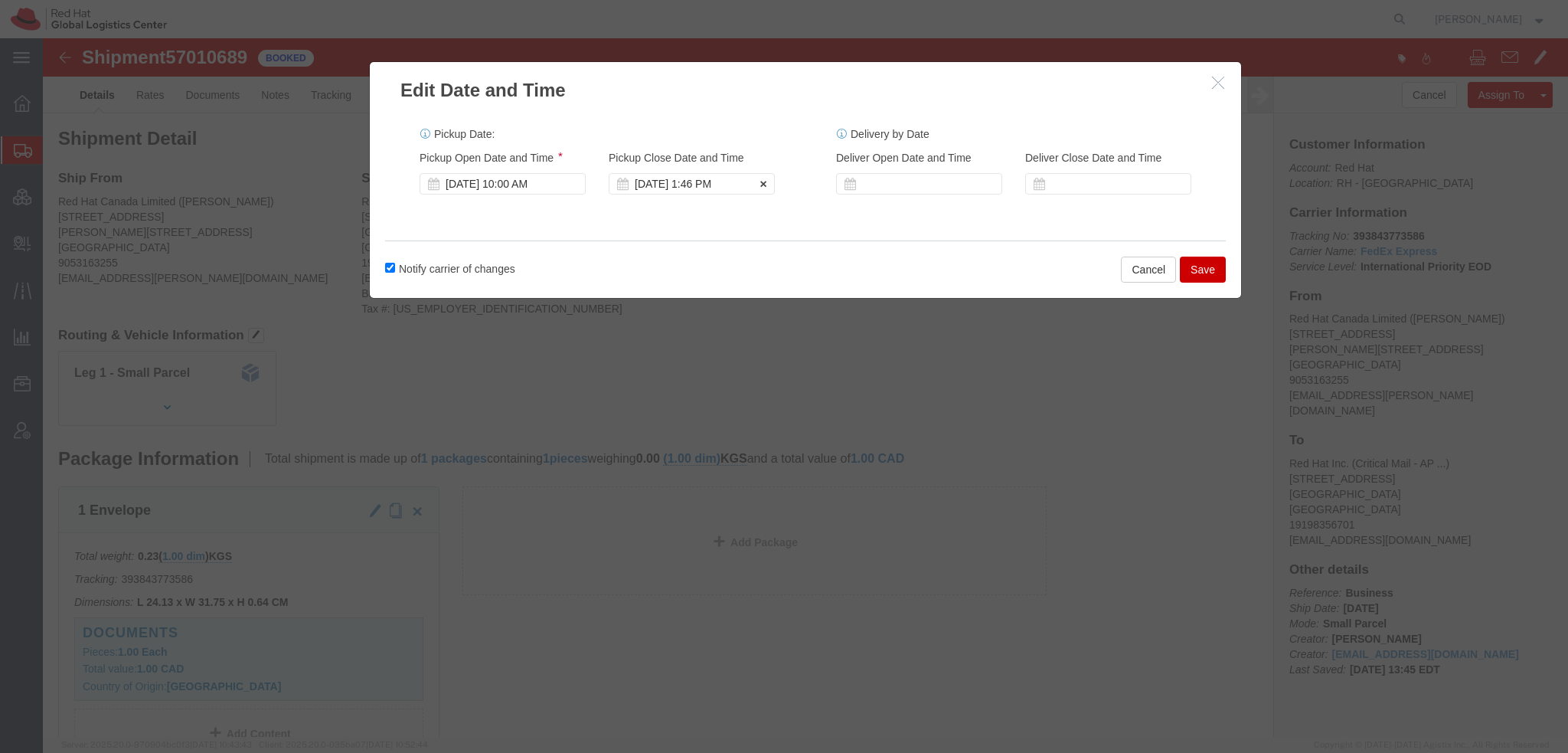
click div "[DATE] 1:46 PM"
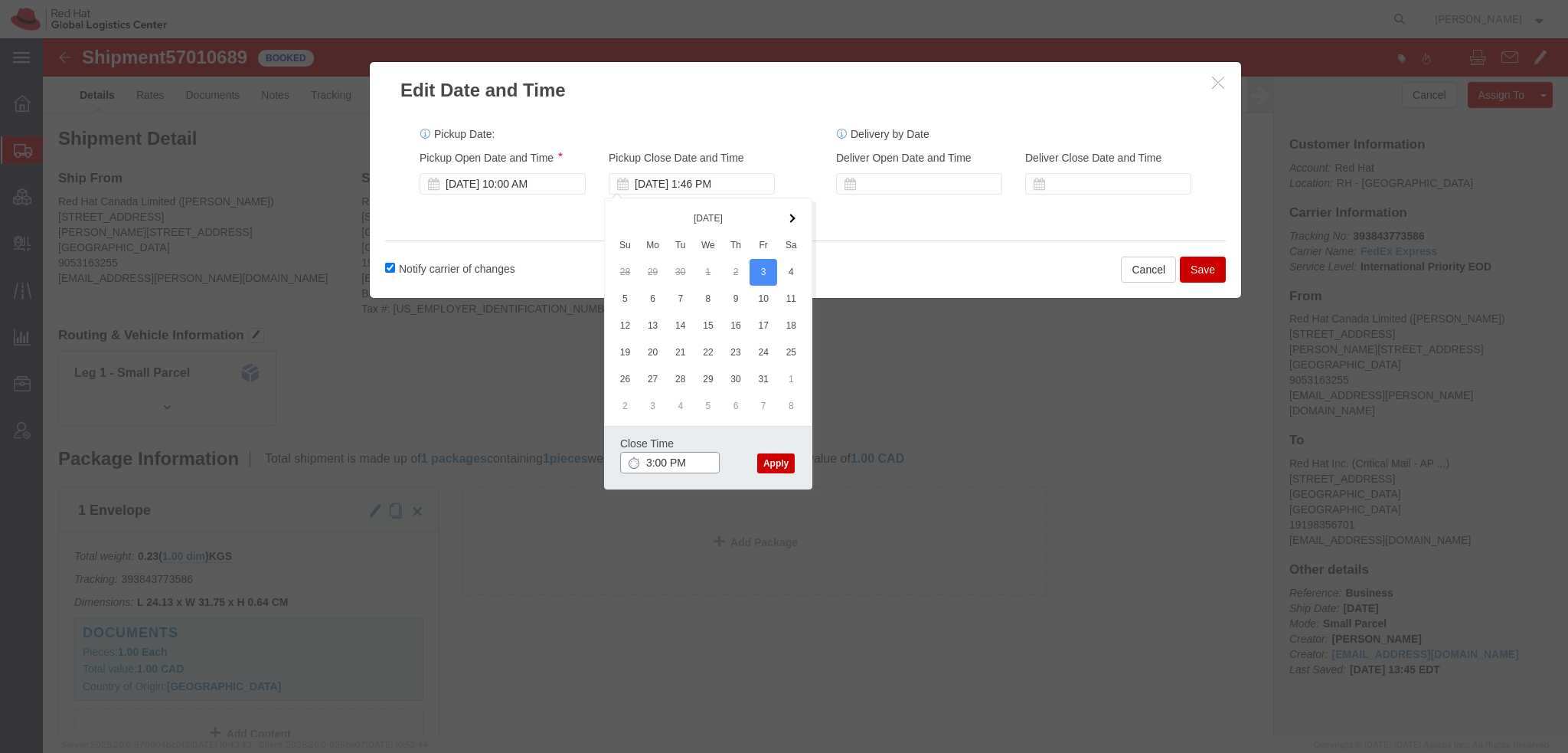
type input "3:00 PM"
click button "Apply"
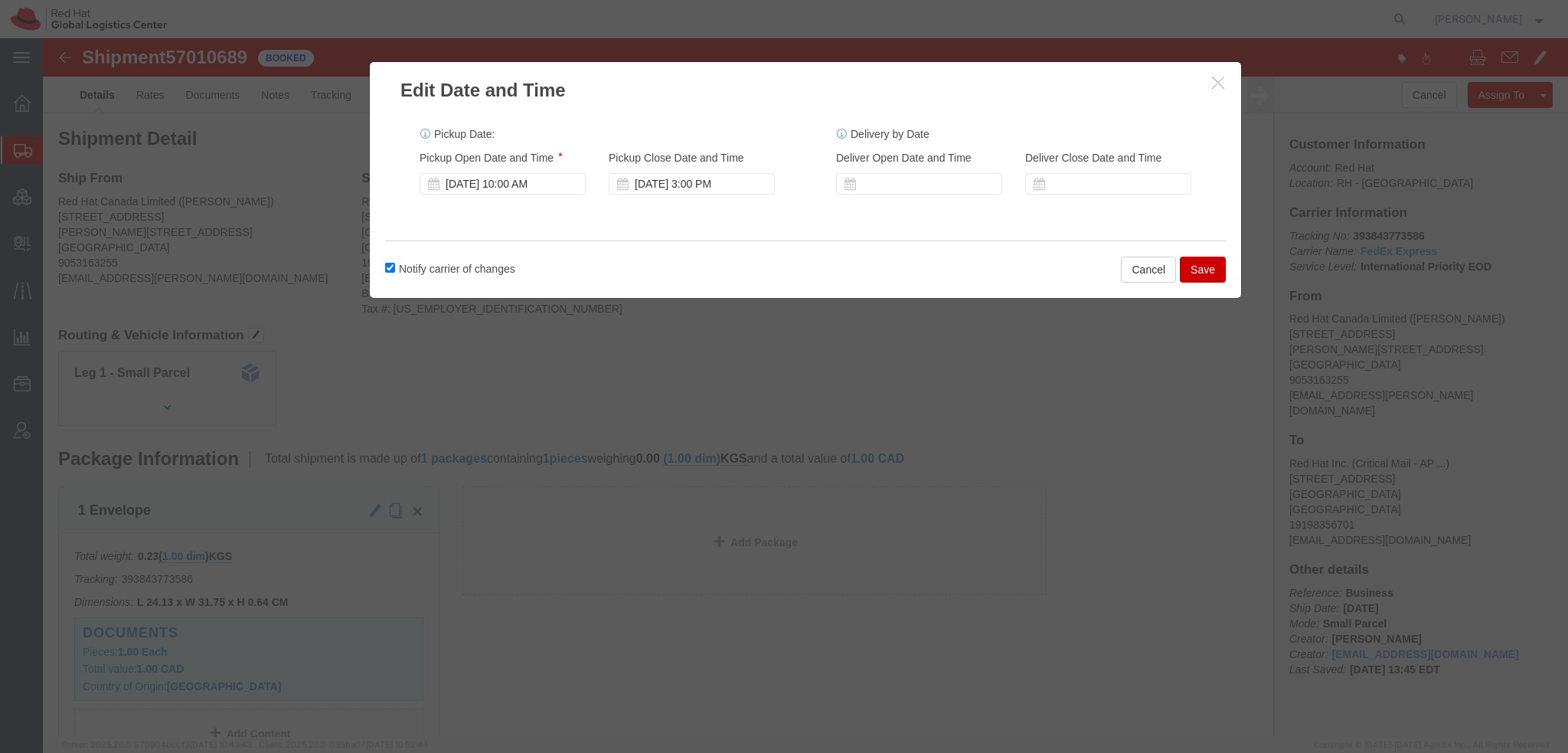
click button "Save"
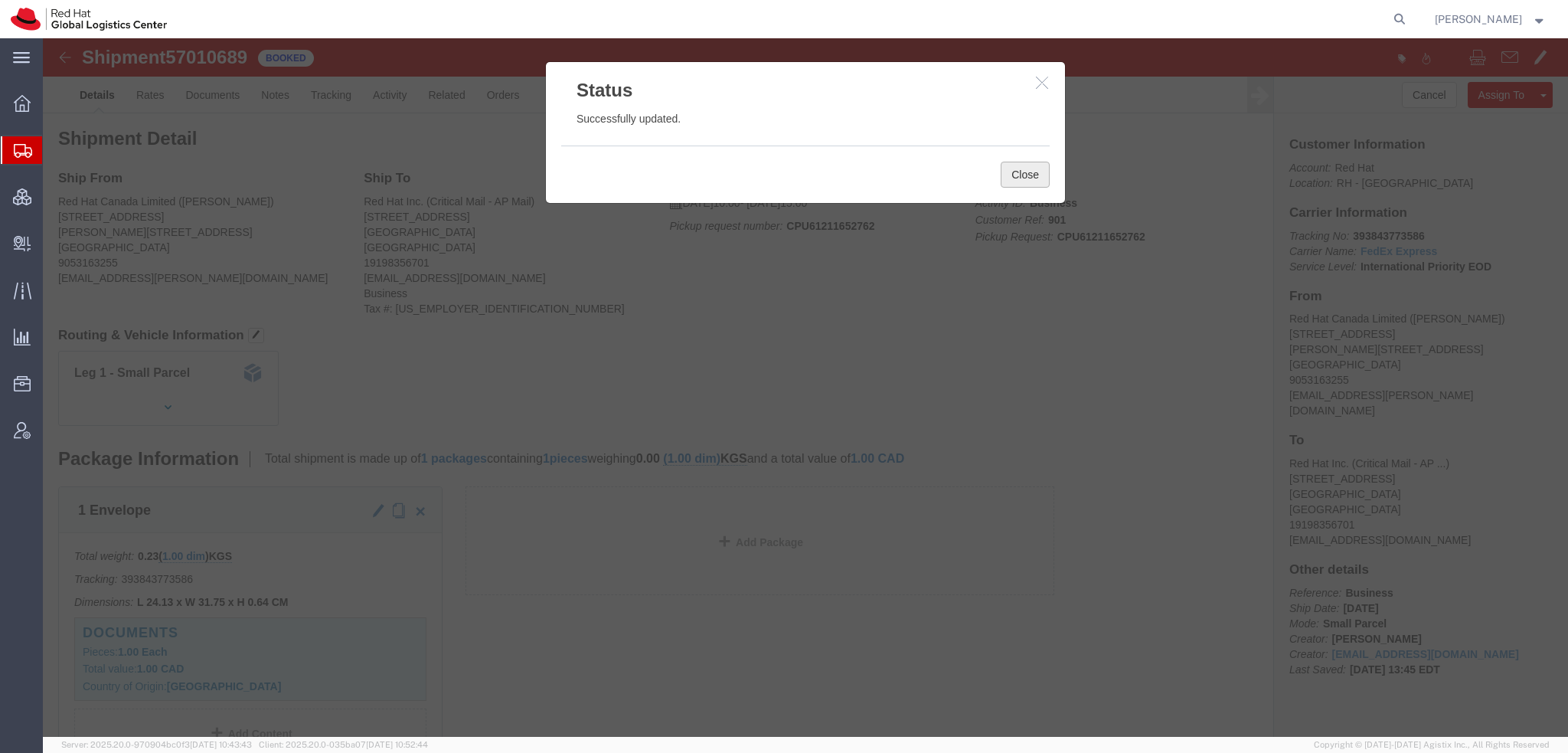
click button "Close"
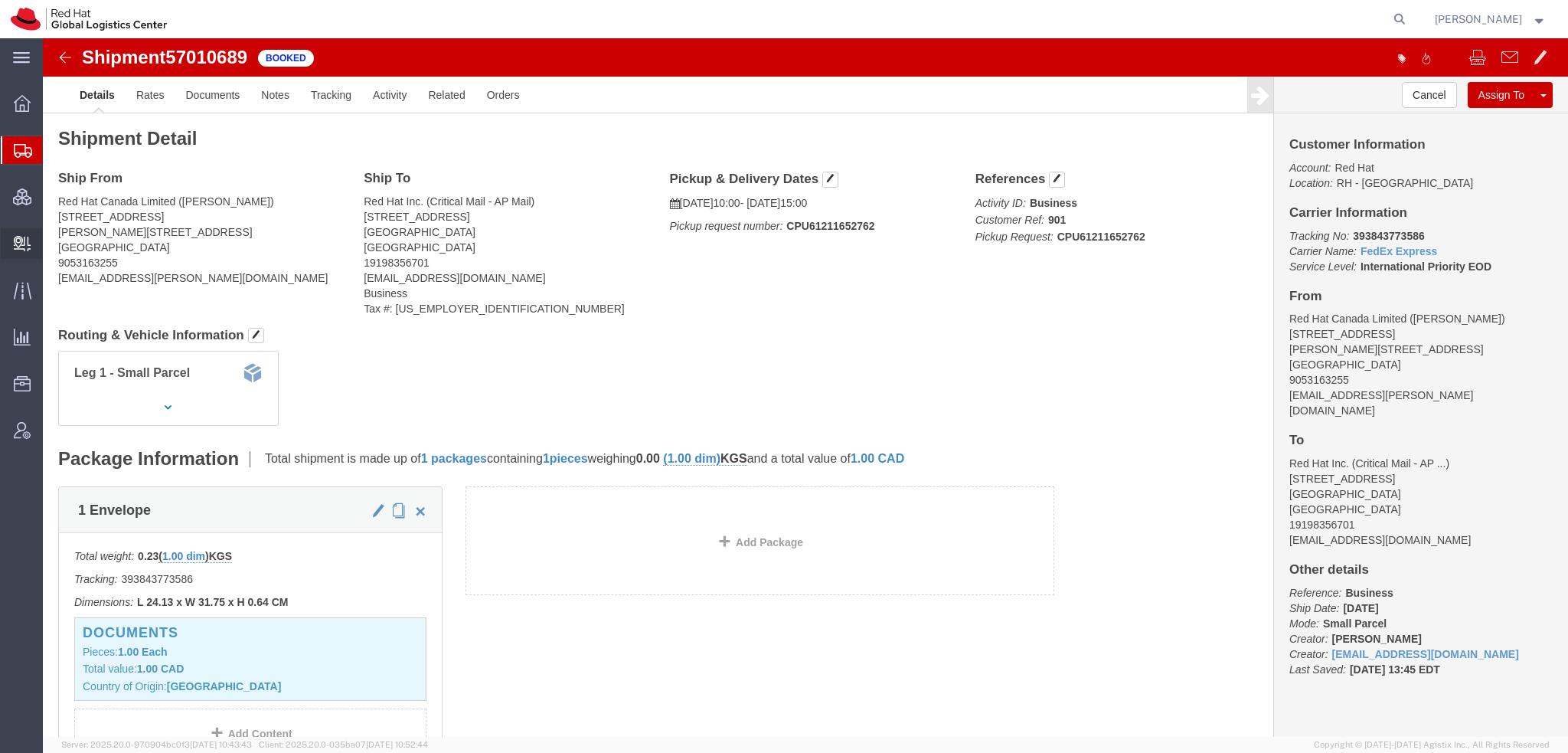
click at [0, 0] on span "Create Delivery" at bounding box center [0, 0] width 0 height 0
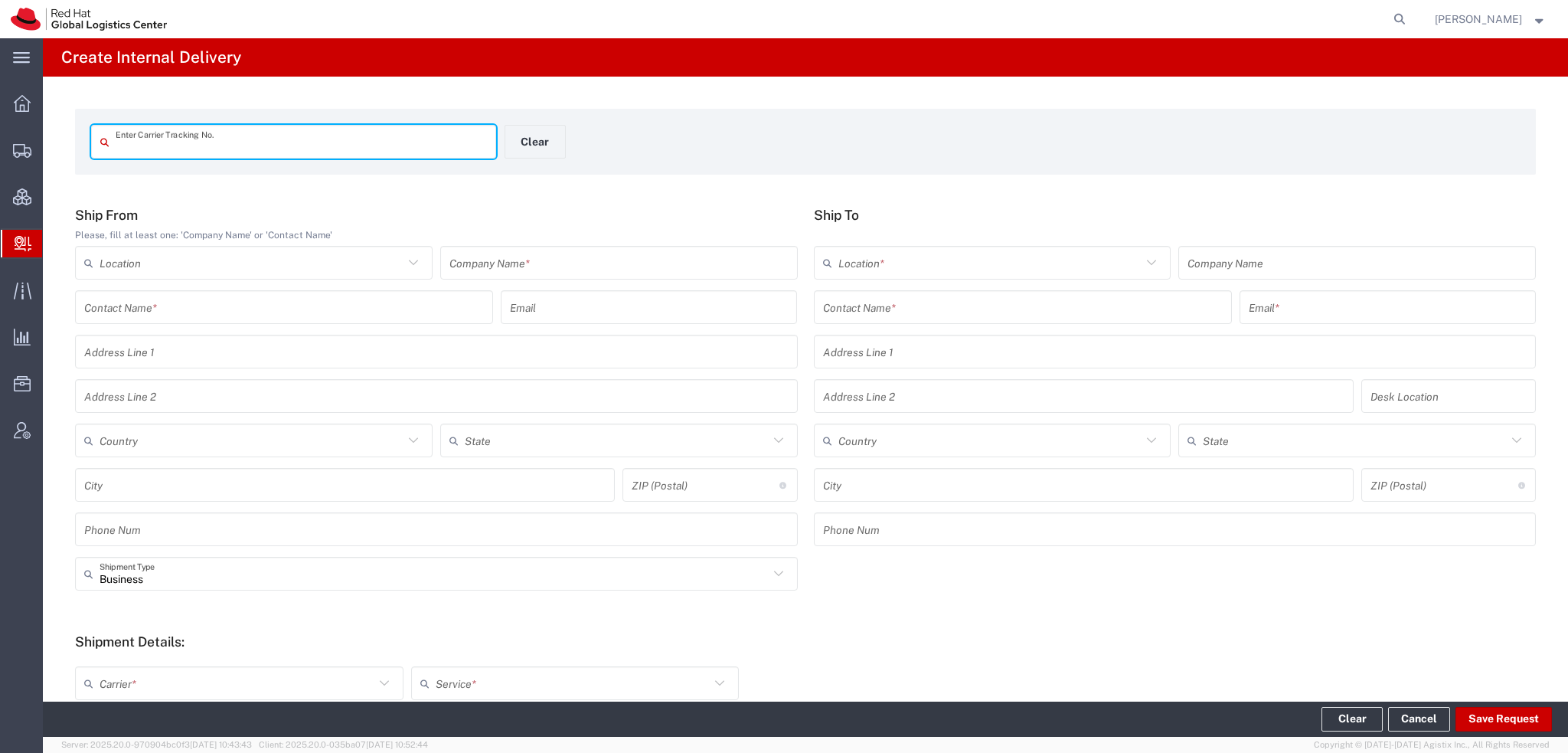
click at [295, 307] on input "text" at bounding box center [283, 307] width 399 height 27
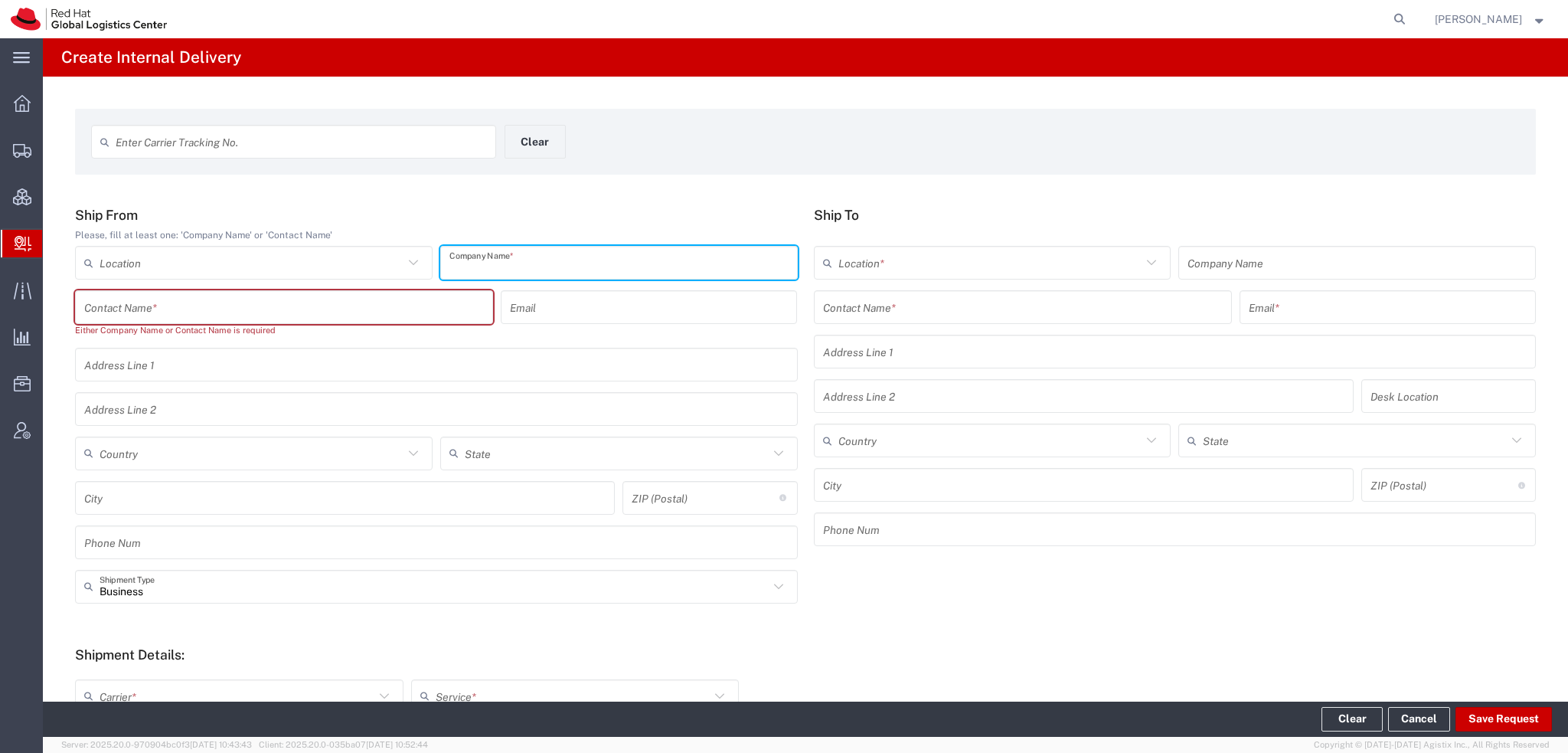
drag, startPoint x: 595, startPoint y: 270, endPoint x: 602, endPoint y: 267, distance: 7.6
click at [595, 269] on input "text" at bounding box center [619, 263] width 339 height 27
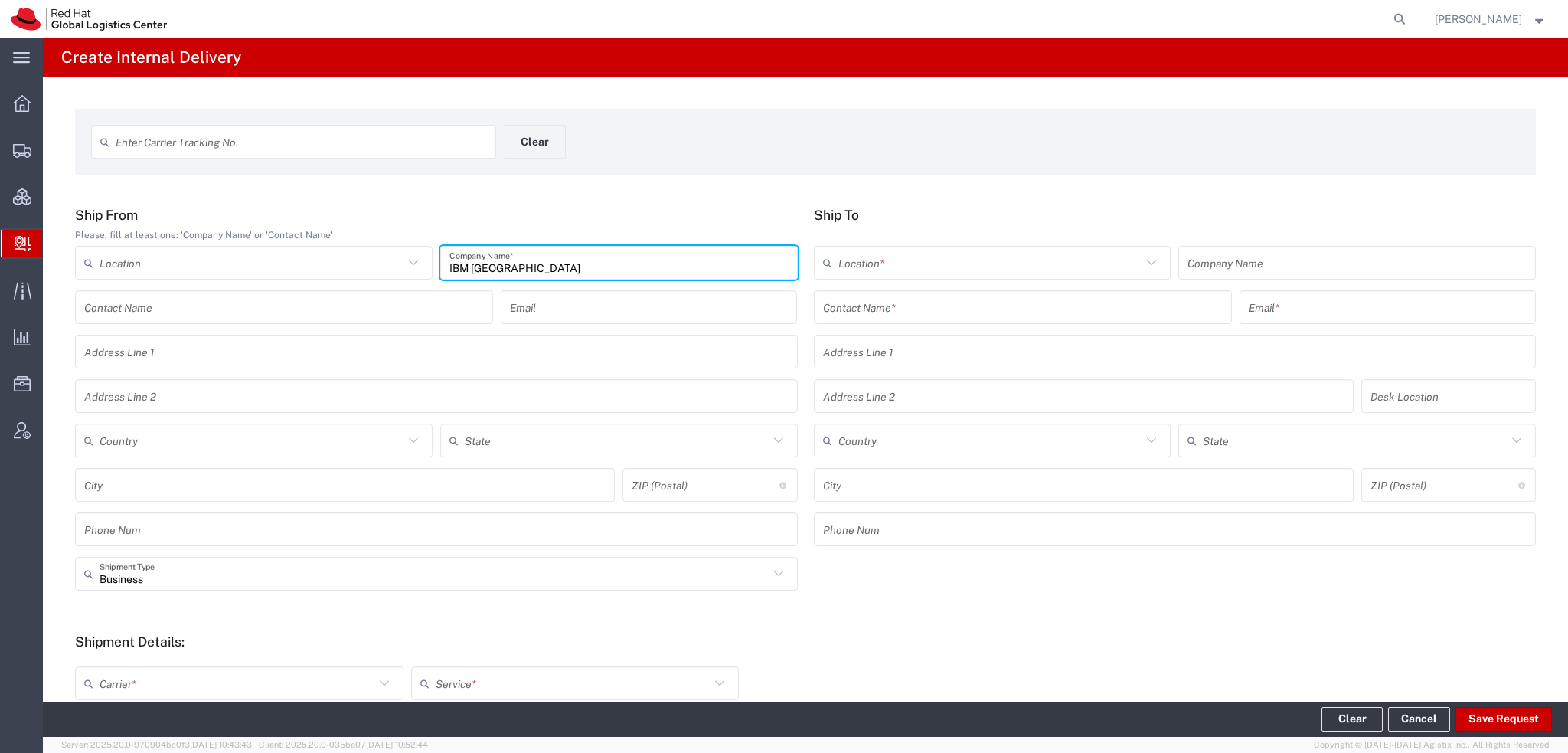
type input "IBM [GEOGRAPHIC_DATA]"
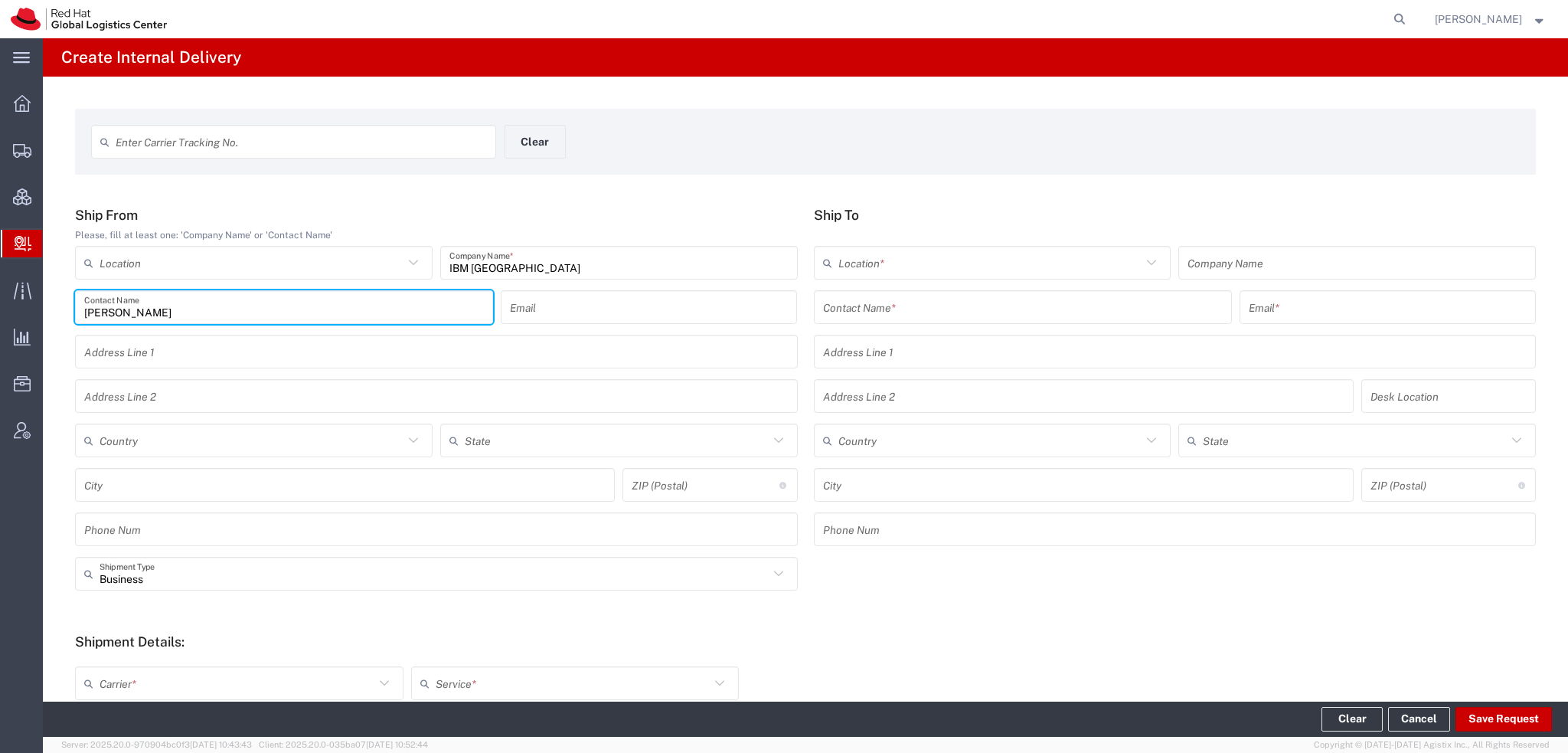
type input "[PERSON_NAME]"
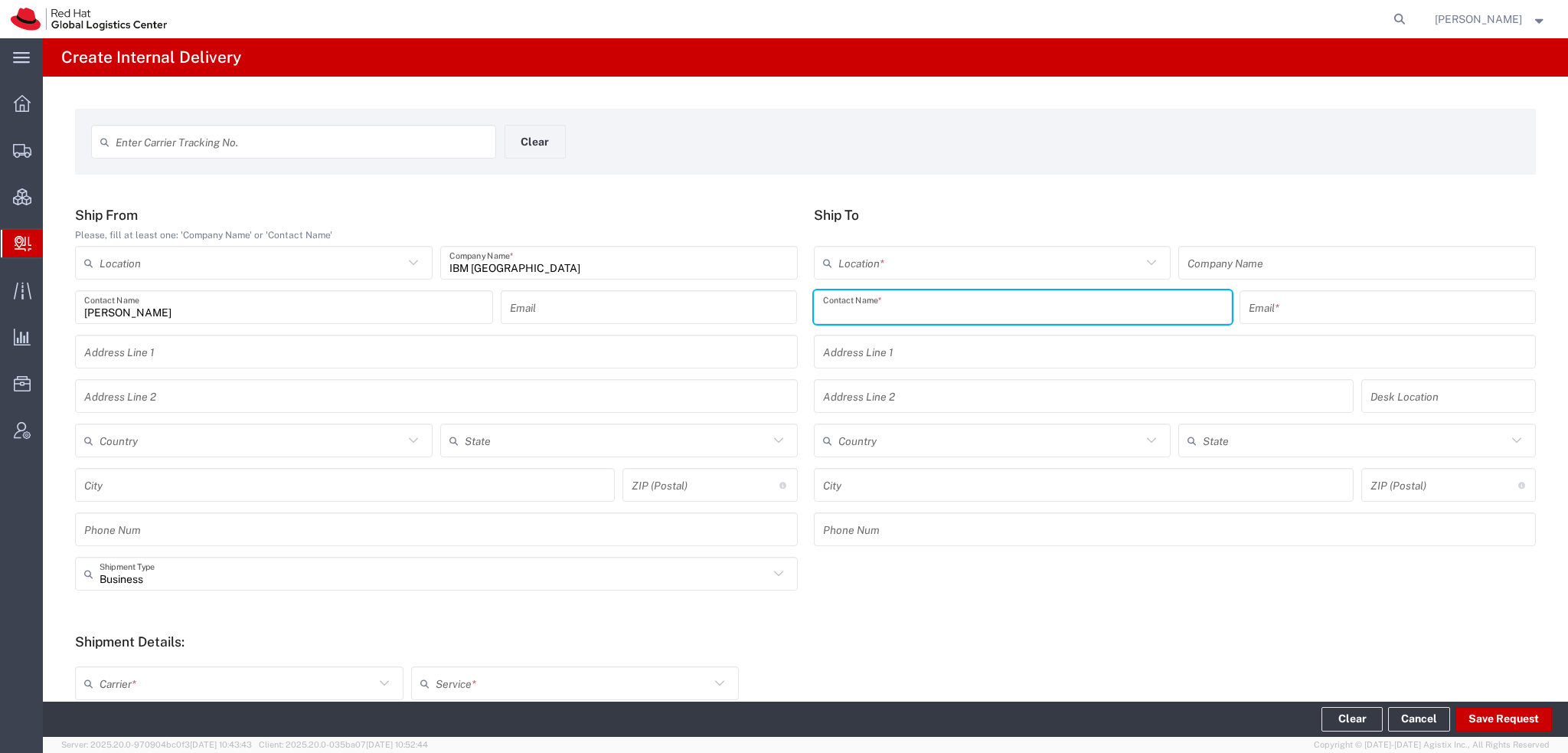
click at [944, 311] on input "text" at bounding box center [1022, 307] width 399 height 27
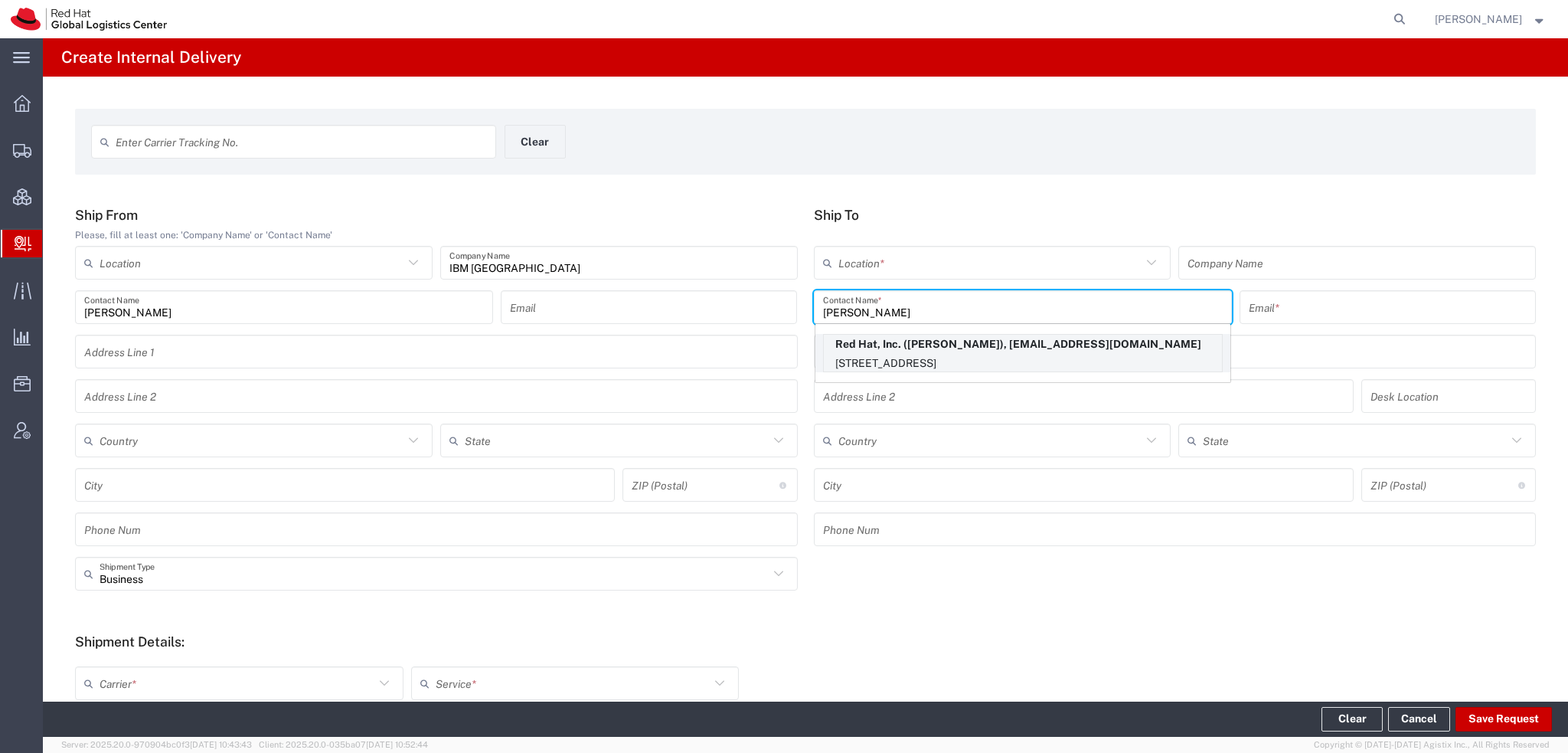
type input "[PERSON_NAME]"
click at [989, 364] on p "[STREET_ADDRESS]" at bounding box center [1023, 363] width 398 height 19
type input "RH - [GEOGRAPHIC_DATA]"
type input "Red Hat, Inc."
type input "[PERSON_NAME]"
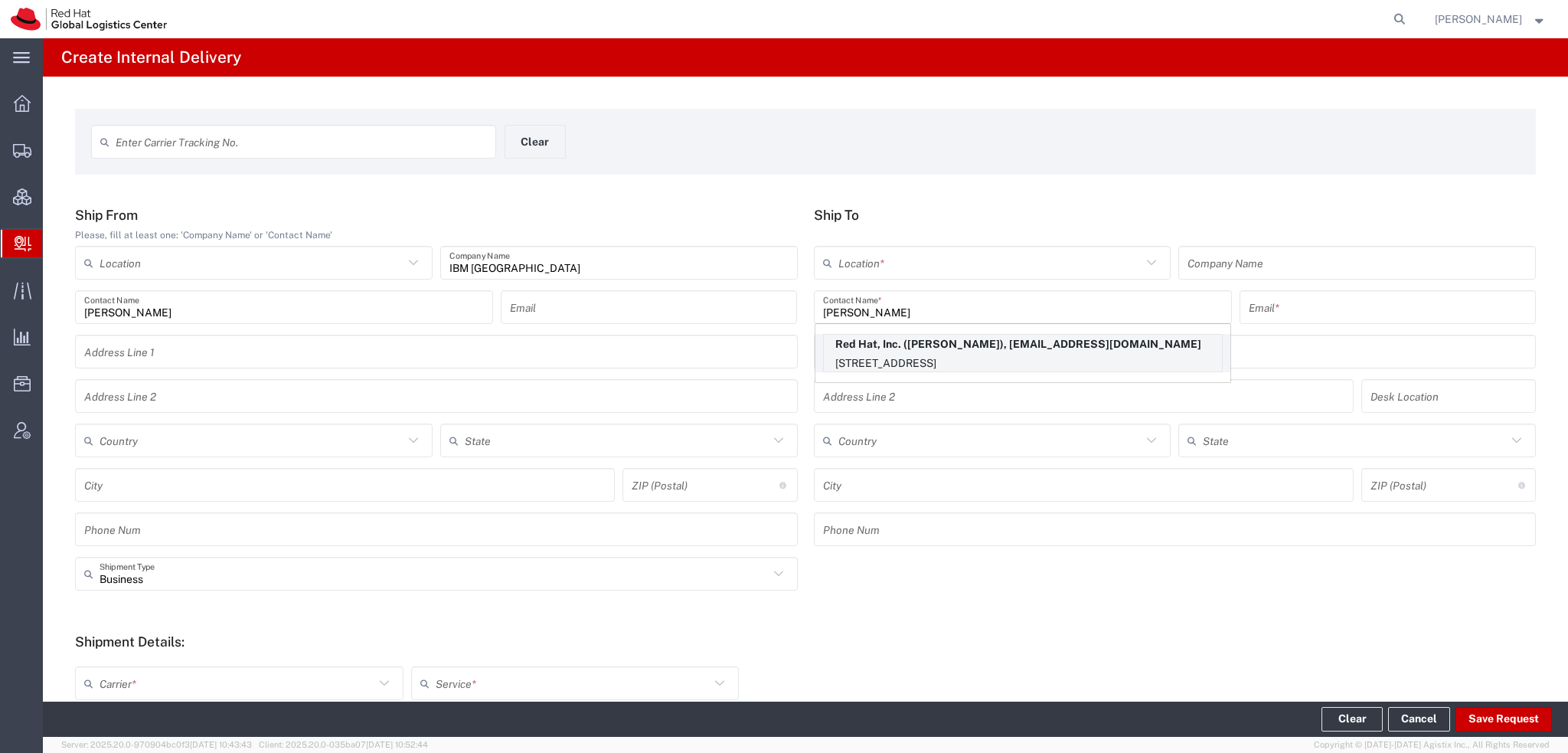
type input "[EMAIL_ADDRESS][DOMAIN_NAME]"
type input "[STREET_ADDRESS]"
type input "9S300"
type input "[GEOGRAPHIC_DATA]"
type input "RALEIGH"
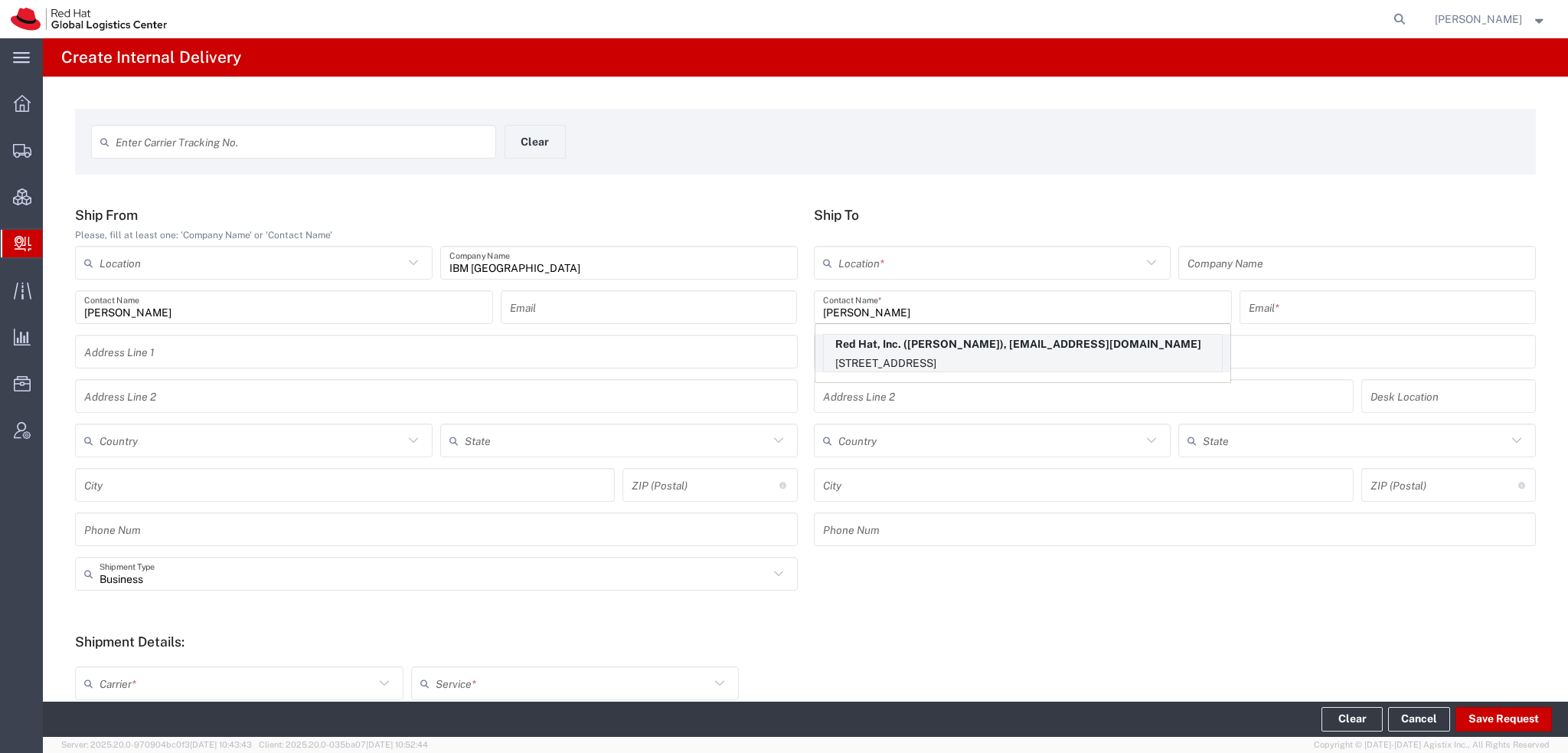
type input "27601"
type input "[US_STATE]"
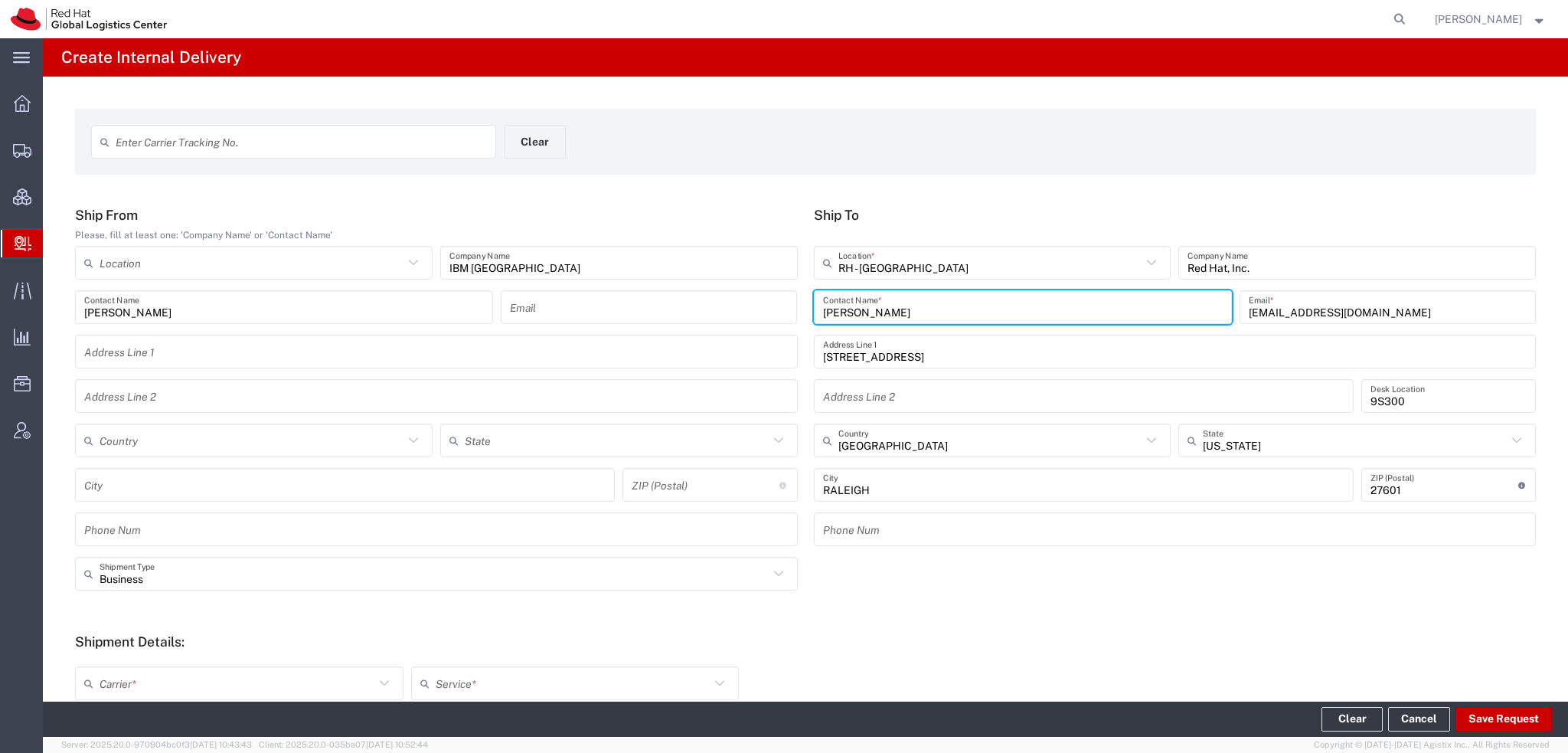
scroll to position [341, 0]
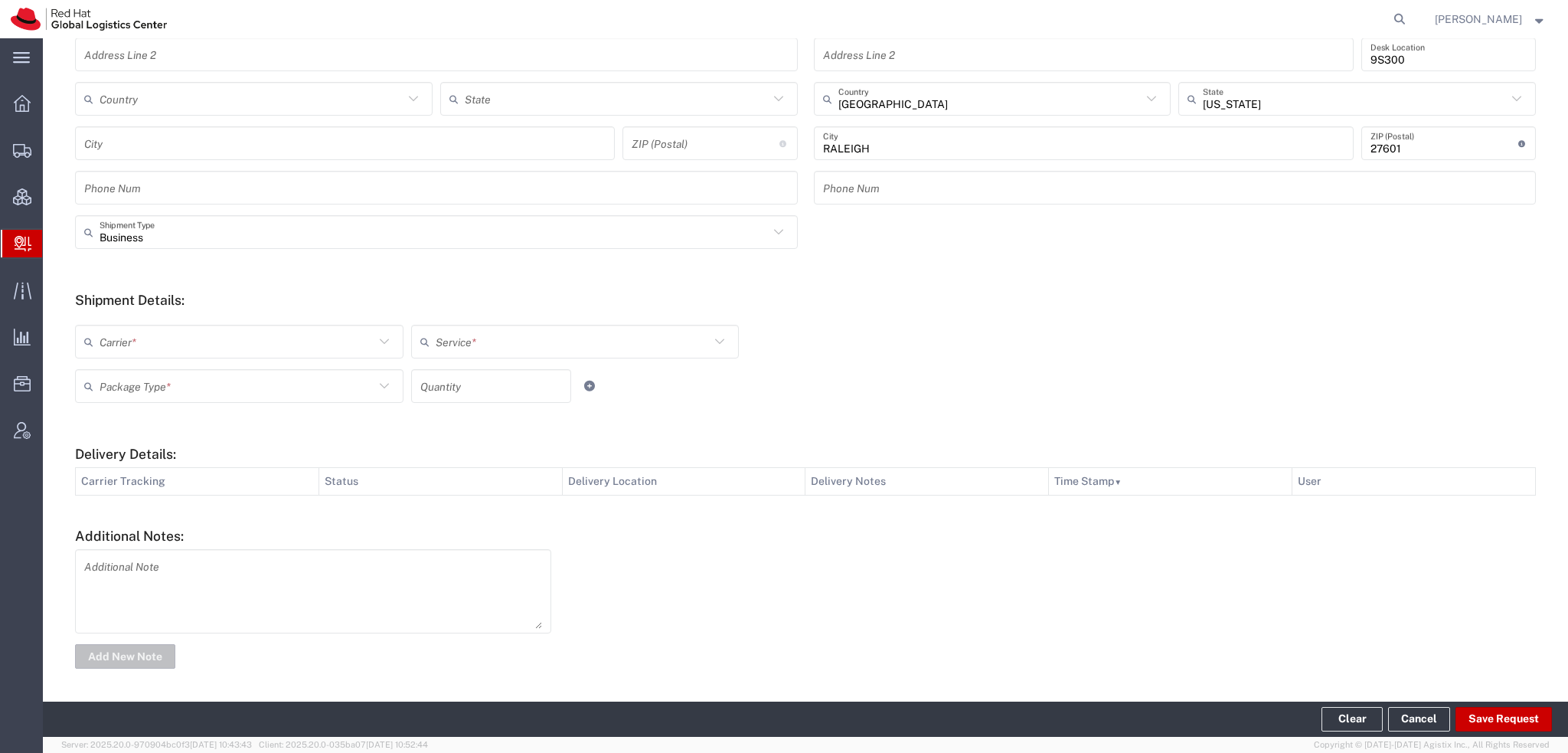
click at [160, 340] on input "text" at bounding box center [237, 342] width 275 height 27
click at [162, 470] on span "FedEx Express" at bounding box center [237, 475] width 322 height 24
type input "FedEx Express"
click at [463, 345] on input "text" at bounding box center [573, 342] width 275 height 27
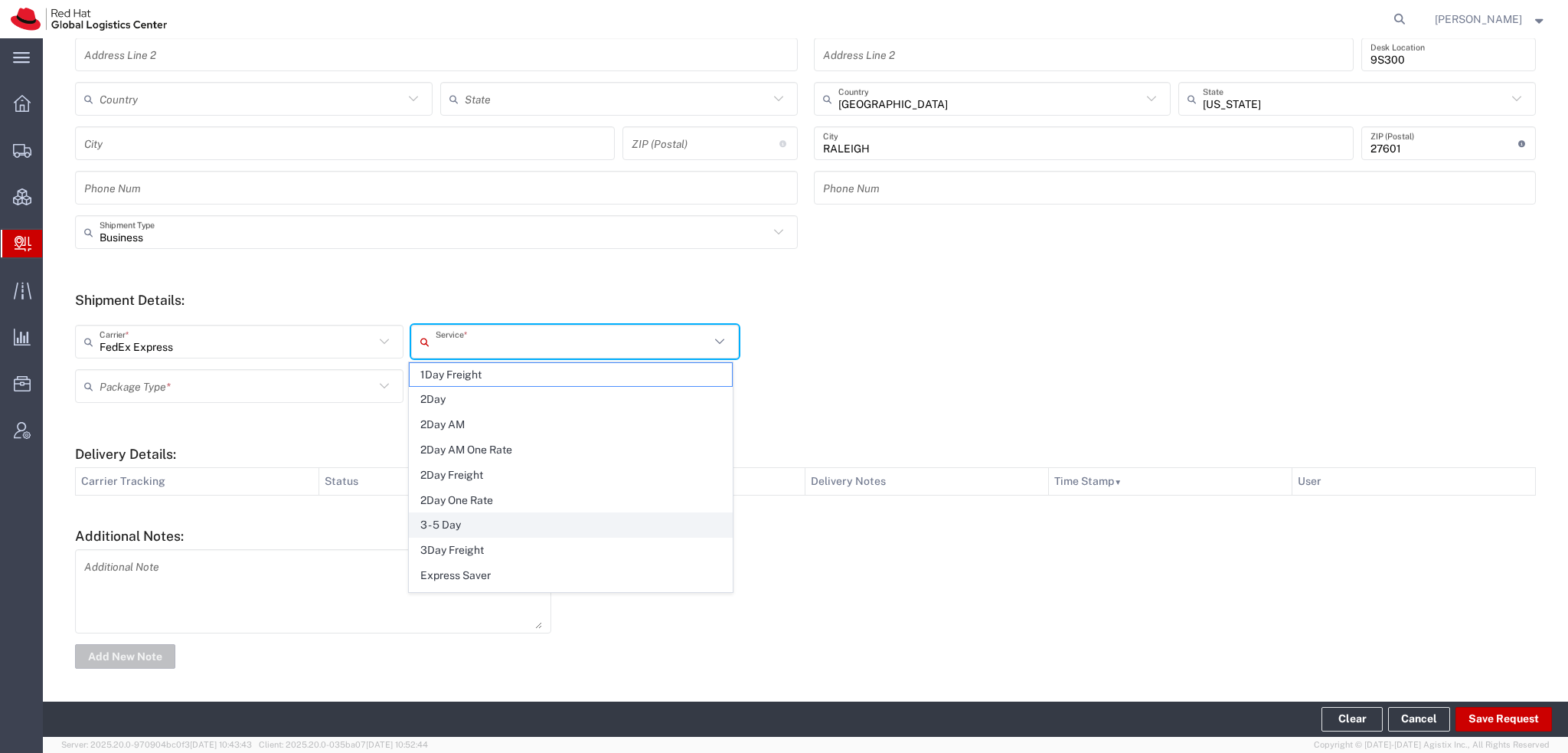
scroll to position [459, 0]
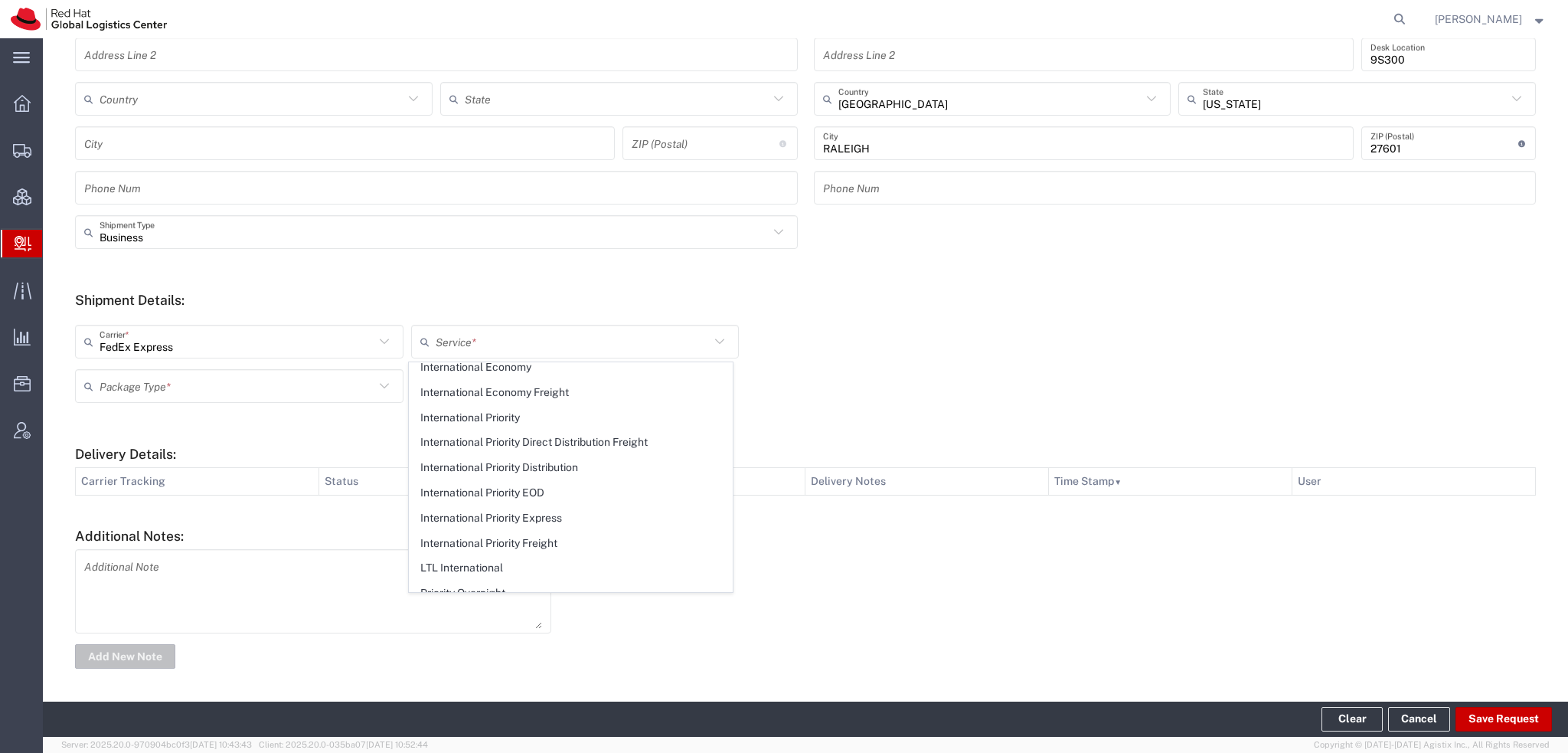
click at [534, 517] on span "International Priority Express" at bounding box center [570, 518] width 322 height 24
type input "International Priority Express"
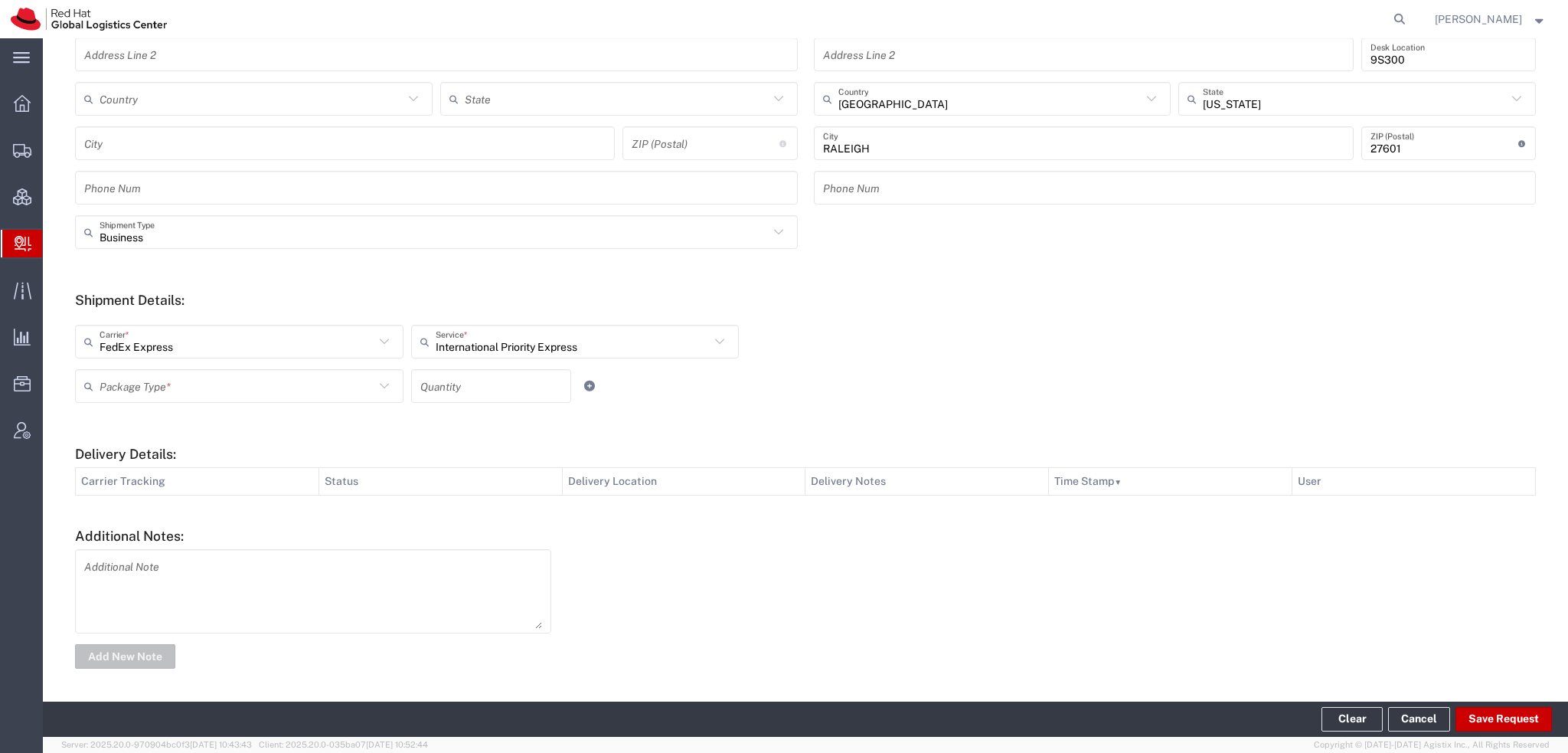
click at [188, 400] on div "Package Type *" at bounding box center [240, 386] width 329 height 34
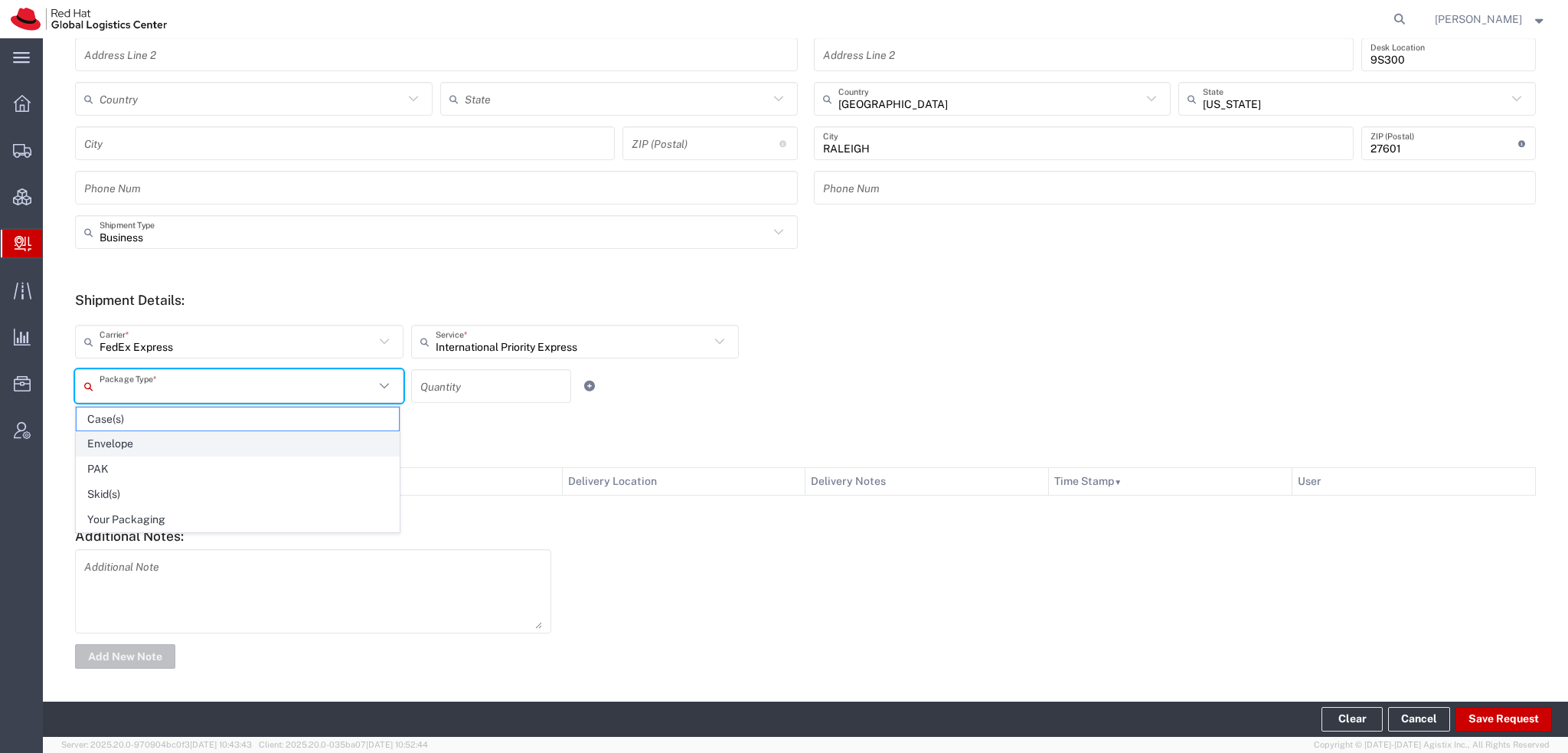
click at [157, 440] on span "Envelope" at bounding box center [237, 444] width 322 height 24
type input "Envelope"
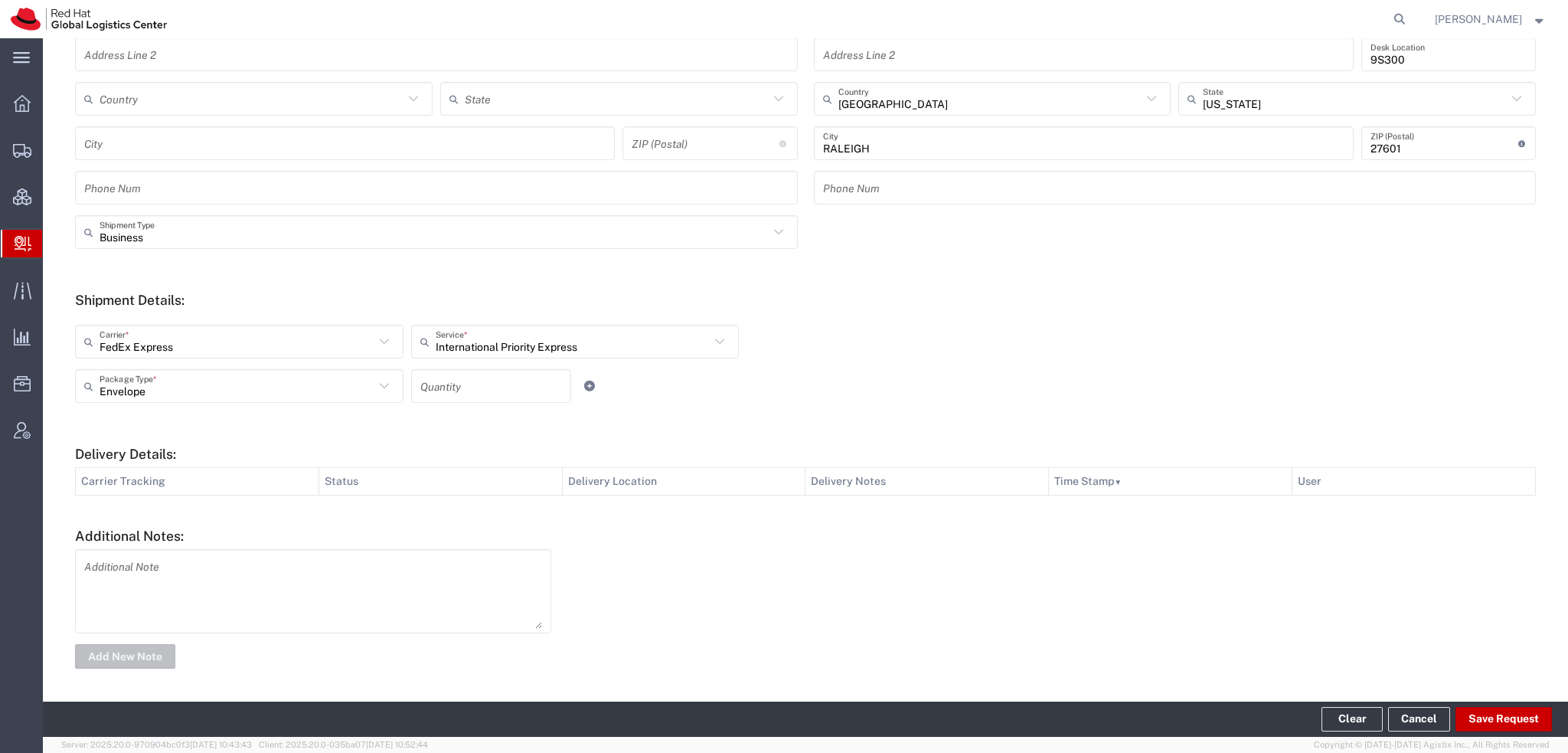
click at [446, 383] on input "number" at bounding box center [491, 387] width 142 height 27
type input "1"
click at [1495, 713] on button "Save Request" at bounding box center [1504, 718] width 97 height 24
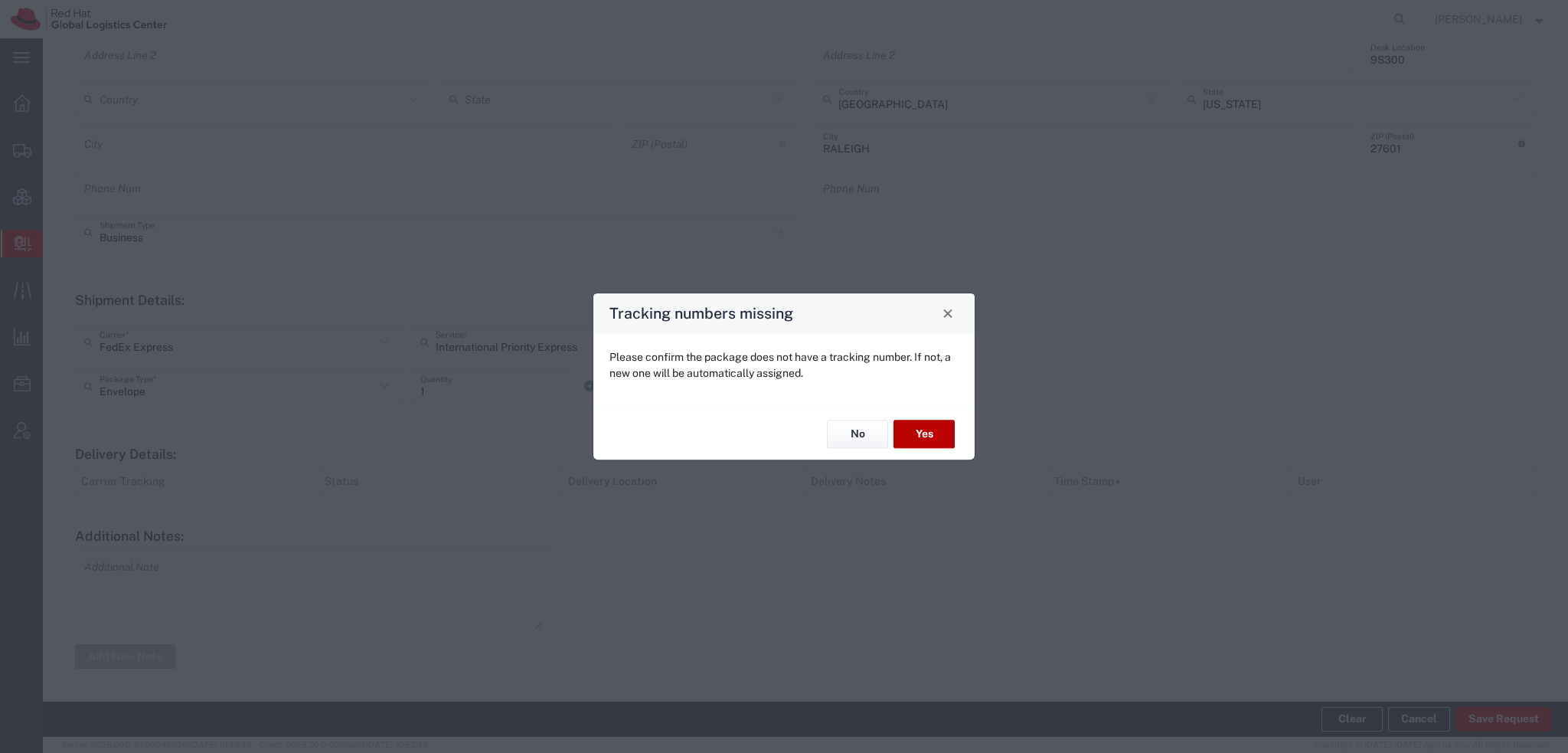
click at [934, 425] on button "Yes" at bounding box center [923, 434] width 61 height 28
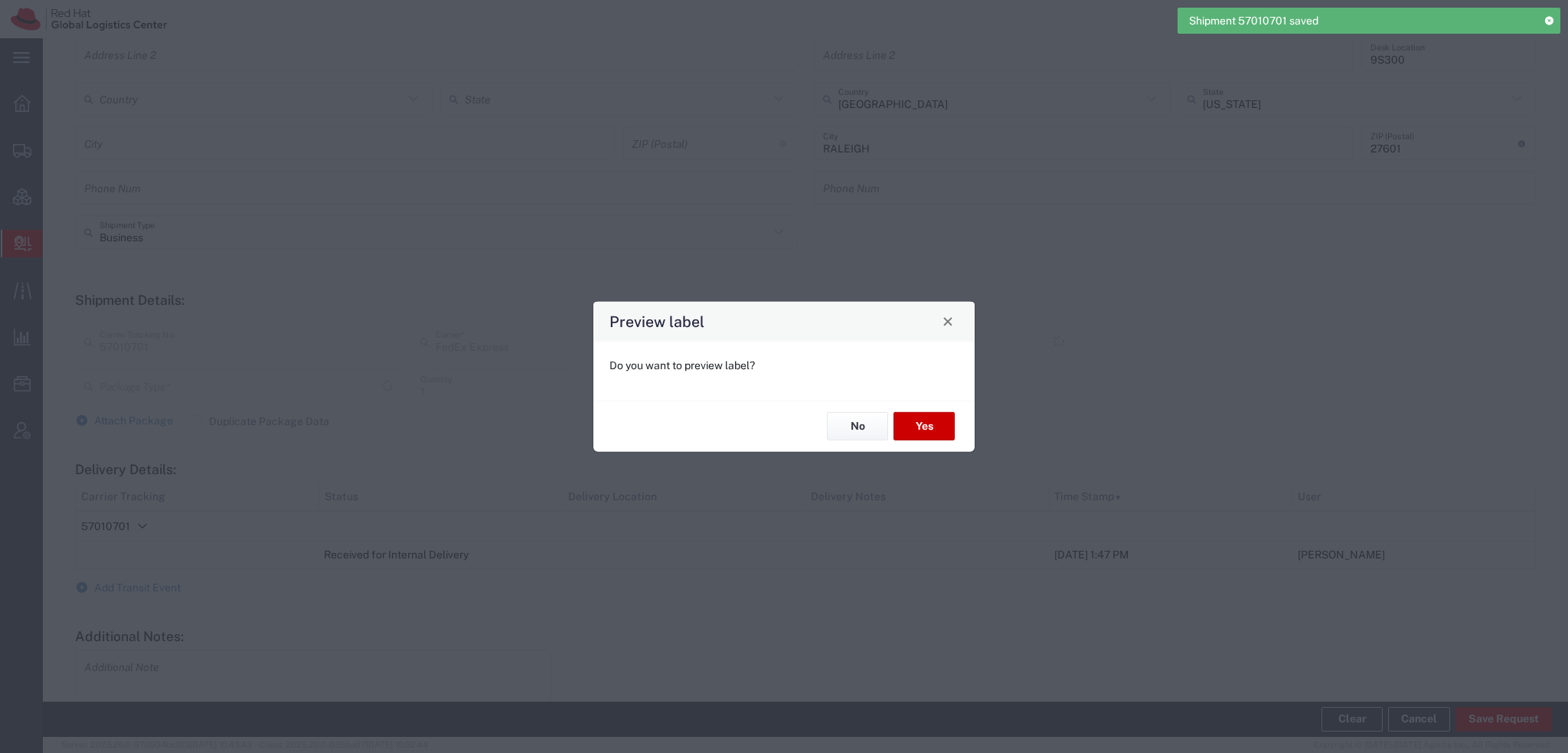
type input "Envelope"
type input "International Priority Express"
click at [917, 425] on button "Yes" at bounding box center [923, 425] width 61 height 28
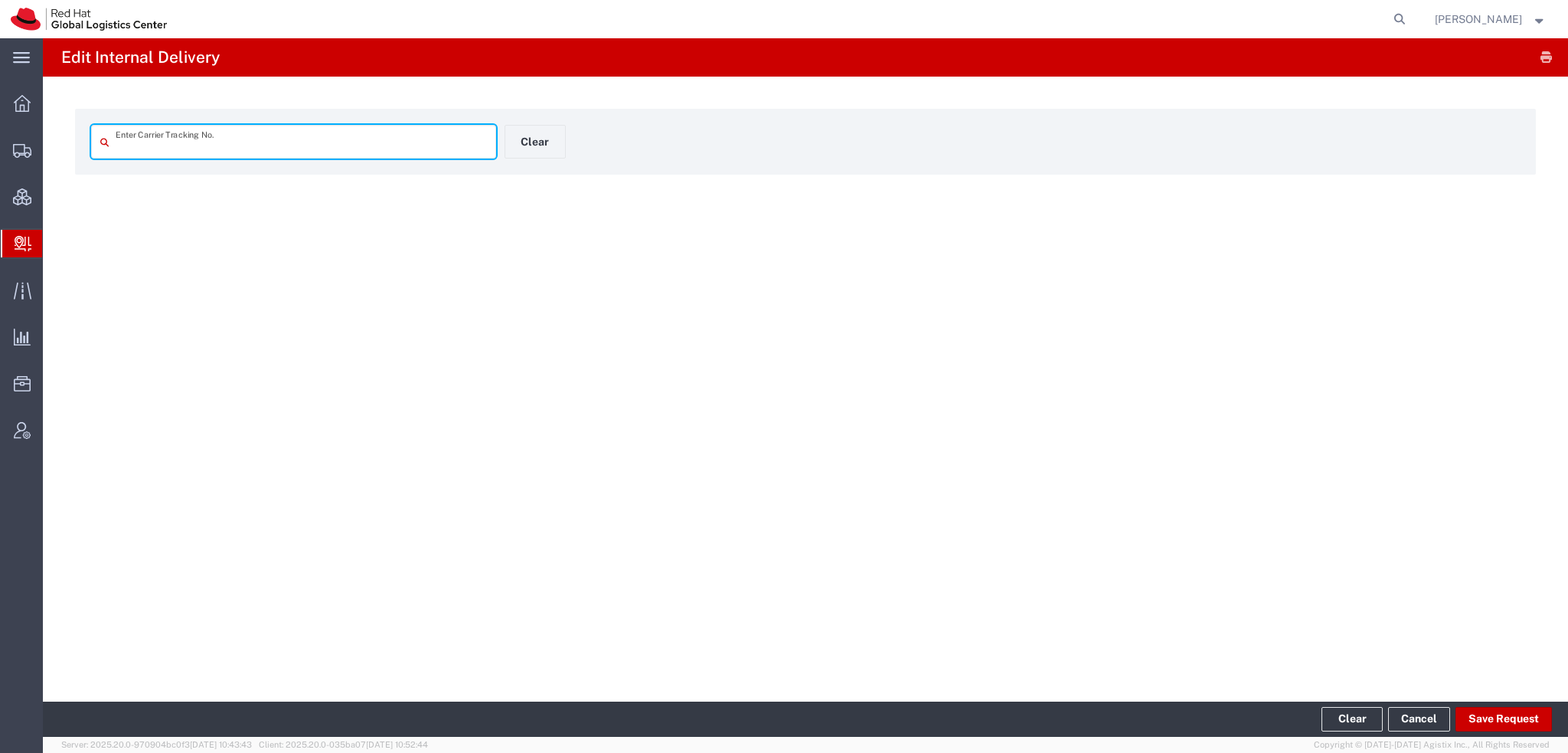
type input "57010701"
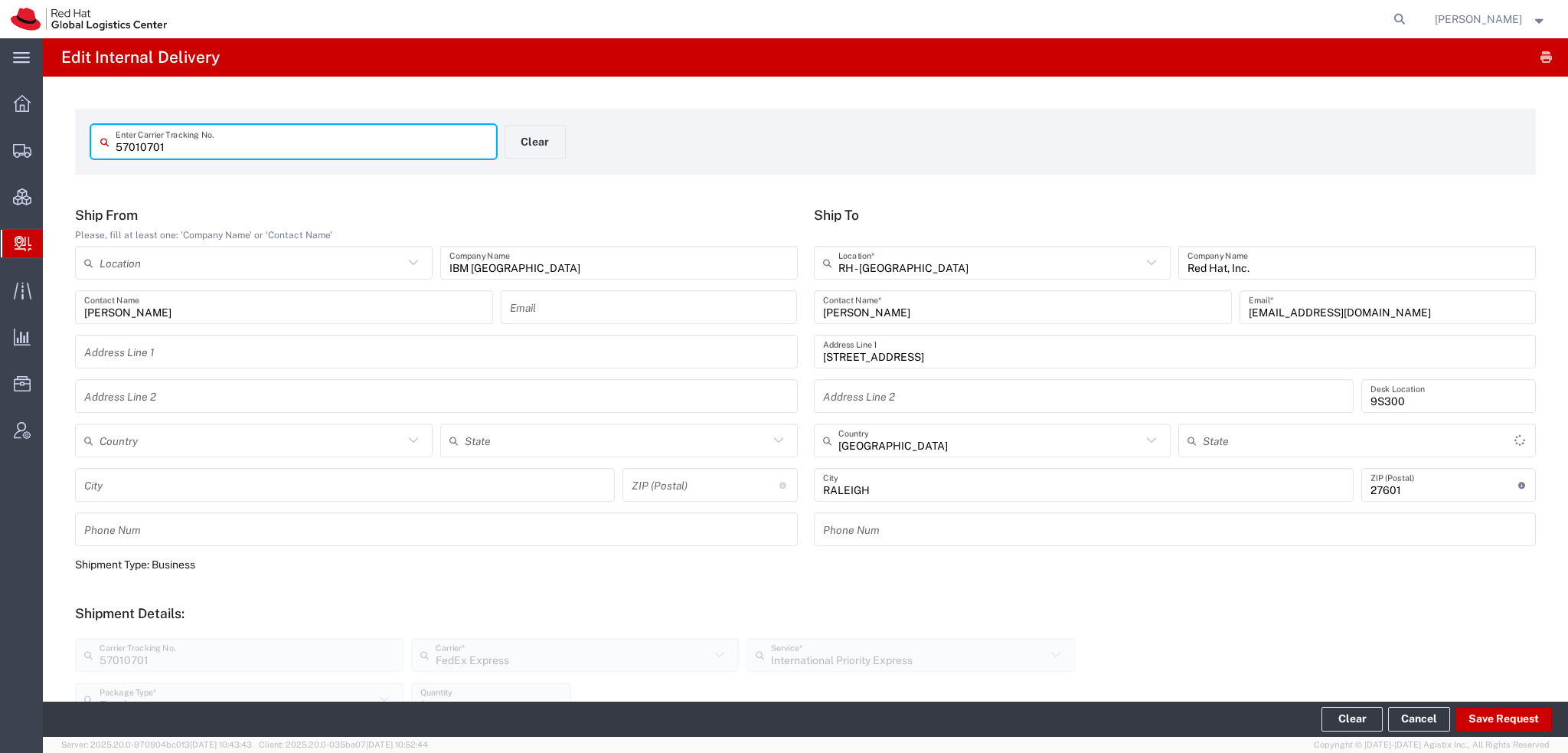
type input "[US_STATE]"
click at [537, 127] on button "Clear" at bounding box center [535, 141] width 61 height 34
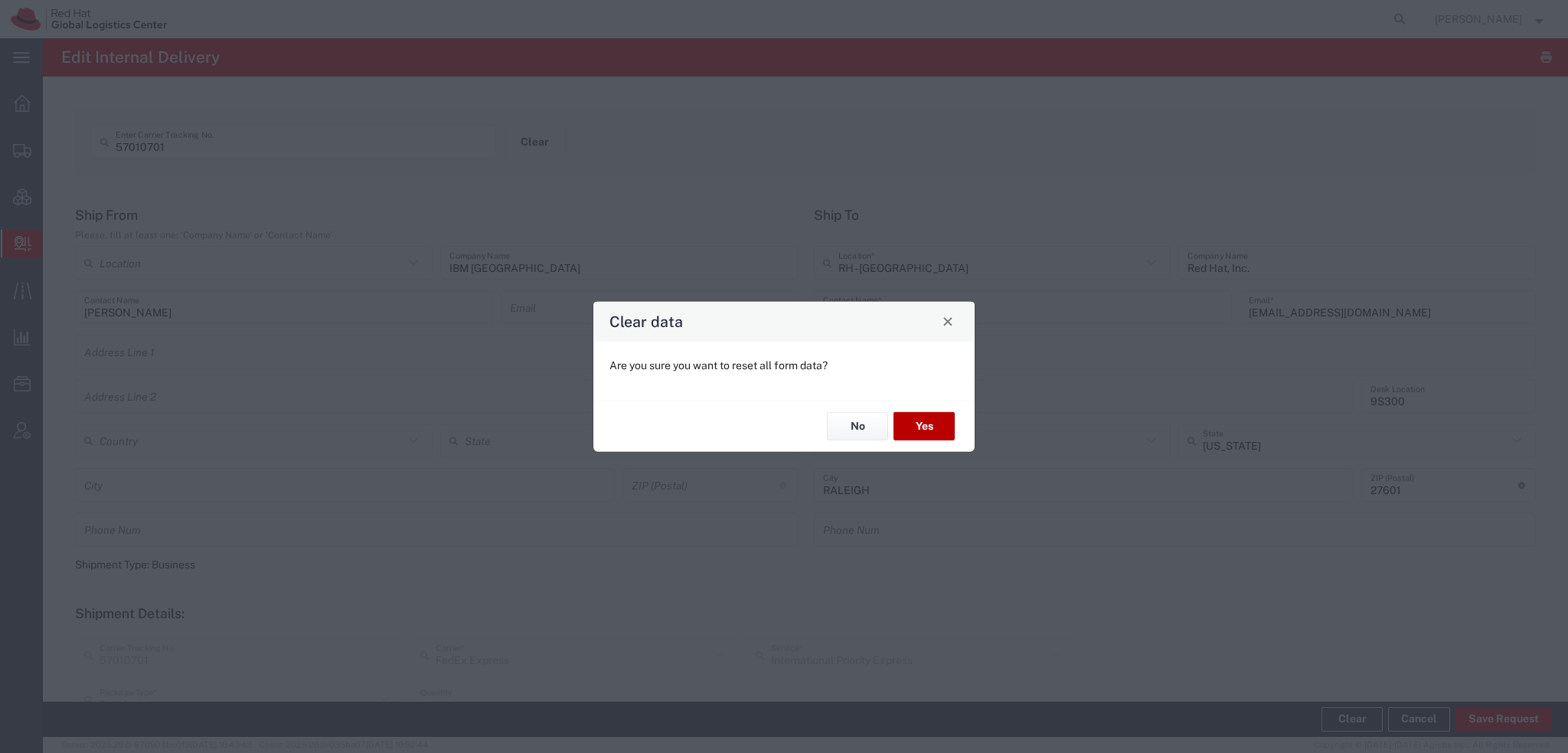
click at [938, 421] on button "Yes" at bounding box center [923, 425] width 61 height 28
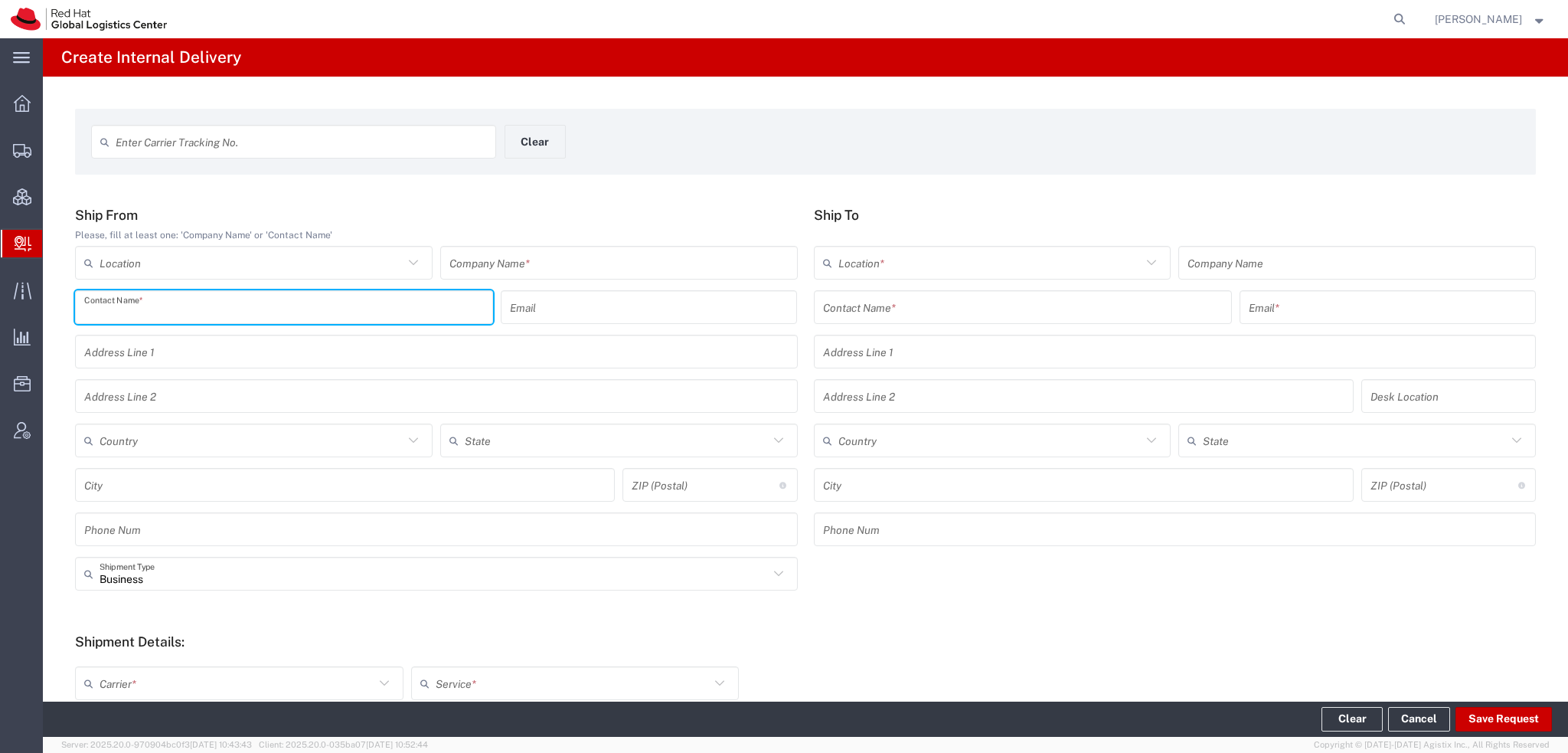
click at [208, 309] on input "text" at bounding box center [283, 307] width 399 height 27
paste input "[PERSON_NAME]"
type input "[PERSON_NAME]"
click at [534, 259] on input "text" at bounding box center [619, 263] width 339 height 27
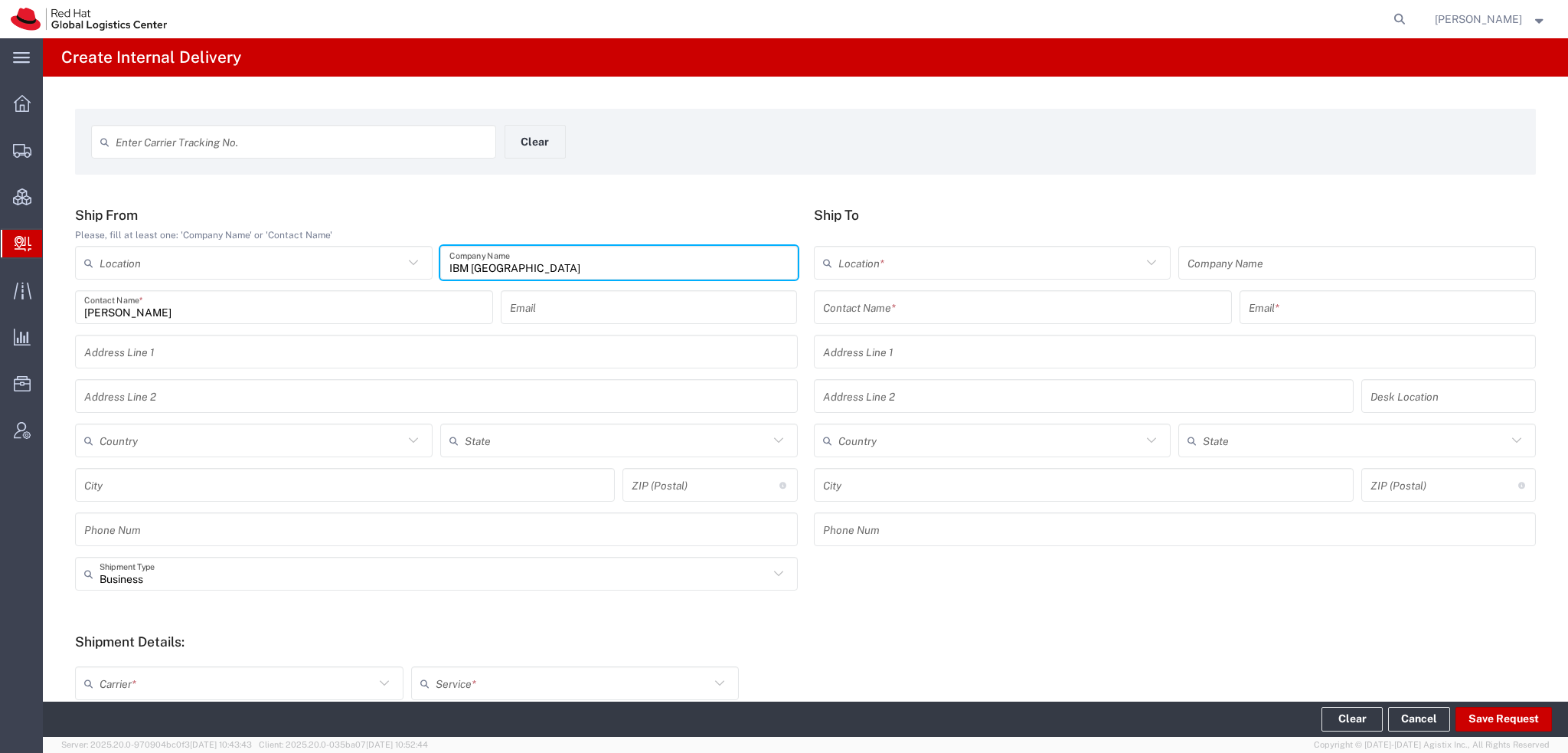
type input "IBM [GEOGRAPHIC_DATA]"
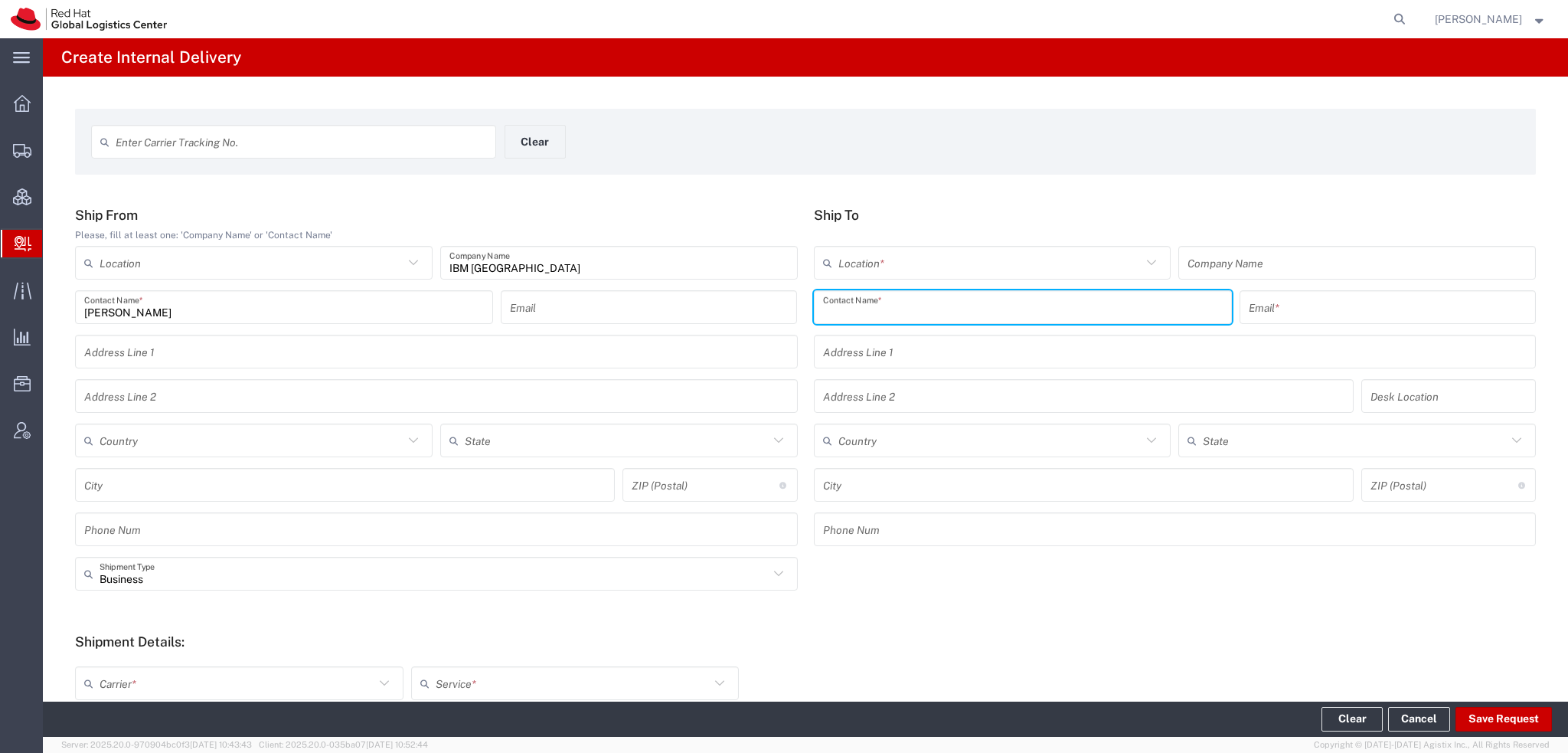
click at [974, 308] on input "text" at bounding box center [1022, 307] width 399 height 27
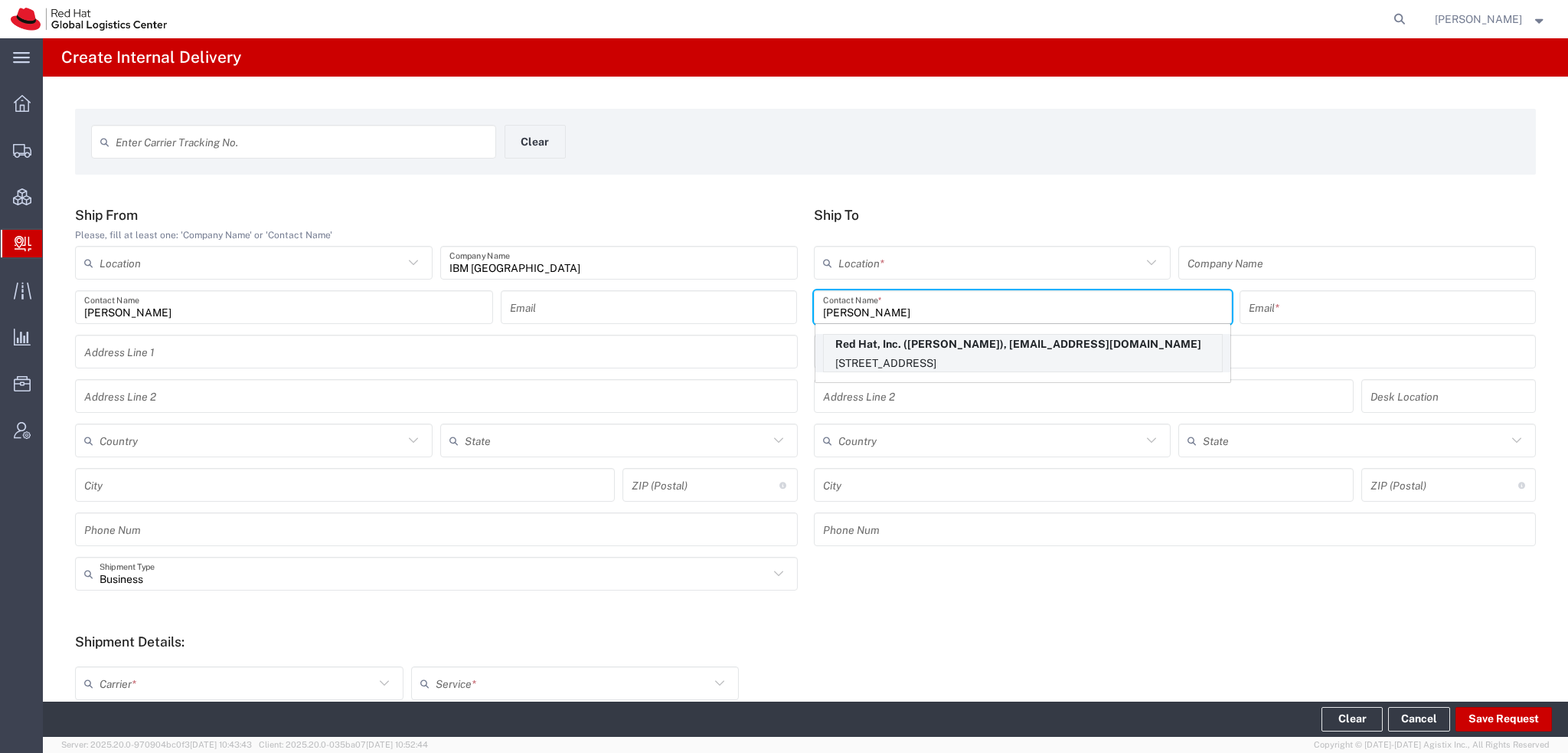
type input "[PERSON_NAME]"
click at [951, 349] on p "Red Hat, Inc. ([PERSON_NAME]), [EMAIL_ADDRESS][DOMAIN_NAME]" at bounding box center [1023, 344] width 398 height 19
type input "RH - [GEOGRAPHIC_DATA]"
type input "Red Hat, Inc."
type input "[EMAIL_ADDRESS][DOMAIN_NAME]"
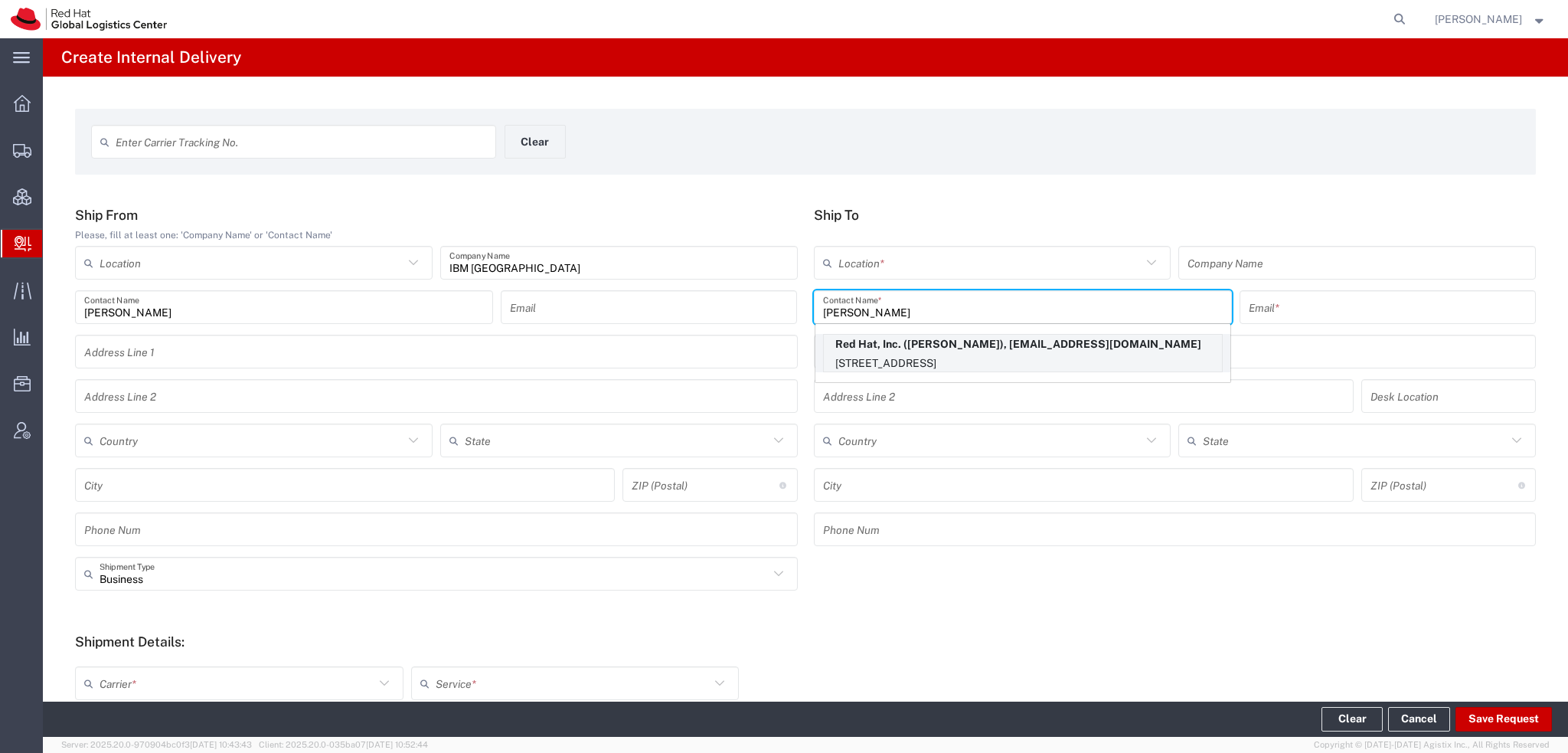
type input "[STREET_ADDRESS]"
type input "9S300"
type input "[GEOGRAPHIC_DATA]"
type input "RALEIGH"
type input "27601"
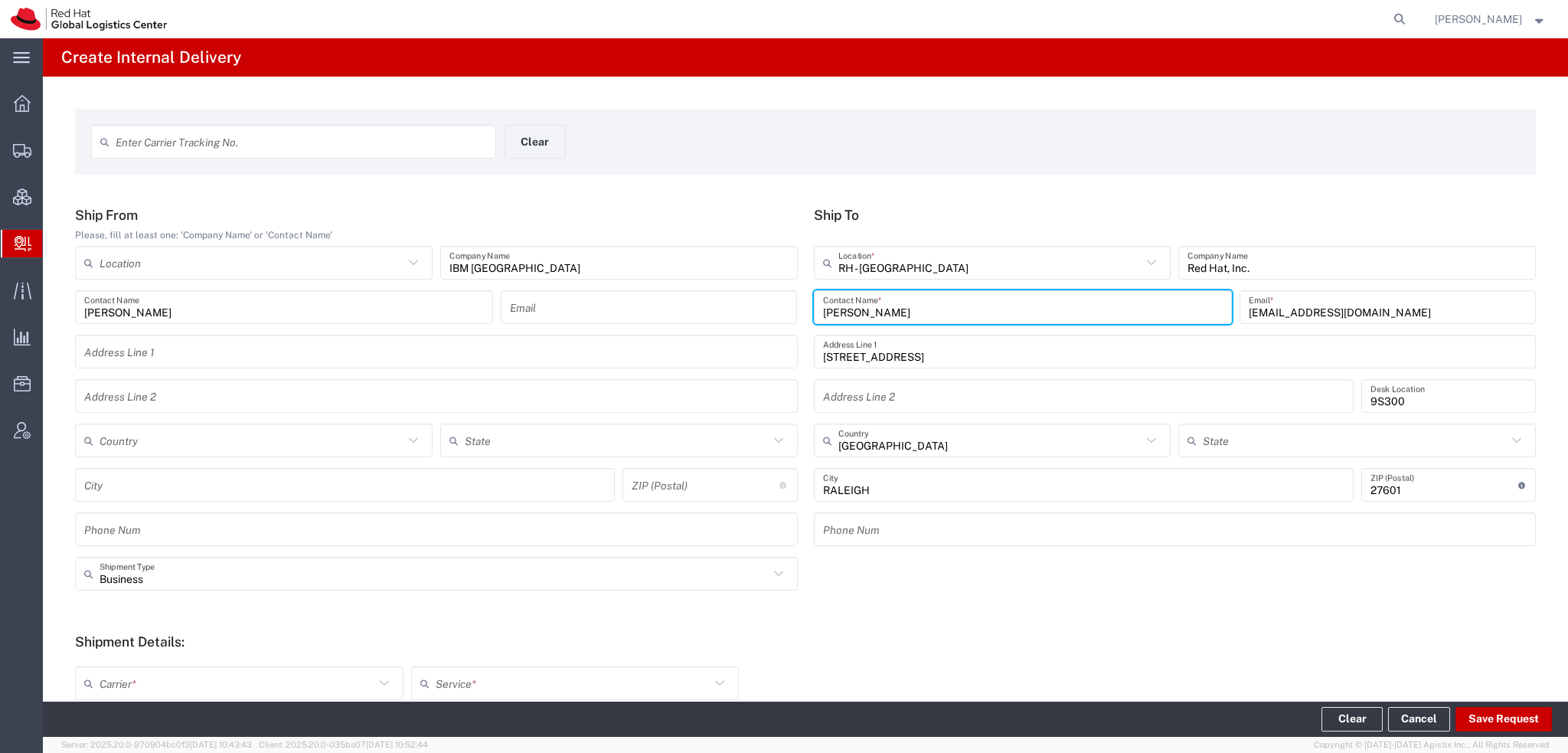
type input "[US_STATE]"
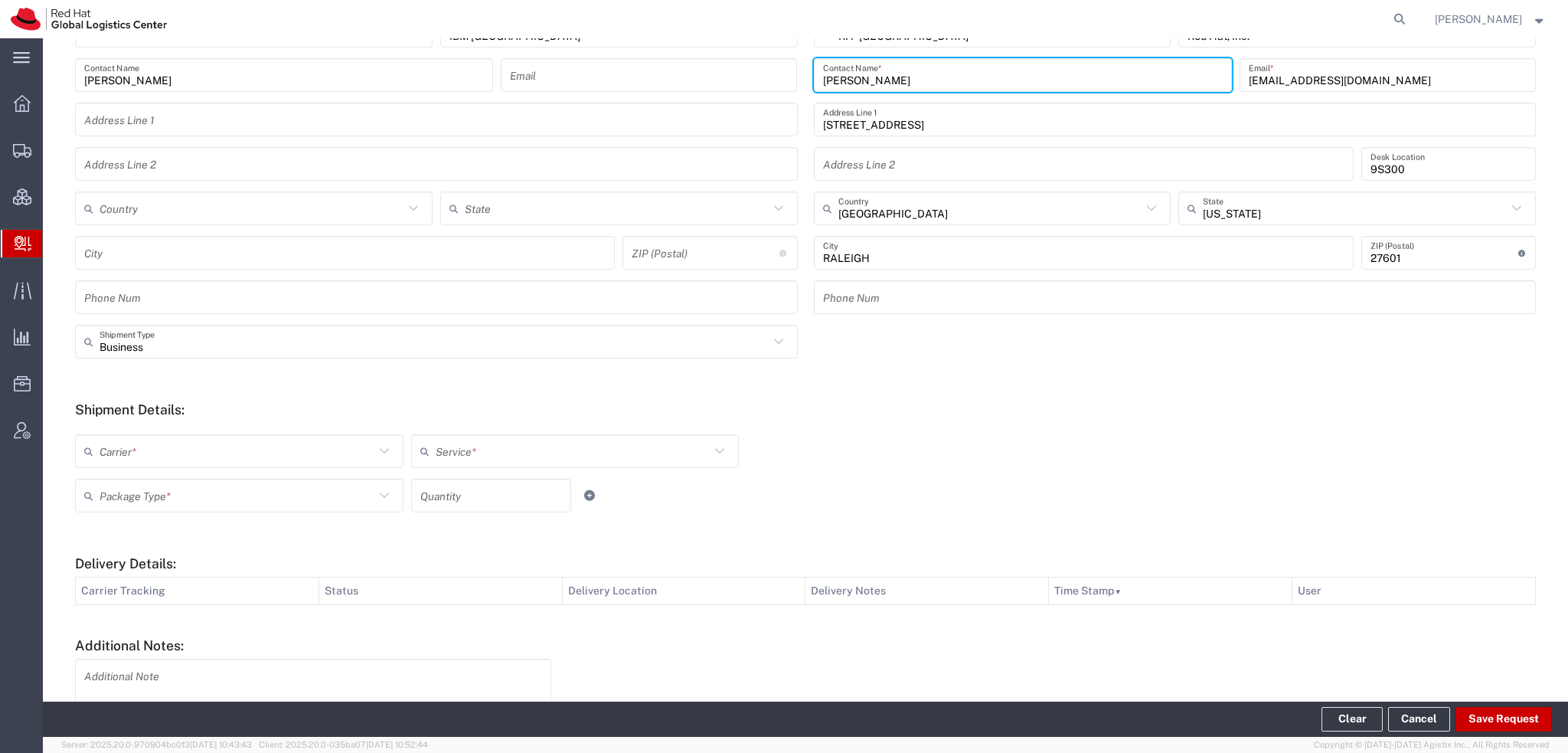
scroll to position [341, 0]
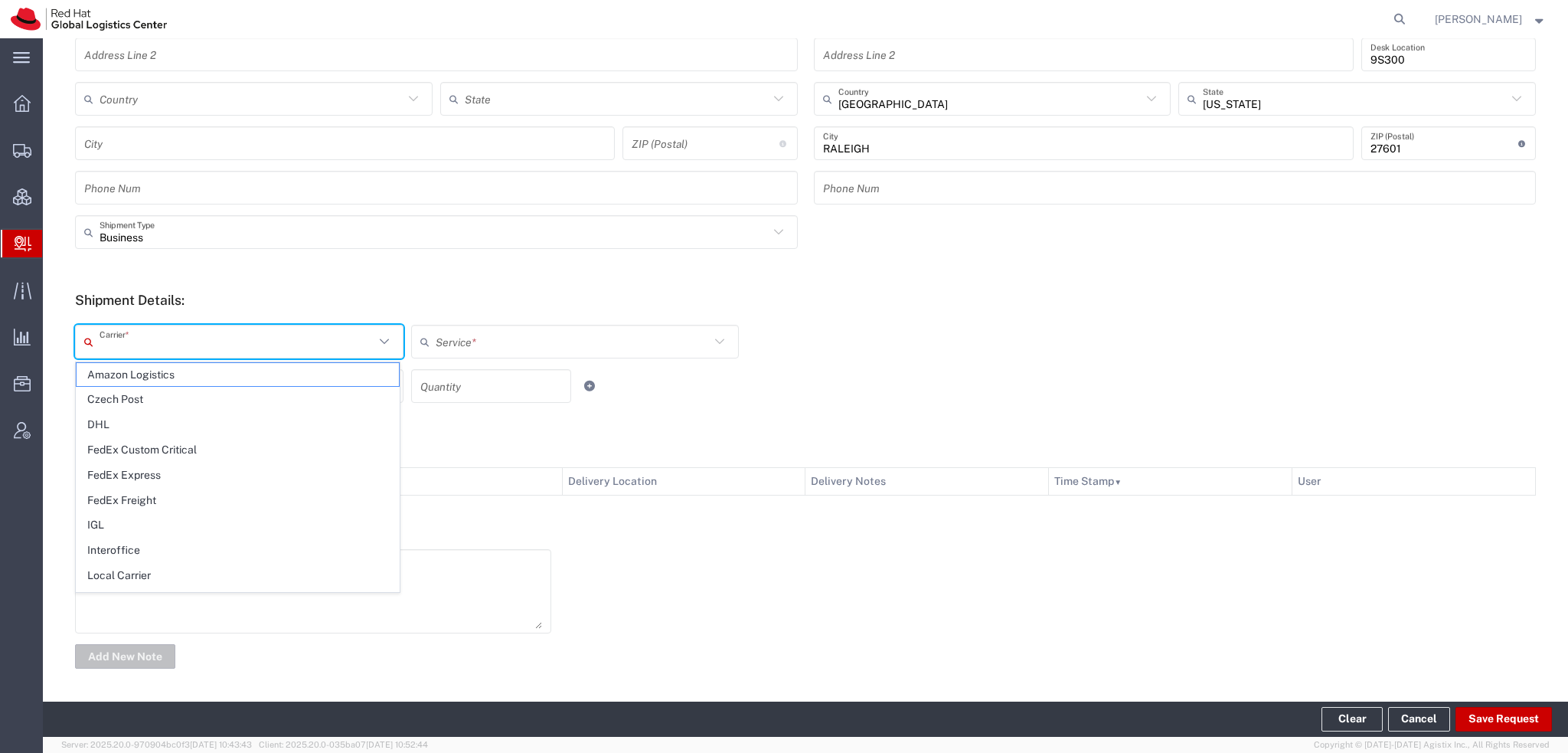
click at [278, 343] on input "text" at bounding box center [237, 342] width 275 height 27
click at [165, 473] on span "FedEx Express" at bounding box center [237, 475] width 322 height 24
type input "FedEx Express"
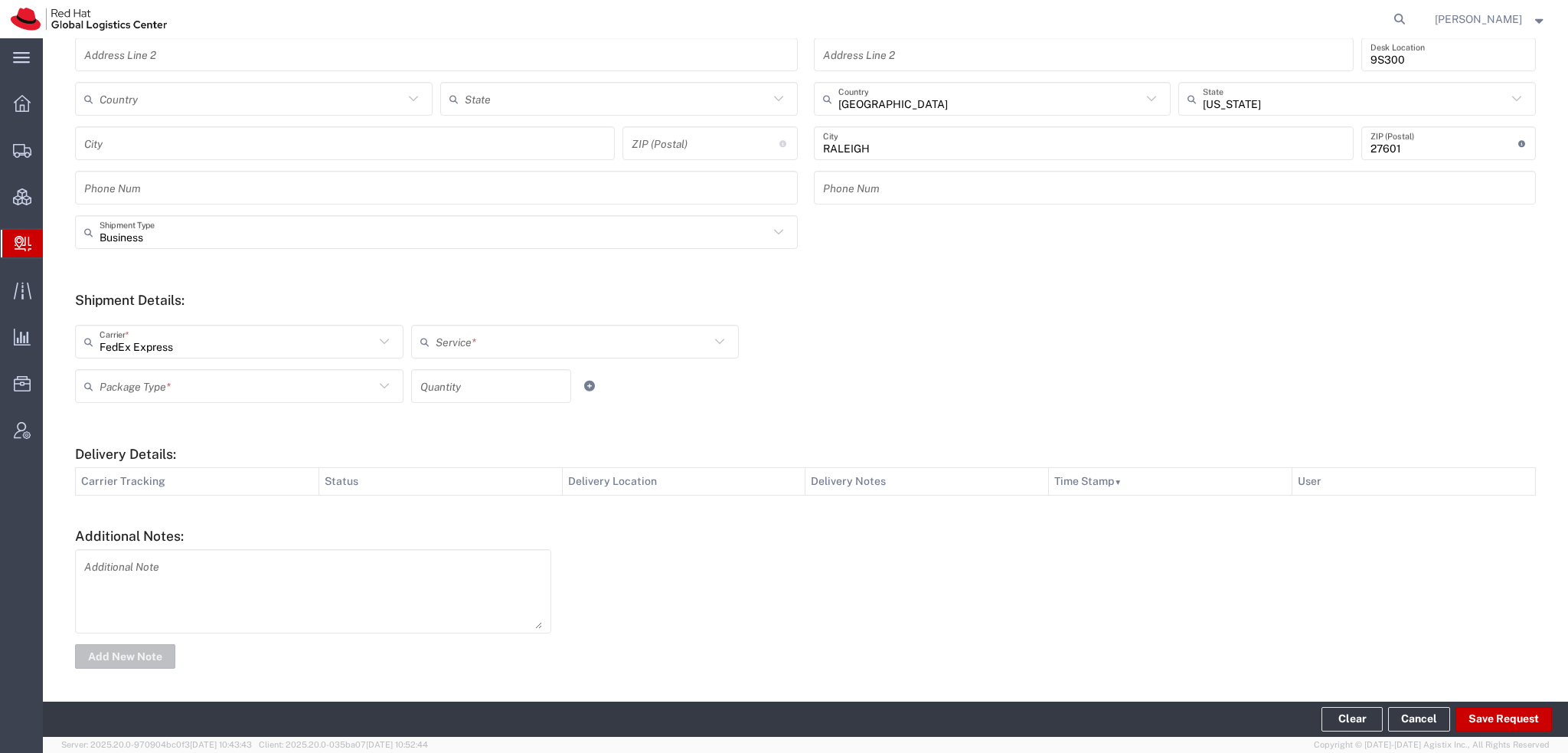
click at [497, 341] on input "text" at bounding box center [573, 342] width 275 height 27
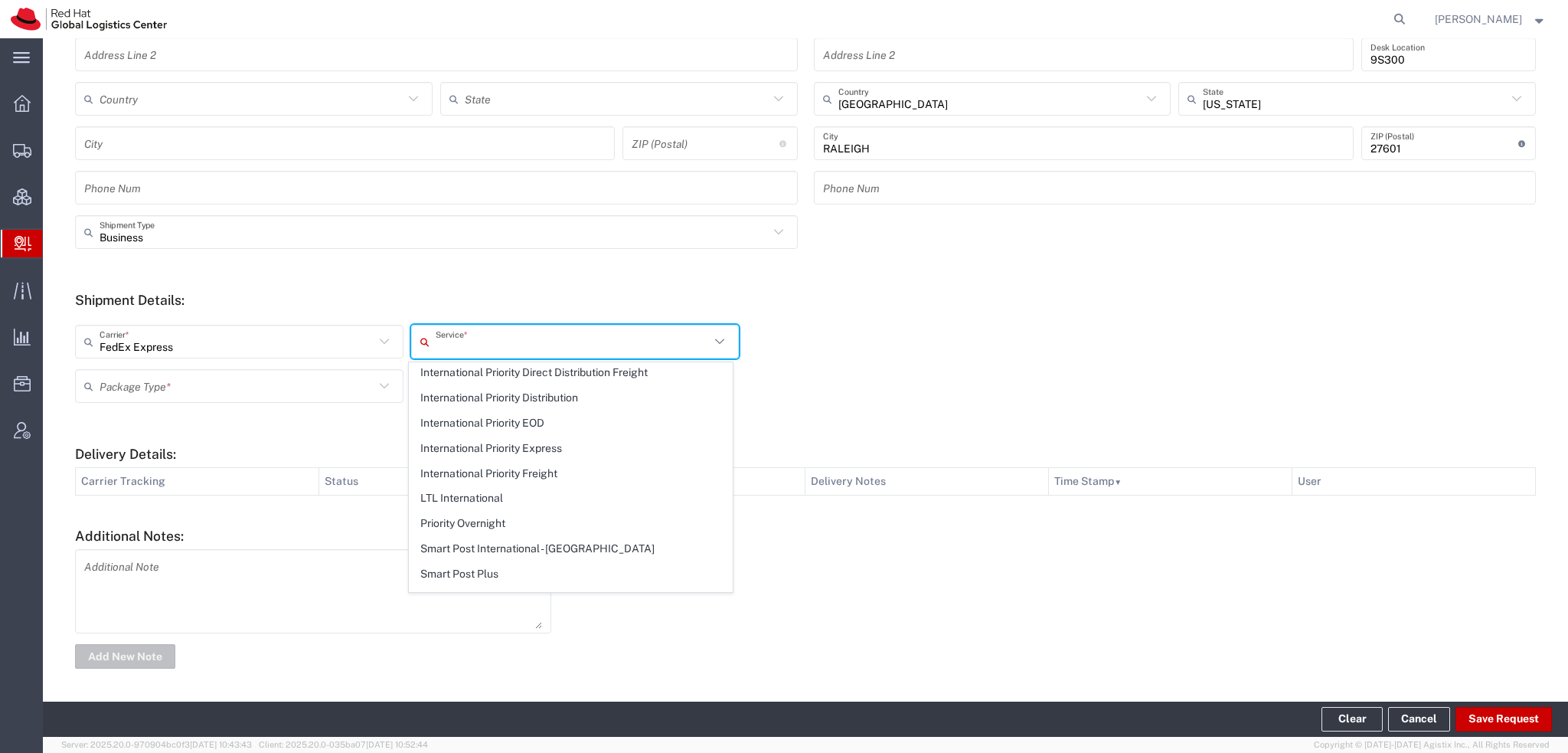
scroll to position [536, 0]
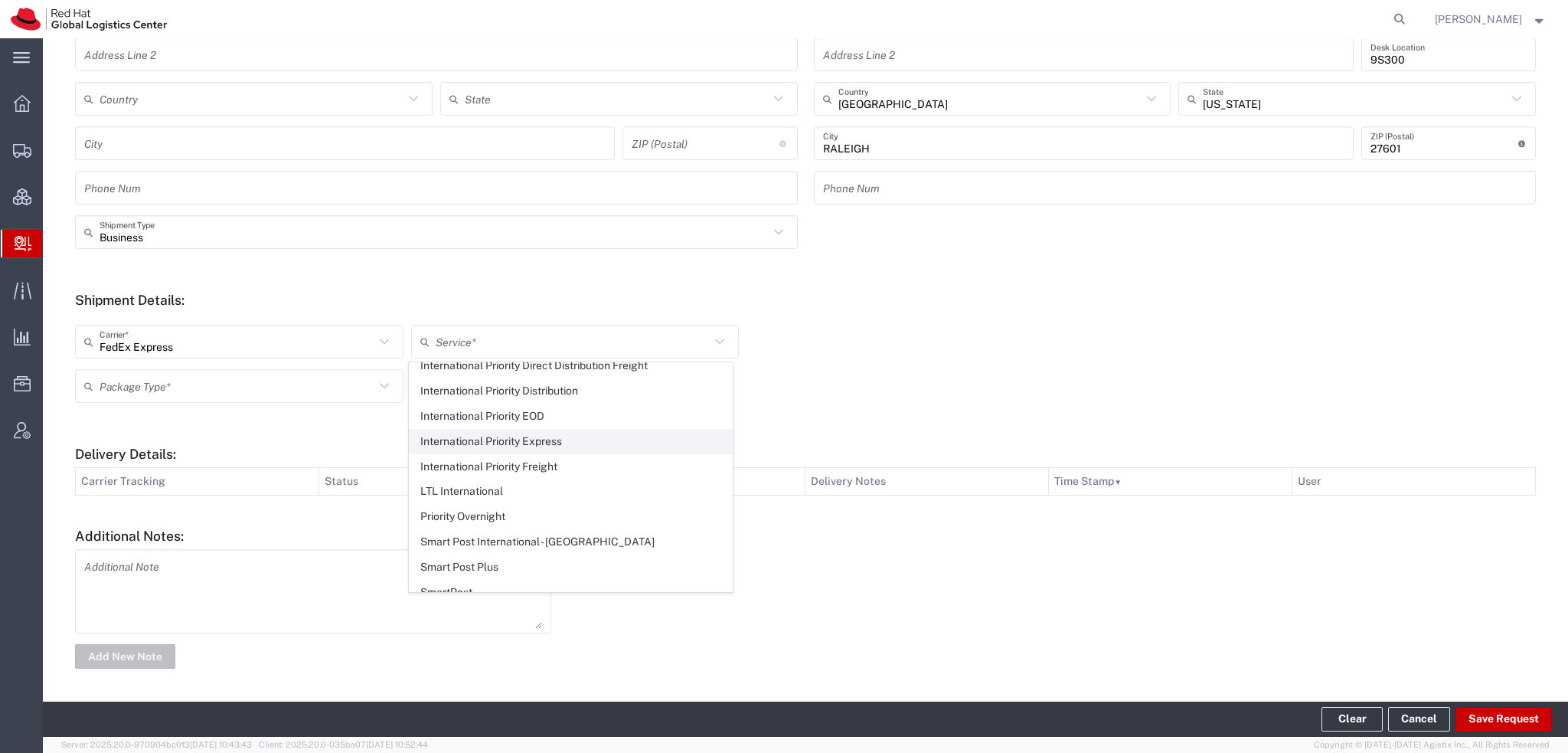
click at [554, 433] on span "International Priority Express" at bounding box center [570, 441] width 322 height 24
type input "International Priority Express"
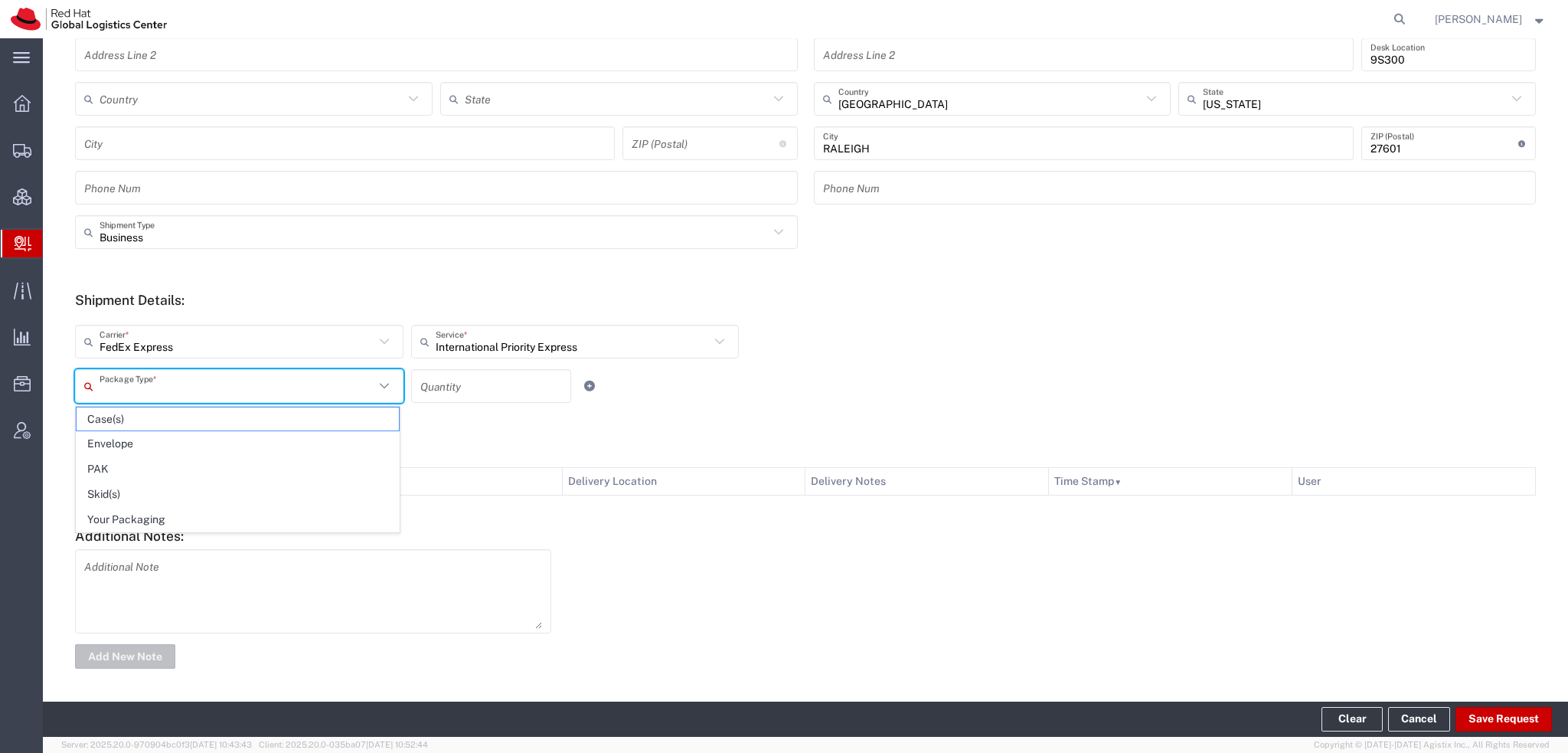
click at [213, 389] on input "text" at bounding box center [237, 387] width 275 height 27
click at [153, 442] on span "Envelope" at bounding box center [237, 444] width 322 height 24
type input "Envelope"
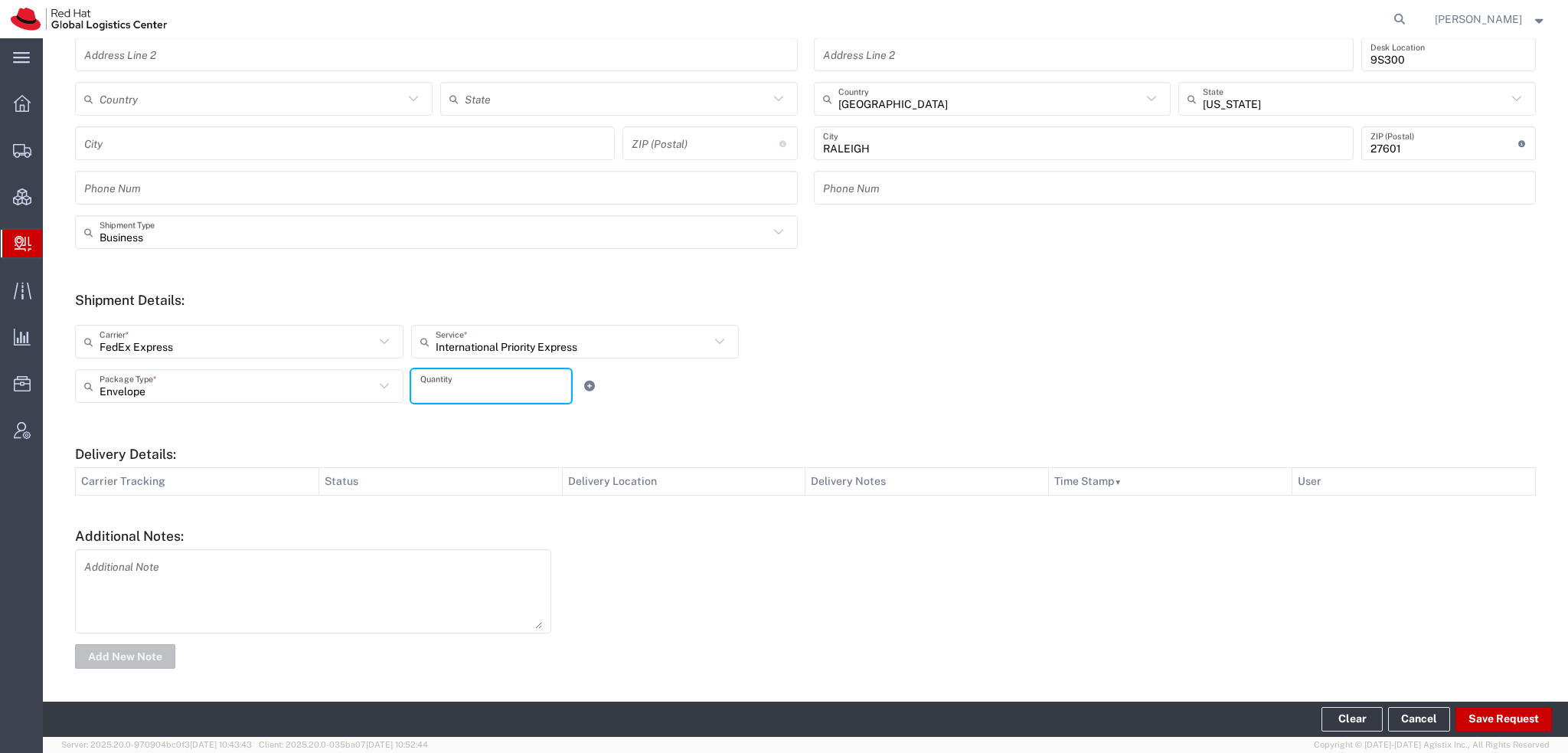
click at [437, 382] on input "number" at bounding box center [491, 387] width 142 height 27
type input "1"
click at [1504, 715] on button "Save Request" at bounding box center [1504, 718] width 97 height 24
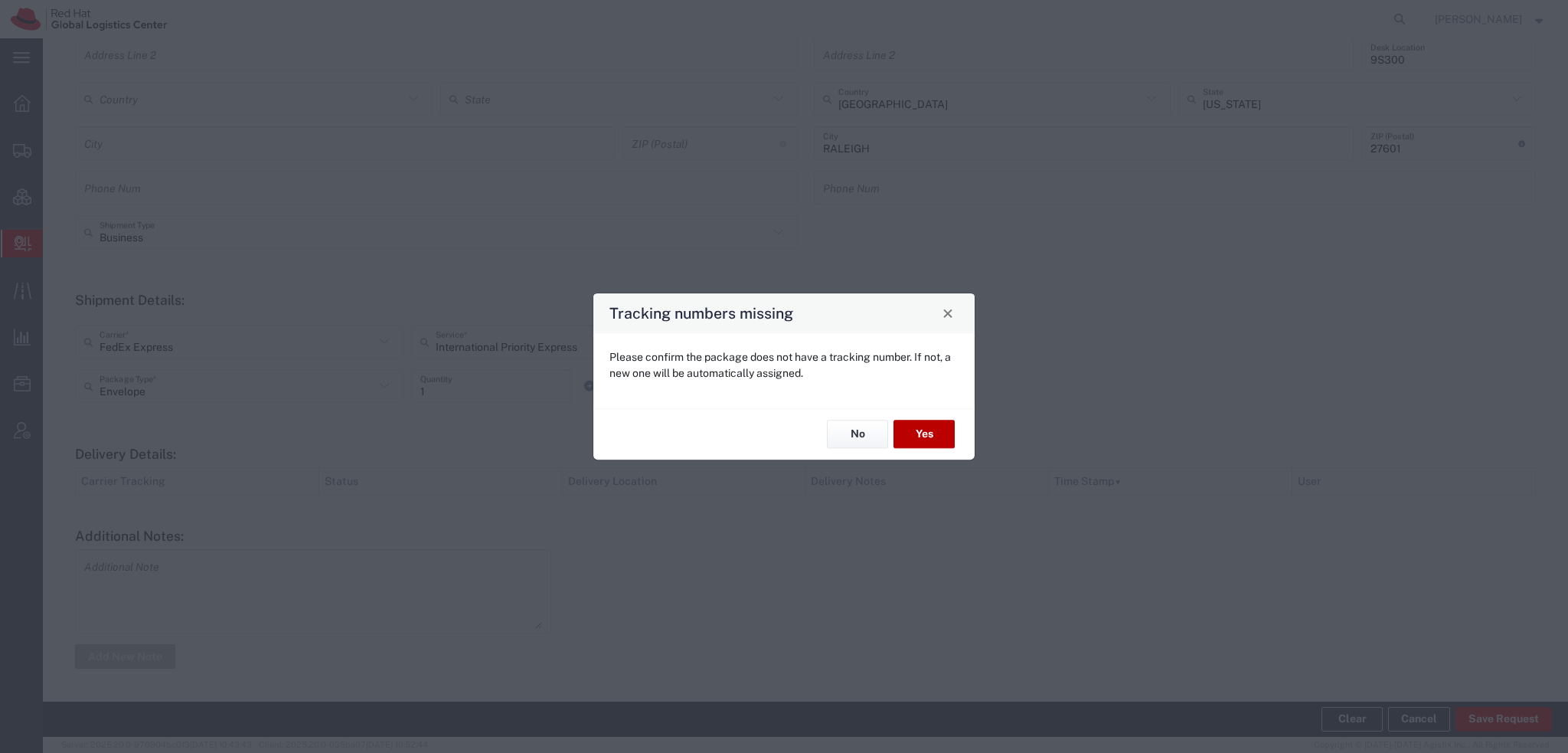
click at [907, 428] on button "Yes" at bounding box center [923, 434] width 61 height 28
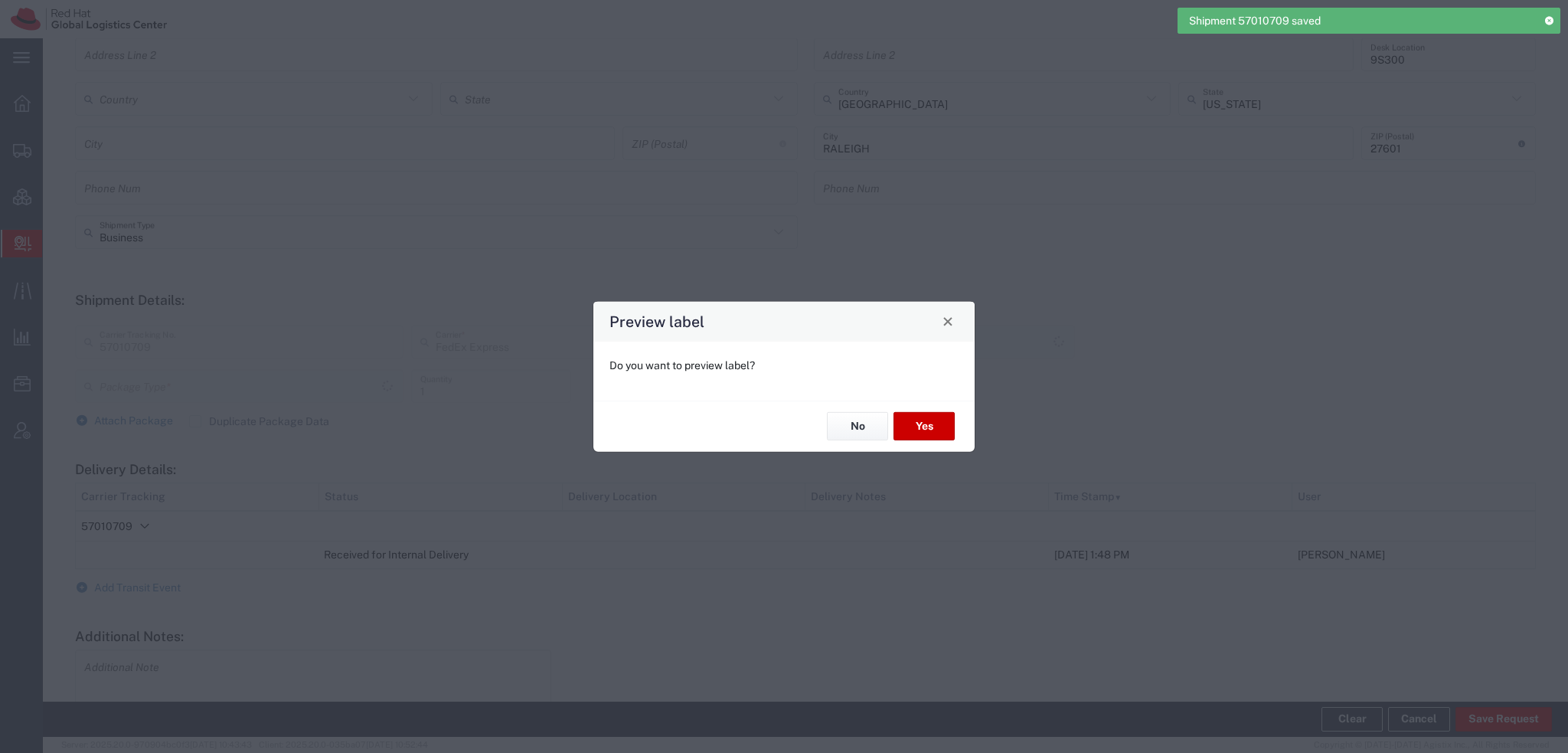
type input "Envelope"
type input "International Priority Express"
click at [929, 425] on button "Yes" at bounding box center [923, 425] width 61 height 28
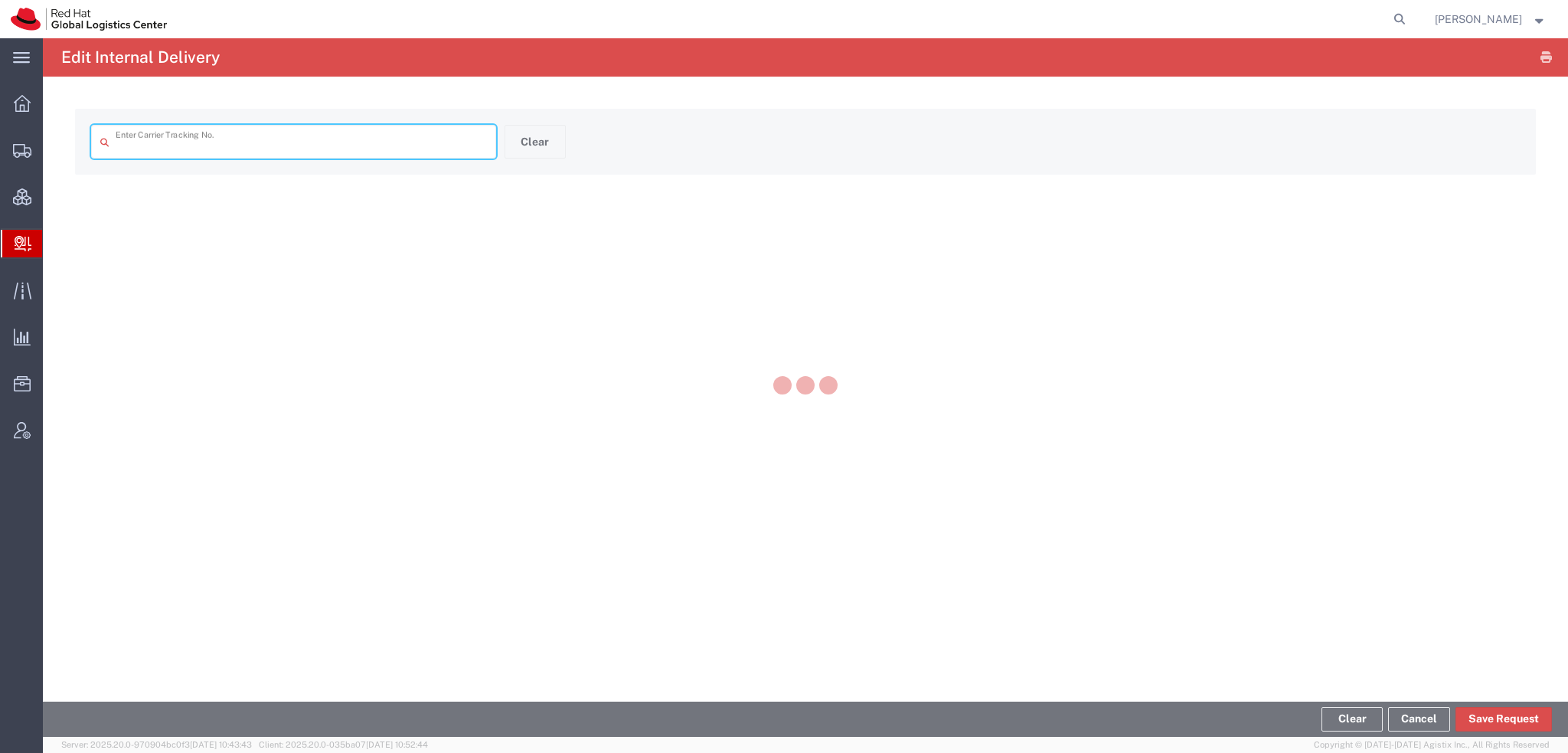
type input "57010709"
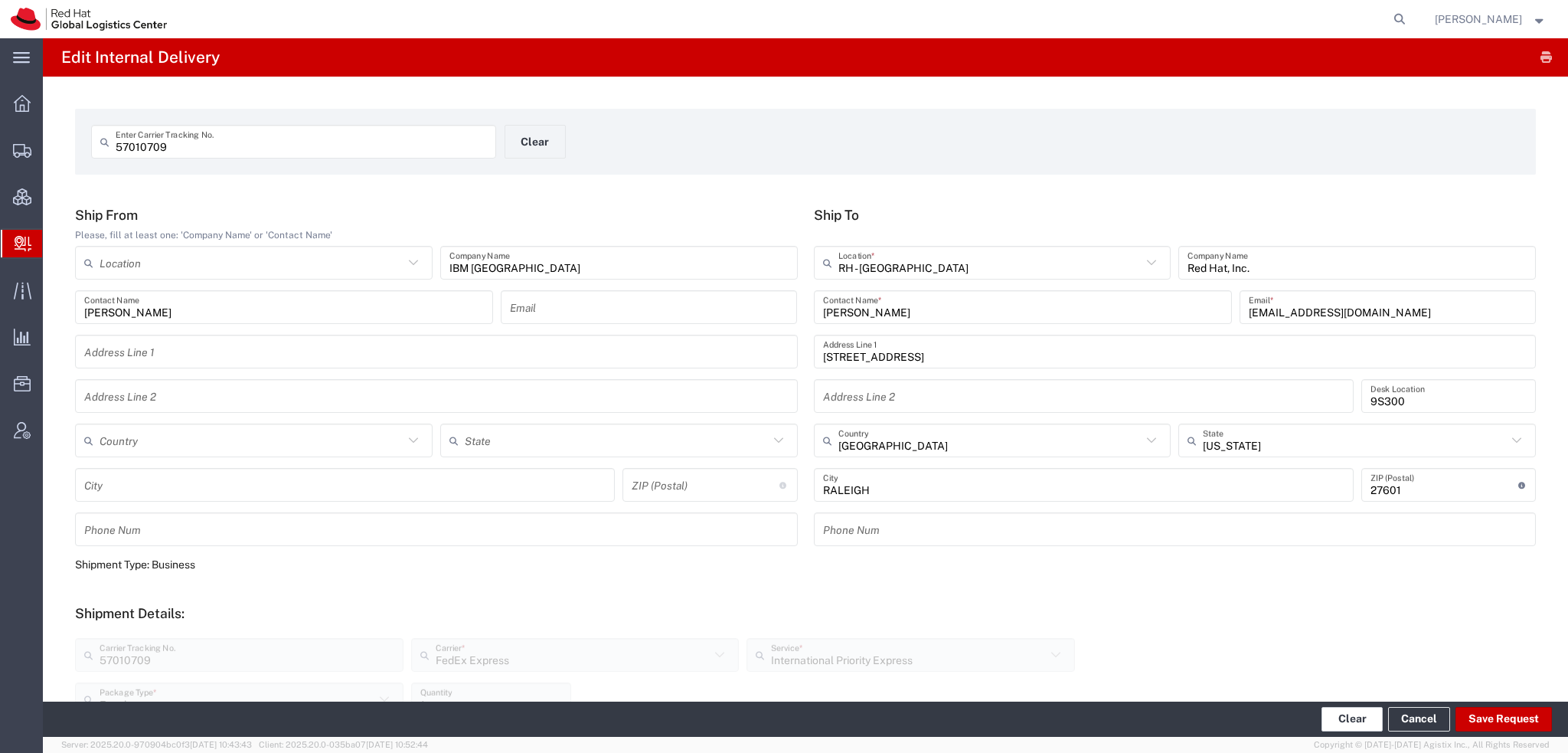
click at [1350, 716] on button "Clear" at bounding box center [1351, 718] width 61 height 24
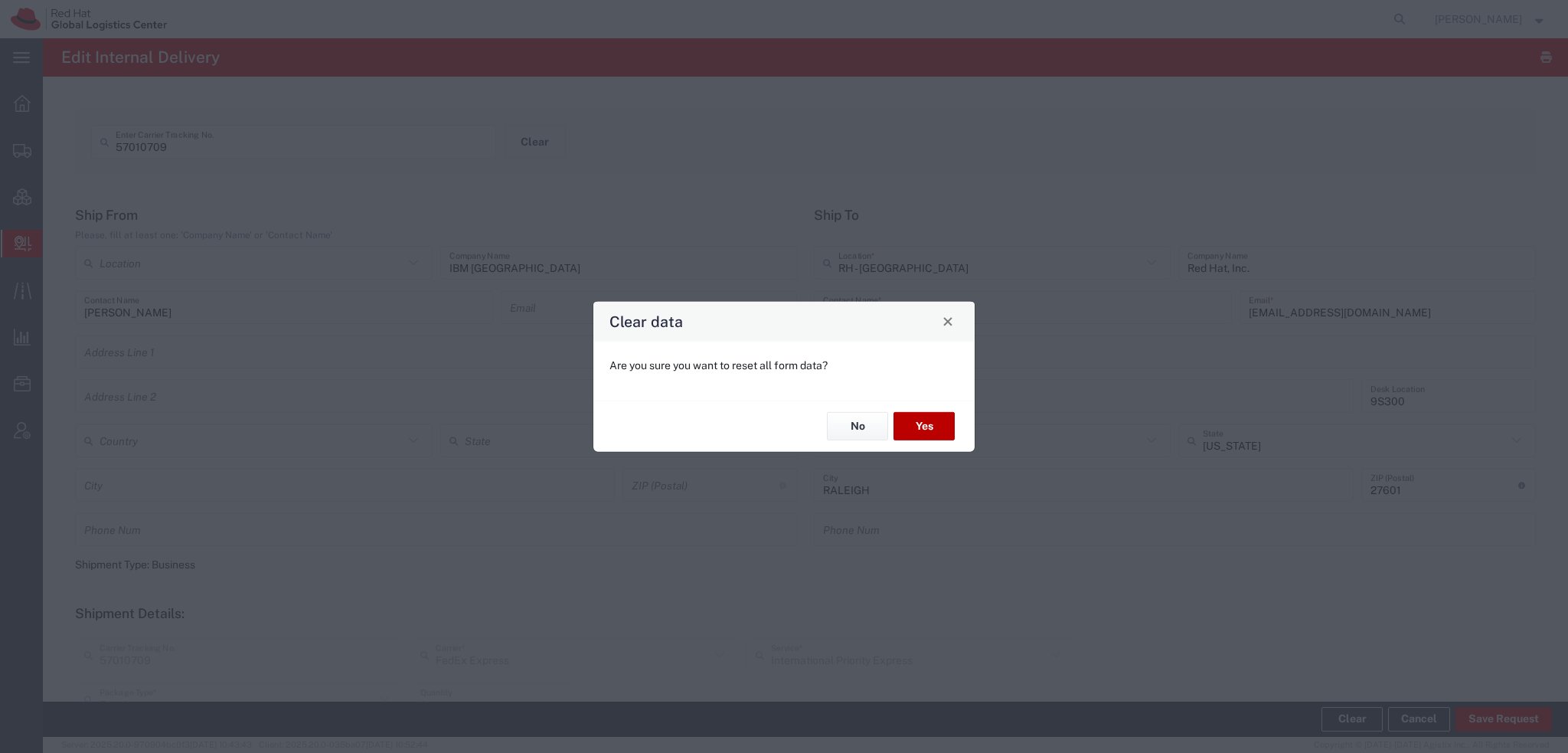
click at [922, 429] on button "Yes" at bounding box center [923, 425] width 61 height 28
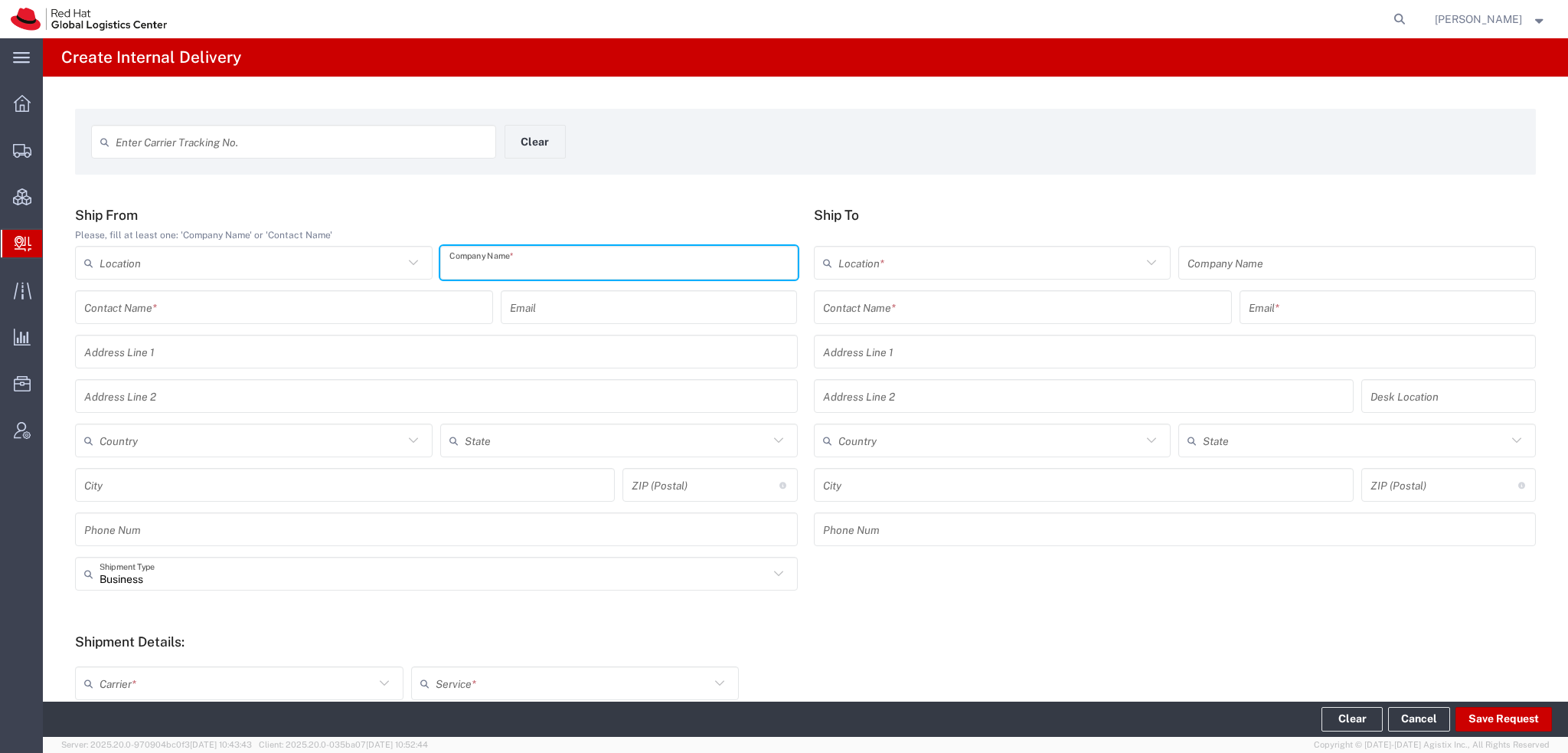
click at [560, 267] on input "text" at bounding box center [619, 263] width 339 height 27
type input "IBM [GEOGRAPHIC_DATA]"
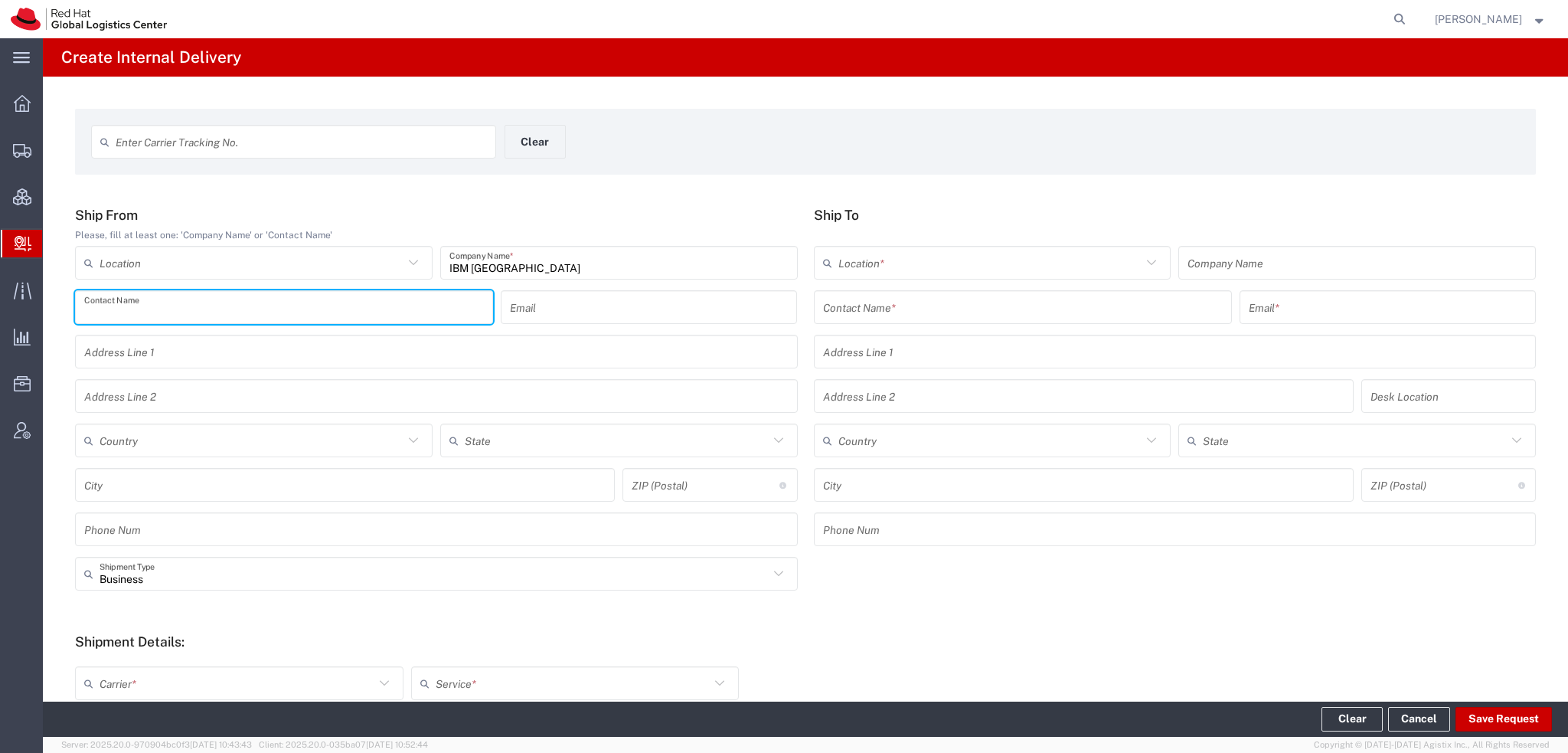
paste input "[PERSON_NAME]"
type input "[PERSON_NAME]"
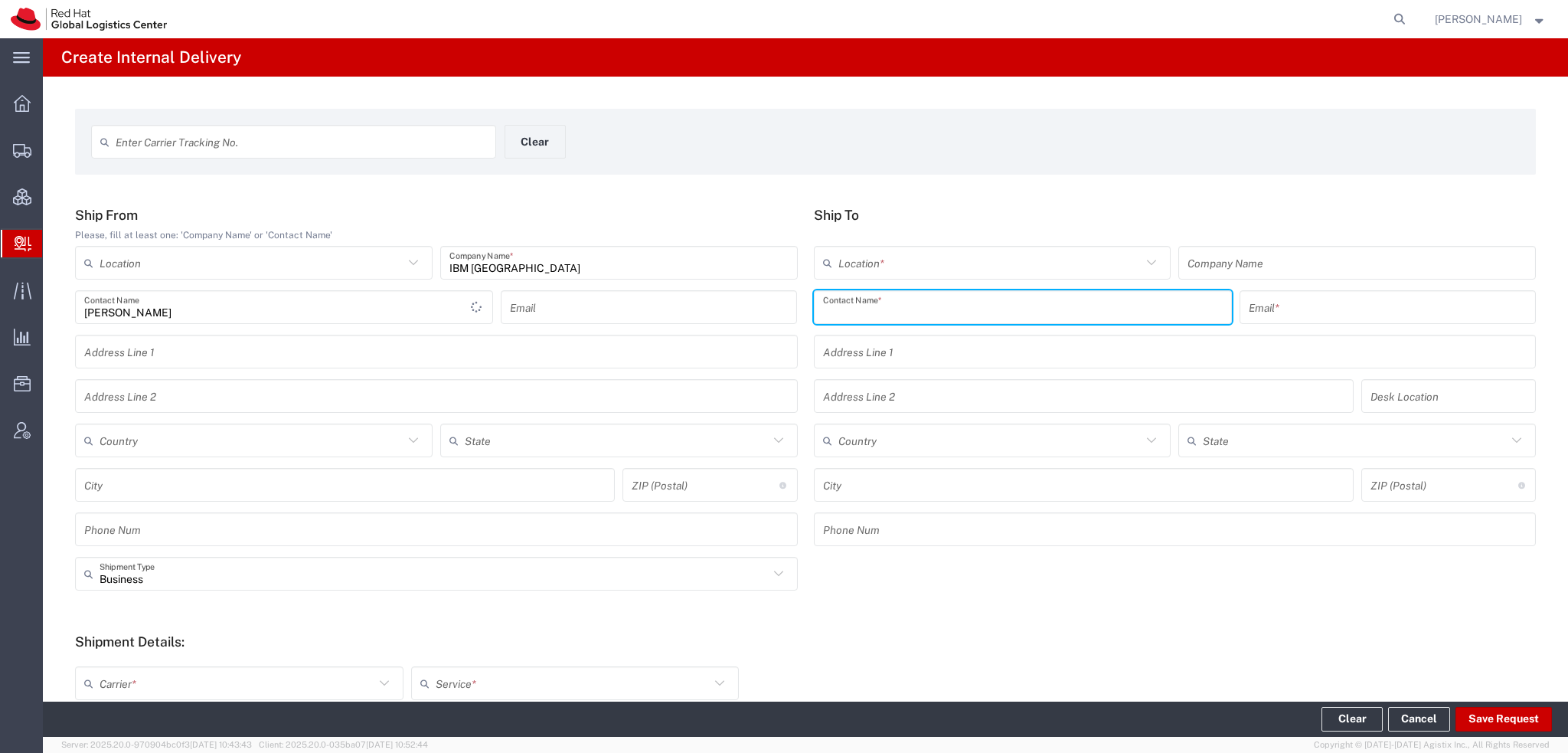
click at [993, 301] on input "text" at bounding box center [1022, 307] width 399 height 27
click at [993, 301] on input "[PERSON_NAME]" at bounding box center [1016, 307] width 387 height 27
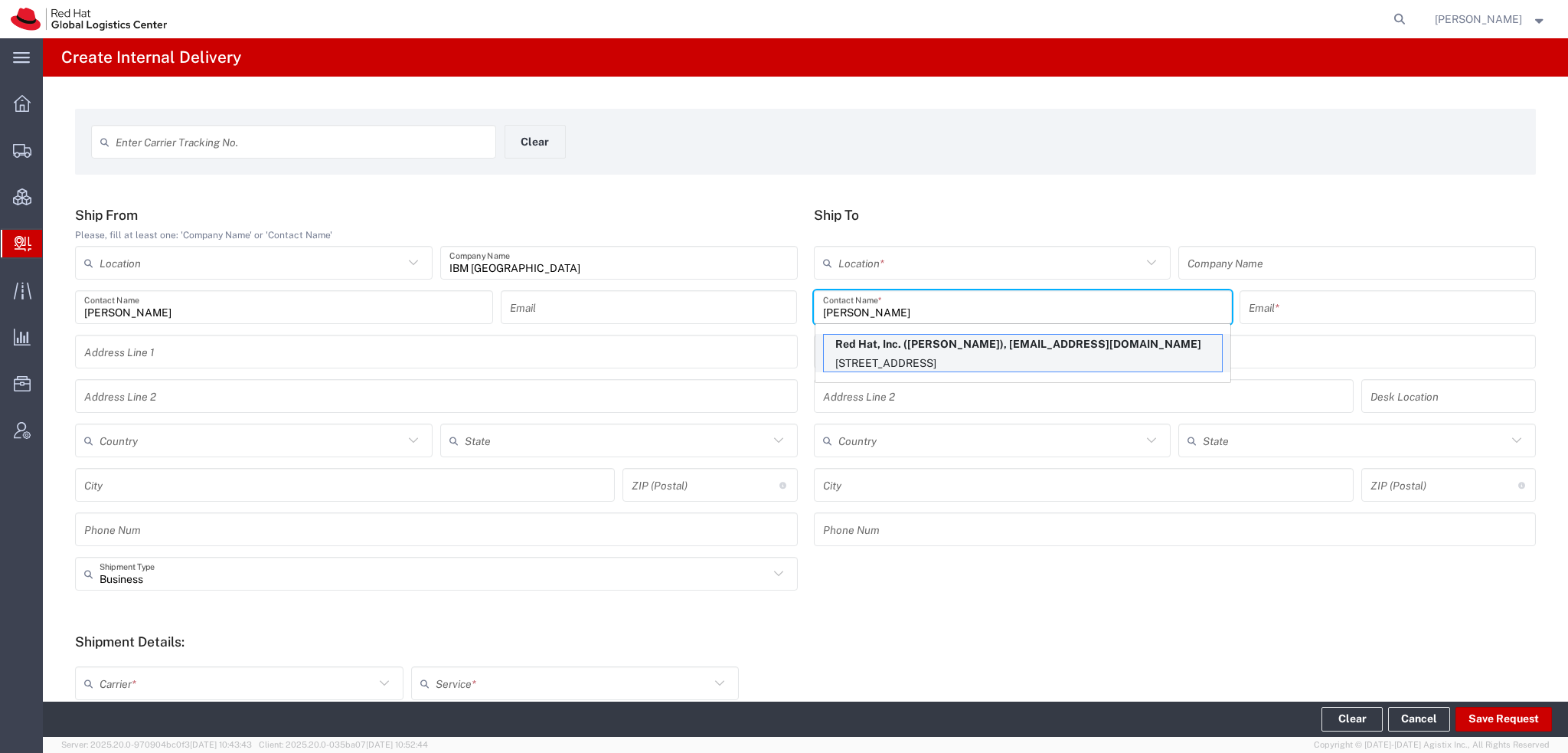
type input "[PERSON_NAME]"
click at [970, 349] on p "Red Hat, Inc. ([PERSON_NAME]), [EMAIL_ADDRESS][DOMAIN_NAME]" at bounding box center [1023, 344] width 398 height 19
type input "RH - [GEOGRAPHIC_DATA]"
type input "Red Hat, Inc."
type input "[EMAIL_ADDRESS][DOMAIN_NAME]"
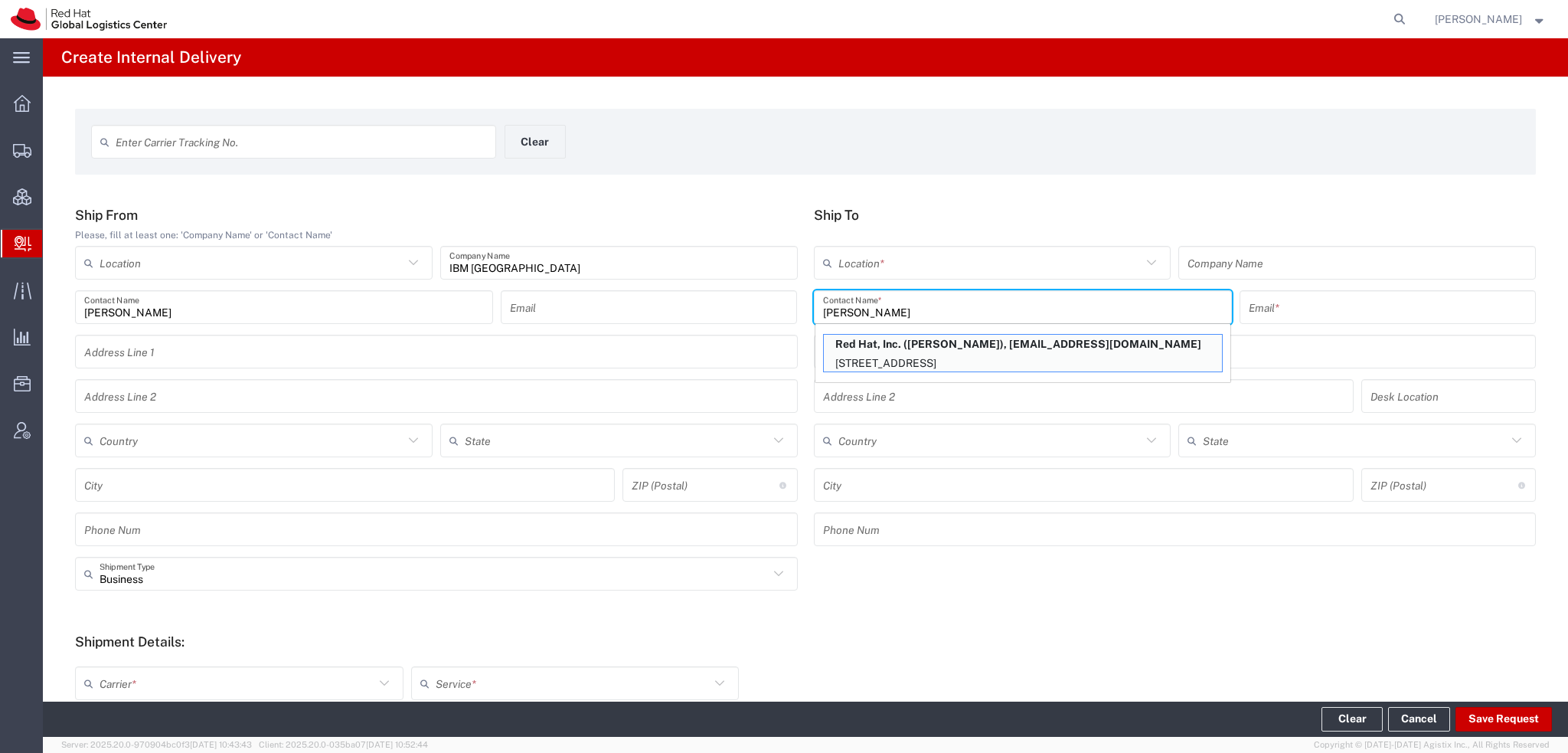
type input "[STREET_ADDRESS]"
type input "9S300"
type input "[GEOGRAPHIC_DATA]"
type input "RALEIGH"
type input "27601"
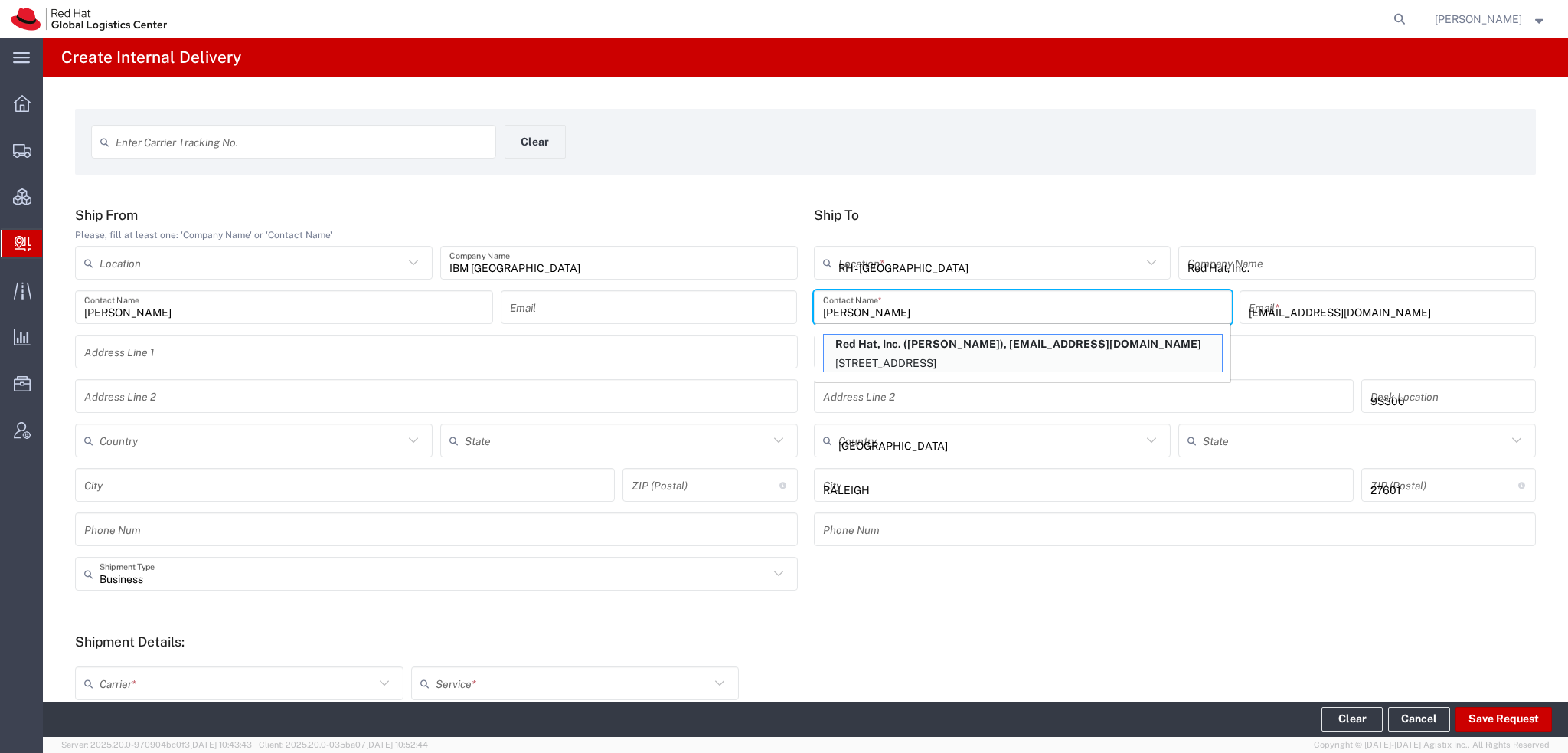
type input "[US_STATE]"
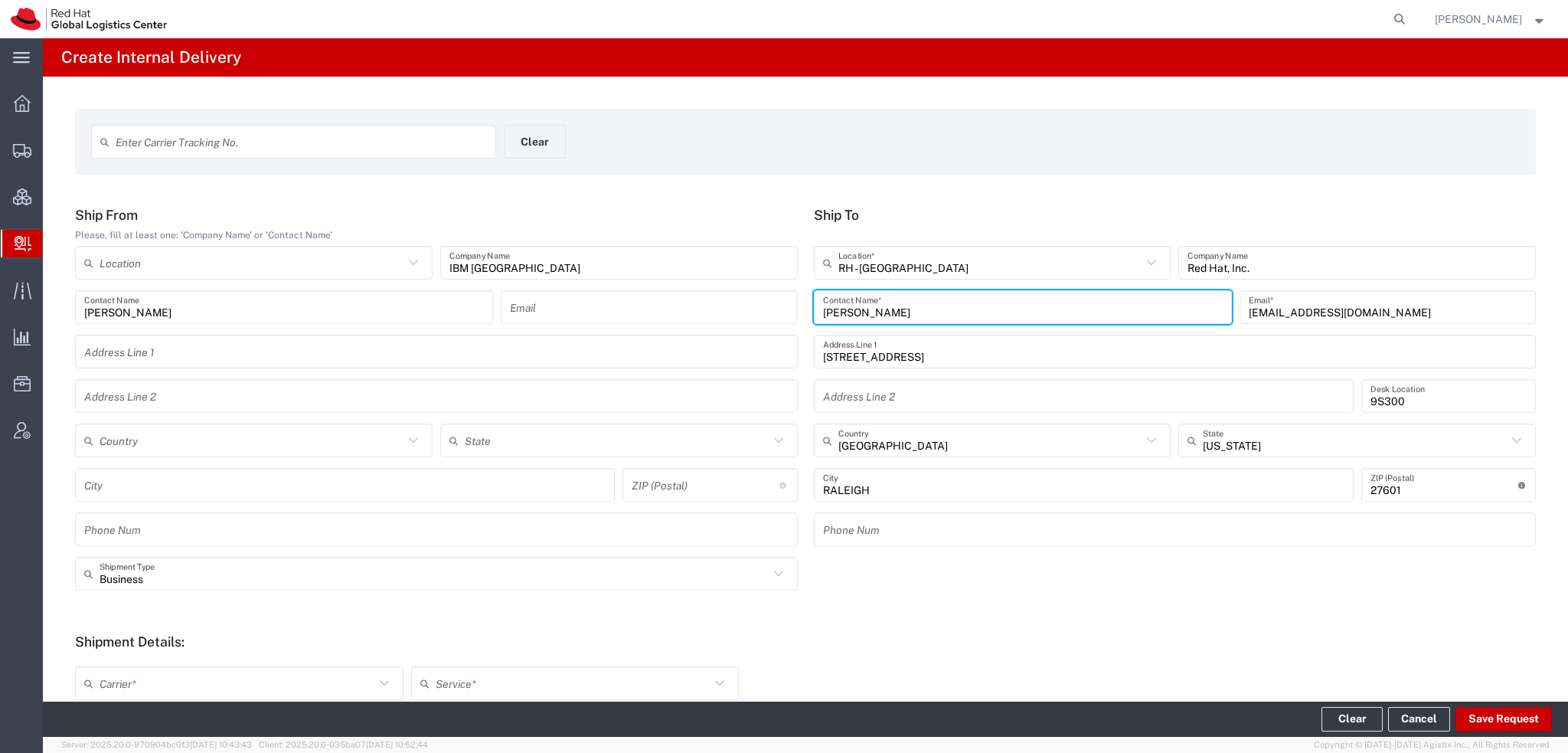
scroll to position [341, 0]
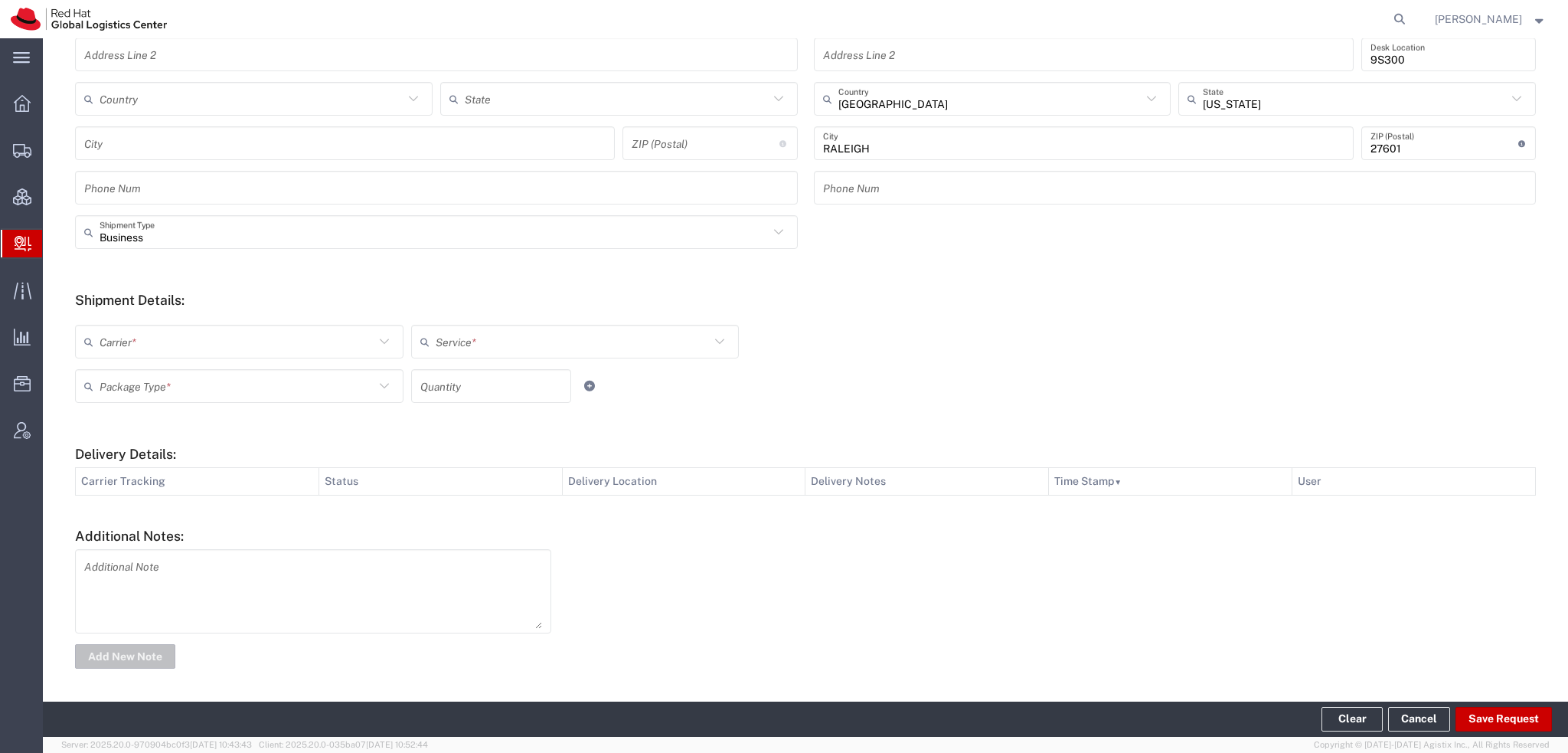
click at [193, 336] on input "text" at bounding box center [237, 342] width 275 height 27
click at [142, 469] on span "FedEx Express" at bounding box center [237, 475] width 322 height 24
type input "FedEx Express"
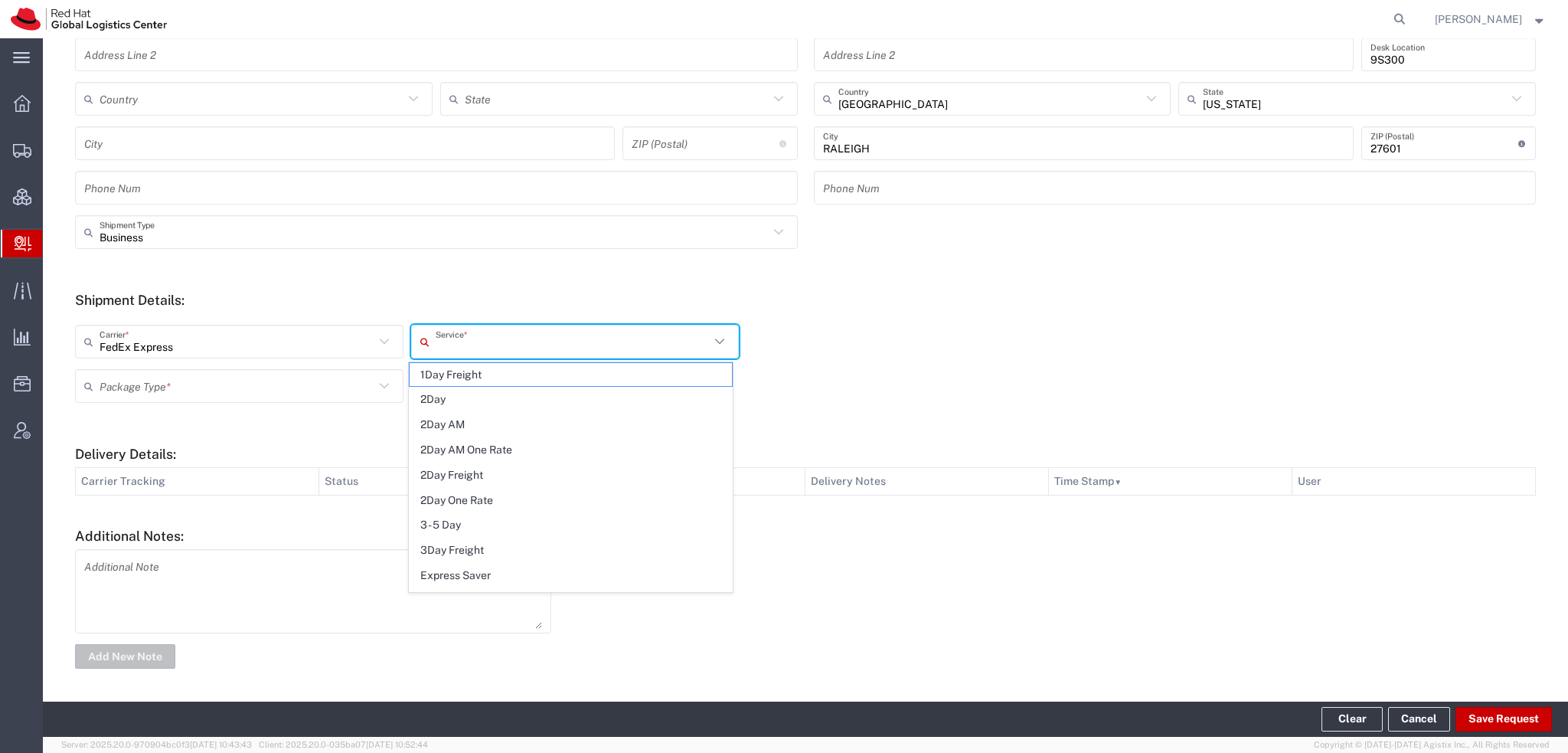
click at [444, 337] on input "text" at bounding box center [573, 342] width 275 height 27
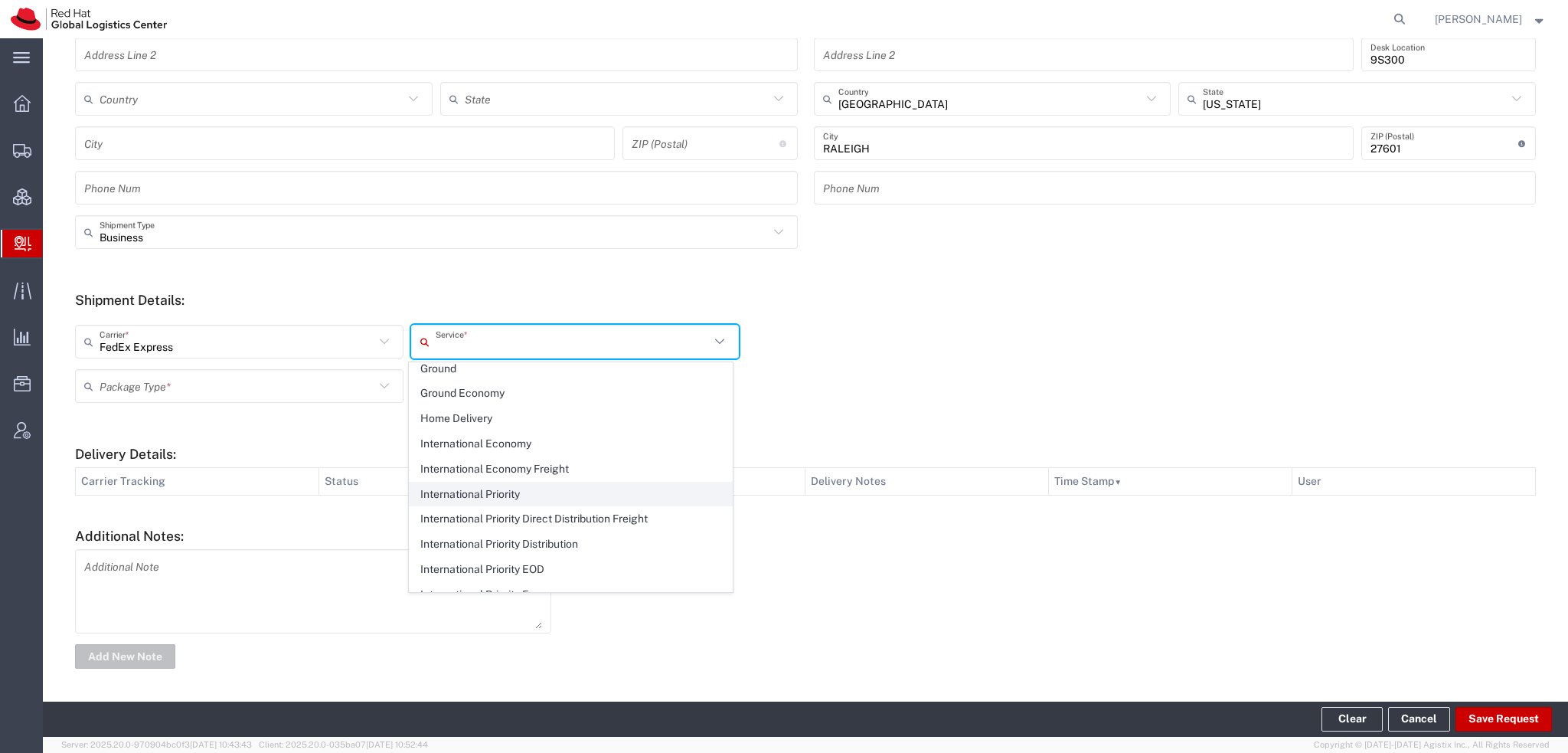
click at [507, 488] on span "International Priority" at bounding box center [570, 494] width 322 height 24
type input "International Priority"
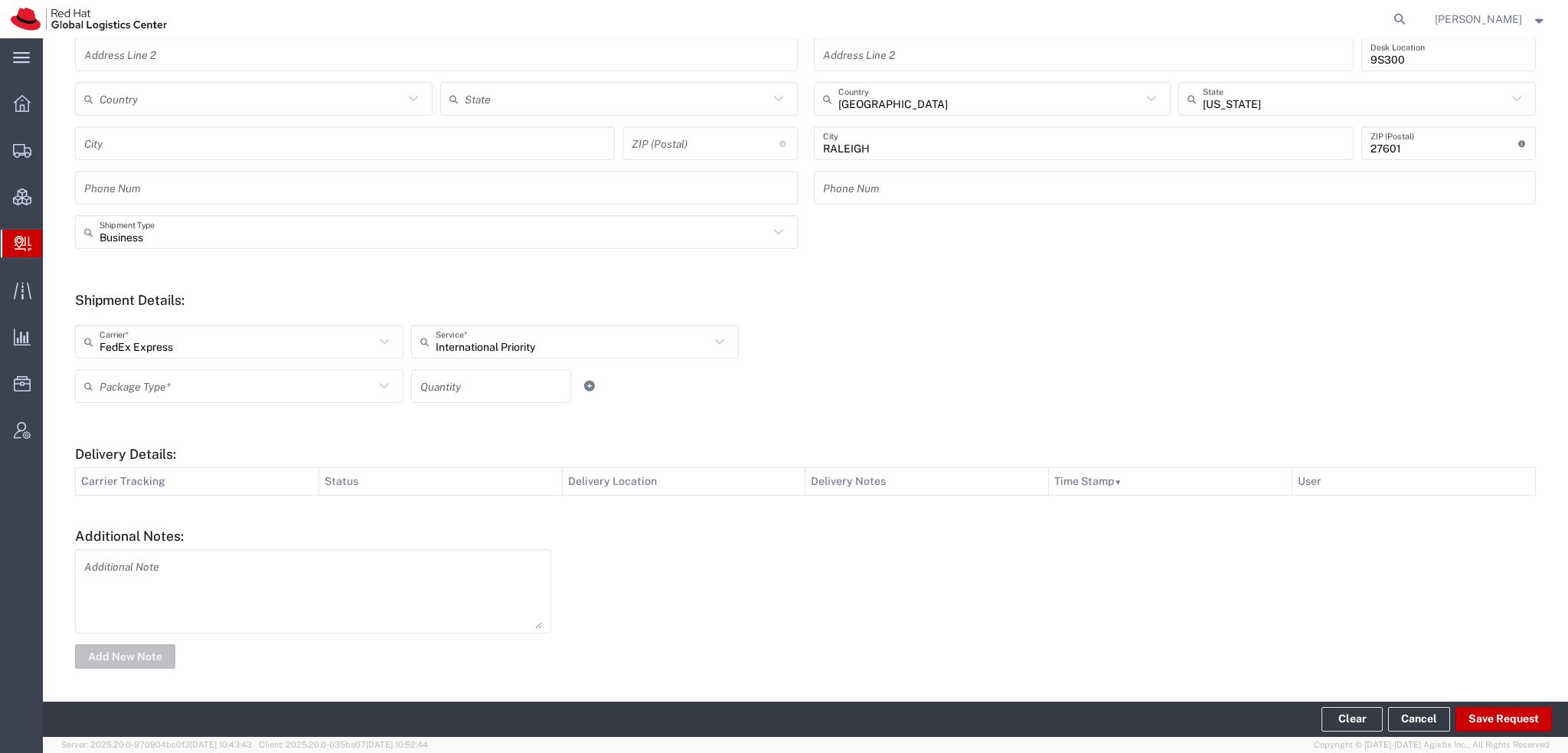
click at [177, 391] on input "text" at bounding box center [237, 387] width 275 height 27
click at [143, 441] on span "Envelope" at bounding box center [237, 444] width 322 height 24
type input "Envelope"
click at [433, 381] on input "number" at bounding box center [491, 387] width 142 height 27
type input "1"
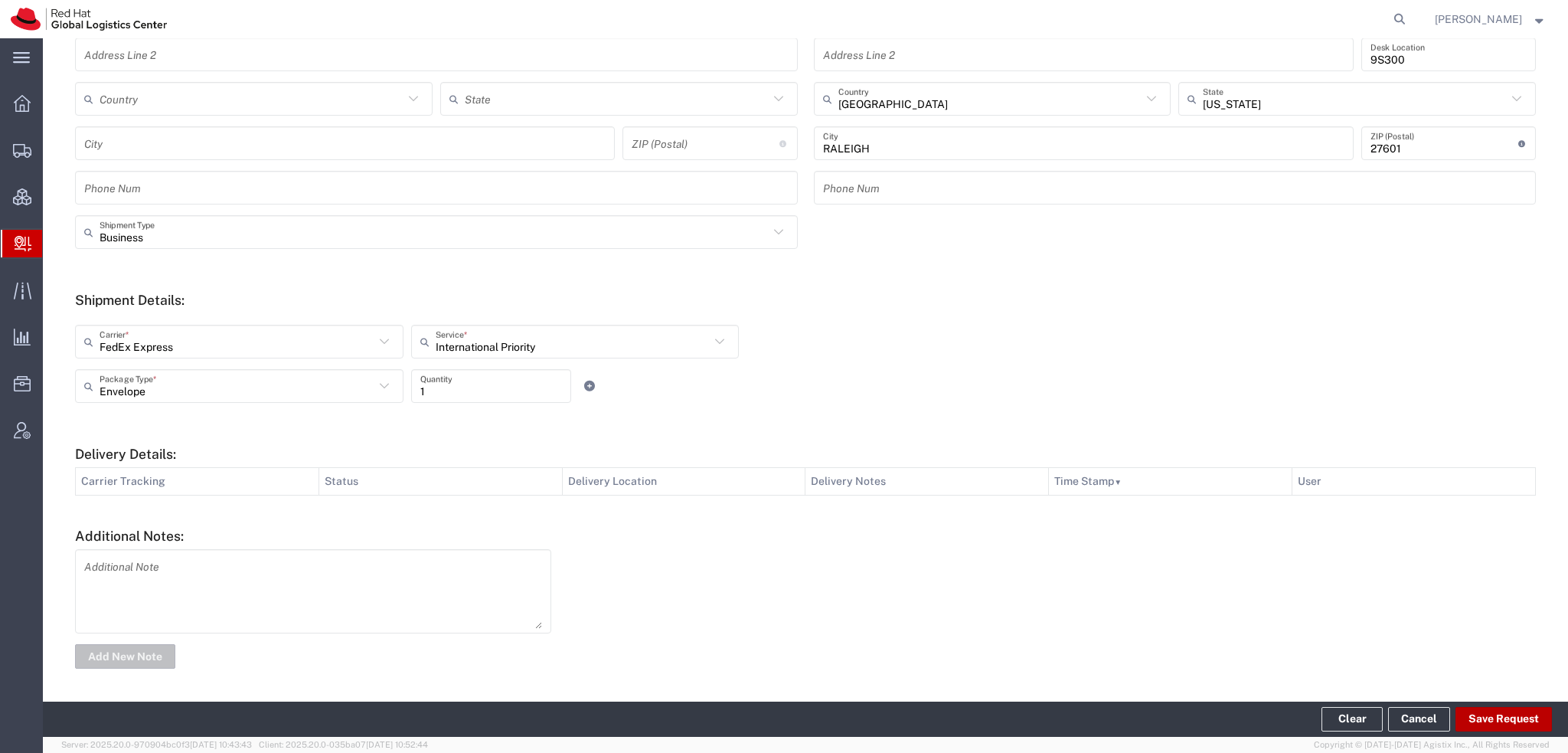
click at [1512, 718] on button "Save Request" at bounding box center [1504, 718] width 97 height 24
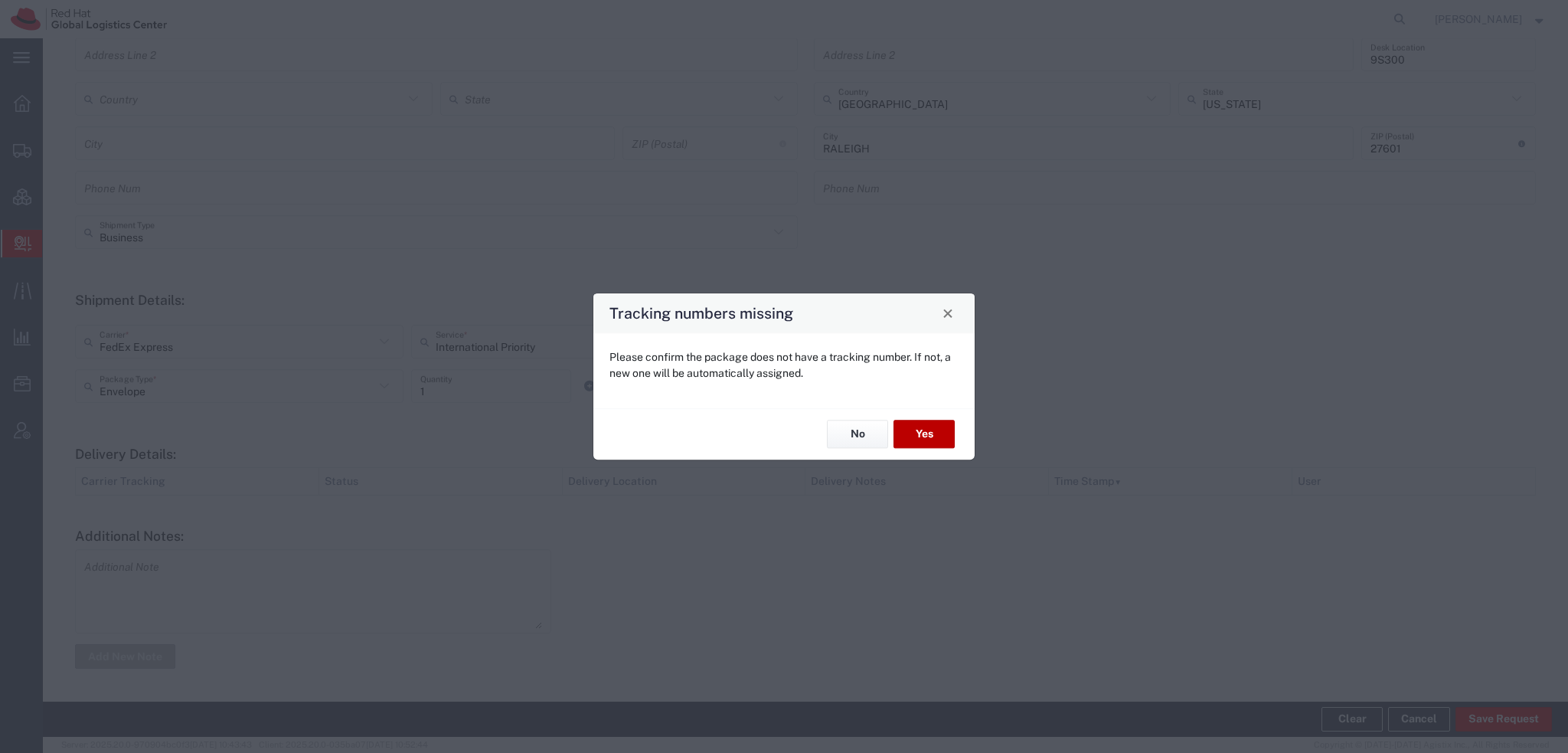
click at [918, 435] on button "Yes" at bounding box center [923, 434] width 61 height 28
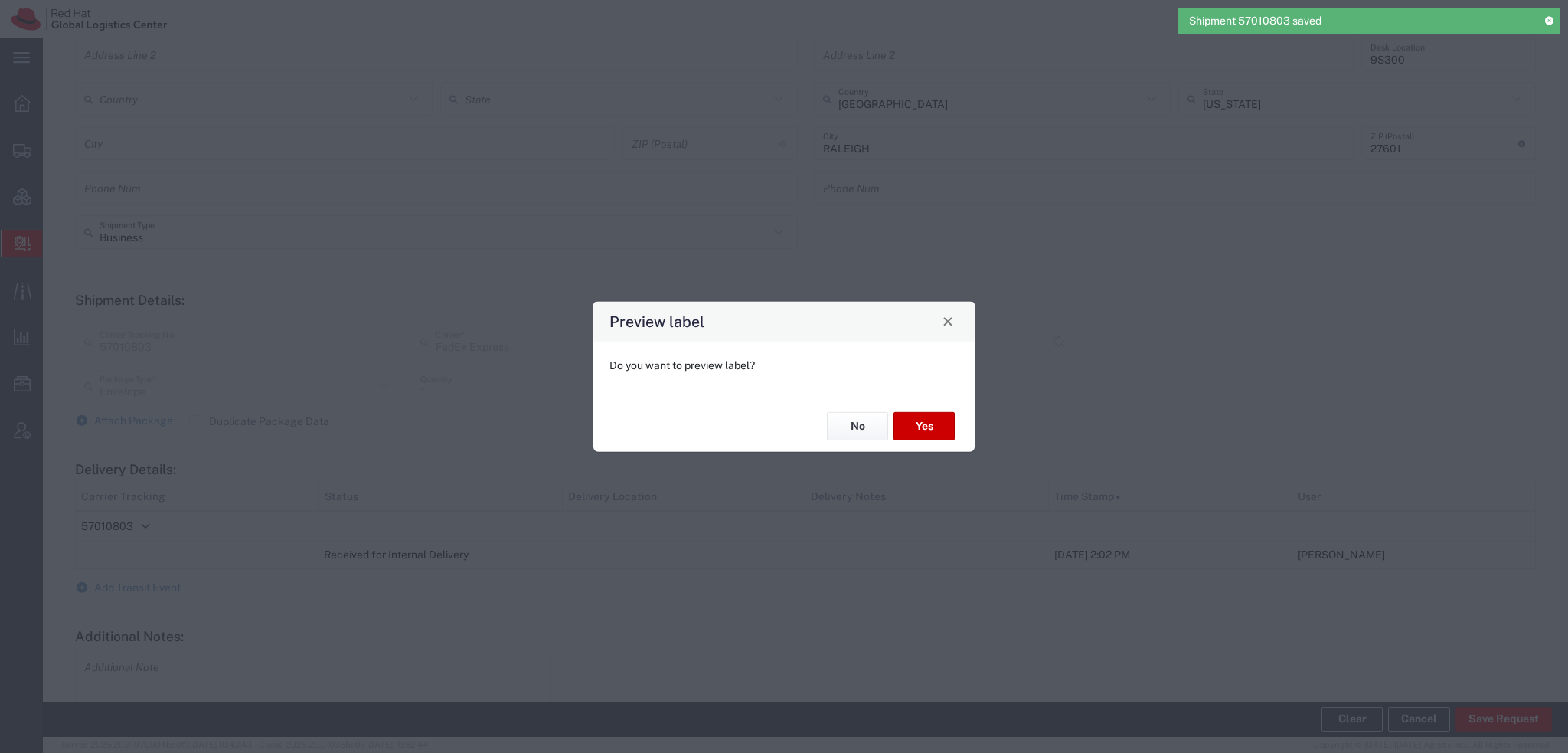
type input "International Priority"
click at [929, 429] on button "Yes" at bounding box center [923, 425] width 61 height 28
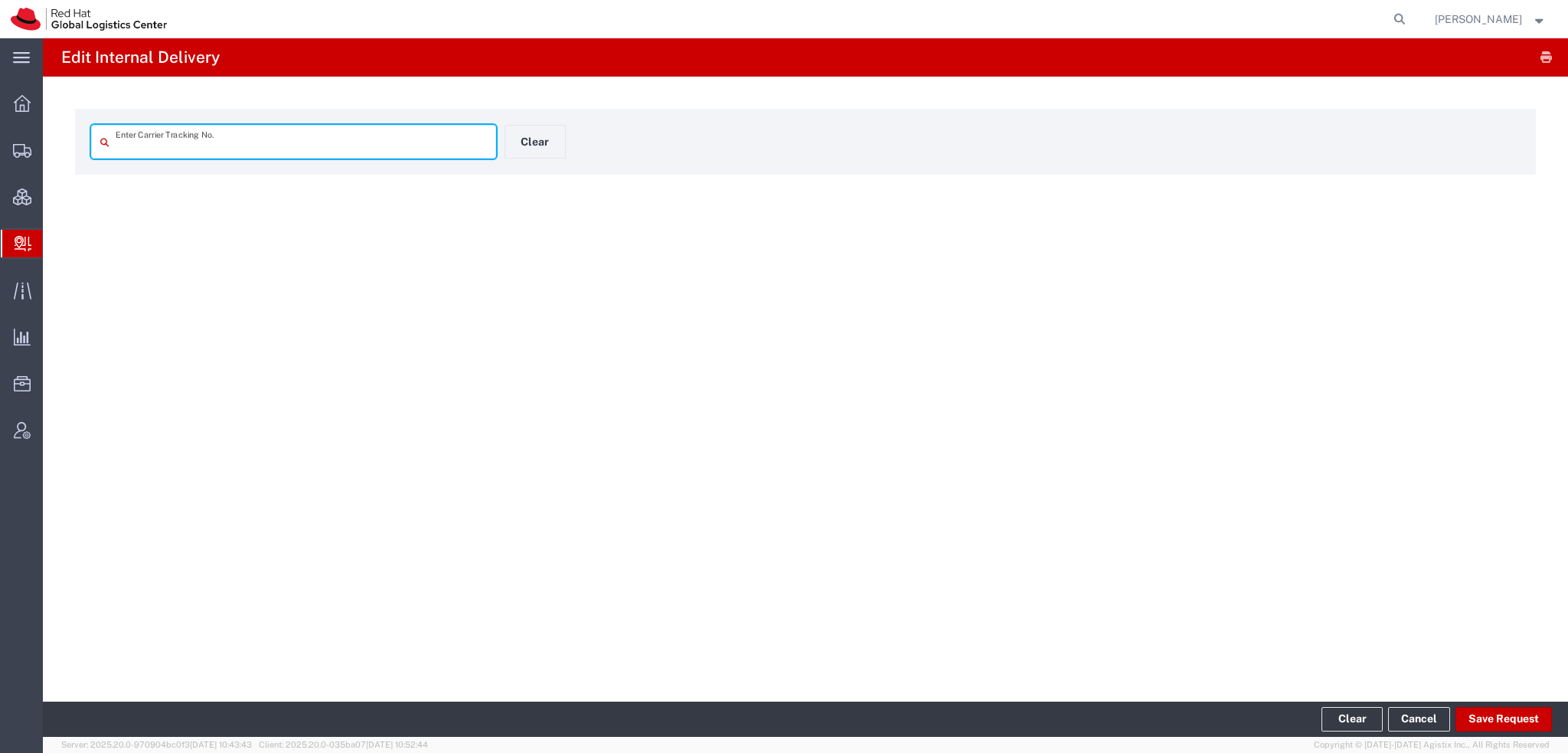
type input "57010803"
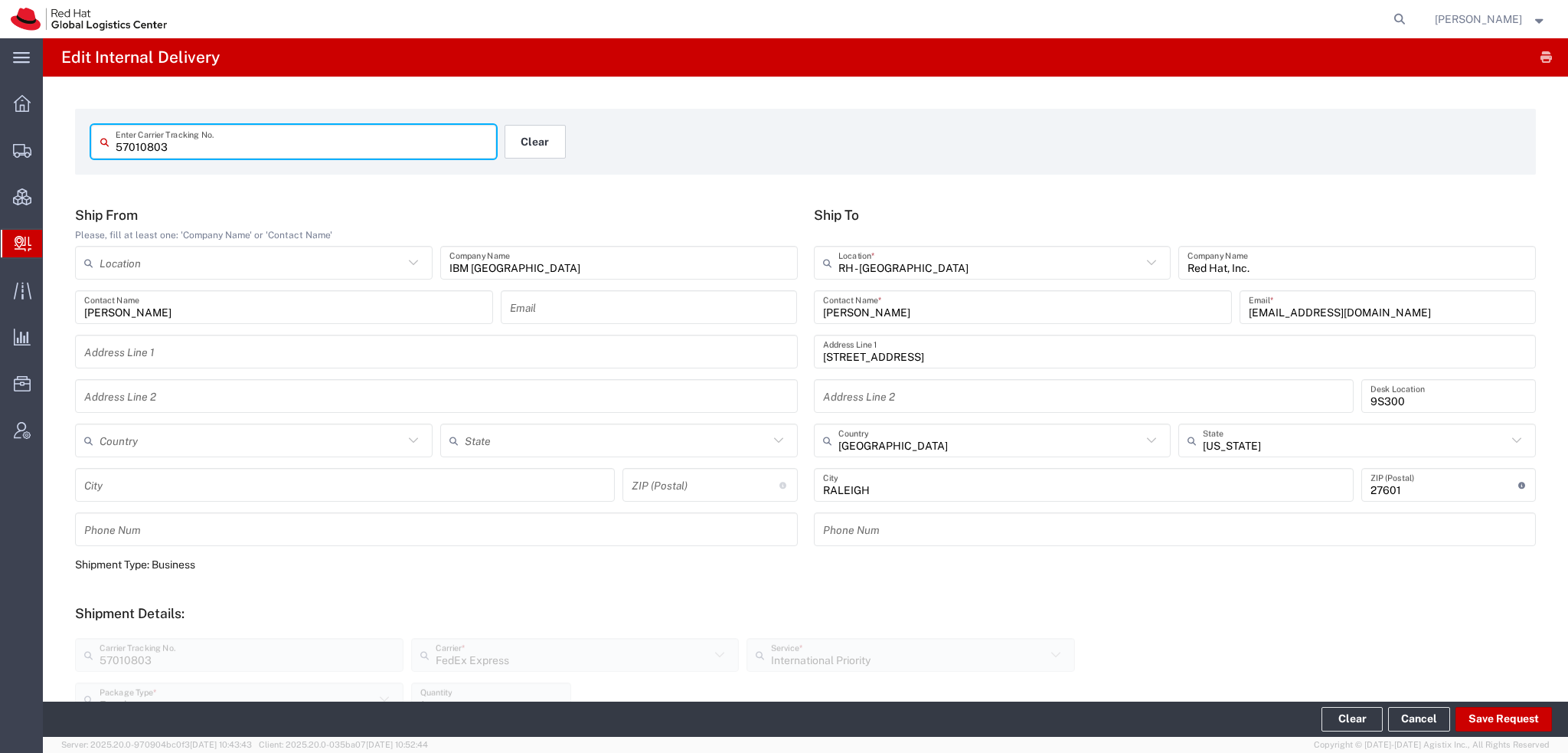
click at [527, 146] on button "Clear" at bounding box center [535, 141] width 61 height 34
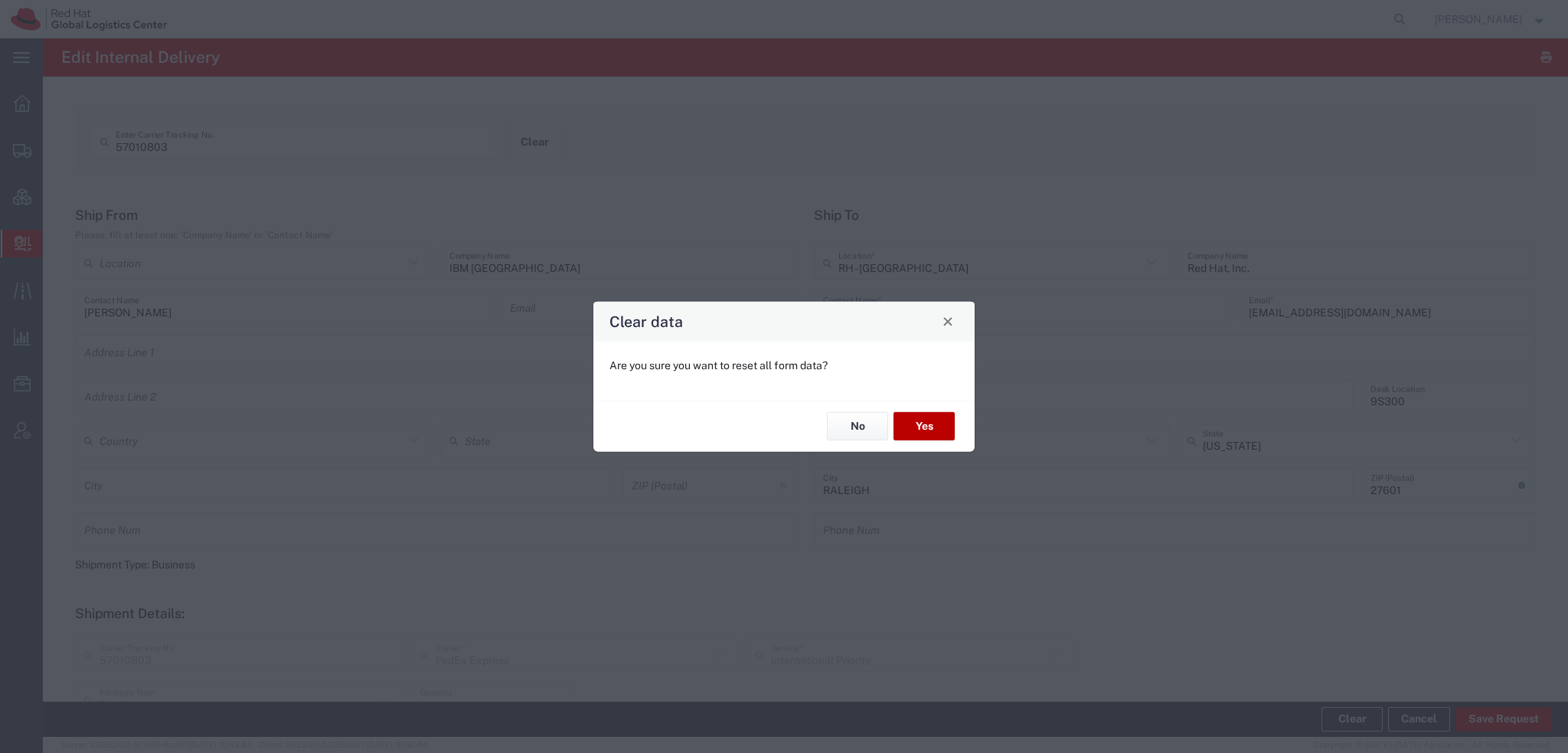
click at [907, 429] on button "Yes" at bounding box center [923, 425] width 61 height 28
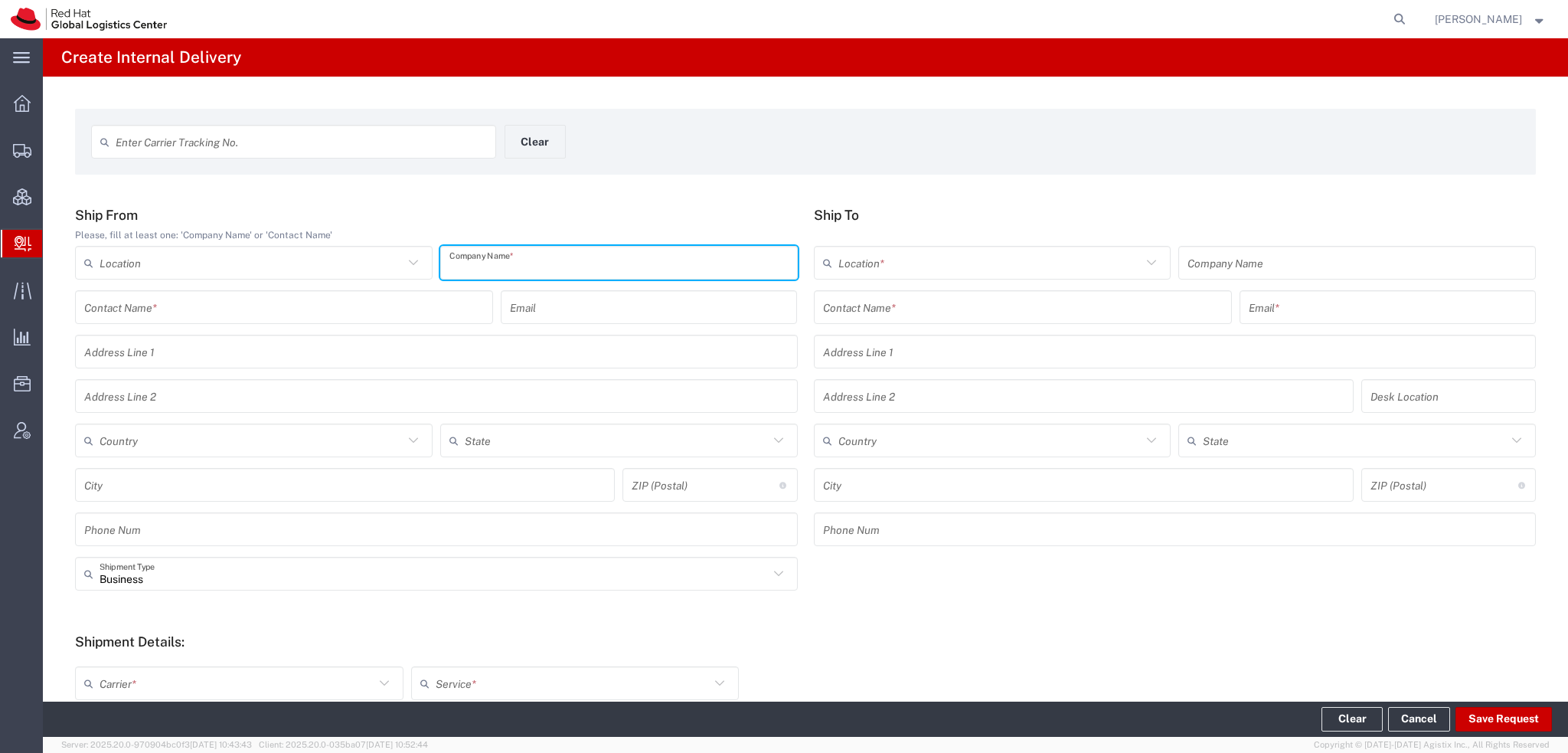
drag, startPoint x: 496, startPoint y: 259, endPoint x: 521, endPoint y: 259, distance: 25.0
click at [508, 259] on input "text" at bounding box center [619, 263] width 339 height 27
type input "IBM [GEOGRAPHIC_DATA]"
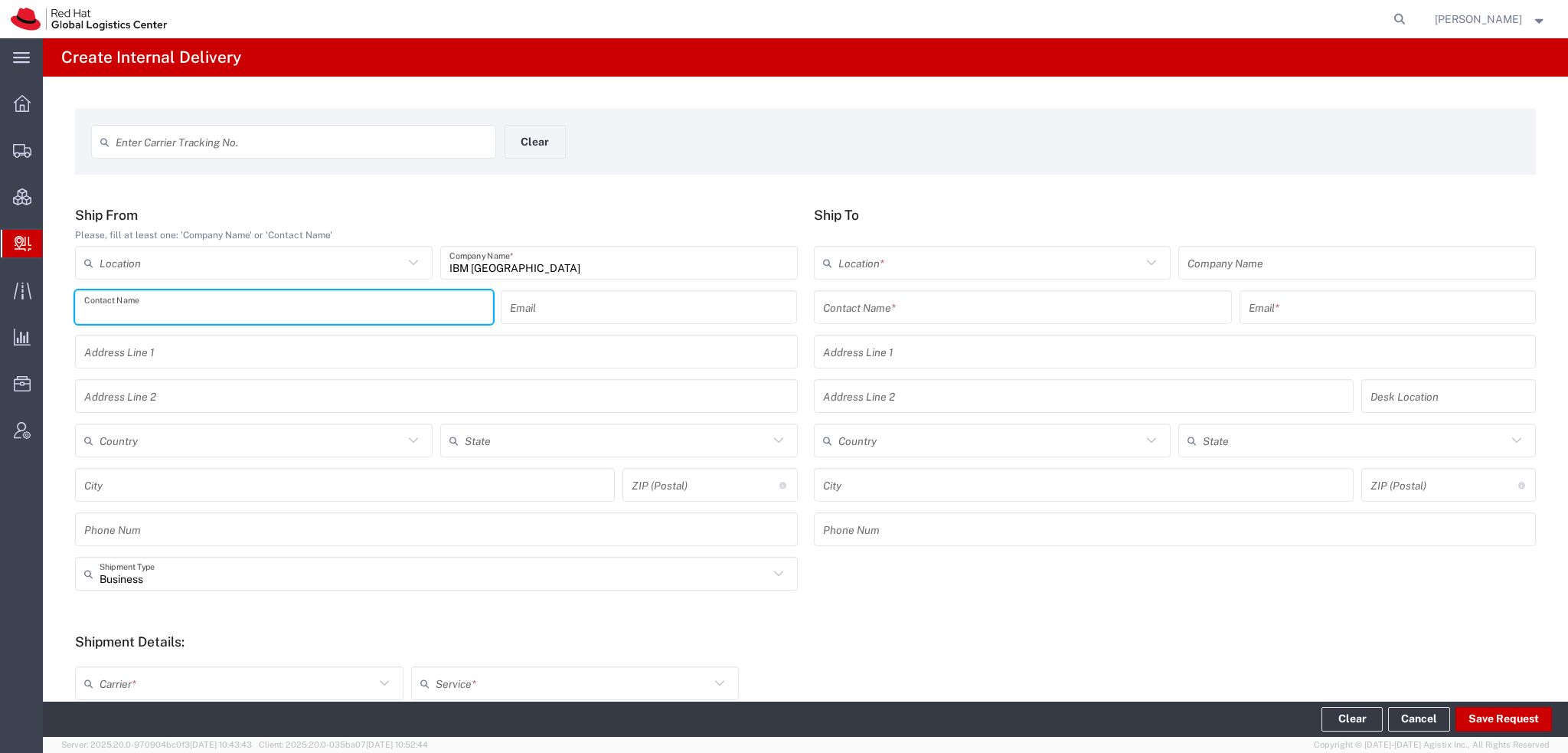
paste input "[PERSON_NAME]"
type input "[PERSON_NAME]"
click at [972, 307] on input "text" at bounding box center [1022, 307] width 399 height 27
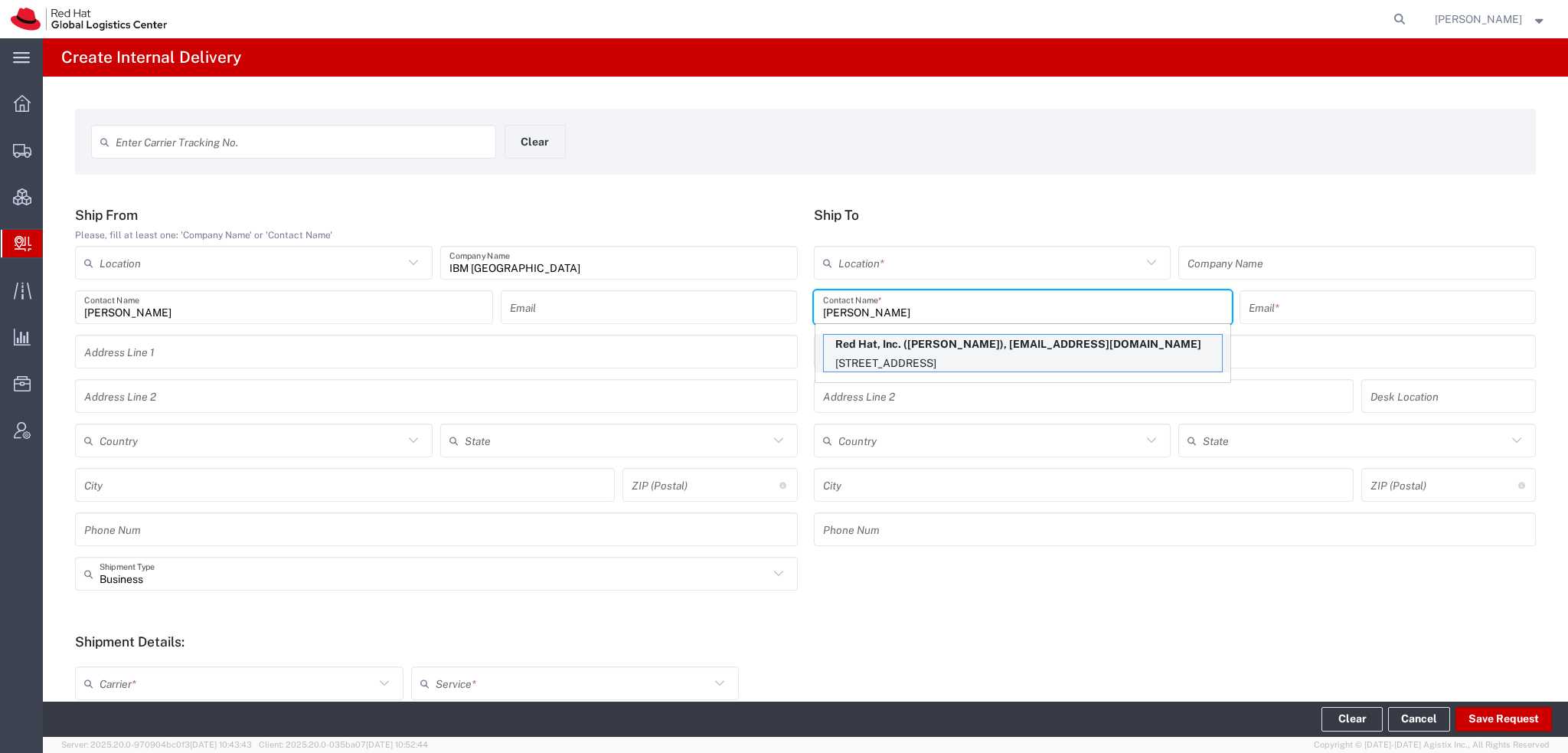
type input "[PERSON_NAME]"
click at [944, 355] on p "[STREET_ADDRESS]" at bounding box center [1023, 363] width 398 height 19
type input "RH - [GEOGRAPHIC_DATA]"
type input "Red Hat, Inc."
type input "[PERSON_NAME]"
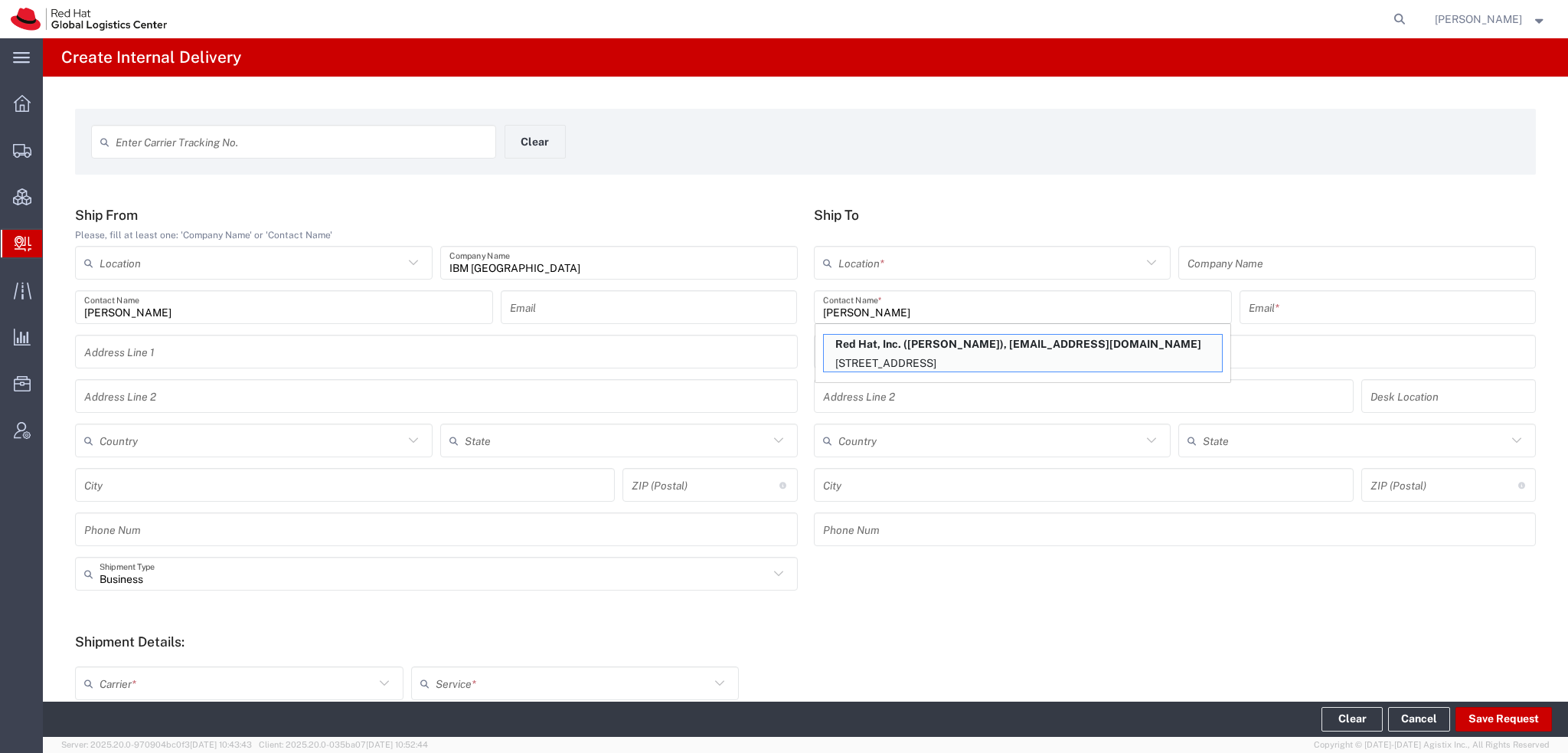
type input "[EMAIL_ADDRESS][DOMAIN_NAME]"
type input "[STREET_ADDRESS]"
type input "9S300"
type input "[GEOGRAPHIC_DATA]"
type input "RALEIGH"
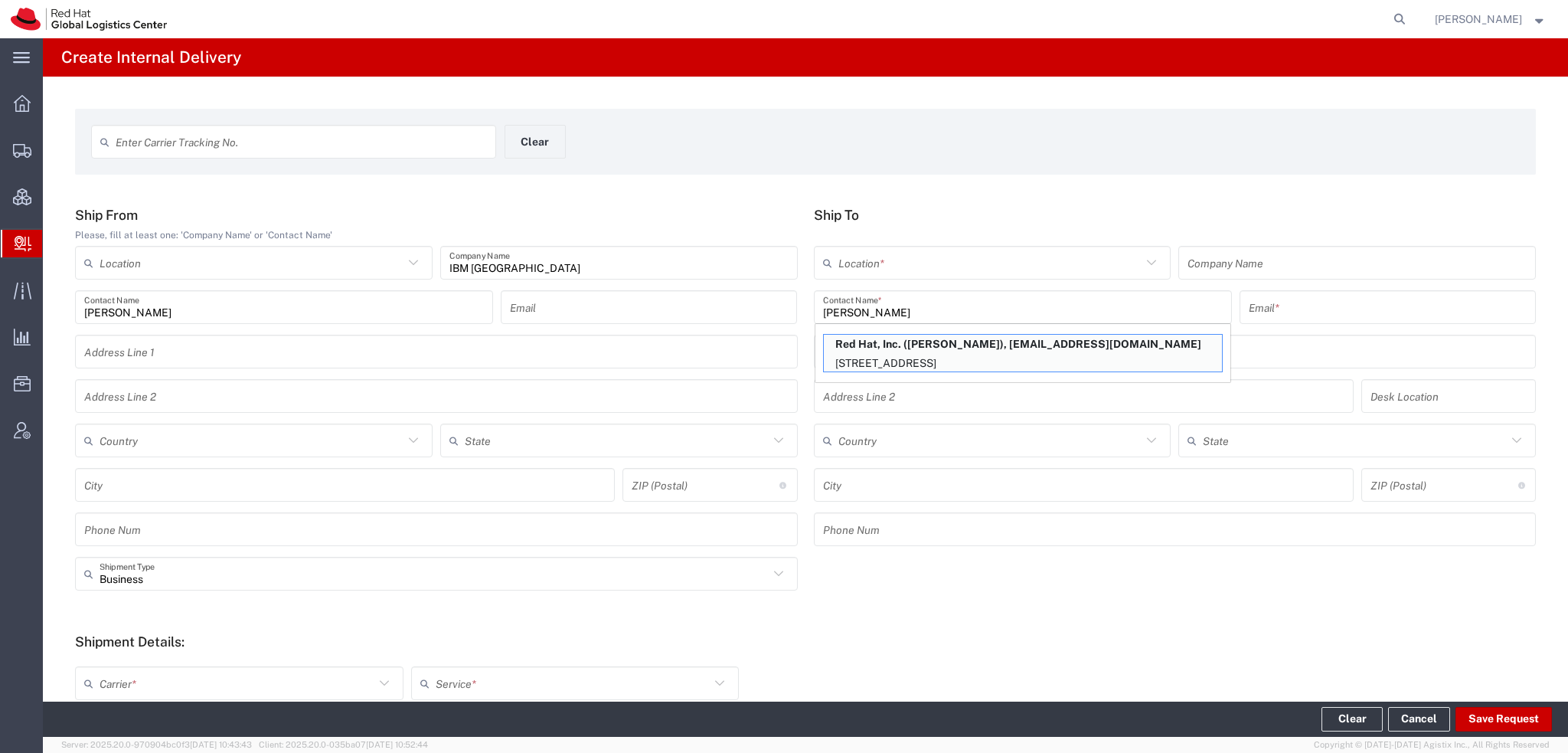
type input "27601"
type input "[US_STATE]"
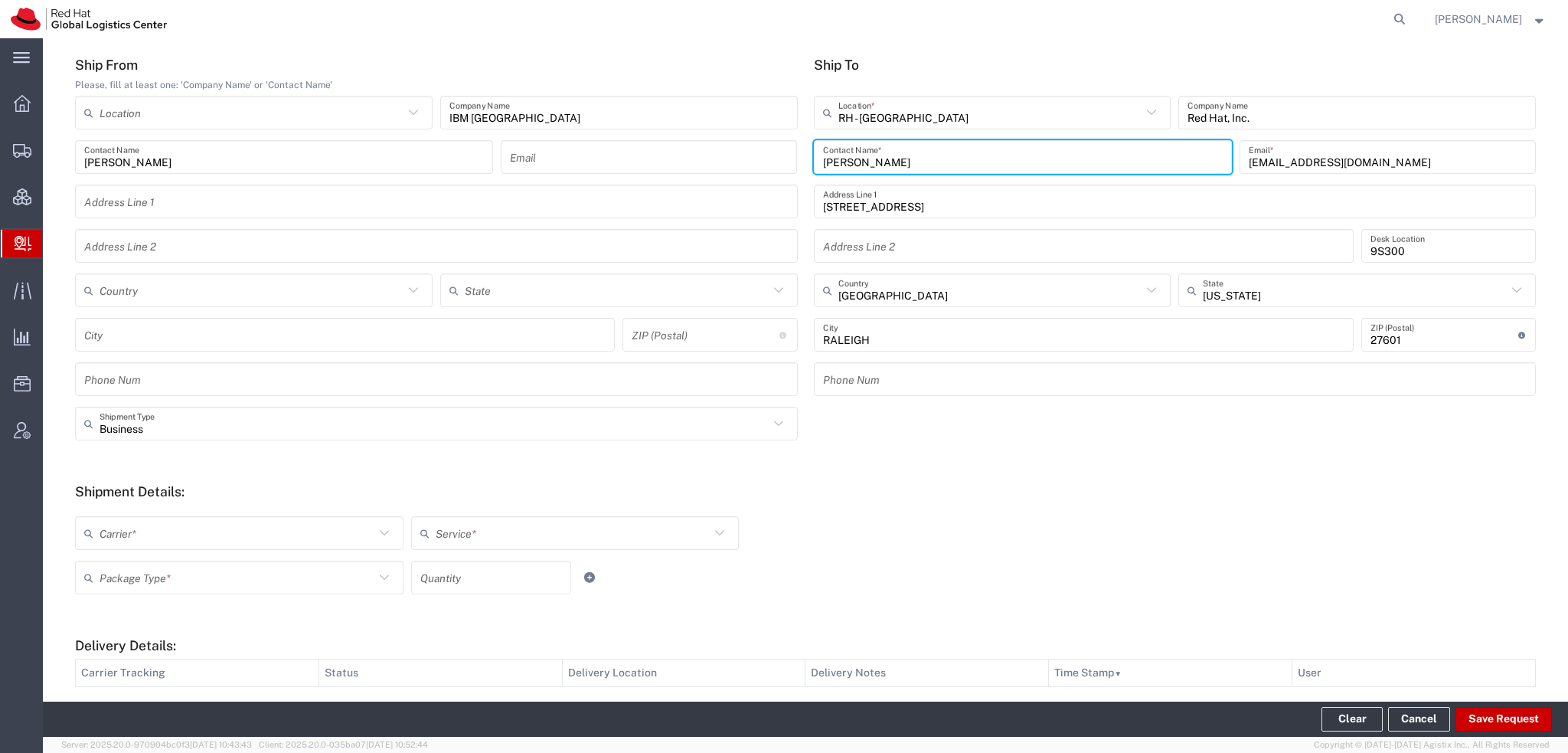
scroll to position [341, 0]
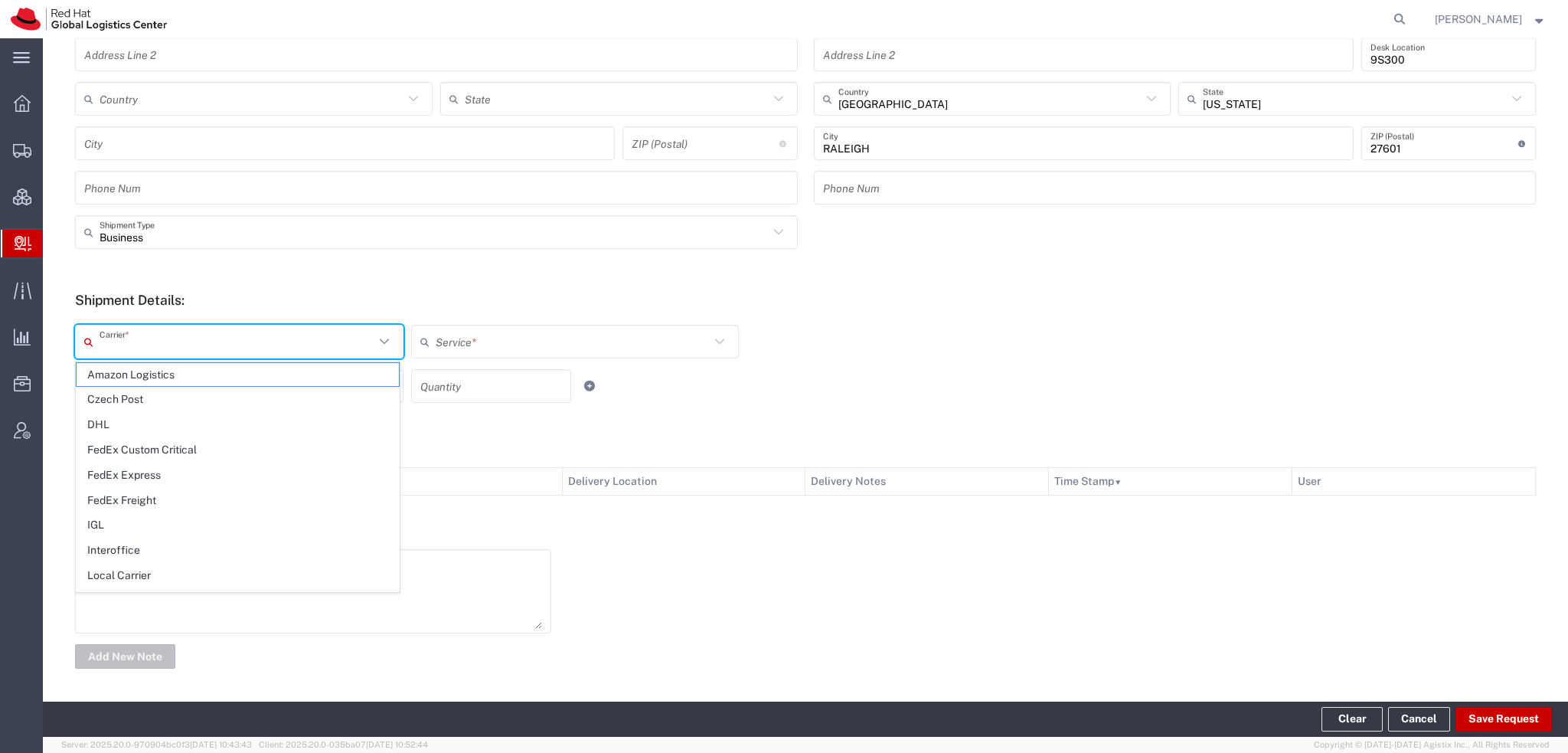
click at [207, 347] on input "text" at bounding box center [237, 342] width 275 height 27
click at [150, 477] on span "FedEx Express" at bounding box center [237, 475] width 322 height 24
type input "FedEx Express"
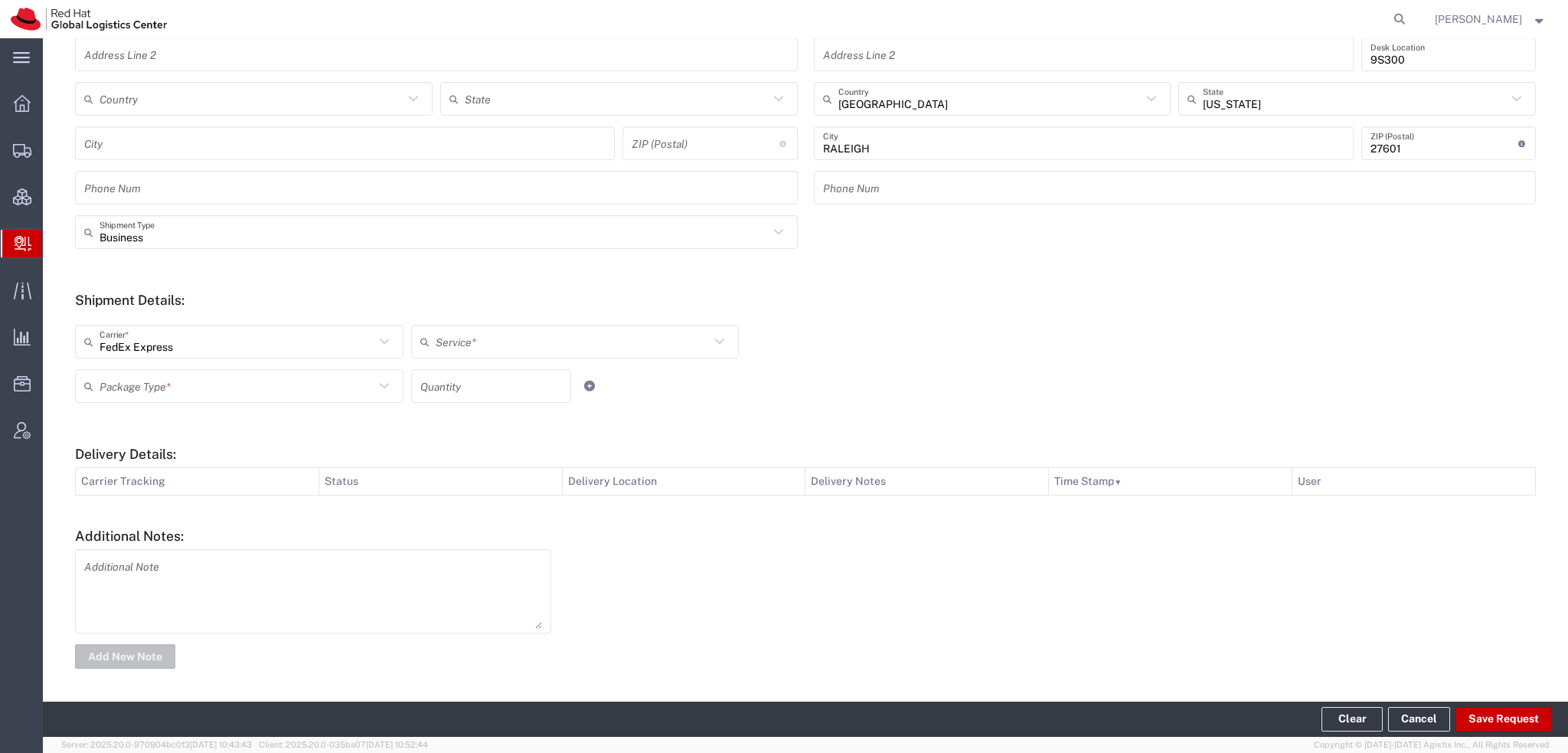
click at [453, 337] on input "text" at bounding box center [573, 342] width 275 height 27
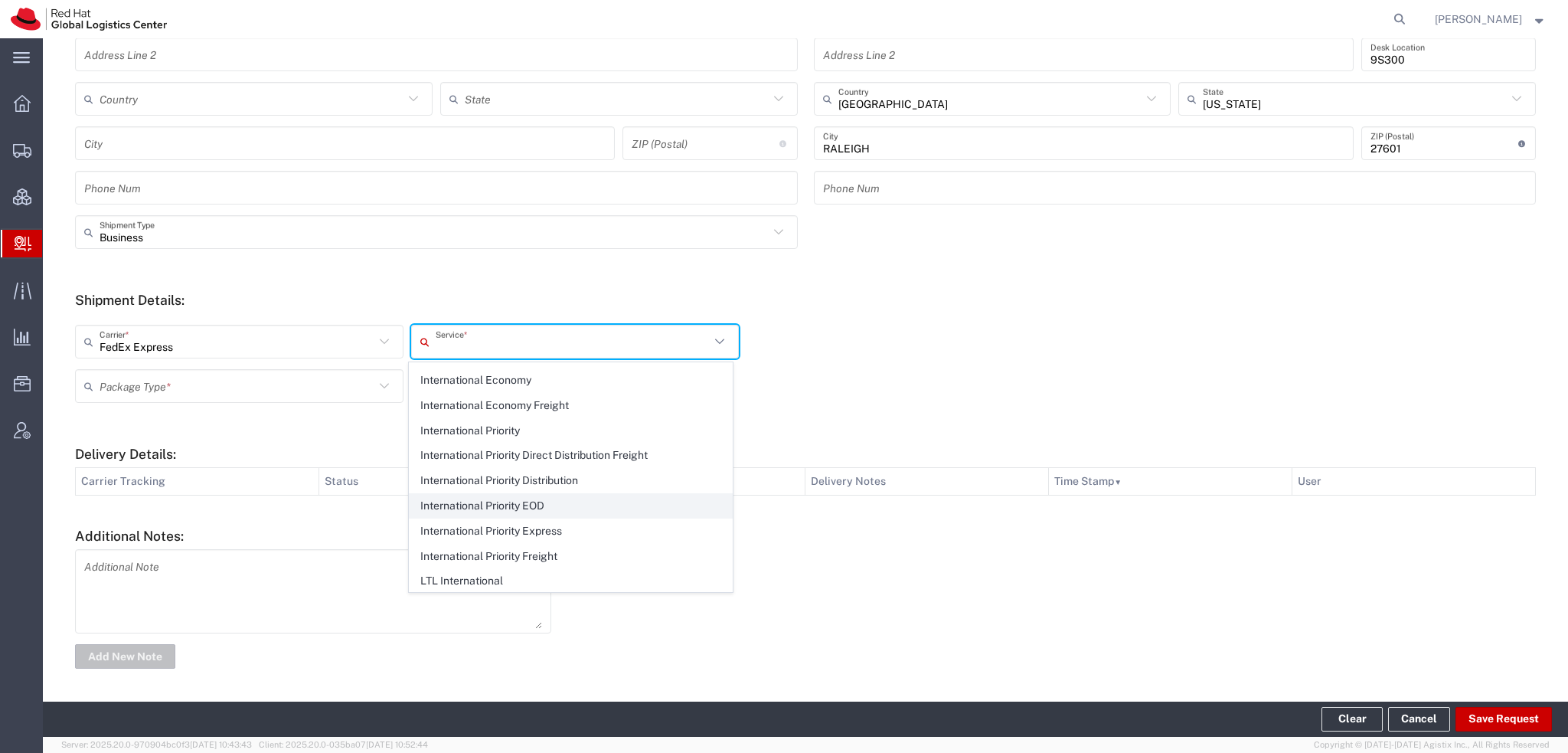
scroll to position [459, 0]
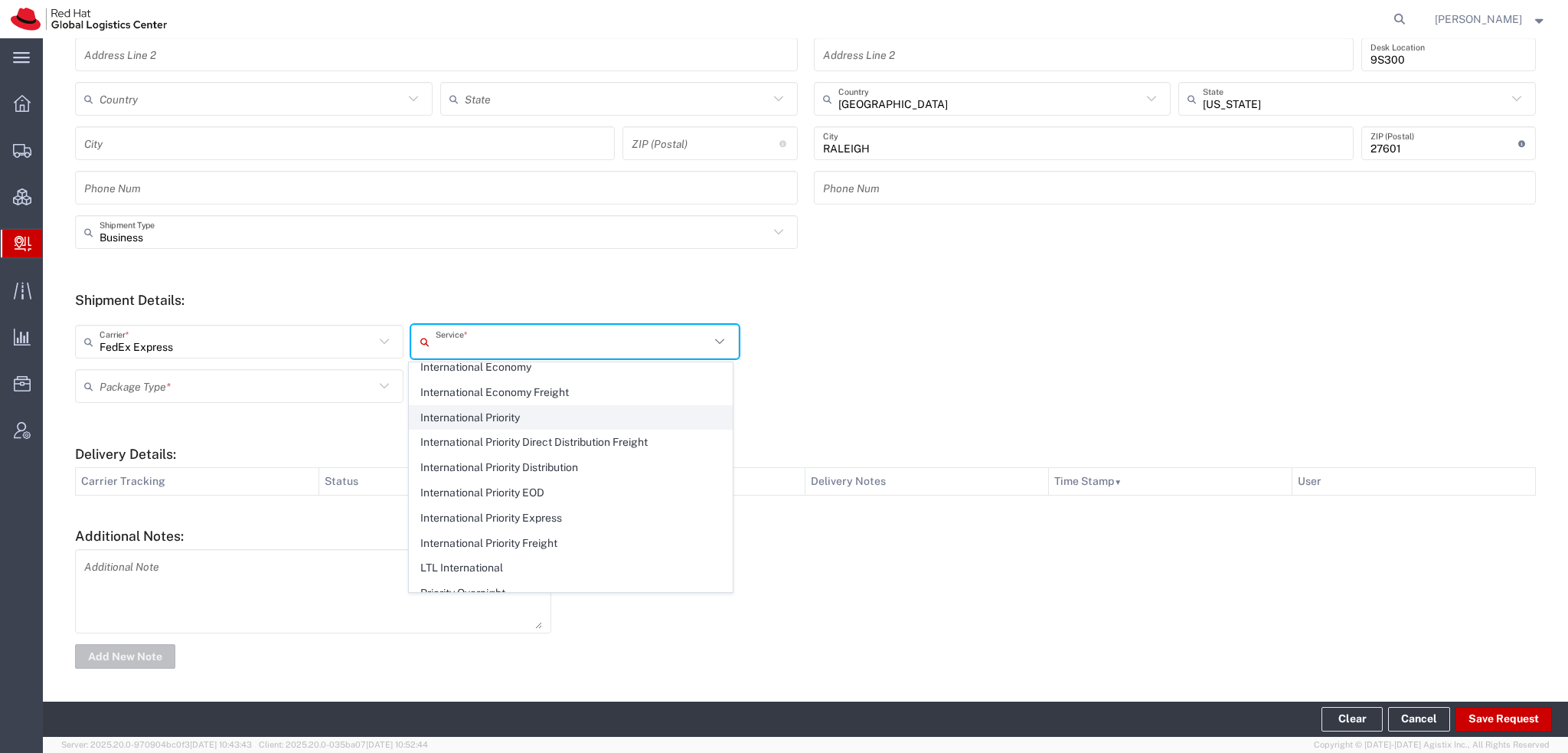
click at [488, 406] on span "International Priority" at bounding box center [570, 418] width 322 height 24
type input "International Priority"
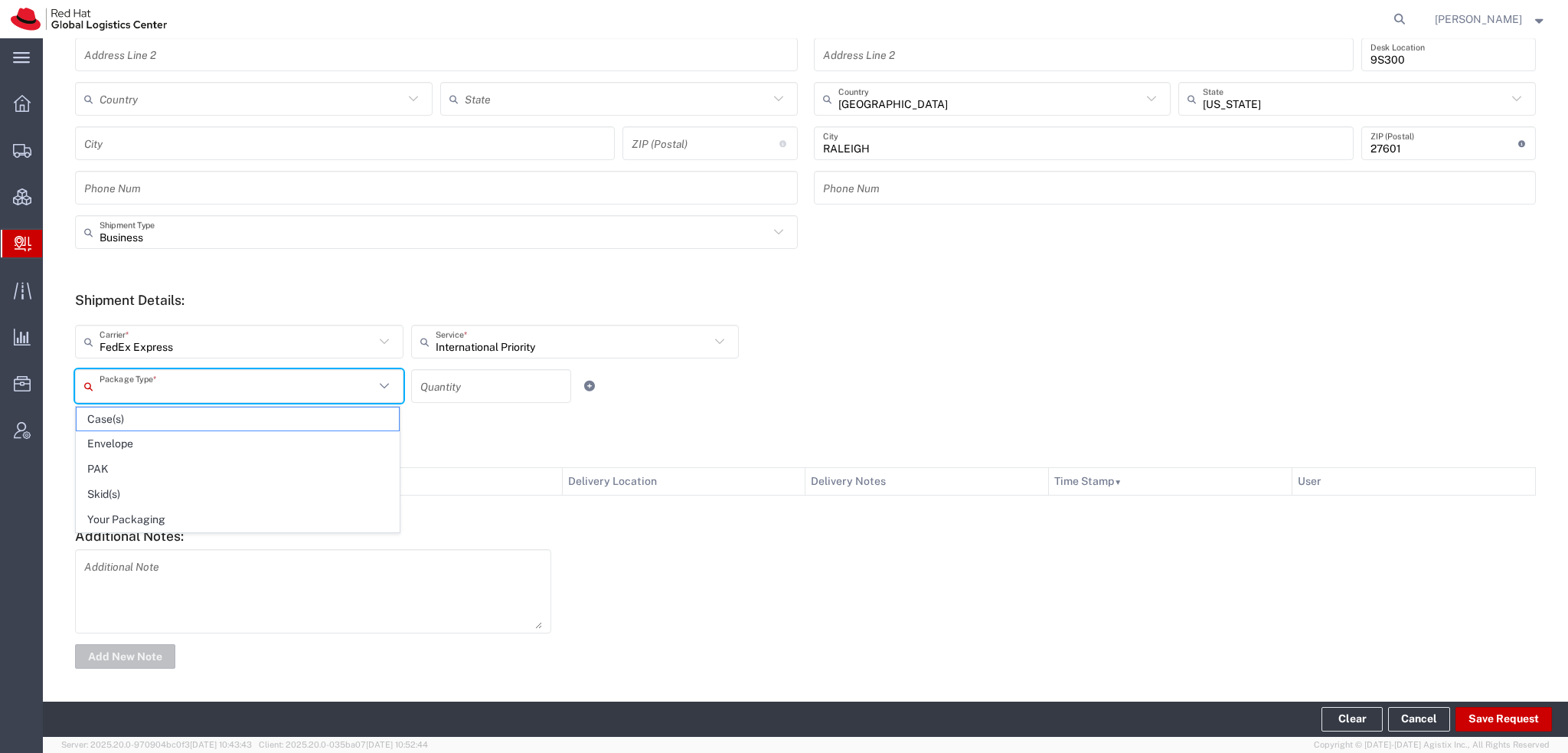
click at [197, 383] on input "text" at bounding box center [237, 387] width 275 height 27
click at [157, 444] on span "Envelope" at bounding box center [237, 444] width 322 height 24
type input "Envelope"
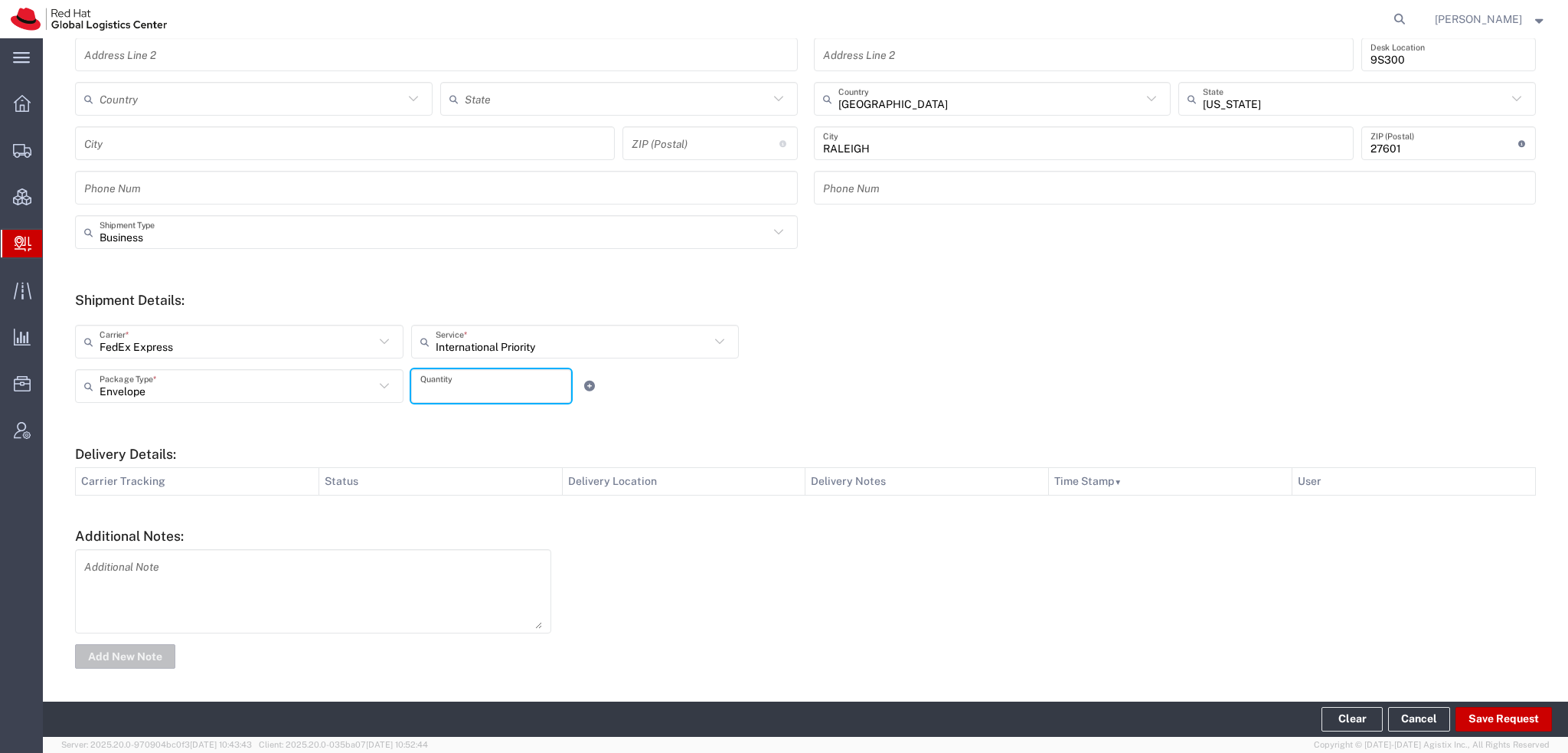
click at [446, 389] on input "number" at bounding box center [491, 387] width 142 height 27
type input "1"
click at [1498, 716] on button "Save Request" at bounding box center [1504, 718] width 97 height 24
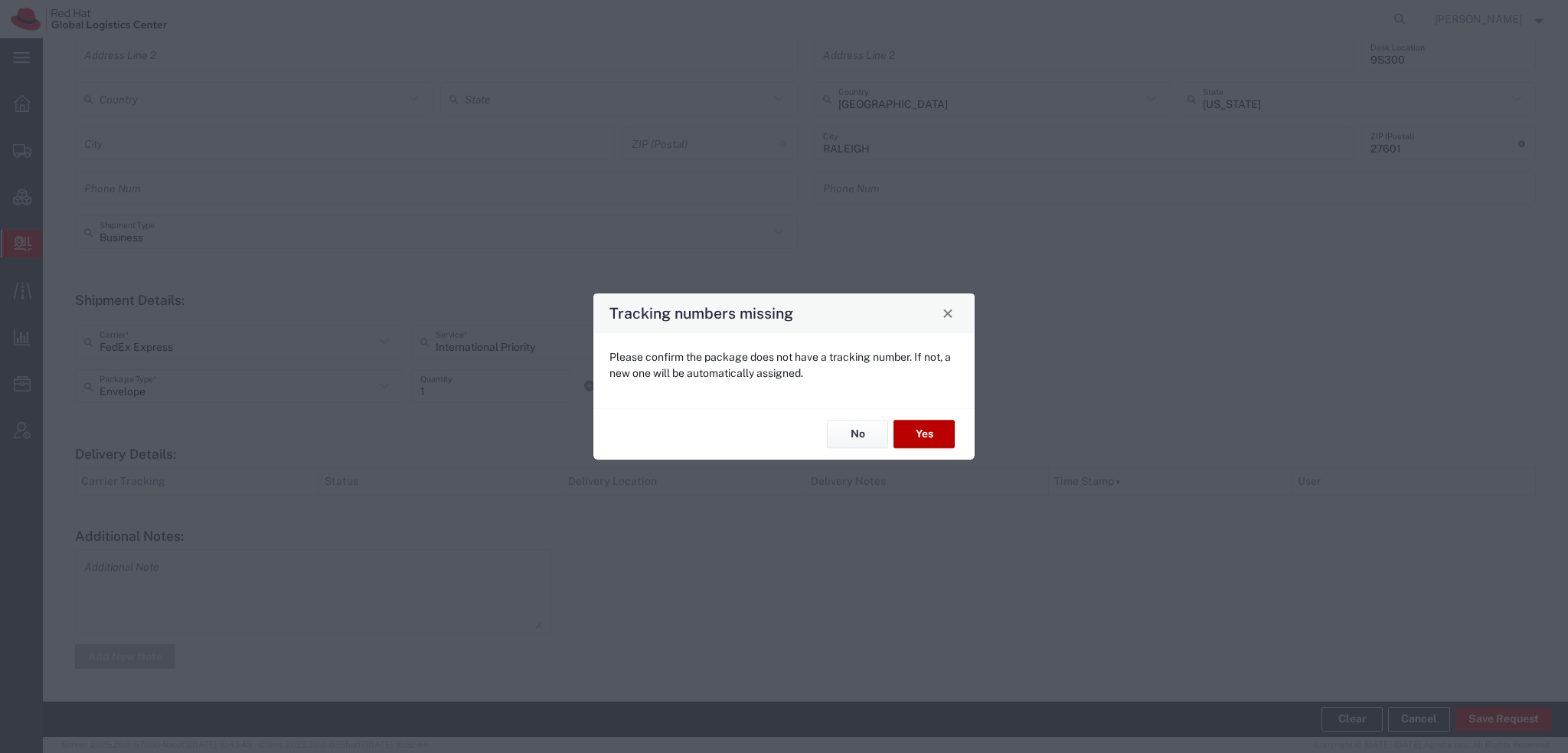
click at [922, 428] on button "Yes" at bounding box center [923, 434] width 61 height 28
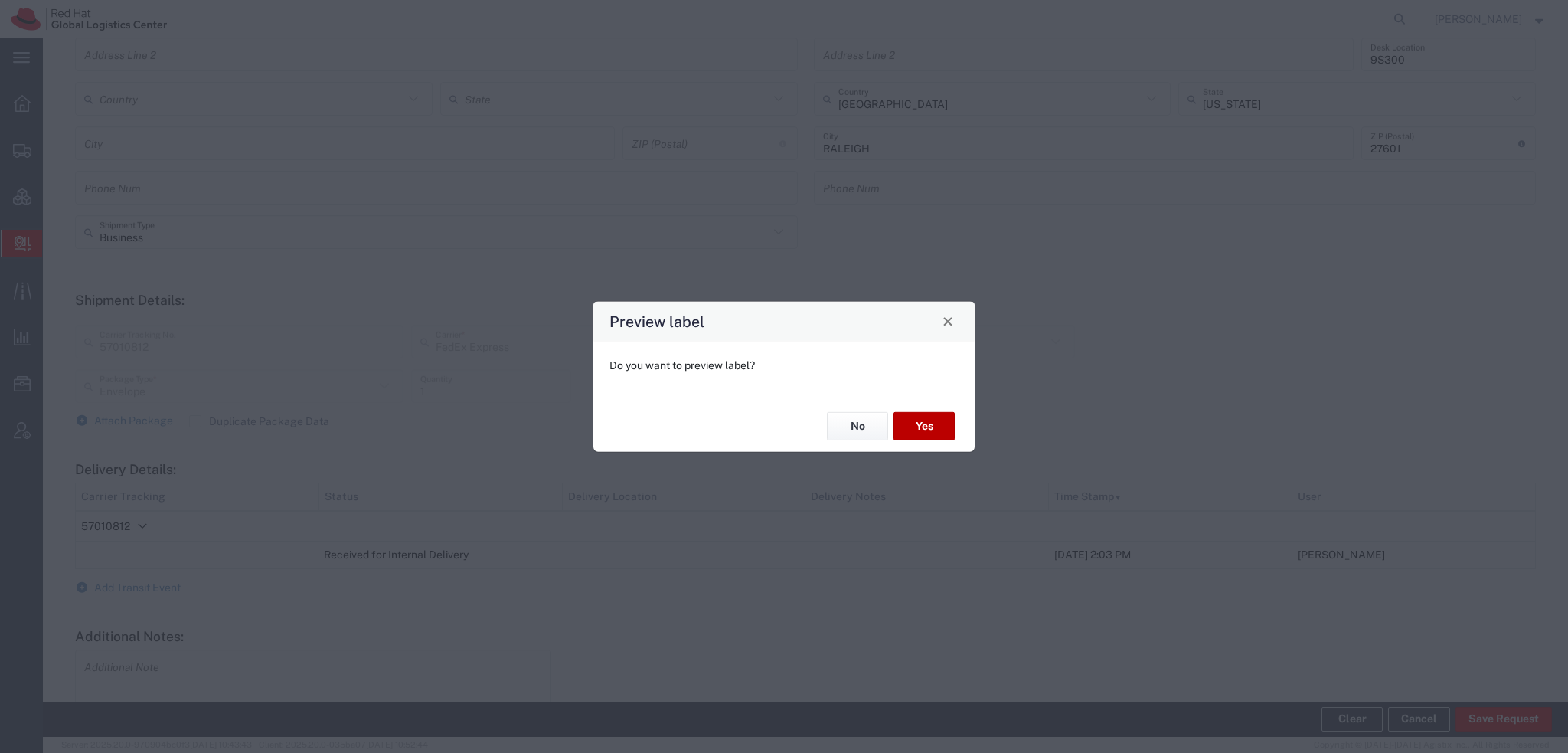
click at [931, 427] on button "Yes" at bounding box center [923, 425] width 61 height 28
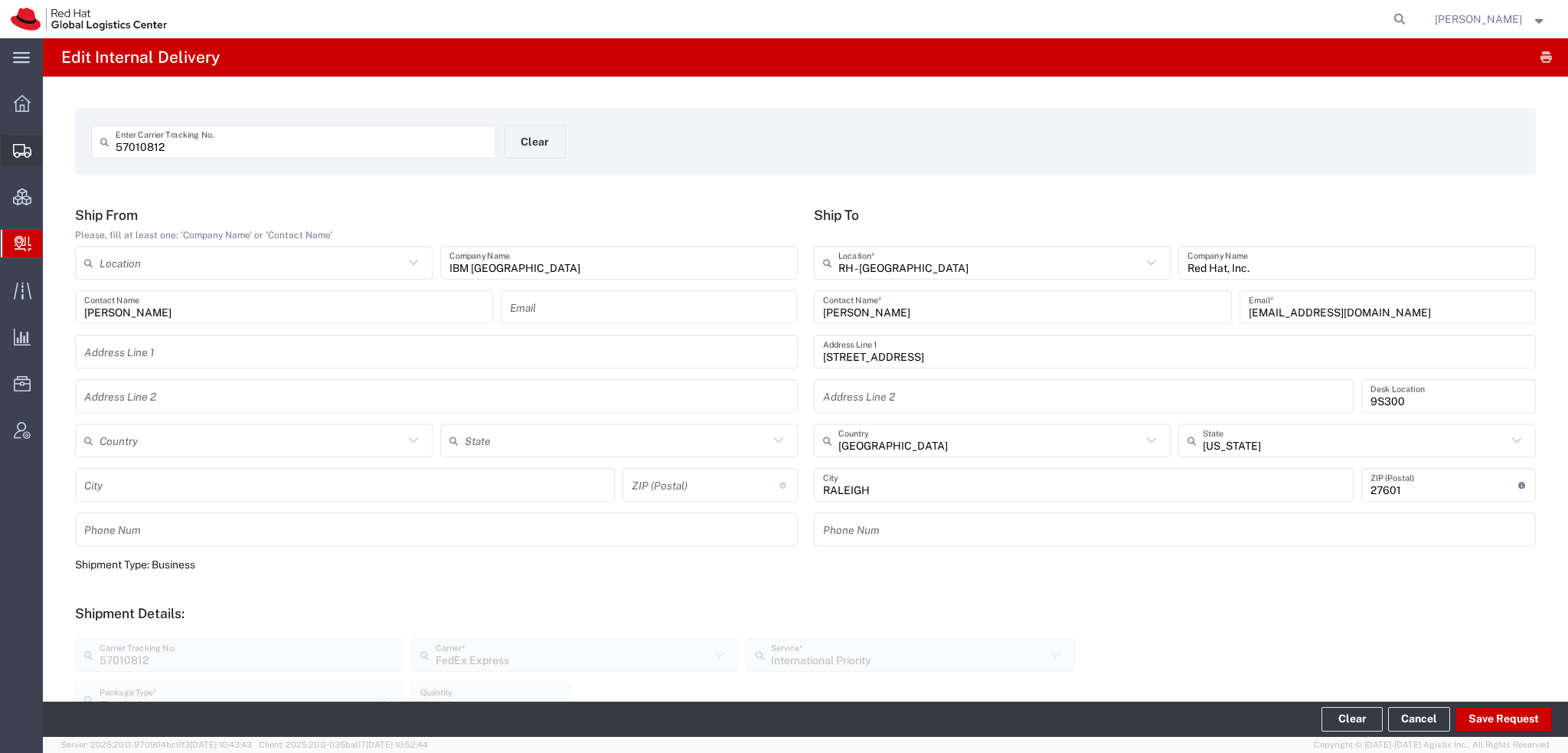
click at [0, 0] on span "Shipment Manager" at bounding box center [0, 0] width 0 height 0
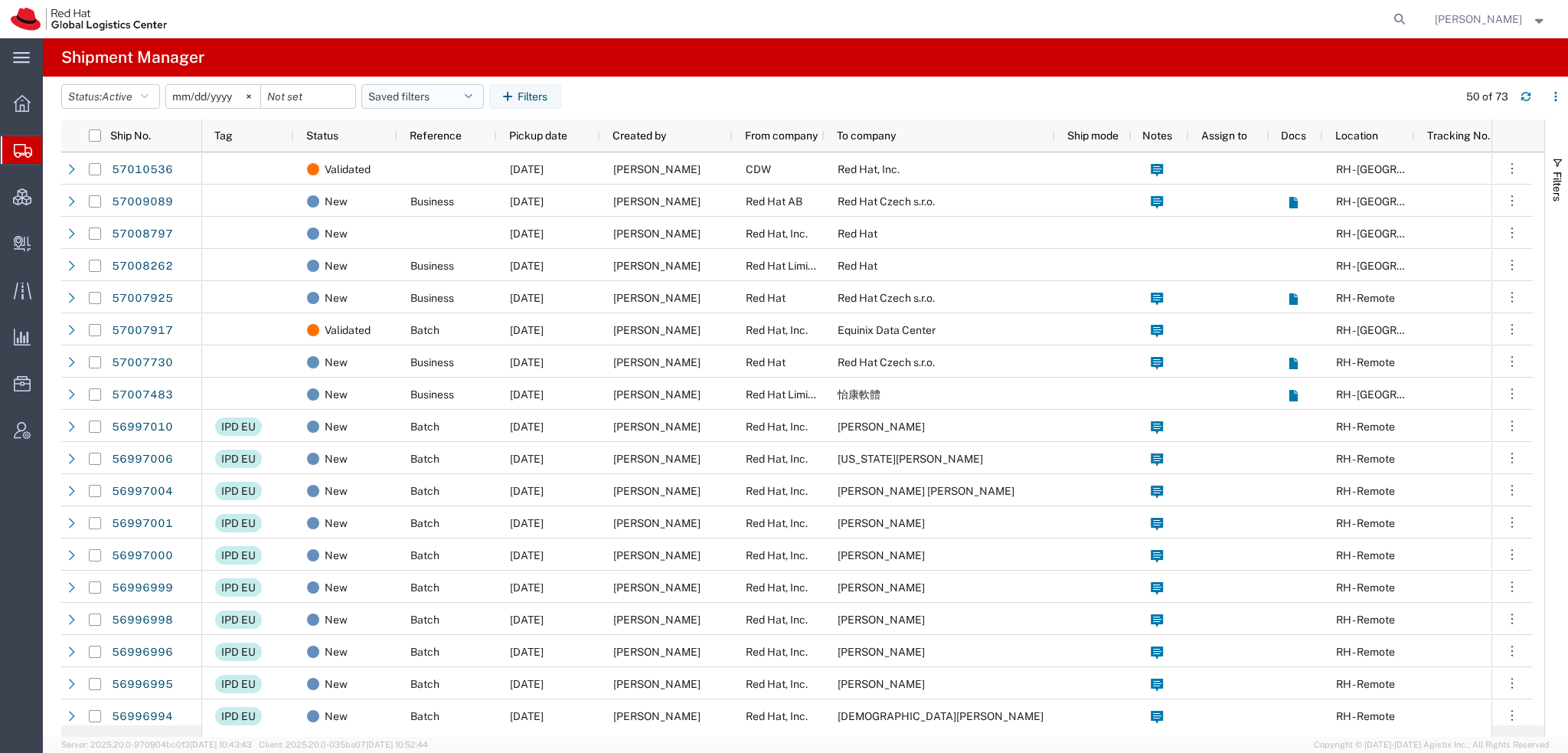
click at [482, 97] on button "Saved filters" at bounding box center [422, 96] width 123 height 24
click at [415, 164] on span "Americas" at bounding box center [464, 162] width 201 height 28
type input "[DATE]"
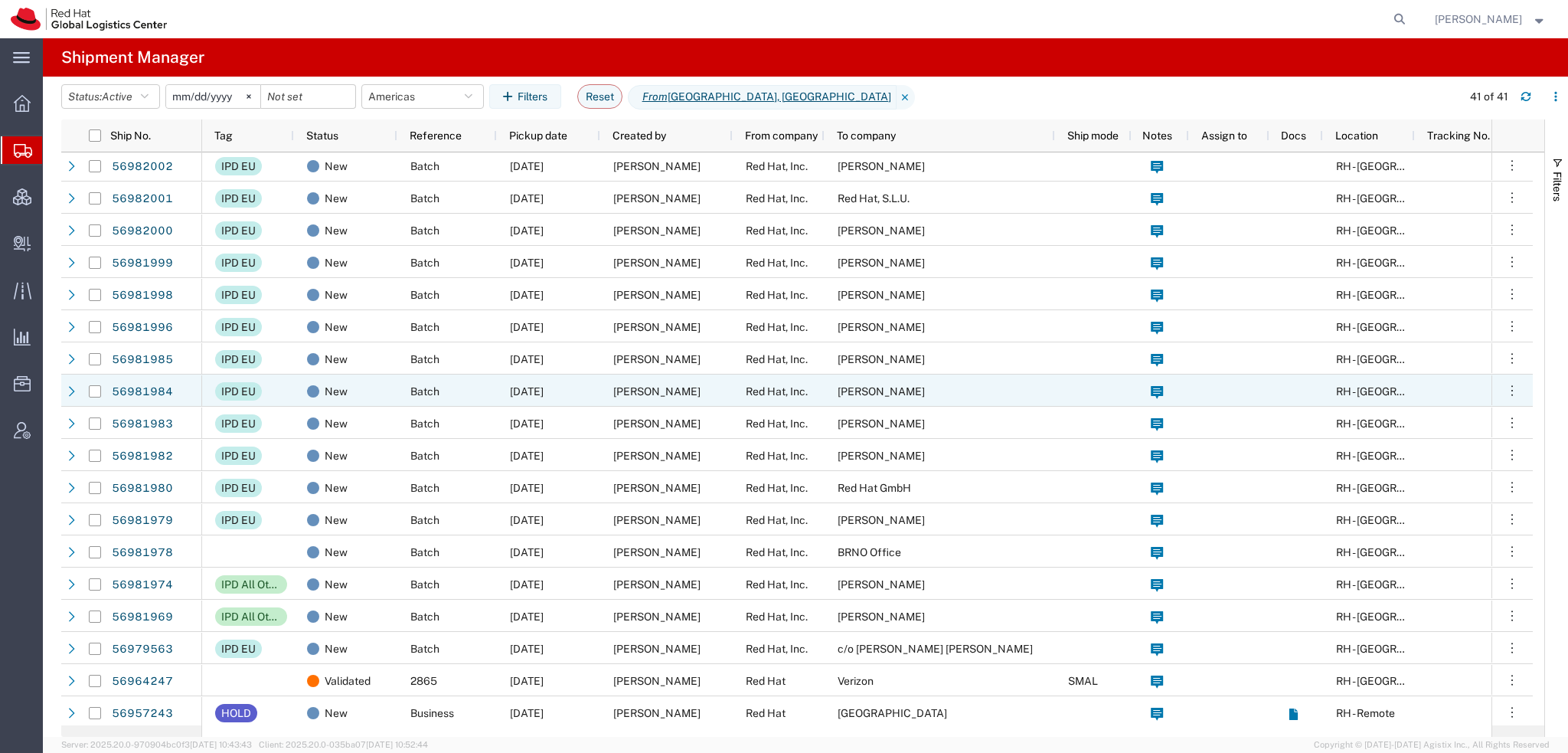
scroll to position [593, 0]
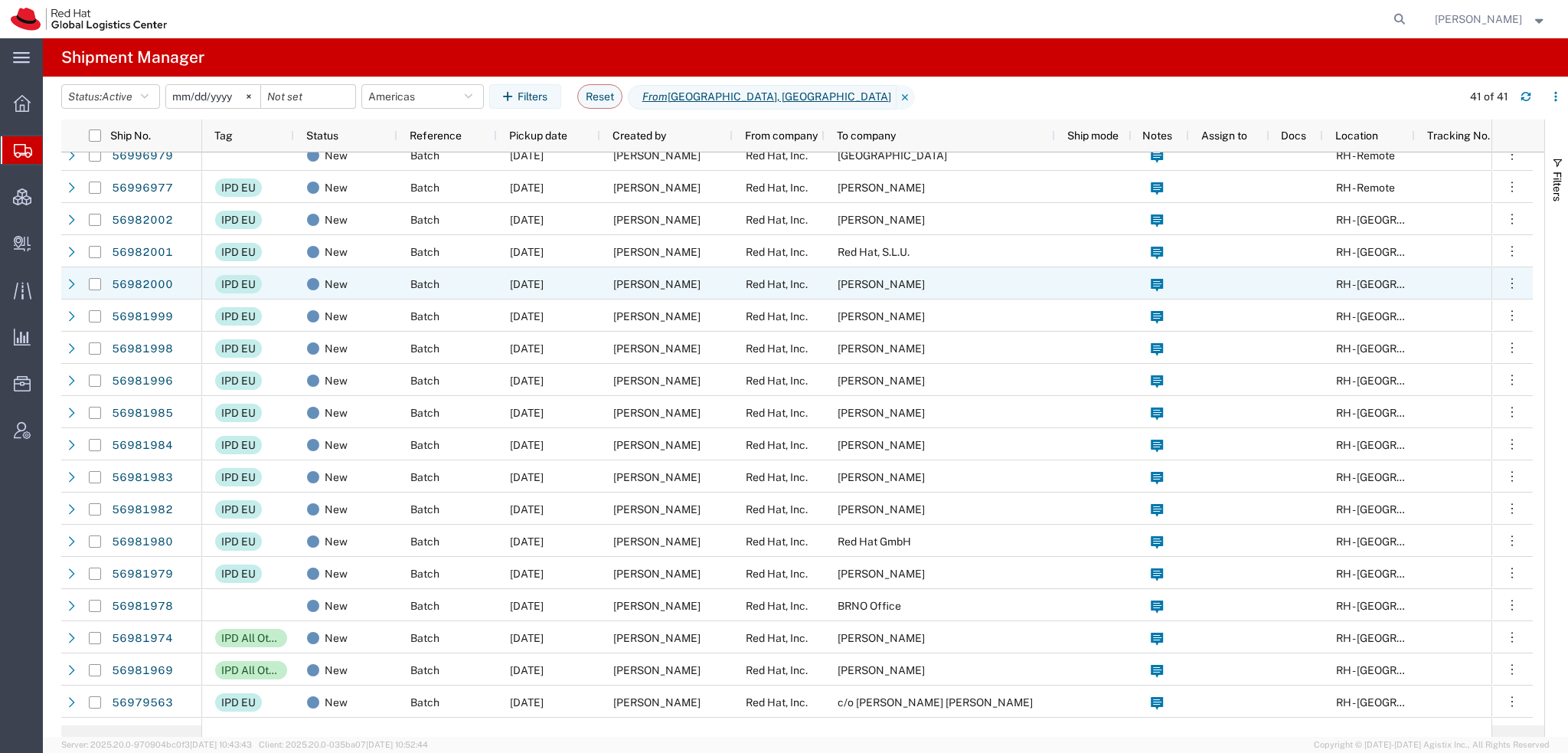
click at [469, 280] on div "Batch" at bounding box center [447, 282] width 100 height 32
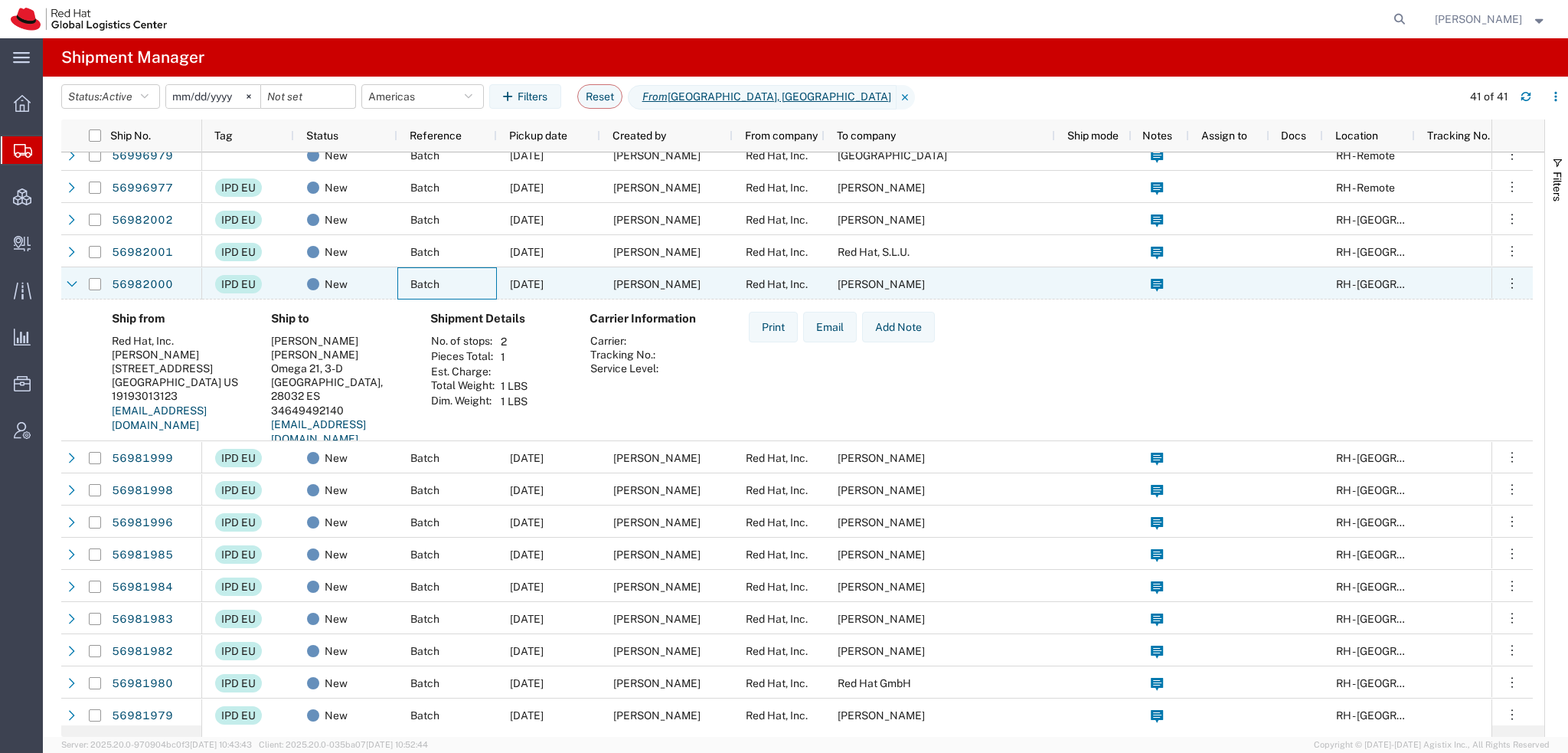
click at [469, 280] on div "Batch" at bounding box center [447, 282] width 100 height 32
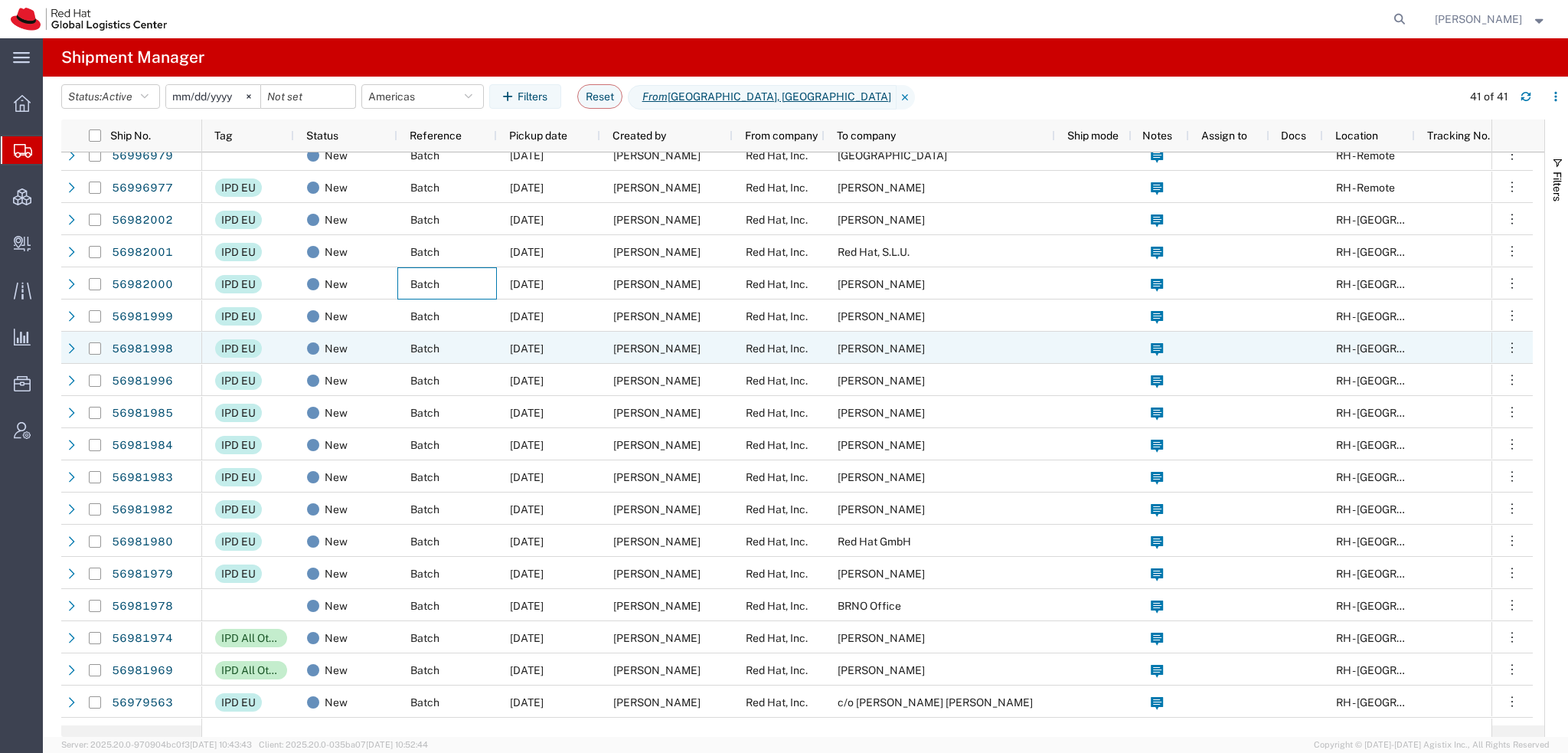
scroll to position [745, 0]
